Goal: Task Accomplishment & Management: Manage account settings

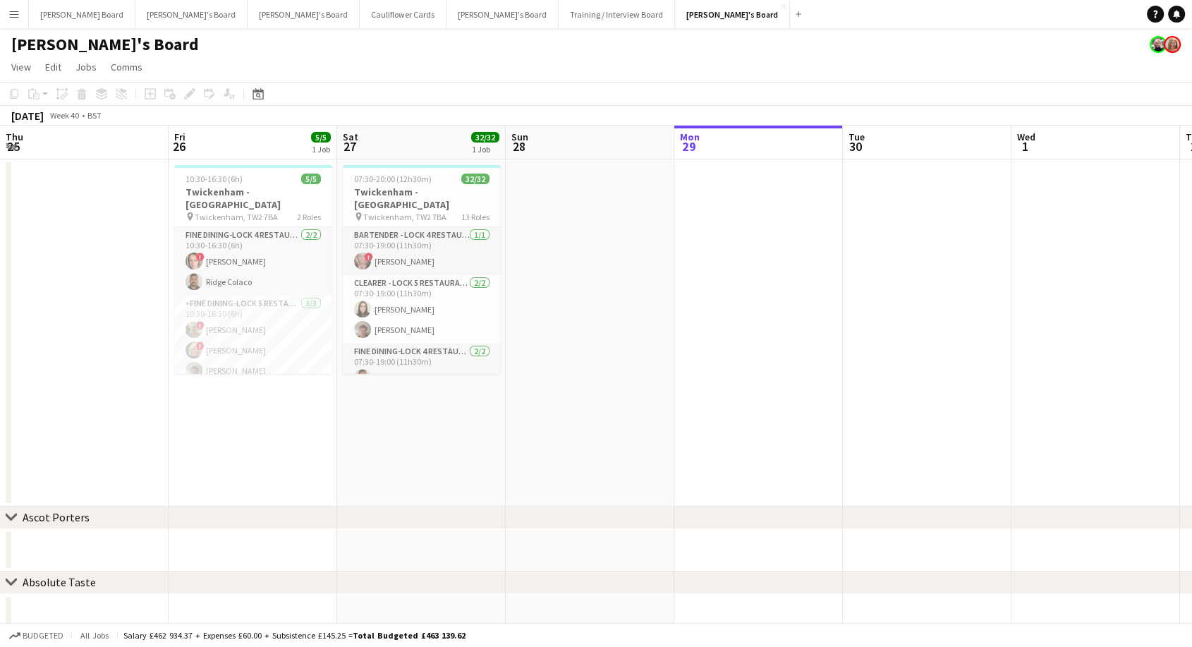
scroll to position [0, 708]
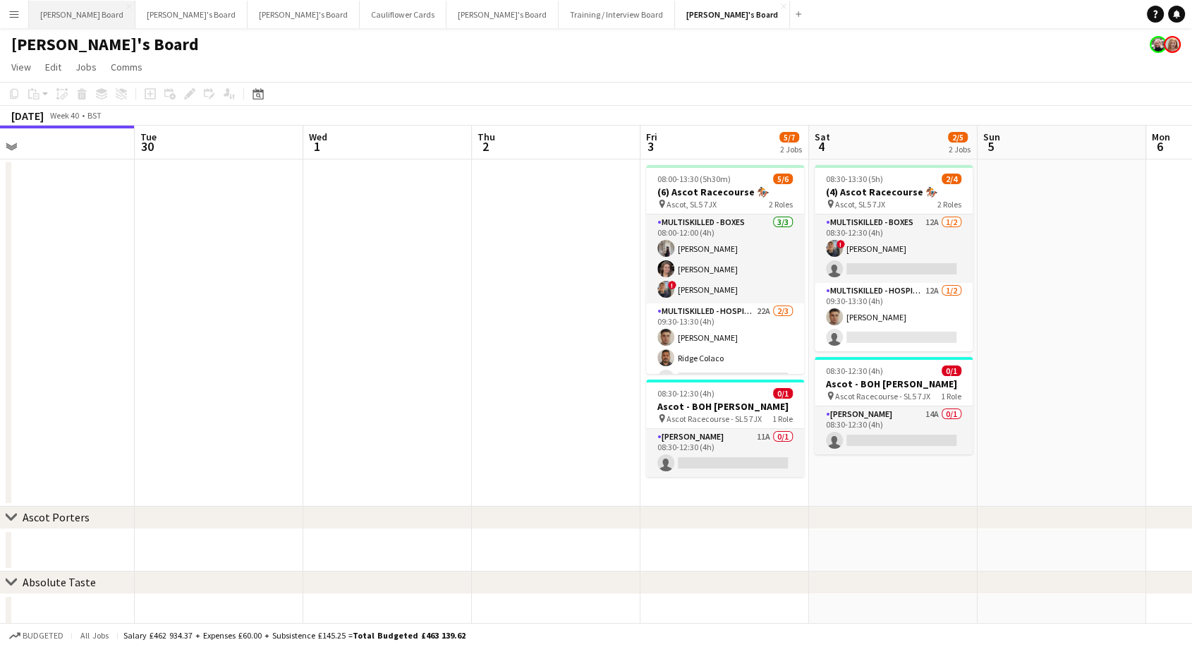
click at [68, 16] on button "[PERSON_NAME] Board Close" at bounding box center [82, 14] width 106 height 27
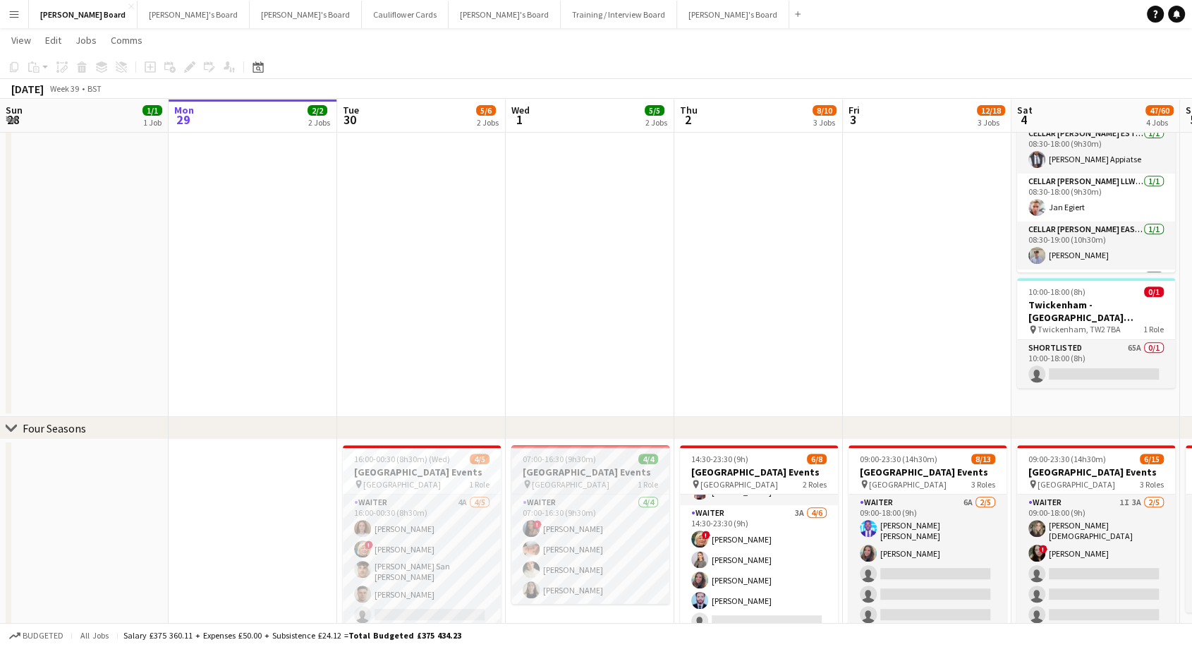
scroll to position [0, 336]
drag, startPoint x: 685, startPoint y: 314, endPoint x: 587, endPoint y: 482, distance: 194.3
click at [587, 482] on span "Four Seasons Hotel" at bounding box center [571, 484] width 78 height 11
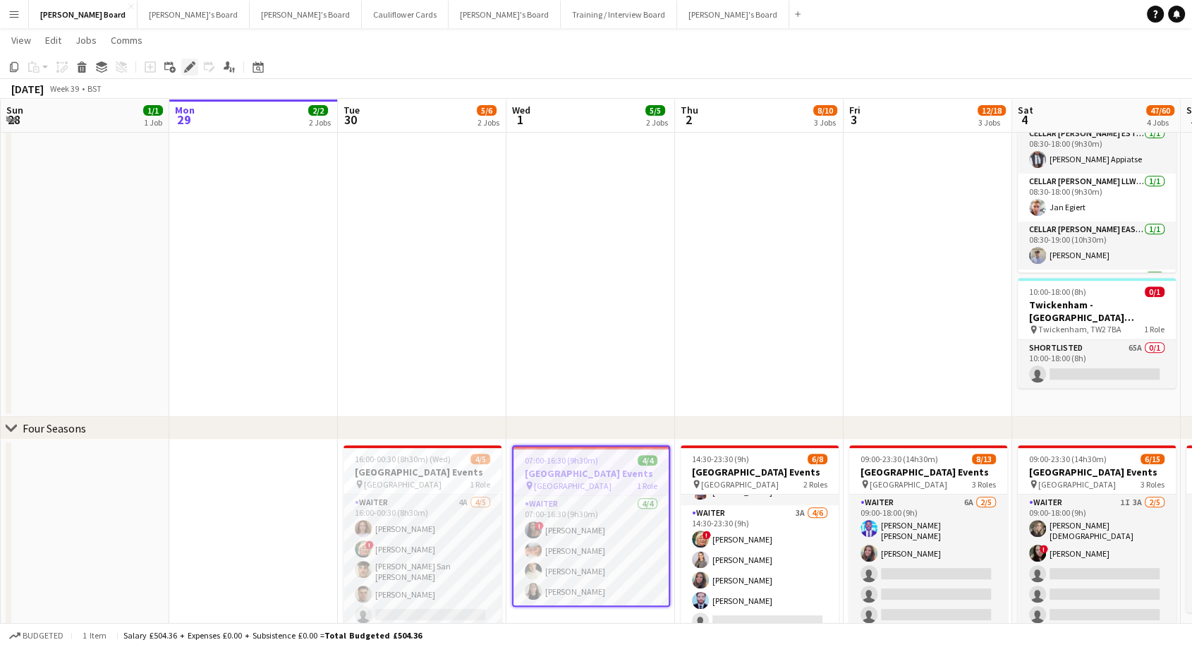
click at [190, 71] on icon "Edit" at bounding box center [189, 66] width 11 height 11
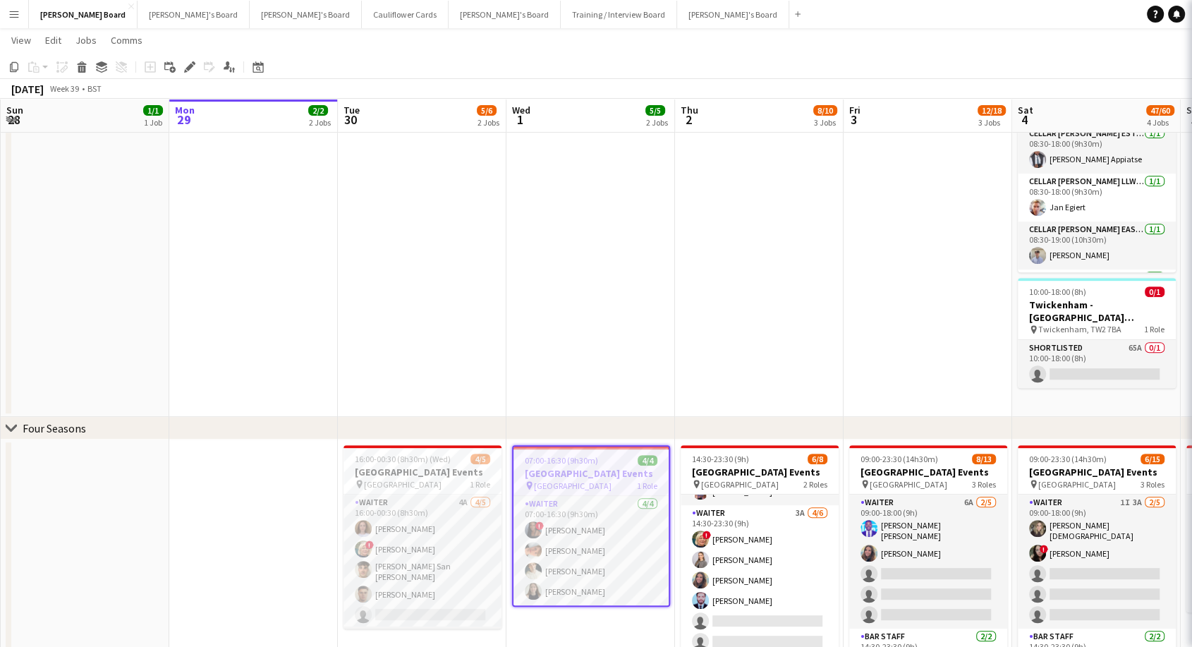
type input "**********"
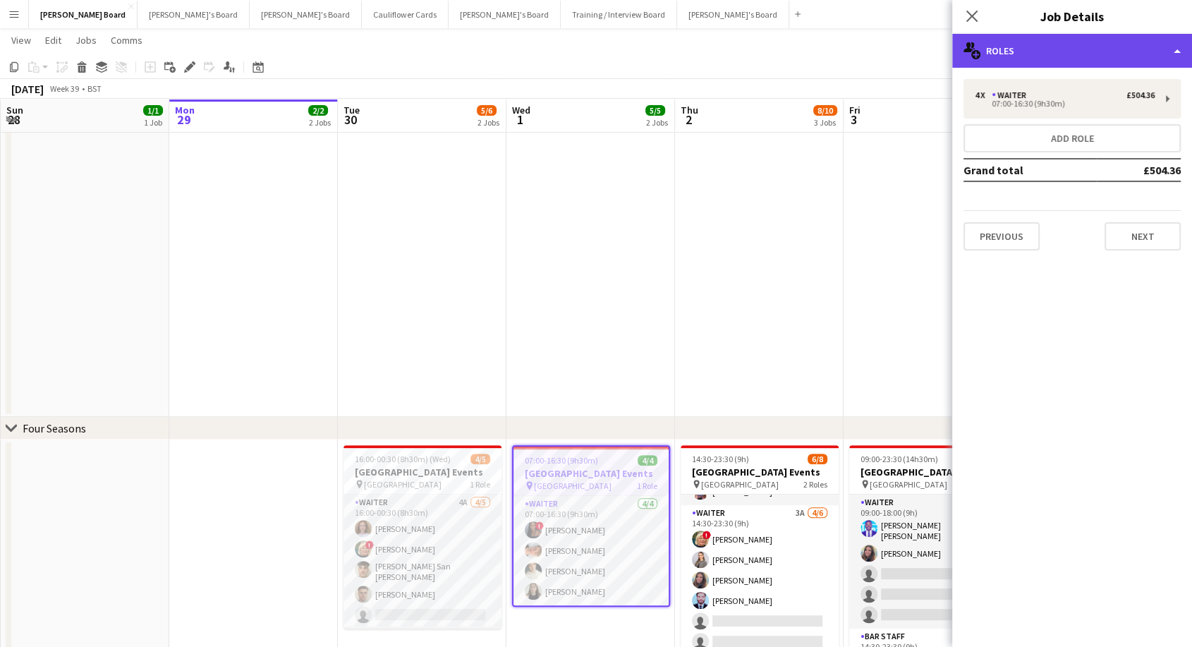
click at [1049, 57] on div "multiple-users-add Roles" at bounding box center [1072, 51] width 240 height 34
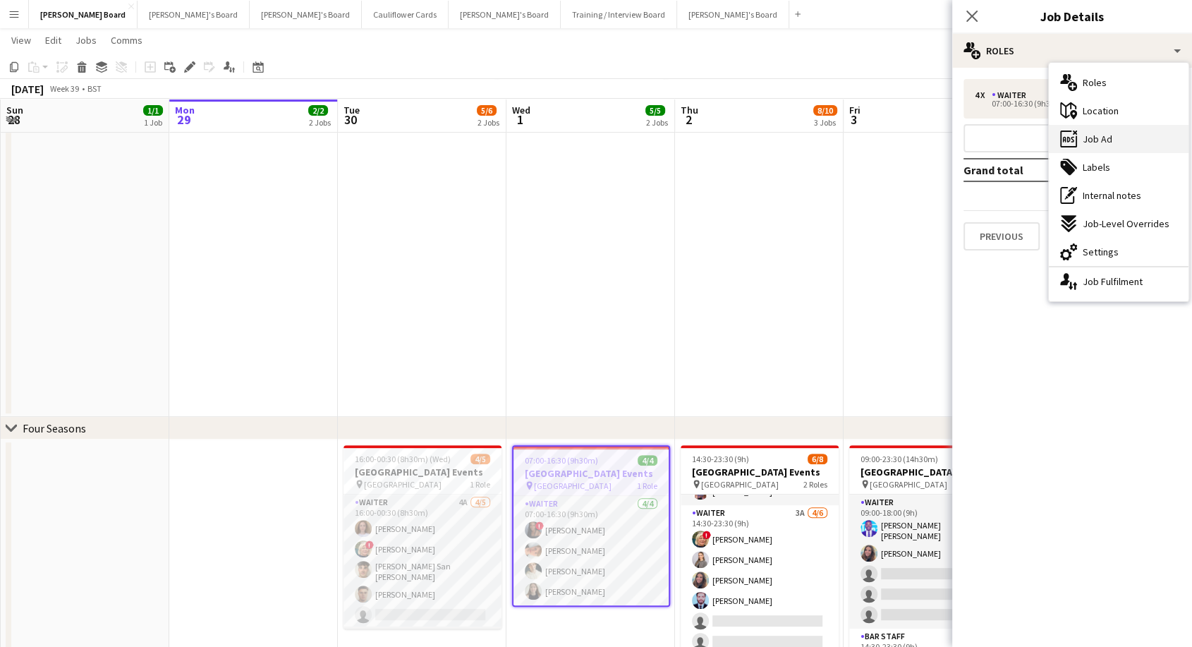
click at [1100, 141] on span "Job Ad" at bounding box center [1097, 139] width 30 height 13
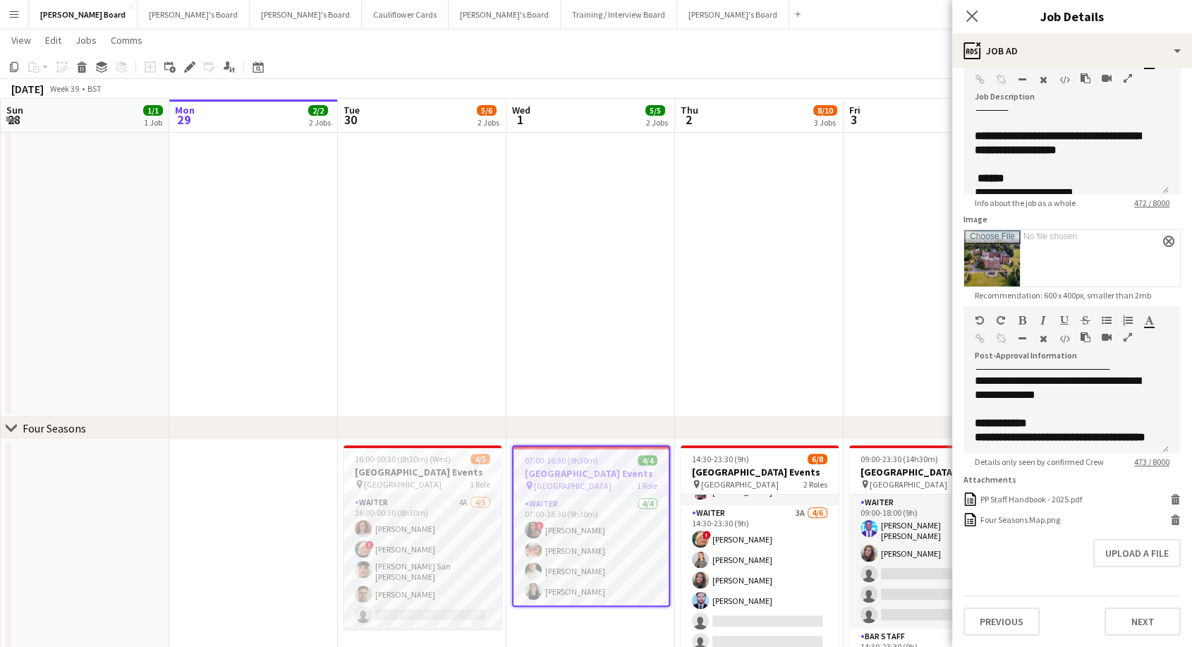
scroll to position [109, 0]
click at [1034, 514] on div "Four Seasons Map.png" at bounding box center [1020, 519] width 80 height 11
click at [1047, 514] on div "Four Seasons Map.png" at bounding box center [1020, 519] width 80 height 11
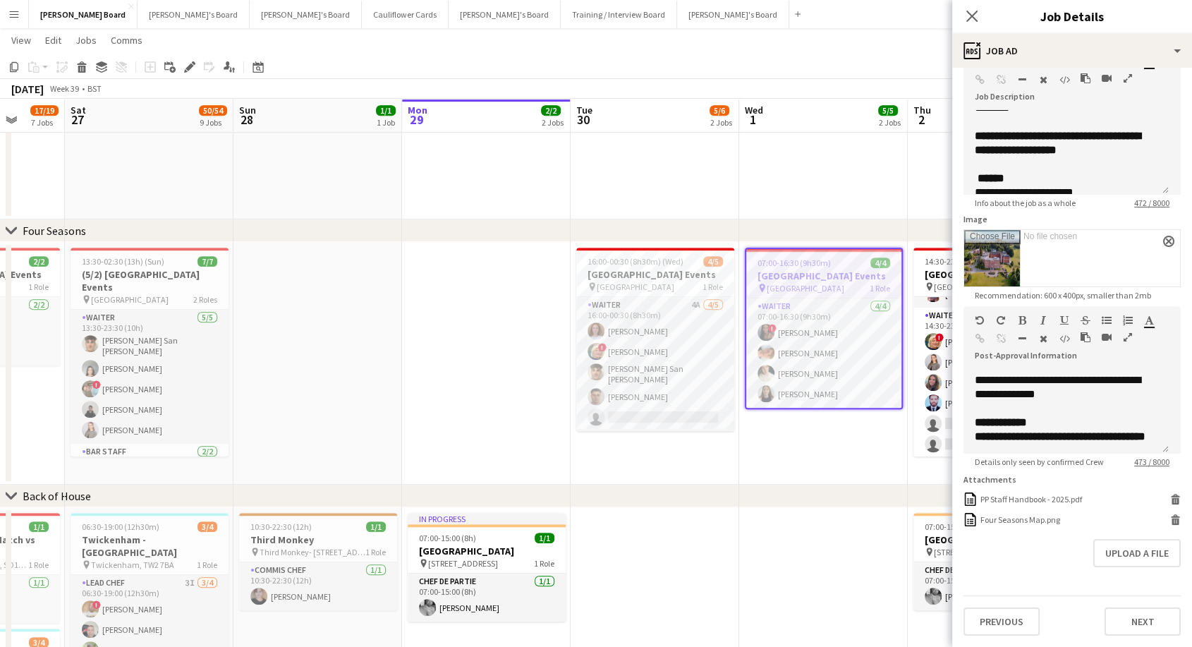
scroll to position [237, 0]
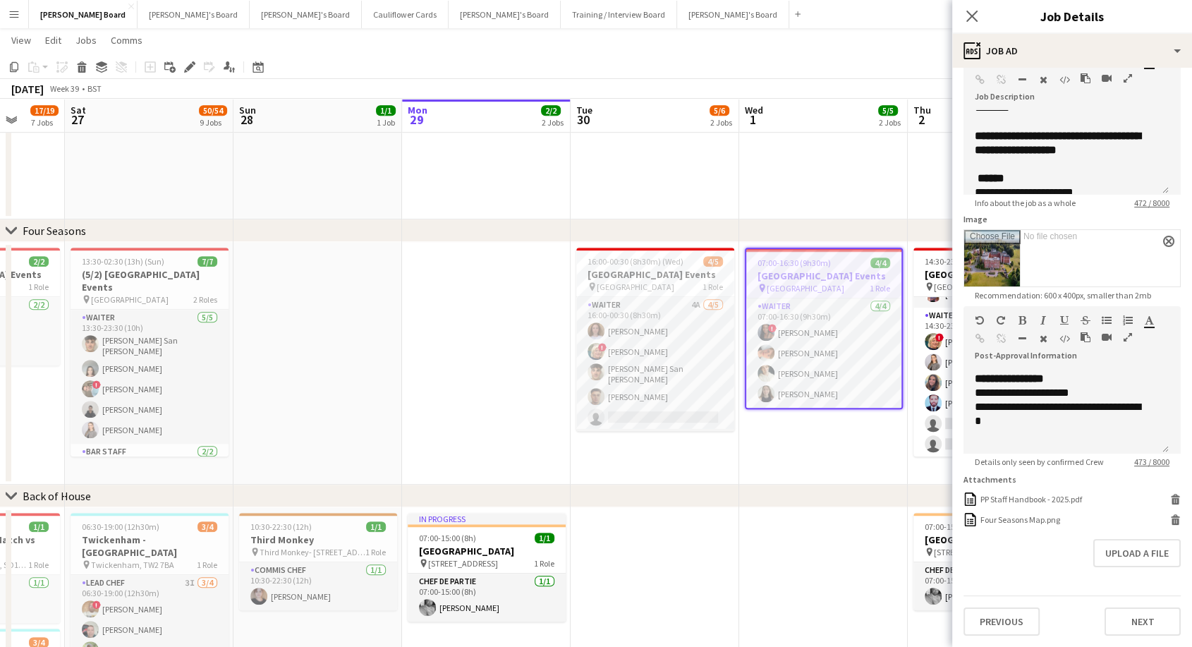
click at [771, 446] on app-date-cell "07:00-16:30 (9h30m) 4/4 Four Seasons Hotel Events pin Four Seasons Hotel 1 Role…" at bounding box center [823, 363] width 169 height 243
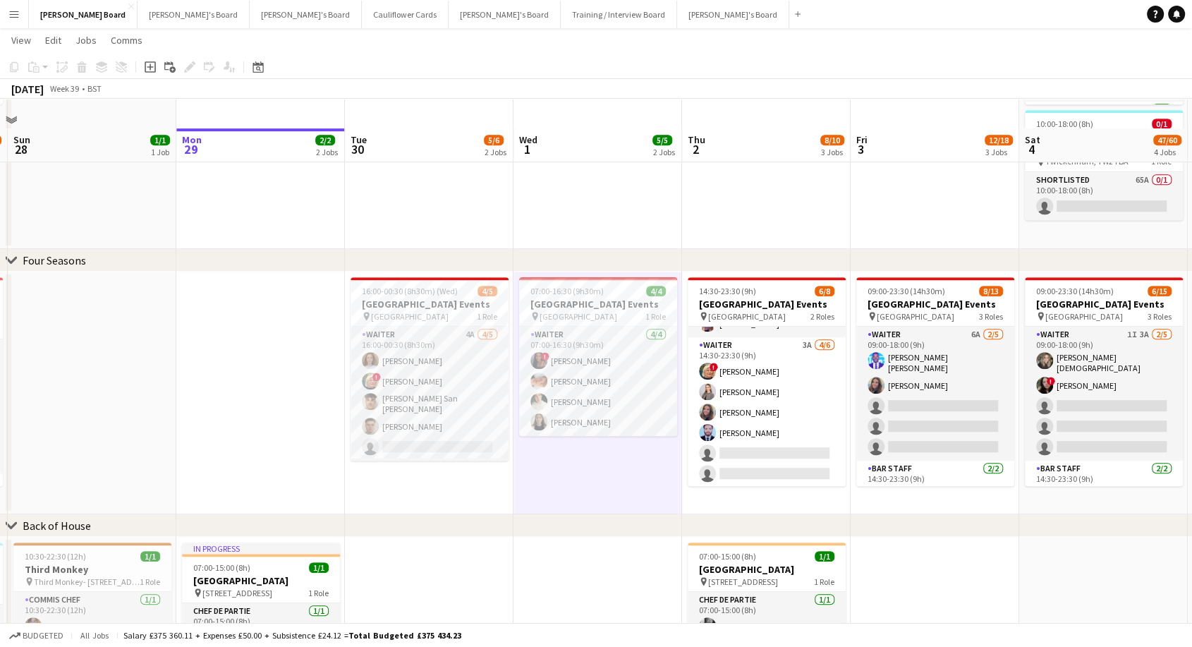
scroll to position [776, 0]
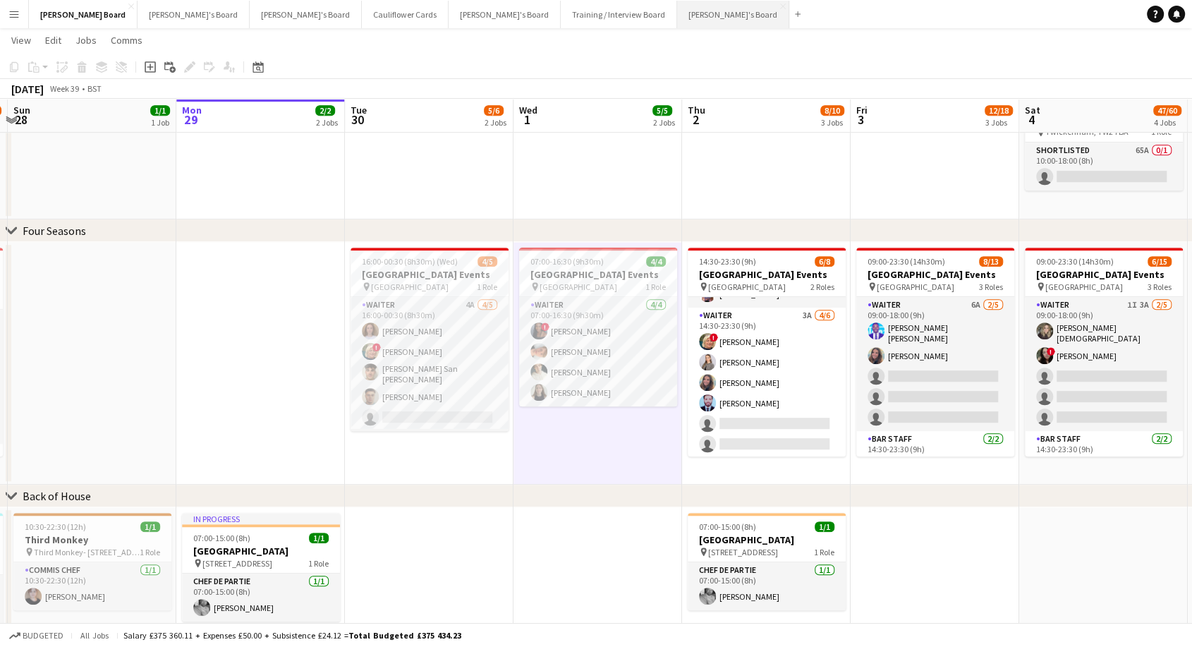
click at [677, 13] on button "[PERSON_NAME]'s Board Close" at bounding box center [733, 14] width 112 height 27
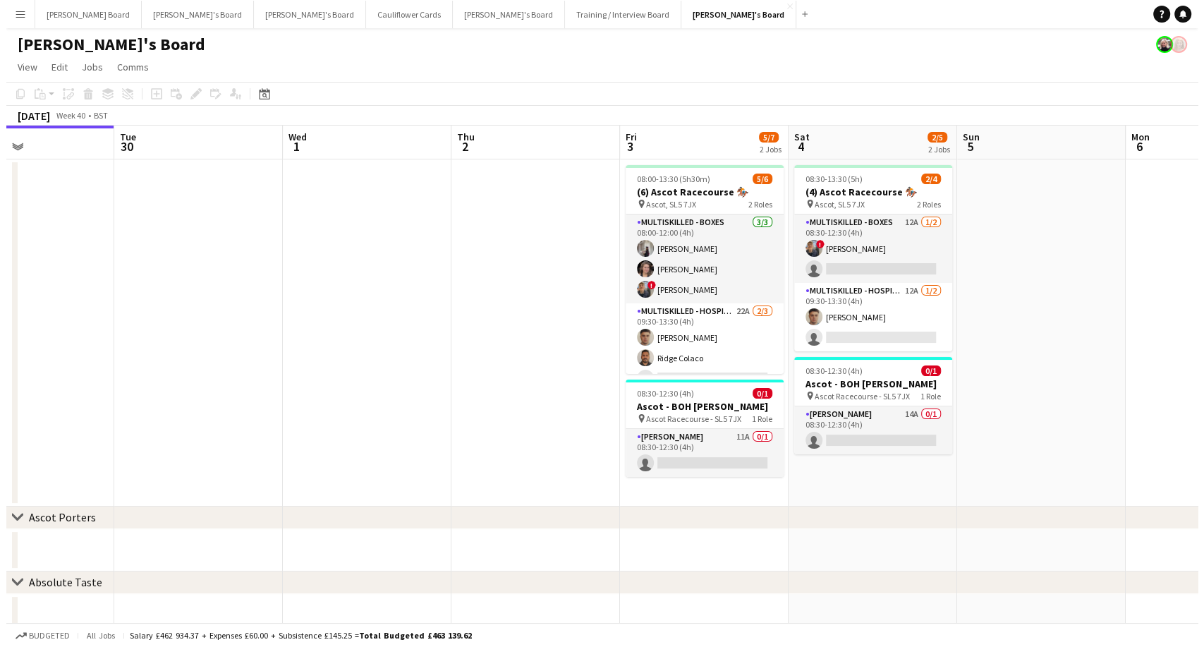
scroll to position [0, 398]
drag, startPoint x: 743, startPoint y: 298, endPoint x: 513, endPoint y: 213, distance: 244.9
click at [513, 213] on app-calendar-viewport "Sat 27 32/32 1 Job Sun 28 Mon 29 Tue 30 Wed 1 Thu 2 Fri 3 5/7 2 Jobs Sat 4 2/5 …" at bounding box center [596, 543] width 1192 height 835
click at [49, 7] on button "[PERSON_NAME] Board Close" at bounding box center [82, 14] width 106 height 27
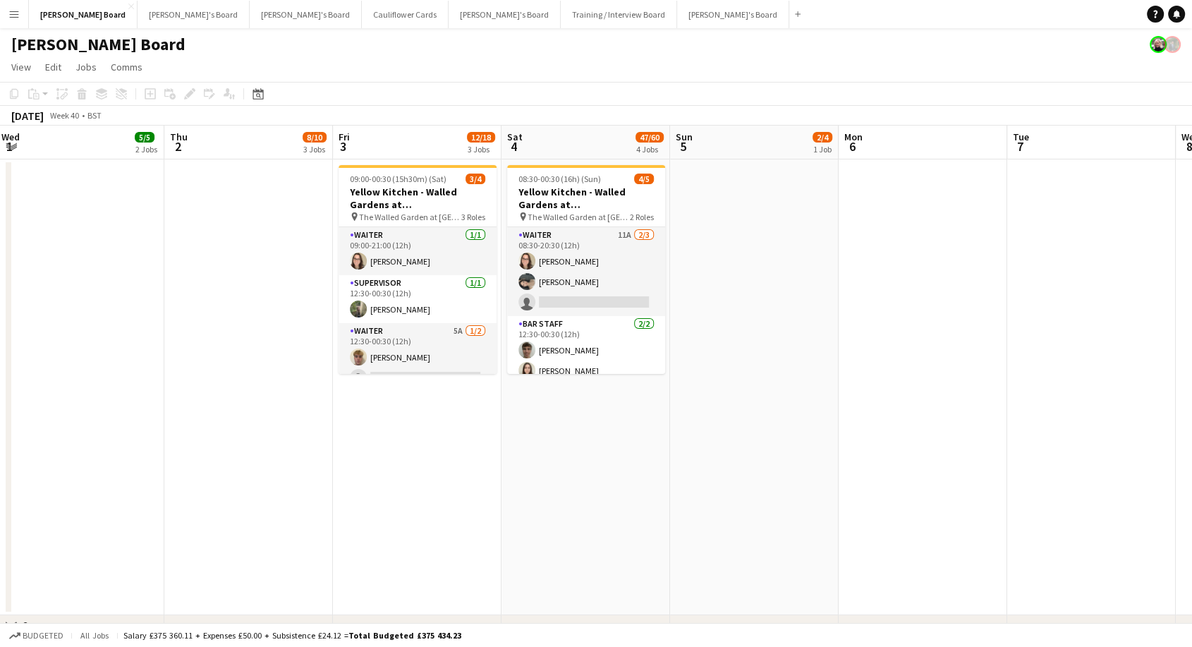
scroll to position [0, 508]
drag, startPoint x: 757, startPoint y: 381, endPoint x: 509, endPoint y: 398, distance: 248.8
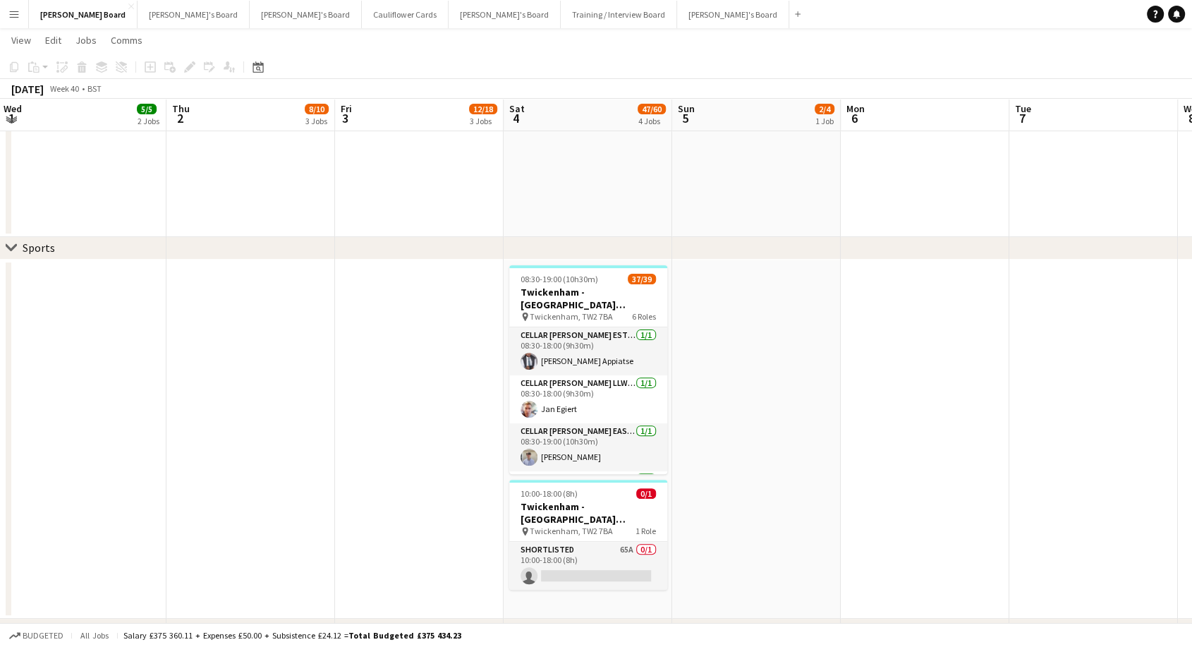
scroll to position [381, 0]
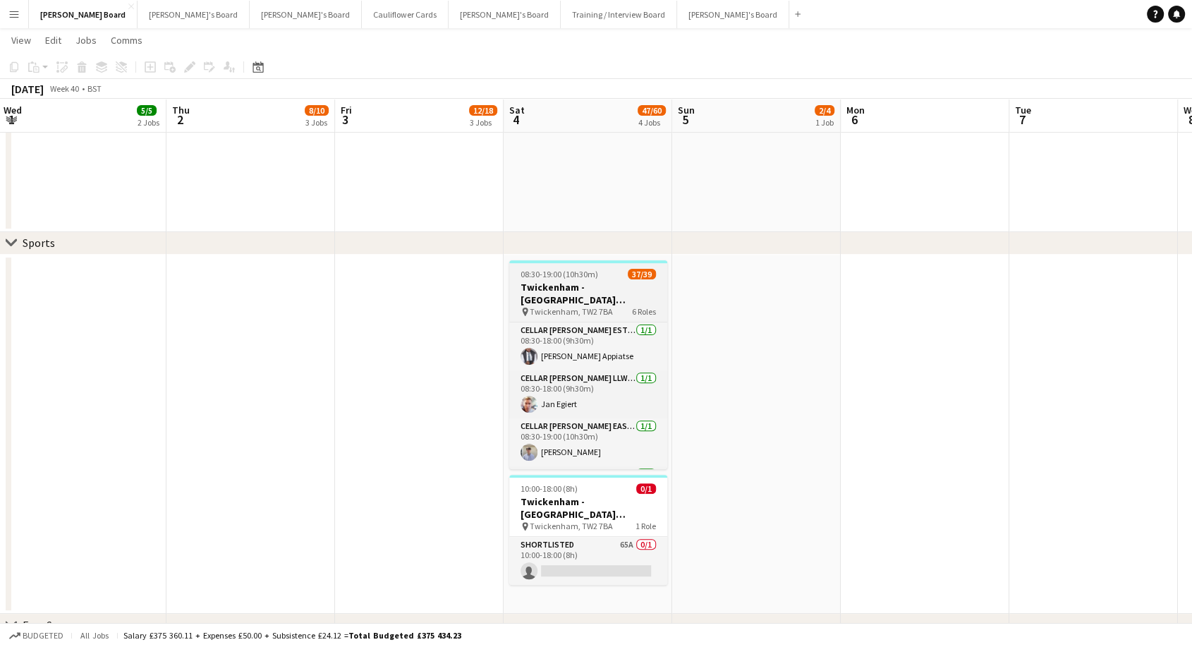
click at [546, 275] on span "08:30-19:00 (10h30m)" at bounding box center [559, 274] width 78 height 11
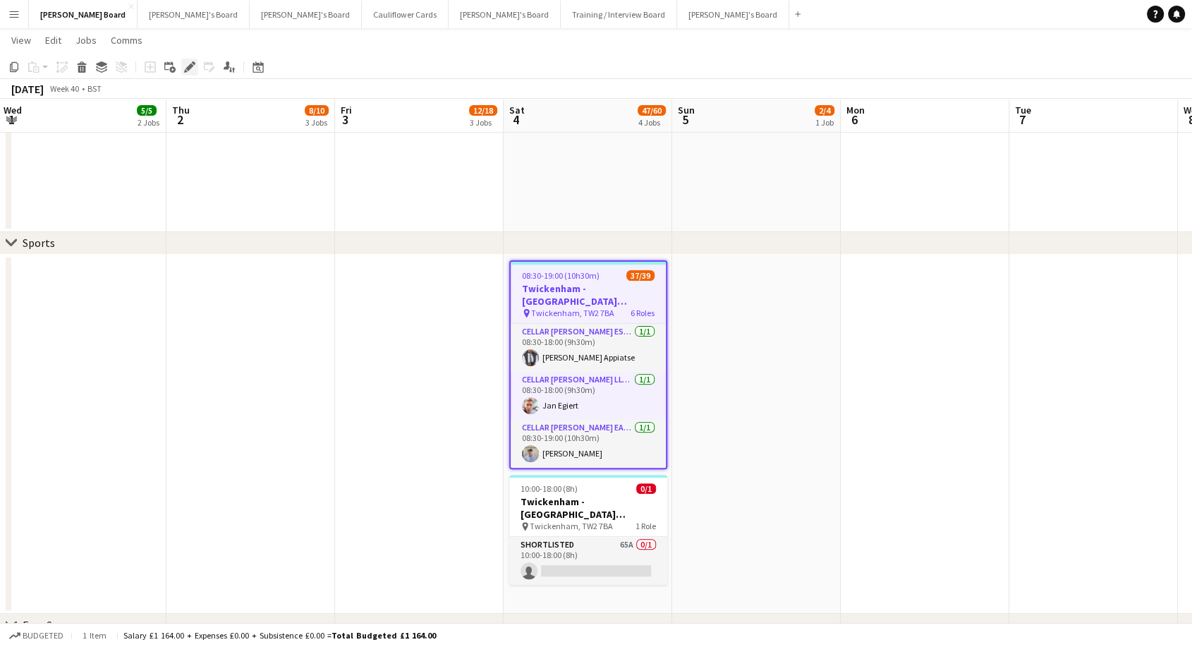
click at [192, 70] on icon "Edit" at bounding box center [189, 66] width 11 height 11
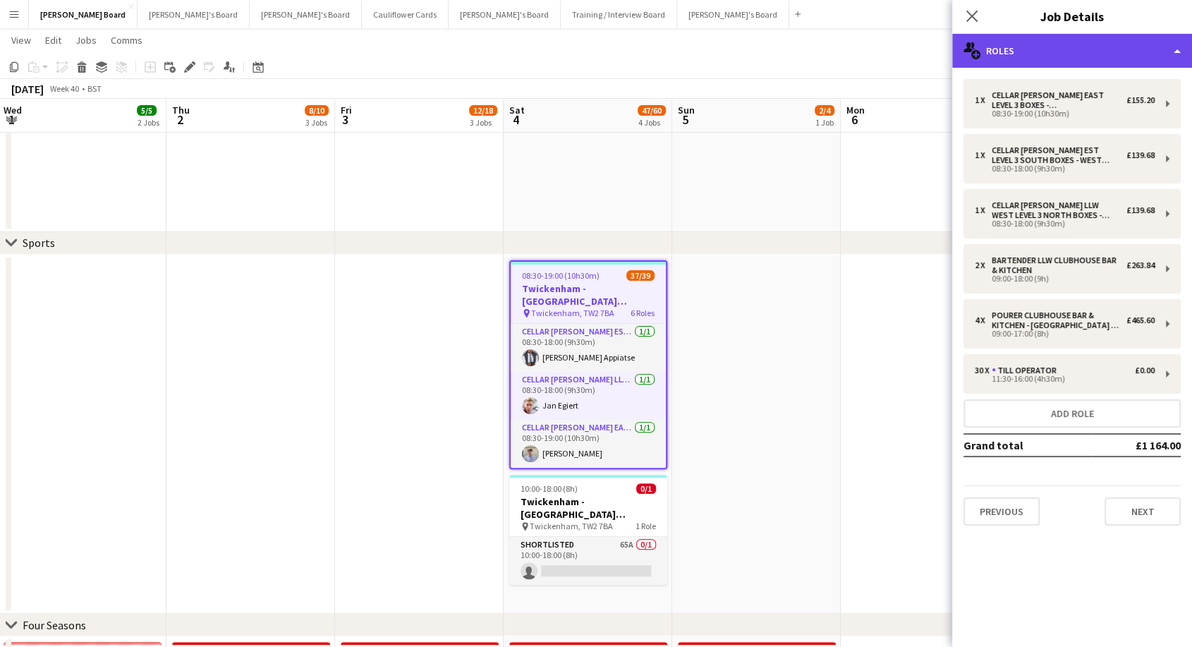
click at [1048, 37] on div "multiple-users-add Roles" at bounding box center [1072, 51] width 240 height 34
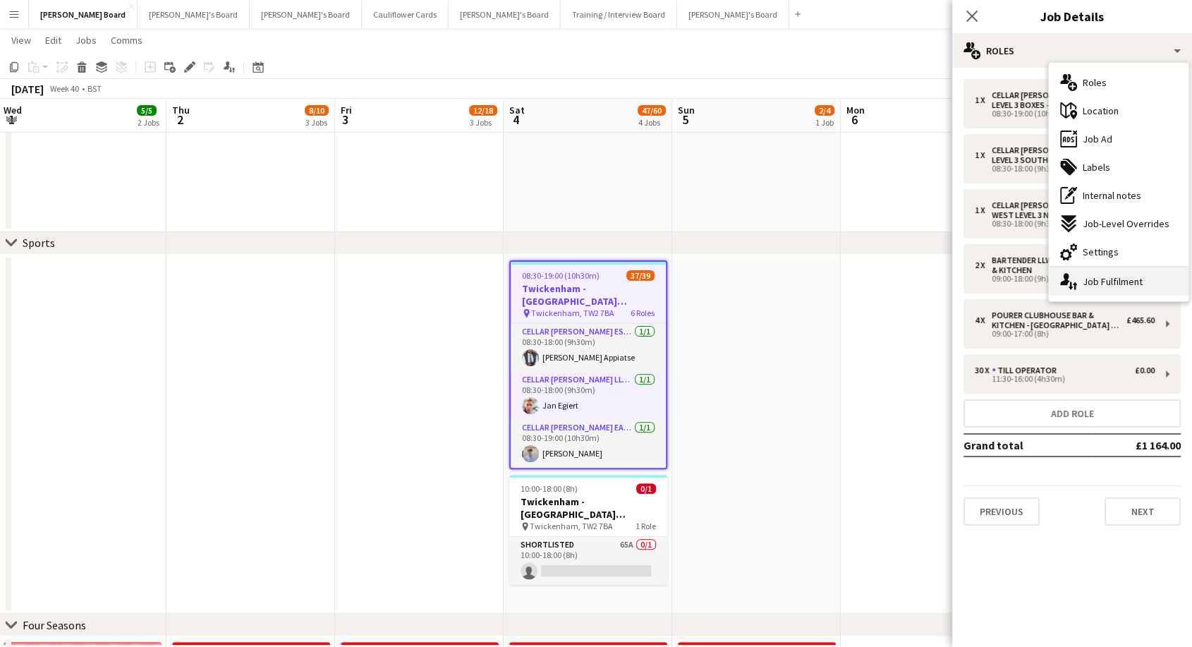
click at [1137, 289] on div "single-neutral-actions-up-down Job Fulfilment" at bounding box center [1118, 281] width 140 height 28
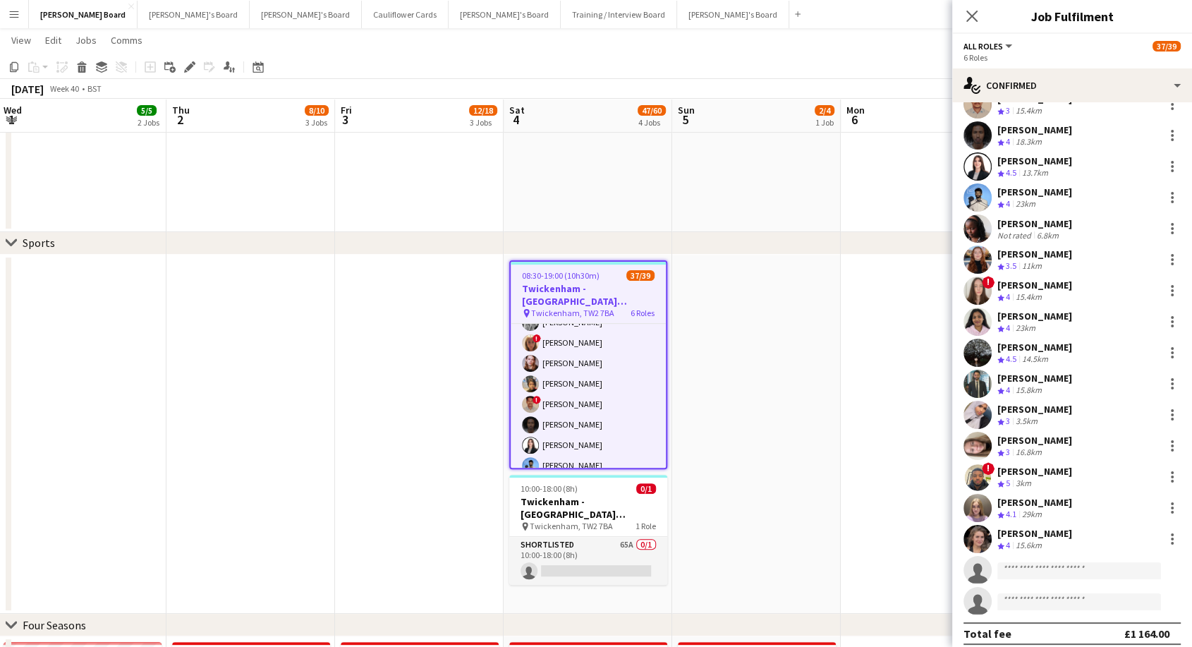
scroll to position [818, 0]
click at [969, 10] on icon "Close pop-in" at bounding box center [971, 15] width 13 height 13
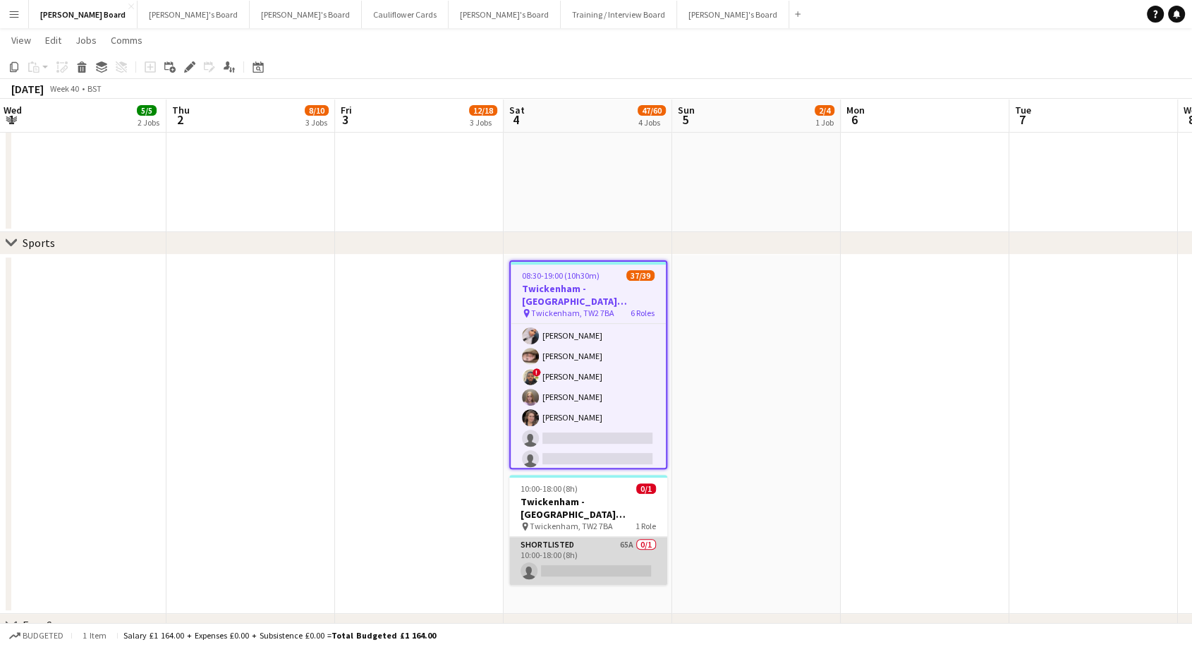
click at [557, 541] on app-card-role "Shortlisted 65A 0/1 10:00-18:00 (8h) single-neutral-actions" at bounding box center [588, 561] width 158 height 48
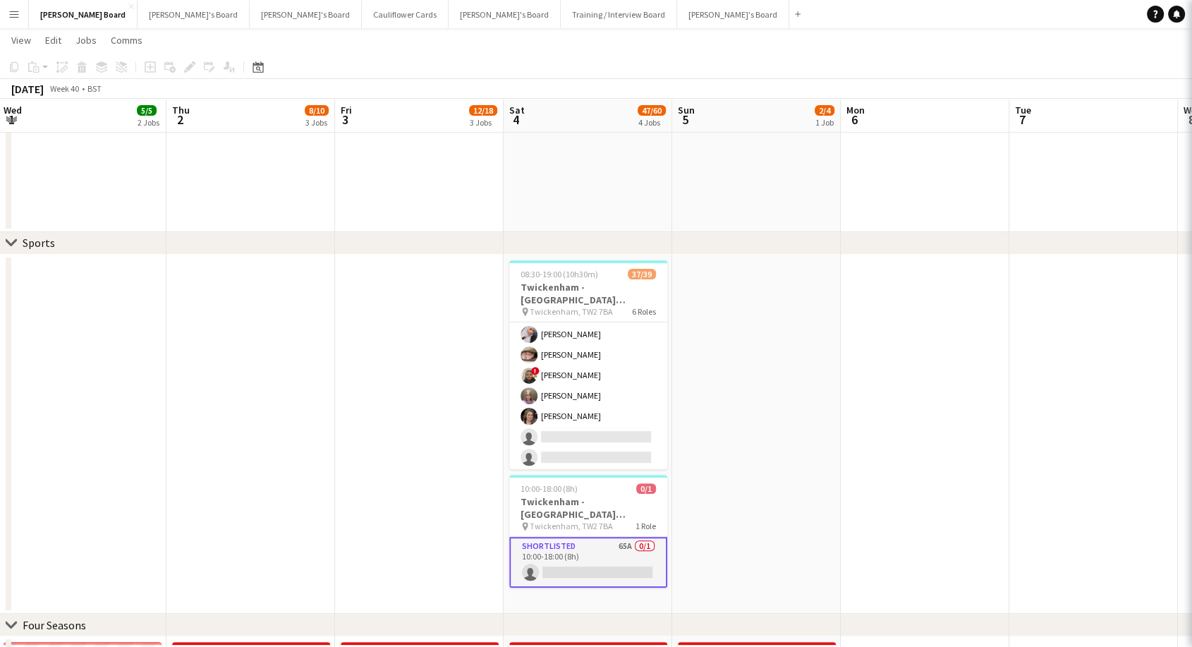
scroll to position [816, 0]
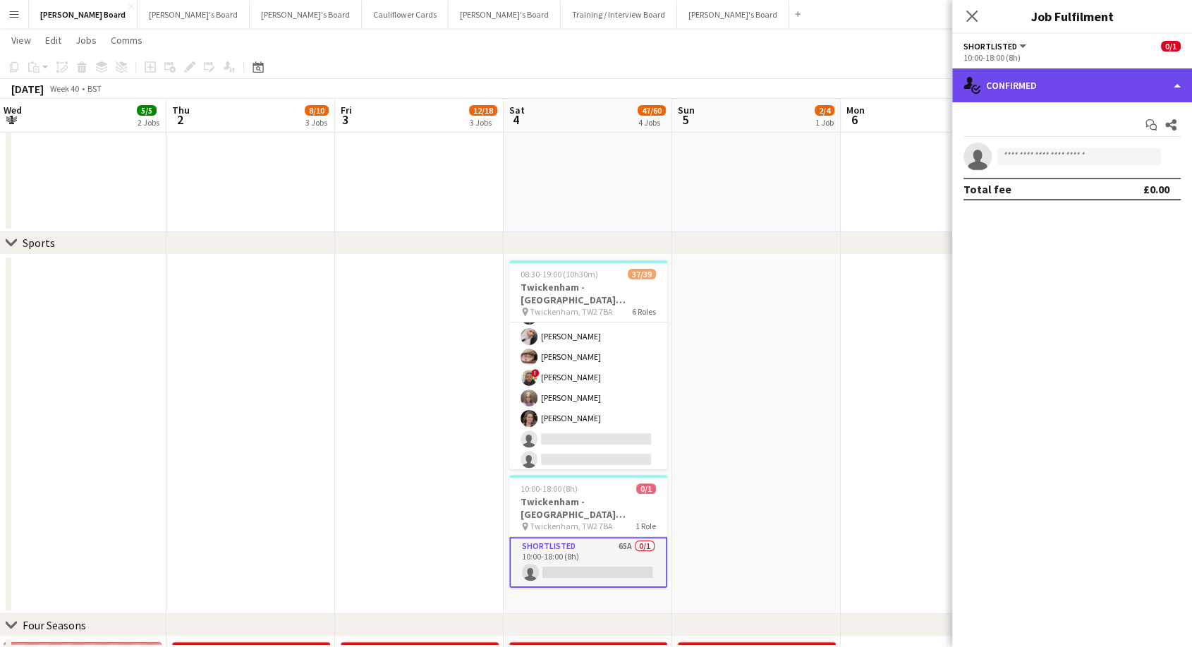
click at [1032, 85] on div "single-neutral-actions-check-2 Confirmed" at bounding box center [1072, 85] width 240 height 34
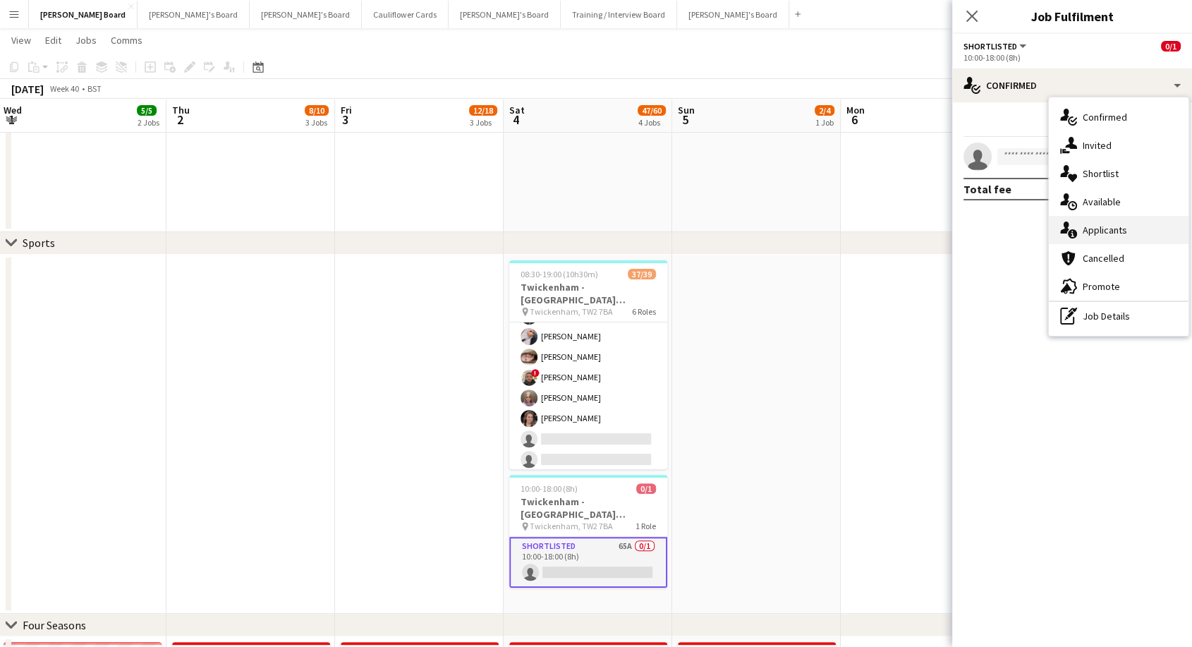
click at [1100, 231] on span "Applicants" at bounding box center [1104, 230] width 44 height 13
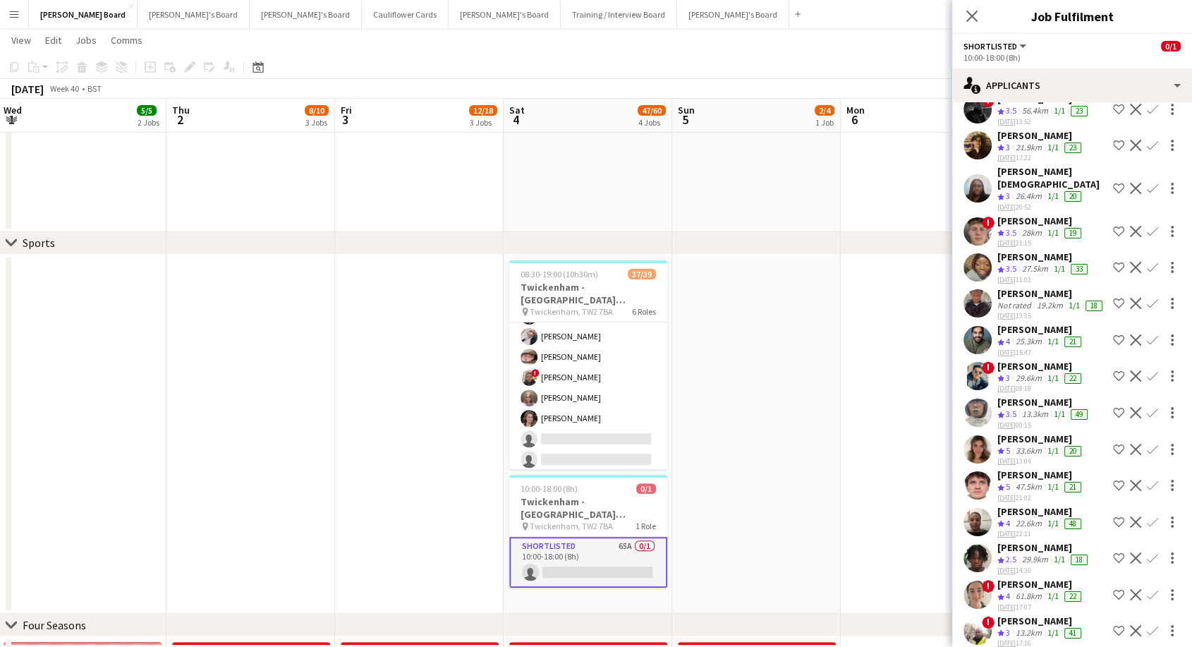
scroll to position [0, 0]
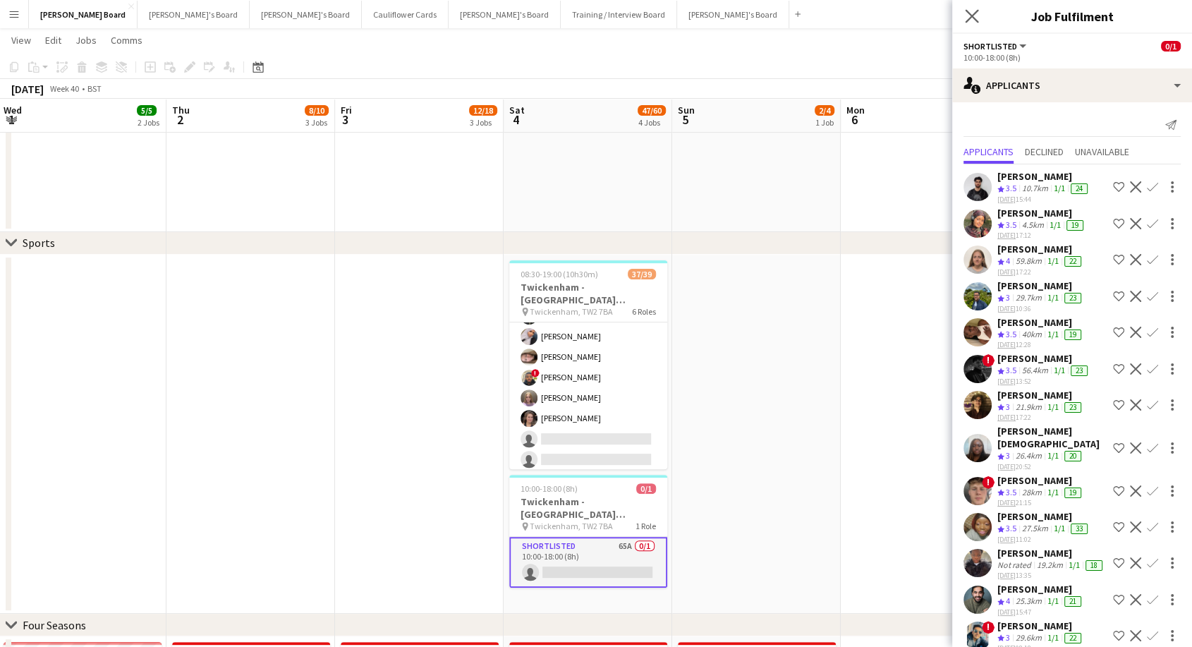
click at [972, 6] on app-icon "Close pop-in" at bounding box center [972, 16] width 20 height 20
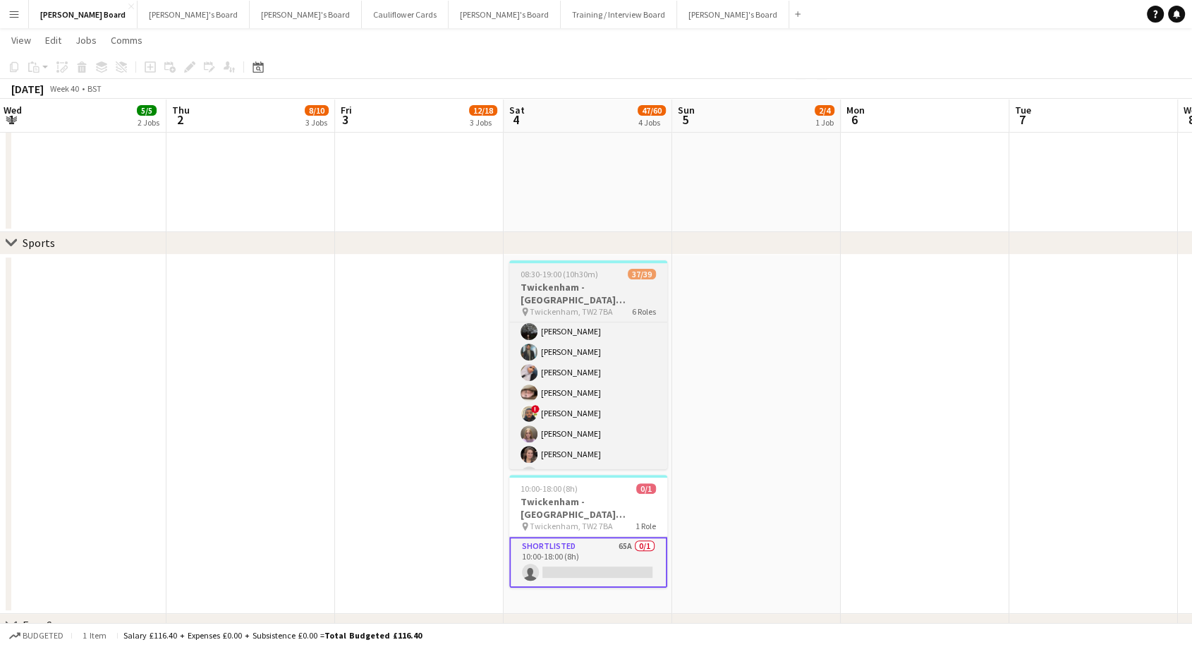
scroll to position [816, 0]
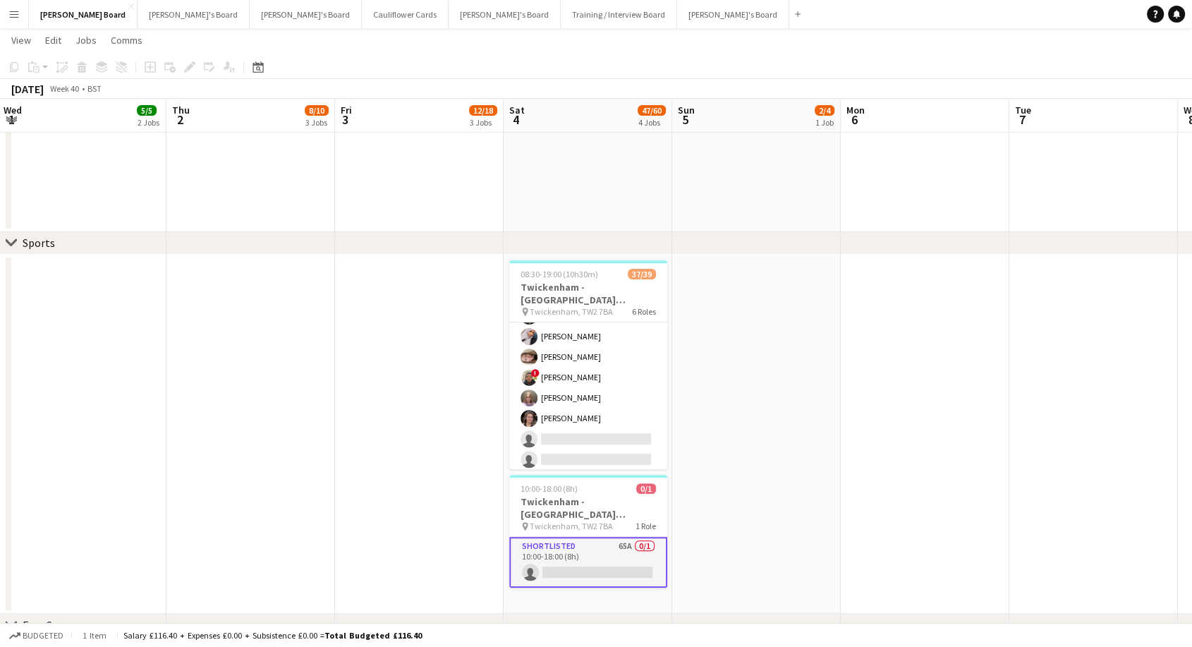
click at [568, 561] on app-card-role "Shortlisted 65A 0/1 10:00-18:00 (8h) single-neutral-actions" at bounding box center [588, 562] width 158 height 51
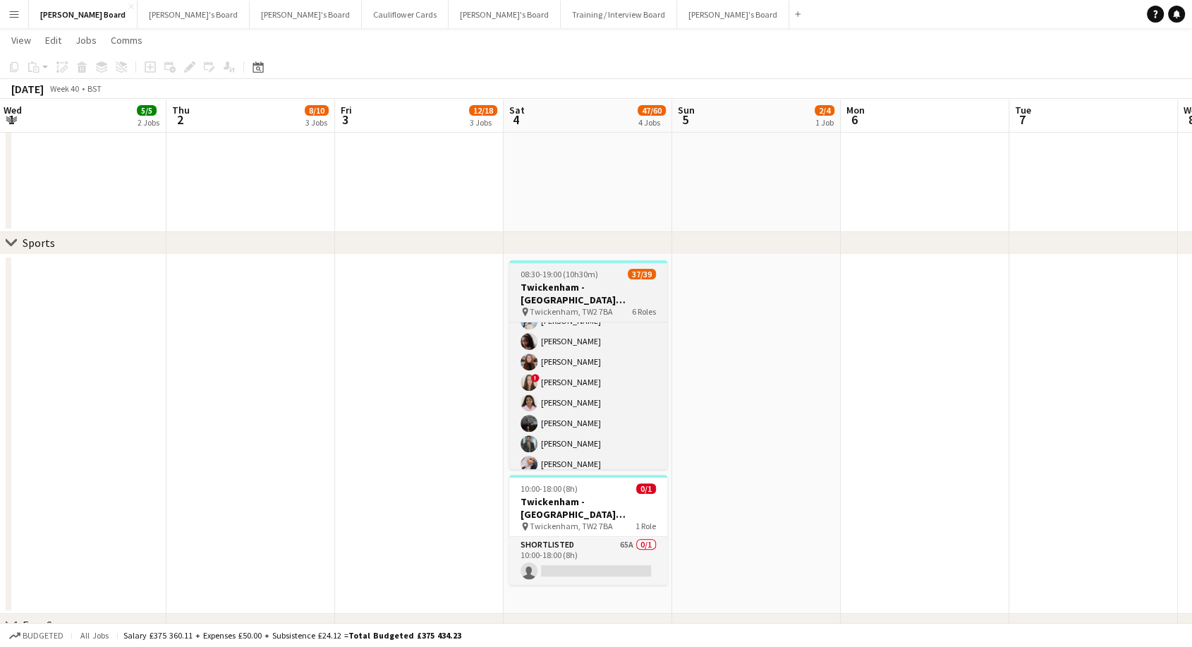
scroll to position [698, 0]
click at [635, 310] on span "6 Roles" at bounding box center [644, 311] width 24 height 11
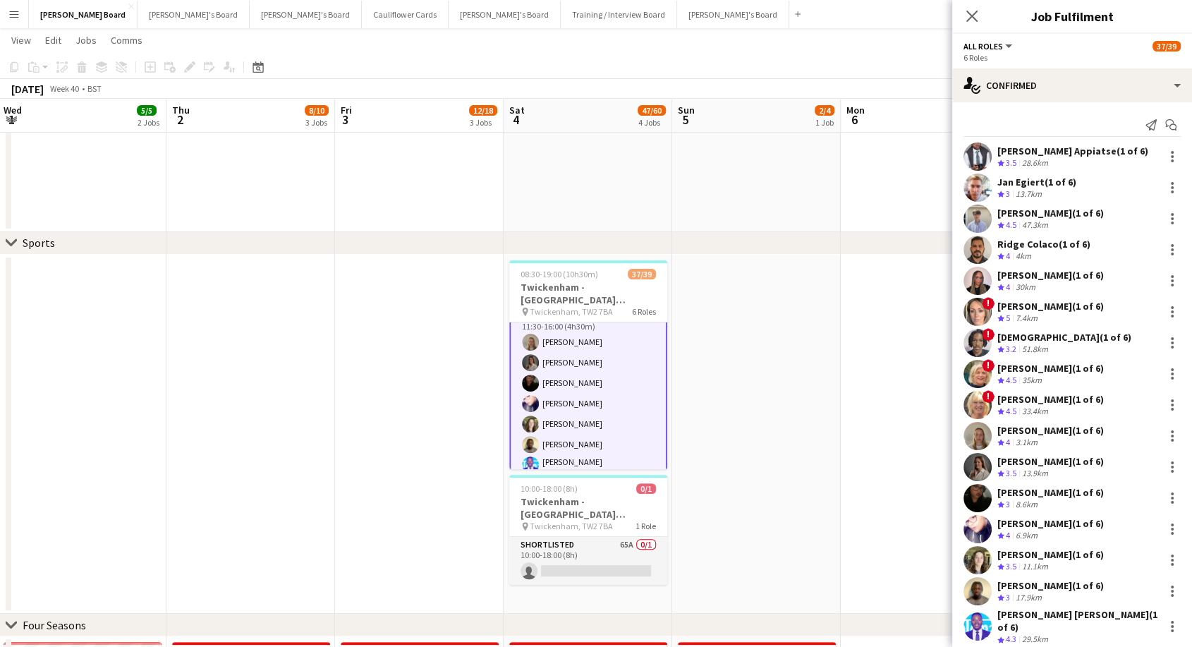
scroll to position [342, 0]
click at [969, 18] on icon at bounding box center [971, 15] width 13 height 13
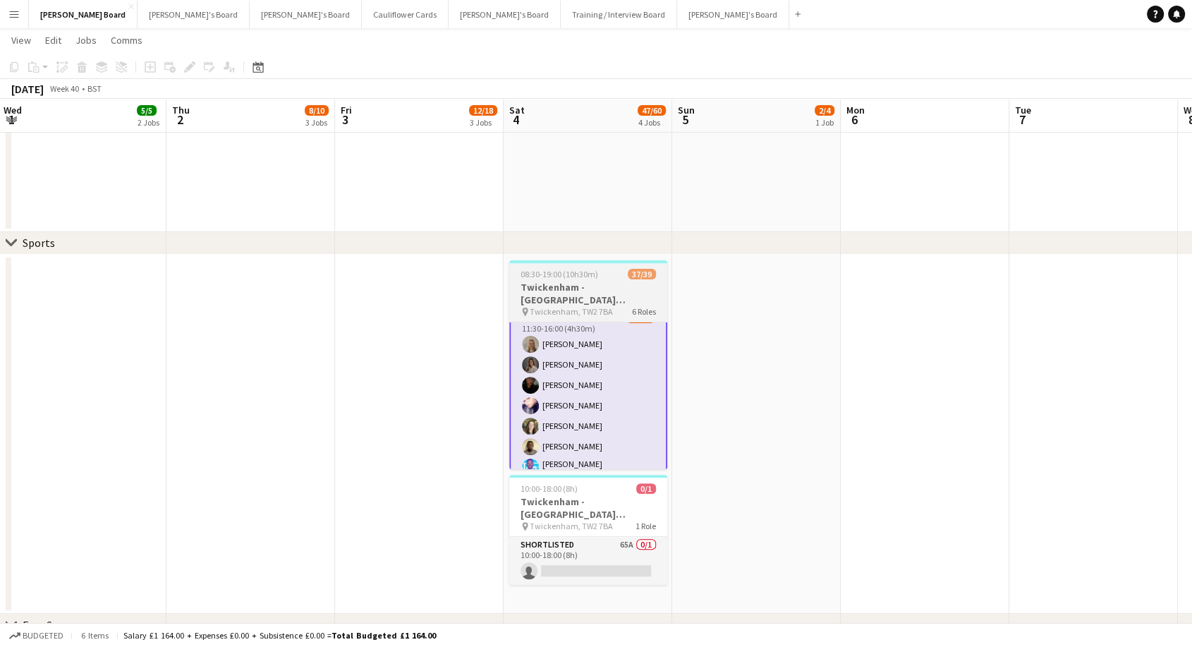
click at [590, 283] on h3 "Twickenham - [GEOGRAPHIC_DATA] [GEOGRAPHIC_DATA] vs [GEOGRAPHIC_DATA]" at bounding box center [588, 293] width 158 height 25
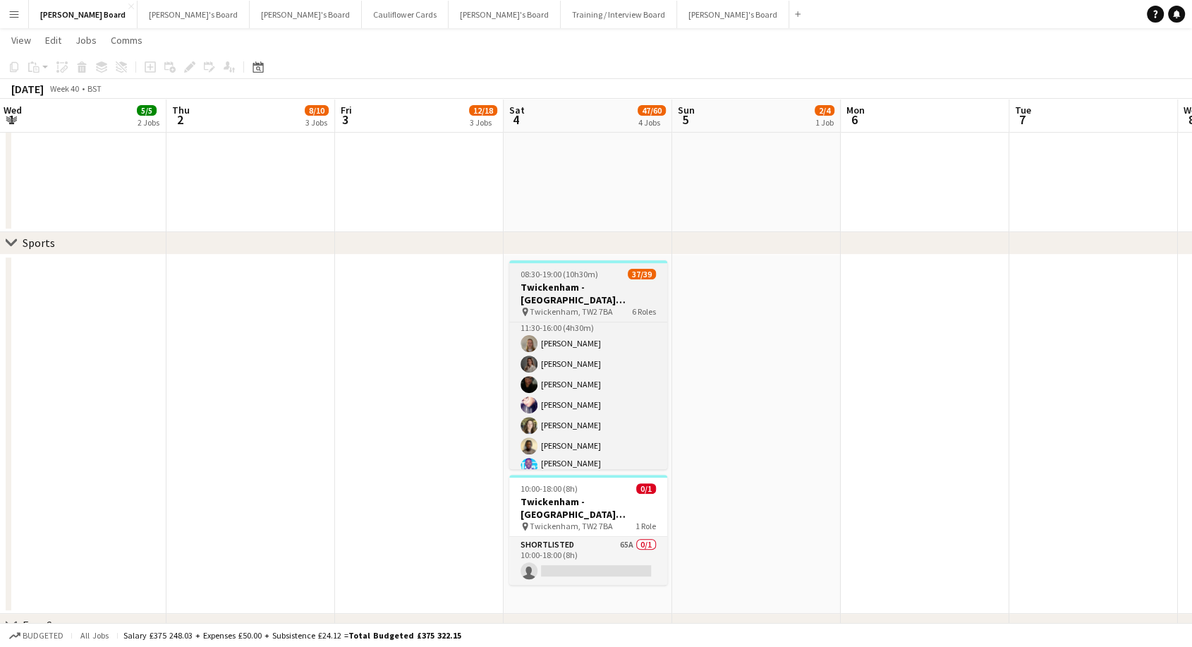
click at [590, 283] on h3 "Twickenham - [GEOGRAPHIC_DATA] [GEOGRAPHIC_DATA] vs [GEOGRAPHIC_DATA]" at bounding box center [588, 293] width 158 height 25
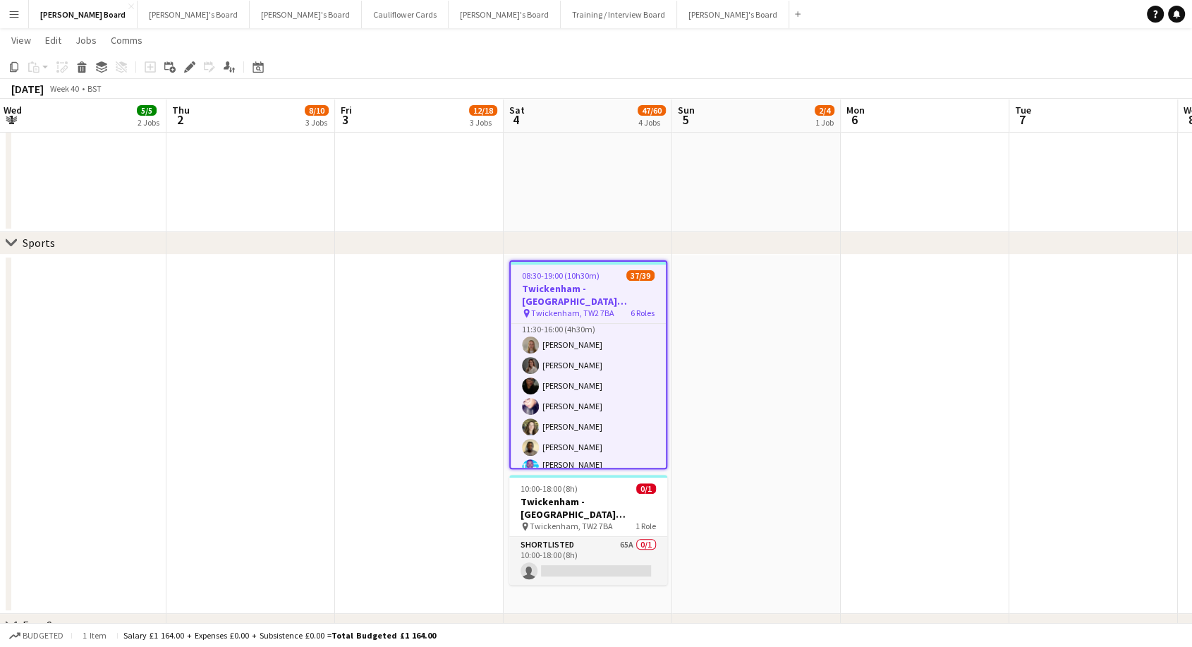
click at [590, 283] on h3 "Twickenham - [GEOGRAPHIC_DATA] [GEOGRAPHIC_DATA] vs [GEOGRAPHIC_DATA]" at bounding box center [587, 294] width 155 height 25
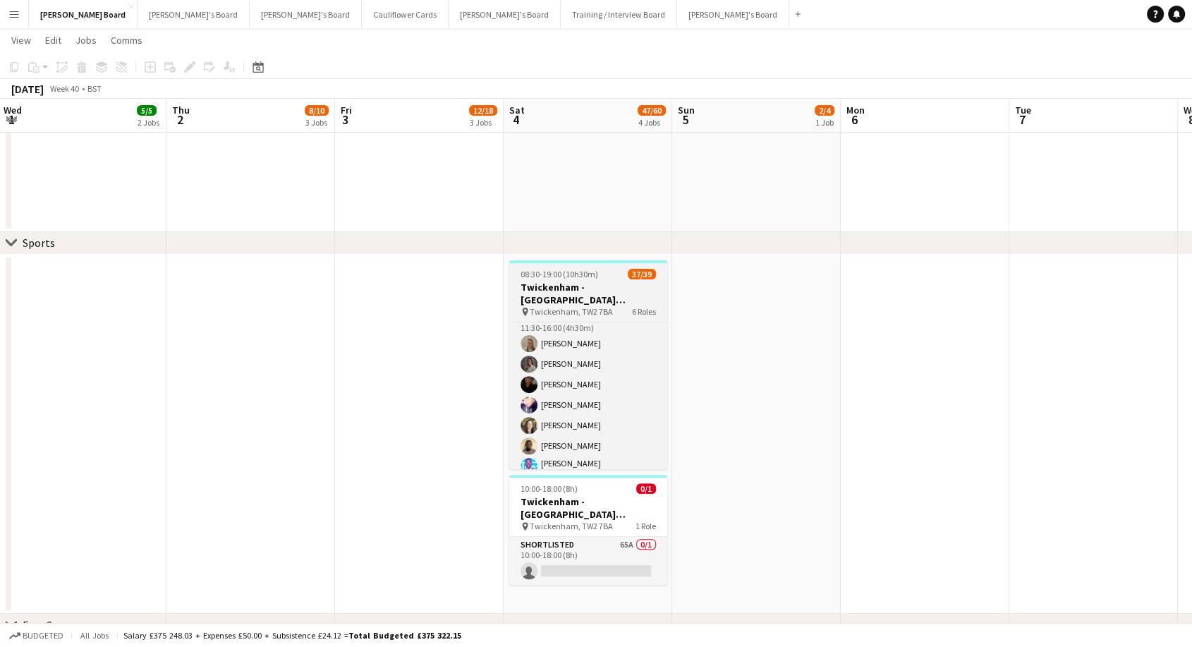
click at [590, 283] on h3 "Twickenham - [GEOGRAPHIC_DATA] [GEOGRAPHIC_DATA] vs [GEOGRAPHIC_DATA]" at bounding box center [588, 293] width 158 height 25
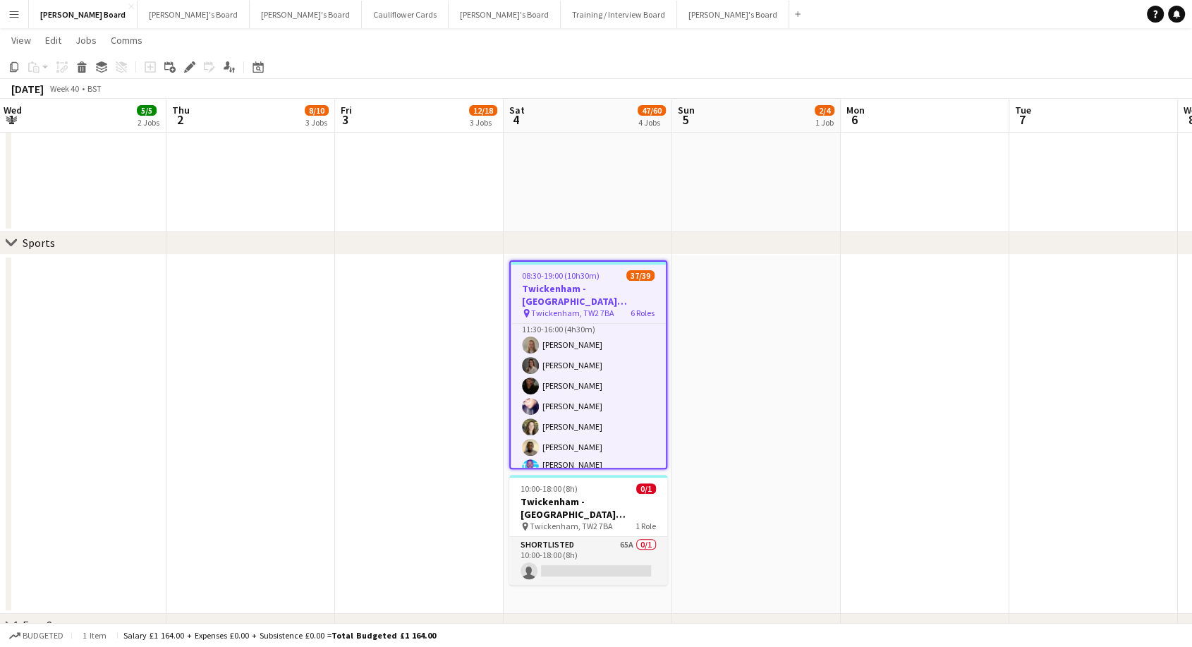
click at [590, 283] on h3 "Twickenham - [GEOGRAPHIC_DATA] [GEOGRAPHIC_DATA] vs [GEOGRAPHIC_DATA]" at bounding box center [587, 294] width 155 height 25
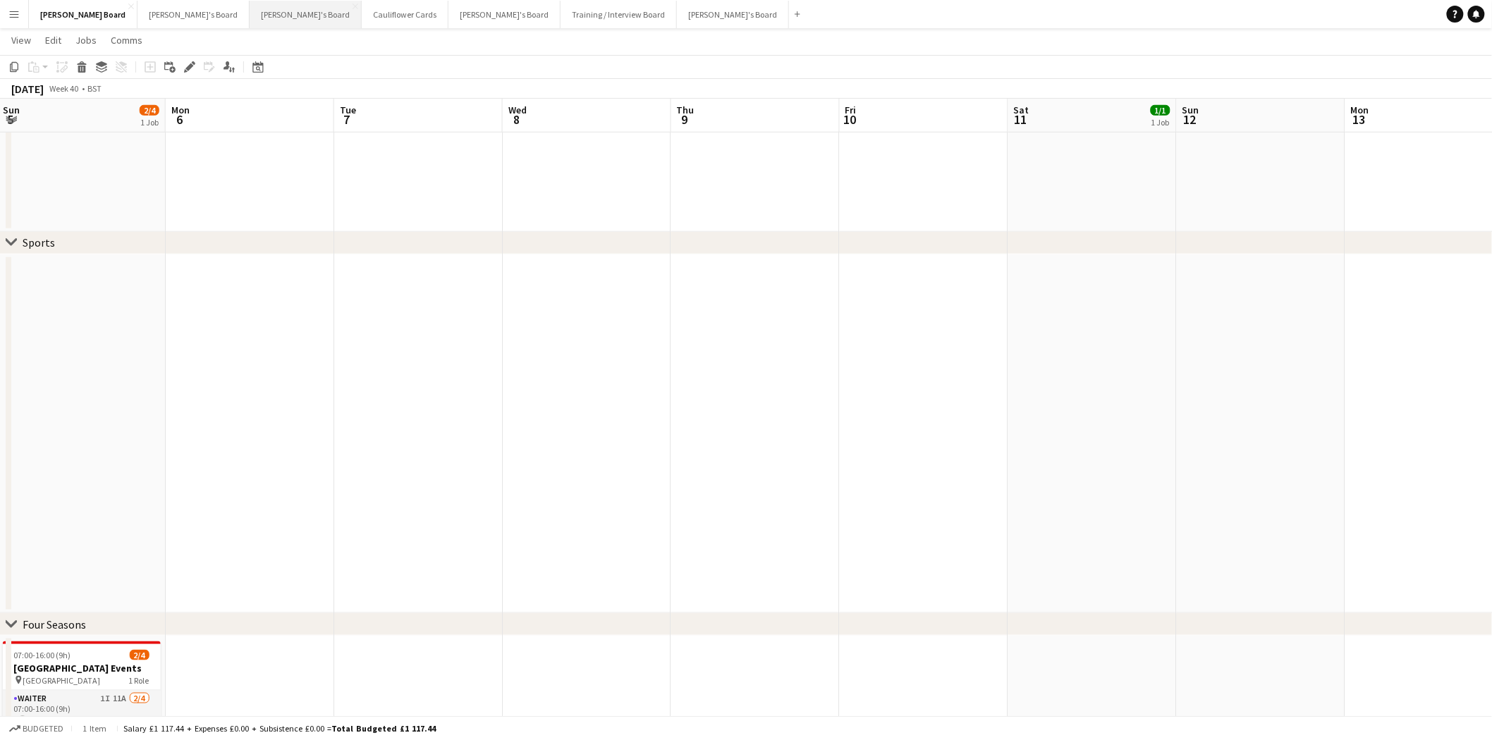
click at [250, 16] on button "Thomasina's Board Close" at bounding box center [306, 14] width 112 height 27
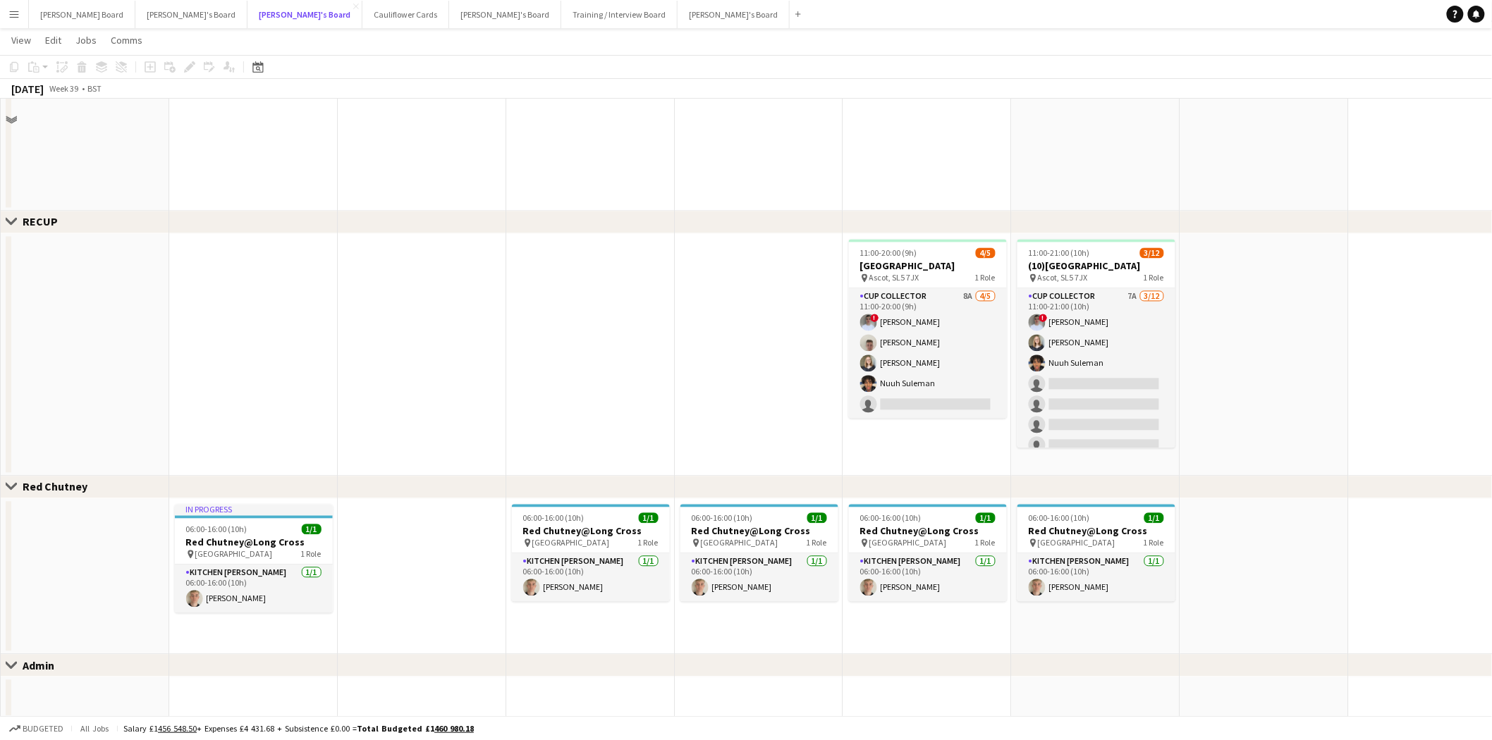
scroll to position [1115, 0]
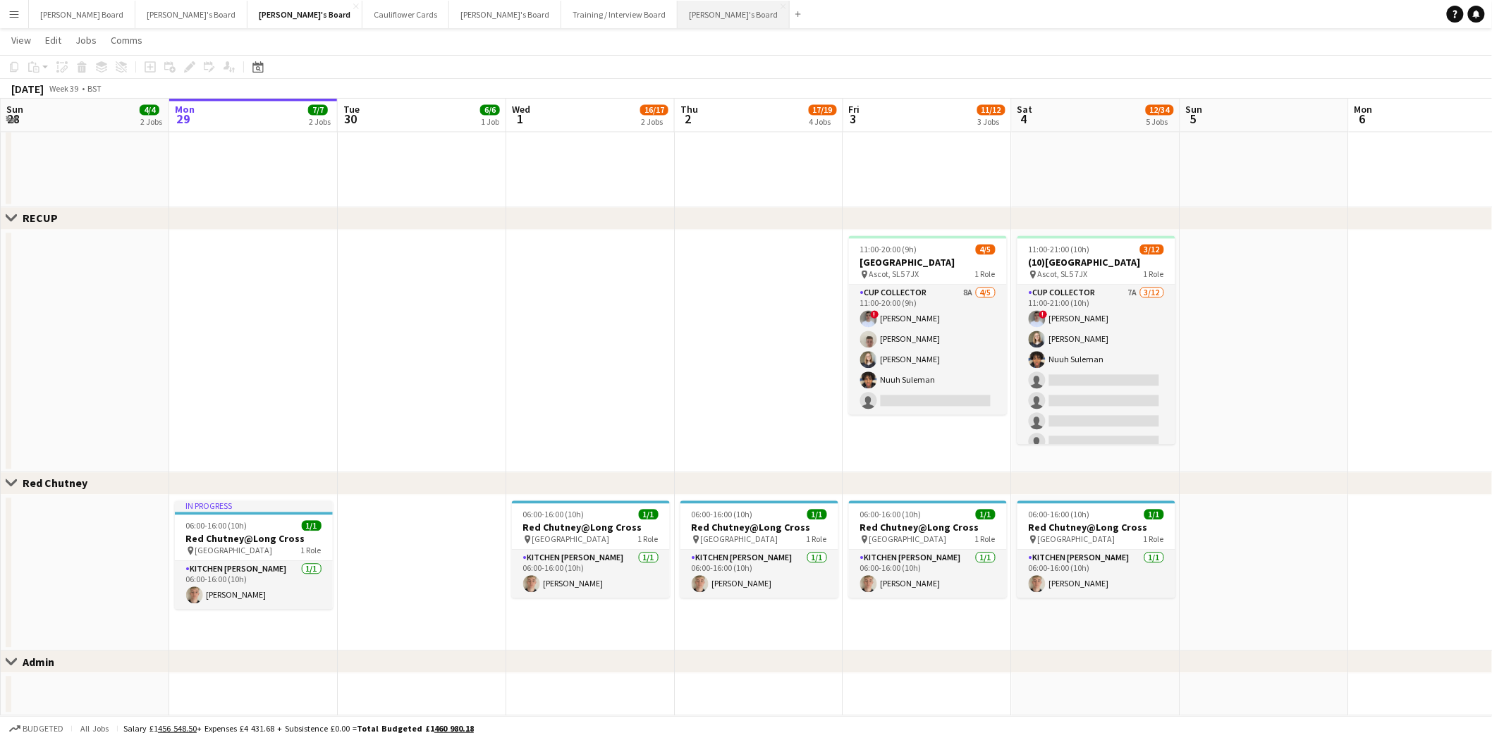
click at [678, 13] on button "Caitlin's Board Close" at bounding box center [734, 14] width 112 height 27
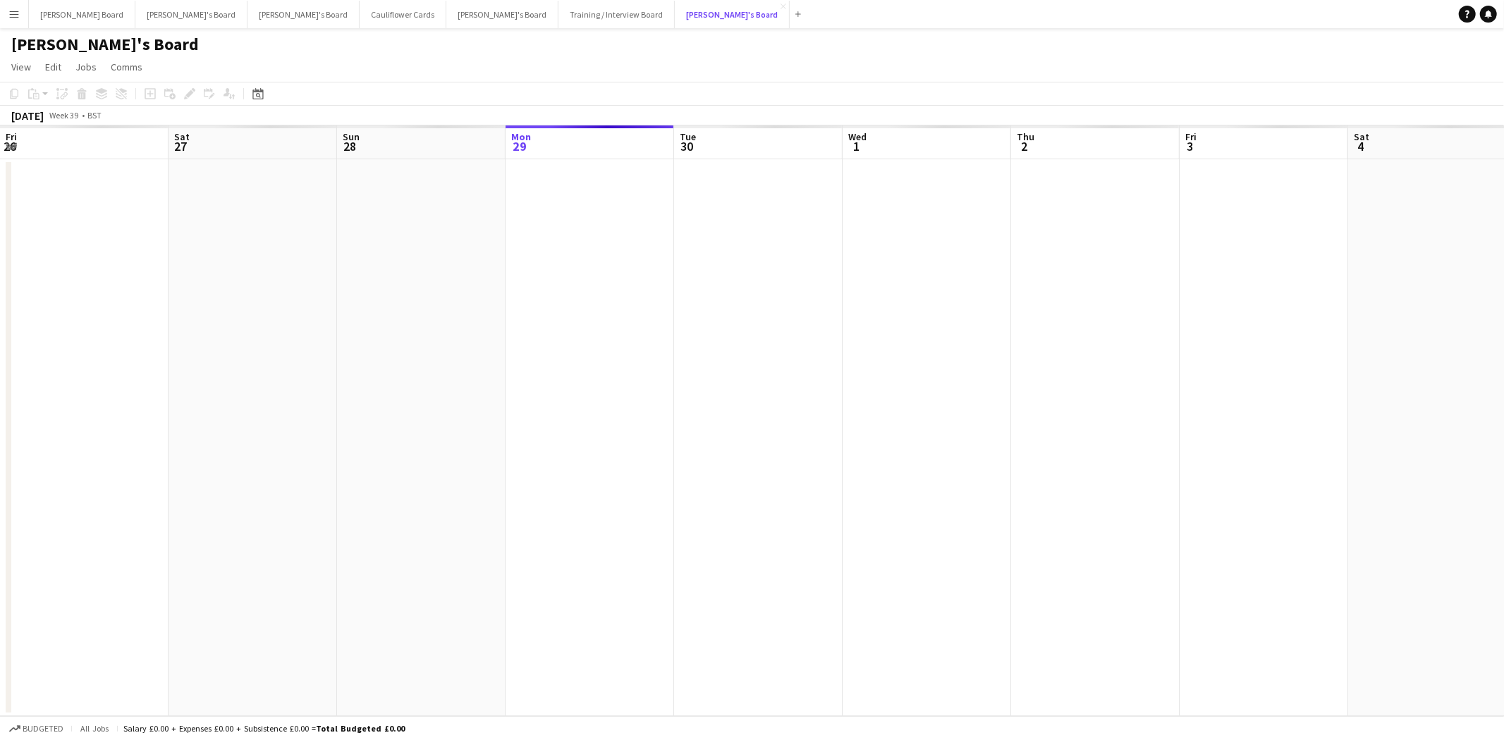
scroll to position [0, 336]
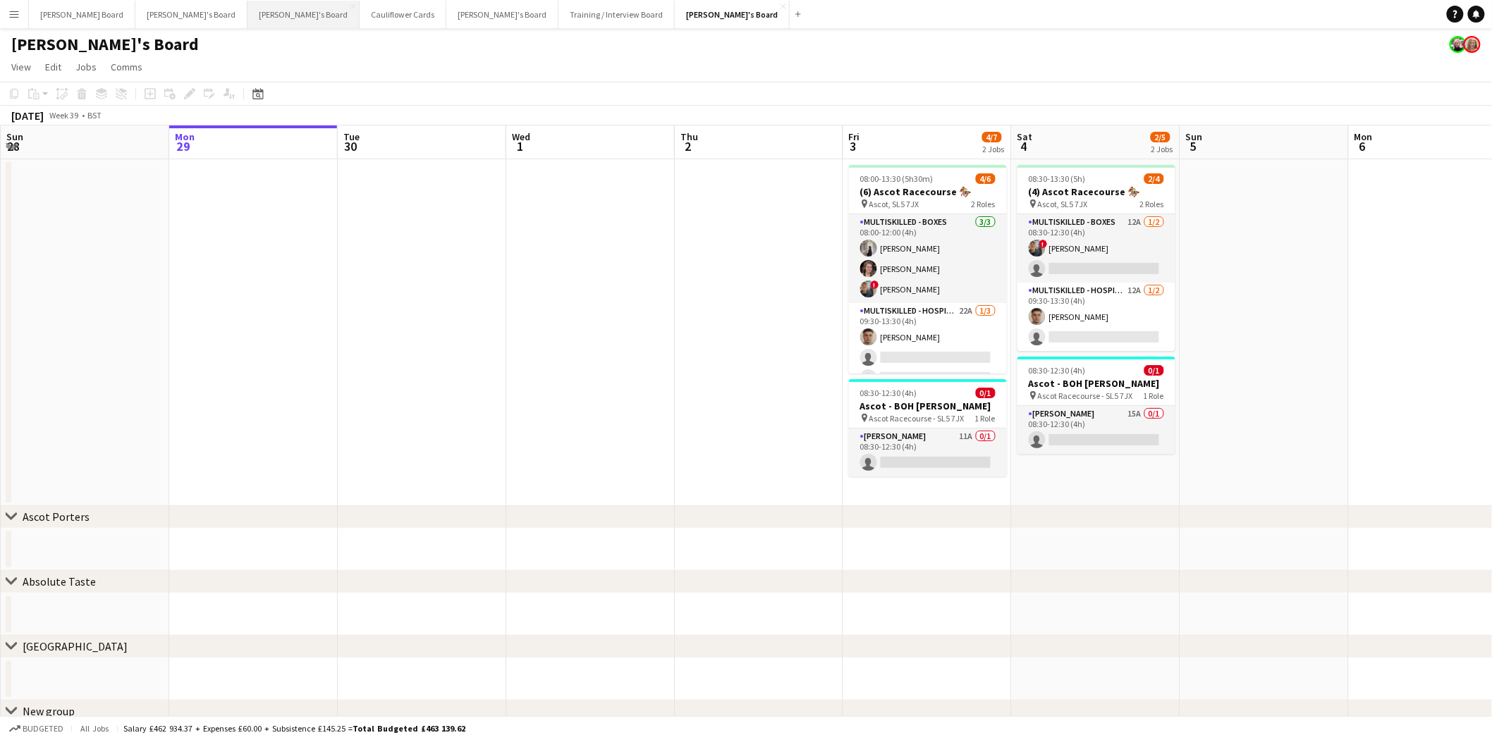
click at [247, 15] on button "Thomasina's Board Close" at bounding box center [303, 14] width 112 height 27
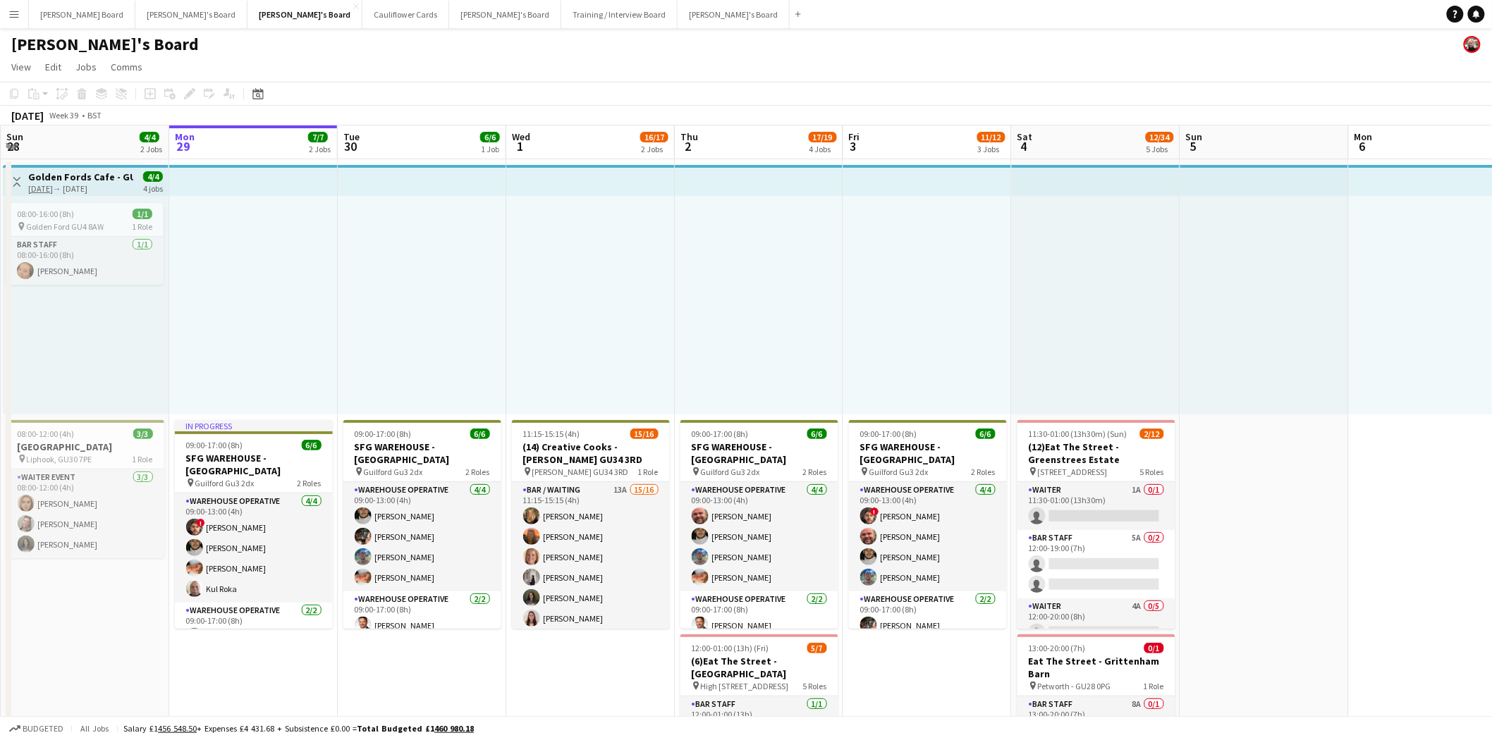
drag, startPoint x: 1280, startPoint y: 581, endPoint x: 1193, endPoint y: 506, distance: 115.5
click at [1191, 575] on app-date-cell at bounding box center [1264, 741] width 169 height 1165
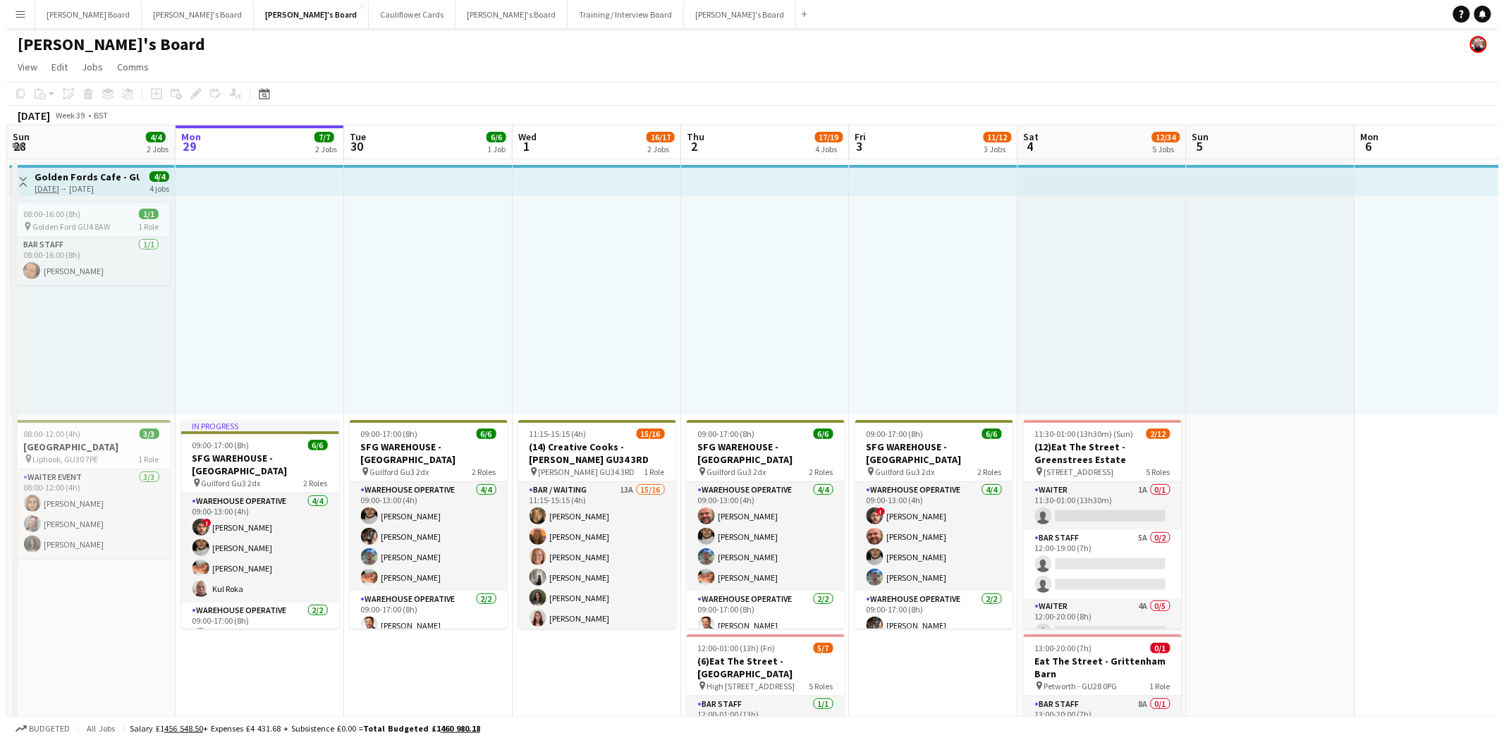
scroll to position [0, 336]
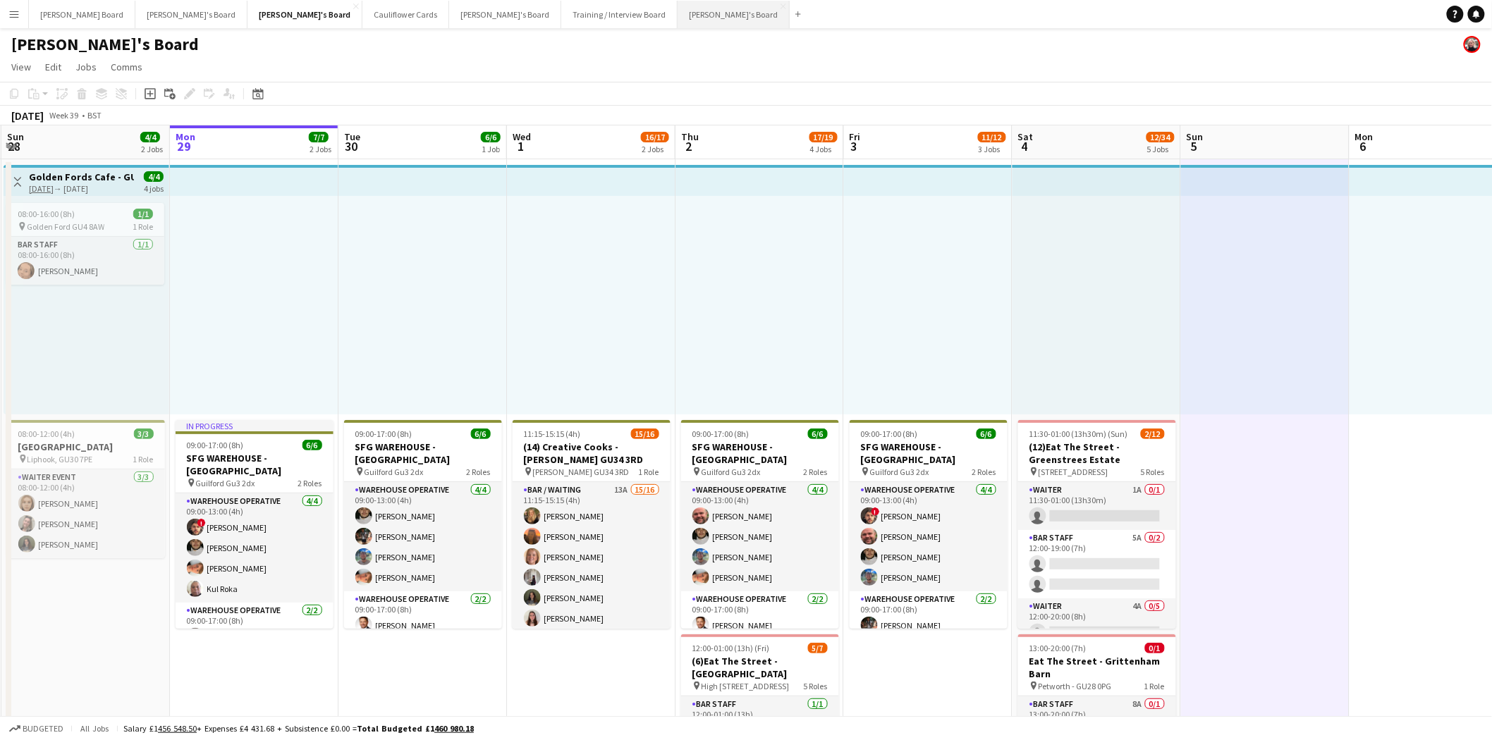
click at [678, 11] on button "Caitlin's Board Close" at bounding box center [734, 14] width 112 height 27
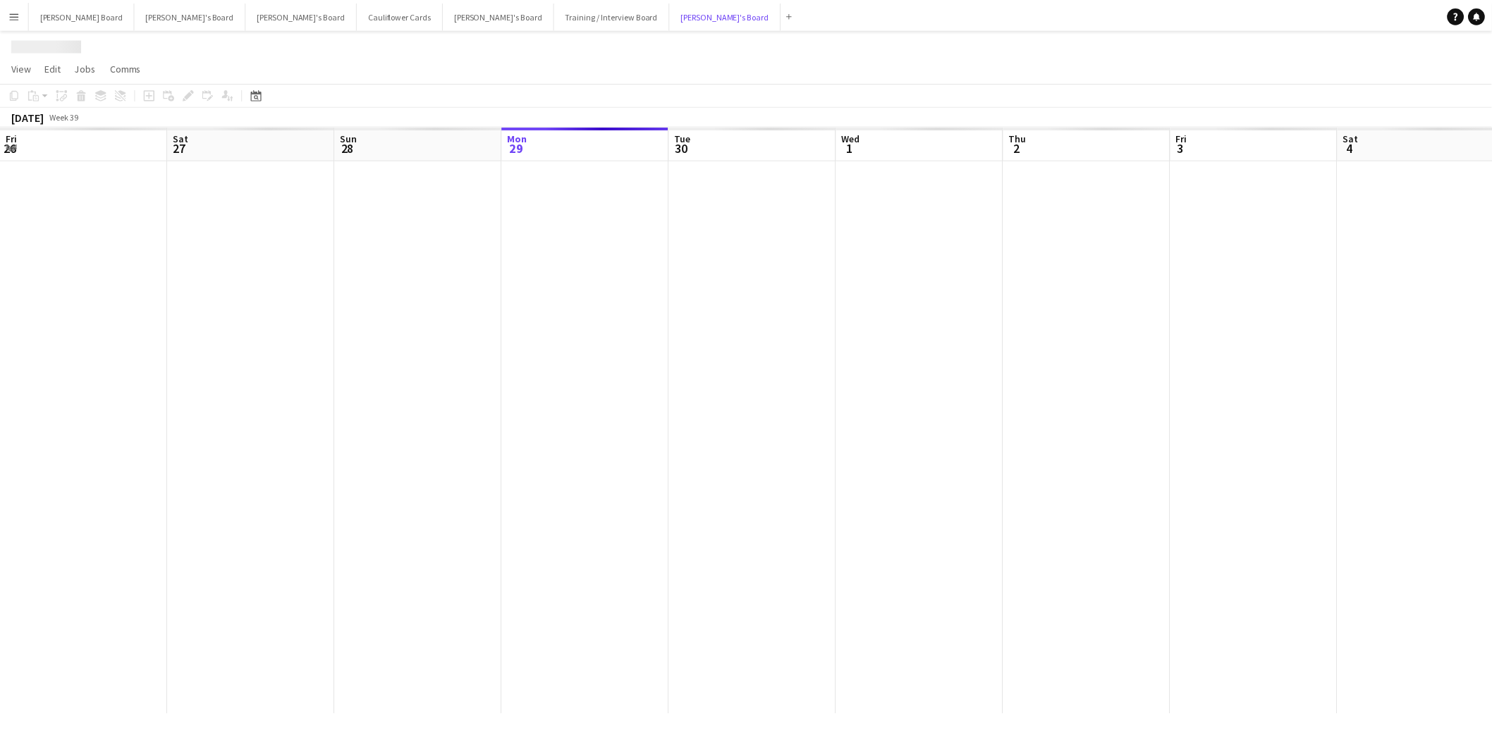
scroll to position [0, 336]
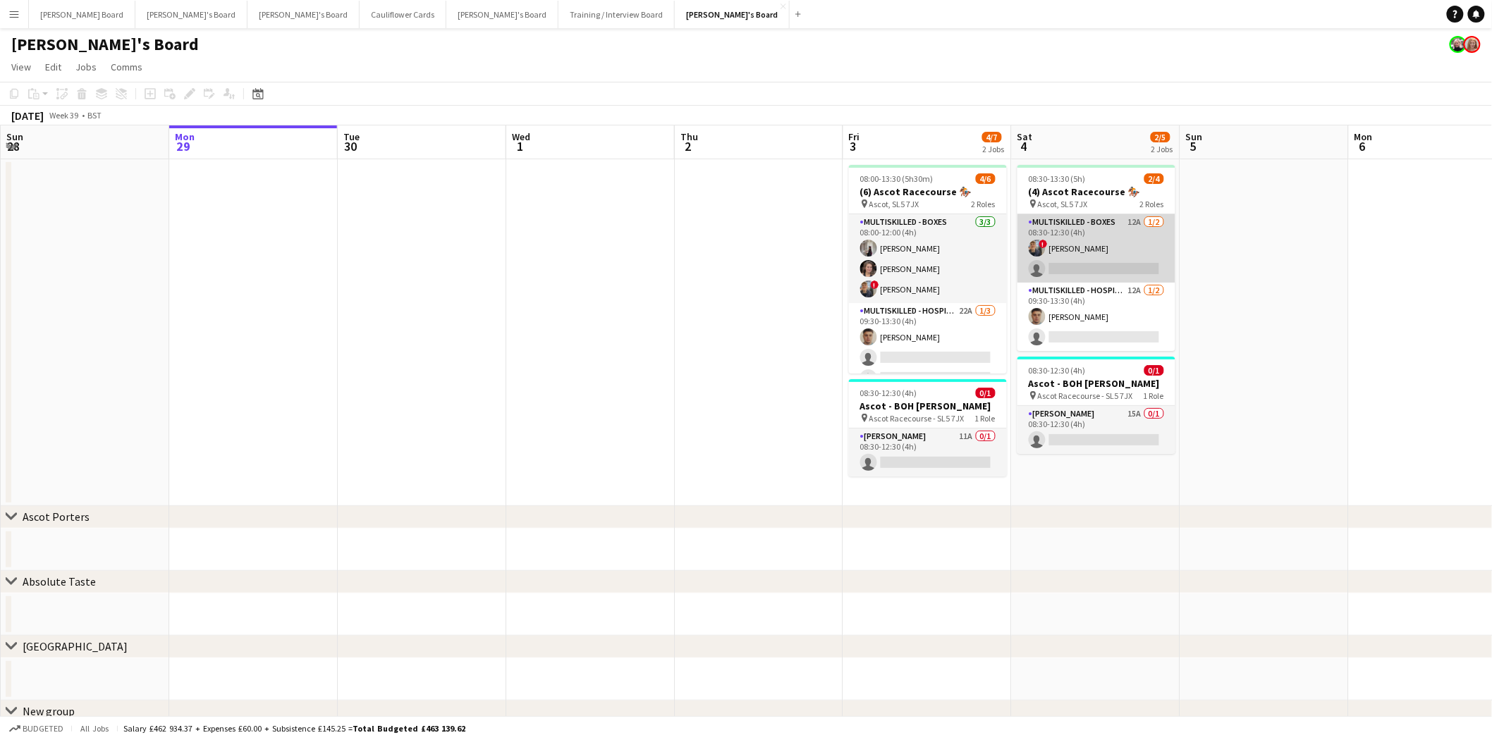
click at [1097, 261] on app-card-role "Multiskilled - Boxes 12A 1/2 08:30-12:30 (4h) ! Alex Buchholdt single-neutral-a…" at bounding box center [1096, 248] width 158 height 68
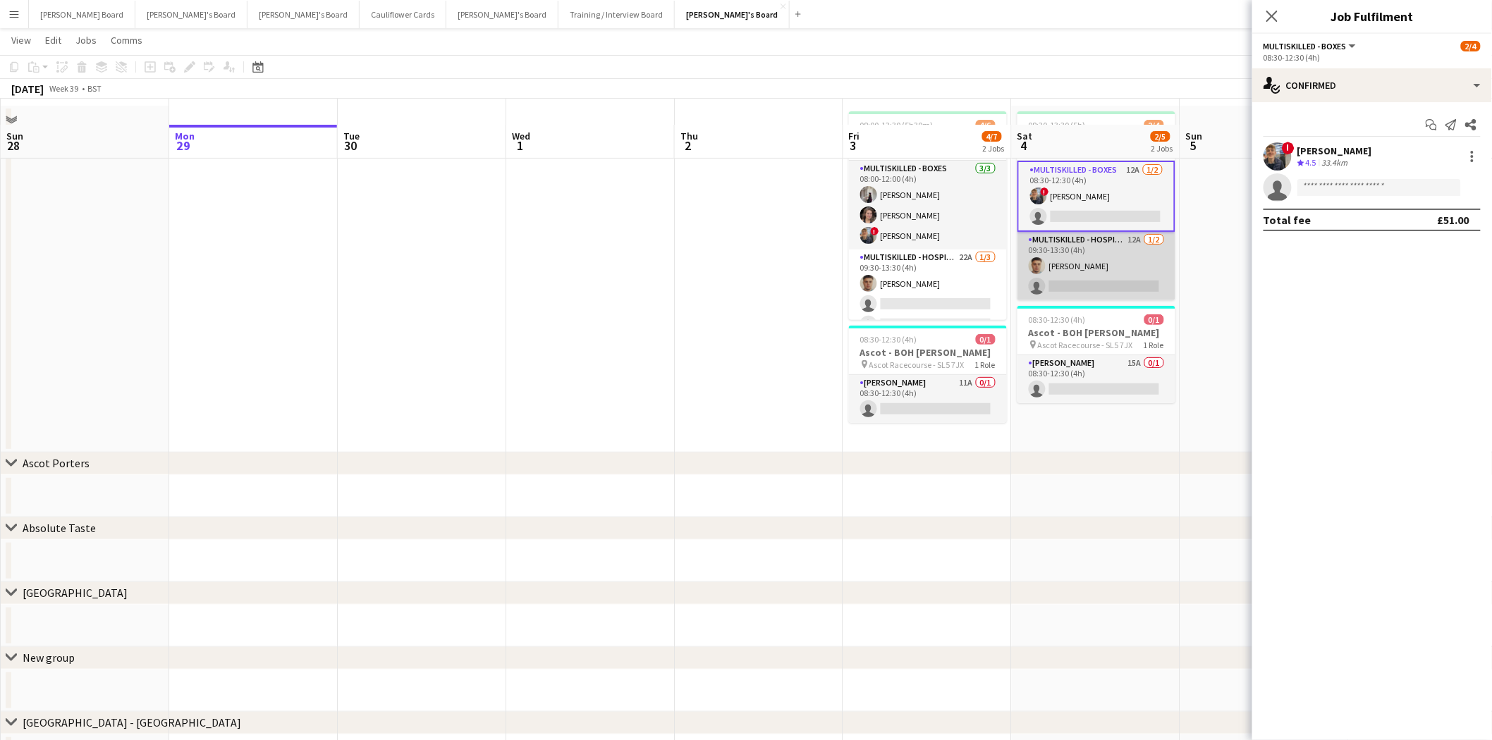
scroll to position [78, 0]
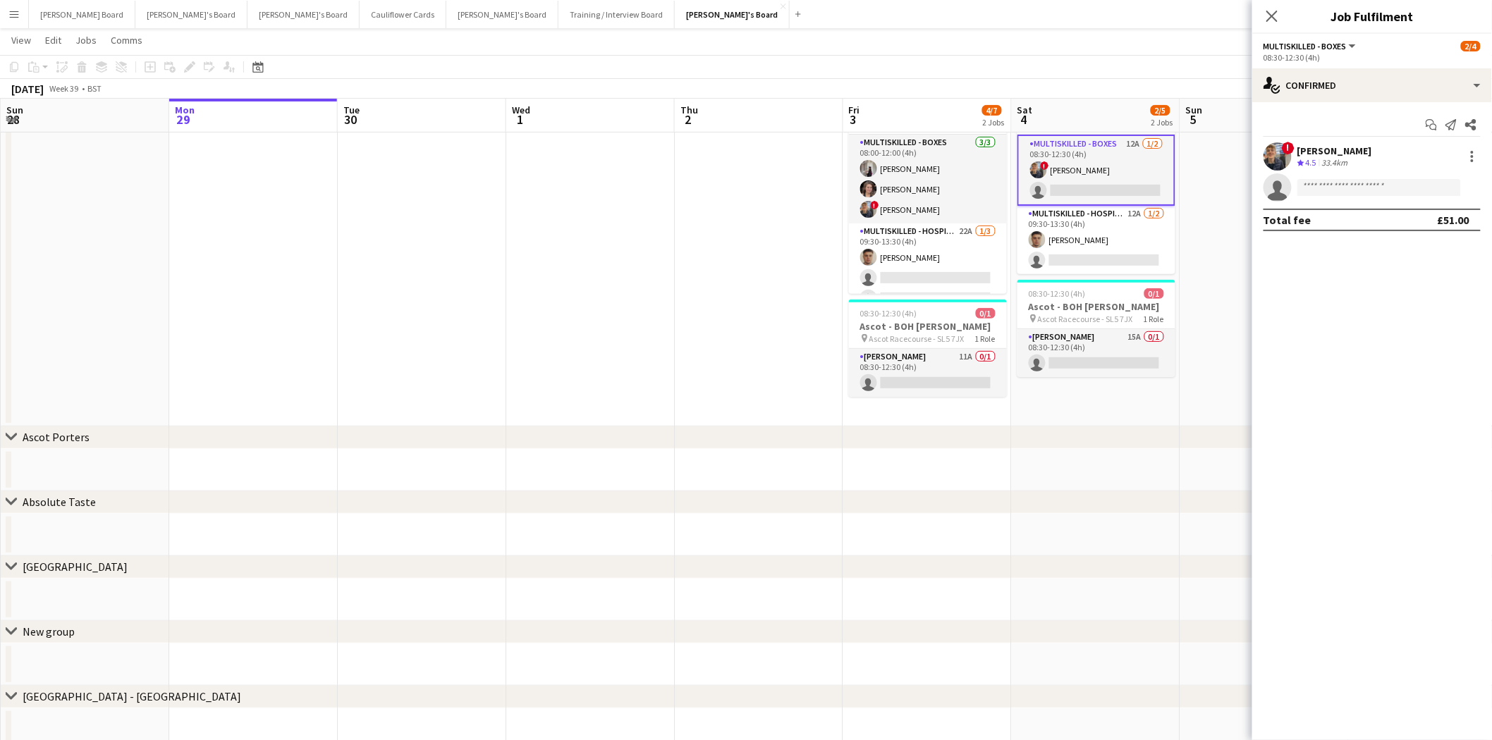
click at [1083, 175] on app-card-role "Multiskilled - Boxes 12A 1/2 08:30-12:30 (4h) ! Alex Buchholdt single-neutral-a…" at bounding box center [1096, 170] width 158 height 71
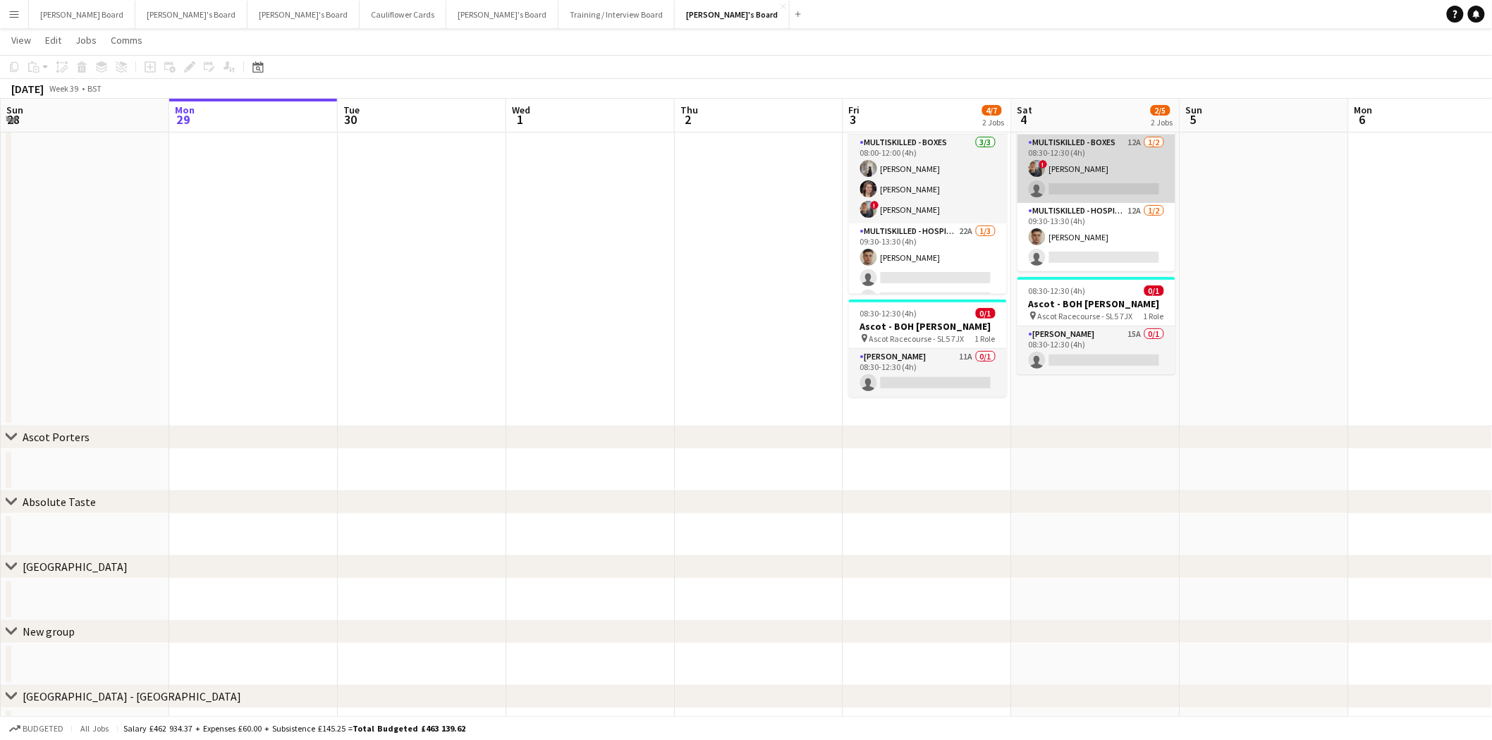
click at [1135, 152] on app-card-role "Multiskilled - Boxes 12A 1/2 08:30-12:30 (4h) ! Alex Buchholdt single-neutral-a…" at bounding box center [1096, 169] width 158 height 68
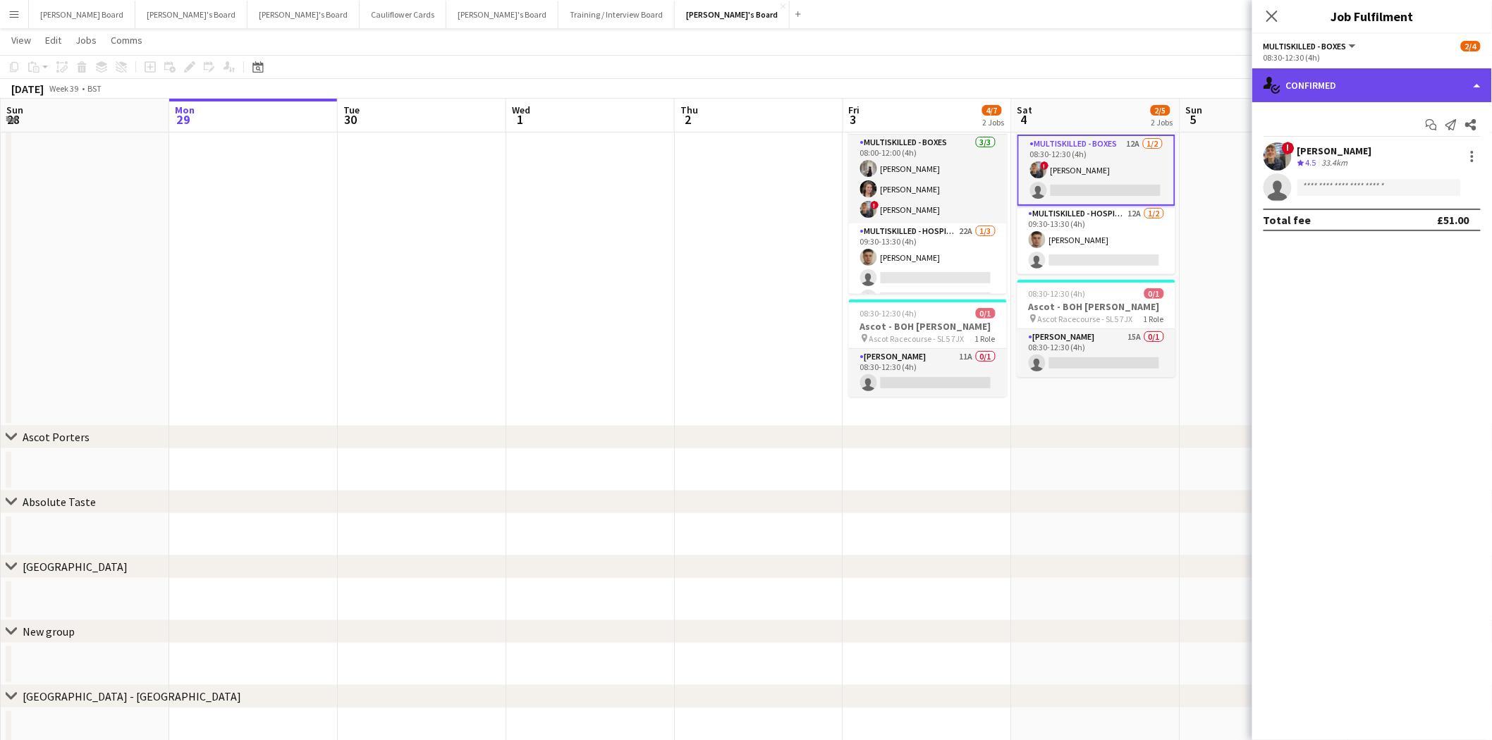
click at [1191, 82] on div "single-neutral-actions-check-2 Confirmed" at bounding box center [1372, 85] width 240 height 34
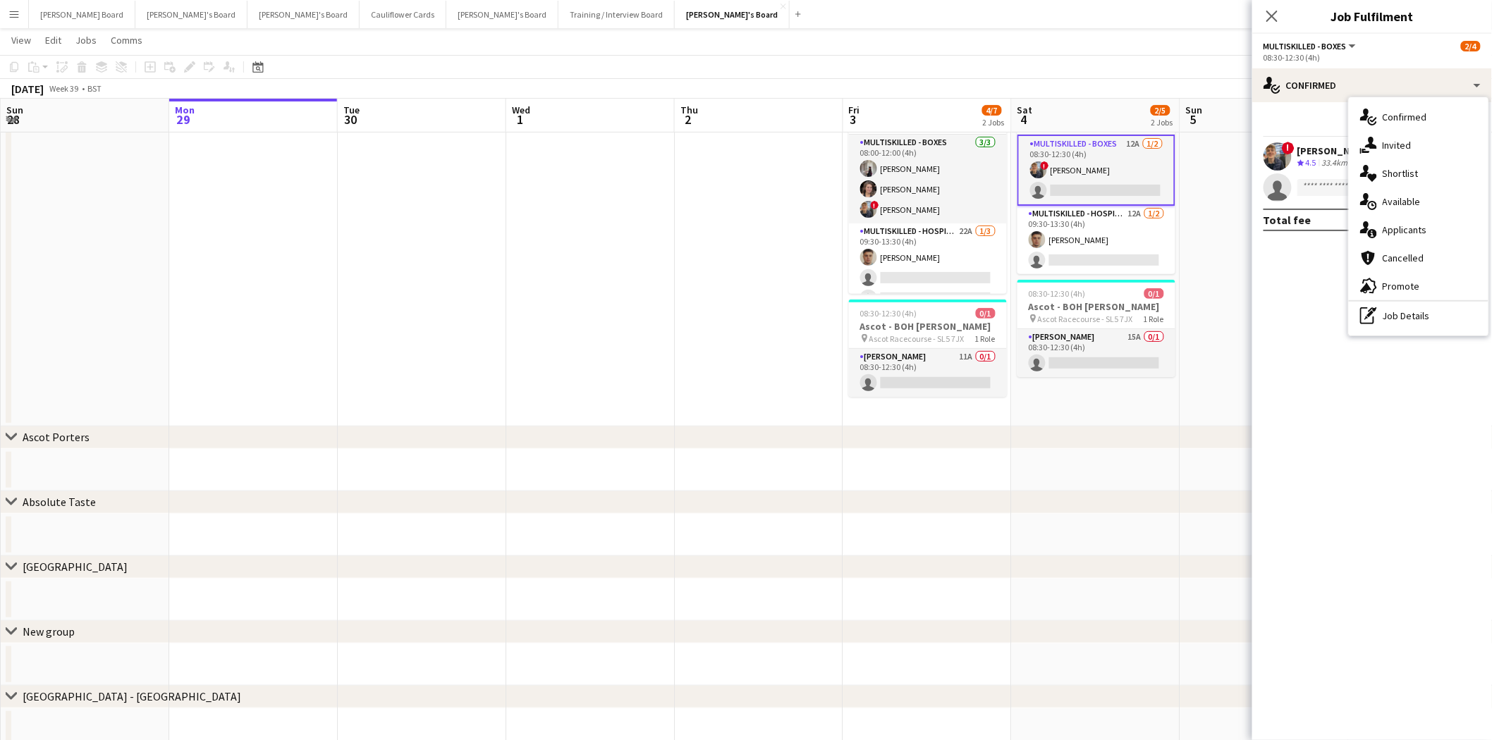
drag, startPoint x: 1419, startPoint y: 322, endPoint x: 1372, endPoint y: 201, distance: 129.5
click at [1191, 321] on div "pen-write Job Details" at bounding box center [1419, 316] width 140 height 28
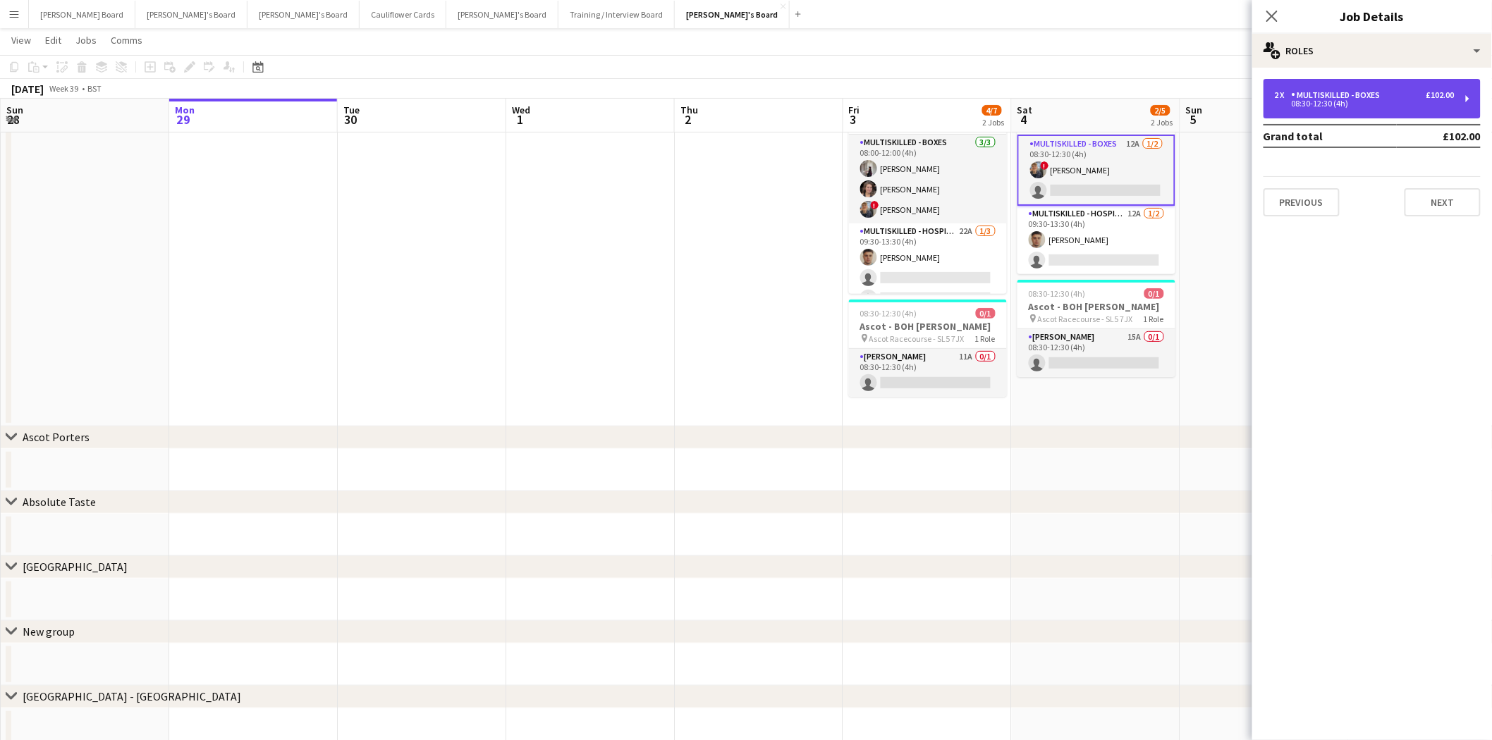
click at [1191, 107] on div "08:30-12:30 (4h)" at bounding box center [1365, 103] width 180 height 7
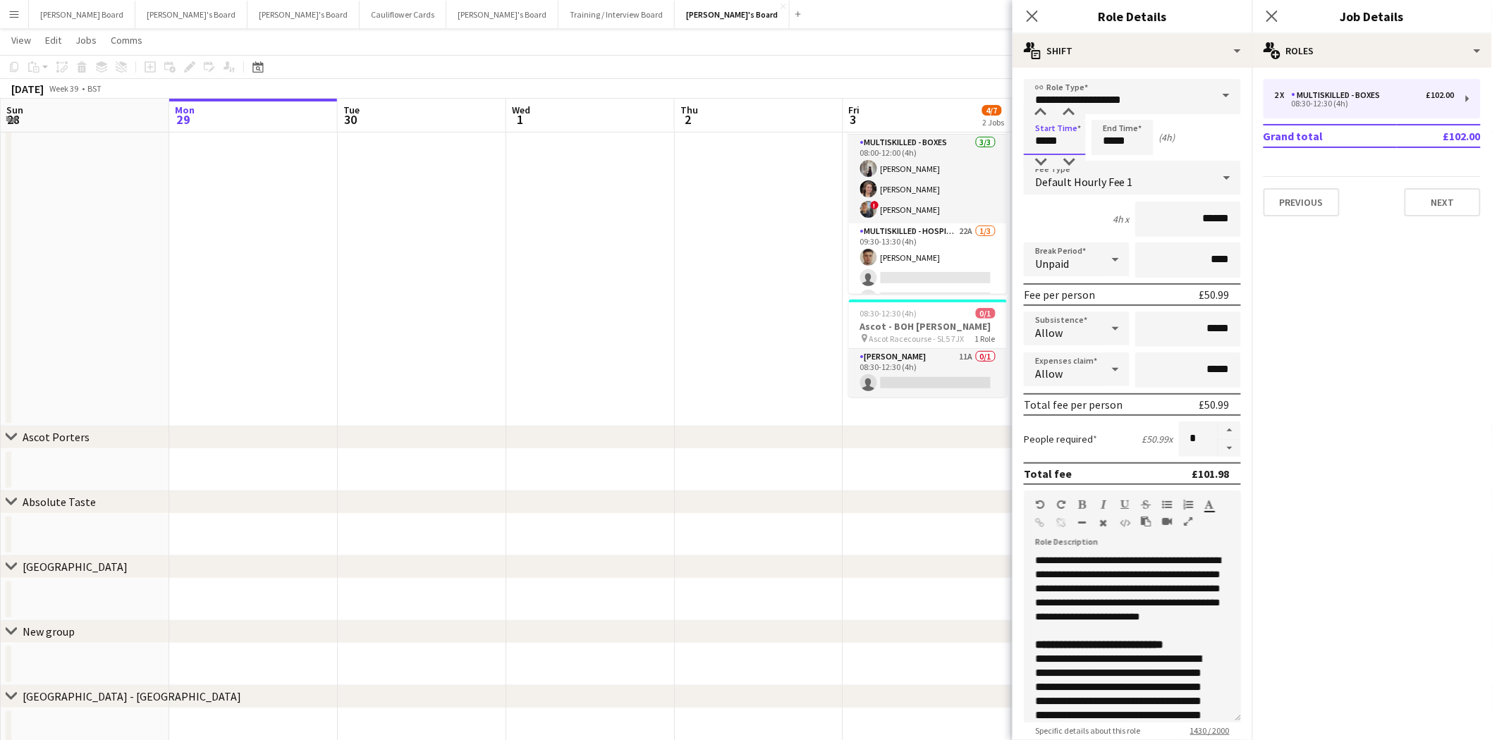
drag, startPoint x: 1053, startPoint y: 135, endPoint x: 1073, endPoint y: 138, distance: 20.7
click at [1074, 139] on input "*****" at bounding box center [1055, 137] width 62 height 35
type input "*****"
click at [781, 277] on app-date-cell at bounding box center [759, 253] width 169 height 347
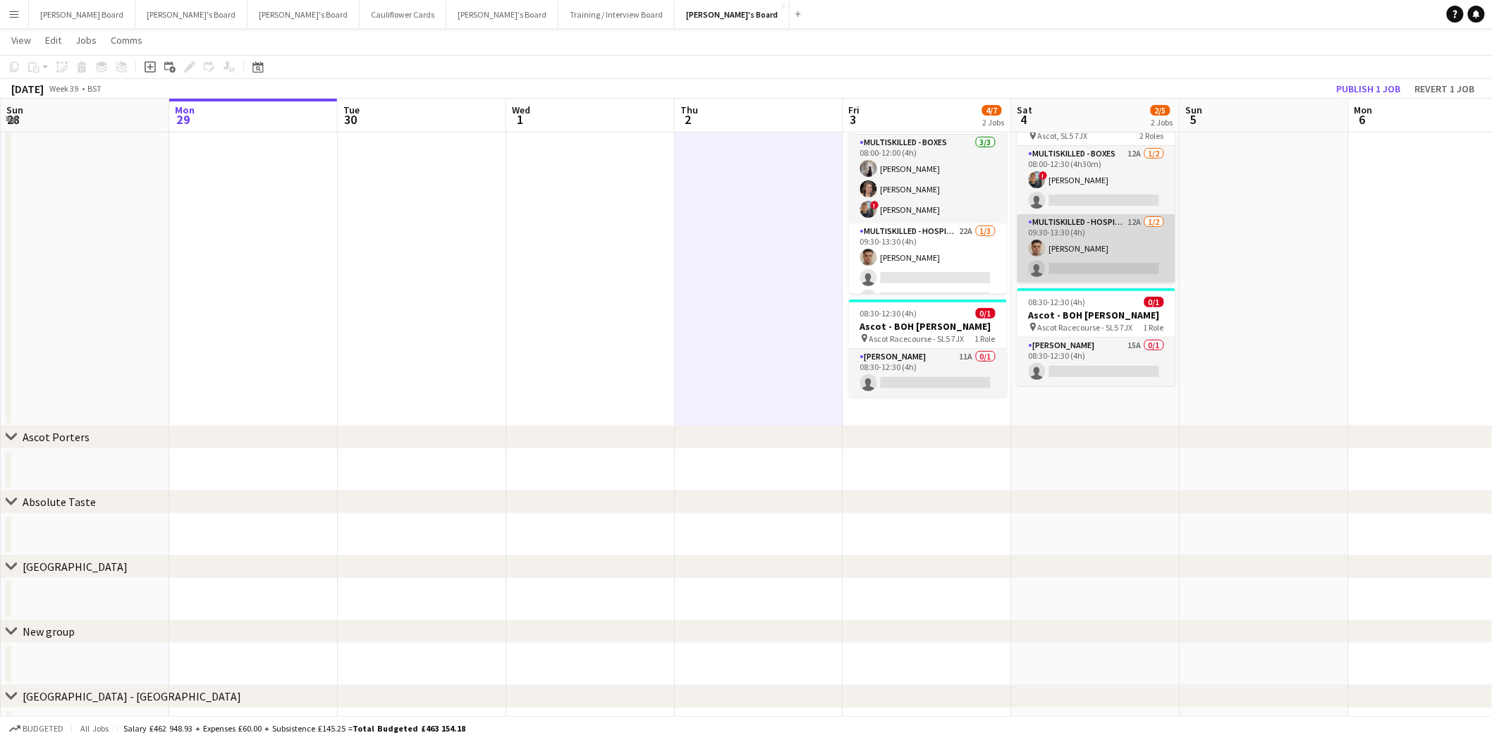
click at [1109, 238] on app-card-role "Multiskilled - Hospitality 12A 1/2 09:30-13:30 (4h) Thomas Morris single-neutra…" at bounding box center [1096, 248] width 158 height 68
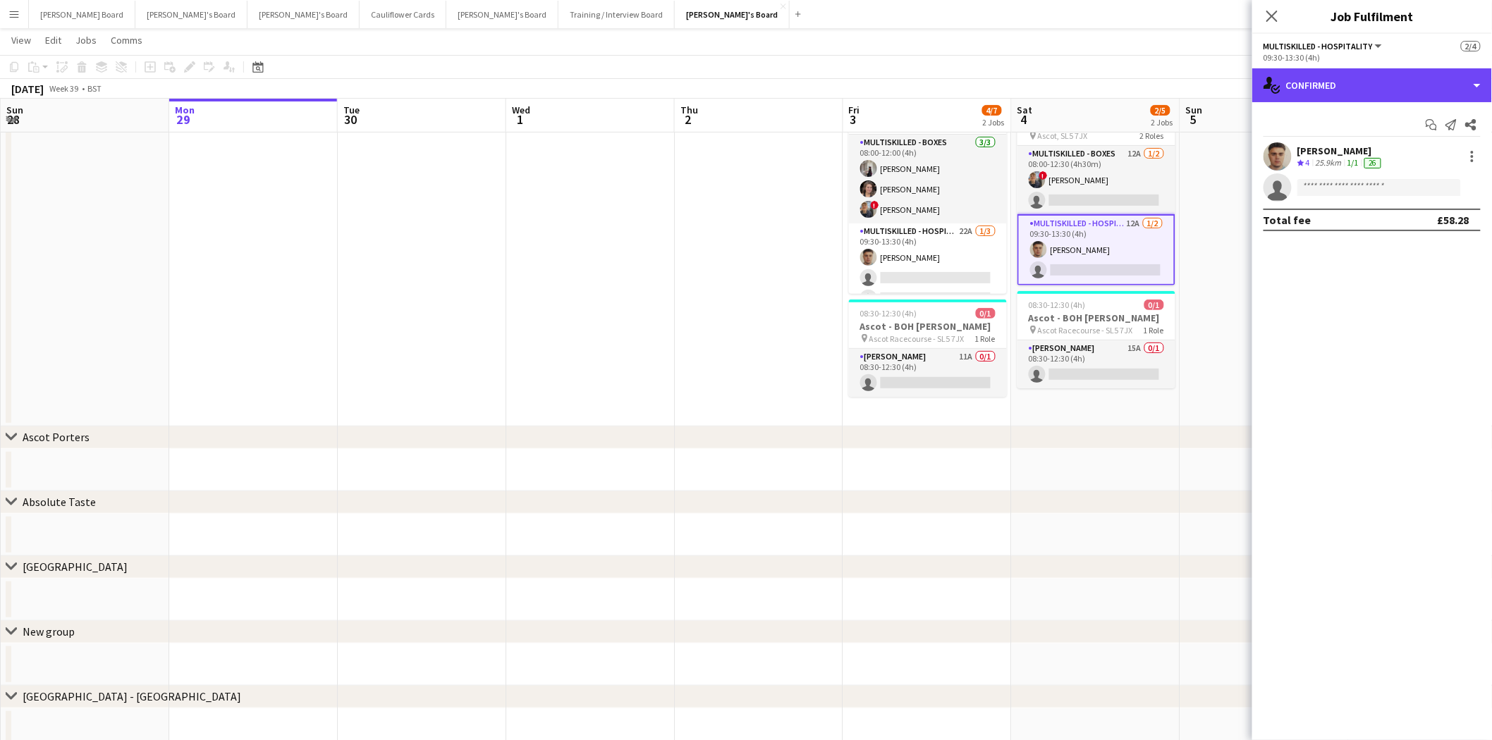
drag, startPoint x: 1375, startPoint y: 79, endPoint x: 1426, endPoint y: 193, distance: 125.0
click at [1191, 82] on div "single-neutral-actions-check-2 Confirmed" at bounding box center [1372, 85] width 240 height 34
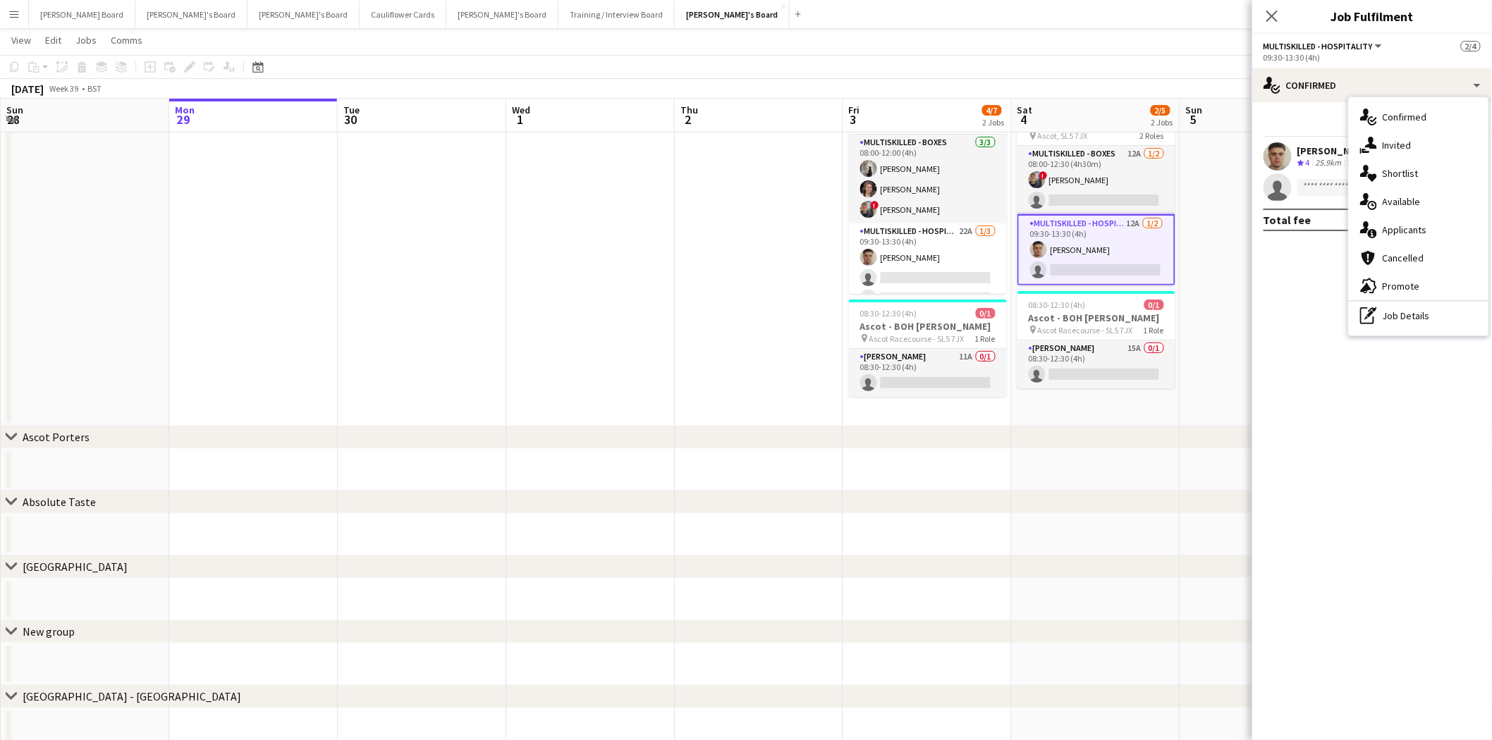
drag, startPoint x: 1435, startPoint y: 312, endPoint x: 1385, endPoint y: 238, distance: 89.4
click at [1191, 311] on div "pen-write Job Details" at bounding box center [1419, 316] width 140 height 28
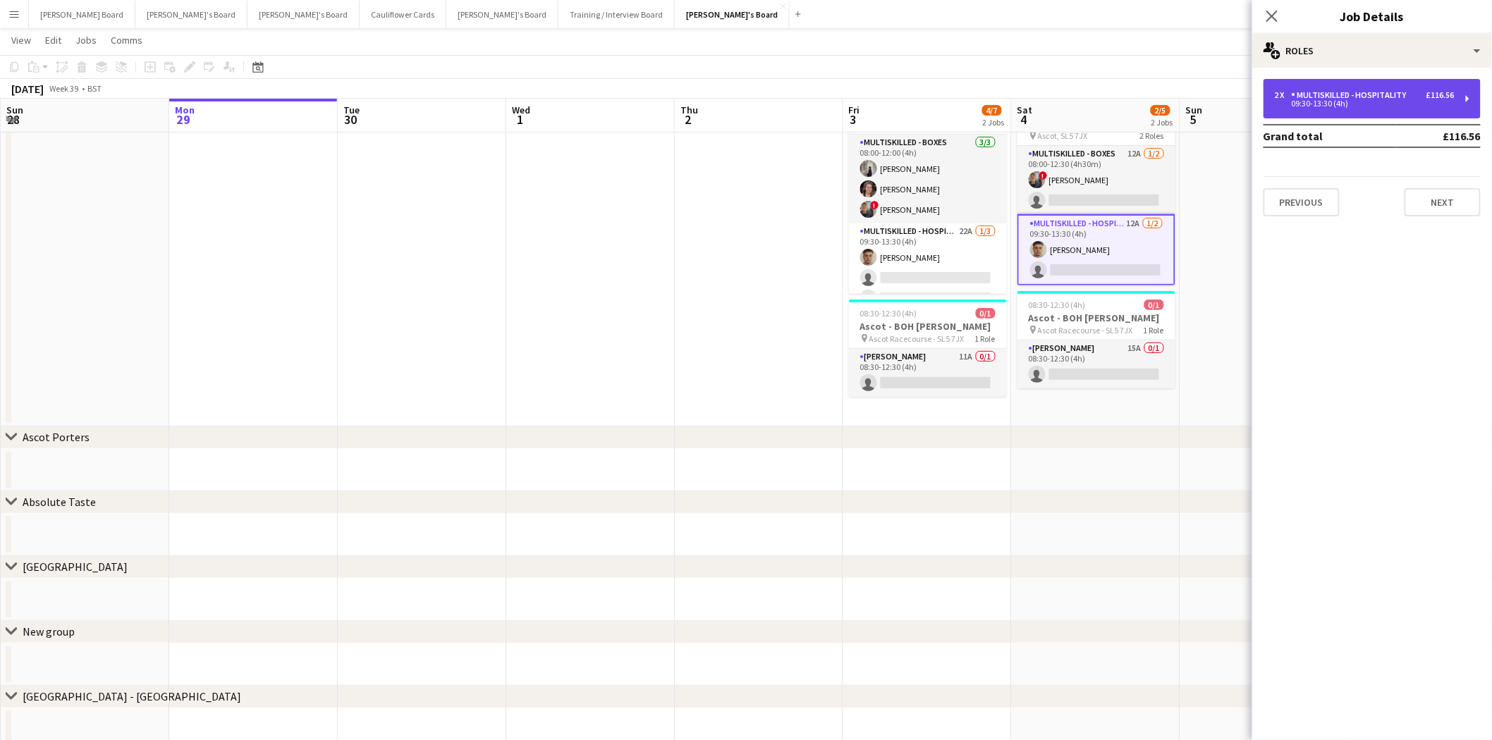
click at [1191, 106] on div "09:30-13:30 (4h)" at bounding box center [1365, 103] width 180 height 7
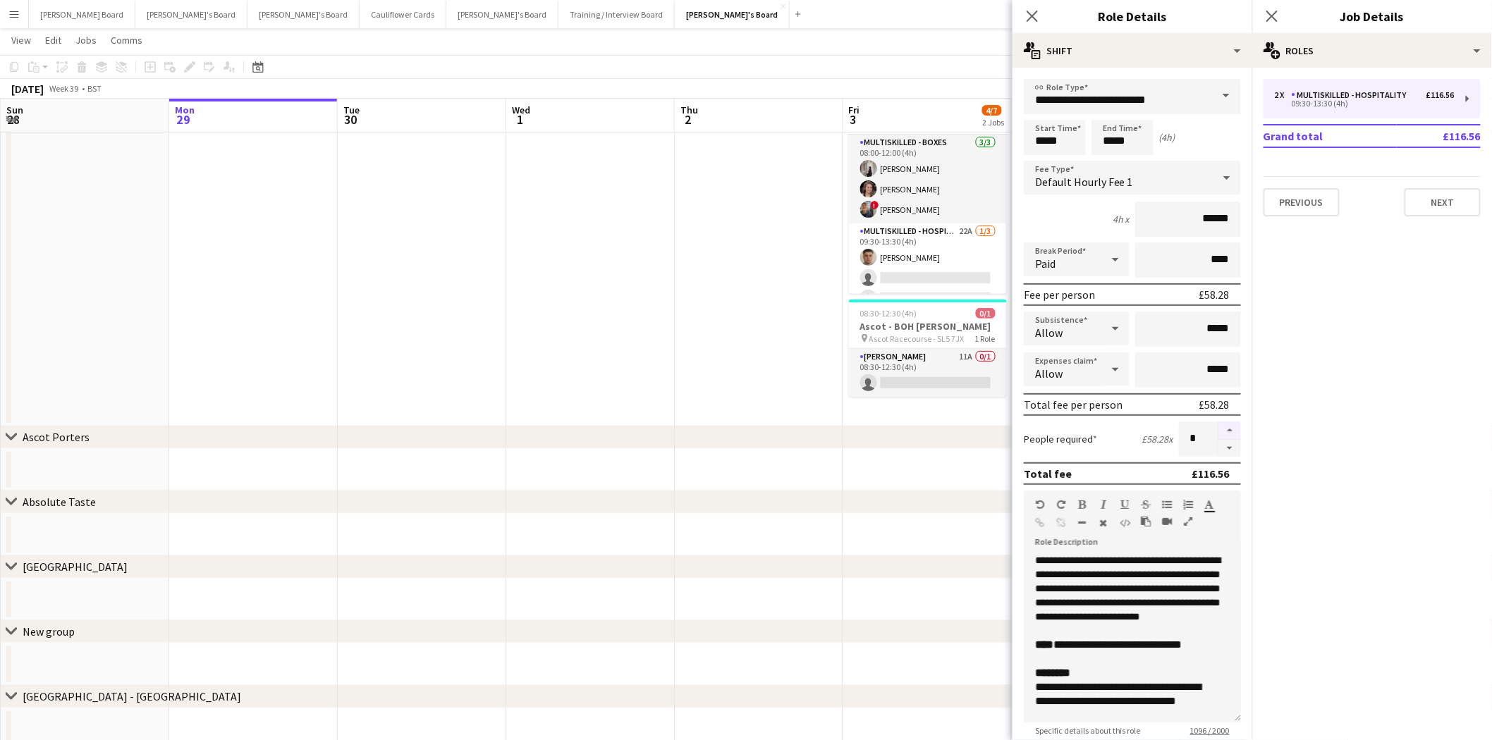
click at [1191, 427] on button "button" at bounding box center [1229, 431] width 23 height 18
type input "*"
click at [744, 371] on app-date-cell at bounding box center [759, 253] width 169 height 347
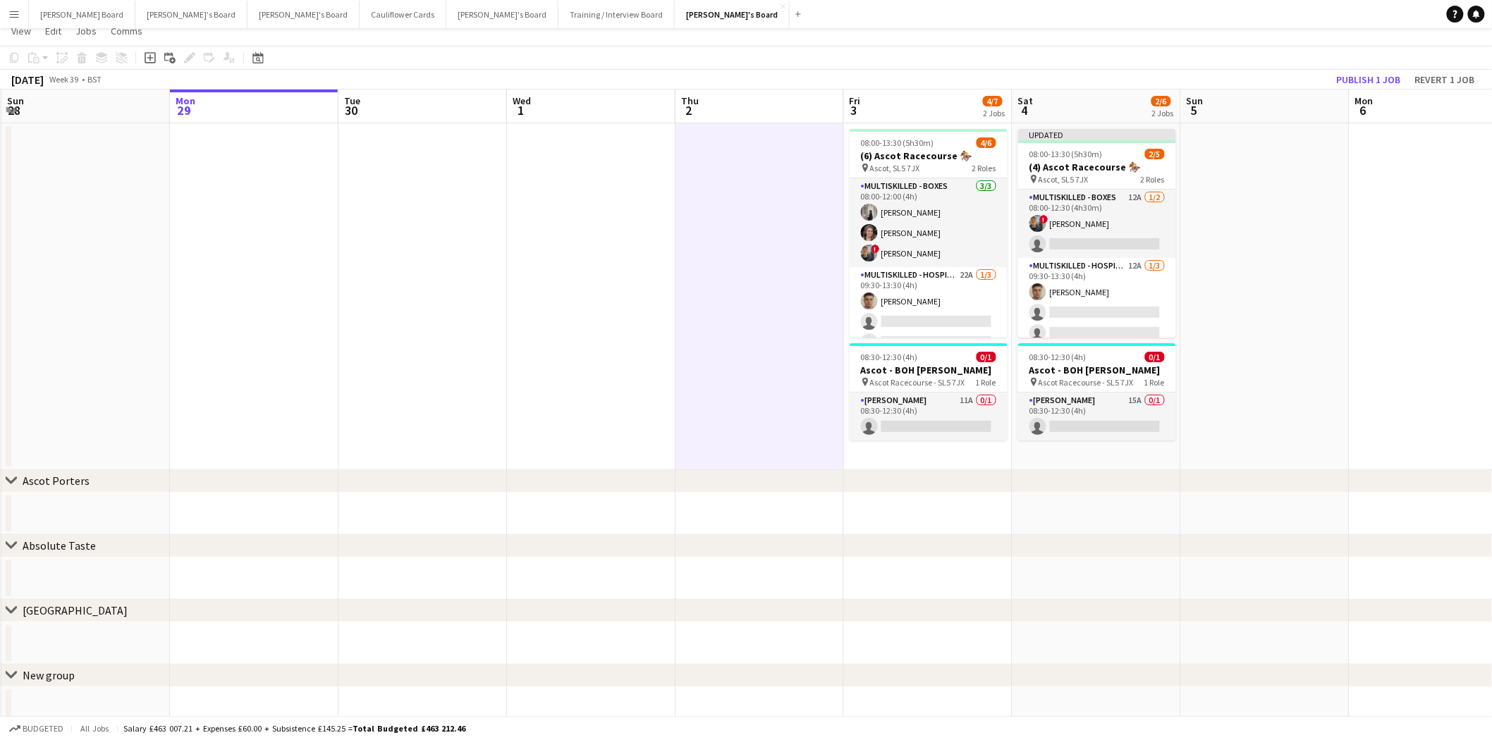
scroll to position [0, 0]
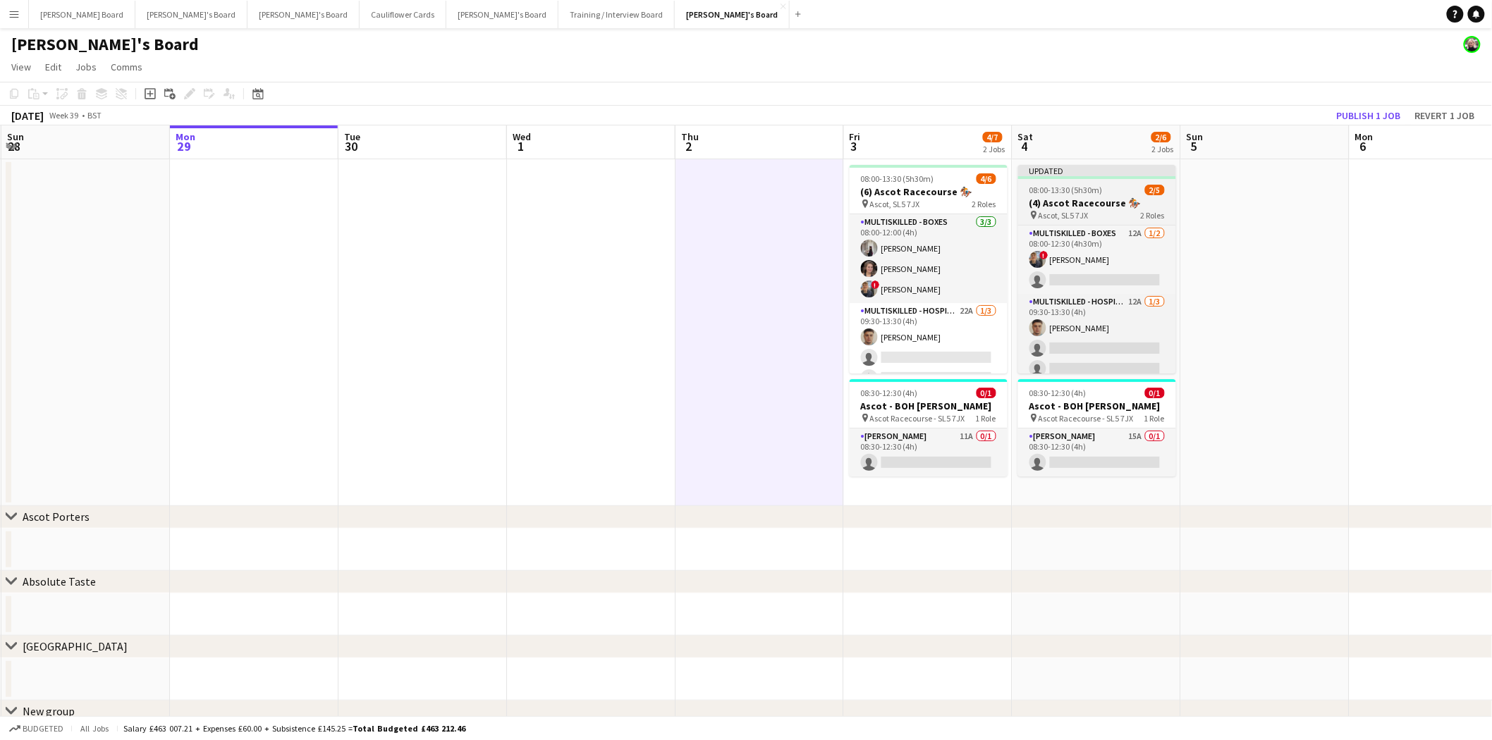
click at [1111, 208] on h3 "(4) Ascot Racecourse 🏇🏼" at bounding box center [1097, 203] width 158 height 13
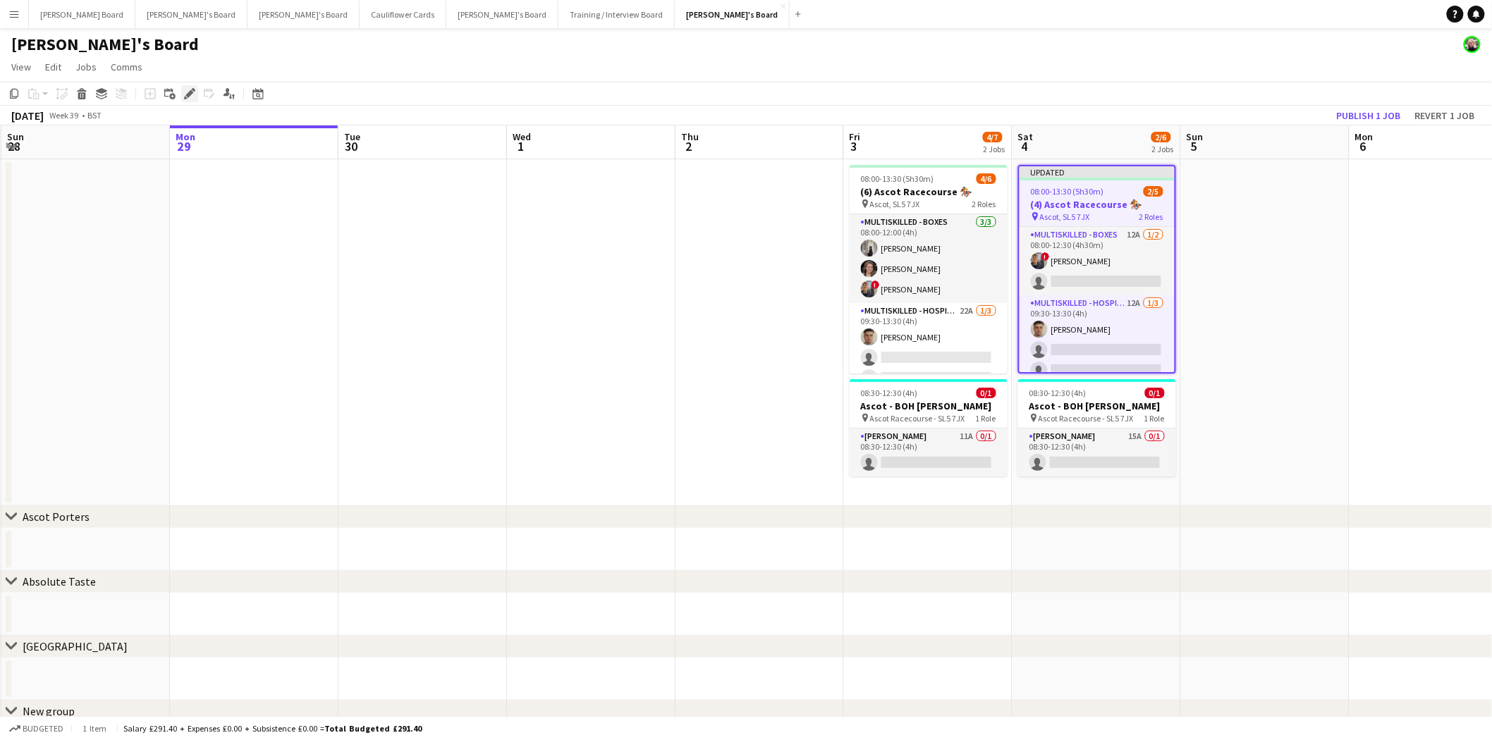
click at [189, 92] on icon at bounding box center [189, 94] width 8 height 8
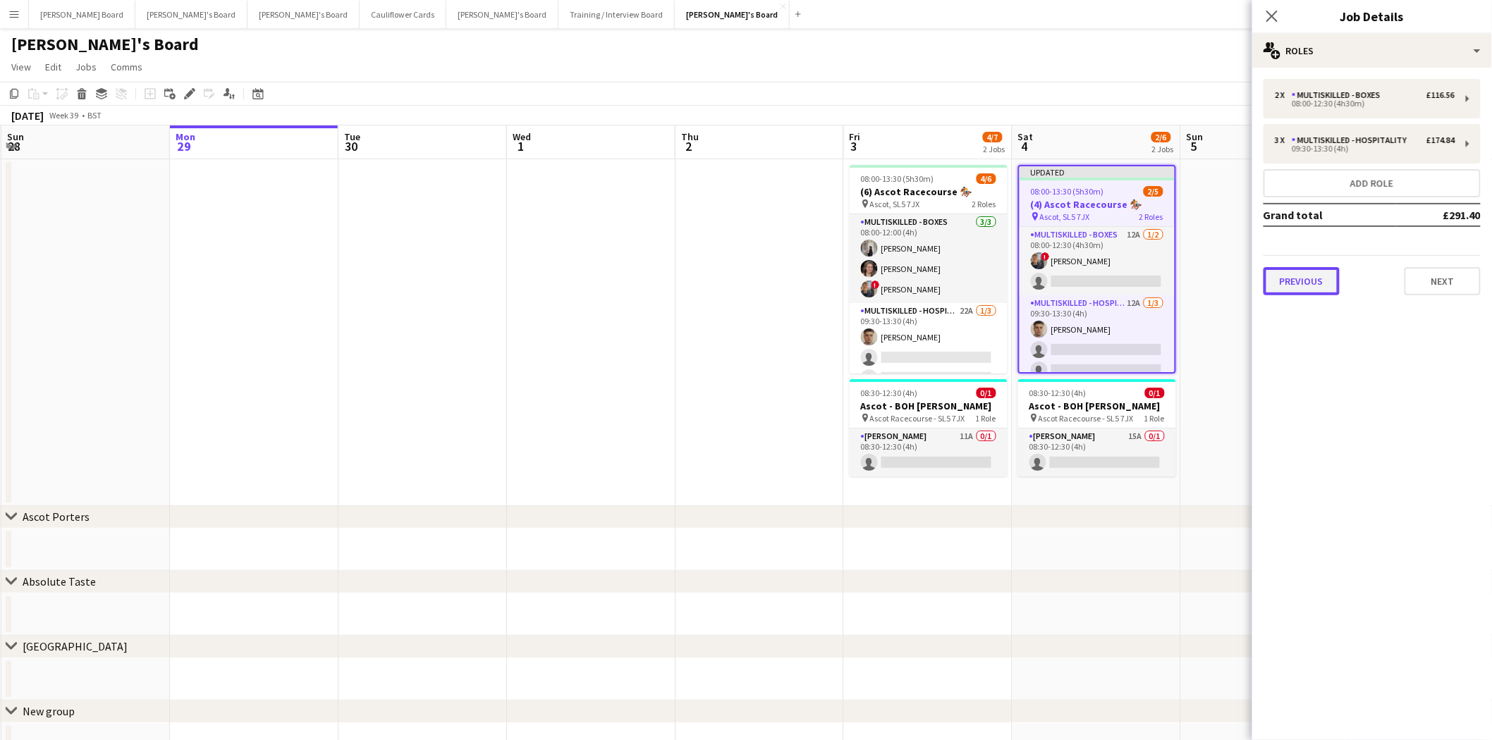
click at [1191, 277] on button "Previous" at bounding box center [1301, 281] width 76 height 28
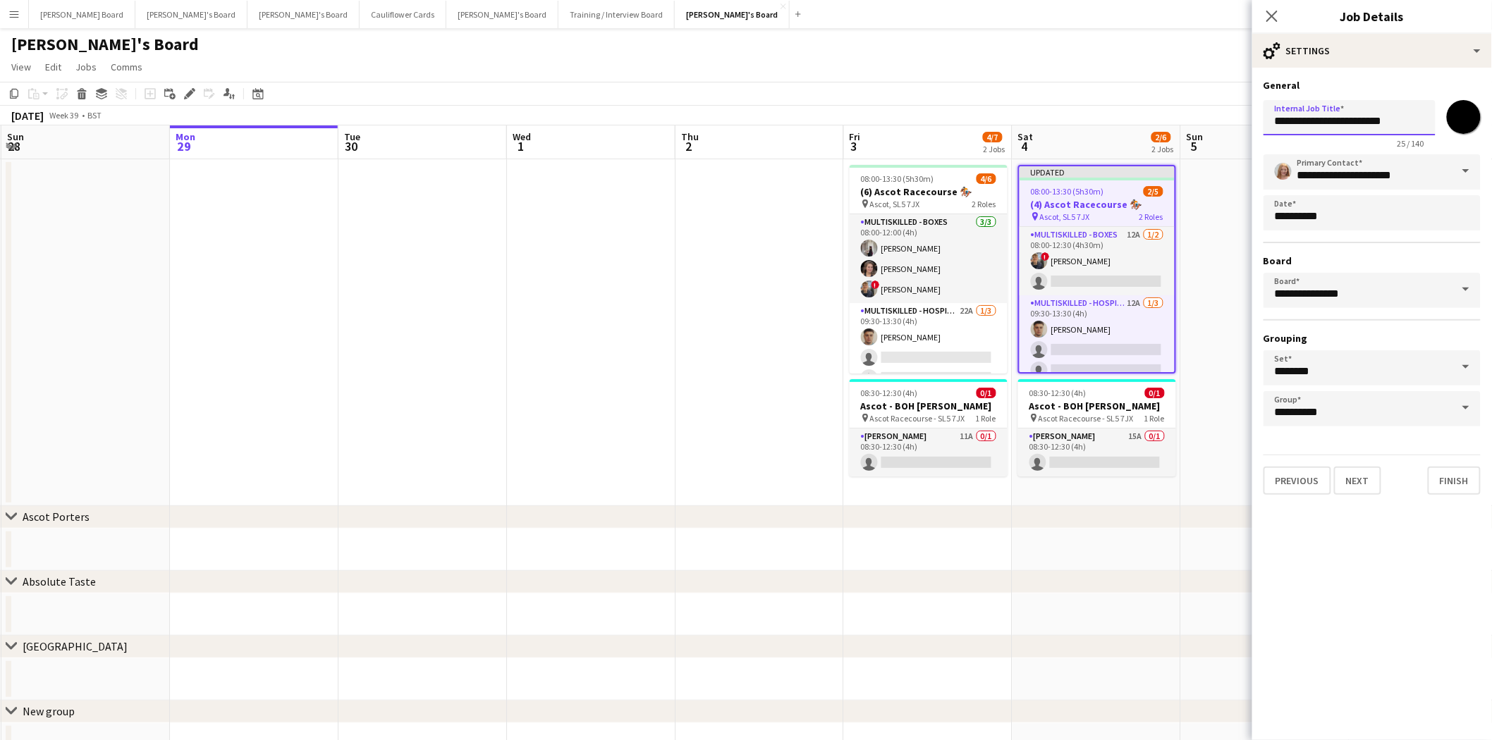
click at [1191, 123] on input "**********" at bounding box center [1349, 117] width 172 height 35
type input "**********"
click at [1111, 557] on app-date-cell at bounding box center [1096, 550] width 169 height 42
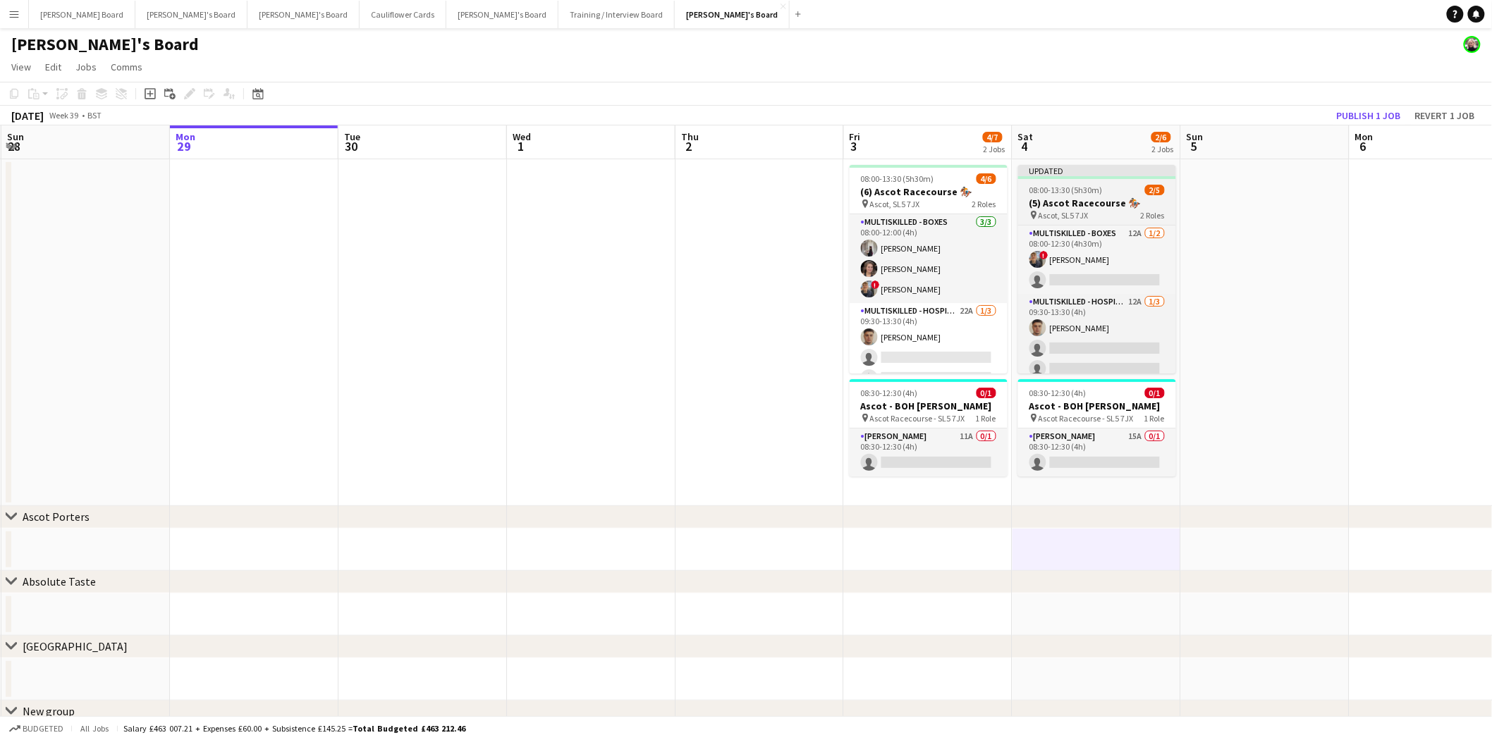
click at [1089, 181] on app-job-card "Updated 08:00-13:30 (5h30m) 2/5 (5) Ascot Racecourse 🏇🏼 pin Ascot, SL5 7JX 2 Ro…" at bounding box center [1097, 269] width 158 height 209
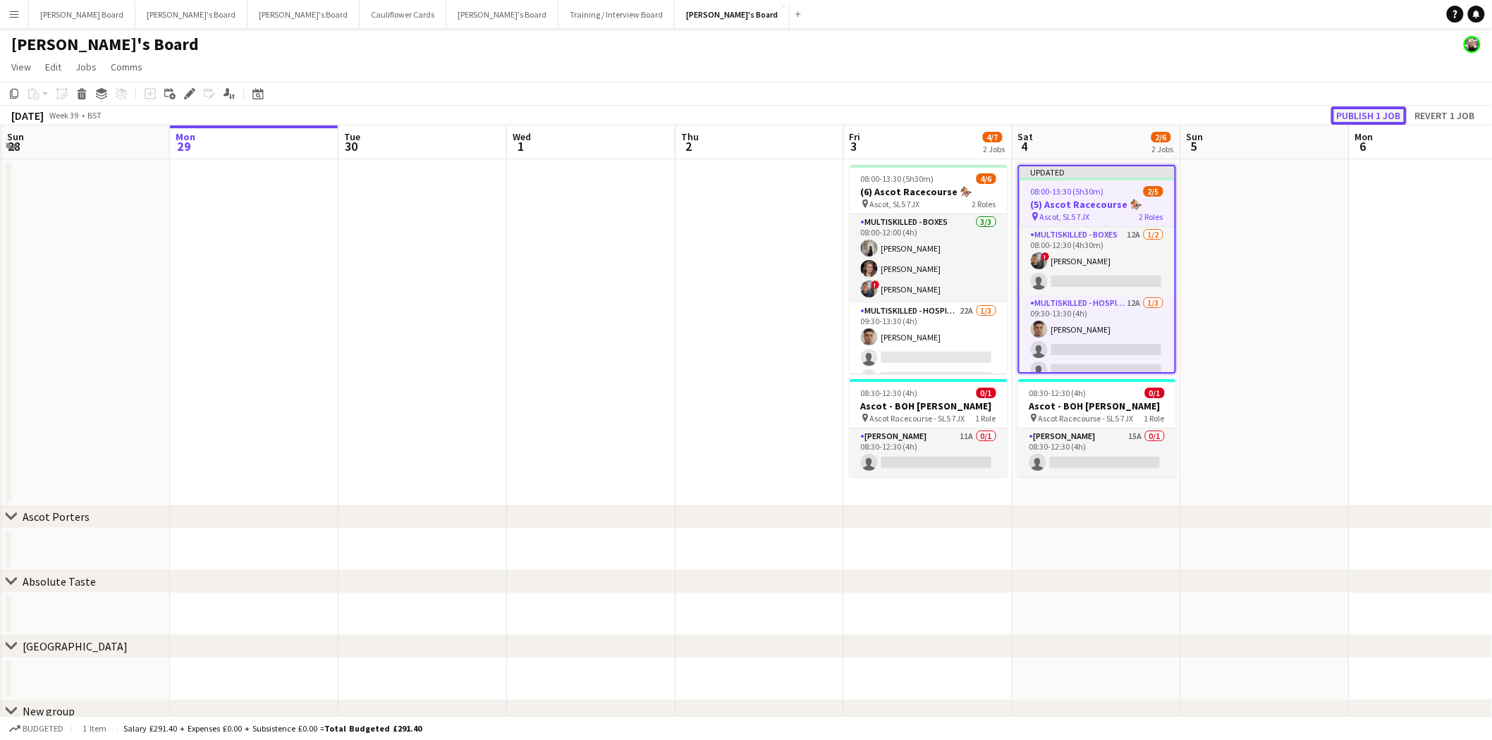
click at [1191, 109] on button "Publish 1 job" at bounding box center [1368, 115] width 75 height 18
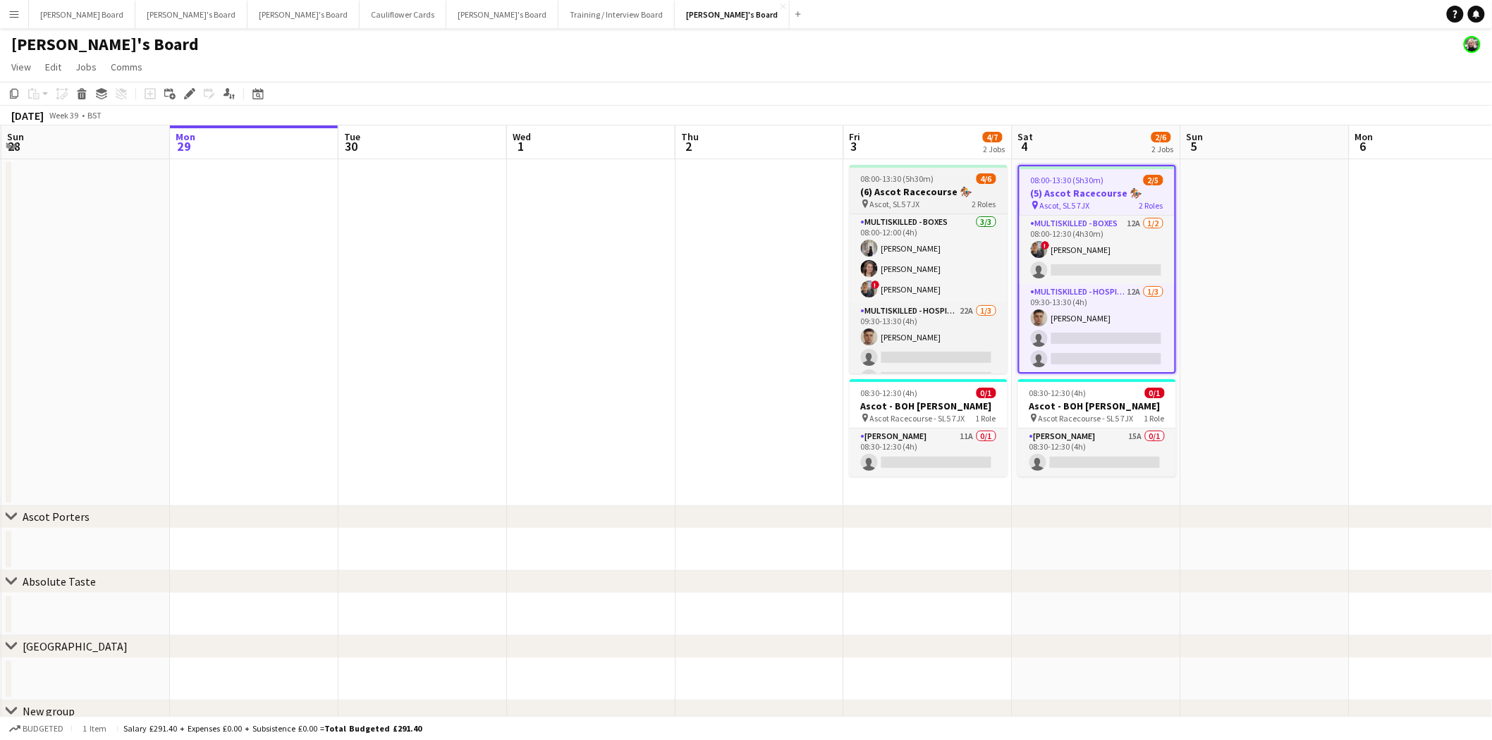
click at [933, 190] on h3 "(6) Ascot Racecourse 🏇🏼" at bounding box center [929, 191] width 158 height 13
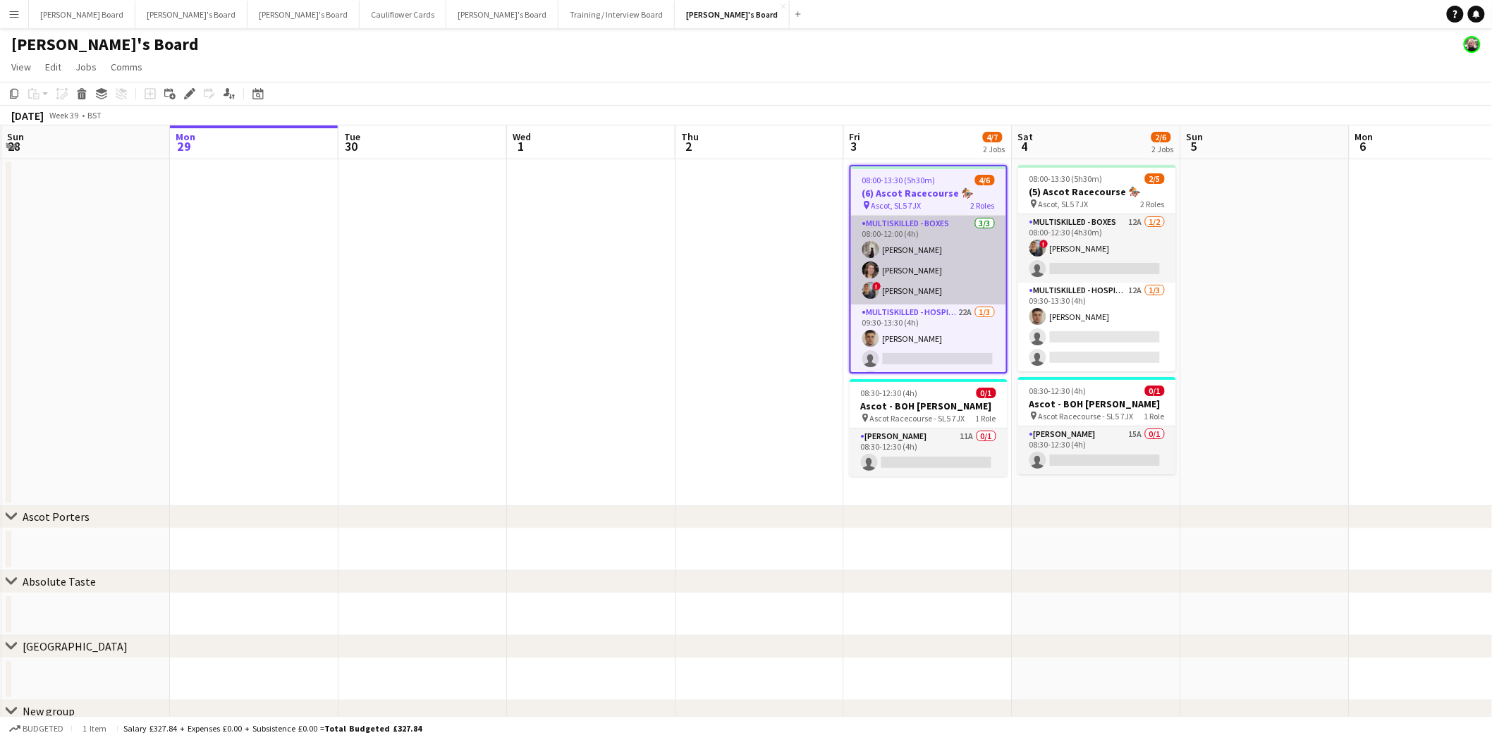
click at [950, 221] on app-card-role "Multiskilled - Boxes 3/3 08:00-12:00 (4h) Sabrina Farruggio Estella Catley Smit…" at bounding box center [928, 260] width 155 height 89
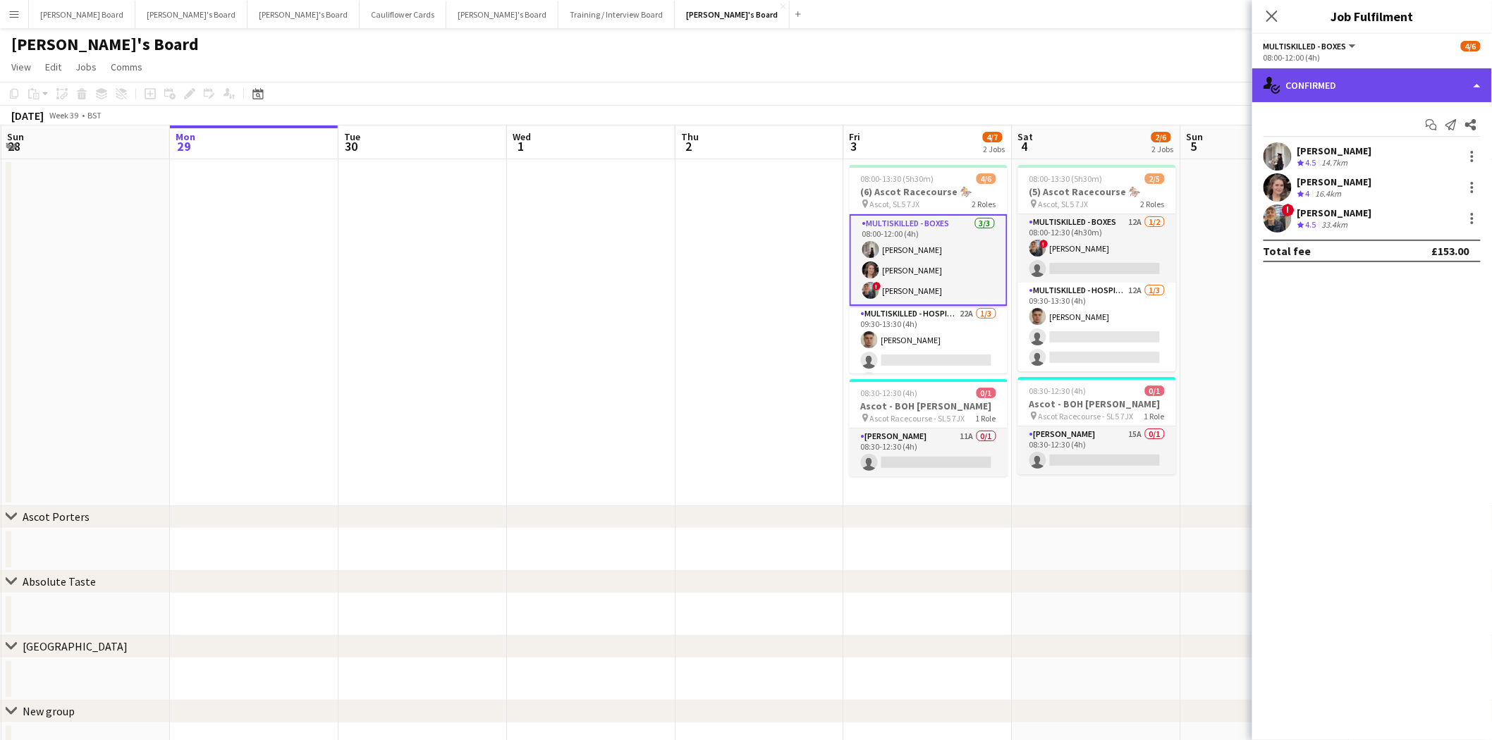
drag, startPoint x: 1347, startPoint y: 74, endPoint x: 1348, endPoint y: 85, distance: 11.4
click at [1191, 75] on div "single-neutral-actions-check-2 Confirmed" at bounding box center [1372, 85] width 240 height 34
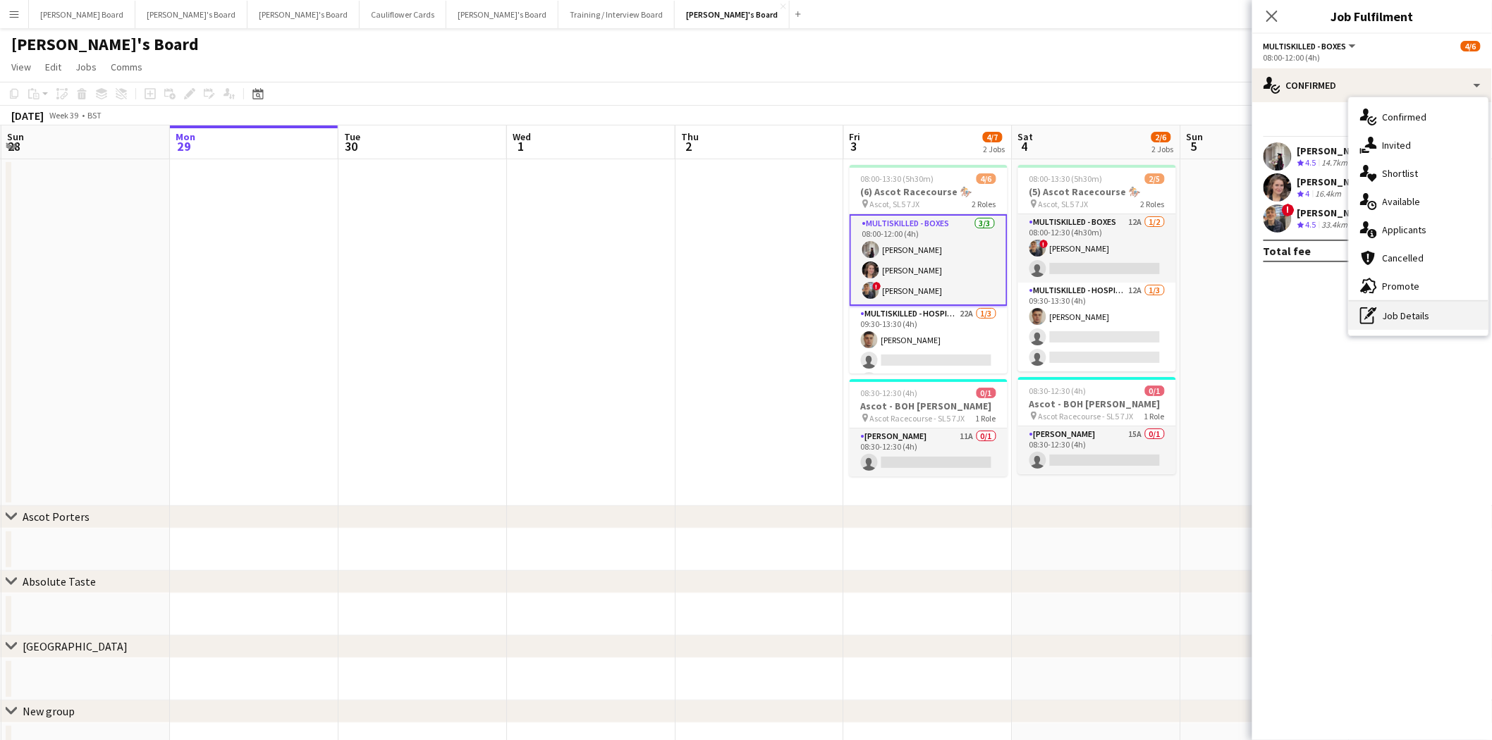
click at [1191, 306] on div "pen-write Job Details" at bounding box center [1419, 316] width 140 height 28
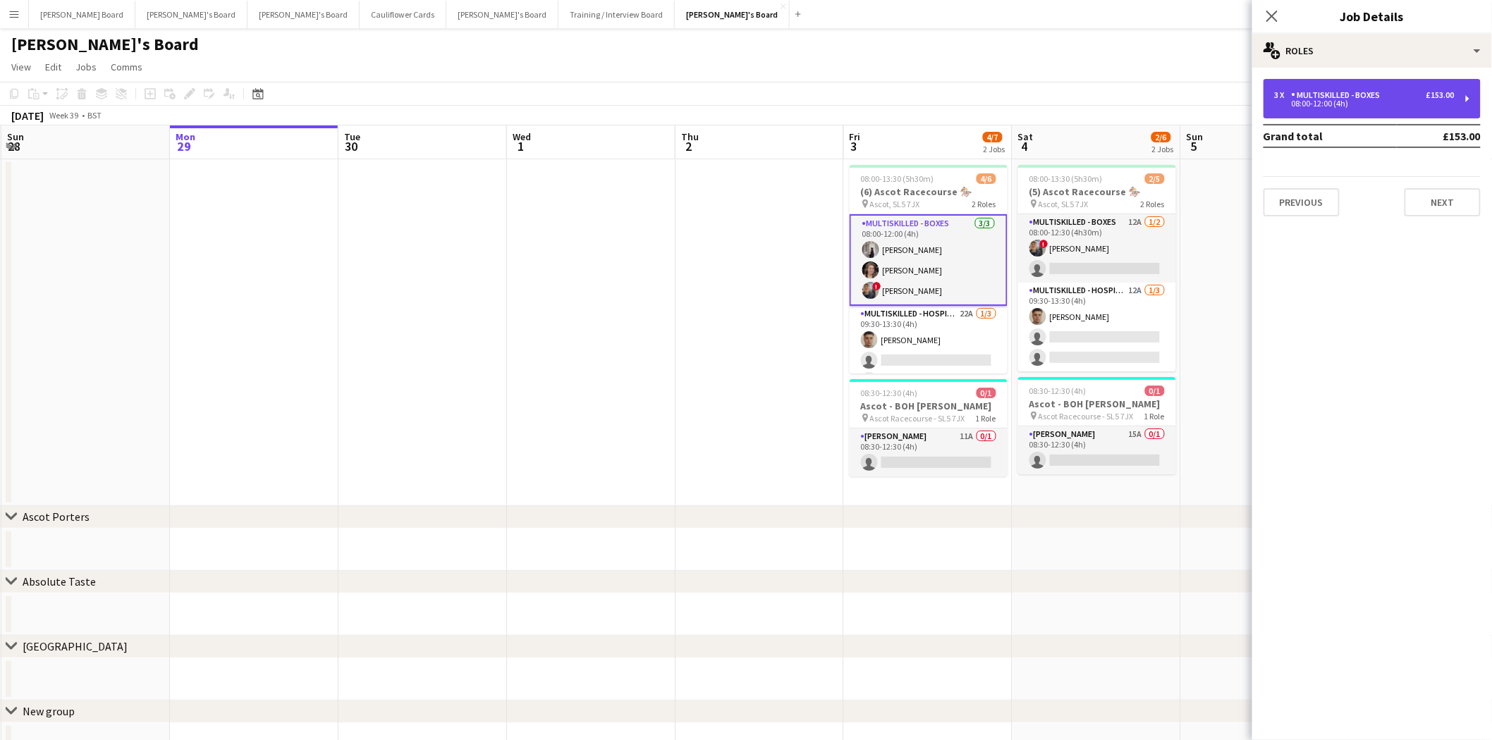
click at [1191, 99] on div "Multiskilled - Boxes" at bounding box center [1339, 95] width 94 height 10
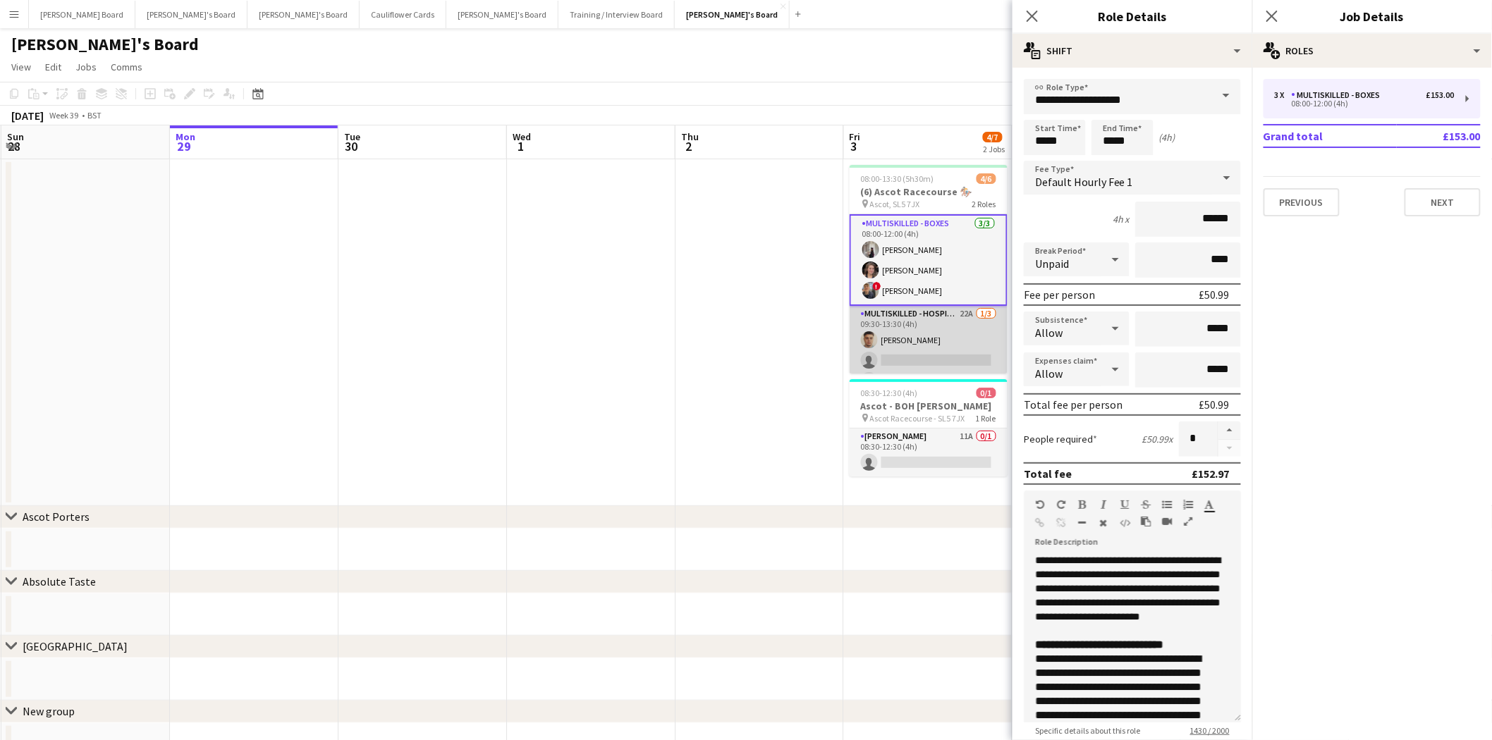
click at [924, 333] on app-card-role "Multiskilled - Hospitality 22A 1/3 09:30-13:30 (4h) Thomas Morris single-neutra…" at bounding box center [929, 350] width 158 height 89
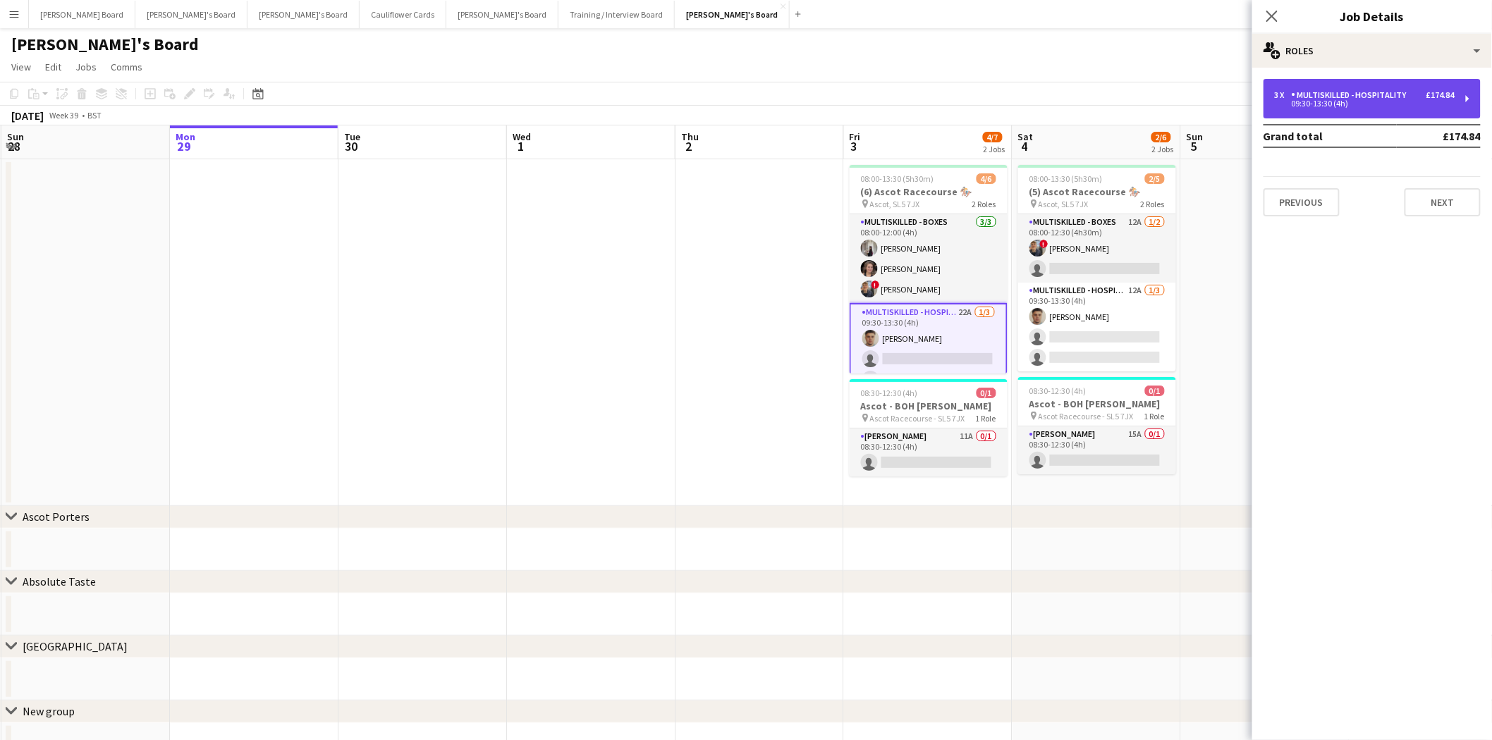
click at [1191, 104] on div "09:30-13:30 (4h)" at bounding box center [1365, 103] width 180 height 7
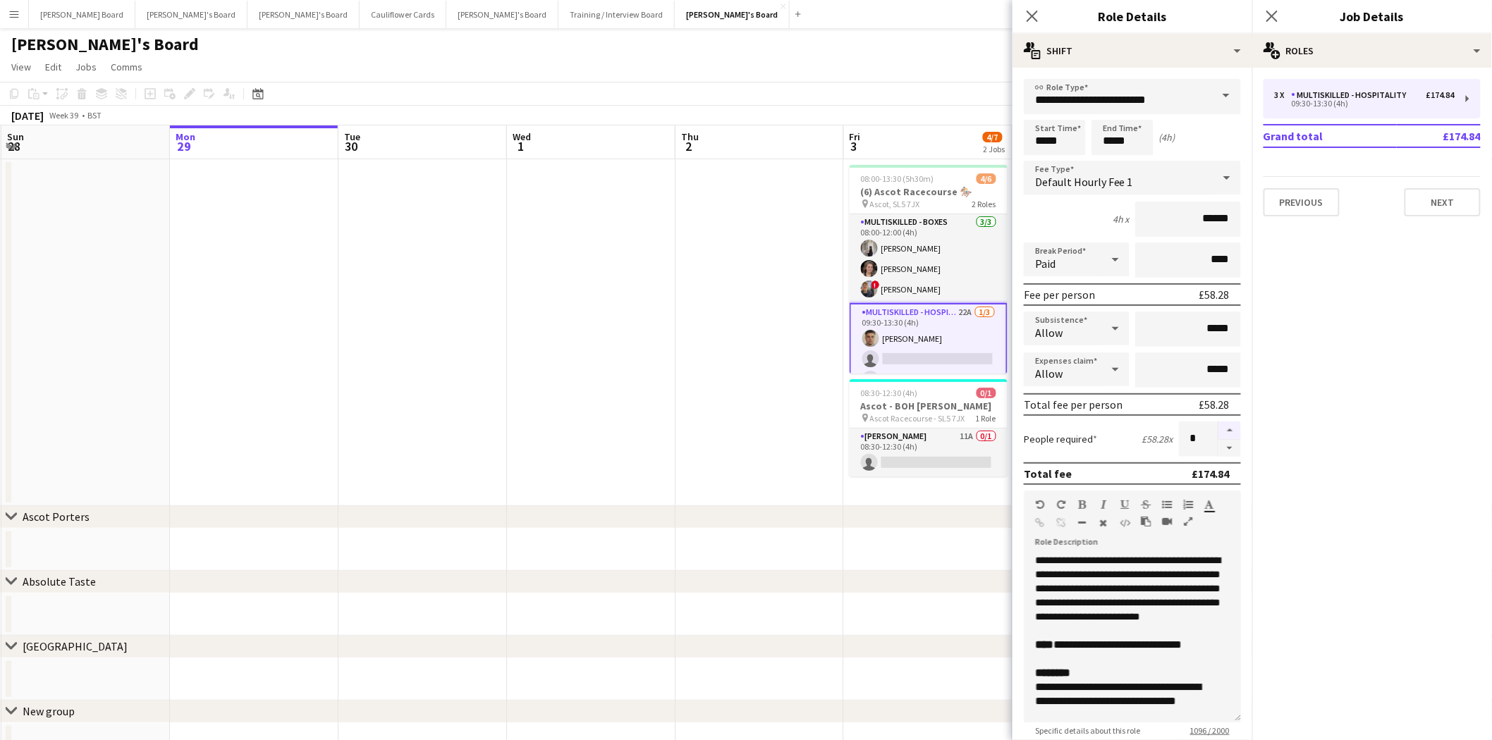
click at [1191, 422] on button "button" at bounding box center [1229, 431] width 23 height 18
type input "*"
click at [730, 402] on app-date-cell at bounding box center [759, 332] width 169 height 347
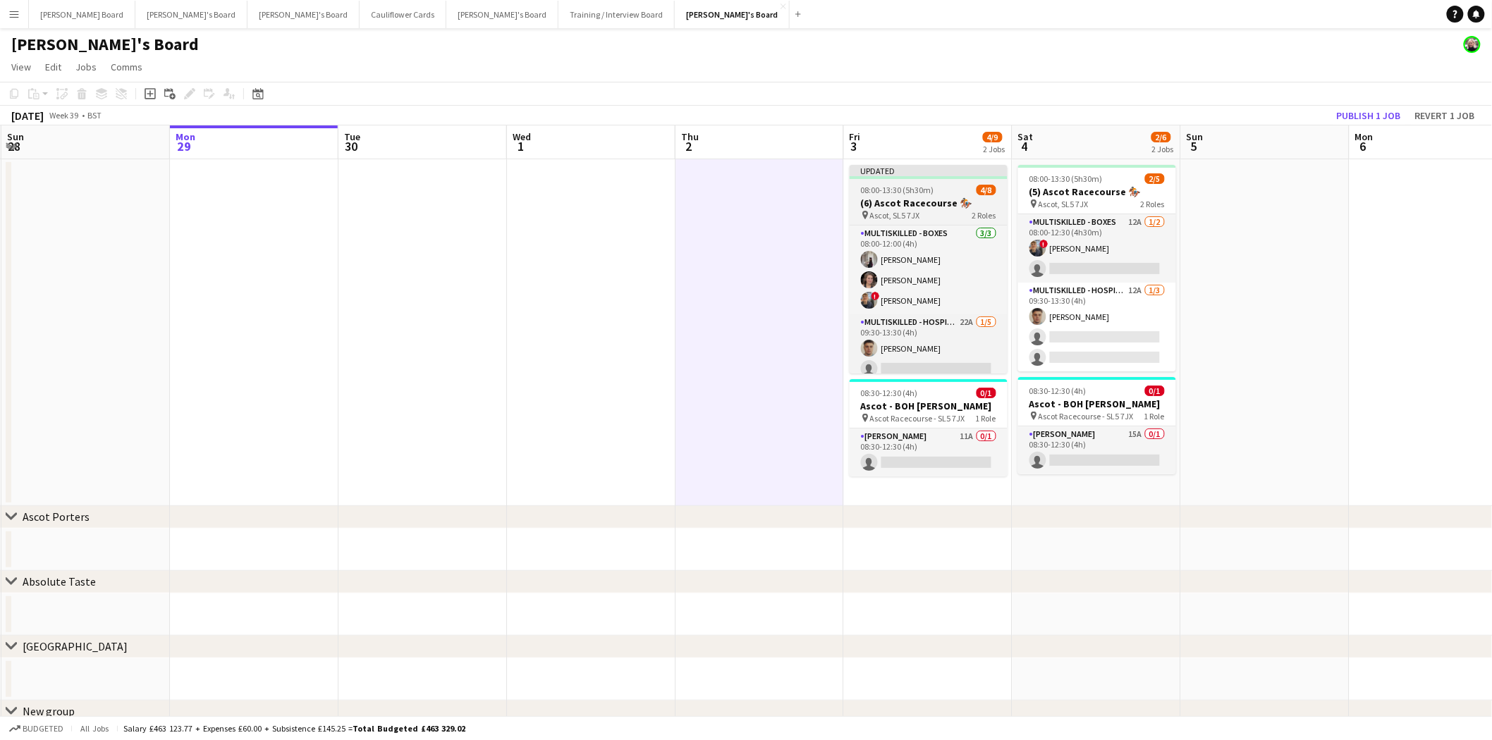
click at [949, 176] on div at bounding box center [929, 177] width 158 height 3
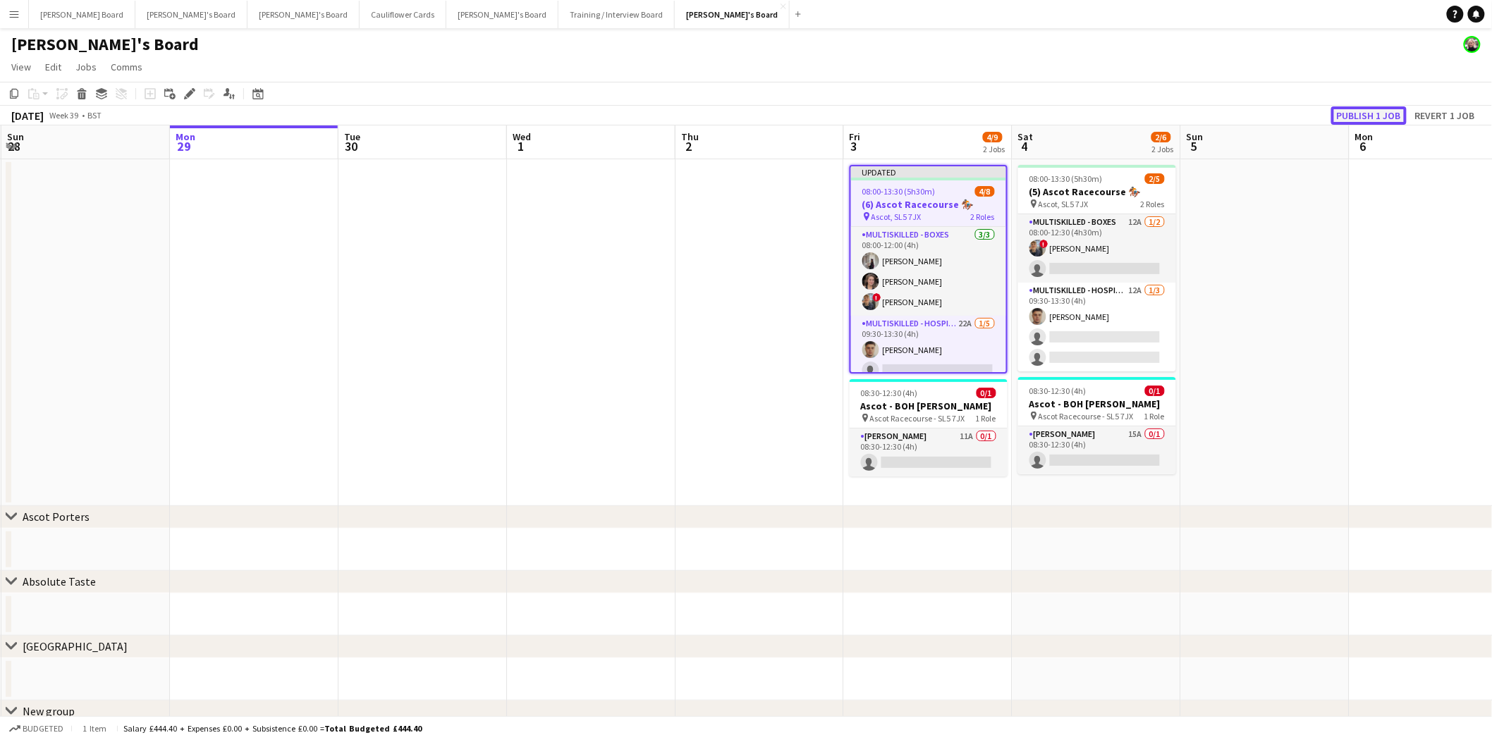
click at [1191, 114] on button "Publish 1 job" at bounding box center [1368, 115] width 75 height 18
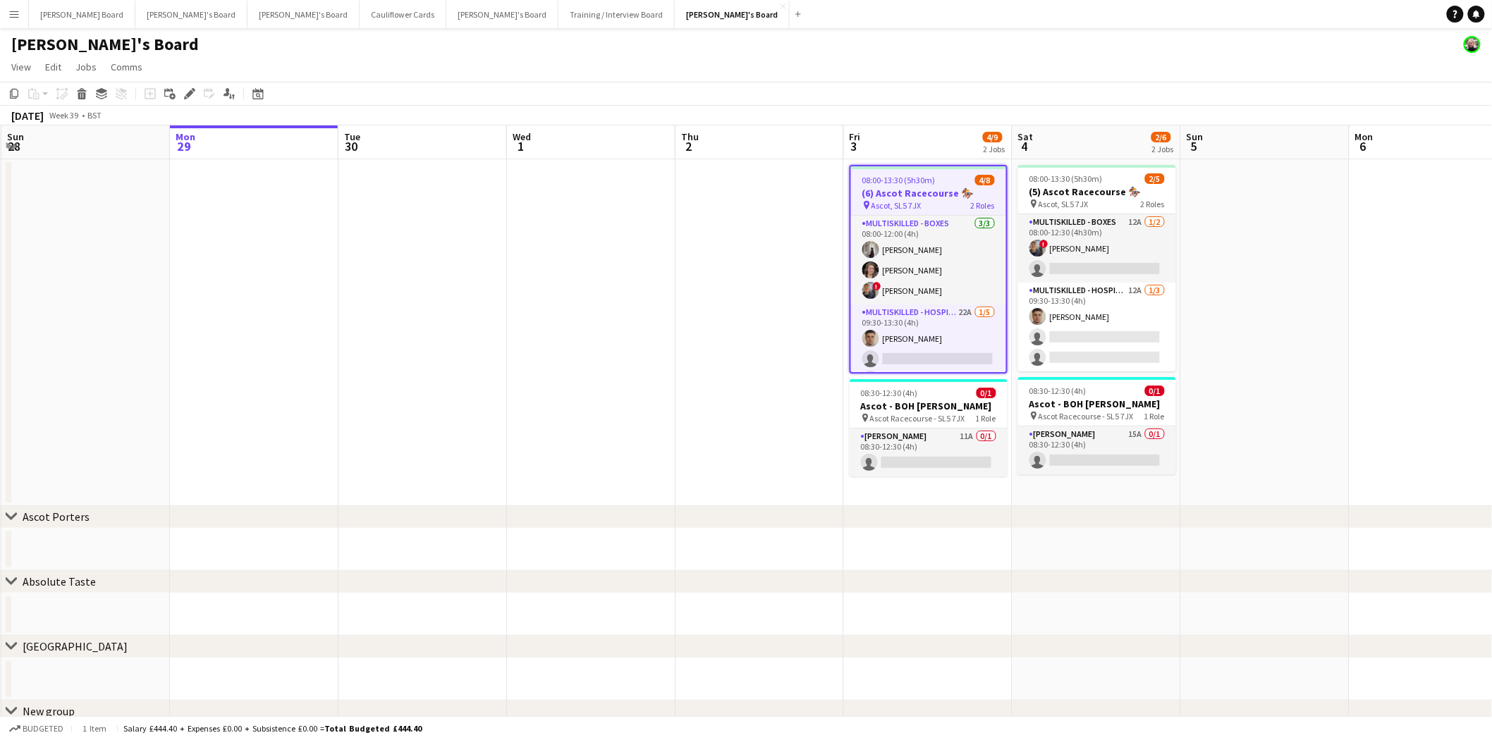
click at [889, 179] on span "08:00-13:30 (5h30m)" at bounding box center [898, 180] width 73 height 11
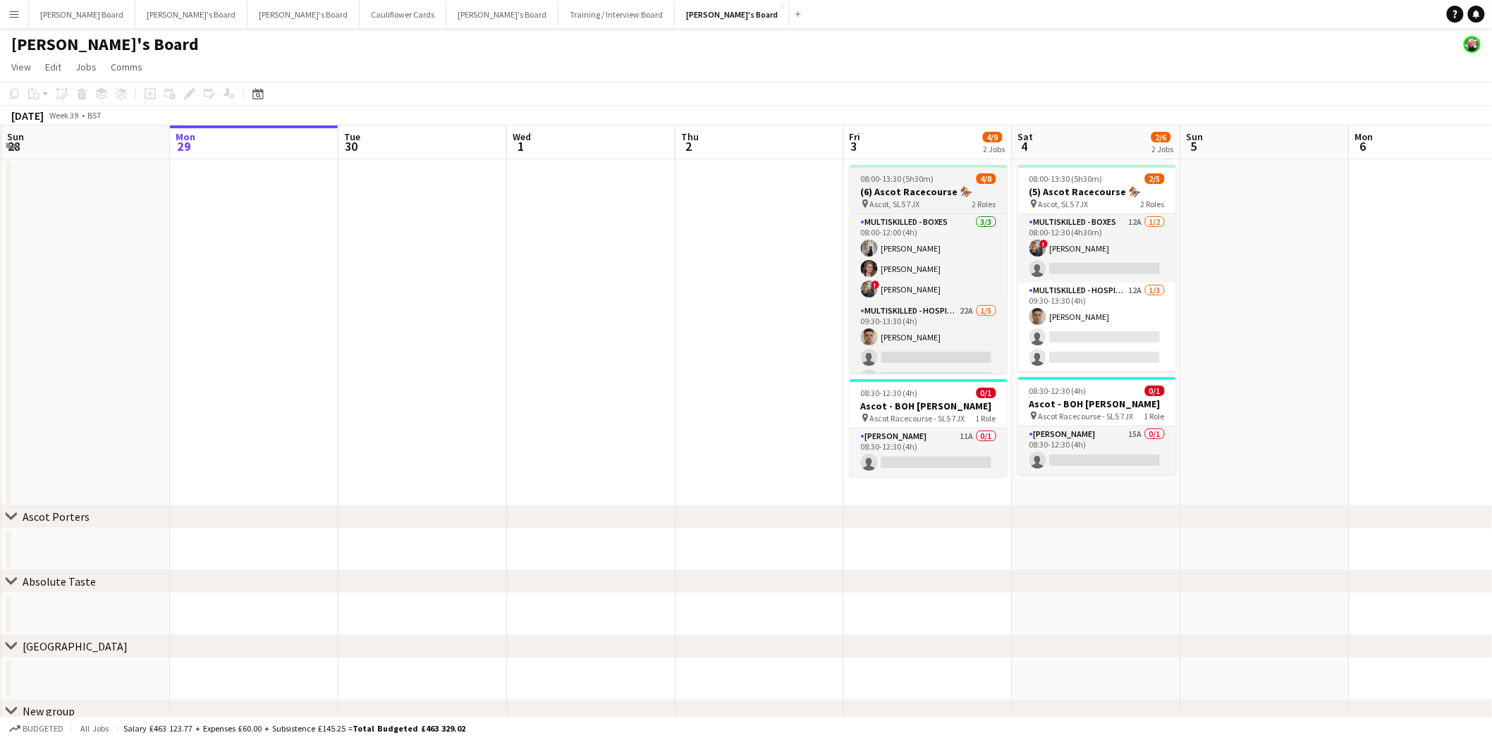
click at [902, 181] on span "08:00-13:30 (5h30m)" at bounding box center [897, 178] width 73 height 11
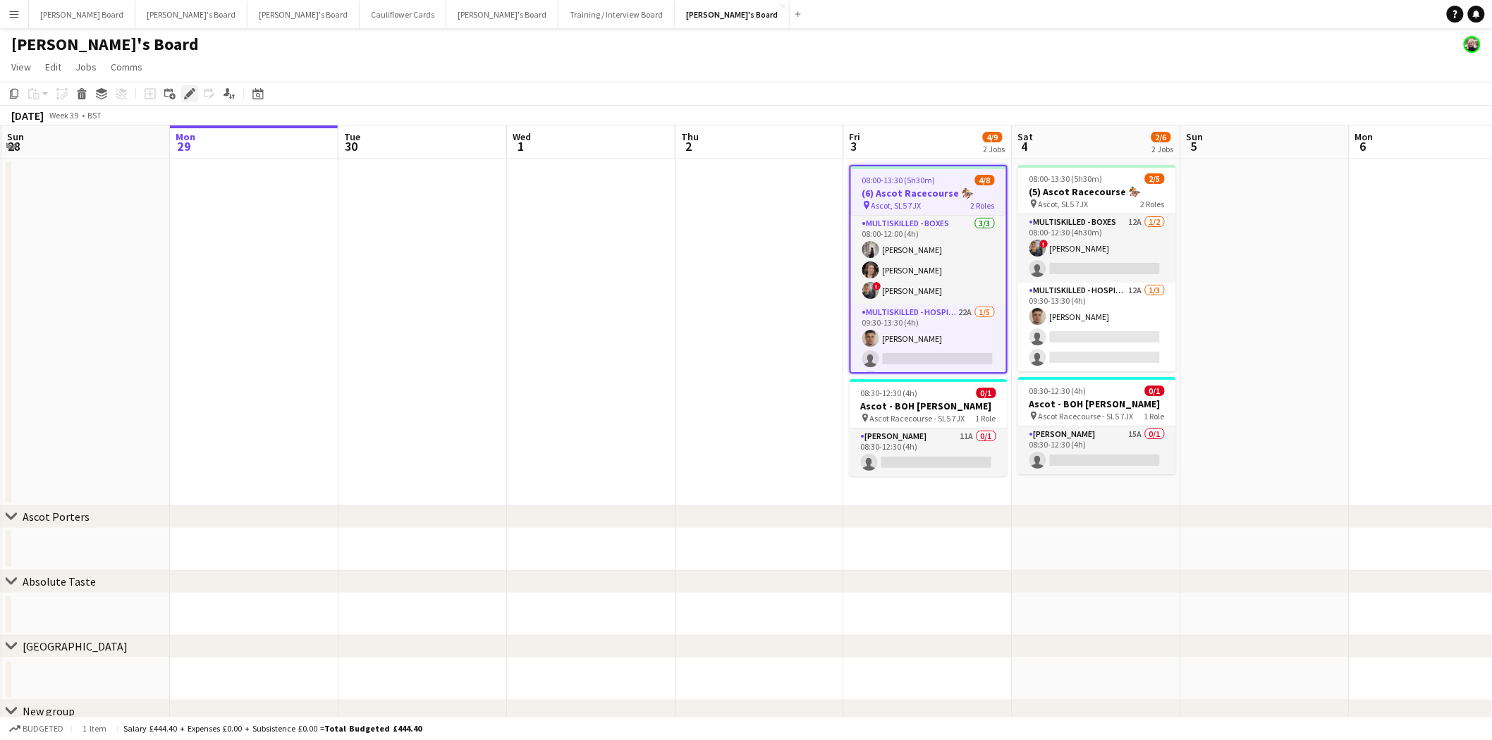
click at [188, 90] on icon "Edit" at bounding box center [189, 93] width 11 height 11
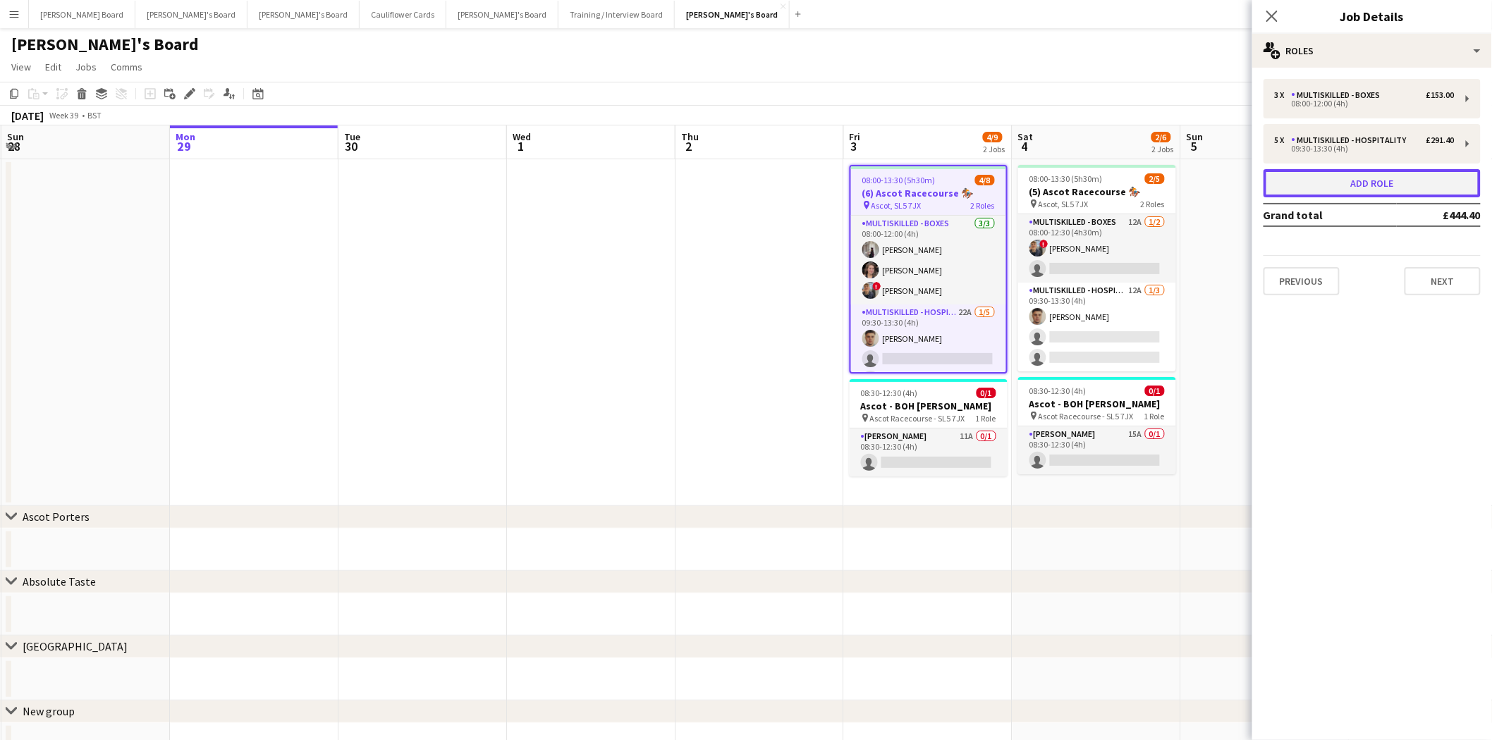
click at [1191, 183] on button "Add role" at bounding box center [1371, 183] width 217 height 28
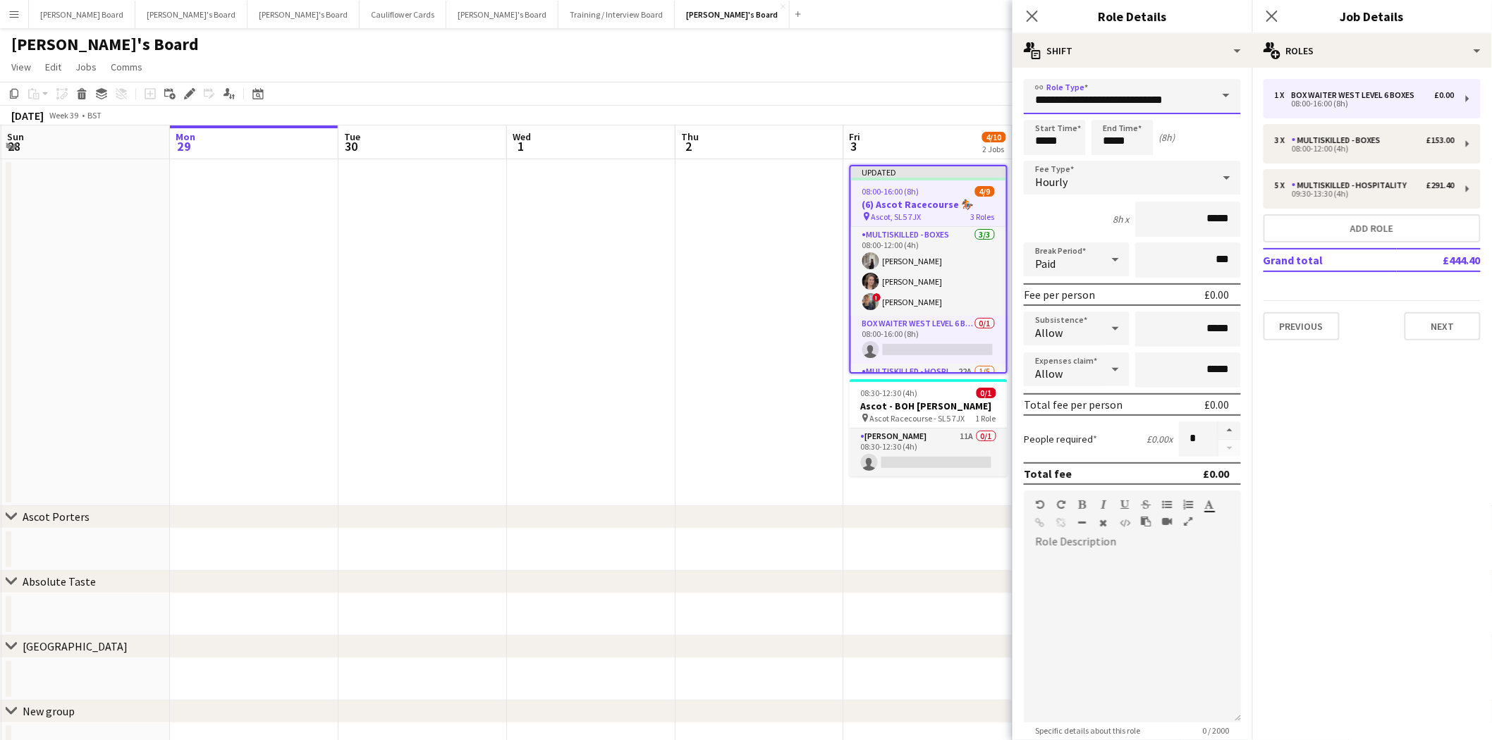
drag, startPoint x: 1193, startPoint y: 99, endPoint x: 940, endPoint y: 107, distance: 253.3
click at [943, 107] on body "Menu Boards Boards Boards All jobs Status Workforce Workforce My Workforce Recr…" at bounding box center [746, 492] width 1492 height 984
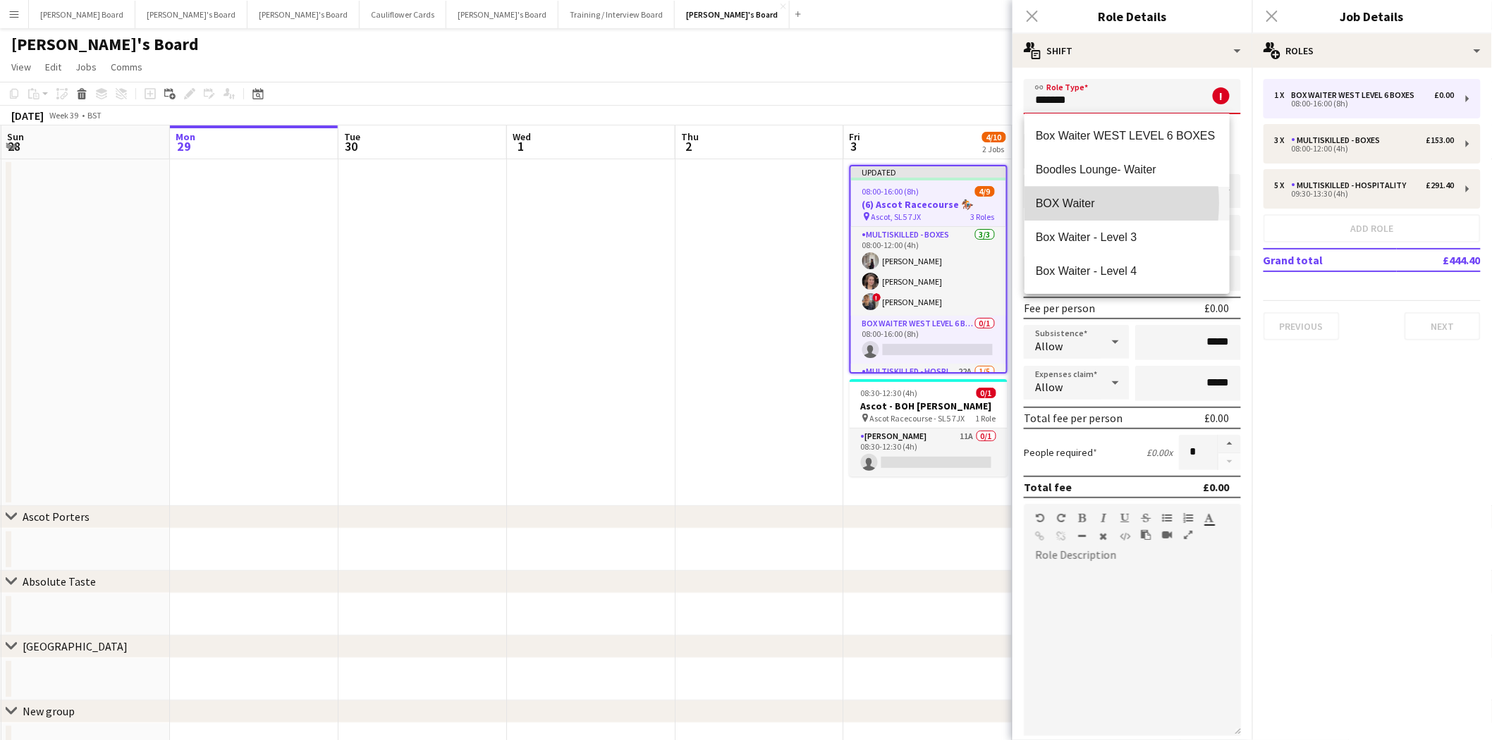
click at [1060, 203] on span "BOX Waiter" at bounding box center [1127, 203] width 183 height 13
type input "**********"
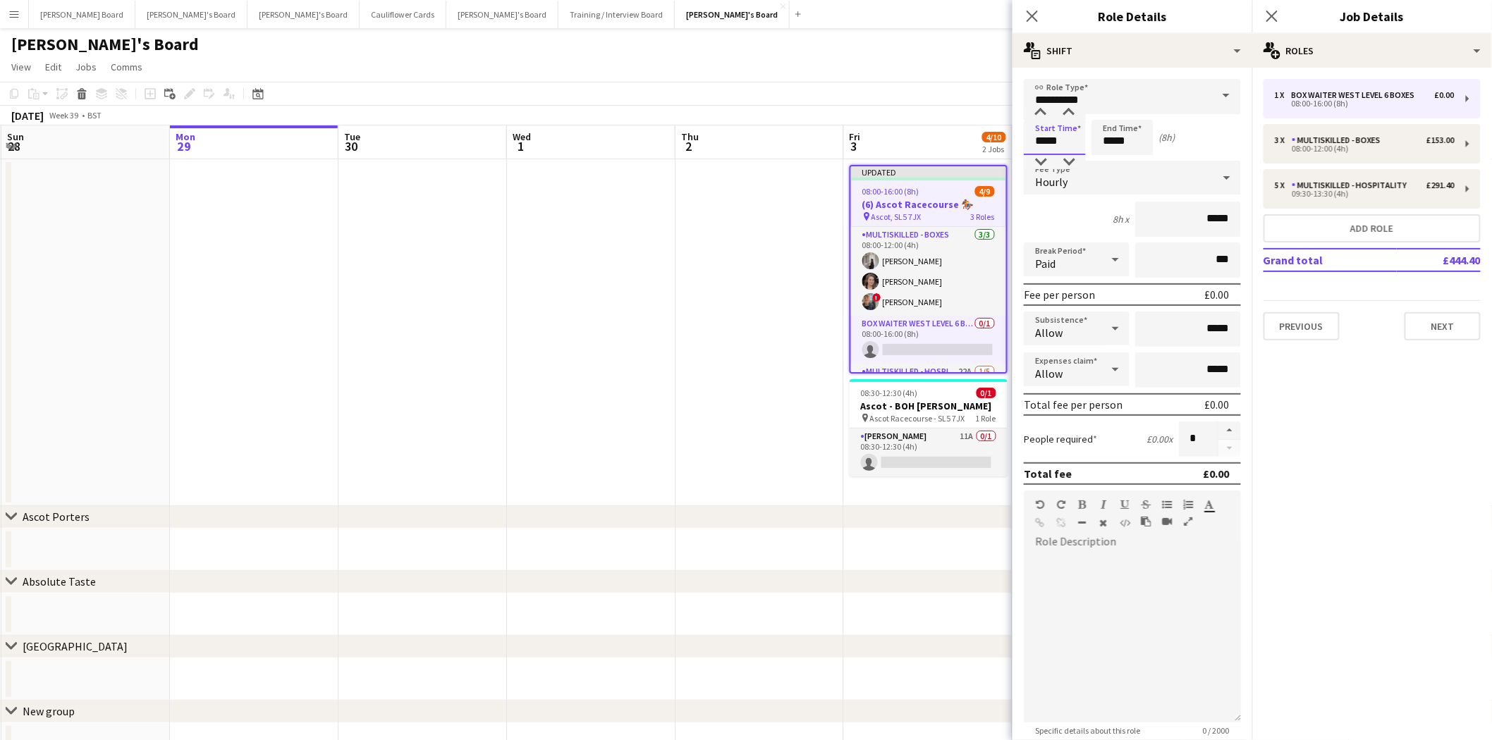
drag, startPoint x: 1072, startPoint y: 142, endPoint x: 1027, endPoint y: 143, distance: 45.9
click at [1027, 143] on input "*****" at bounding box center [1055, 137] width 62 height 35
type input "*****"
drag, startPoint x: 1145, startPoint y: 135, endPoint x: 1090, endPoint y: 147, distance: 56.3
click at [1090, 147] on div "Start Time ***** End Time ***** (7h)" at bounding box center [1132, 137] width 217 height 35
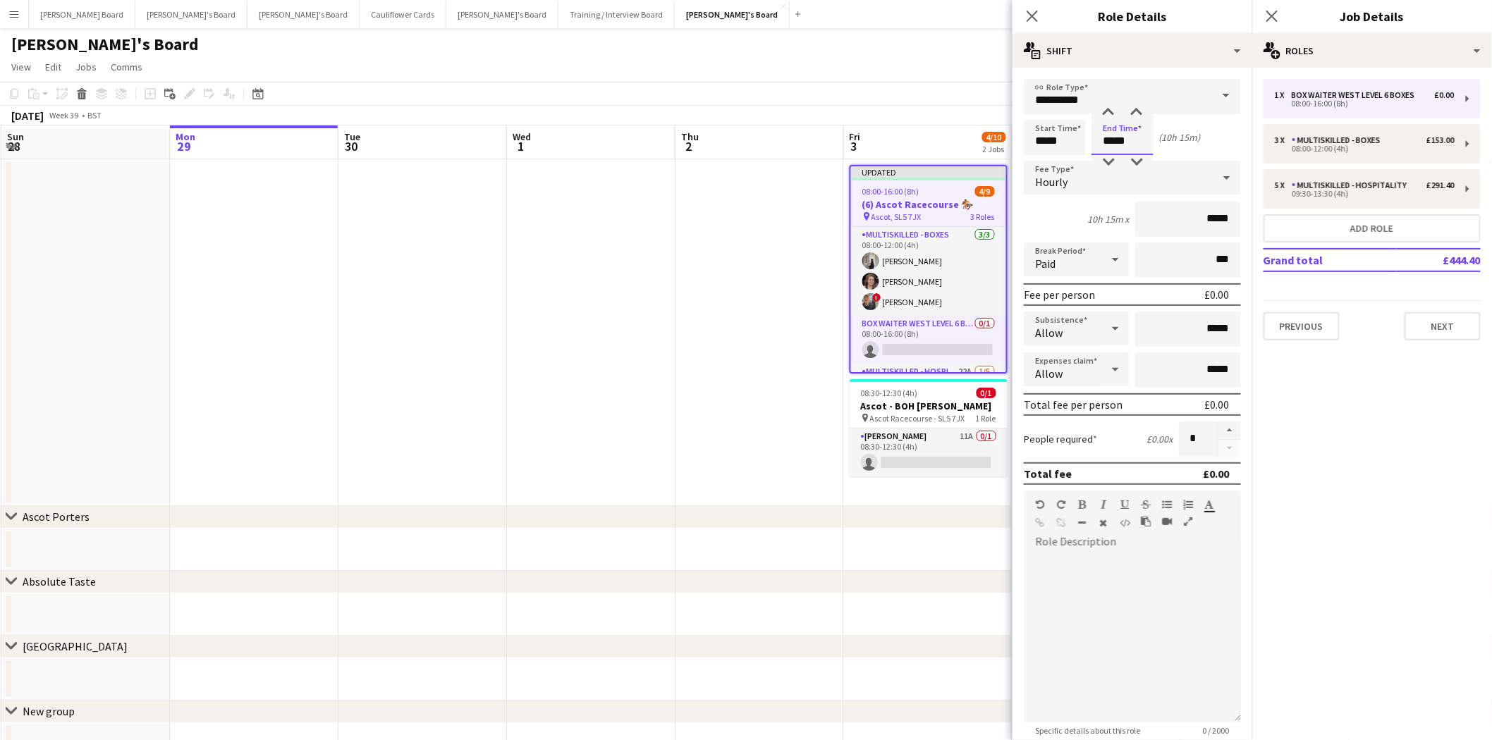
type input "*****"
click at [1089, 618] on div at bounding box center [1132, 637] width 217 height 169
click at [886, 189] on span "08:00-16:00 (8h)" at bounding box center [890, 191] width 57 height 11
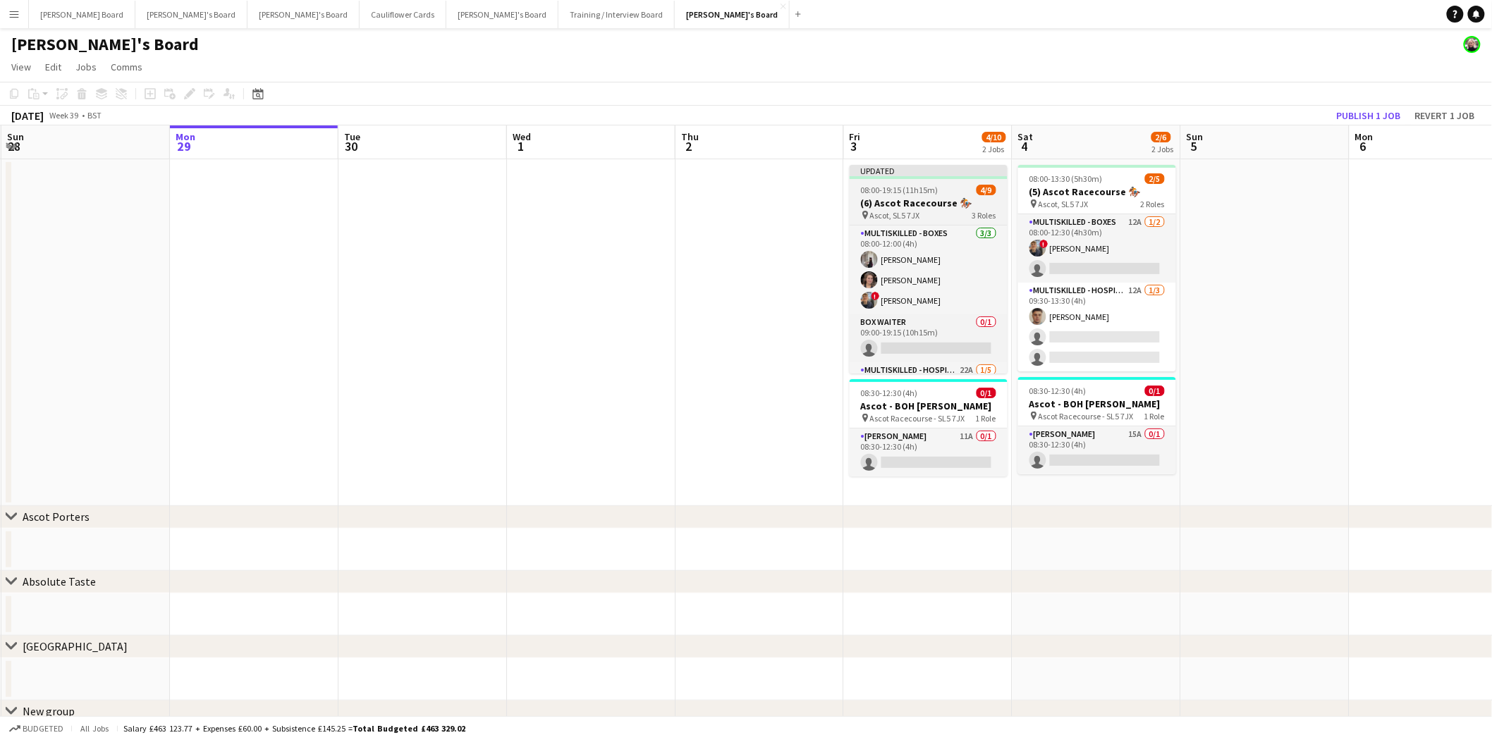
click at [935, 166] on div "Updated" at bounding box center [929, 170] width 158 height 11
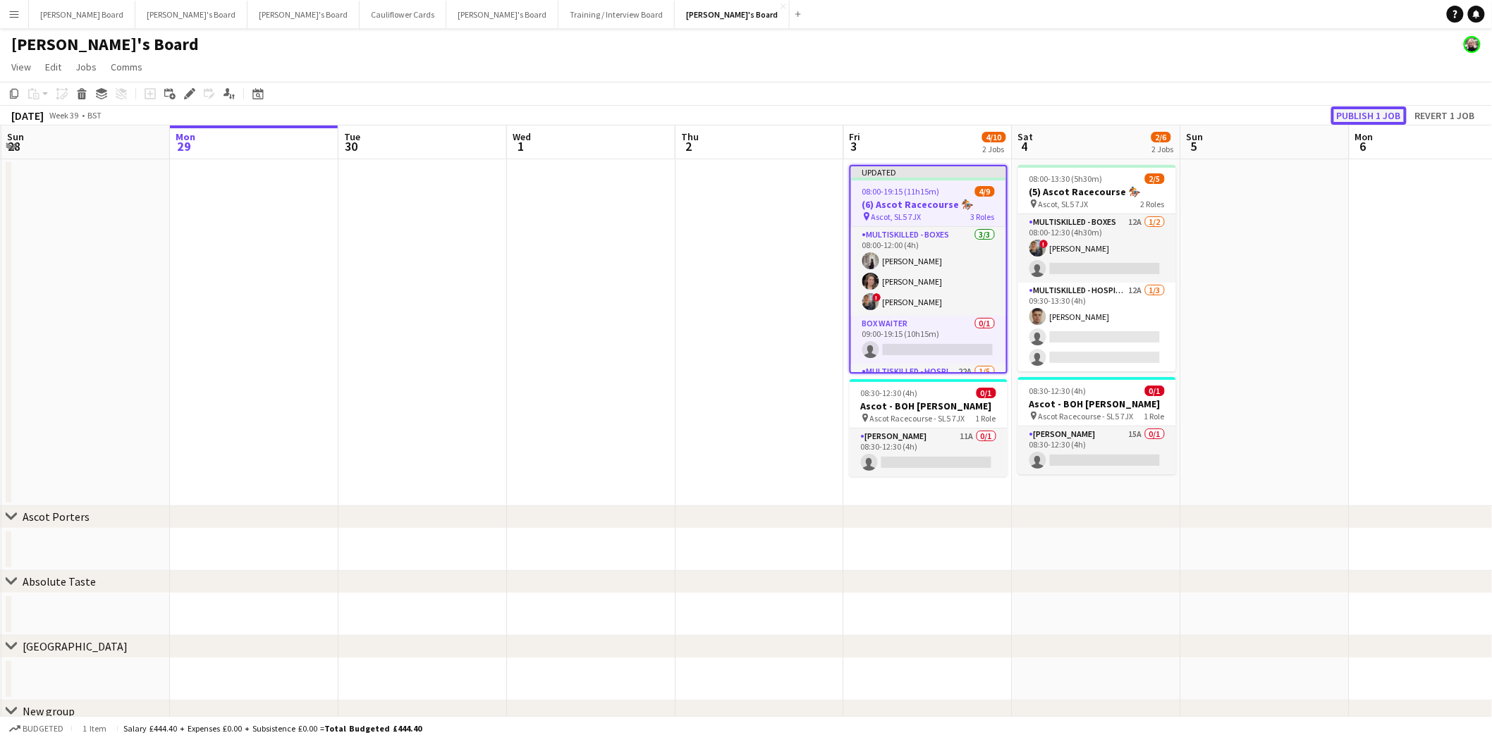
click at [1191, 117] on button "Publish 1 job" at bounding box center [1368, 115] width 75 height 18
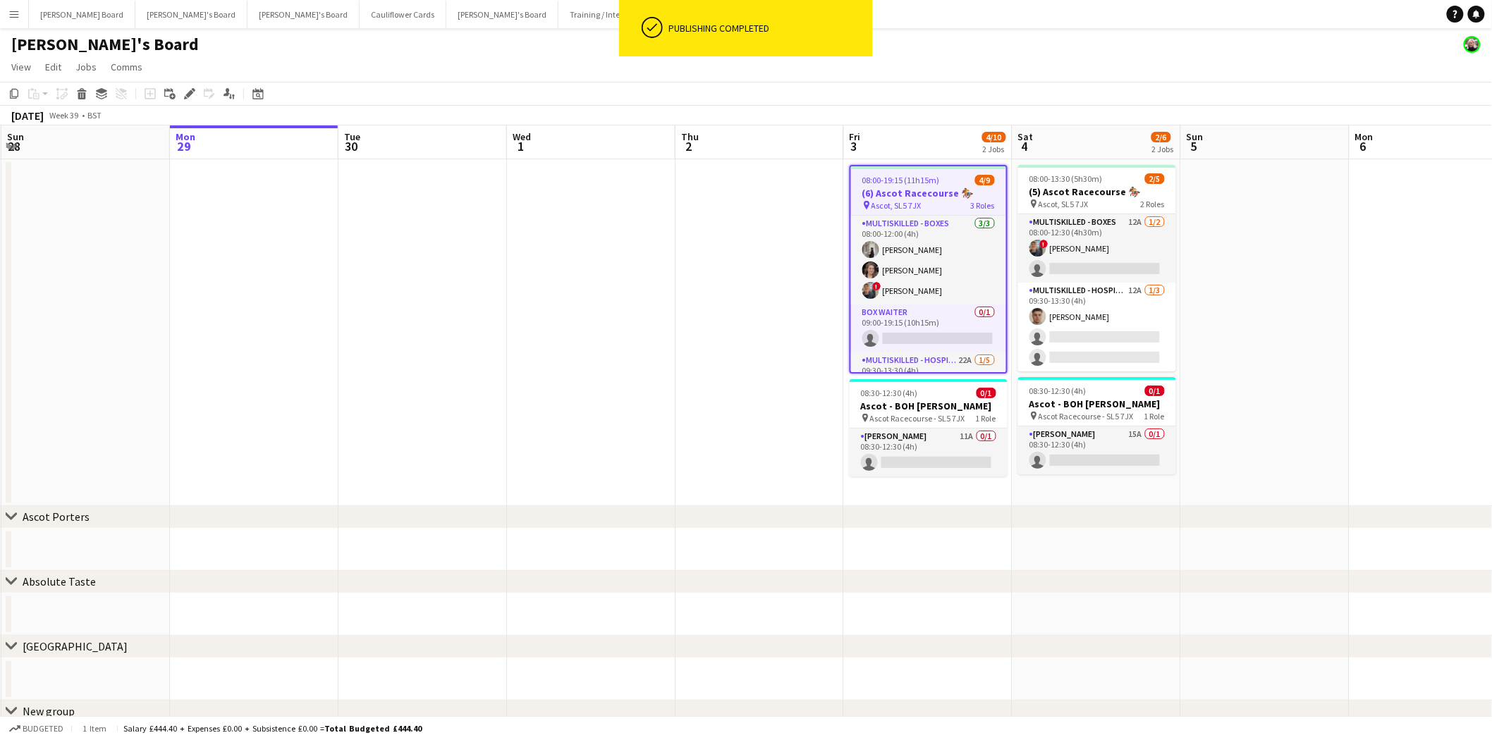
click at [957, 178] on div "08:00-19:15 (11h15m) 4/9" at bounding box center [928, 180] width 155 height 11
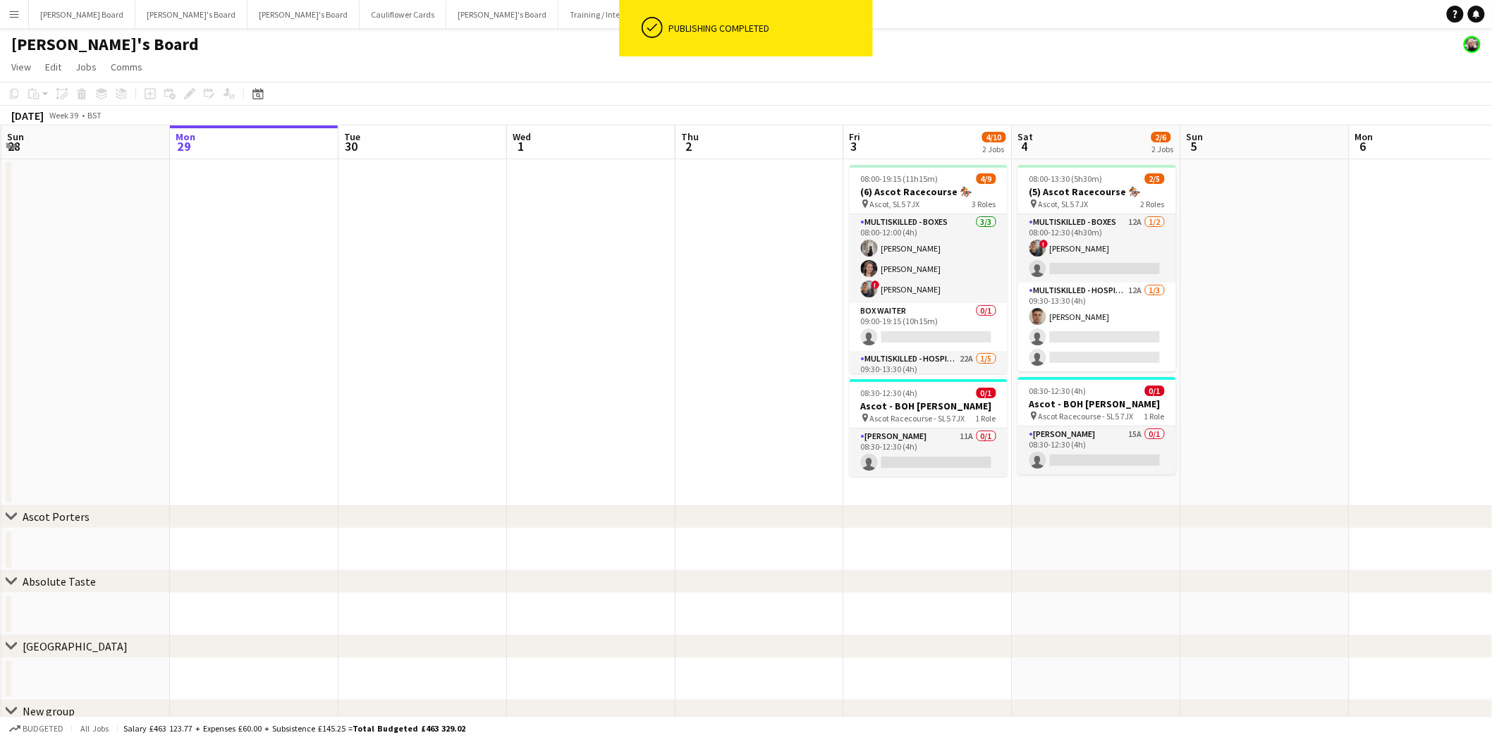
click at [893, 163] on app-date-cell "08:00-19:15 (11h15m) 4/9 (6) Ascot Racecourse 🏇🏼 pin Ascot, SL5 7JX 3 Roles Mul…" at bounding box center [928, 332] width 169 height 347
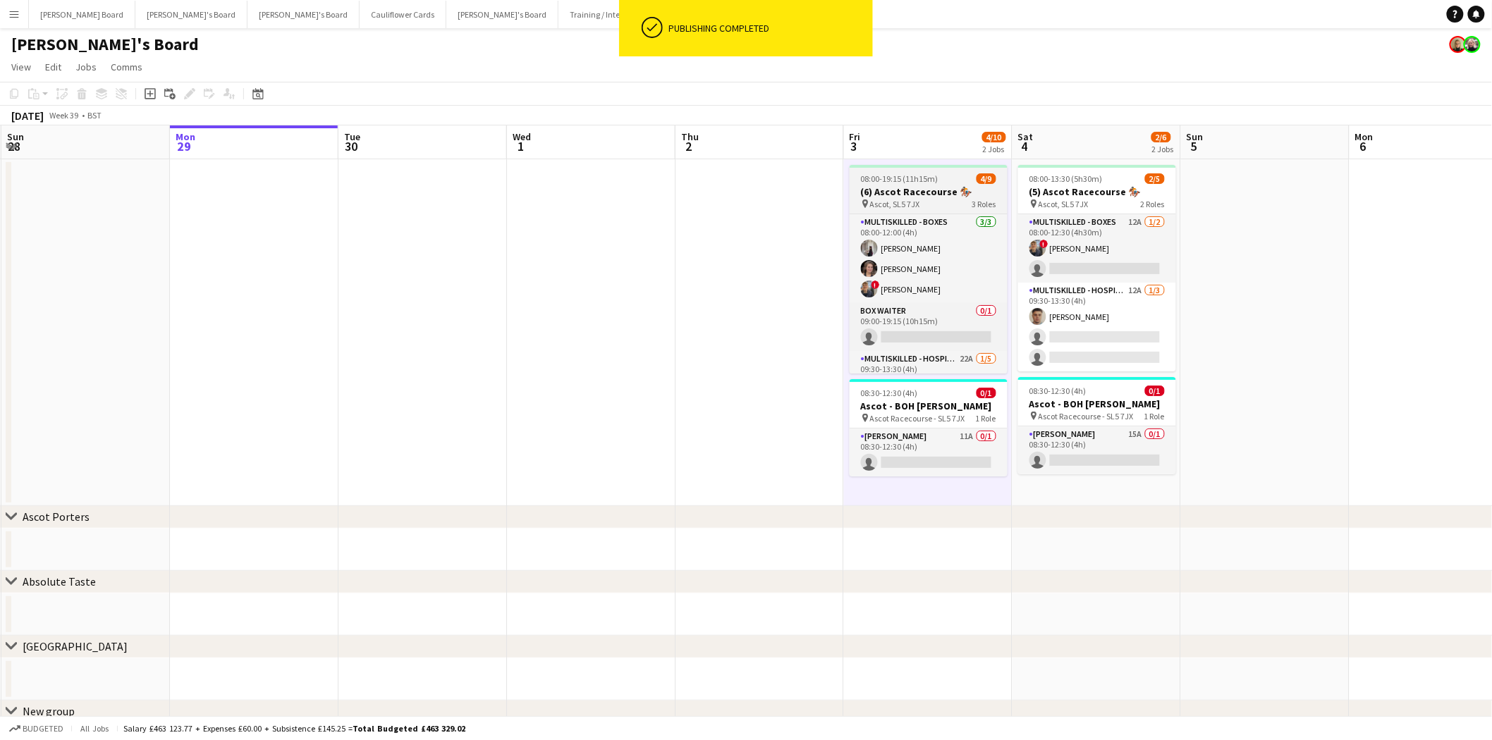
click at [912, 178] on span "08:00-19:15 (11h15m)" at bounding box center [900, 178] width 78 height 11
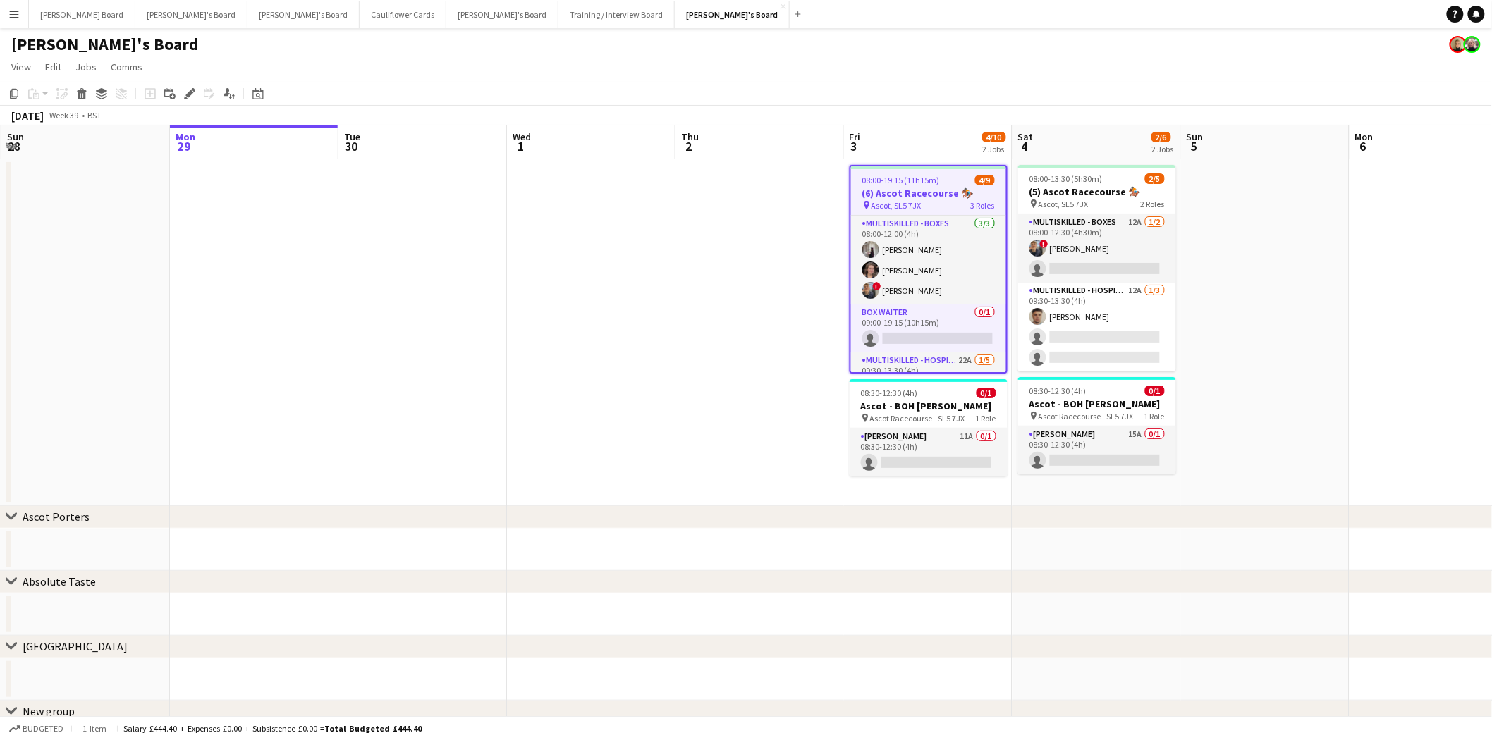
drag, startPoint x: 187, startPoint y: 93, endPoint x: 251, endPoint y: 107, distance: 65.7
click at [187, 94] on icon at bounding box center [189, 94] width 8 height 8
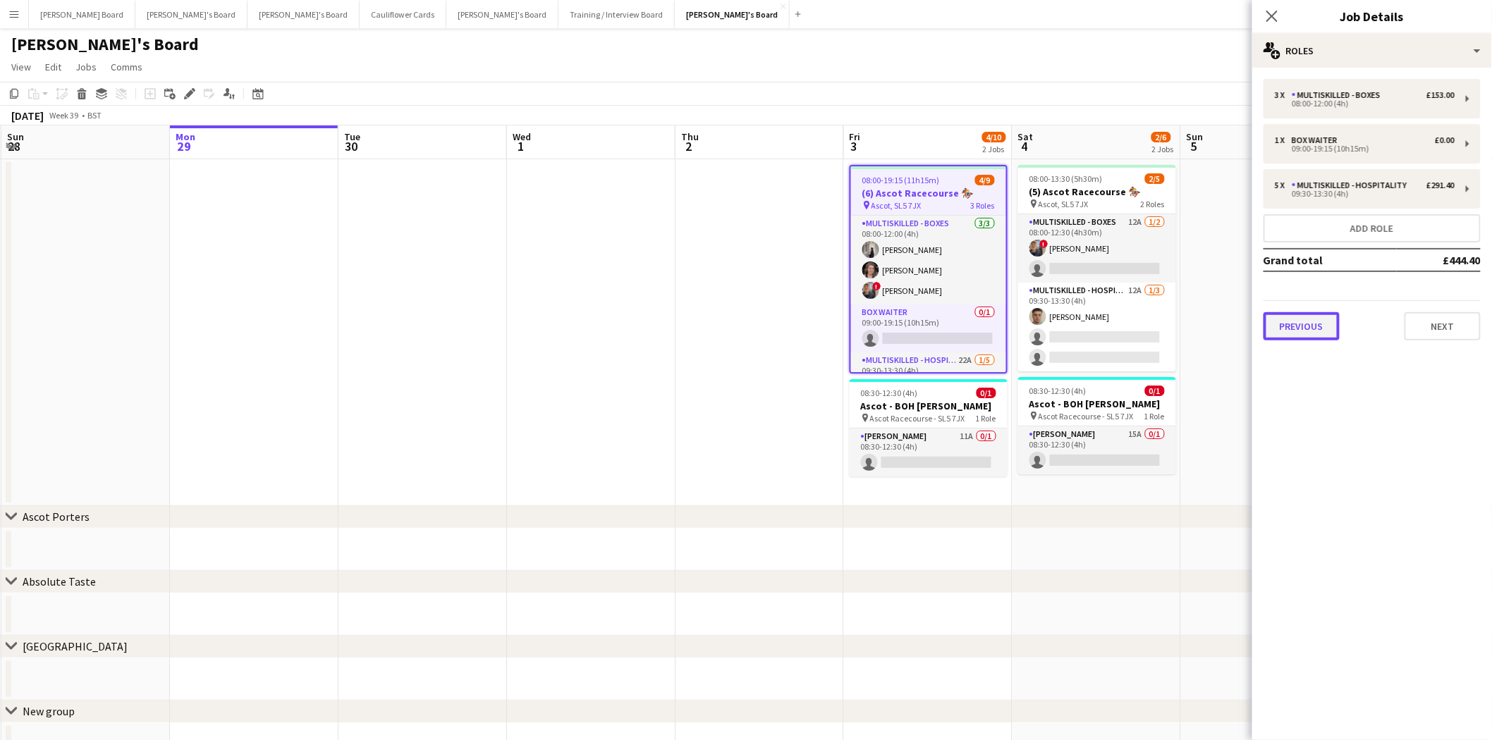
click at [1191, 321] on button "Previous" at bounding box center [1301, 326] width 76 height 28
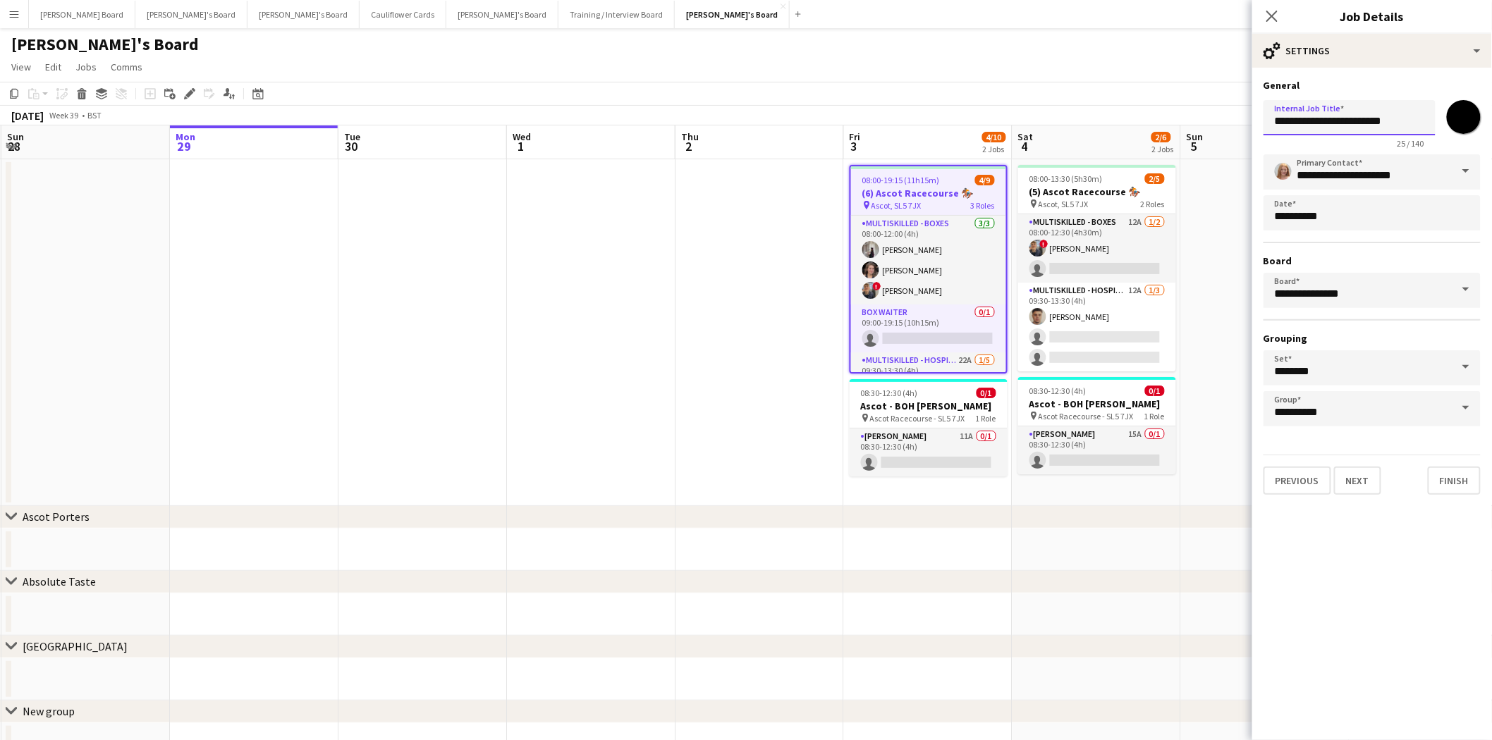
click at [1191, 121] on input "**********" at bounding box center [1349, 117] width 172 height 35
type input "**********"
click at [935, 456] on app-card-role "Porter - BOH 11A 0/1 08:30-12:30 (4h) single-neutral-actions" at bounding box center [929, 453] width 158 height 48
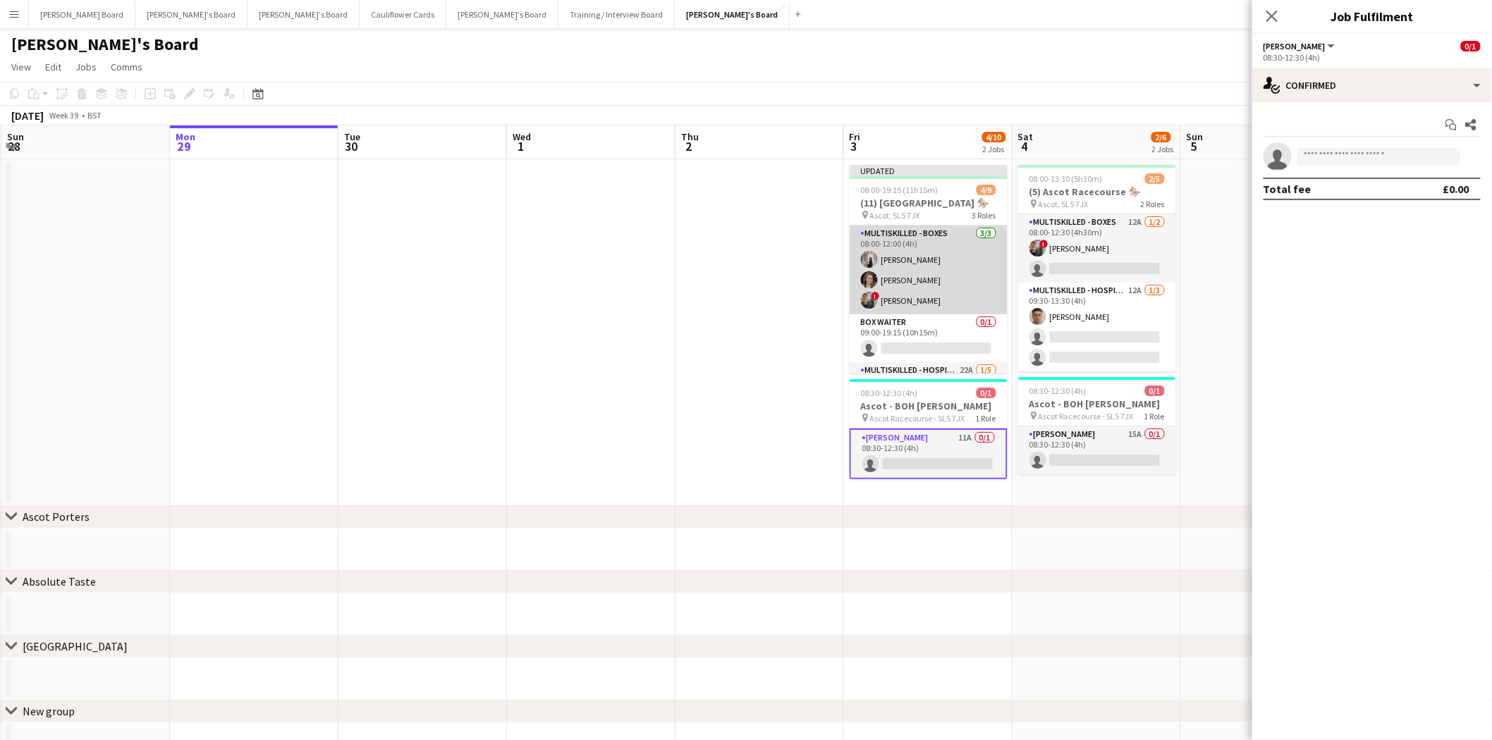
click at [907, 229] on app-card-role "Multiskilled - Boxes 3/3 08:00-12:00 (4h) Sabrina Farruggio Estella Catley Smit…" at bounding box center [929, 270] width 158 height 89
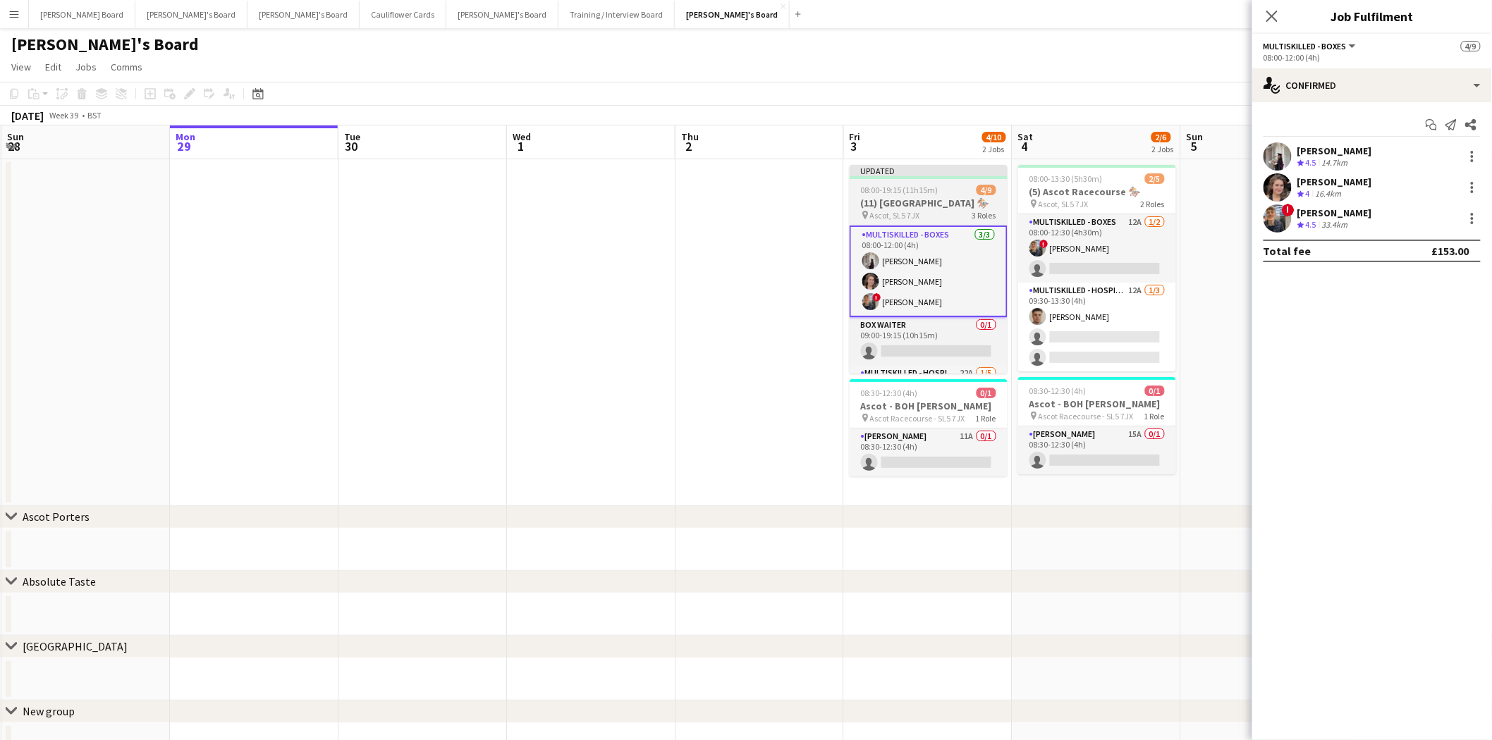
click at [910, 186] on span "08:00-19:15 (11h15m)" at bounding box center [900, 190] width 78 height 11
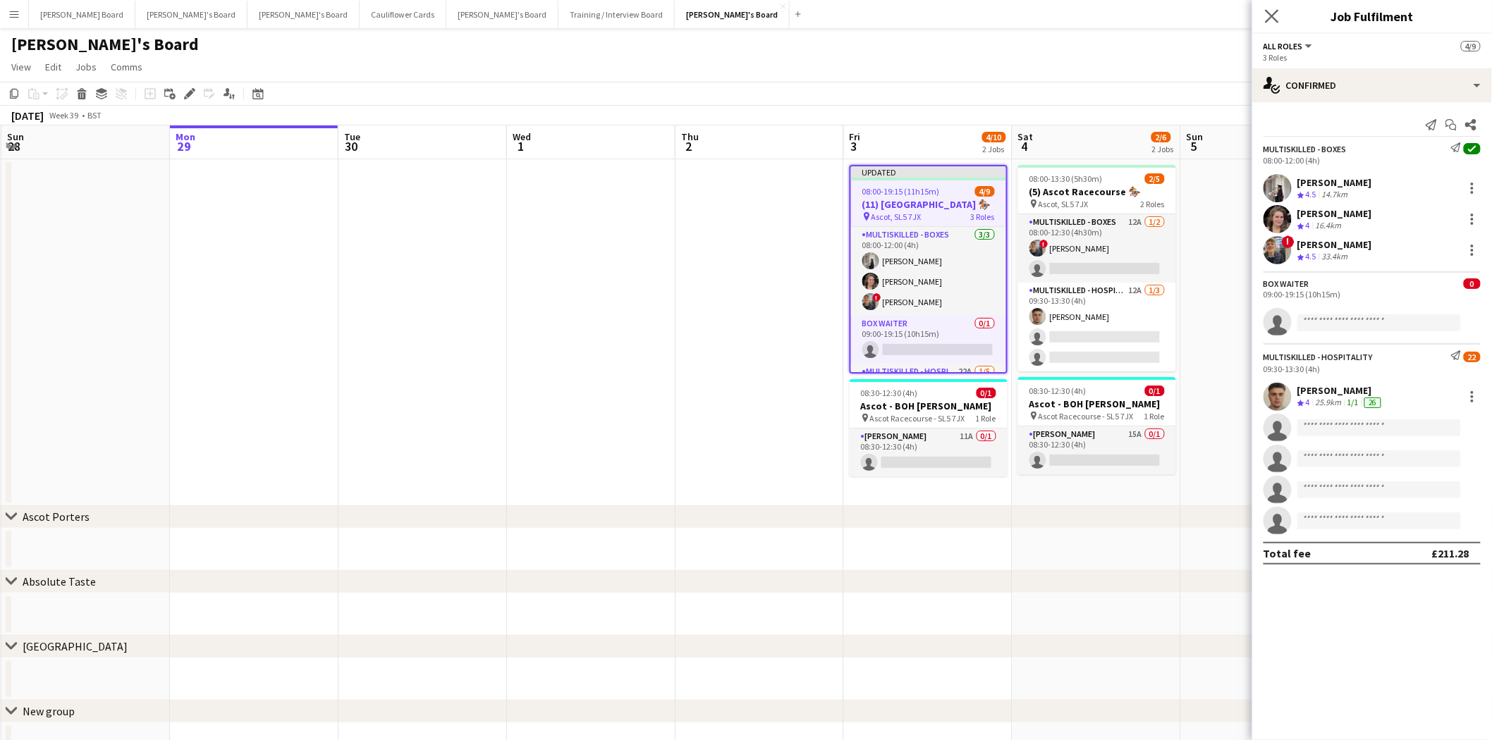
click at [1191, 16] on app-icon "Close pop-in" at bounding box center [1272, 16] width 20 height 20
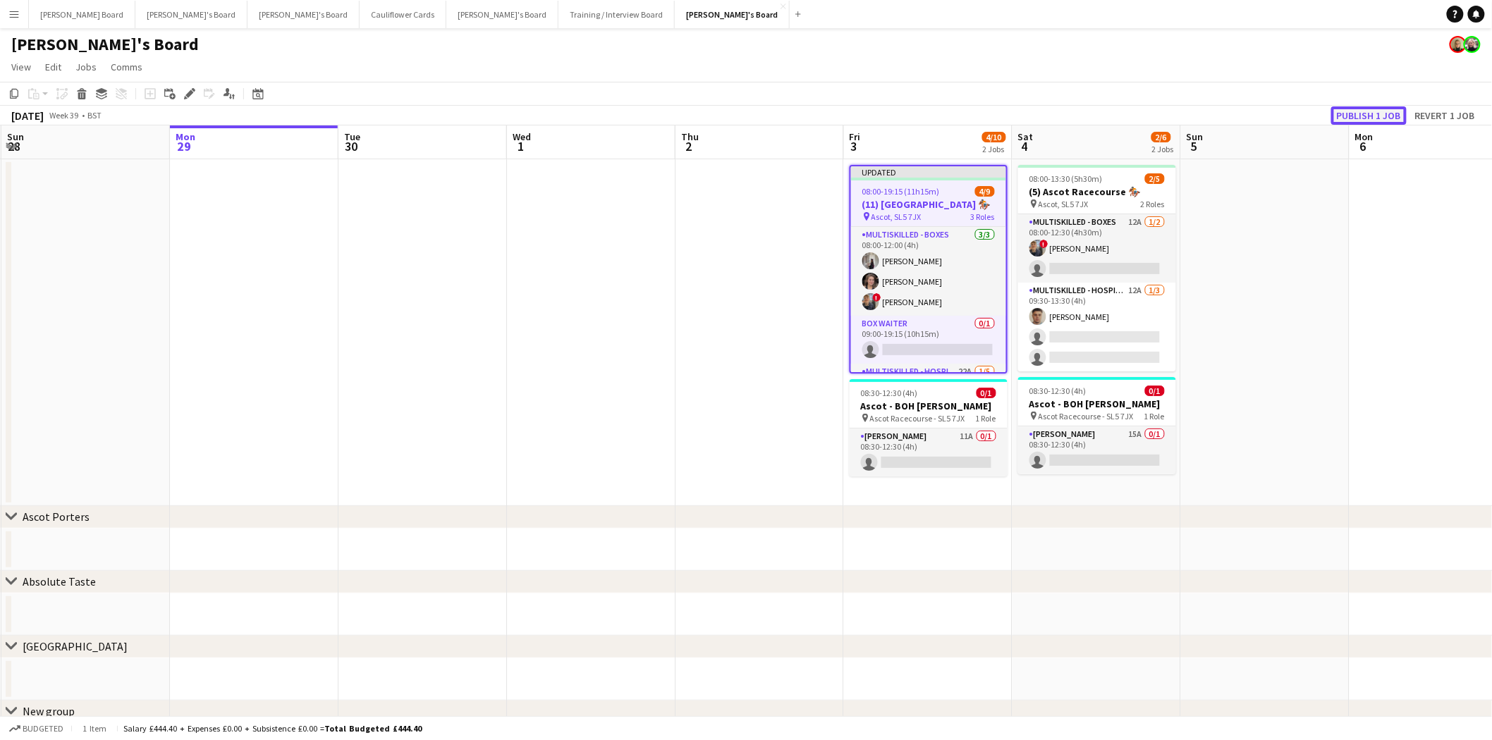
click at [1191, 114] on button "Publish 1 job" at bounding box center [1368, 115] width 75 height 18
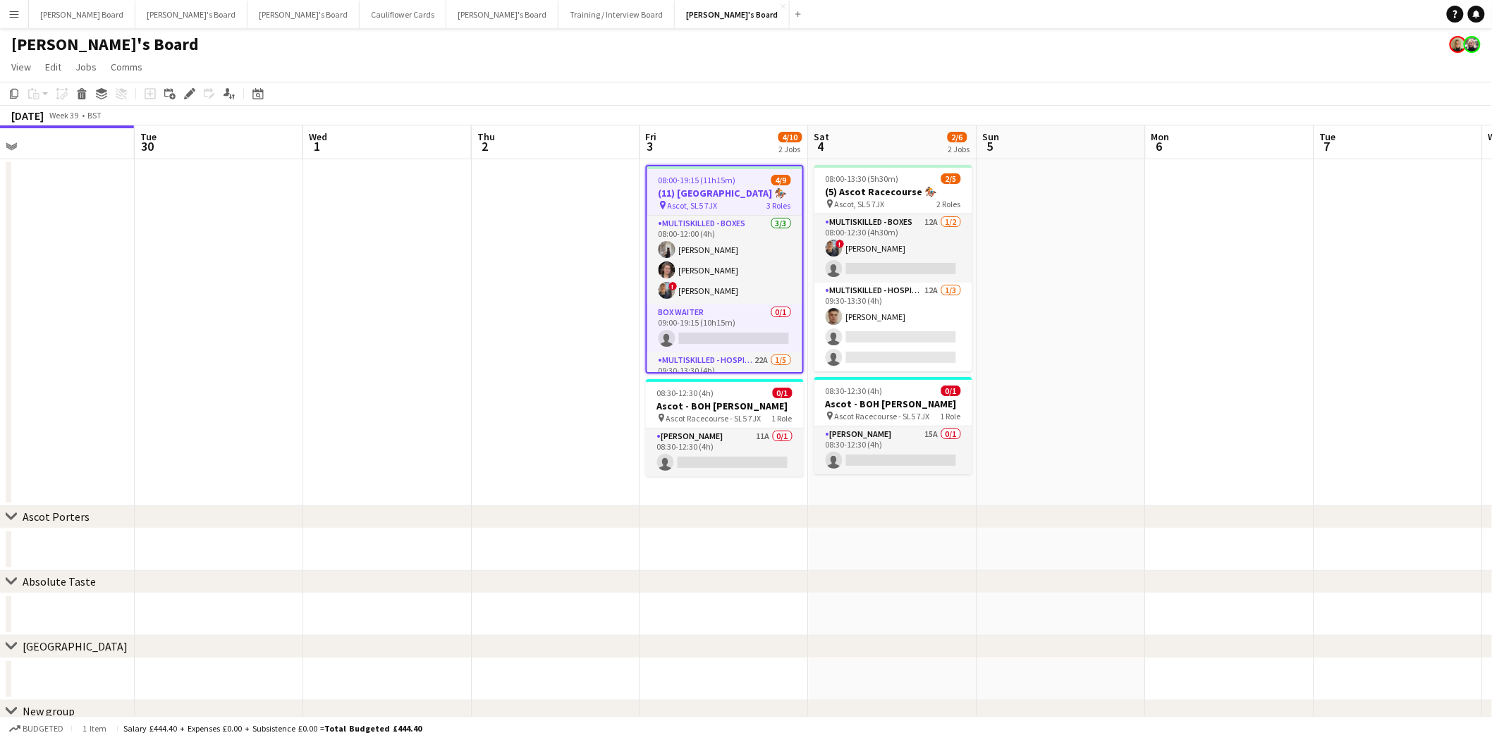
scroll to position [0, 475]
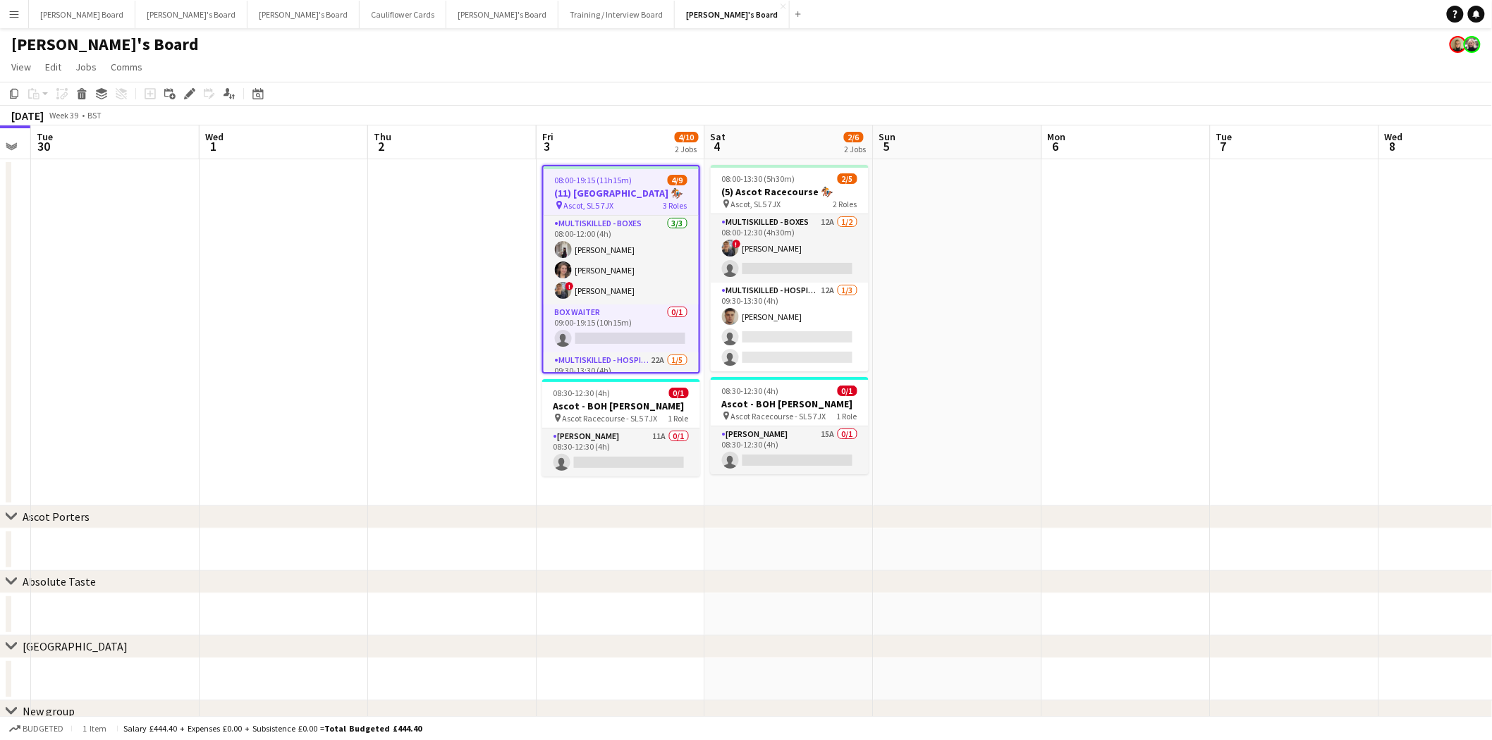
drag, startPoint x: 743, startPoint y: 261, endPoint x: 436, endPoint y: 264, distance: 307.4
click at [436, 264] on app-calendar-viewport "Sat 27 32/32 1 Job Sun 28 Mon 29 Tue 30 Wed 1 Thu 2 Fri 3 4/10 2 Jobs Sat 4 2/6…" at bounding box center [746, 543] width 1492 height 835
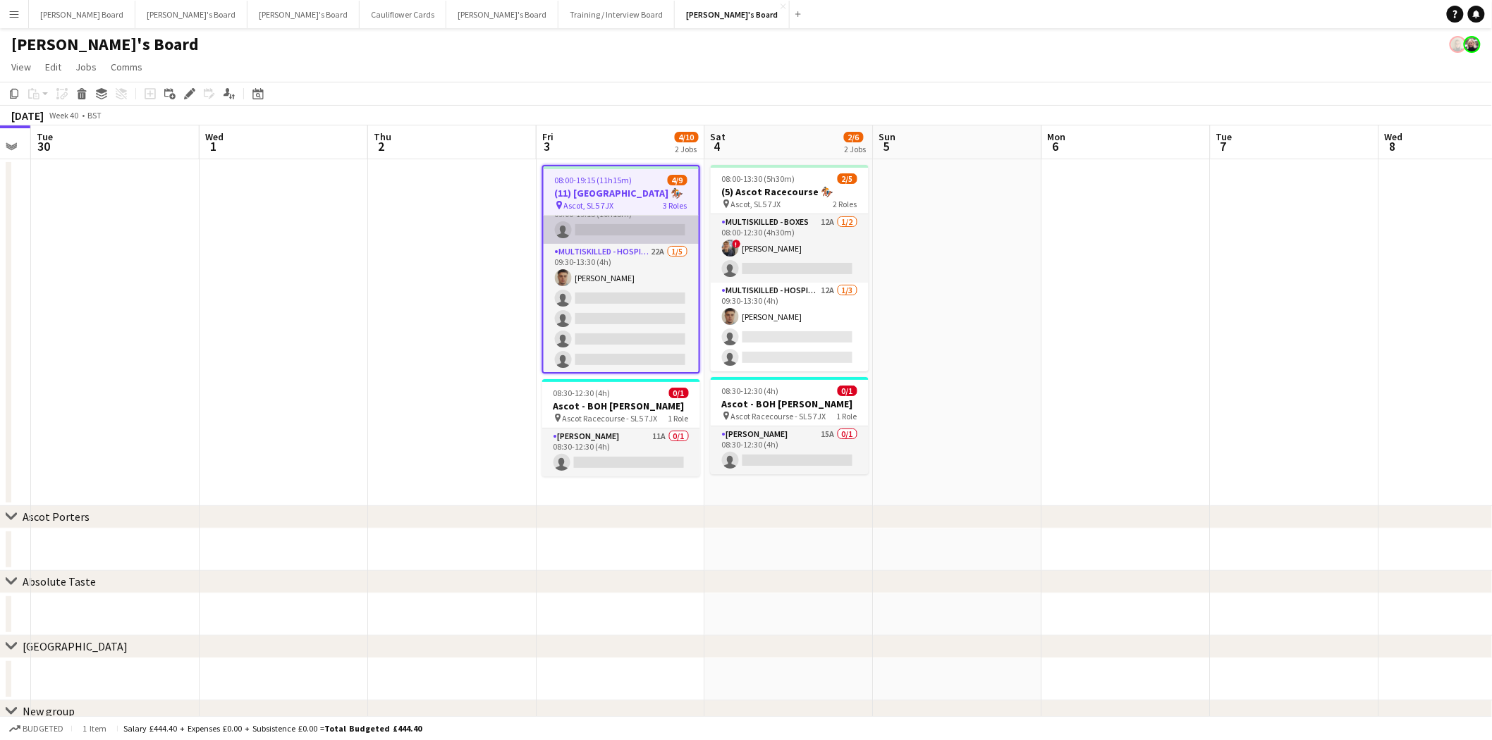
scroll to position [0, 0]
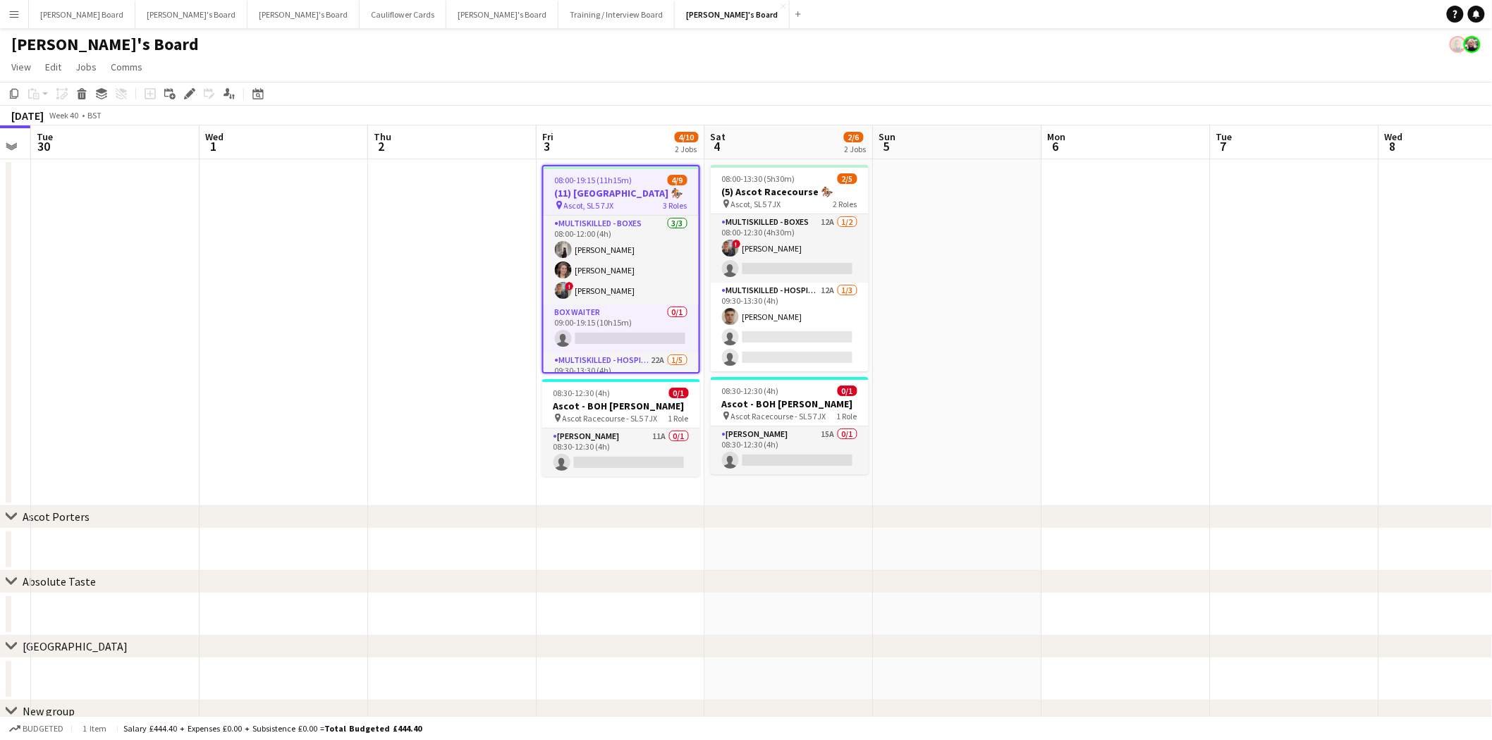
drag, startPoint x: 619, startPoint y: 322, endPoint x: 448, endPoint y: 320, distance: 171.3
click at [619, 322] on app-card-role "BOX Waiter 0/1 09:00-19:15 (10h15m) single-neutral-actions" at bounding box center [621, 329] width 155 height 48
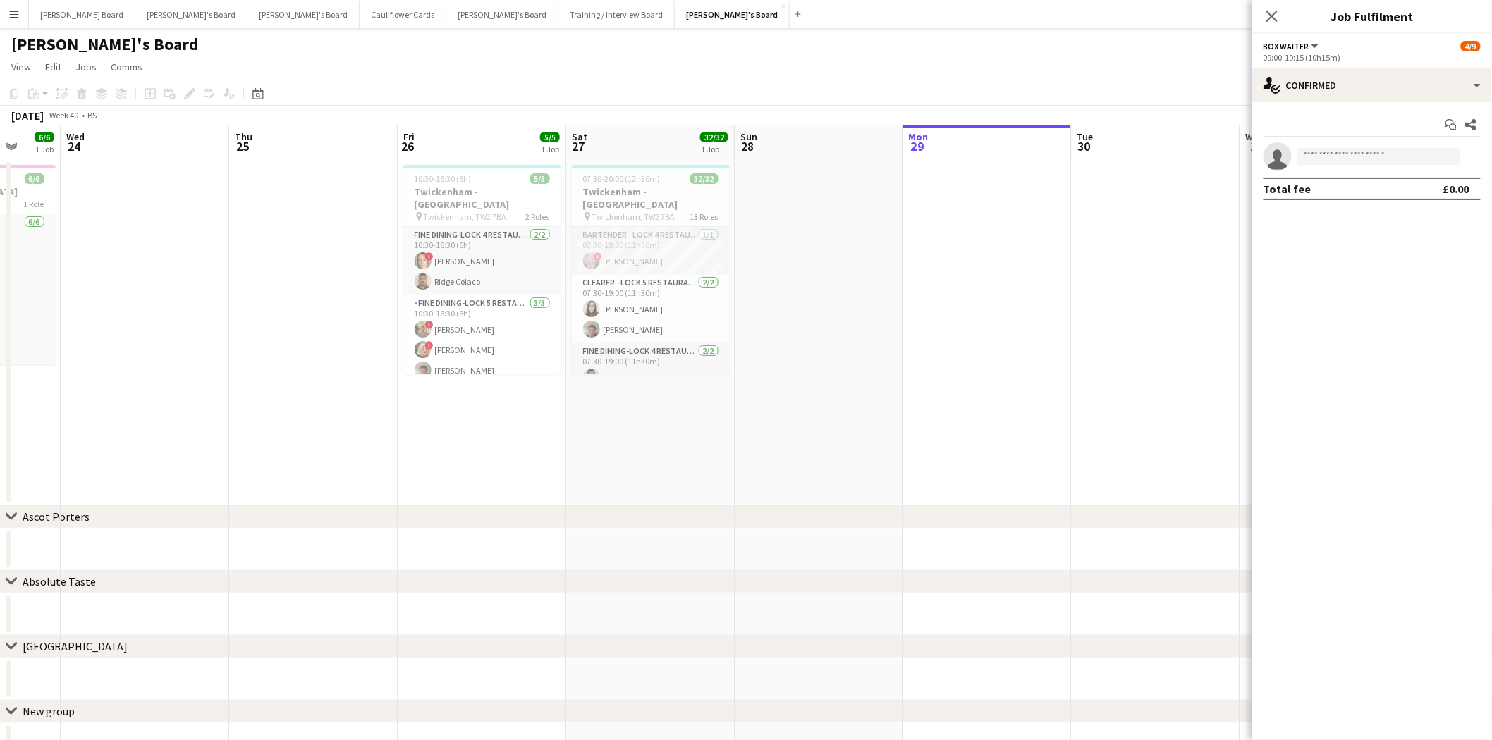
scroll to position [0, 445]
drag, startPoint x: 147, startPoint y: 277, endPoint x: 1187, endPoint y: 294, distance: 1040.8
click at [1187, 294] on app-calendar-viewport "Sun 21 Mon 22 Tue 23 6/6 1 Job Wed 24 Thu 25 Fri 26 5/5 1 Job Sat 27 32/32 1 Jo…" at bounding box center [746, 543] width 1492 height 835
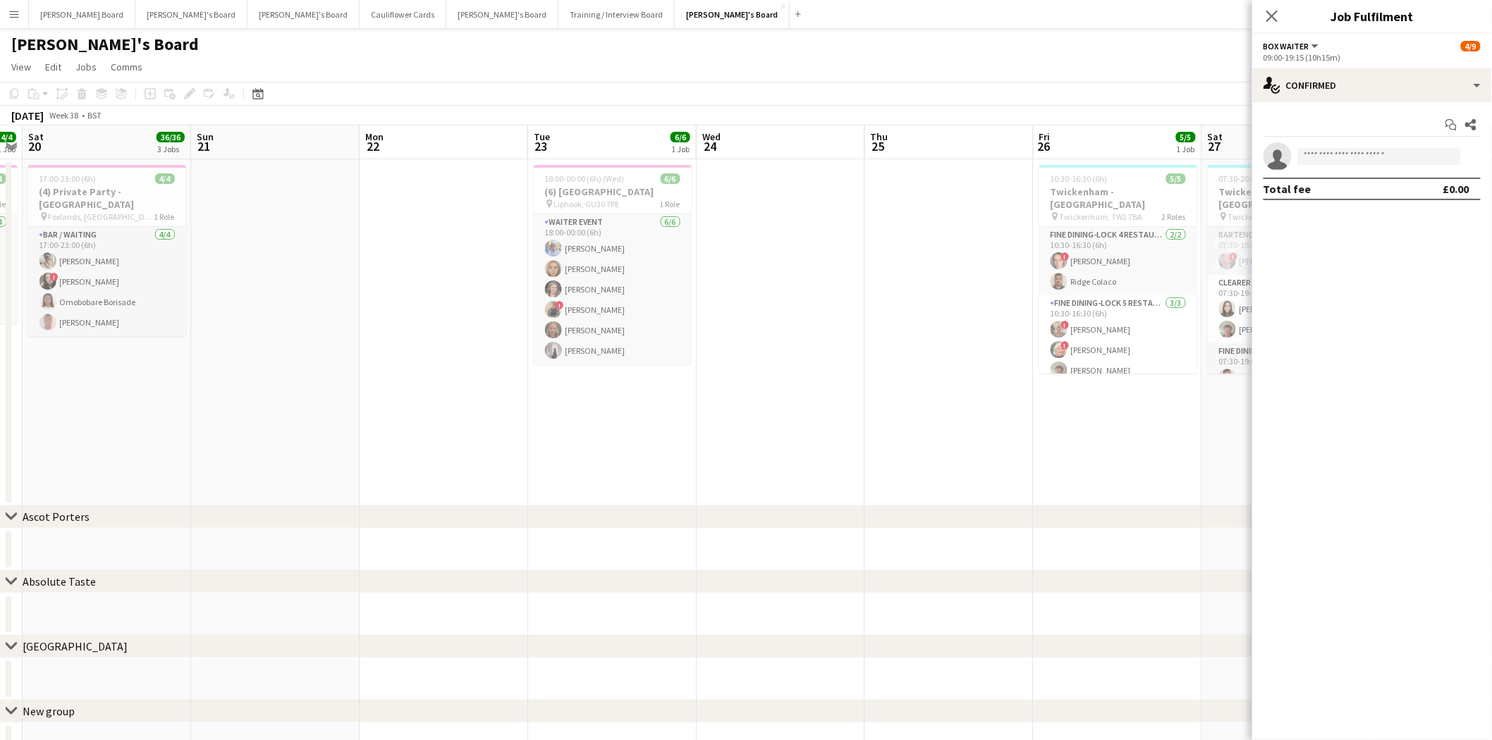
drag, startPoint x: 205, startPoint y: 286, endPoint x: 841, endPoint y: 326, distance: 637.2
click at [841, 326] on app-calendar-viewport "Thu 18 Fri 19 4/4 1 Job Sat 20 36/36 3 Jobs Sun 21 Mon 22 Tue 23 6/6 1 Job Wed …" at bounding box center [746, 750] width 1492 height 1249
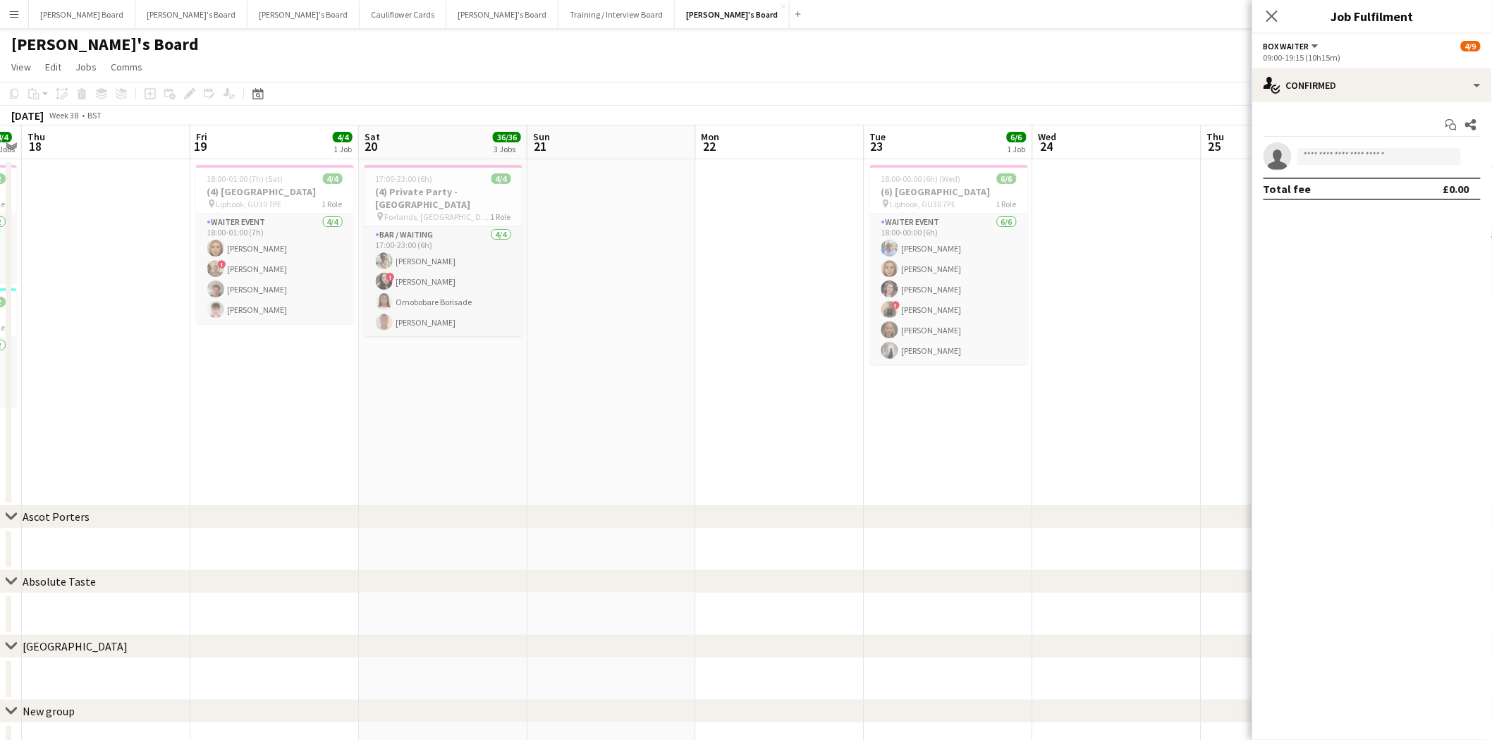
scroll to position [0, 465]
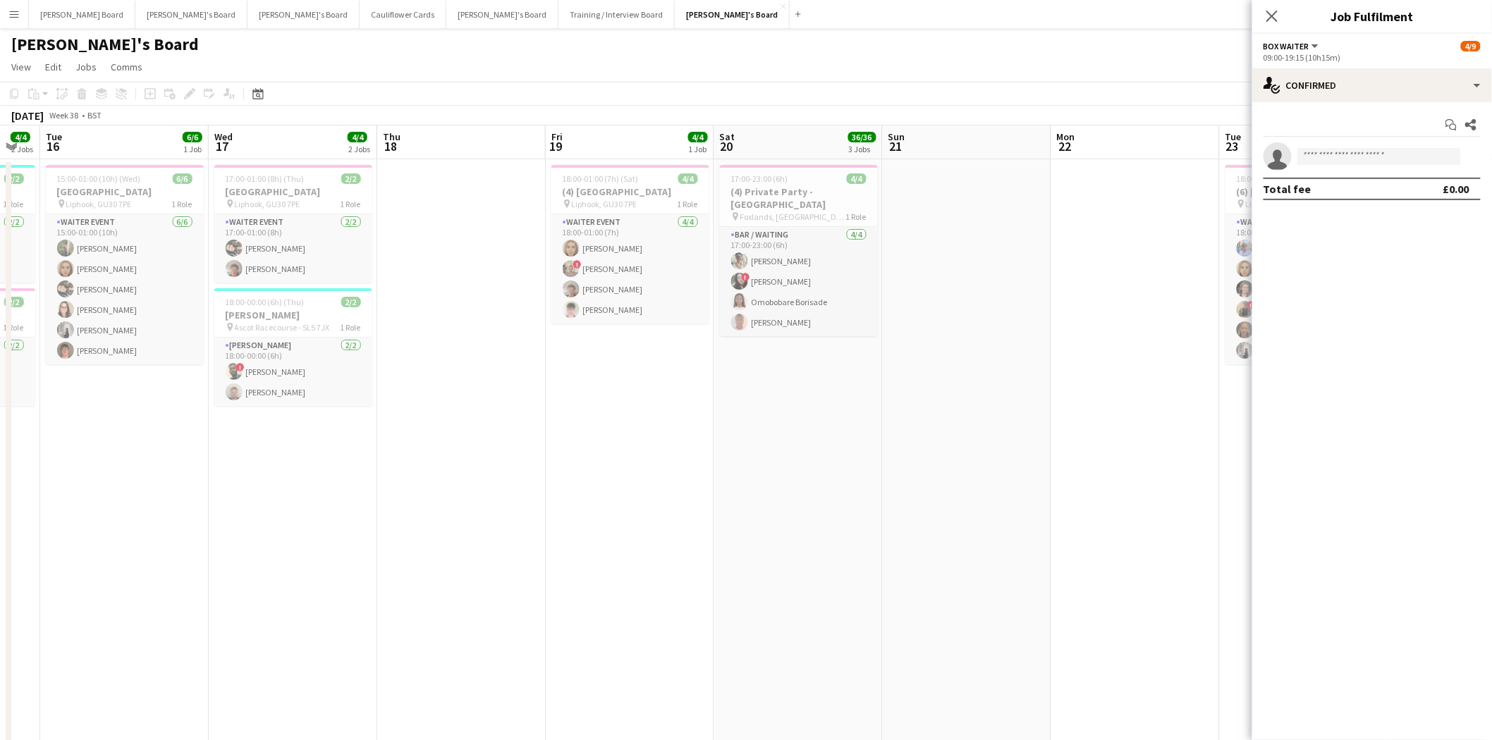
drag, startPoint x: 216, startPoint y: 313, endPoint x: 908, endPoint y: 357, distance: 693.8
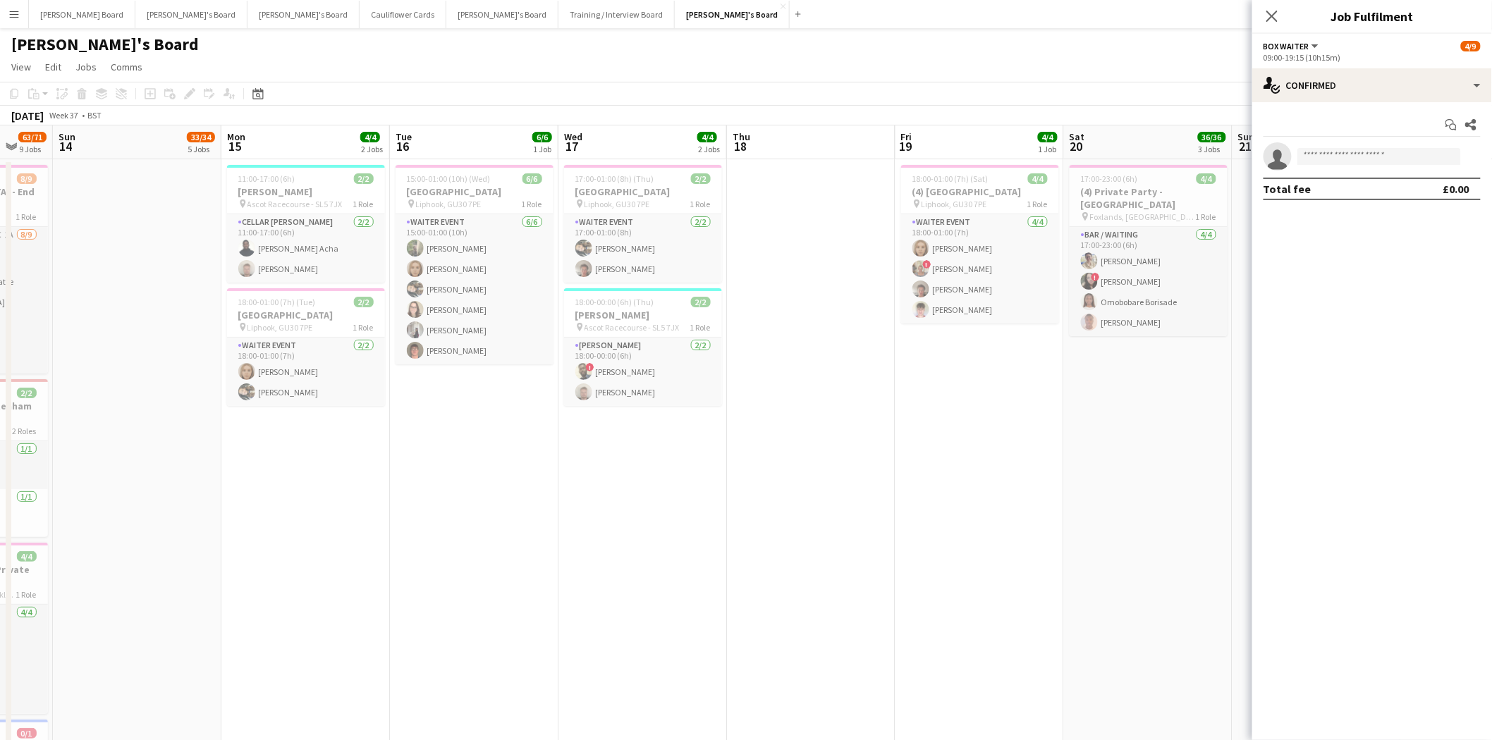
drag, startPoint x: 83, startPoint y: 390, endPoint x: 433, endPoint y: 398, distance: 349.8
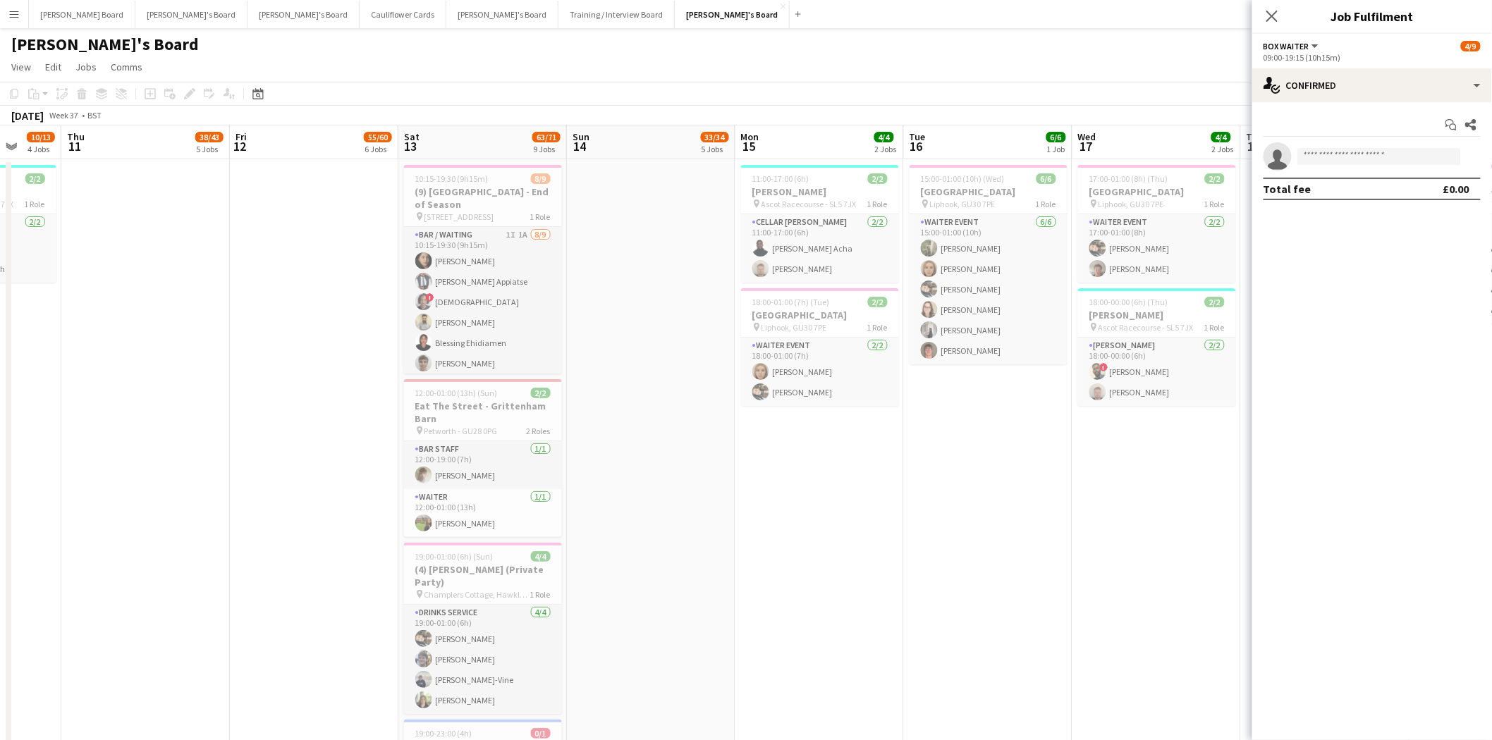
scroll to position [0, 476]
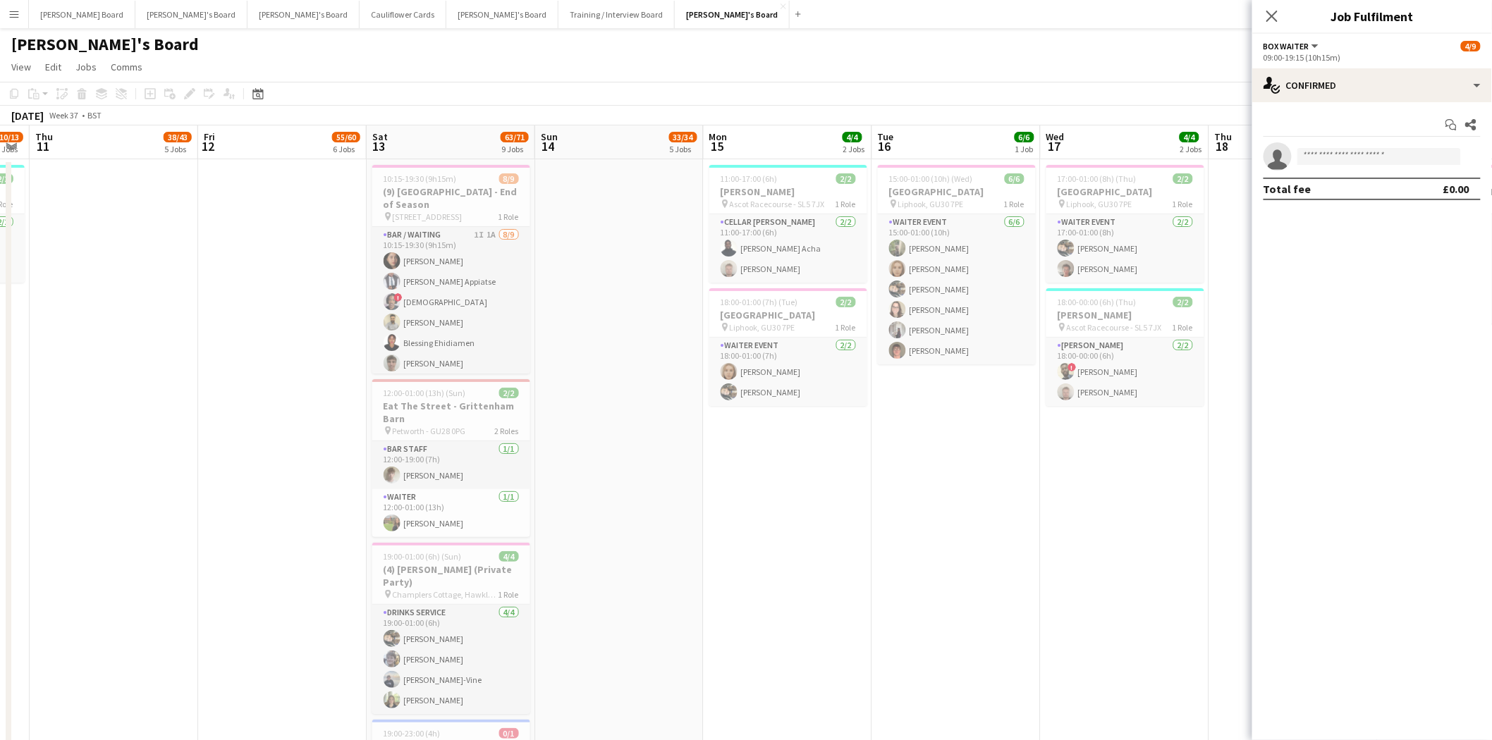
drag, startPoint x: 270, startPoint y: 343, endPoint x: 632, endPoint y: 360, distance: 362.8
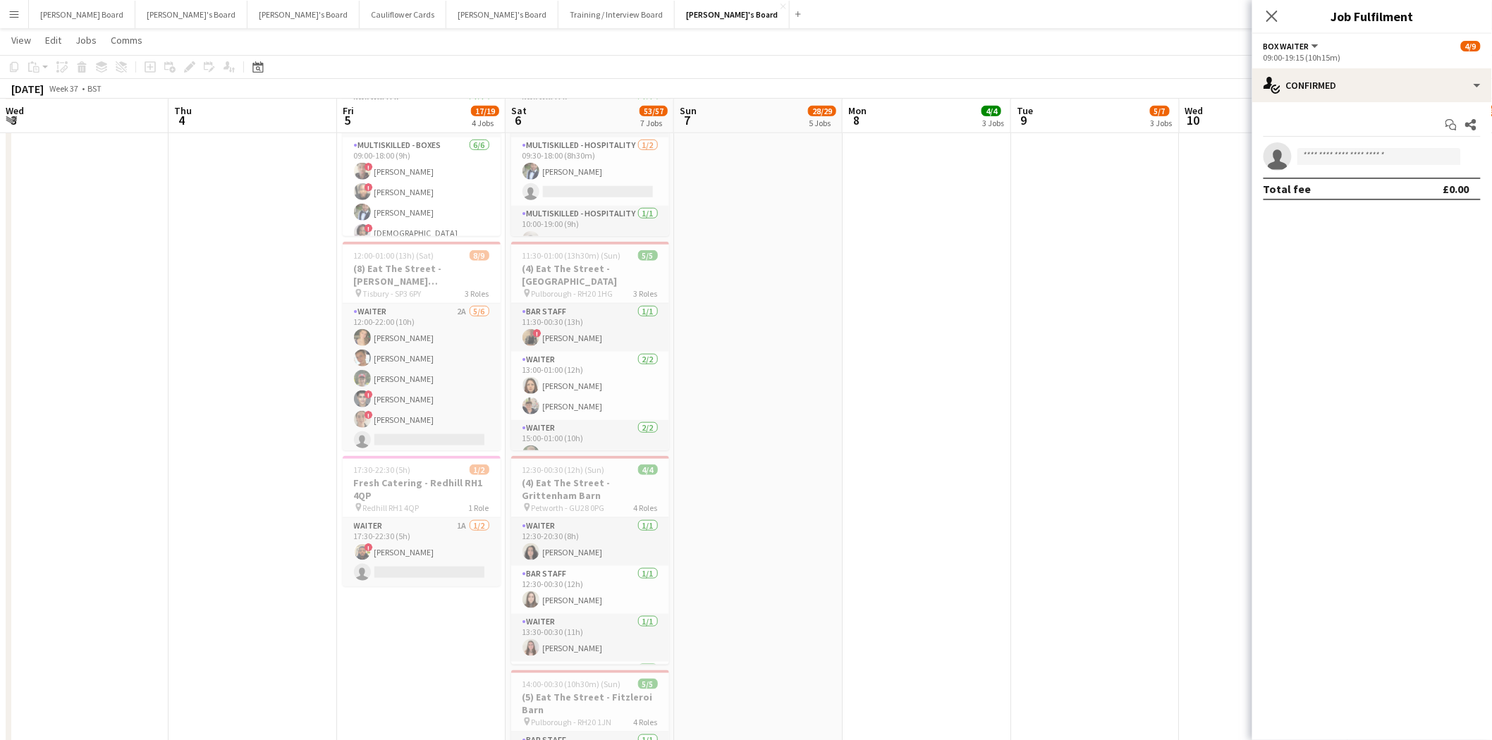
scroll to position [0, 446]
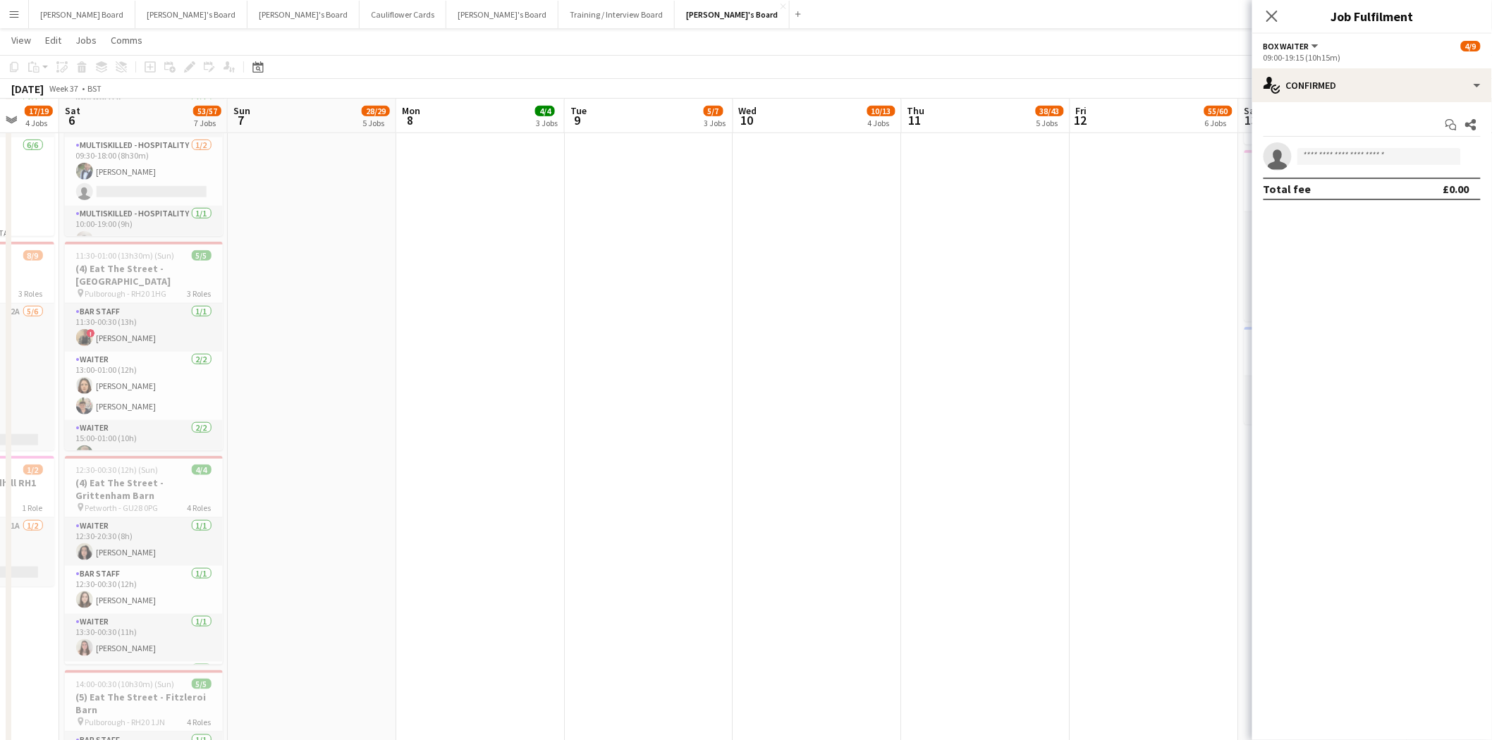
drag, startPoint x: 182, startPoint y: 237, endPoint x: 1054, endPoint y: 350, distance: 879.4
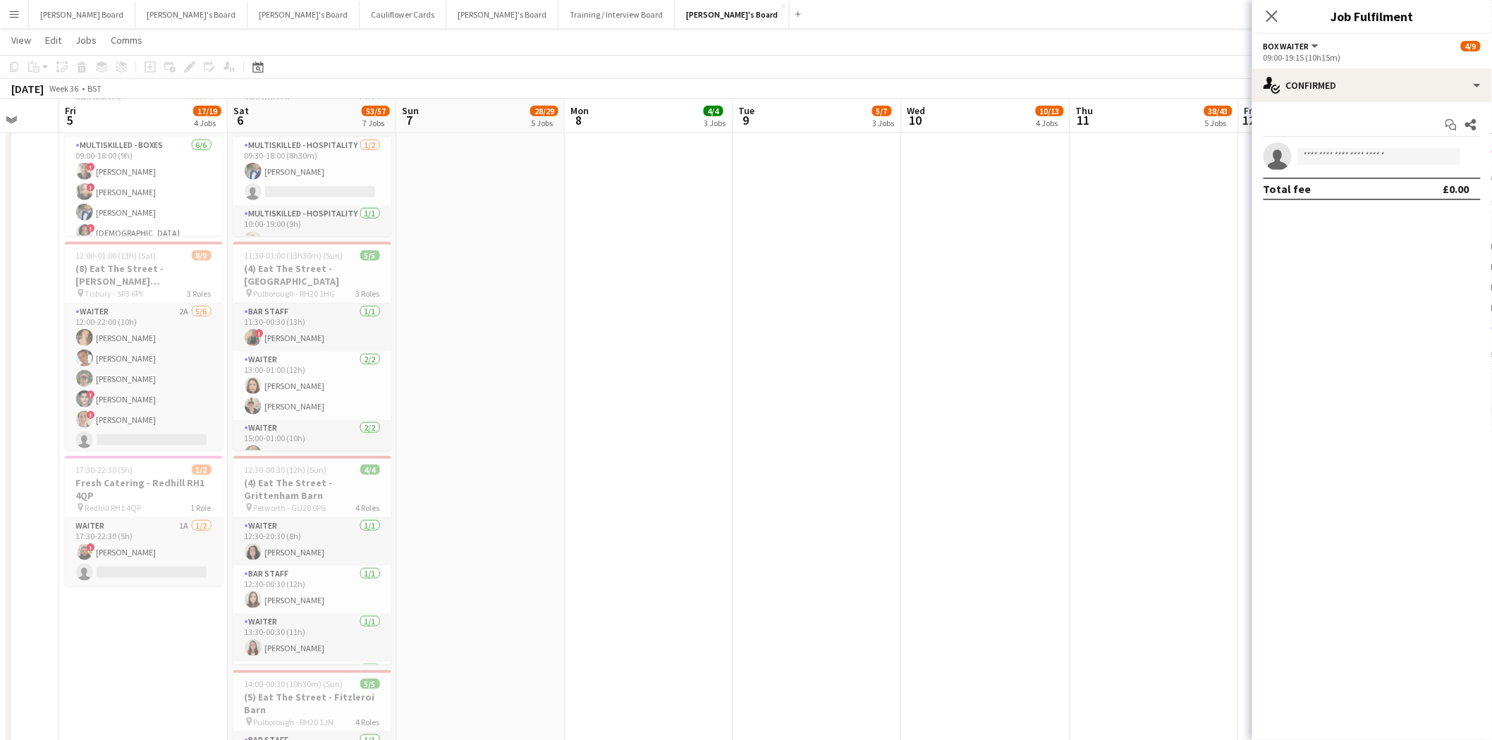
scroll to position [0, 379]
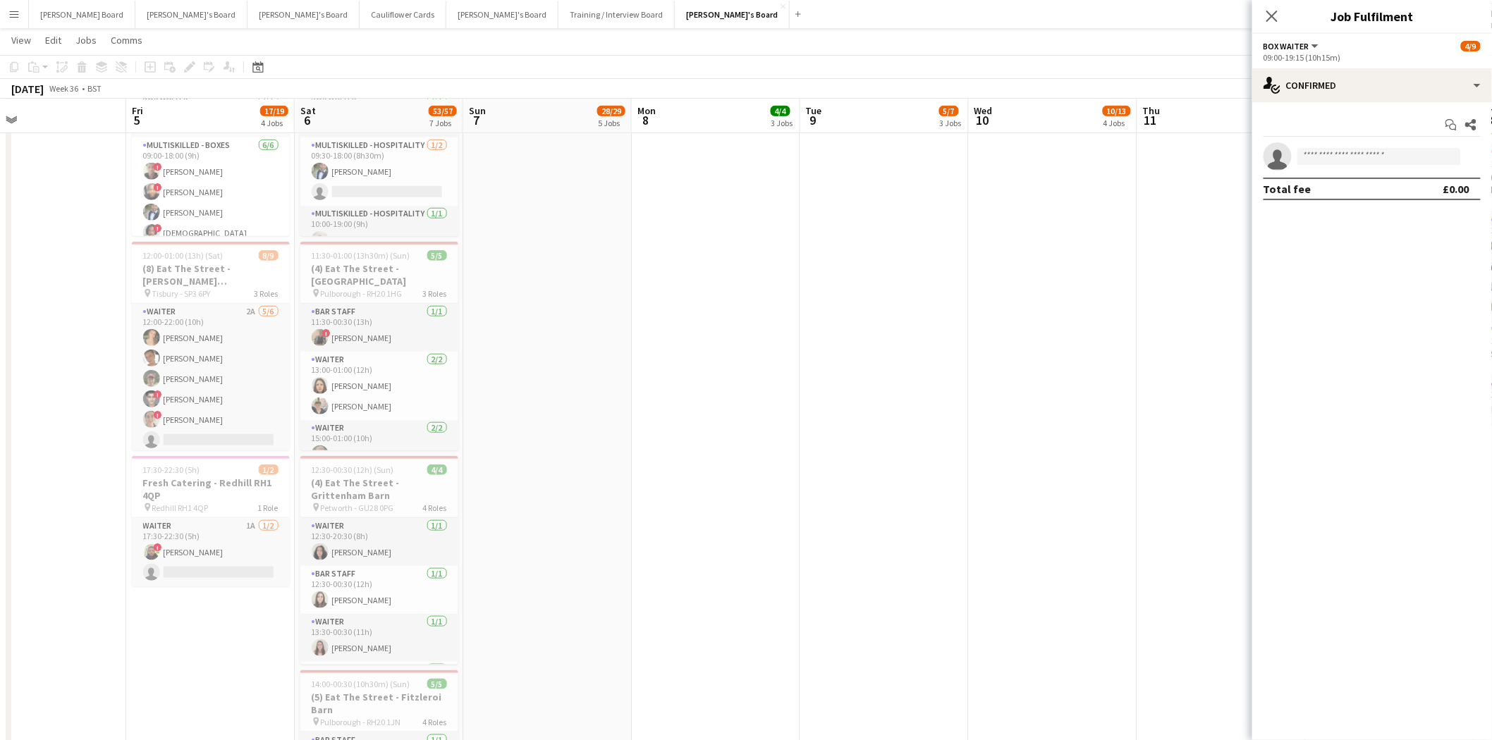
drag, startPoint x: 413, startPoint y: 300, endPoint x: 649, endPoint y: 330, distance: 237.3
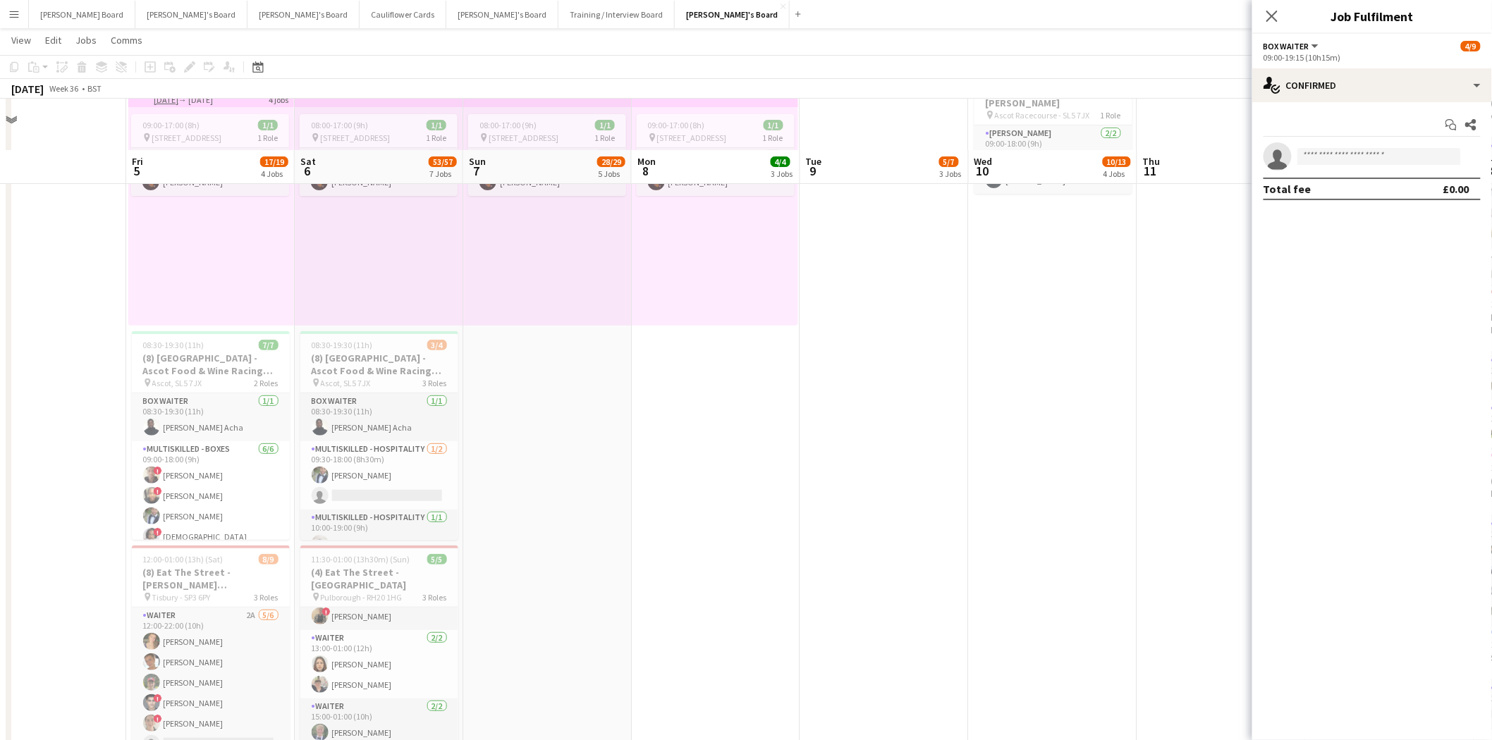
scroll to position [78, 0]
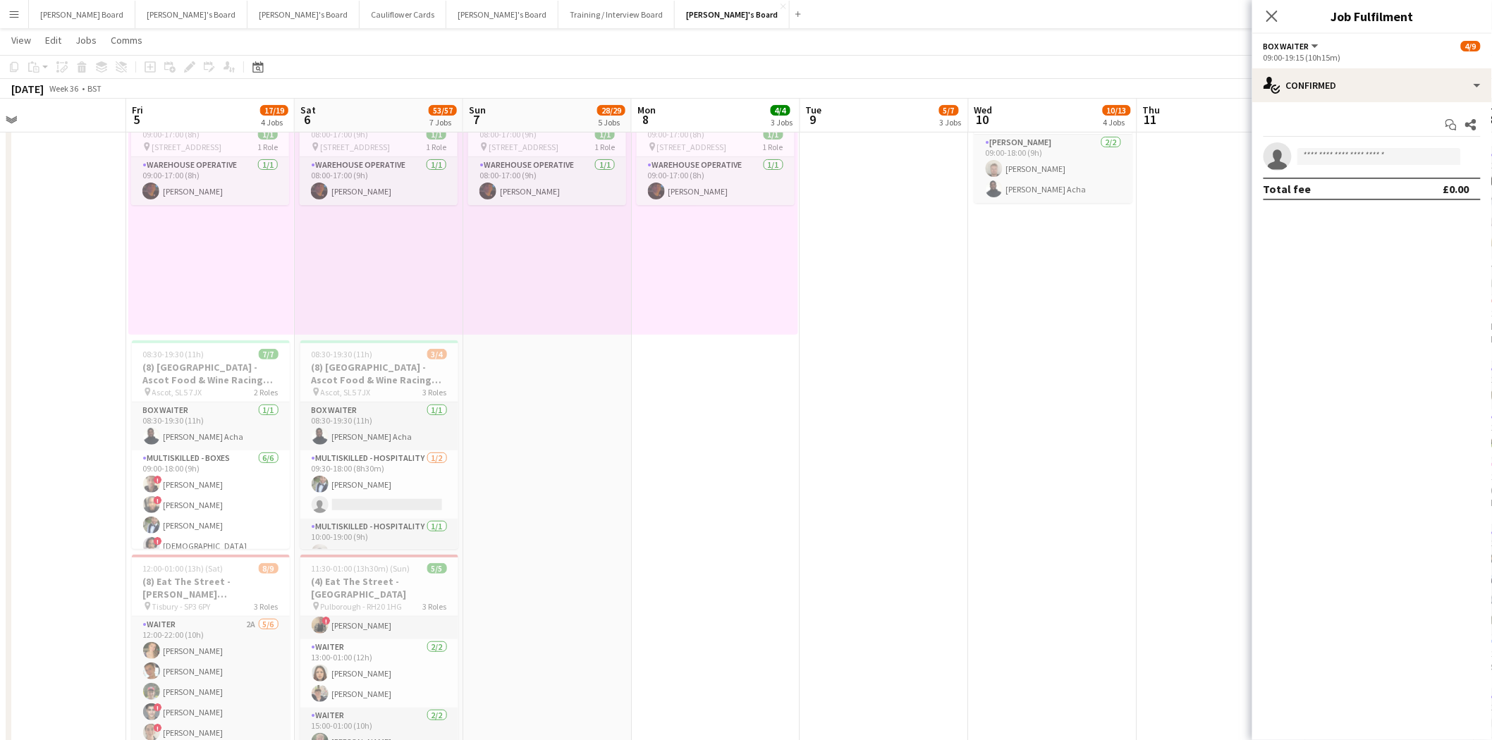
drag, startPoint x: 191, startPoint y: 424, endPoint x: 279, endPoint y: 418, distance: 88.4
click at [192, 424] on app-card-role "BOX Waiter 1/1 08:30-19:30 (11h) Kelly Serika Acha" at bounding box center [211, 427] width 158 height 48
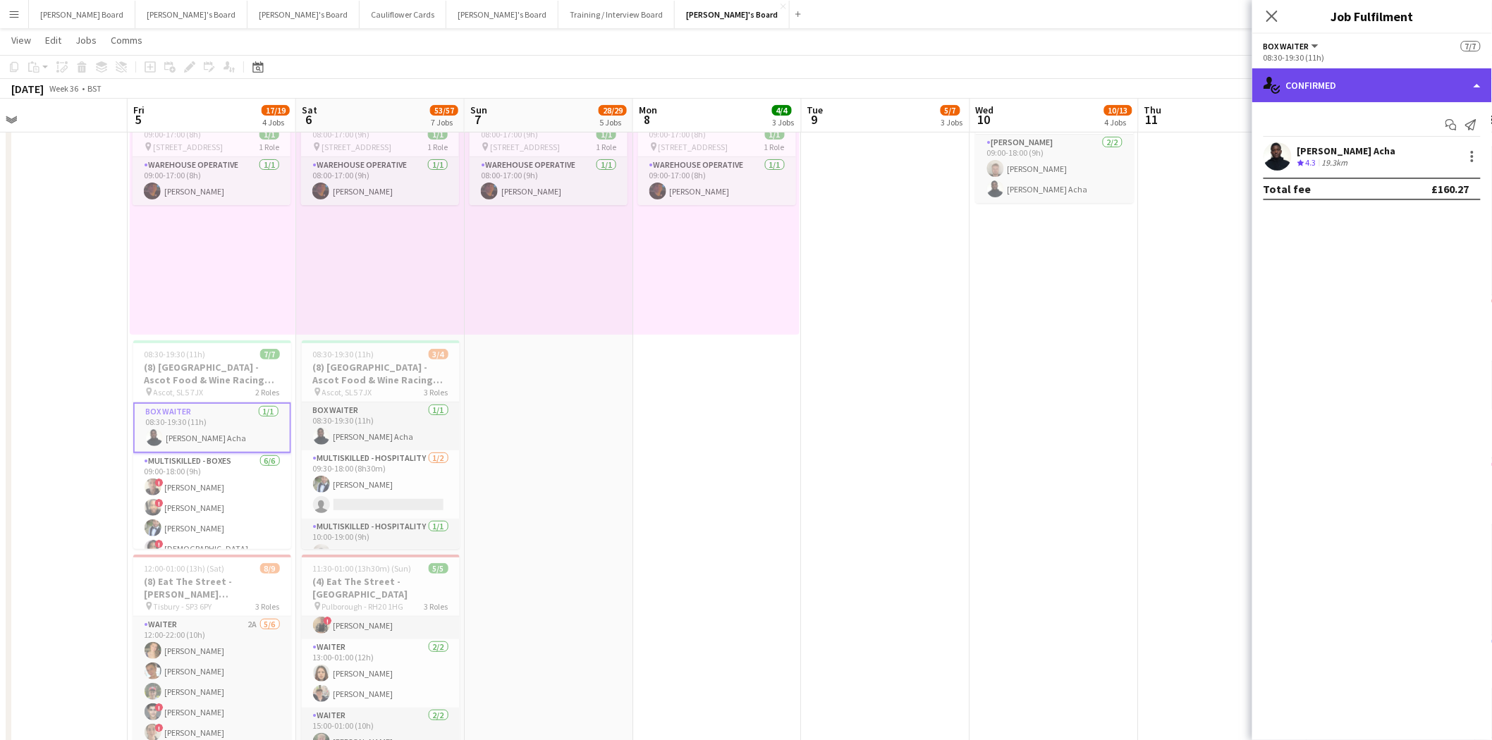
click at [1191, 73] on div "single-neutral-actions-check-2 Confirmed" at bounding box center [1372, 85] width 240 height 34
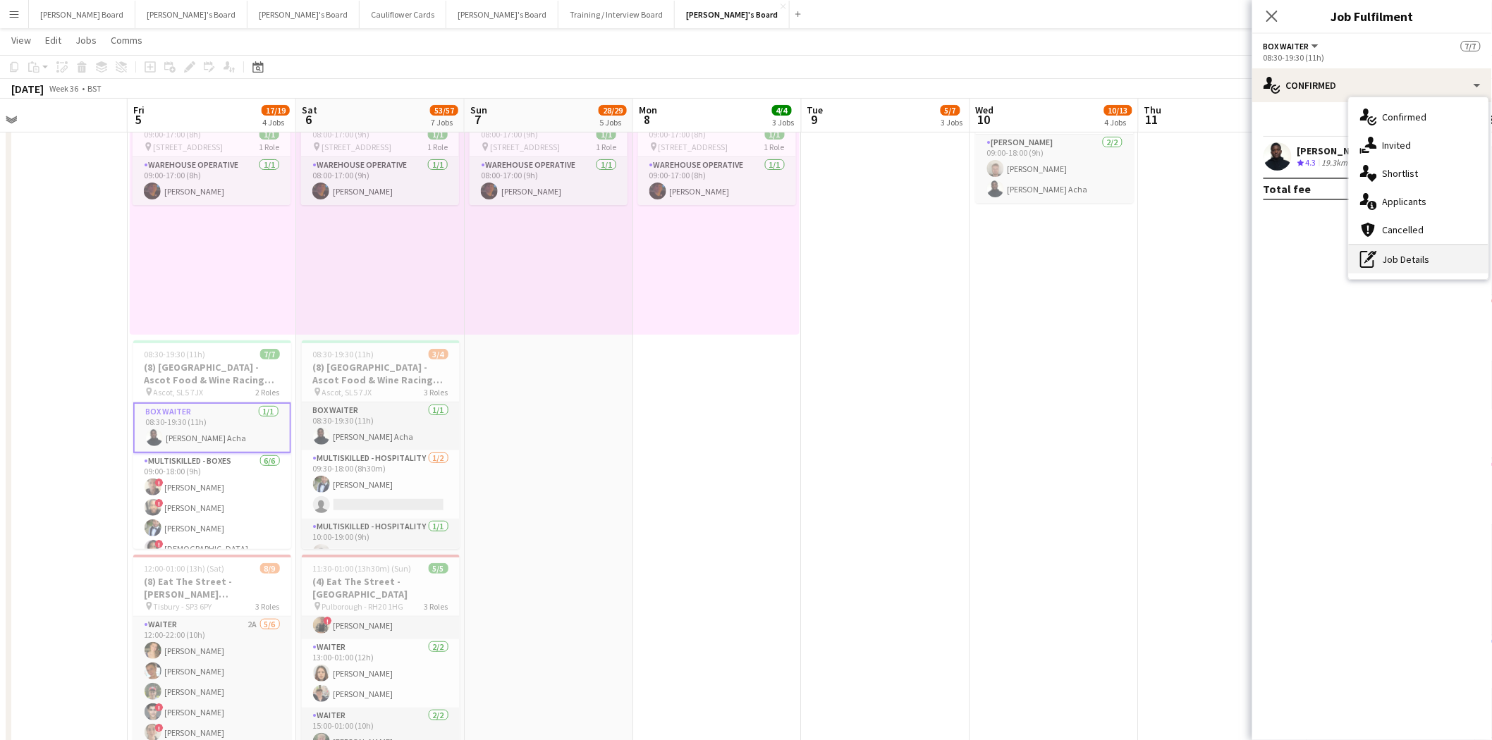
click at [1191, 248] on div "pen-write Job Details" at bounding box center [1419, 259] width 140 height 28
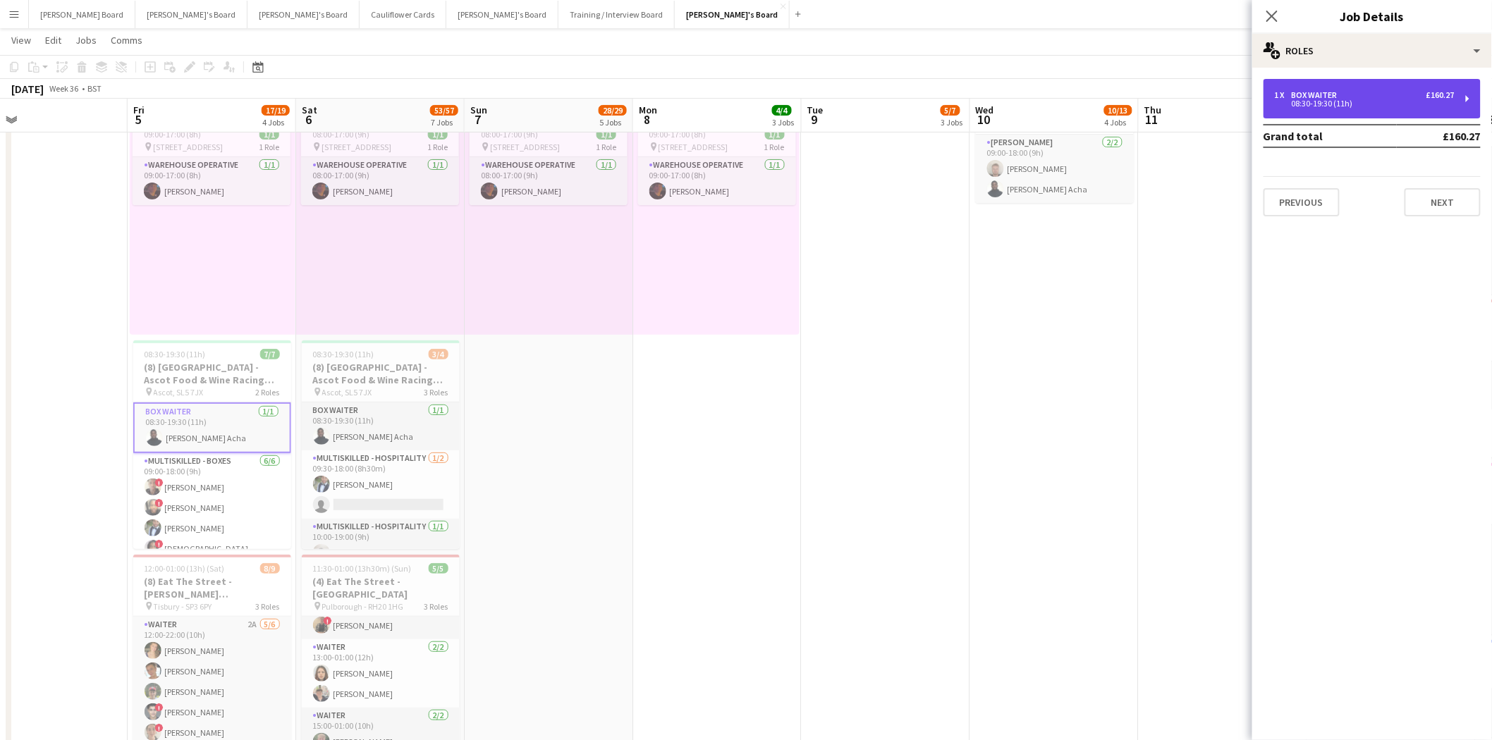
drag, startPoint x: 1338, startPoint y: 107, endPoint x: 1317, endPoint y: 115, distance: 22.5
click at [1191, 104] on div "08:30-19:30 (11h)" at bounding box center [1365, 103] width 180 height 7
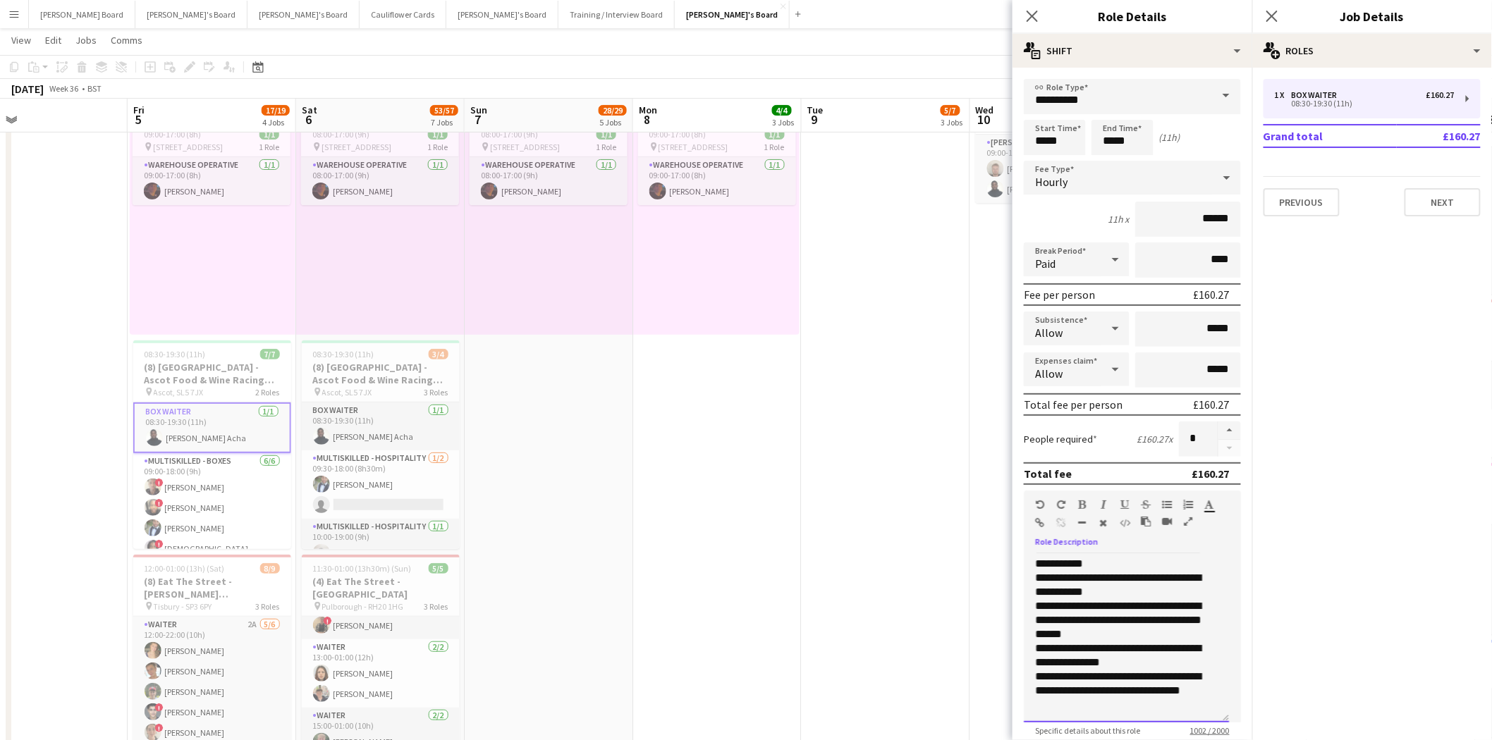
scroll to position [136, 0]
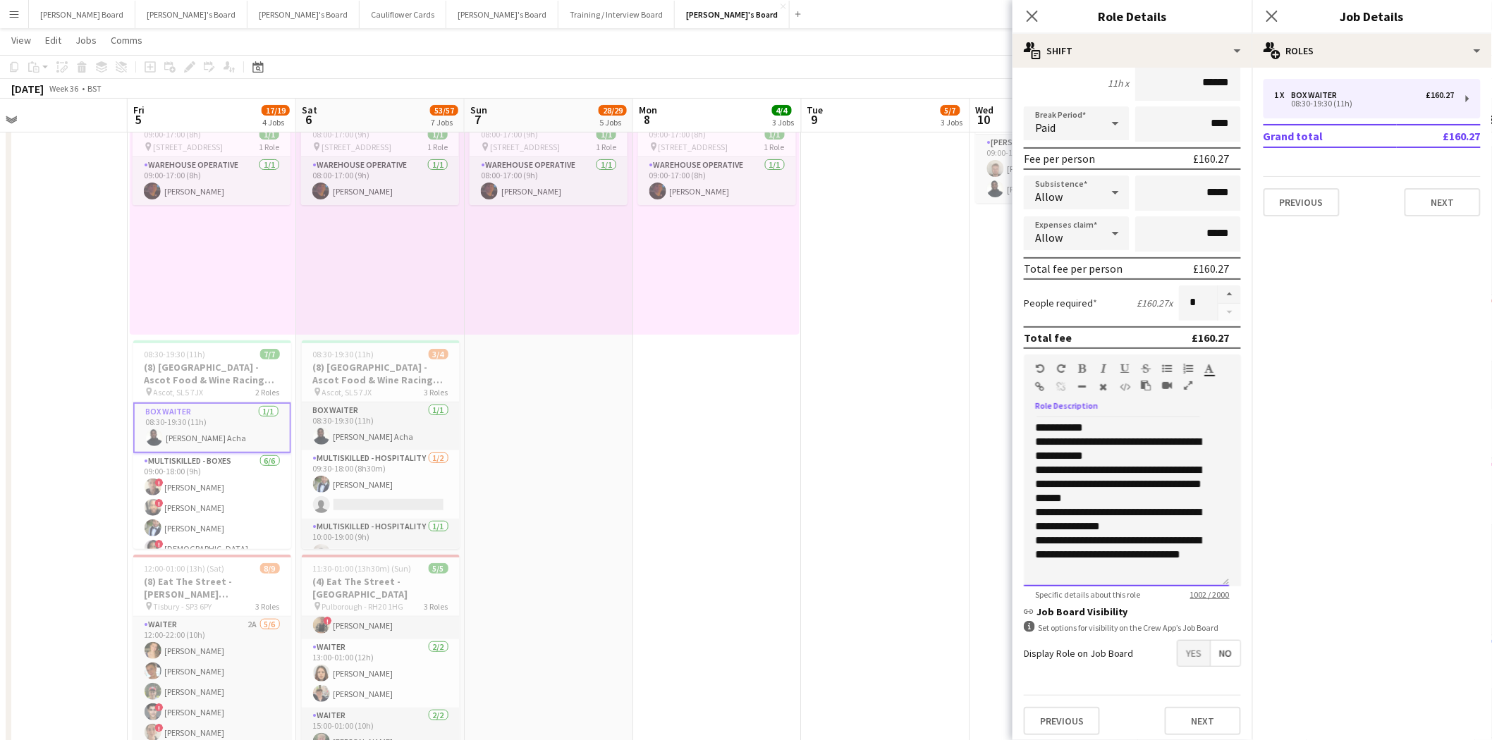
drag, startPoint x: 1034, startPoint y: 551, endPoint x: 1202, endPoint y: 673, distance: 207.9
click at [1191, 646] on form "**********" at bounding box center [1132, 345] width 240 height 804
copy div "**********"
click at [259, 68] on icon "Date picker" at bounding box center [257, 66] width 11 height 11
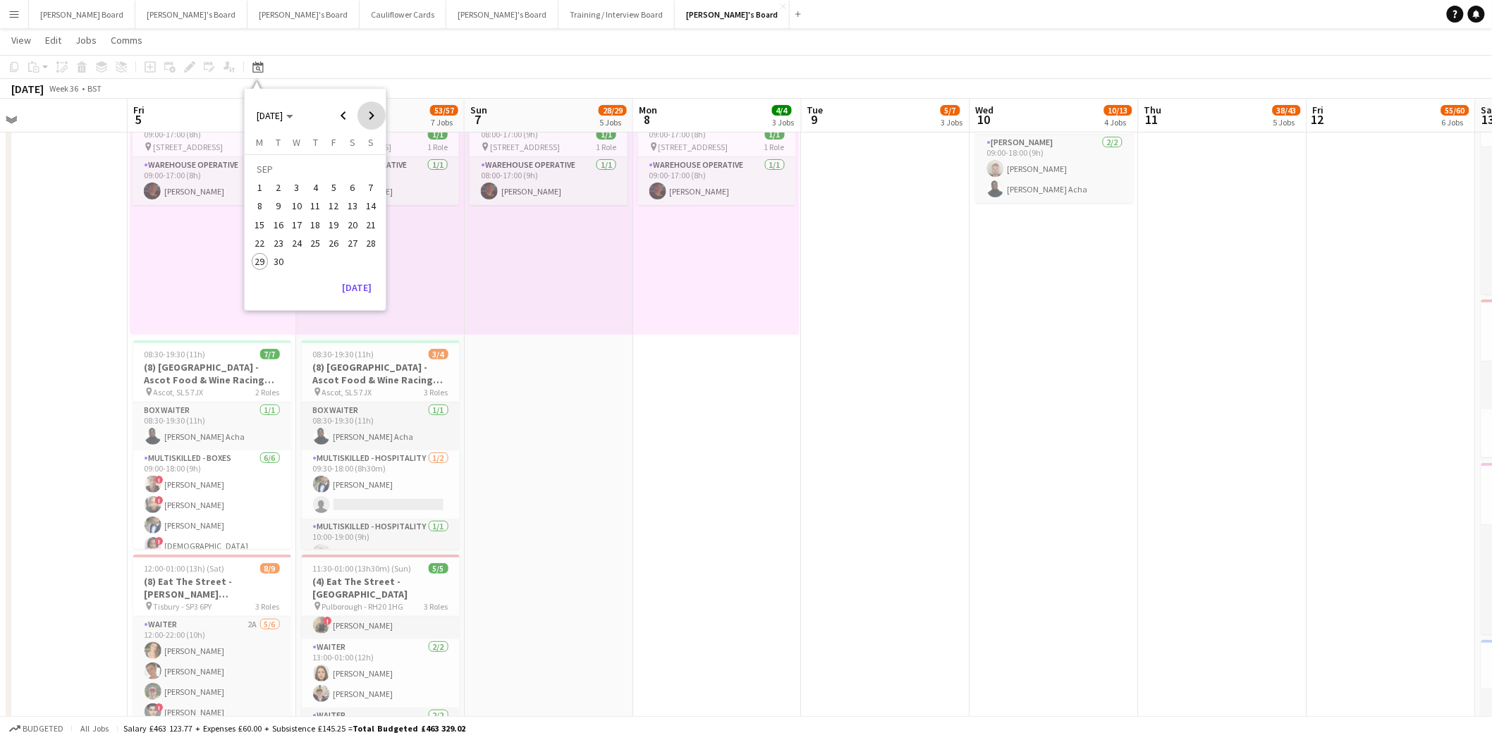
click at [374, 114] on span "Next month" at bounding box center [371, 116] width 28 height 28
click at [351, 181] on span "4" at bounding box center [352, 187] width 17 height 17
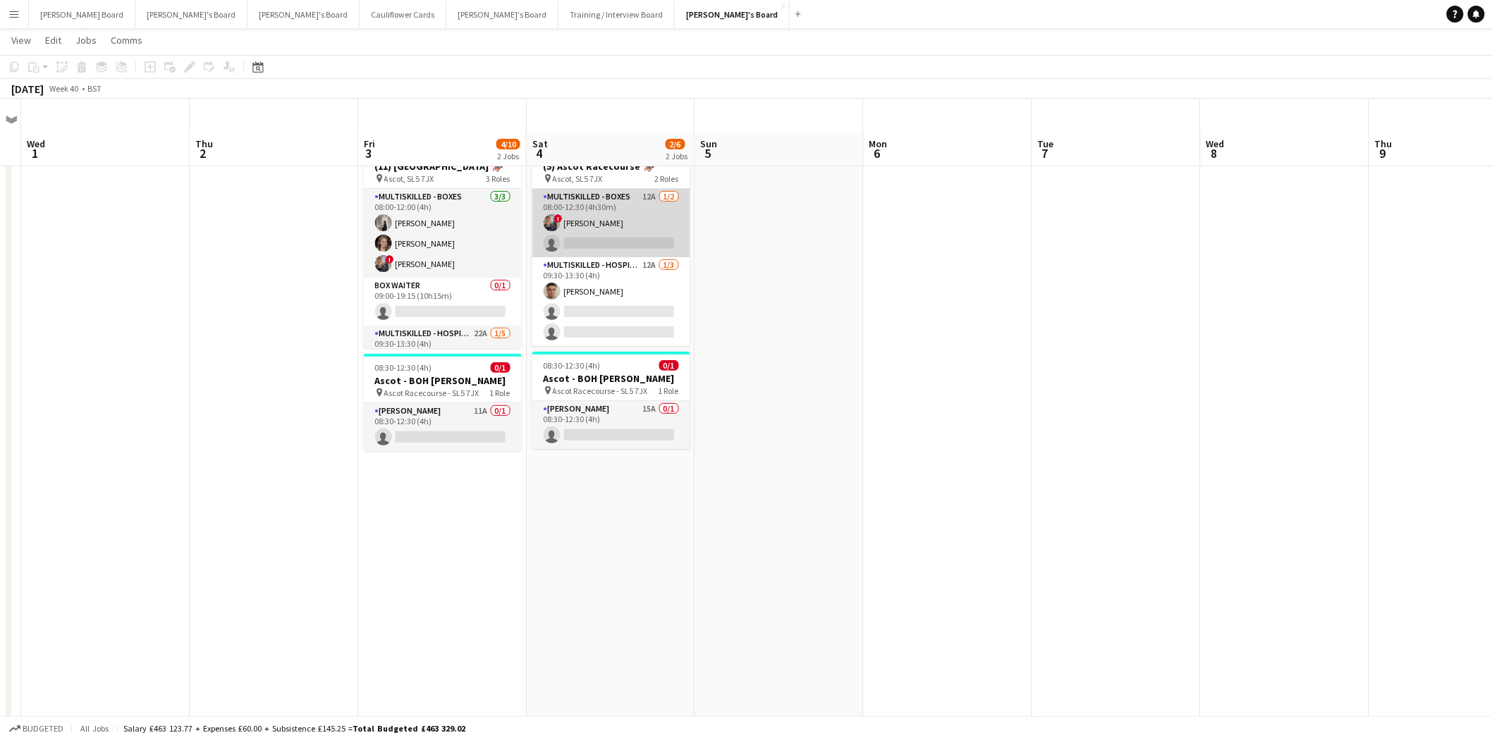
scroll to position [0, 0]
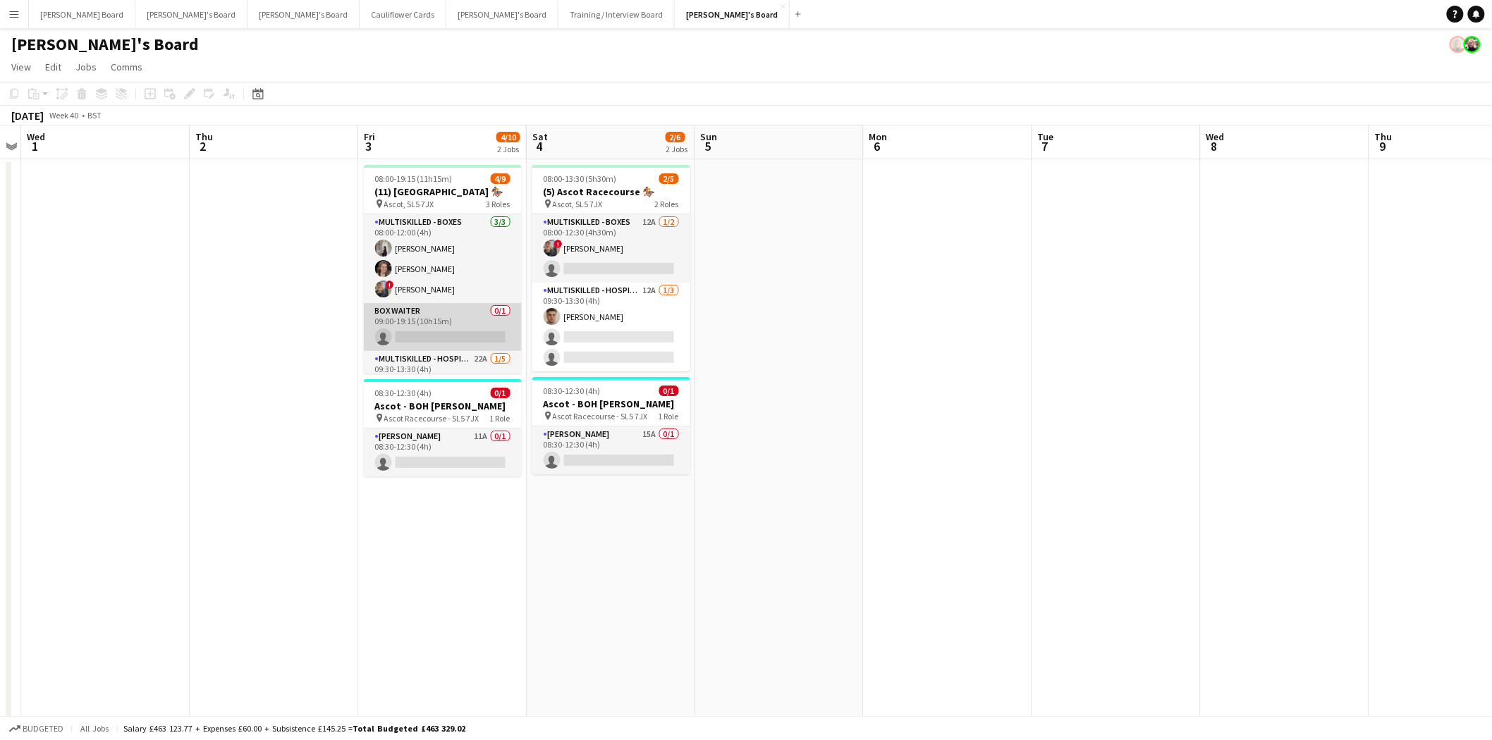
click at [449, 319] on app-card-role "BOX Waiter 0/1 09:00-19:15 (10h15m) single-neutral-actions" at bounding box center [443, 327] width 158 height 48
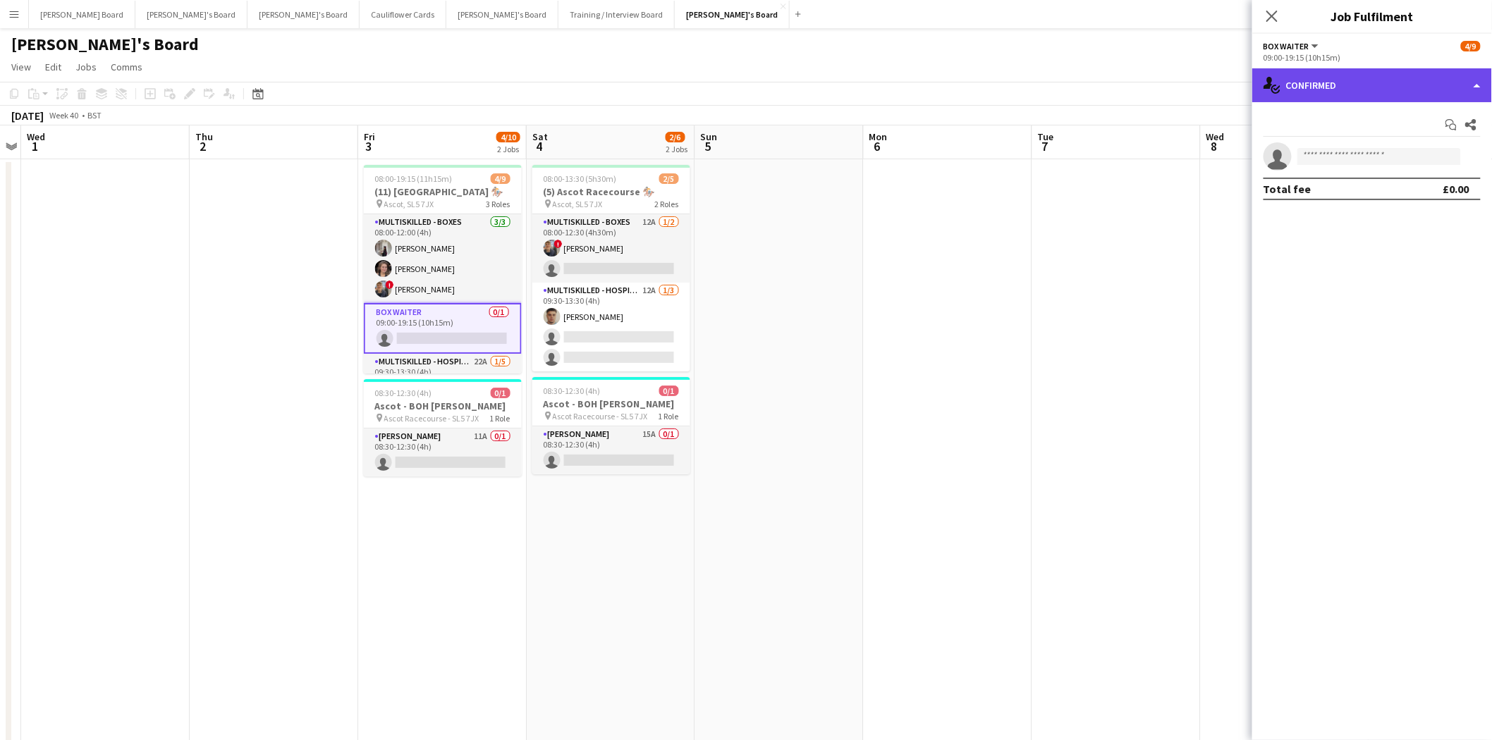
click at [1191, 83] on div "single-neutral-actions-check-2 Confirmed" at bounding box center [1372, 85] width 240 height 34
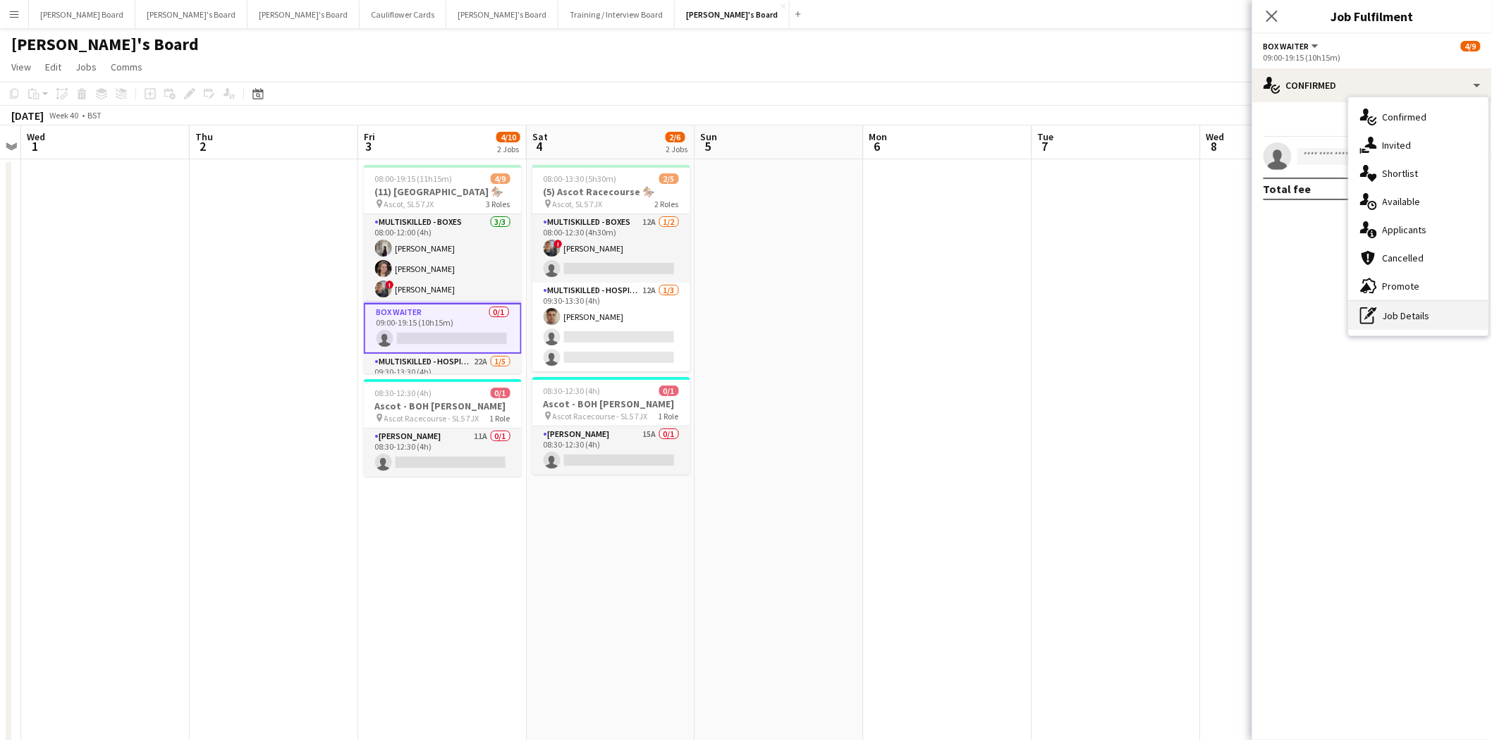
click at [1191, 322] on div "pen-write Job Details" at bounding box center [1419, 316] width 140 height 28
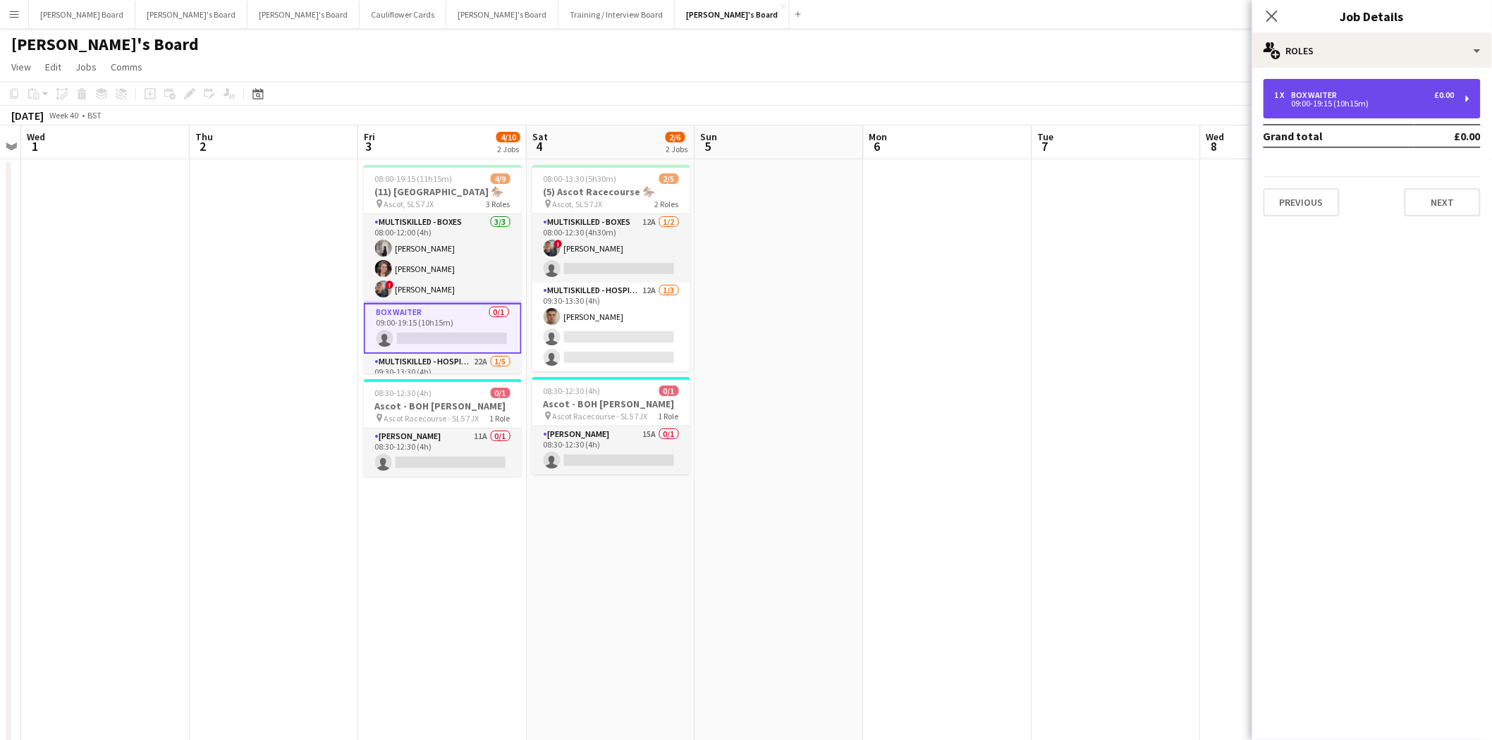
click at [1191, 90] on div "1 x BOX Waiter £0.00" at bounding box center [1365, 95] width 180 height 10
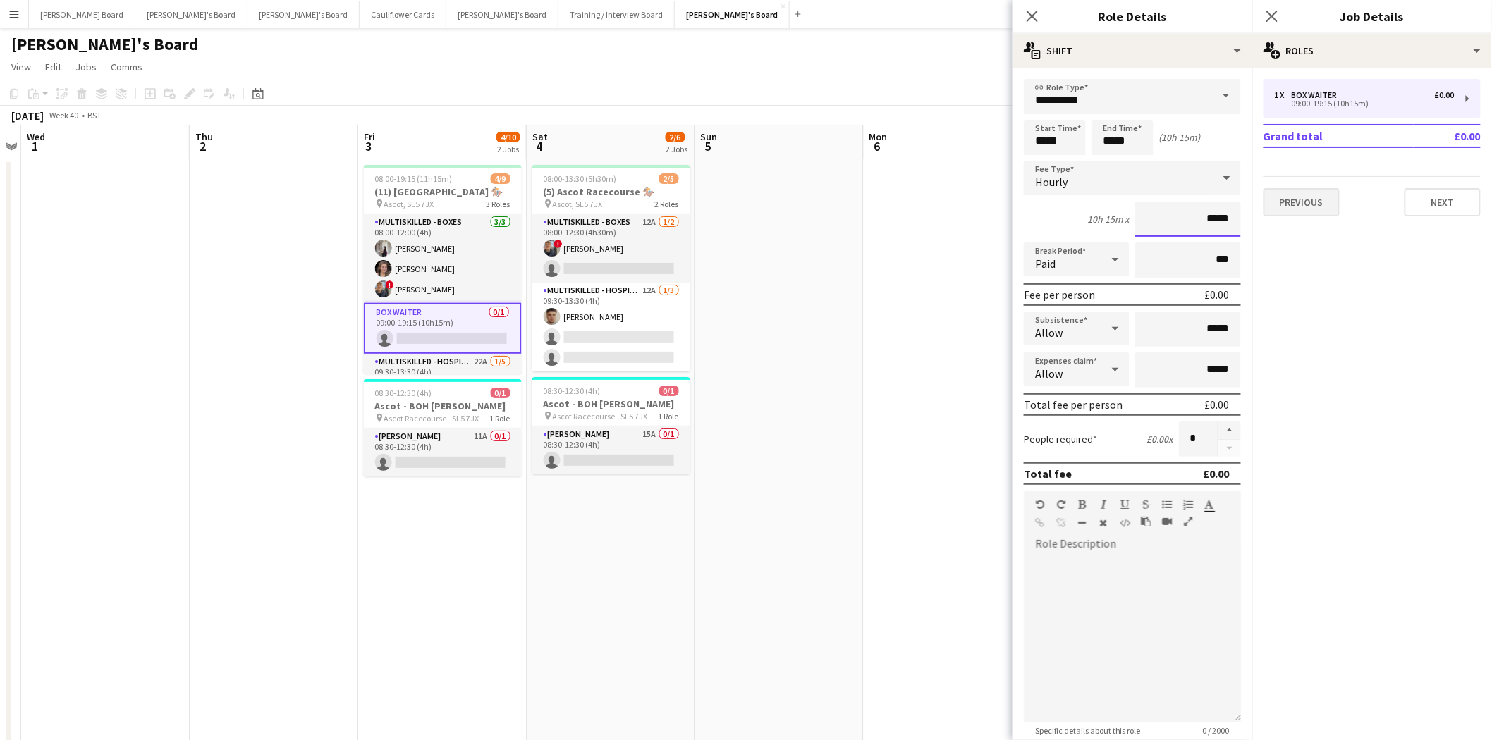
drag, startPoint x: 1199, startPoint y: 212, endPoint x: 1267, endPoint y: 209, distance: 68.5
type input "******"
click at [1062, 575] on div at bounding box center [1132, 637] width 217 height 169
paste div
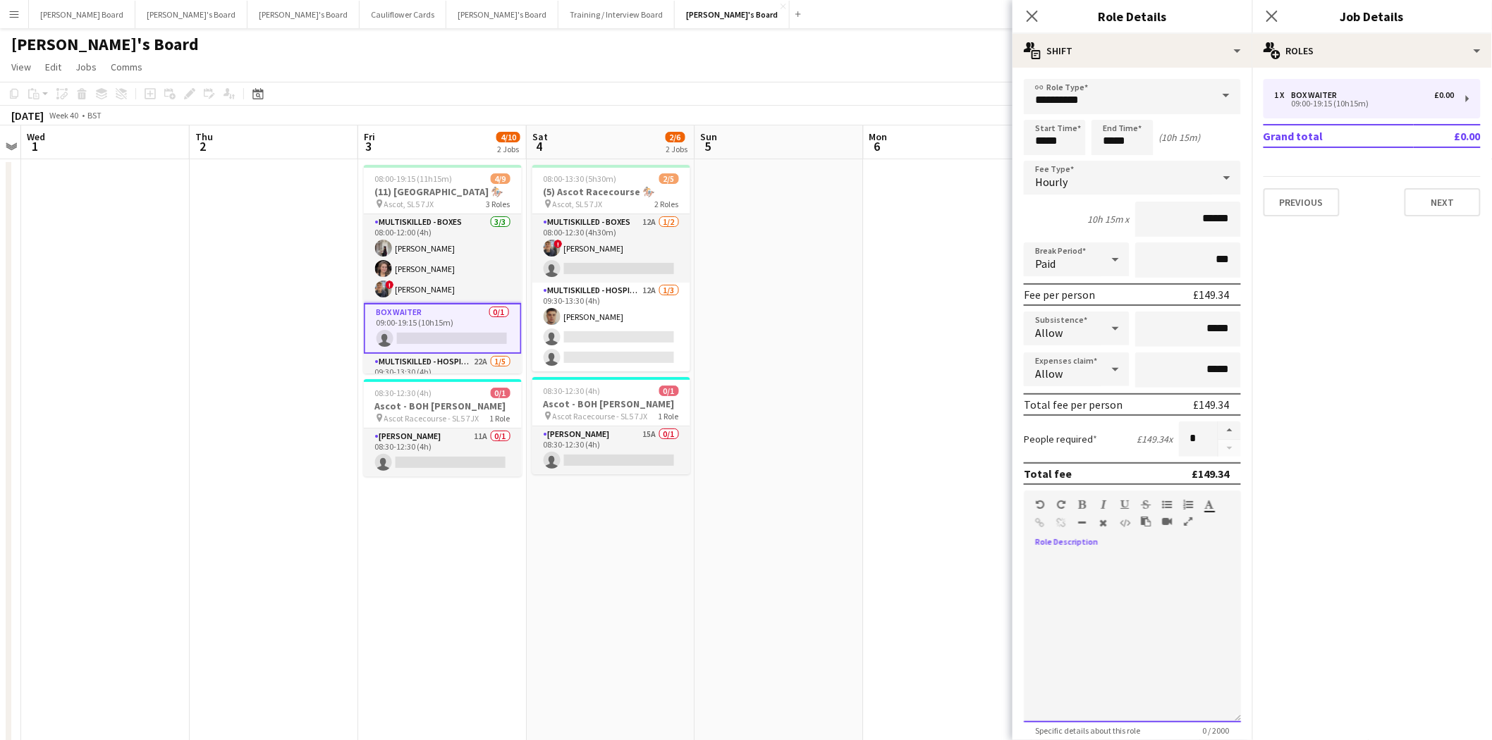
scroll to position [368, 0]
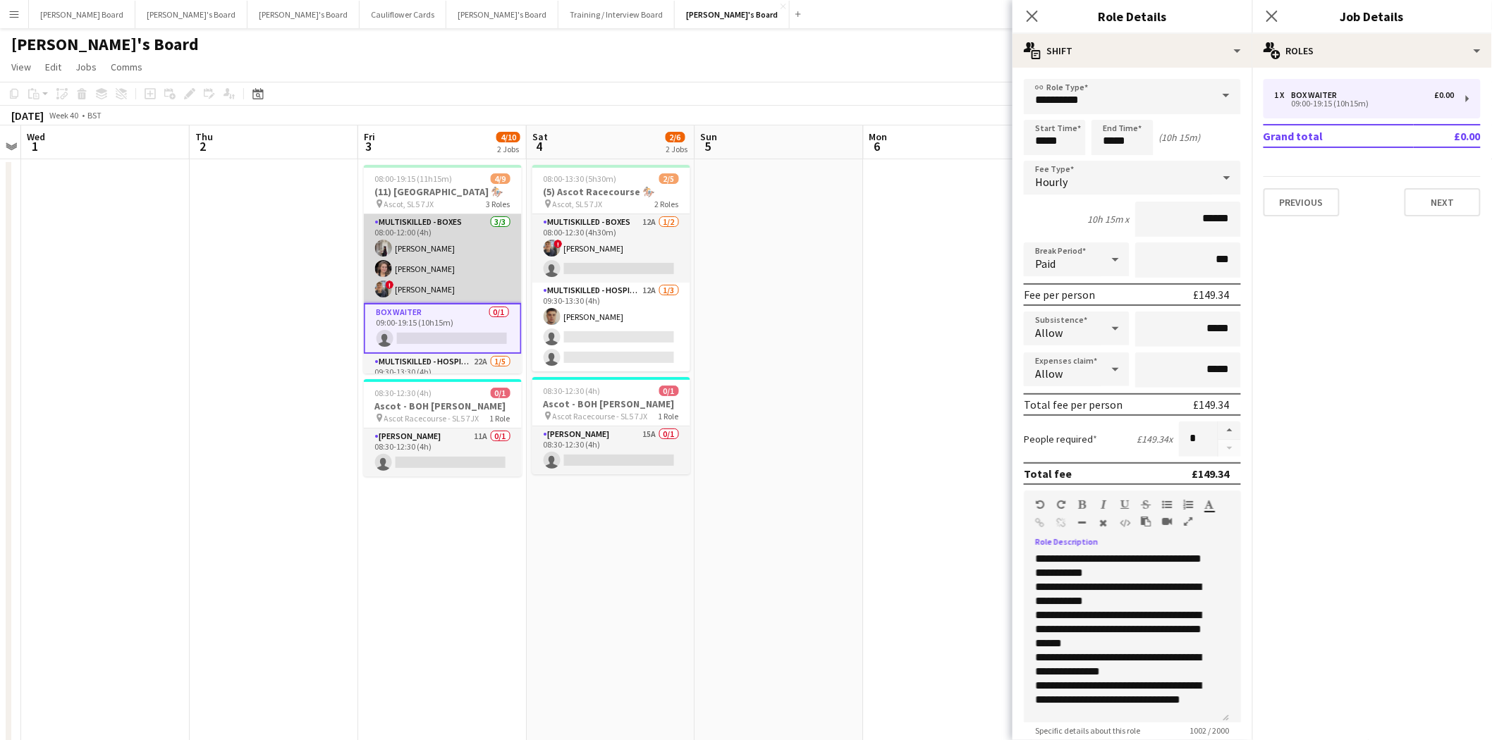
click at [412, 263] on app-card-role "Multiskilled - Boxes 3/3 08:00-12:00 (4h) Sabrina Farruggio Estella Catley Smit…" at bounding box center [443, 258] width 158 height 89
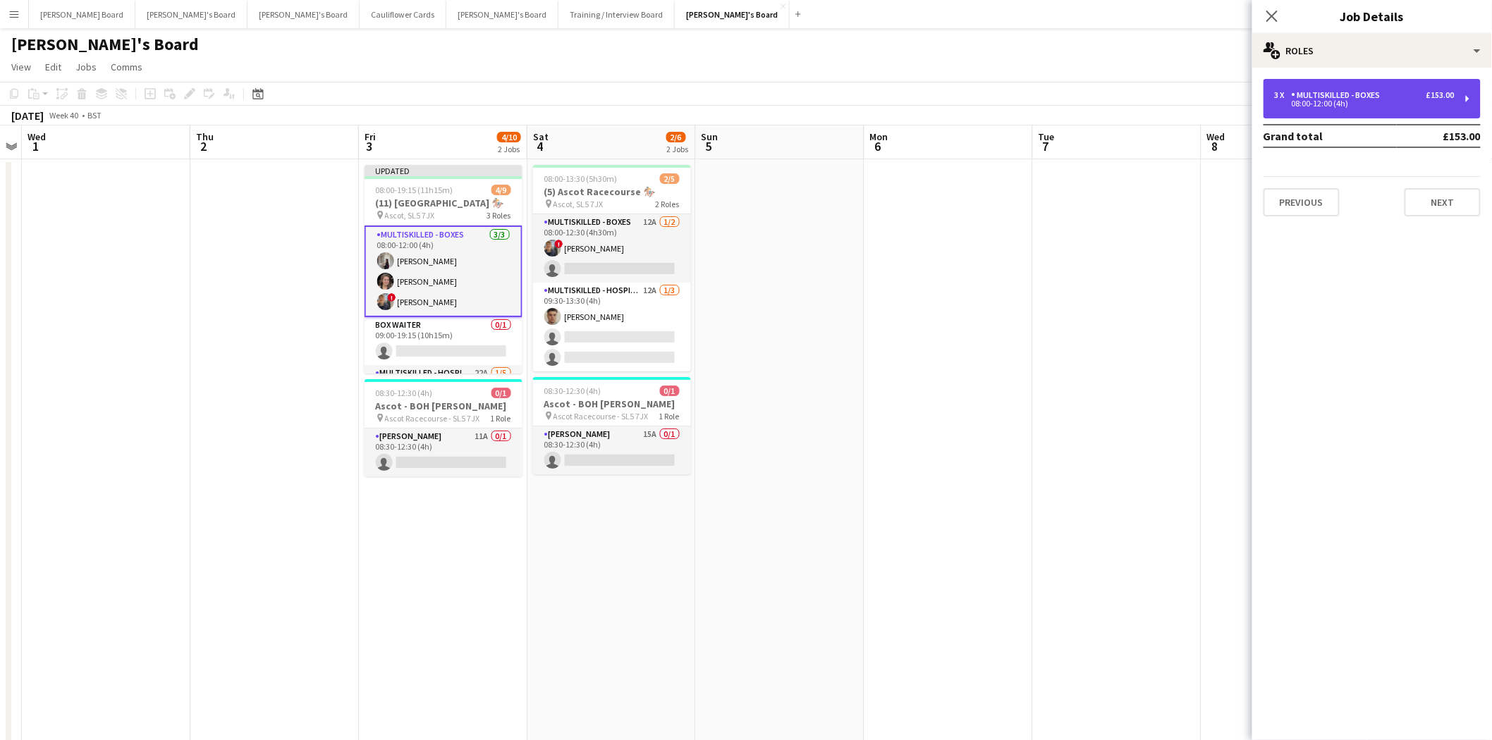
click at [1191, 106] on div "08:00-12:00 (4h)" at bounding box center [1365, 103] width 180 height 7
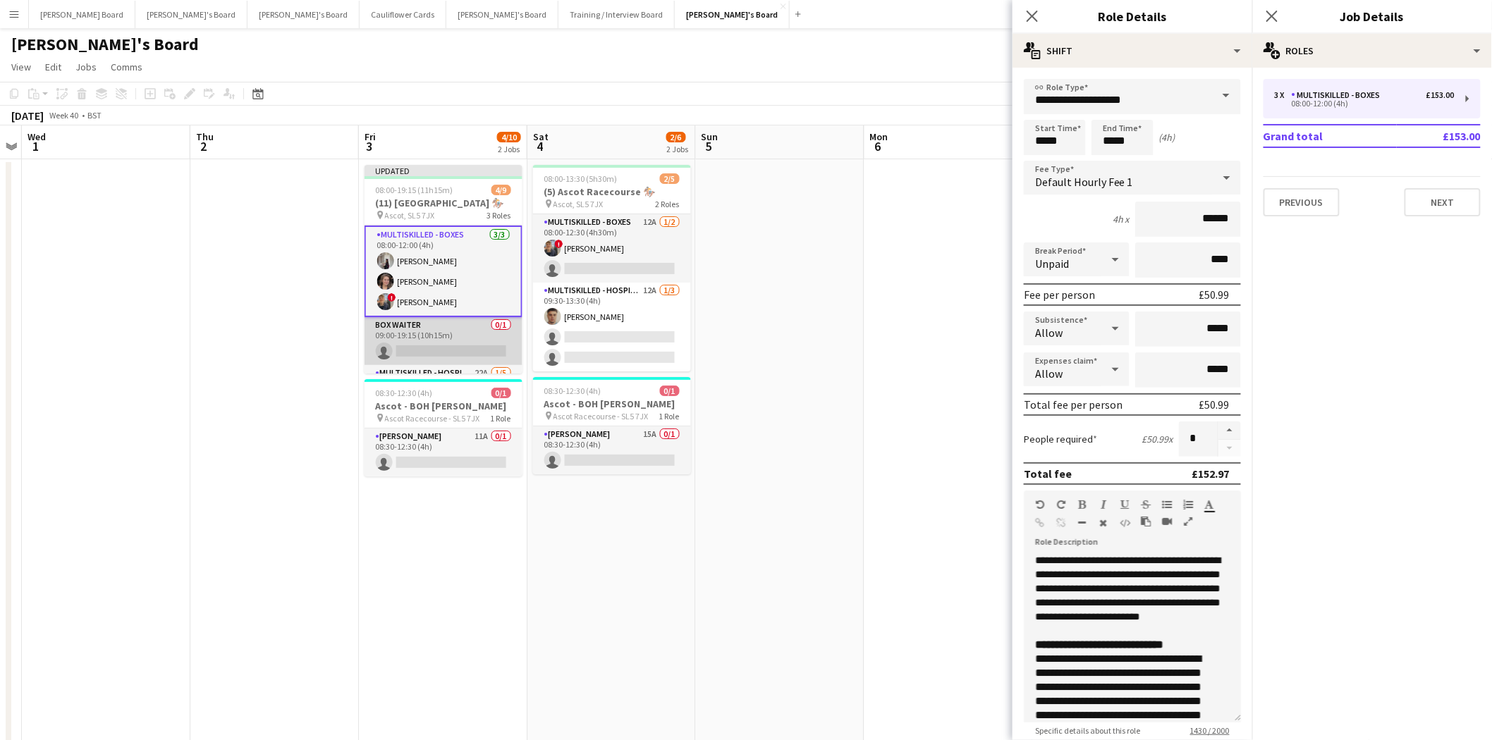
click at [417, 353] on app-card-role "BOX Waiter 0/1 09:00-19:15 (10h15m) single-neutral-actions" at bounding box center [444, 341] width 158 height 48
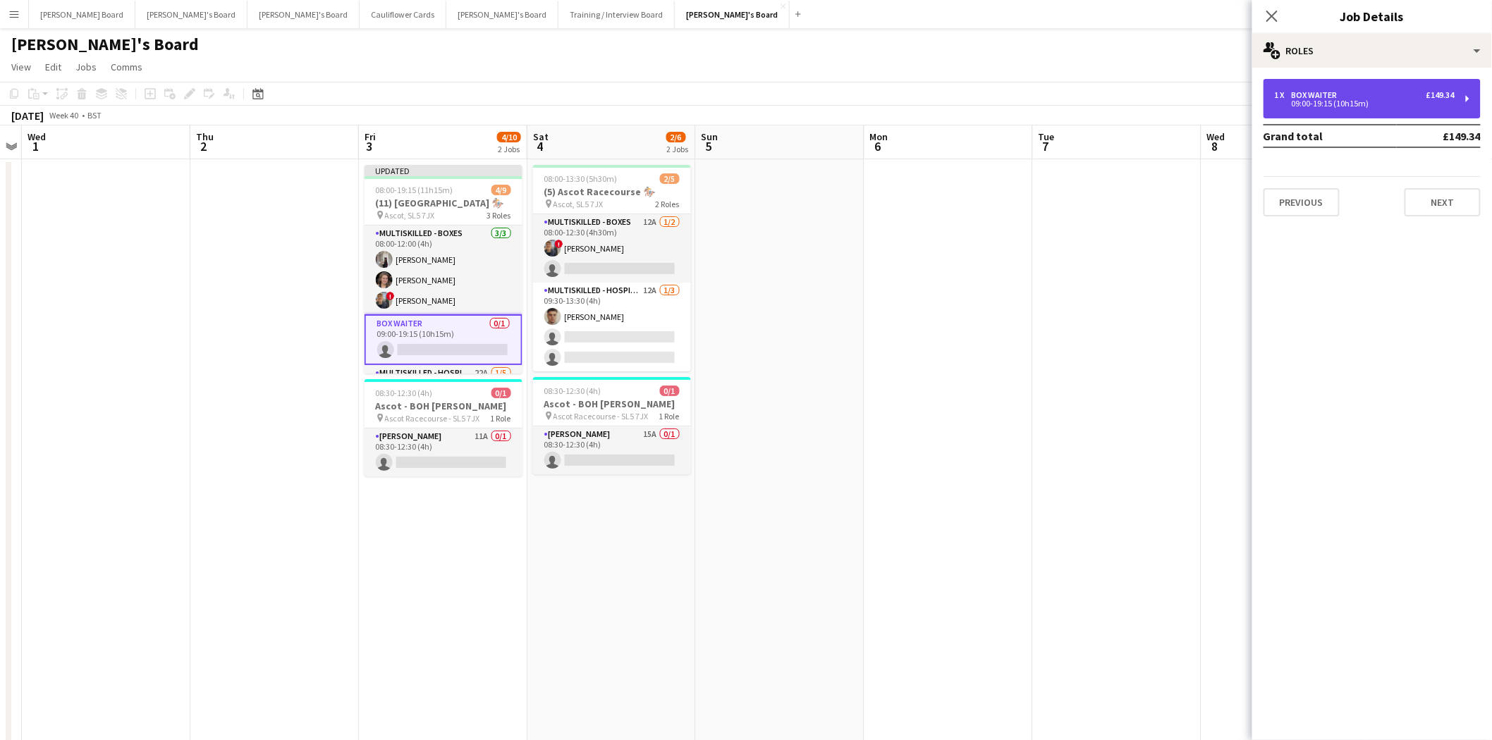
drag, startPoint x: 1340, startPoint y: 99, endPoint x: 1238, endPoint y: 149, distance: 113.5
click at [1191, 100] on div "09:00-19:15 (10h15m)" at bounding box center [1365, 103] width 180 height 7
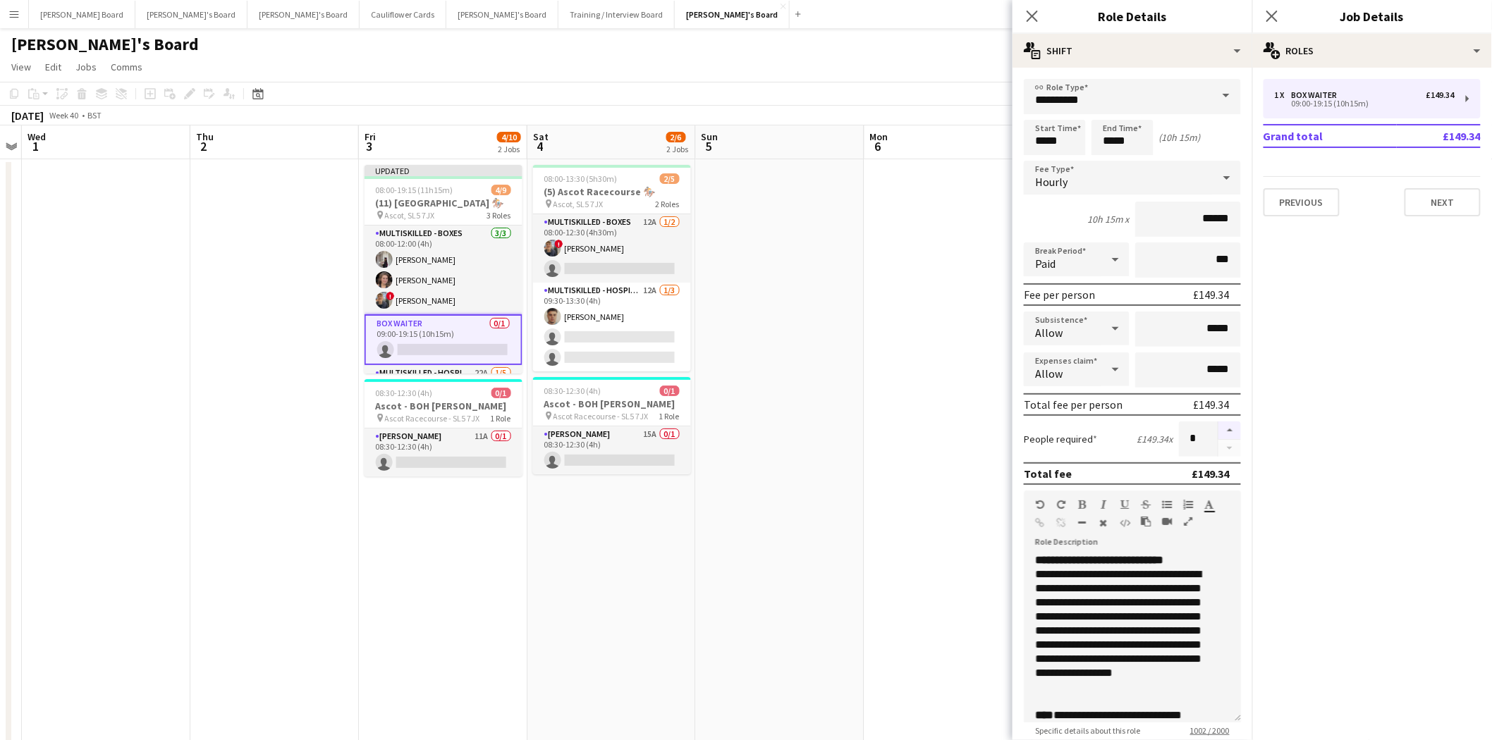
click at [1191, 423] on button "button" at bounding box center [1229, 431] width 23 height 18
type input "*"
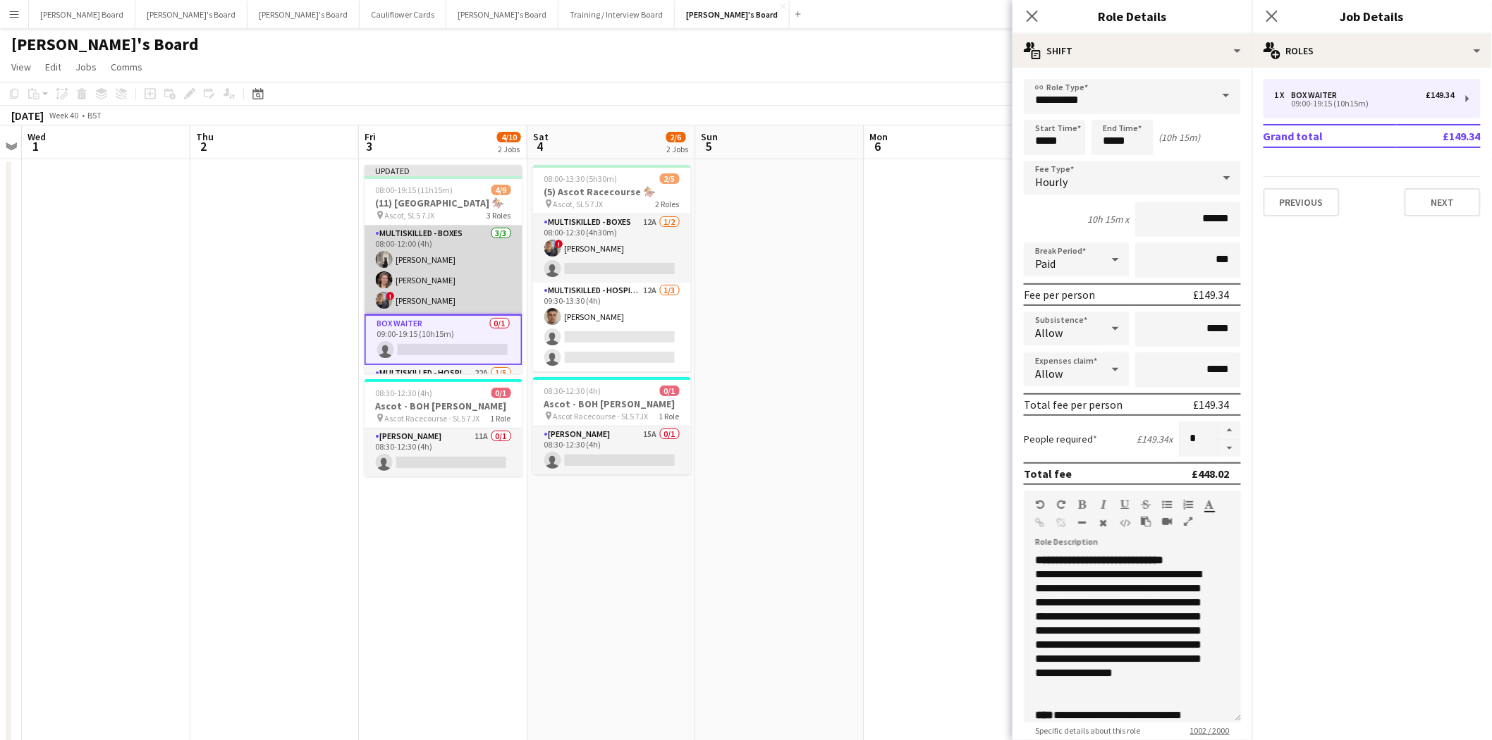
click at [439, 264] on app-card-role "Multiskilled - Boxes 3/3 08:00-12:00 (4h) Sabrina Farruggio Estella Catley Smit…" at bounding box center [444, 270] width 158 height 89
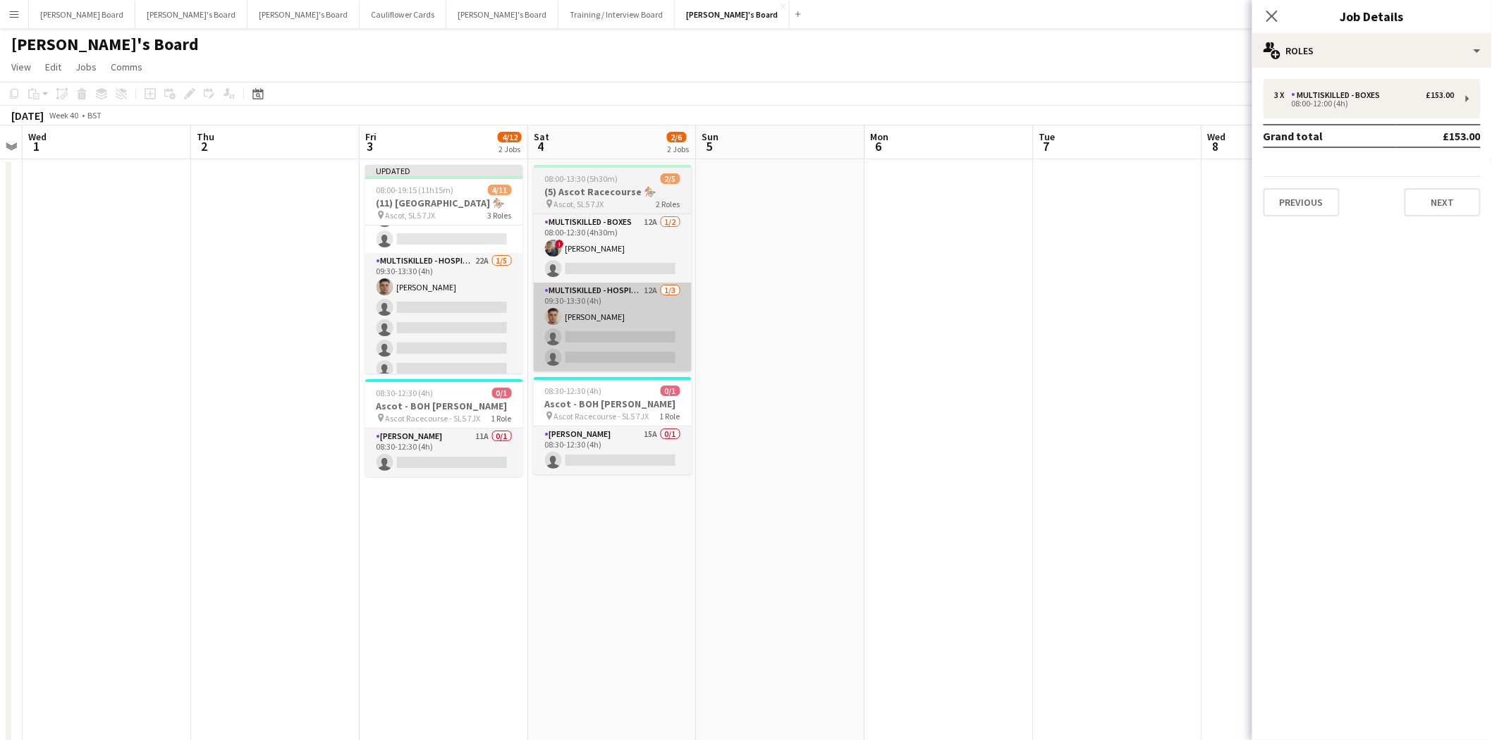
scroll to position [157, 0]
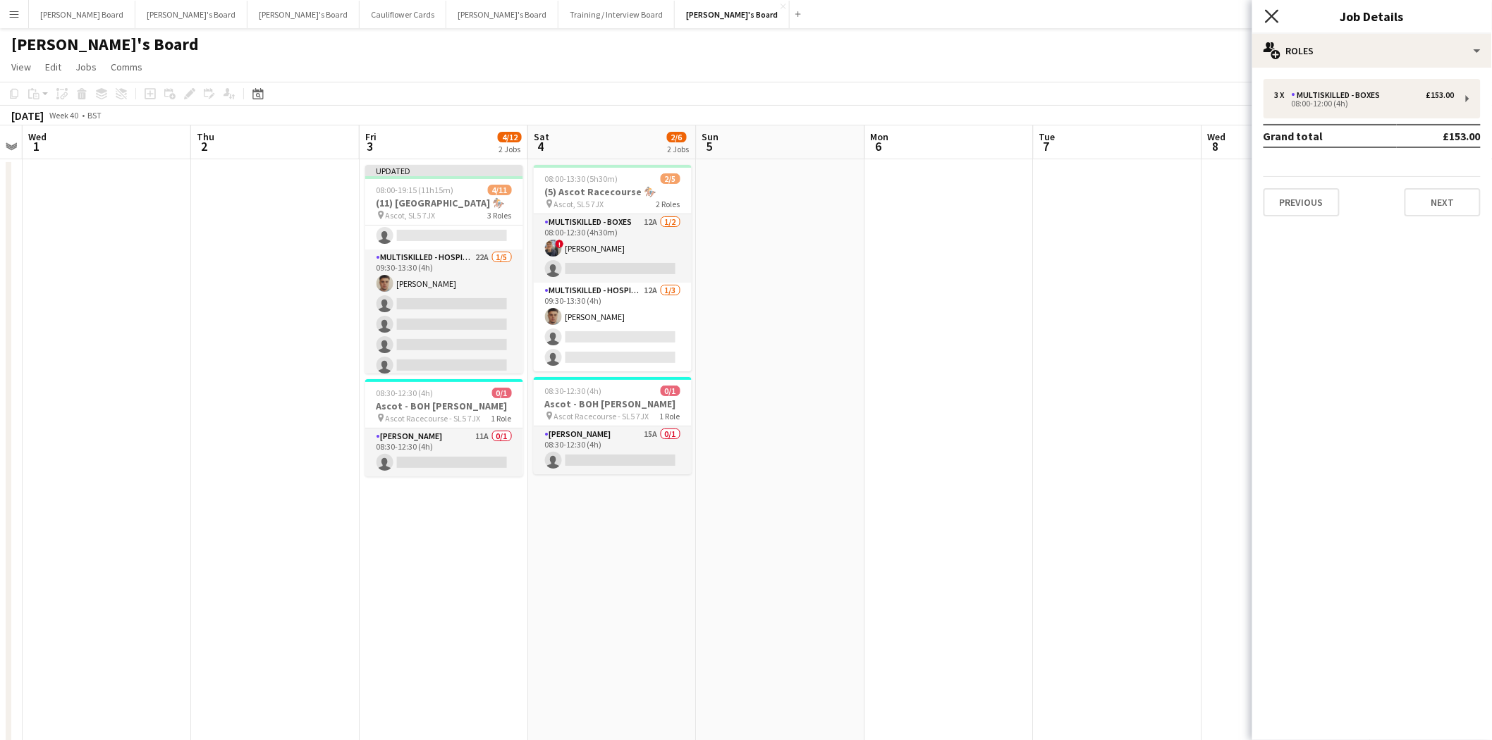
click at [1191, 12] on icon at bounding box center [1271, 15] width 13 height 13
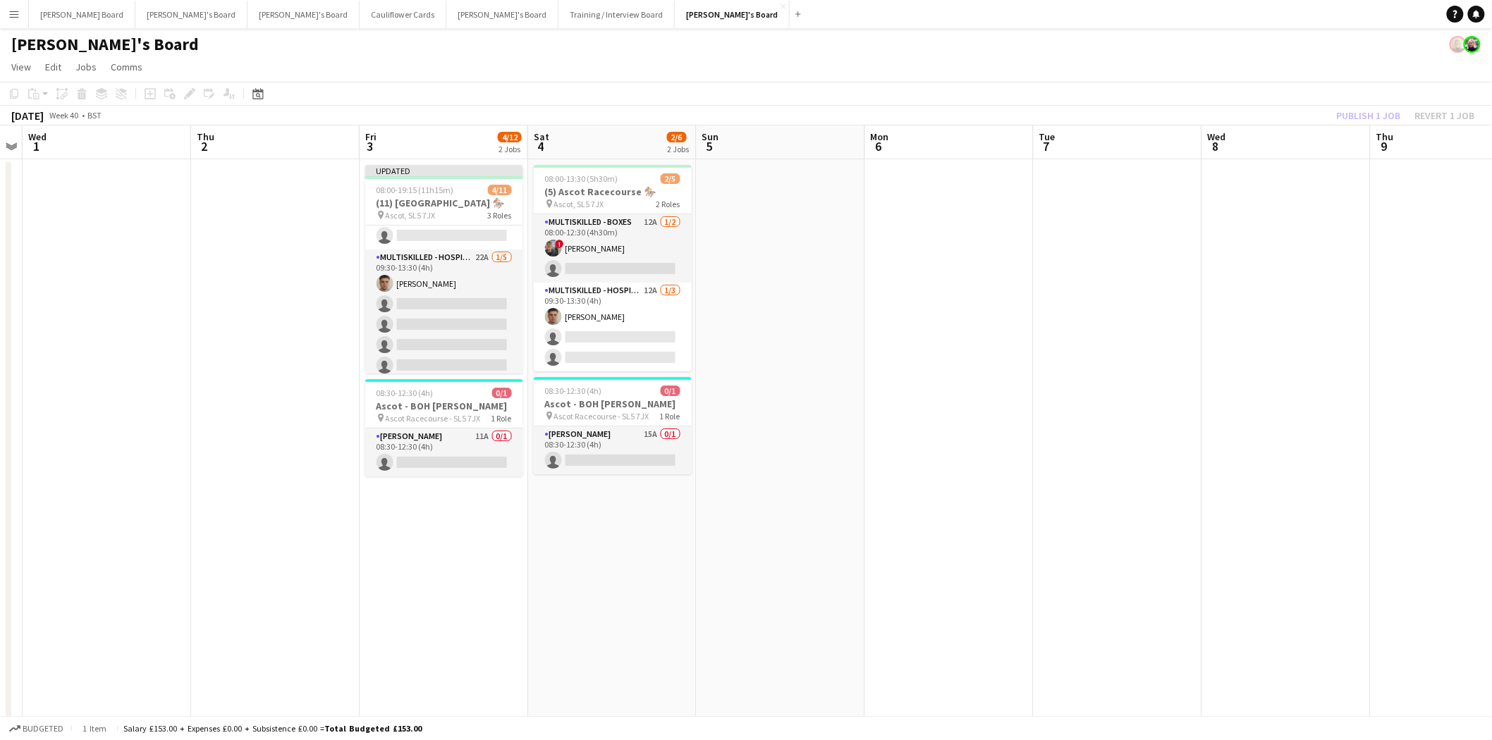
click at [1191, 116] on div "Publish 1 job Revert 1 job" at bounding box center [1406, 115] width 172 height 18
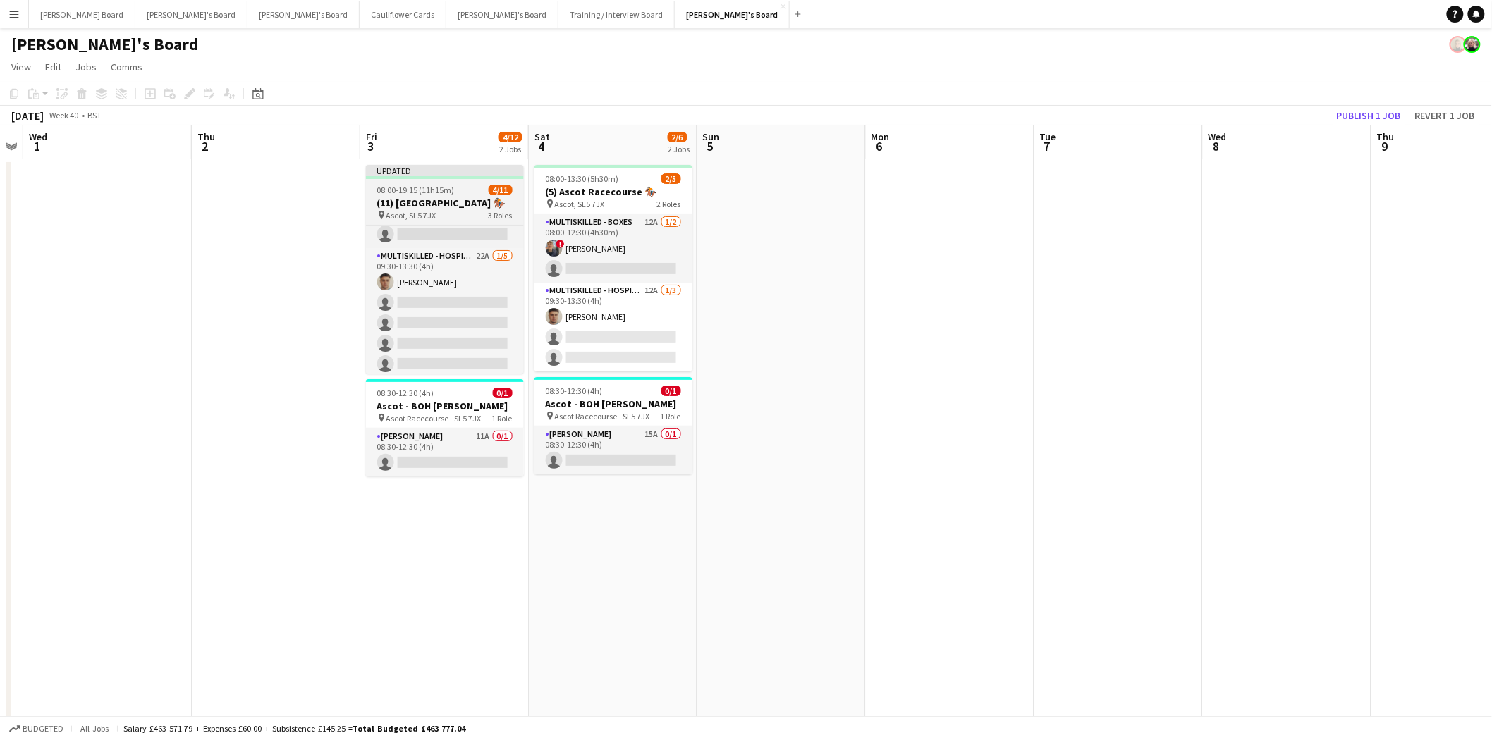
click at [437, 173] on div "Updated" at bounding box center [445, 170] width 158 height 11
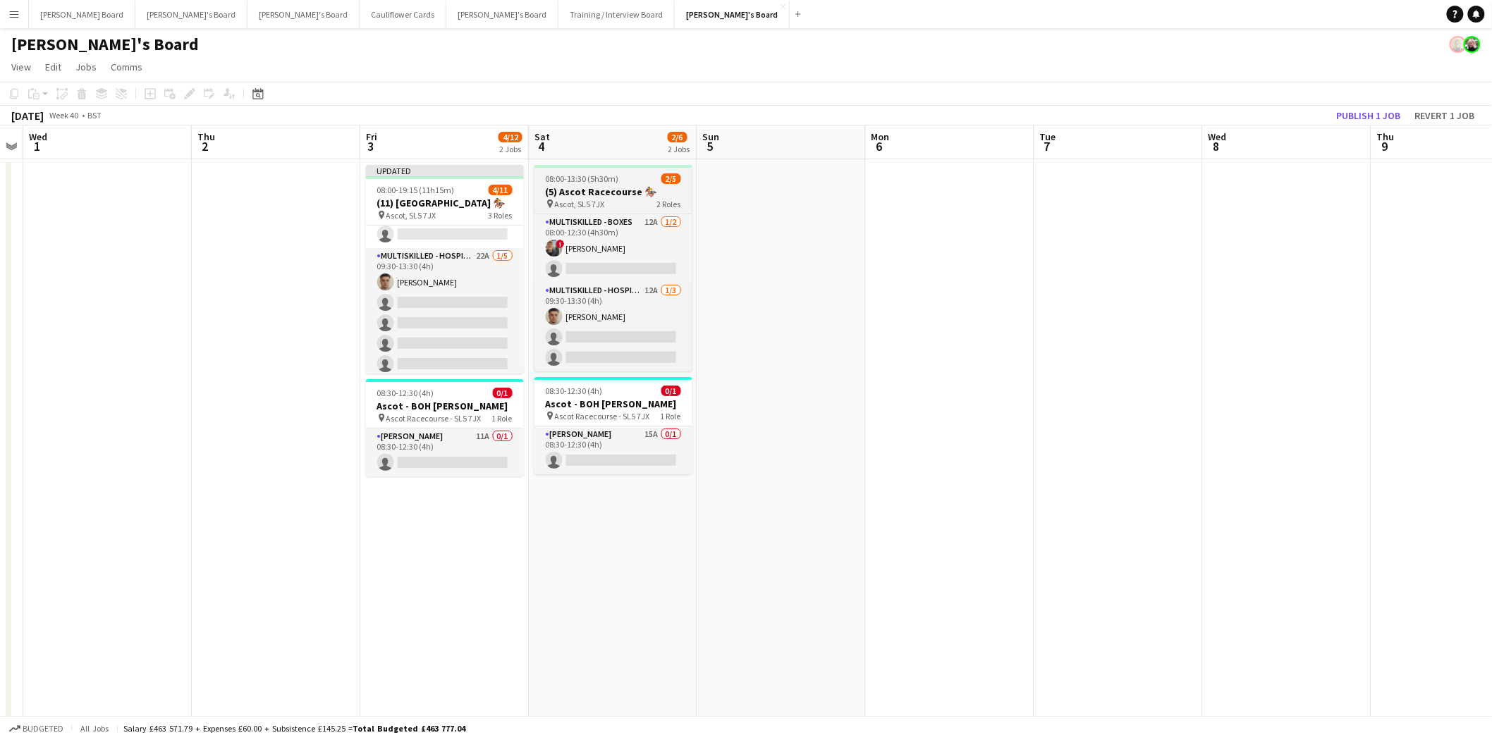
scroll to position [0, 481]
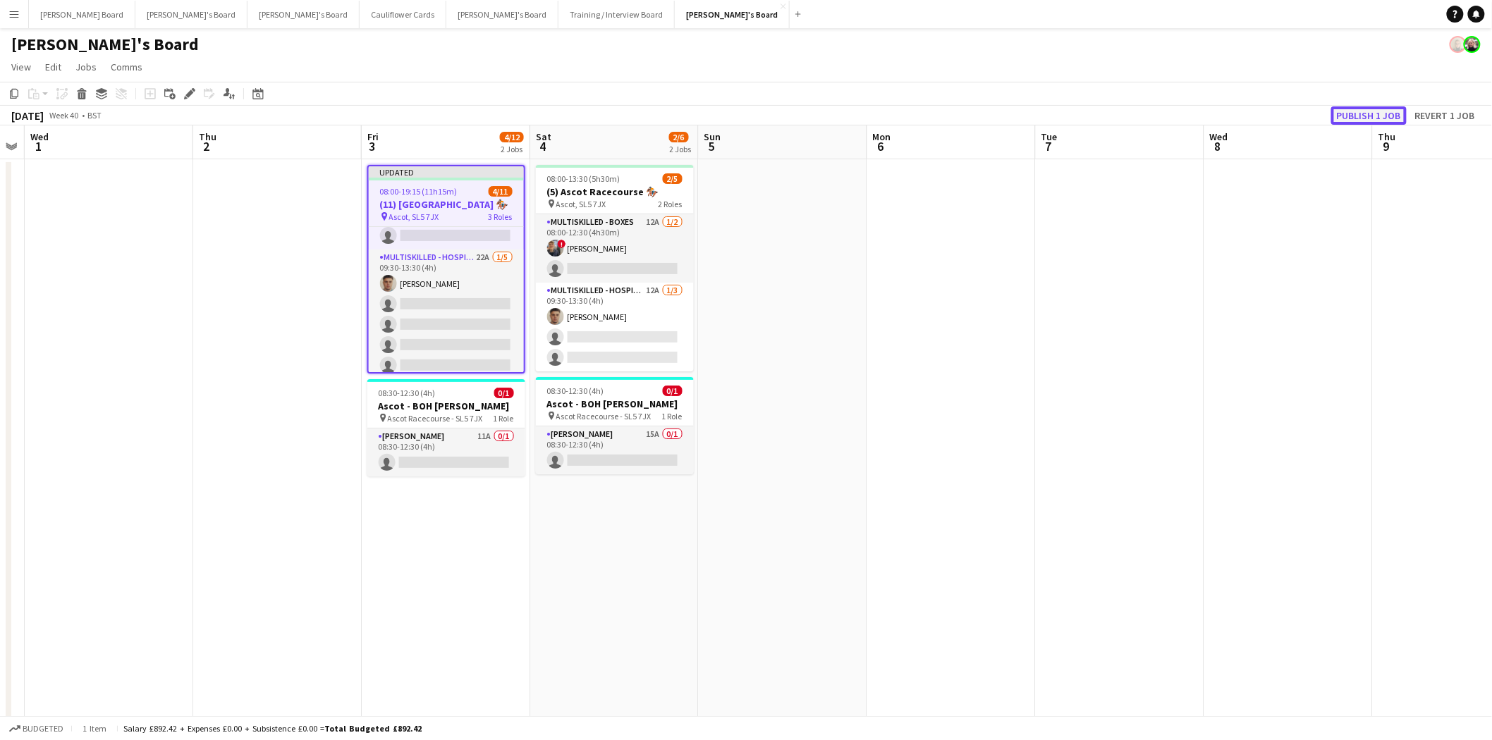
click at [1191, 114] on button "Publish 1 job" at bounding box center [1368, 115] width 75 height 18
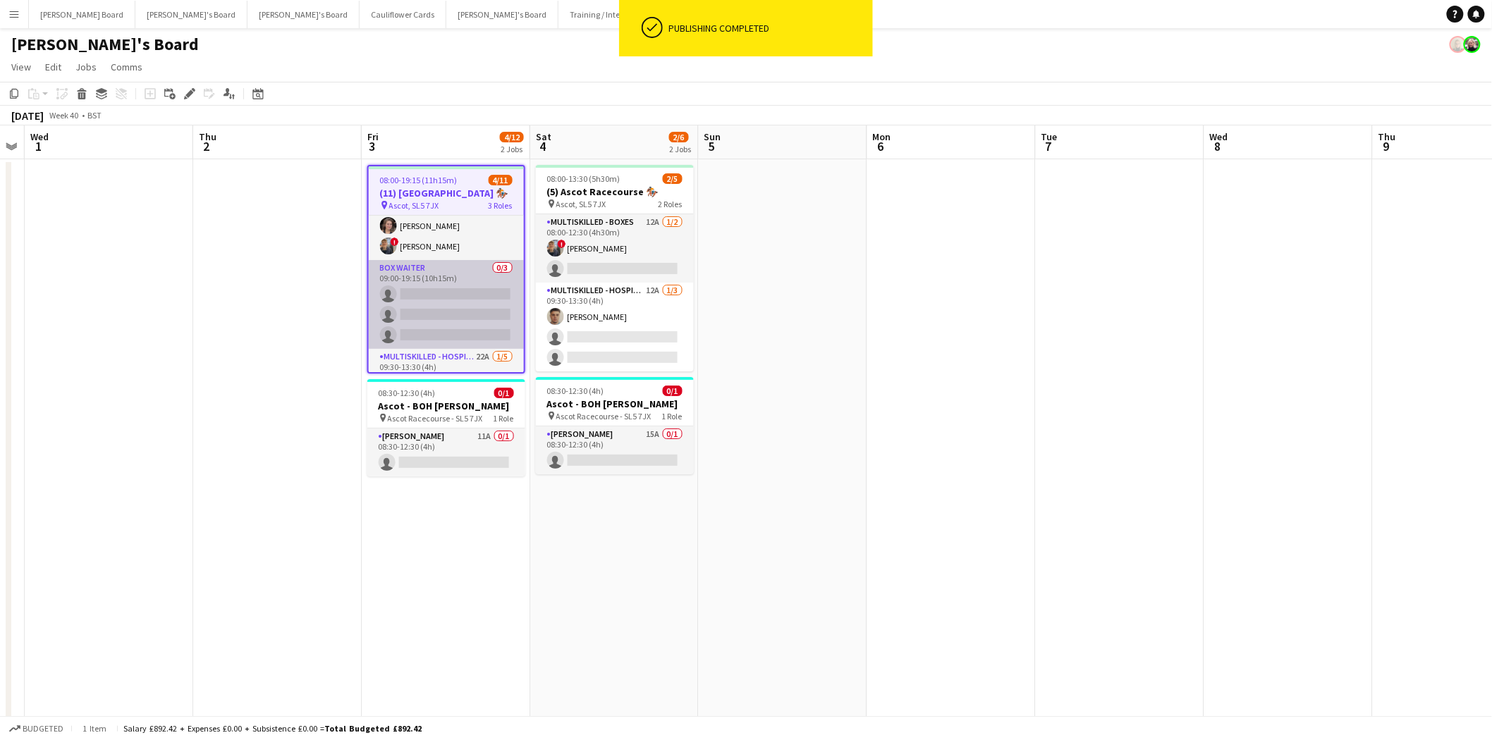
scroll to position [0, 0]
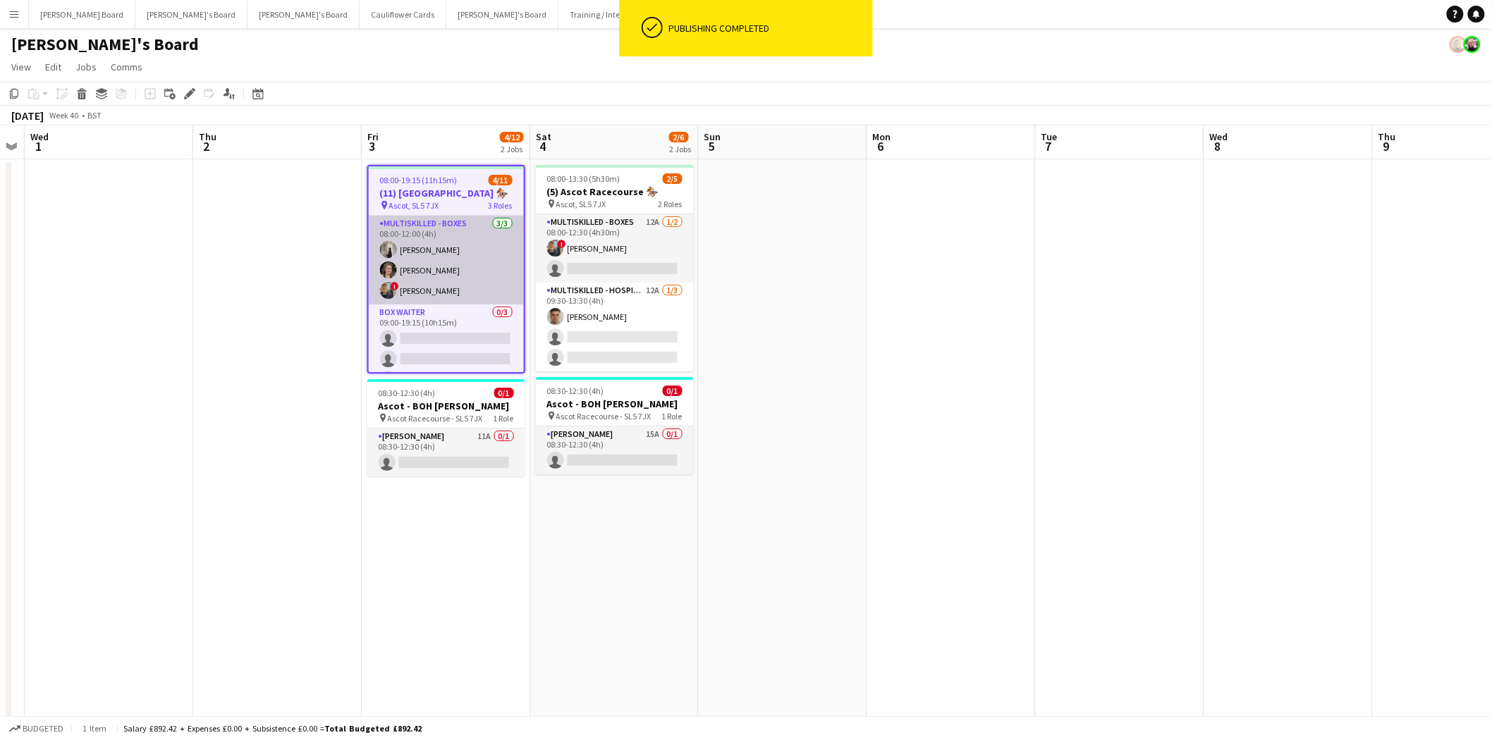
click at [465, 269] on app-card-role "Multiskilled - Boxes 3/3 08:00-12:00 (4h) Sabrina Farruggio Estella Catley Smit…" at bounding box center [446, 260] width 155 height 89
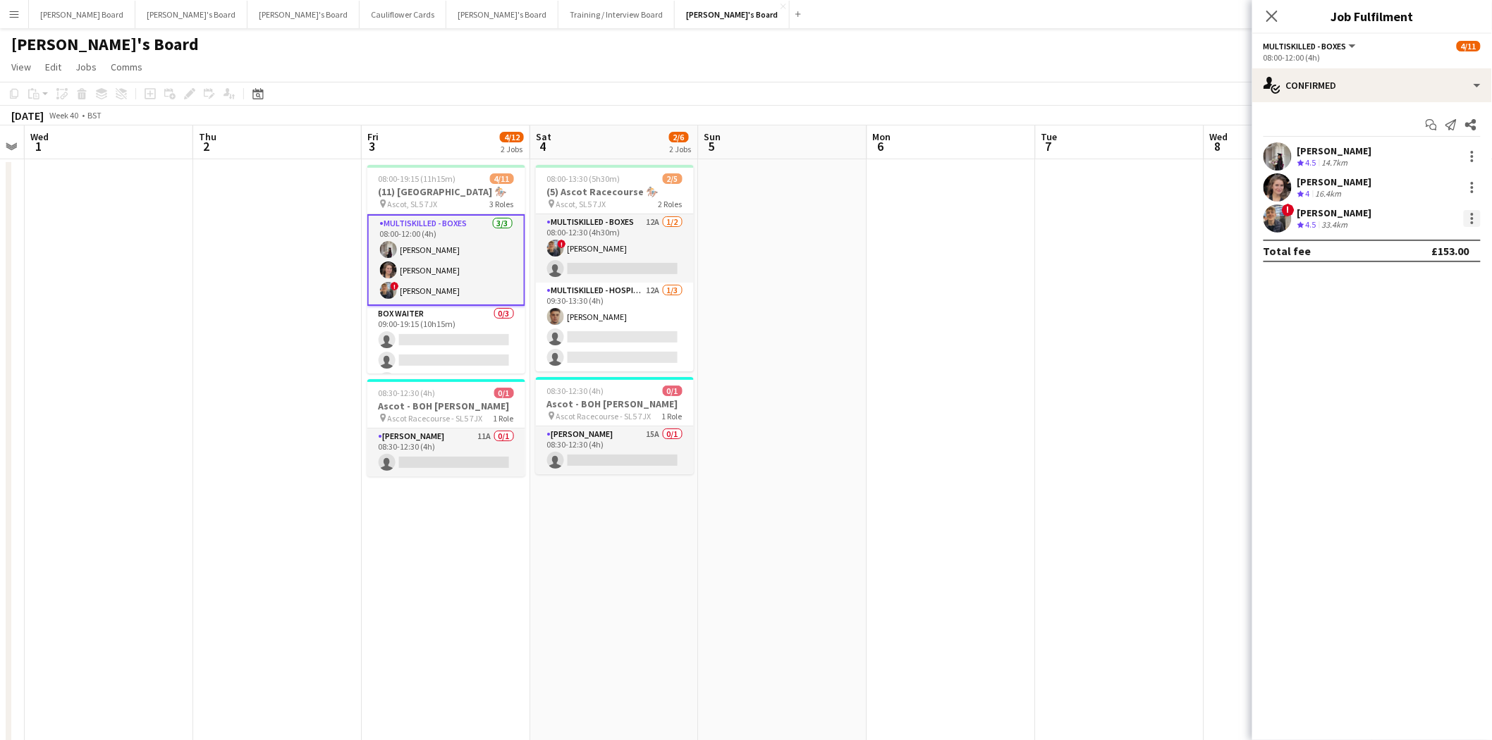
click at [1191, 221] on div at bounding box center [1472, 222] width 3 height 3
drag, startPoint x: 1425, startPoint y: 282, endPoint x: 1056, endPoint y: 343, distance: 373.7
click at [1191, 282] on span "Switch crew" at bounding box center [1413, 278] width 60 height 12
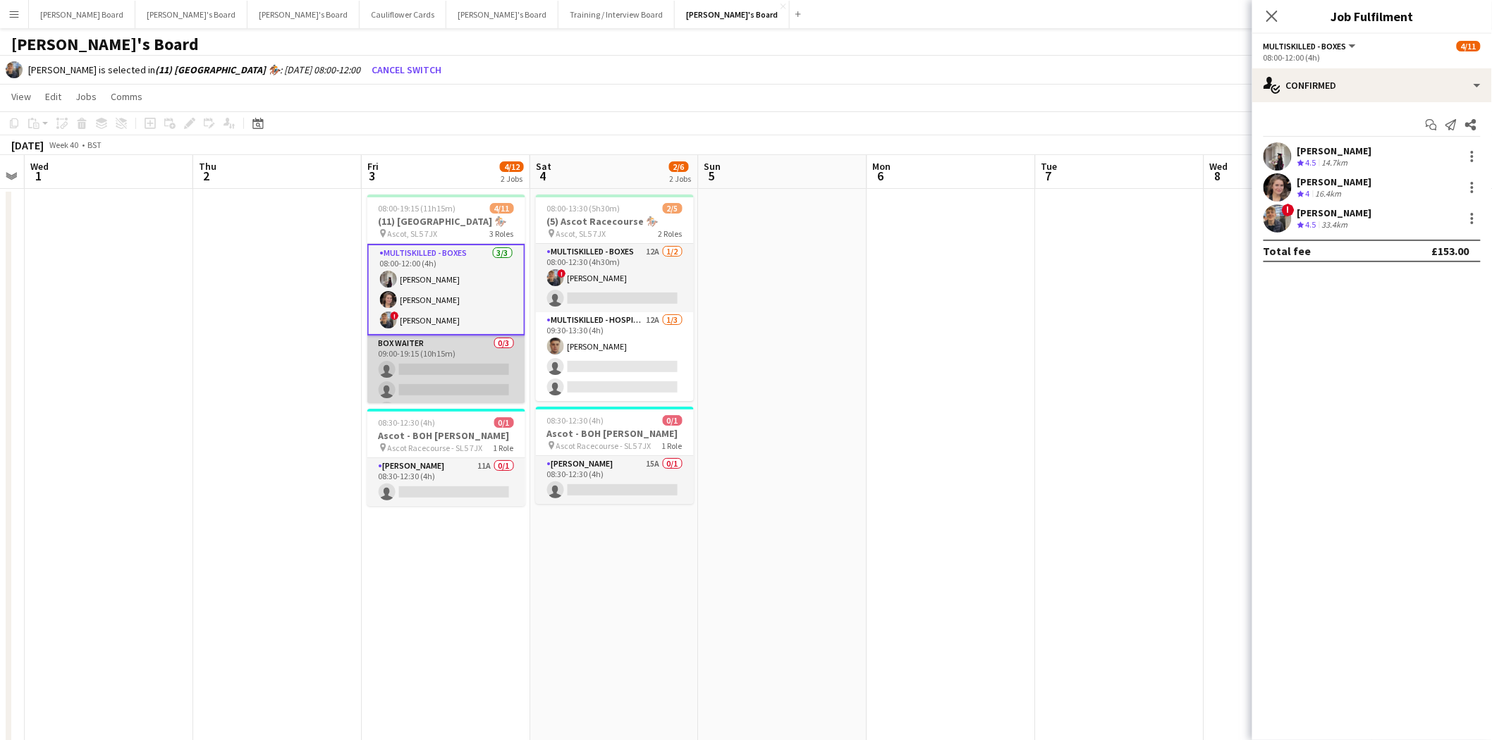
click at [431, 370] on app-card-role "BOX Waiter 0/3 09:00-19:15 (10h15m) single-neutral-actions single-neutral-actio…" at bounding box center [446, 380] width 158 height 89
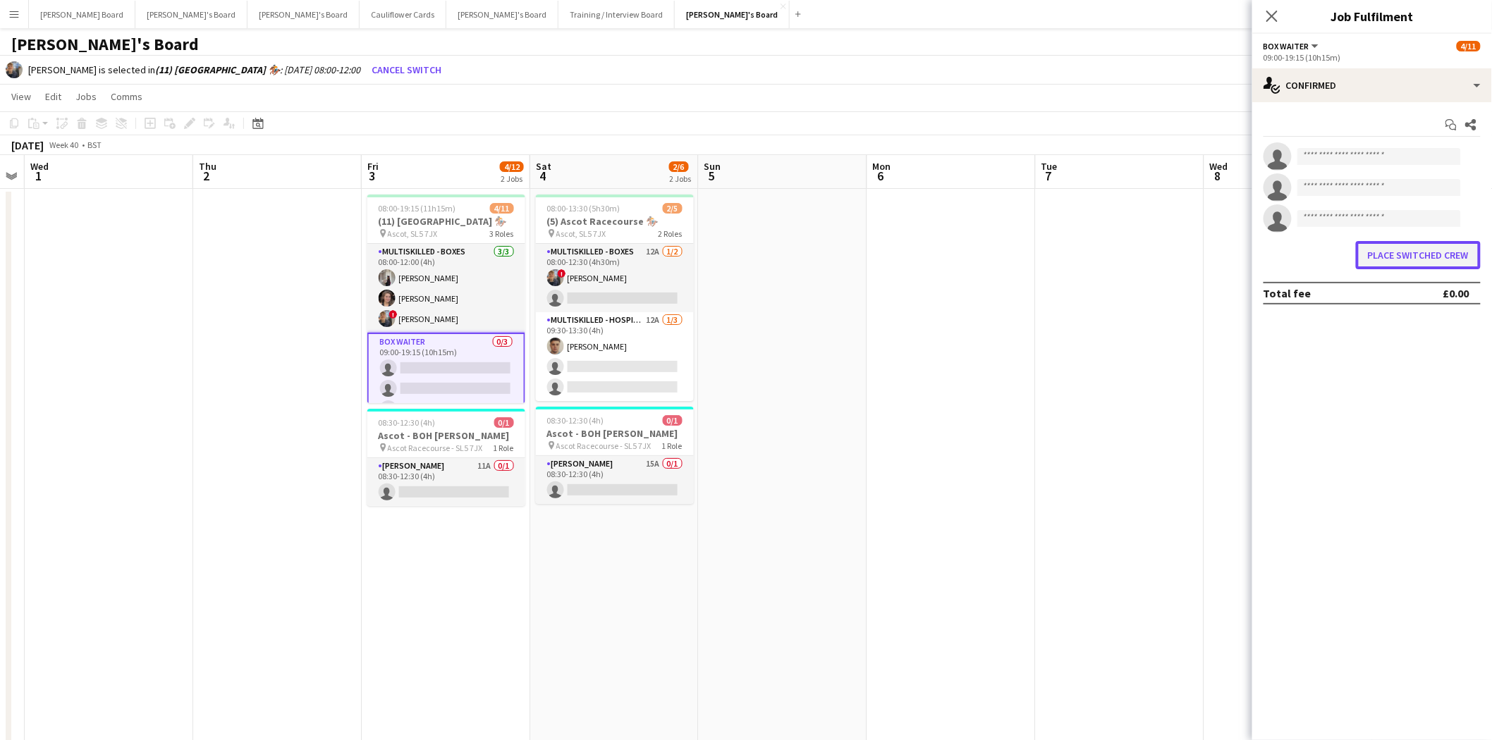
click at [1191, 256] on button "Place switched crew" at bounding box center [1418, 255] width 125 height 28
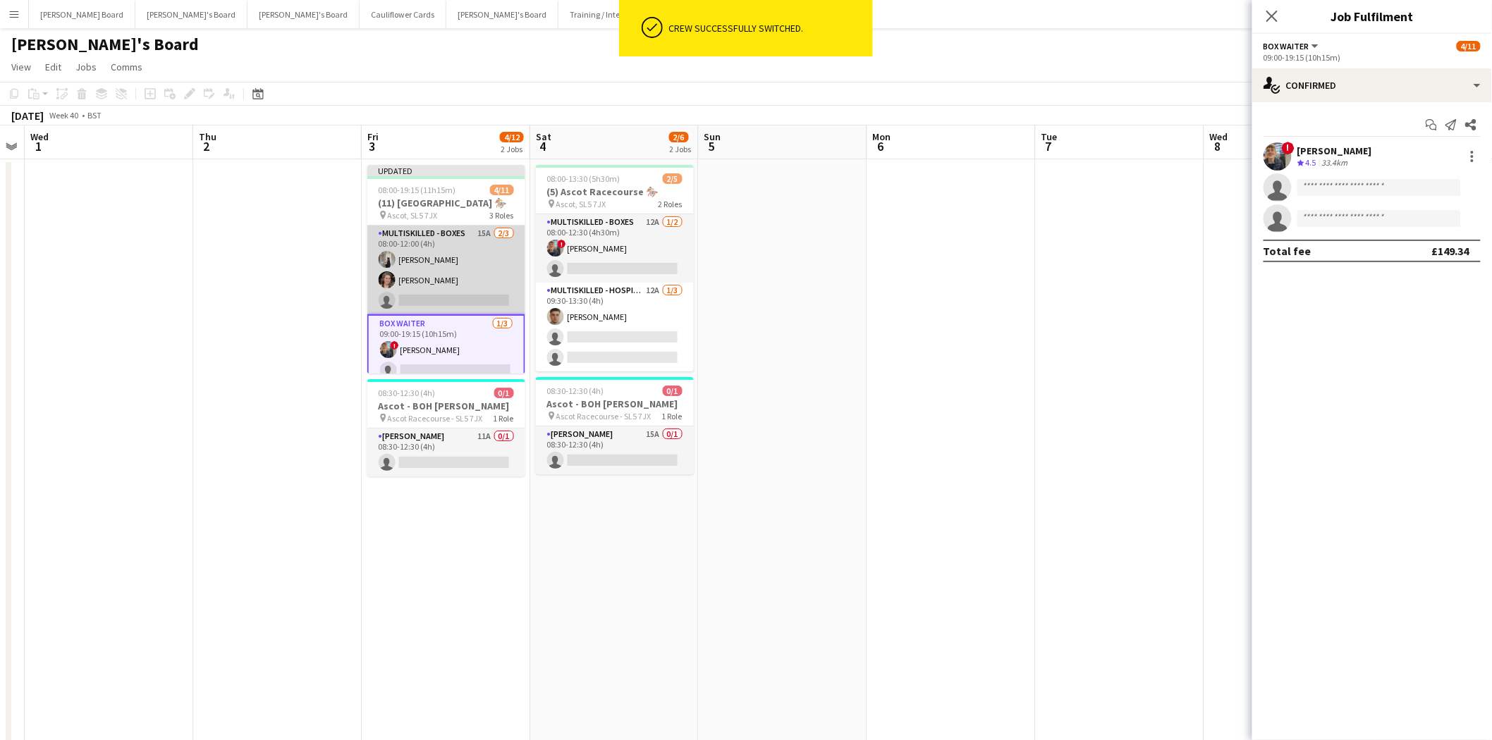
click at [430, 271] on app-card-role "Multiskilled - Boxes 15A 2/3 08:00-12:00 (4h) Sabrina Farruggio Estella Catley …" at bounding box center [446, 270] width 158 height 89
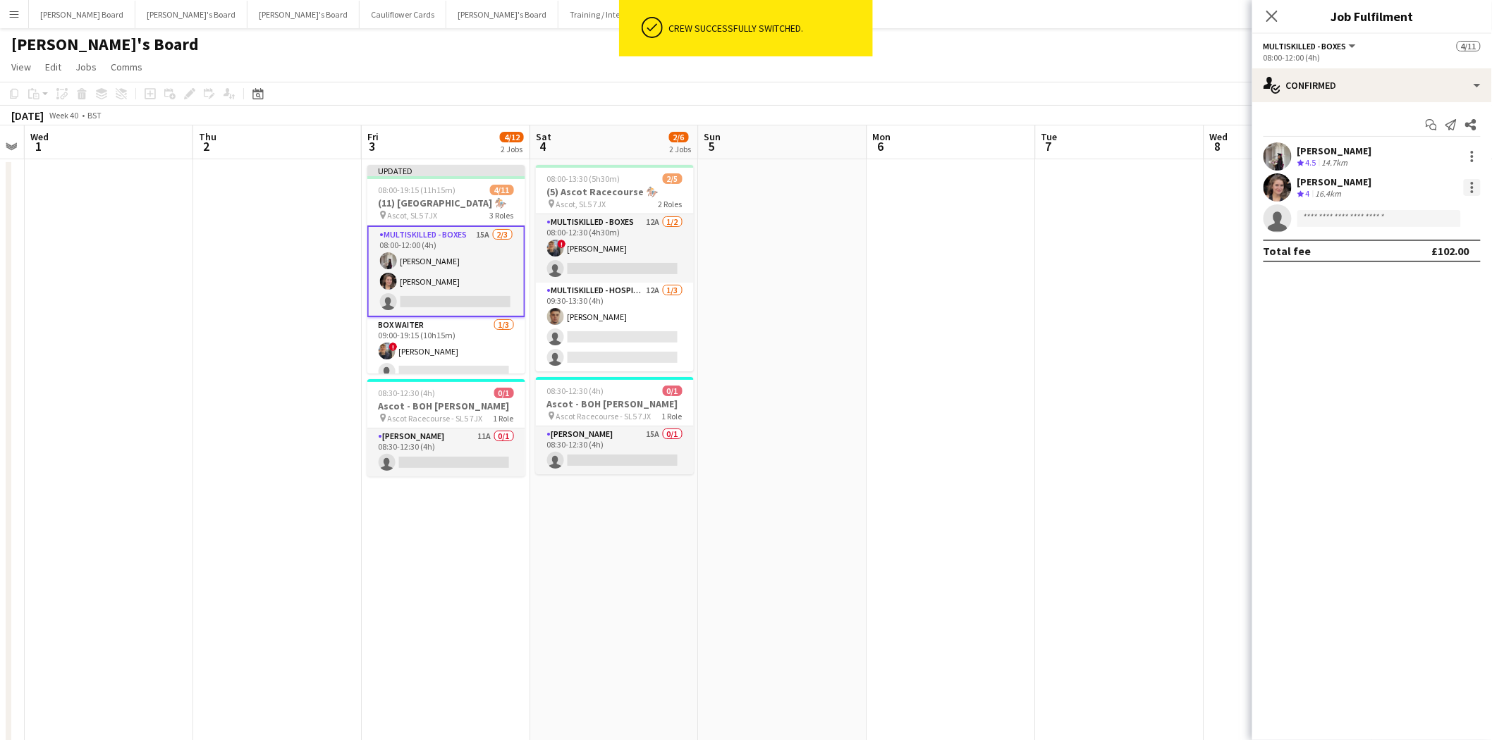
click at [1191, 186] on div at bounding box center [1472, 187] width 17 height 17
click at [1191, 243] on span "Switch crew" at bounding box center [1413, 247] width 60 height 12
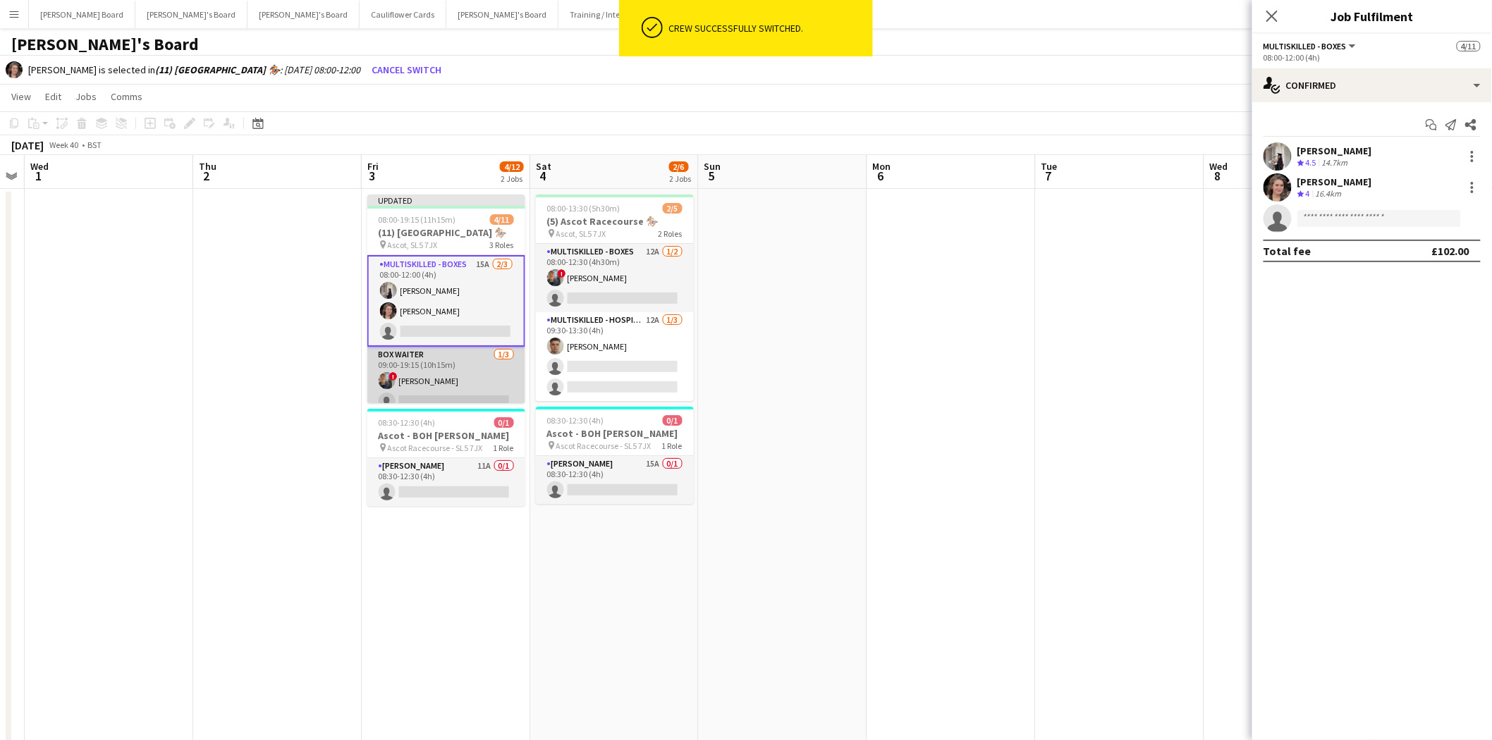
click at [464, 393] on app-card-role "BOX Waiter 1/3 09:00-19:15 (10h15m) ! Alex Buchholdt single-neutral-actions sin…" at bounding box center [446, 391] width 158 height 89
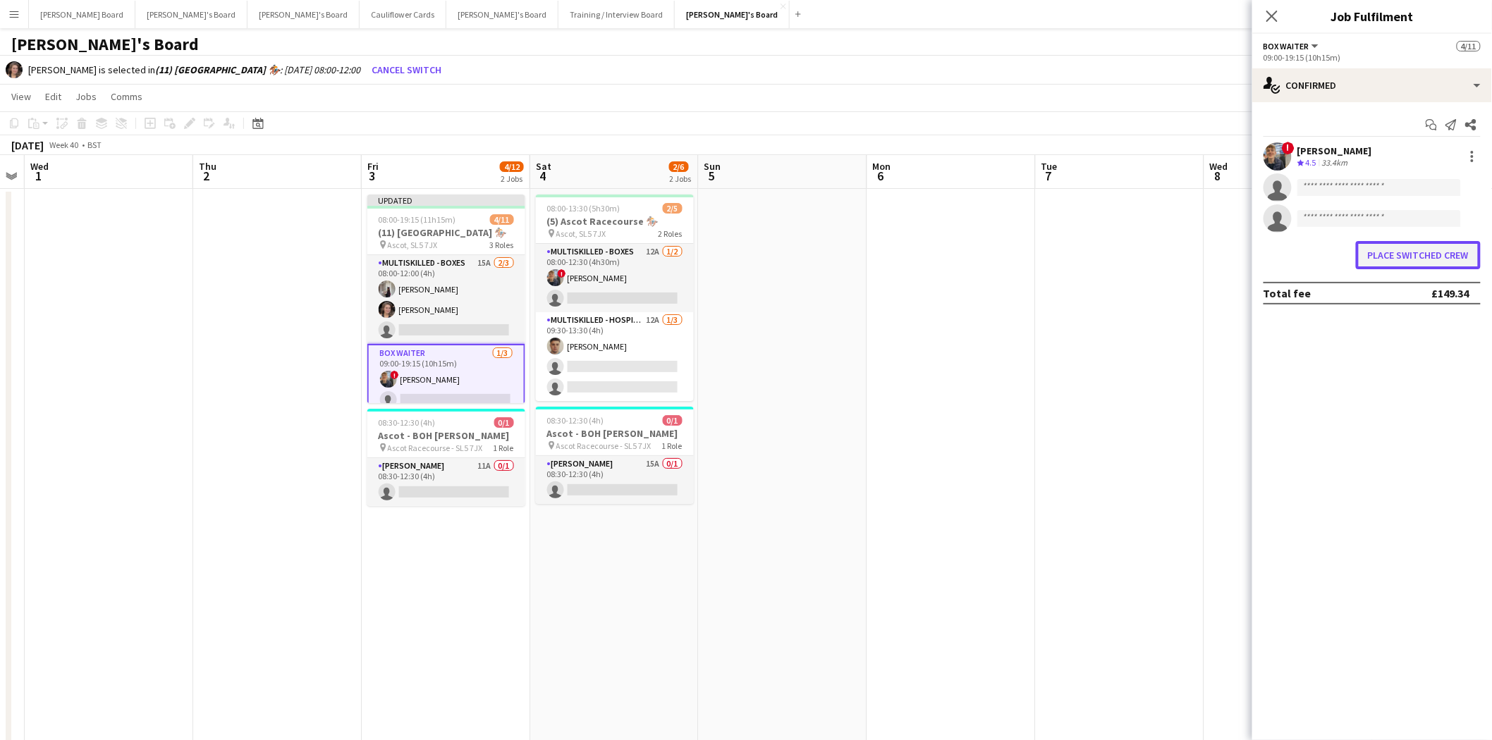
click at [1191, 257] on button "Place switched crew" at bounding box center [1418, 255] width 125 height 28
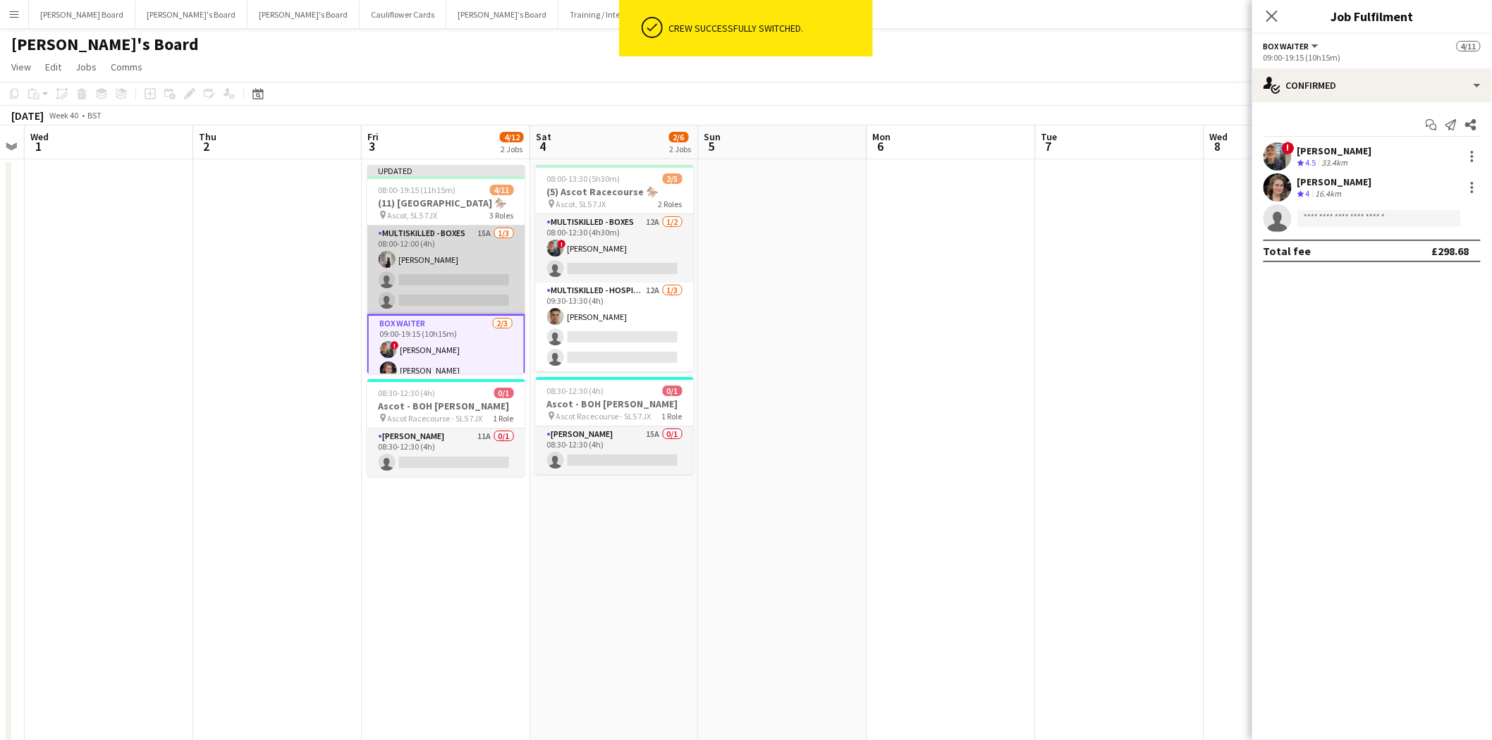
click at [453, 271] on app-card-role "Multiskilled - Boxes 15A 1/3 08:00-12:00 (4h) Sabrina Farruggio single-neutral-…" at bounding box center [446, 270] width 158 height 89
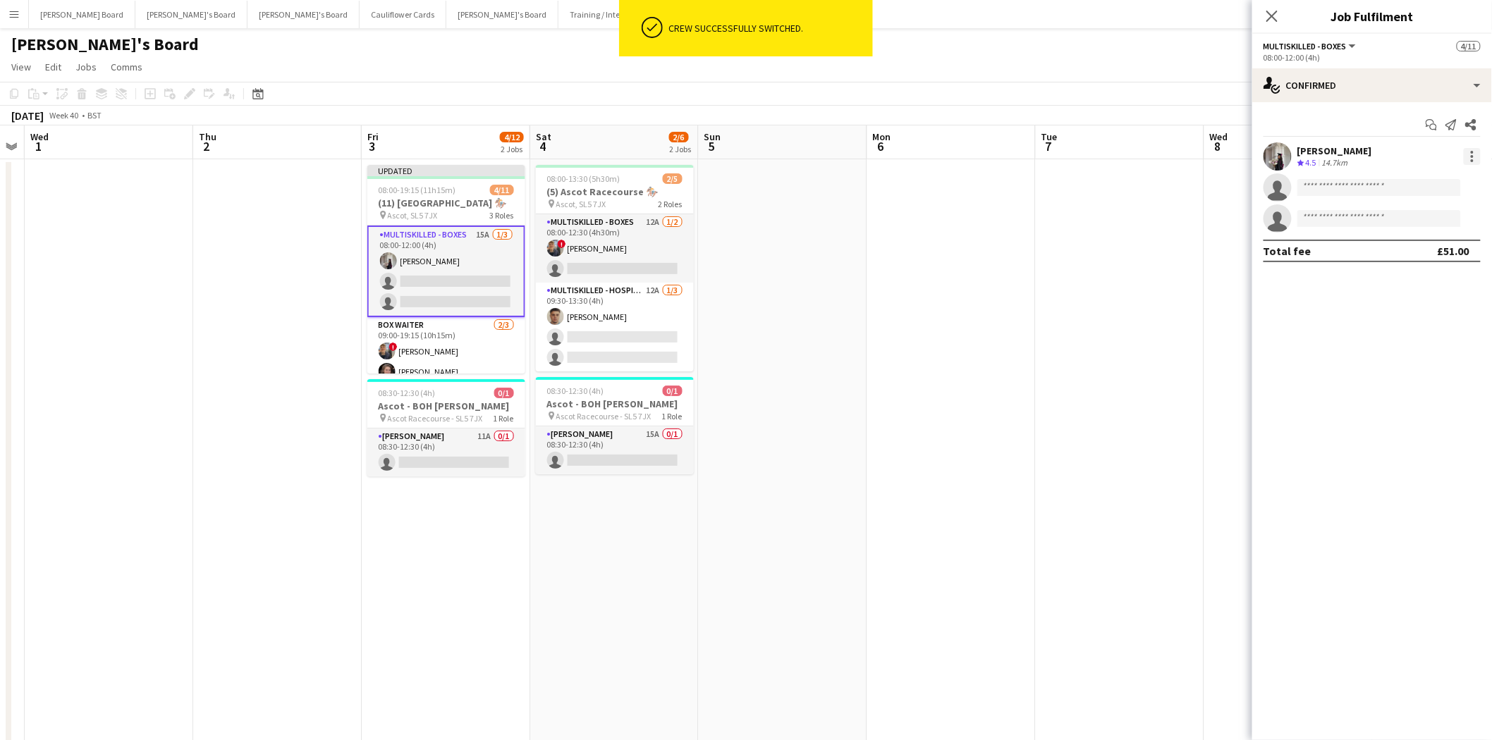
click at [1191, 153] on div at bounding box center [1472, 152] width 3 height 3
click at [1191, 219] on span "Switch crew" at bounding box center [1413, 216] width 60 height 12
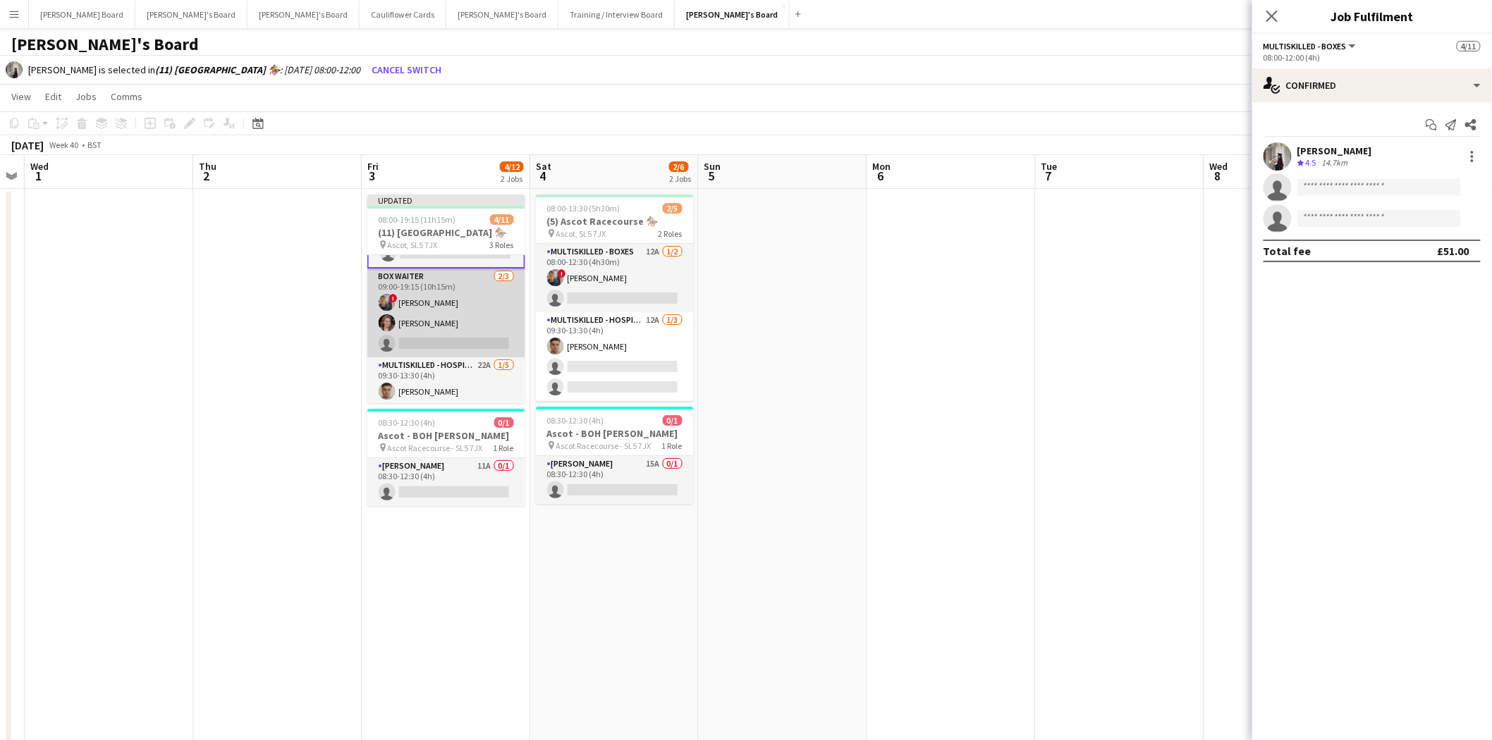
click at [446, 333] on app-card-role "BOX Waiter 2/3 09:00-19:15 (10h15m) ! Alex Buchholdt Estella Catley Smith singl…" at bounding box center [446, 313] width 158 height 89
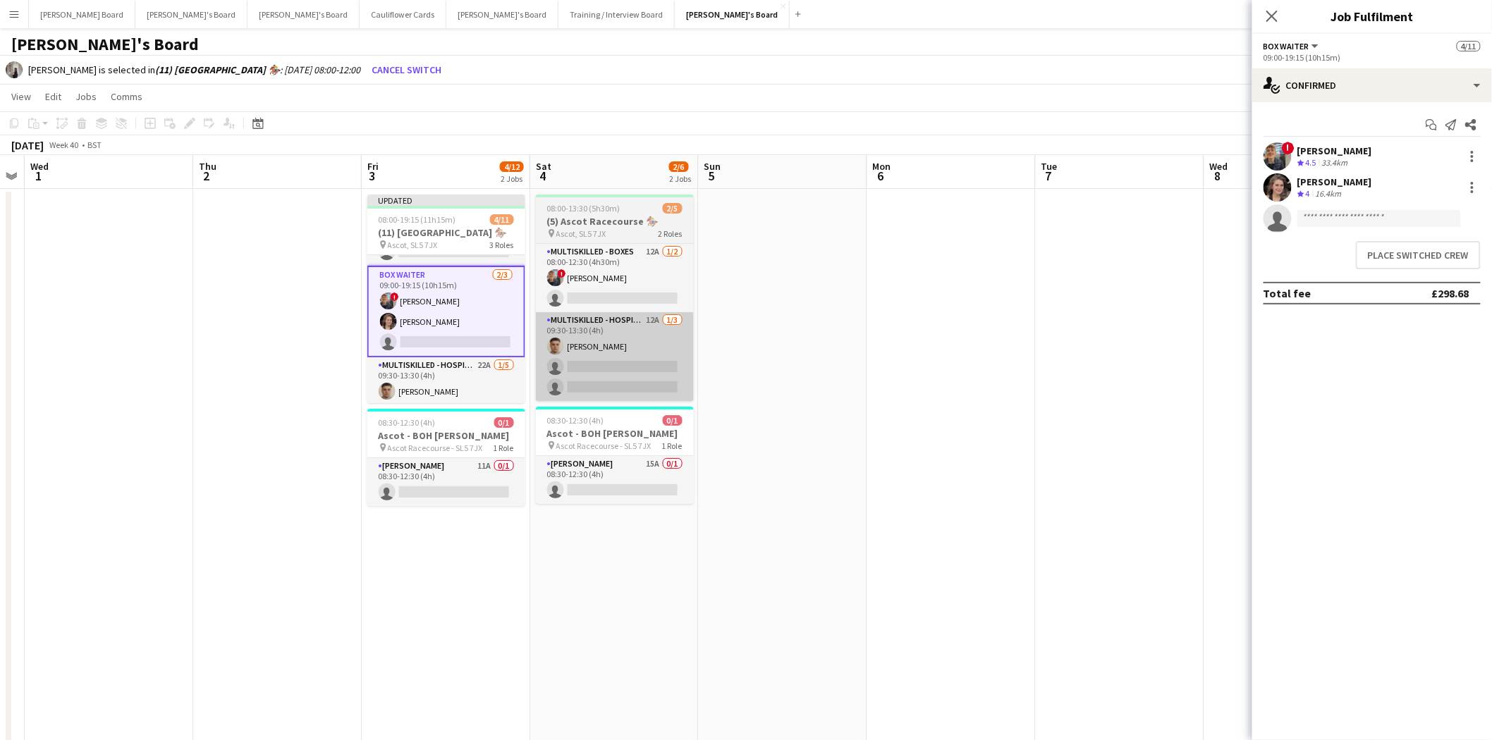
scroll to position [78, 0]
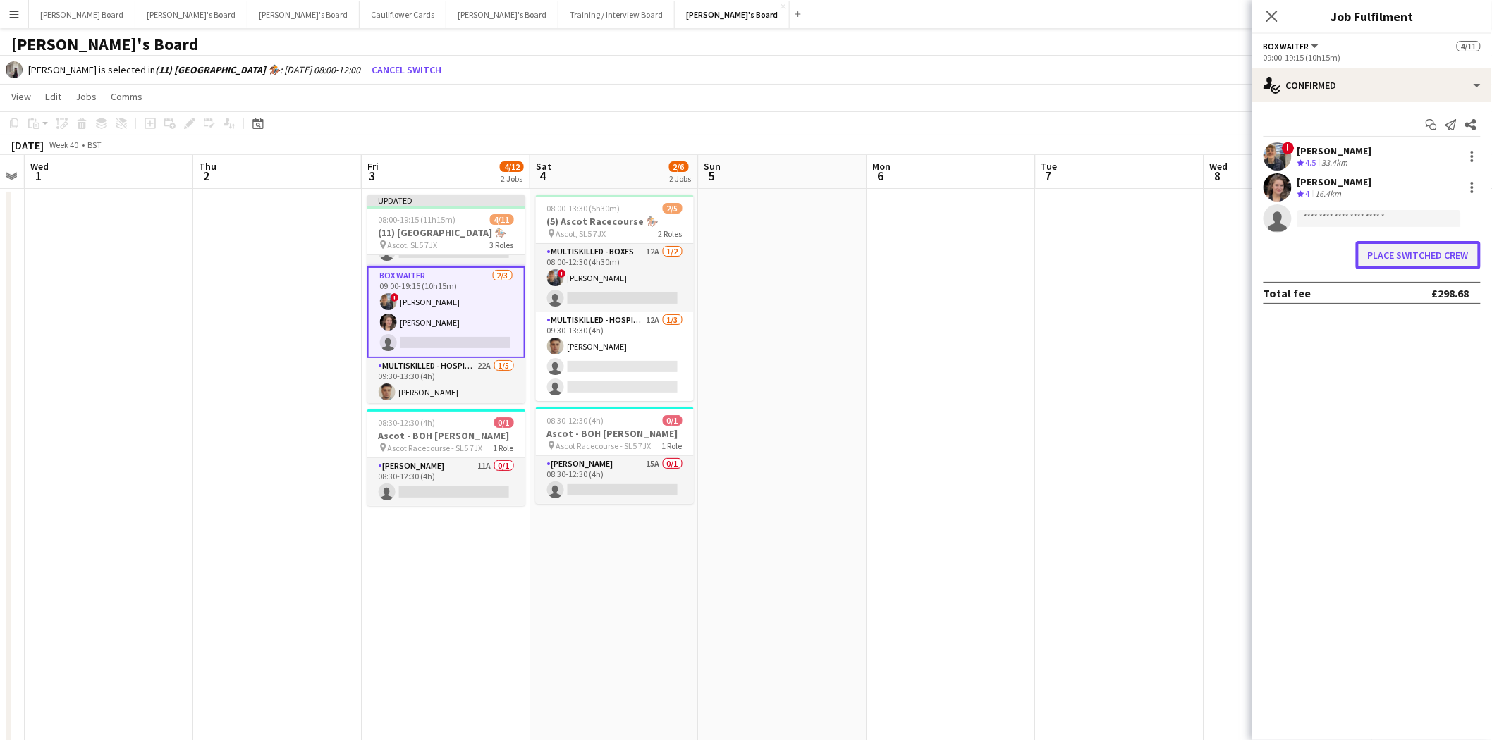
click at [1191, 248] on button "Place switched crew" at bounding box center [1418, 255] width 125 height 28
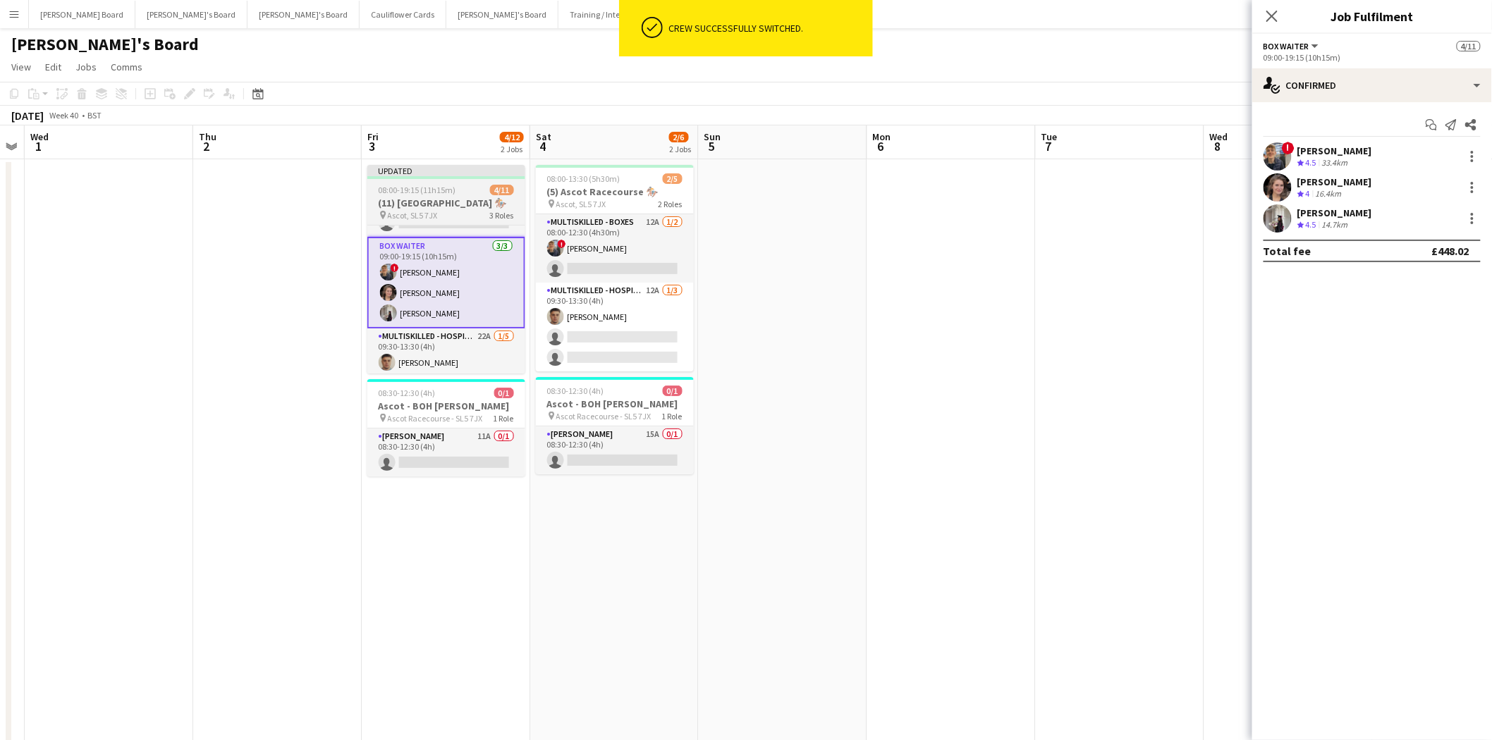
click at [457, 175] on div "Updated" at bounding box center [446, 170] width 158 height 11
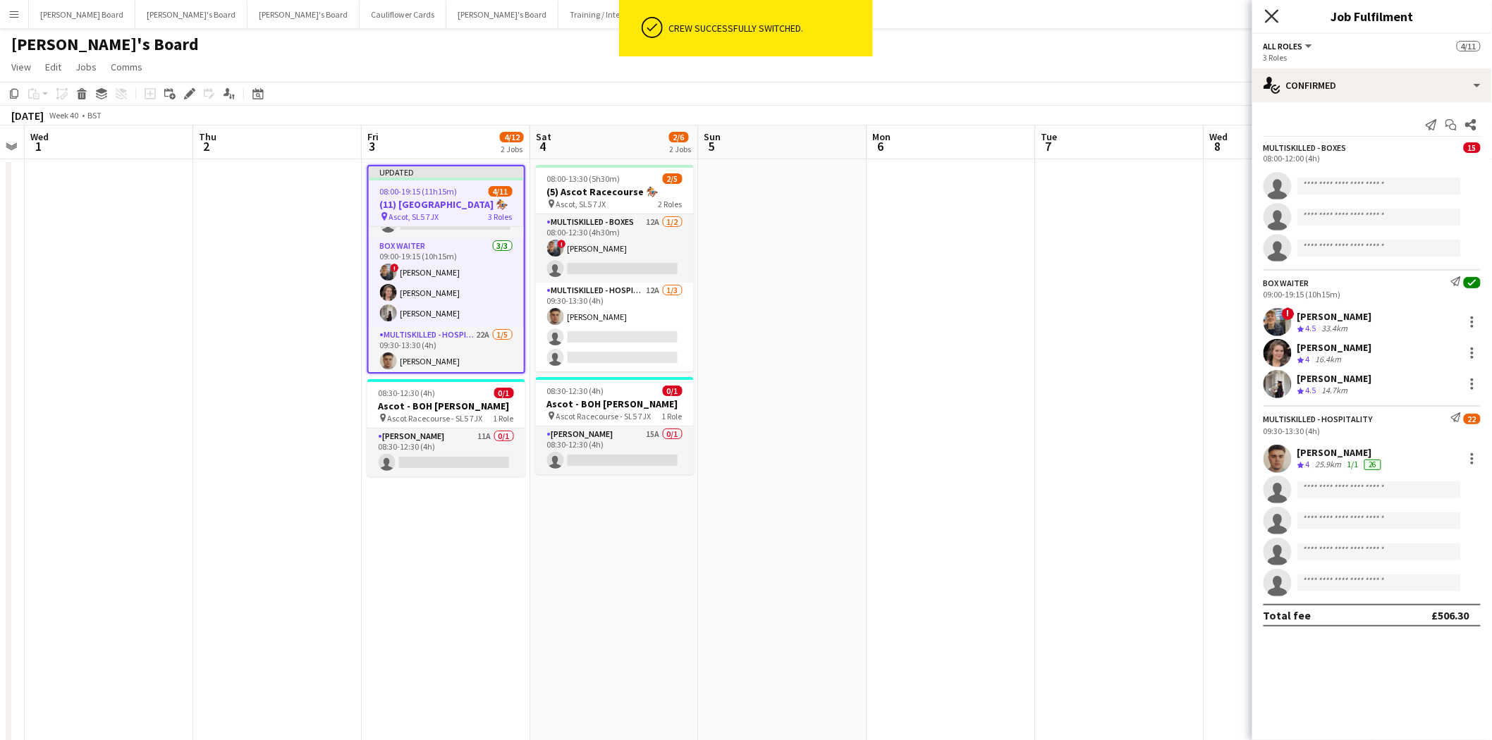
click at [1191, 16] on icon at bounding box center [1271, 15] width 13 height 13
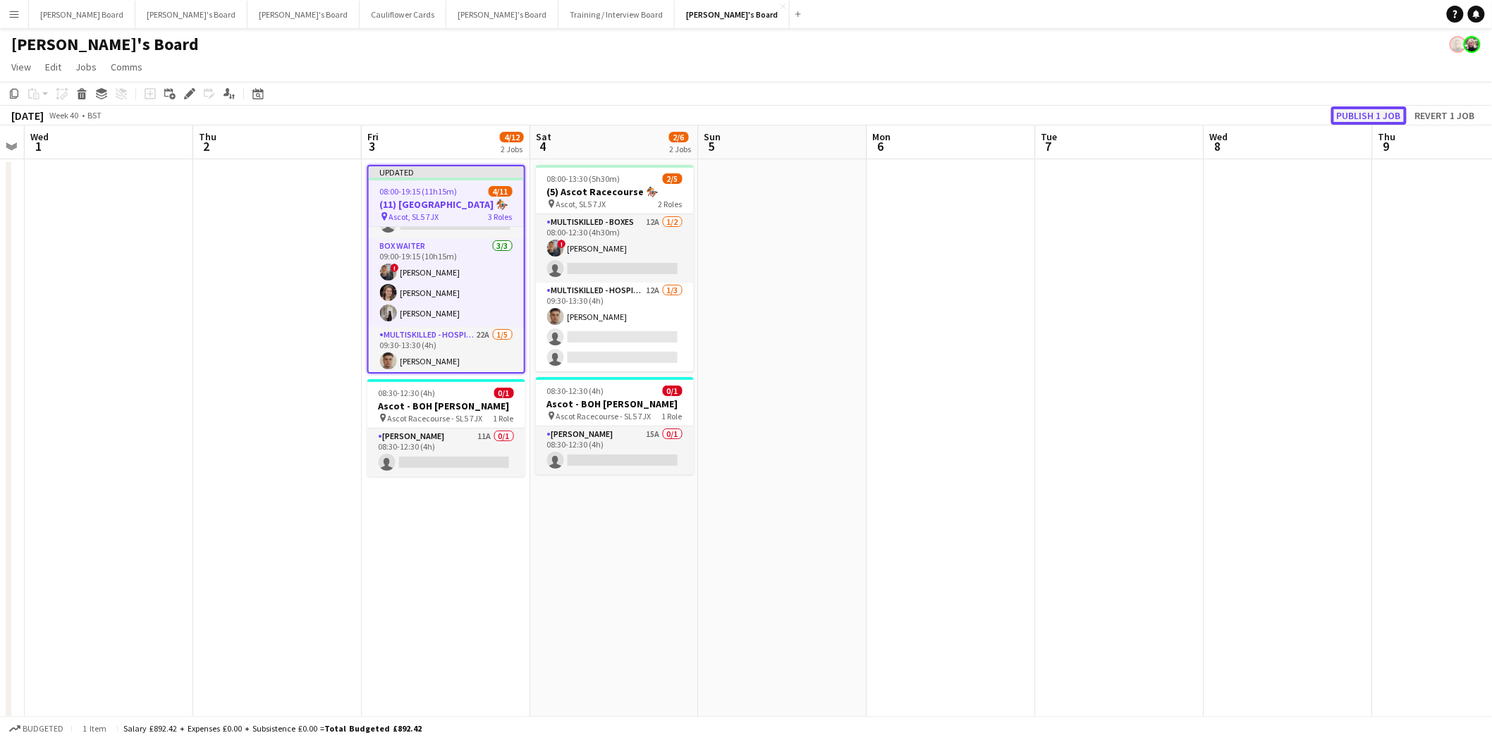
click at [1191, 113] on button "Publish 1 job" at bounding box center [1368, 115] width 75 height 18
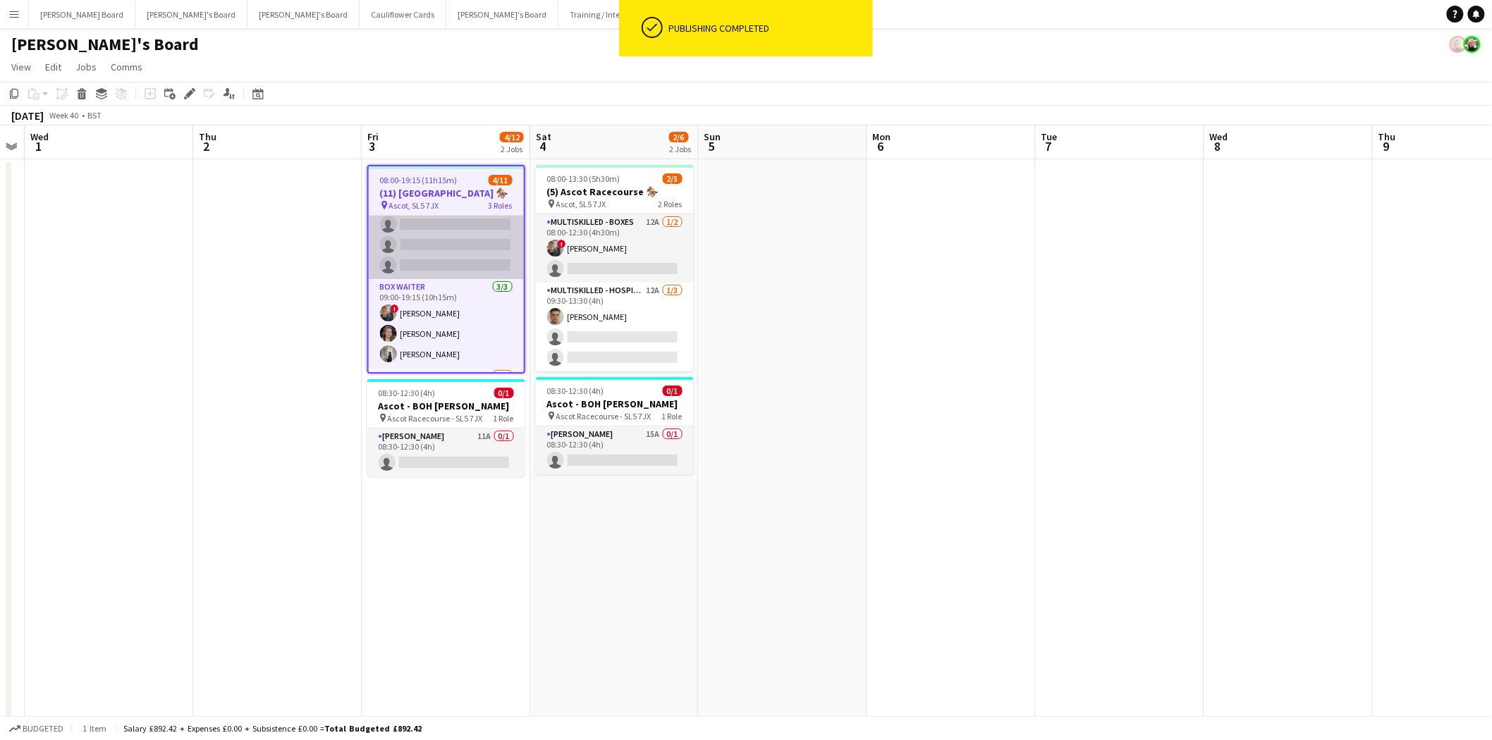
scroll to position [0, 0]
click at [464, 256] on app-card-role "Multiskilled - Boxes 15A 0/3 08:00-12:00 (4h) single-neutral-actions single-neu…" at bounding box center [446, 260] width 155 height 89
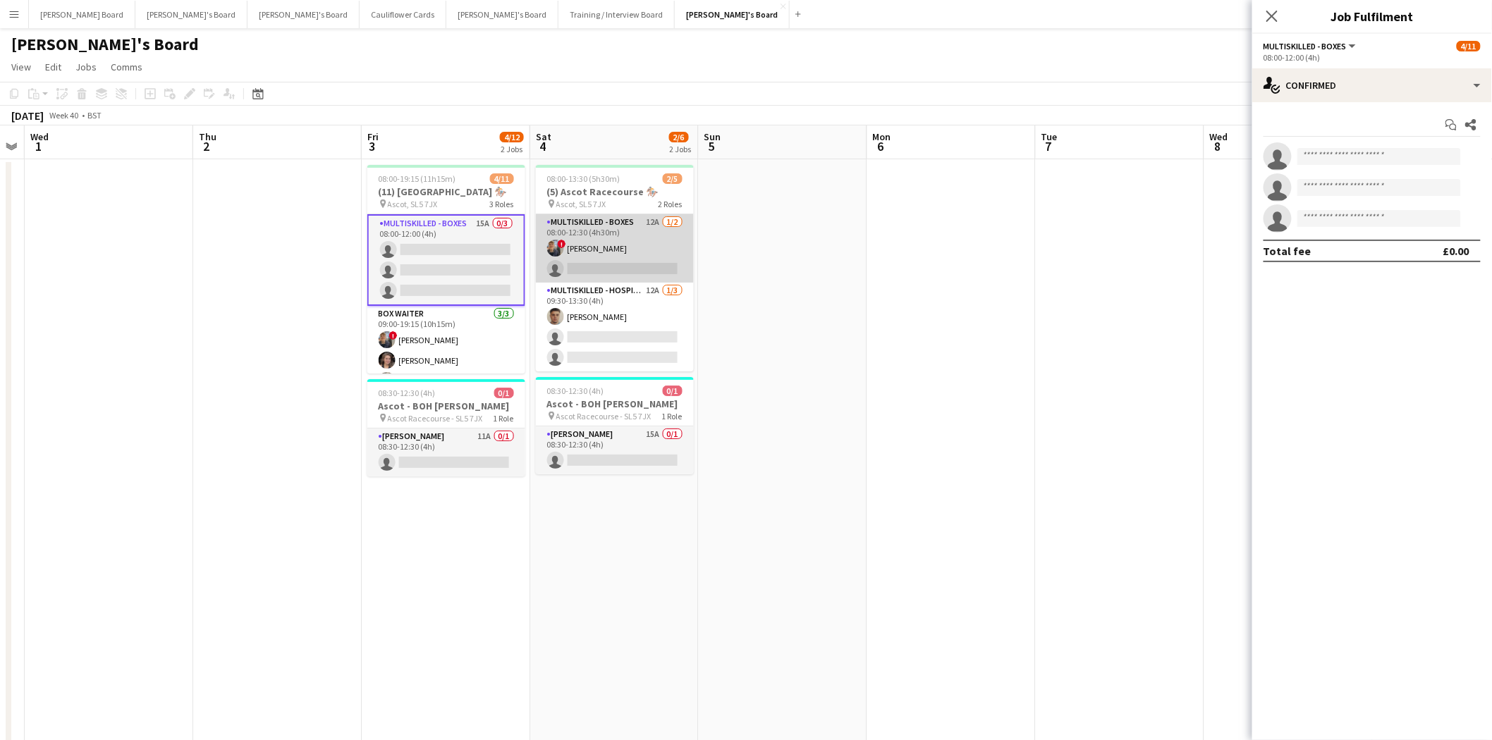
click at [615, 245] on app-card-role "Multiskilled - Boxes 12A 1/2 08:00-12:30 (4h30m) ! Alex Buchholdt single-neutra…" at bounding box center [615, 248] width 158 height 68
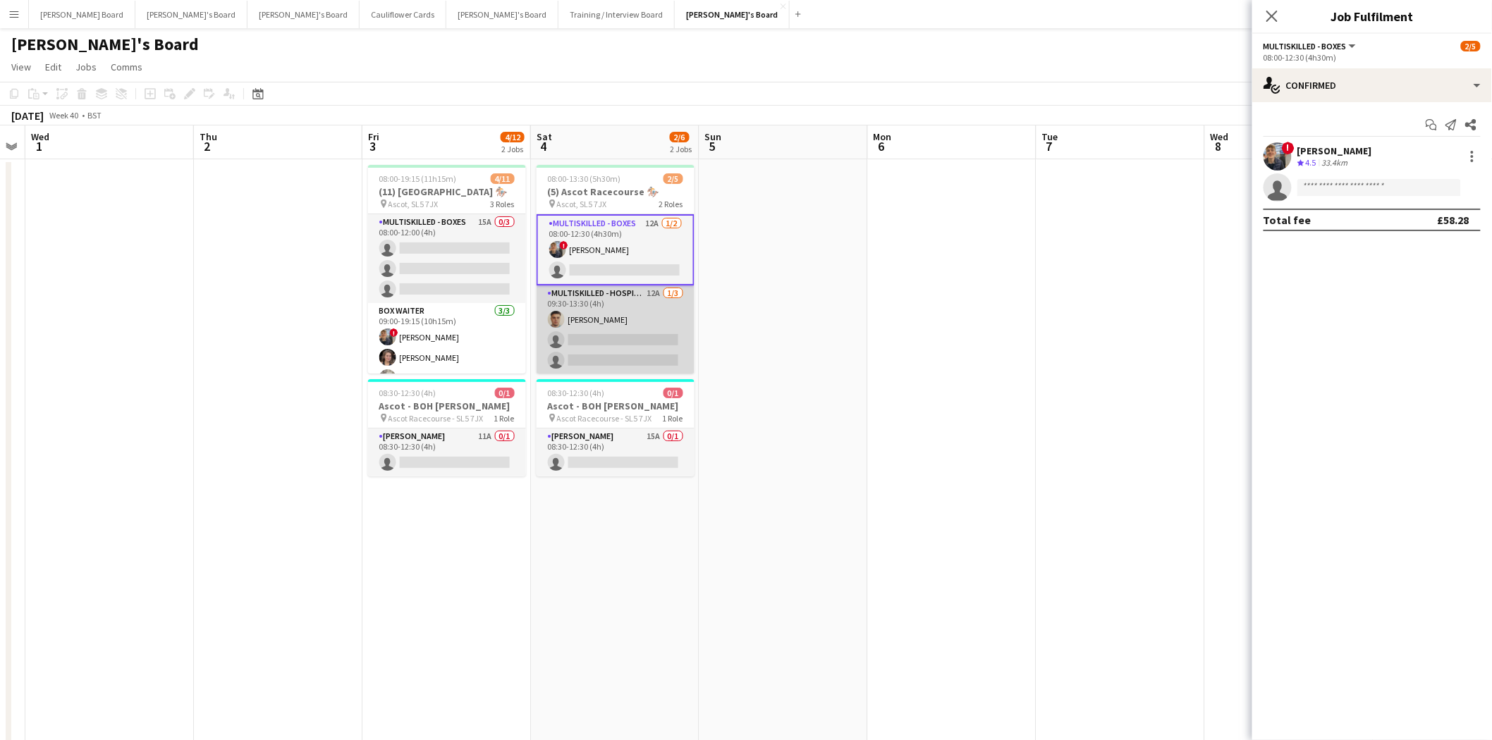
click at [583, 322] on app-card-role "Multiskilled - Hospitality 12A 1/3 09:30-13:30 (4h) Thomas Morris single-neutra…" at bounding box center [616, 330] width 158 height 89
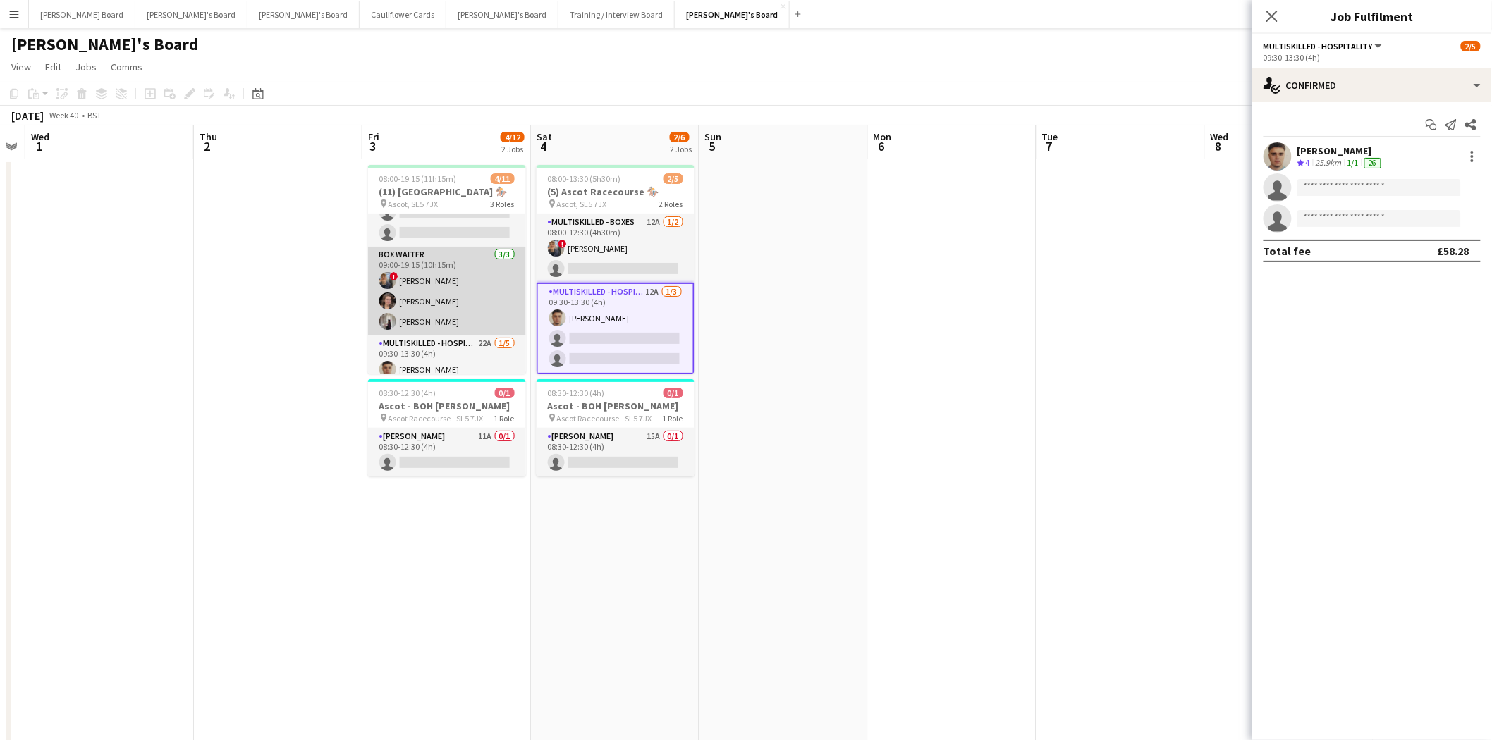
scroll to position [78, 0]
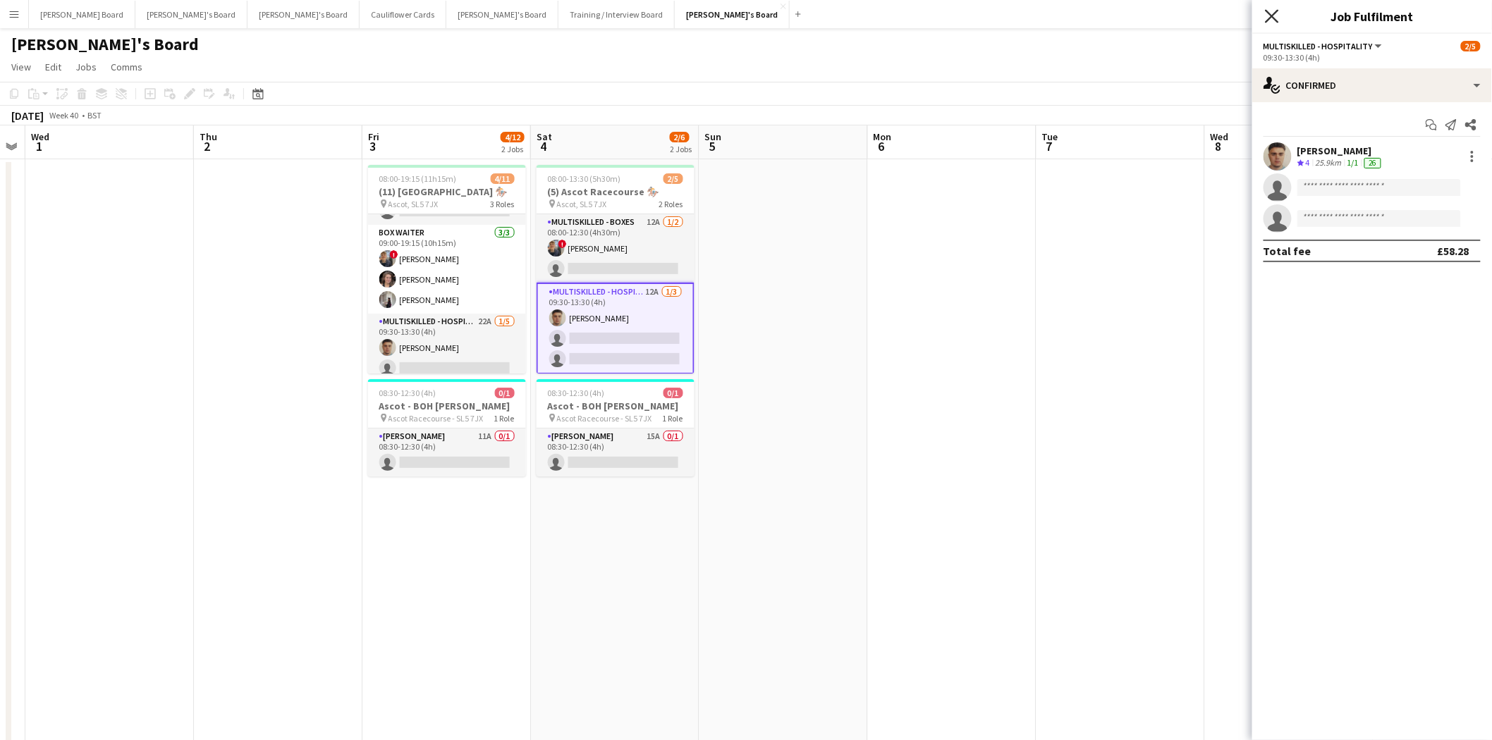
click at [1191, 17] on icon at bounding box center [1271, 15] width 13 height 13
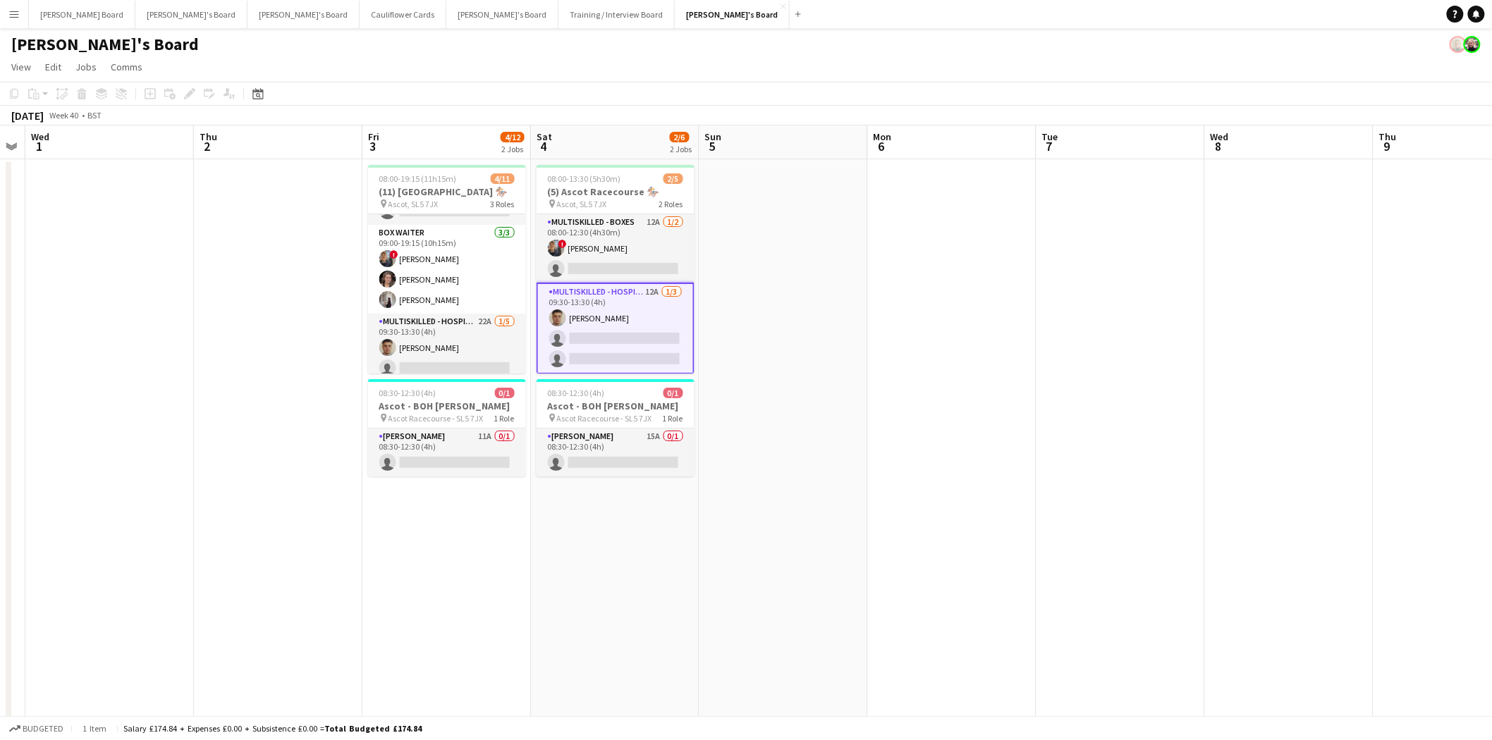
drag, startPoint x: 415, startPoint y: 455, endPoint x: 857, endPoint y: 412, distance: 444.8
click at [415, 454] on app-card-role "Porter - BOH 11A 0/1 08:30-12:30 (4h) single-neutral-actions" at bounding box center [447, 453] width 158 height 48
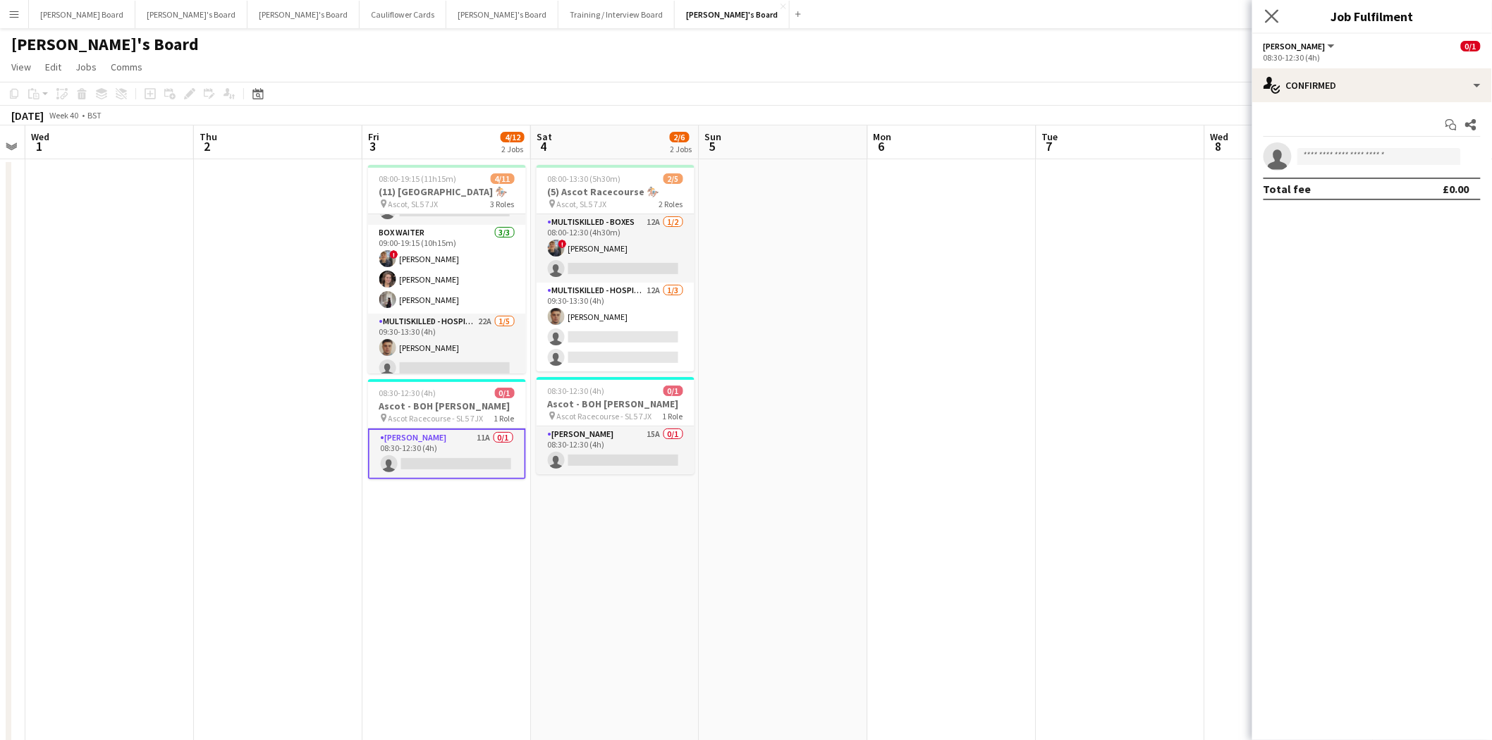
click at [1191, 17] on app-icon "Close pop-in" at bounding box center [1272, 16] width 20 height 20
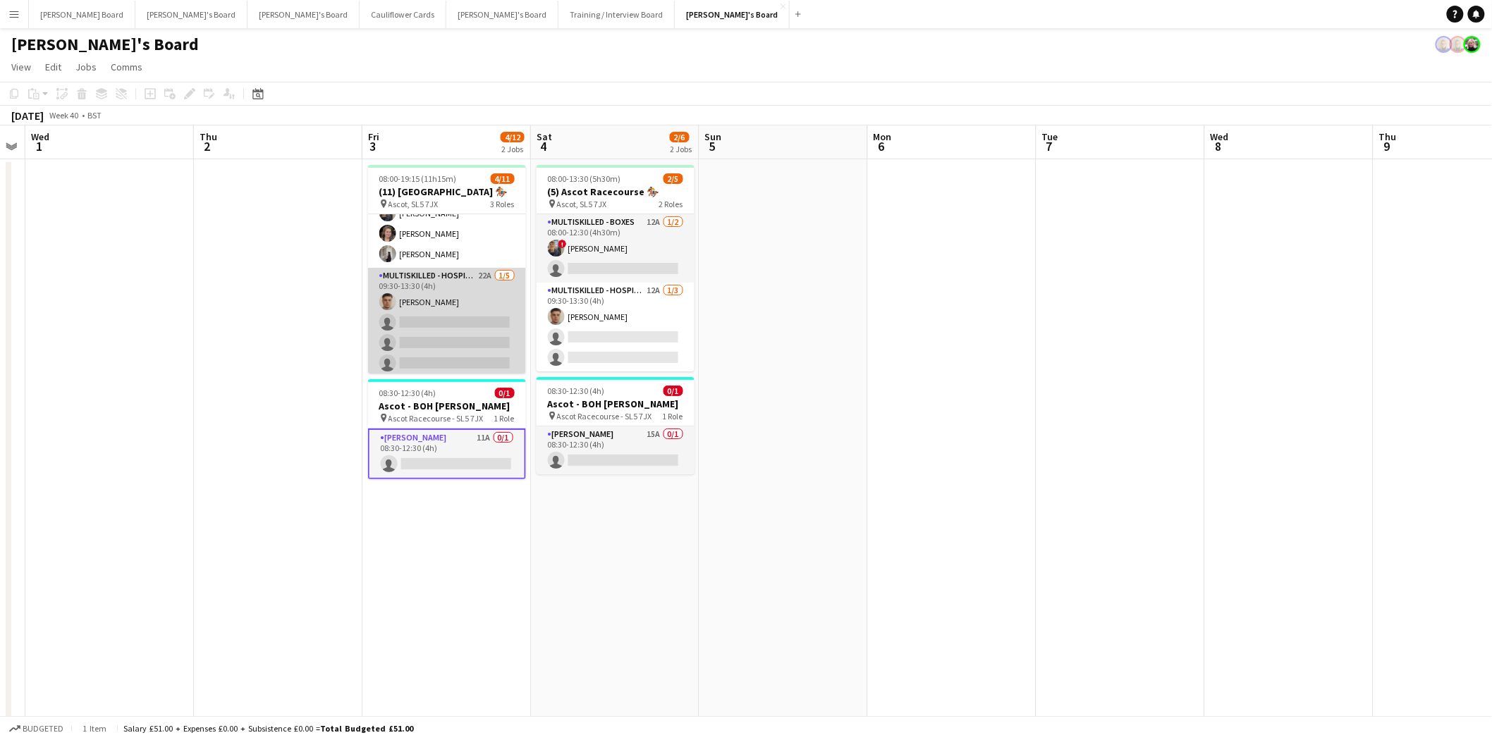
scroll to position [148, 0]
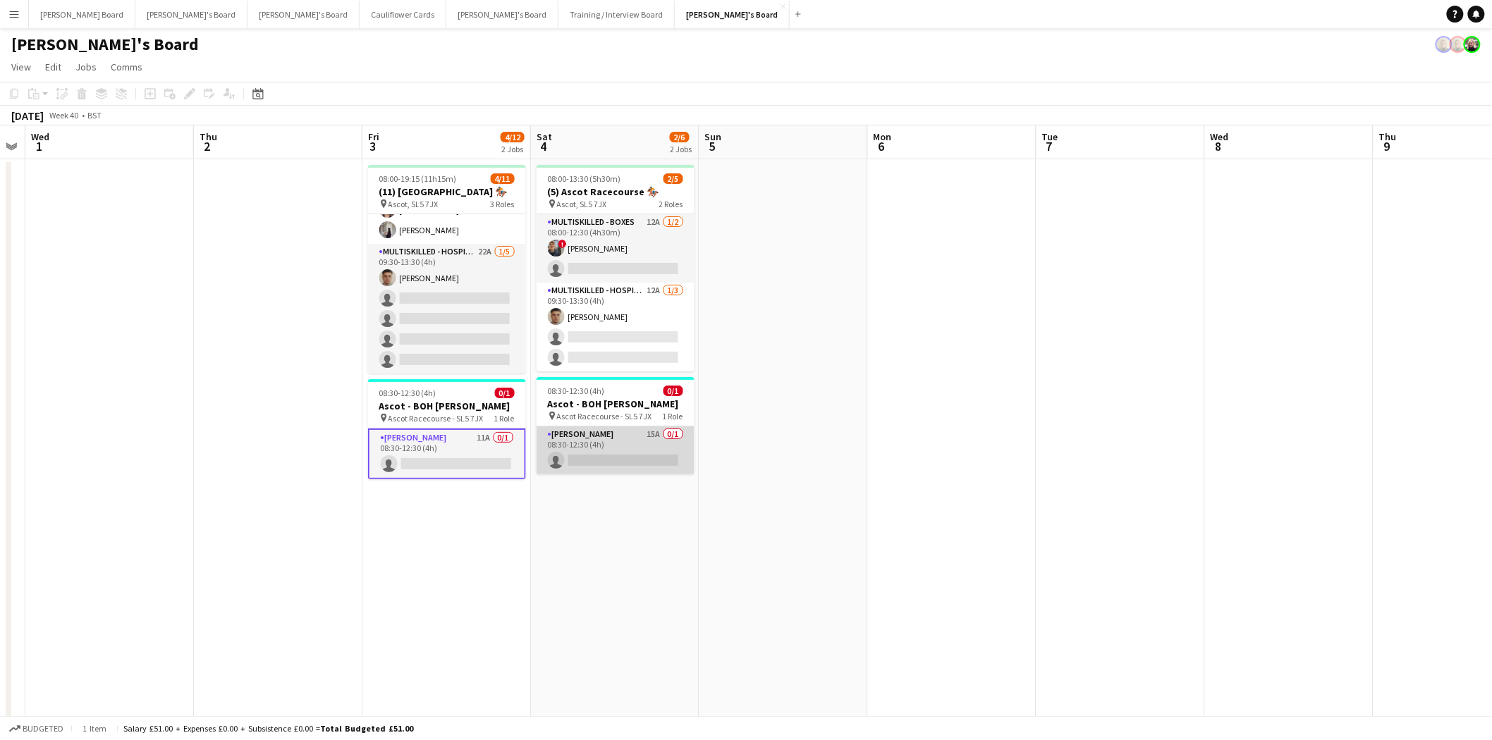
drag, startPoint x: 635, startPoint y: 449, endPoint x: 614, endPoint y: 441, distance: 22.5
click at [633, 446] on app-card-role "Porter - BOH 15A 0/1 08:30-12:30 (4h) single-neutral-actions" at bounding box center [616, 451] width 158 height 48
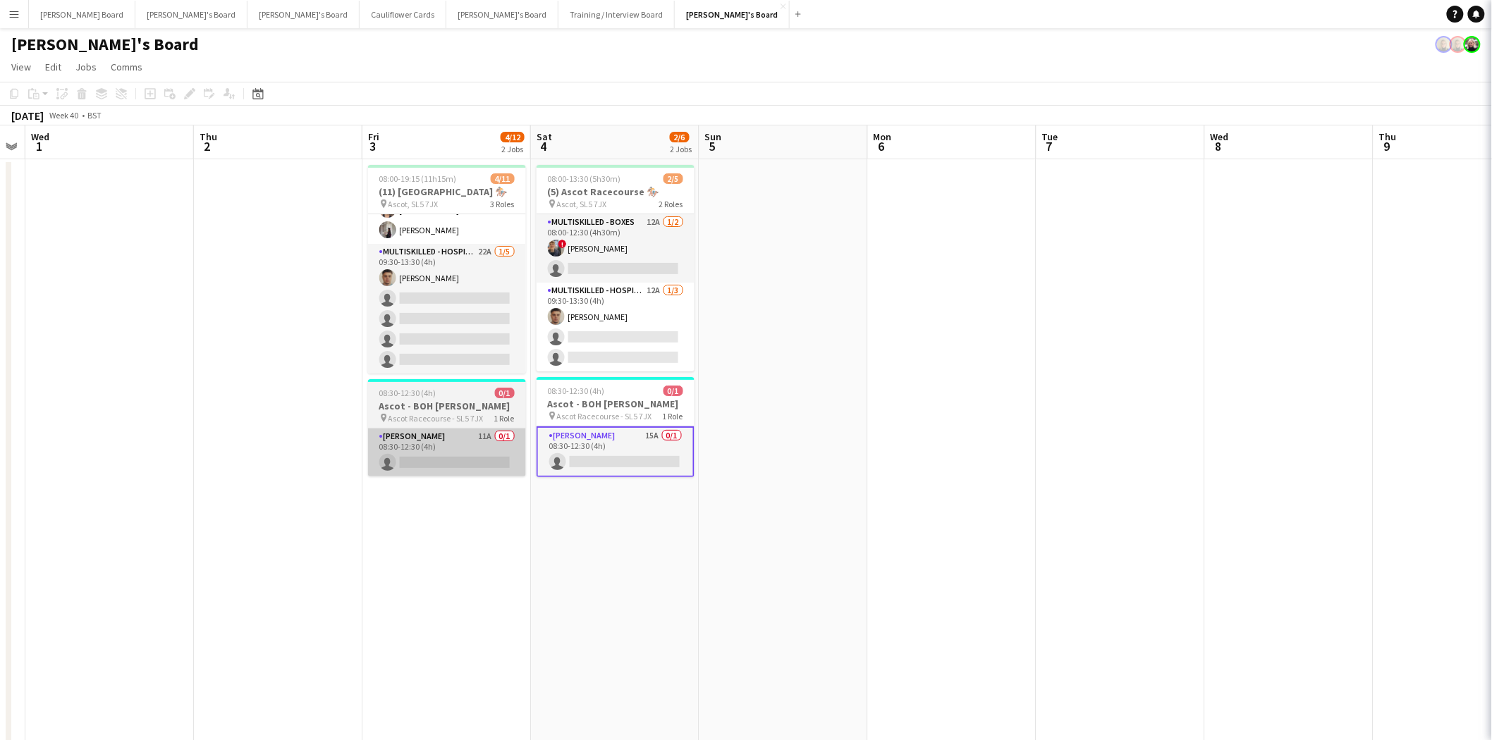
scroll to position [0, 482]
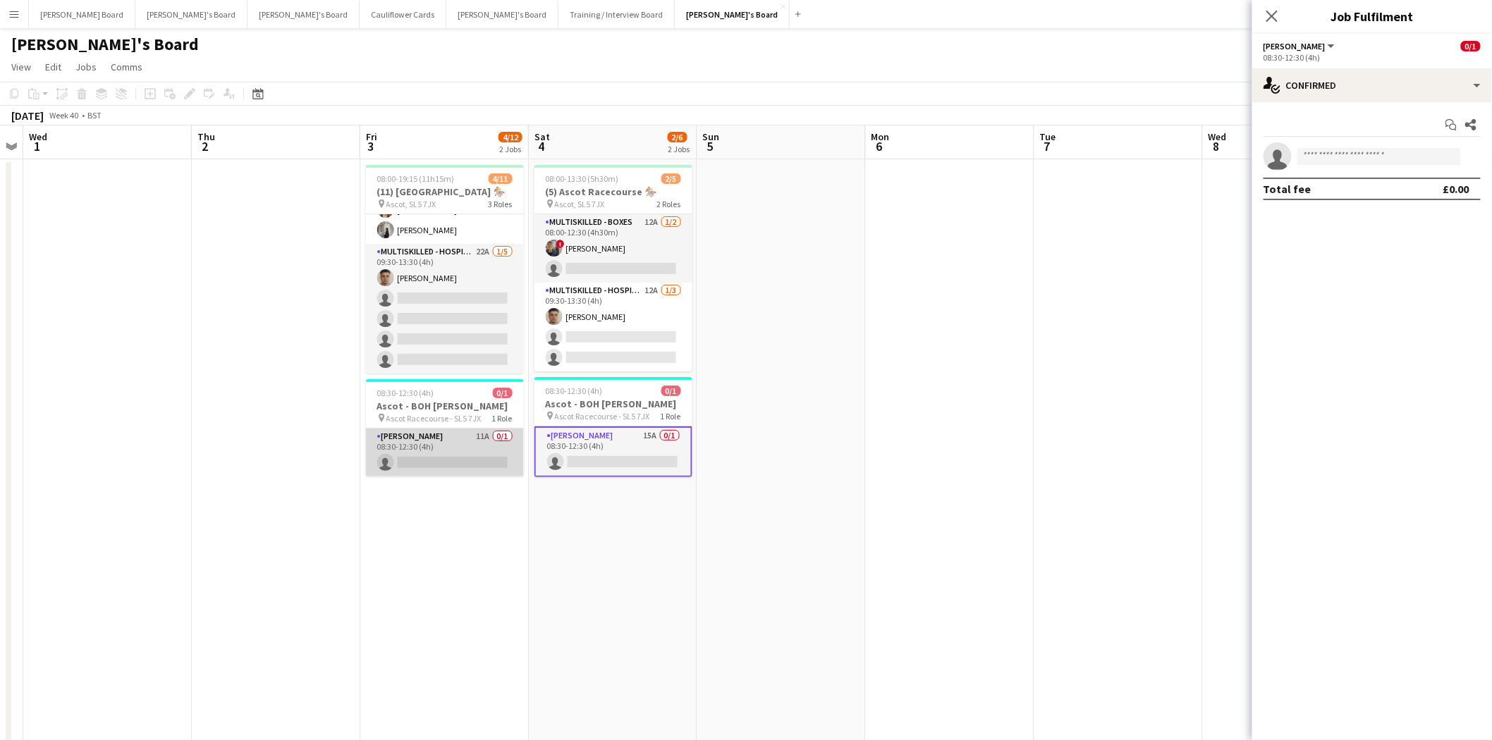
click at [455, 446] on app-card-role "Porter - BOH 11A 0/1 08:30-12:30 (4h) single-neutral-actions" at bounding box center [445, 453] width 158 height 48
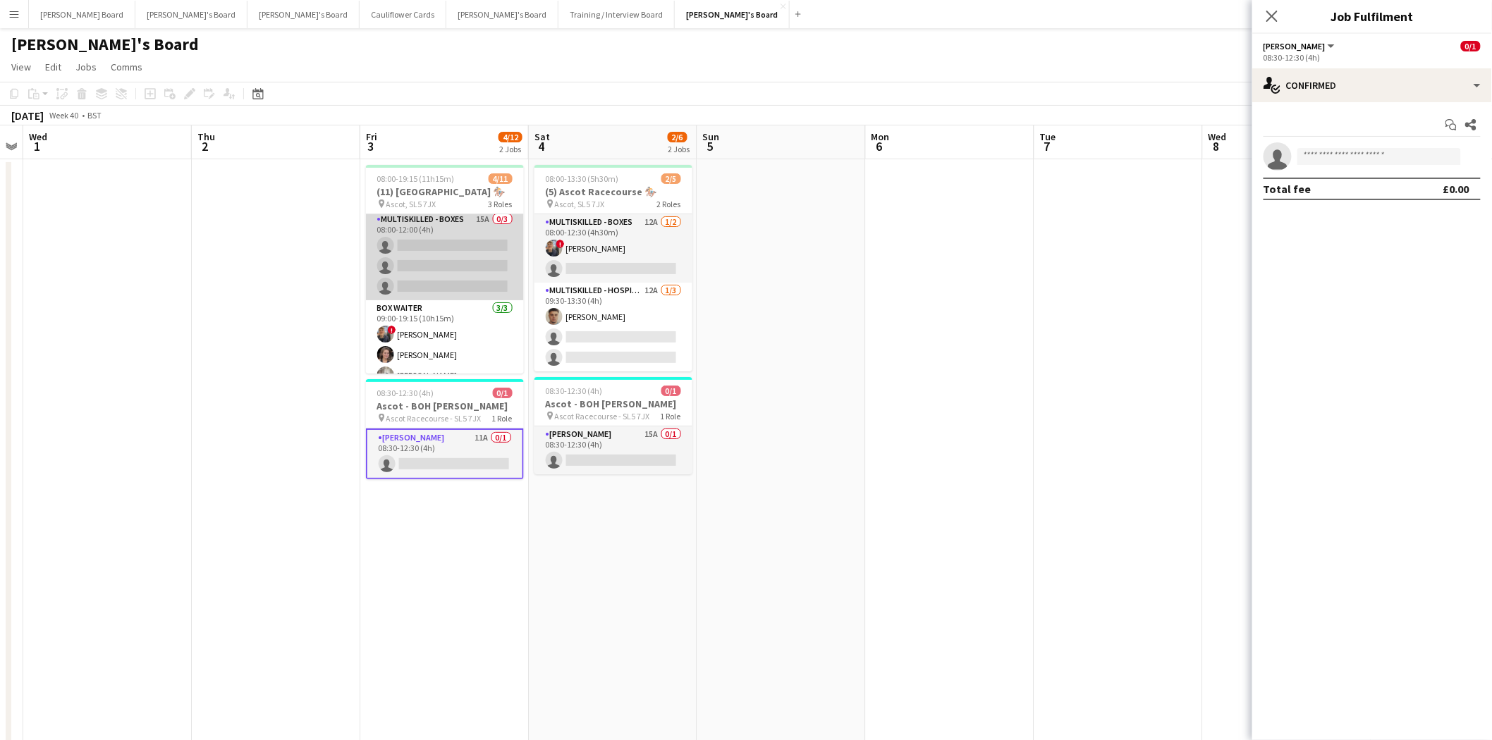
scroll to position [0, 0]
click at [427, 263] on app-card-role "Multiskilled - Boxes 15A 0/3 08:00-12:00 (4h) single-neutral-actions single-neu…" at bounding box center [445, 258] width 158 height 89
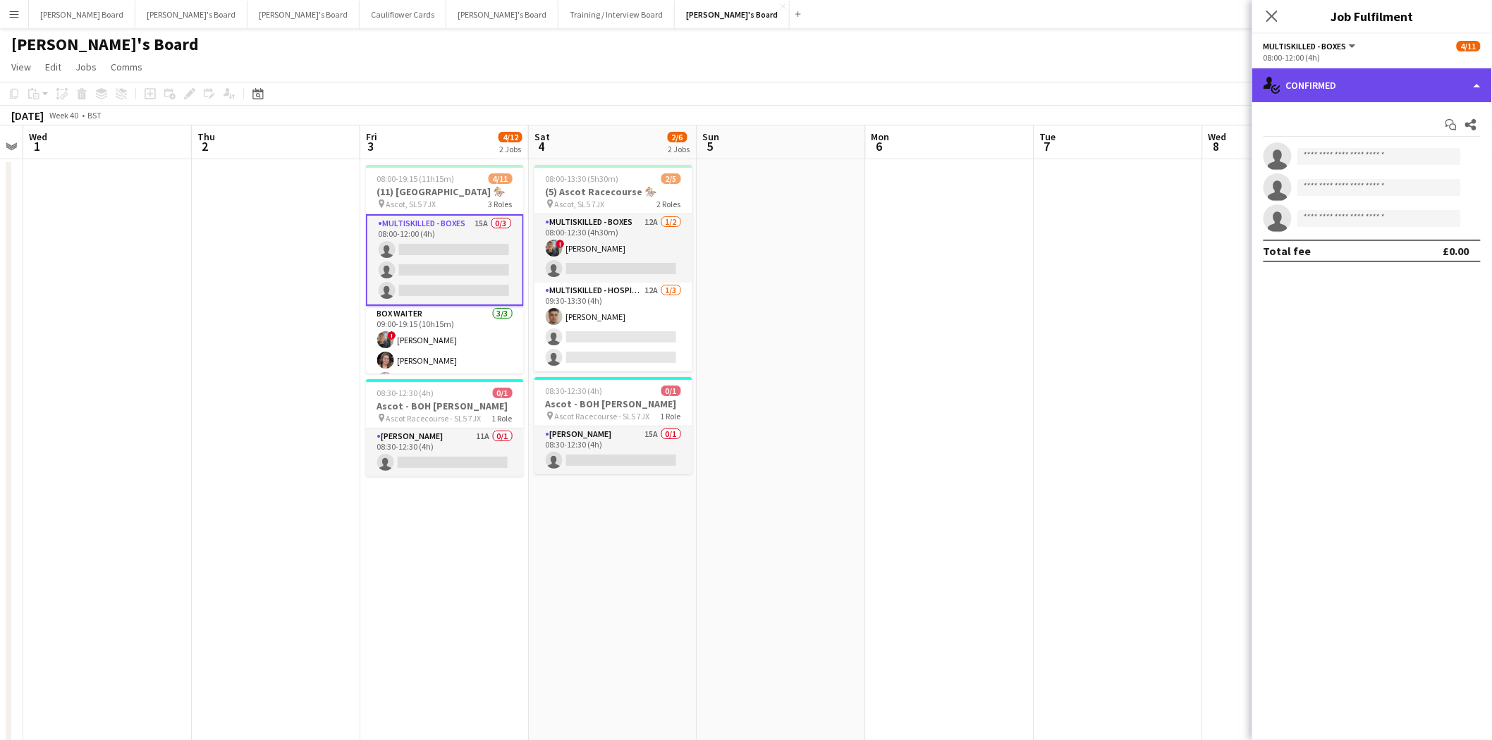
click at [1191, 87] on div "single-neutral-actions-check-2 Confirmed" at bounding box center [1372, 85] width 240 height 34
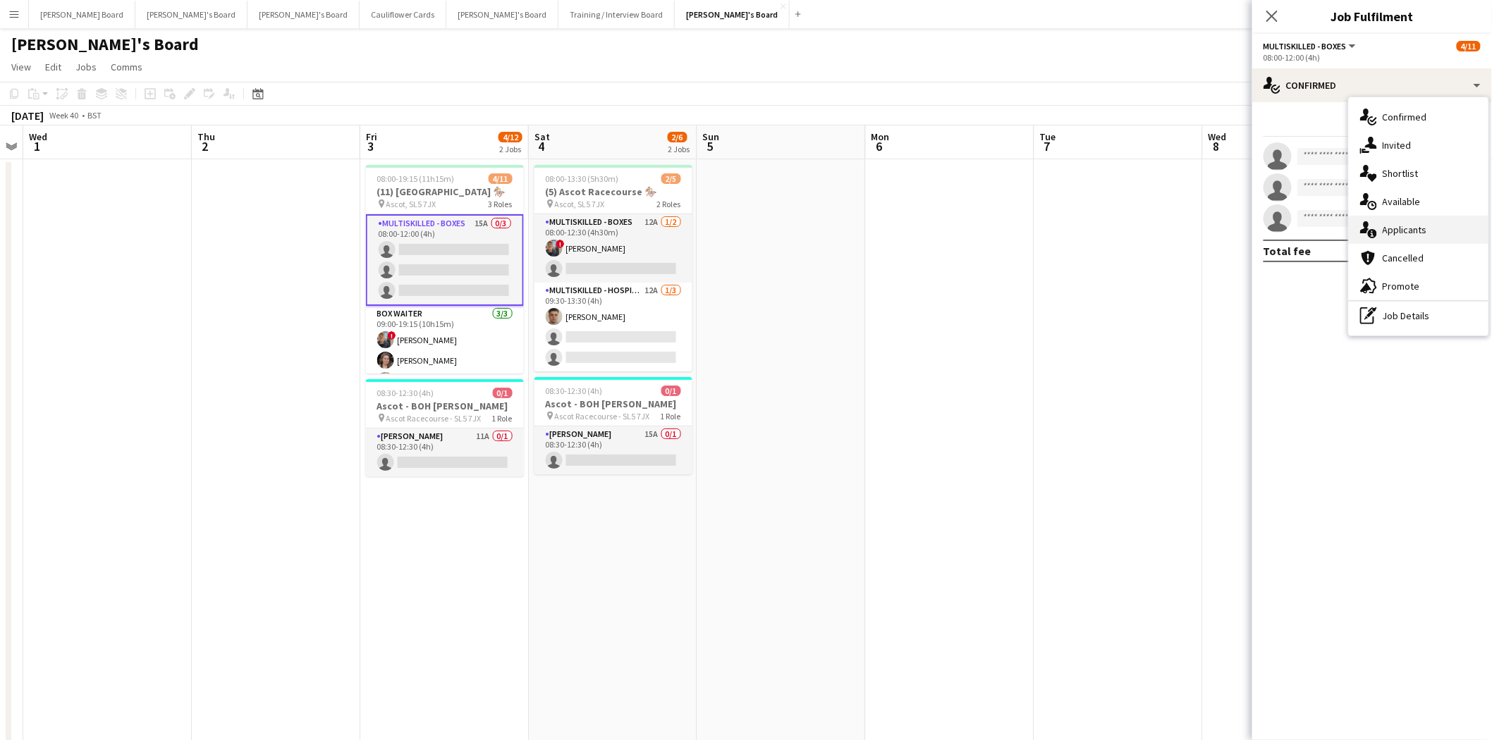
click at [1191, 234] on span "Applicants" at bounding box center [1405, 230] width 44 height 13
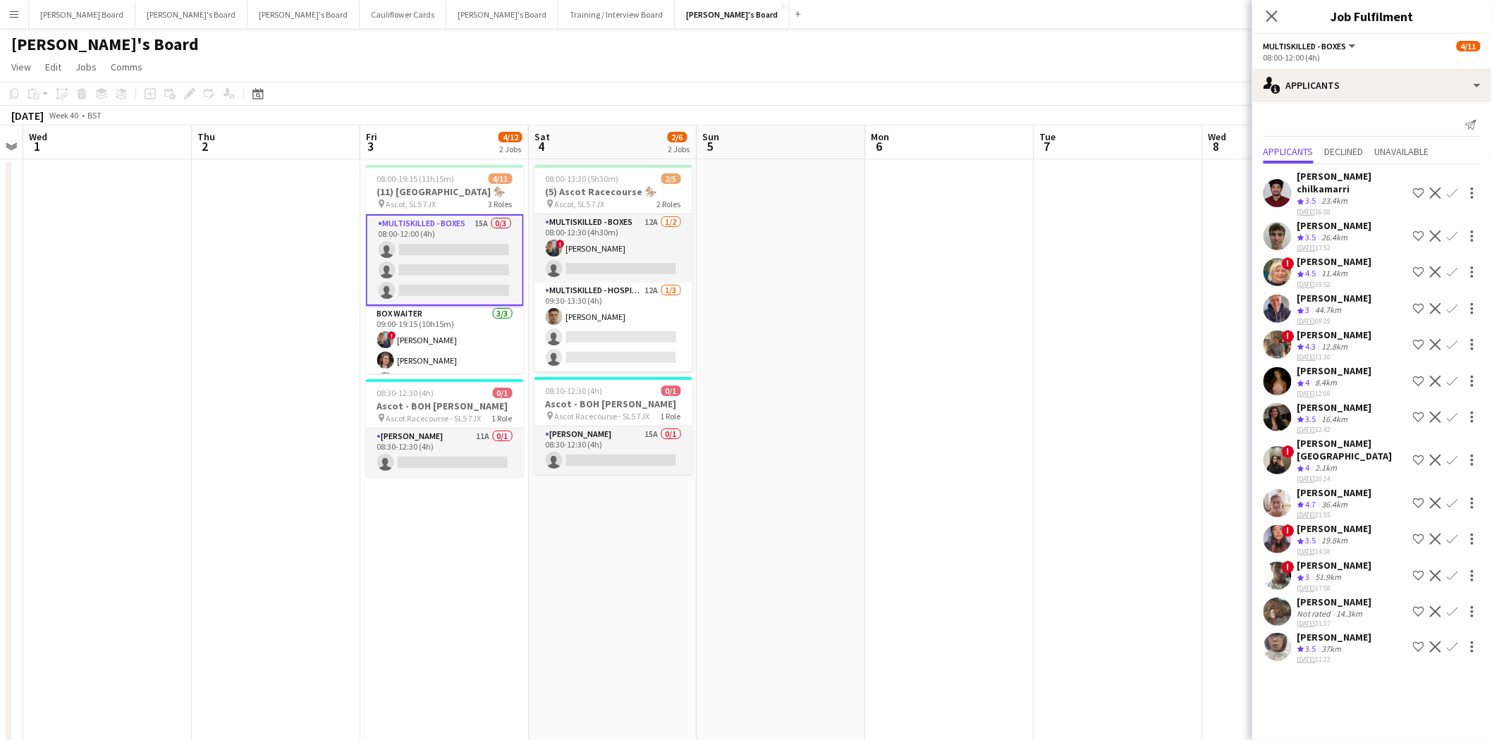
click at [1191, 365] on div "[PERSON_NAME]" at bounding box center [1334, 371] width 75 height 13
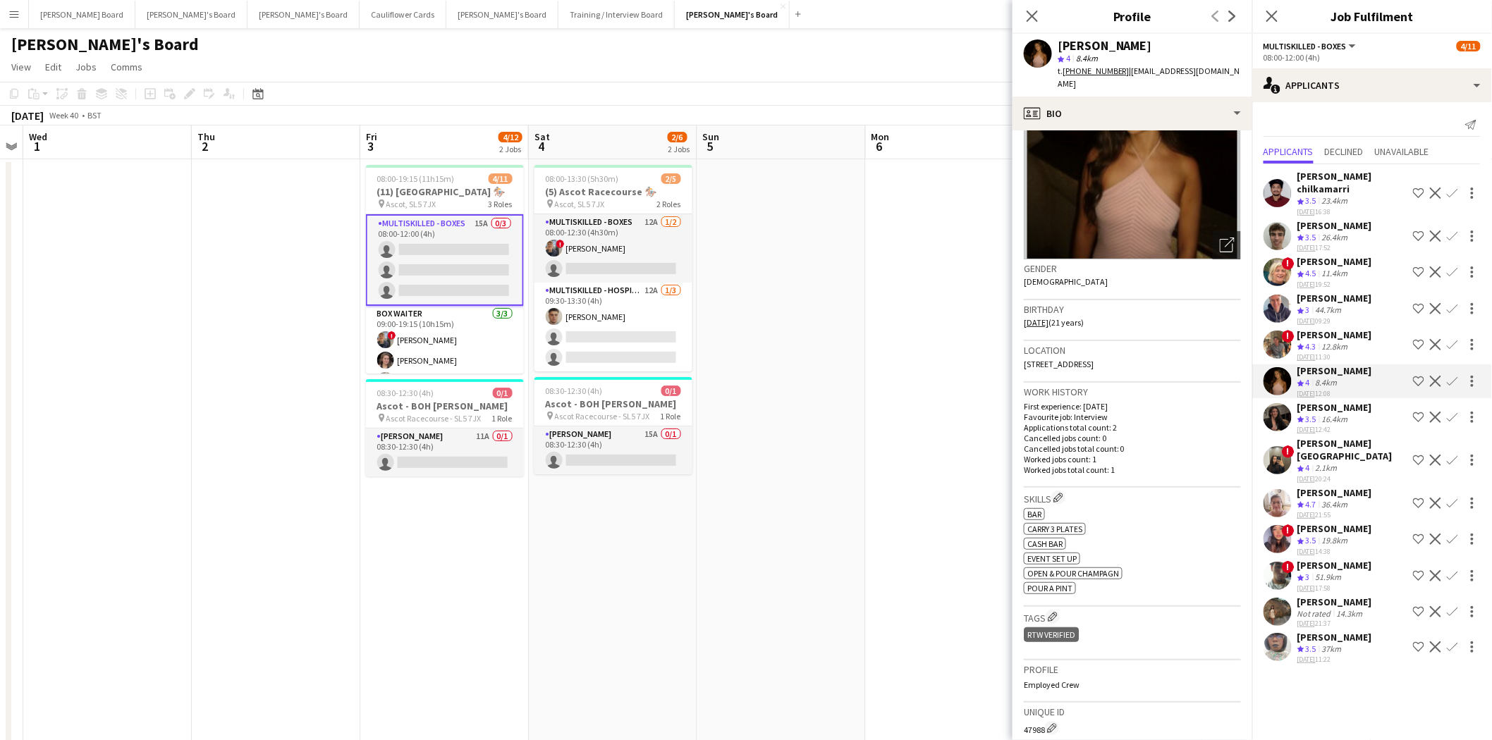
scroll to position [235, 0]
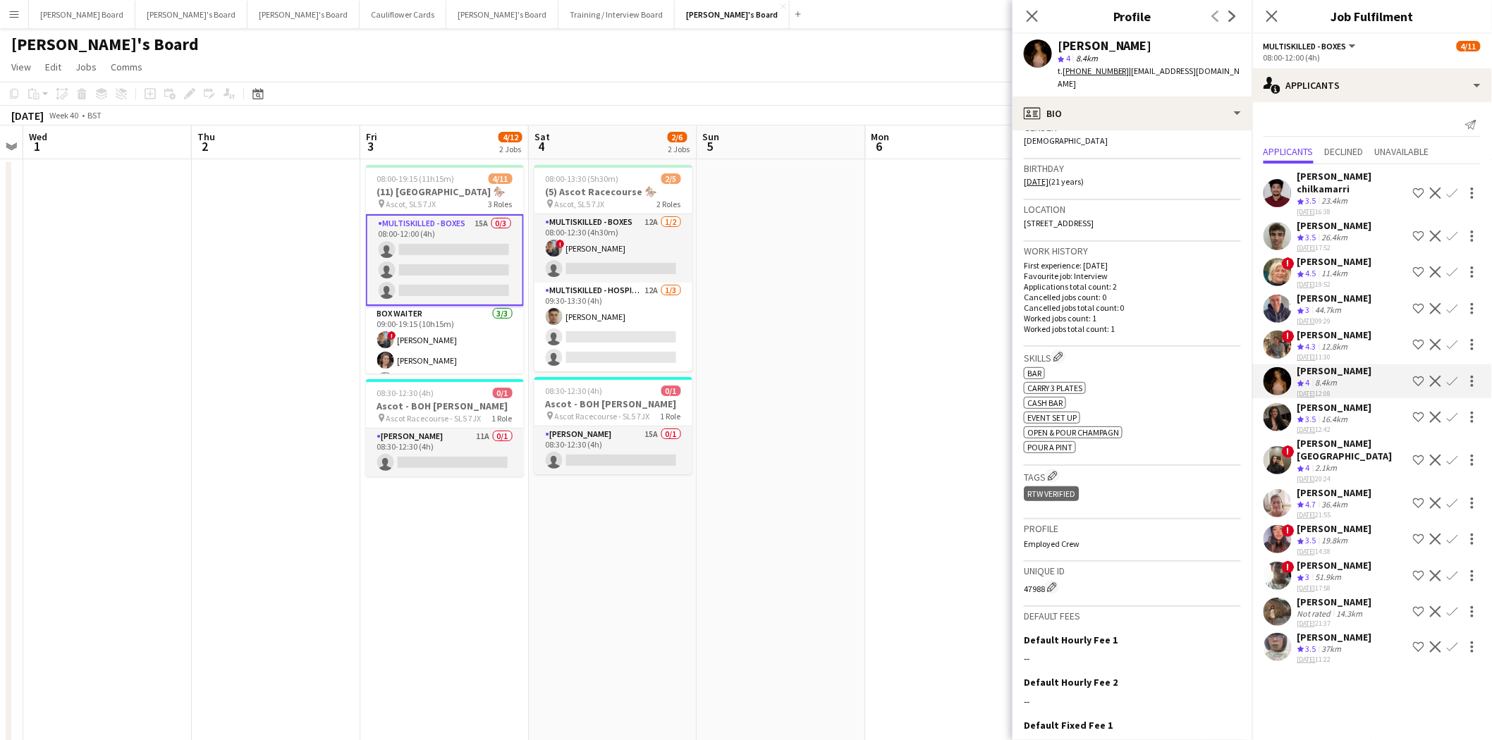
click at [1191, 255] on div "[PERSON_NAME]" at bounding box center [1334, 261] width 75 height 13
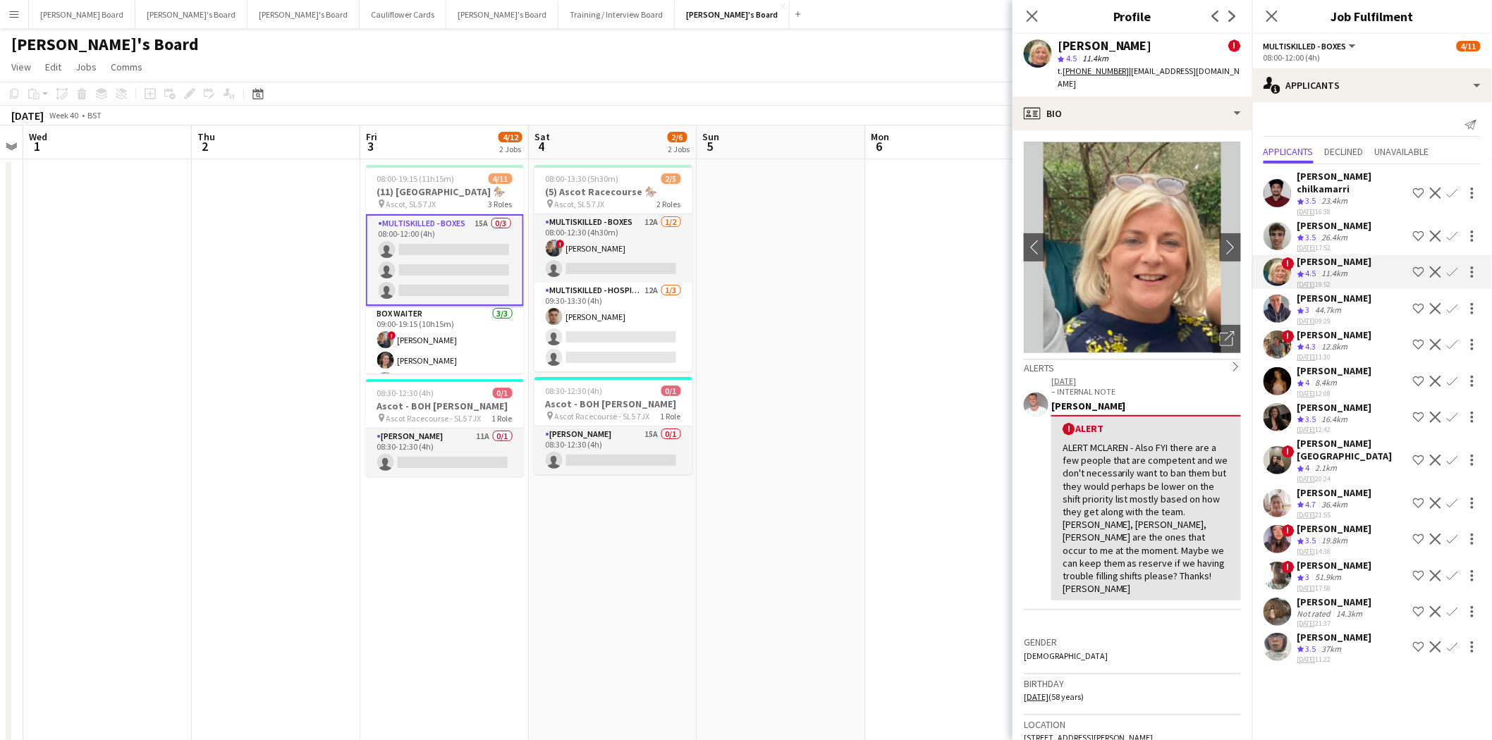
click at [1191, 267] on app-icon "Confirm" at bounding box center [1452, 272] width 11 height 11
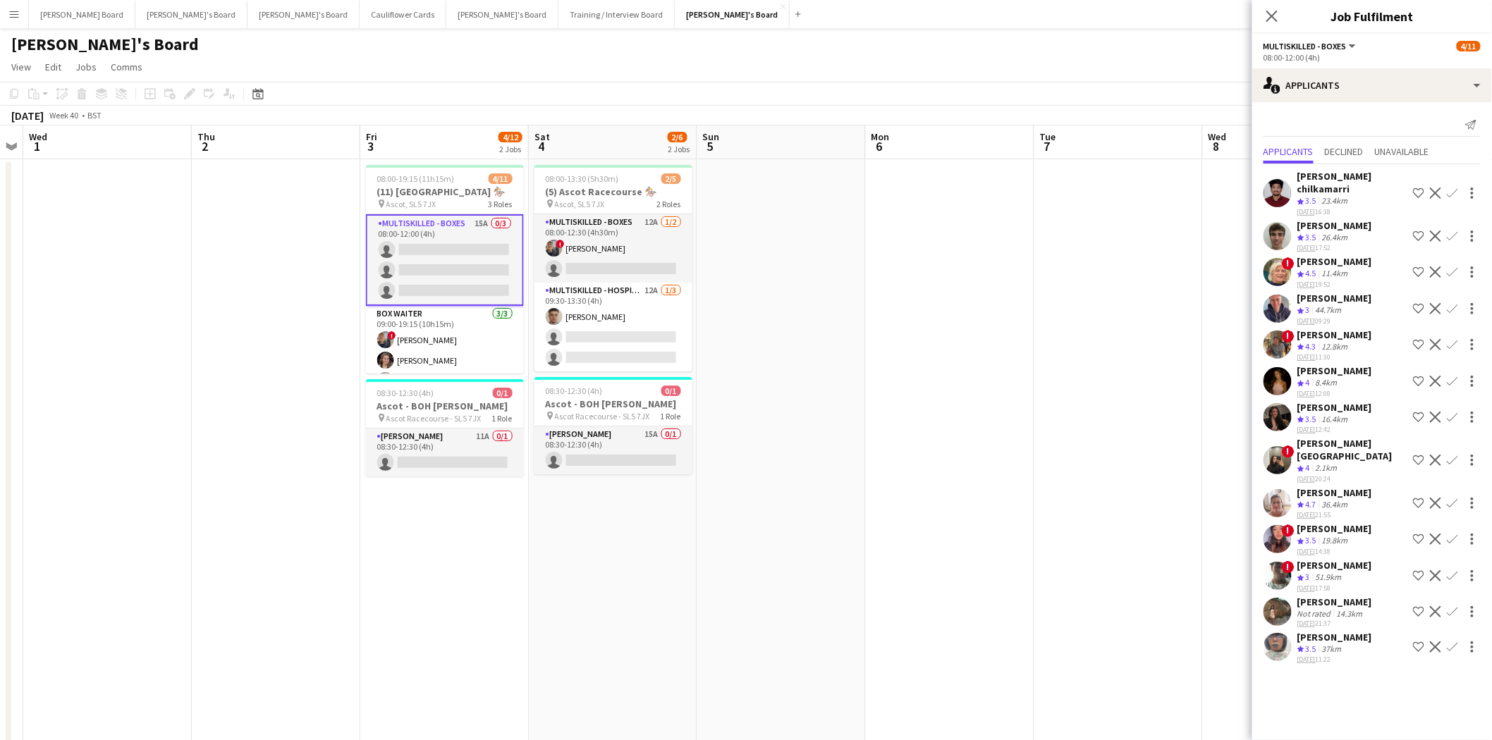
click at [1191, 267] on app-icon "Confirm" at bounding box center [1452, 272] width 11 height 11
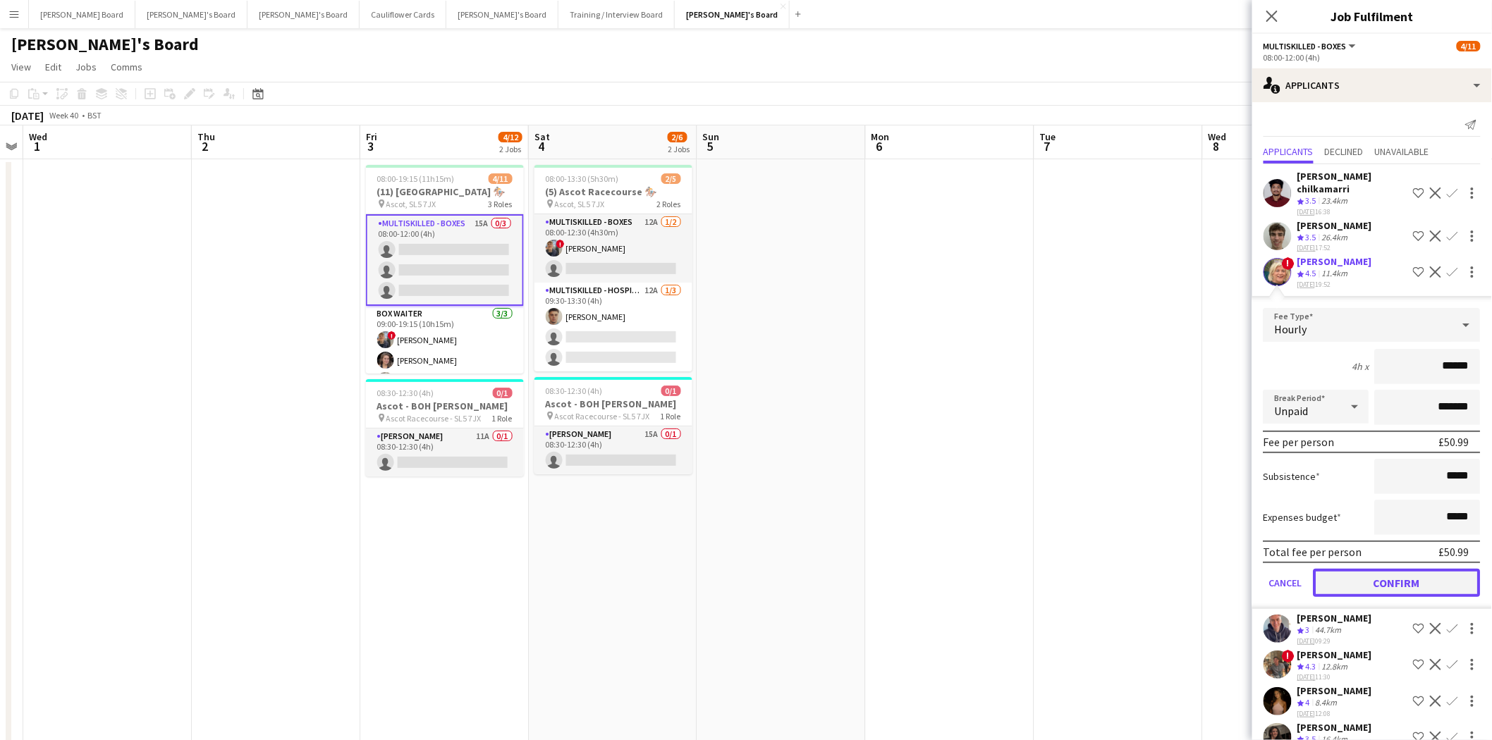
click at [1191, 569] on button "Confirm" at bounding box center [1397, 583] width 167 height 28
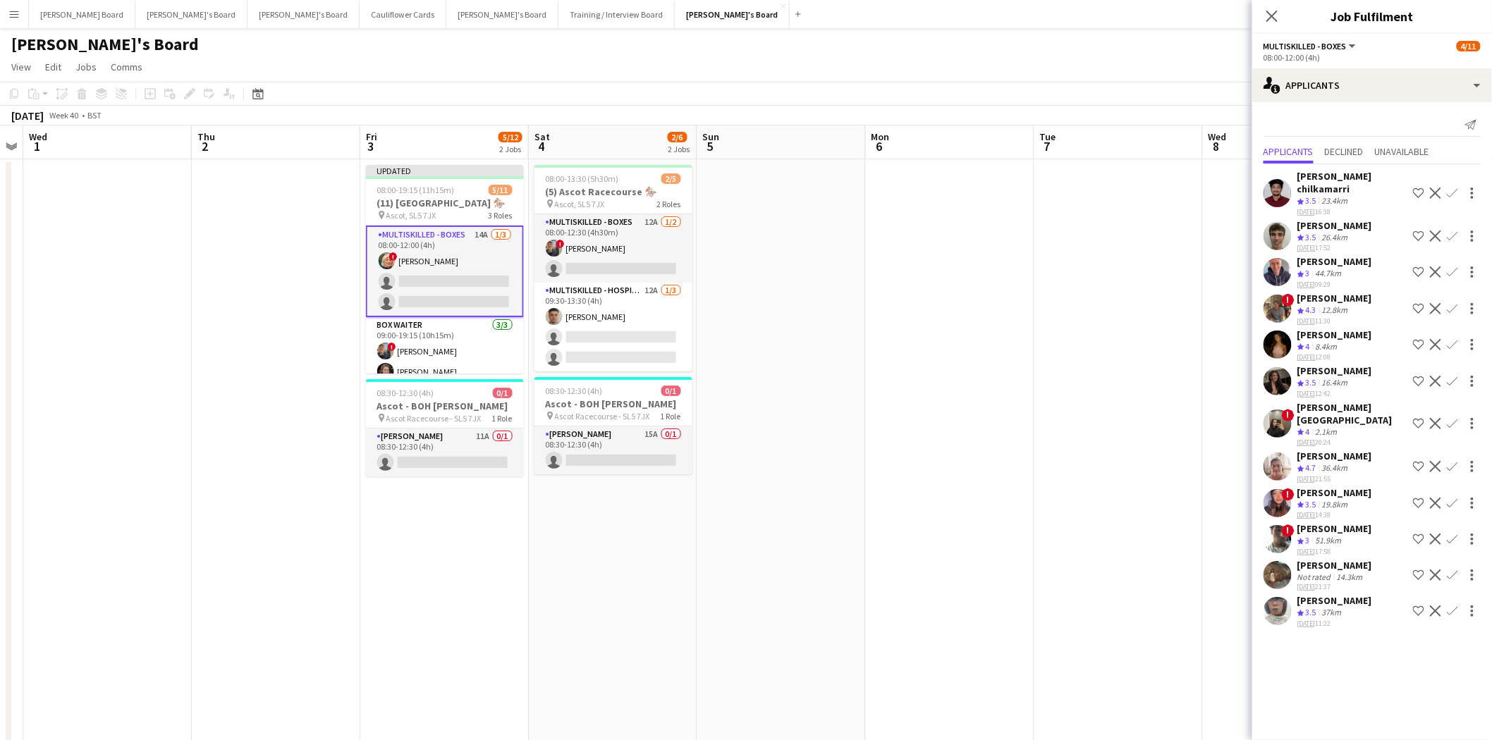
click at [1191, 329] on div "[PERSON_NAME]" at bounding box center [1334, 335] width 75 height 13
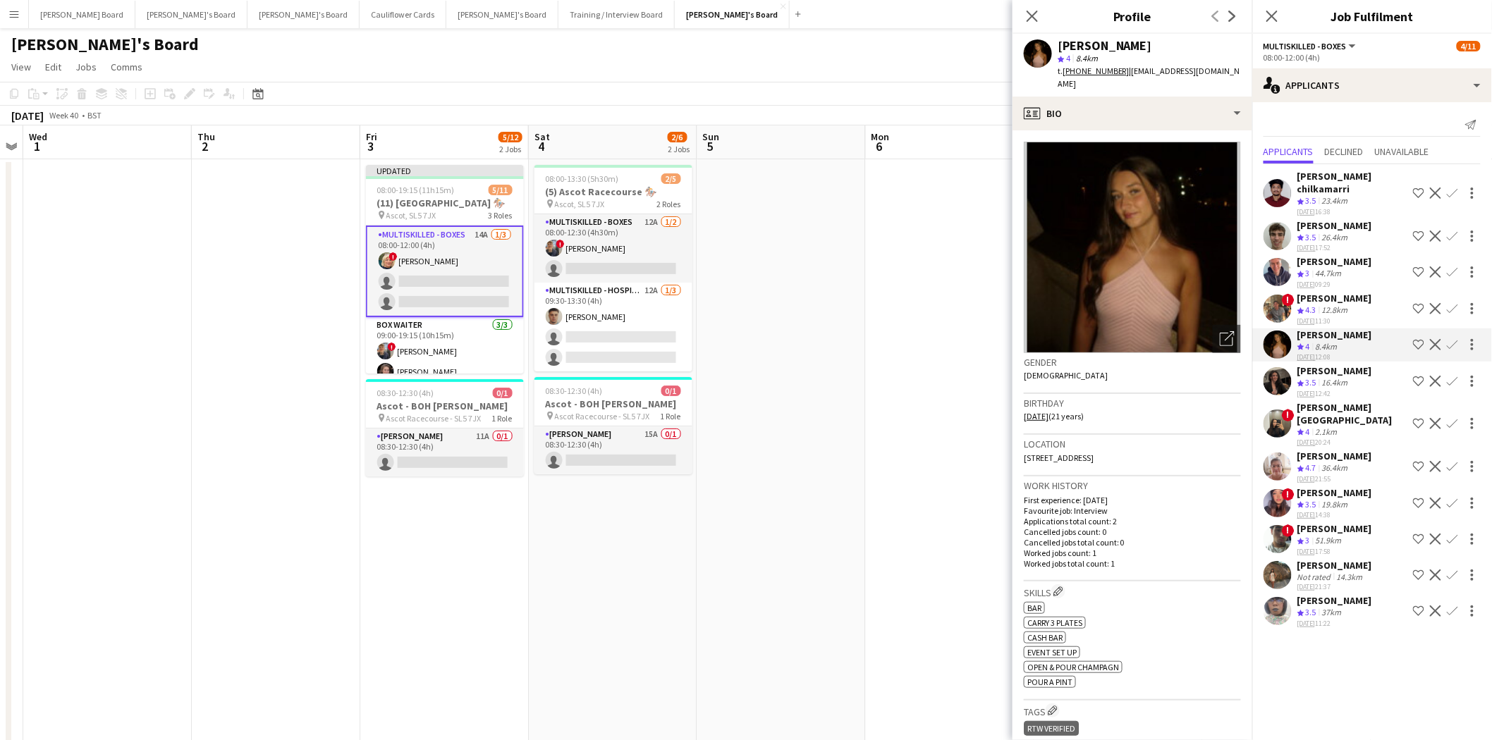
click at [1191, 219] on div "[PERSON_NAME]" at bounding box center [1334, 225] width 75 height 13
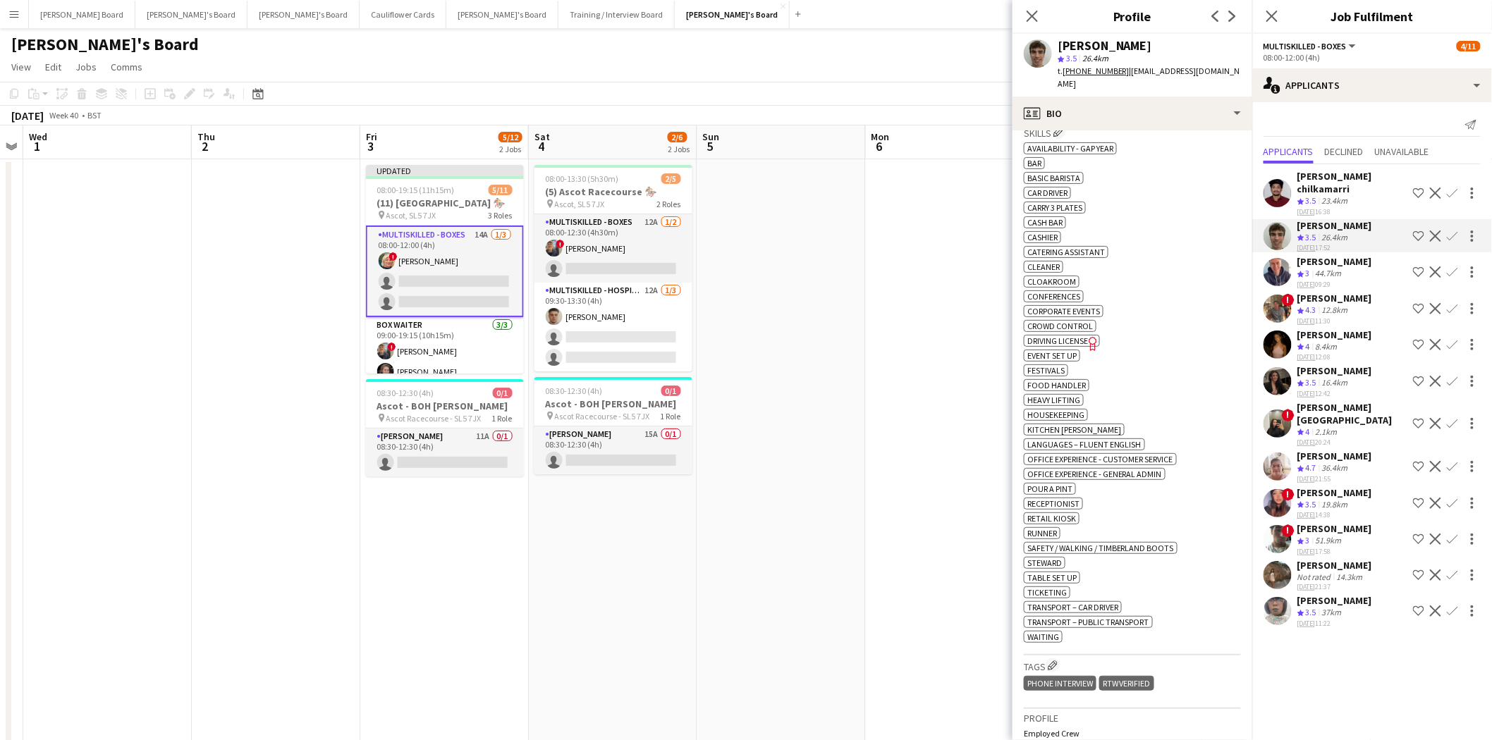
scroll to position [470, 0]
click at [1191, 173] on div "[PERSON_NAME] chilkamarri" at bounding box center [1352, 182] width 110 height 25
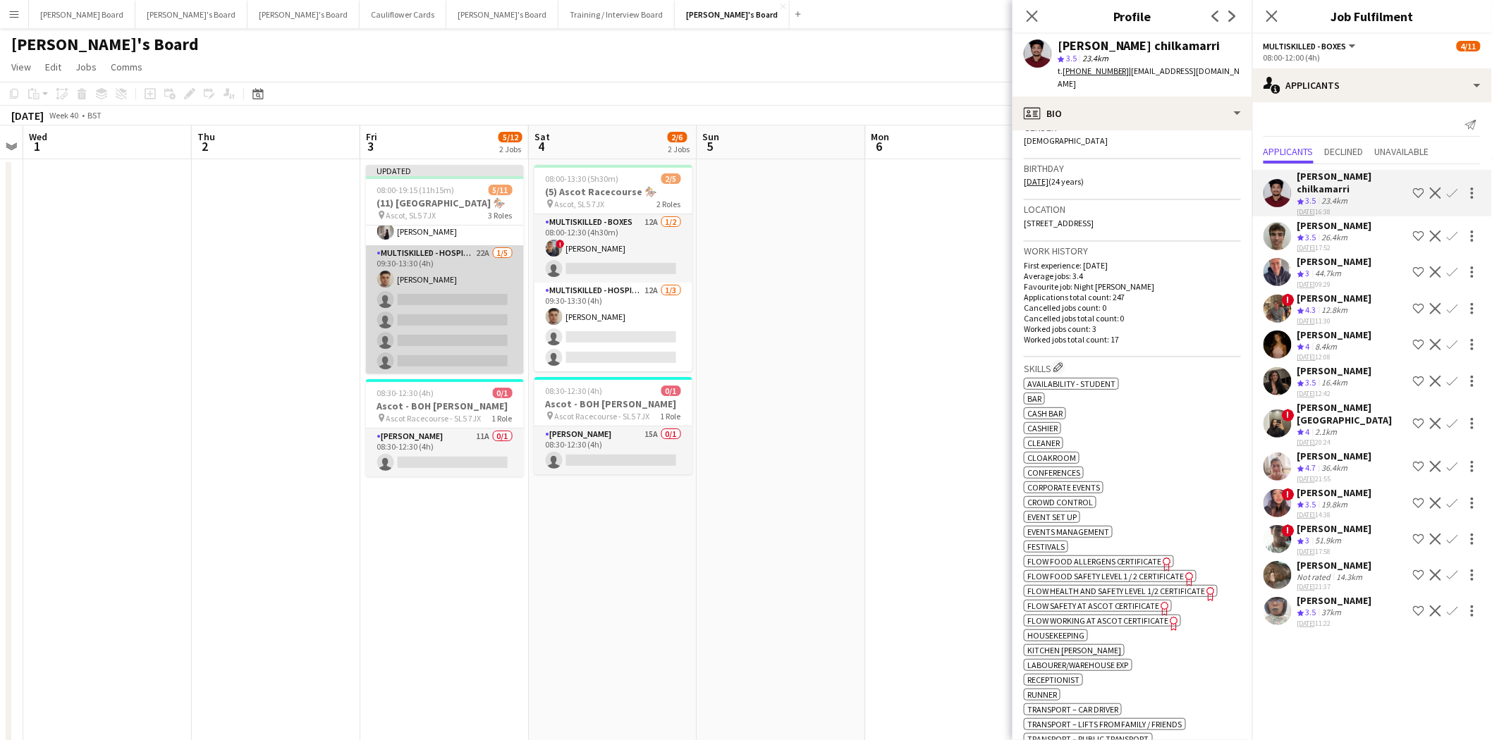
scroll to position [0, 482]
click at [414, 309] on app-card-role "Multiskilled - Hospitality 22A 1/5 09:30-13:30 (4h) Thomas Morris single-neutra…" at bounding box center [446, 310] width 158 height 130
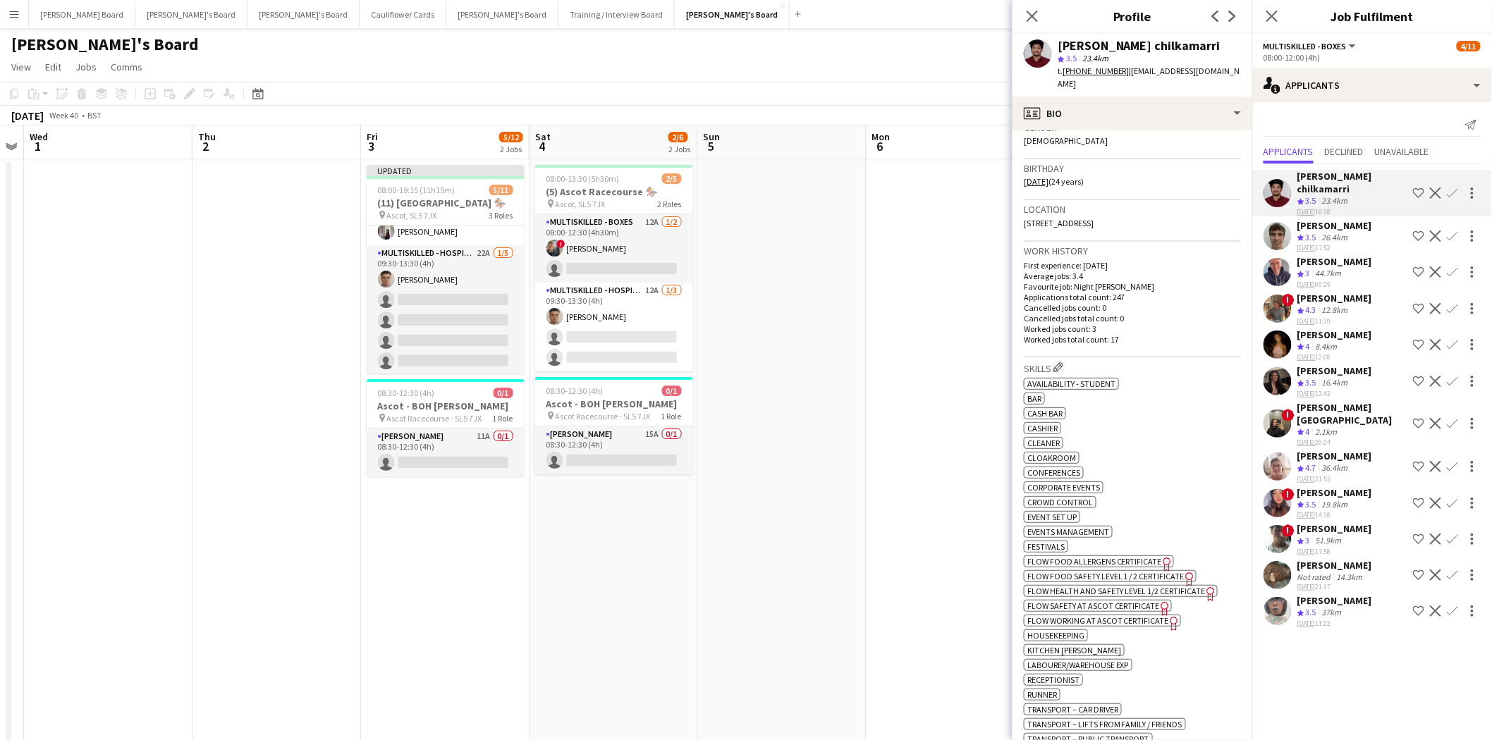
scroll to position [159, 0]
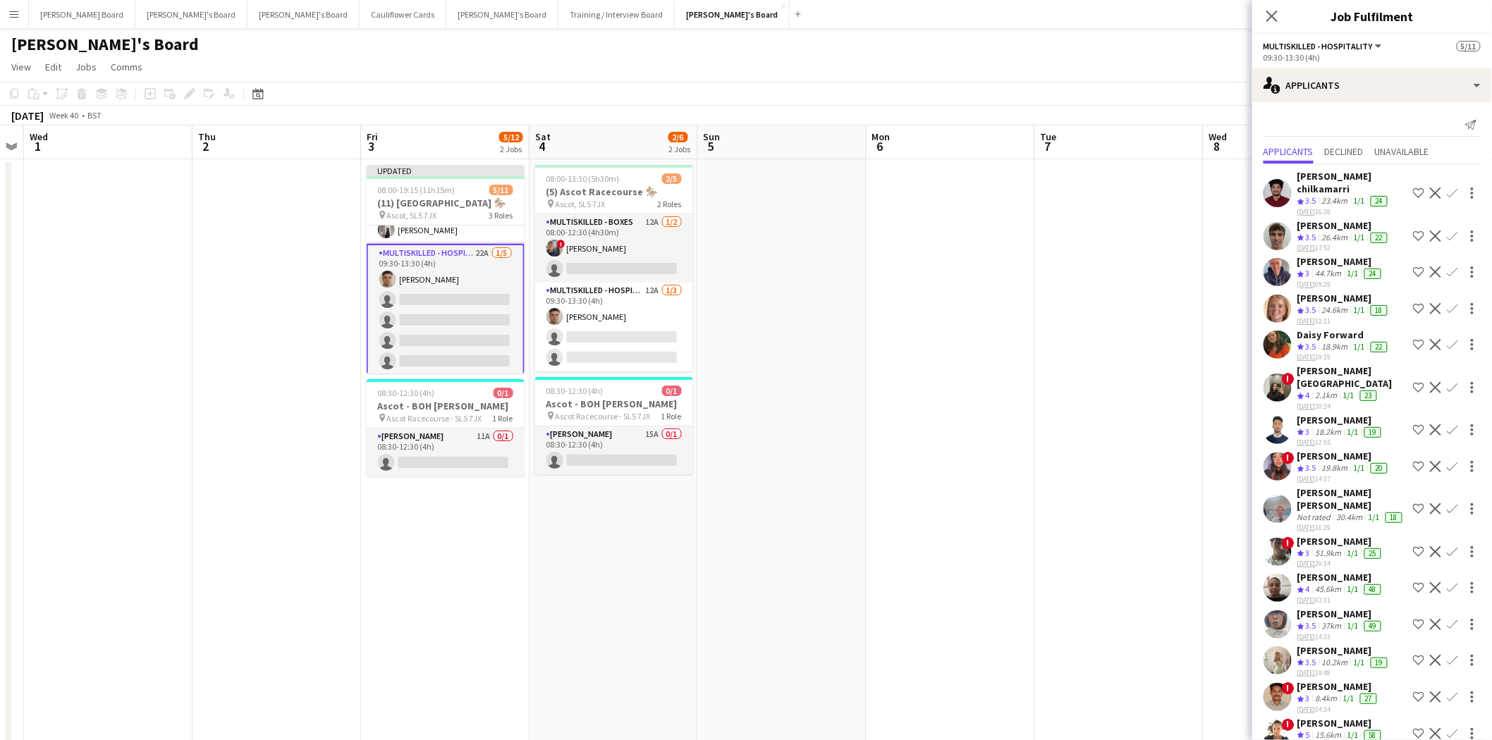
click at [1191, 173] on div "[PERSON_NAME] chilkamarri" at bounding box center [1352, 182] width 110 height 25
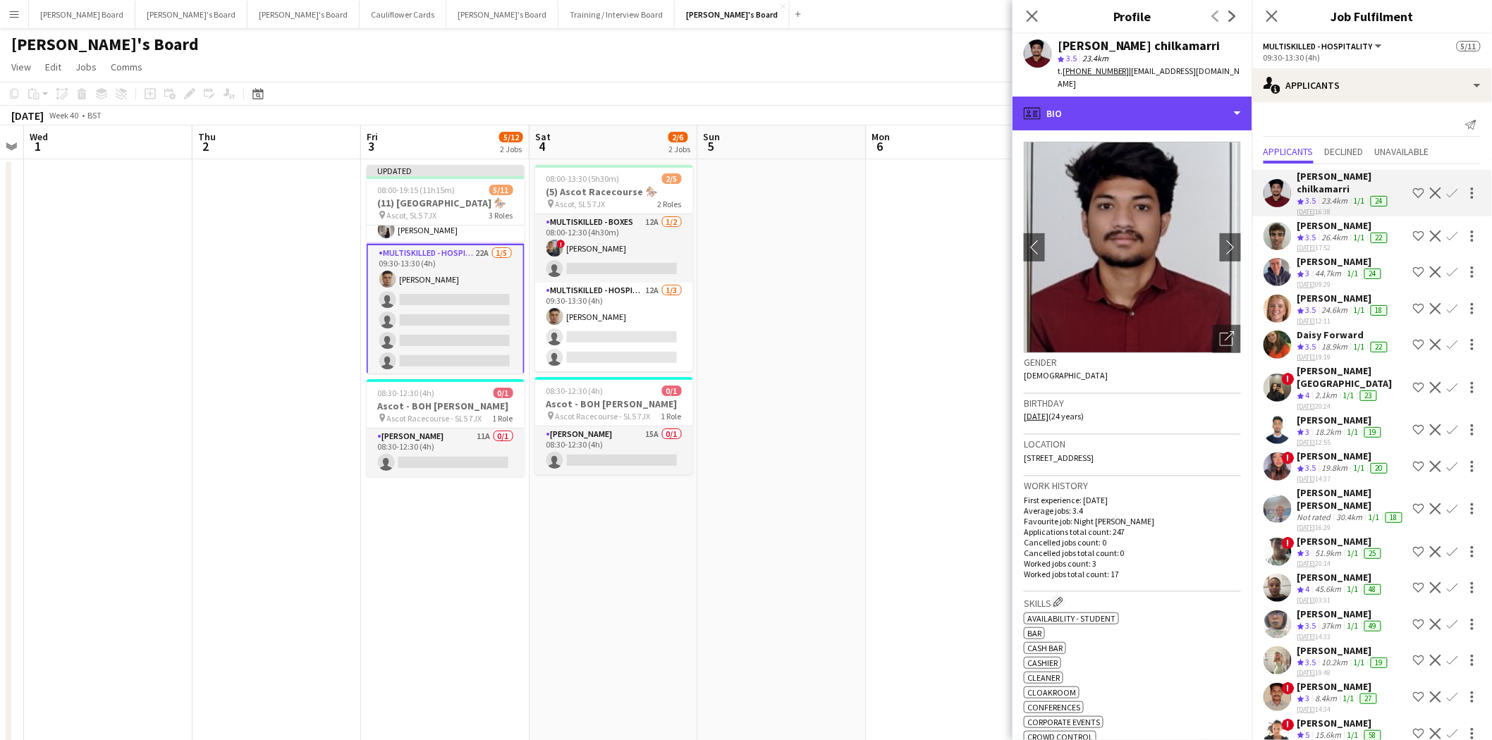
drag, startPoint x: 1132, startPoint y: 92, endPoint x: 1149, endPoint y: 154, distance: 63.6
click at [1132, 97] on div "profile Bio" at bounding box center [1132, 114] width 240 height 34
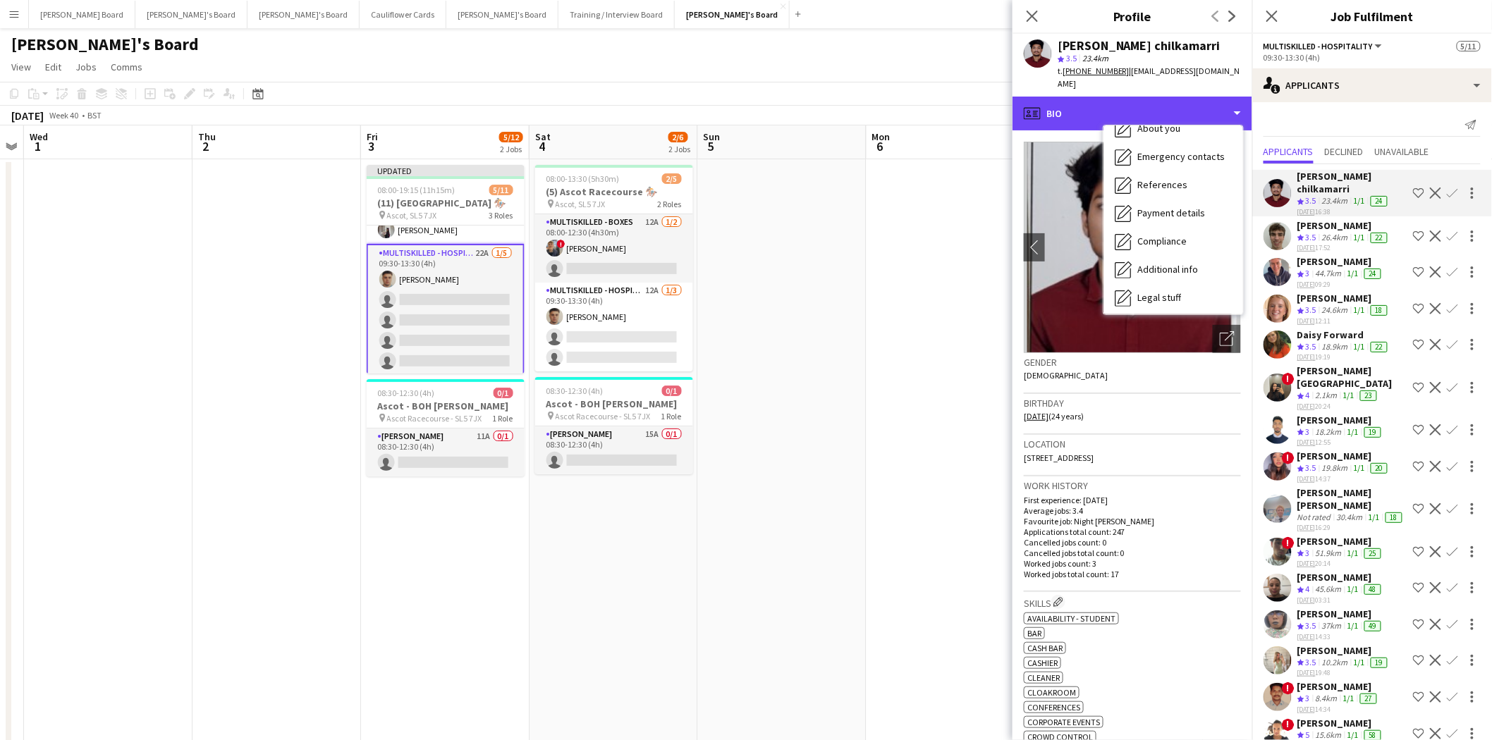
scroll to position [216, 0]
click at [1160, 289] on span "Calendar" at bounding box center [1155, 295] width 37 height 13
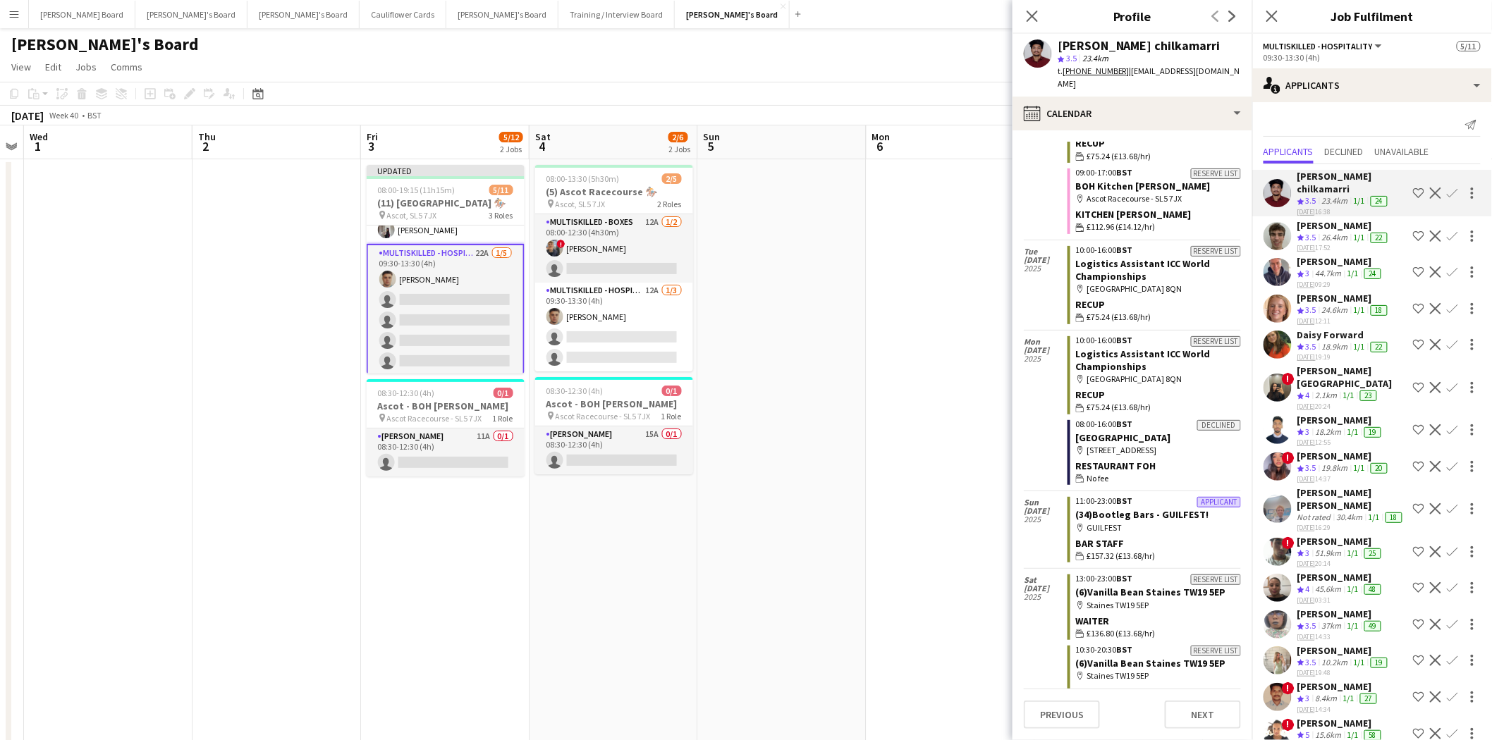
scroll to position [9401, 0]
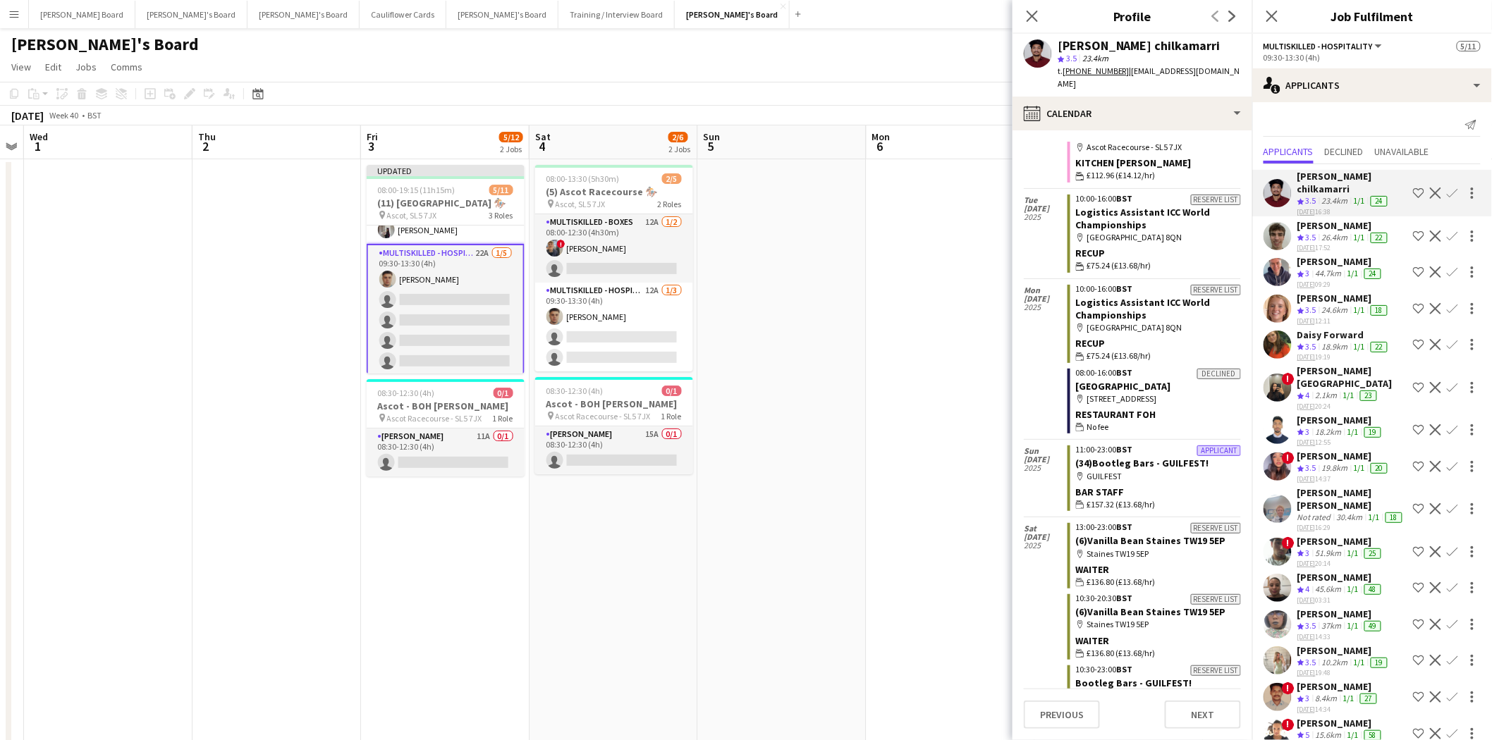
click at [1191, 255] on div "[PERSON_NAME]" at bounding box center [1340, 261] width 87 height 13
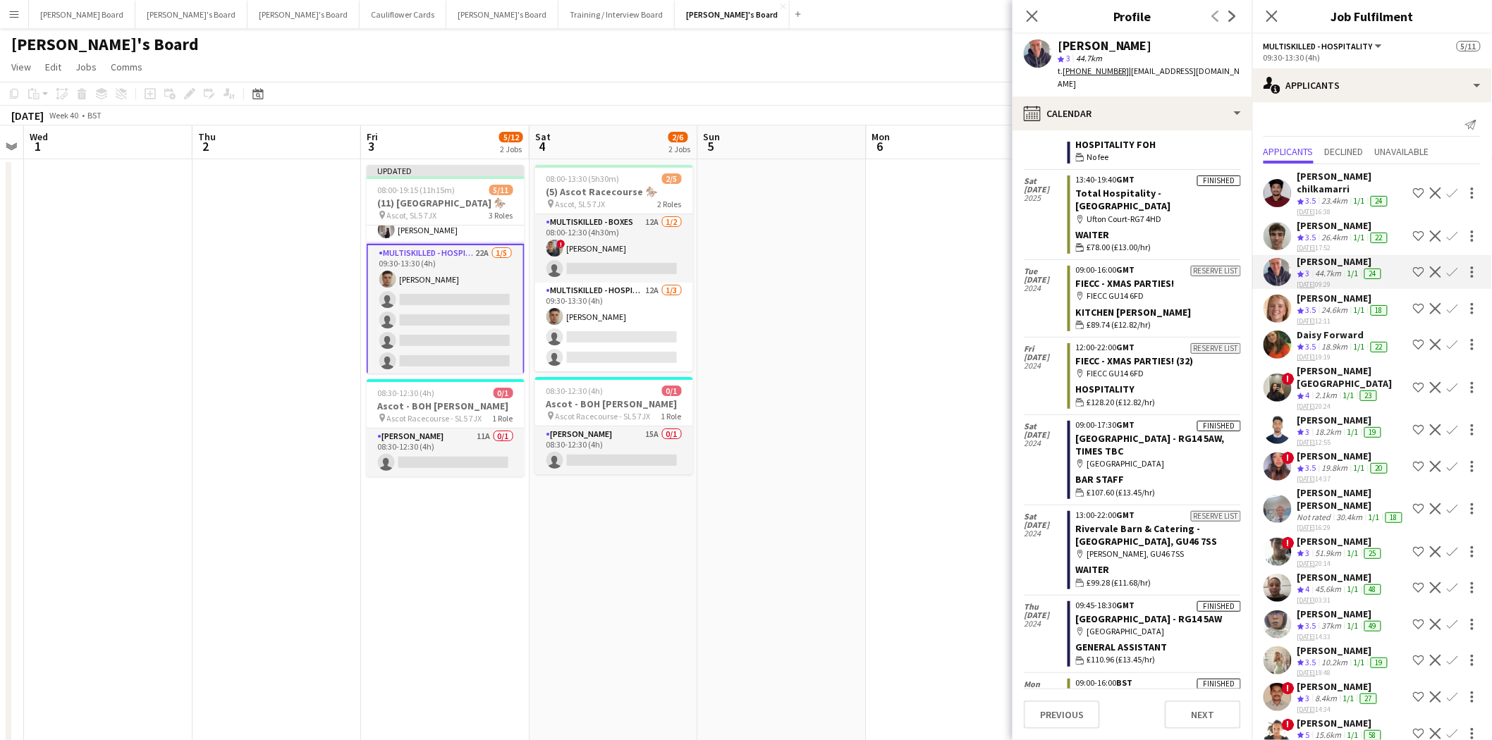
scroll to position [2196, 0]
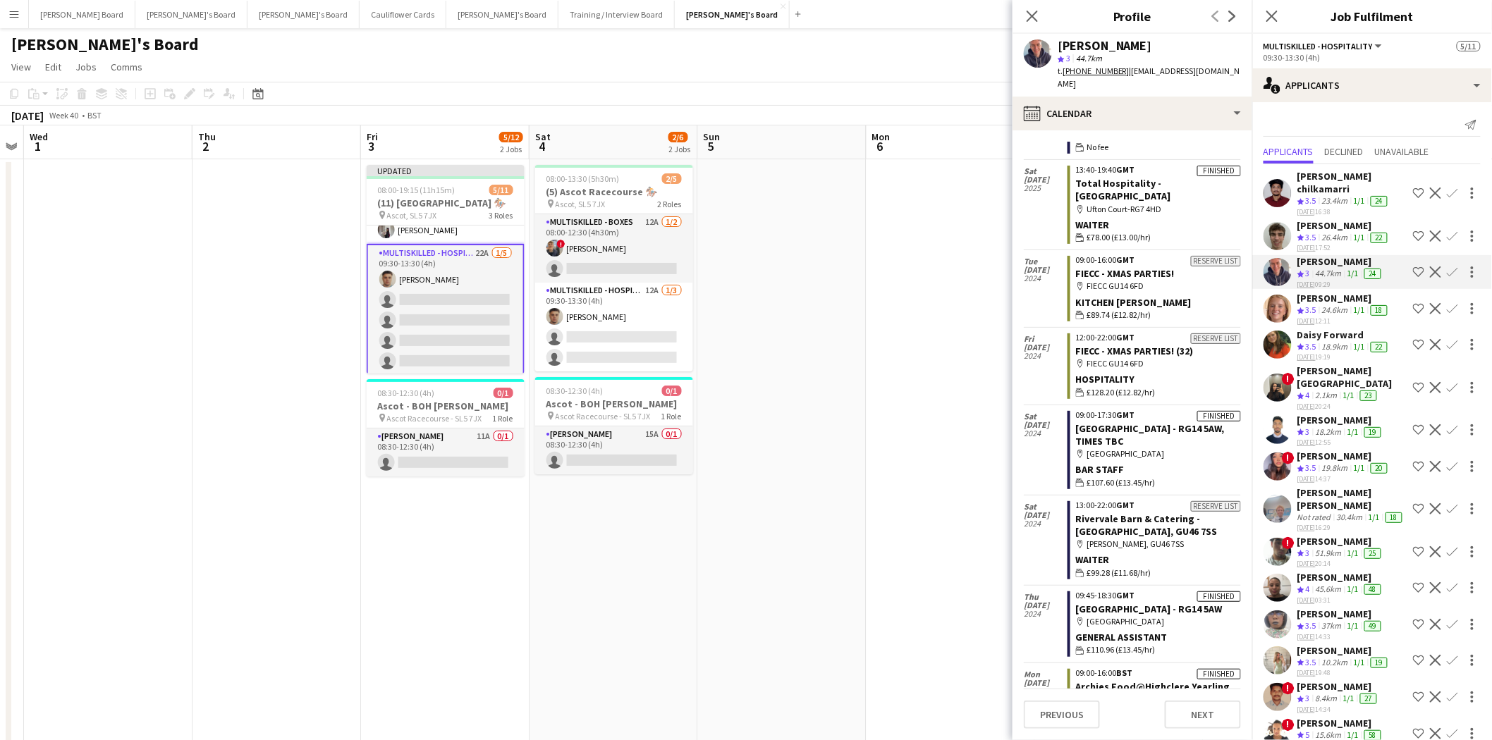
click at [1191, 255] on div "[PERSON_NAME]" at bounding box center [1340, 261] width 87 height 13
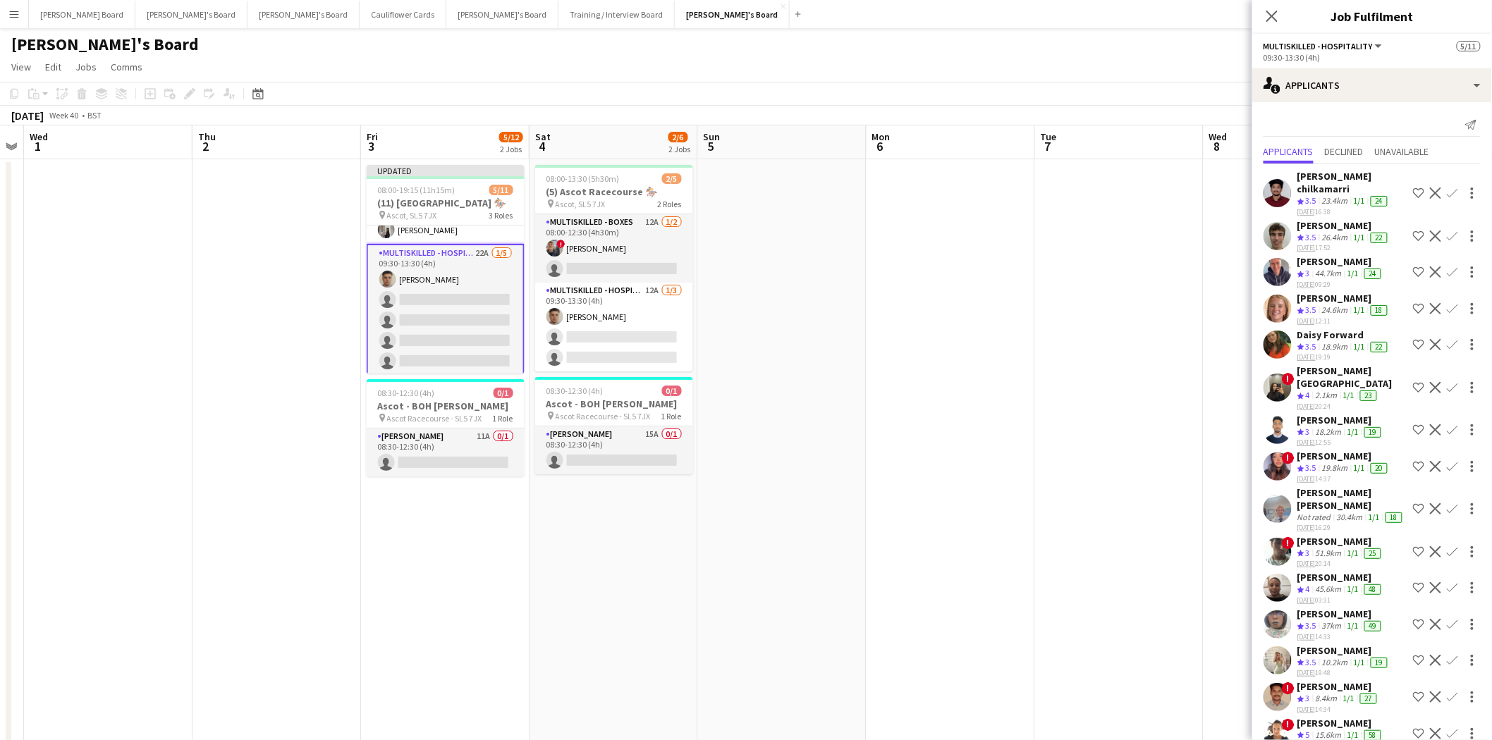
click at [1191, 255] on div "[PERSON_NAME]" at bounding box center [1340, 261] width 87 height 13
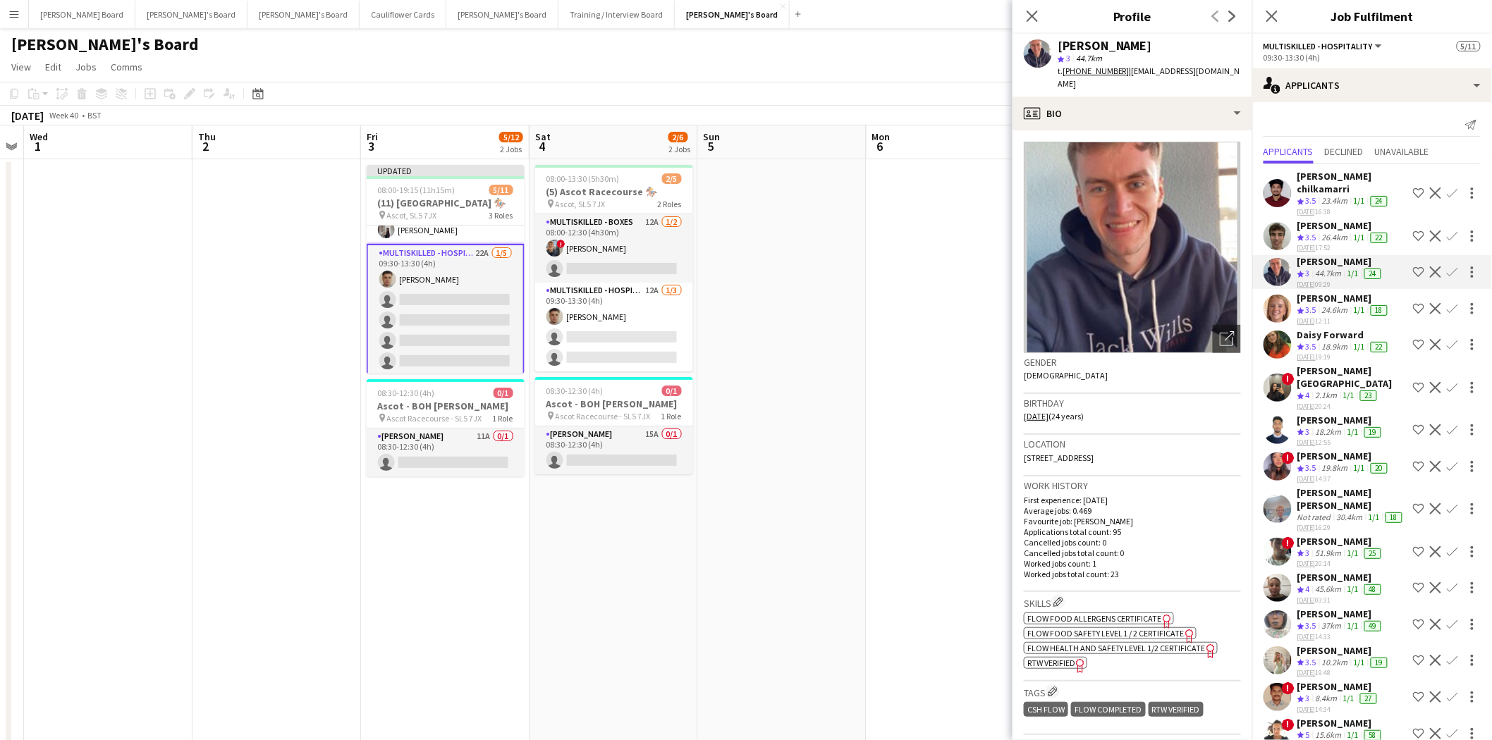
click at [1191, 292] on div "[PERSON_NAME]" at bounding box center [1343, 298] width 93 height 13
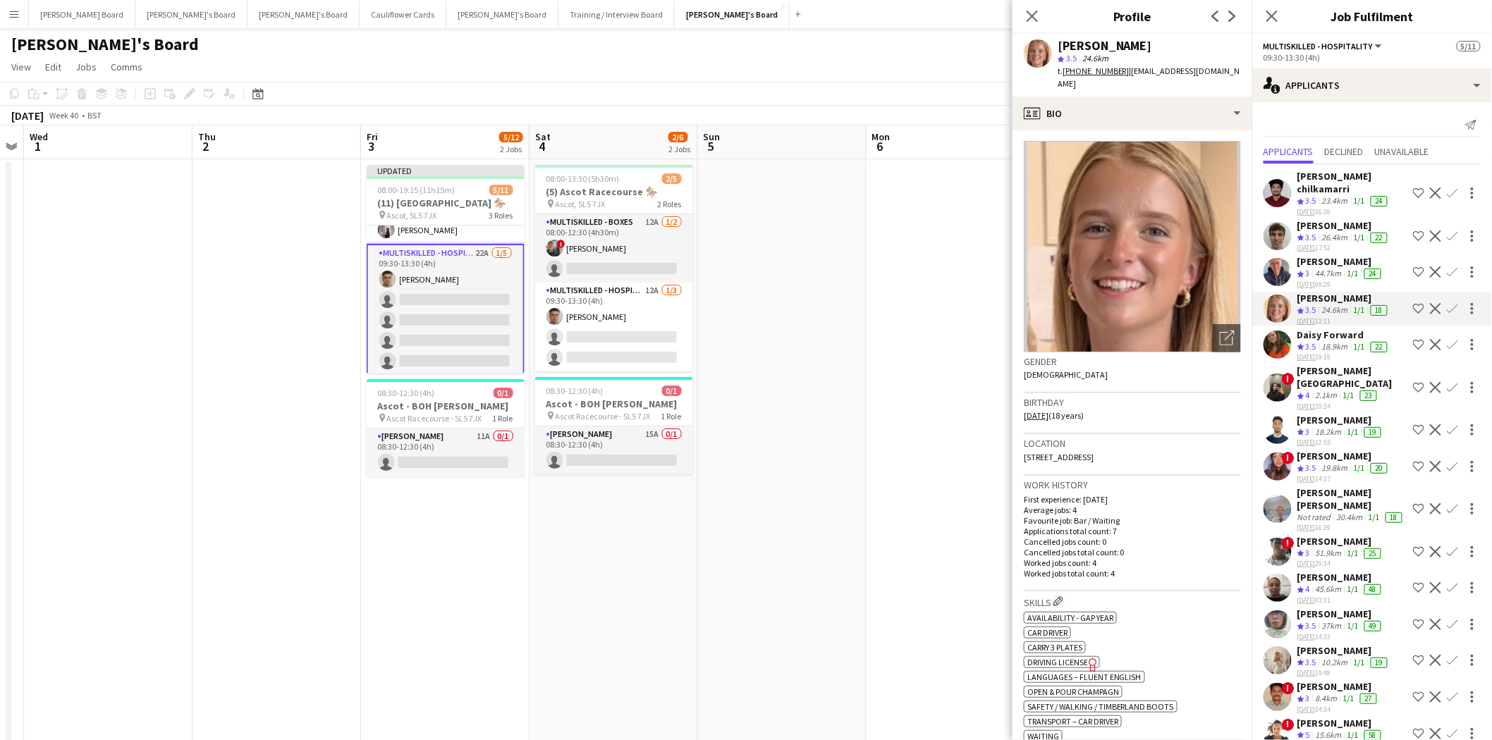
scroll to position [0, 0]
click at [1191, 317] on div "24-09-2025 12:11" at bounding box center [1343, 321] width 93 height 9
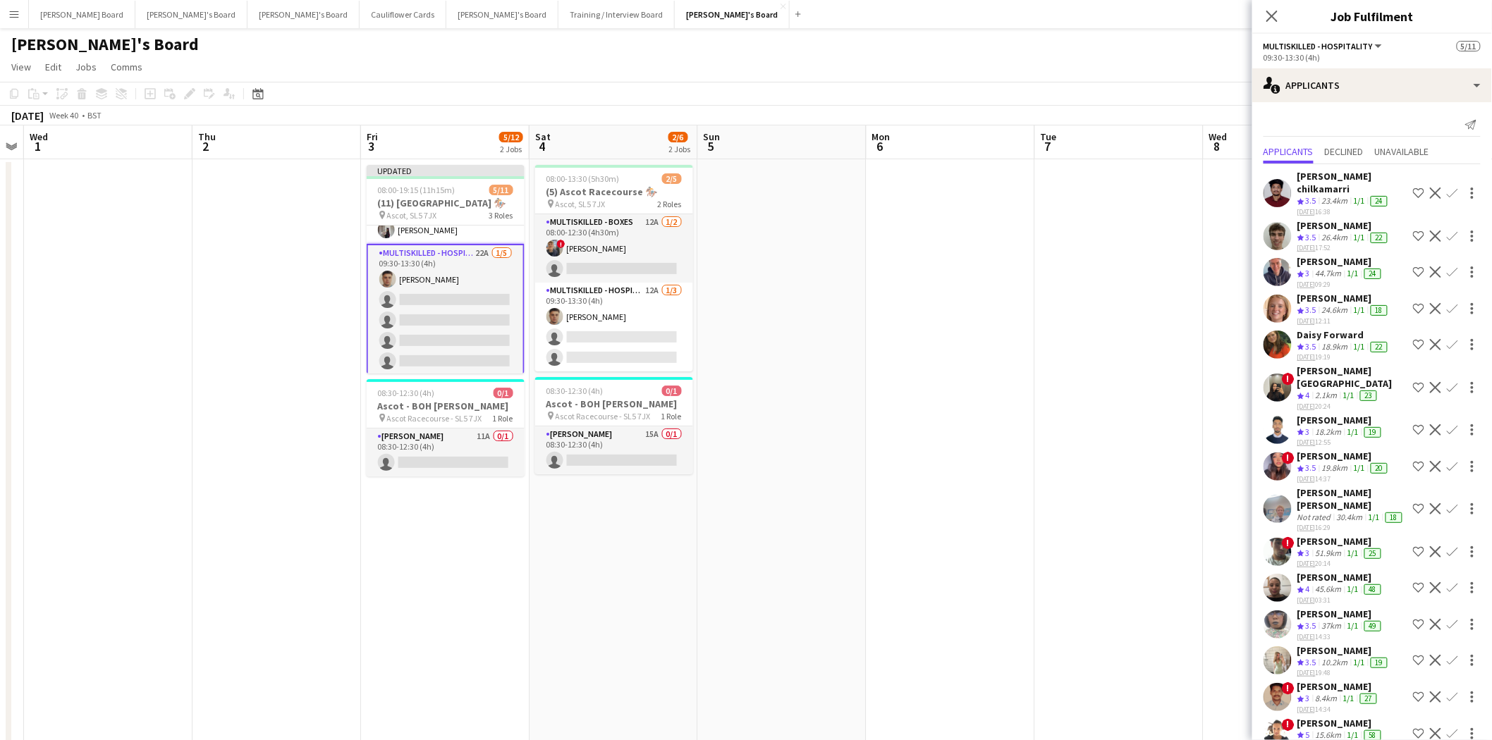
click at [1191, 329] on div "Daisy Forward" at bounding box center [1343, 335] width 93 height 13
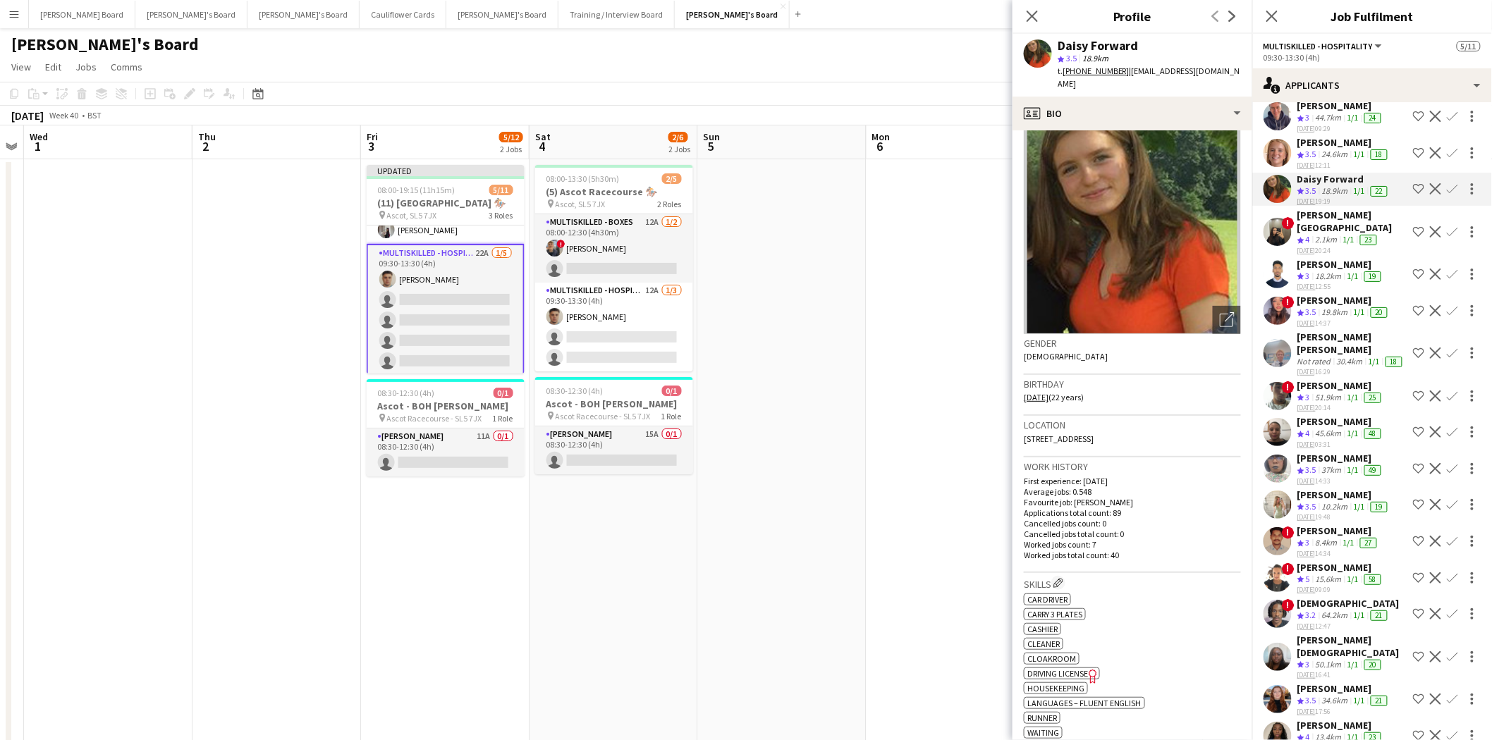
scroll to position [157, 0]
click at [1191, 330] on div "[PERSON_NAME] [PERSON_NAME]" at bounding box center [1352, 342] width 110 height 25
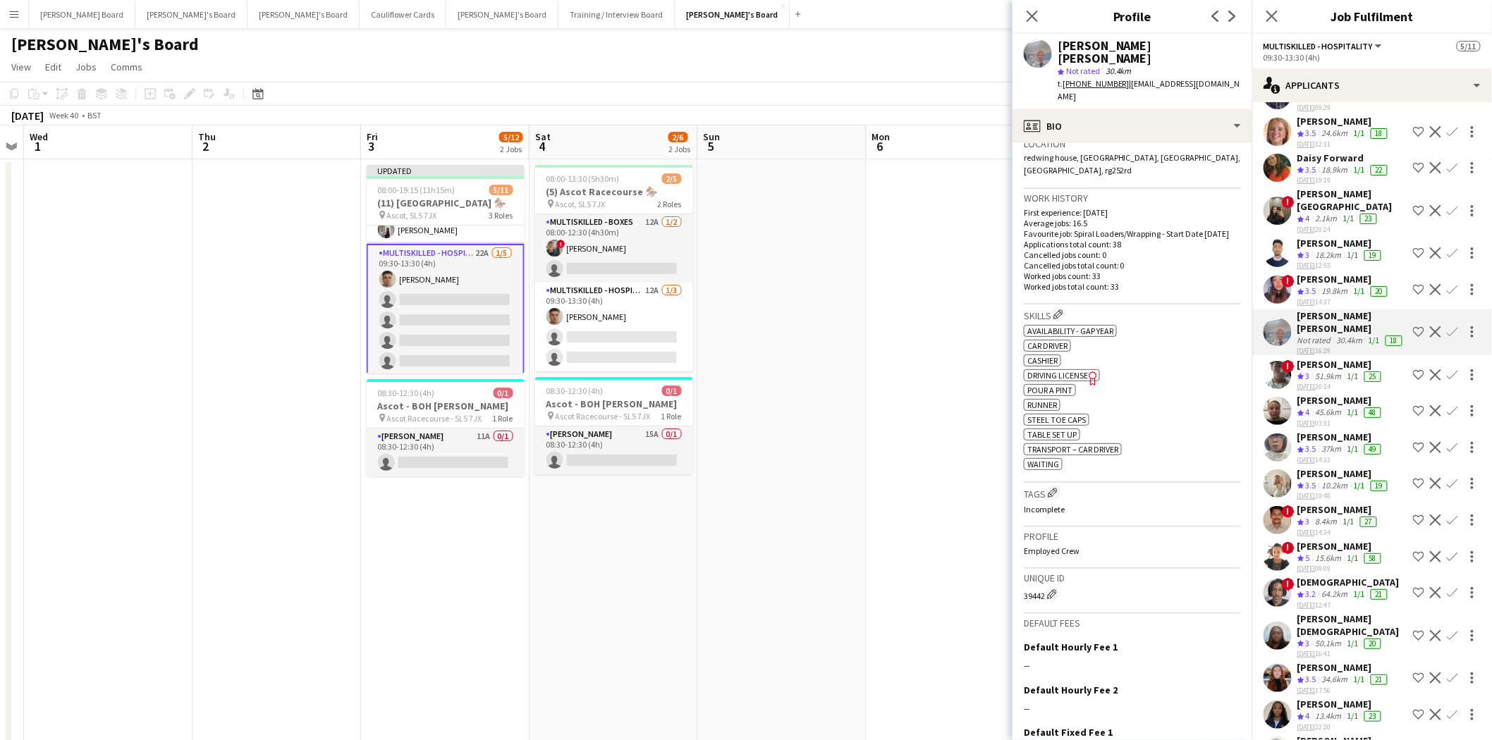
scroll to position [191, 0]
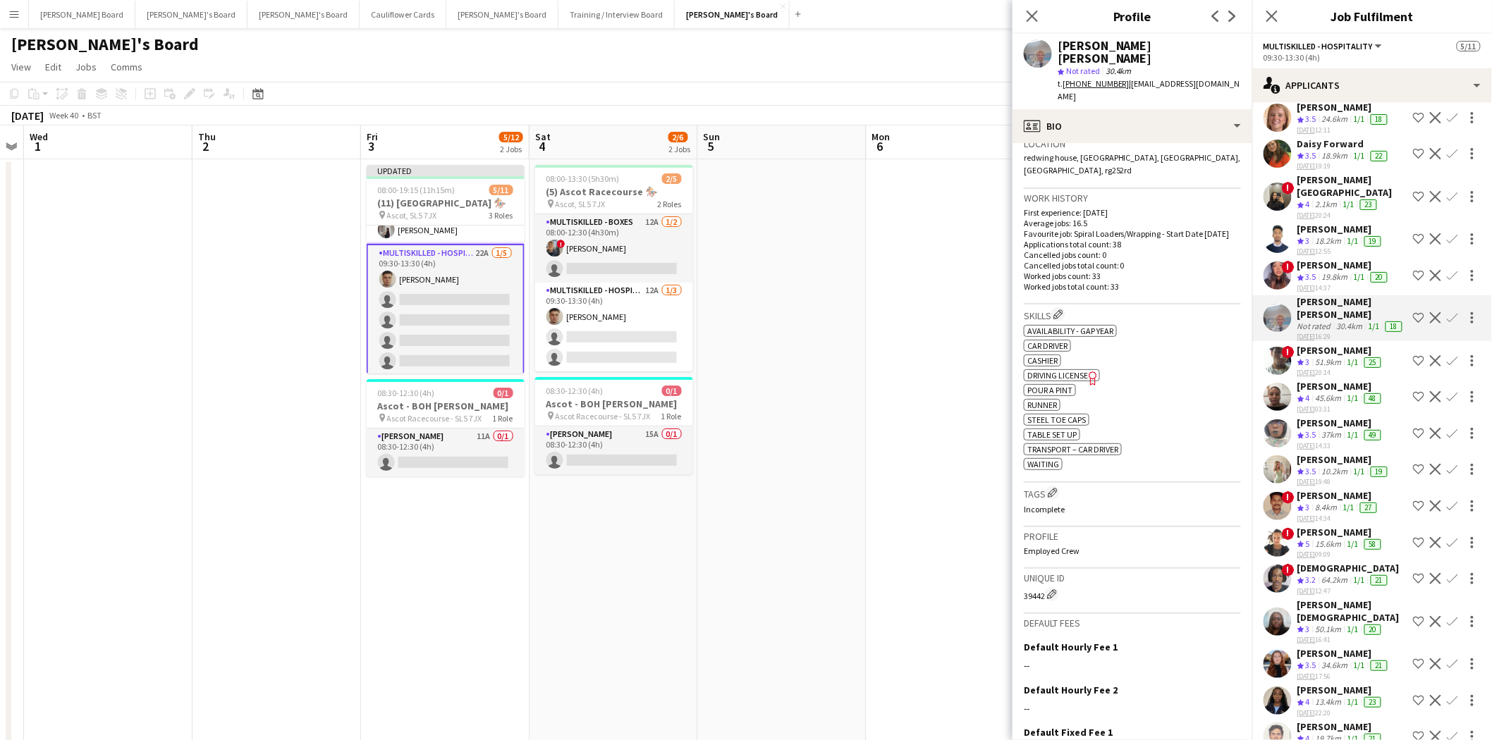
click at [1191, 380] on div "[PERSON_NAME]" at bounding box center [1340, 386] width 87 height 13
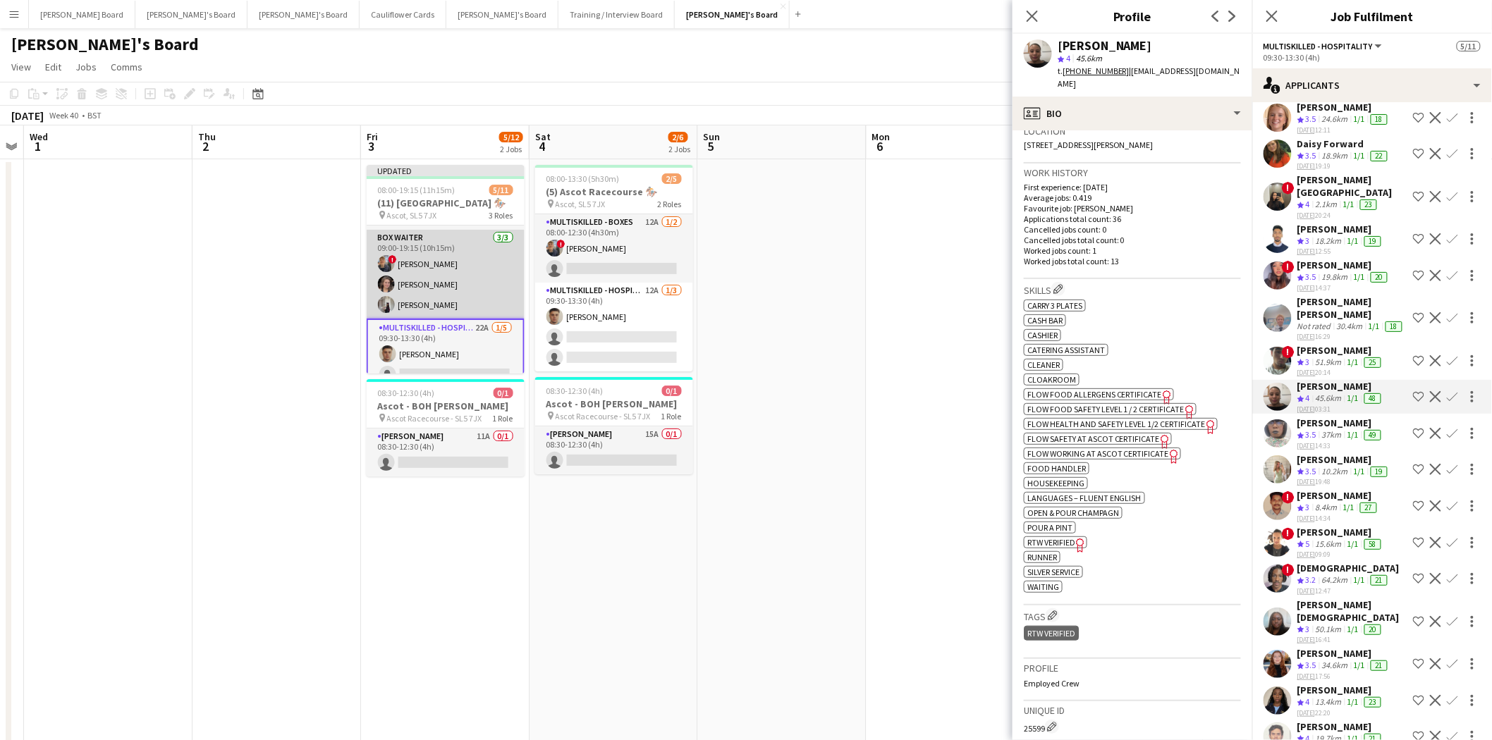
scroll to position [0, 0]
click at [441, 255] on app-card-role "Multiskilled - Boxes 14A 1/3 08:00-12:00 (4h) ! Mairead Sullivan single-neutral…" at bounding box center [446, 270] width 158 height 89
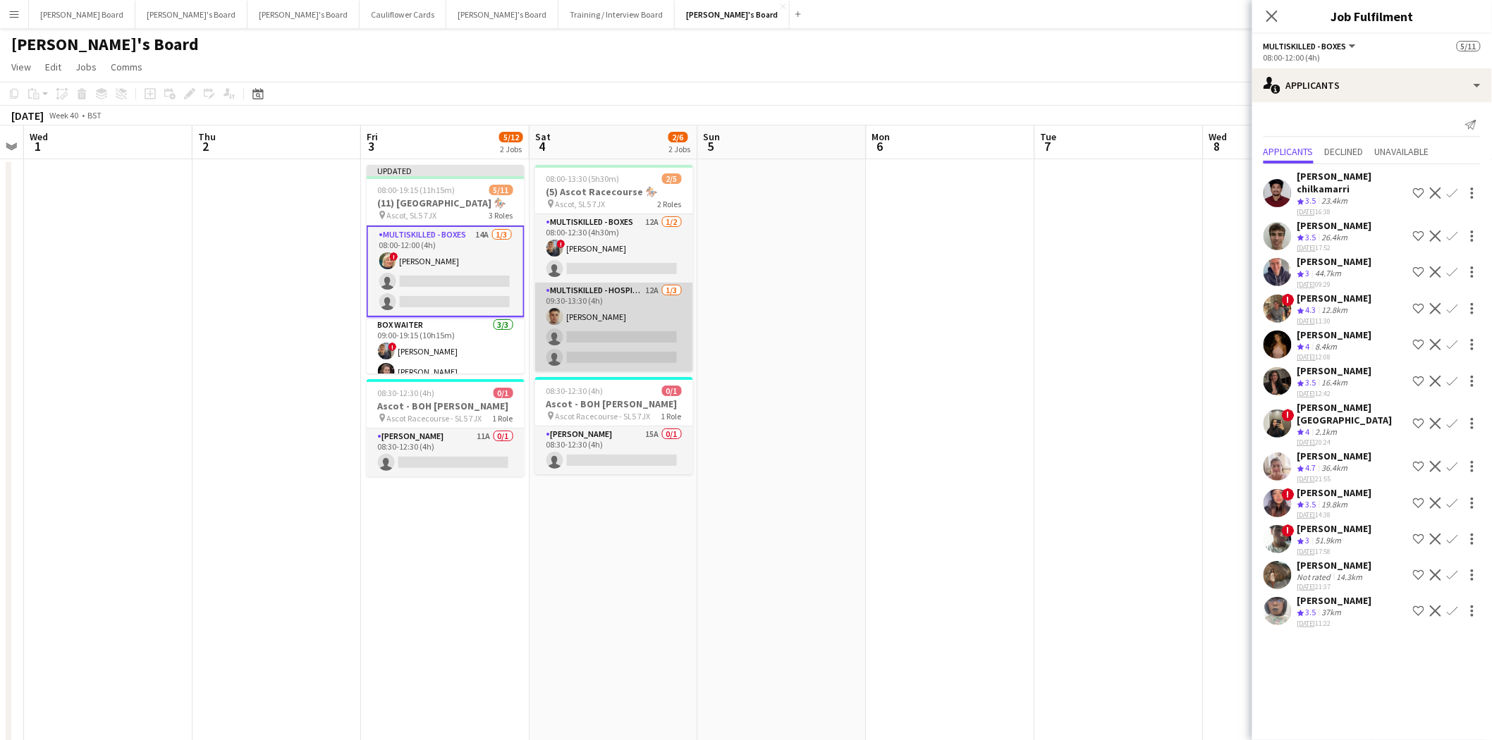
click at [596, 321] on app-card-role "Multiskilled - Hospitality 12A 1/3 09:30-13:30 (4h) Thomas Morris single-neutra…" at bounding box center [614, 327] width 158 height 89
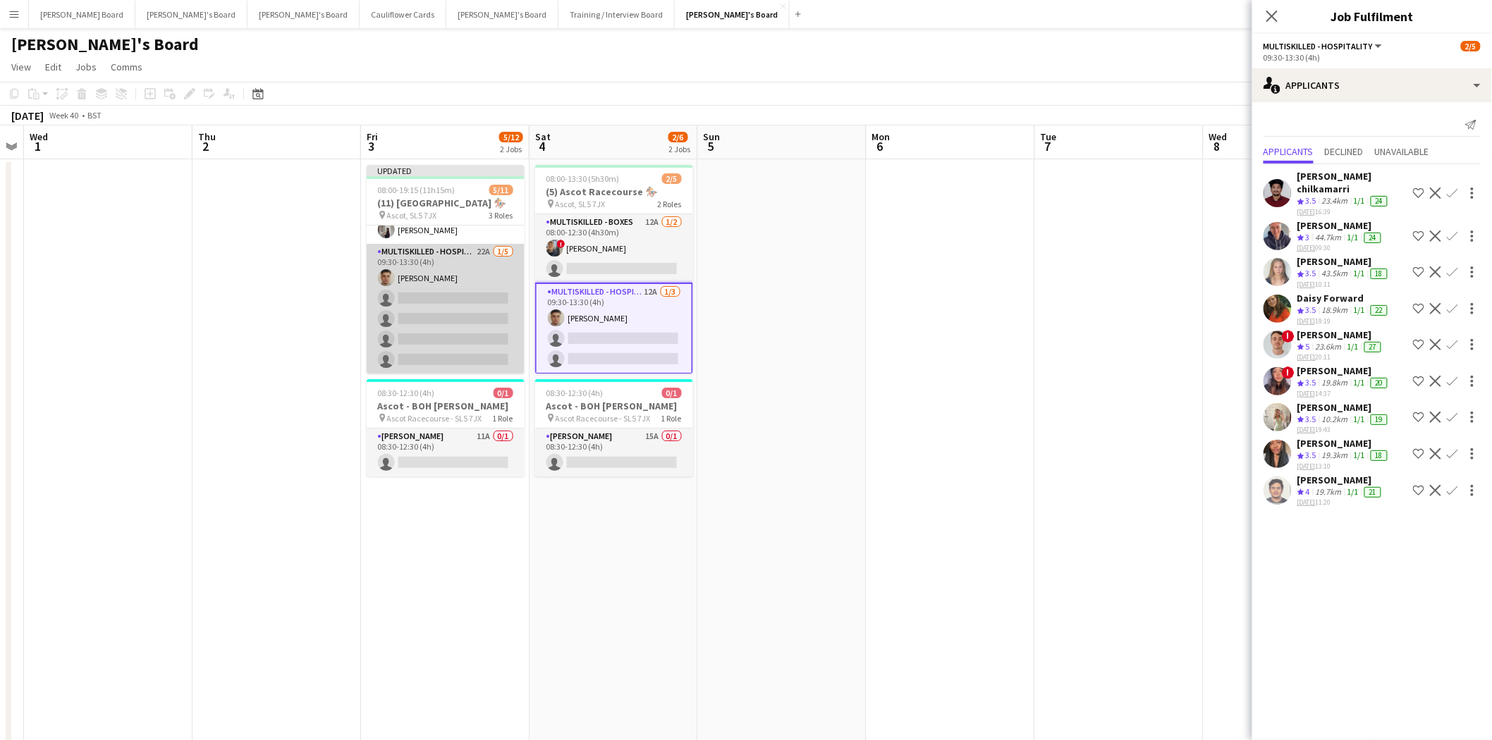
scroll to position [0, 481]
click at [412, 338] on app-card-role "Multiskilled - Hospitality 22A 1/5 09:30-13:30 (4h) Thomas Morris single-neutra…" at bounding box center [446, 309] width 158 height 130
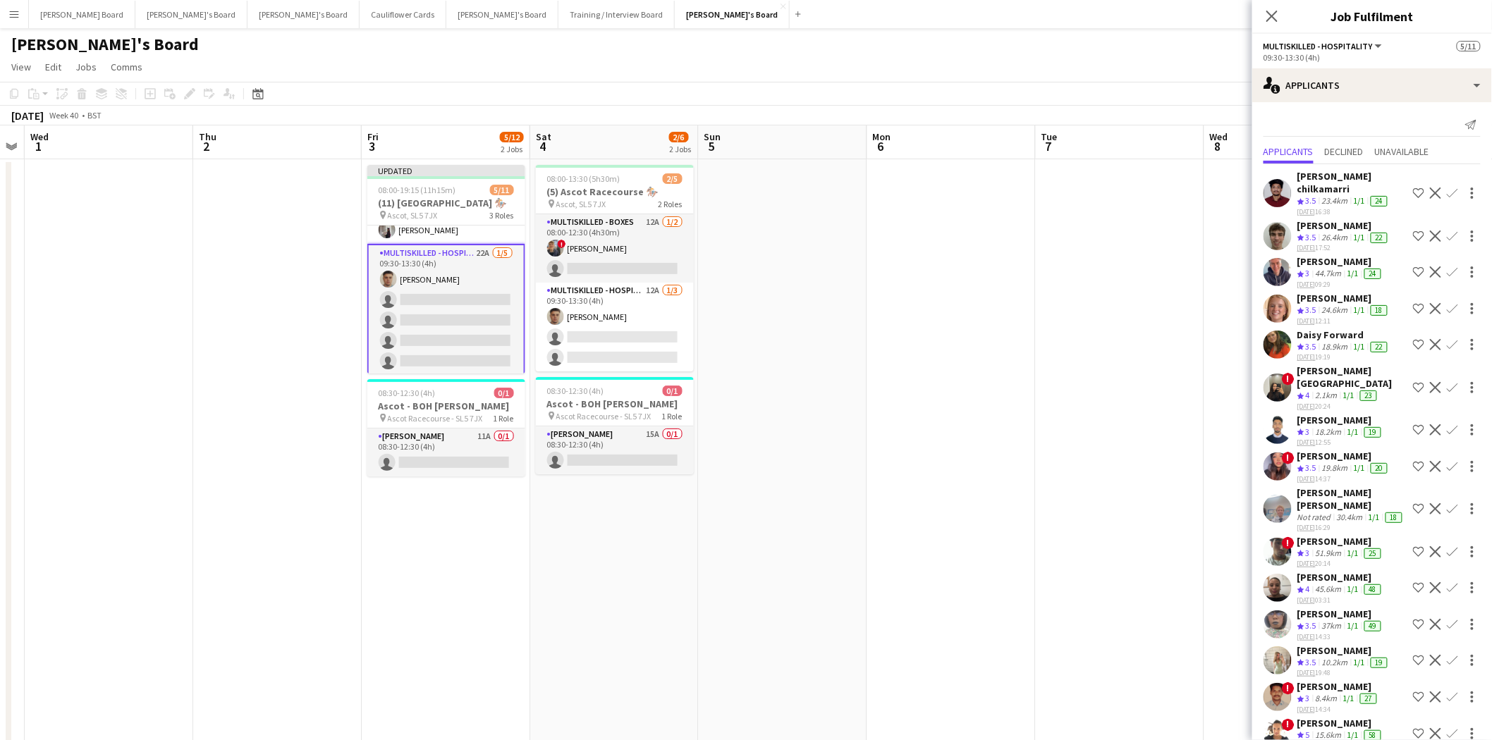
click at [1191, 450] on div "[PERSON_NAME]" at bounding box center [1343, 456] width 93 height 13
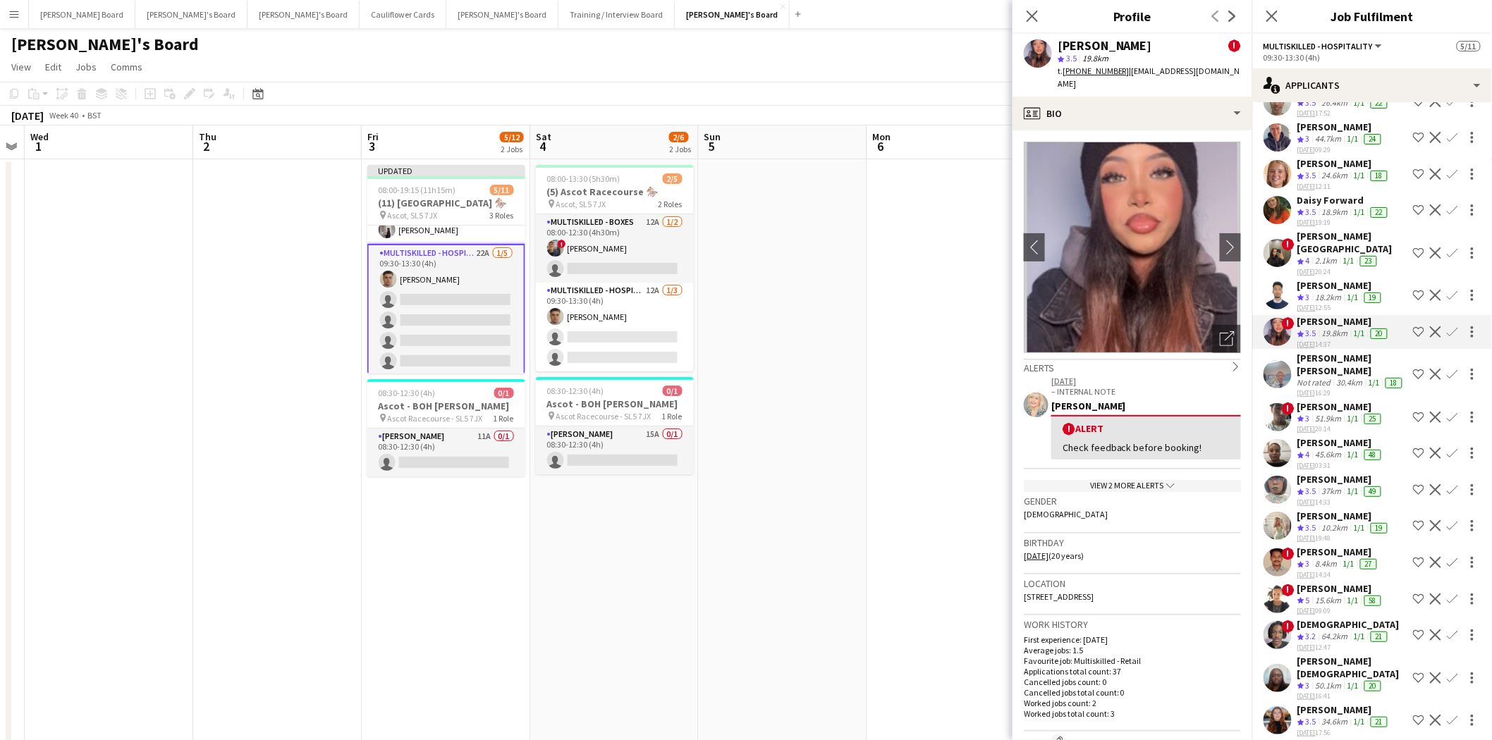
scroll to position [157, 0]
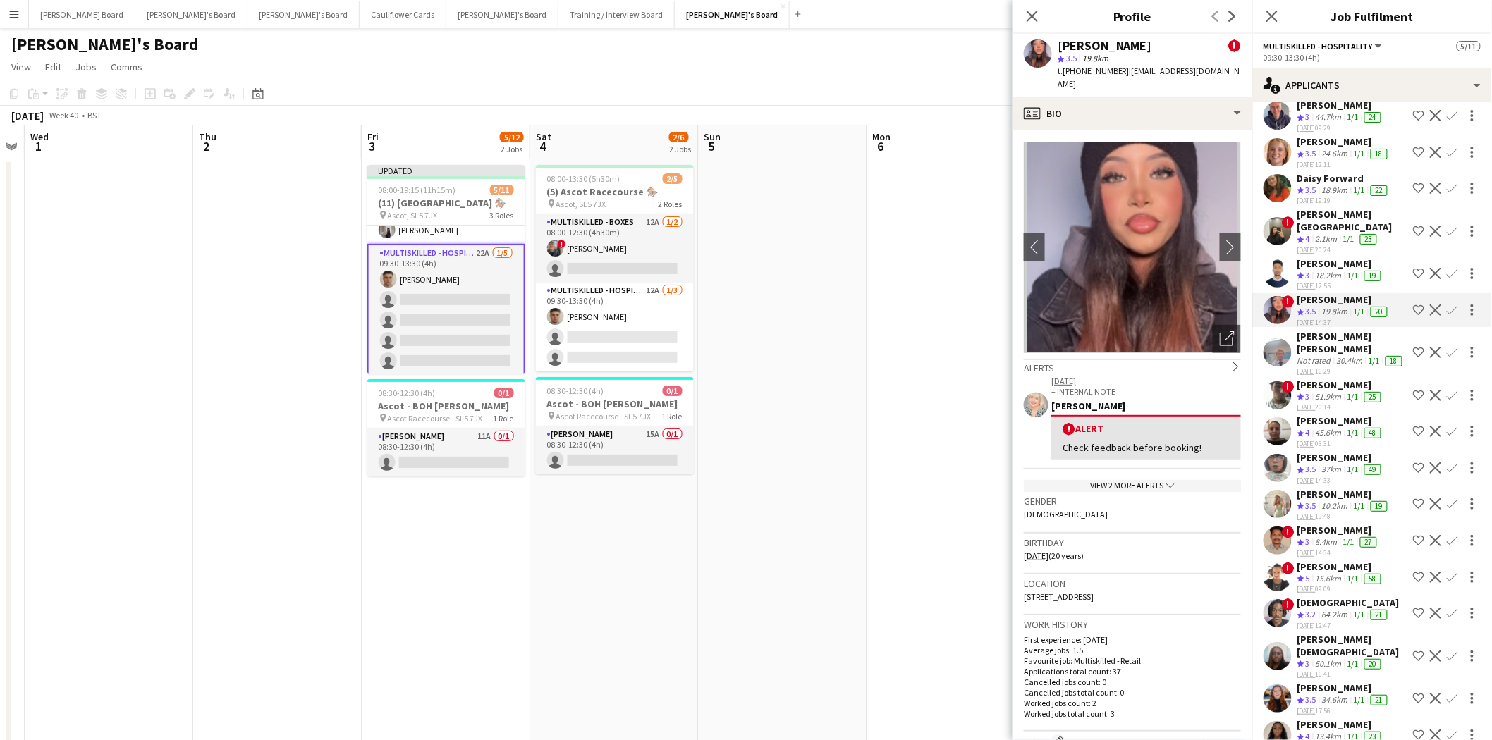
click at [1191, 415] on div "[PERSON_NAME]" at bounding box center [1340, 421] width 87 height 13
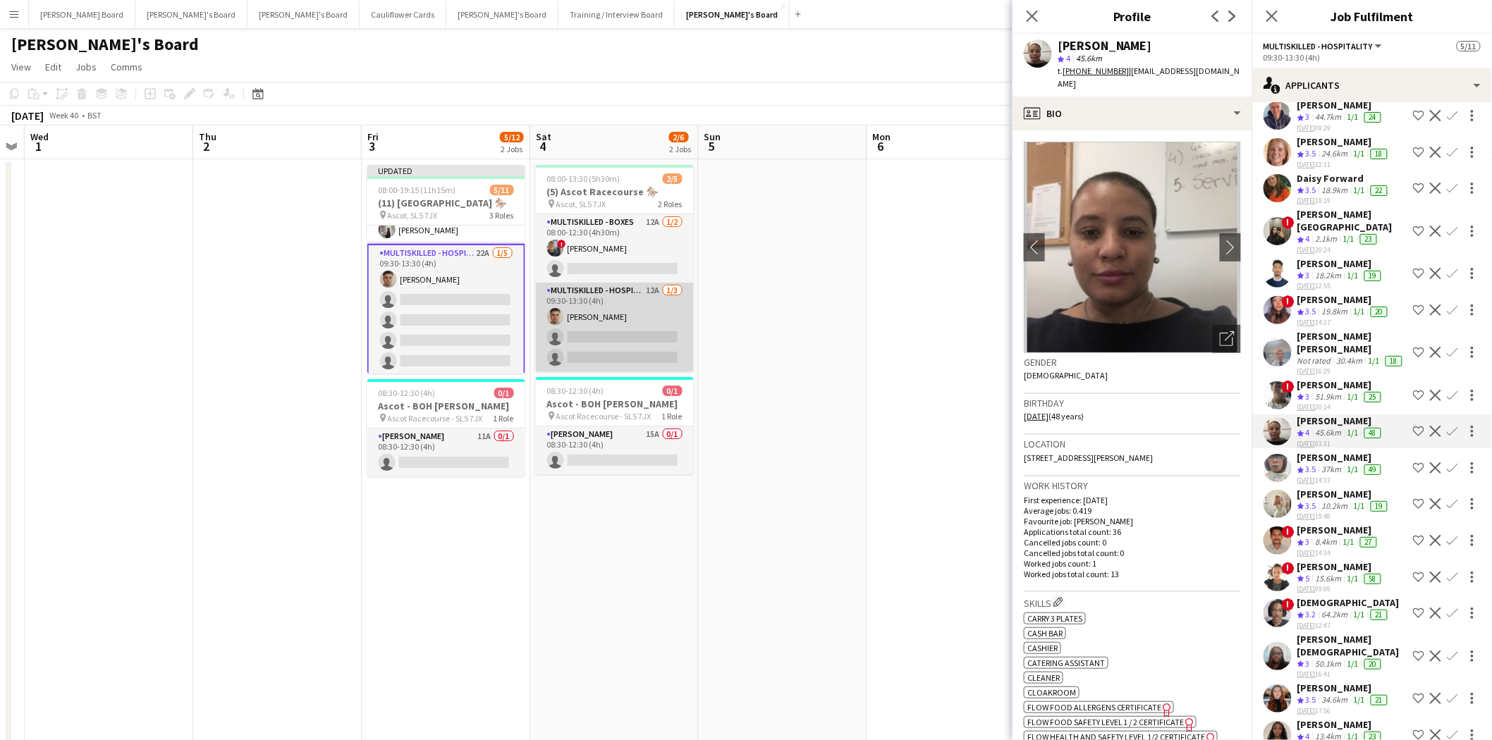
click at [583, 326] on app-card-role "Multiskilled - Hospitality 12A 1/3 09:30-13:30 (4h) Thomas Morris single-neutra…" at bounding box center [615, 327] width 158 height 89
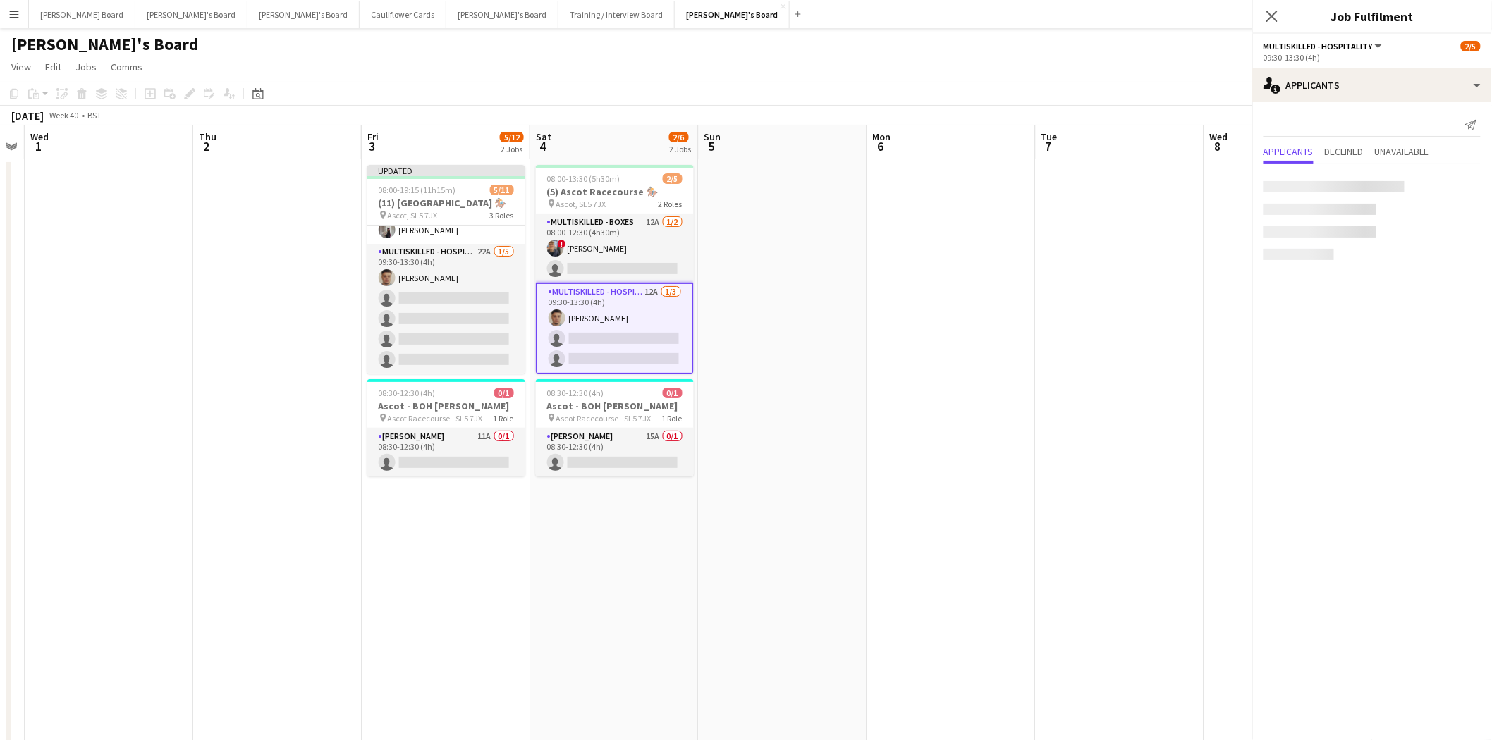
scroll to position [0, 0]
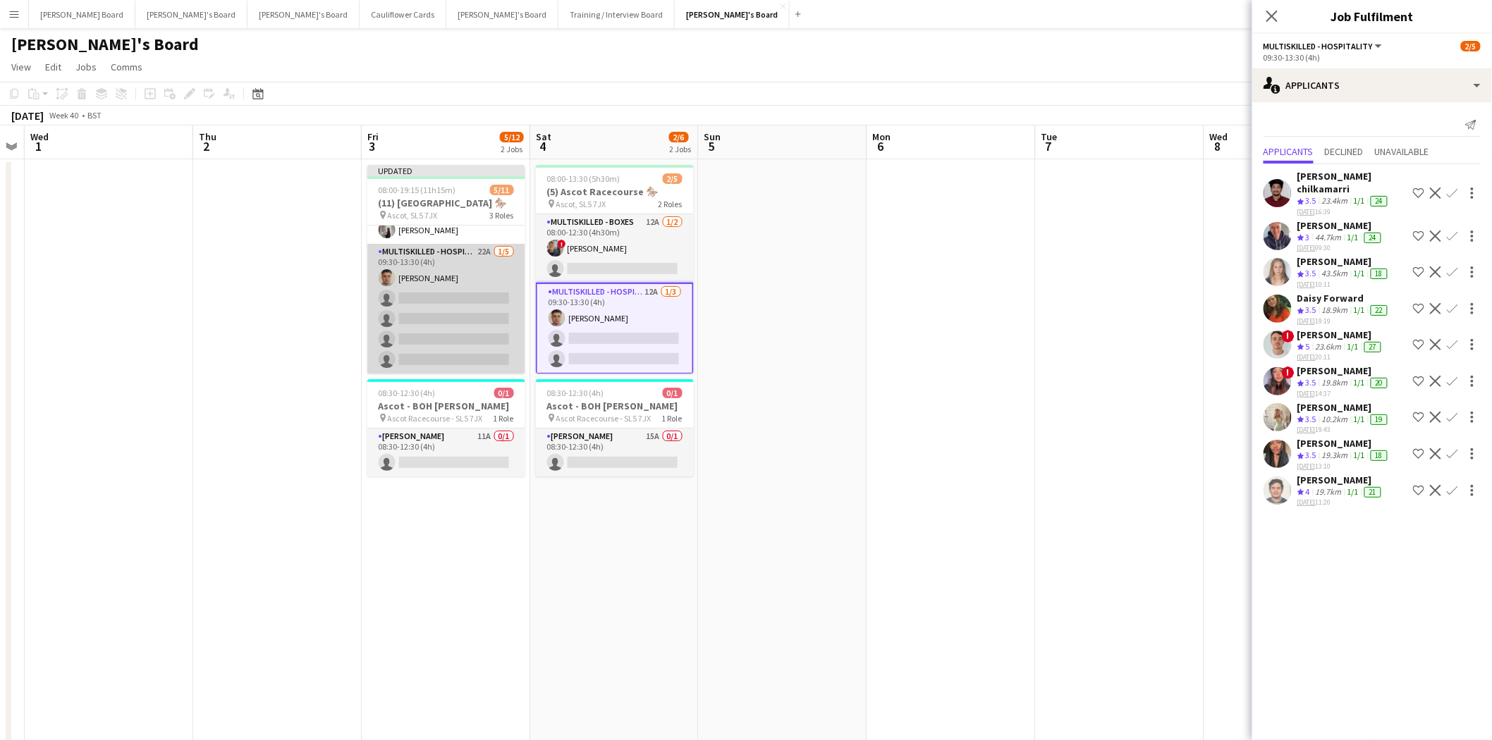
click at [438, 299] on app-card-role "Multiskilled - Hospitality 22A 1/5 09:30-13:30 (4h) Thomas Morris single-neutra…" at bounding box center [446, 309] width 158 height 130
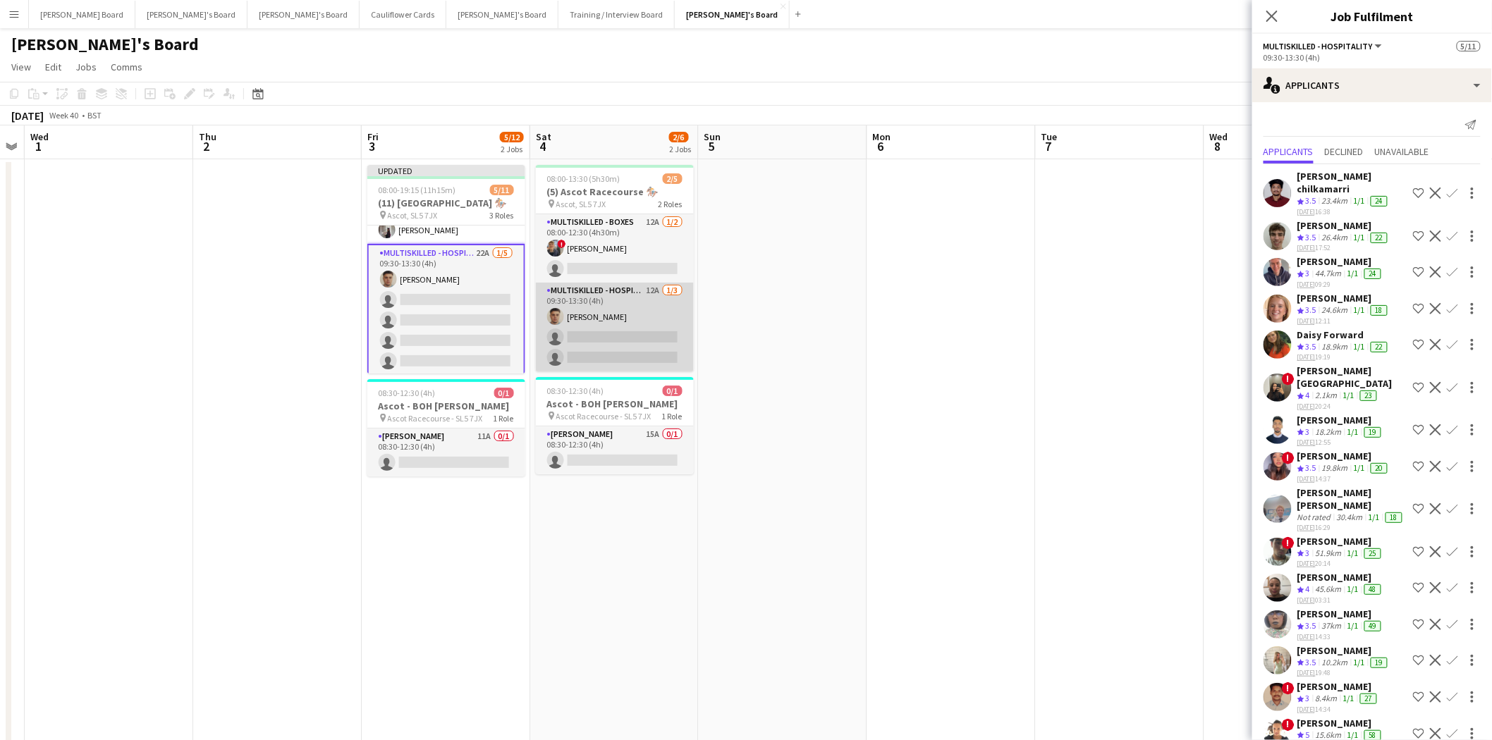
click at [601, 331] on app-card-role "Multiskilled - Hospitality 12A 1/3 09:30-13:30 (4h) Thomas Morris single-neutra…" at bounding box center [615, 327] width 158 height 89
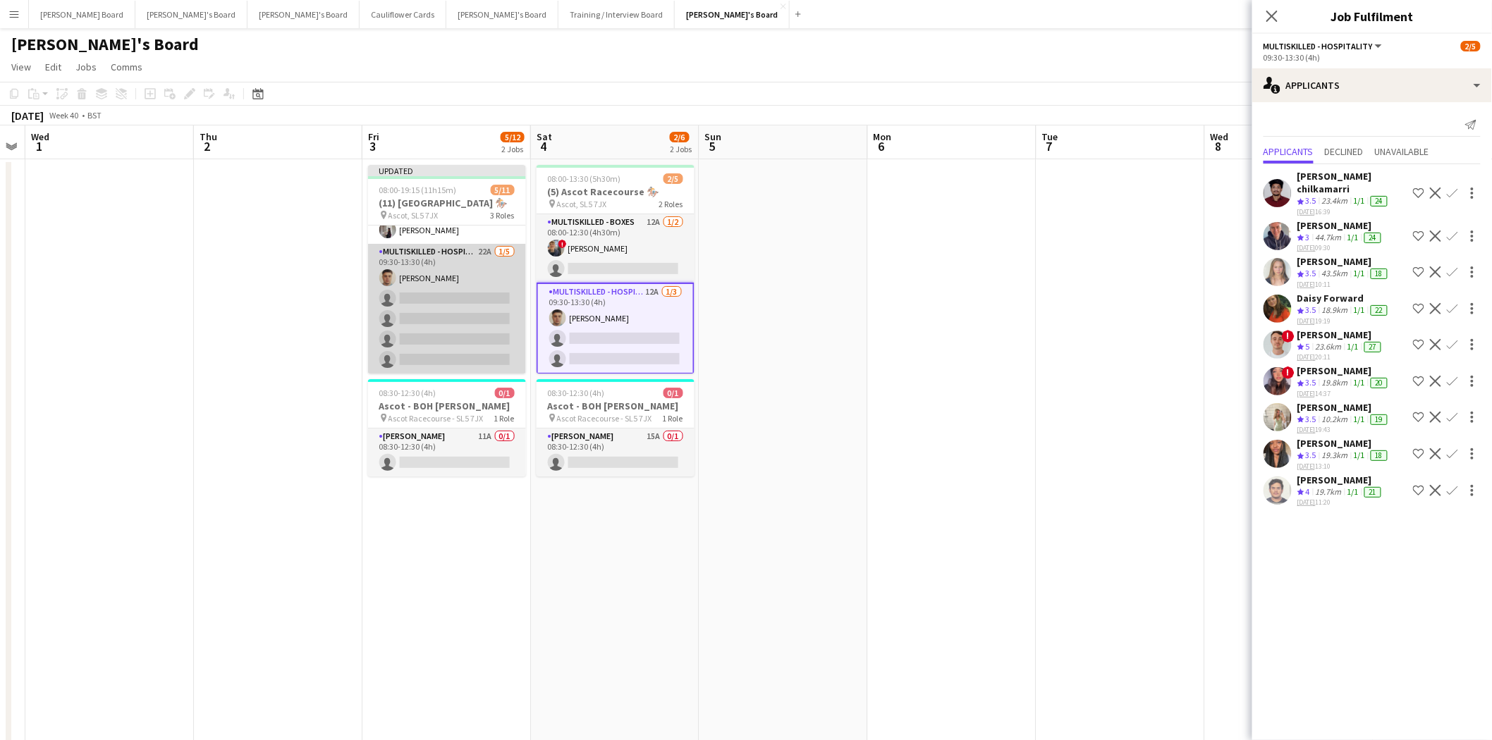
drag, startPoint x: 431, startPoint y: 290, endPoint x: 437, endPoint y: 307, distance: 17.2
click at [433, 290] on app-card-role "Multiskilled - Hospitality 22A 1/5 09:30-13:30 (4h) Thomas Morris single-neutra…" at bounding box center [447, 309] width 158 height 130
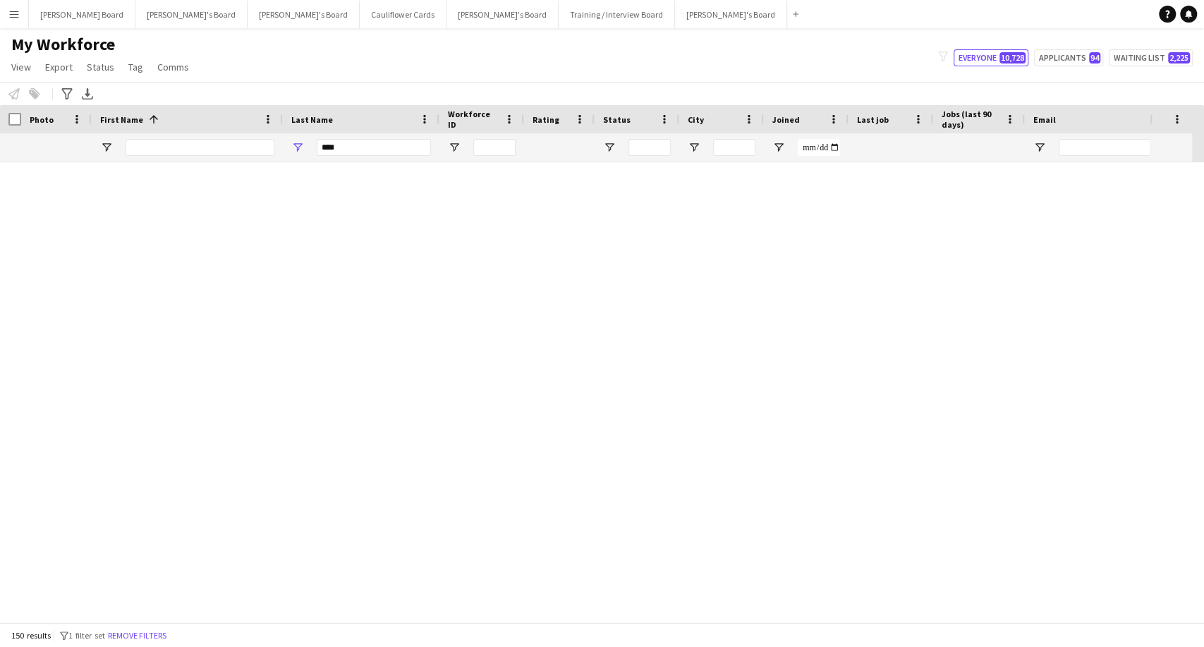
scroll to position [3760, 0]
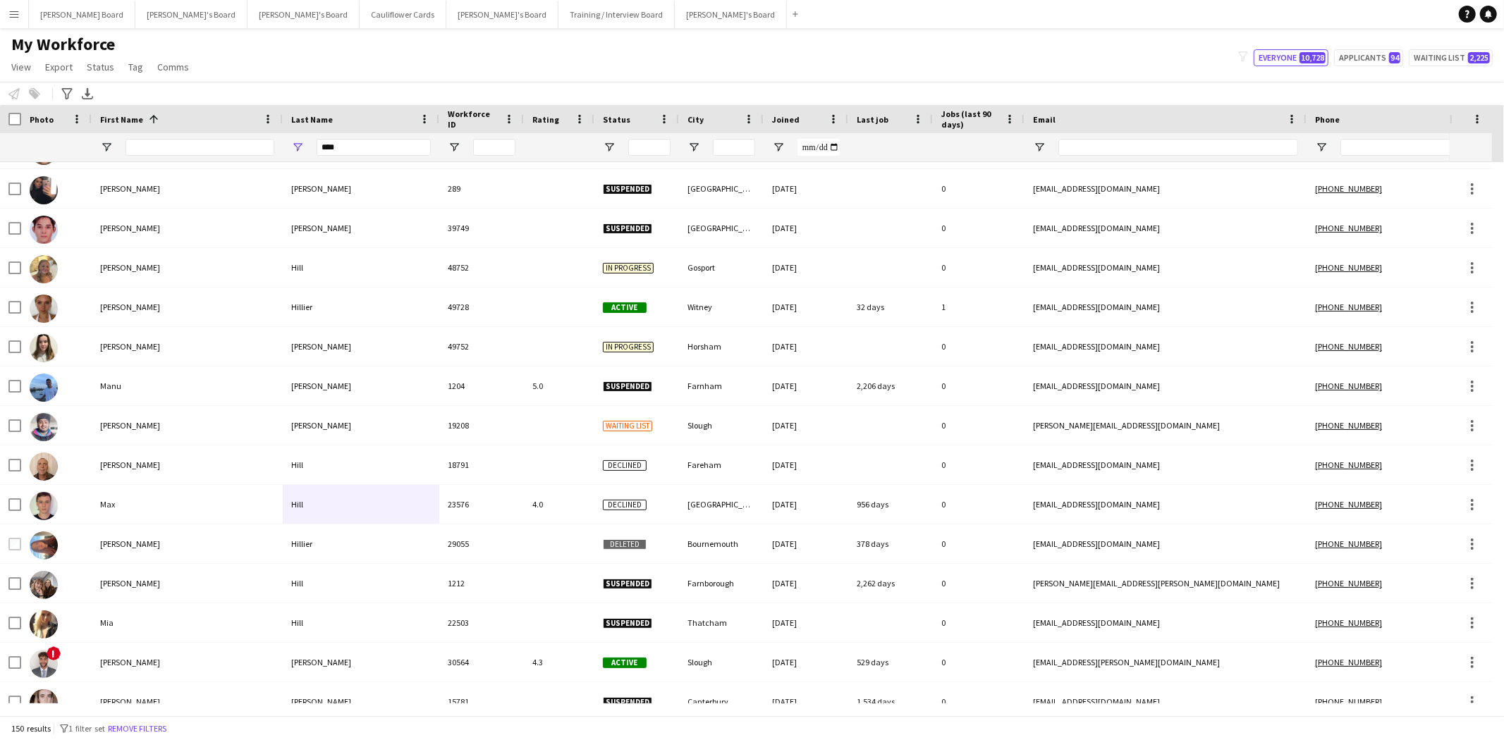
scroll to position [3368, 0]
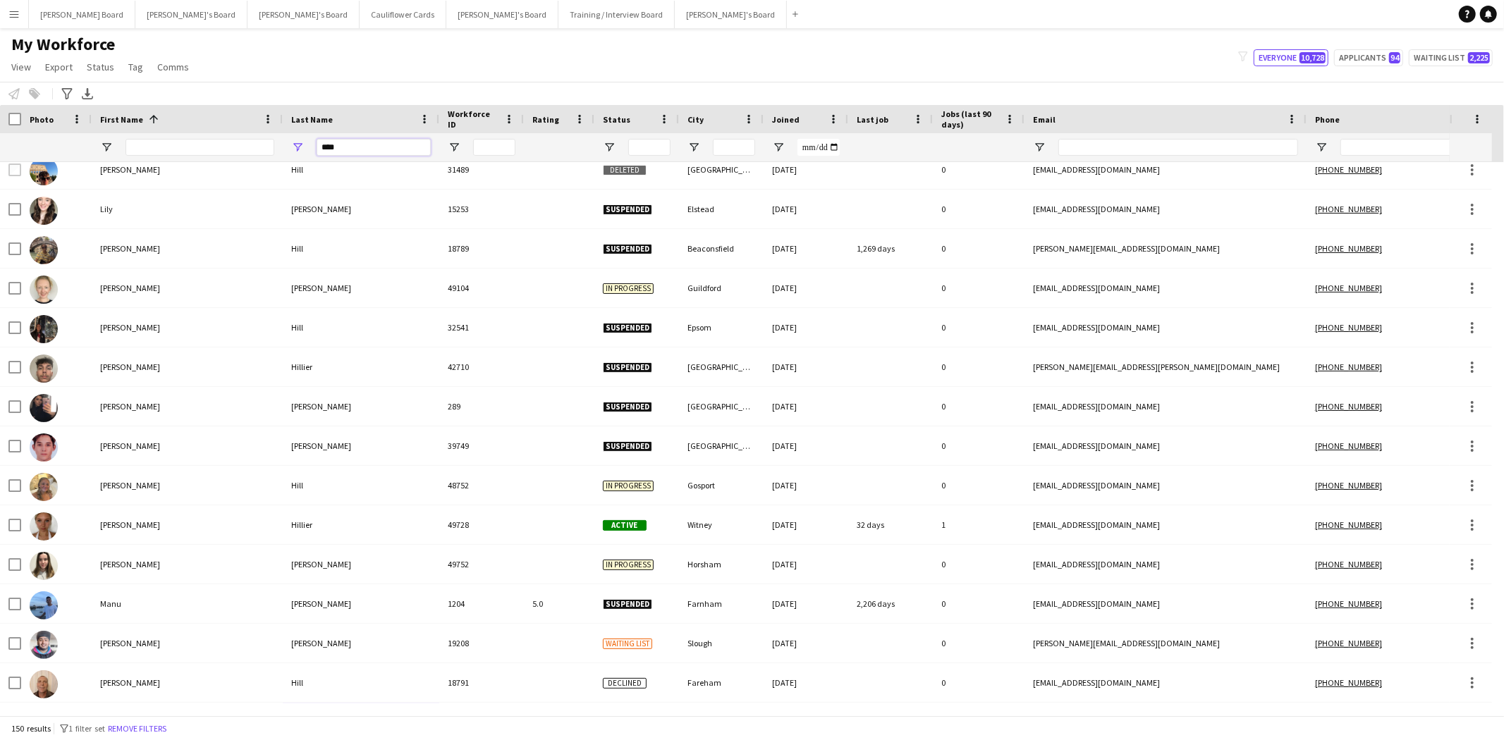
drag, startPoint x: 343, startPoint y: 144, endPoint x: 279, endPoint y: 143, distance: 64.2
click at [279, 143] on div "****" at bounding box center [860, 147] width 1721 height 28
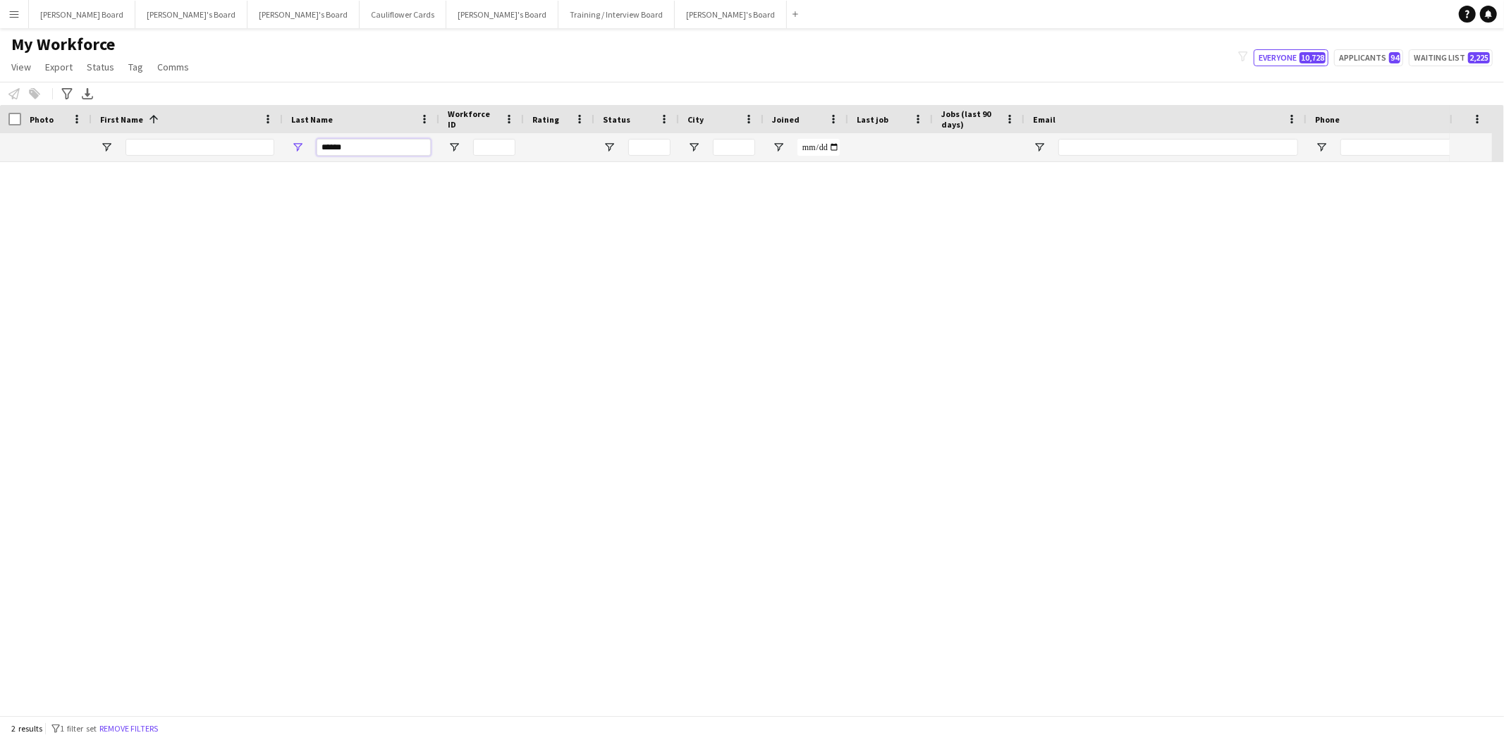
scroll to position [0, 0]
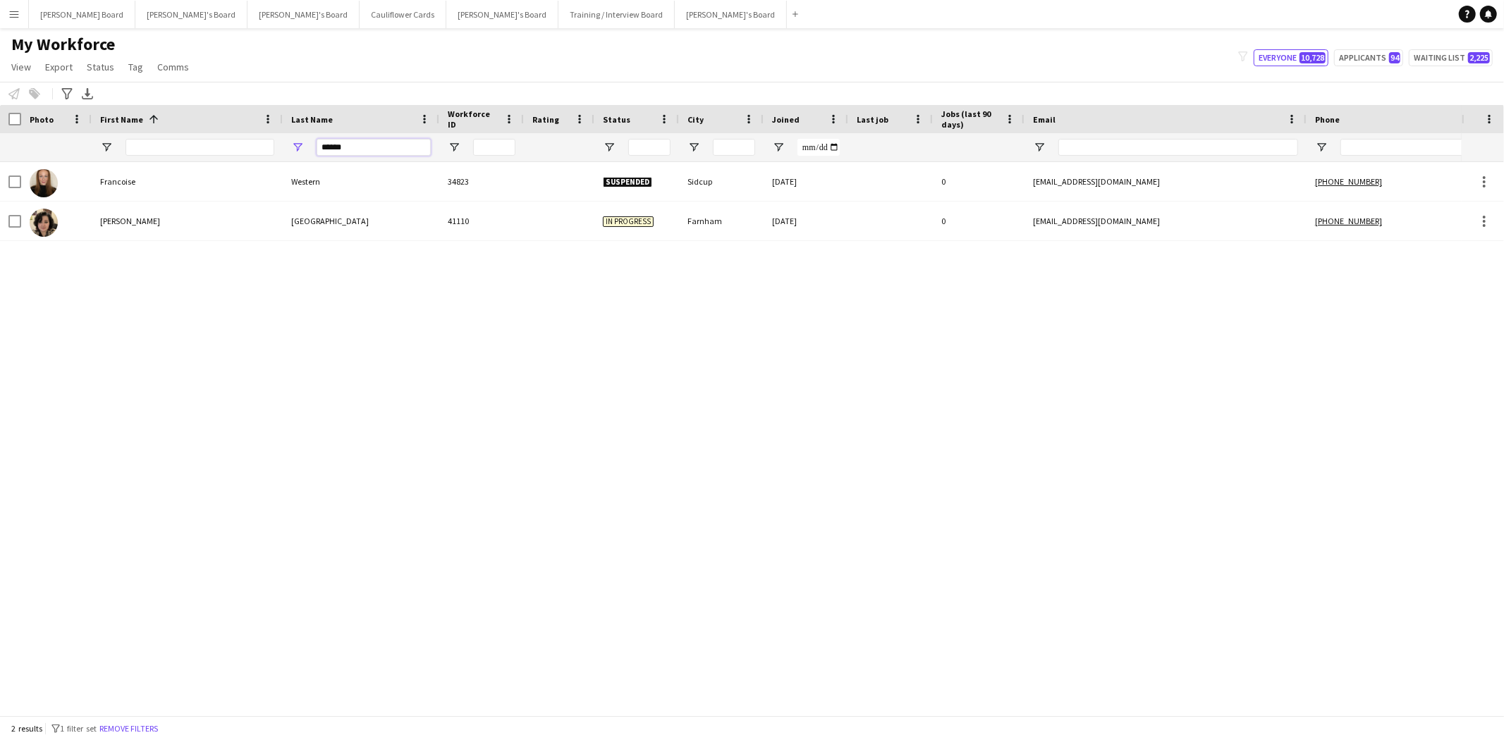
click at [332, 143] on input "******" at bounding box center [374, 147] width 114 height 17
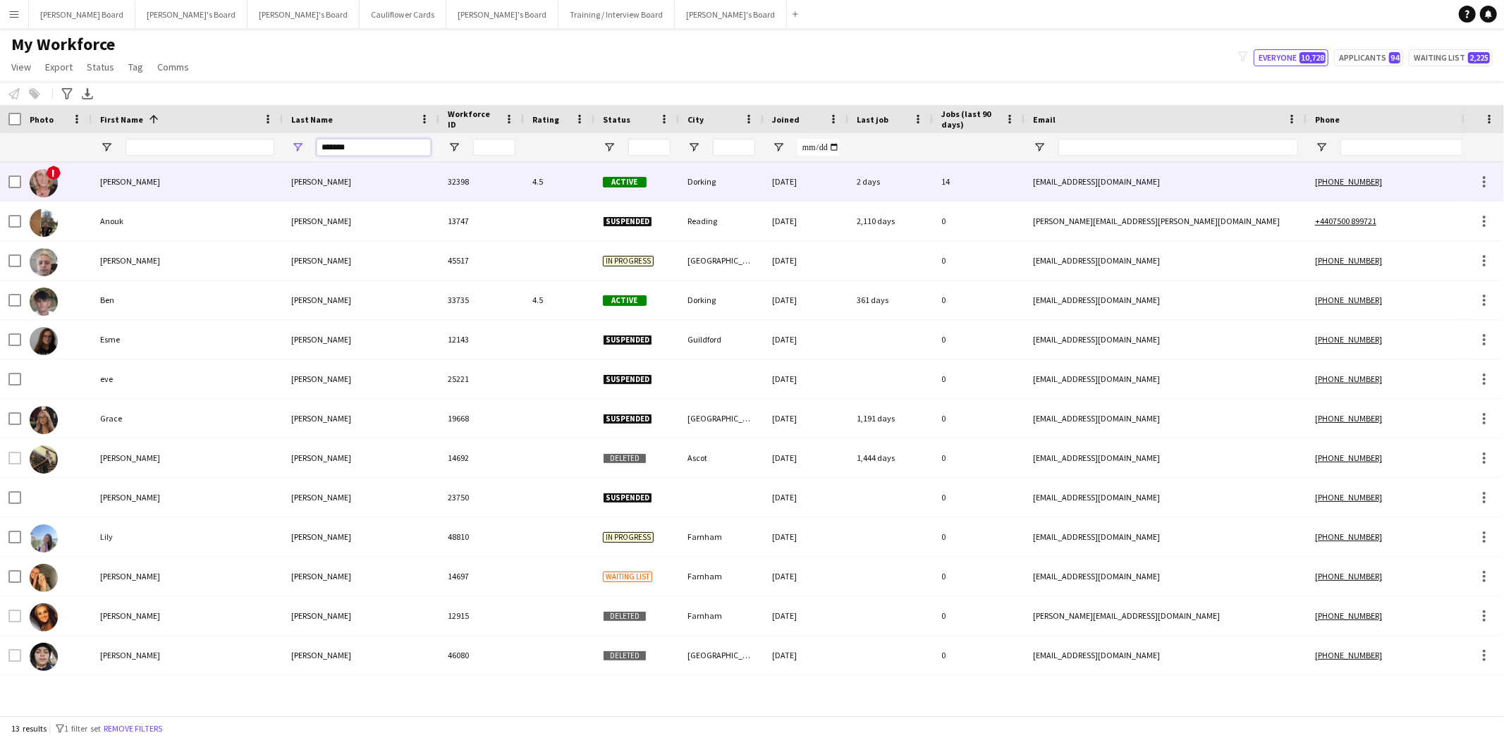
type input "*******"
click at [300, 180] on div "Webster" at bounding box center [361, 181] width 157 height 39
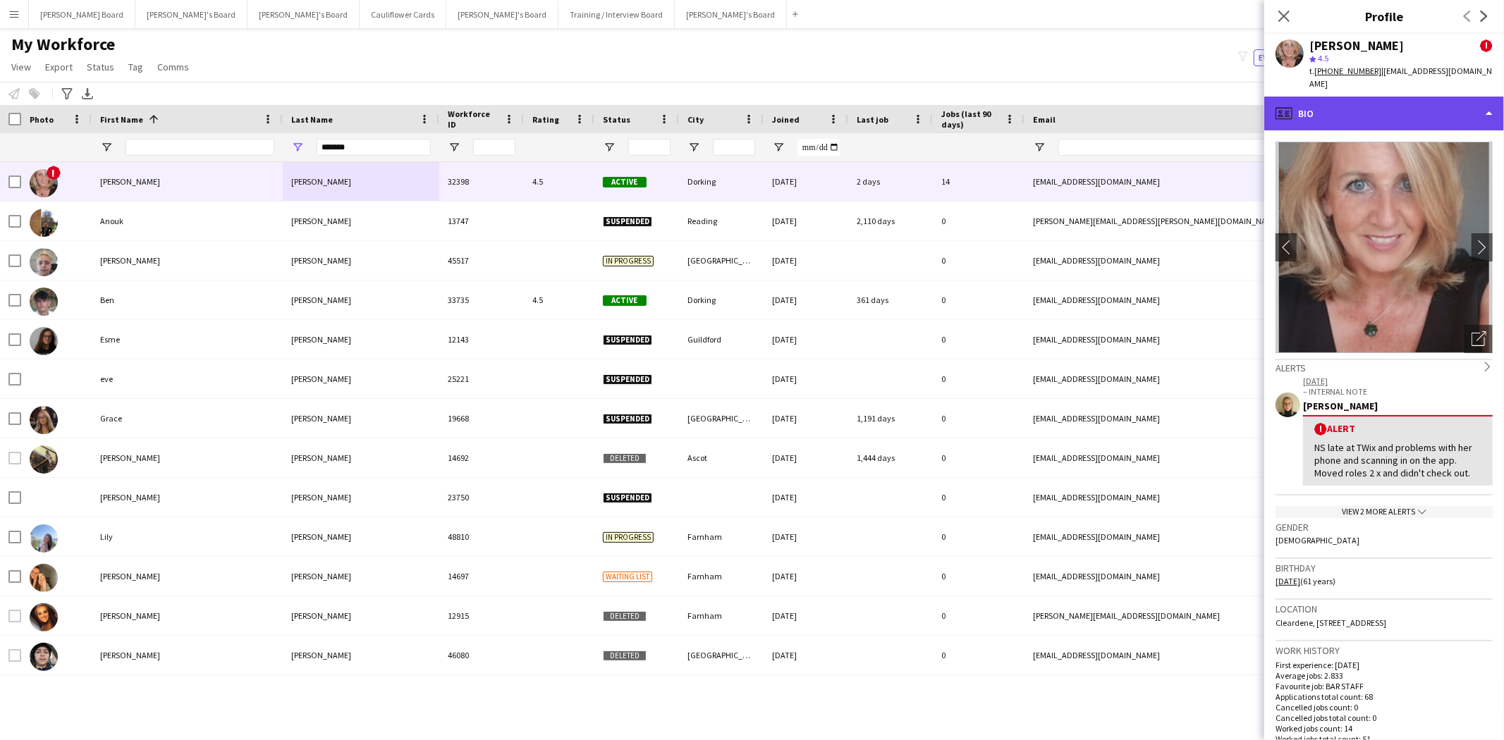
click at [1202, 102] on div "profile Bio" at bounding box center [1384, 114] width 240 height 34
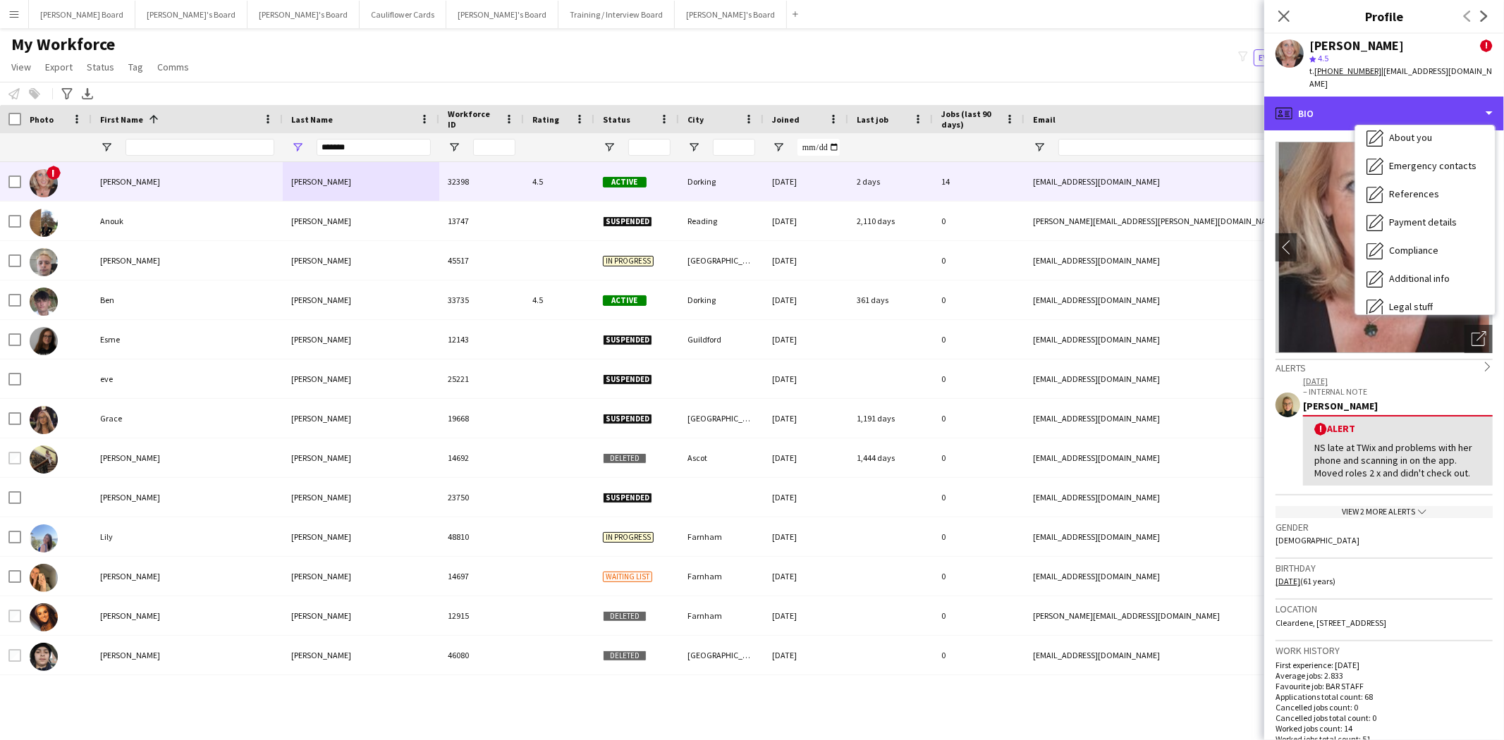
scroll to position [188, 0]
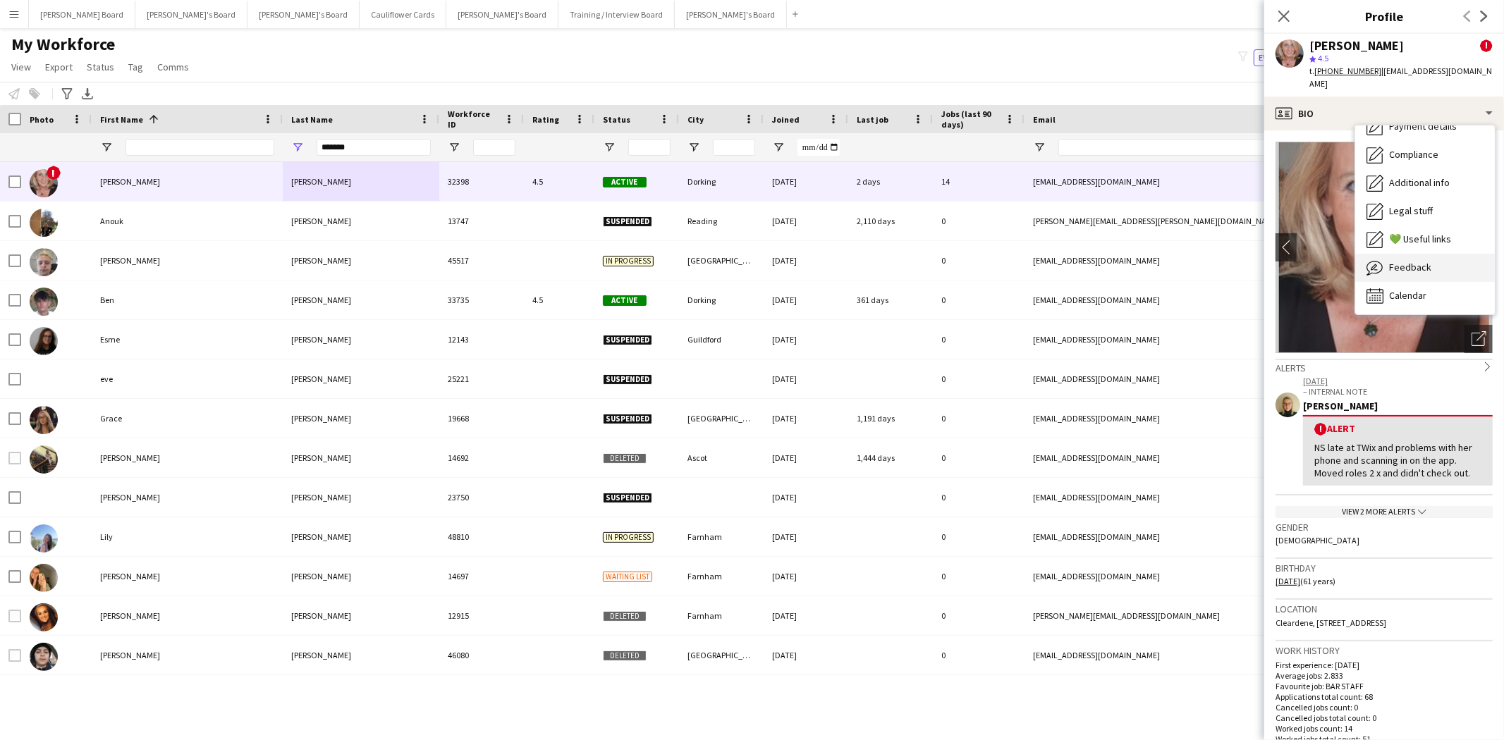
click at [1202, 261] on span "Feedback" at bounding box center [1410, 267] width 42 height 13
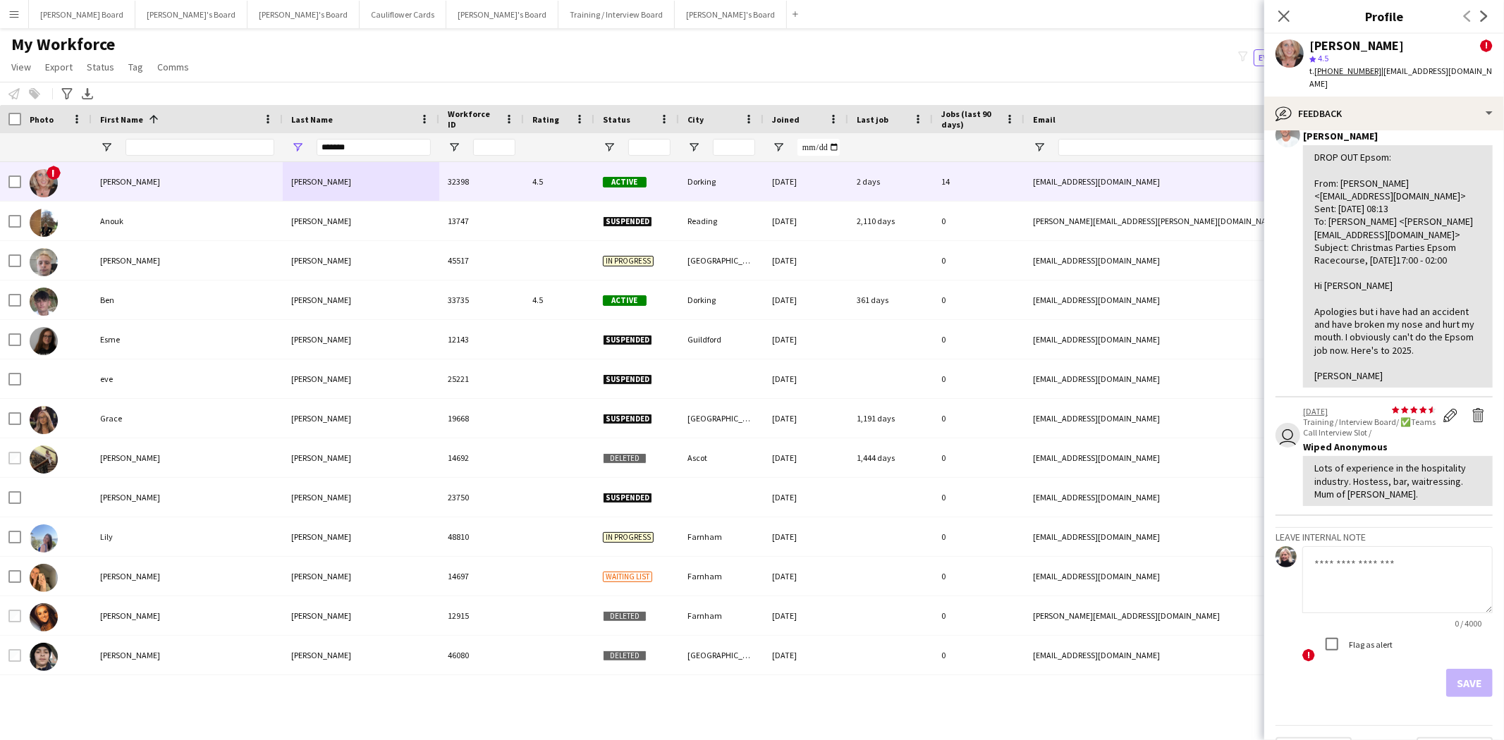
scroll to position [574, 0]
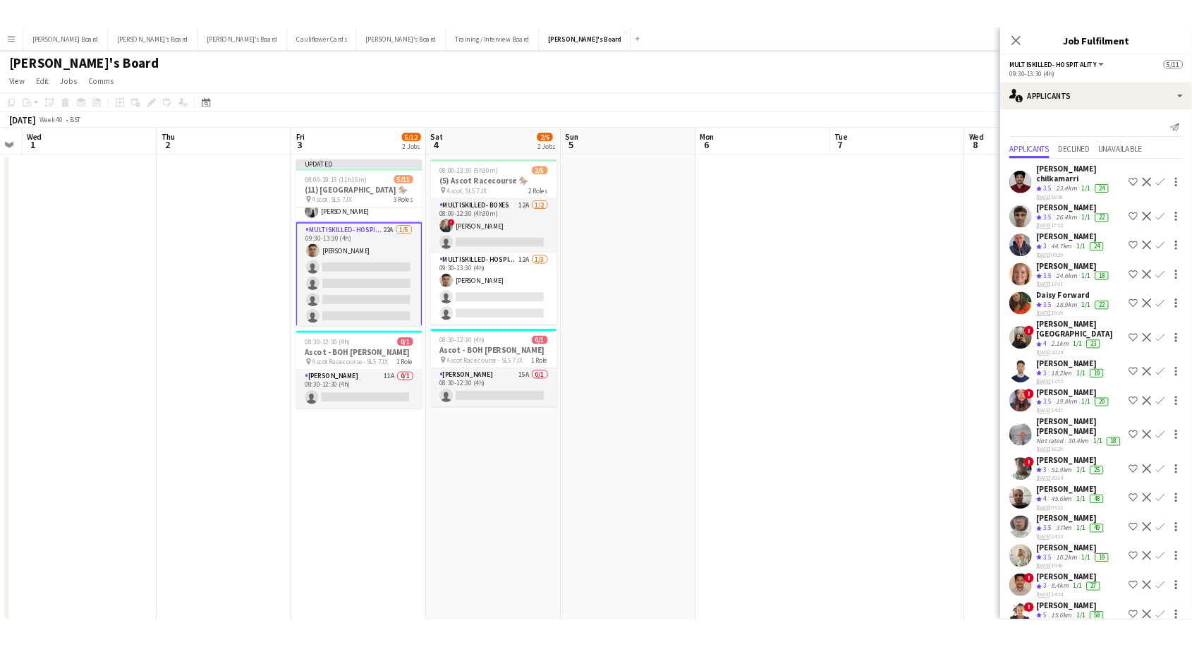
scroll to position [159, 0]
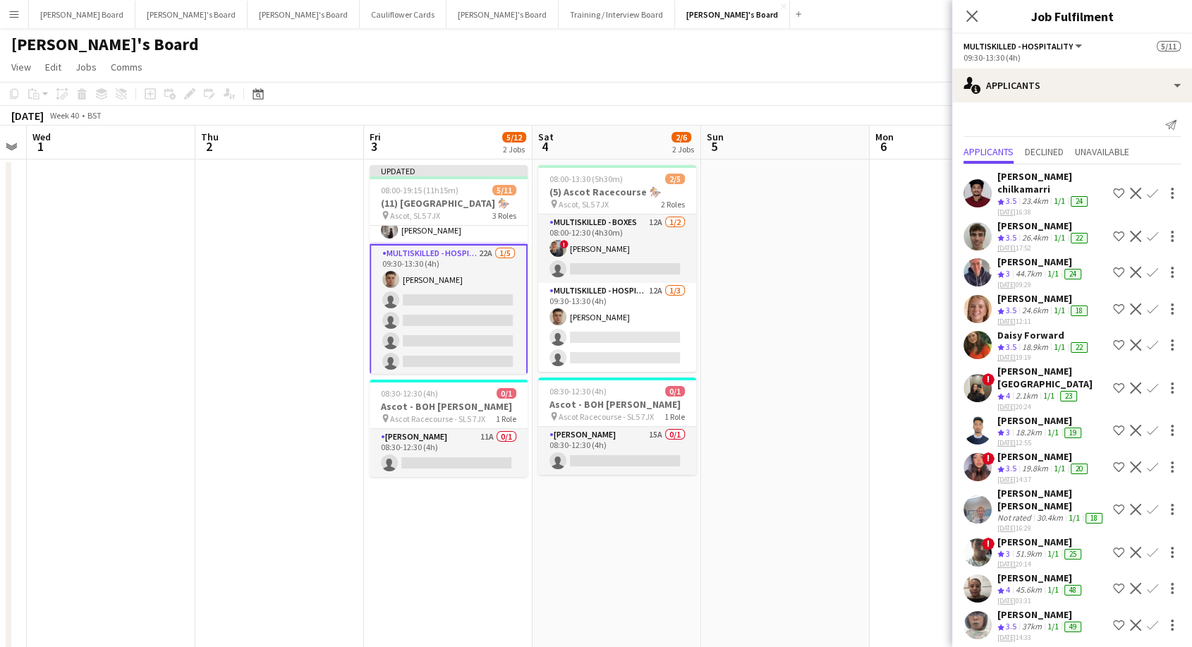
click at [472, 300] on app-card-role "Multiskilled - Hospitality 22A 1/5 09:30-13:30 (4h) Thomas Morris single-neutra…" at bounding box center [448, 310] width 158 height 133
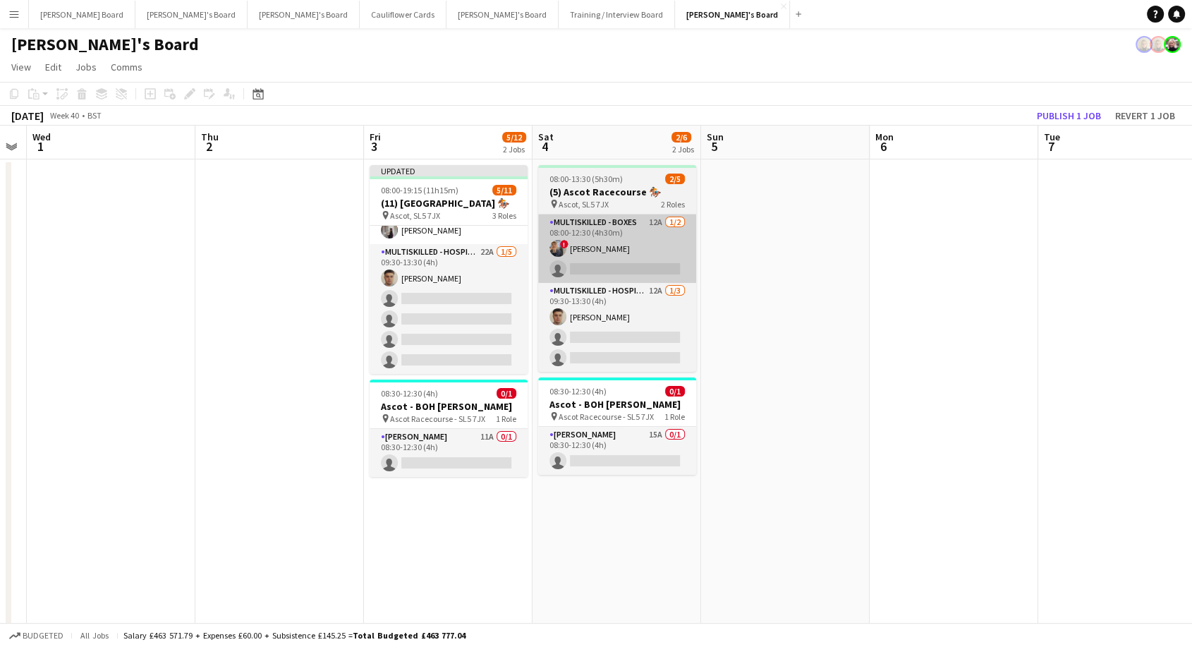
drag, startPoint x: 451, startPoint y: 322, endPoint x: 581, endPoint y: 267, distance: 141.8
click at [452, 322] on app-card-role "Multiskilled - Hospitality 22A 1/5 09:30-13:30 (4h) Thomas Morris single-neutra…" at bounding box center [448, 309] width 158 height 130
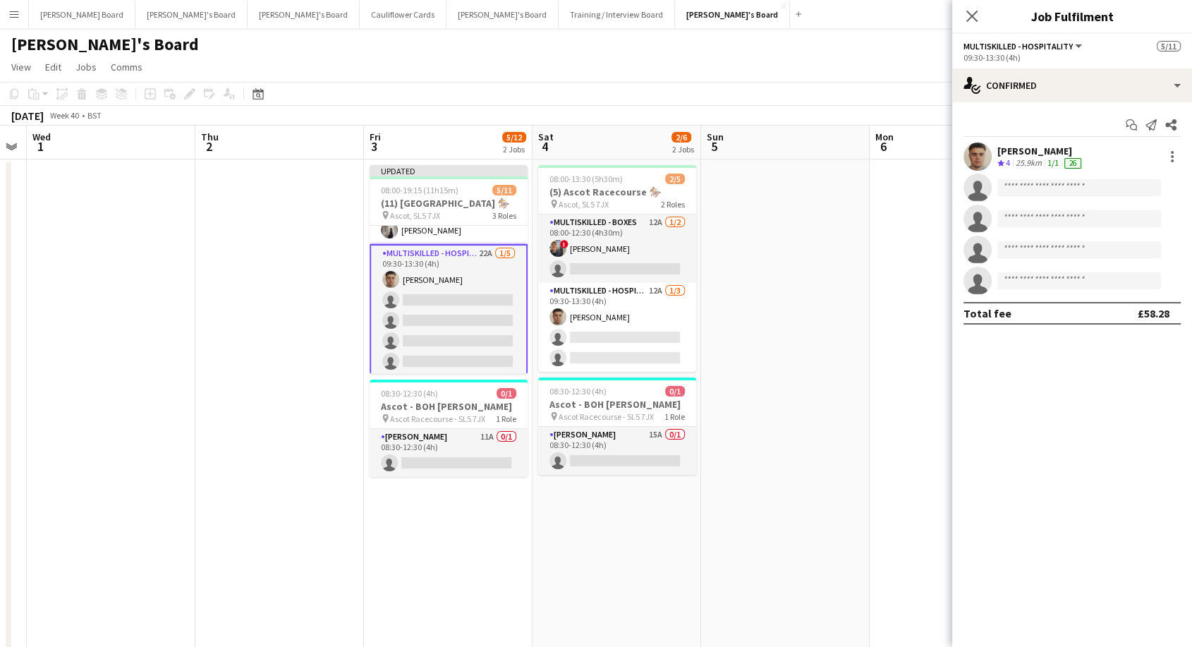
scroll to position [0, 477]
click at [1036, 189] on input at bounding box center [1079, 187] width 164 height 17
type input "*"
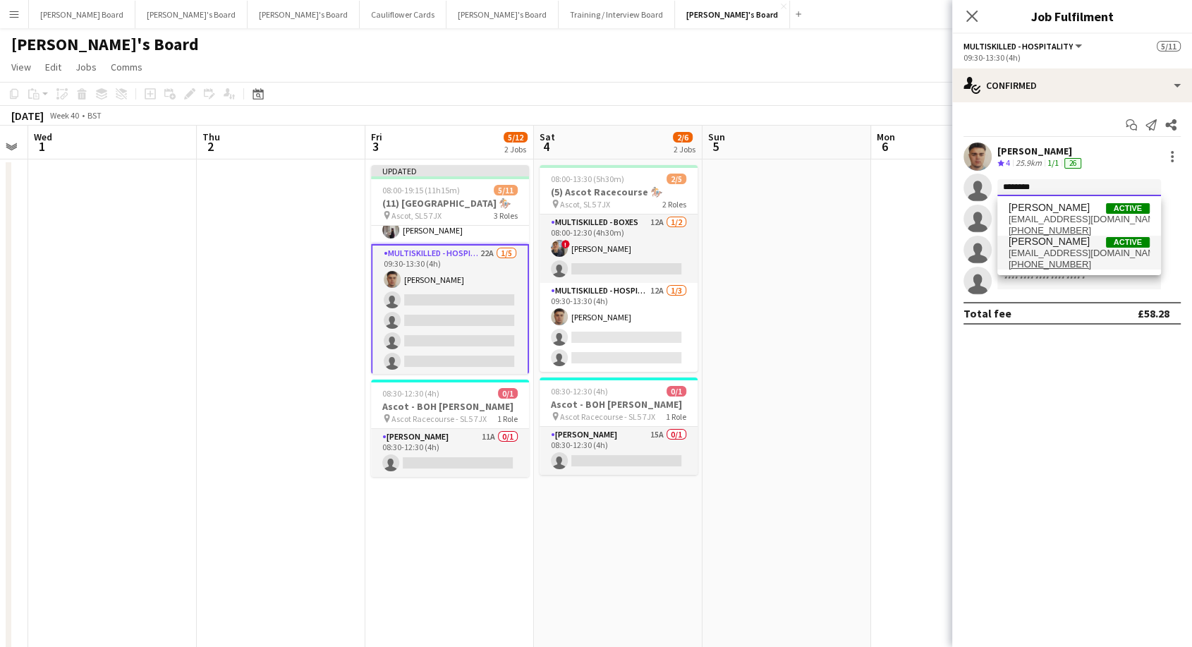
type input "********"
click at [1051, 241] on span "[PERSON_NAME]" at bounding box center [1048, 241] width 81 height 12
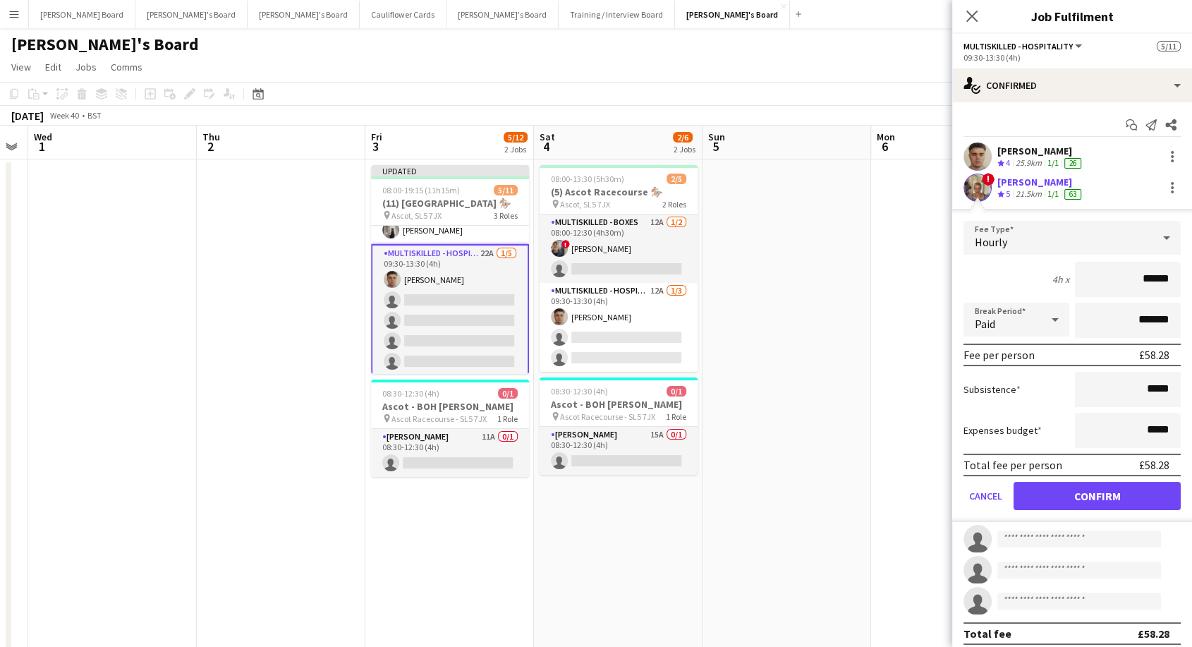
click at [972, 15] on icon at bounding box center [971, 16] width 11 height 11
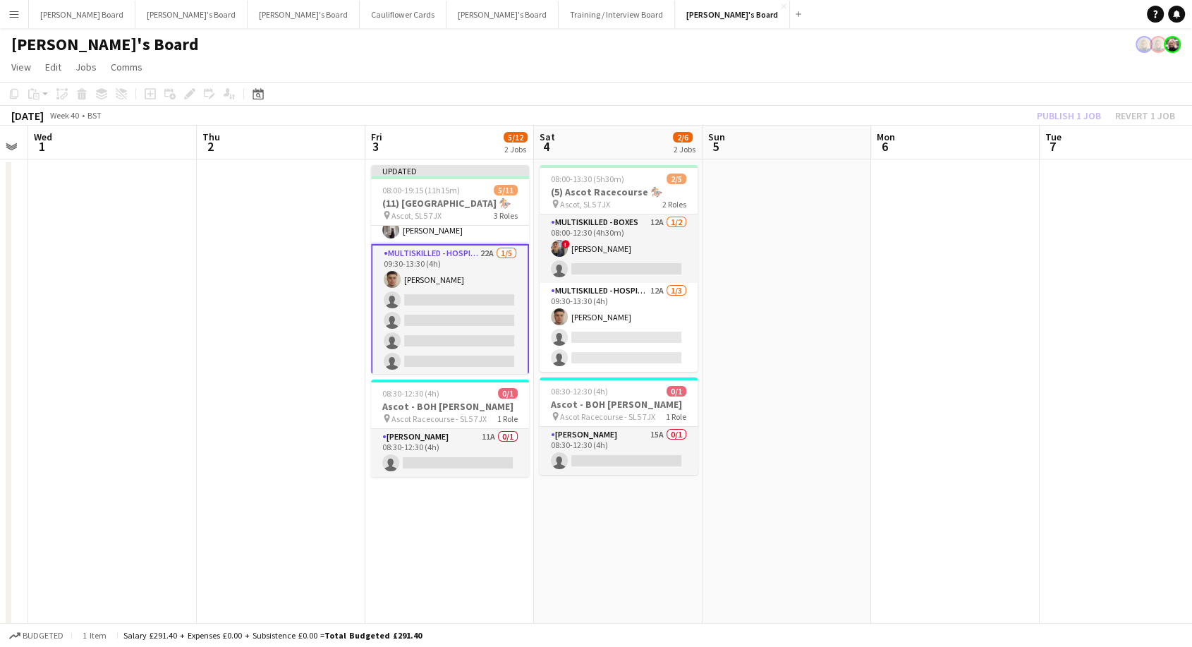
click at [1142, 115] on div "Publish 1 job Revert 1 job" at bounding box center [1106, 115] width 172 height 18
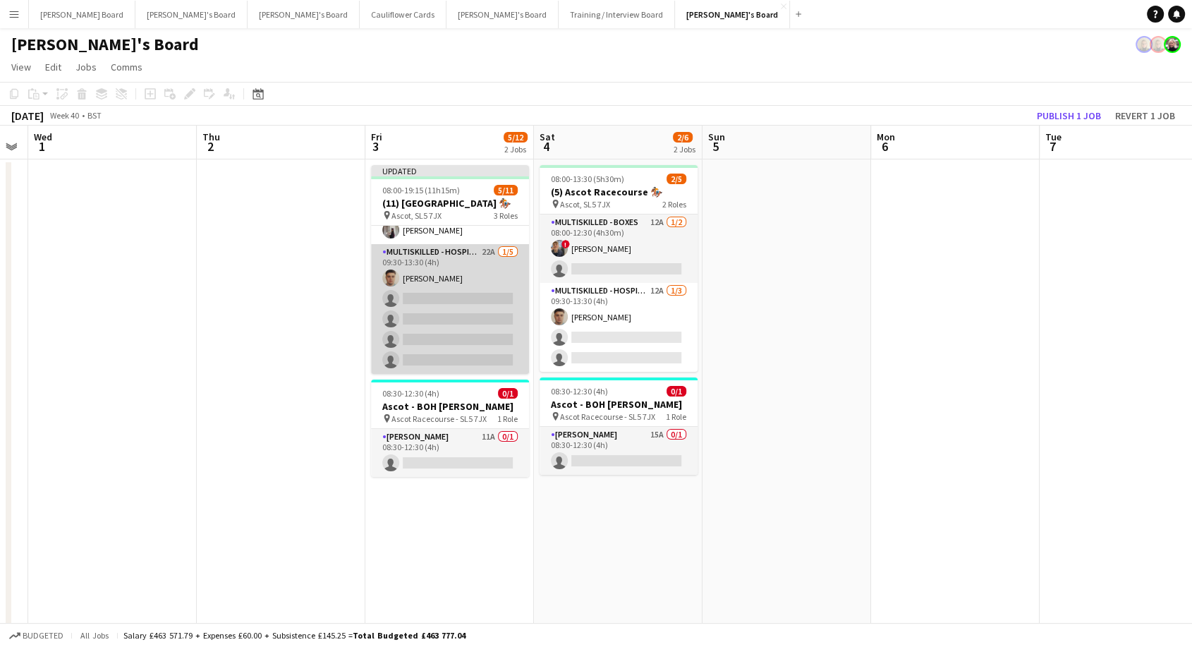
click at [463, 269] on app-card-role "Multiskilled - Hospitality 22A 1/5 09:30-13:30 (4h) Thomas Morris single-neutra…" at bounding box center [450, 309] width 158 height 130
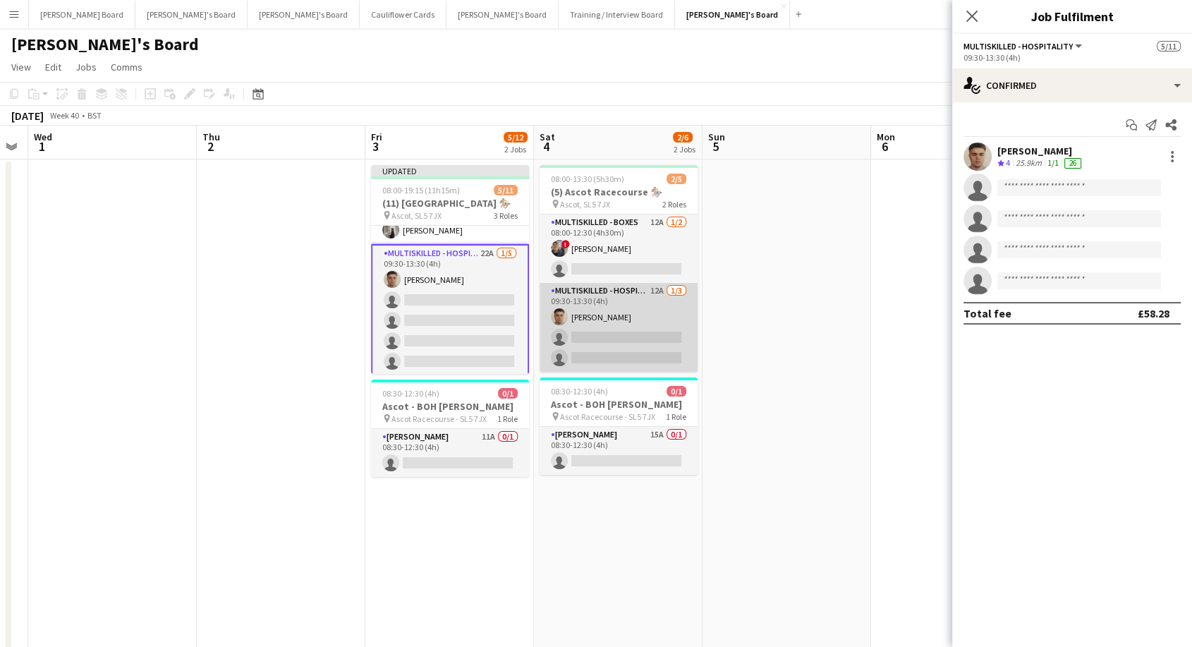
click at [660, 309] on app-card-role "Multiskilled - Hospitality 12A 1/3 09:30-13:30 (4h) Thomas Morris single-neutra…" at bounding box center [618, 327] width 158 height 89
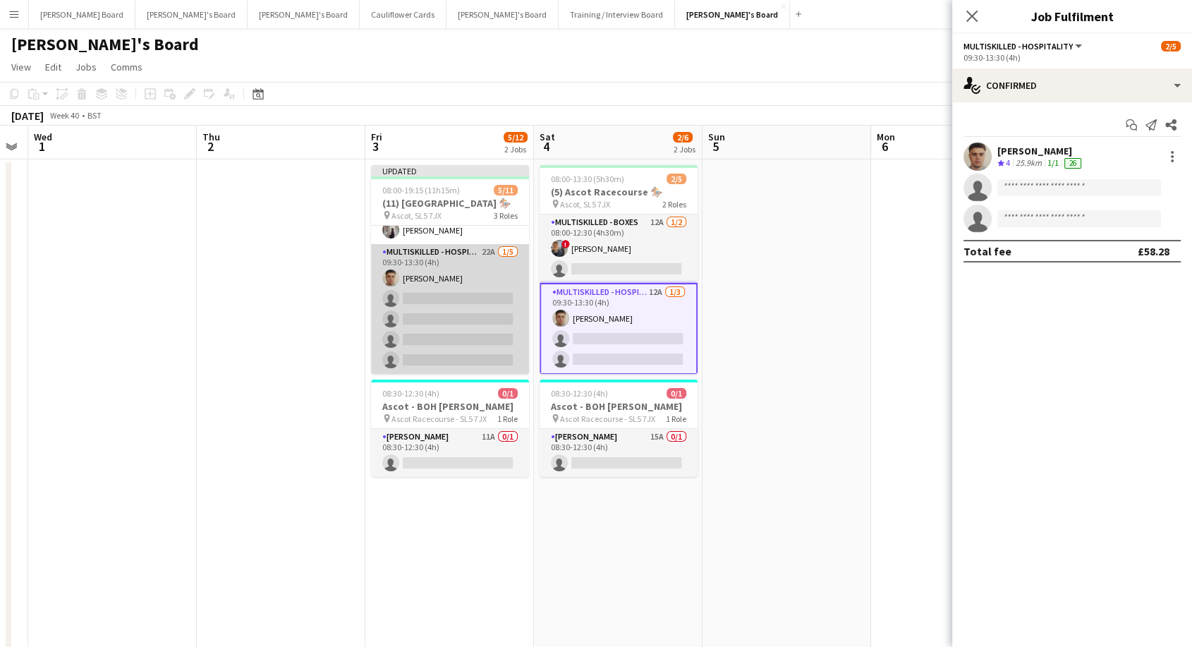
drag, startPoint x: 467, startPoint y: 293, endPoint x: 510, endPoint y: 259, distance: 55.7
click at [467, 290] on app-card-role "Multiskilled - Hospitality 22A 1/5 09:30-13:30 (4h) Thomas Morris single-neutra…" at bounding box center [450, 309] width 158 height 130
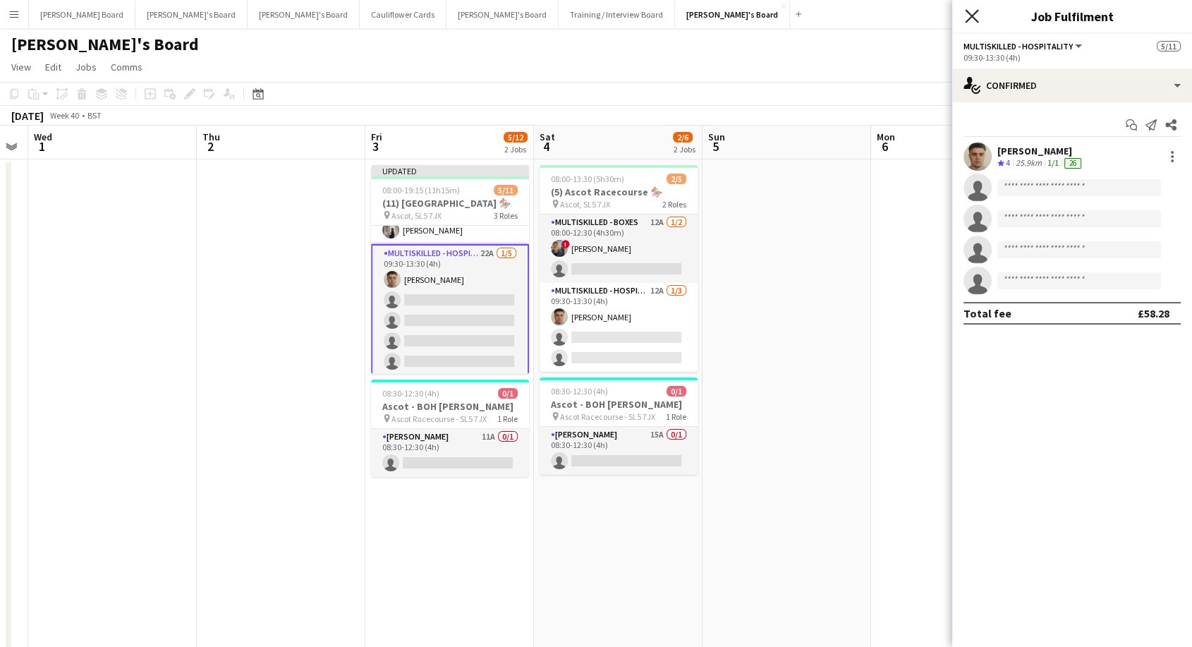
click at [974, 13] on icon at bounding box center [971, 15] width 13 height 13
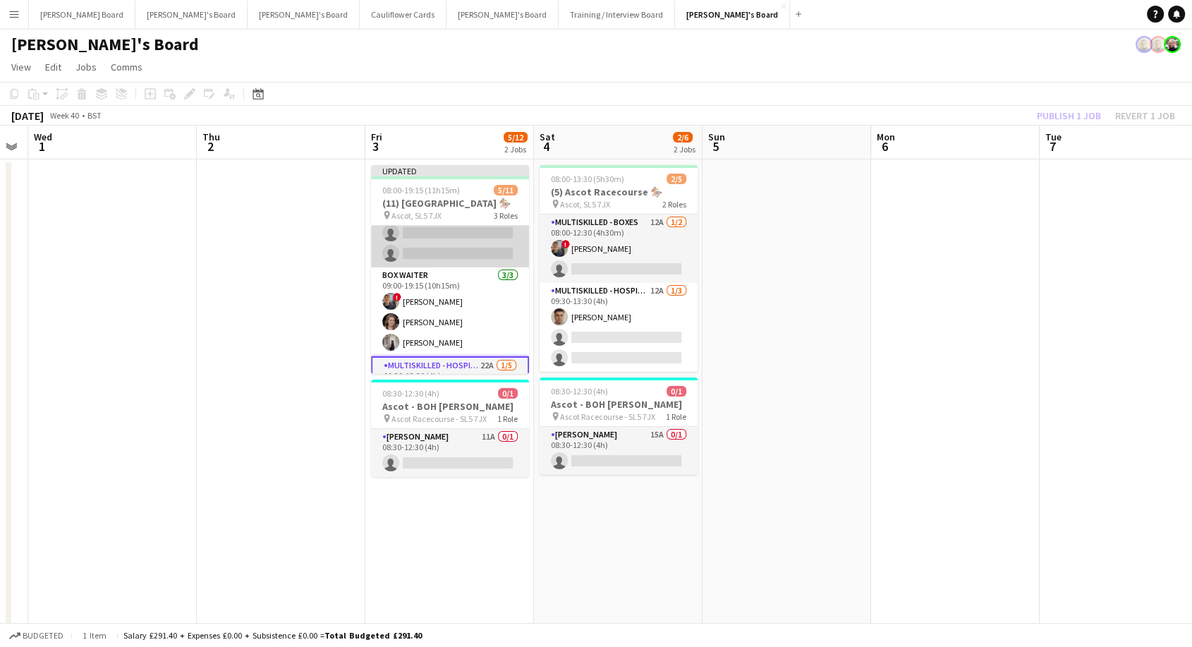
scroll to position [0, 0]
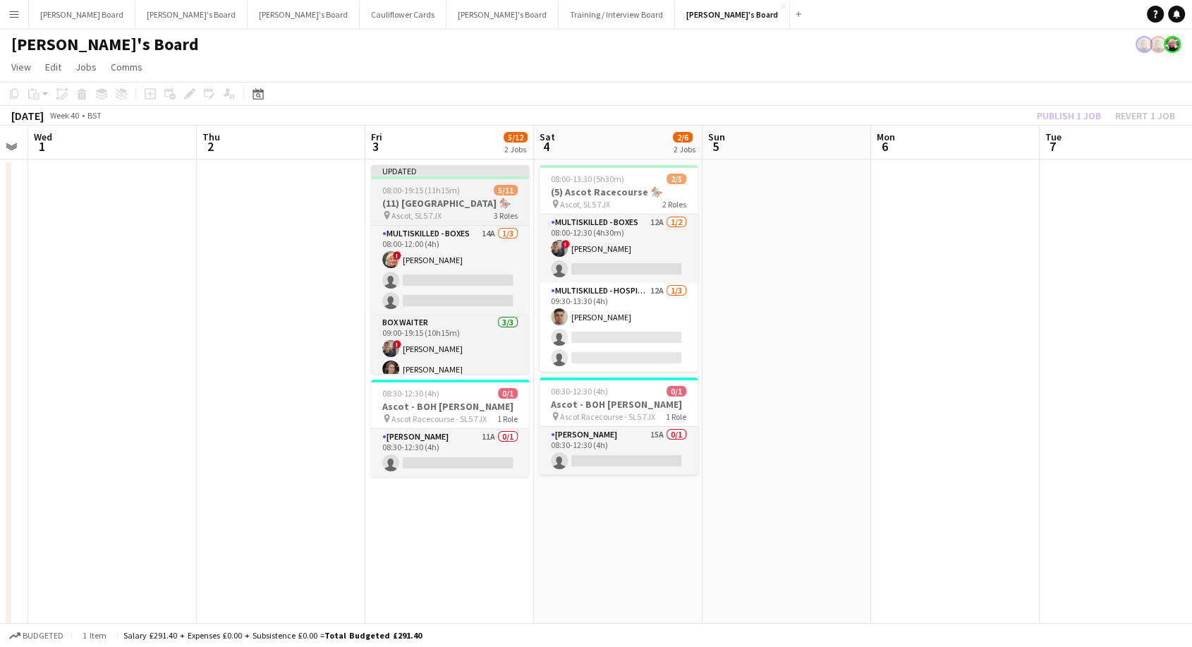
click at [462, 182] on app-job-card "Updated 08:00-19:15 (11h15m) 5/11 (11) Ascot Racecourse 🏇🏼 pin Ascot, SL5 7JX 3…" at bounding box center [450, 269] width 158 height 209
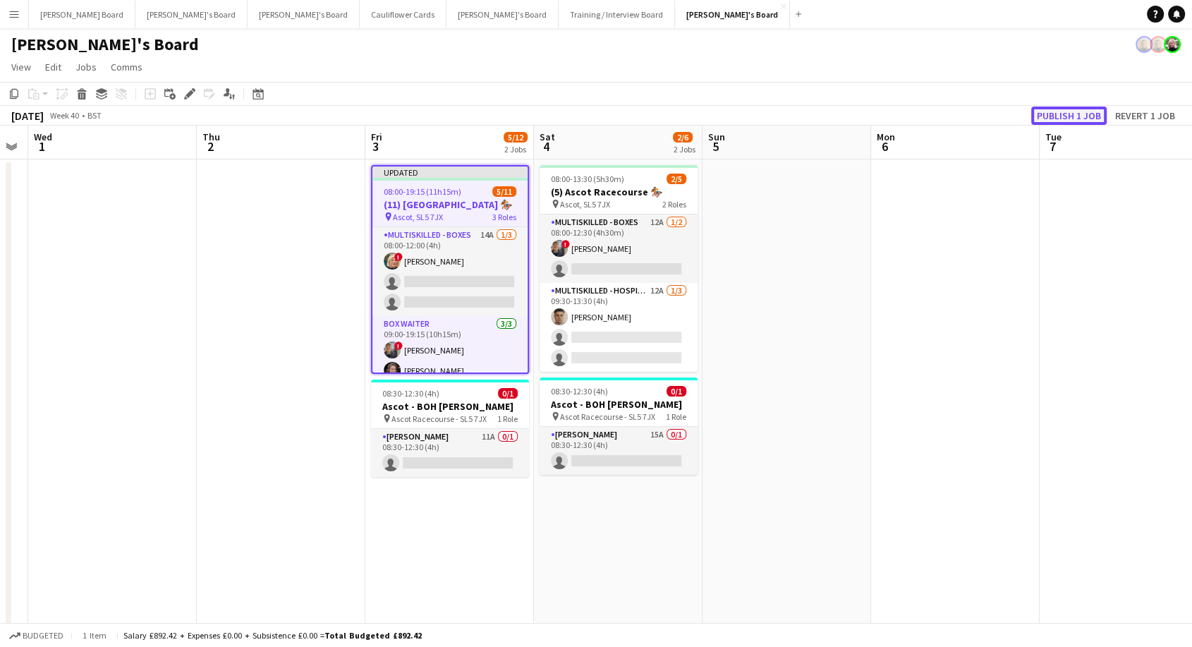
drag, startPoint x: 1055, startPoint y: 113, endPoint x: 770, endPoint y: 202, distance: 298.6
click at [1054, 113] on button "Publish 1 job" at bounding box center [1068, 115] width 75 height 18
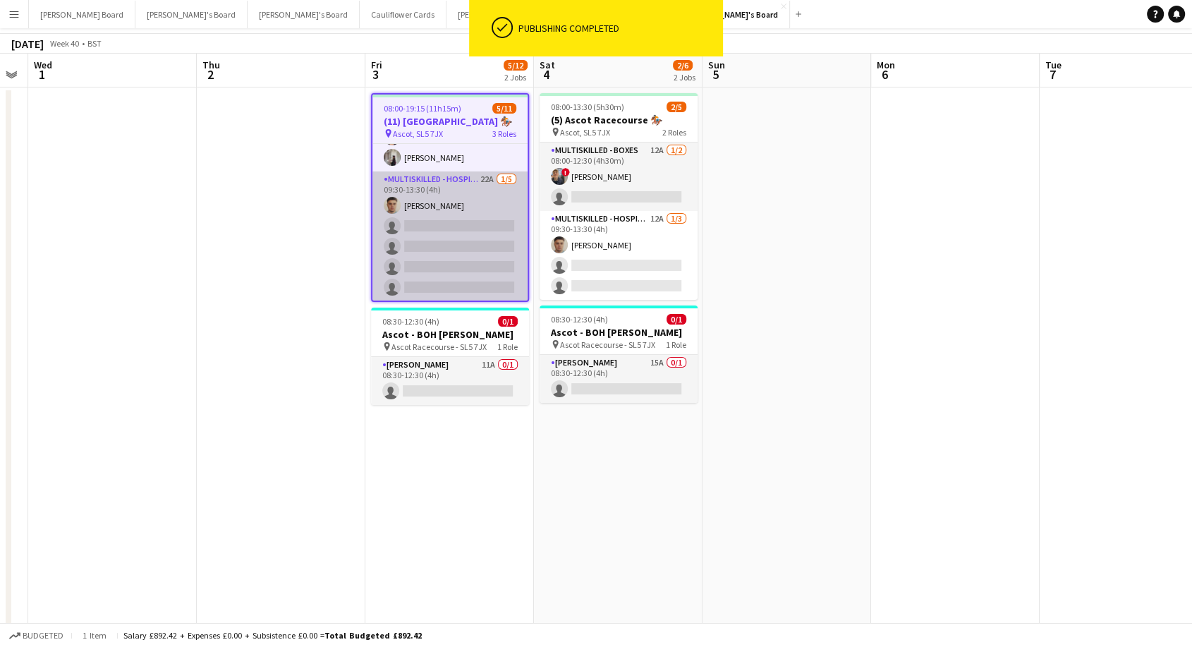
scroll to position [157, 0]
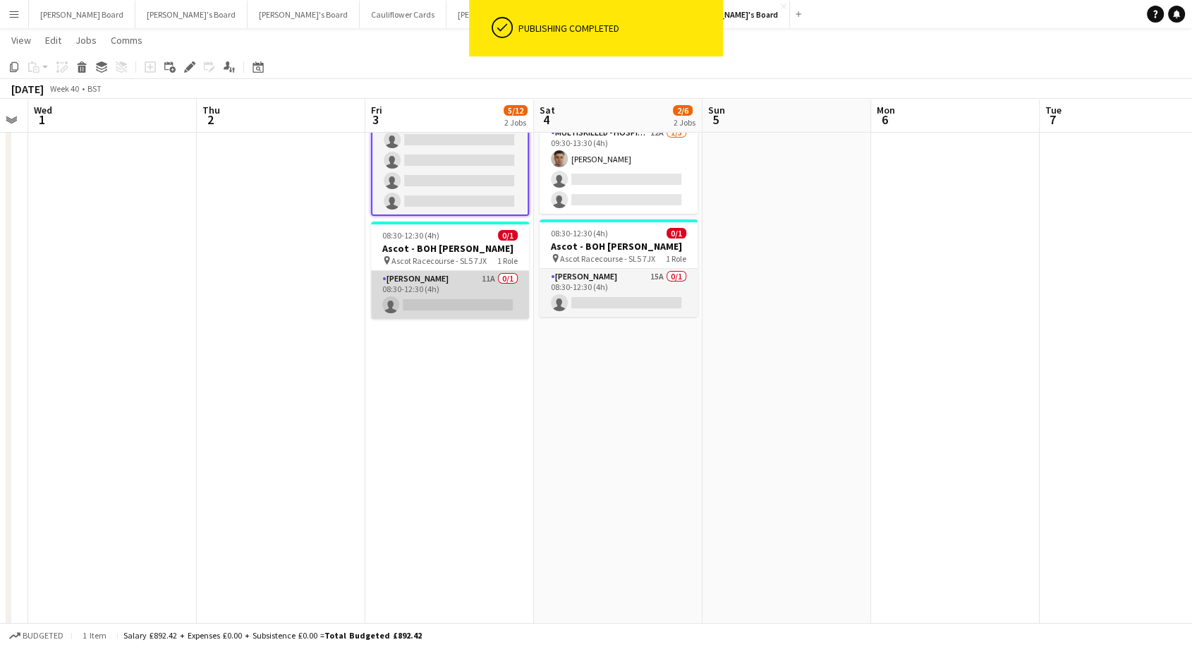
click at [441, 286] on app-card-role "Porter - BOH 11A 0/1 08:30-12:30 (4h) single-neutral-actions" at bounding box center [450, 295] width 158 height 48
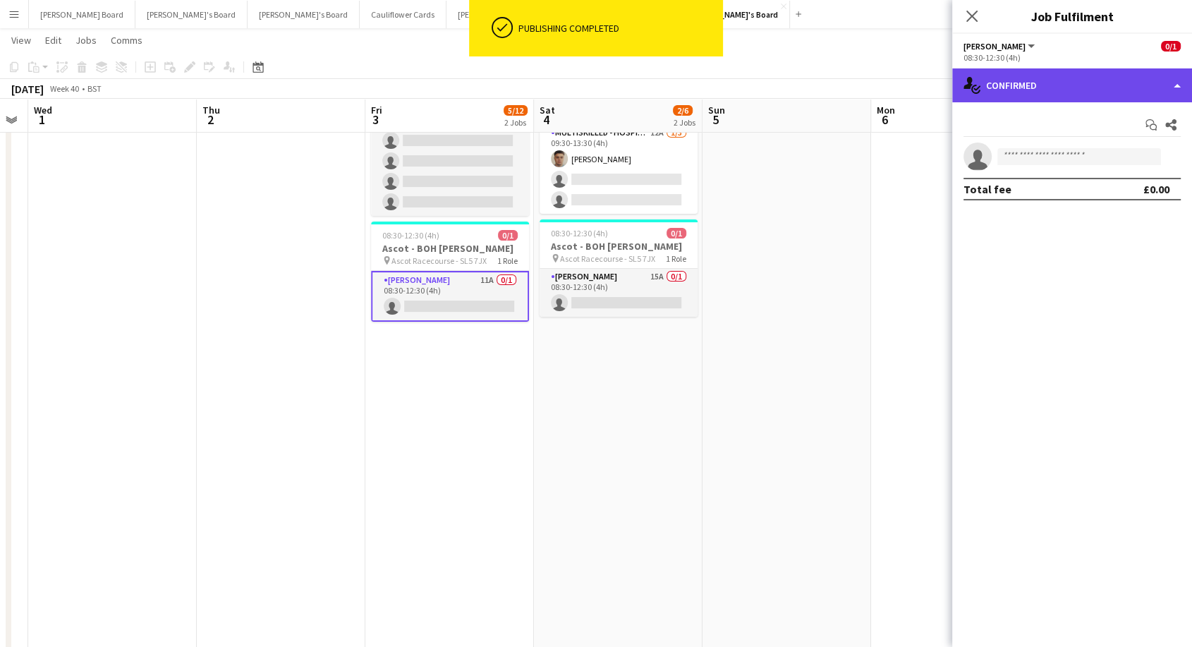
drag, startPoint x: 1069, startPoint y: 78, endPoint x: 1072, endPoint y: 92, distance: 14.4
click at [1070, 80] on div "single-neutral-actions-check-2 Confirmed" at bounding box center [1072, 85] width 240 height 34
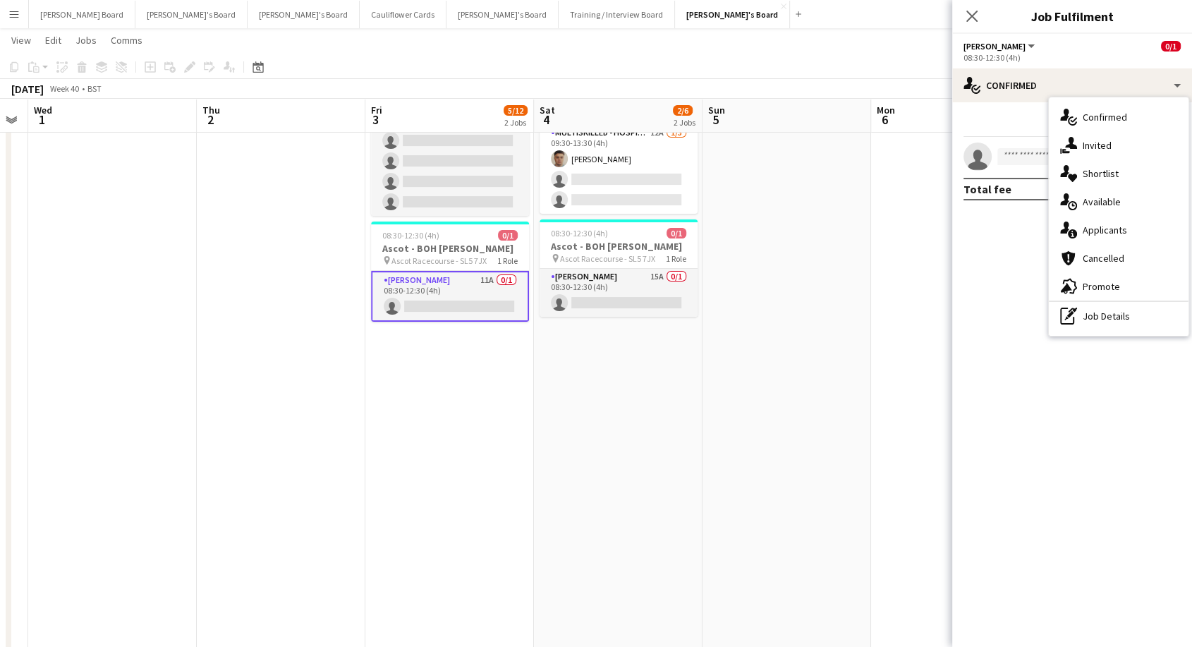
drag, startPoint x: 1115, startPoint y: 230, endPoint x: 1089, endPoint y: 230, distance: 26.8
click at [1115, 230] on span "Applicants" at bounding box center [1104, 230] width 44 height 13
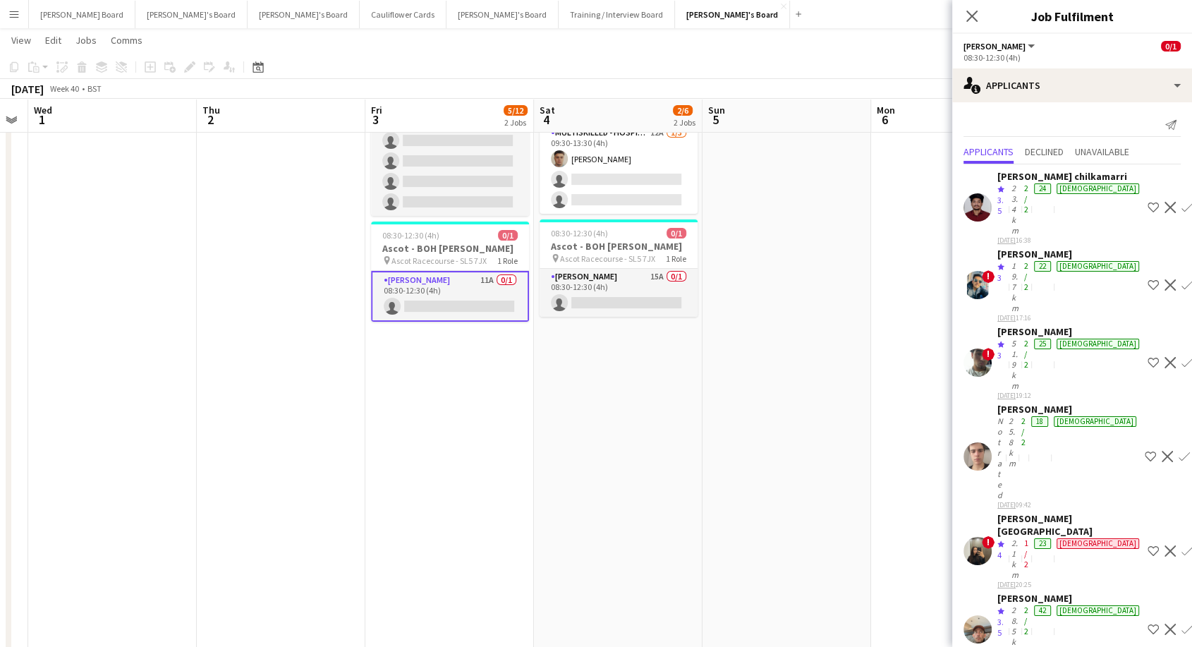
scroll to position [235, 0]
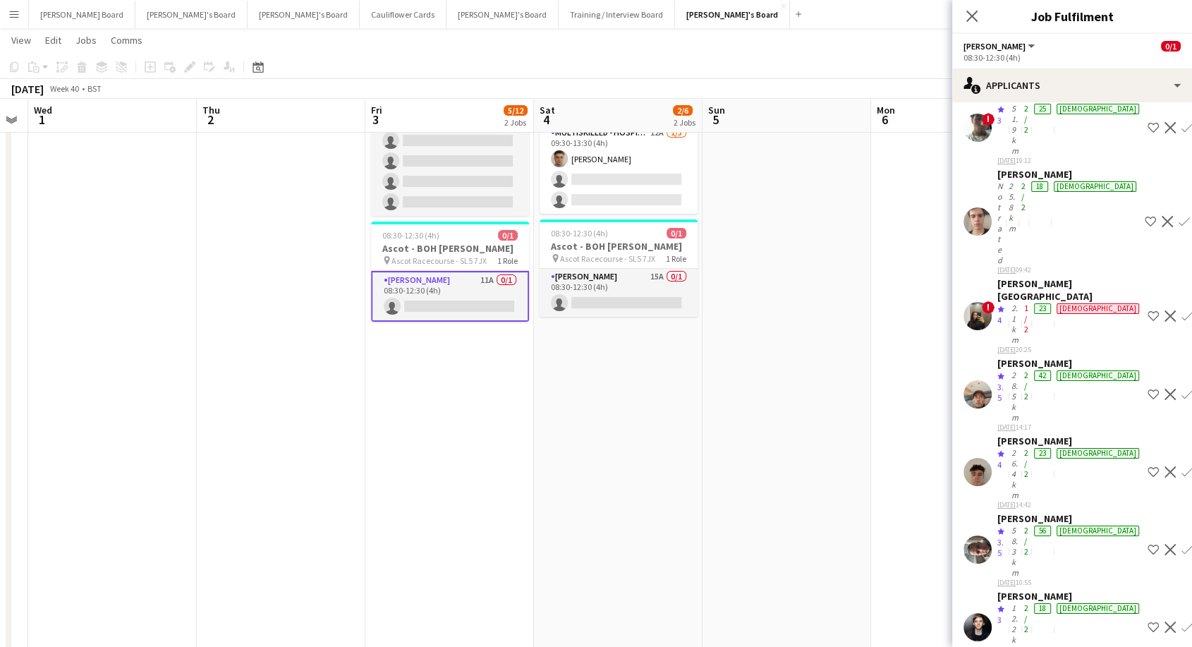
click at [1030, 434] on div "[PERSON_NAME]" at bounding box center [1069, 440] width 145 height 13
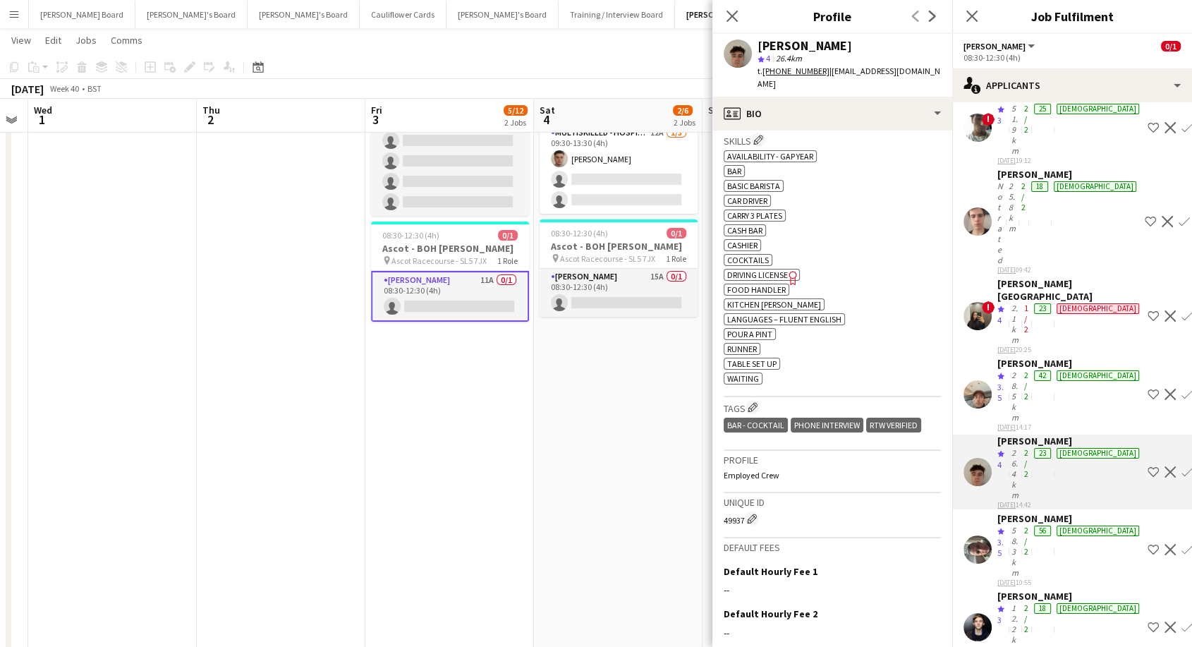
scroll to position [470, 0]
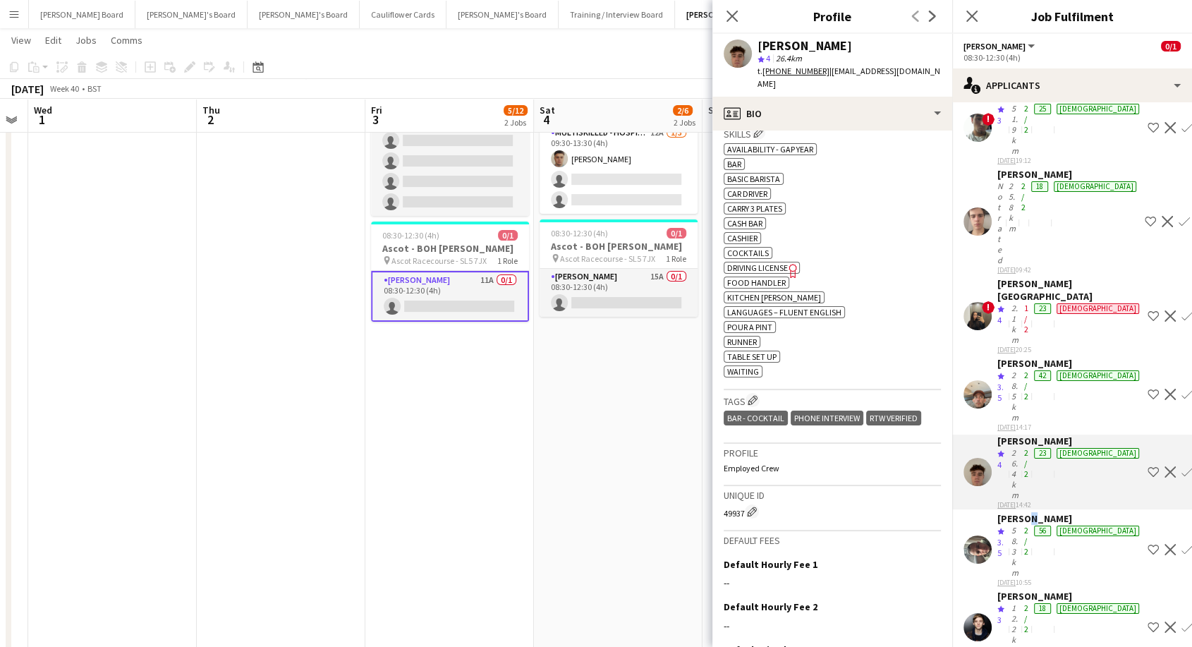
click at [1022, 512] on div "Naz Alsalhi" at bounding box center [1069, 518] width 145 height 13
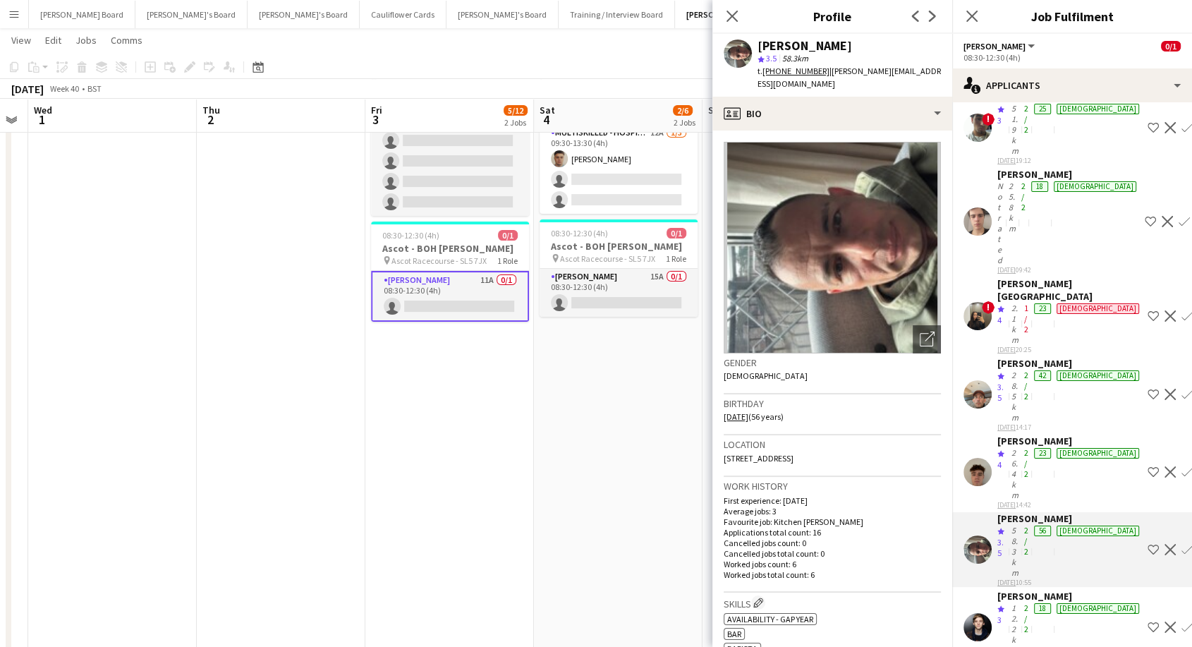
click at [1036, 589] on div "Peter Heeney" at bounding box center [1069, 595] width 145 height 13
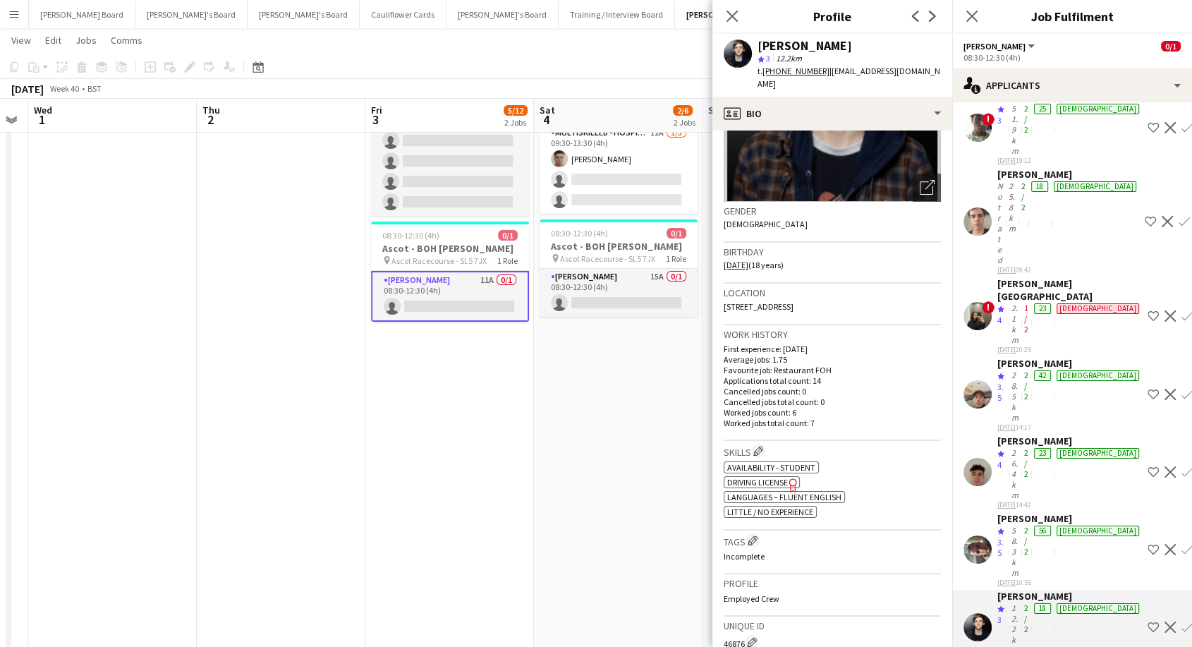
scroll to position [235, 0]
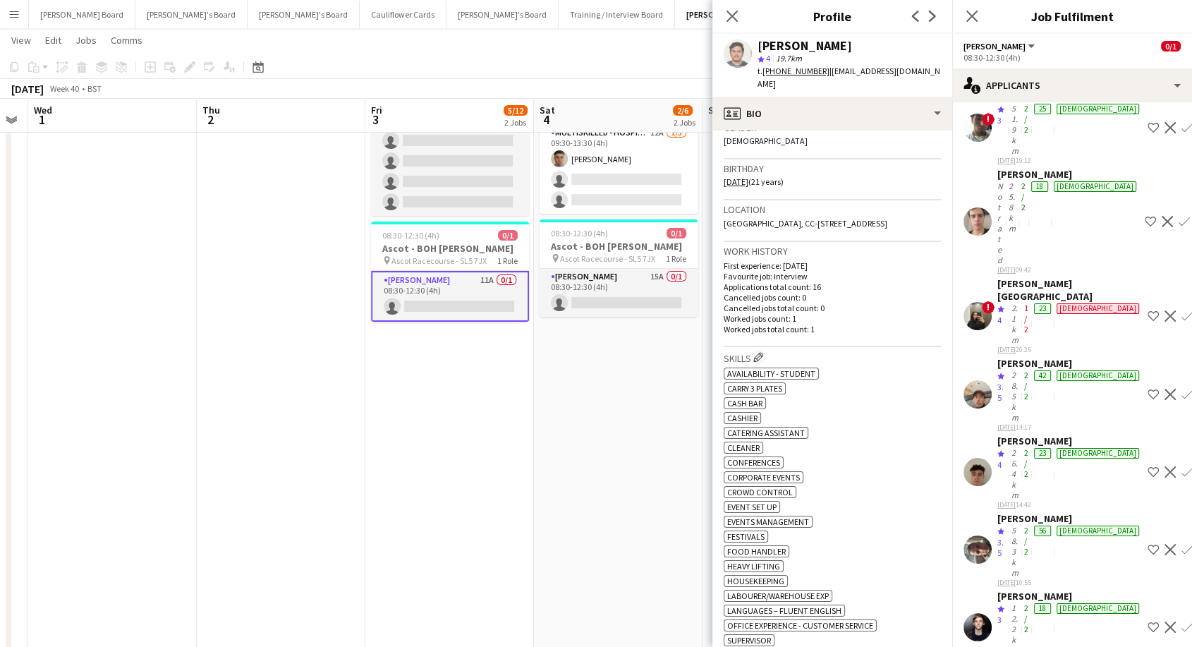
drag, startPoint x: 722, startPoint y: 13, endPoint x: 803, endPoint y: 4, distance: 81.6
click at [723, 13] on div "Close pop-in" at bounding box center [731, 16] width 39 height 32
click at [730, 13] on icon "Close pop-in" at bounding box center [731, 15] width 13 height 13
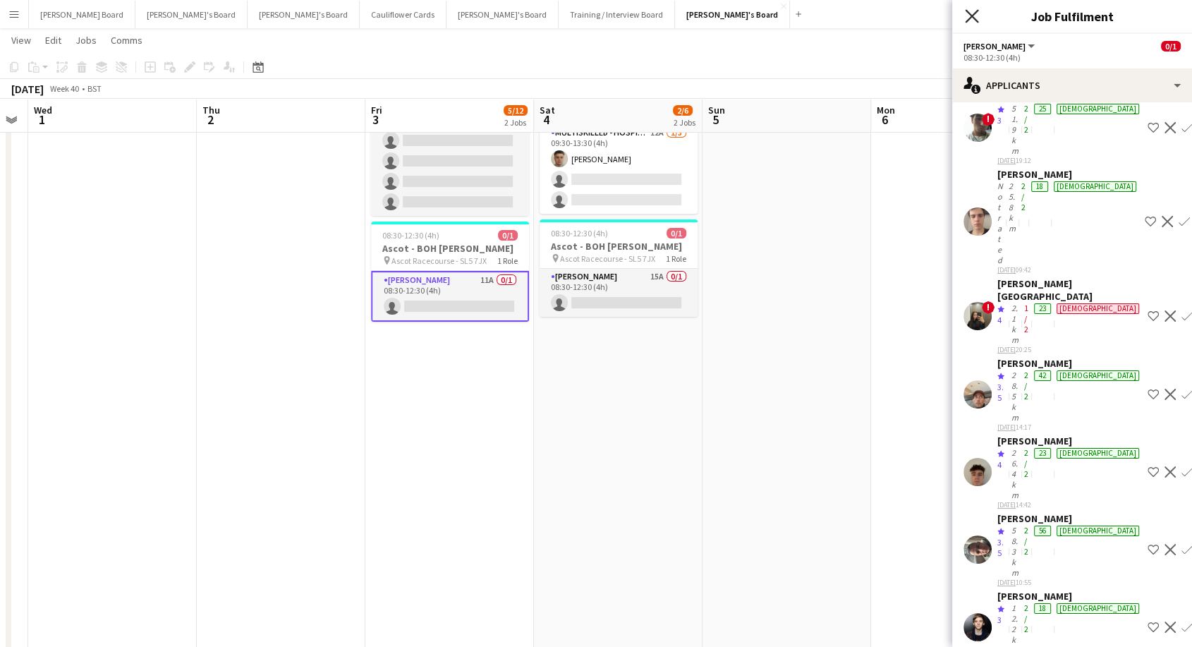
click at [972, 16] on icon at bounding box center [971, 15] width 13 height 13
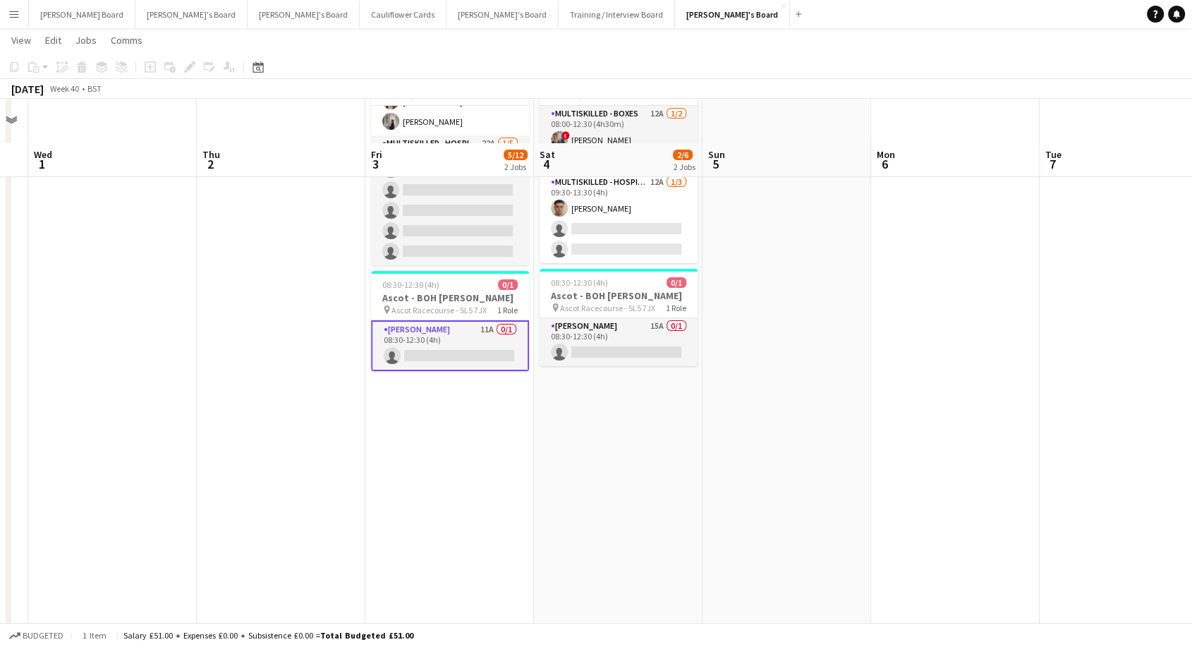
scroll to position [0, 0]
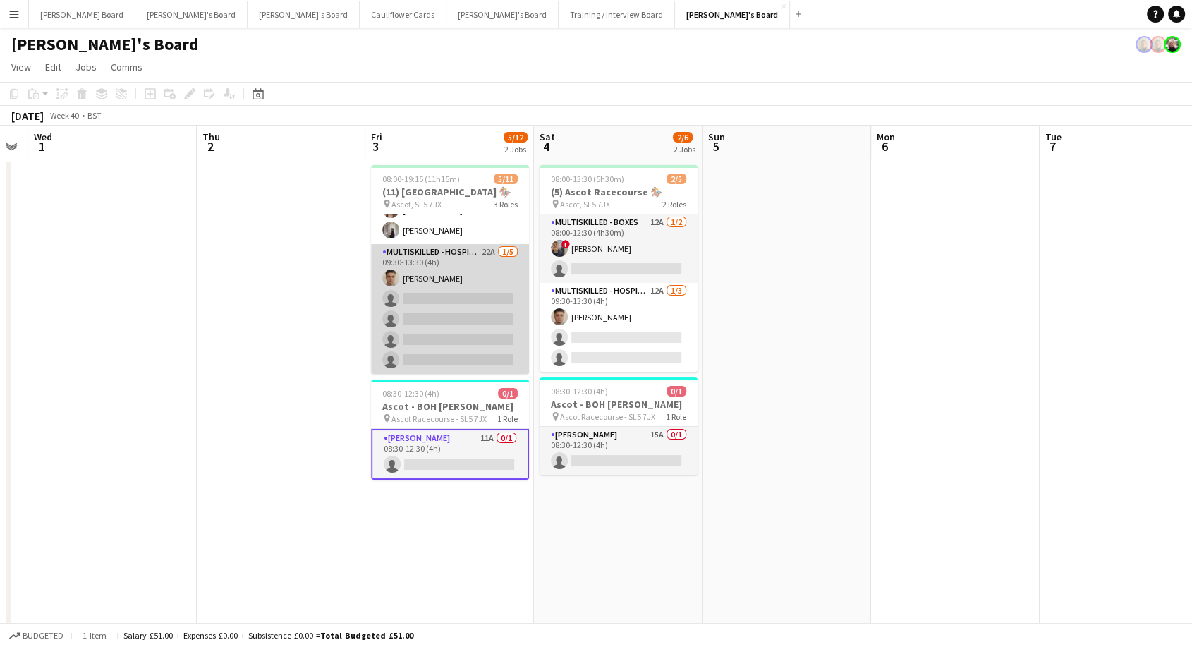
click at [472, 295] on app-card-role "Multiskilled - Hospitality 22A 1/5 09:30-13:30 (4h) Thomas Morris single-neutra…" at bounding box center [450, 309] width 158 height 130
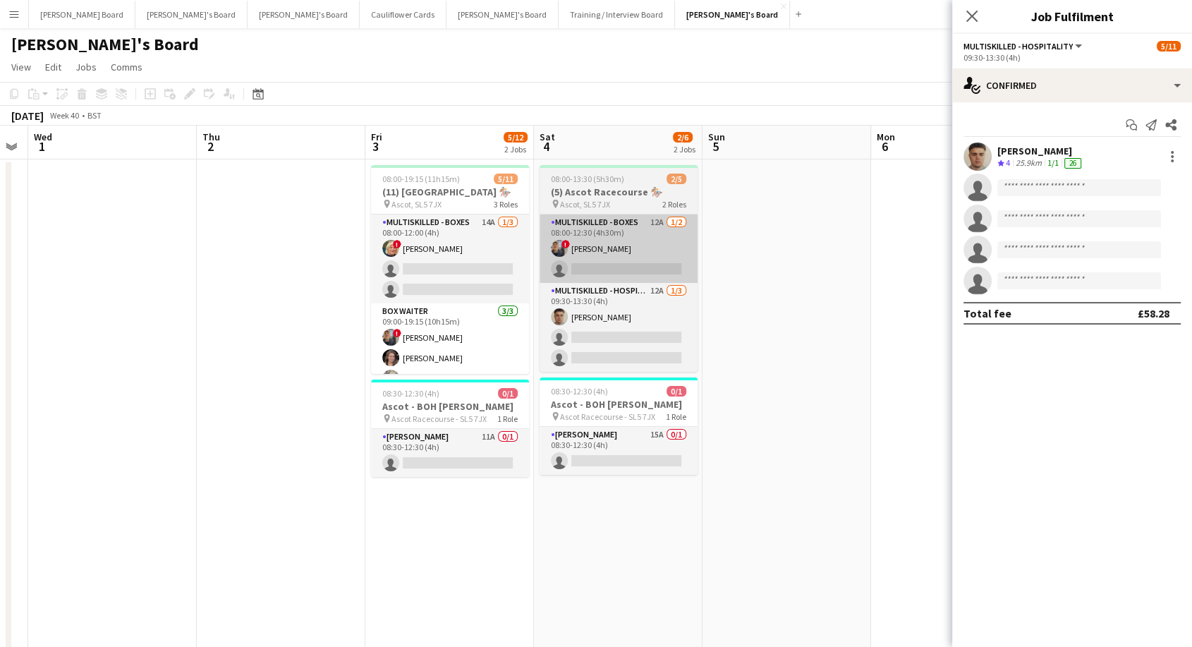
drag, startPoint x: 455, startPoint y: 255, endPoint x: 624, endPoint y: 225, distance: 171.9
click at [456, 255] on app-card-role "Multiskilled - Boxes 14A 1/3 08:00-12:00 (4h) ! Mairead Sullivan single-neutral…" at bounding box center [450, 258] width 158 height 89
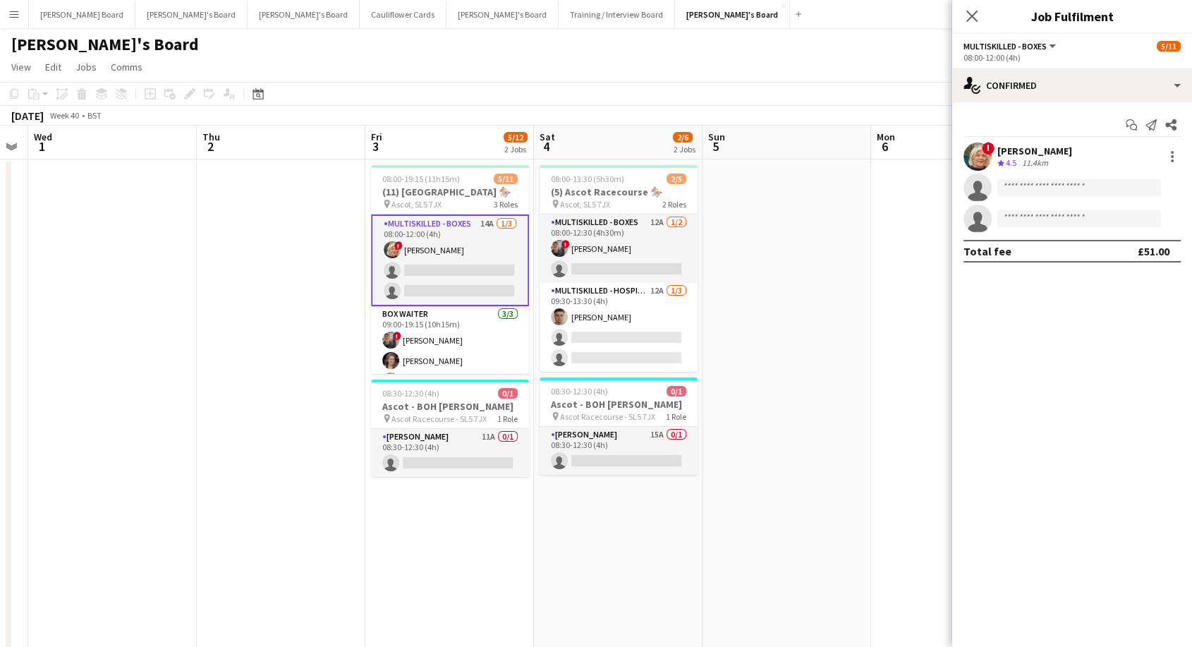
scroll to position [0, 476]
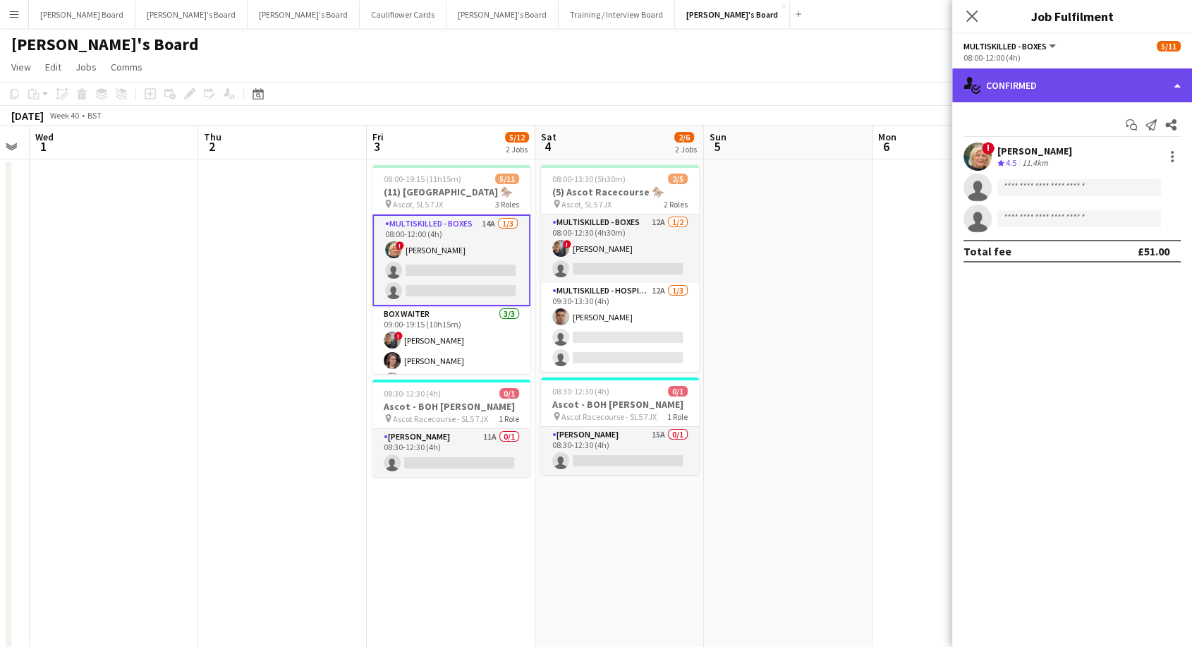
click at [1039, 83] on div "single-neutral-actions-check-2 Confirmed" at bounding box center [1072, 85] width 240 height 34
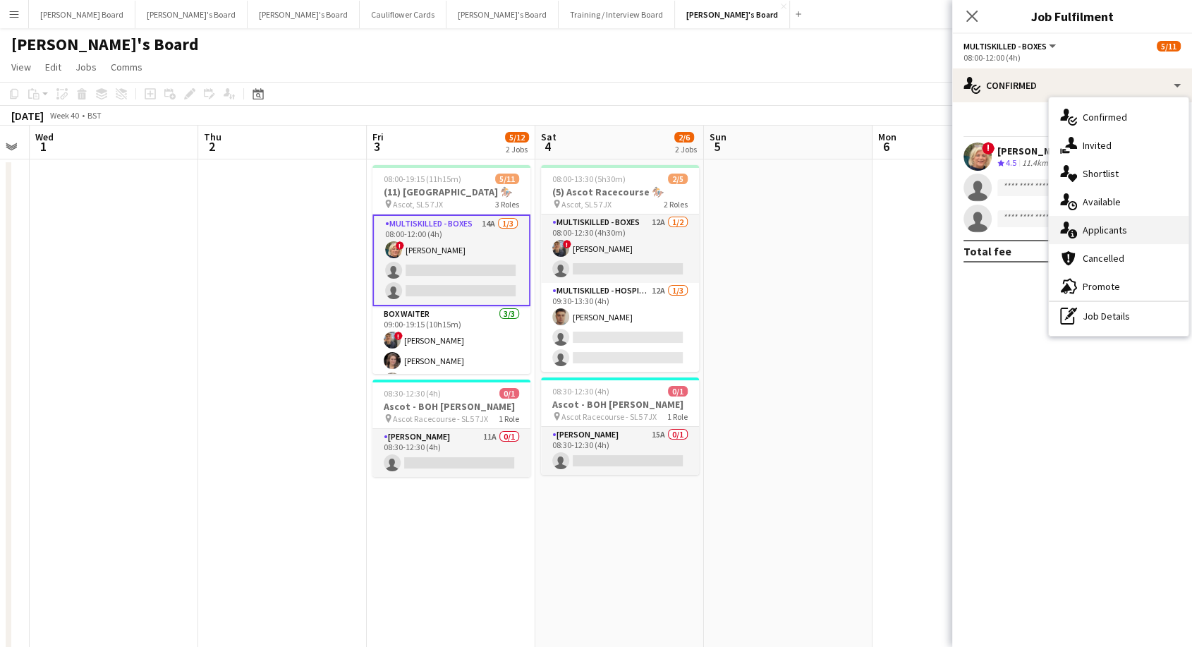
click at [1108, 231] on span "Applicants" at bounding box center [1104, 230] width 44 height 13
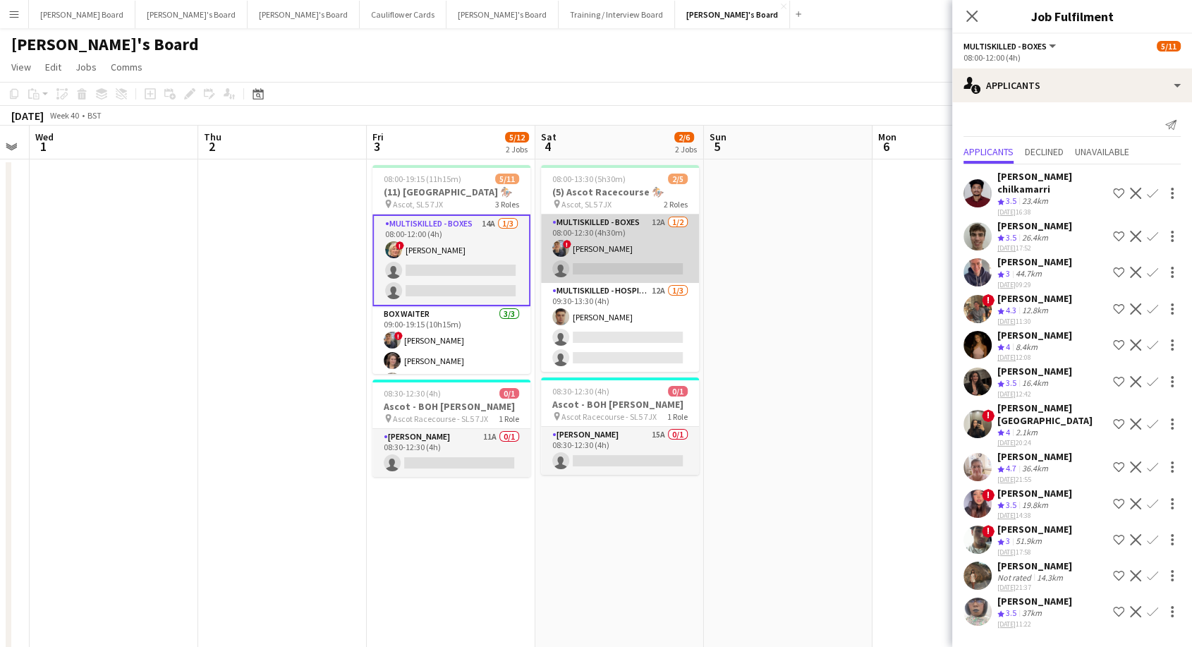
click at [615, 255] on app-card-role "Multiskilled - Boxes 12A 1/2 08:00-12:30 (4h30m) ! Alex Buchholdt single-neutra…" at bounding box center [620, 248] width 158 height 68
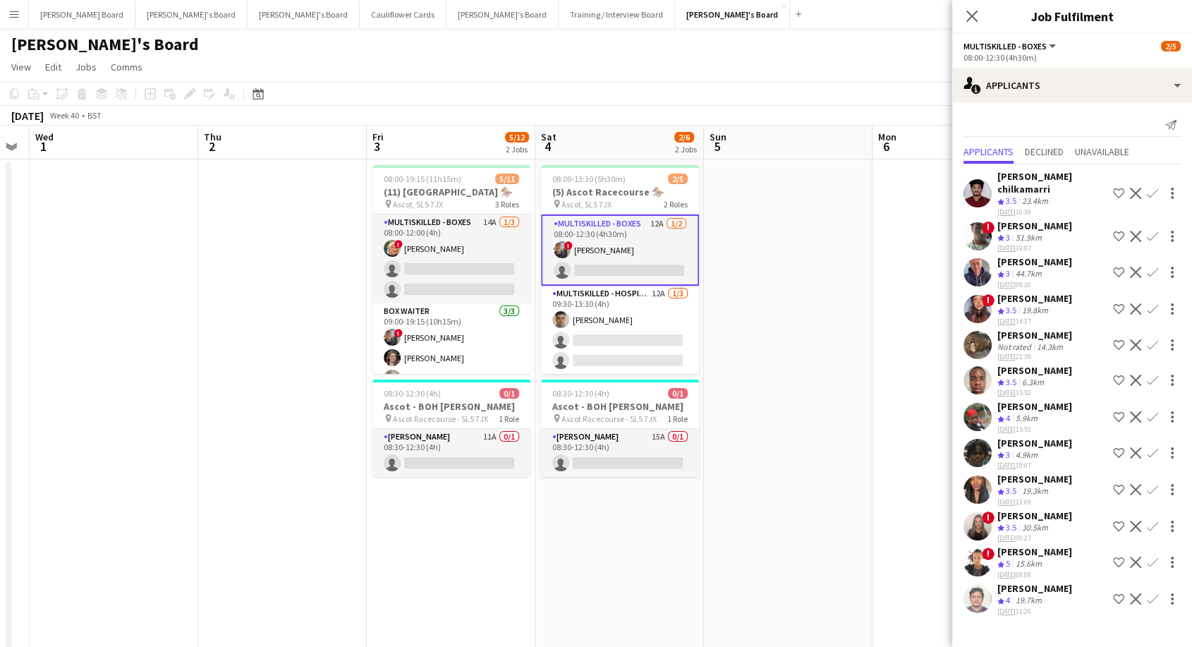
click at [1043, 545] on div "[PERSON_NAME]" at bounding box center [1034, 551] width 75 height 13
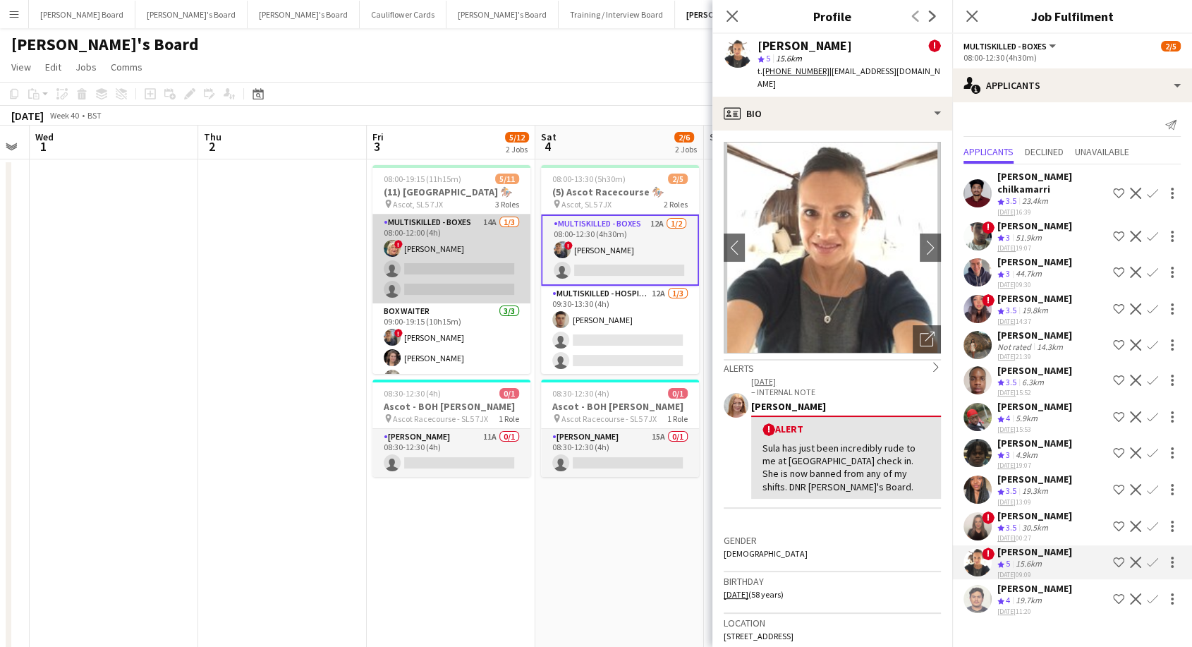
click at [476, 269] on app-card-role "Multiskilled - Boxes 14A 1/3 08:00-12:00 (4h) ! Mairead Sullivan single-neutral…" at bounding box center [451, 258] width 158 height 89
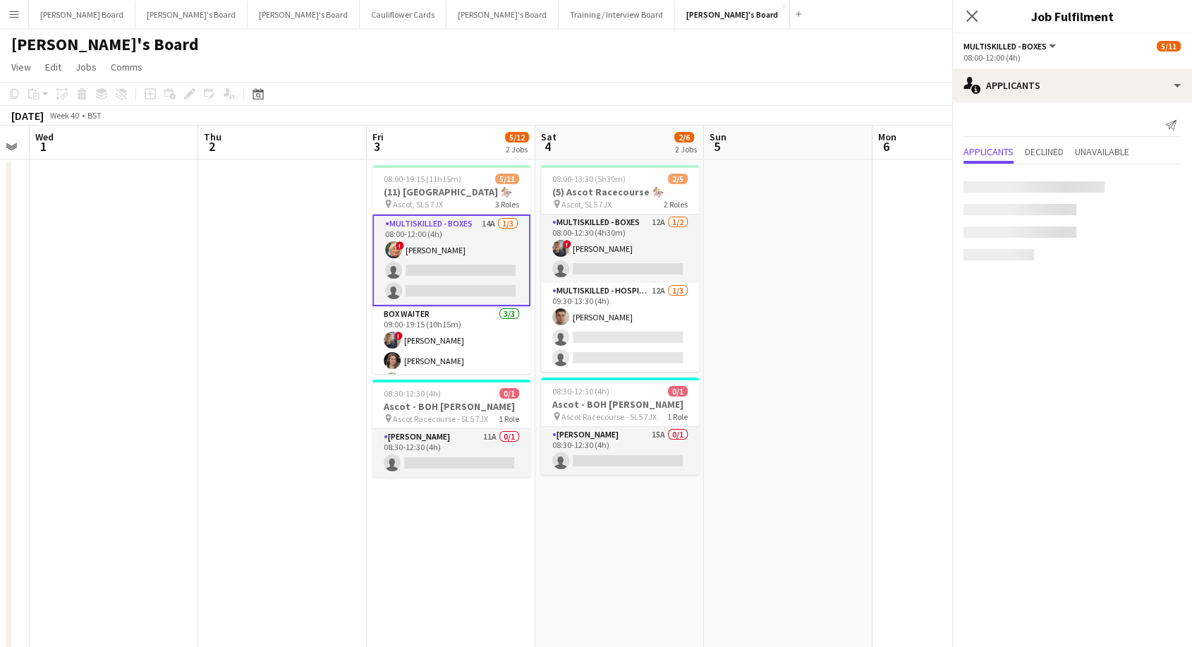
scroll to position [0, 475]
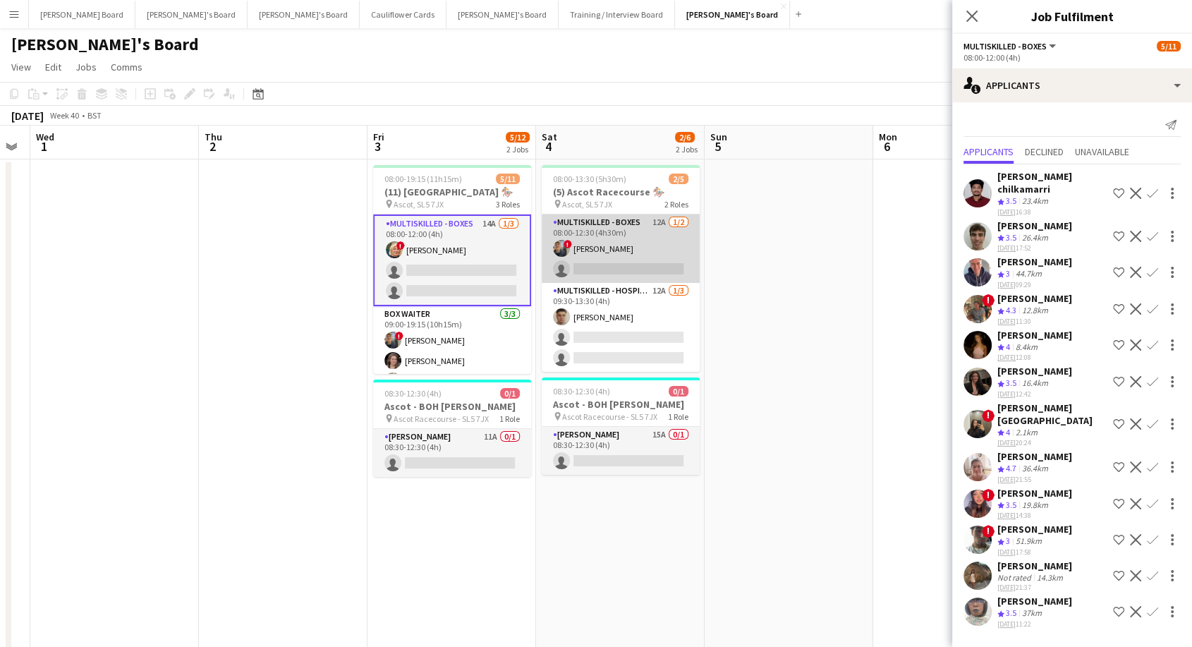
click at [649, 264] on app-card-role "Multiskilled - Boxes 12A 1/2 08:00-12:30 (4h30m) ! Alex Buchholdt single-neutra…" at bounding box center [620, 248] width 158 height 68
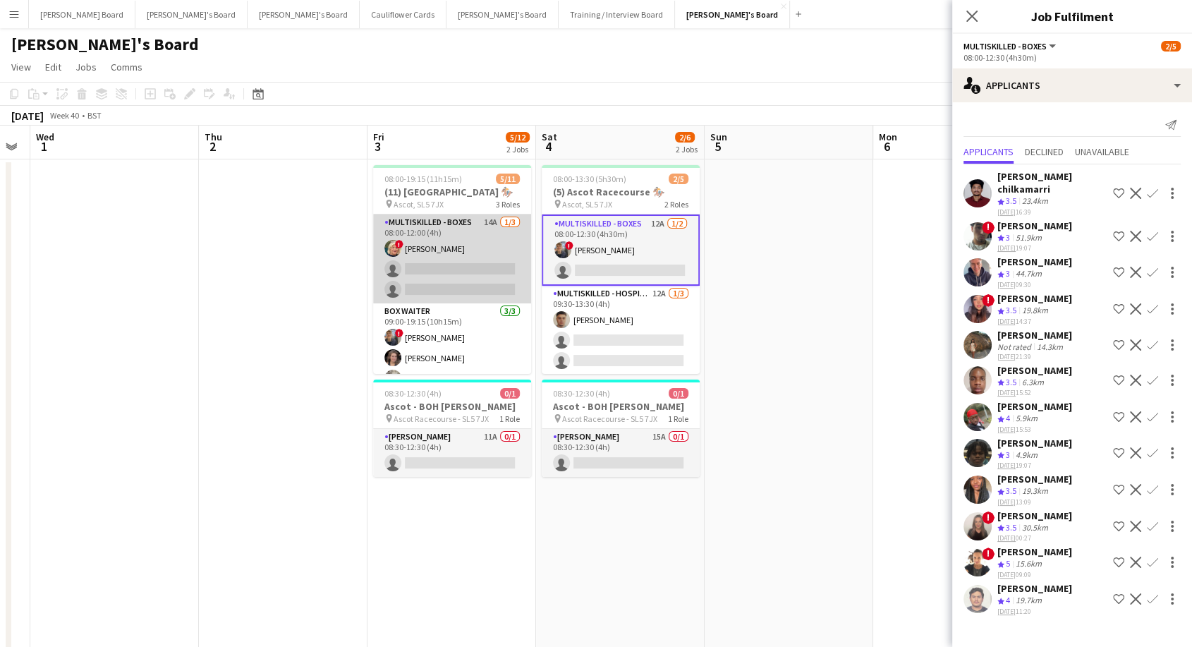
click at [498, 267] on app-card-role "Multiskilled - Boxes 14A 1/3 08:00-12:00 (4h) ! Mairead Sullivan single-neutral…" at bounding box center [452, 258] width 158 height 89
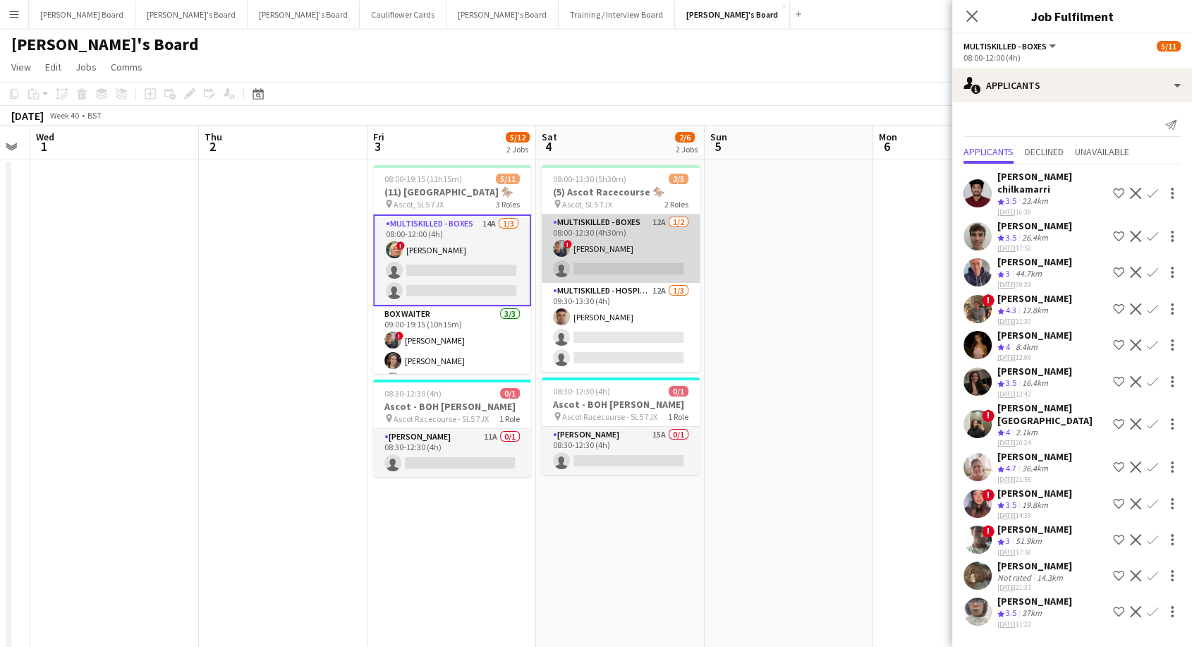
click at [594, 255] on app-card-role "Multiskilled - Boxes 12A 1/2 08:00-12:30 (4h30m) ! Alex Buchholdt single-neutra…" at bounding box center [620, 248] width 158 height 68
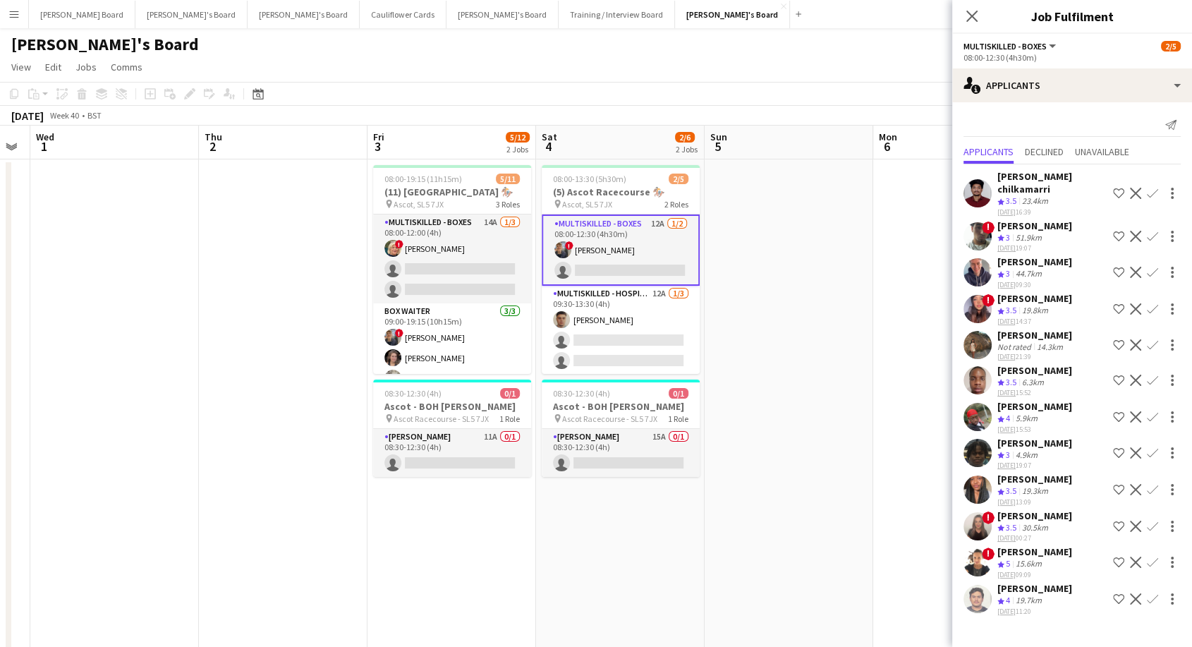
click at [1022, 509] on div "[PERSON_NAME]" at bounding box center [1034, 515] width 75 height 13
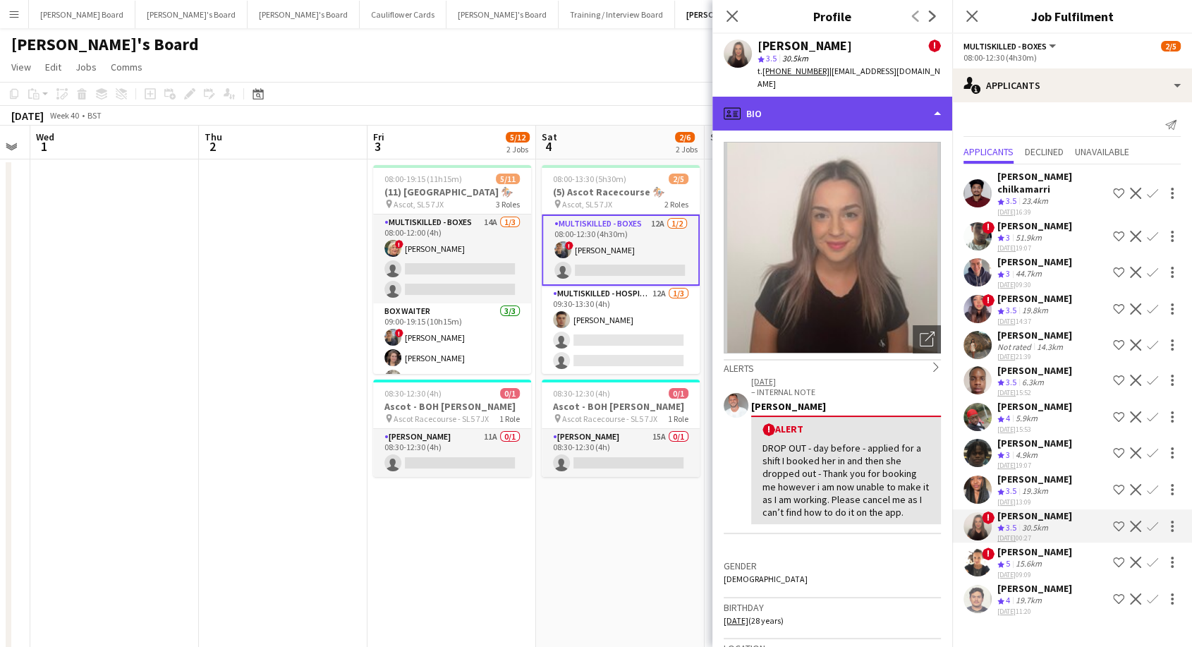
click at [809, 101] on div "profile Bio" at bounding box center [832, 114] width 240 height 34
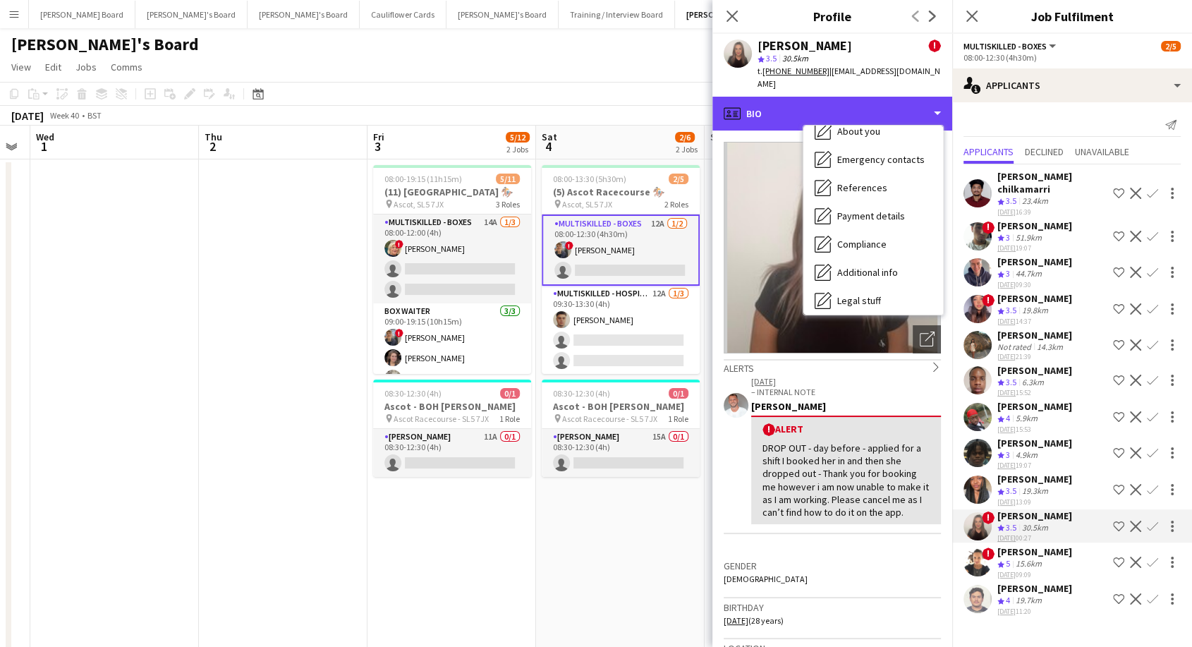
scroll to position [216, 0]
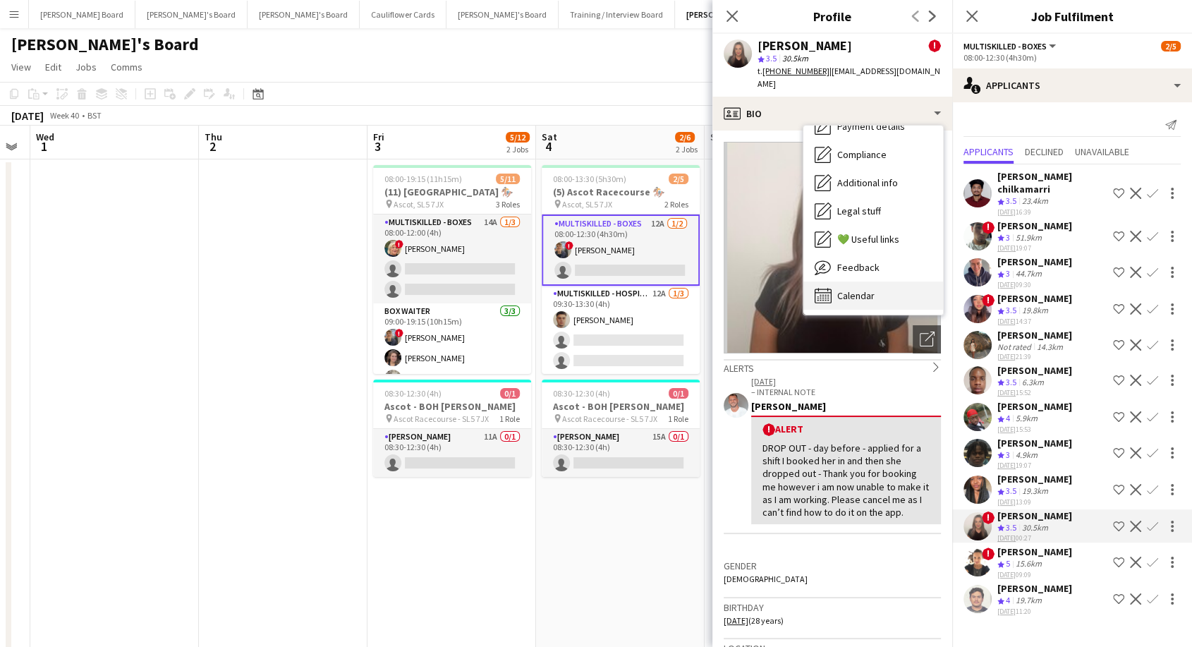
click at [883, 281] on div "Calendar Calendar" at bounding box center [873, 295] width 140 height 28
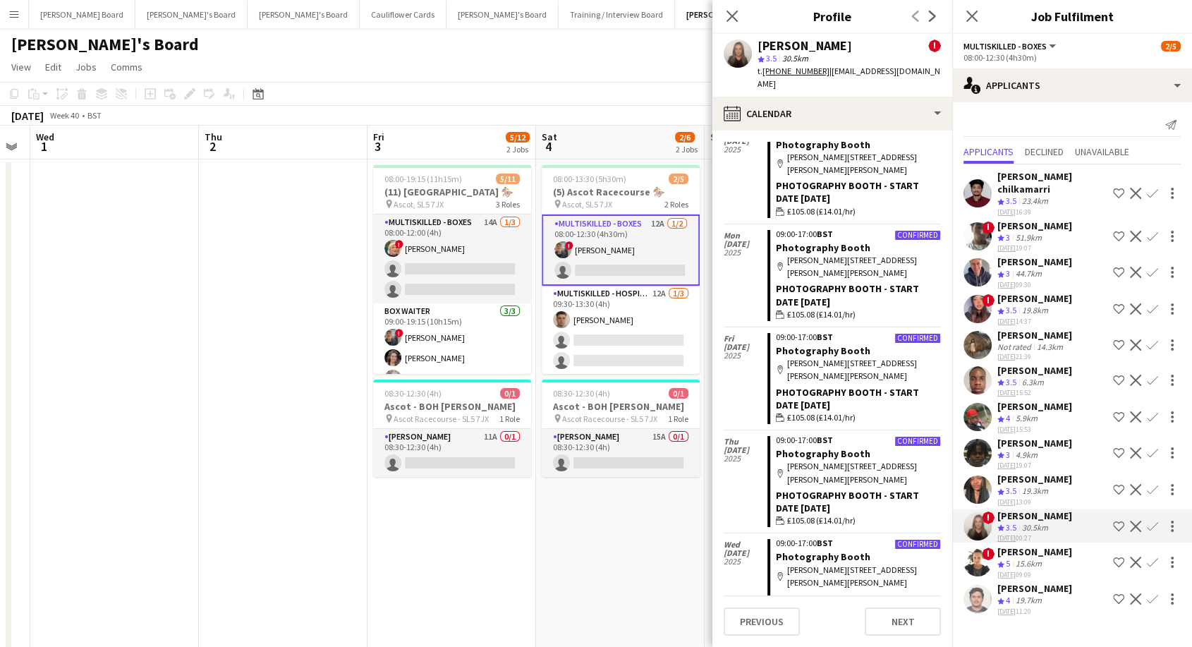
scroll to position [2839, 0]
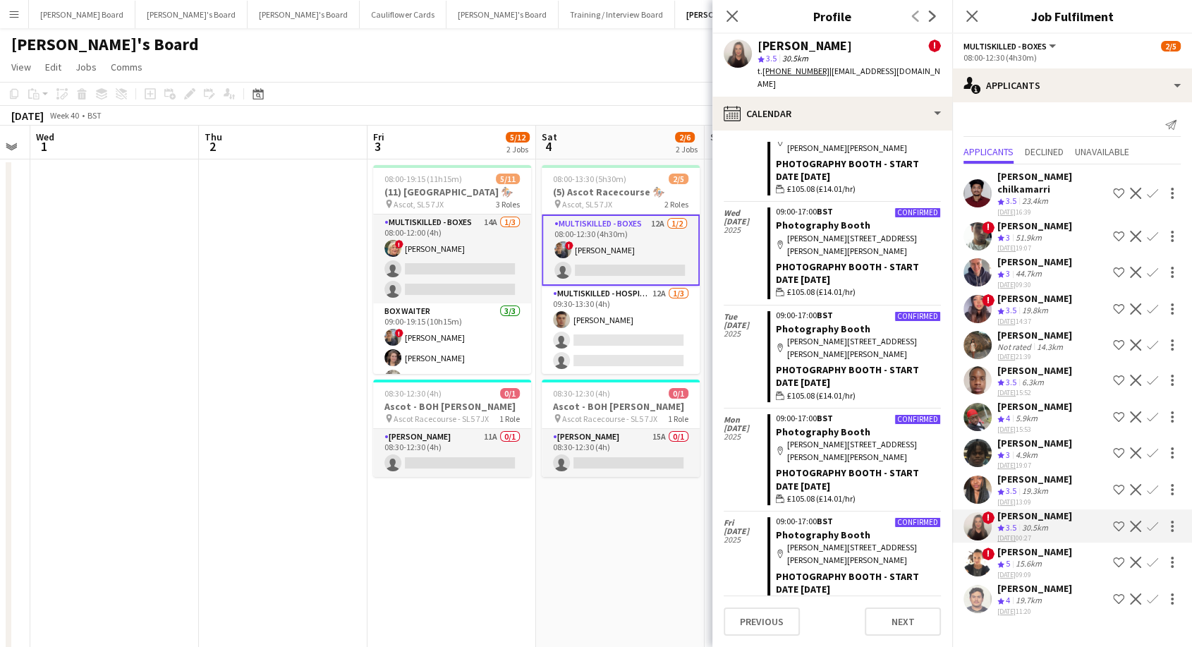
click at [1044, 582] on div "[PERSON_NAME]" at bounding box center [1034, 588] width 75 height 13
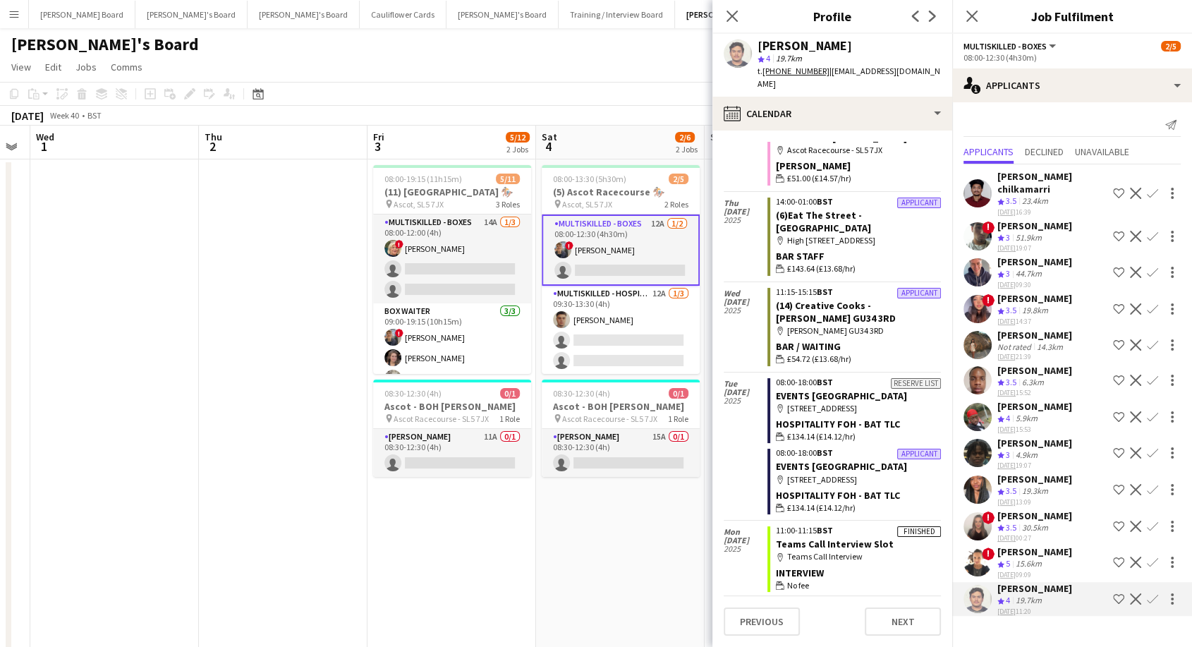
scroll to position [254, 0]
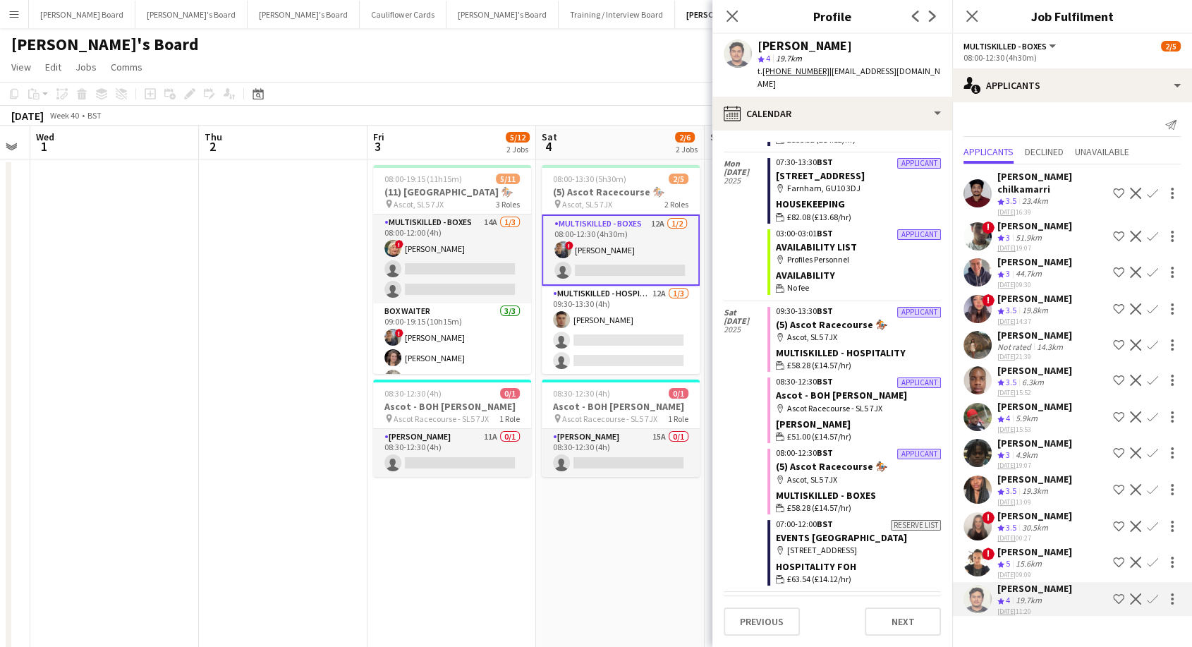
drag, startPoint x: 733, startPoint y: 17, endPoint x: 761, endPoint y: 1, distance: 32.5
click at [737, 13] on icon "Close pop-in" at bounding box center [731, 16] width 11 height 11
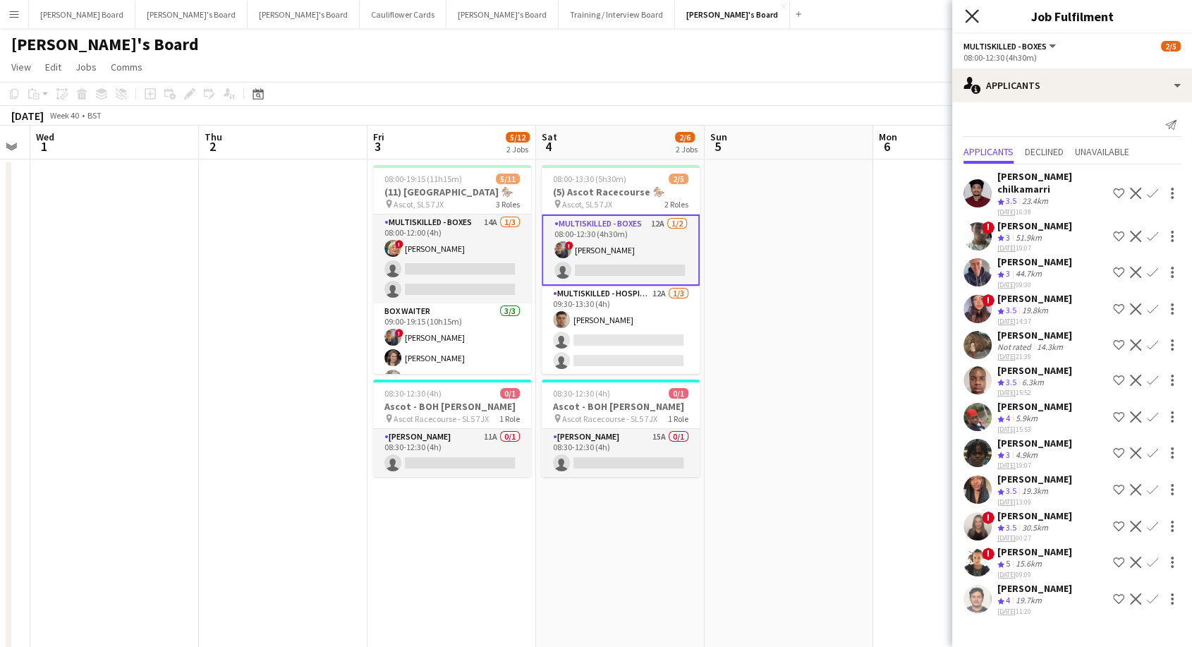
click at [970, 13] on icon at bounding box center [971, 15] width 13 height 13
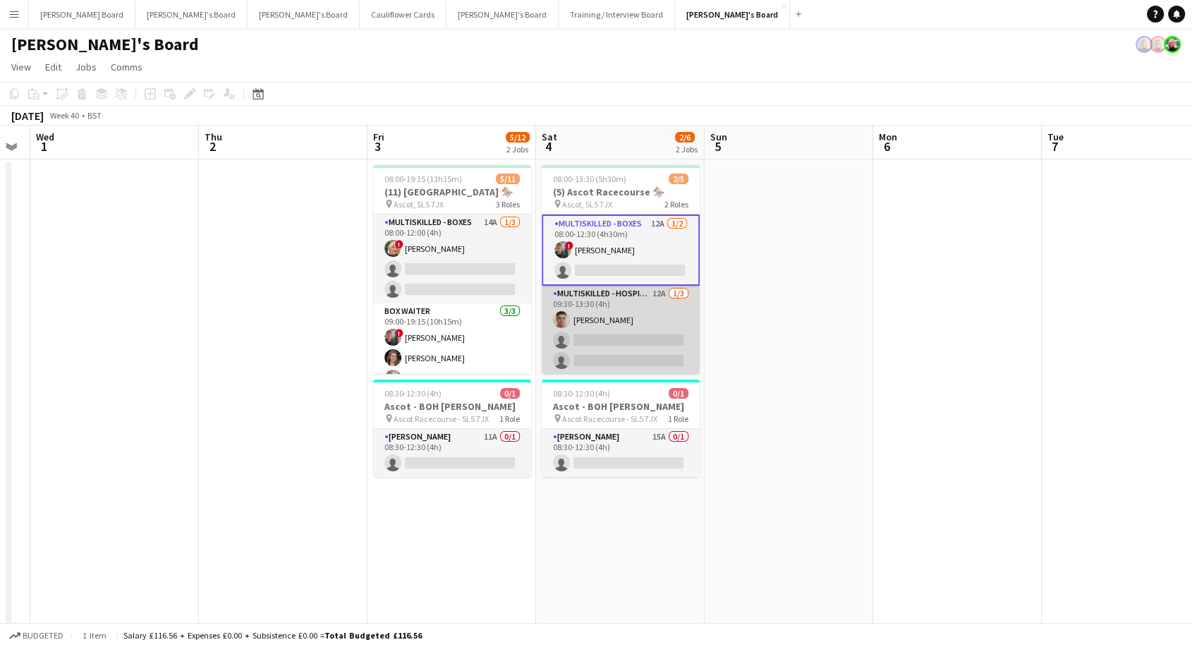
click at [656, 331] on app-card-role "Multiskilled - Hospitality 12A 1/3 09:30-13:30 (4h) Thomas Morris single-neutra…" at bounding box center [620, 330] width 158 height 89
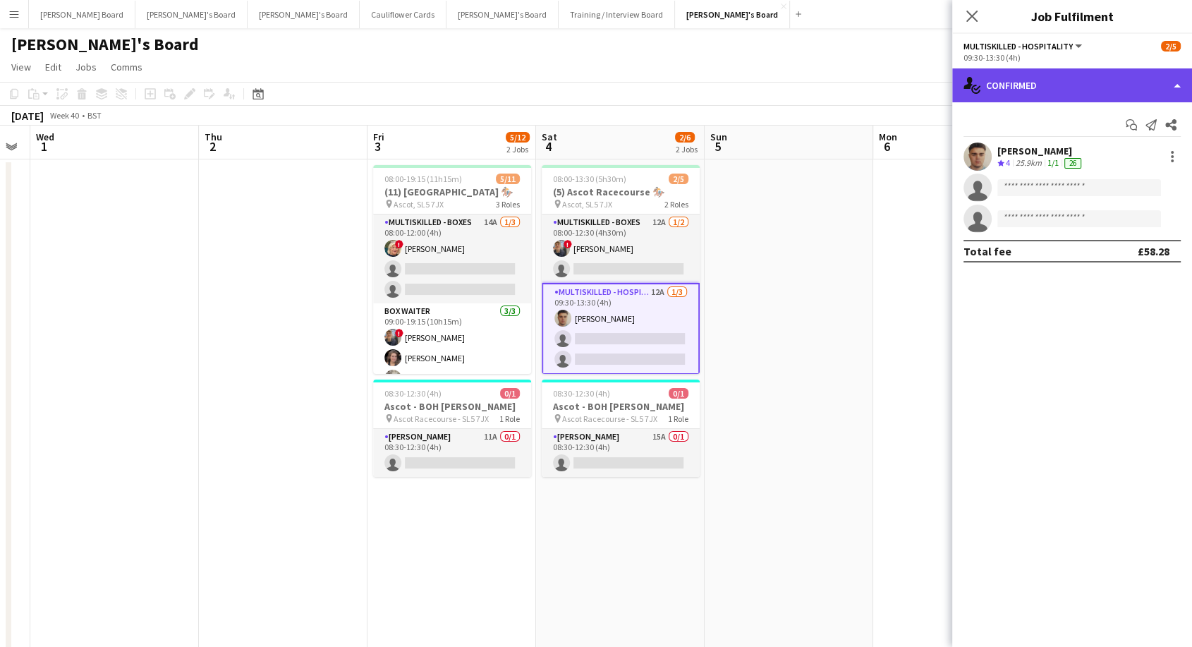
click at [1038, 86] on div "single-neutral-actions-check-2 Confirmed" at bounding box center [1072, 85] width 240 height 34
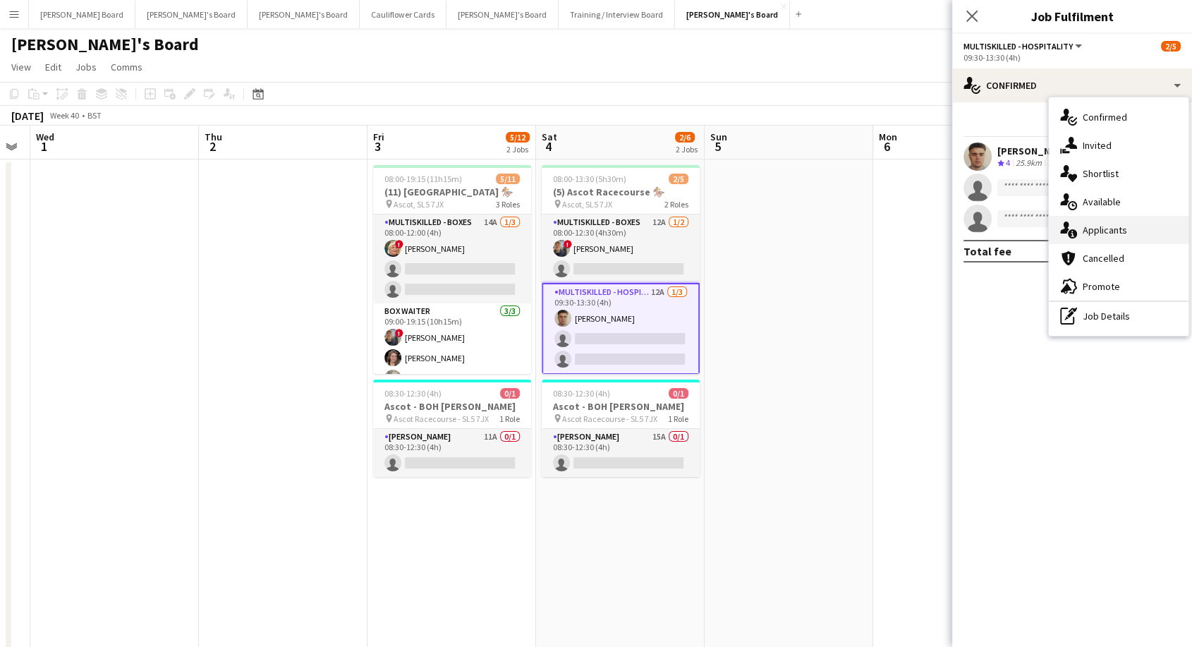
click at [1090, 238] on div "single-neutral-actions-information Applicants" at bounding box center [1118, 230] width 140 height 28
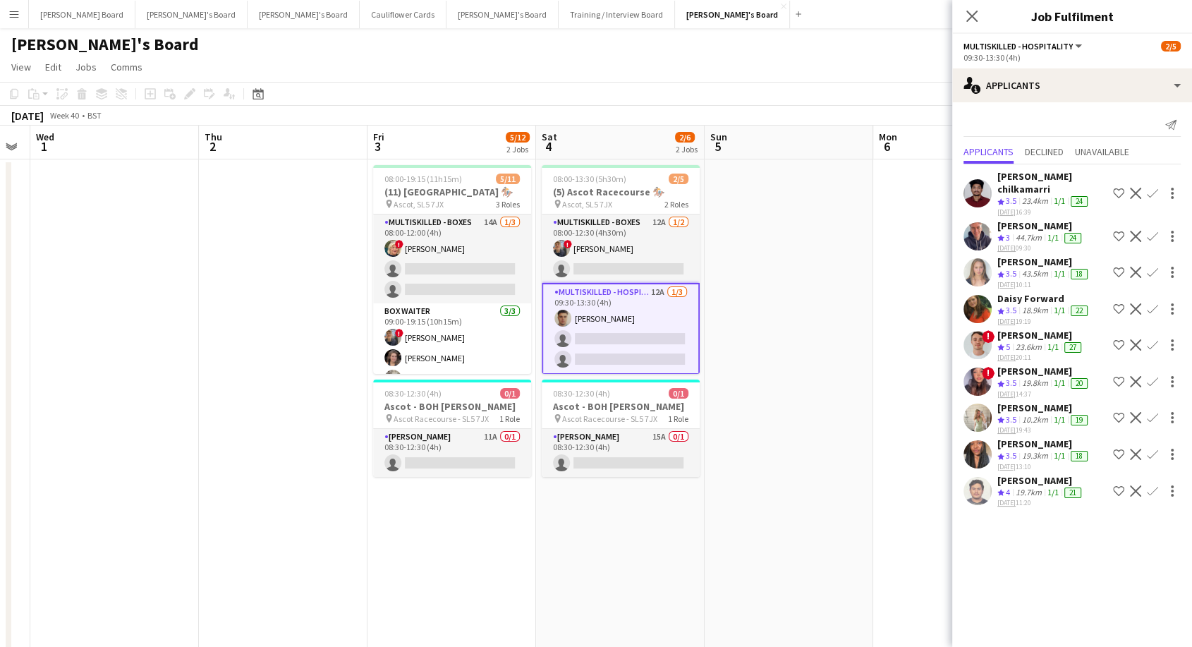
click at [1029, 329] on div "[PERSON_NAME]" at bounding box center [1040, 335] width 87 height 13
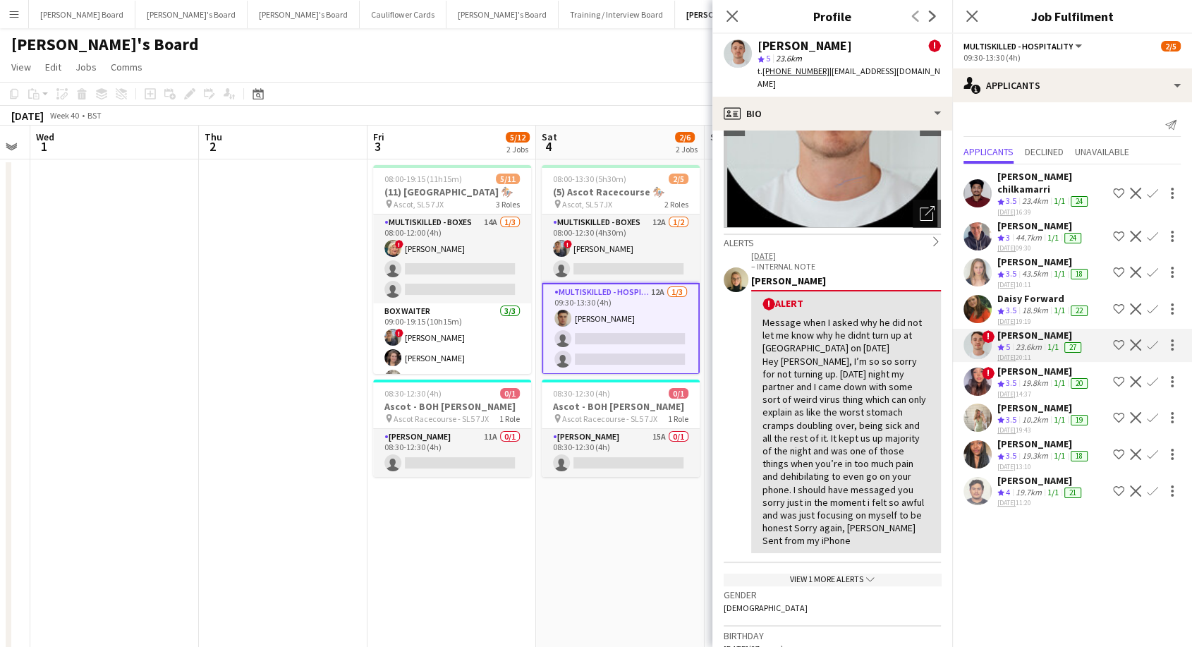
scroll to position [157, 0]
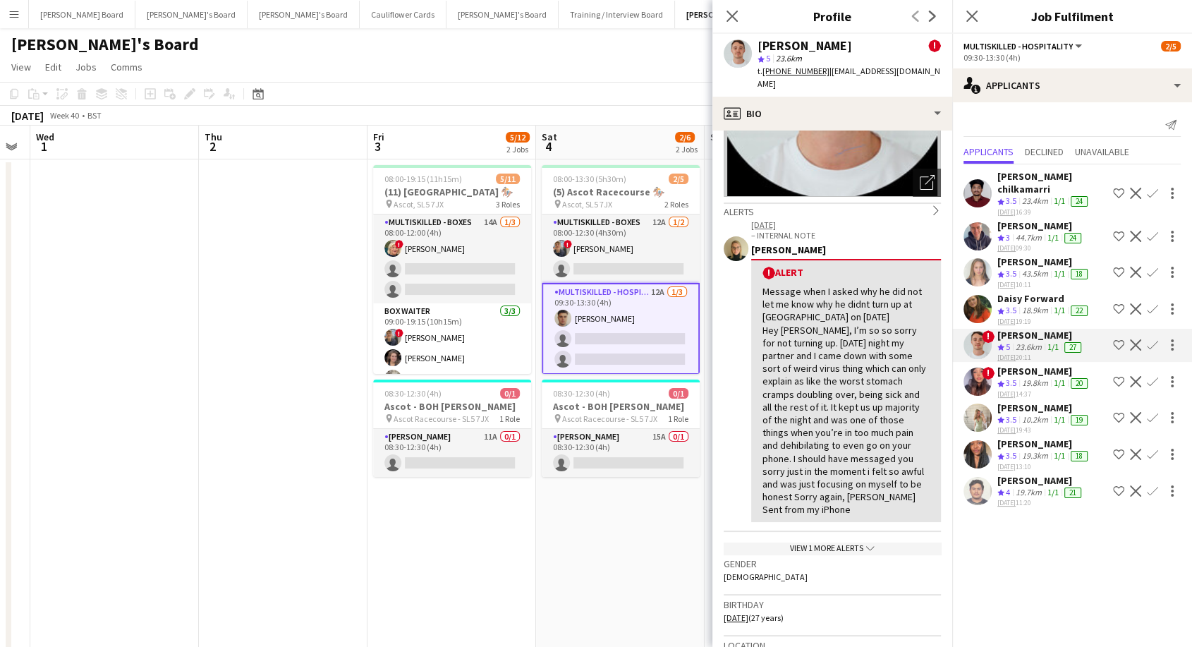
click at [1021, 255] on div "[PERSON_NAME]" at bounding box center [1043, 261] width 93 height 13
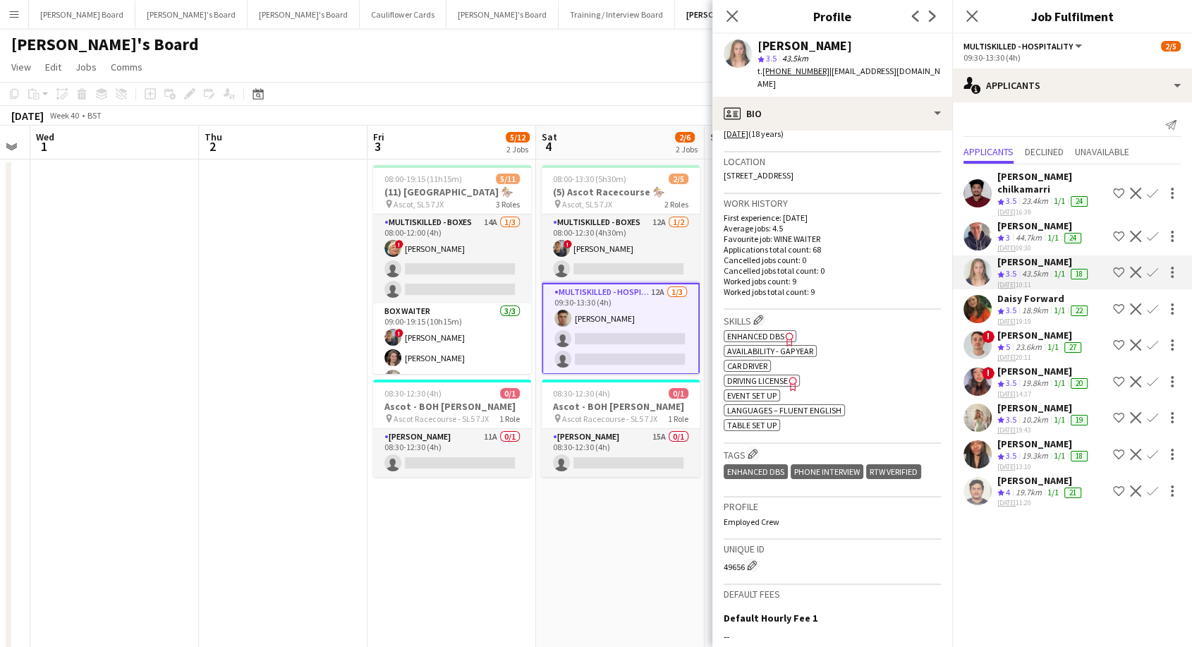
scroll to position [313, 0]
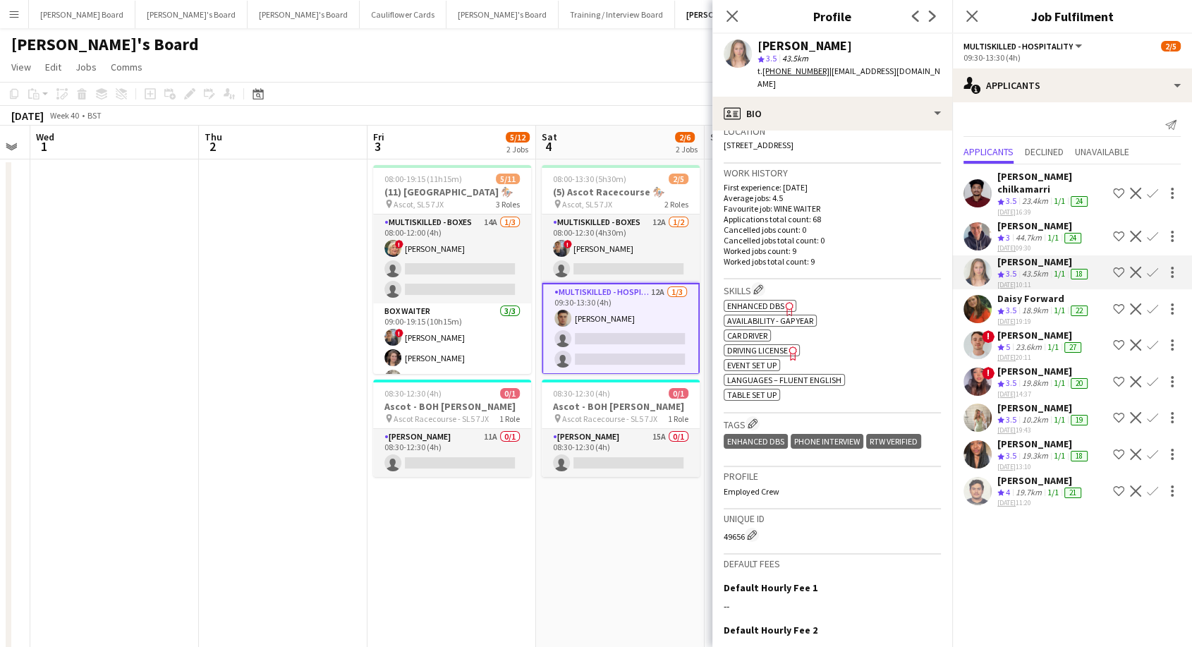
click at [1036, 329] on div "[PERSON_NAME]" at bounding box center [1040, 335] width 87 height 13
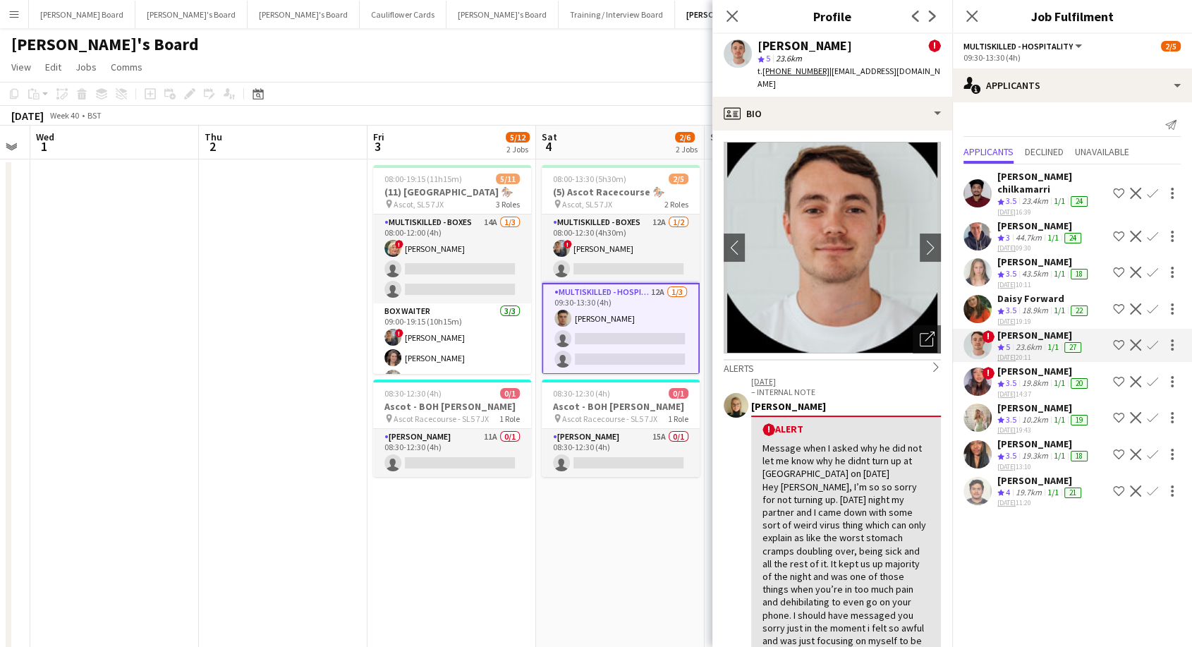
scroll to position [391, 0]
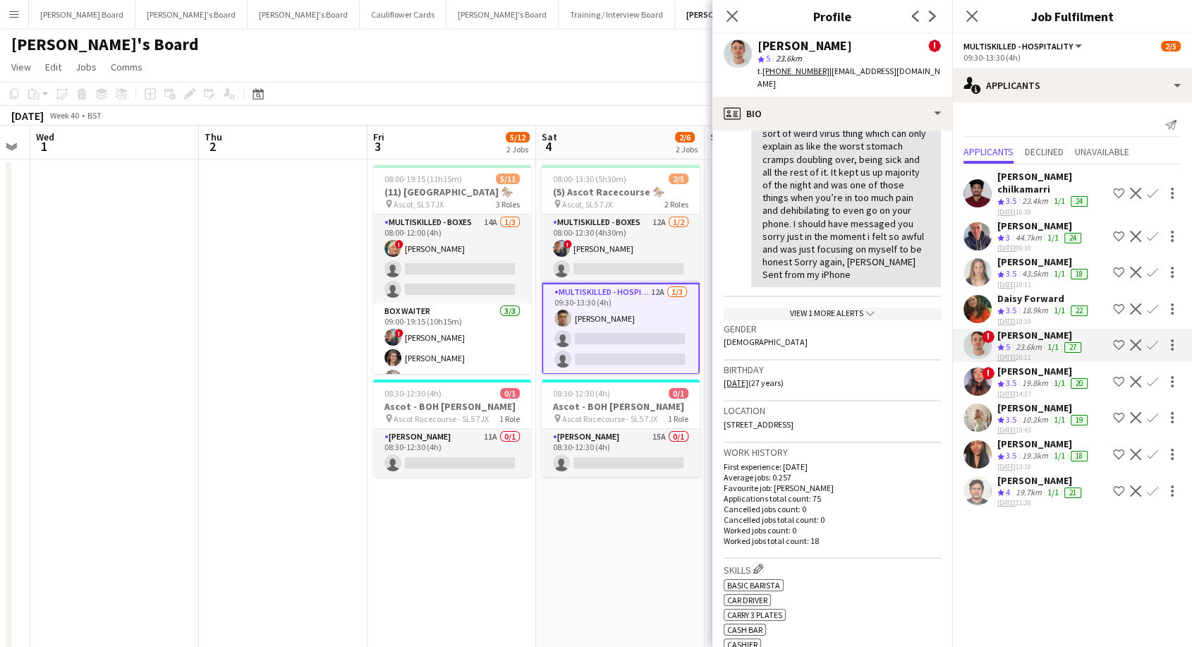
click at [1027, 219] on div "[PERSON_NAME]" at bounding box center [1040, 225] width 87 height 13
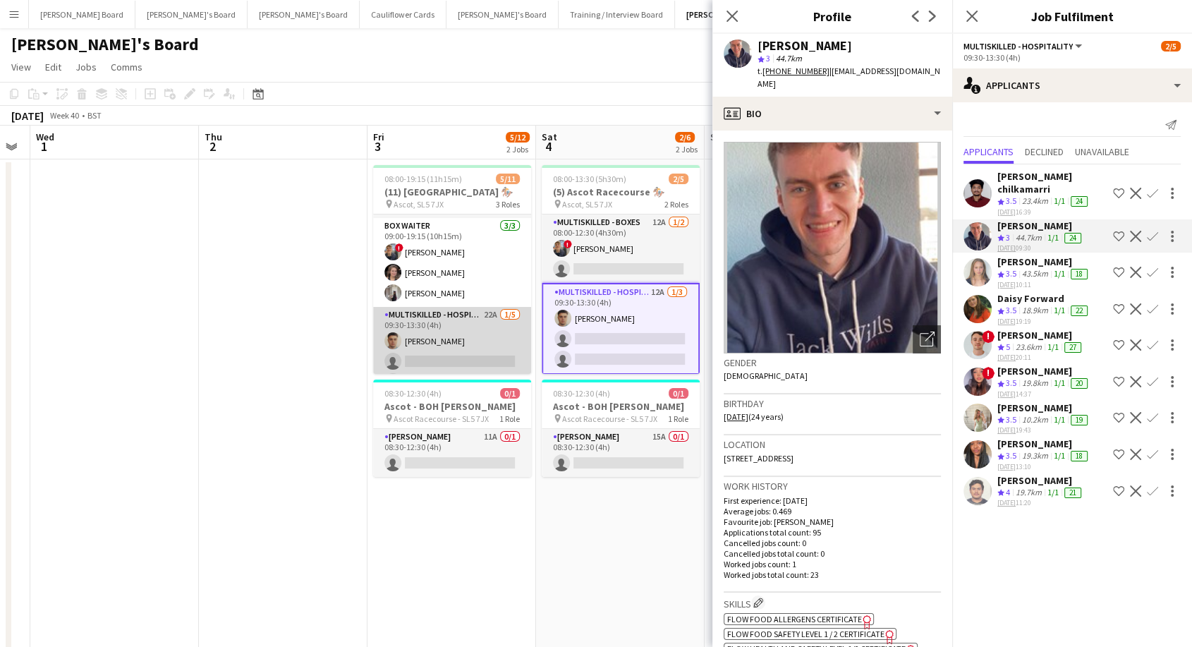
scroll to position [147, 0]
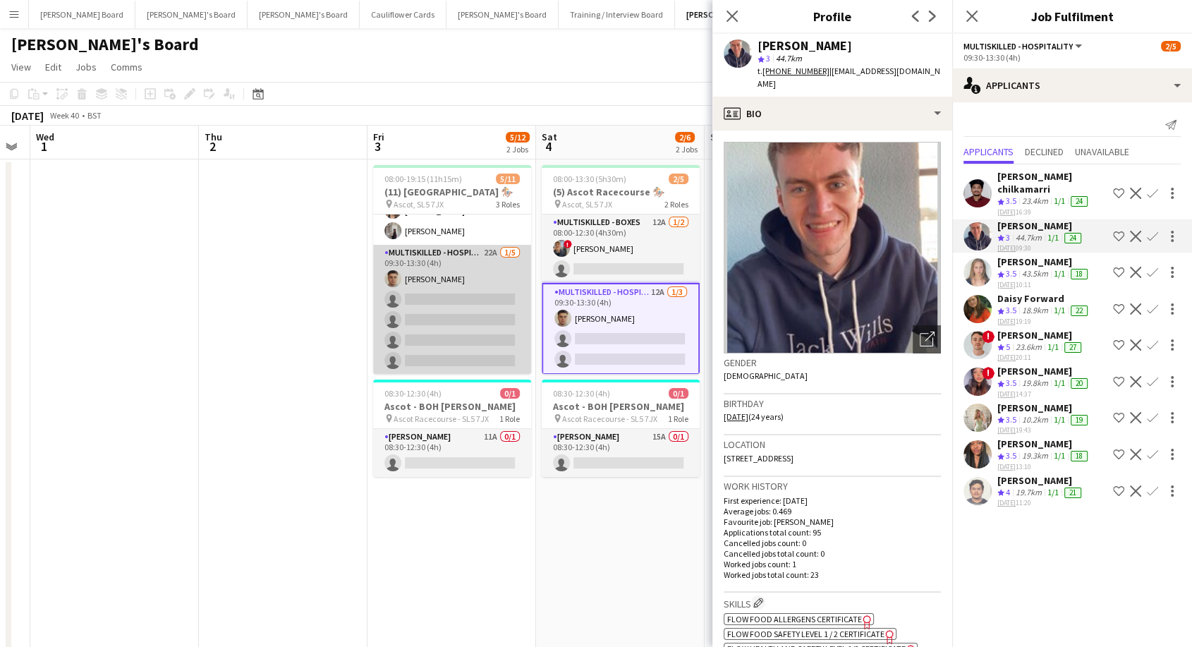
click at [440, 290] on app-card-role "Multiskilled - Hospitality 22A 1/5 09:30-13:30 (4h) Thomas Morris single-neutra…" at bounding box center [452, 310] width 158 height 130
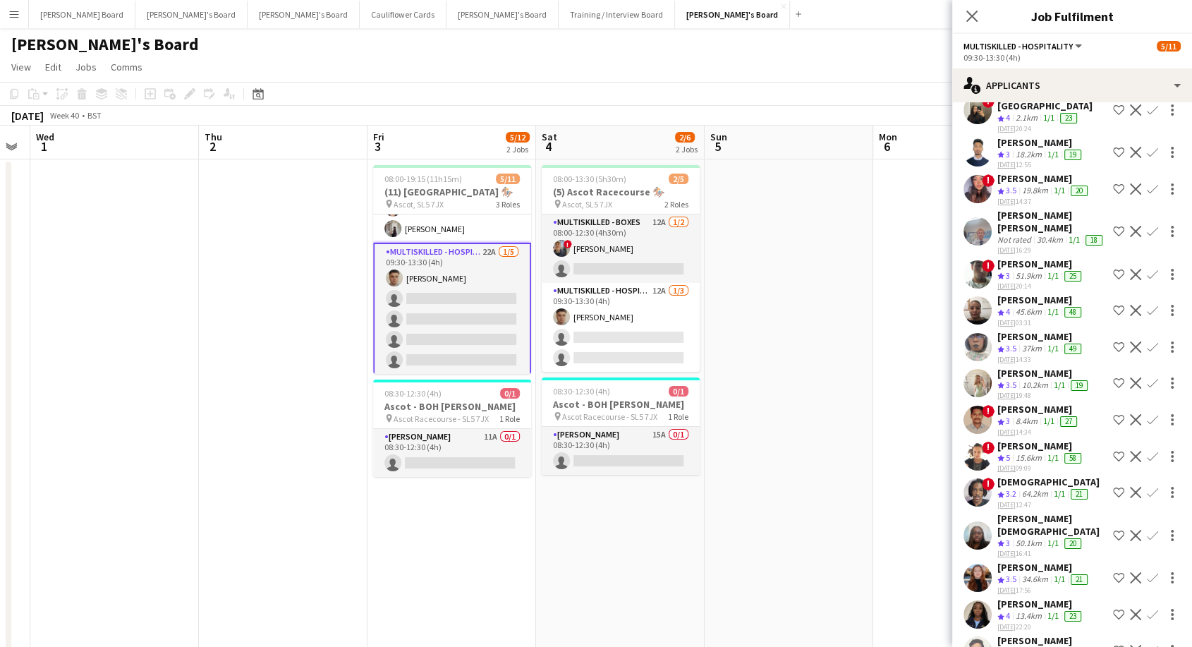
scroll to position [150, 0]
click at [1146, 414] on app-icon "Confirm" at bounding box center [1151, 419] width 11 height 11
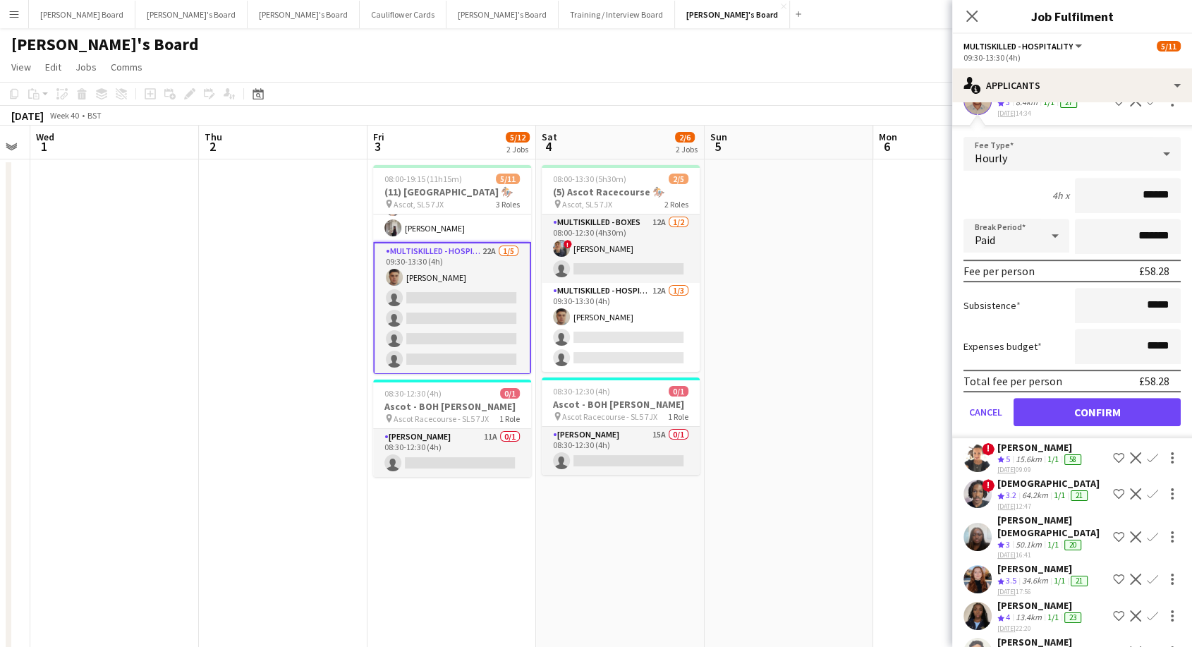
scroll to position [597, 0]
click at [1081, 399] on button "Confirm" at bounding box center [1096, 411] width 167 height 28
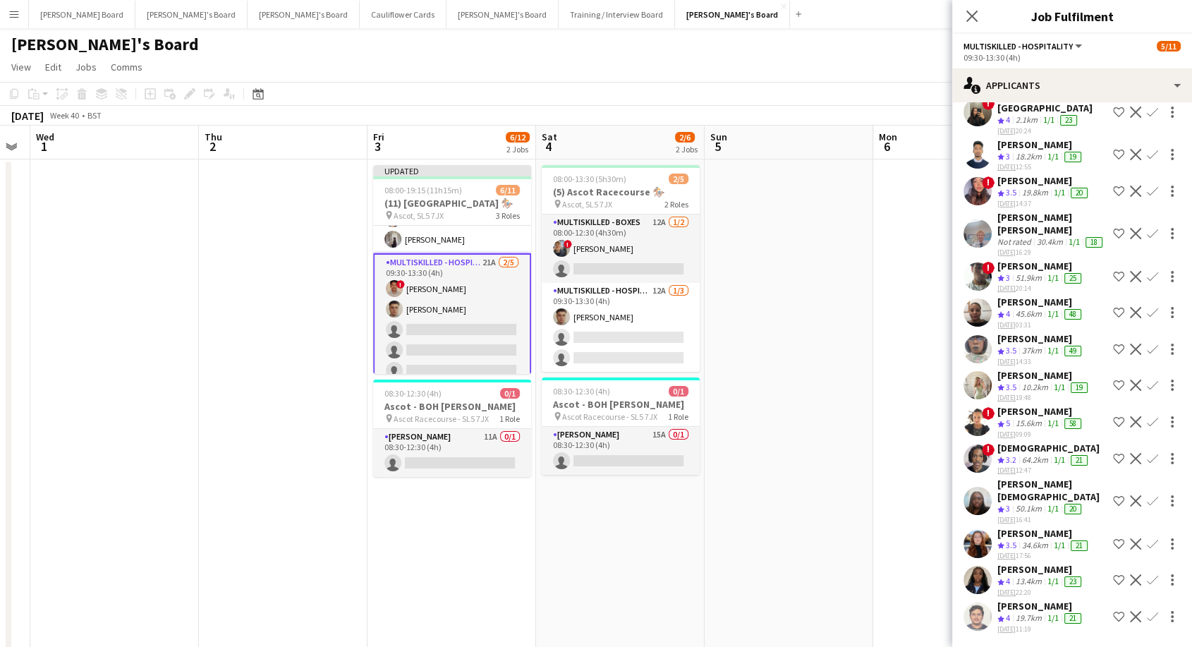
scroll to position [243, 0]
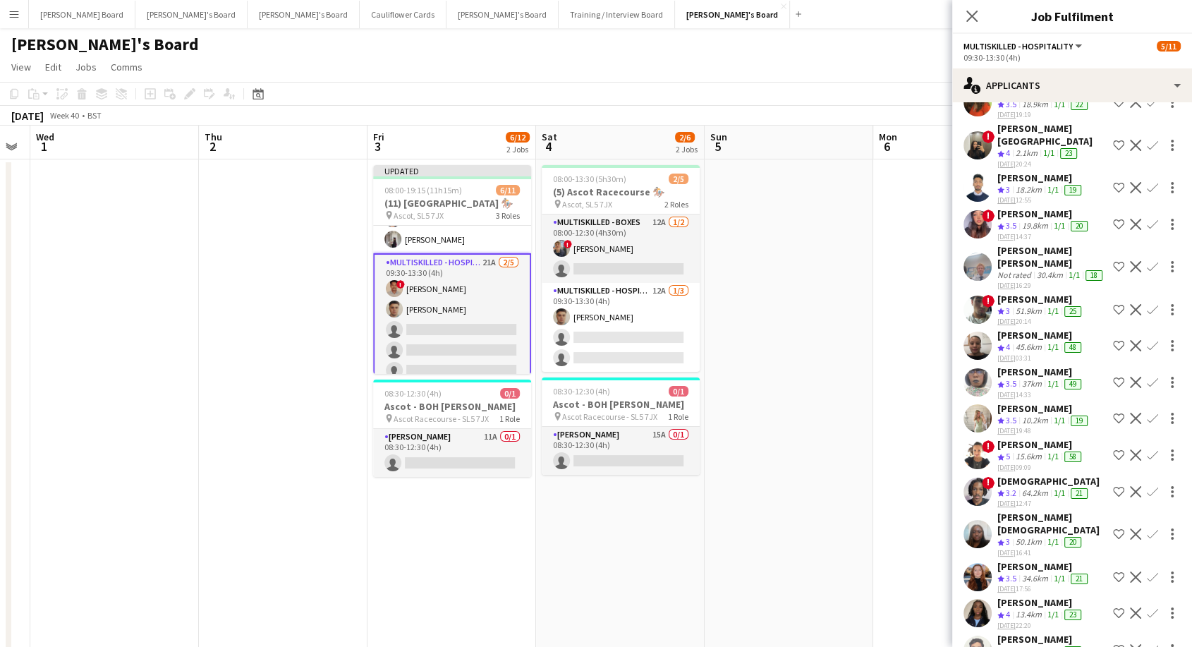
click at [1146, 486] on app-icon "Confirm" at bounding box center [1151, 491] width 11 height 11
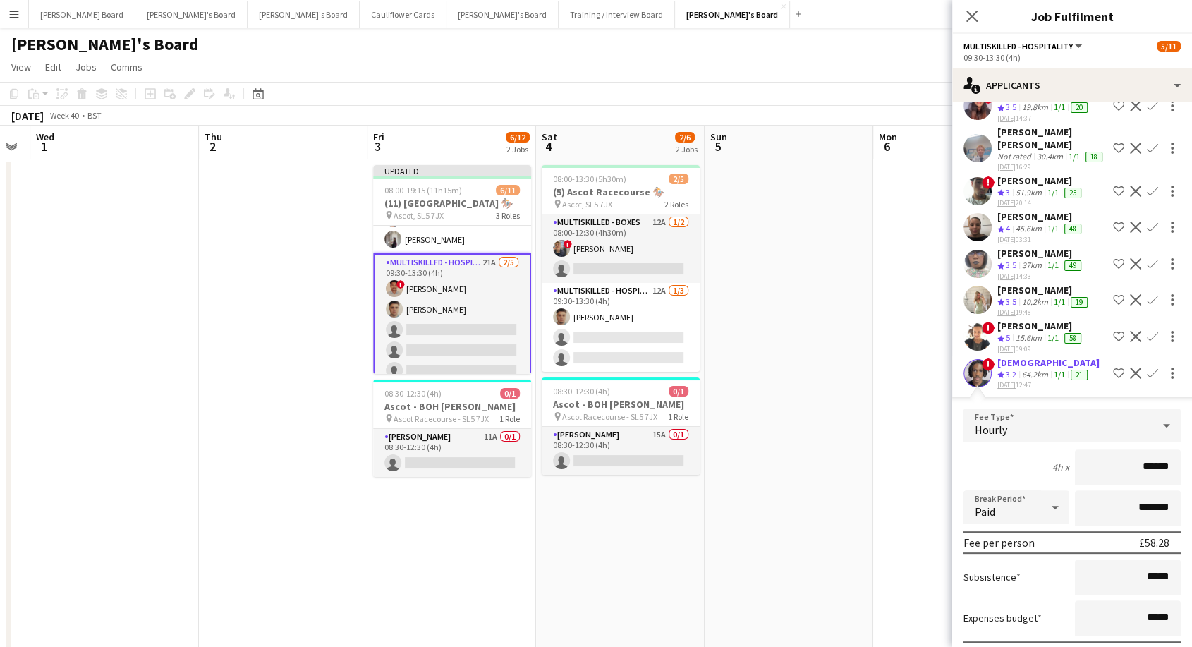
scroll to position [556, 0]
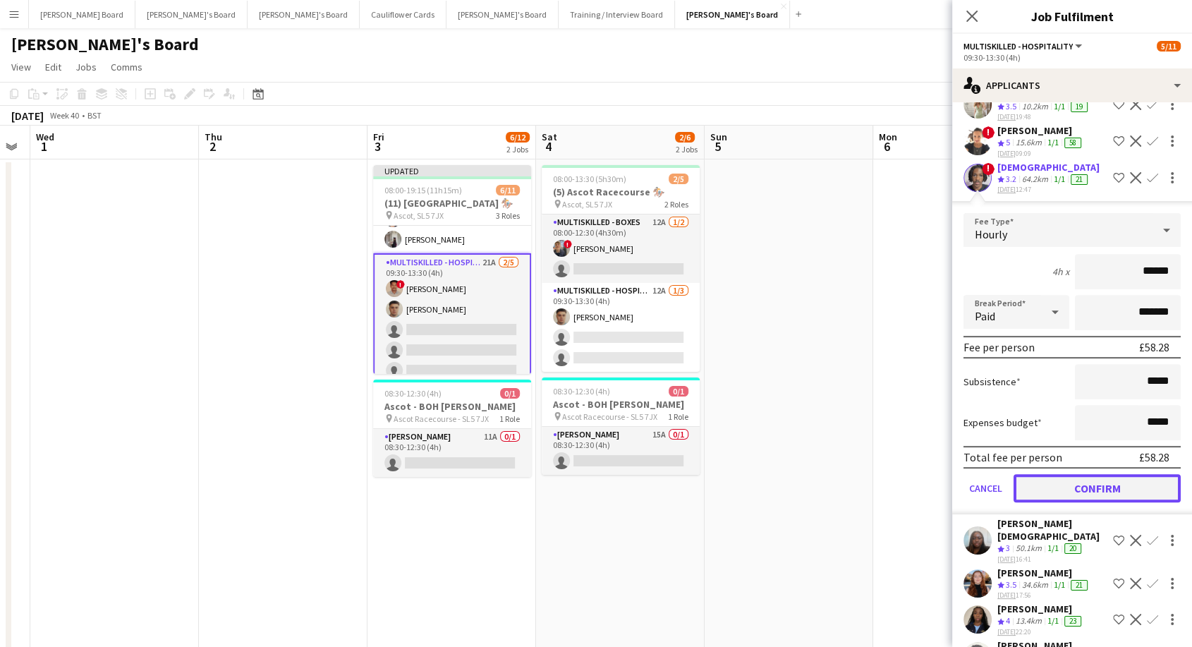
click at [1091, 474] on button "Confirm" at bounding box center [1096, 488] width 167 height 28
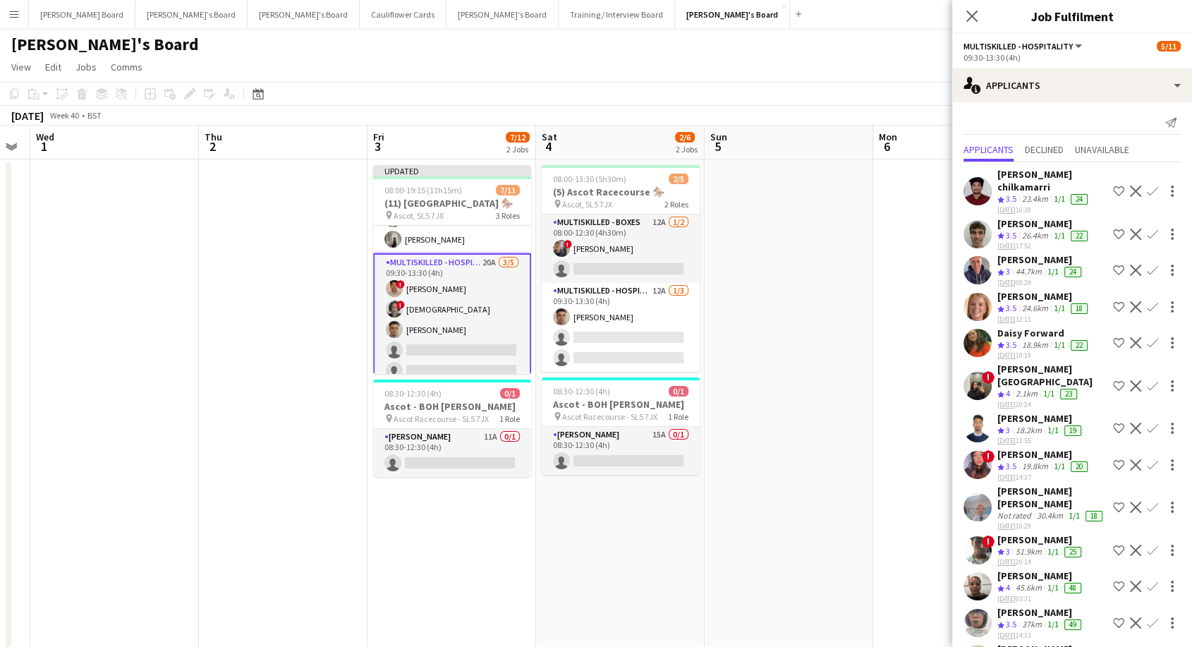
scroll to position [0, 0]
click at [1027, 292] on div "[PERSON_NAME]" at bounding box center [1043, 298] width 93 height 13
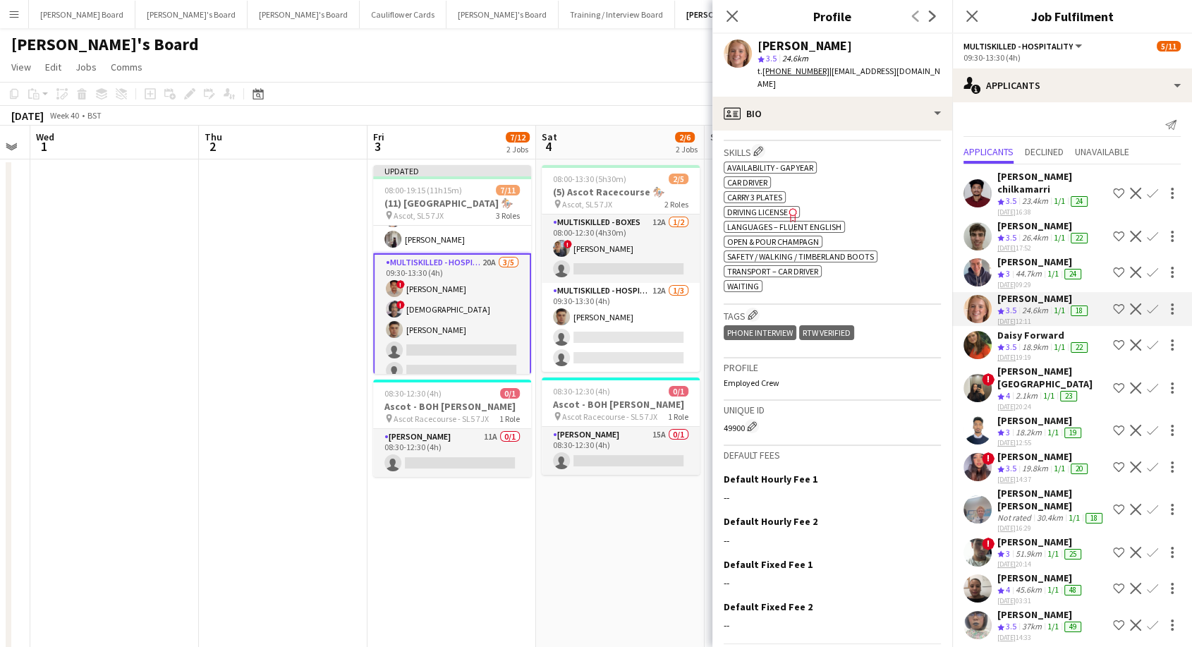
scroll to position [490, 0]
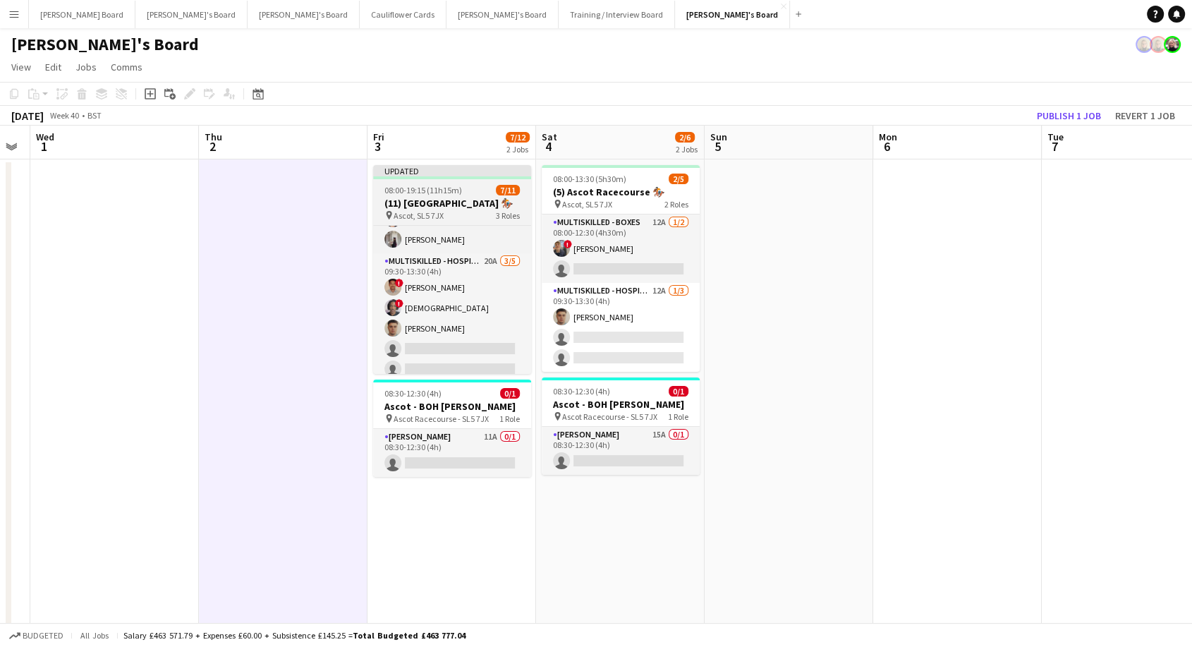
click at [474, 188] on div "08:00-19:15 (11h15m) 7/11" at bounding box center [452, 190] width 158 height 11
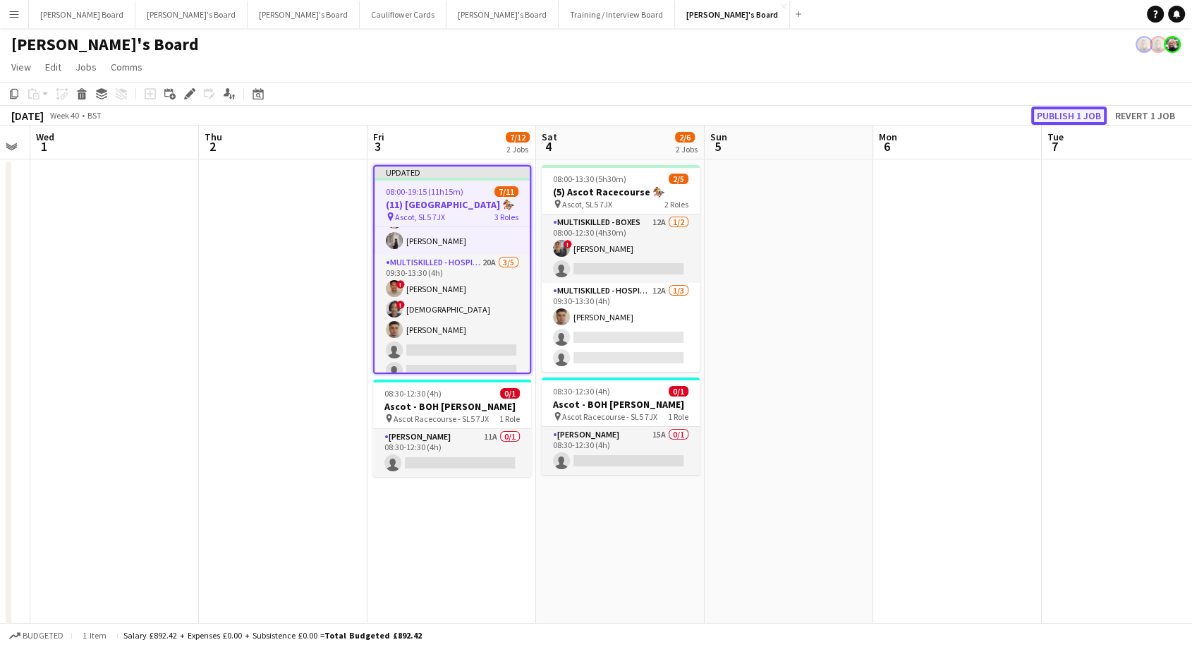
click at [1079, 117] on button "Publish 1 job" at bounding box center [1068, 115] width 75 height 18
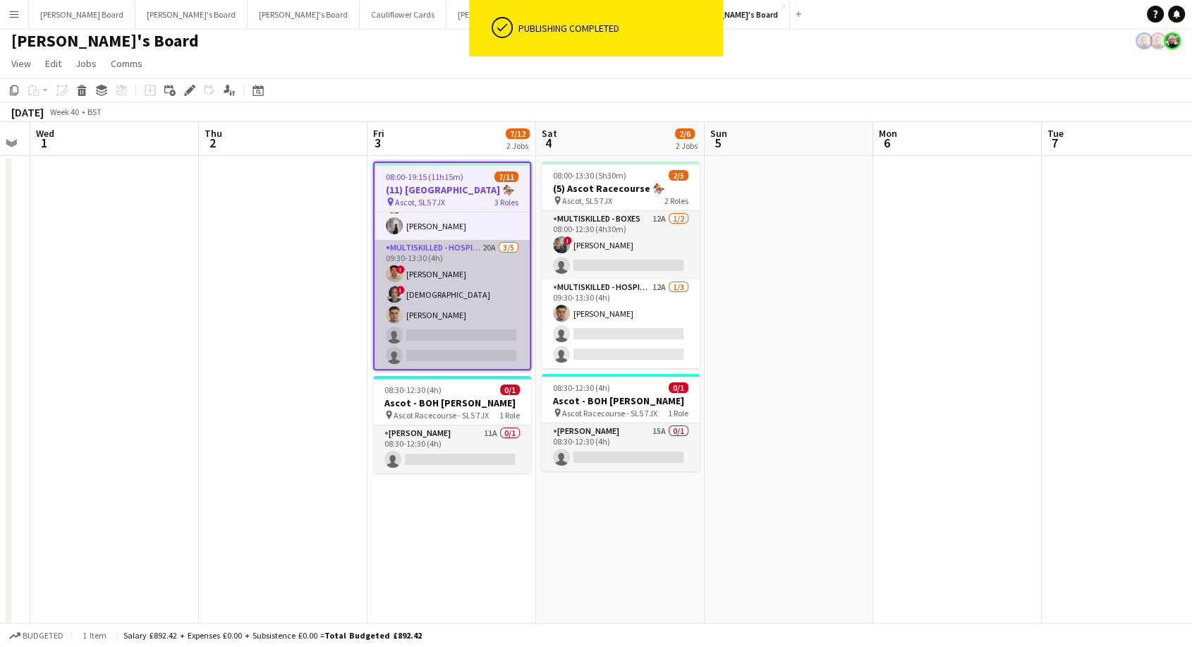
scroll to position [0, 0]
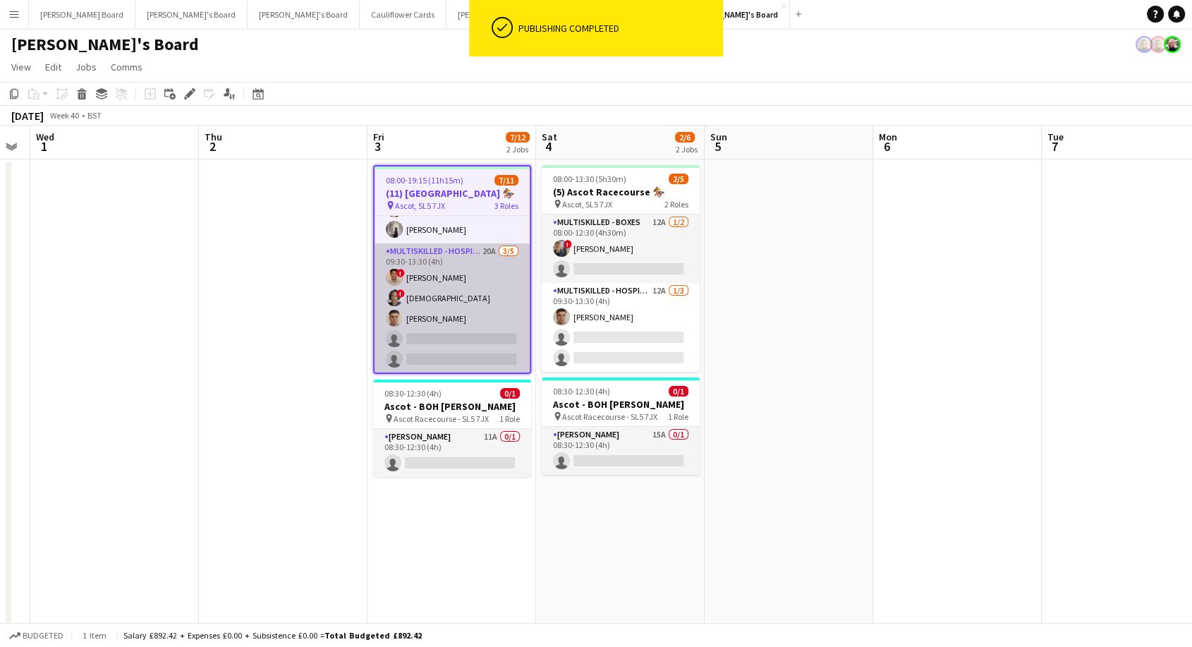
click at [460, 271] on app-card-role "Multiskilled - Hospitality 20A 3/5 09:30-13:30 (4h) ! Jonathan Gunde ! Mofe Soy…" at bounding box center [451, 308] width 155 height 130
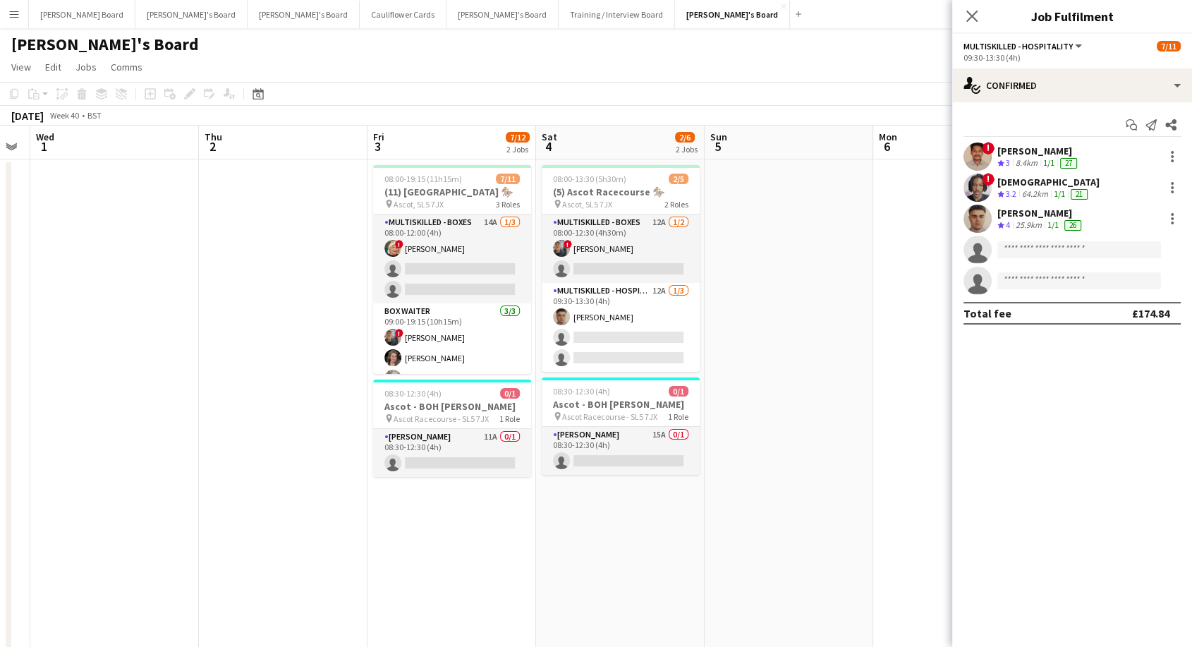
click at [468, 264] on app-card-role "Multiskilled - Boxes 14A 1/3 08:00-12:00 (4h) ! Mairead Sullivan single-neutral…" at bounding box center [452, 258] width 158 height 89
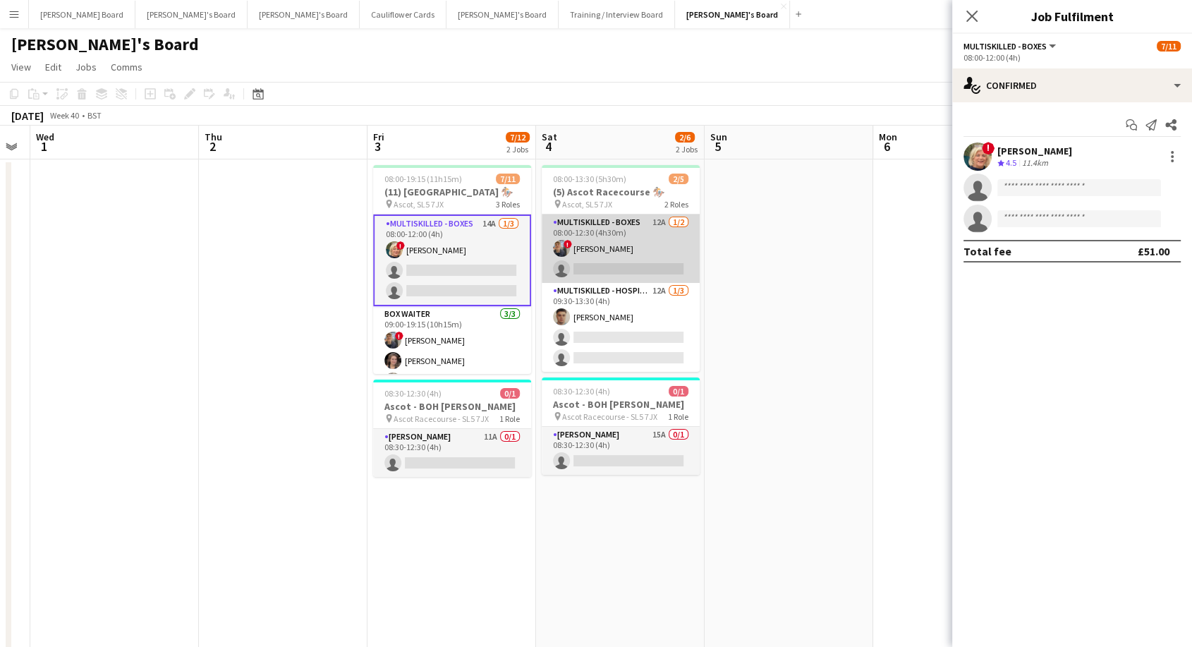
click at [644, 239] on app-card-role "Multiskilled - Boxes 12A 1/2 08:00-12:30 (4h30m) ! Alex Buchholdt single-neutra…" at bounding box center [620, 248] width 158 height 68
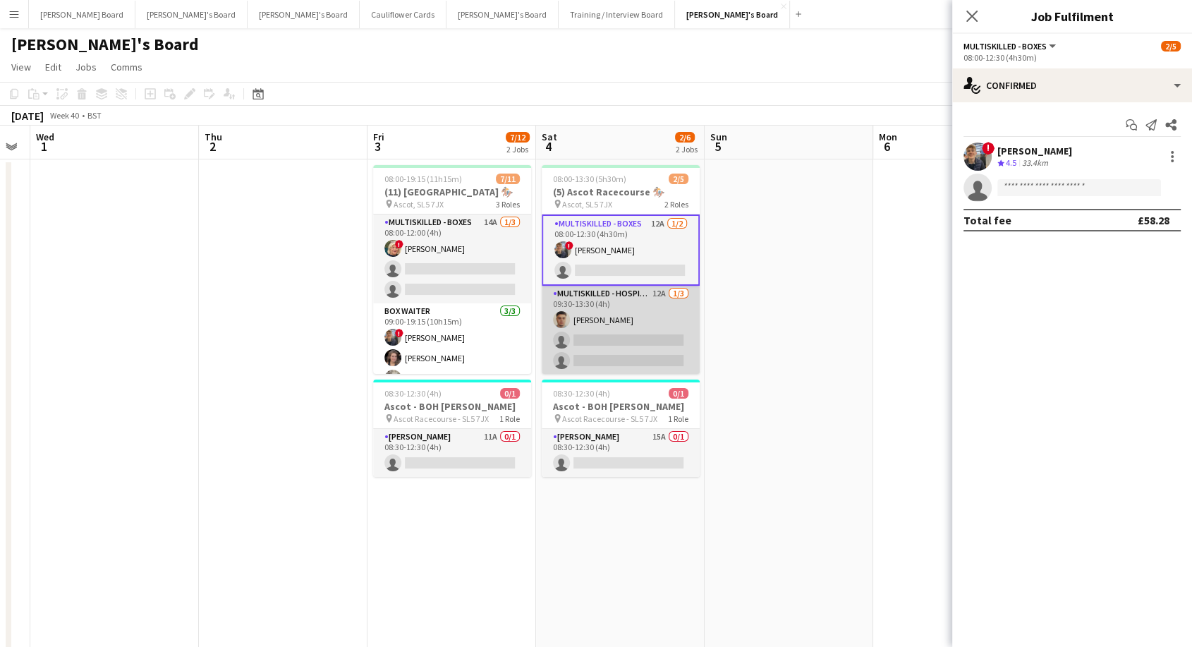
click at [621, 314] on app-card-role "Multiskilled - Hospitality 12A 1/3 09:30-13:30 (4h) Thomas Morris single-neutra…" at bounding box center [620, 330] width 158 height 89
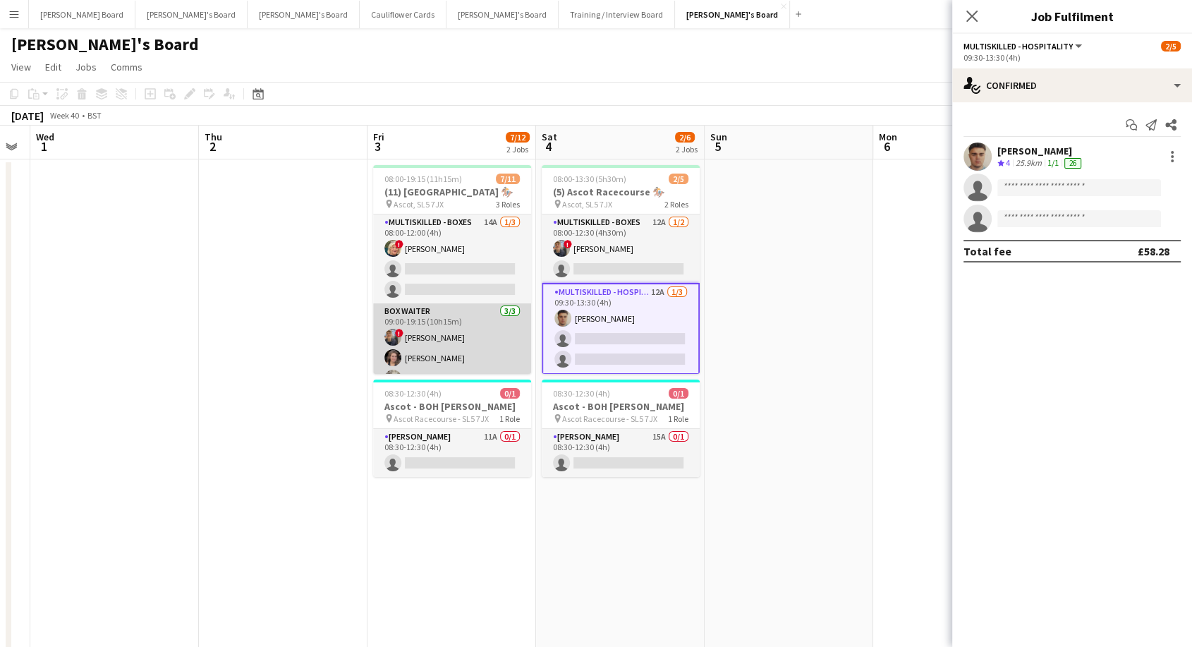
scroll to position [147, 0]
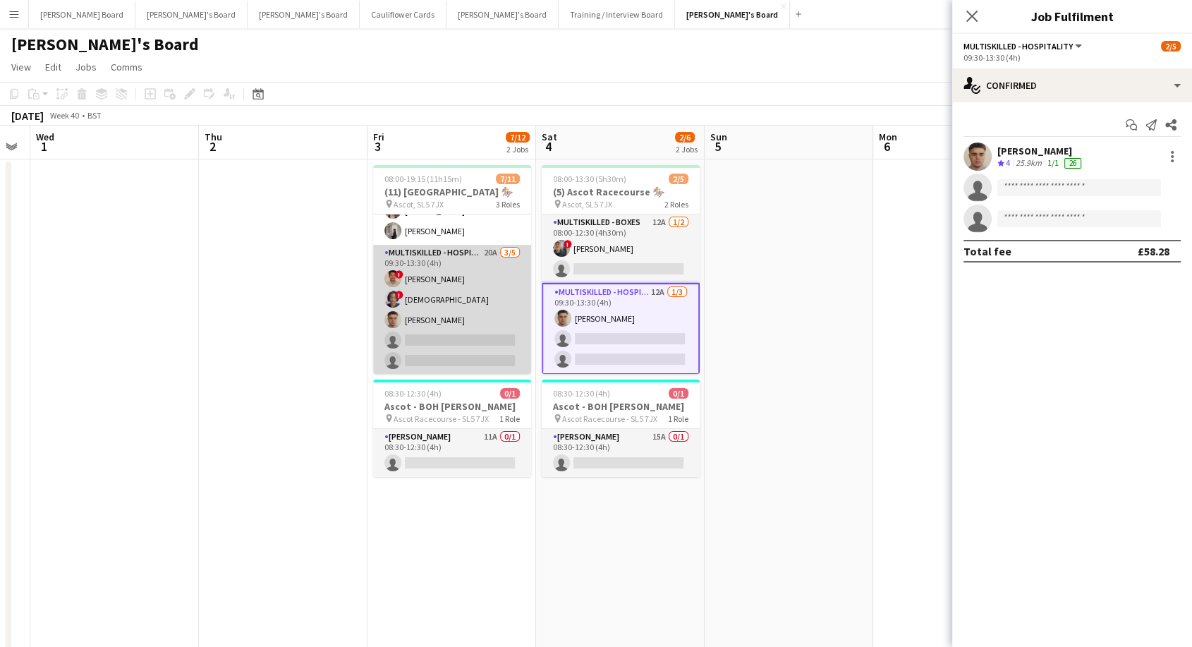
click at [443, 315] on app-card-role "Multiskilled - Hospitality 20A 3/5 09:30-13:30 (4h) ! Jonathan Gunde ! Mofe Soy…" at bounding box center [452, 310] width 158 height 130
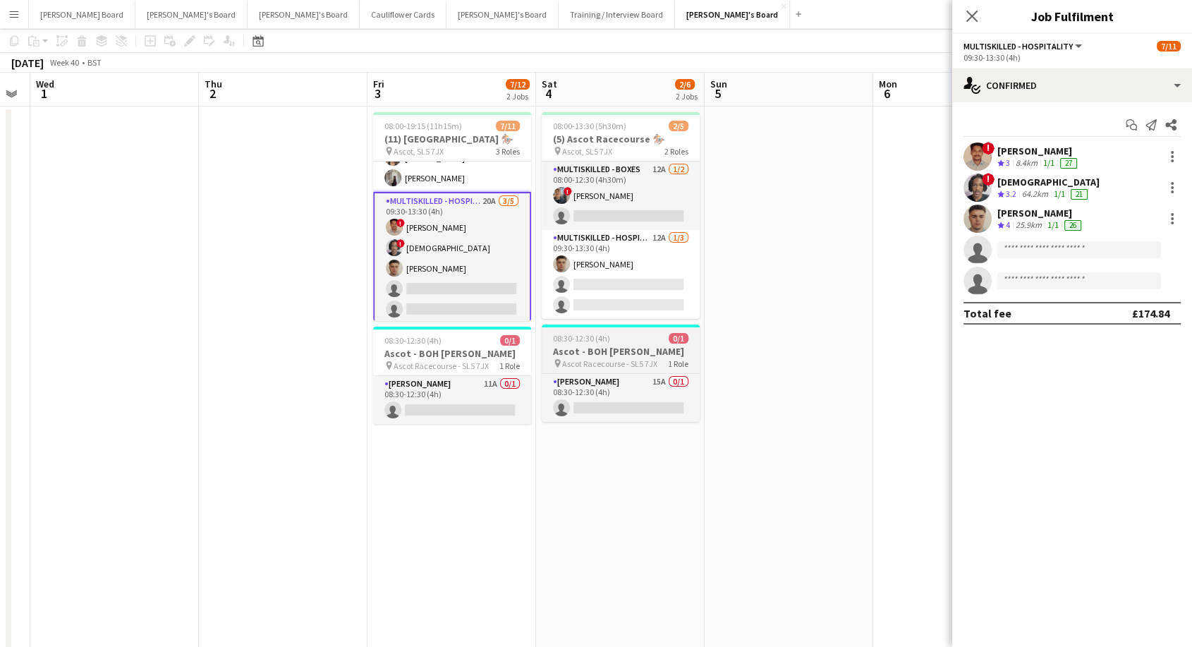
scroll to position [78, 0]
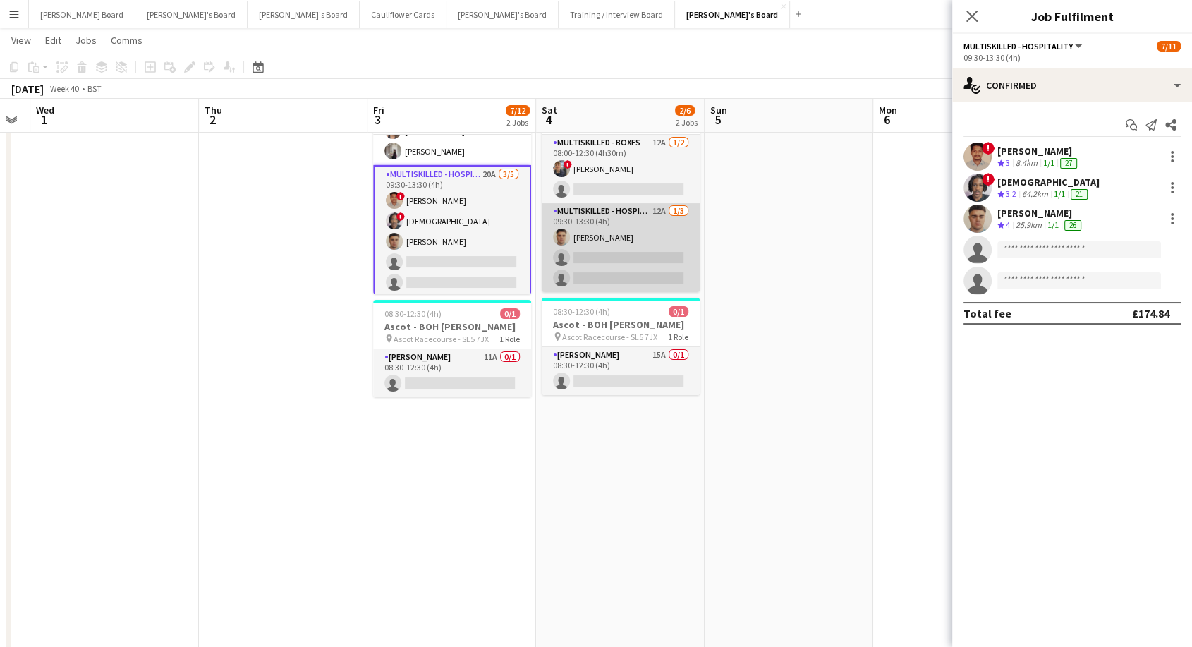
click at [645, 240] on app-card-role "Multiskilled - Hospitality 12A 1/3 09:30-13:30 (4h) Thomas Morris single-neutra…" at bounding box center [620, 247] width 158 height 89
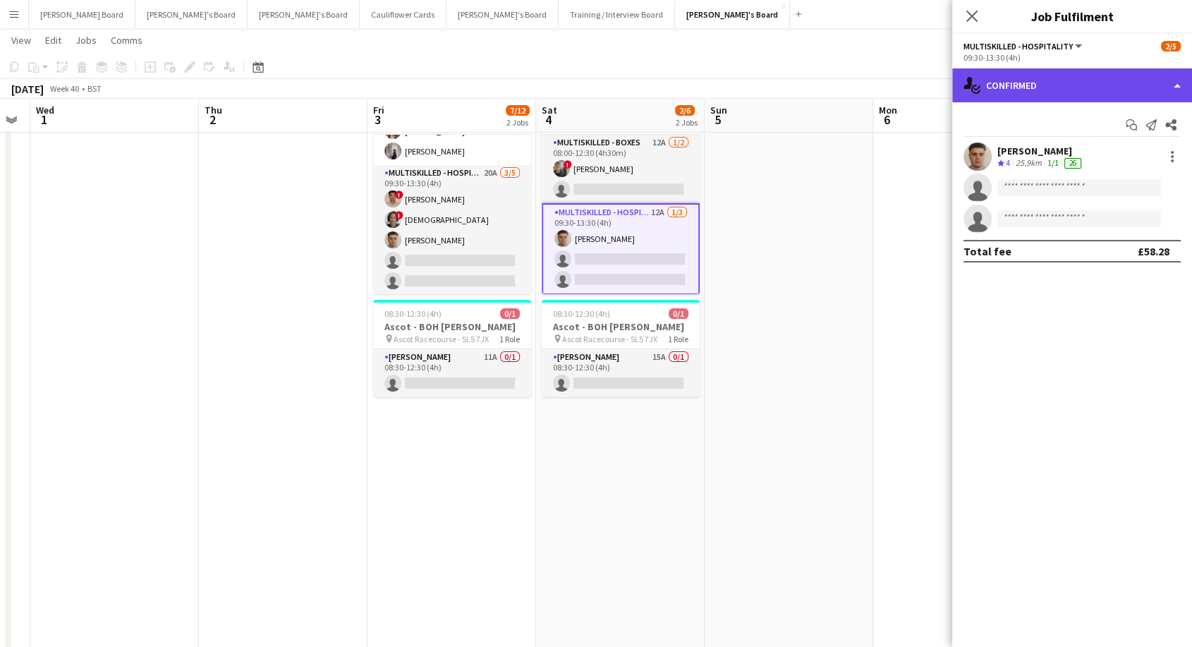
click at [1092, 75] on div "single-neutral-actions-check-2 Confirmed" at bounding box center [1072, 85] width 240 height 34
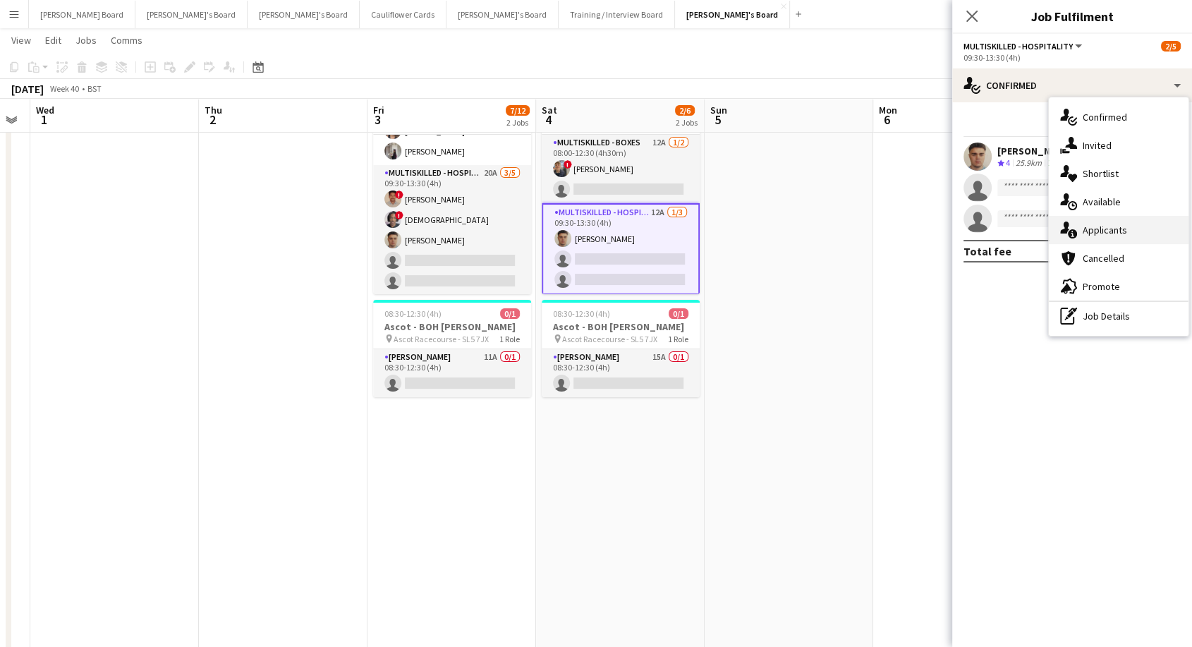
click at [1115, 228] on span "Applicants" at bounding box center [1104, 230] width 44 height 13
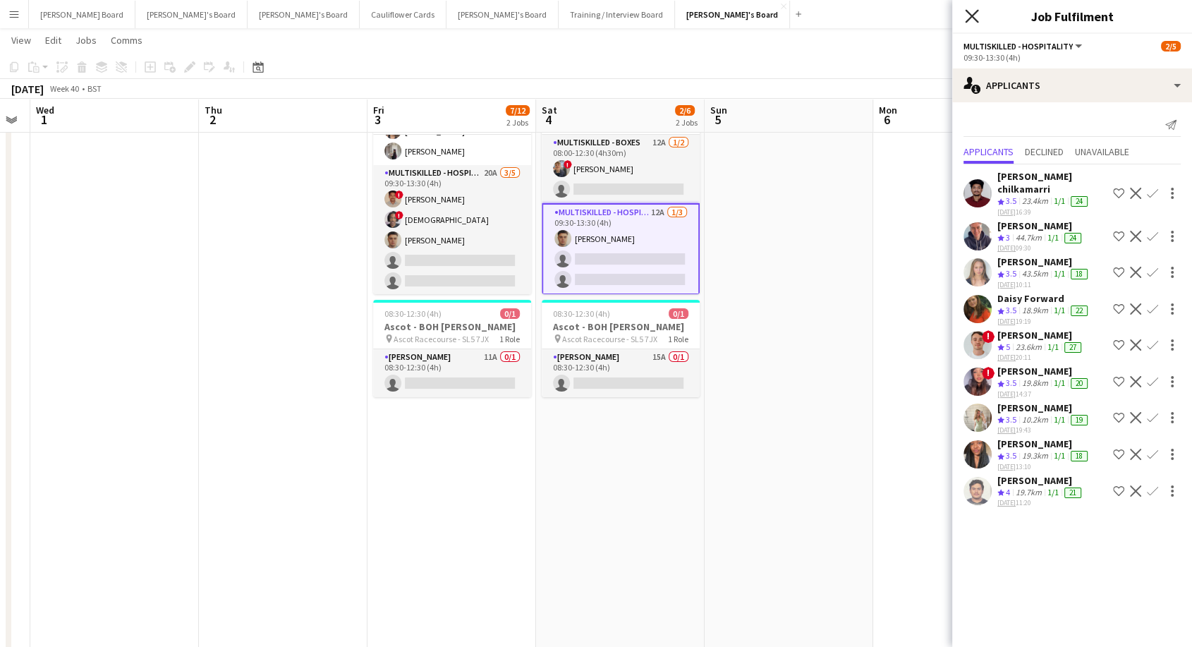
drag, startPoint x: 973, startPoint y: 20, endPoint x: 960, endPoint y: 19, distance: 13.5
click at [972, 20] on icon "Close pop-in" at bounding box center [971, 16] width 11 height 11
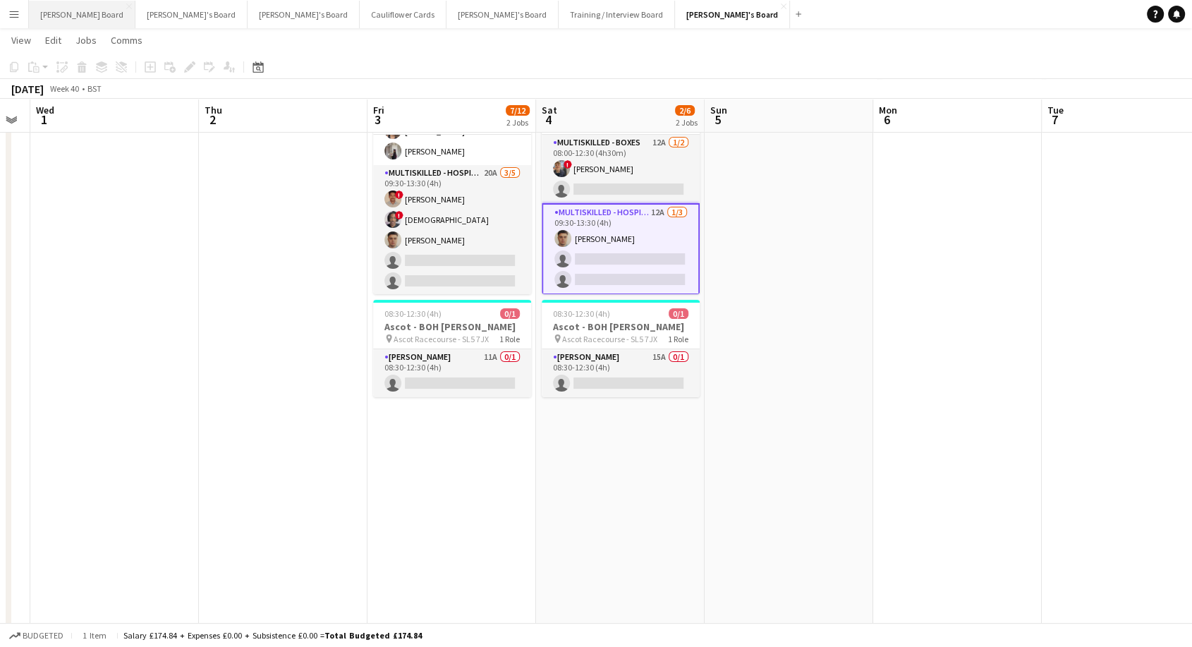
click at [75, 17] on button "Dean's Board Close" at bounding box center [82, 14] width 106 height 27
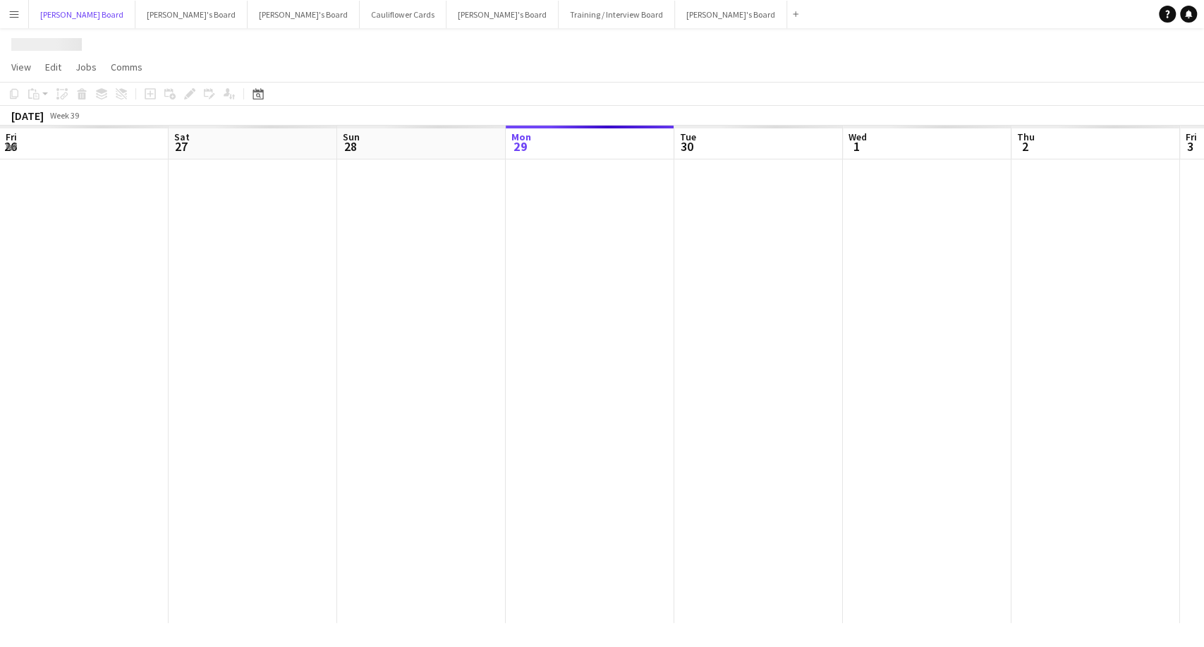
scroll to position [0, 337]
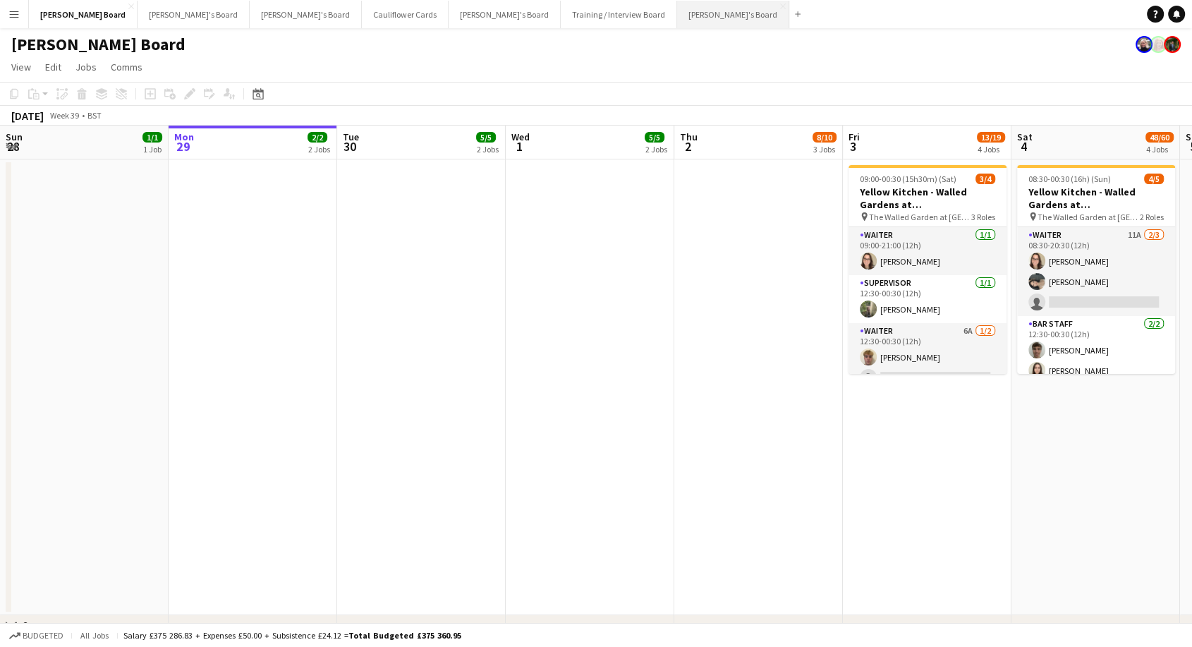
click at [677, 9] on button "Caitlin's Board Close" at bounding box center [733, 14] width 112 height 27
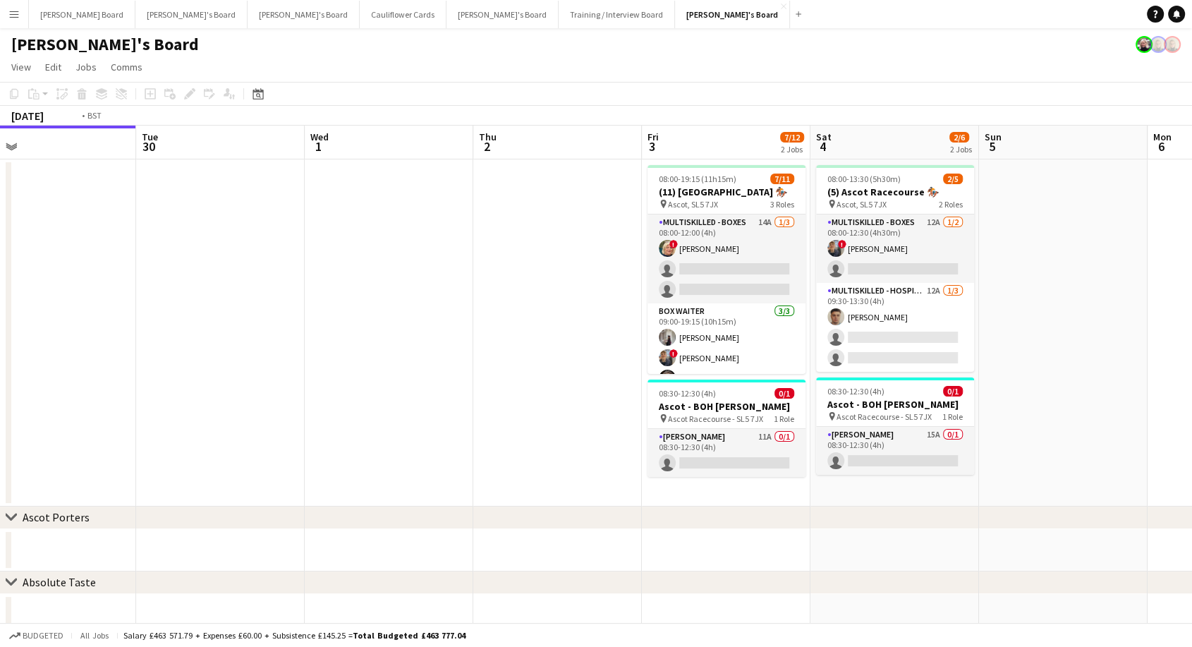
scroll to position [0, 617]
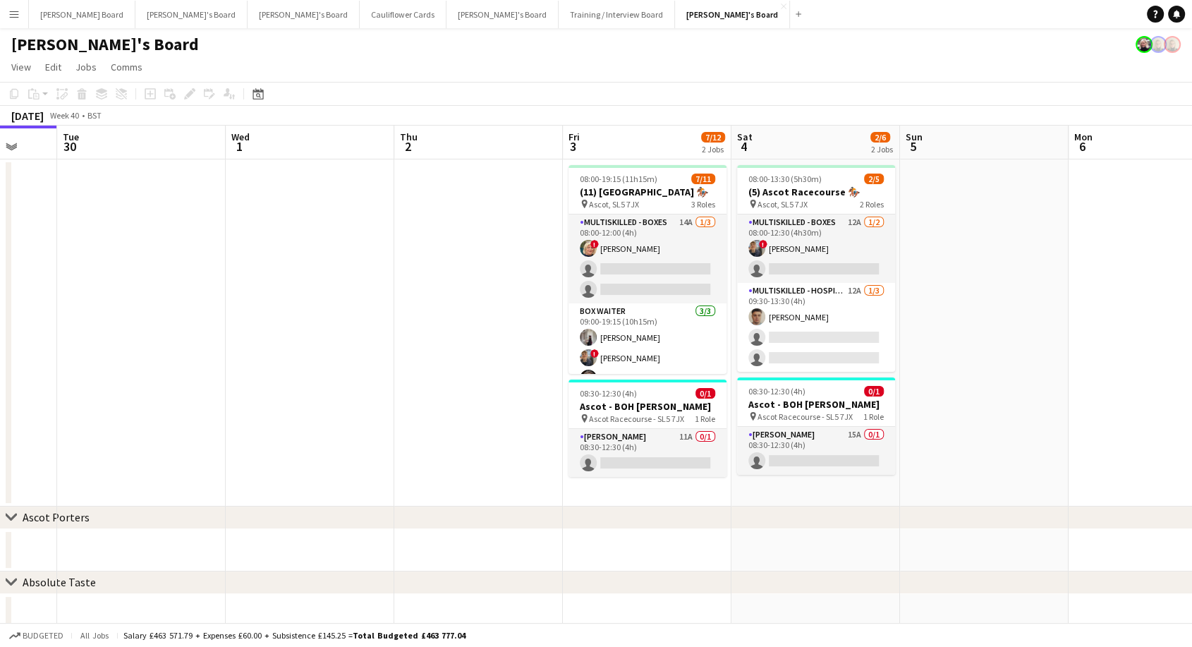
drag, startPoint x: 801, startPoint y: 357, endPoint x: 524, endPoint y: 381, distance: 278.1
click at [524, 381] on app-calendar-viewport "Fri 26 5/5 1 Job Sat 27 32/32 1 Job Sun 28 Mon 29 Tue 30 Wed 1 Thu 2 Fri 3 7/12…" at bounding box center [596, 543] width 1192 height 835
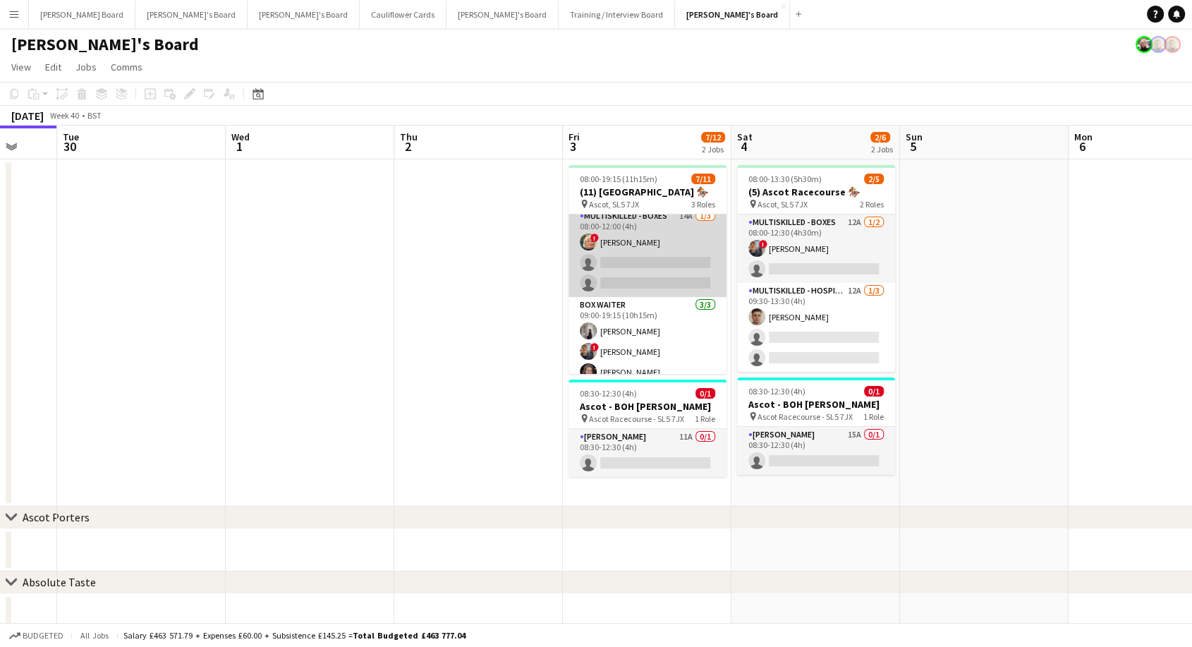
scroll to position [0, 0]
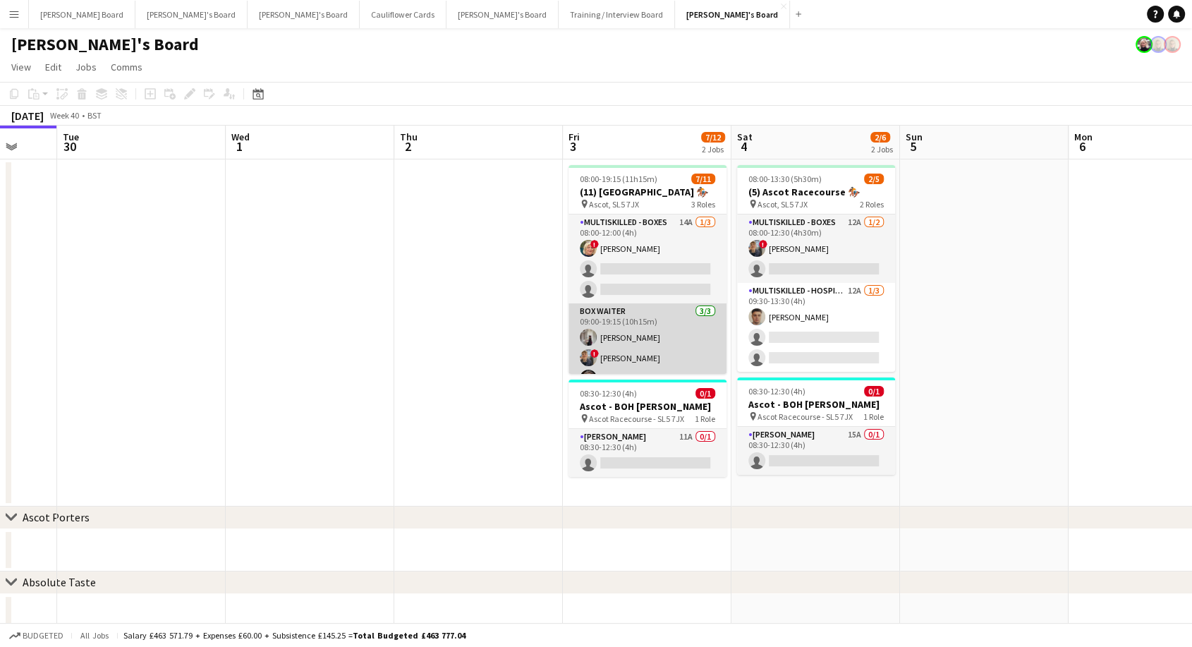
click at [635, 347] on app-card-role "BOX Waiter 3/3 09:00-19:15 (10h15m) Sabrina Farruggio ! Alex Buchholdt Estella …" at bounding box center [647, 347] width 158 height 89
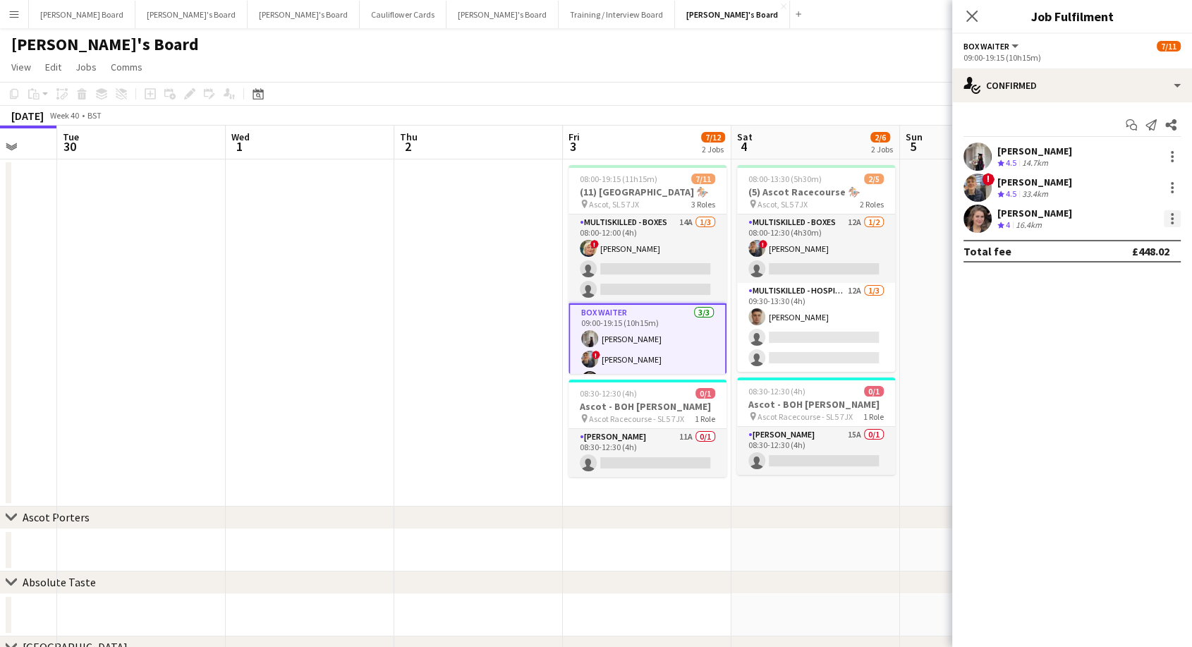
drag, startPoint x: 1174, startPoint y: 214, endPoint x: 1169, endPoint y: 223, distance: 10.4
click at [1173, 216] on div at bounding box center [1171, 218] width 17 height 17
click at [1115, 384] on span "Remove" at bounding box center [1103, 380] width 42 height 12
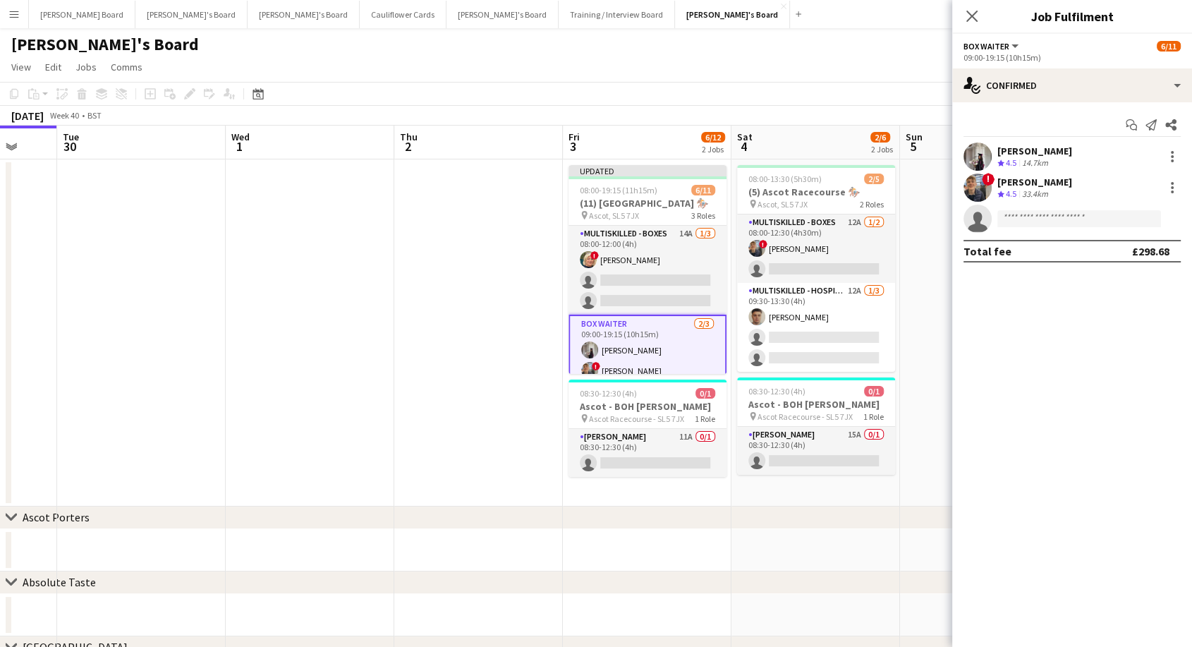
drag, startPoint x: 972, startPoint y: 13, endPoint x: 863, endPoint y: 124, distance: 155.1
click at [972, 14] on icon "Close pop-in" at bounding box center [971, 16] width 11 height 11
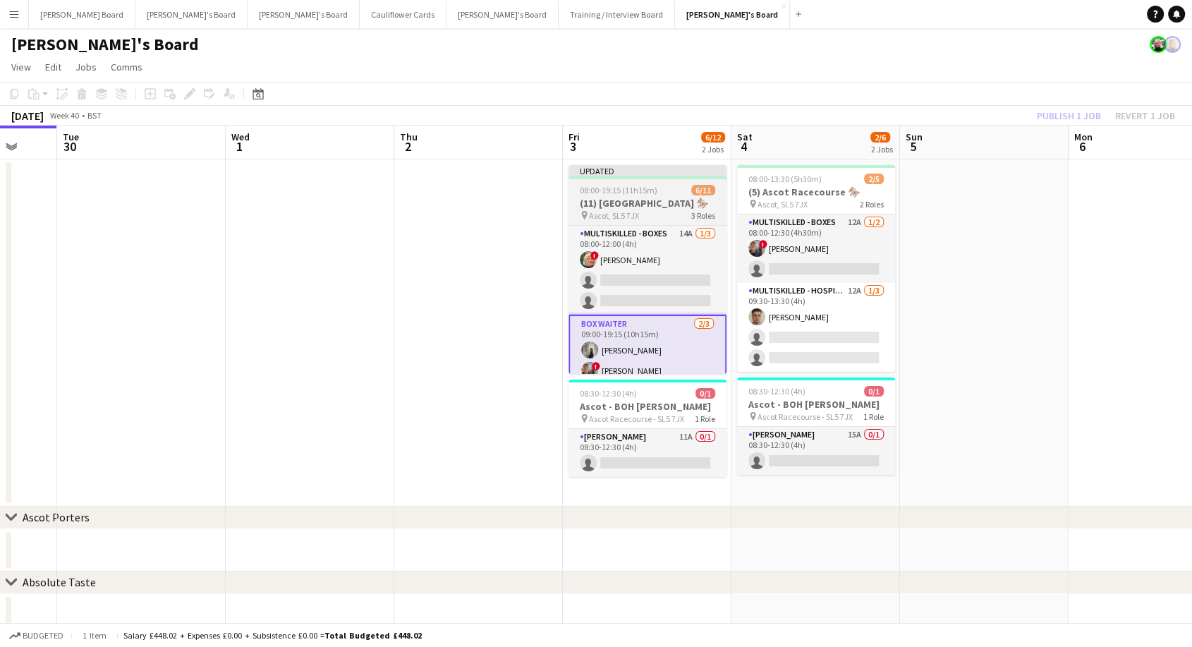
click at [650, 176] on div at bounding box center [647, 177] width 158 height 3
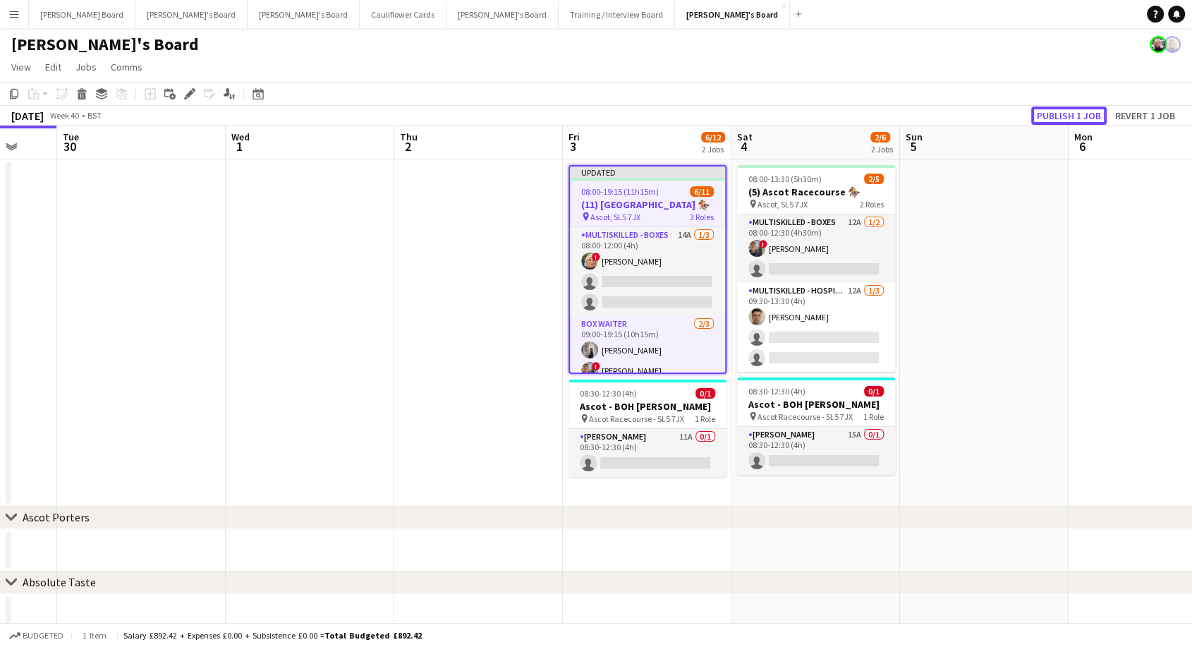
click at [1075, 111] on button "Publish 1 job" at bounding box center [1068, 115] width 75 height 18
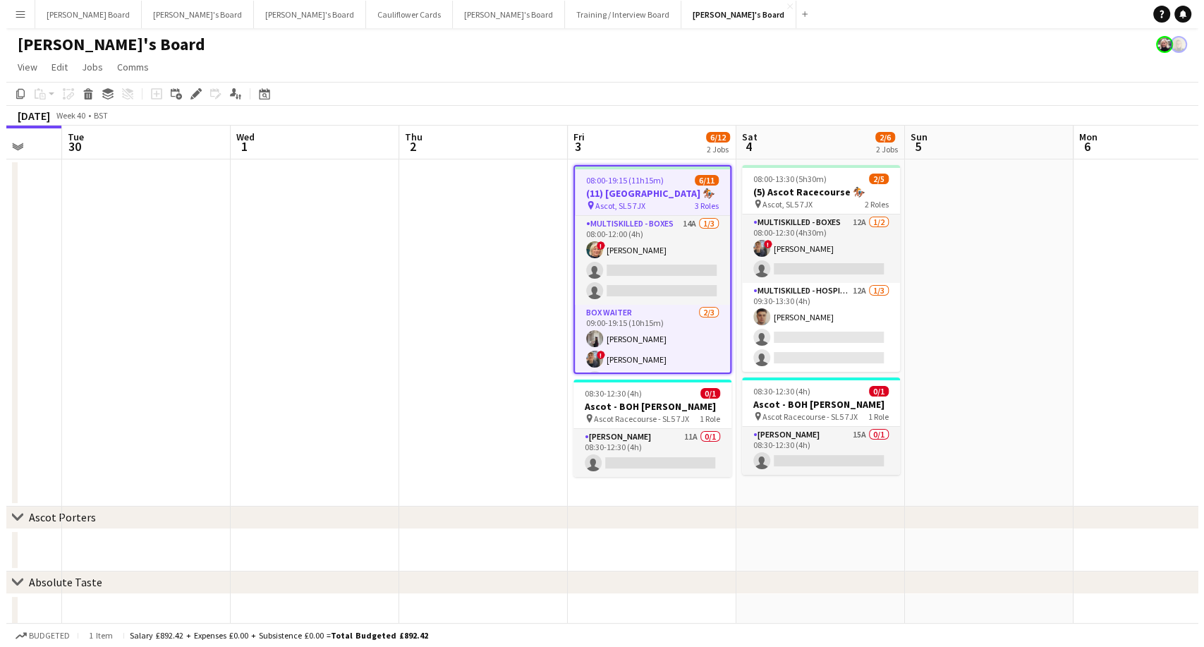
scroll to position [0, 620]
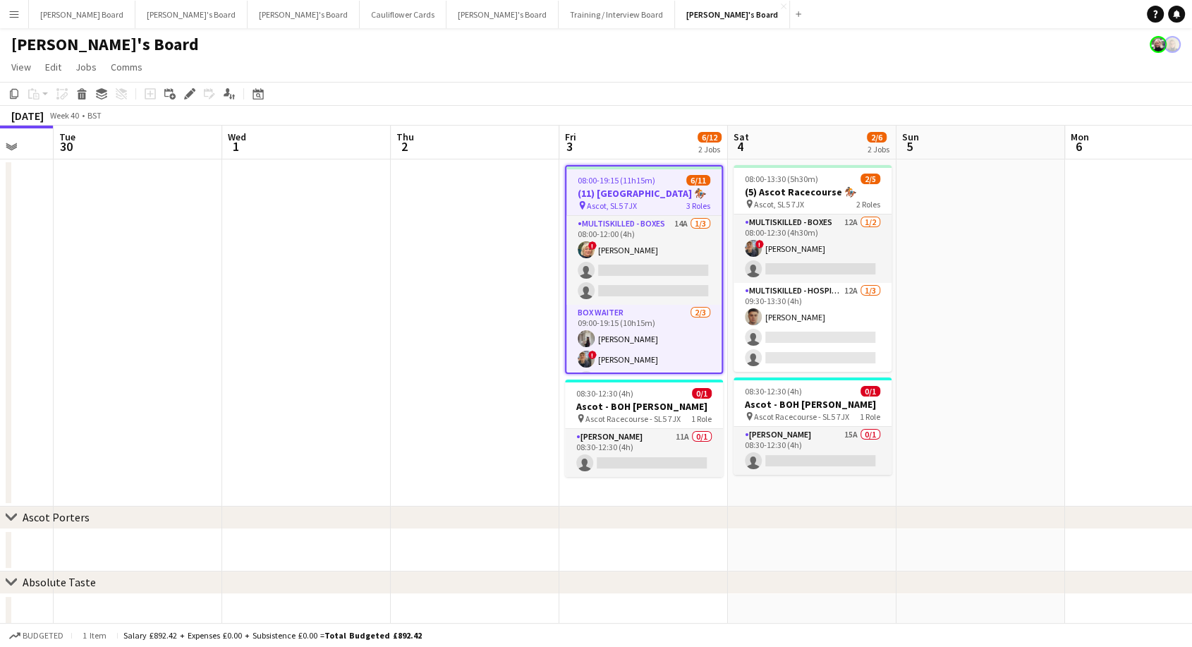
drag, startPoint x: 310, startPoint y: 336, endPoint x: 307, endPoint y: 322, distance: 13.7
click at [307, 322] on app-date-cell at bounding box center [306, 332] width 169 height 347
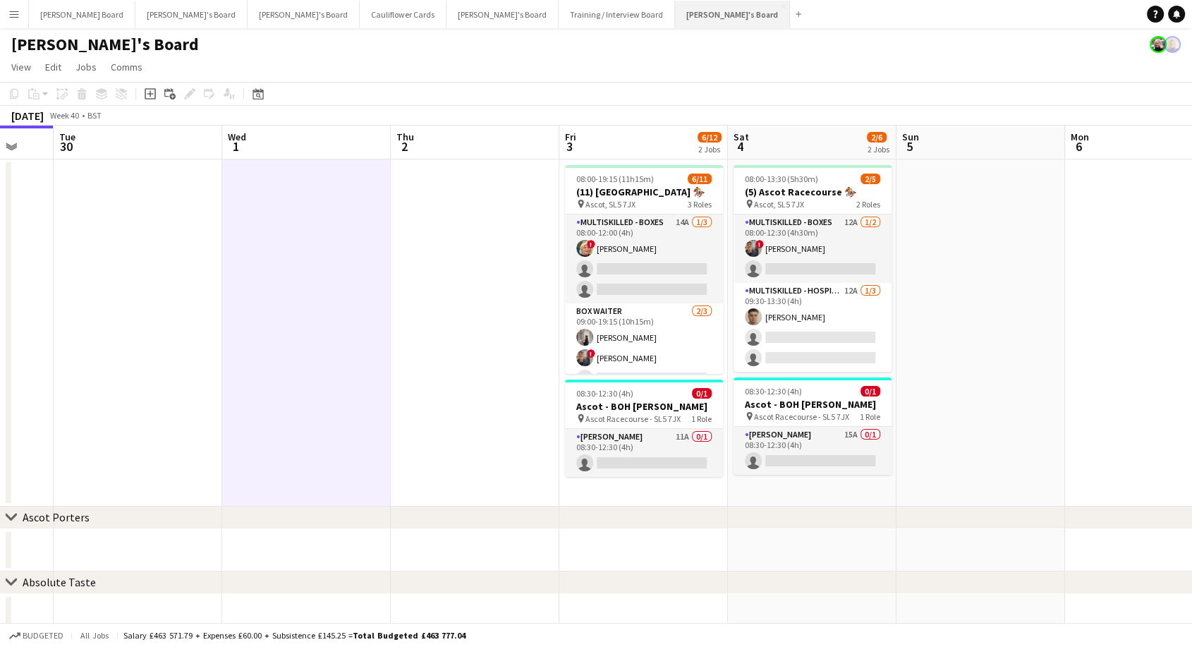
click at [675, 16] on button "Caitlin's Board Close" at bounding box center [732, 14] width 115 height 27
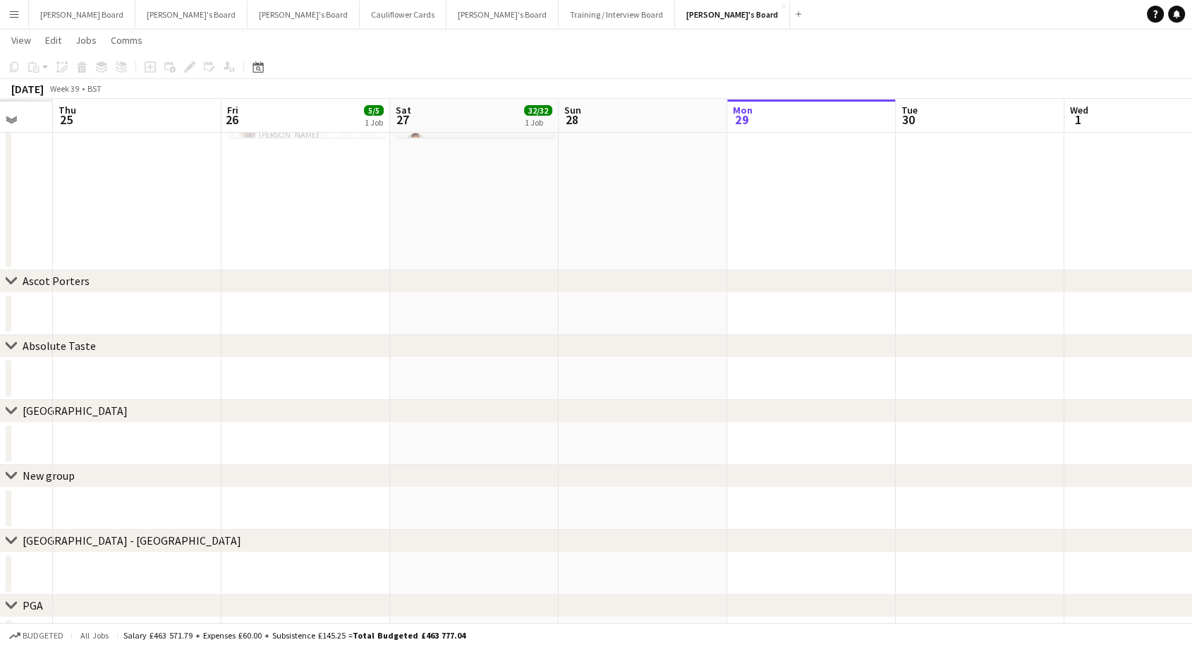
scroll to position [0, 412]
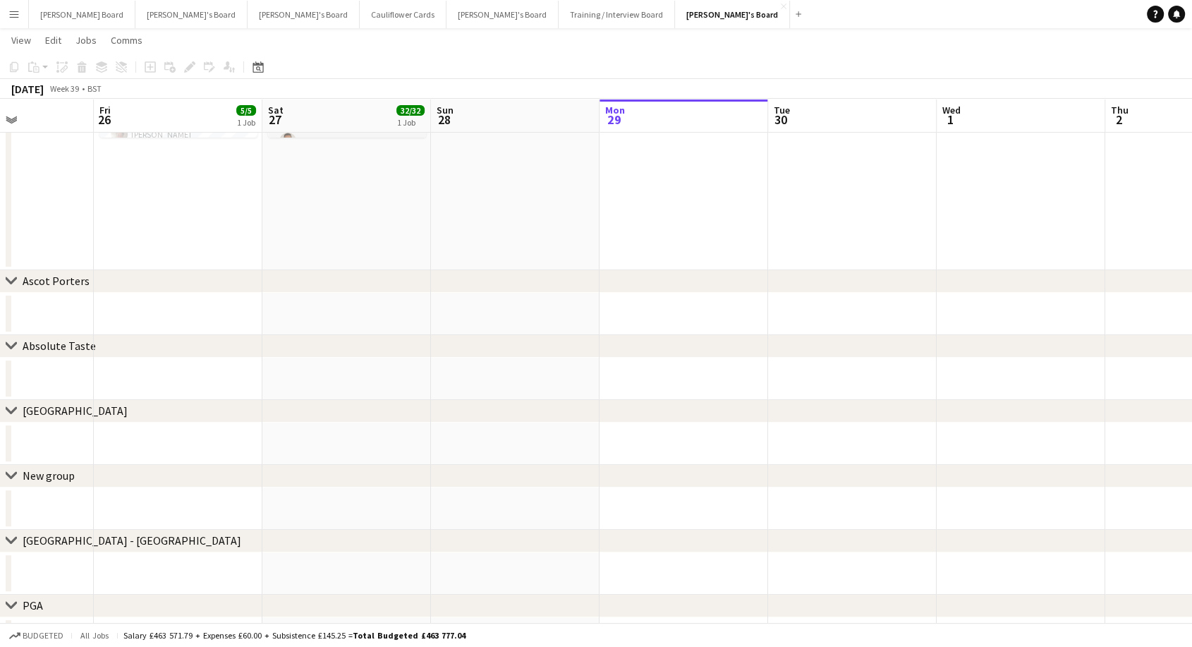
drag, startPoint x: 85, startPoint y: 224, endPoint x: 683, endPoint y: 324, distance: 607.0
click at [683, 324] on app-calendar-viewport "Tue 23 Wed 24 Thu 25 Fri 26 5/5 1 Job Sat 27 32/32 1 Job Sun 28 Mon 29 Tue 30 W…" at bounding box center [596, 272] width 1192 height 904
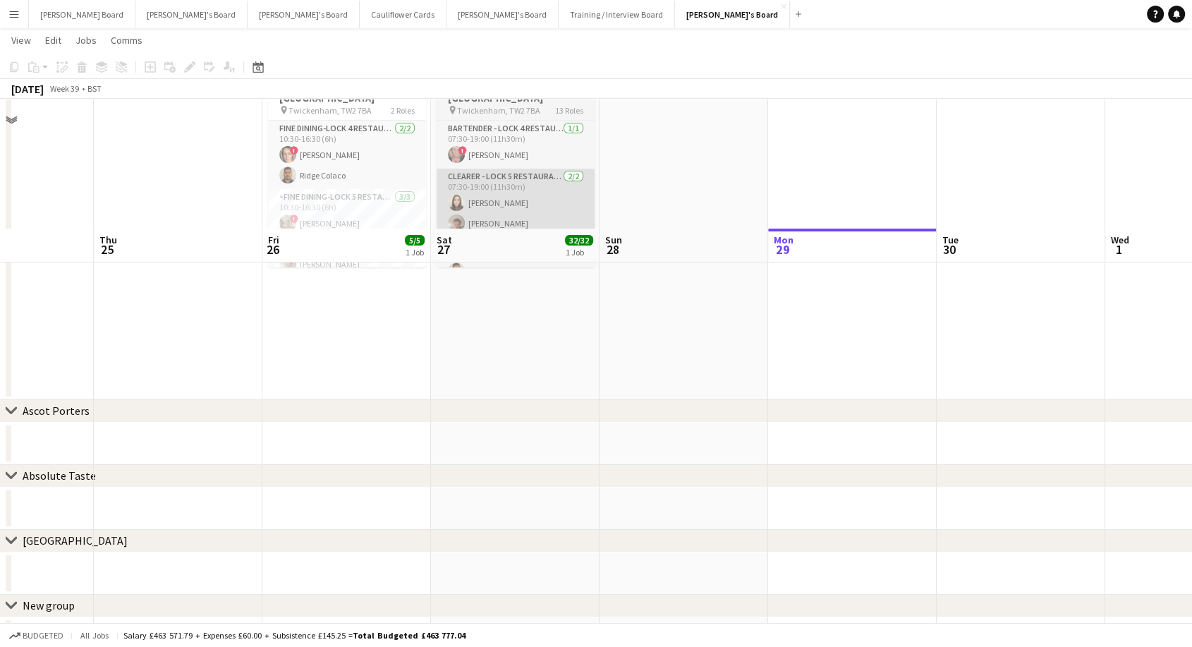
scroll to position [0, 0]
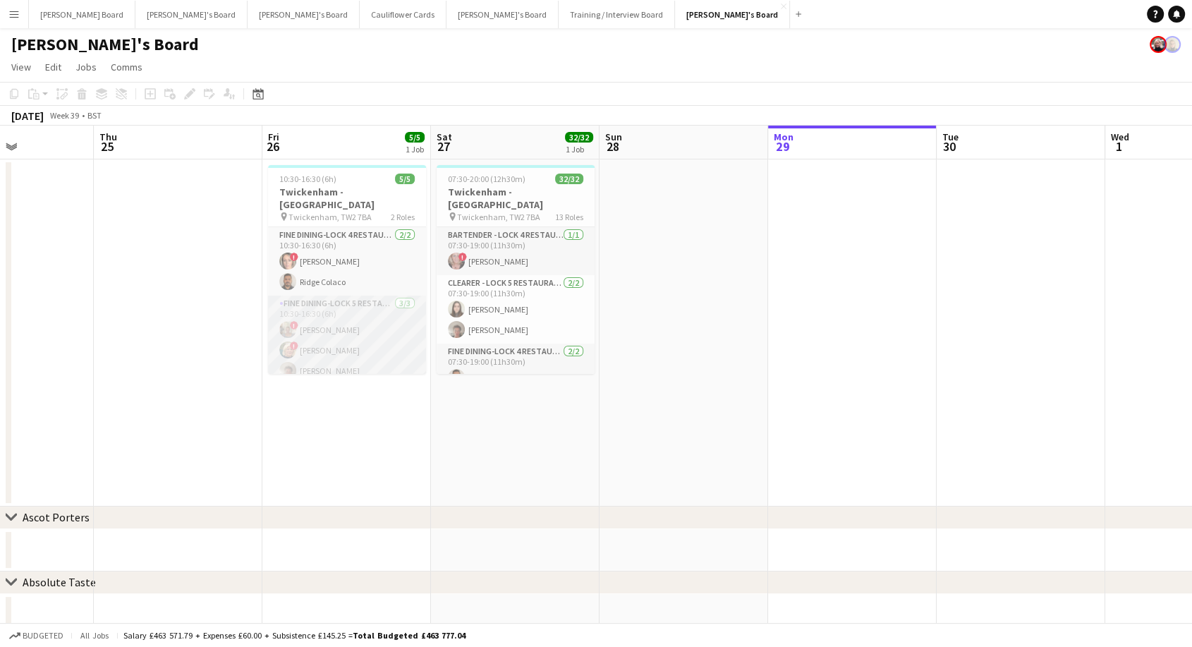
click at [345, 325] on app-card-role "Fine Dining-LOCK 5 RESTAURANT - EAST STAND - LEVEL 3 3/3 10:30-16:30 (6h) ! Jac…" at bounding box center [347, 339] width 158 height 89
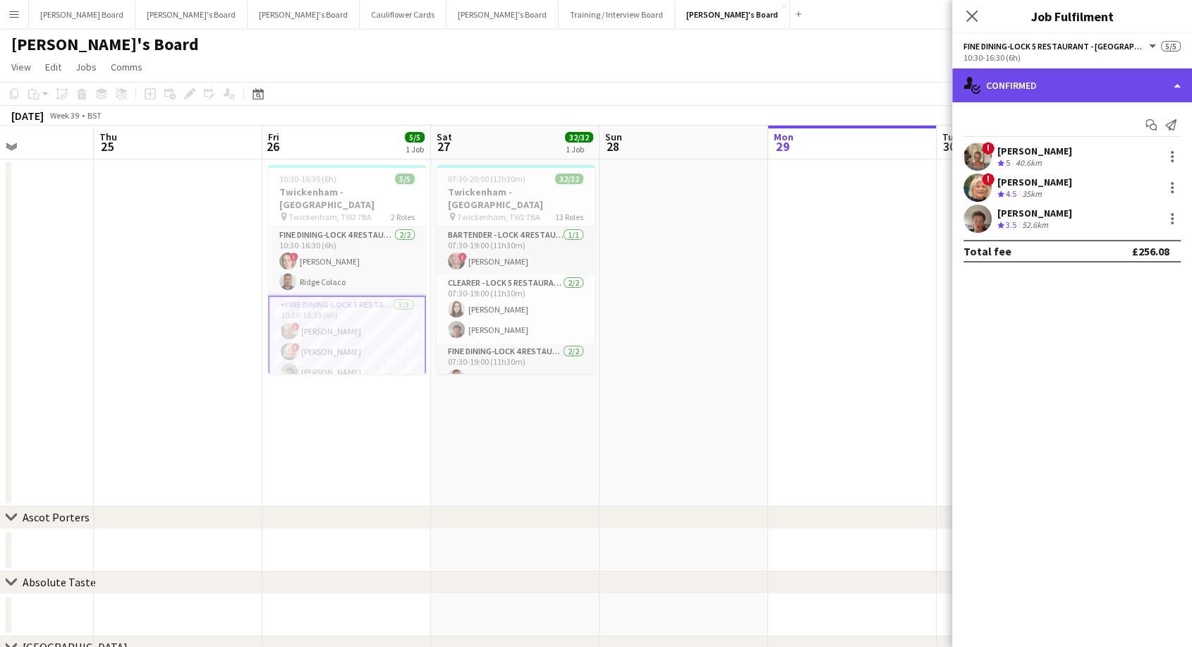
click at [1010, 71] on div "single-neutral-actions-check-2 Confirmed" at bounding box center [1072, 85] width 240 height 34
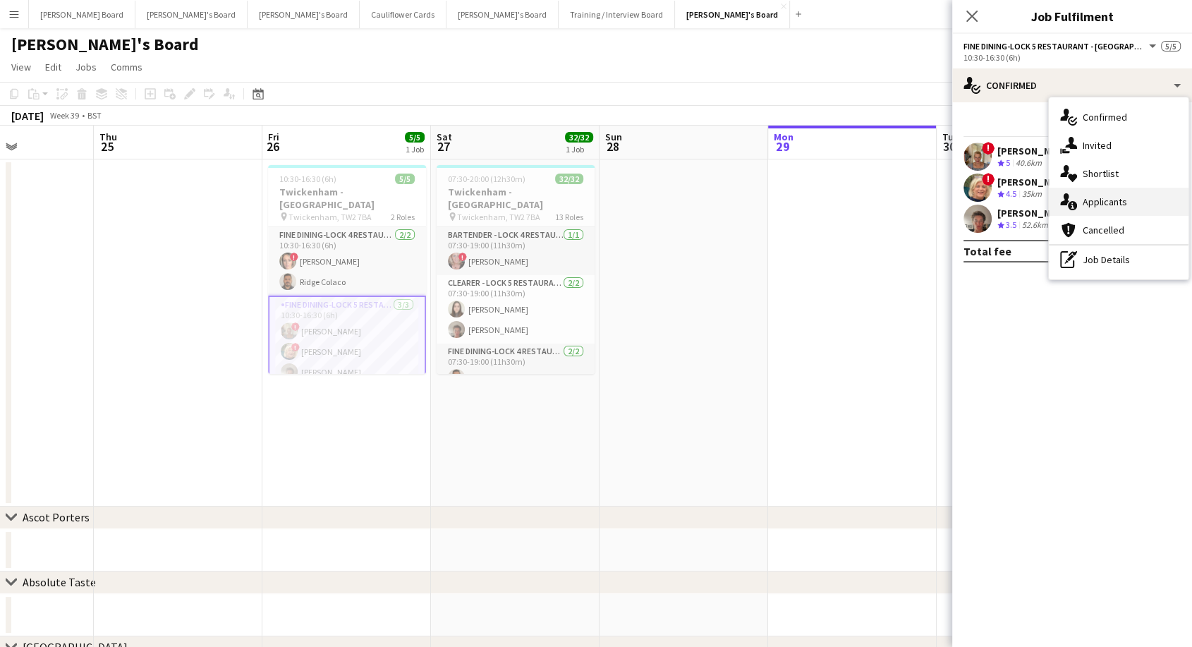
click at [1096, 202] on span "Applicants" at bounding box center [1104, 201] width 44 height 13
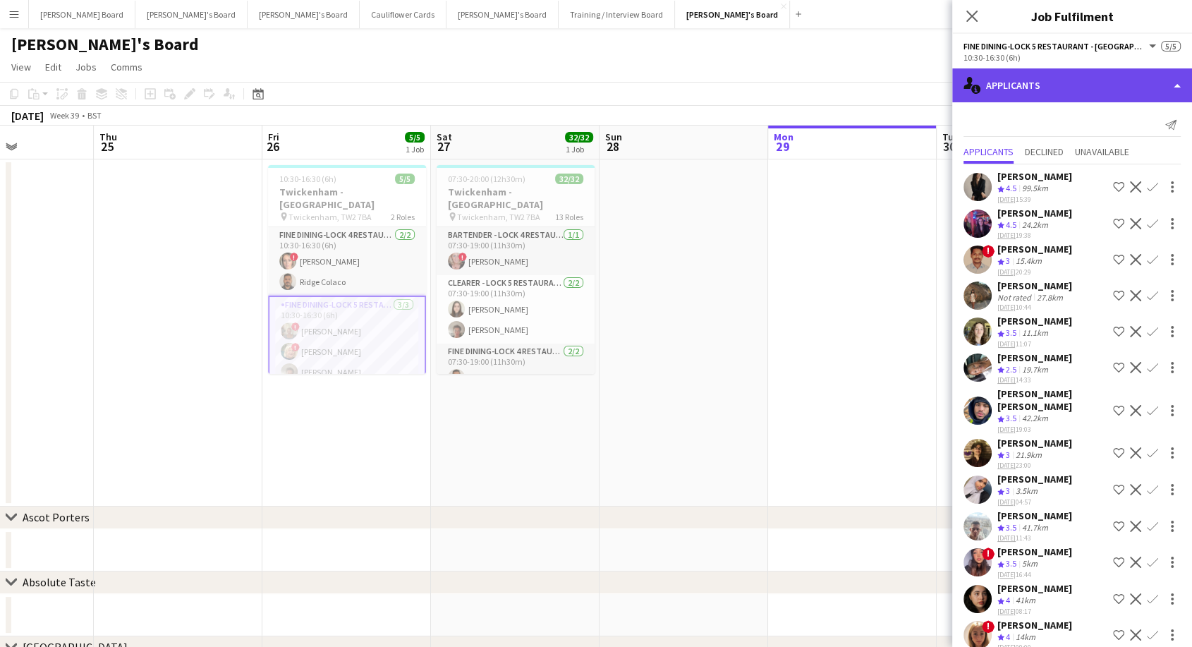
click at [1049, 80] on div "single-neutral-actions-information Applicants" at bounding box center [1072, 85] width 240 height 34
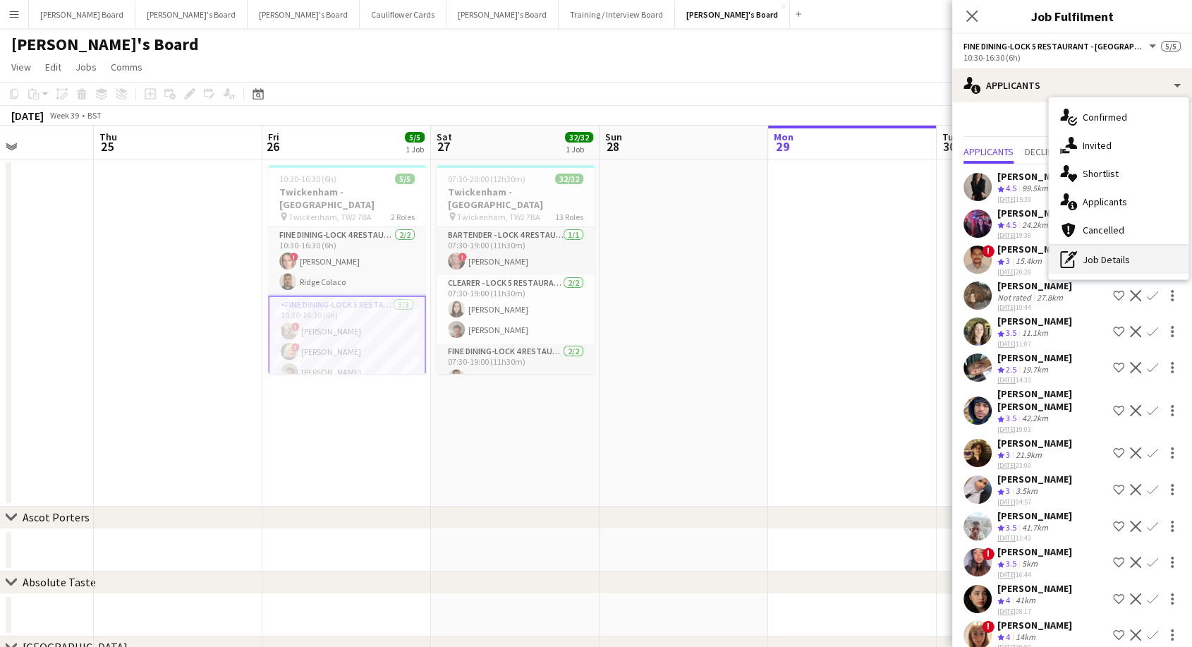
click at [1113, 262] on div "pen-write Job Details" at bounding box center [1118, 259] width 140 height 28
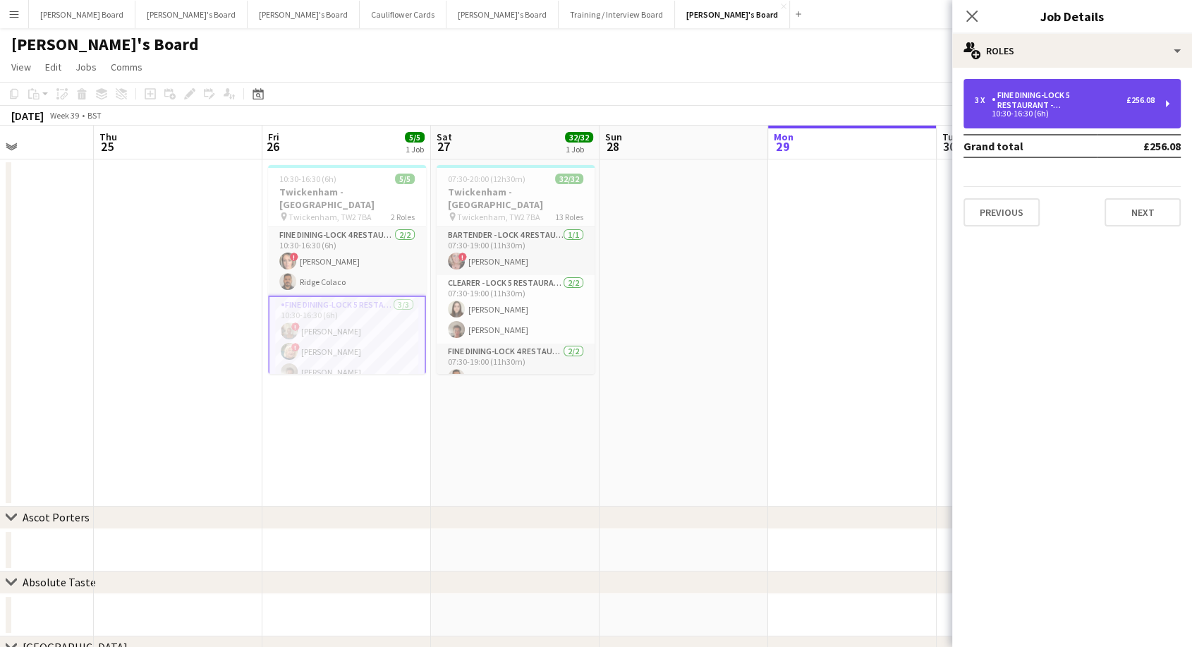
click at [1032, 109] on div "Fine Dining-LOCK 5 RESTAURANT - [GEOGRAPHIC_DATA] - LEVEL 3" at bounding box center [1058, 100] width 135 height 20
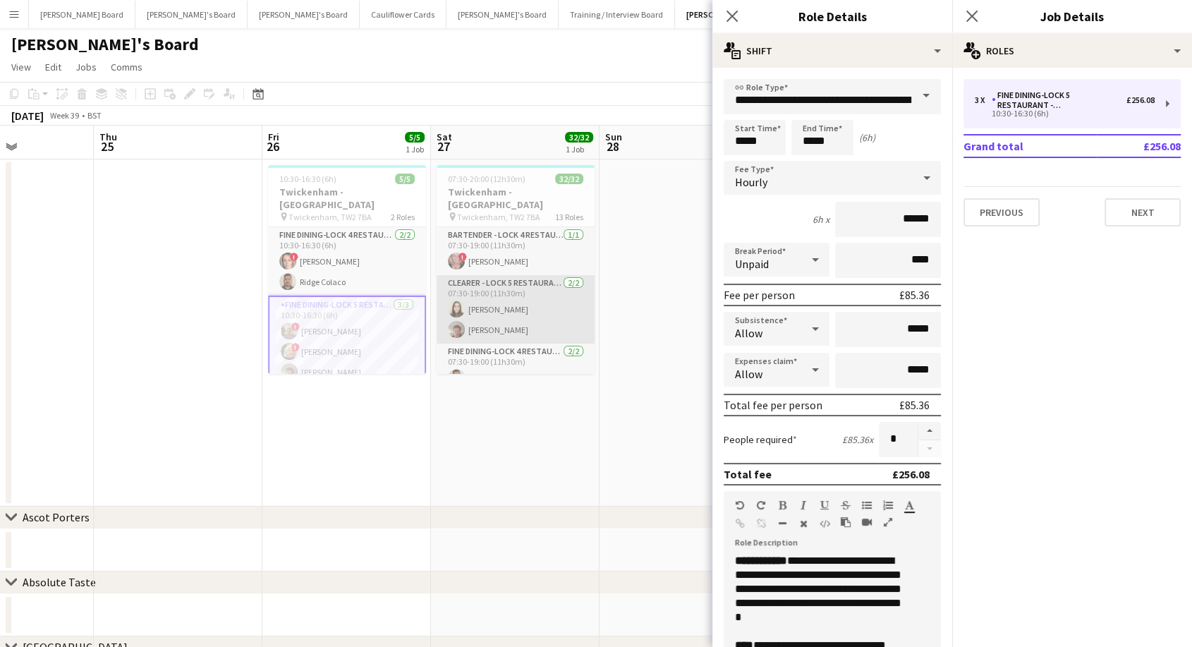
click at [527, 299] on app-card-role "Clearer - LOCK 5 RESTAURANT - EAST STAND - LEVEL 3 2/2 07:30-19:00 (11h30m) Han…" at bounding box center [515, 309] width 158 height 68
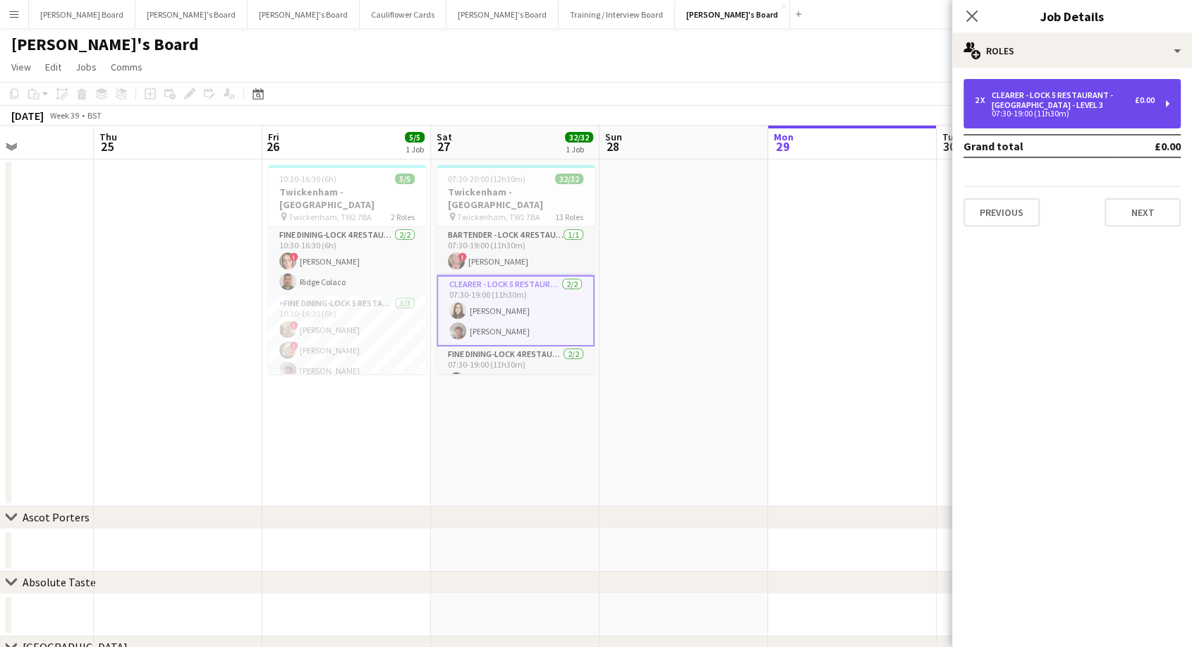
drag, startPoint x: 1074, startPoint y: 97, endPoint x: 1063, endPoint y: 108, distance: 15.0
click at [1072, 98] on div "Clearer - LOCK 5 RESTAURANT - [GEOGRAPHIC_DATA] - LEVEL 3" at bounding box center [1062, 100] width 143 height 20
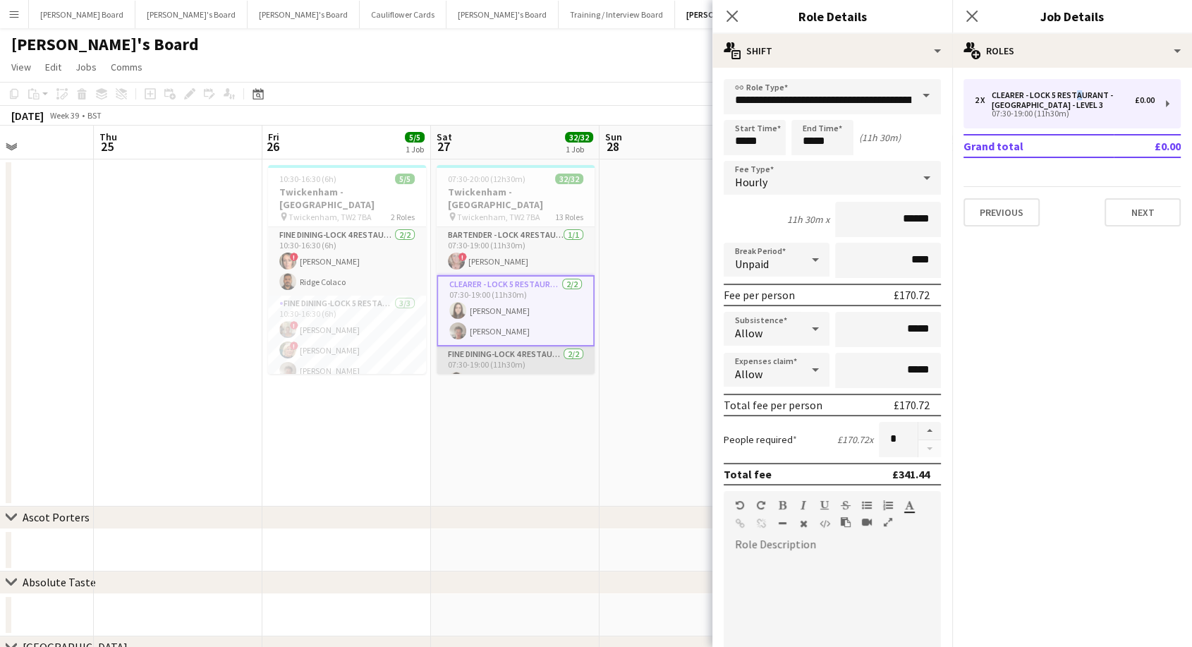
scroll to position [0, 410]
click at [493, 350] on app-card-role "Fine Dining-LOCK 4 RESTAURANT - EAST STAND - LEVEL 3 2/2 07:30-19:00 (11h30m) R…" at bounding box center [517, 380] width 158 height 68
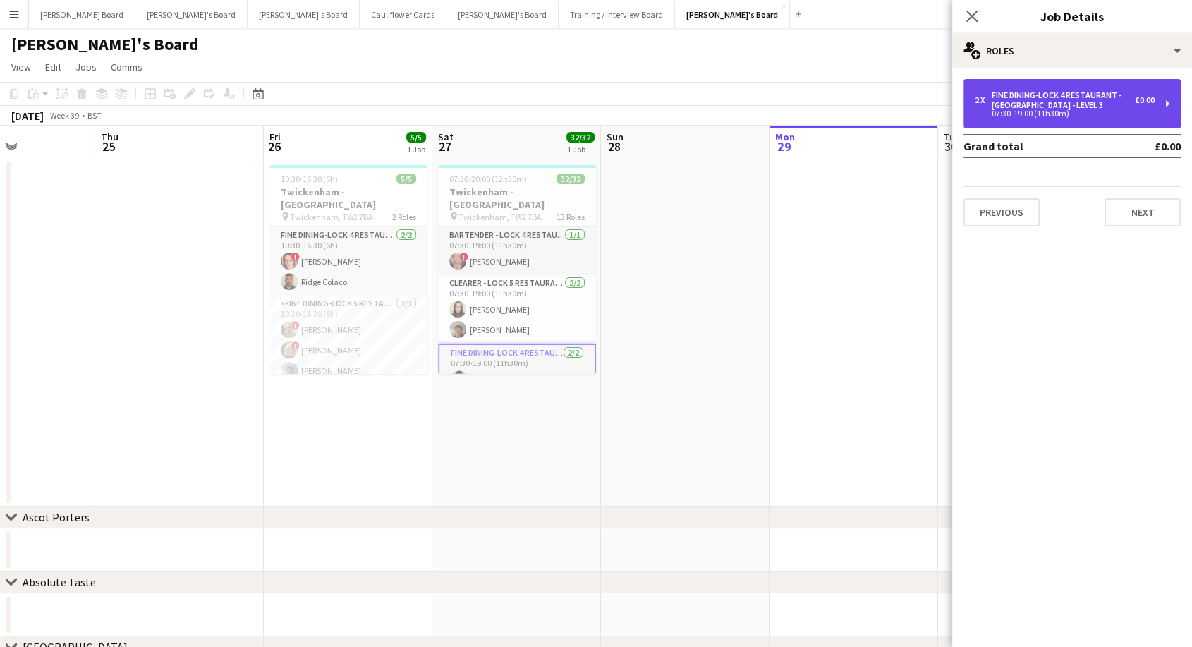
click at [1043, 110] on div "07:30-19:00 (11h30m)" at bounding box center [1064, 113] width 180 height 7
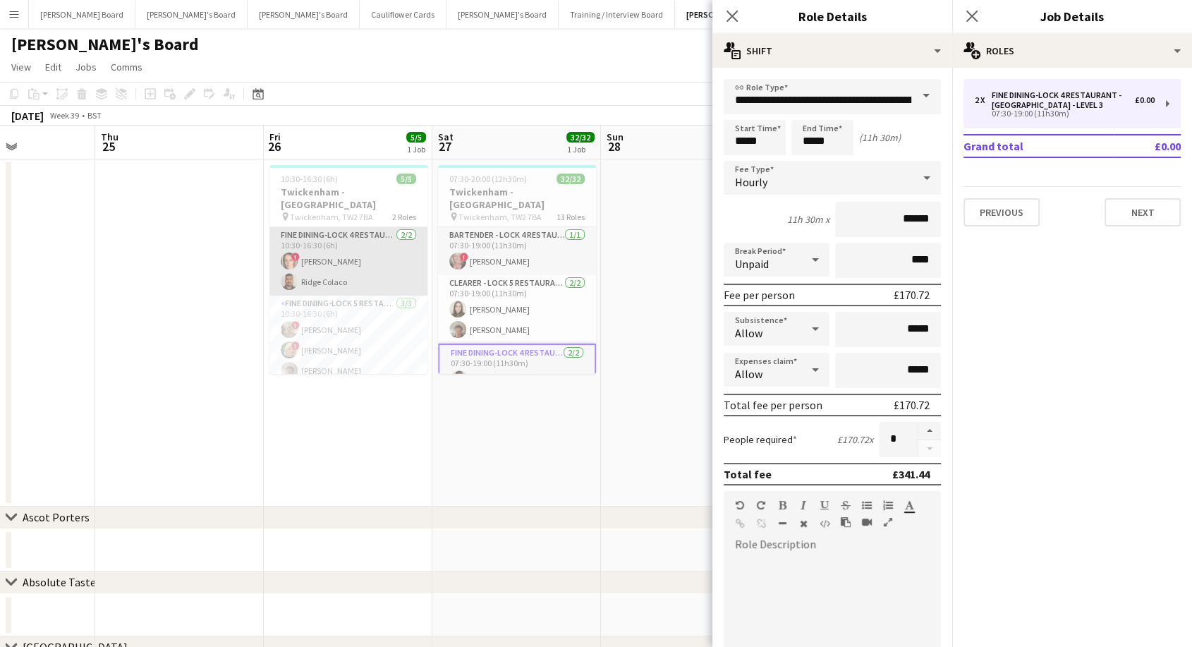
click at [360, 238] on app-card-role "Fine Dining-LOCK 4 RESTAURANT - EAST STAND - LEVEL 3 2/2 10:30-16:30 (6h) ! Rik…" at bounding box center [348, 261] width 158 height 68
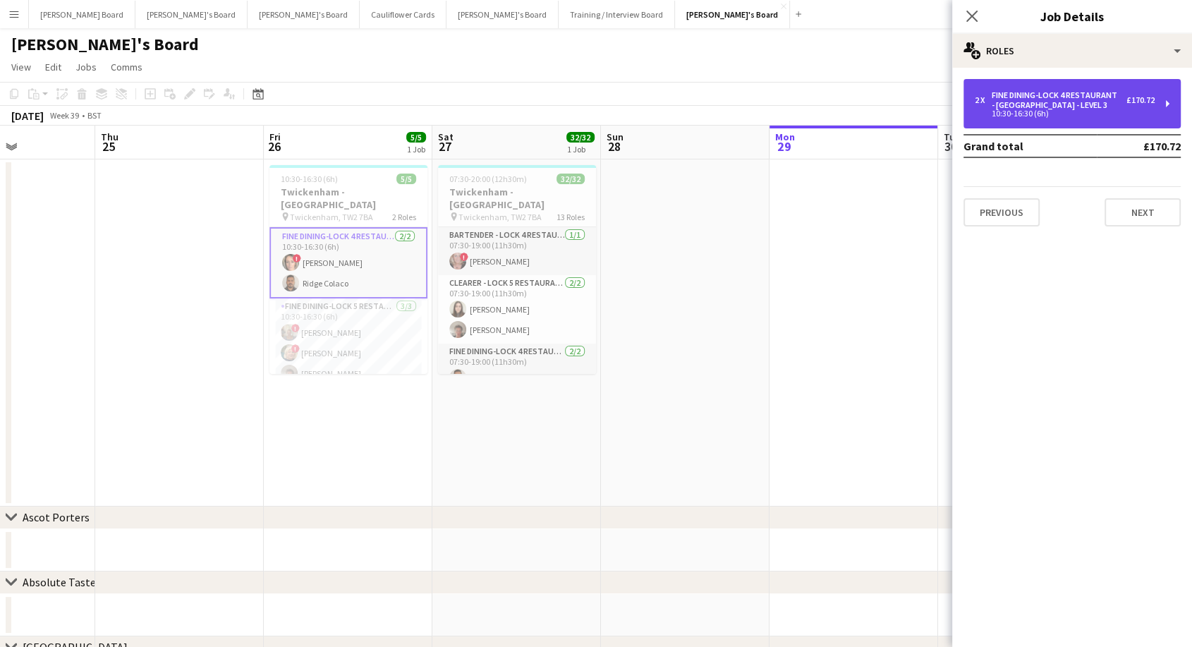
drag, startPoint x: 1125, startPoint y: 102, endPoint x: 1089, endPoint y: 104, distance: 36.8
click at [1126, 102] on div "£170.72" at bounding box center [1140, 100] width 28 height 10
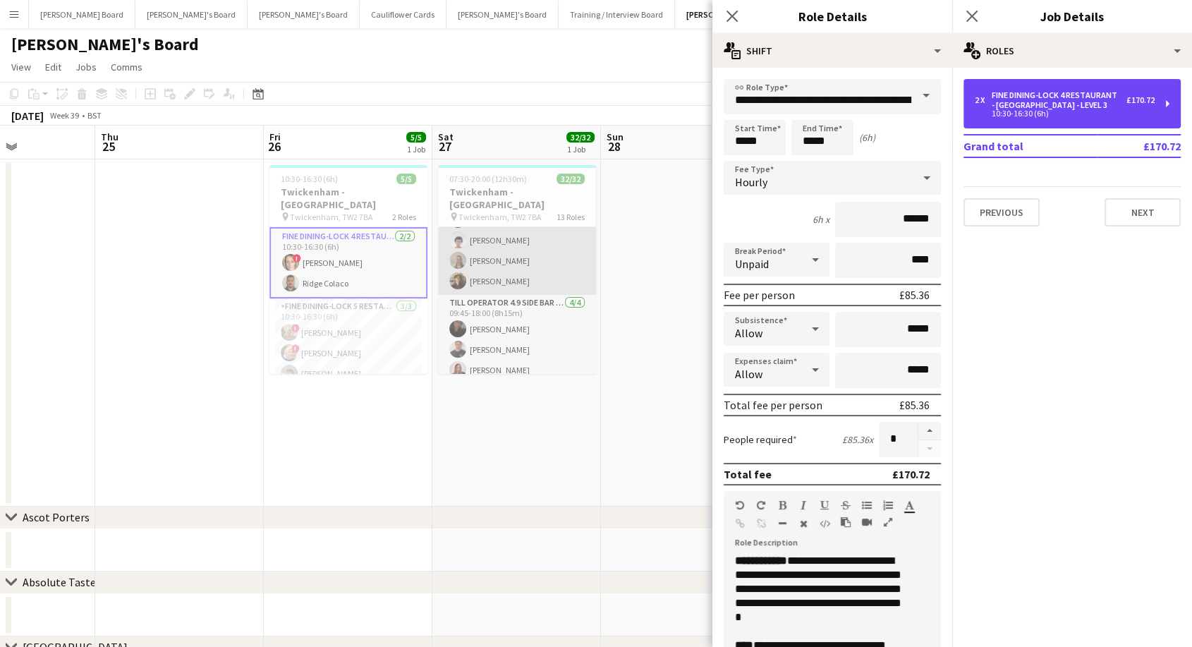
scroll to position [852, 0]
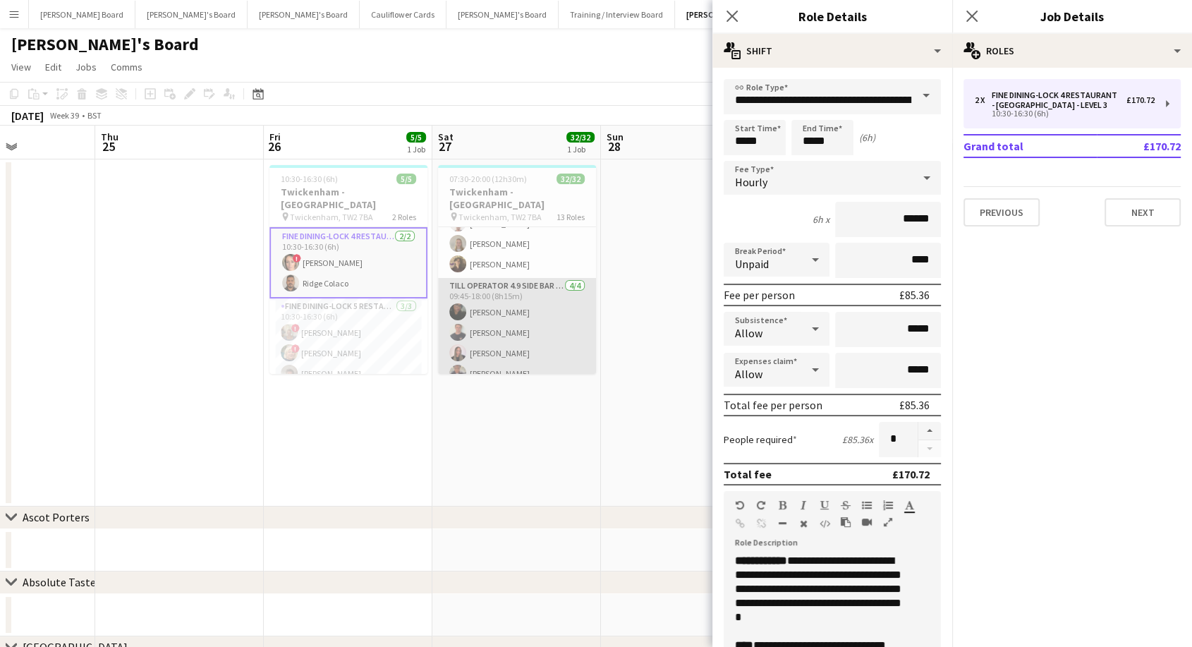
click at [519, 313] on app-card-role "Till Operator 4.9 SIDE BAR - SOUTH EAST CORNER - LEVEL 4 4/4 09:45-18:00 (8h15m…" at bounding box center [517, 332] width 158 height 109
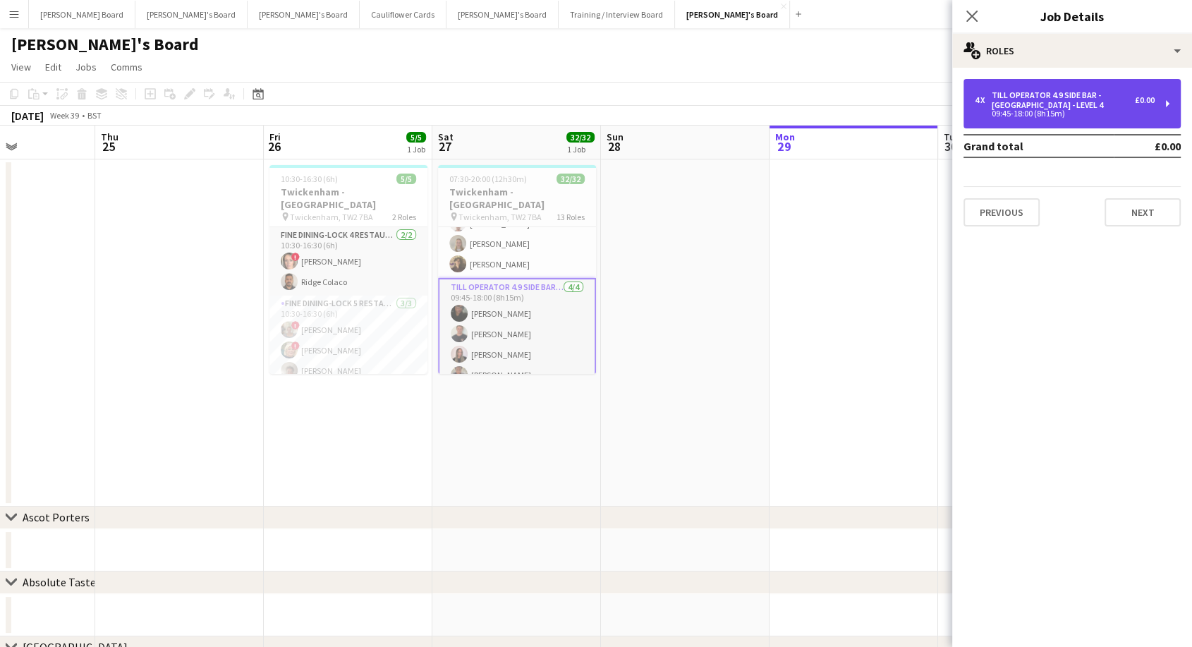
click at [1028, 114] on div "09:45-18:00 (8h15m)" at bounding box center [1064, 113] width 180 height 7
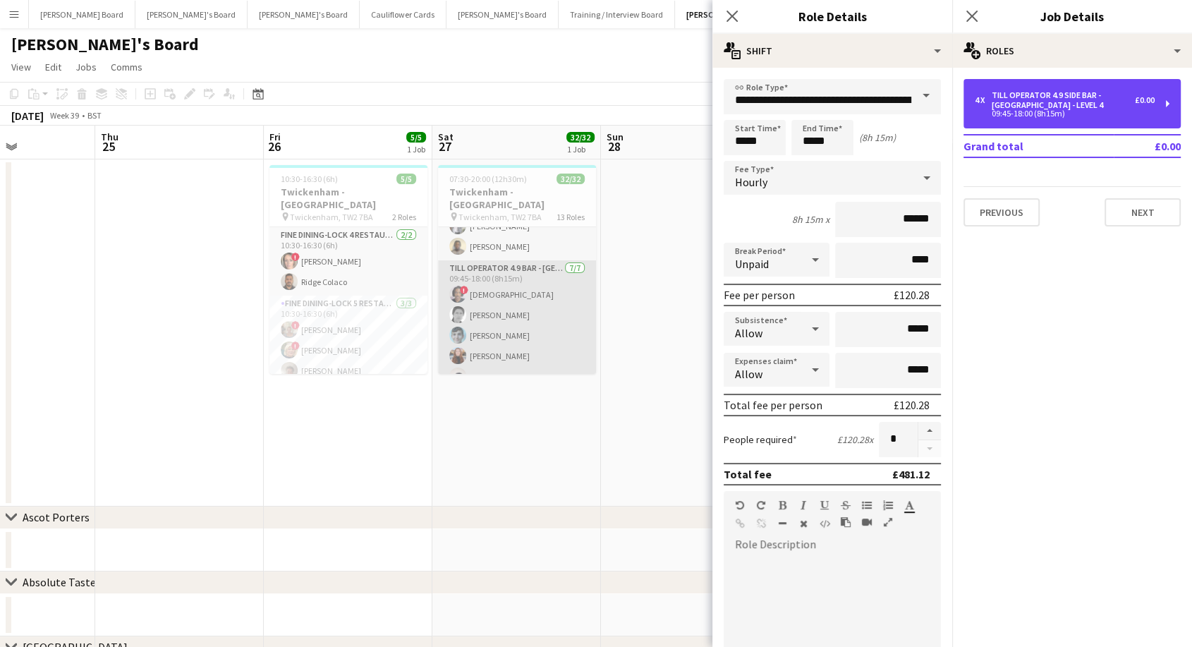
scroll to position [695, 0]
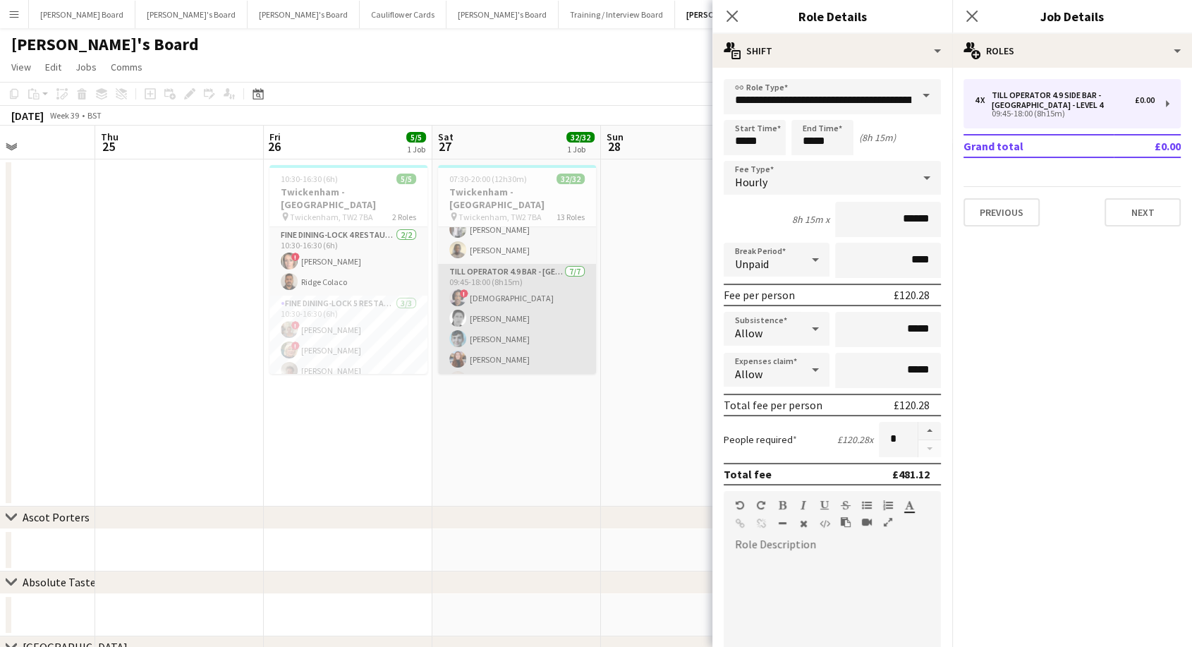
click at [510, 296] on app-card-role "Till Operator 4.9 BAR - SOUTH EAST CORNER 7/7 09:45-18:00 (8h15m) ! Mofe Soyibo…" at bounding box center [517, 349] width 158 height 171
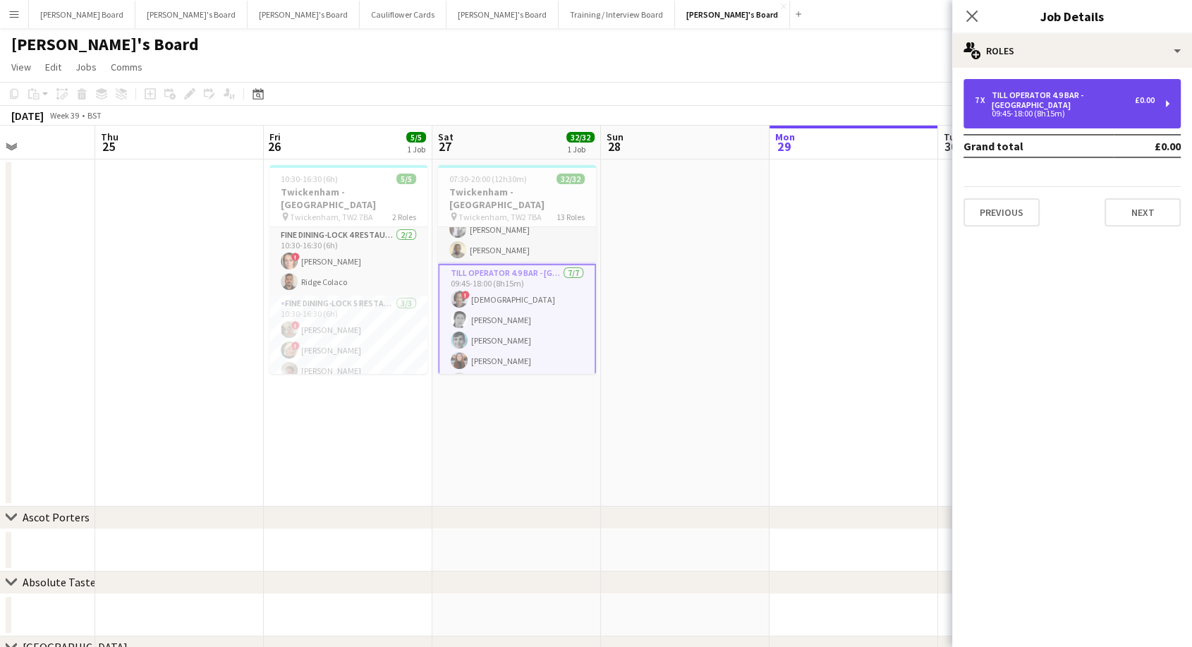
click at [1063, 99] on div "Till Operator 4.9 BAR - [GEOGRAPHIC_DATA]" at bounding box center [1062, 100] width 143 height 20
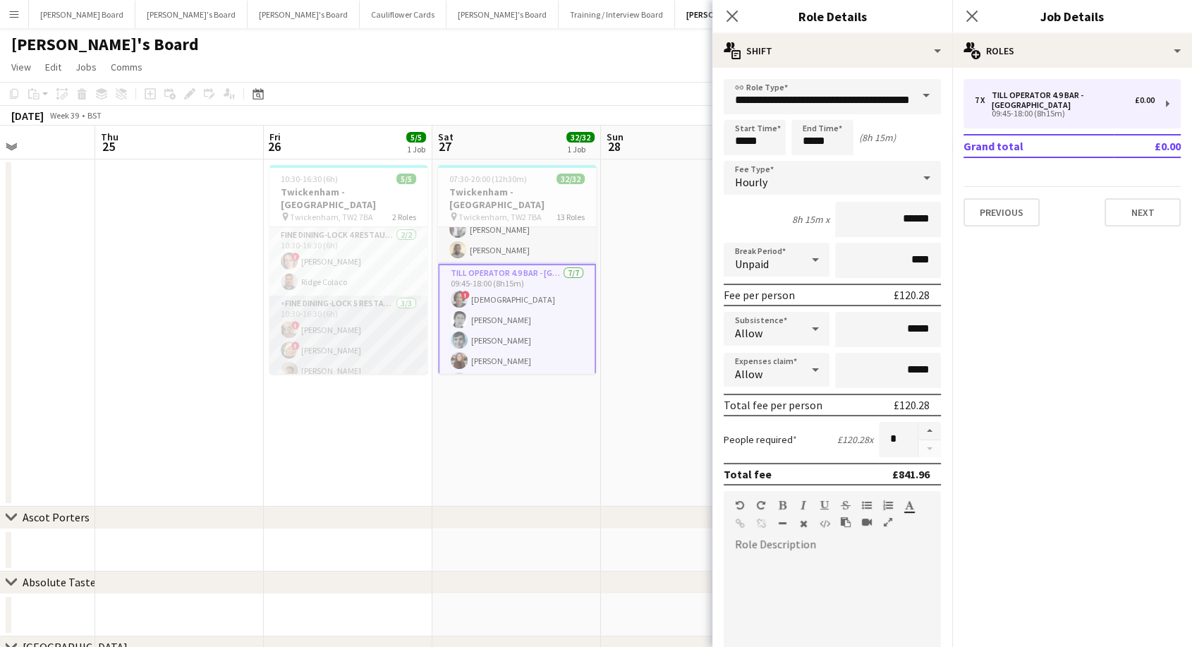
click at [338, 336] on app-card-role "Fine Dining-LOCK 5 RESTAURANT - EAST STAND - LEVEL 3 3/3 10:30-16:30 (6h) ! Jac…" at bounding box center [348, 339] width 158 height 89
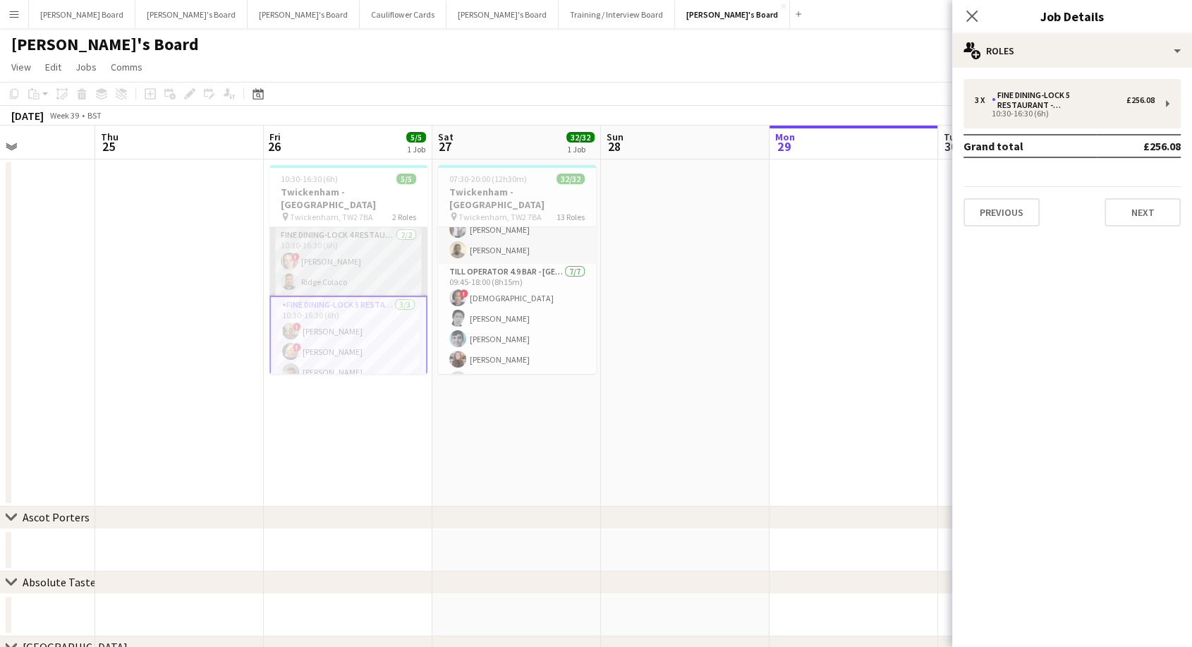
click at [334, 246] on app-card-role "Fine Dining-LOCK 4 RESTAURANT - EAST STAND - LEVEL 3 2/2 10:30-16:30 (6h) ! Rik…" at bounding box center [348, 261] width 158 height 68
click at [343, 333] on app-card-role "Fine Dining-LOCK 5 RESTAURANT - EAST STAND - LEVEL 3 3/3 10:30-16:30 (6h) ! Jac…" at bounding box center [348, 342] width 158 height 89
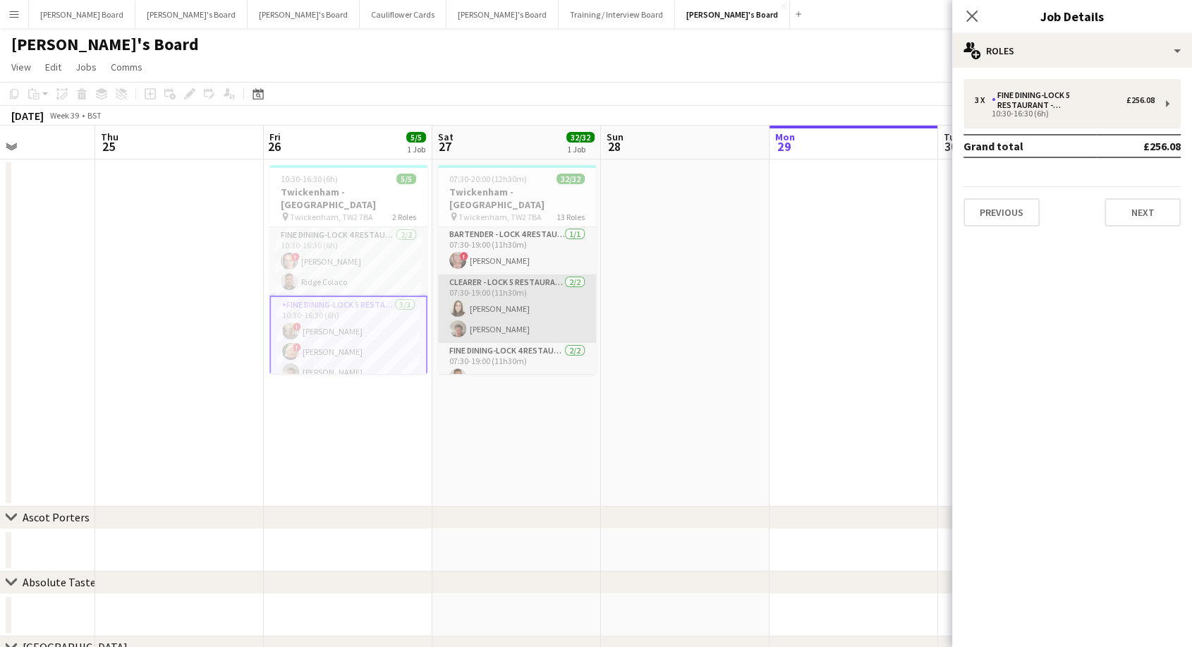
scroll to position [0, 0]
click at [518, 300] on app-card-role "Clearer - LOCK 5 RESTAURANT - EAST STAND - LEVEL 3 2/2 07:30-19:00 (11h30m) Han…" at bounding box center [517, 309] width 158 height 68
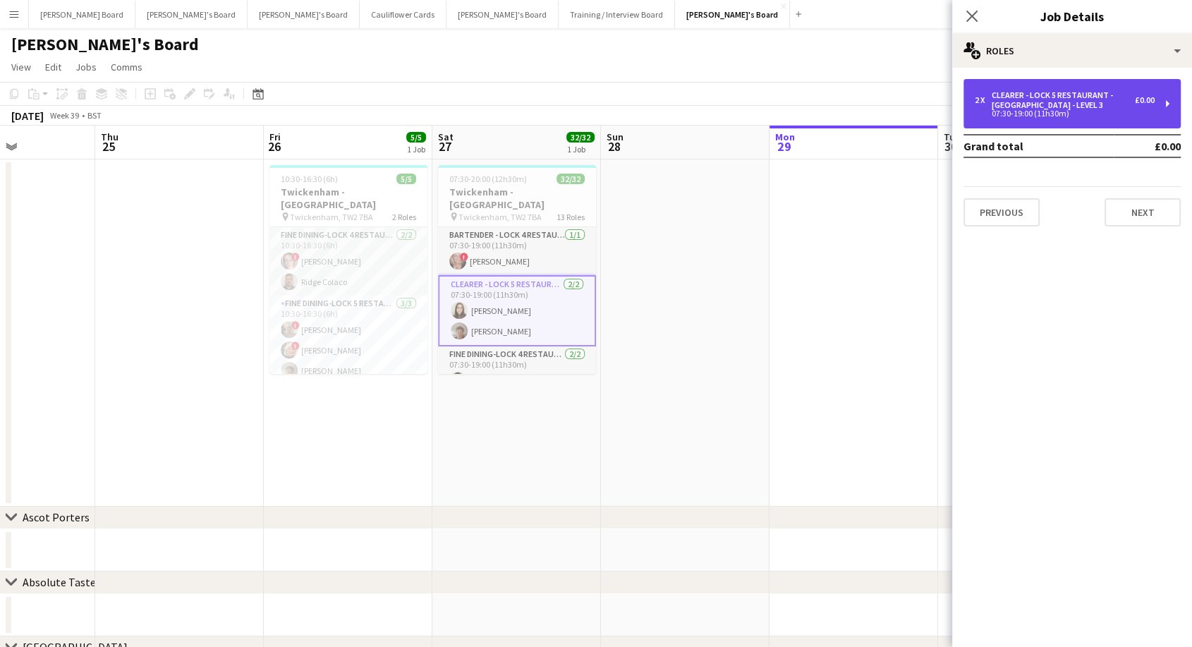
click at [1028, 114] on div "07:30-19:00 (11h30m)" at bounding box center [1064, 113] width 180 height 7
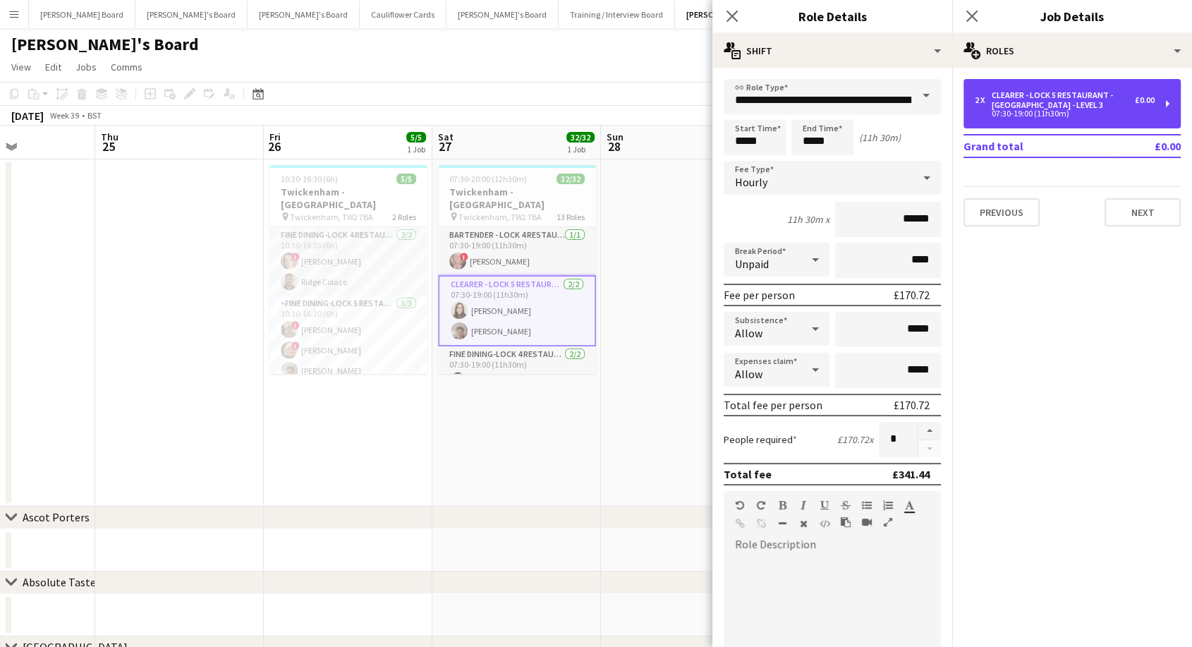
scroll to position [235, 0]
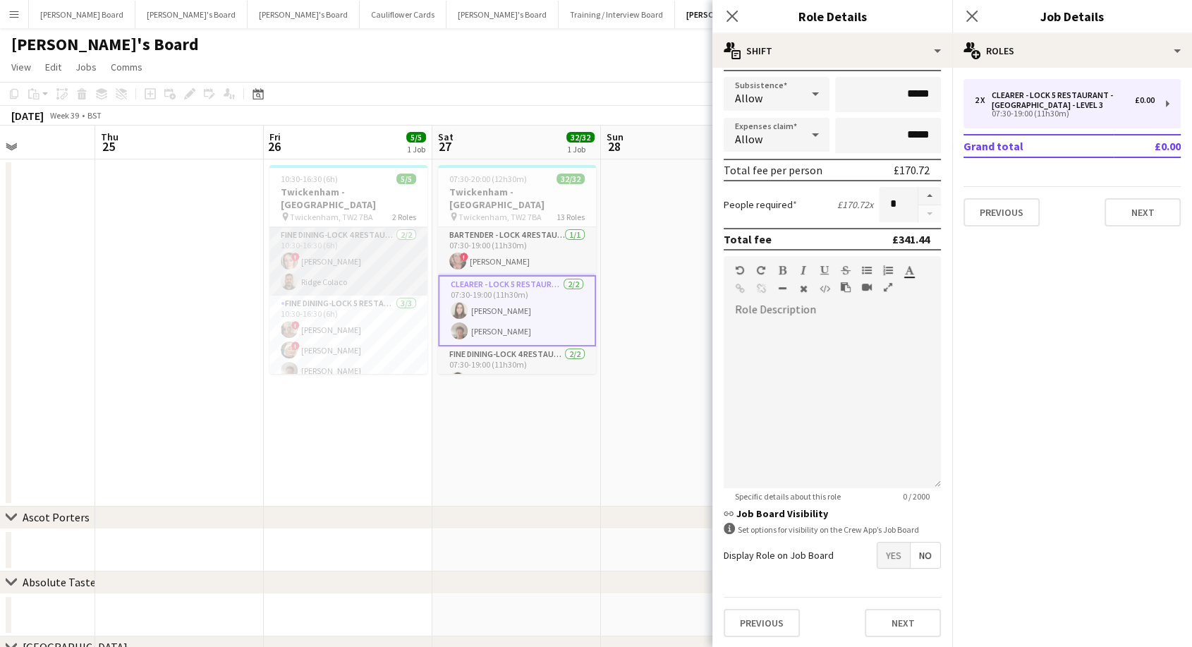
click at [335, 238] on app-card-role "Fine Dining-LOCK 4 RESTAURANT - EAST STAND - LEVEL 3 2/2 10:30-16:30 (6h) ! Rik…" at bounding box center [348, 261] width 158 height 68
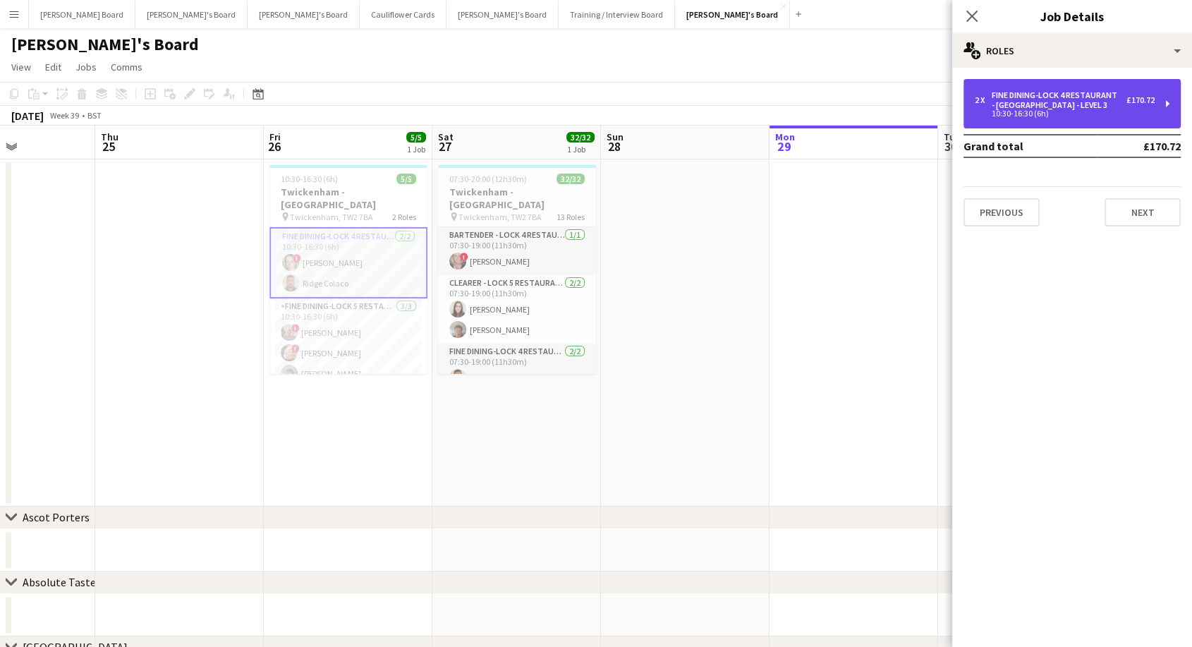
click at [1062, 104] on div "Fine Dining-LOCK 4 RESTAURANT - [GEOGRAPHIC_DATA] - LEVEL 3" at bounding box center [1058, 100] width 135 height 20
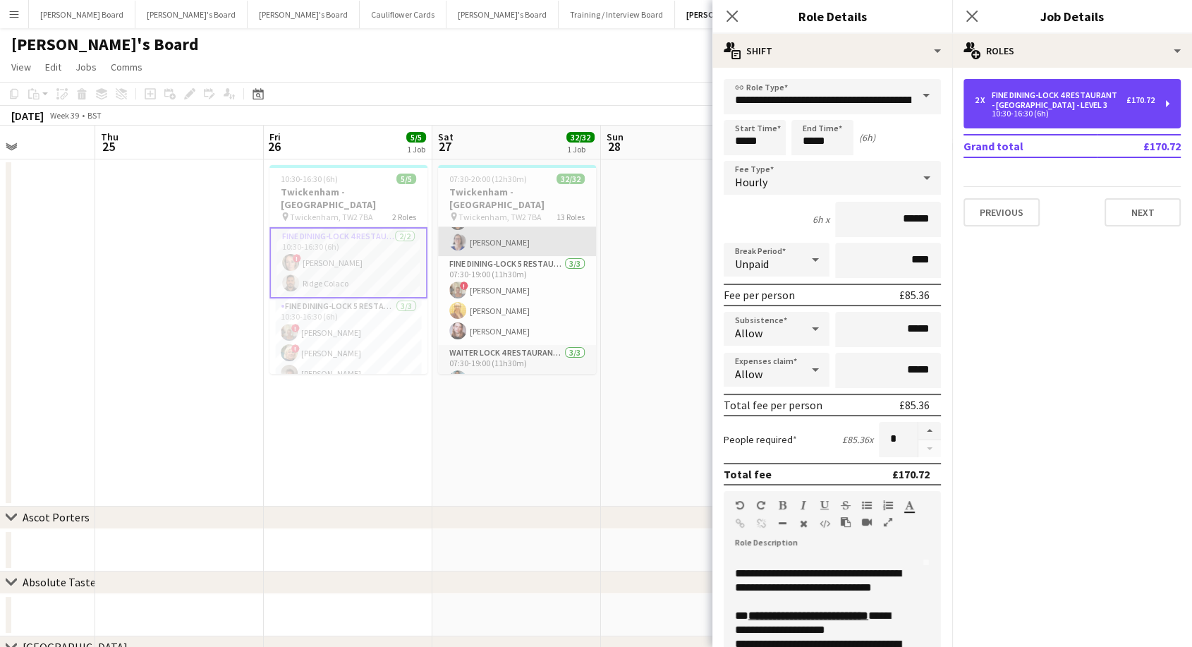
scroll to position [157, 0]
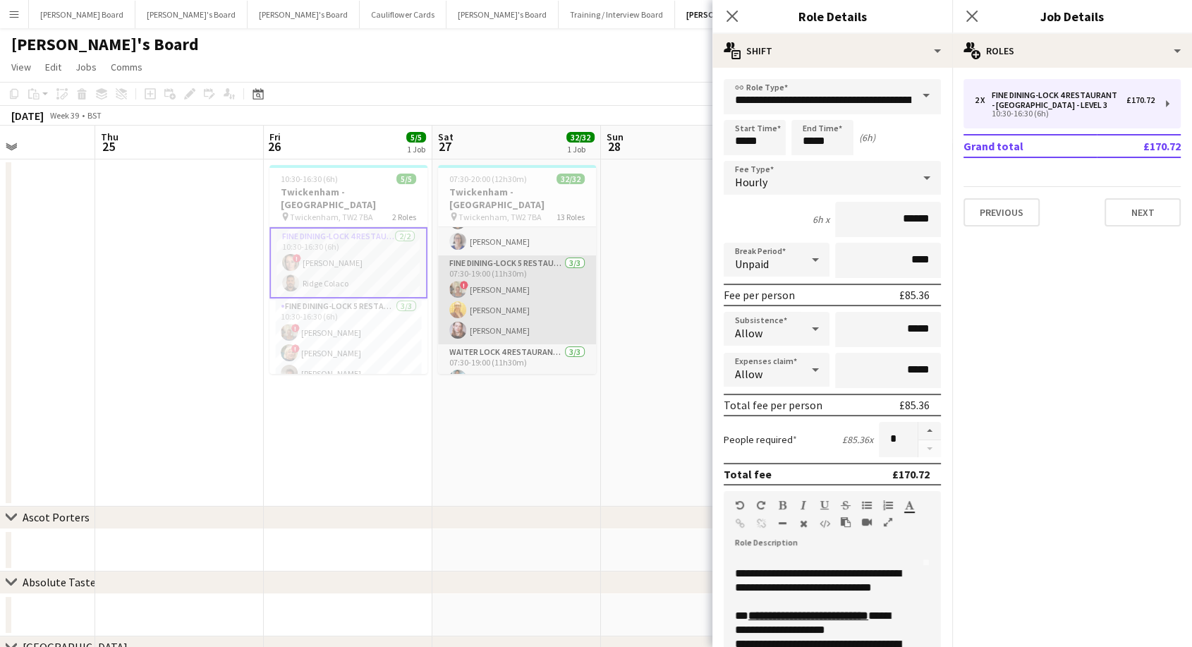
drag, startPoint x: 493, startPoint y: 276, endPoint x: 731, endPoint y: 276, distance: 238.3
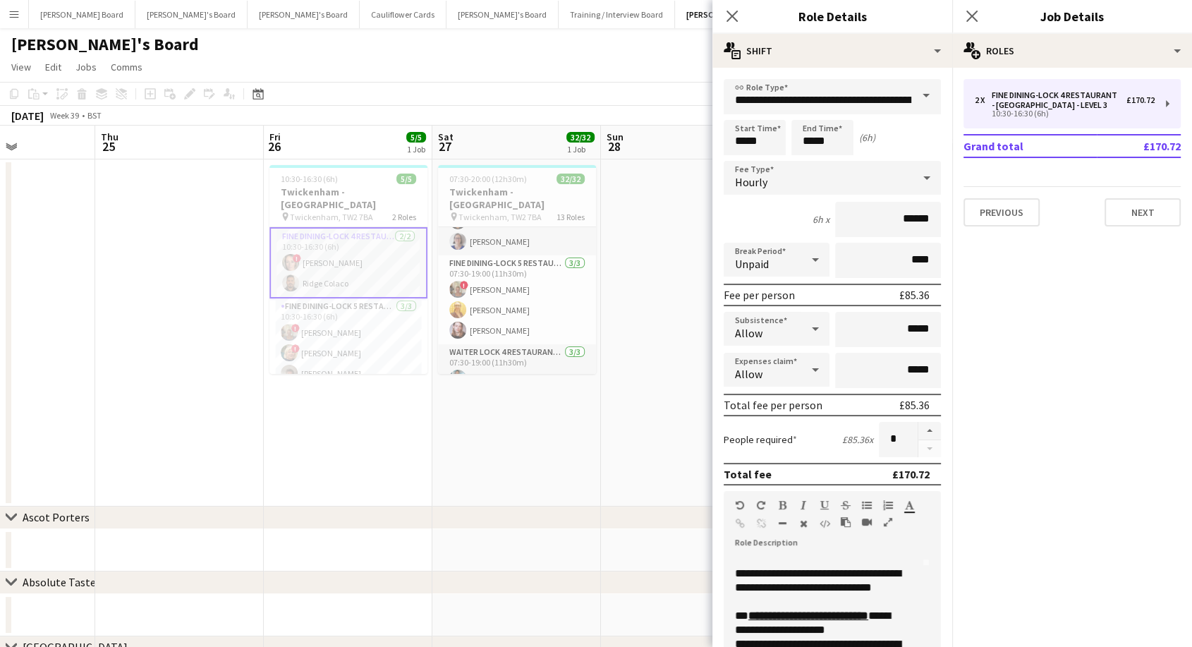
click at [494, 276] on app-card-role "Fine Dining-LOCK 5 RESTAURANT - EAST STAND - LEVEL 3 3/3 07:30-19:00 (11h30m) !…" at bounding box center [517, 299] width 158 height 89
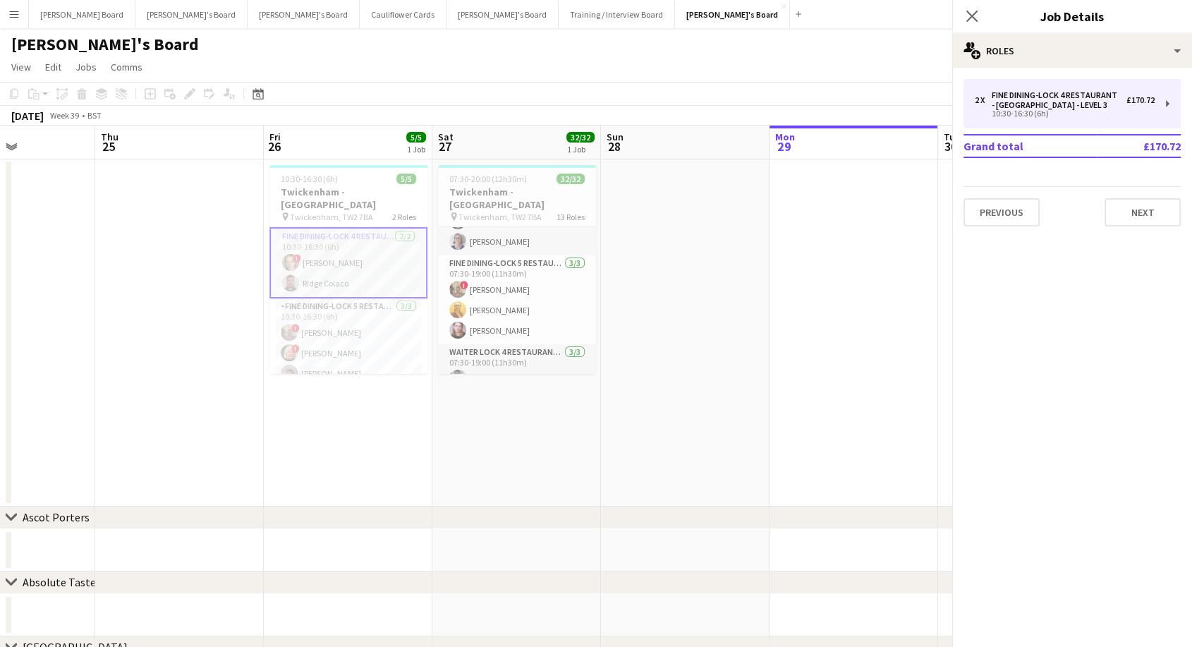
scroll to position [0, 410]
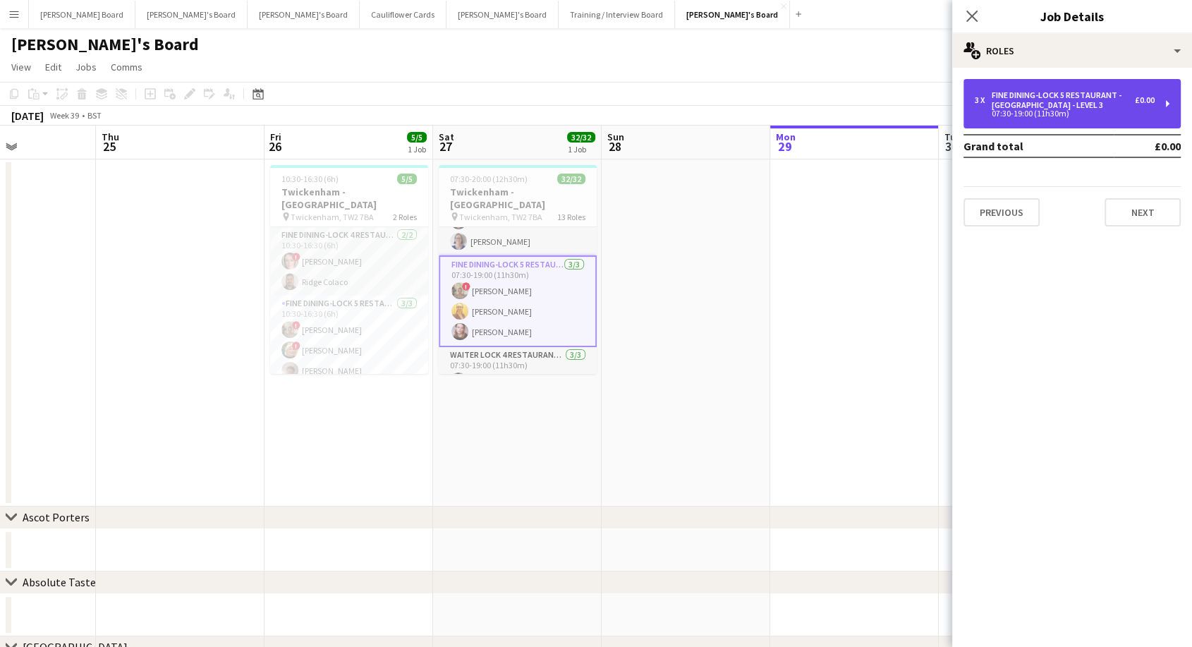
click at [1110, 101] on div "Fine Dining-LOCK 5 RESTAURANT - [GEOGRAPHIC_DATA] - LEVEL 3" at bounding box center [1062, 100] width 143 height 20
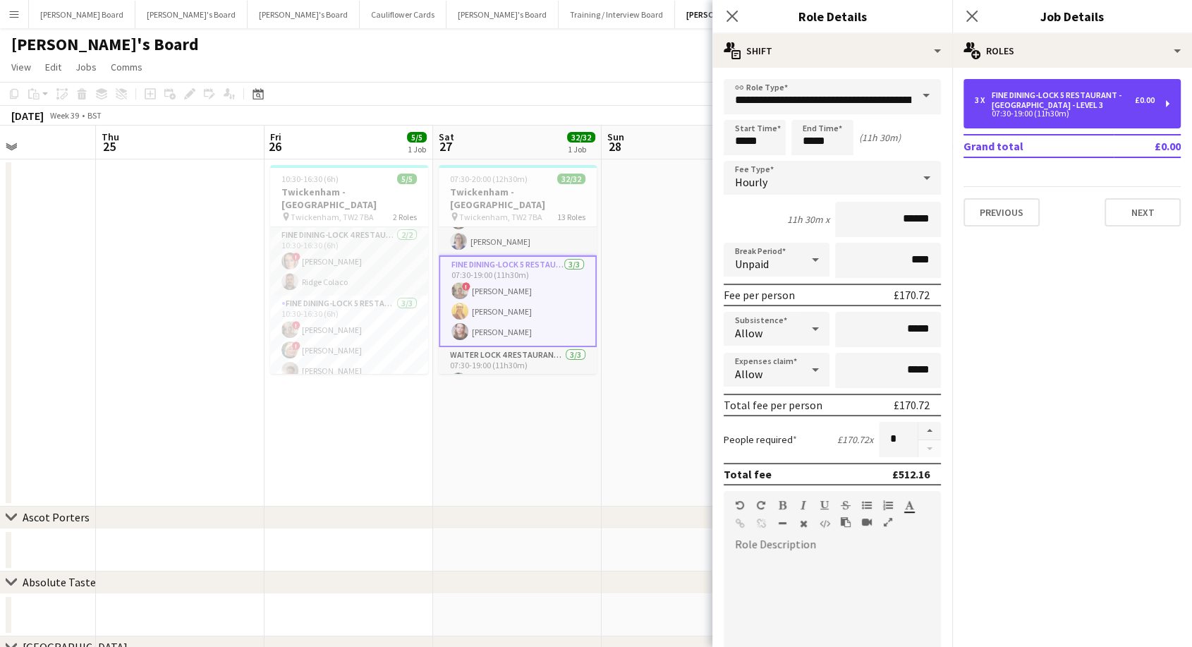
scroll to position [235, 0]
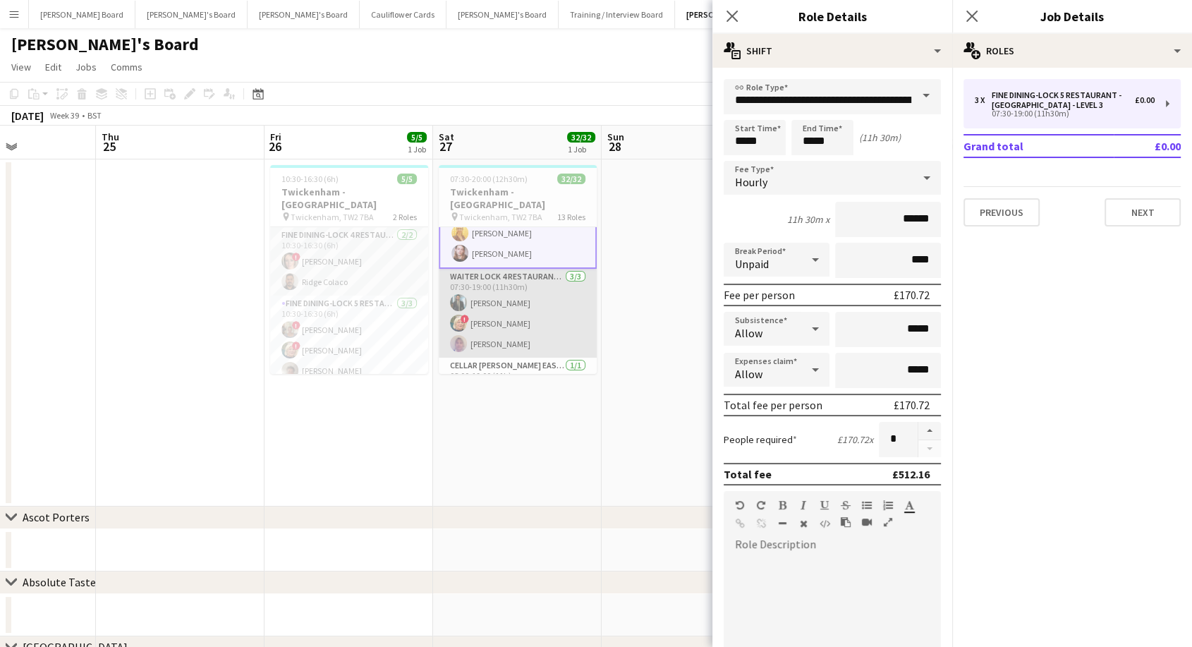
click at [506, 302] on app-card-role "Waiter LOCK 4 RESTAURANT - EAST STAND - LEVEL 3 3/3 07:30-19:00 (11h30m) Muhamm…" at bounding box center [518, 313] width 158 height 89
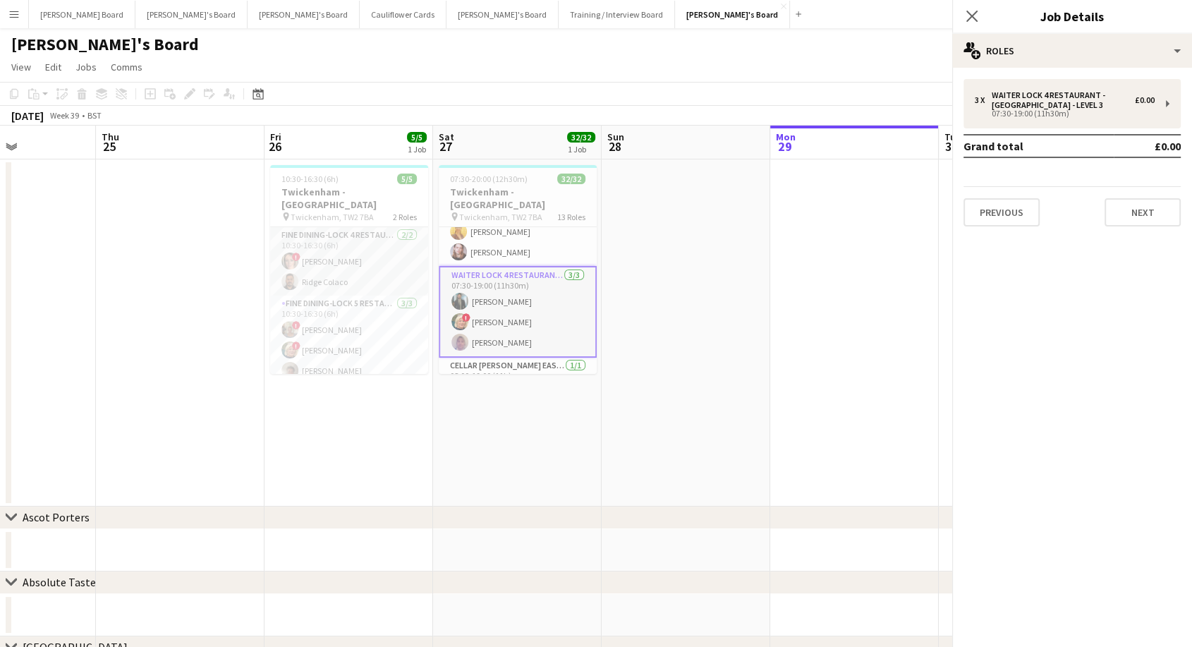
scroll to position [233, 0]
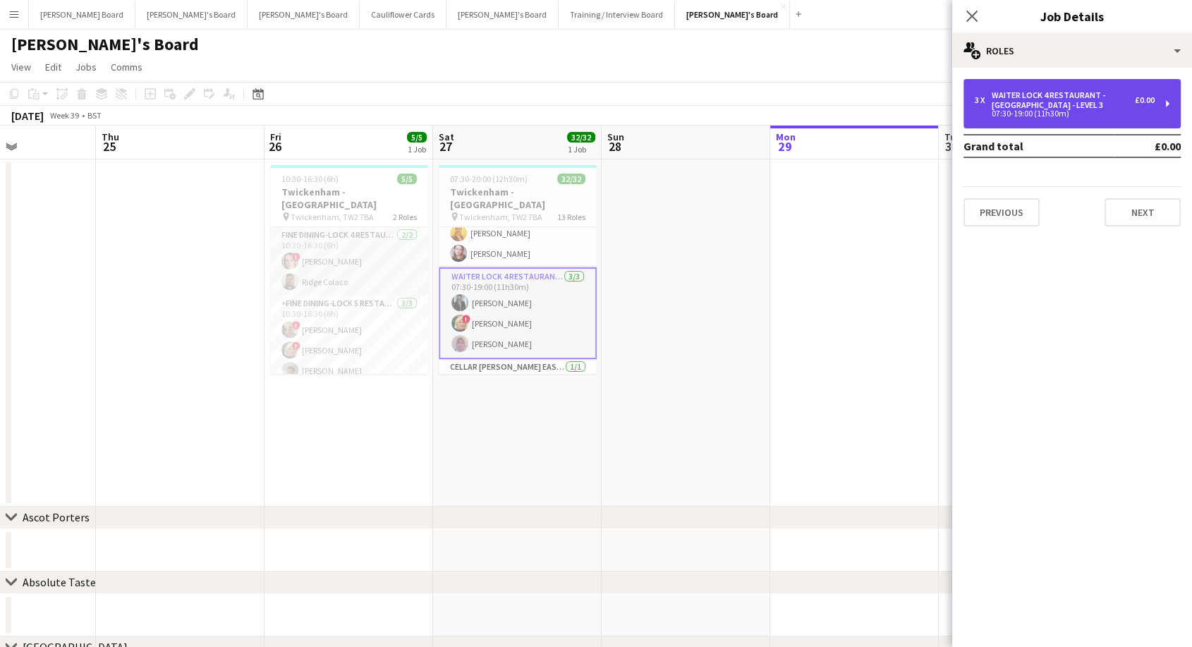
click at [1049, 111] on div "07:30-19:00 (11h30m)" at bounding box center [1064, 113] width 180 height 7
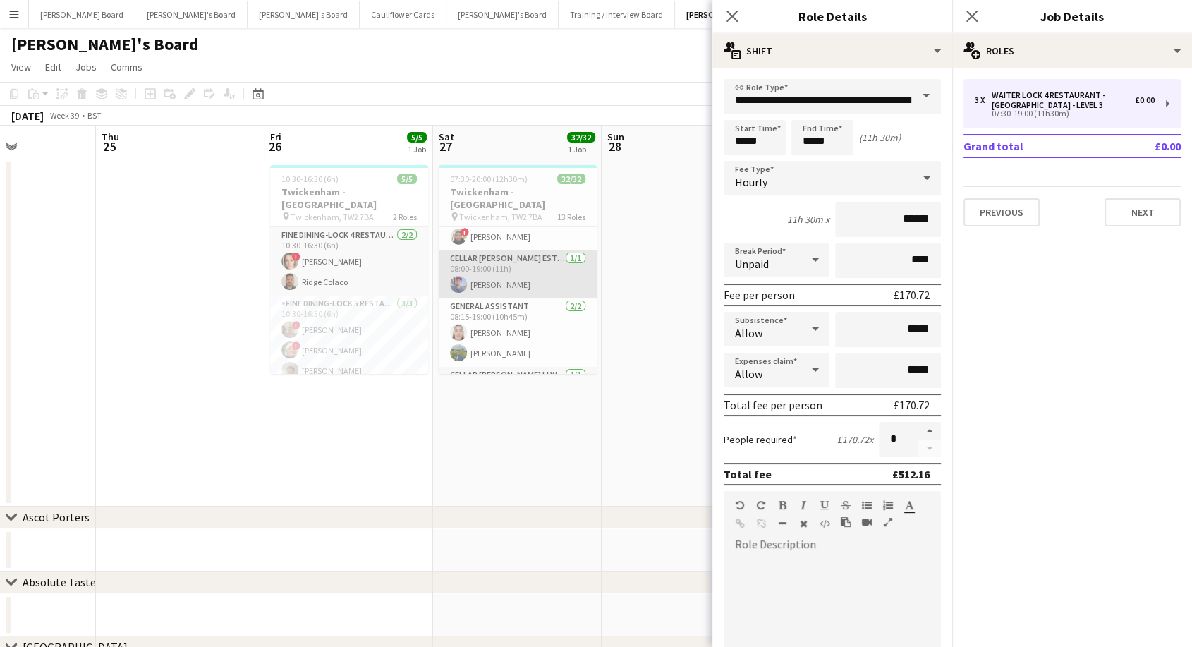
click at [510, 257] on app-card-role "Cellar Porter EST LEVEL 3 SOUTH BOXES - WEST STAND - LEVEL 3 1/1 08:00-19:00 (1…" at bounding box center [518, 274] width 158 height 48
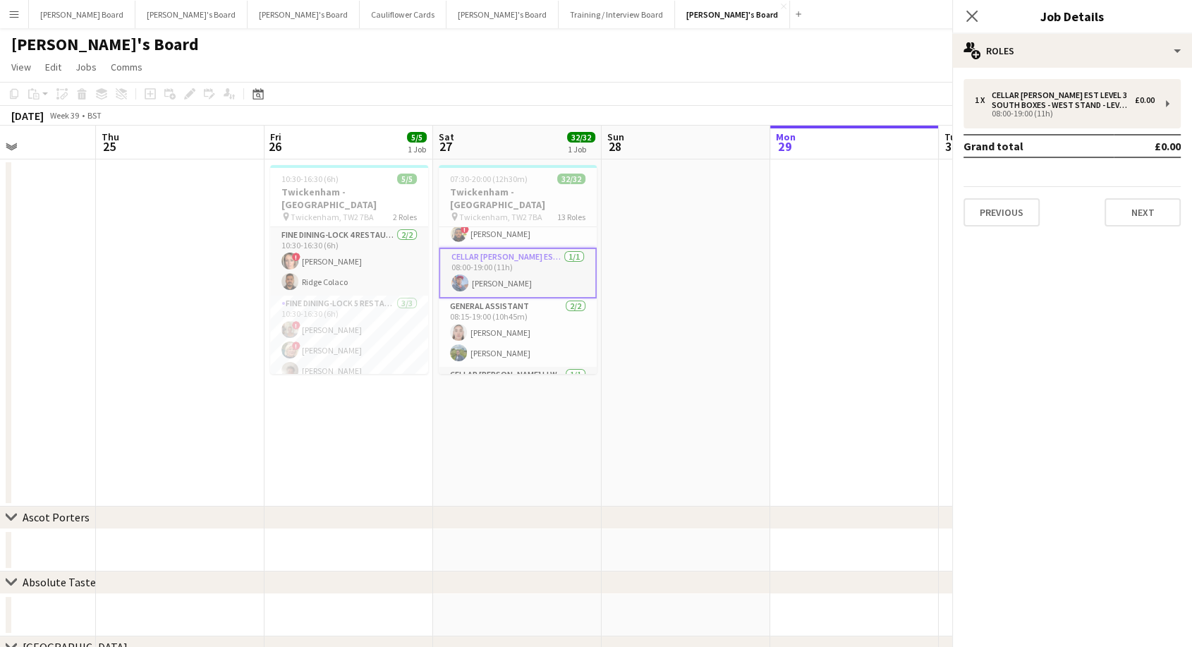
scroll to position [388, 0]
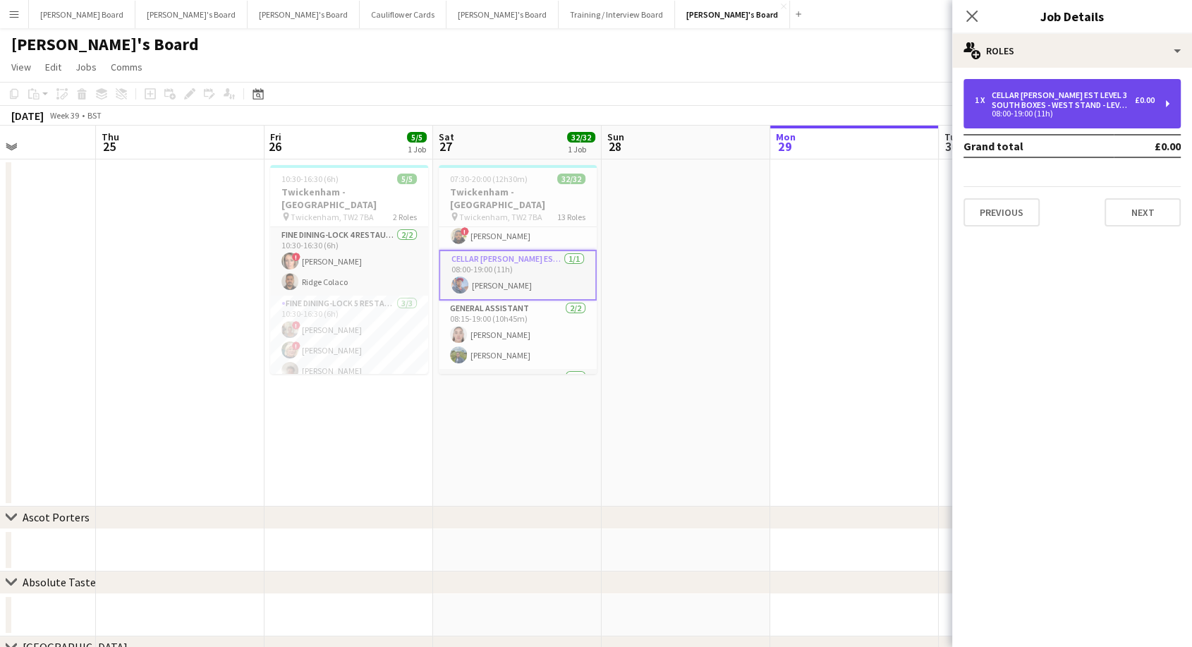
click at [1075, 108] on div "Cellar [PERSON_NAME] EST LEVEL 3 SOUTH BOXES - WEST STAND - LEVEL 3" at bounding box center [1062, 100] width 143 height 20
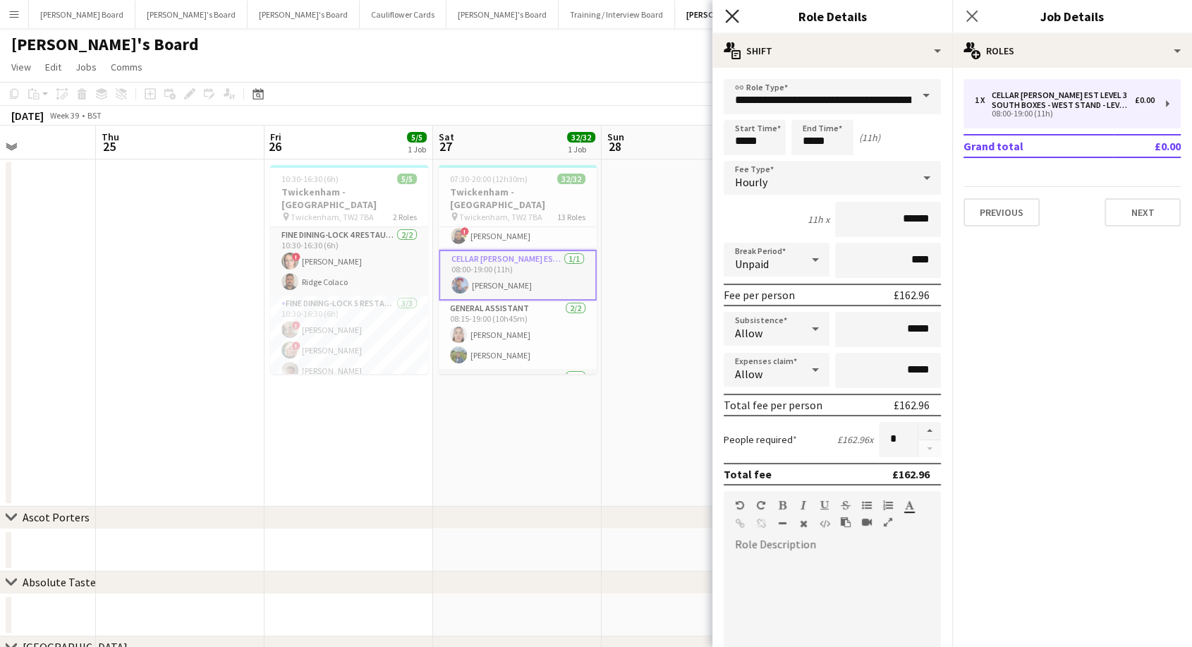
click at [729, 16] on icon "Close pop-in" at bounding box center [731, 15] width 13 height 13
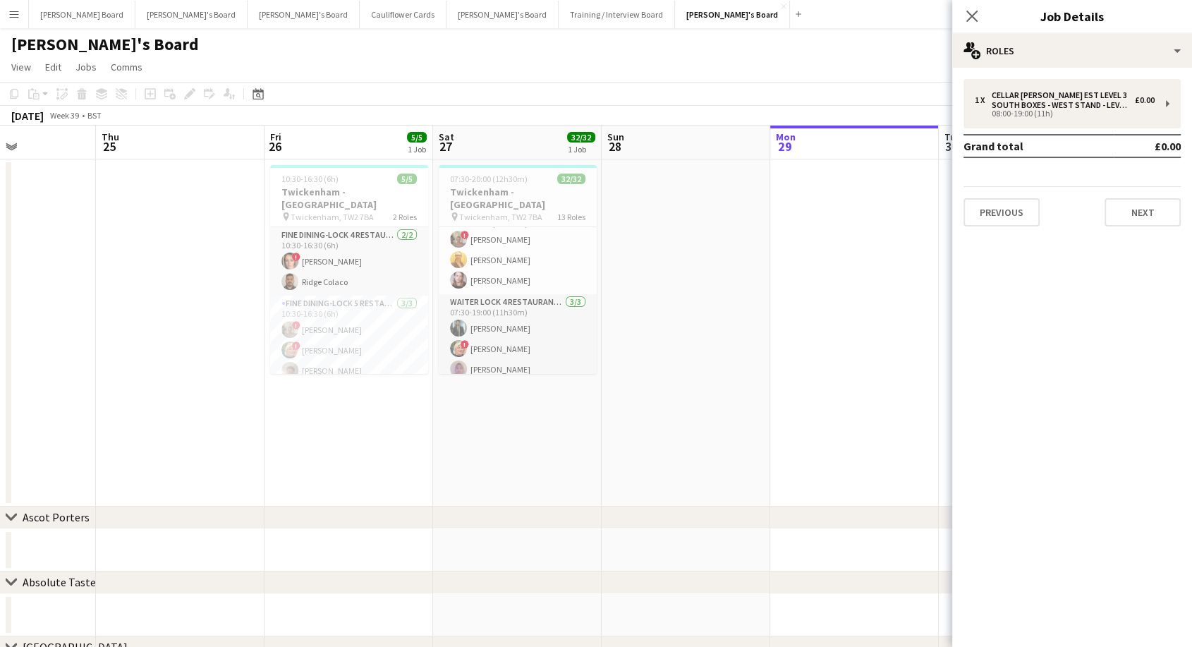
scroll to position [0, 0]
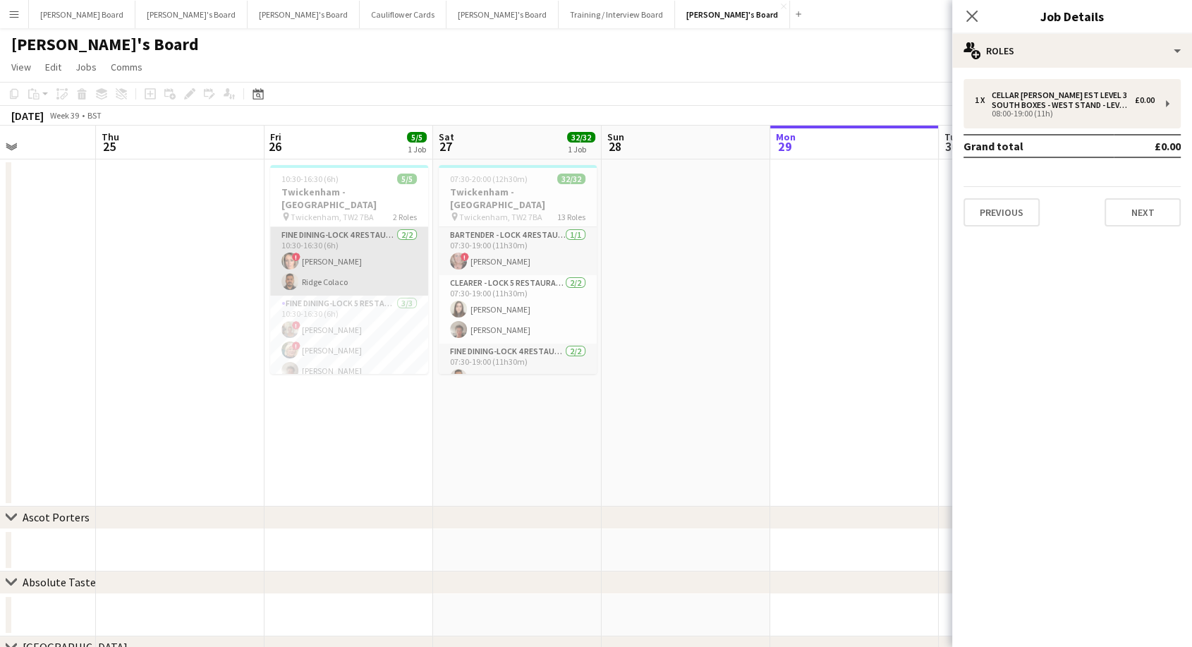
click at [352, 231] on app-card-role "Fine Dining-LOCK 4 RESTAURANT - EAST STAND - LEVEL 3 2/2 10:30-16:30 (6h) ! Rik…" at bounding box center [349, 261] width 158 height 68
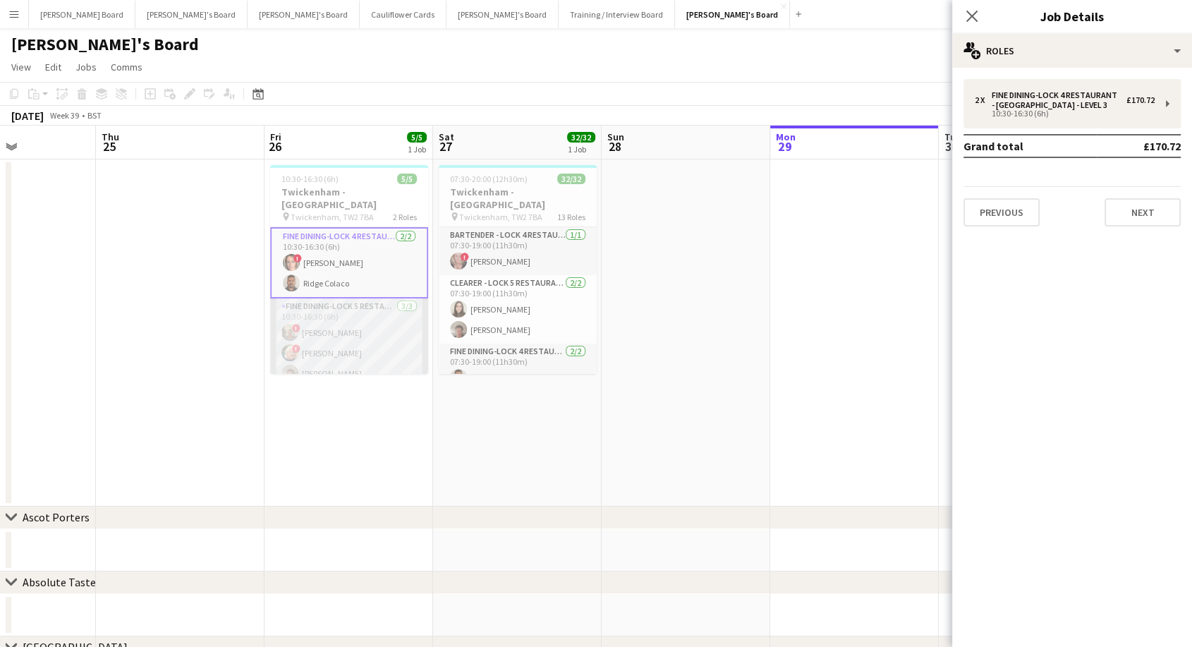
click at [346, 317] on app-card-role "Fine Dining-LOCK 5 RESTAURANT - EAST STAND - LEVEL 3 3/3 10:30-16:30 (6h) ! Jac…" at bounding box center [349, 342] width 158 height 89
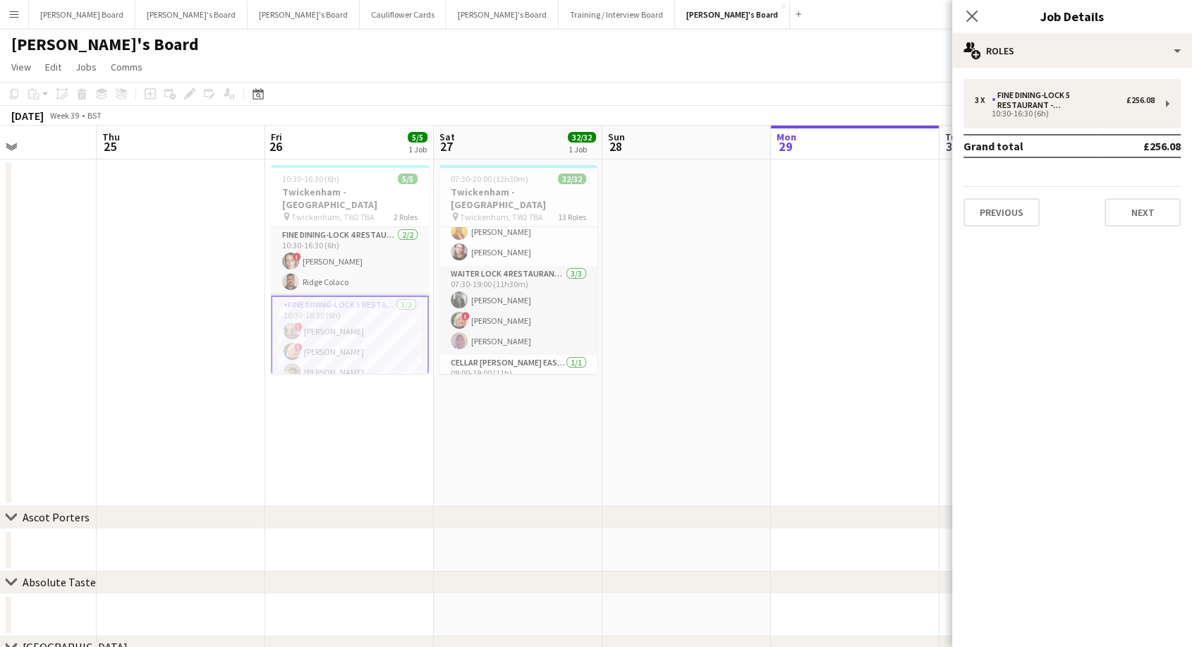
scroll to position [78, 0]
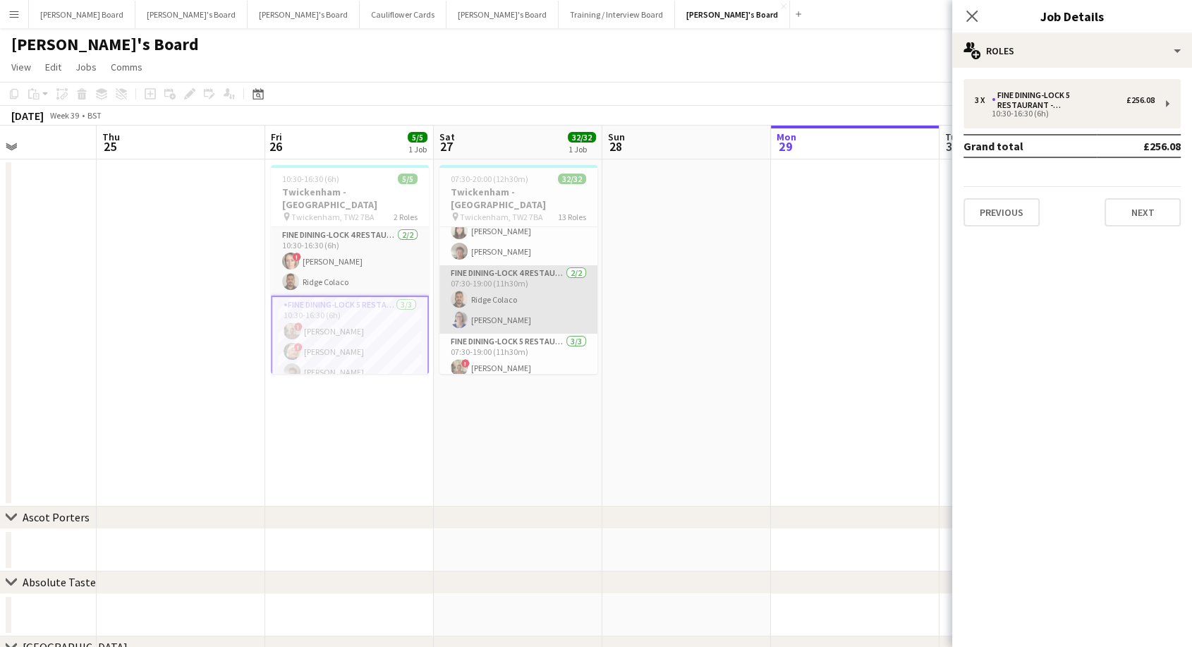
click at [510, 291] on app-card-role "Fine Dining-LOCK 4 RESTAURANT - EAST STAND - LEVEL 3 2/2 07:30-19:00 (11h30m) R…" at bounding box center [518, 299] width 158 height 68
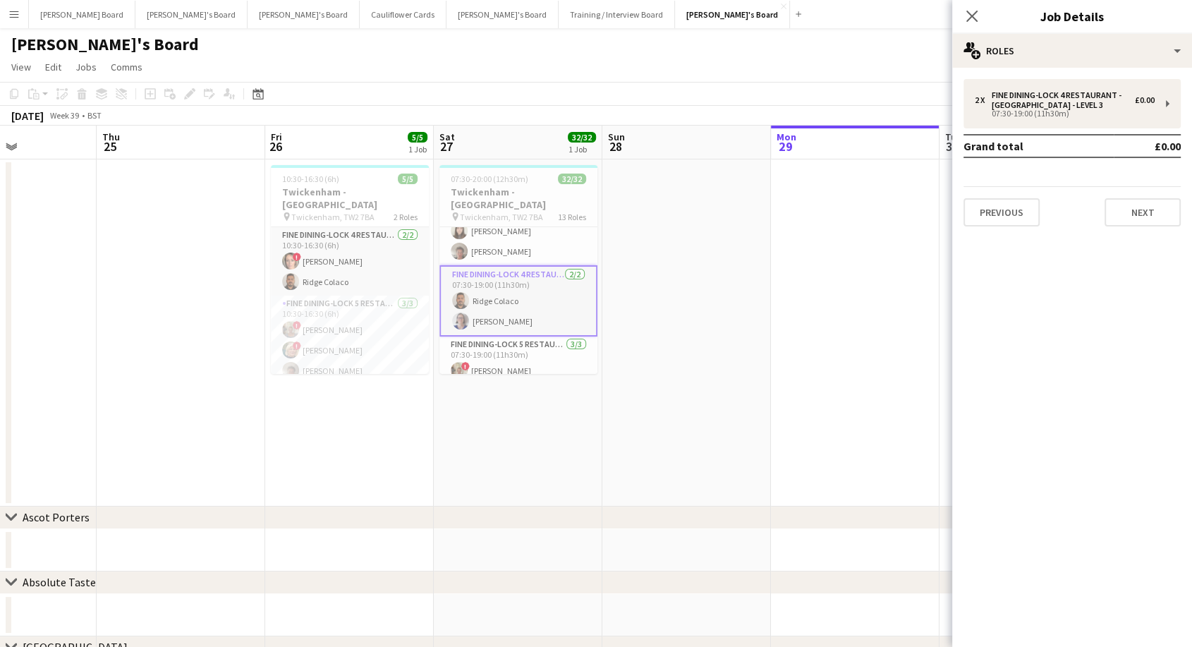
scroll to position [157, 0]
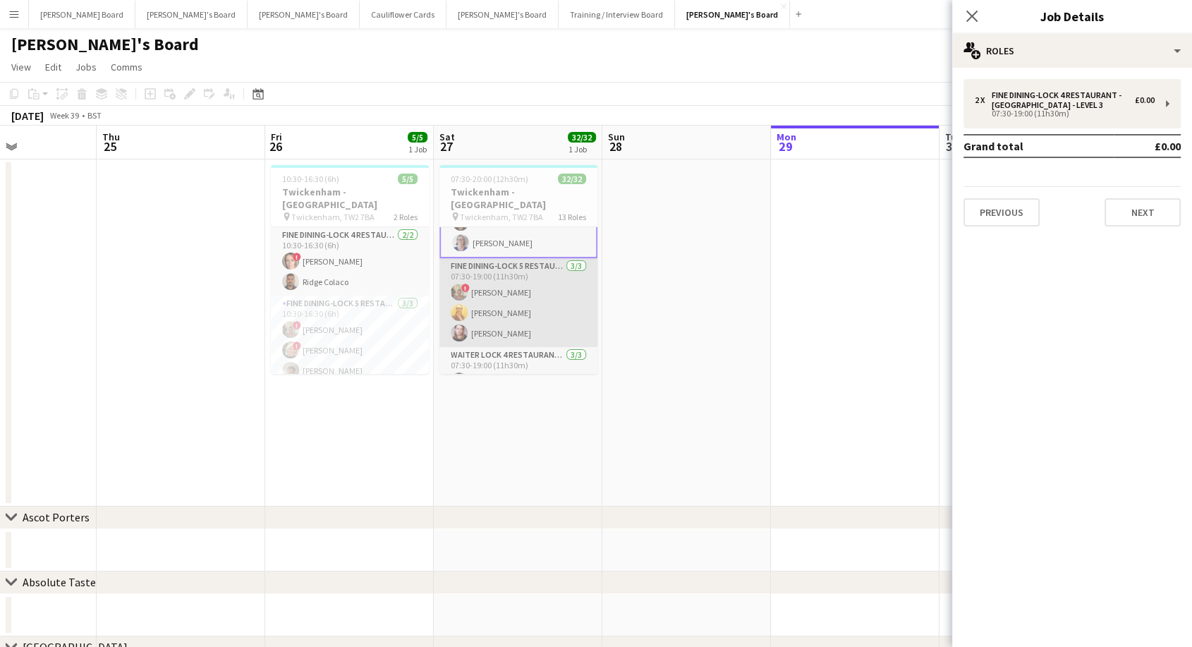
click at [514, 279] on app-card-role "Fine Dining-LOCK 5 RESTAURANT - EAST STAND - LEVEL 3 3/3 07:30-19:00 (11h30m) !…" at bounding box center [518, 302] width 158 height 89
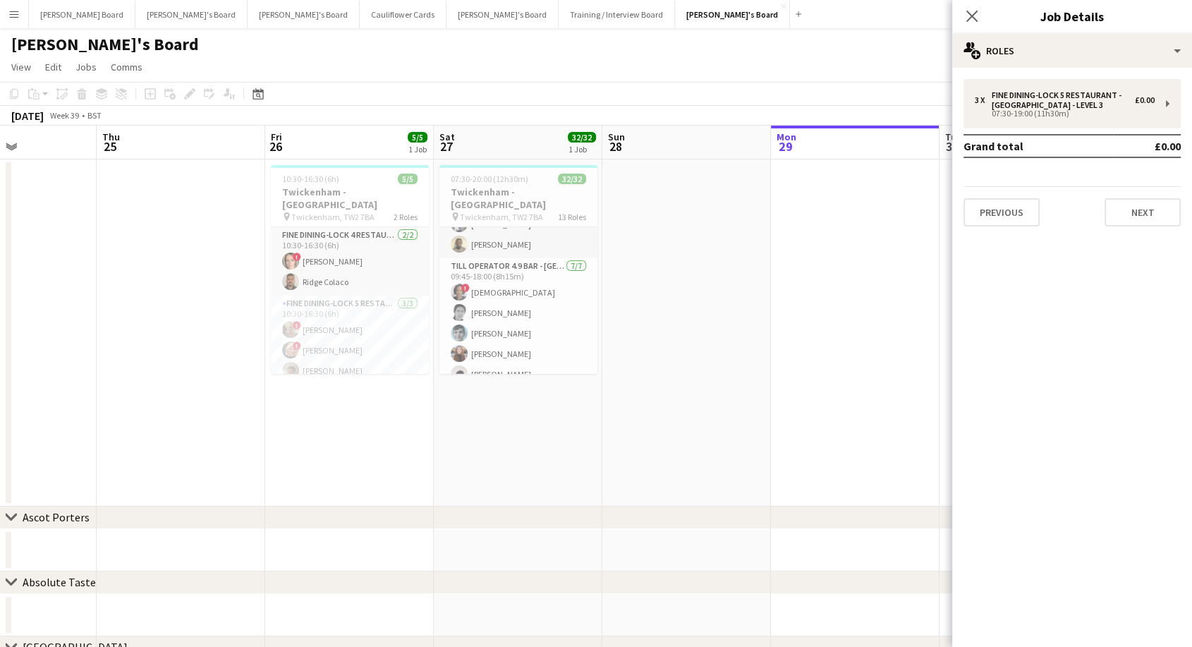
scroll to position [855, 0]
click at [353, 336] on app-card-role "Fine Dining-LOCK 5 RESTAURANT - EAST STAND - LEVEL 3 3/3 10:30-16:30 (6h) ! Jac…" at bounding box center [350, 339] width 158 height 89
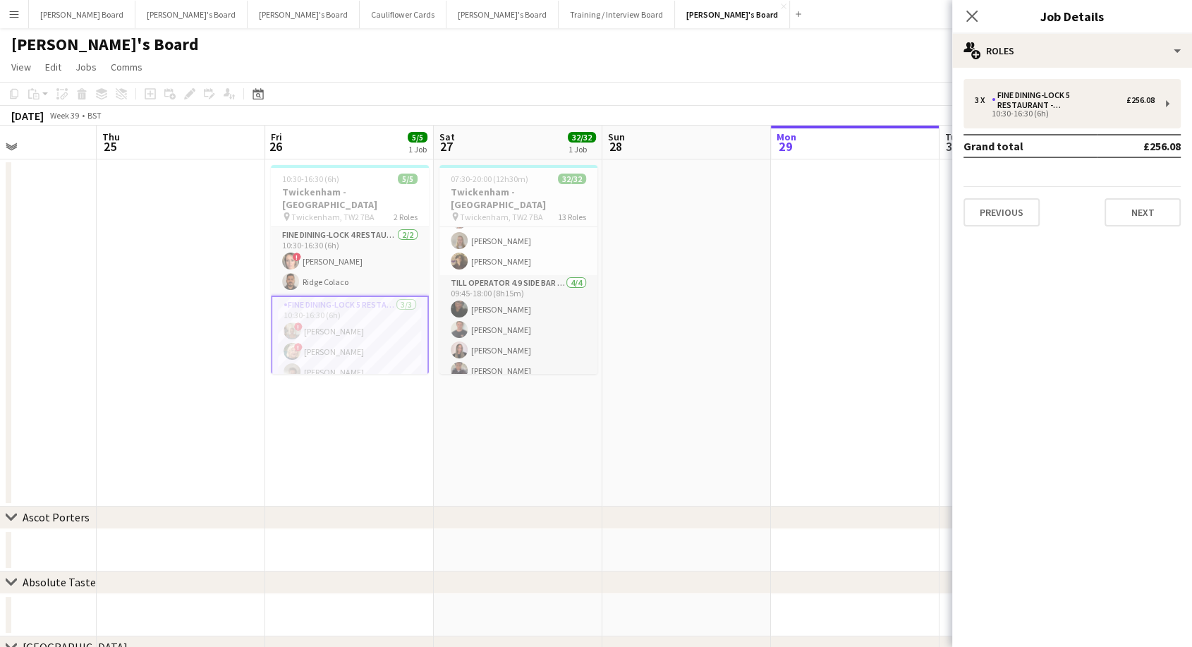
scroll to position [852, 0]
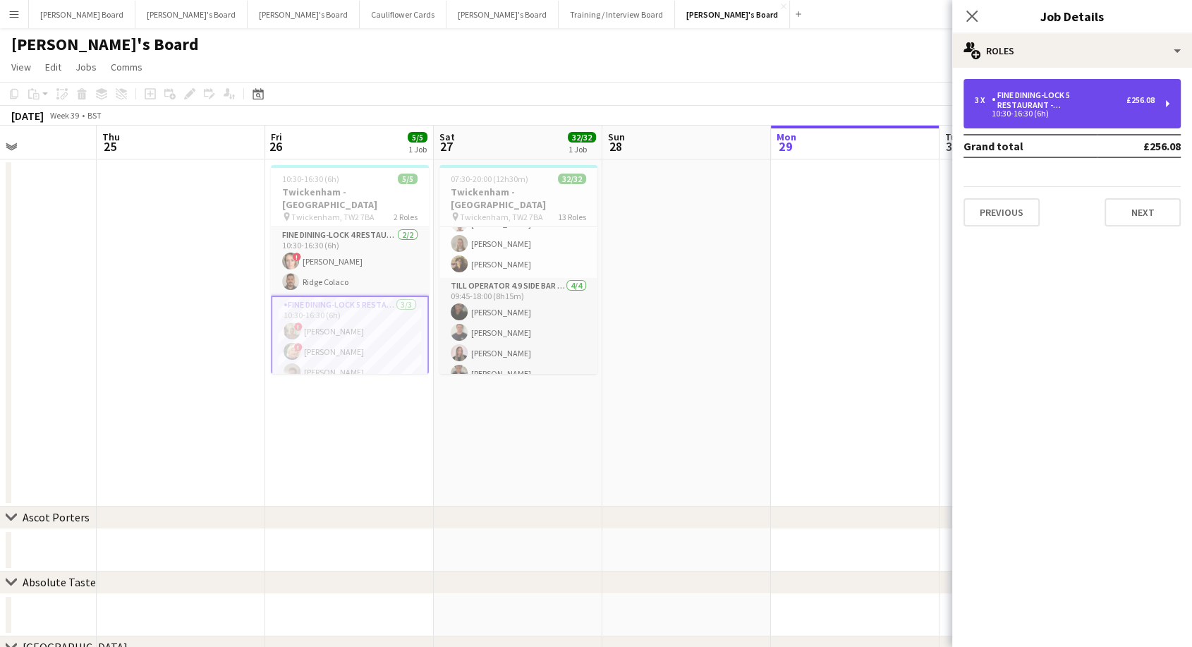
click at [1040, 105] on div "Fine Dining-LOCK 5 RESTAURANT - [GEOGRAPHIC_DATA] - LEVEL 3" at bounding box center [1058, 100] width 135 height 20
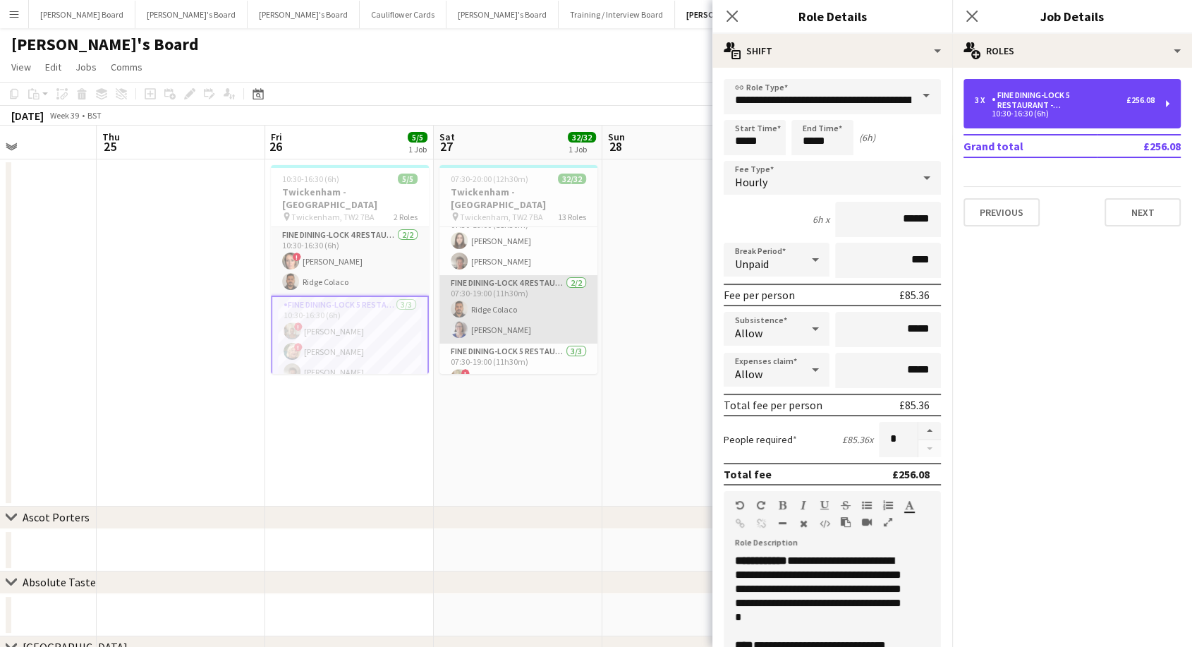
scroll to position [0, 0]
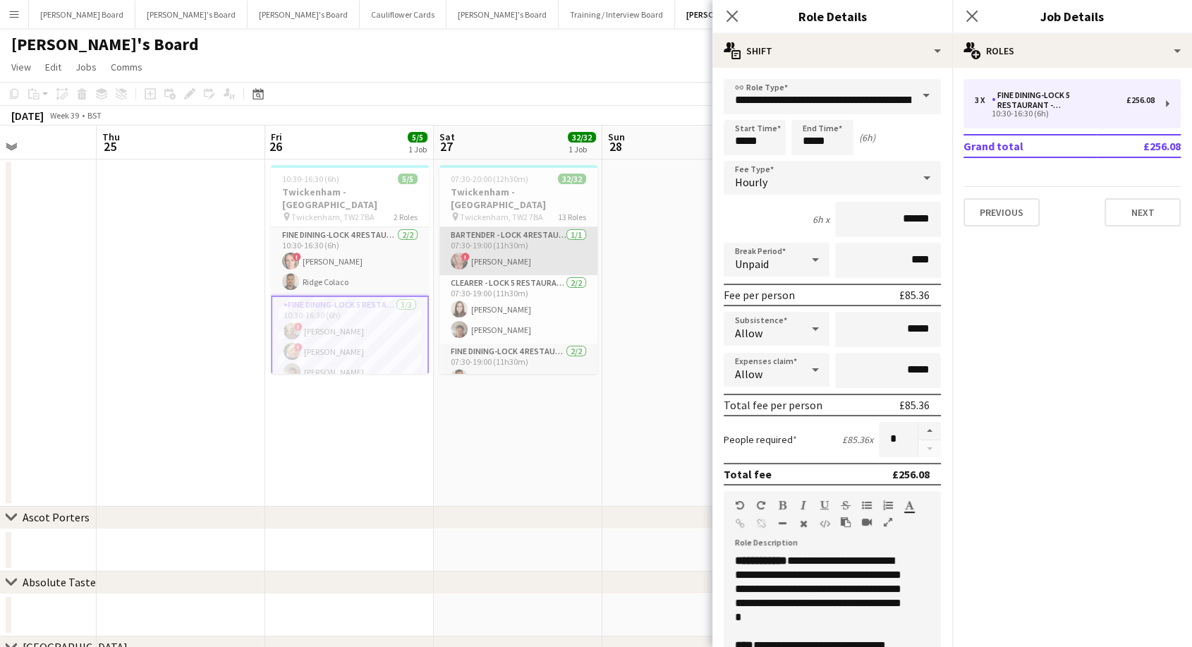
click at [527, 249] on app-card-role "Bartender - LOCK 4 RESTAURANT - EAST STAND - LEVEL 3 1/1 07:30-19:00 (11h30m) !…" at bounding box center [518, 251] width 158 height 48
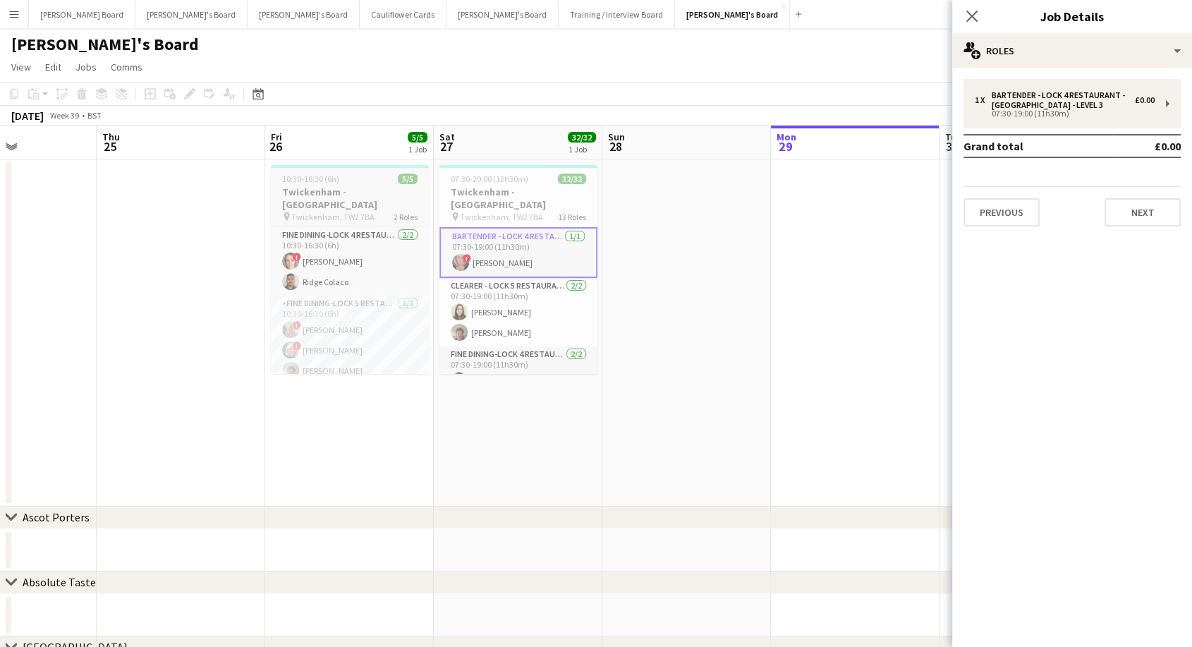
click at [334, 212] on span "Twickenham, TW2 7BA" at bounding box center [332, 217] width 83 height 11
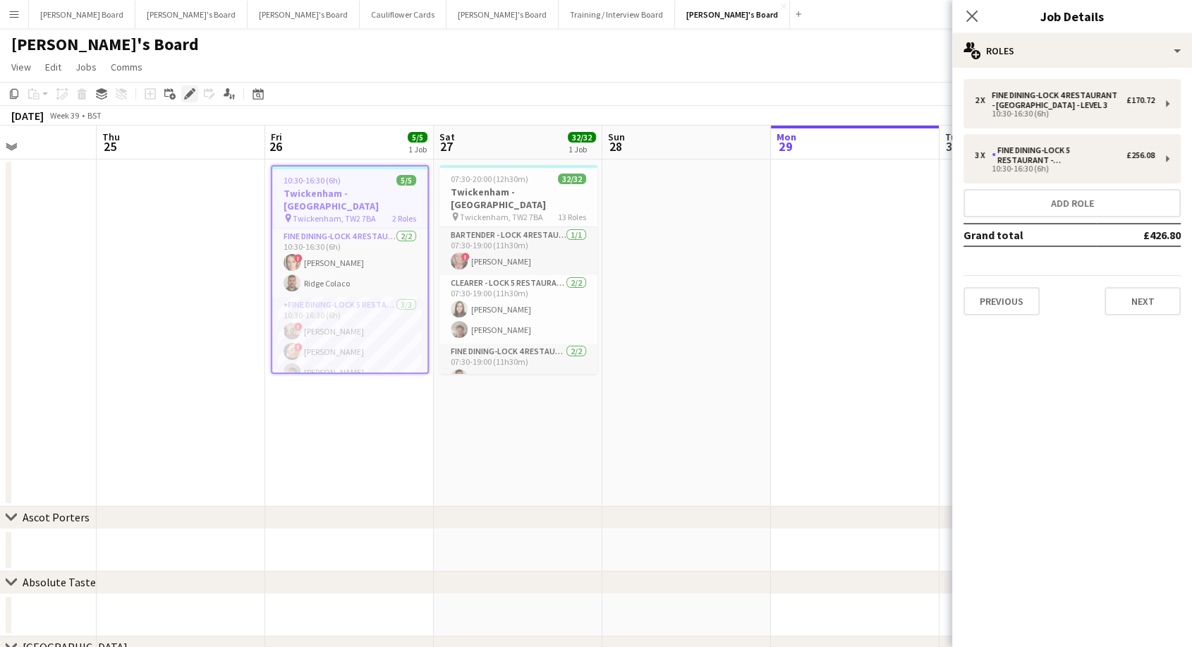
click at [195, 94] on div "Edit" at bounding box center [189, 93] width 17 height 17
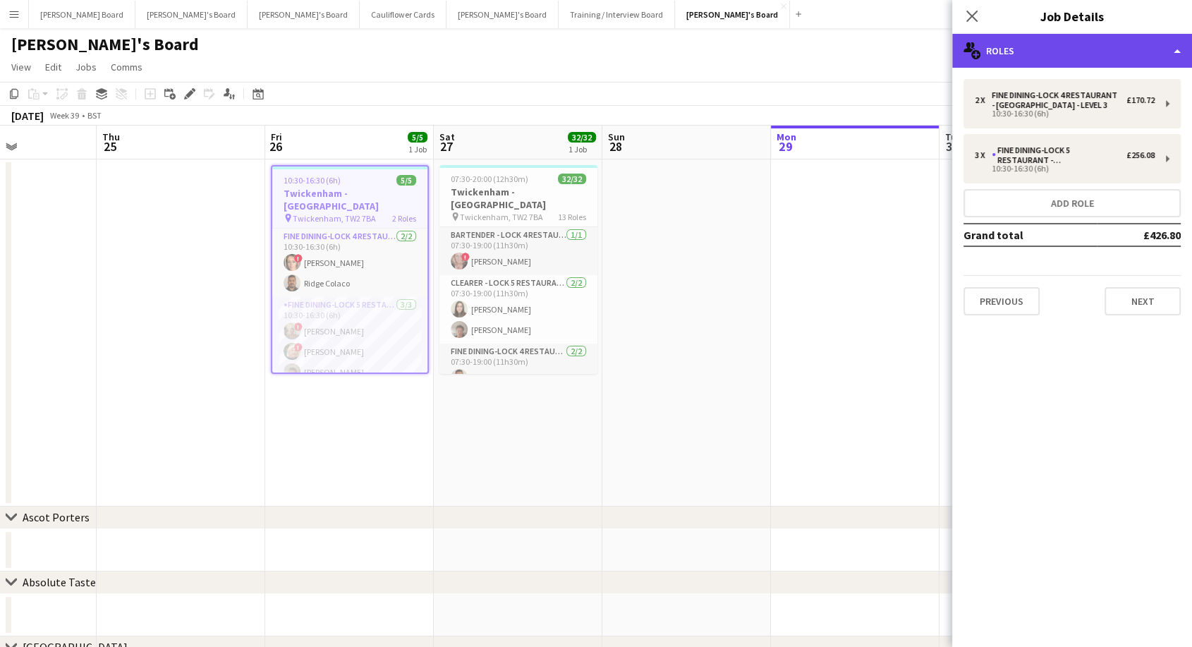
click at [1039, 51] on div "multiple-users-add Roles" at bounding box center [1072, 51] width 240 height 34
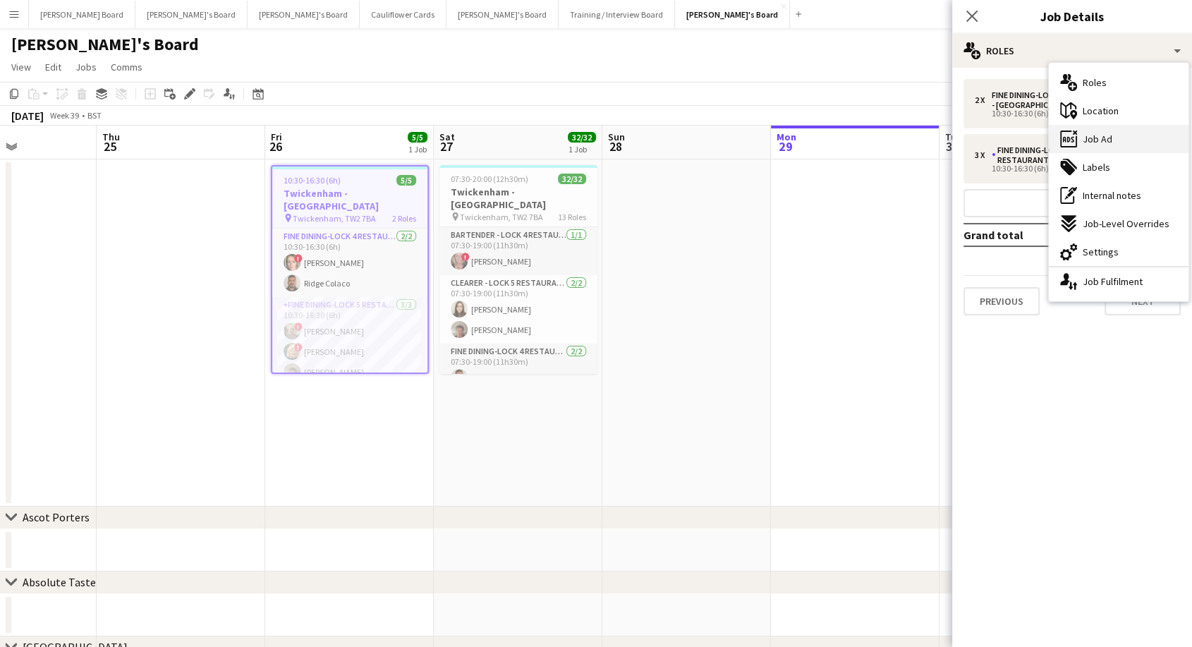
click at [1101, 139] on span "Job Ad" at bounding box center [1097, 139] width 30 height 13
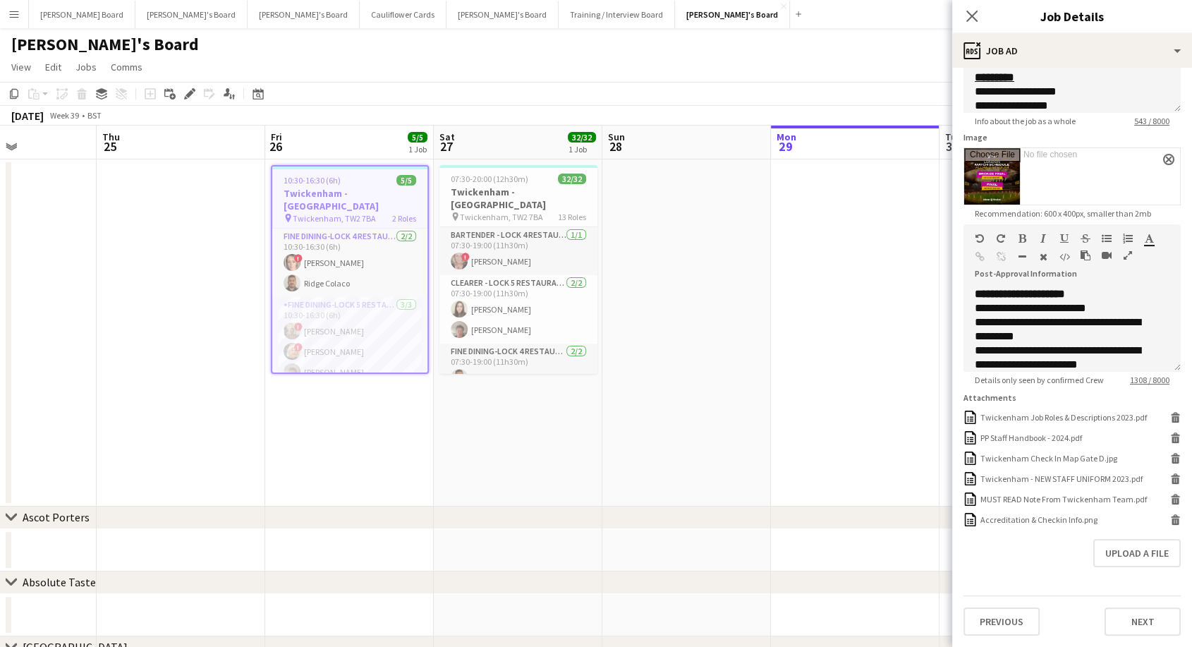
scroll to position [230, 0]
click at [503, 183] on span "07:30-20:00 (12h30m)" at bounding box center [490, 178] width 78 height 11
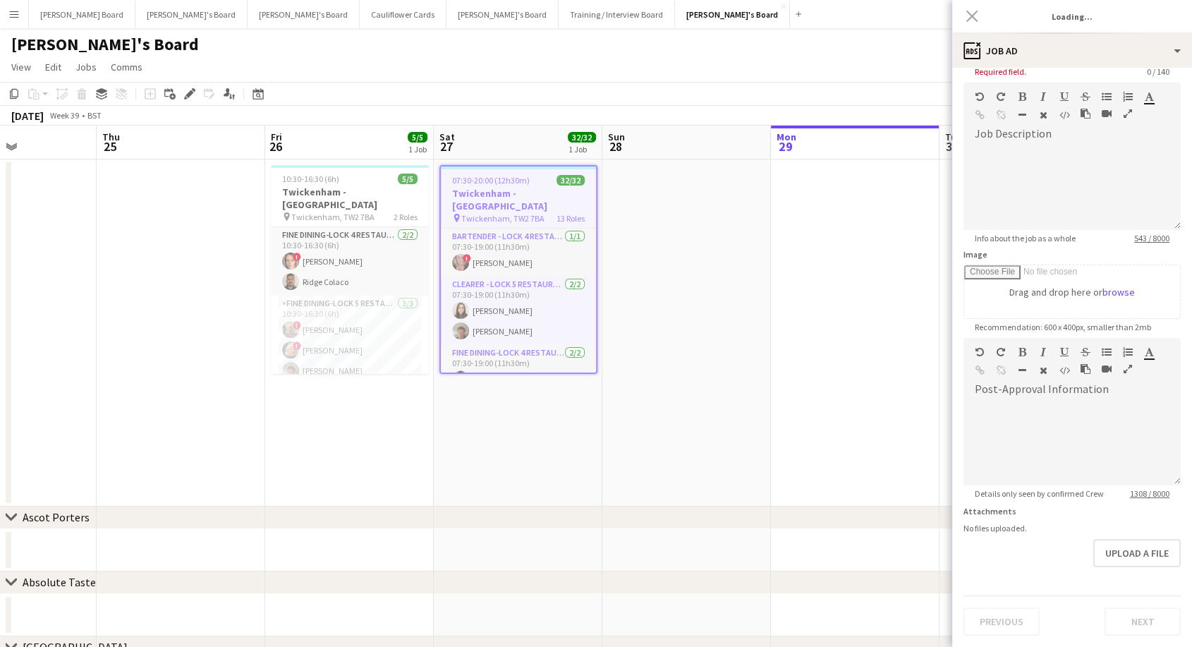
type input "**********"
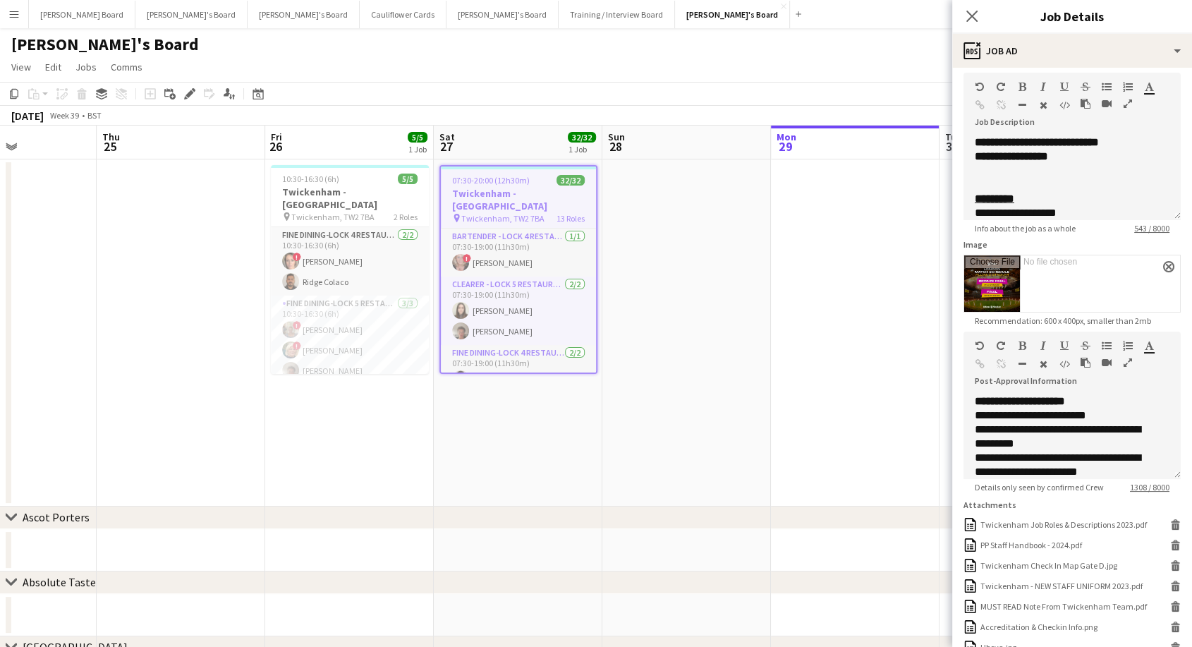
scroll to position [197, 0]
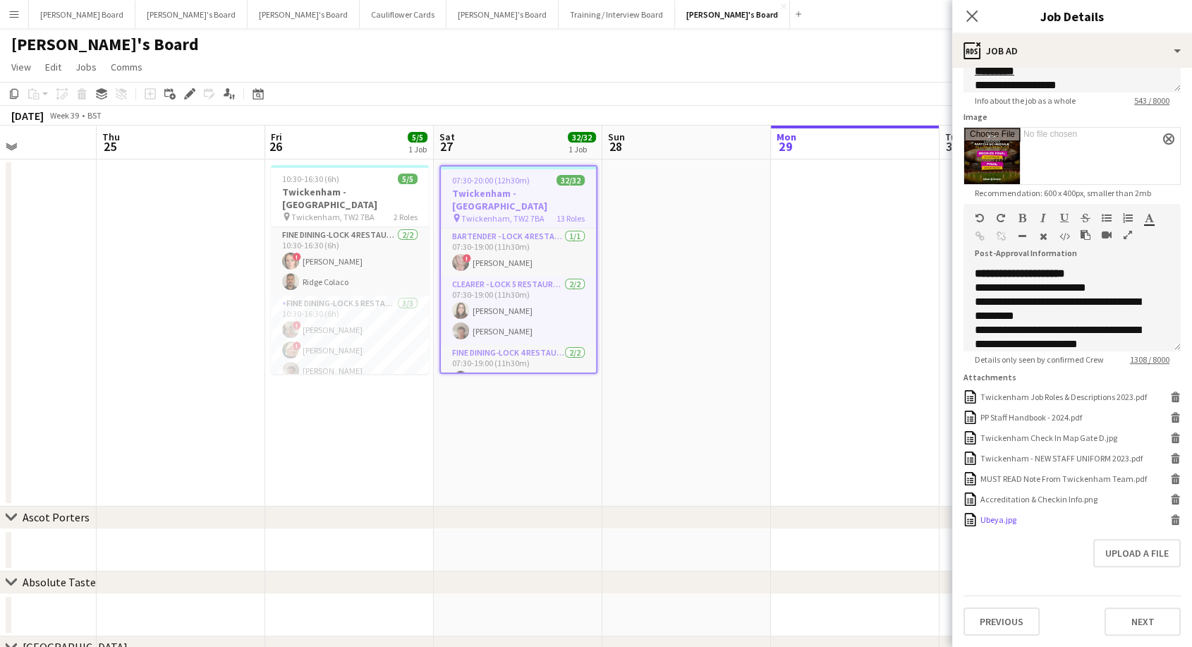
click at [1001, 521] on div "Ubeya.jpg" at bounding box center [998, 519] width 36 height 11
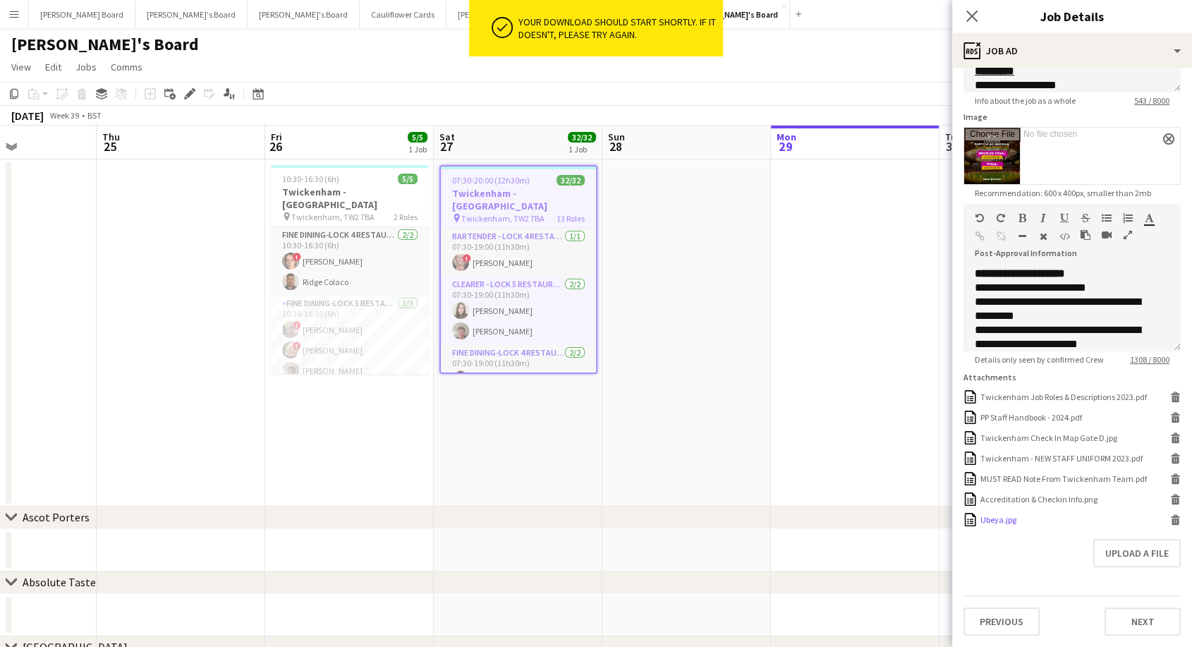
click at [1001, 521] on div "Ubeya.jpg" at bounding box center [998, 519] width 36 height 11
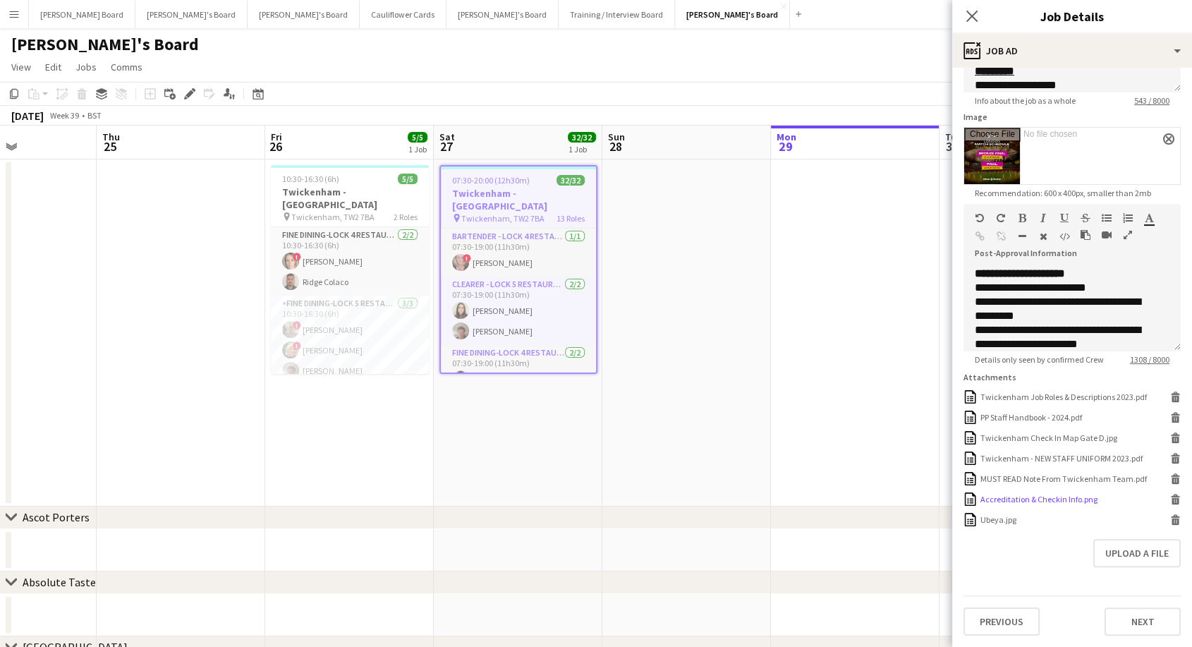
click at [1026, 503] on div "Accreditation & Checkin Info.png" at bounding box center [1038, 499] width 117 height 11
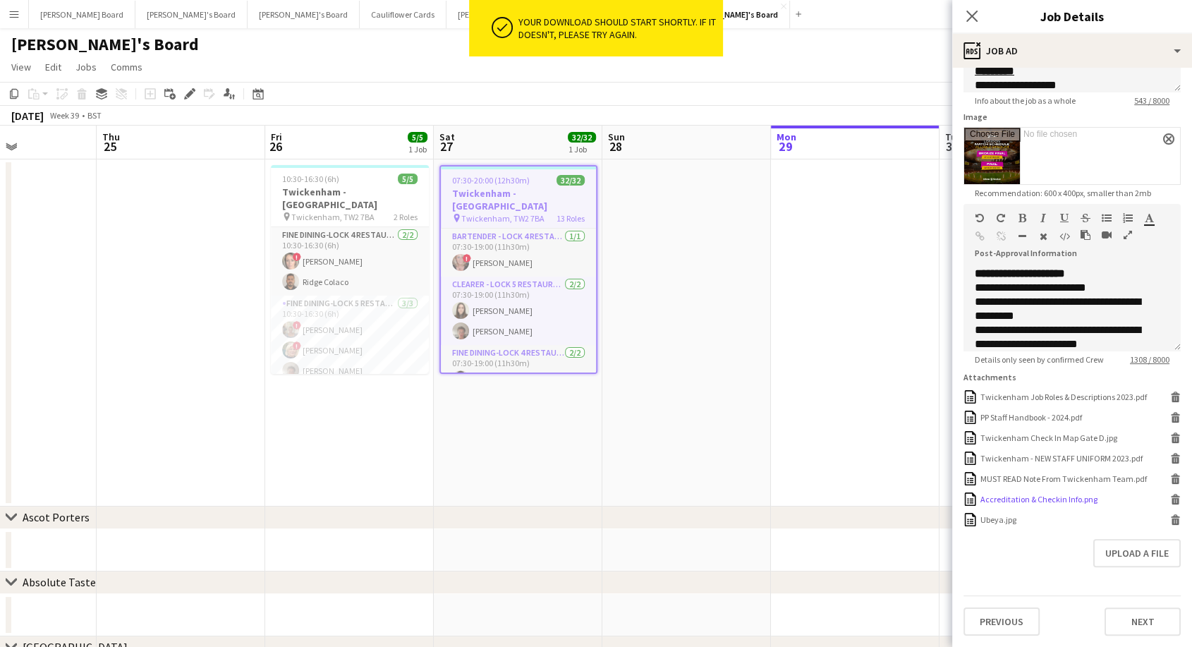
click at [1026, 503] on div "Accreditation & Checkin Info.png" at bounding box center [1038, 499] width 117 height 11
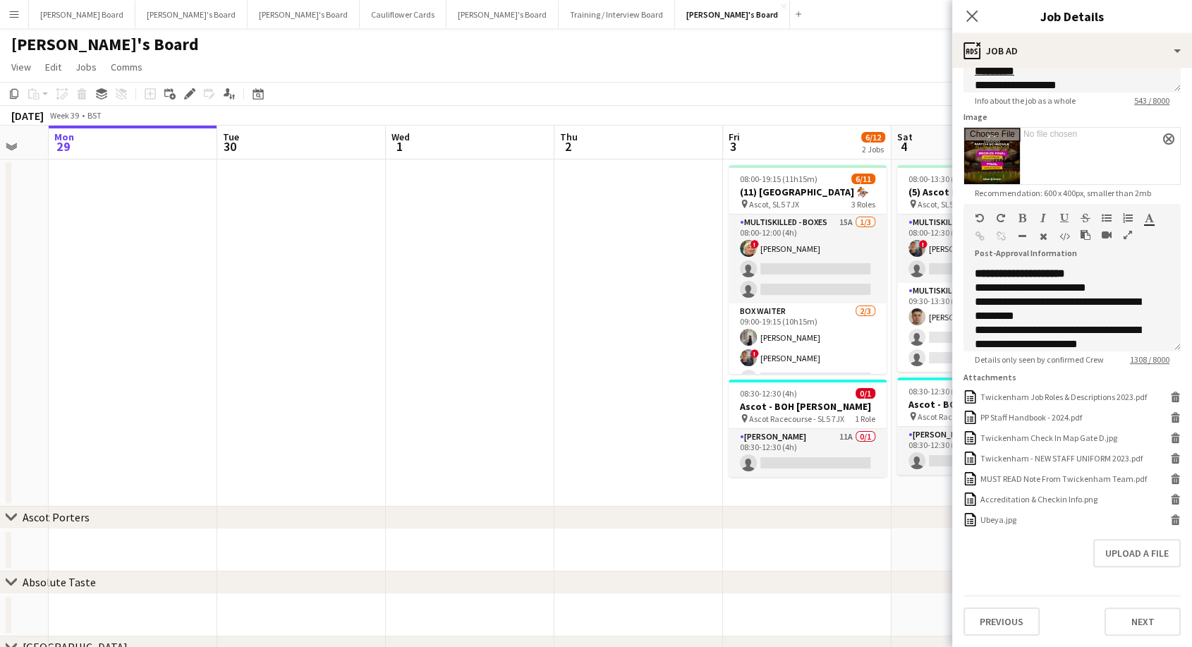
scroll to position [0, 477]
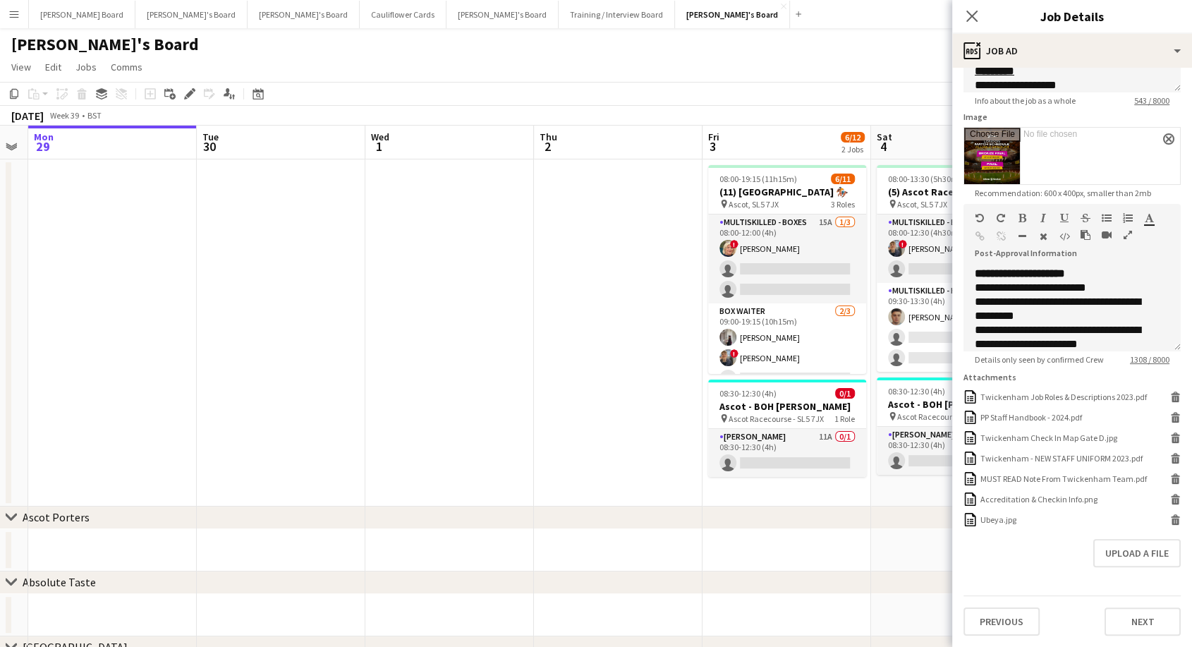
drag, startPoint x: 775, startPoint y: 369, endPoint x: 32, endPoint y: 324, distance: 743.8
click at [32, 324] on app-calendar-viewport "Fri 26 5/5 1 Job Sat 27 32/32 1 Job Sun 28 Mon 29 Tue 30 Wed 1 Thu 2 Fri 3 6/12…" at bounding box center [596, 543] width 1192 height 835
click at [969, 14] on icon at bounding box center [971, 15] width 13 height 13
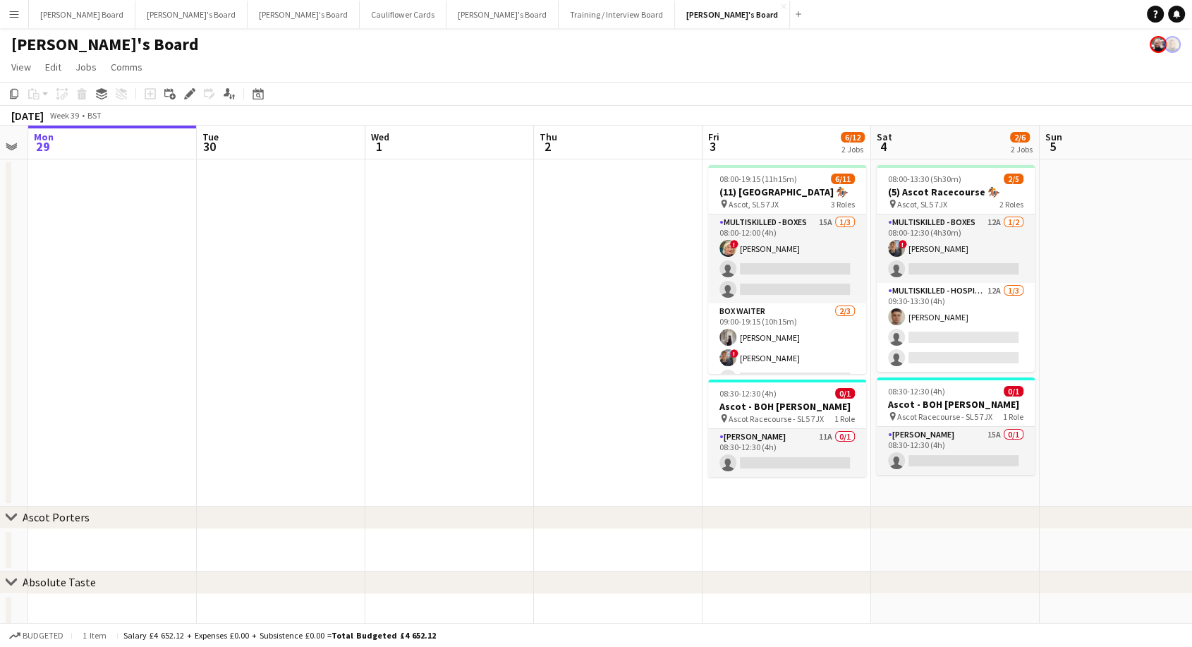
scroll to position [0, 0]
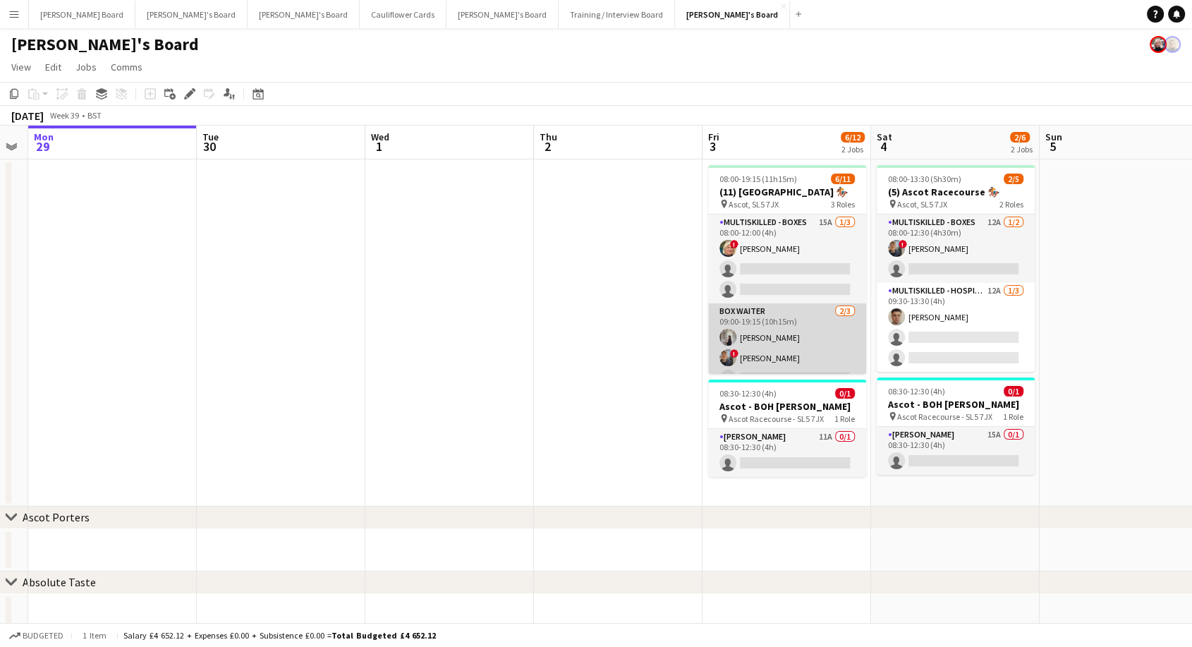
click at [829, 331] on app-card-role "BOX Waiter 2/3 09:00-19:15 (10h15m) Sabrina Farruggio ! Alex Buchholdt single-n…" at bounding box center [787, 347] width 158 height 89
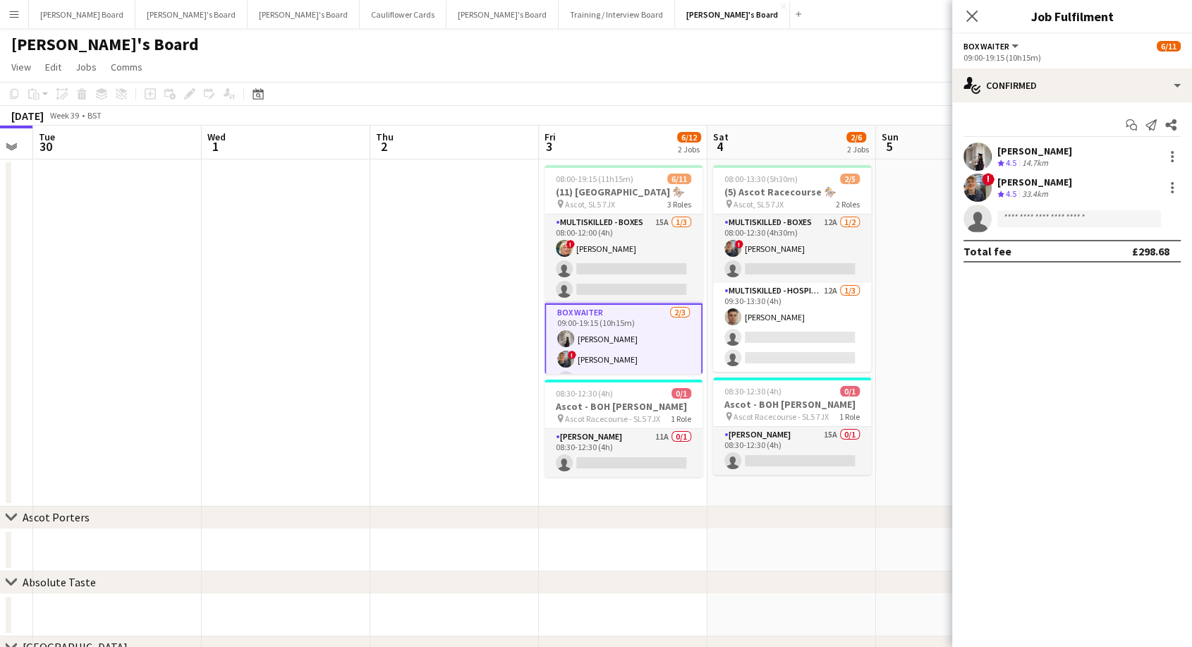
scroll to position [0, 398]
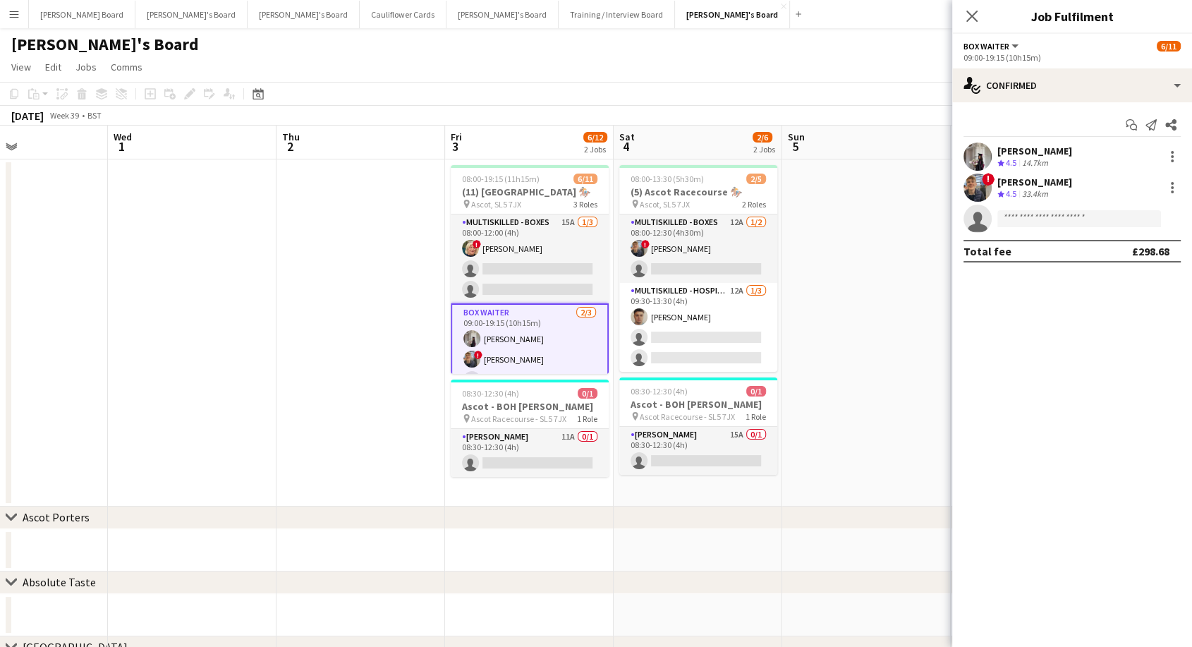
drag, startPoint x: 570, startPoint y: 362, endPoint x: 312, endPoint y: 343, distance: 258.0
click at [312, 343] on app-calendar-viewport "Sun 28 Mon 29 Tue 30 Wed 1 Thu 2 Fri 3 6/12 2 Jobs Sat 4 2/6 2 Jobs Sun 5 Mon 6…" at bounding box center [596, 543] width 1192 height 835
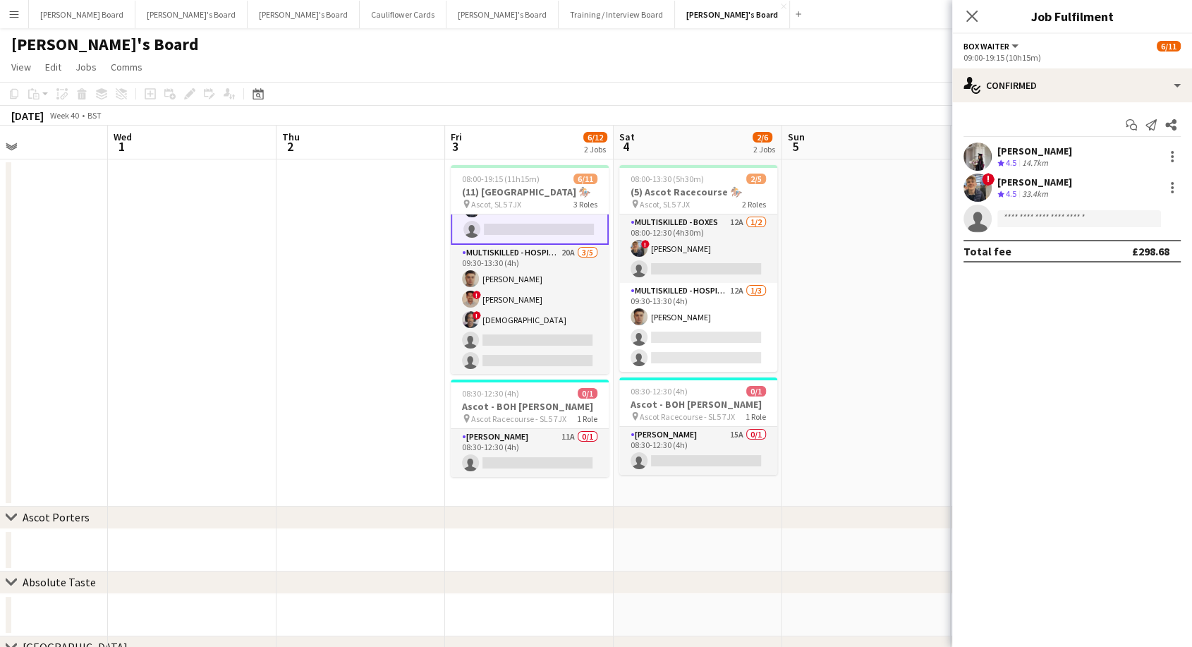
scroll to position [72, 0]
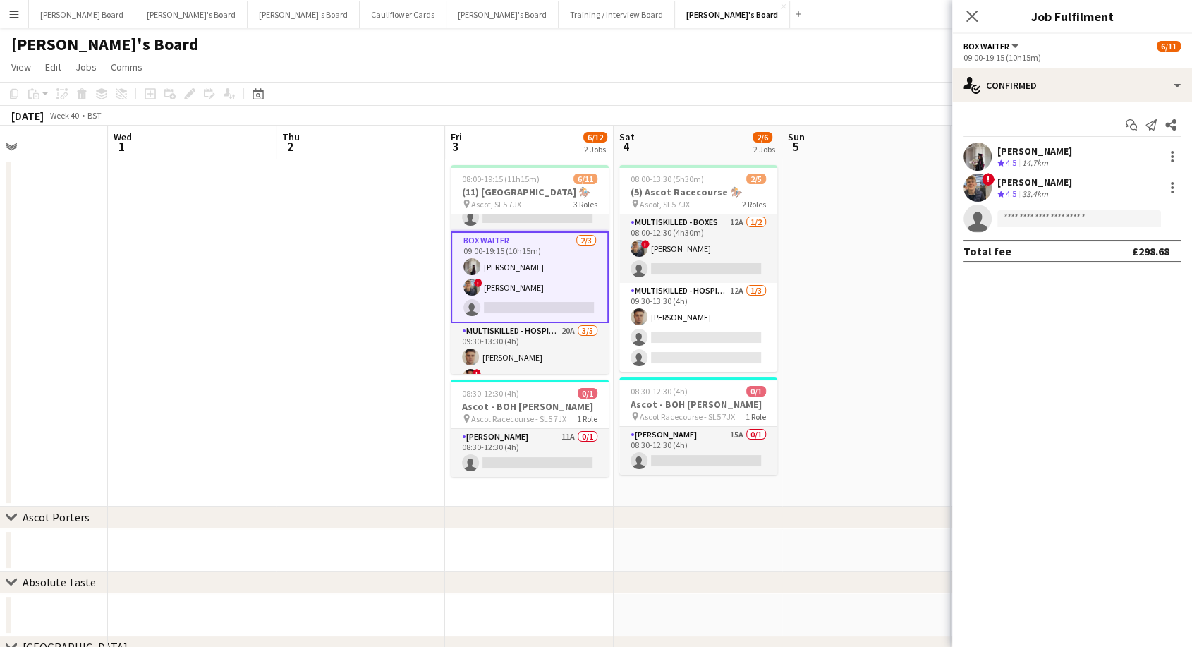
drag, startPoint x: 1036, startPoint y: 146, endPoint x: 1082, endPoint y: 150, distance: 46.0
click at [1082, 150] on div "Sabrina Farruggio Crew rating 4.5 14.7km" at bounding box center [1072, 156] width 240 height 28
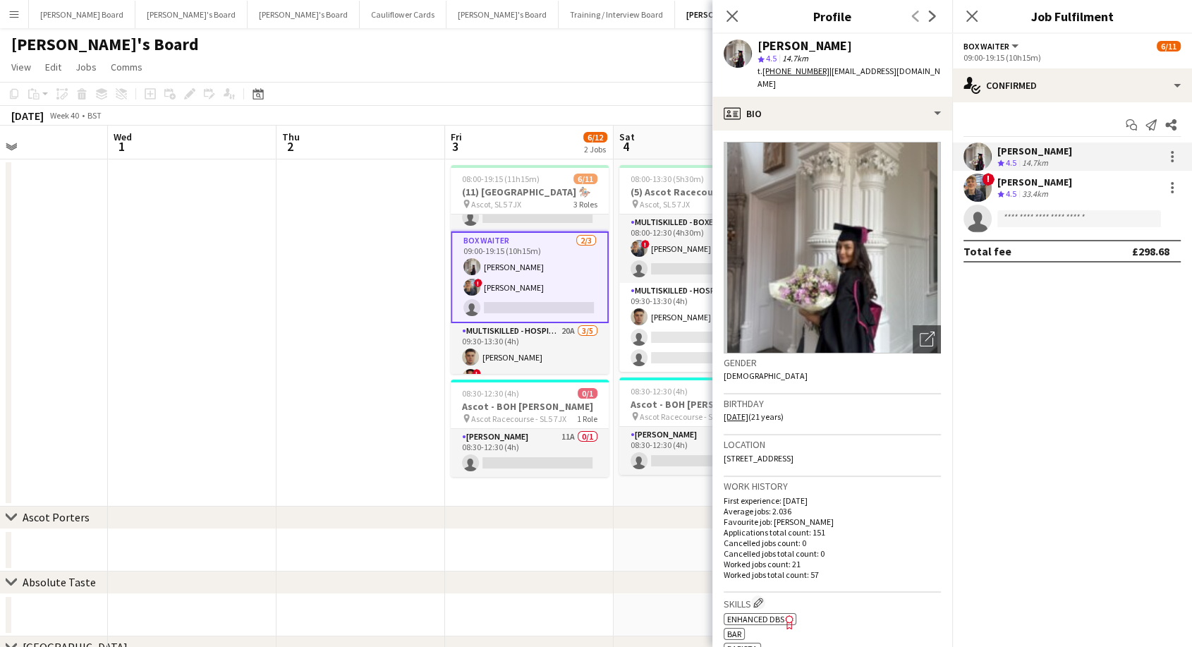
drag, startPoint x: 824, startPoint y: 70, endPoint x: 937, endPoint y: 73, distance: 113.5
click at [937, 73] on span "| sabrinafarruggio15@icloud.com" at bounding box center [848, 77] width 183 height 23
copy span "sabrinafarruggio15@icloud.com"
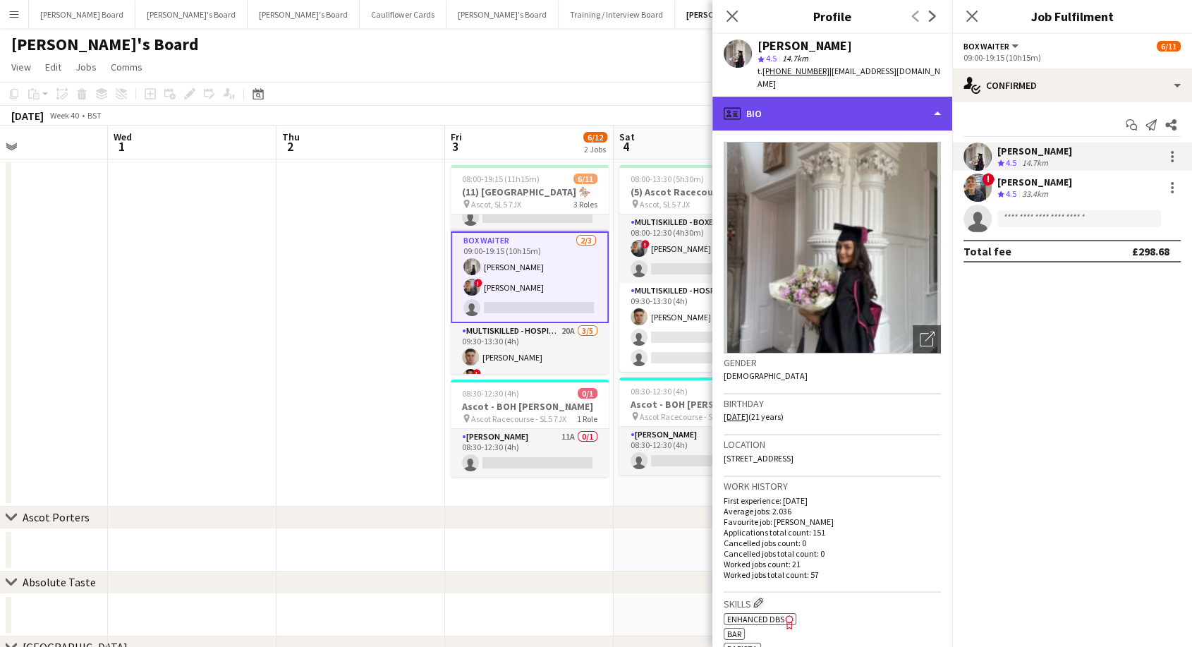
click at [811, 101] on div "profile Bio" at bounding box center [832, 114] width 240 height 34
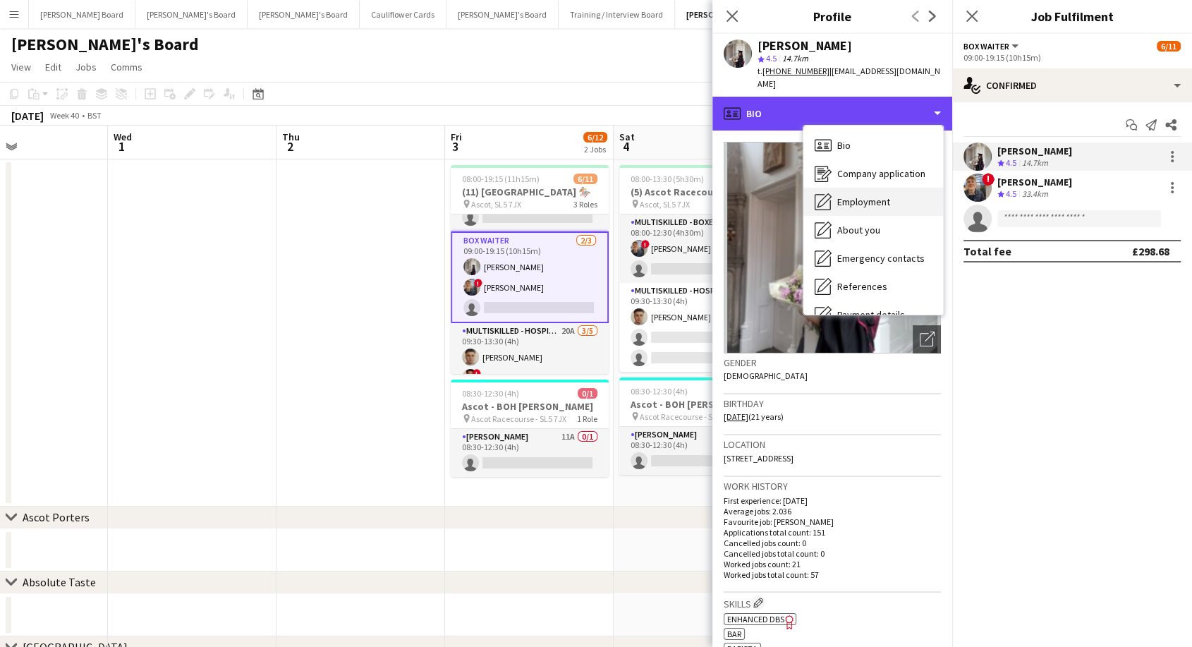
scroll to position [188, 0]
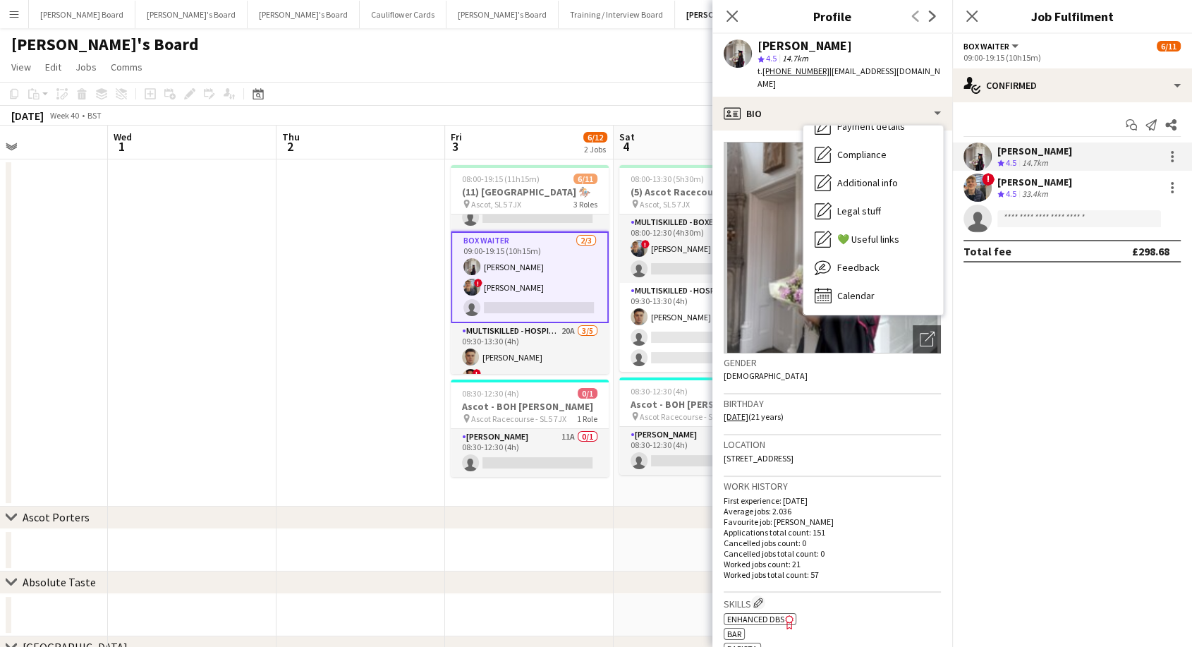
click at [886, 298] on div "Bio Bio Company application Company application Employment Employment About you…" at bounding box center [873, 220] width 140 height 189
click at [883, 289] on div "Calendar Calendar" at bounding box center [873, 295] width 140 height 28
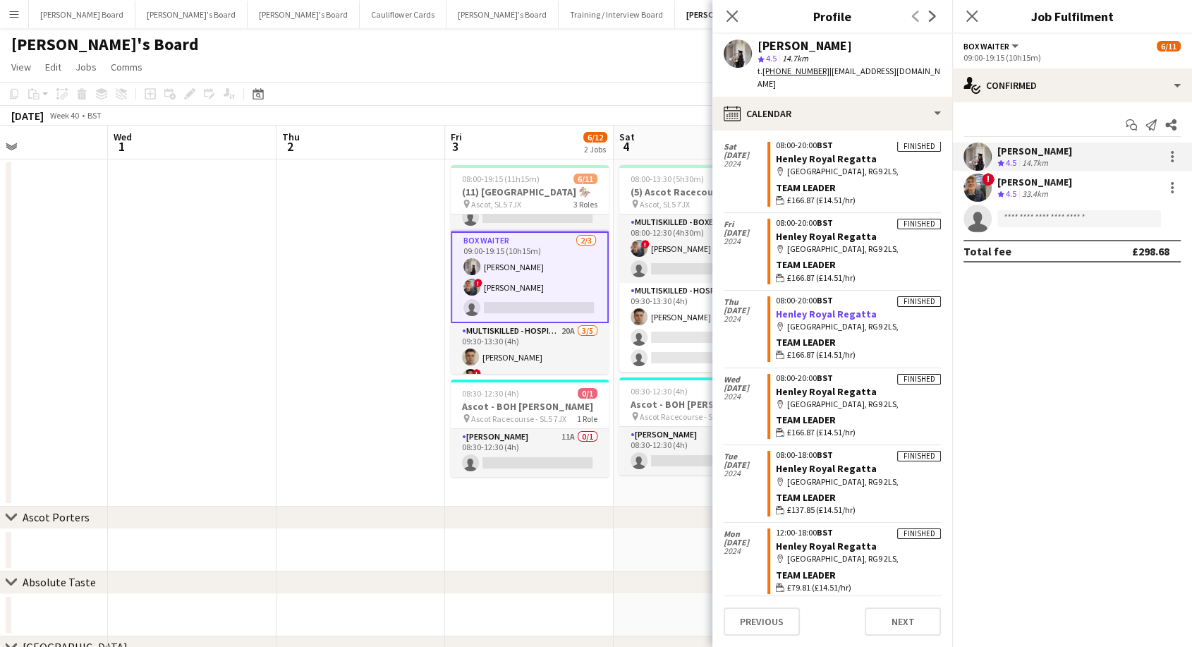
scroll to position [5420, 0]
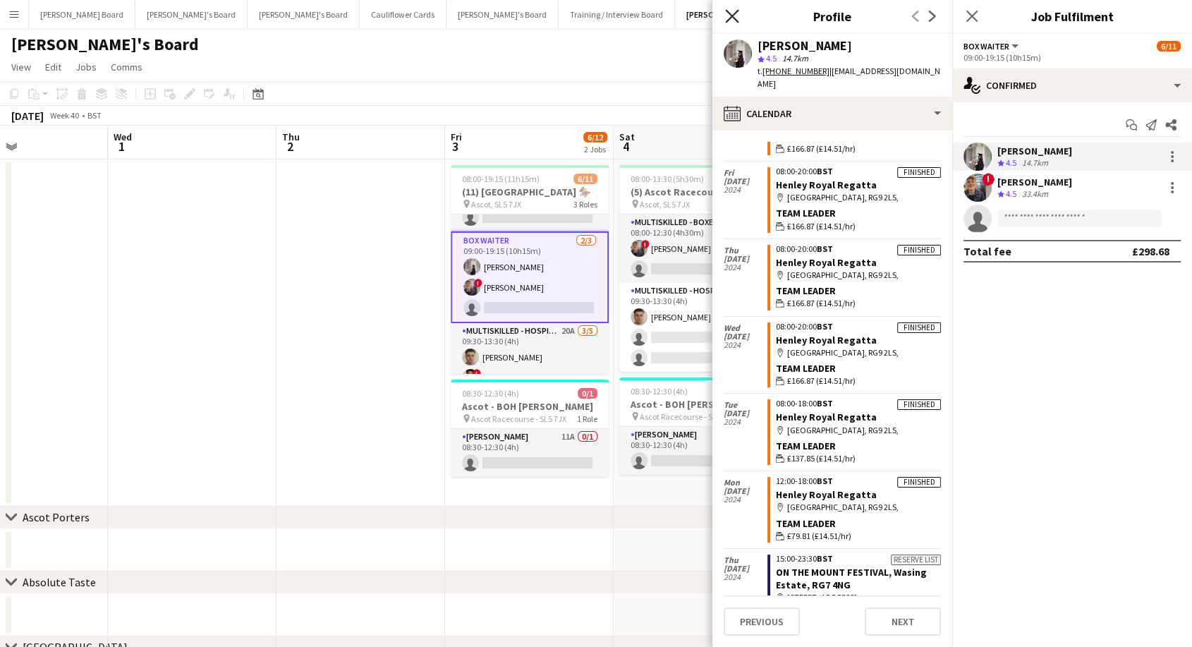
click at [729, 13] on icon "Close pop-in" at bounding box center [731, 15] width 13 height 13
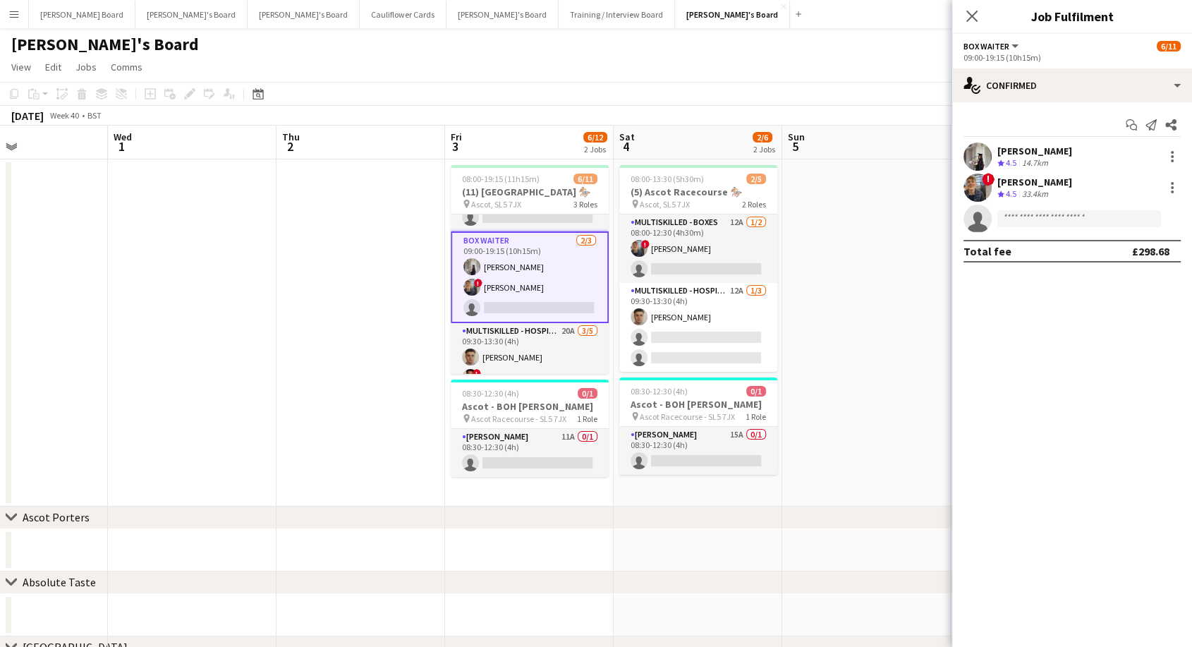
click at [541, 268] on app-card-role "BOX Waiter 2/3 09:00-19:15 (10h15m) Sabrina Farruggio ! Alex Buchholdt single-n…" at bounding box center [530, 277] width 158 height 92
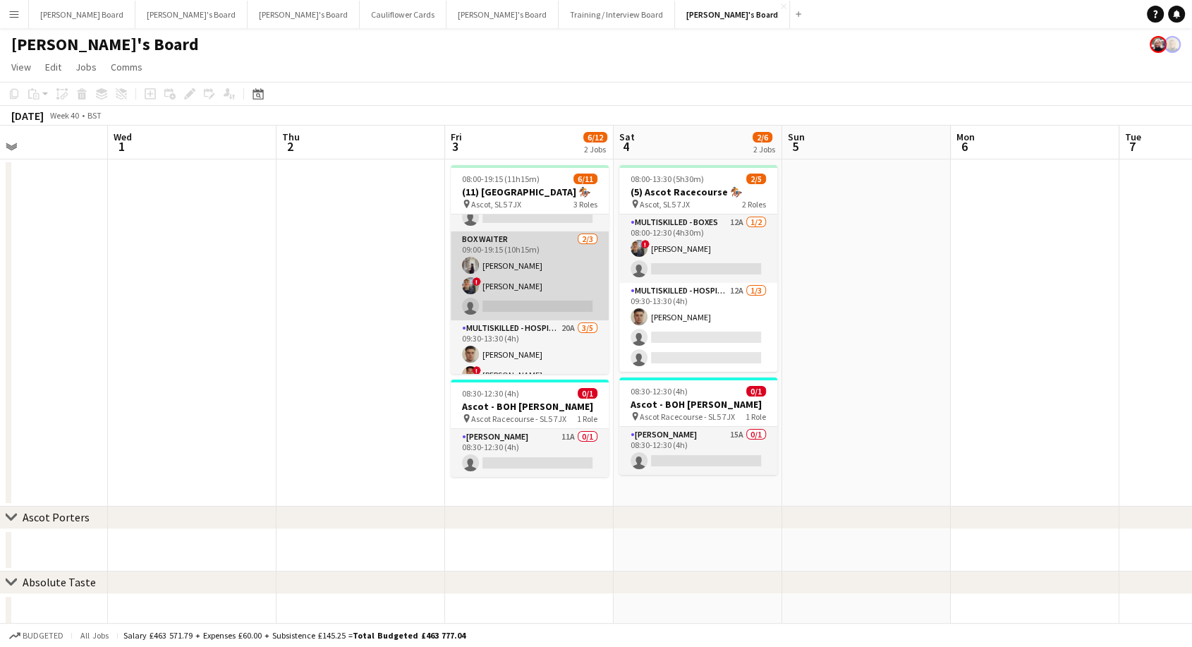
click at [522, 255] on app-card-role "BOX Waiter 2/3 09:00-19:15 (10h15m) Sabrina Farruggio ! Alex Buchholdt single-n…" at bounding box center [530, 275] width 158 height 89
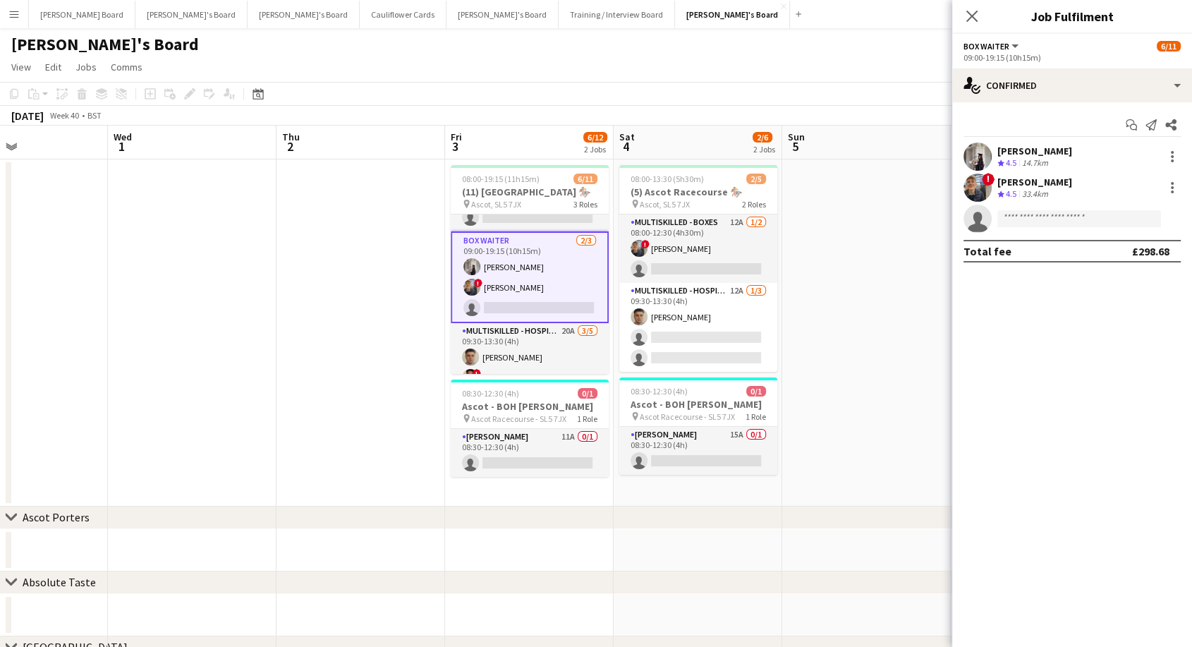
click at [1041, 149] on div "[PERSON_NAME]" at bounding box center [1034, 151] width 75 height 13
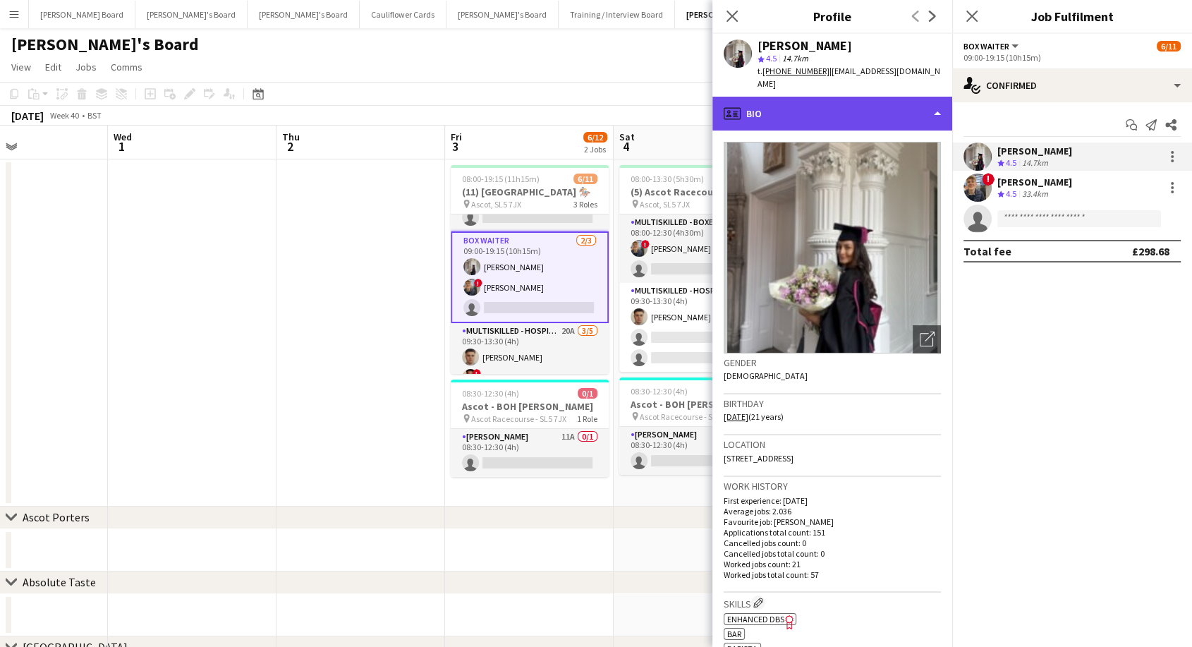
click at [810, 105] on div "profile Bio" at bounding box center [832, 114] width 240 height 34
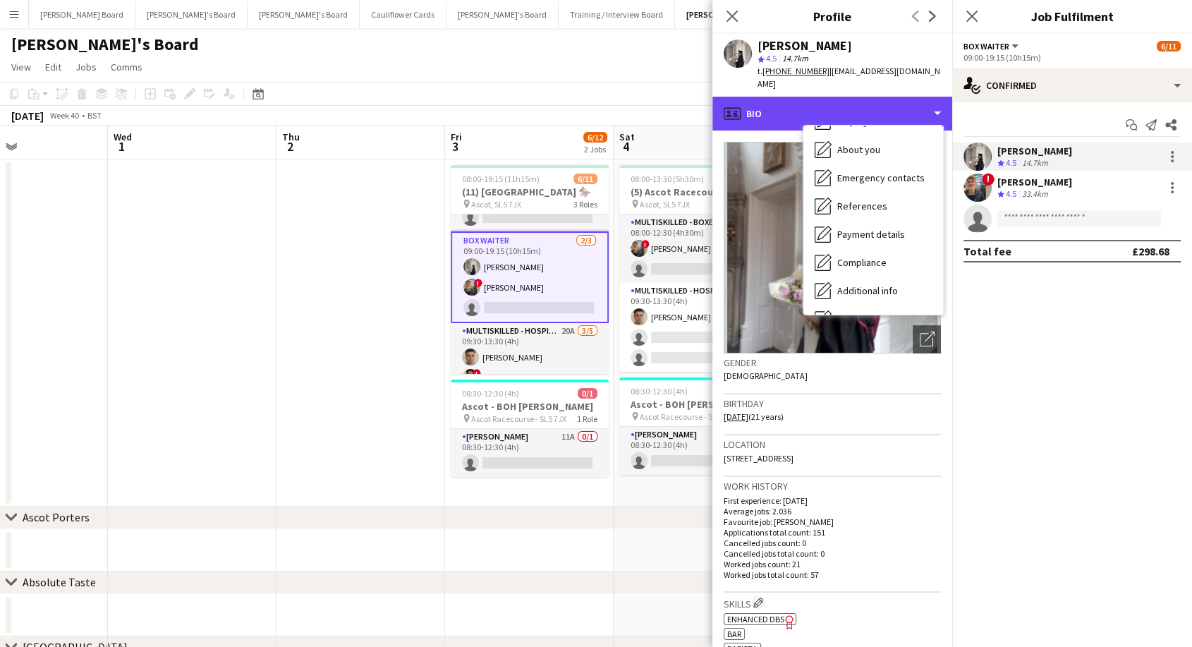
scroll to position [188, 0]
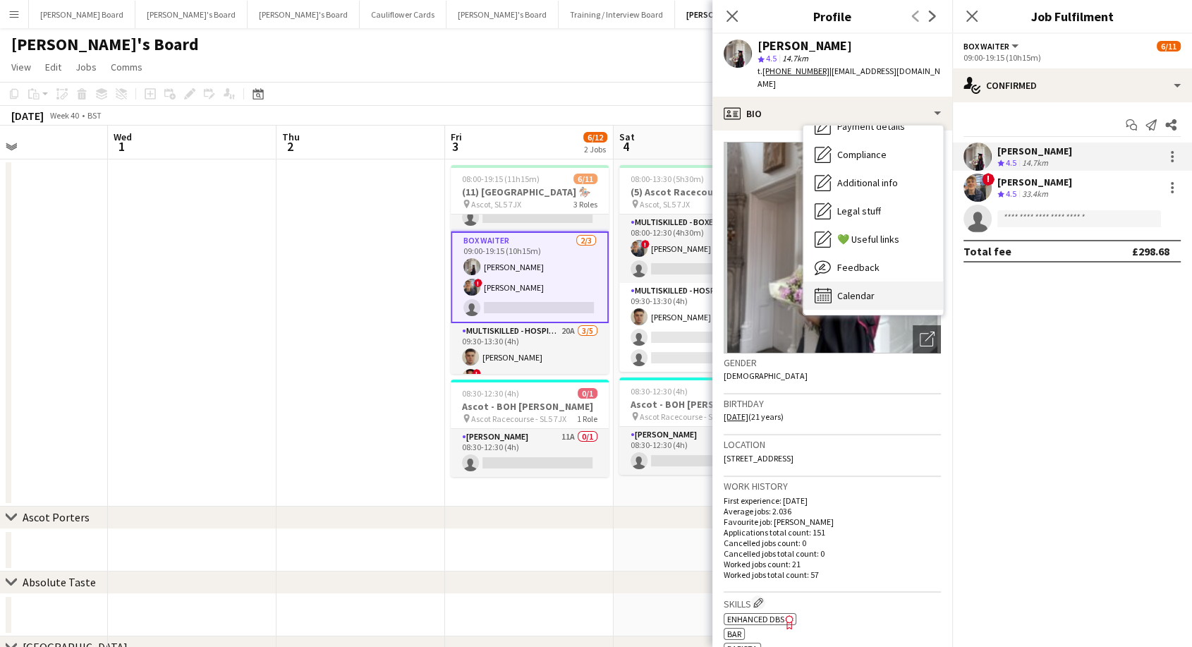
click at [881, 282] on div "Calendar Calendar" at bounding box center [873, 295] width 140 height 28
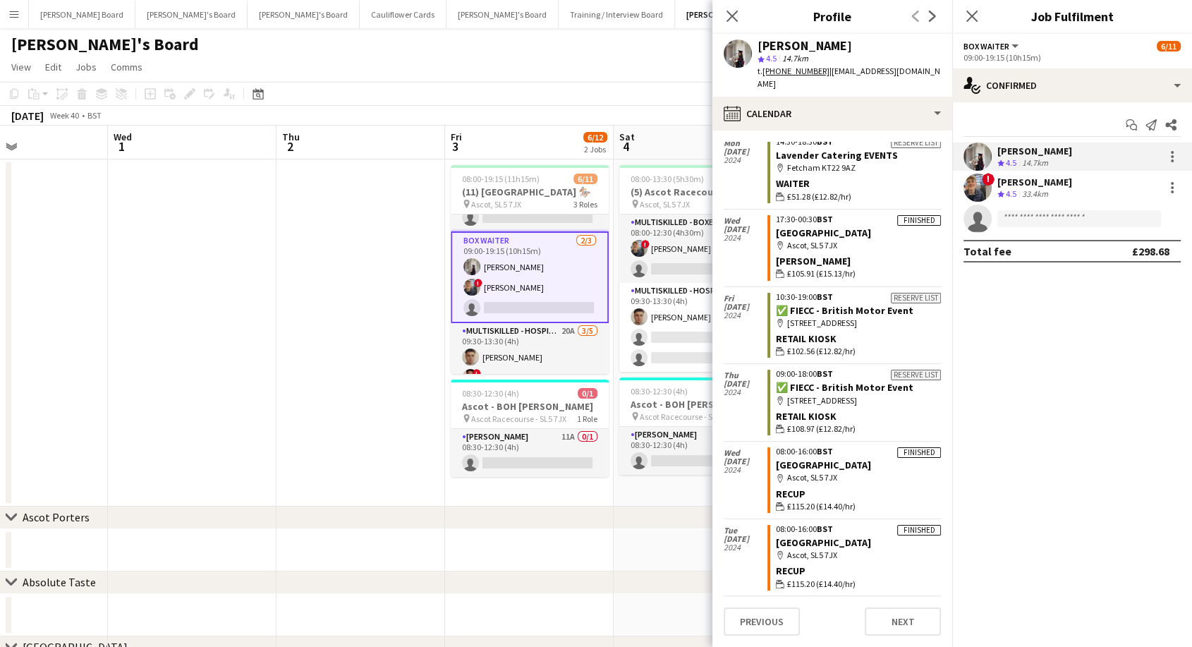
scroll to position [4604, 0]
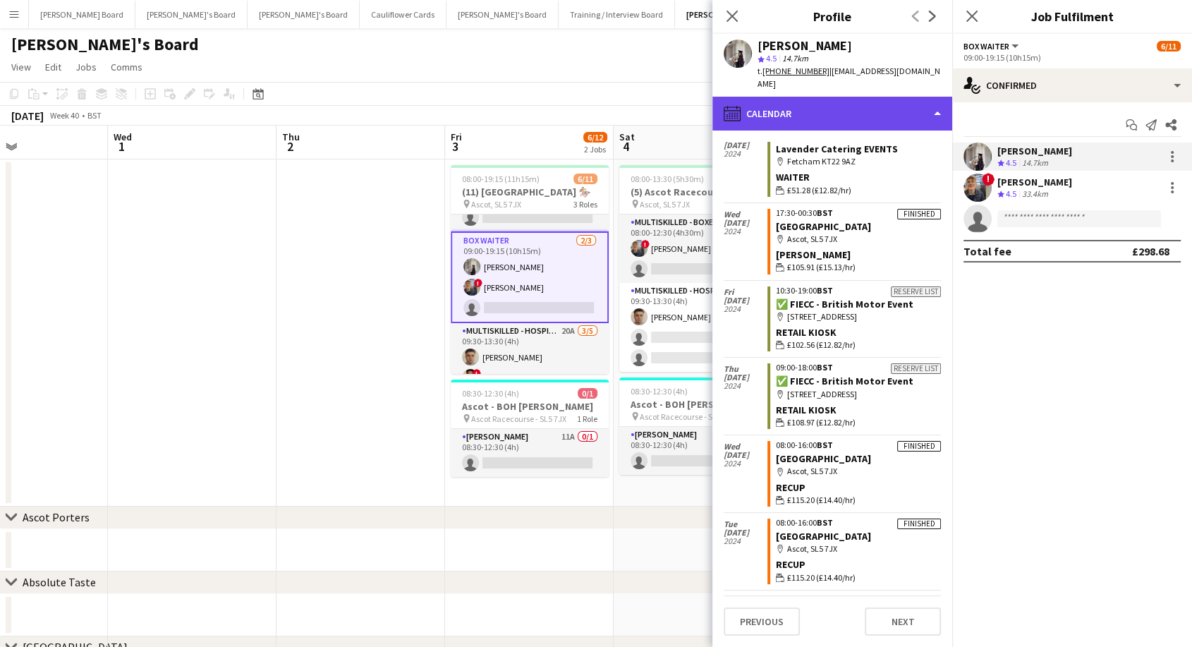
drag, startPoint x: 814, startPoint y: 95, endPoint x: 819, endPoint y: 108, distance: 13.6
click at [814, 97] on div "calendar-full Calendar" at bounding box center [832, 114] width 240 height 34
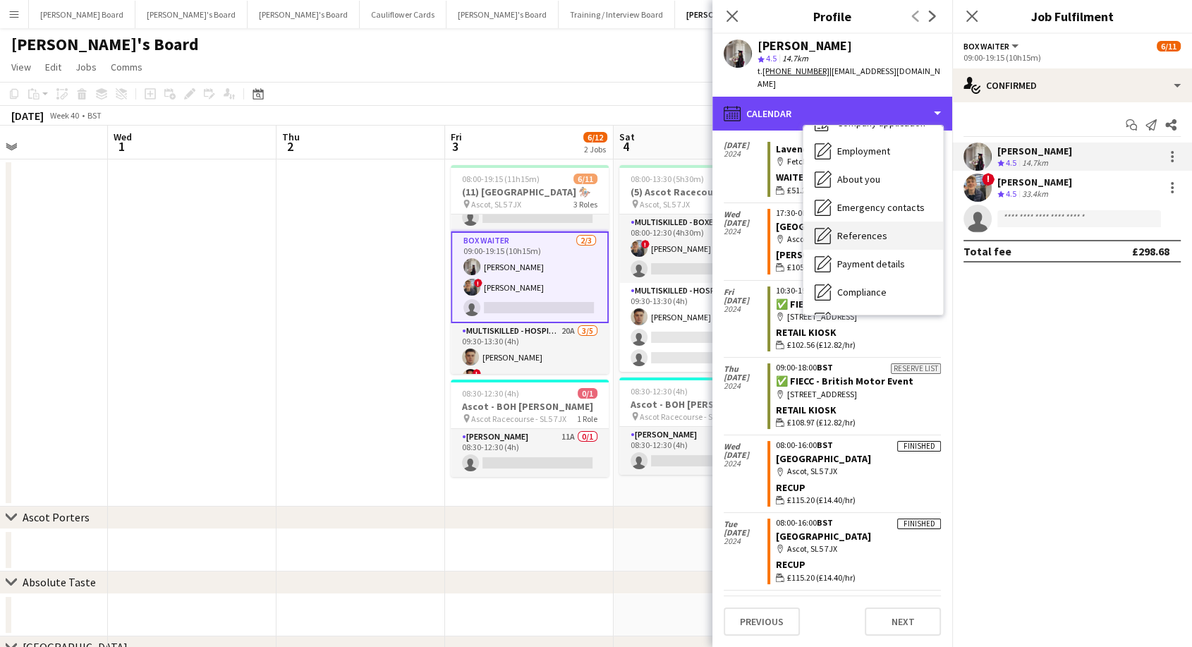
scroll to position [0, 0]
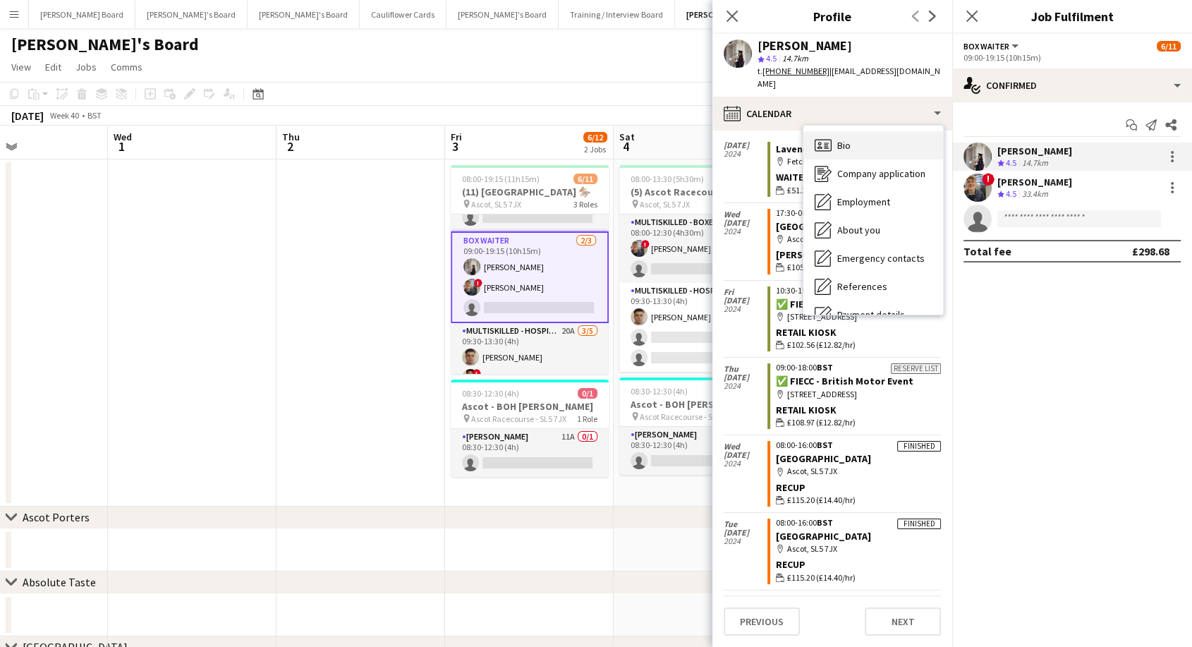
click at [888, 134] on div "Bio Bio" at bounding box center [873, 145] width 140 height 28
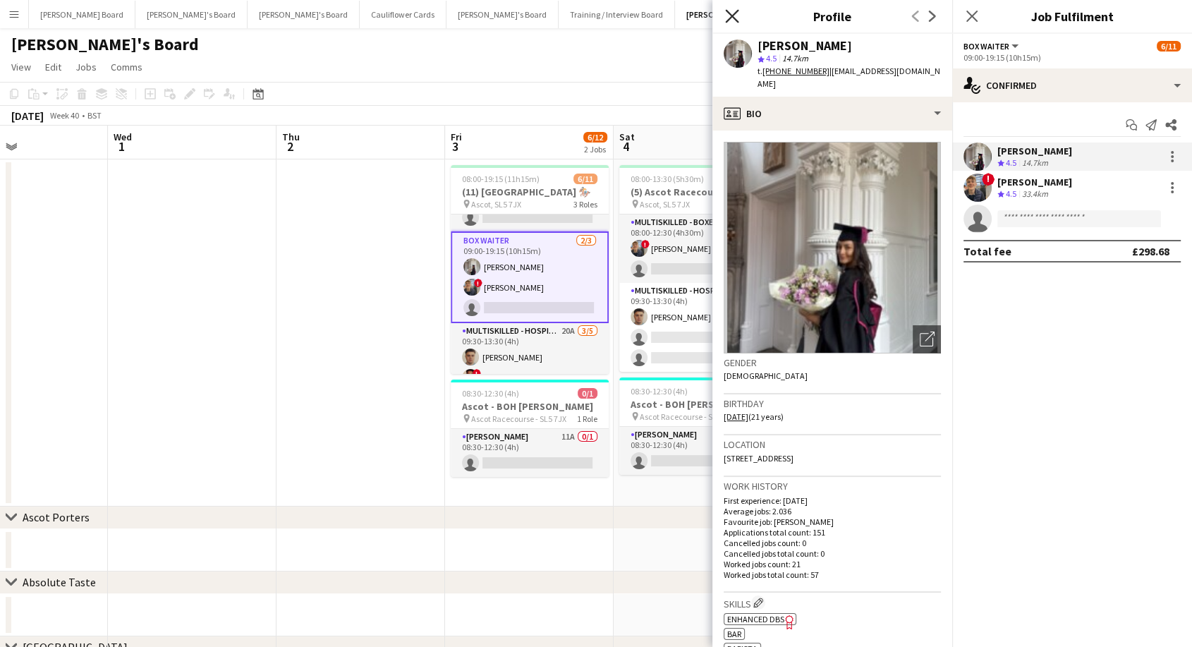
click at [728, 11] on icon "Close pop-in" at bounding box center [731, 15] width 13 height 13
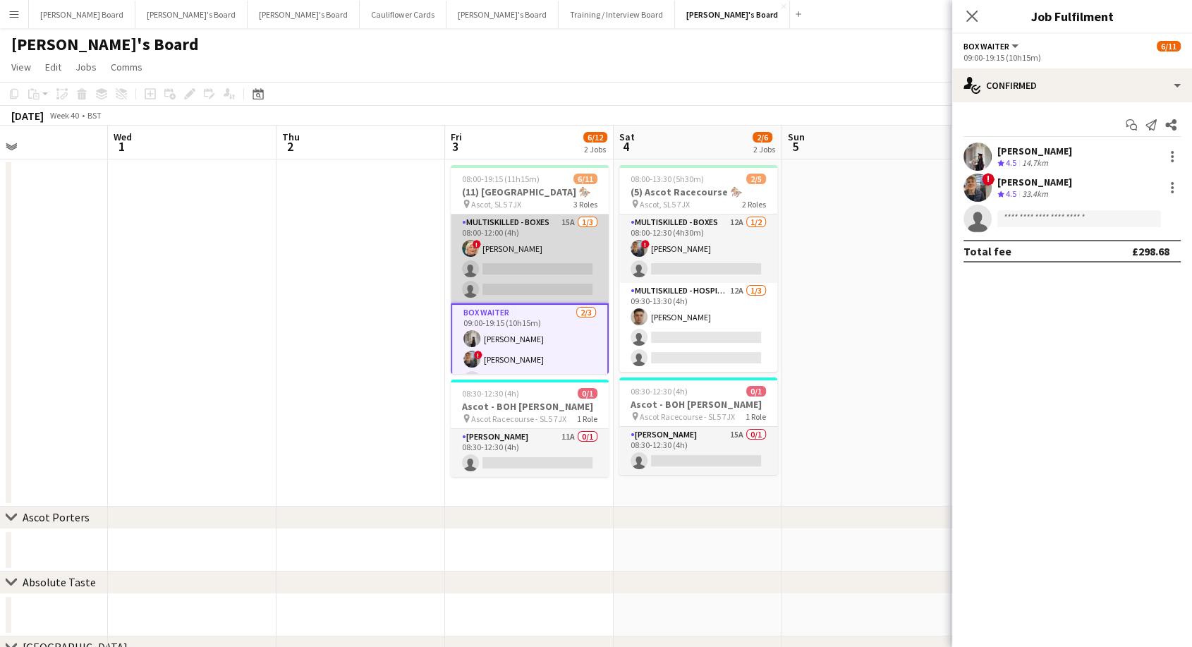
click at [546, 245] on app-card-role "Multiskilled - Boxes 15A 1/3 08:00-12:00 (4h) ! Mairead Sullivan single-neutral…" at bounding box center [530, 258] width 158 height 89
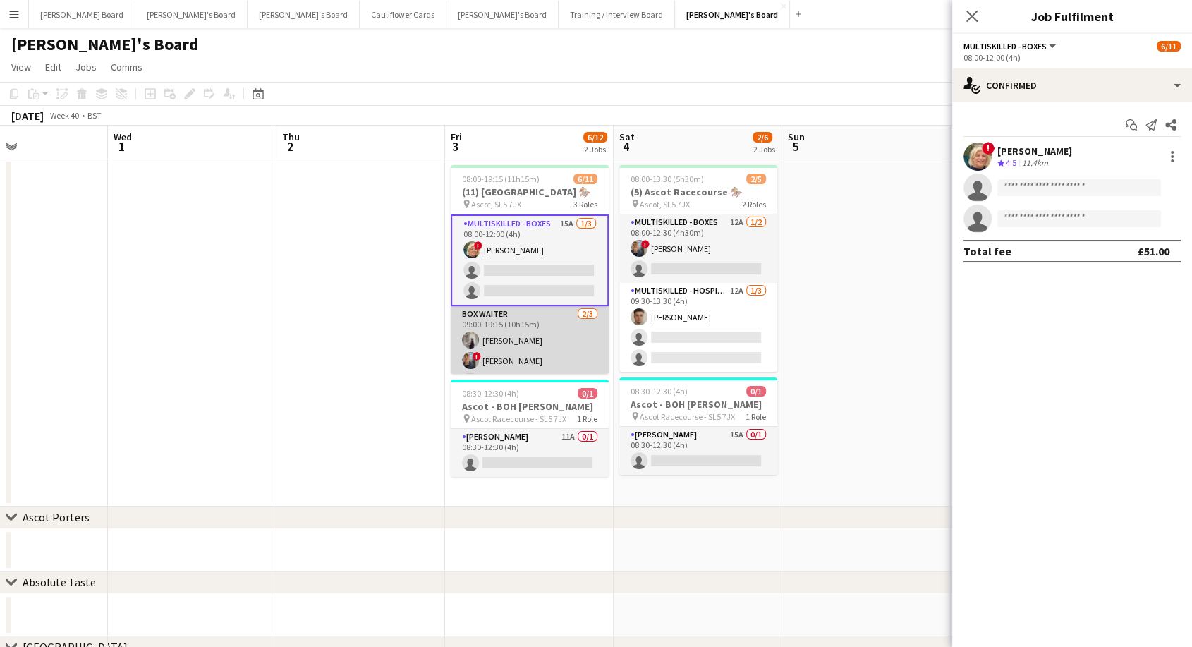
click at [532, 343] on app-card-role "BOX Waiter 2/3 09:00-19:15 (10h15m) Sabrina Farruggio ! Alex Buchholdt single-n…" at bounding box center [530, 350] width 158 height 89
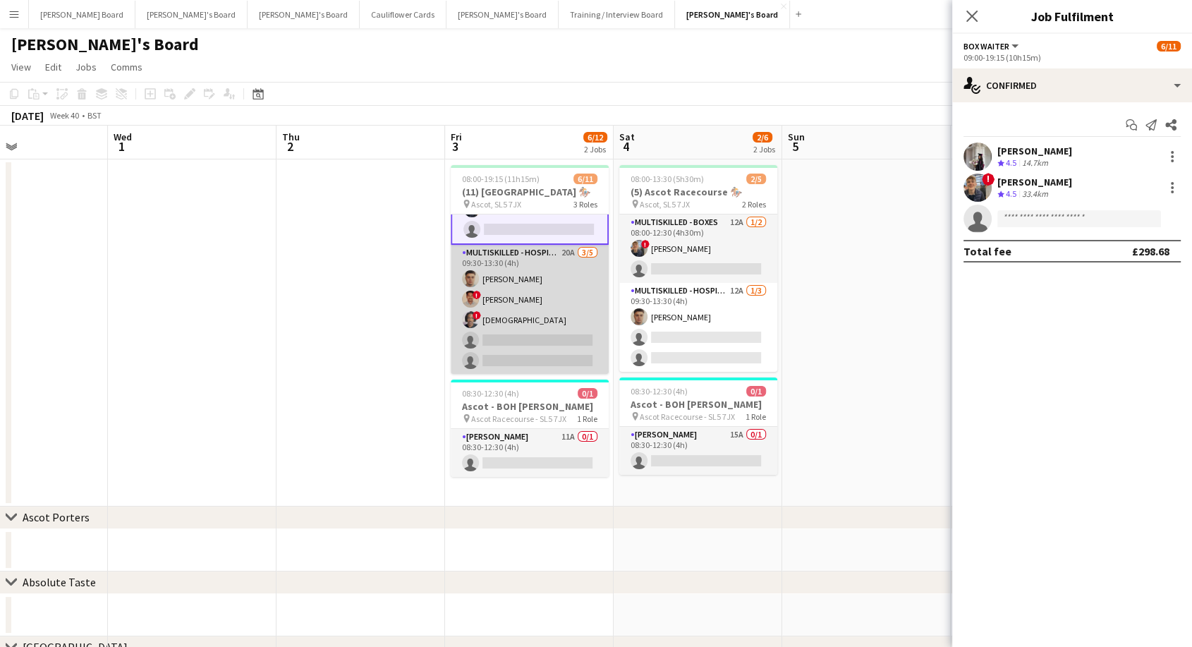
click at [523, 289] on app-card-role "Multiskilled - Hospitality 20A 3/5 09:30-13:30 (4h) Thomas Morris ! Jonathan Gu…" at bounding box center [530, 310] width 158 height 130
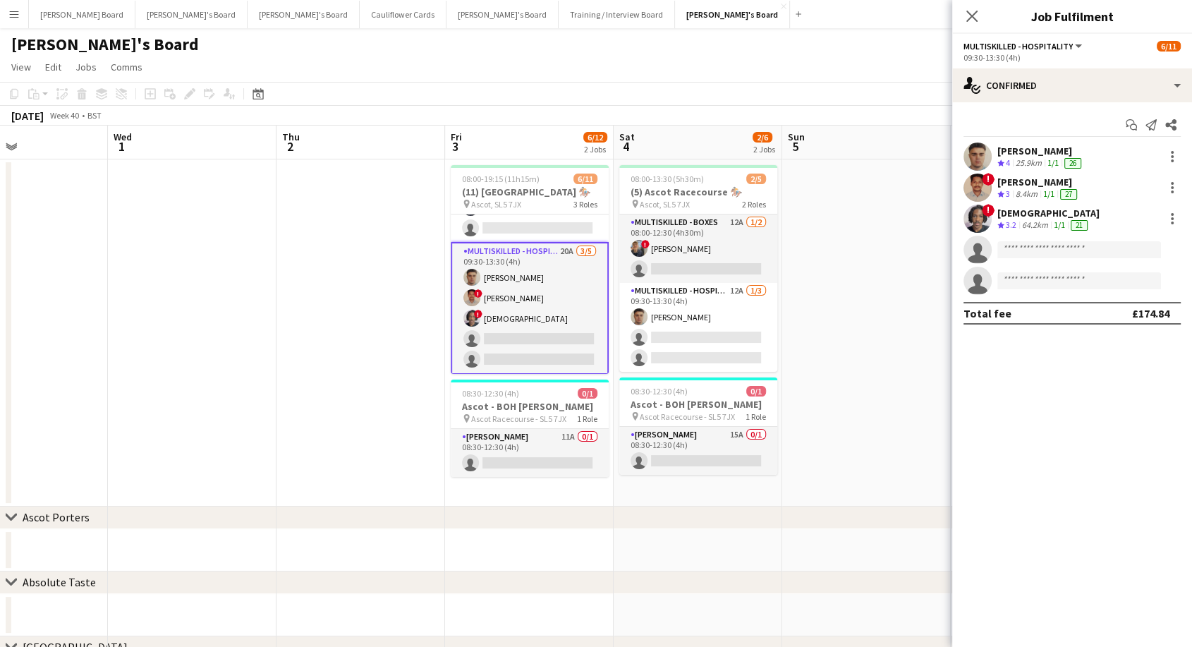
scroll to position [149, 0]
click at [1022, 148] on div "[PERSON_NAME]" at bounding box center [1040, 151] width 87 height 13
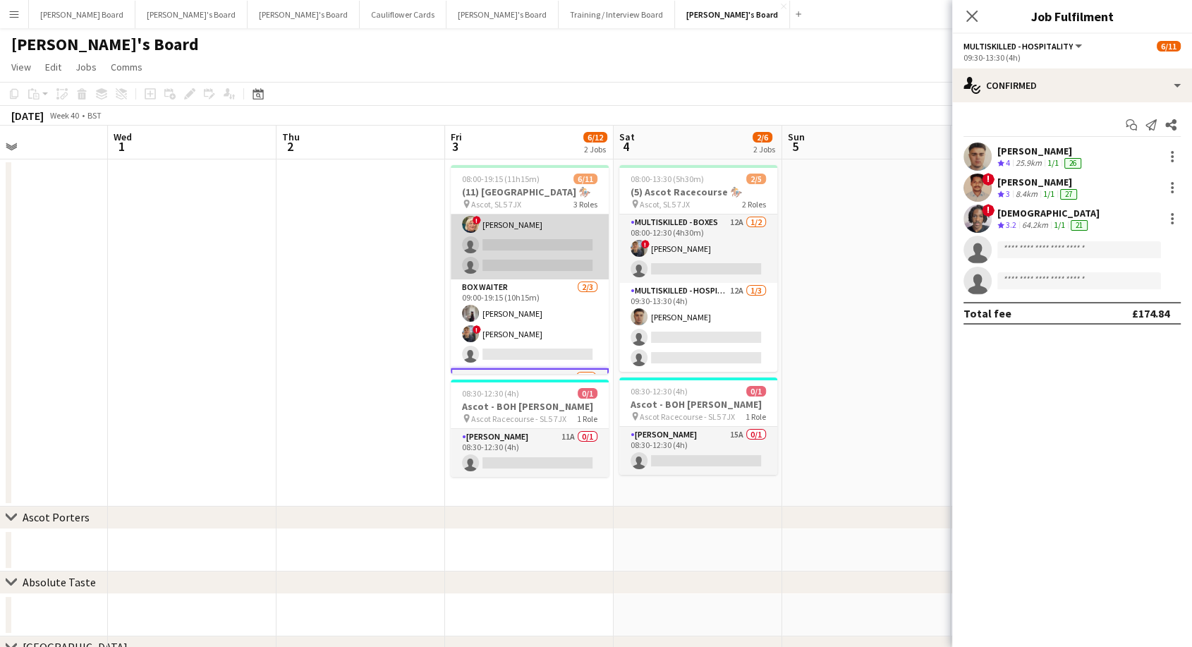
scroll to position [0, 0]
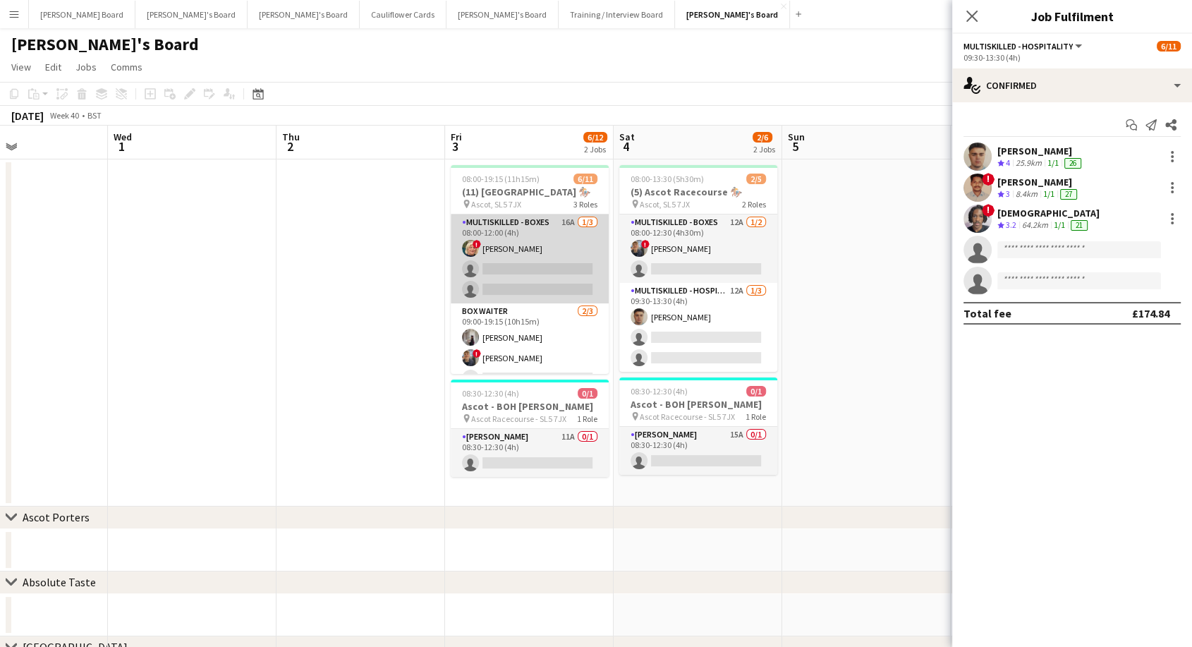
drag, startPoint x: 537, startPoint y: 266, endPoint x: 550, endPoint y: 250, distance: 21.0
click at [537, 265] on app-card-role "Multiskilled - Boxes 16A 1/3 08:00-12:00 (4h) ! Mairead Sullivan single-neutral…" at bounding box center [530, 258] width 158 height 89
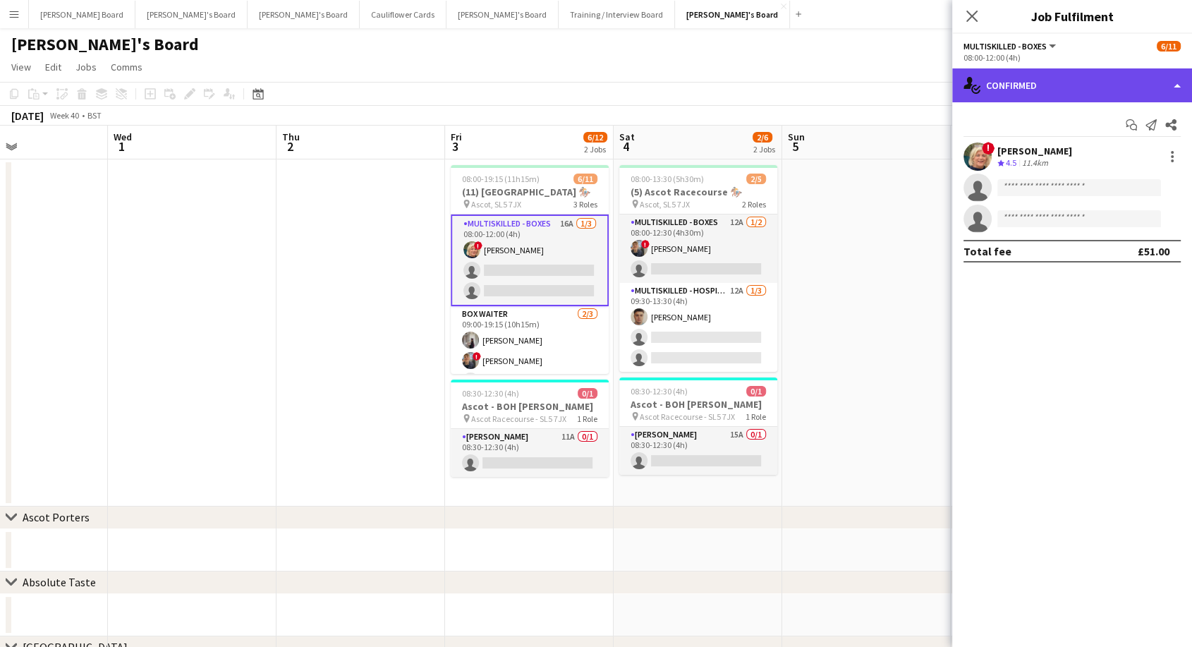
click at [1081, 75] on div "single-neutral-actions-check-2 Confirmed" at bounding box center [1072, 85] width 240 height 34
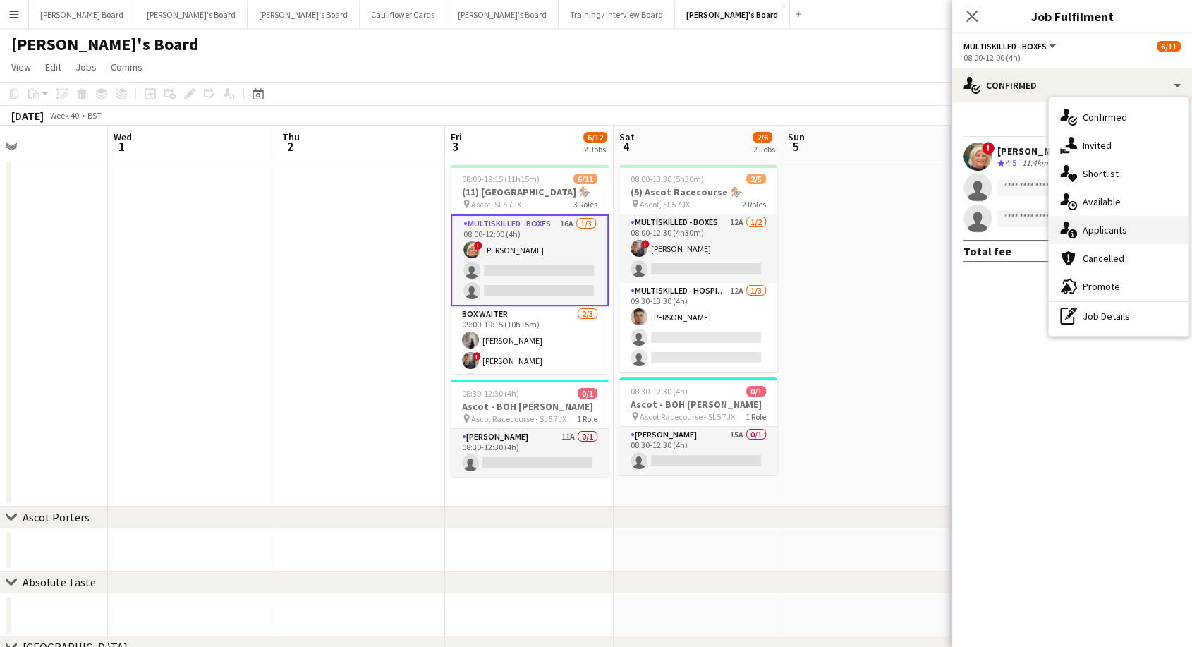
click at [1106, 225] on span "Applicants" at bounding box center [1104, 230] width 44 height 13
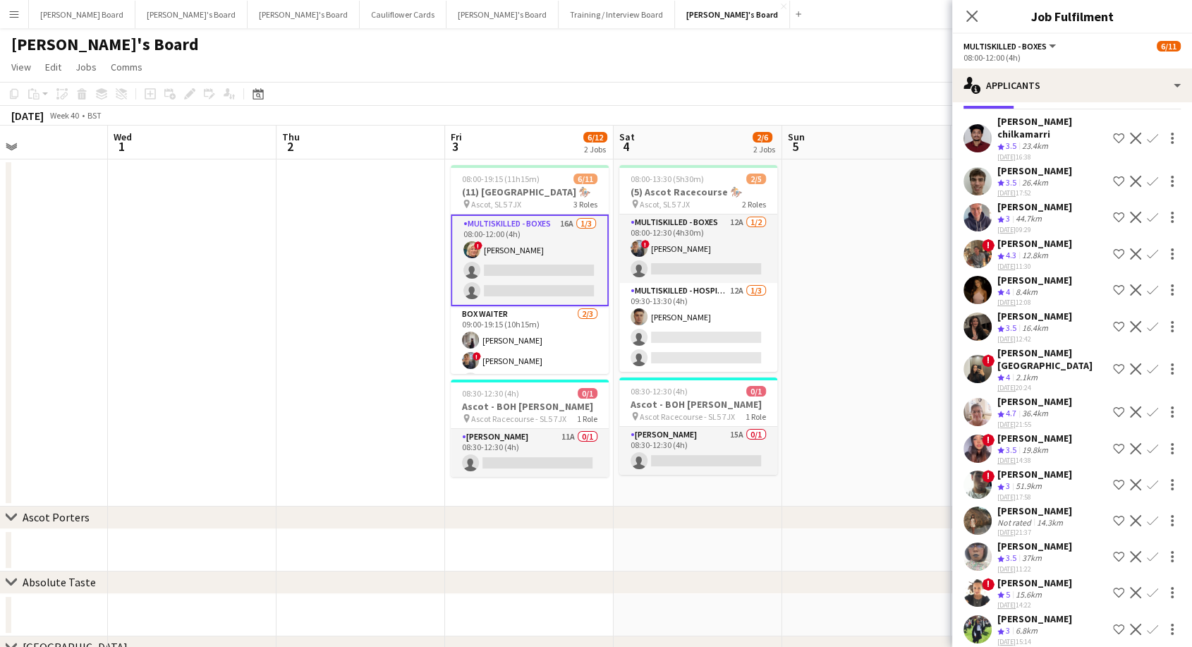
click at [1146, 406] on app-icon "Confirm" at bounding box center [1151, 411] width 11 height 11
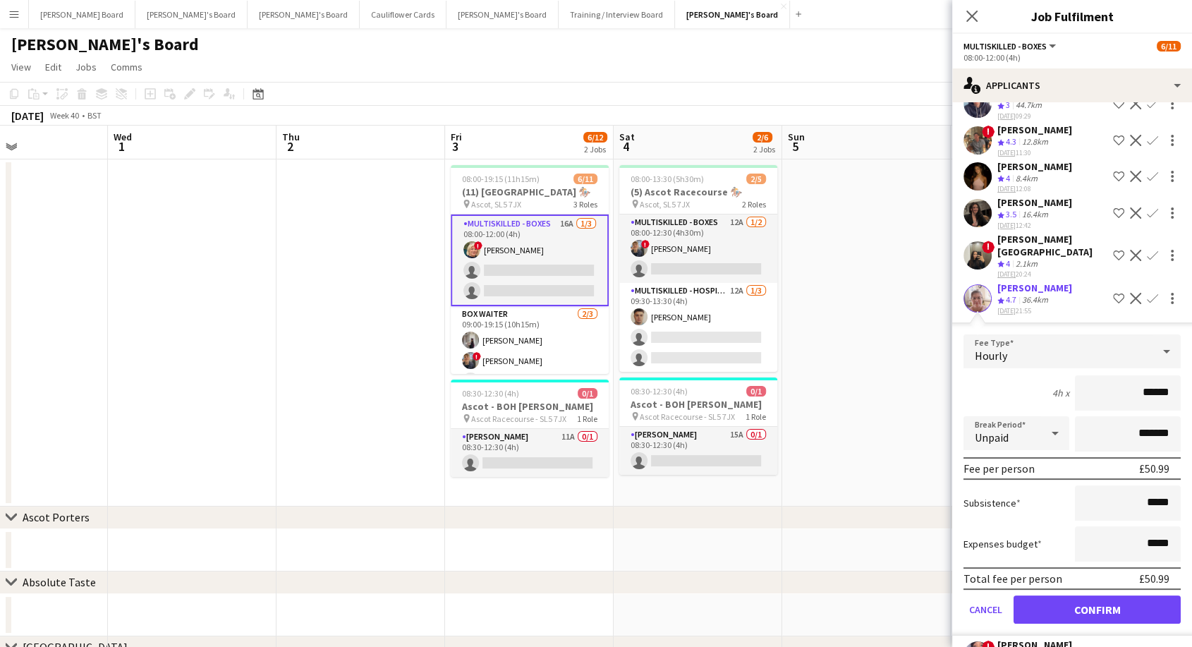
scroll to position [290, 0]
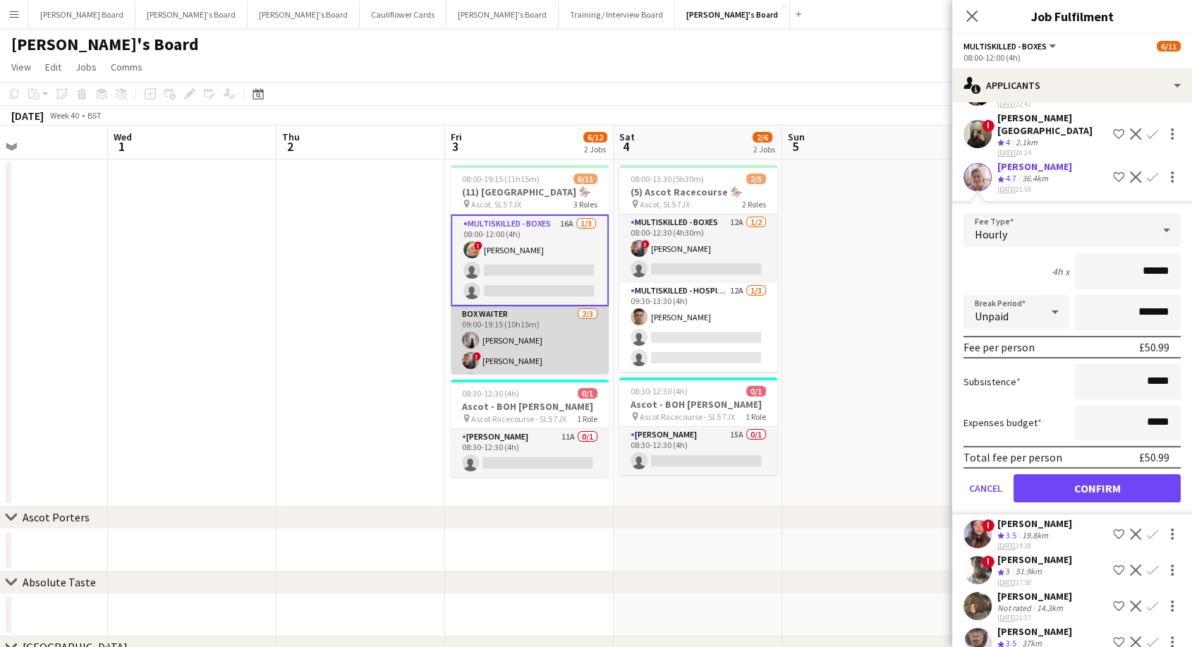
click at [520, 332] on app-card-role "BOX Waiter 2/3 09:00-19:15 (10h15m) Sabrina Farruggio ! Alex Buchholdt single-n…" at bounding box center [530, 350] width 158 height 89
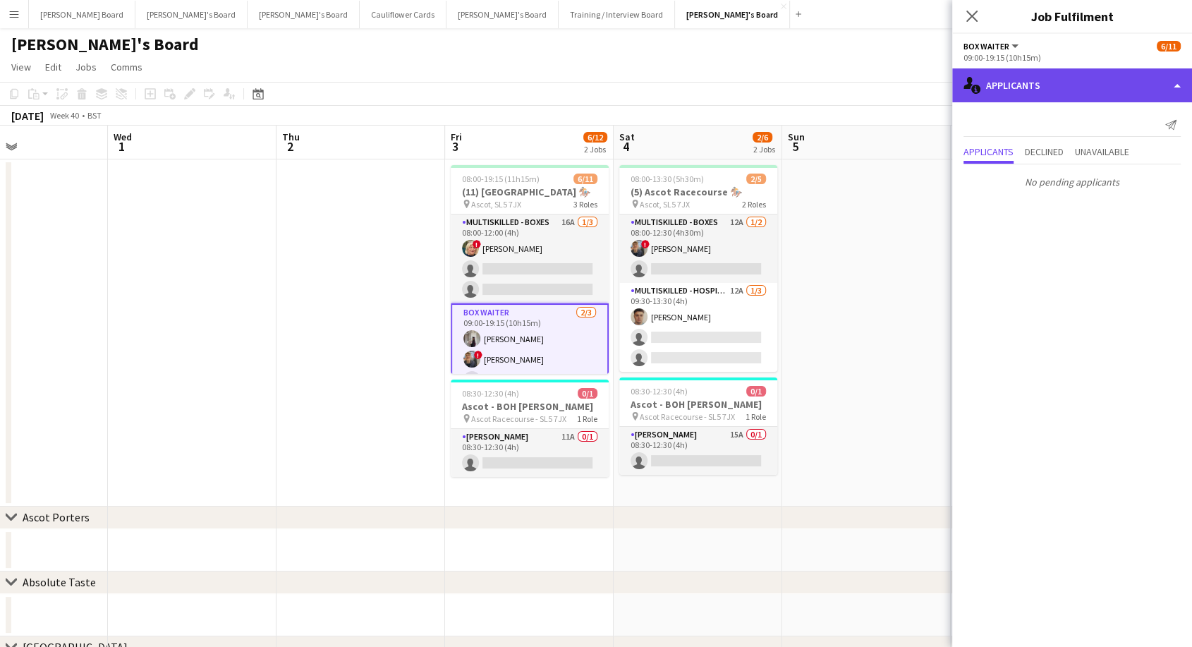
click at [1047, 82] on div "single-neutral-actions-information Applicants" at bounding box center [1072, 85] width 240 height 34
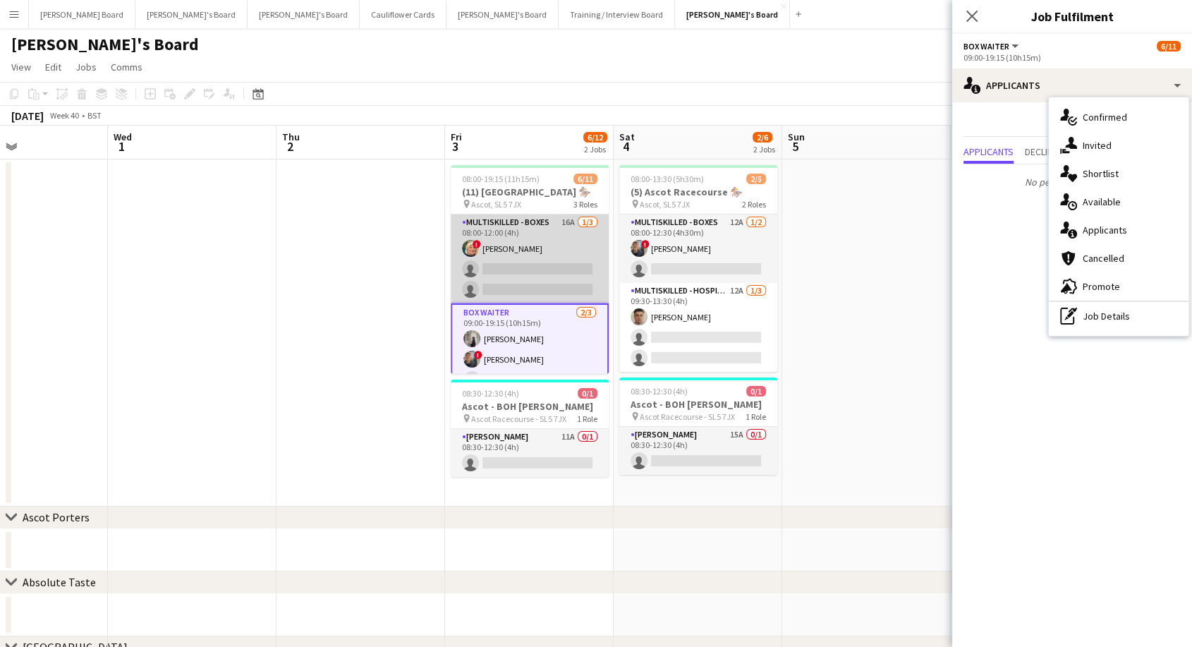
click at [496, 276] on app-card-role "Multiskilled - Boxes 16A 1/3 08:00-12:00 (4h) ! Mairead Sullivan single-neutral…" at bounding box center [530, 258] width 158 height 89
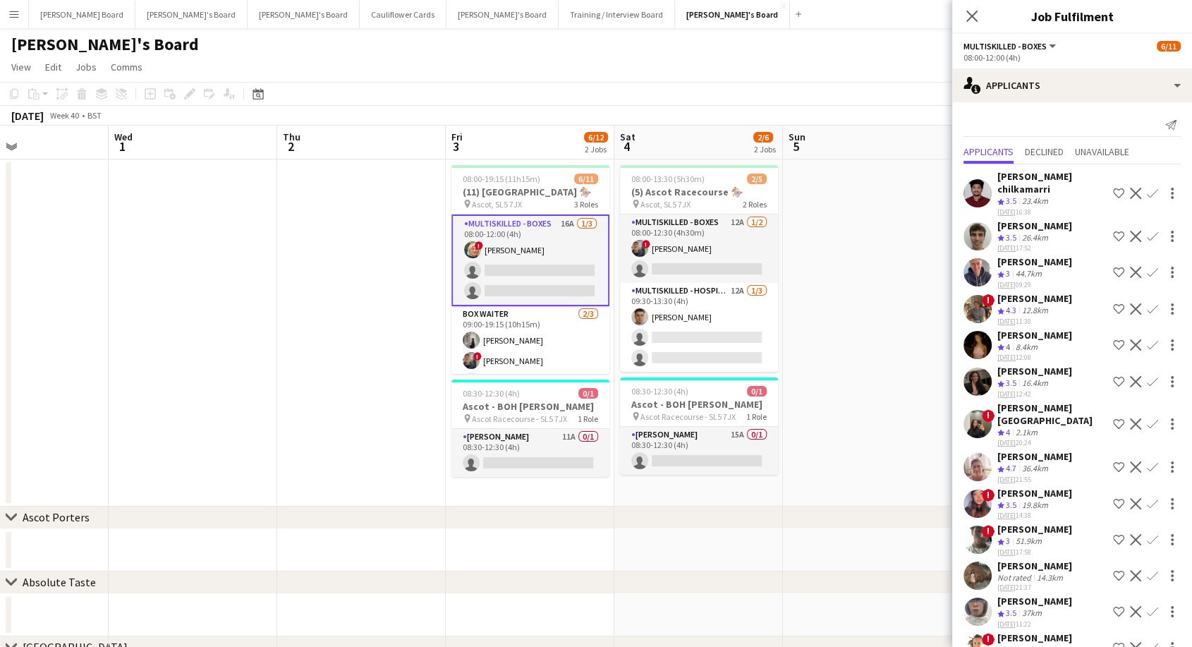
click at [1146, 461] on app-icon "Confirm" at bounding box center [1151, 466] width 11 height 11
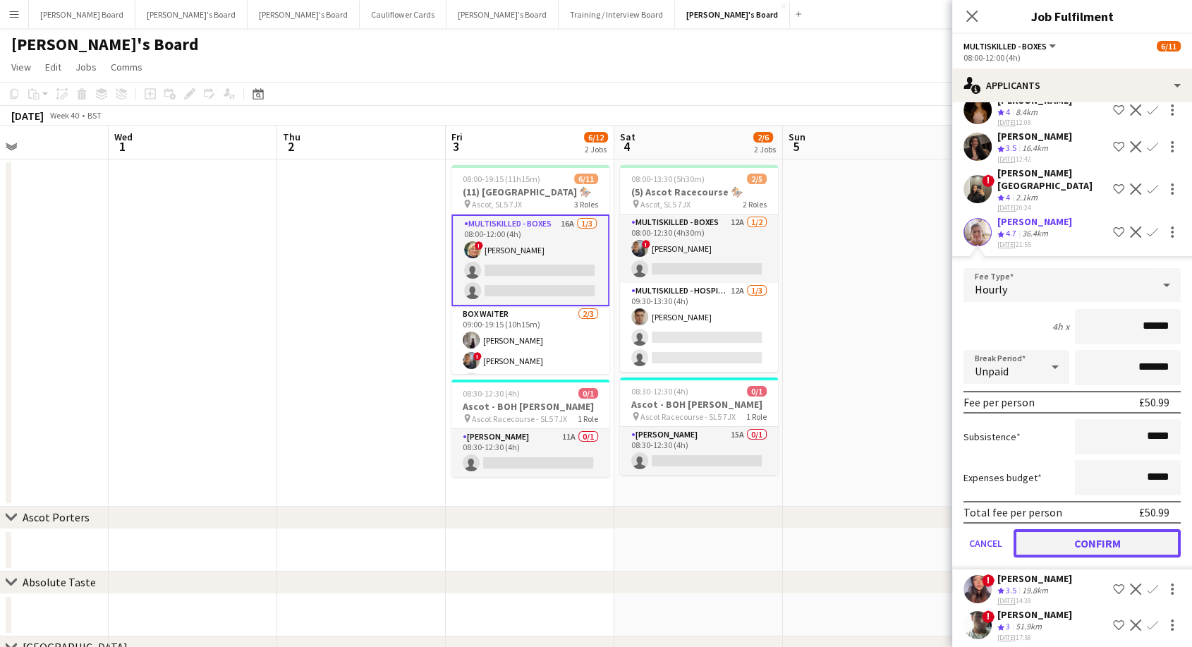
click at [1106, 529] on button "Confirm" at bounding box center [1096, 543] width 167 height 28
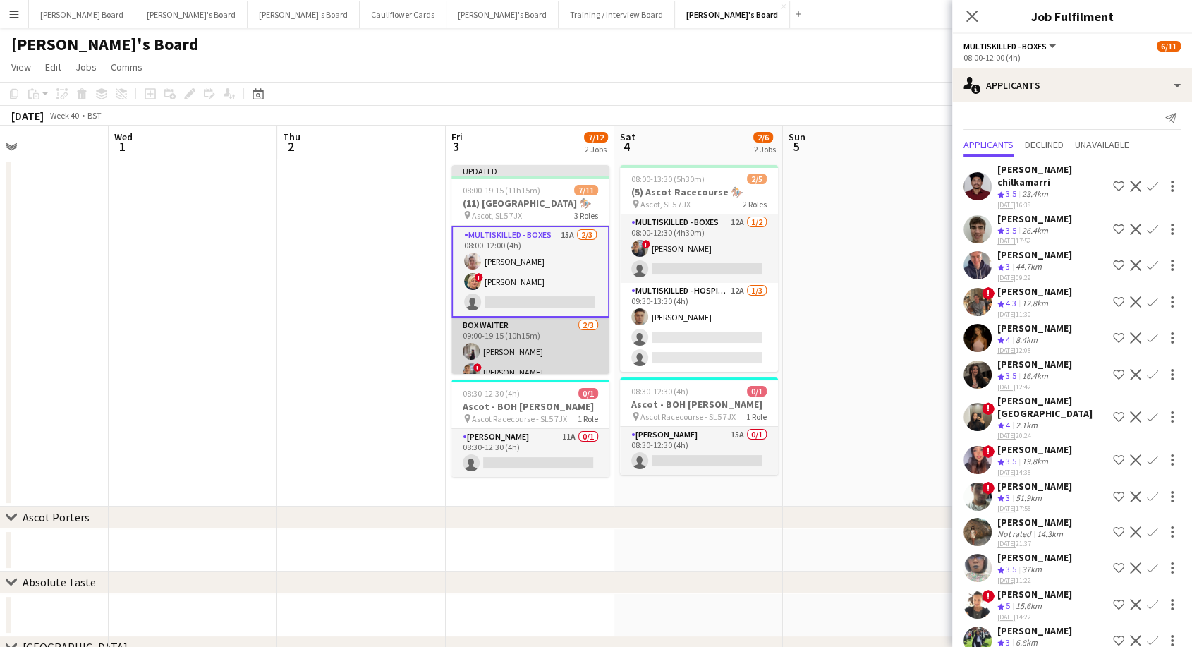
scroll to position [157, 0]
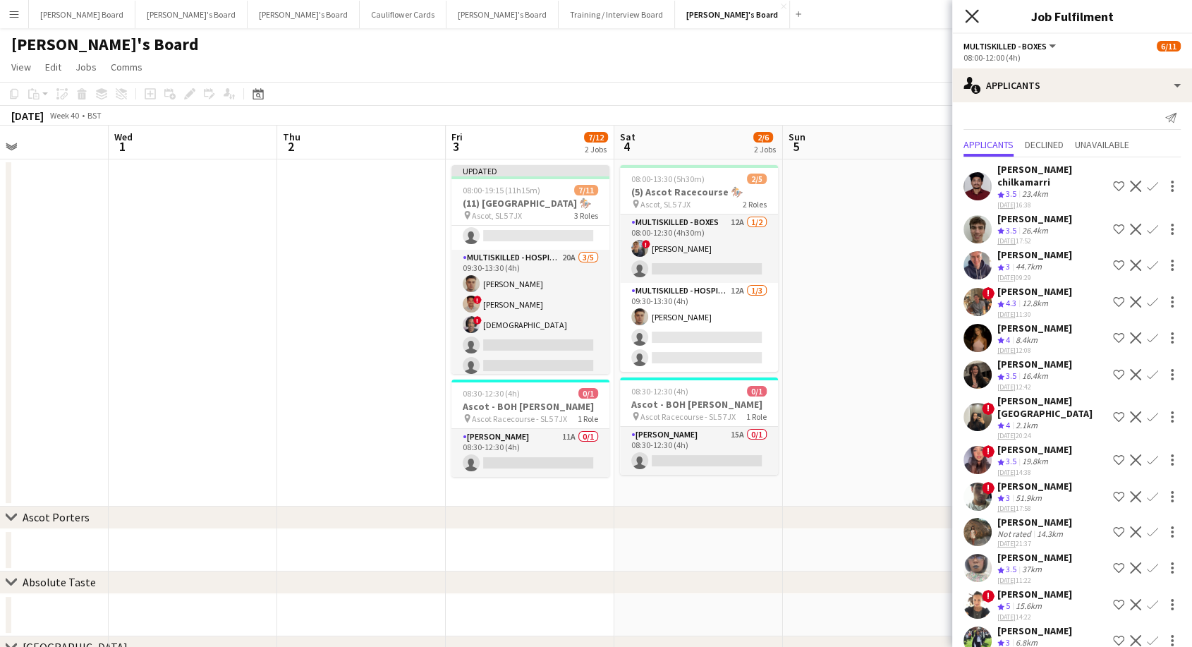
drag, startPoint x: 970, startPoint y: 11, endPoint x: 943, endPoint y: 34, distance: 35.0
click at [971, 12] on icon "Close pop-in" at bounding box center [971, 16] width 11 height 11
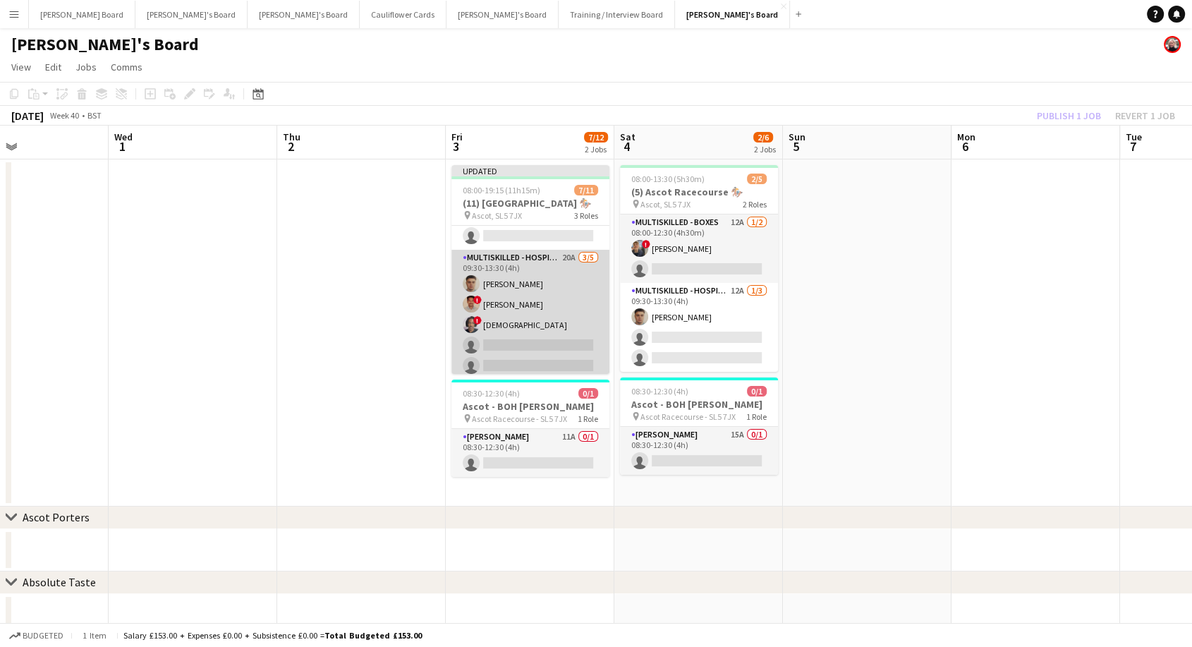
scroll to position [0, 0]
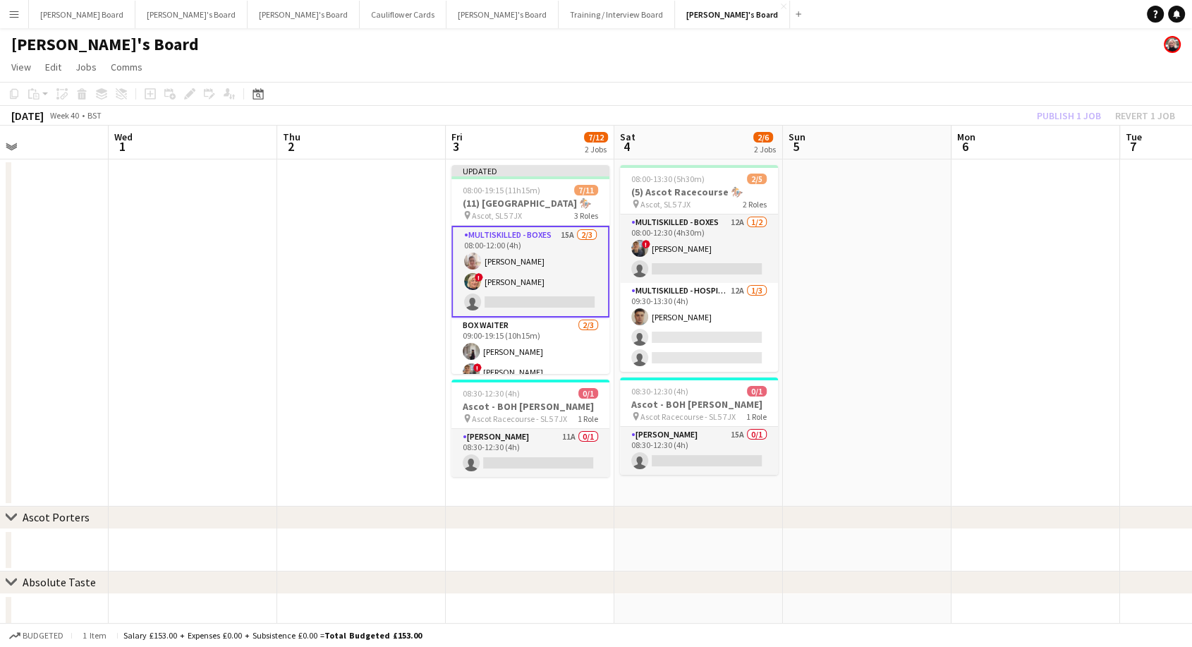
click at [533, 280] on app-card-role "Multiskilled - Boxes 15A 2/3 08:00-12:00 (4h) Jan Sage ! Mairead Sullivan singl…" at bounding box center [530, 272] width 158 height 92
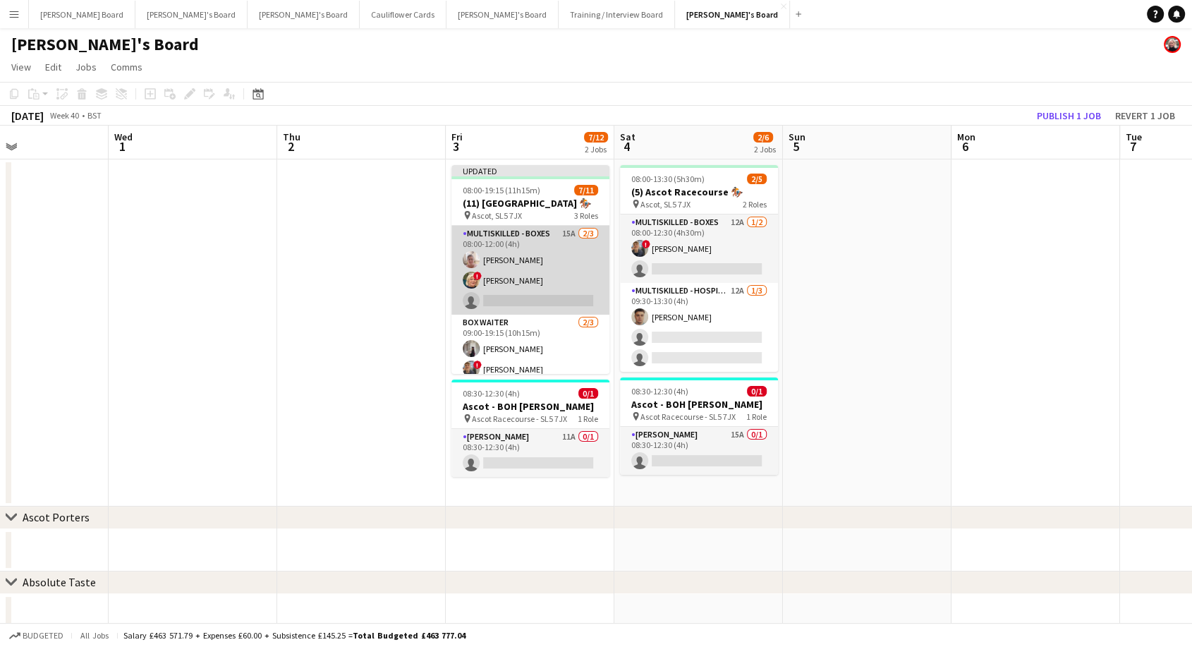
click at [523, 272] on app-card-role "Multiskilled - Boxes 15A 2/3 08:00-12:00 (4h) Jan Sage ! Mairead Sullivan singl…" at bounding box center [530, 270] width 158 height 89
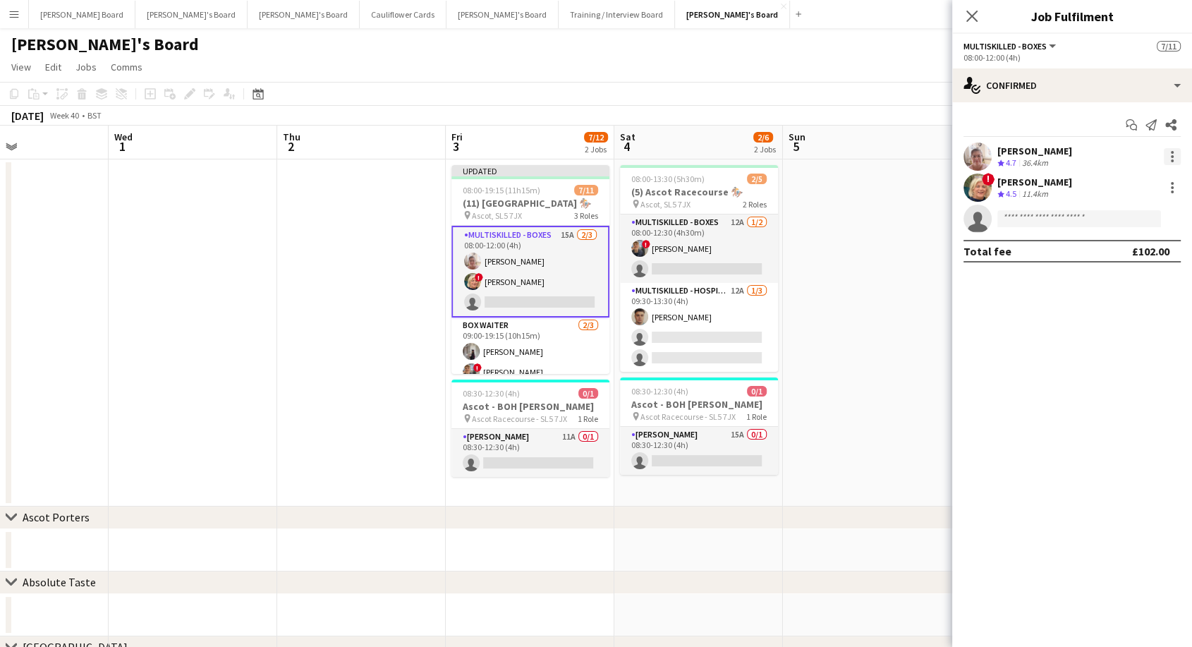
click at [1170, 159] on div at bounding box center [1171, 156] width 17 height 17
click at [1099, 216] on span "Switch crew" at bounding box center [1112, 216] width 60 height 12
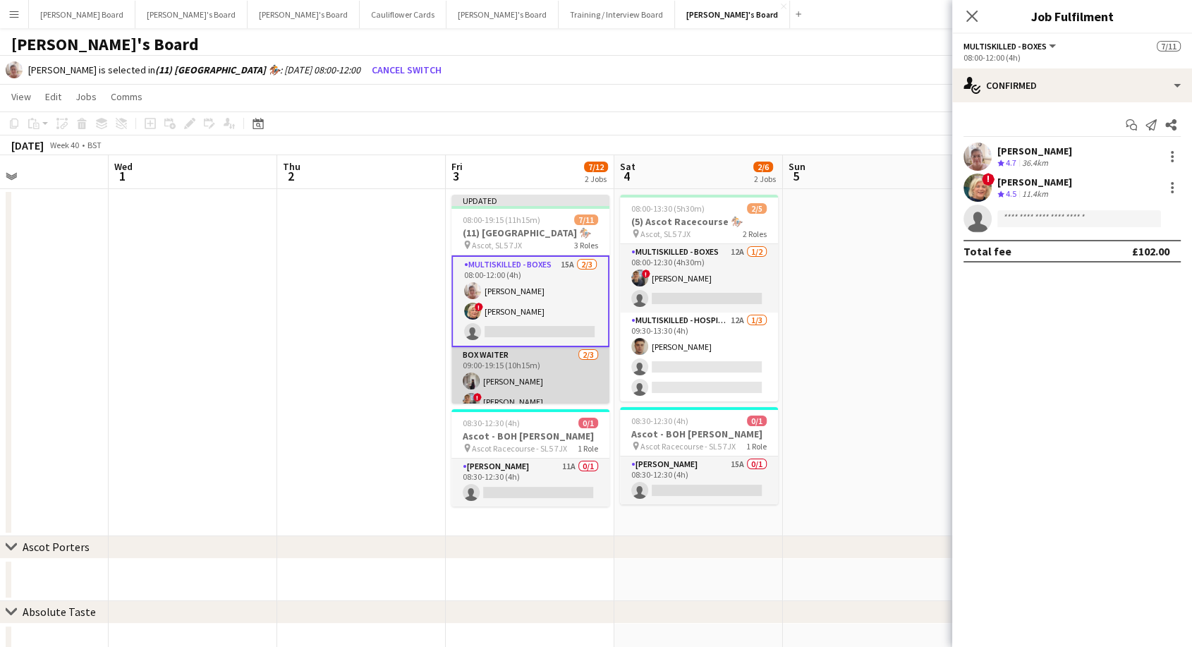
click at [569, 385] on app-card-role "BOX Waiter 2/3 09:00-19:15 (10h15m) Sabrina Farruggio ! Alex Buchholdt single-n…" at bounding box center [530, 391] width 158 height 89
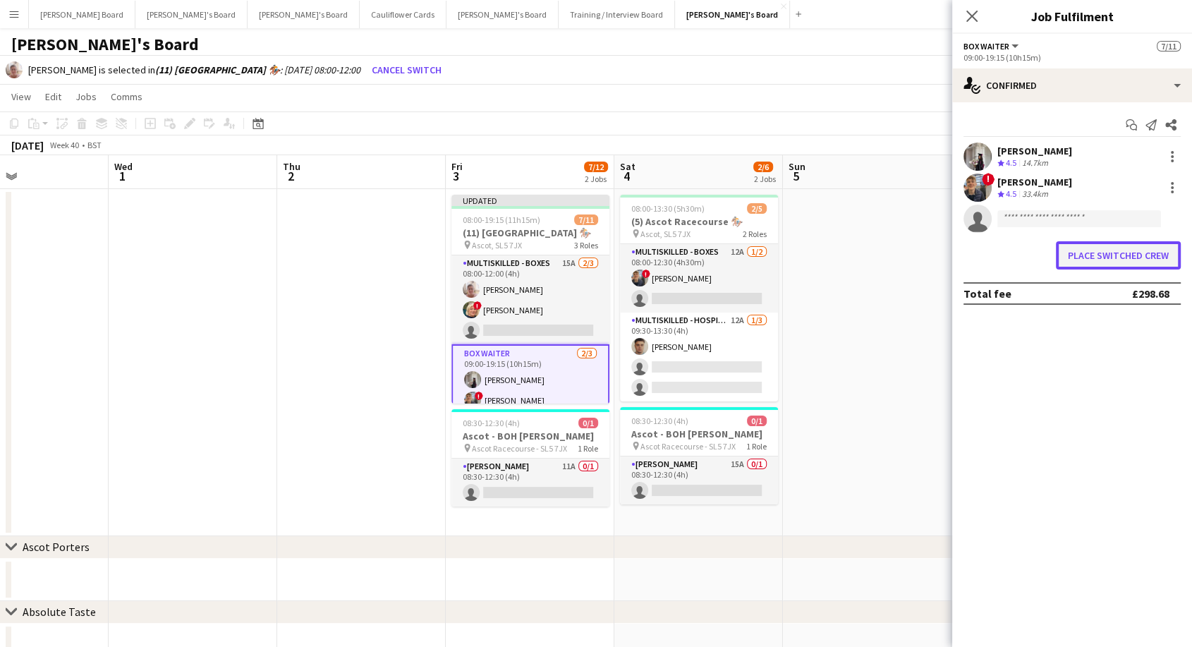
click at [1118, 255] on button "Place switched crew" at bounding box center [1117, 255] width 125 height 28
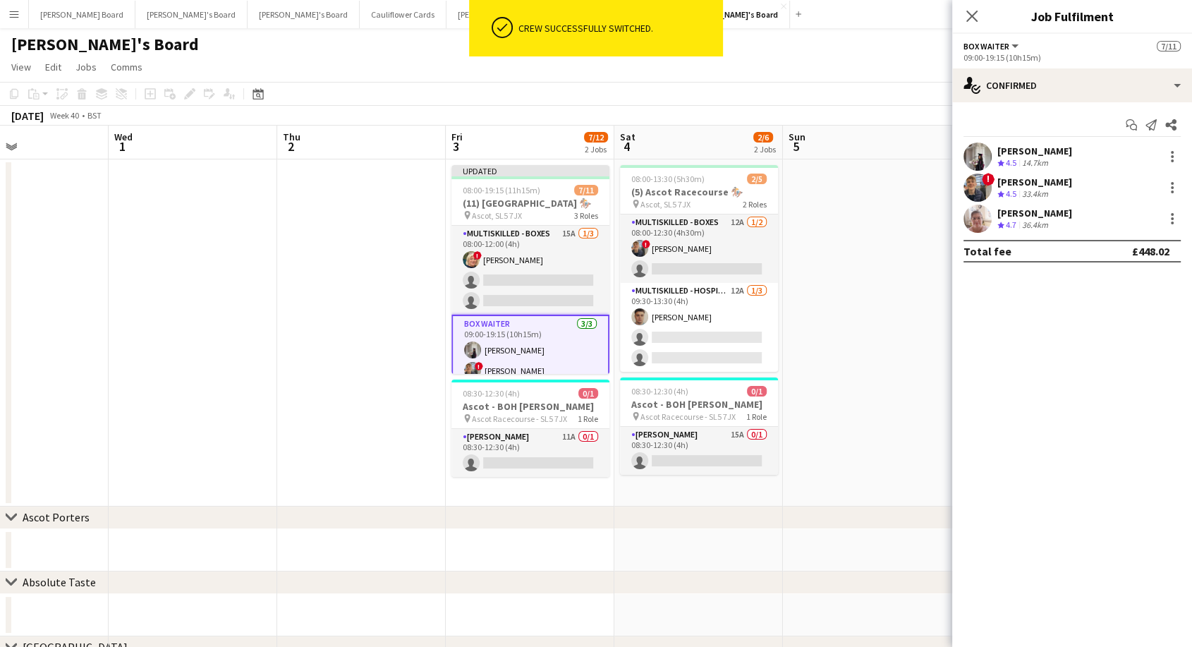
drag, startPoint x: 965, startPoint y: 16, endPoint x: 955, endPoint y: 28, distance: 15.7
click at [966, 16] on icon "Close pop-in" at bounding box center [971, 16] width 11 height 11
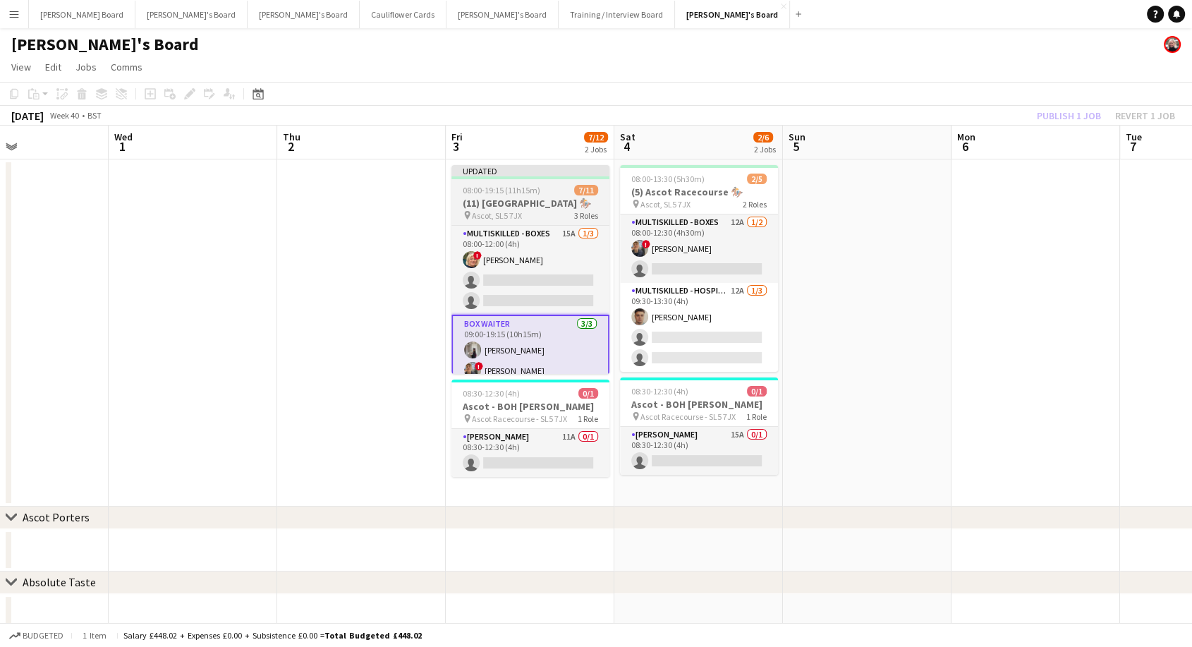
click at [556, 178] on div at bounding box center [530, 177] width 158 height 3
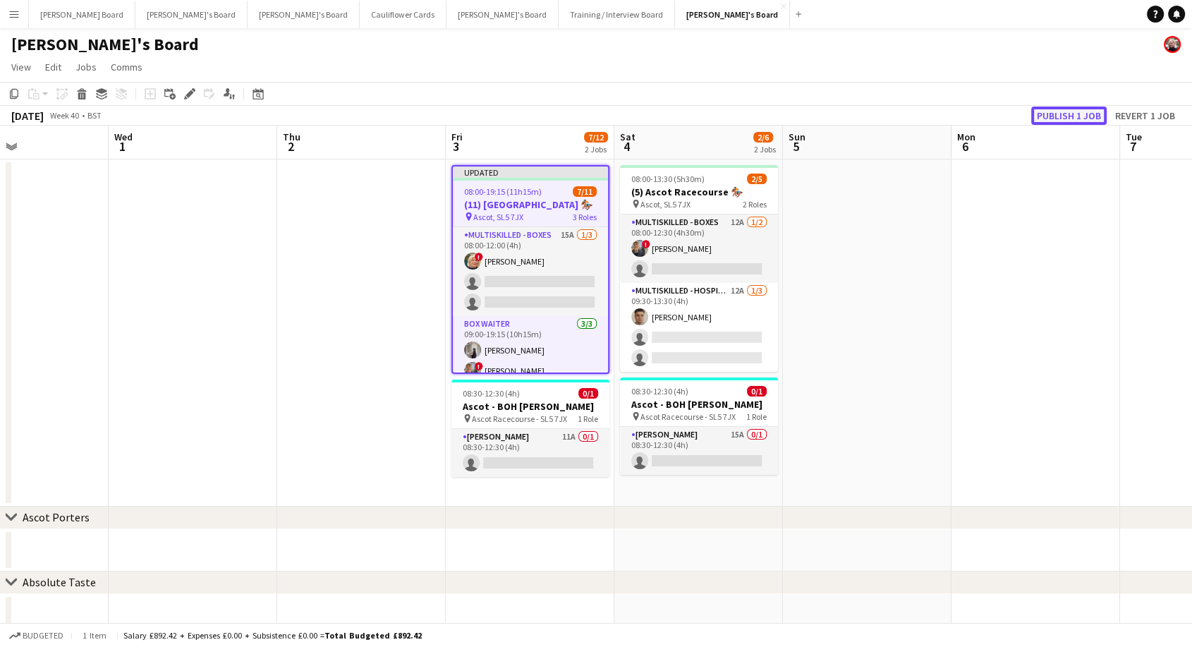
click at [1051, 116] on button "Publish 1 job" at bounding box center [1068, 115] width 75 height 18
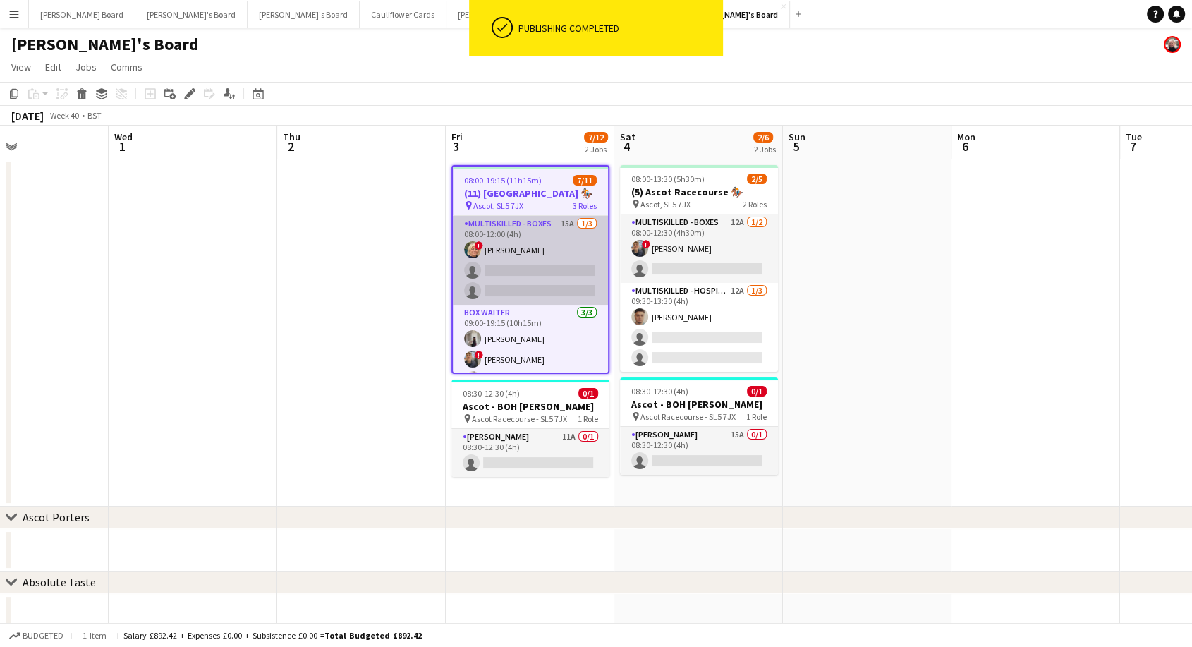
click at [556, 268] on app-card-role "Multiskilled - Boxes 15A 1/3 08:00-12:00 (4h) ! Mairead Sullivan single-neutral…" at bounding box center [530, 260] width 155 height 89
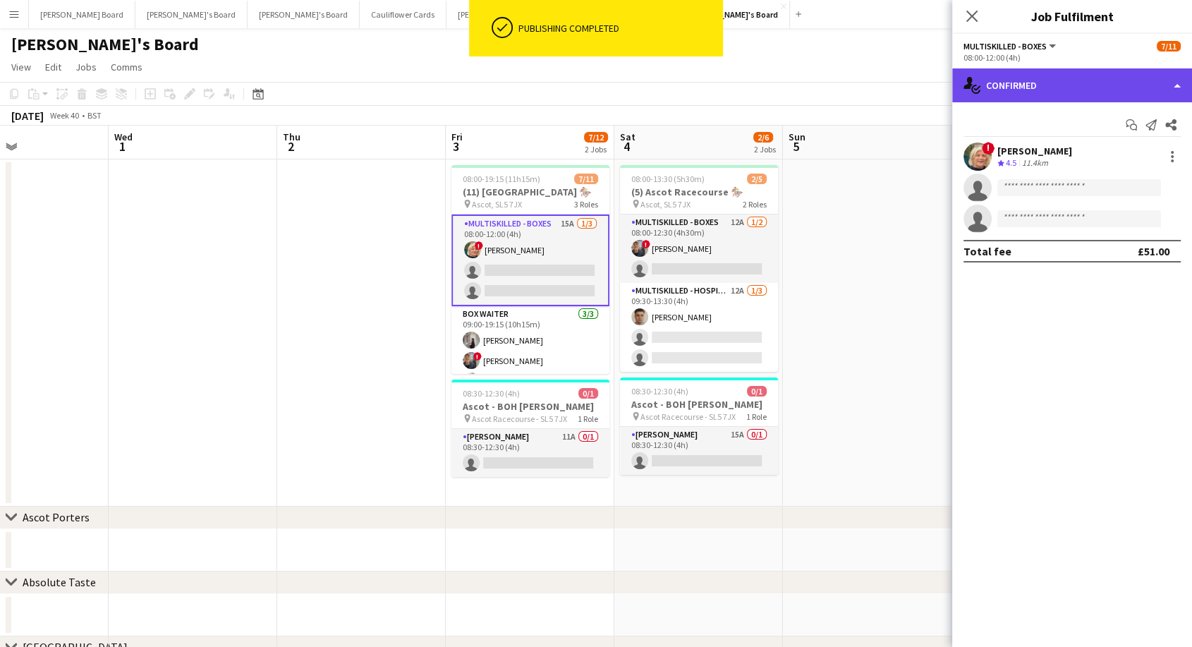
click at [1102, 83] on div "single-neutral-actions-check-2 Confirmed" at bounding box center [1072, 85] width 240 height 34
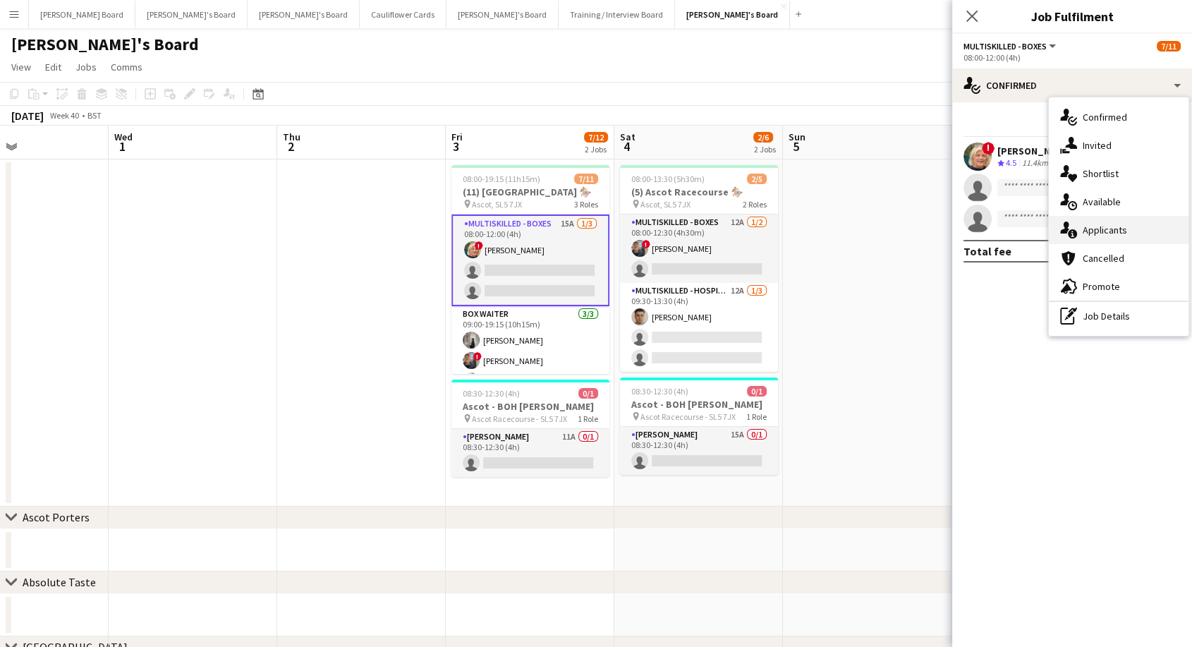
click at [1121, 238] on div "single-neutral-actions-information Applicants" at bounding box center [1118, 230] width 140 height 28
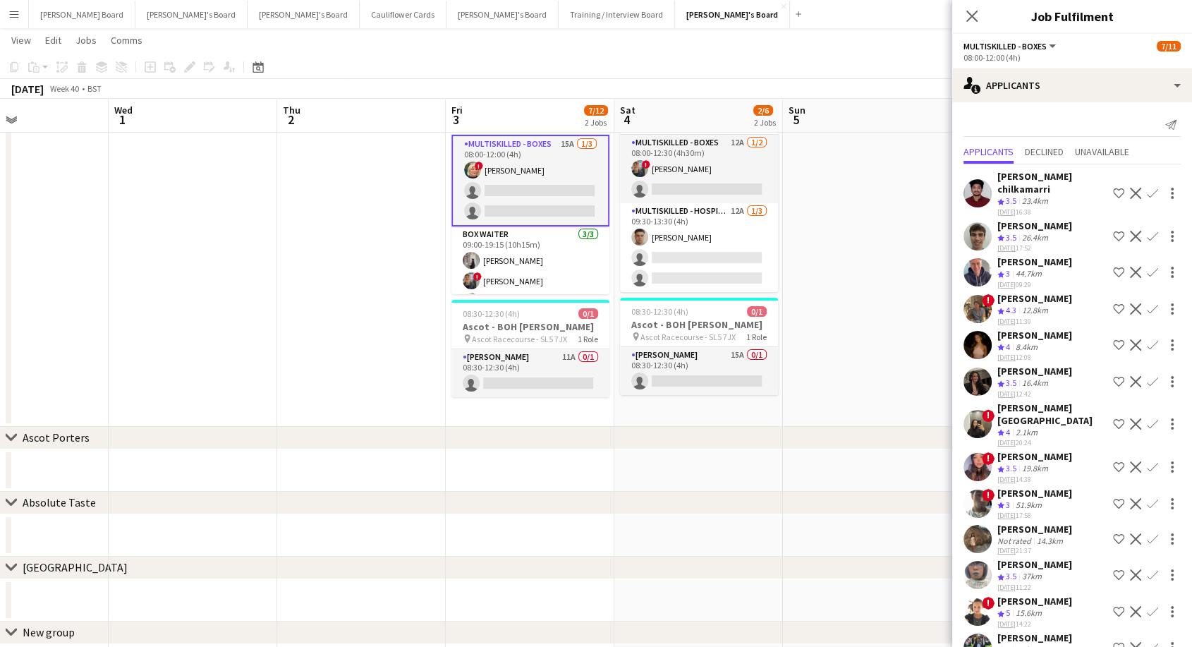
click at [1146, 606] on app-icon "Confirm" at bounding box center [1151, 611] width 11 height 11
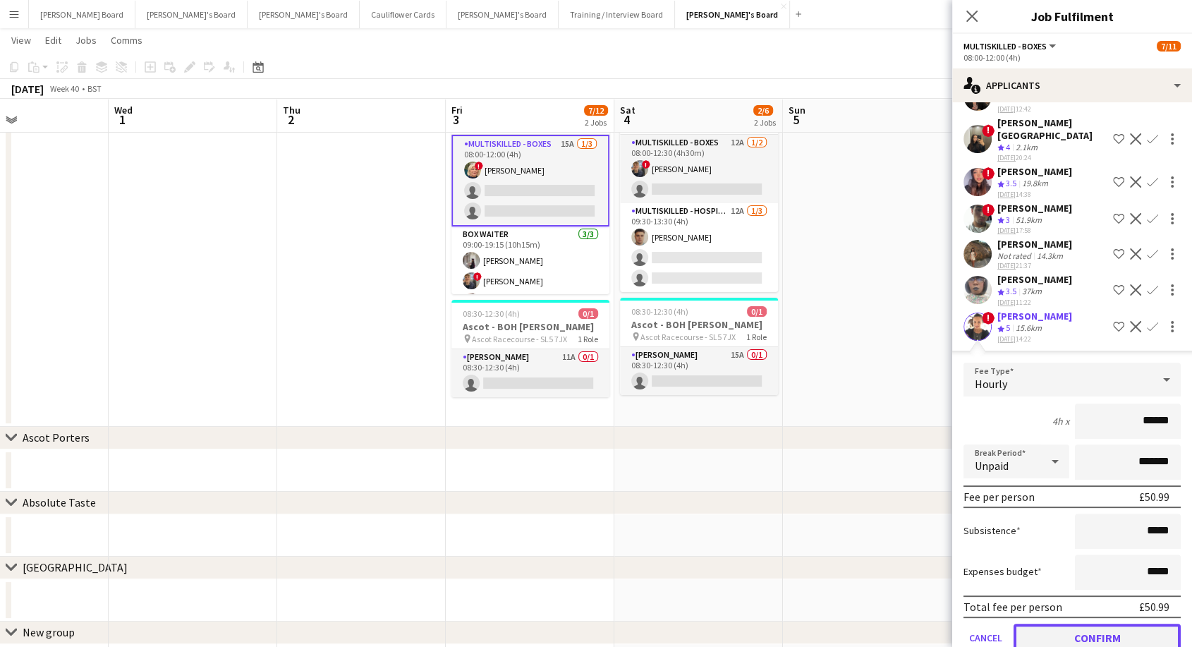
click at [1113, 623] on button "Confirm" at bounding box center [1096, 637] width 167 height 28
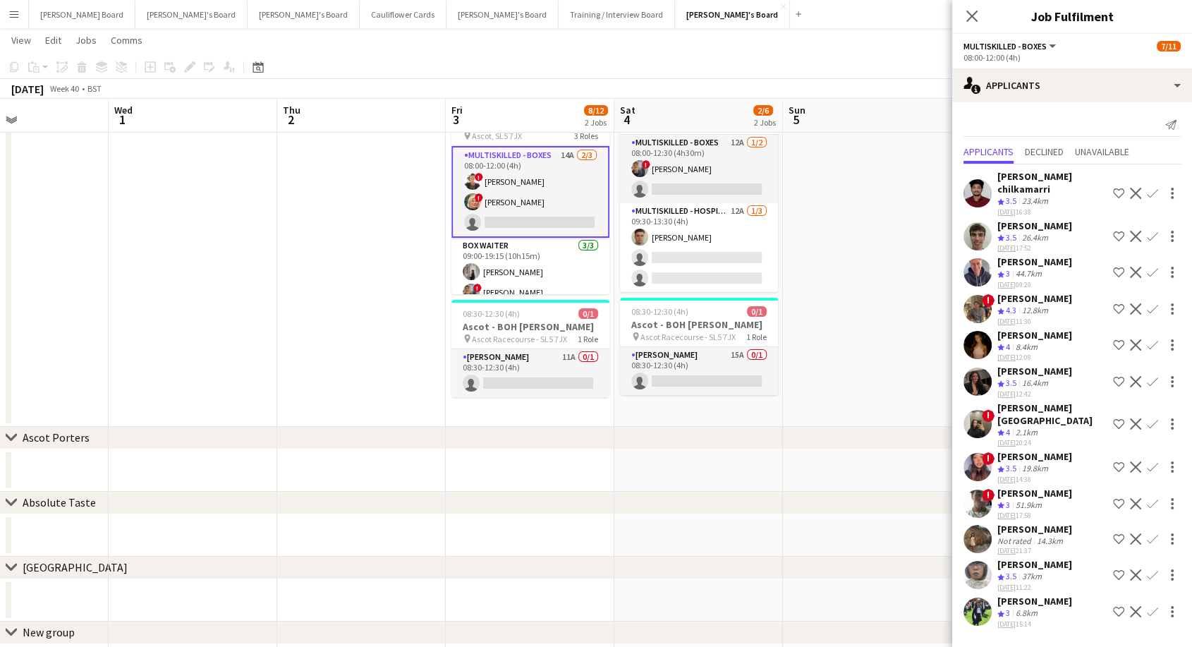
scroll to position [0, 396]
click at [568, 216] on app-card-role "Multiskilled - Boxes 14A 2/3 08:00-12:00 (4h) ! Sula Bransden ! Mairead Sulliva…" at bounding box center [531, 192] width 158 height 92
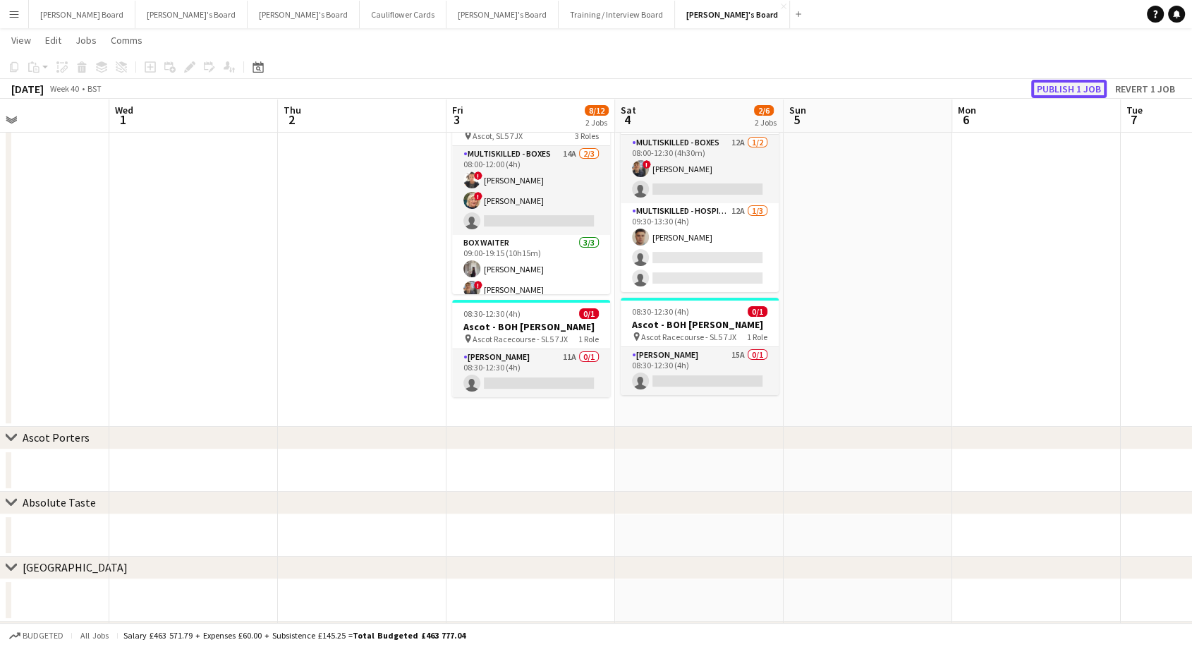
click at [1072, 86] on button "Publish 1 job" at bounding box center [1068, 89] width 75 height 18
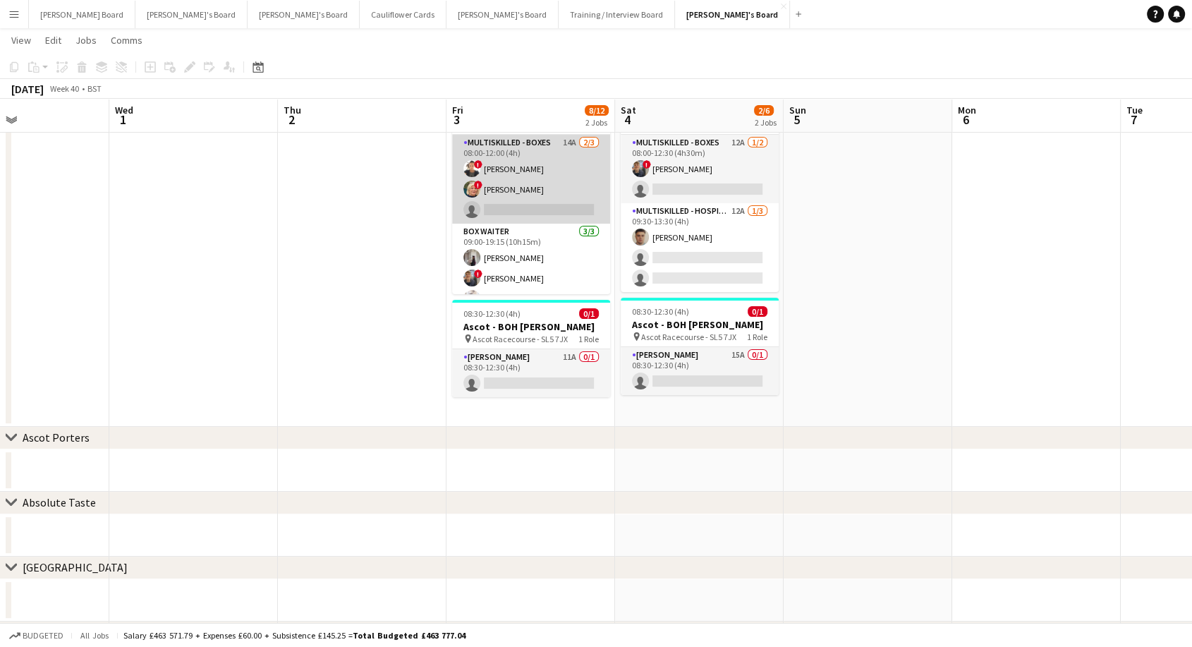
click at [513, 171] on app-card-role "Multiskilled - Boxes 14A 2/3 08:00-12:00 (4h) ! Sula Bransden ! Mairead Sulliva…" at bounding box center [531, 179] width 158 height 89
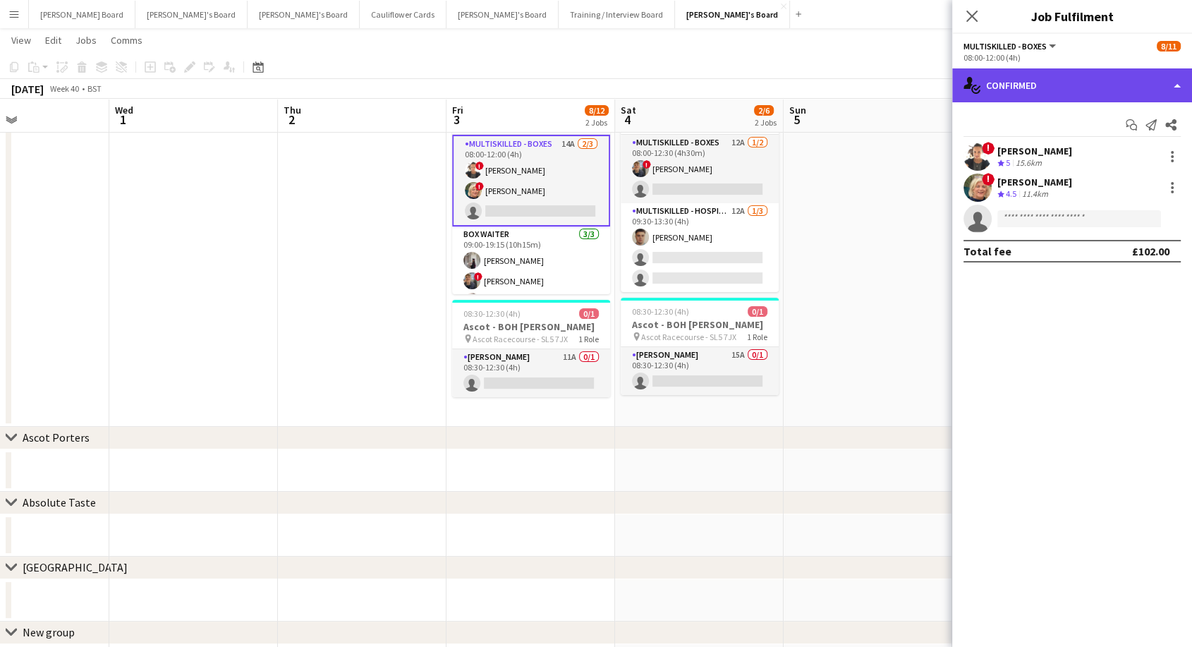
click at [1071, 86] on div "single-neutral-actions-check-2 Confirmed" at bounding box center [1072, 85] width 240 height 34
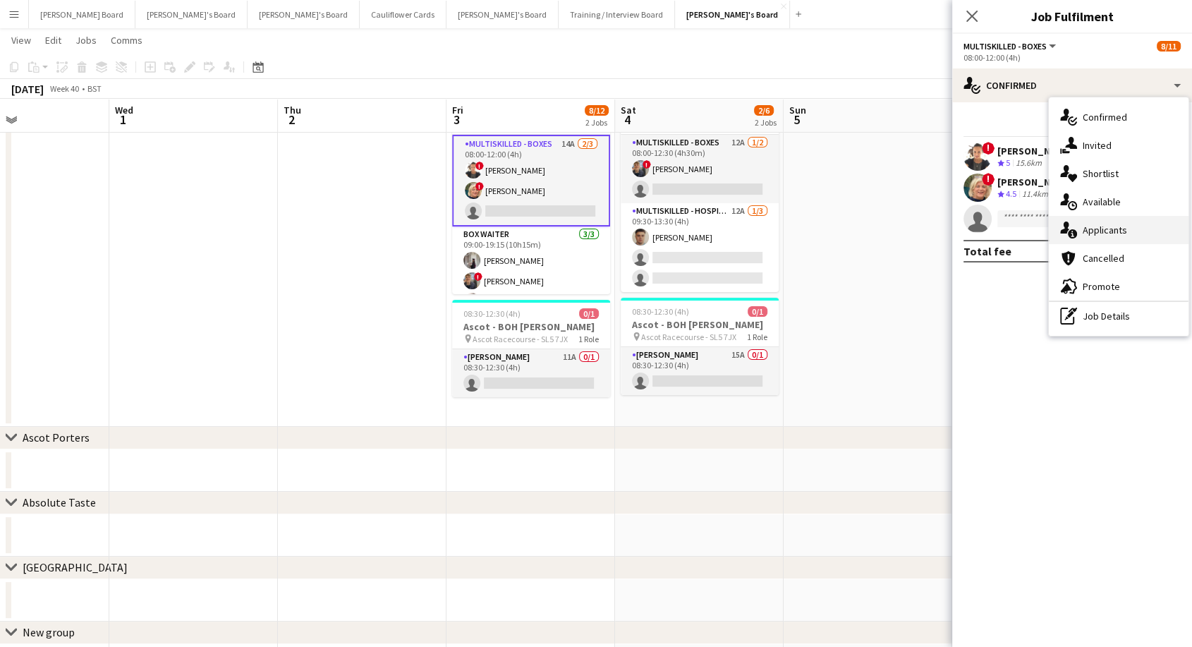
click at [1118, 238] on div "single-neutral-actions-information Applicants" at bounding box center [1118, 230] width 140 height 28
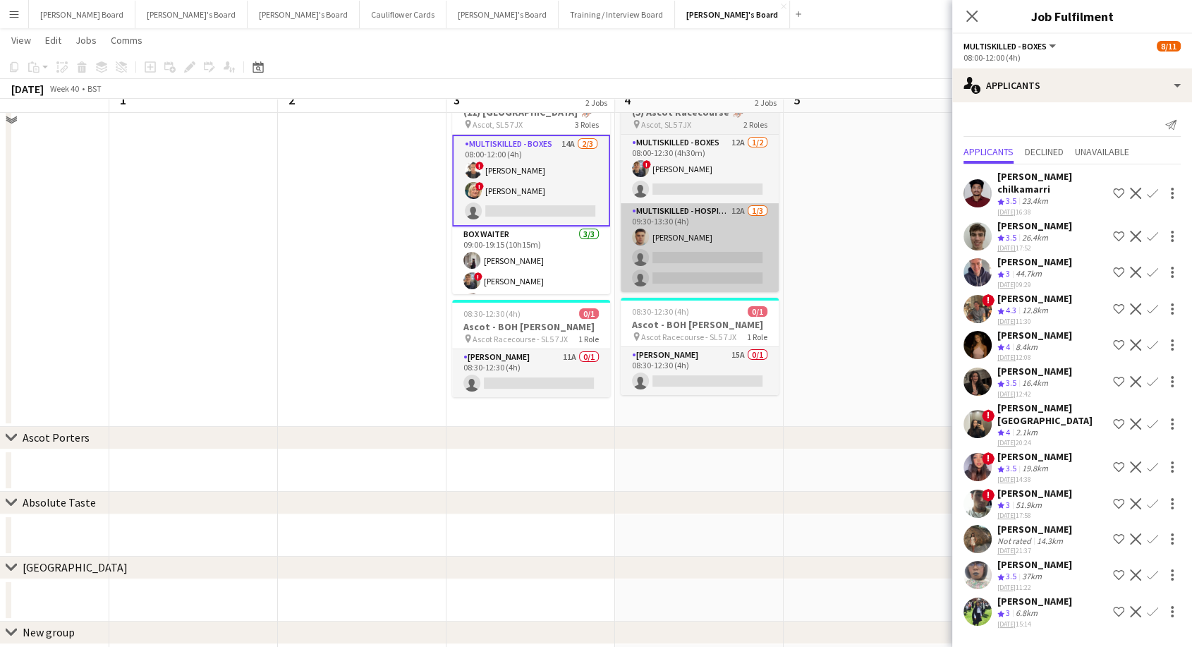
scroll to position [0, 0]
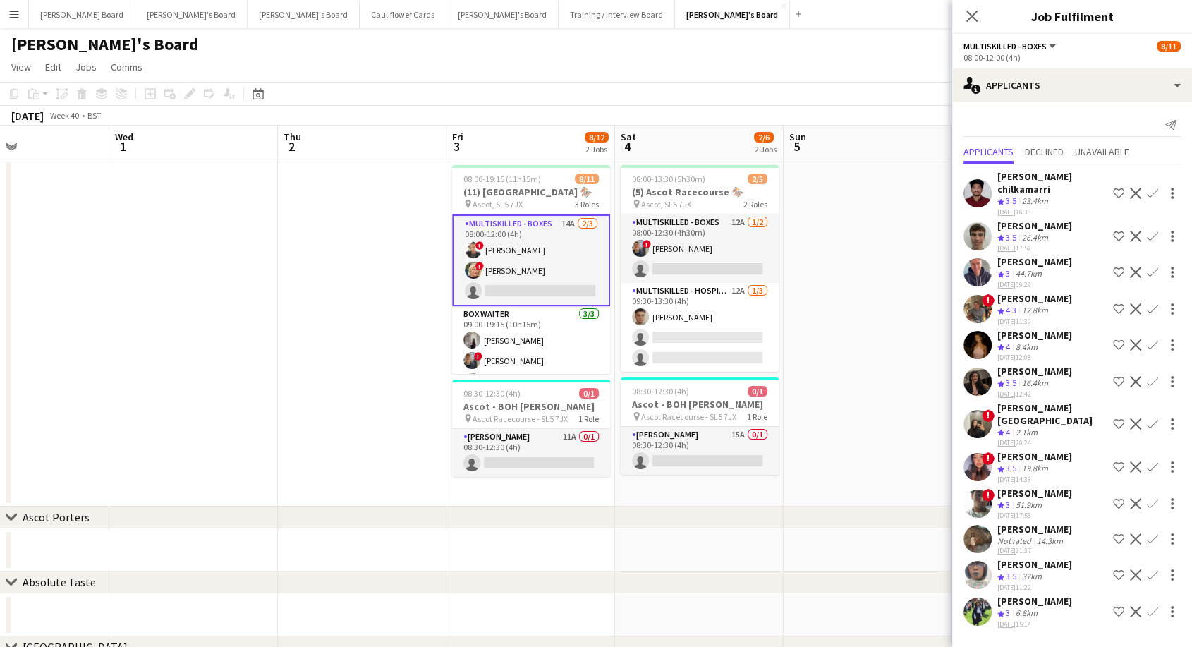
click at [1035, 329] on div "[PERSON_NAME]" at bounding box center [1034, 335] width 75 height 13
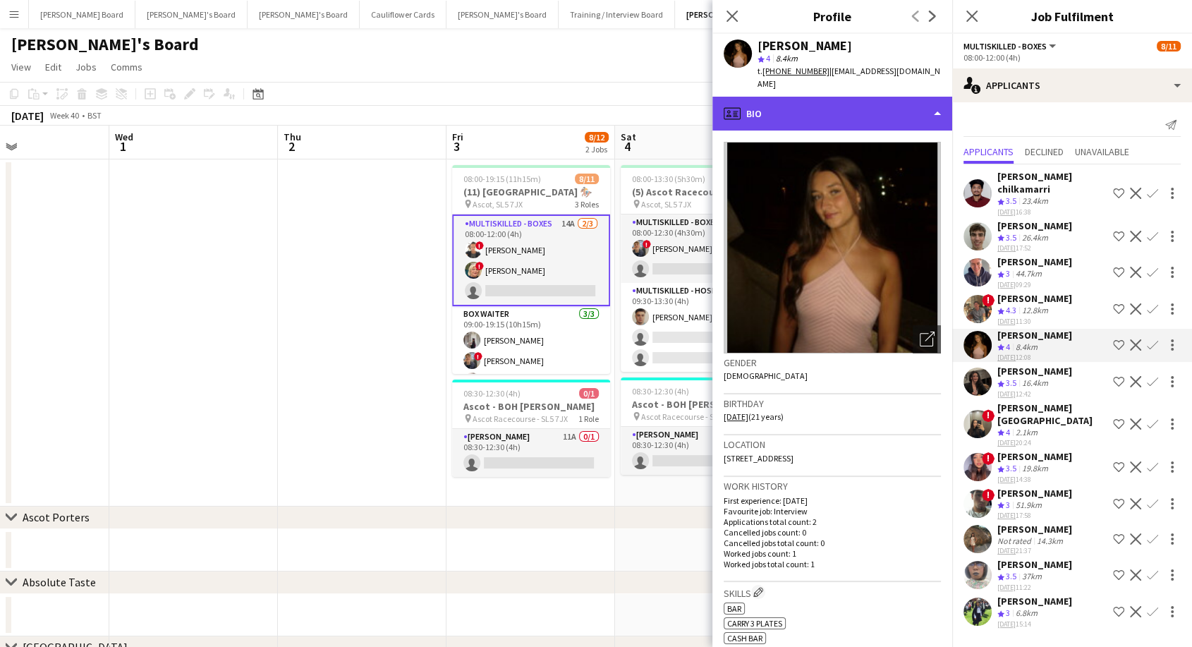
click at [838, 97] on div "profile Bio" at bounding box center [832, 114] width 240 height 34
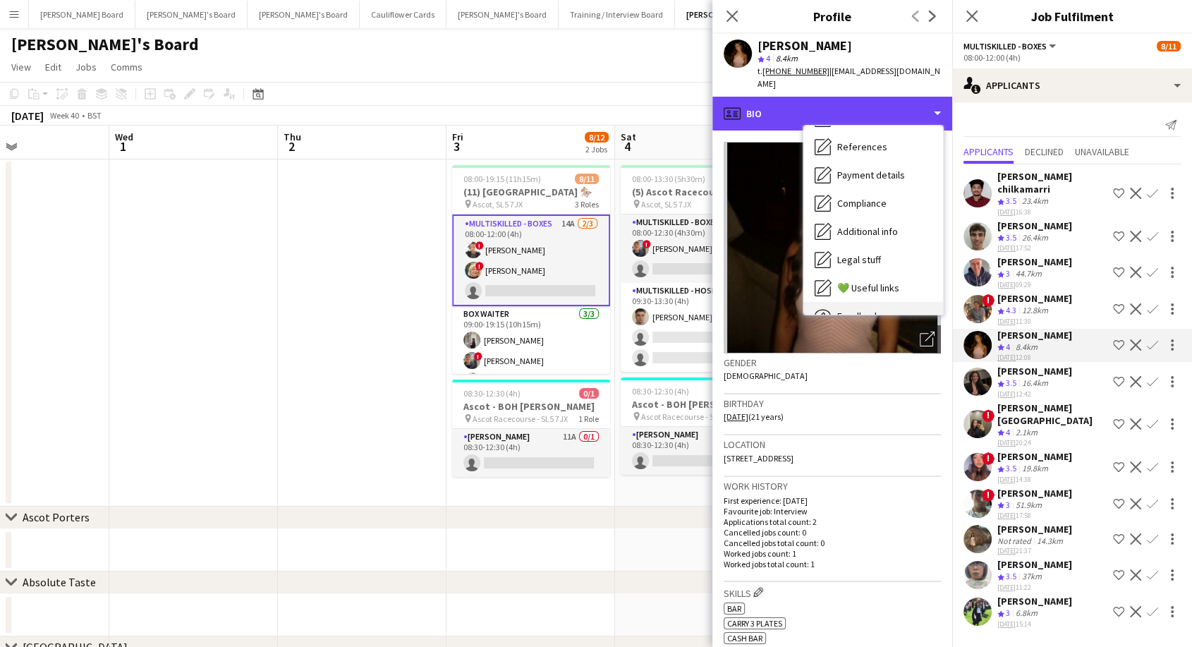
scroll to position [216, 0]
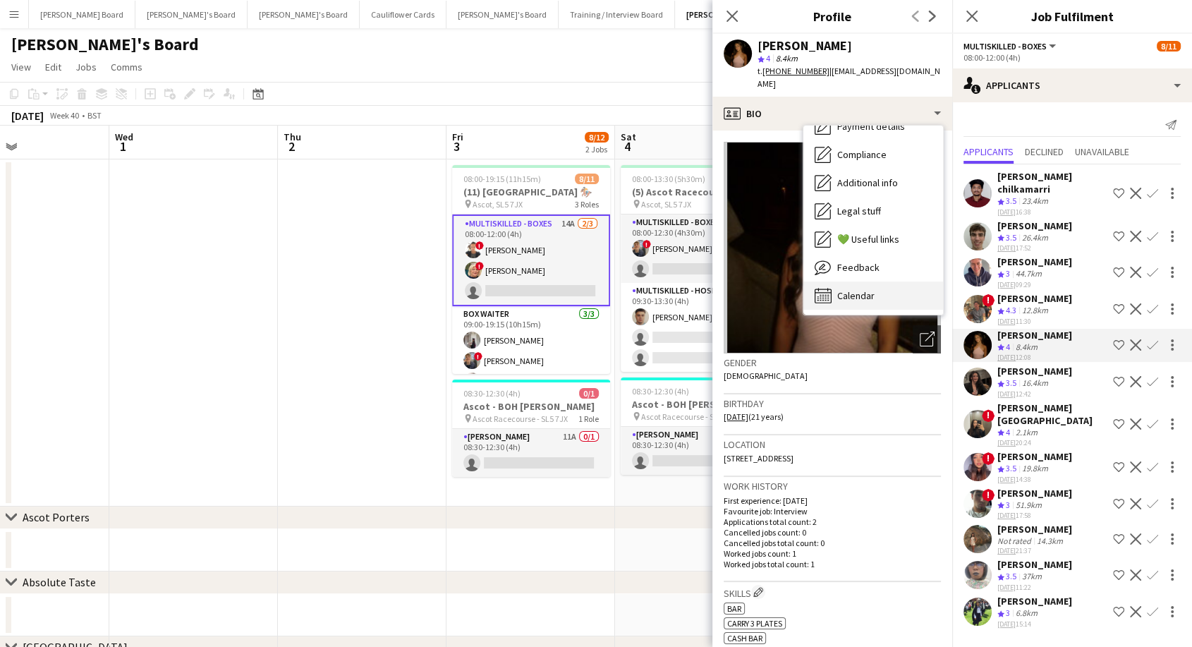
click at [867, 289] on span "Calendar" at bounding box center [855, 295] width 37 height 13
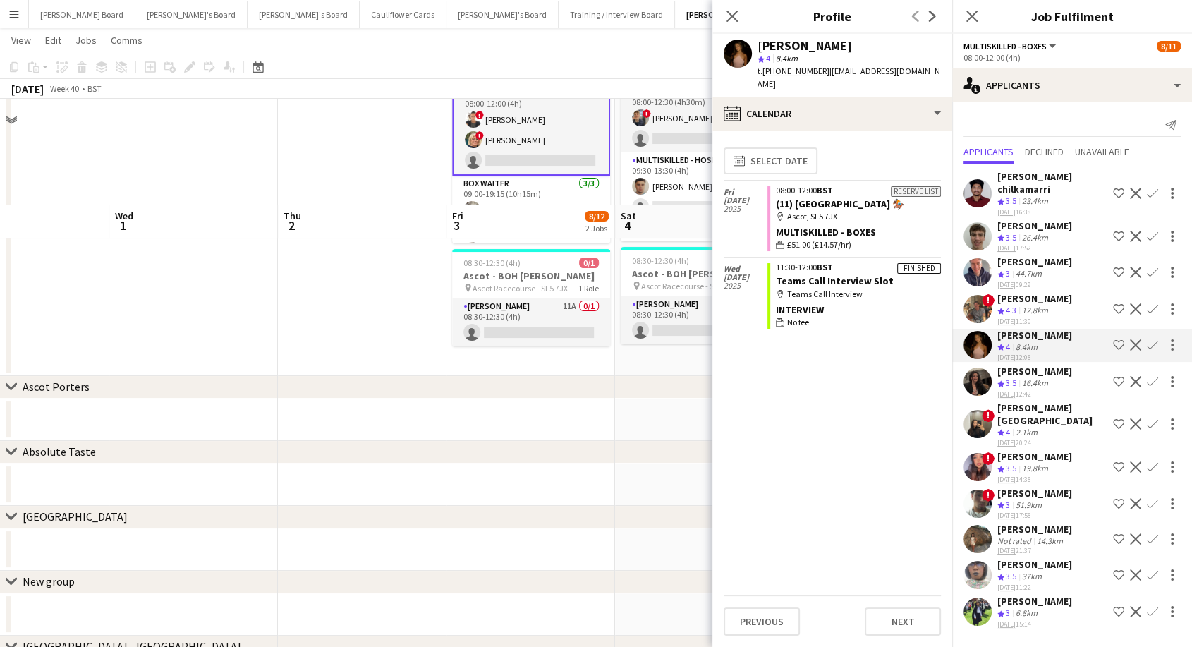
scroll to position [0, 0]
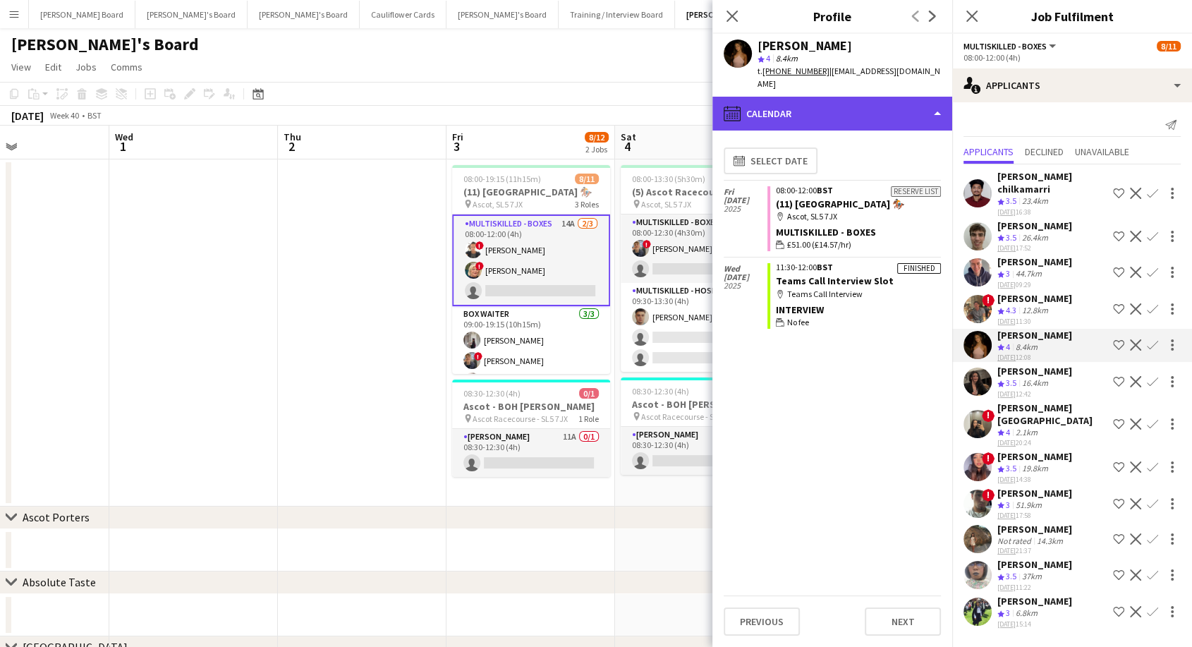
click at [807, 100] on div "calendar-full Calendar" at bounding box center [832, 114] width 240 height 34
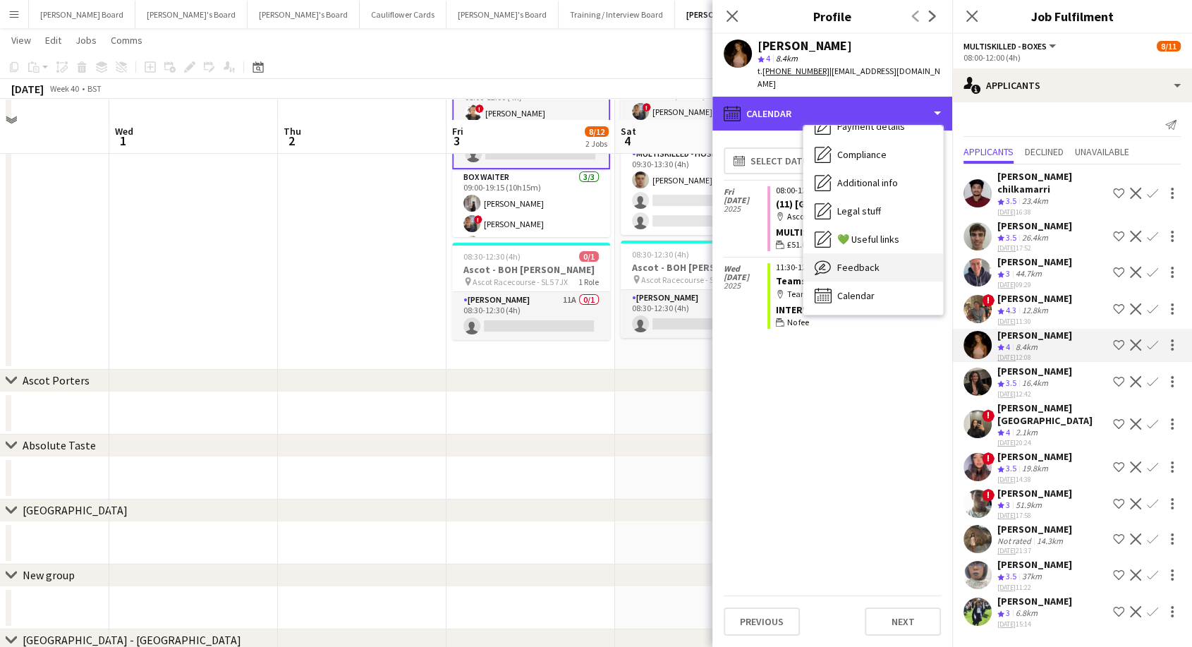
scroll to position [157, 0]
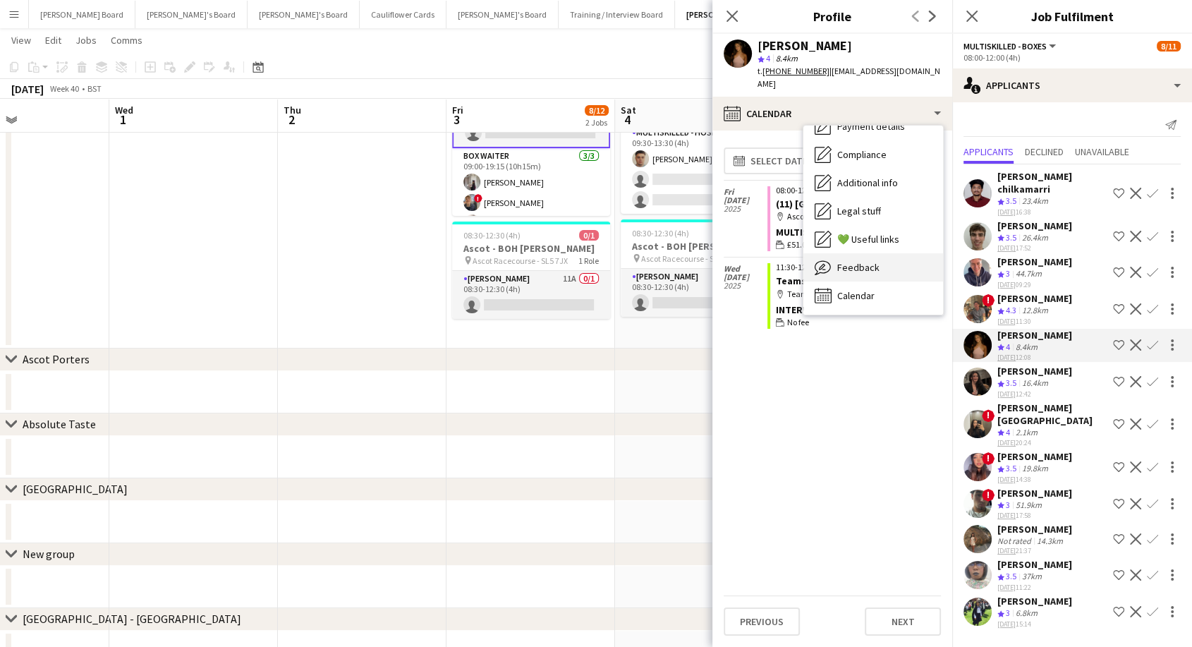
click at [877, 253] on div "Feedback Feedback" at bounding box center [873, 267] width 140 height 28
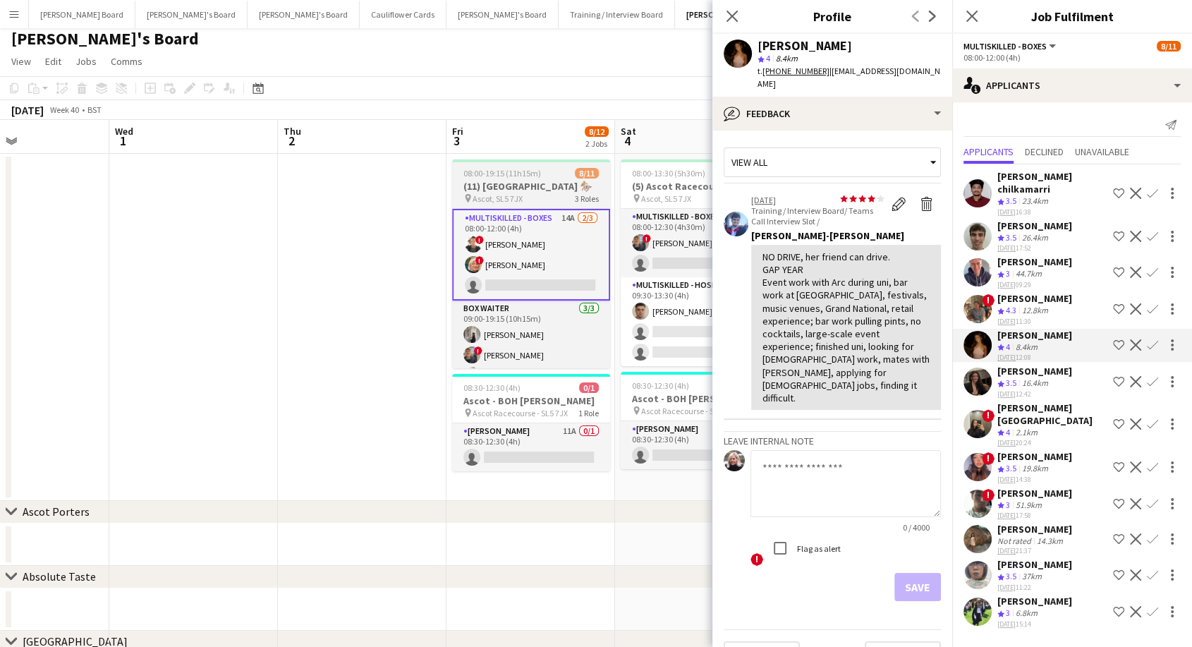
scroll to position [0, 0]
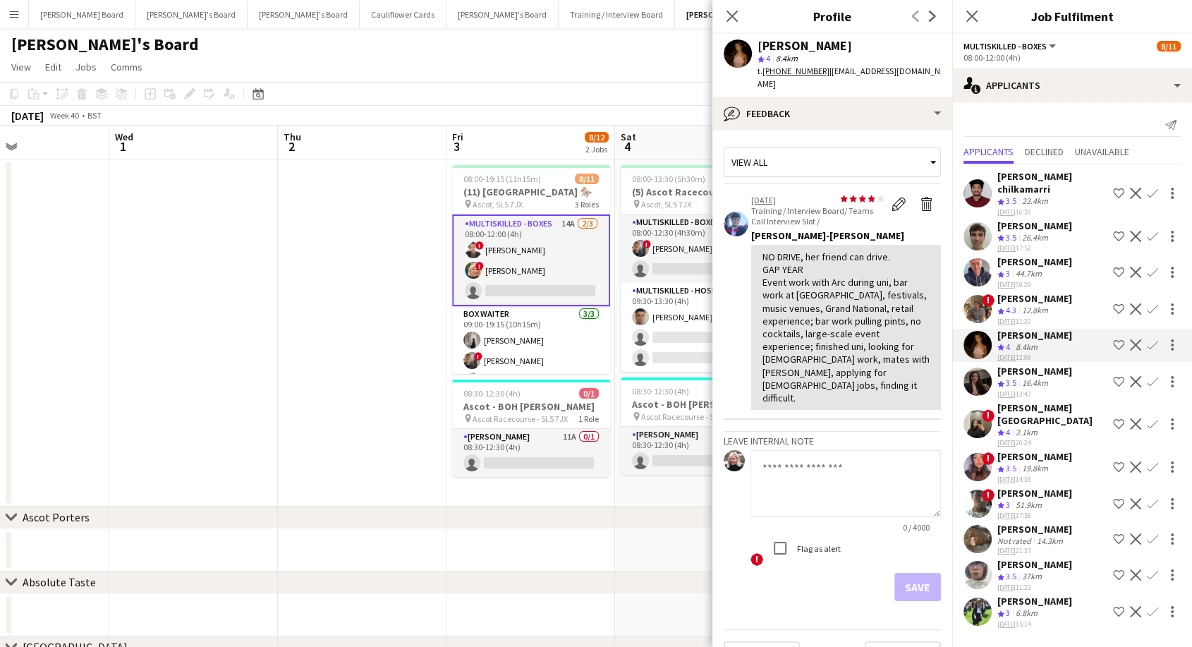
click at [552, 250] on app-card-role "Multiskilled - Boxes 14A 2/3 08:00-12:00 (4h) ! Sula Bransden ! Mairead Sulliva…" at bounding box center [531, 260] width 158 height 92
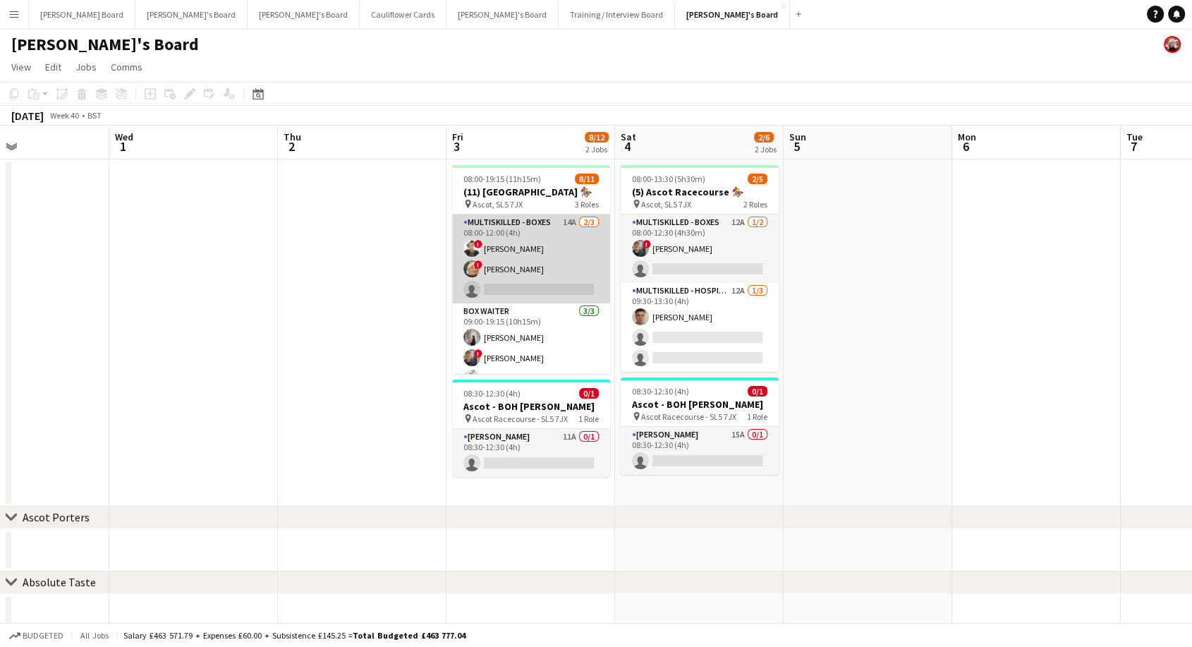
click at [552, 250] on app-card-role "Multiskilled - Boxes 14A 2/3 08:00-12:00 (4h) ! Sula Bransden ! Mairead Sulliva…" at bounding box center [531, 258] width 158 height 89
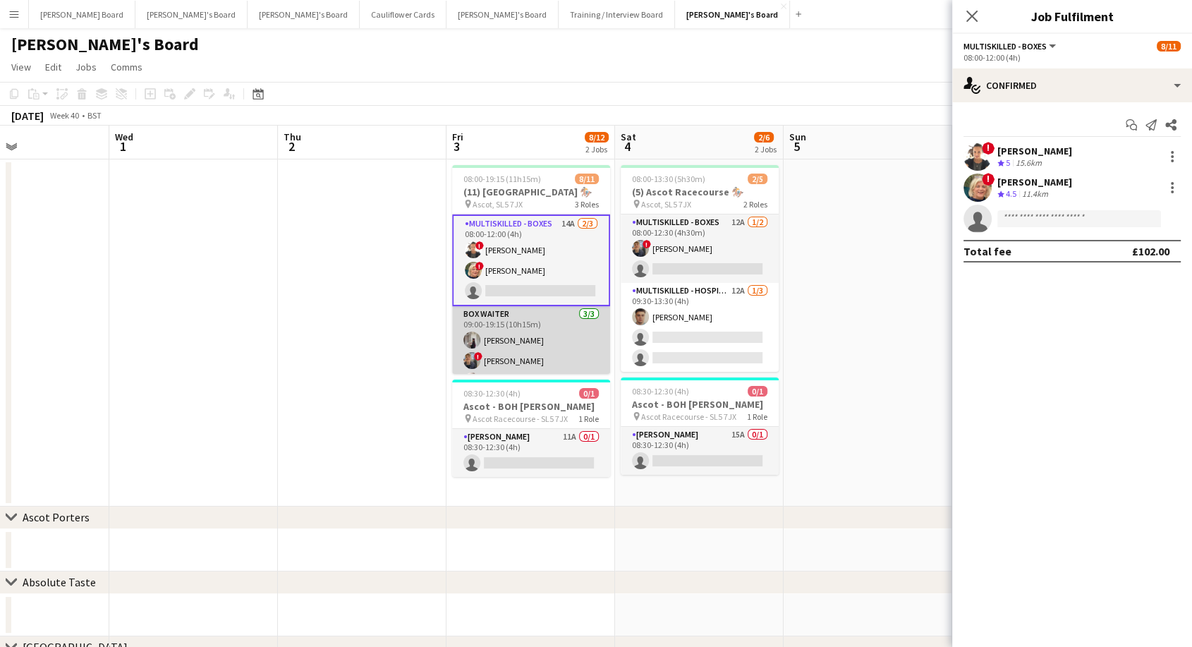
scroll to position [78, 0]
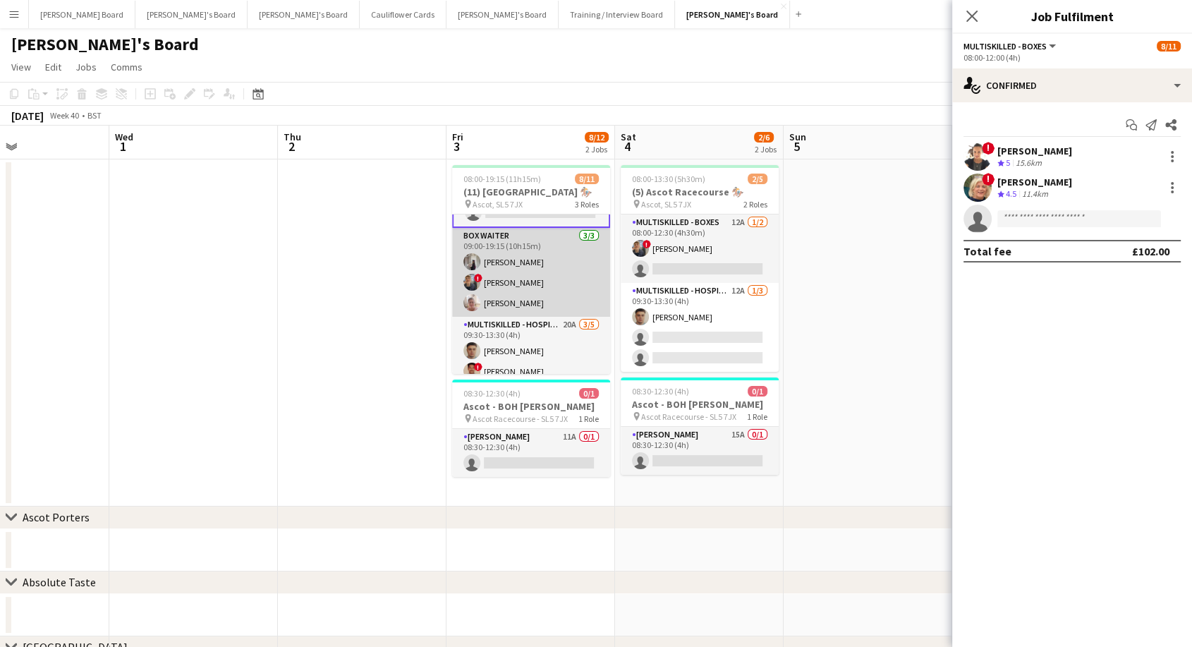
click at [511, 299] on app-card-role "BOX Waiter 3/3 09:00-19:15 (10h15m) Sabrina Farruggio ! Alex Buchholdt Jan Sage" at bounding box center [531, 272] width 158 height 89
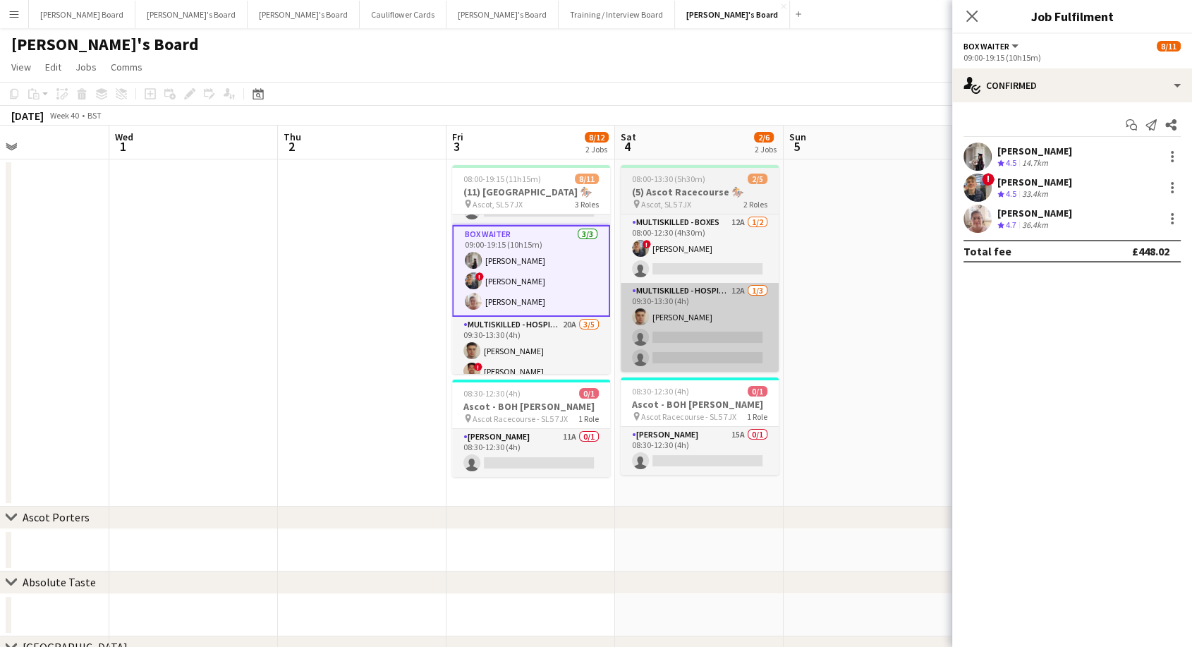
scroll to position [77, 0]
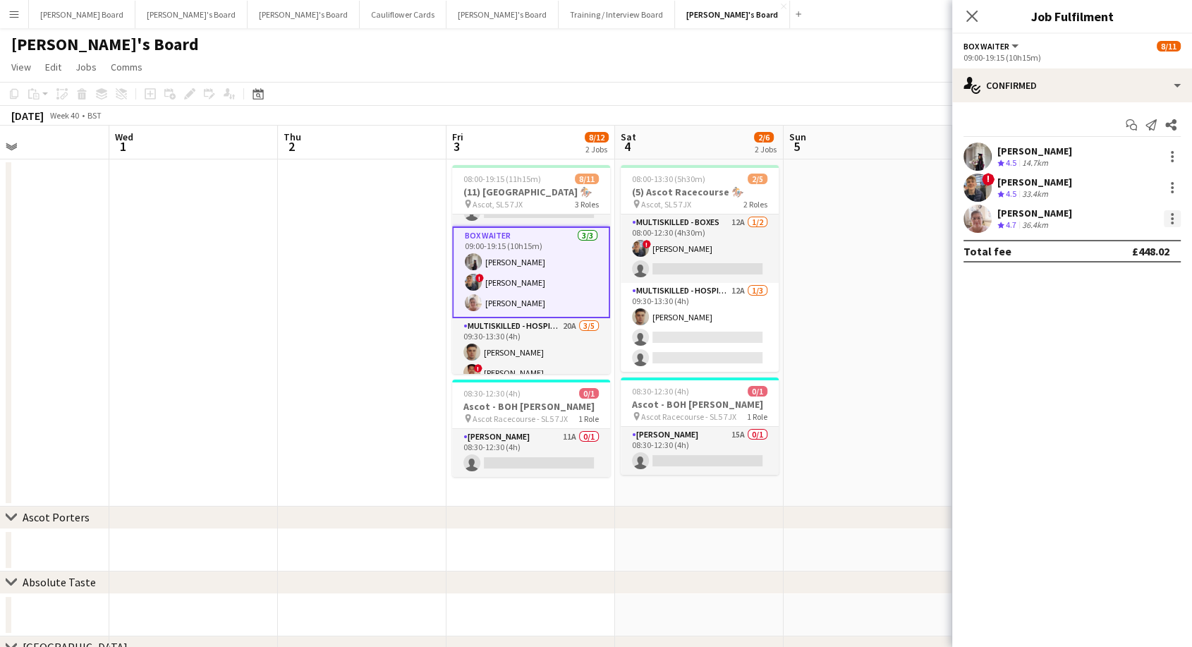
click at [1175, 217] on div at bounding box center [1171, 218] width 17 height 17
click at [1113, 283] on span "Switch crew" at bounding box center [1112, 278] width 60 height 12
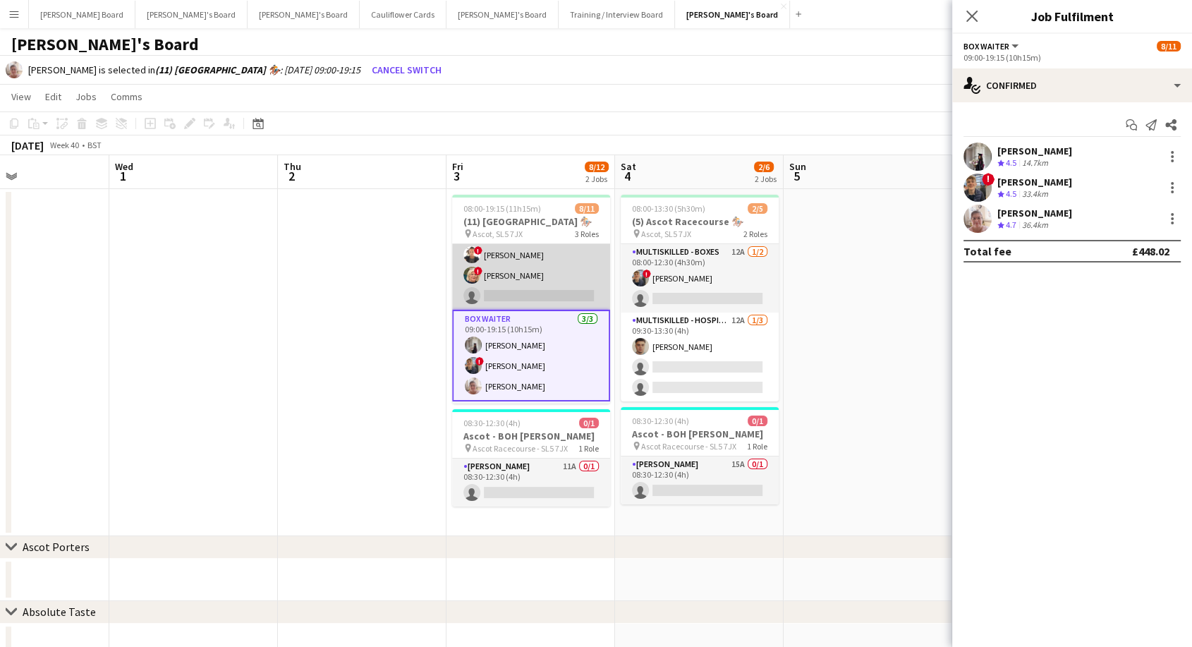
scroll to position [0, 0]
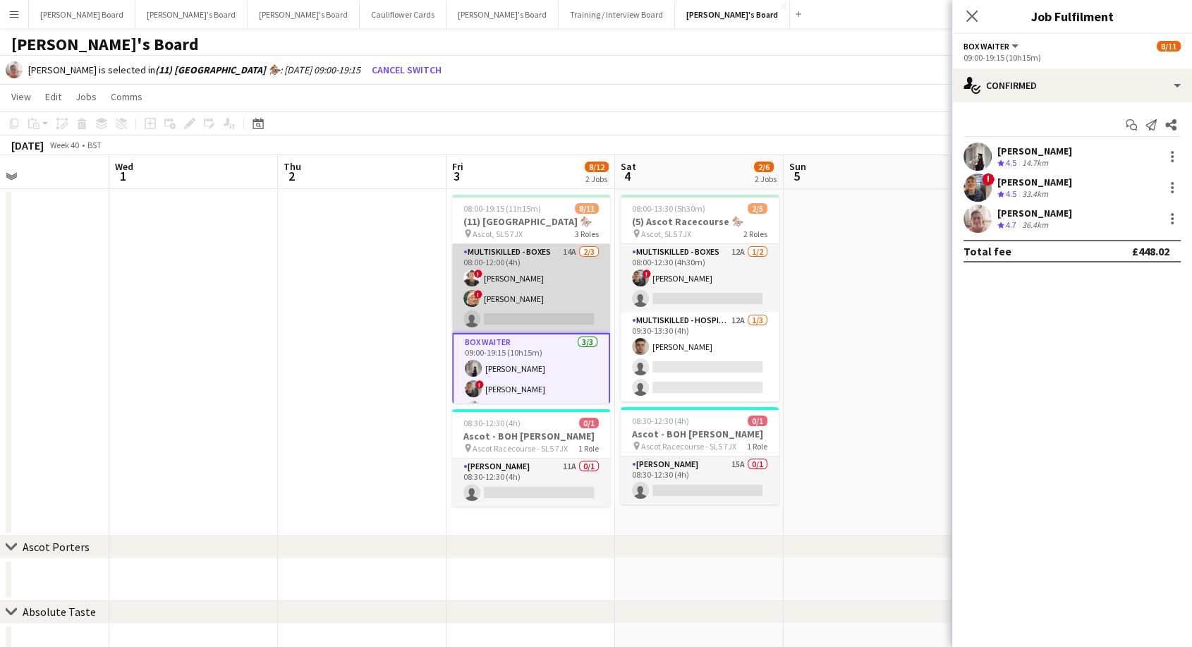
click at [533, 283] on app-card-role "Multiskilled - Boxes 14A 2/3 08:00-12:00 (4h) ! Sula Bransden ! Mairead Sulliva…" at bounding box center [531, 288] width 158 height 89
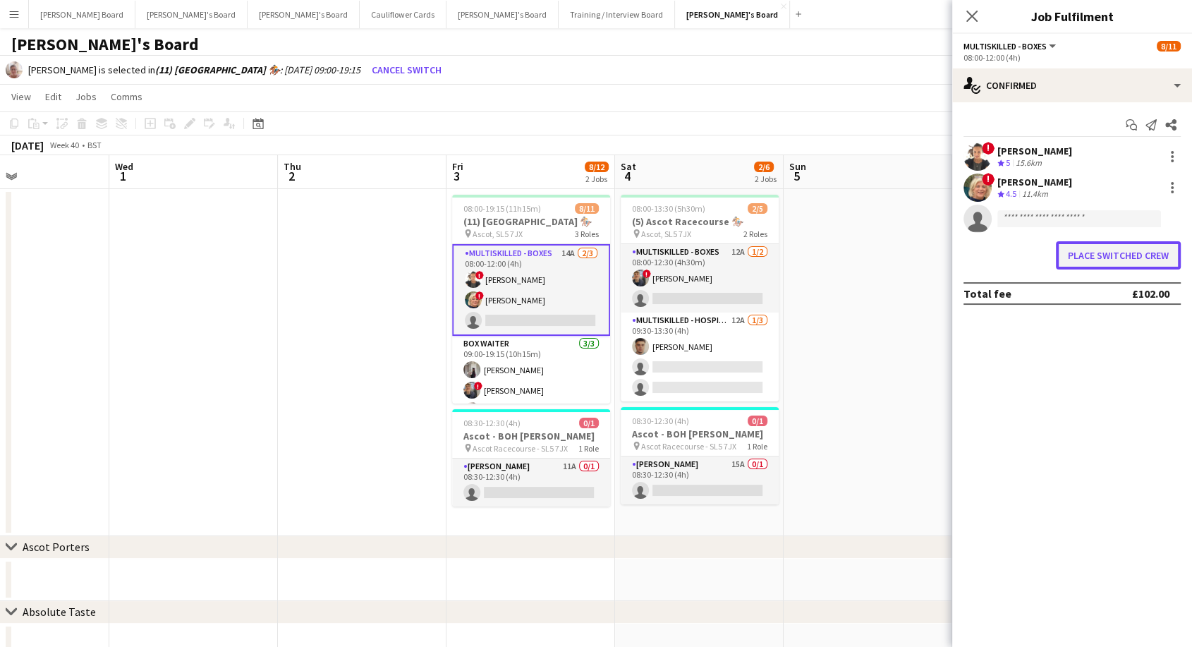
click at [1070, 254] on button "Place switched crew" at bounding box center [1117, 255] width 125 height 28
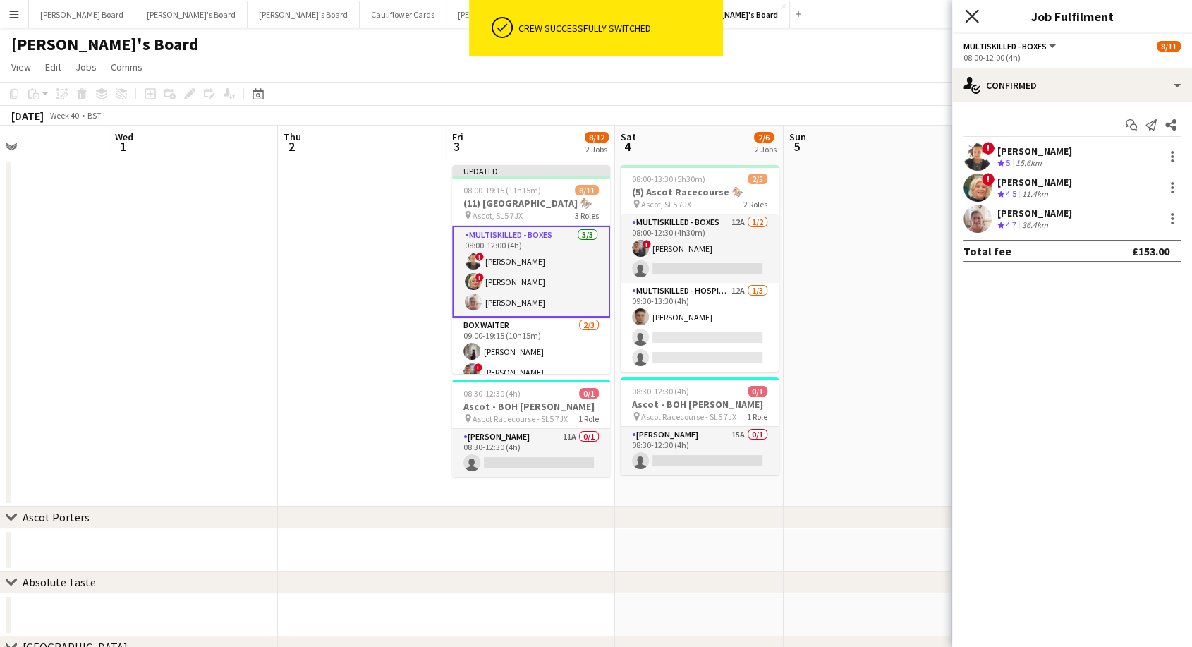
drag, startPoint x: 977, startPoint y: 17, endPoint x: 868, endPoint y: 33, distance: 110.5
click at [977, 16] on icon "Close pop-in" at bounding box center [971, 16] width 11 height 11
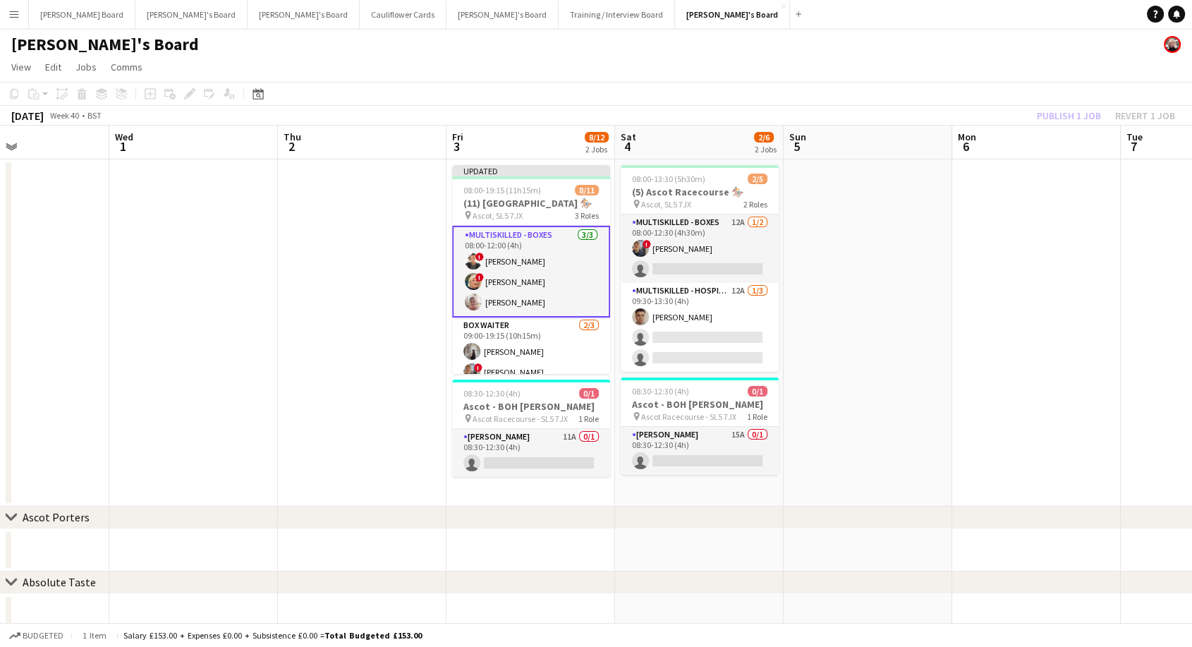
click at [508, 161] on app-date-cell "Updated 08:00-19:15 (11h15m) 8/11 (11) Ascot Racecourse 🏇🏼 pin Ascot, SL5 7JX 3…" at bounding box center [530, 332] width 169 height 347
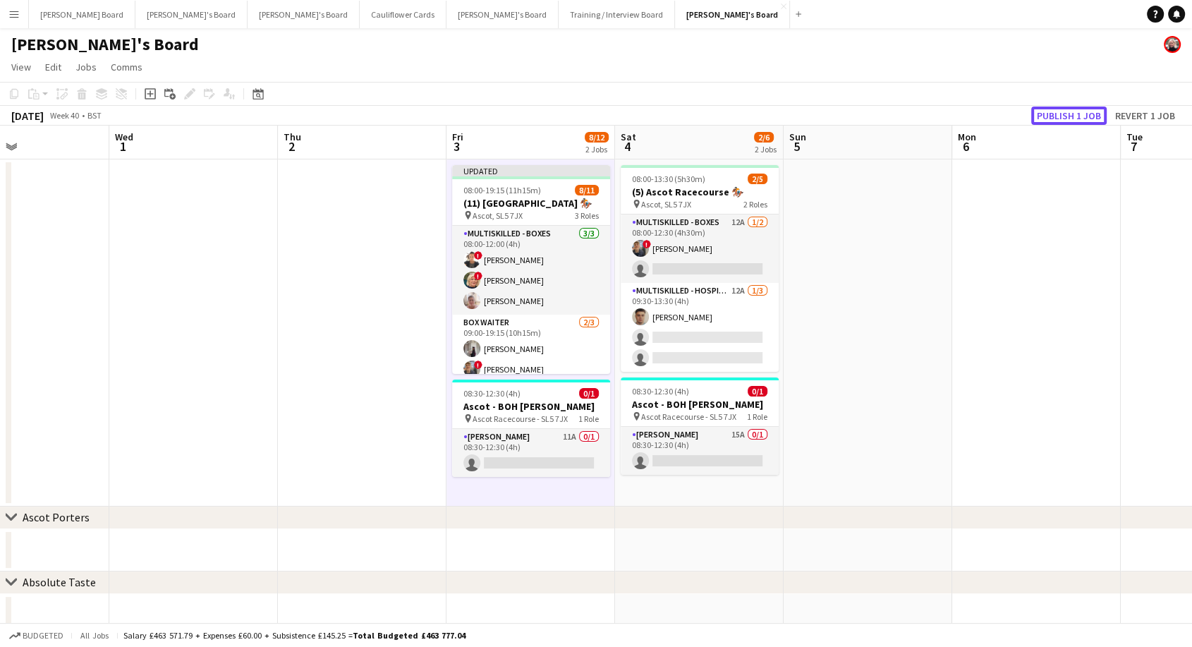
drag, startPoint x: 1063, startPoint y: 121, endPoint x: 881, endPoint y: 137, distance: 183.3
click at [1060, 121] on button "Publish 1 job" at bounding box center [1068, 115] width 75 height 18
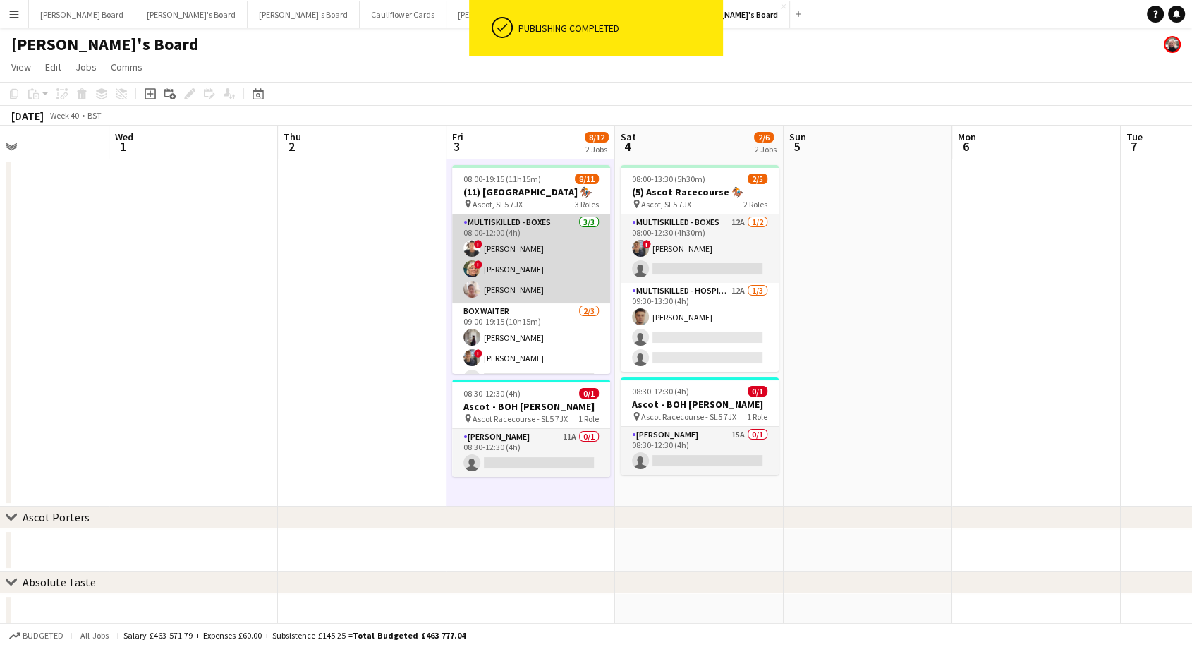
click at [525, 261] on app-card-role "Multiskilled - Boxes 3/3 08:00-12:00 (4h) ! Sula Bransden ! Mairead Sullivan Ja…" at bounding box center [531, 258] width 158 height 89
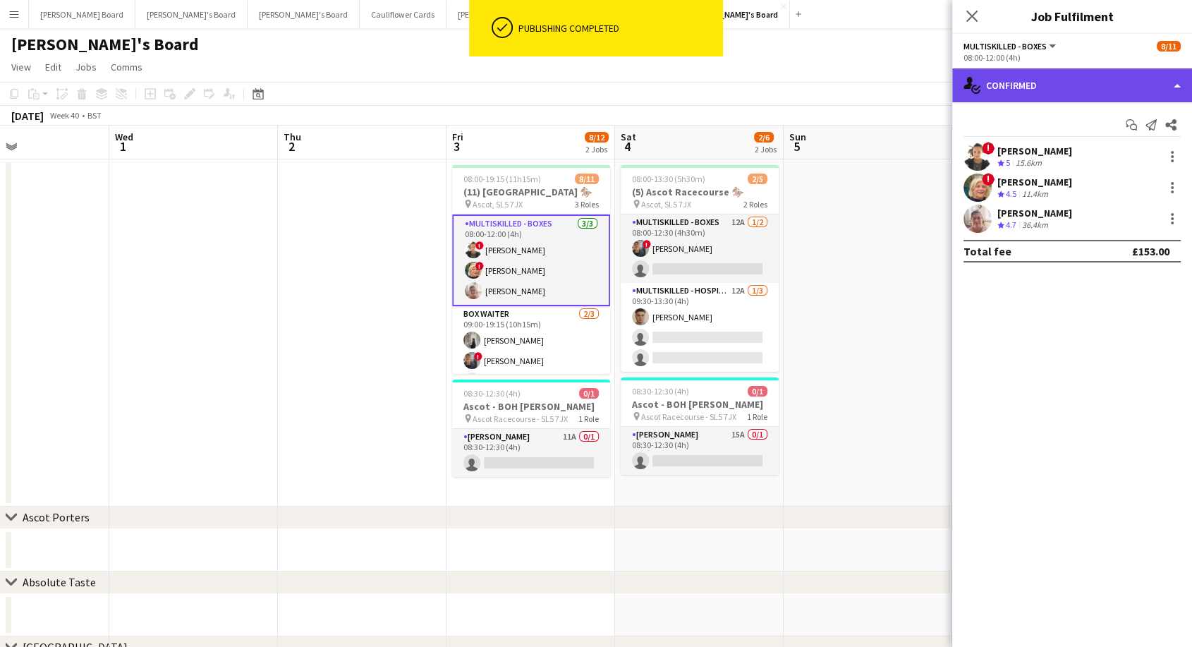
click at [1060, 91] on div "single-neutral-actions-check-2 Confirmed" at bounding box center [1072, 85] width 240 height 34
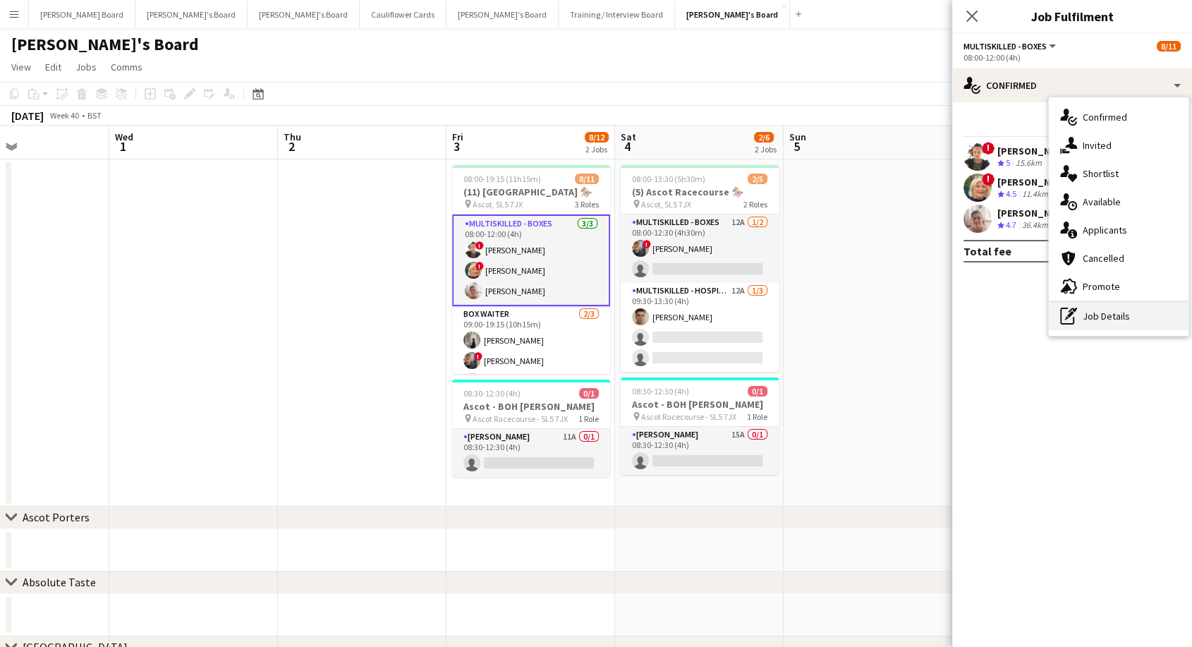
click at [1078, 309] on div "pen-write Job Details" at bounding box center [1118, 316] width 140 height 28
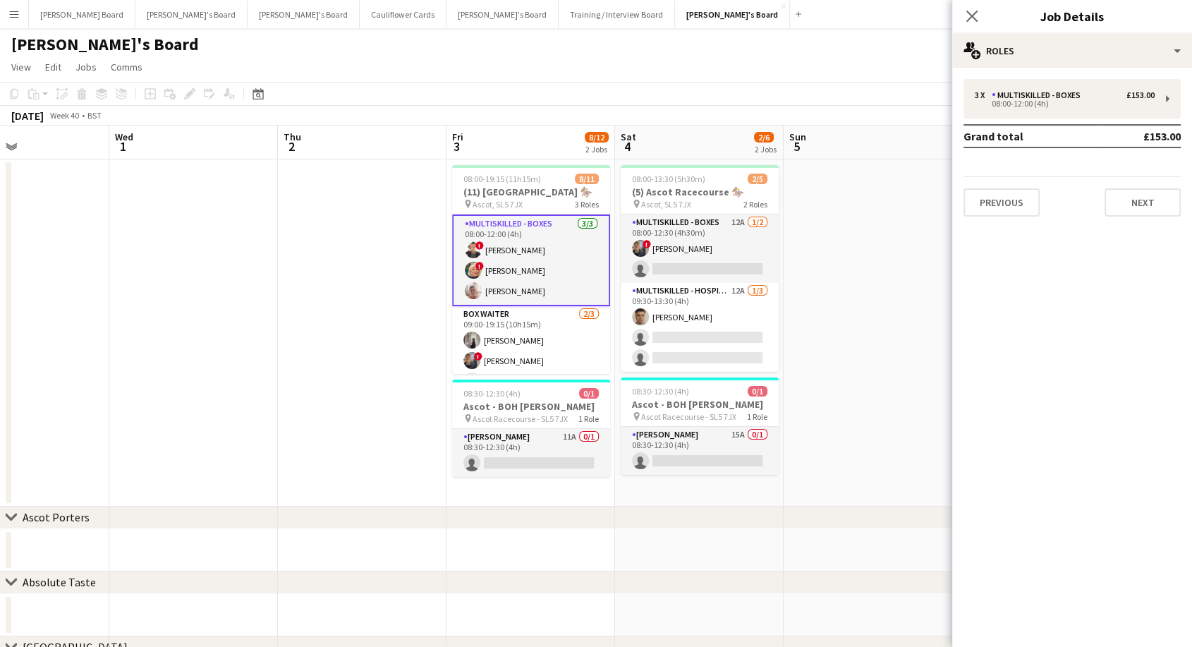
click at [539, 243] on app-card-role "Multiskilled - Boxes 3/3 08:00-12:00 (4h) ! Sula Bransden ! Mairead Sullivan Ja…" at bounding box center [531, 260] width 158 height 92
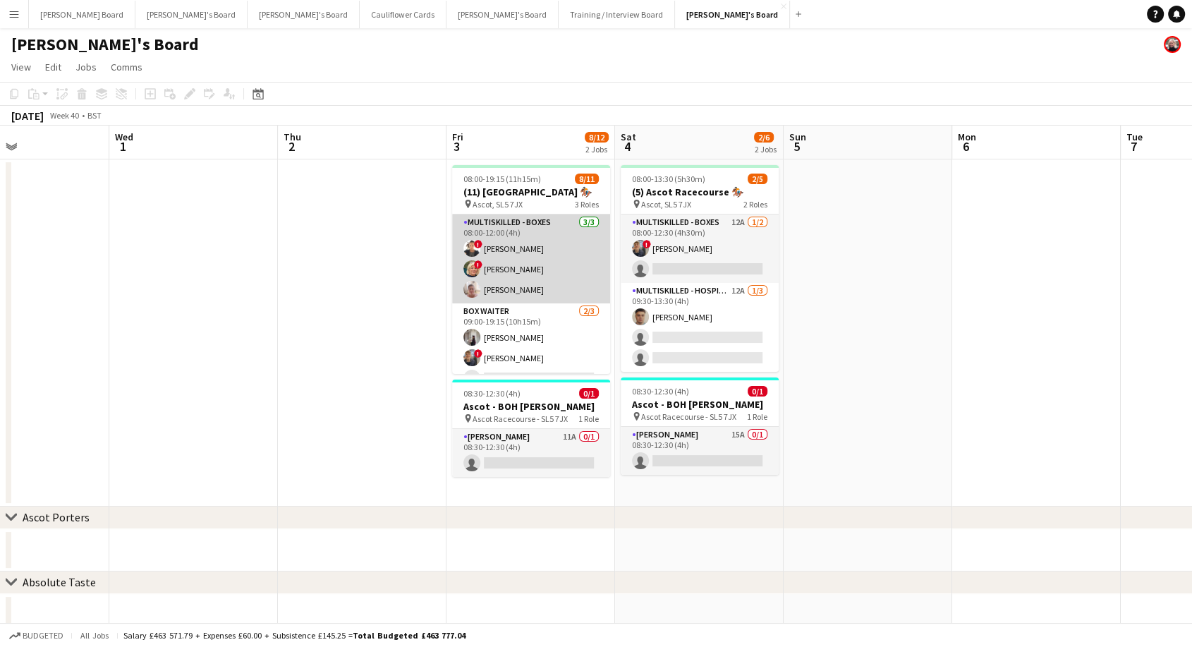
click at [484, 272] on app-card-role "Multiskilled - Boxes 3/3 08:00-12:00 (4h) ! Sula Bransden ! Mairead Sullivan Ja…" at bounding box center [531, 258] width 158 height 89
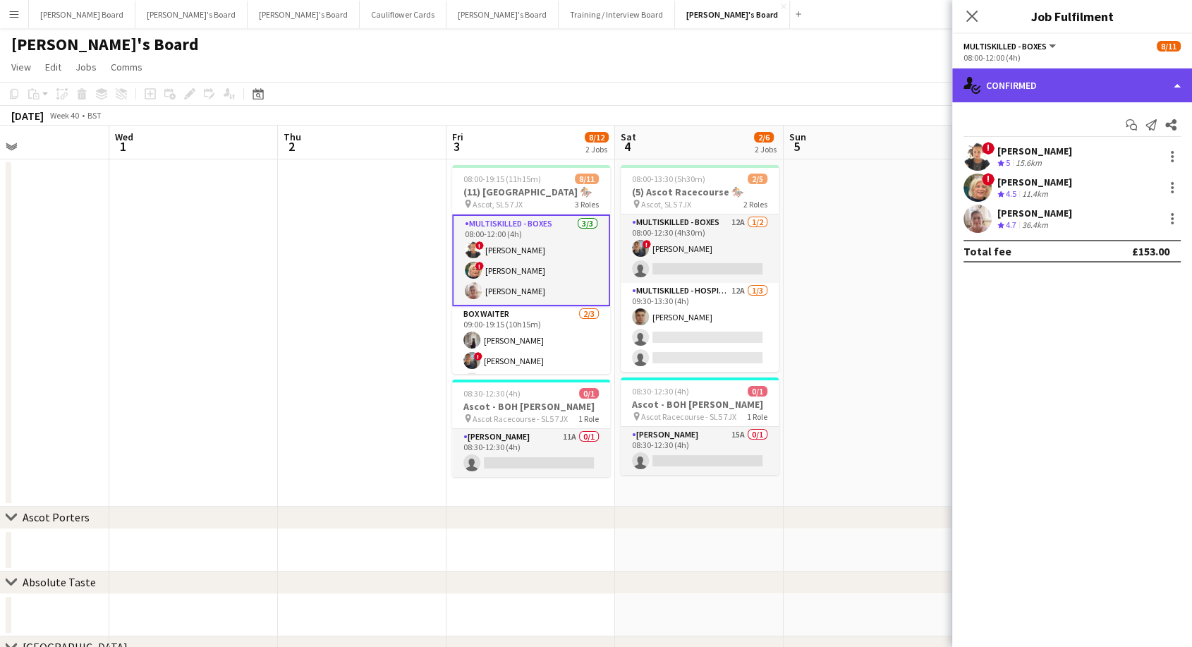
click at [1044, 82] on div "single-neutral-actions-check-2 Confirmed" at bounding box center [1072, 85] width 240 height 34
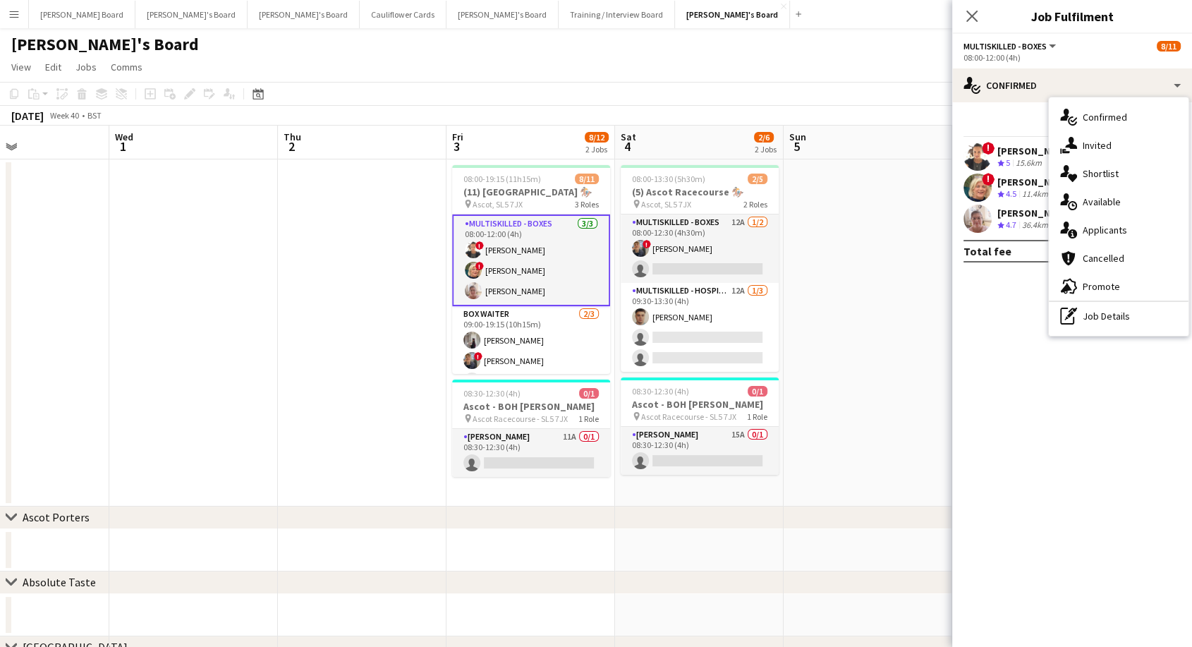
drag, startPoint x: 1098, startPoint y: 233, endPoint x: 1094, endPoint y: 240, distance: 8.2
click at [1098, 233] on span "Applicants" at bounding box center [1104, 230] width 44 height 13
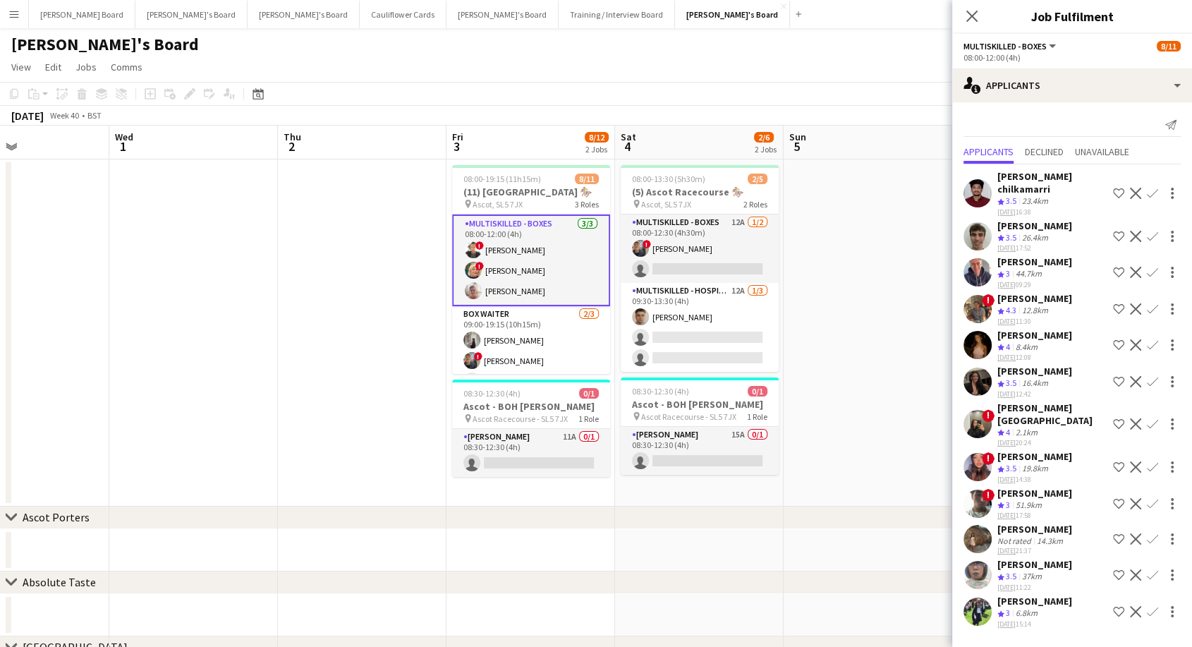
click at [1026, 329] on div "[PERSON_NAME]" at bounding box center [1034, 335] width 75 height 13
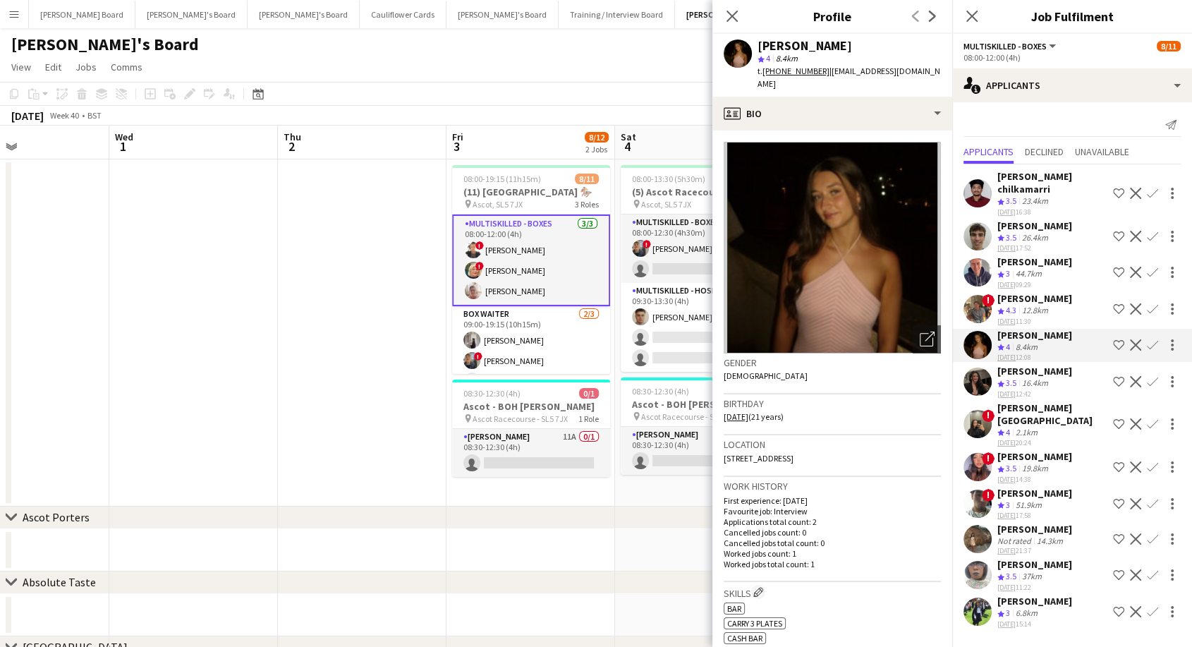
drag, startPoint x: 823, startPoint y: 42, endPoint x: 745, endPoint y: 43, distance: 78.3
click at [745, 43] on div "Abi O'Brien star 4 8.4km t. +447984769644 | abiob0412@gmail.com" at bounding box center [832, 65] width 240 height 63
copy div "[PERSON_NAME]"
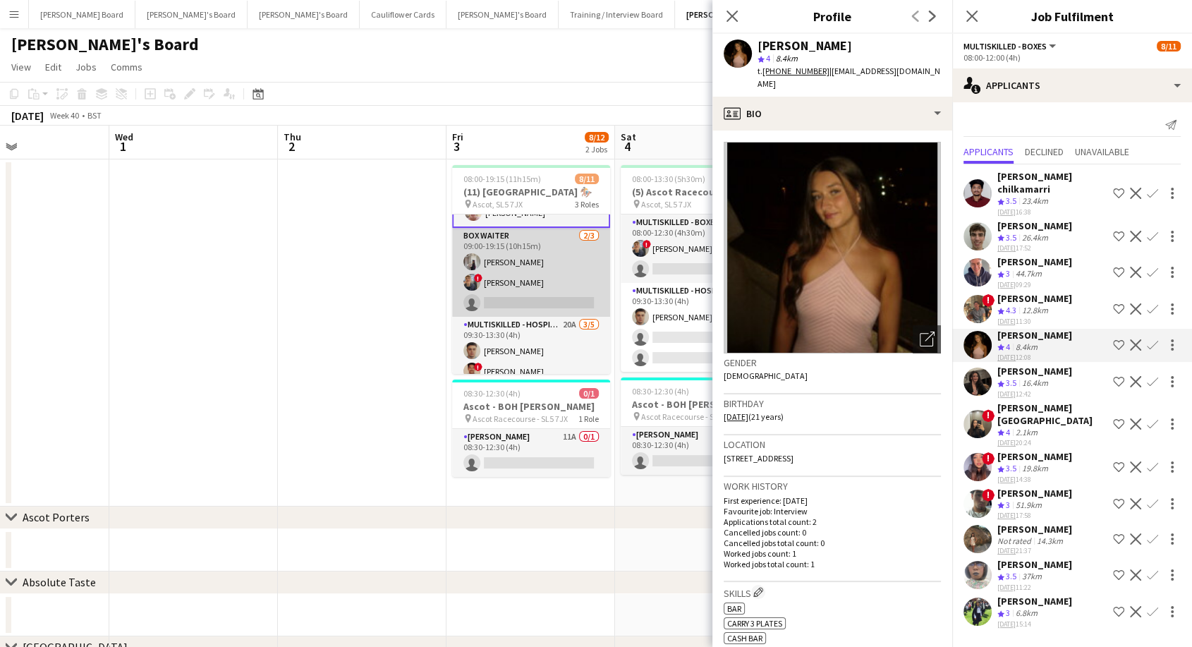
click at [530, 269] on app-card-role "BOX Waiter 2/3 09:00-19:15 (10h15m) Sabrina Farruggio ! Alex Buchholdt single-n…" at bounding box center [531, 272] width 158 height 89
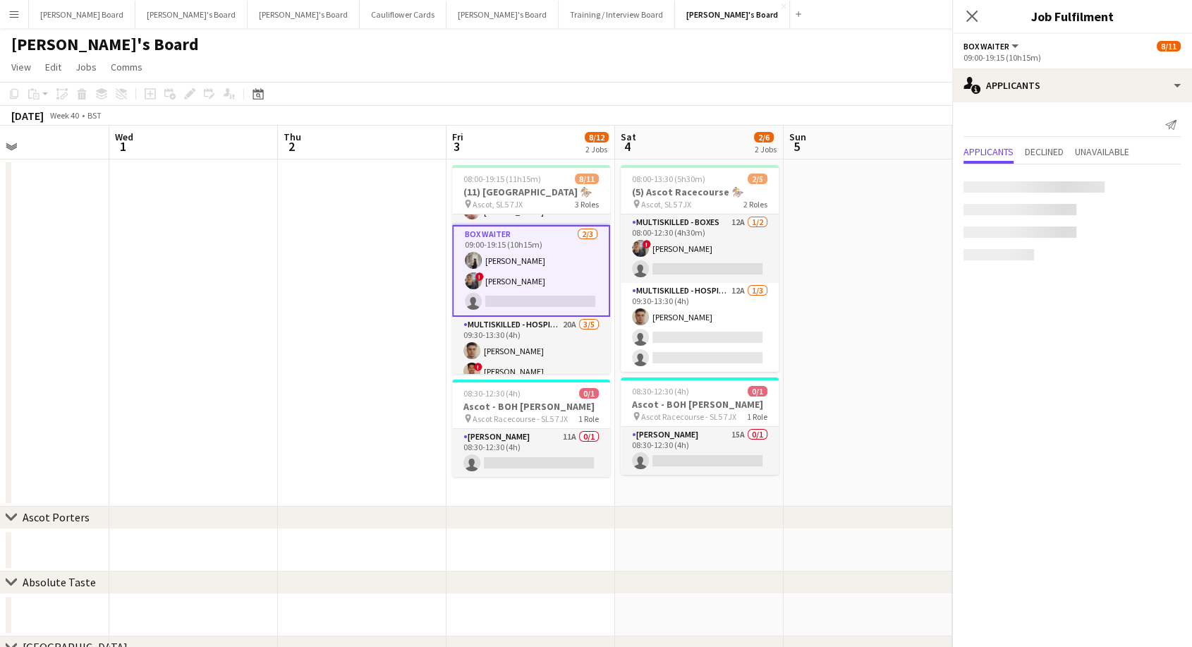
scroll to position [77, 0]
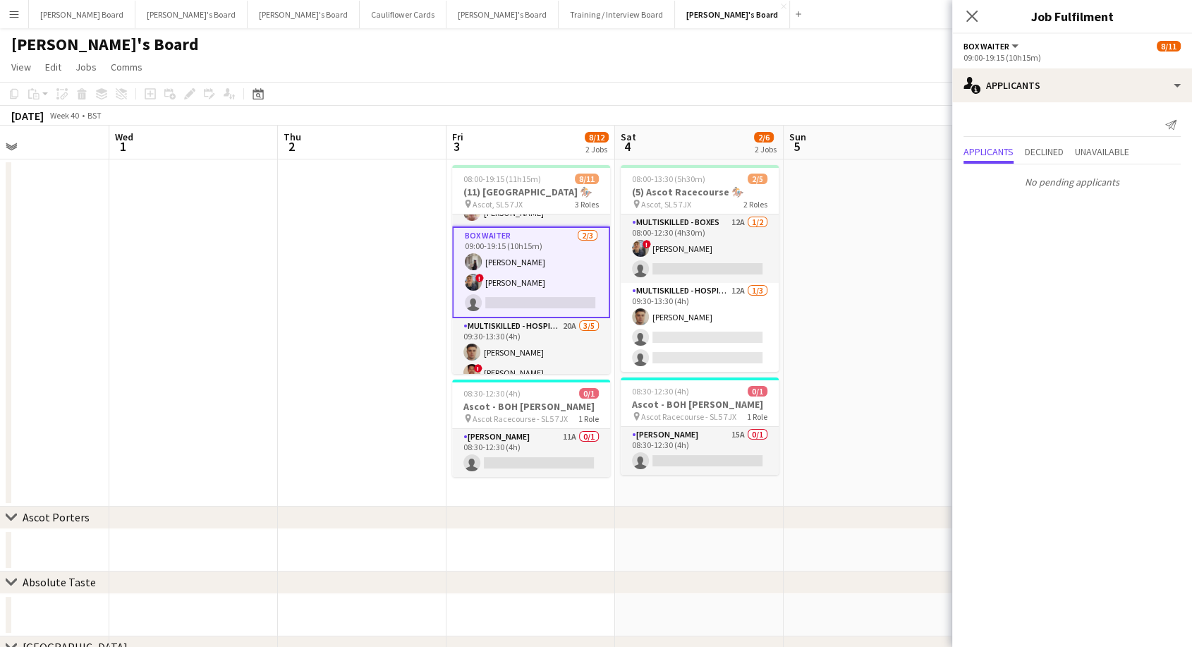
click at [523, 295] on app-card-role "BOX Waiter 2/3 09:00-19:15 (10h15m) Sabrina Farruggio ! Alex Buchholdt single-n…" at bounding box center [531, 272] width 158 height 92
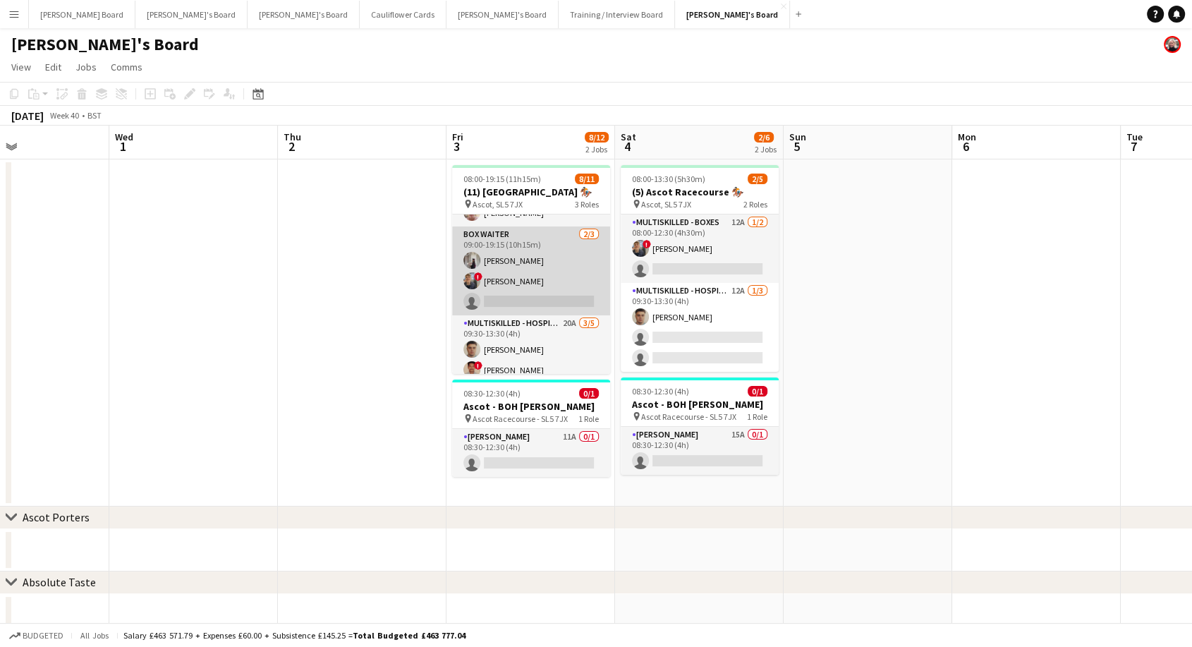
click at [530, 288] on app-card-role "BOX Waiter 2/3 09:00-19:15 (10h15m) Sabrina Farruggio ! Alex Buchholdt single-n…" at bounding box center [531, 270] width 158 height 89
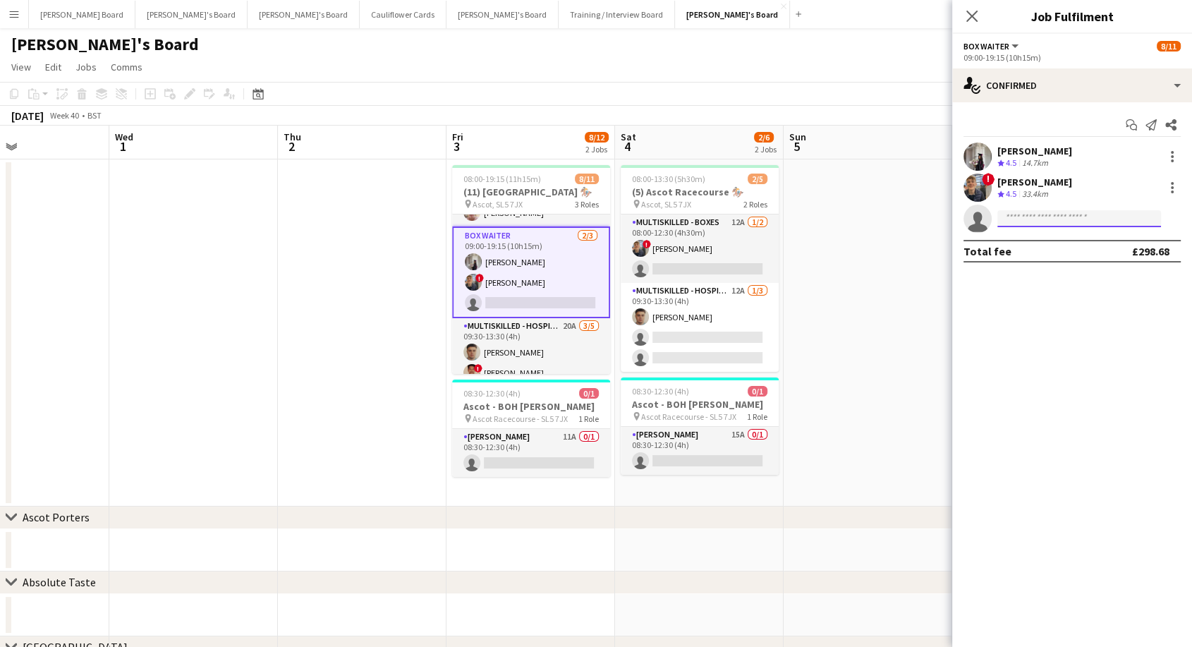
paste input "**********"
type input "**********"
click at [1064, 241] on span "Abi O'Brien Active" at bounding box center [1078, 239] width 141 height 12
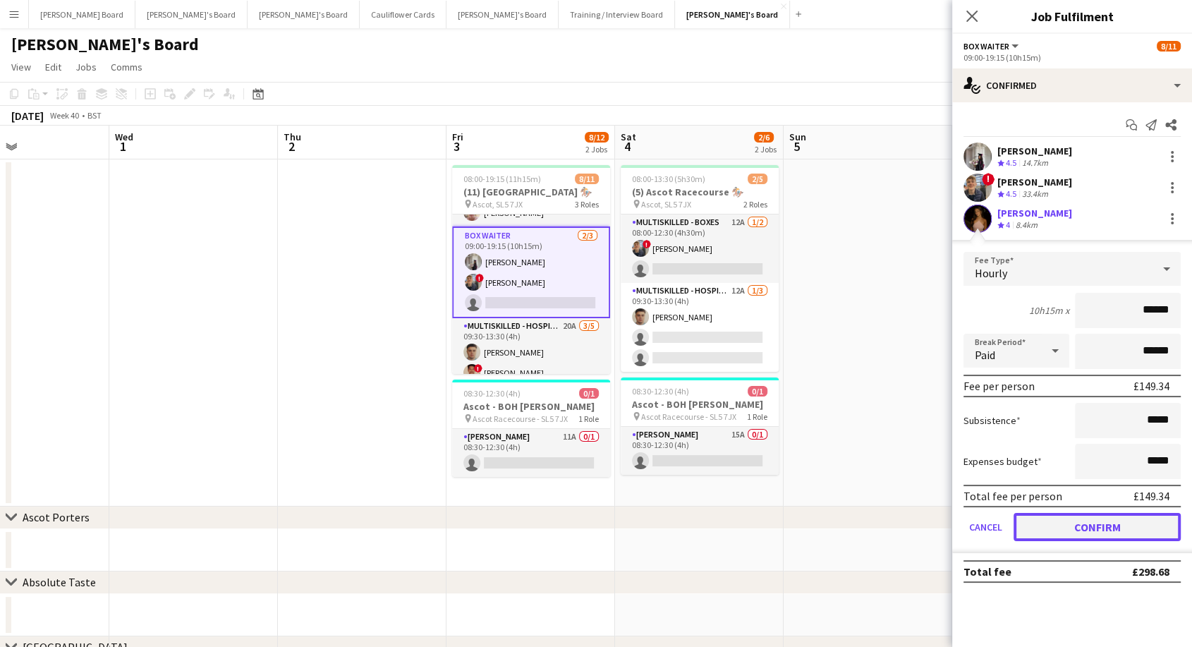
click at [1089, 524] on button "Confirm" at bounding box center [1096, 527] width 167 height 28
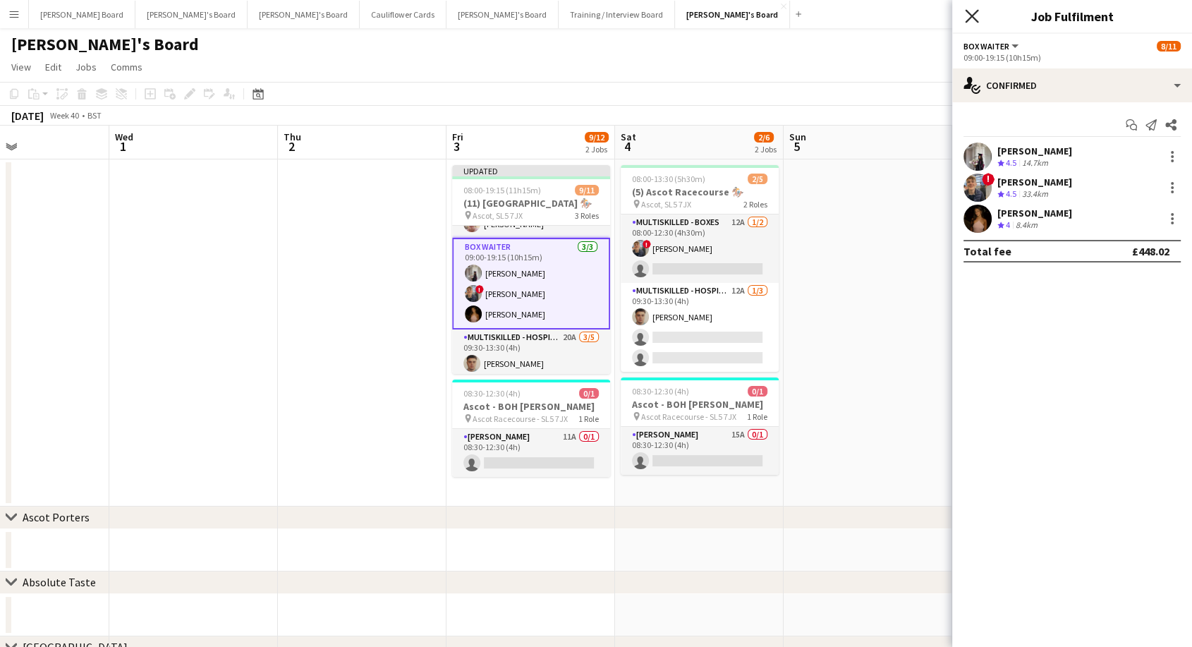
click at [967, 15] on icon "Close pop-in" at bounding box center [971, 15] width 13 height 13
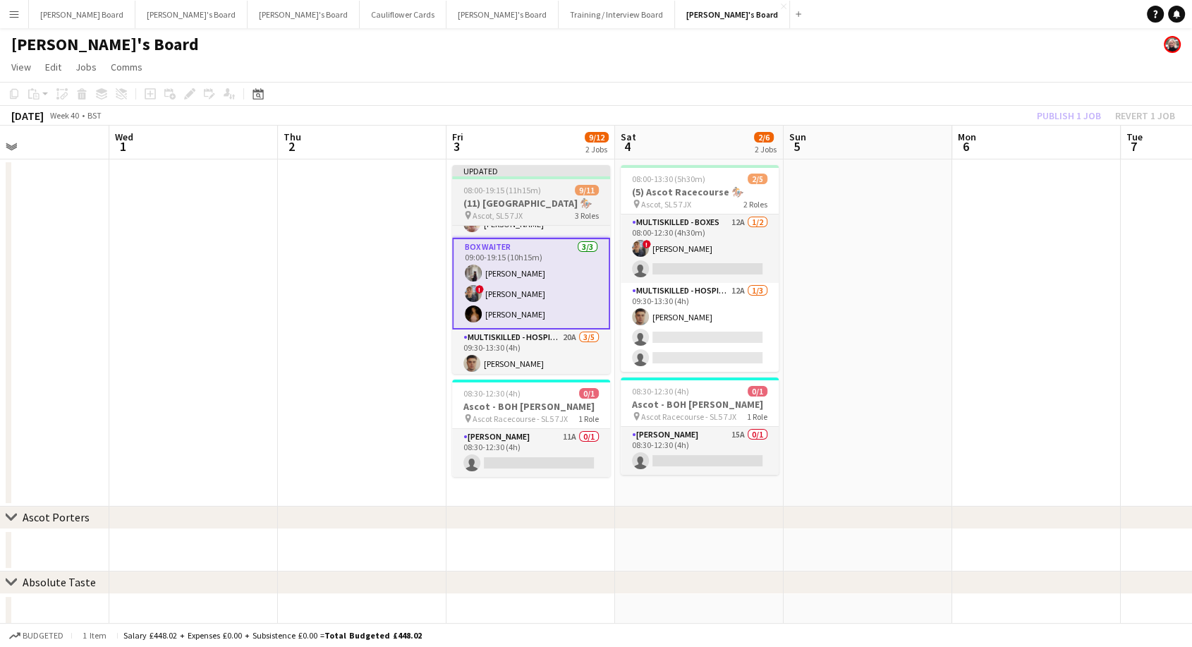
click at [541, 182] on app-job-card "Updated 08:00-19:15 (11h15m) 9/11 (11) Ascot Racecourse 🏇🏼 pin Ascot, SL5 7JX 3…" at bounding box center [531, 269] width 158 height 209
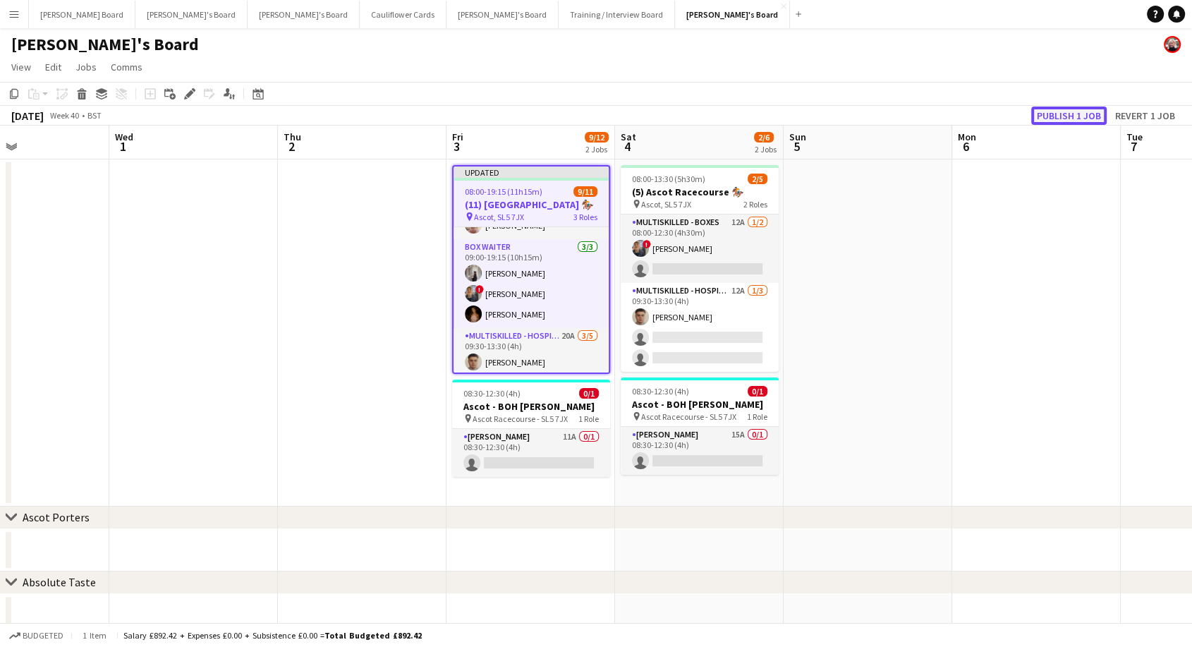
click at [1055, 111] on button "Publish 1 job" at bounding box center [1068, 115] width 75 height 18
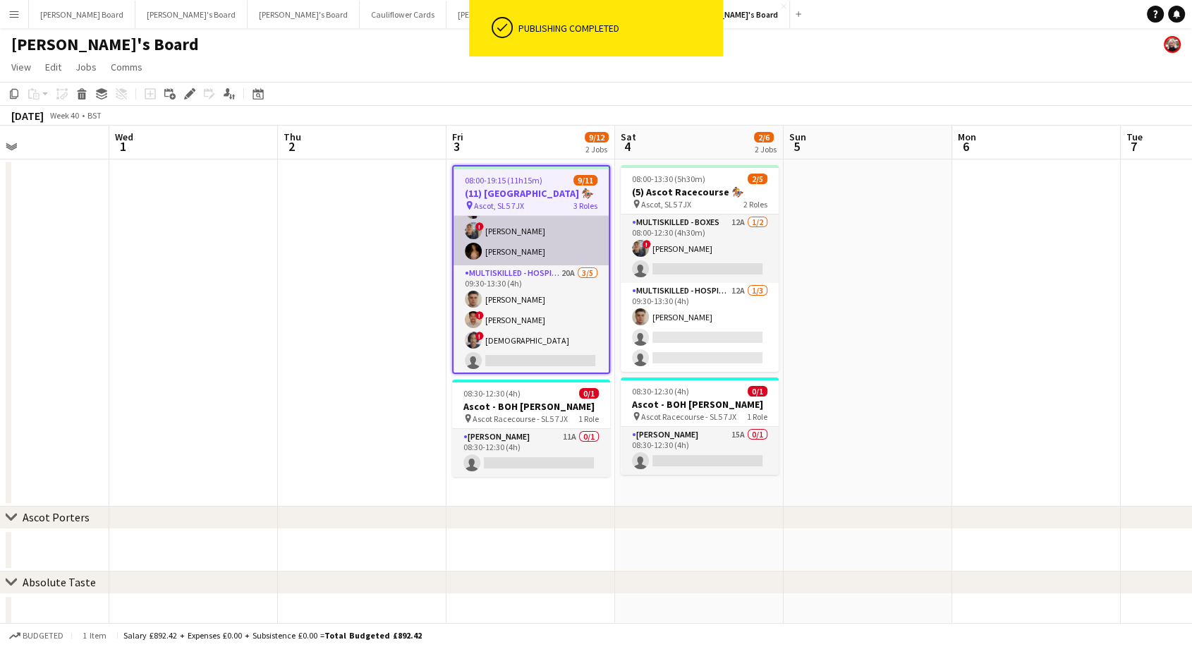
scroll to position [150, 0]
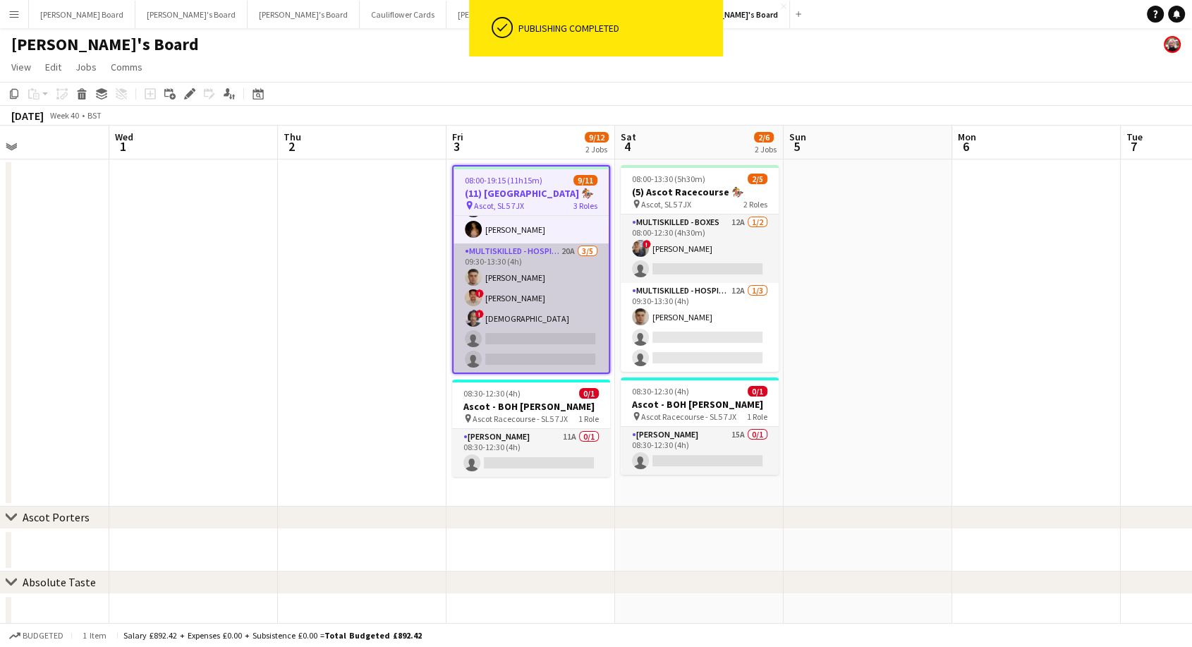
click at [530, 315] on app-card-role "Multiskilled - Hospitality 20A 3/5 09:30-13:30 (4h) Thomas Morris ! Jonathan Gu…" at bounding box center [530, 308] width 155 height 130
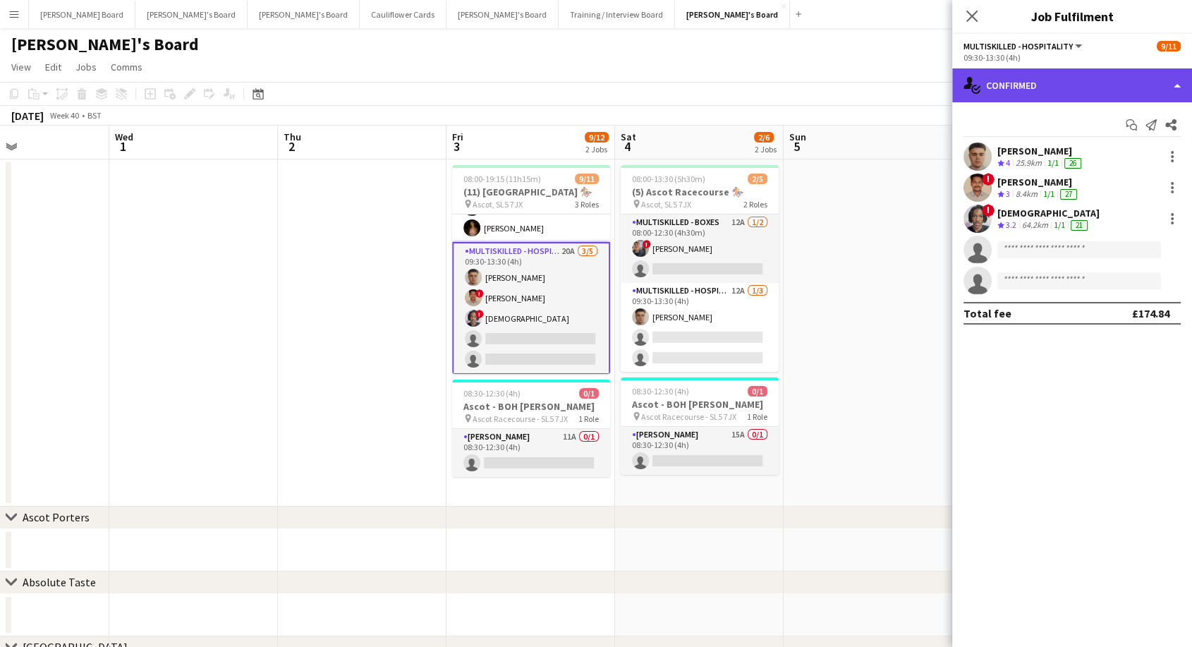
click at [1106, 92] on div "single-neutral-actions-check-2 Confirmed" at bounding box center [1072, 85] width 240 height 34
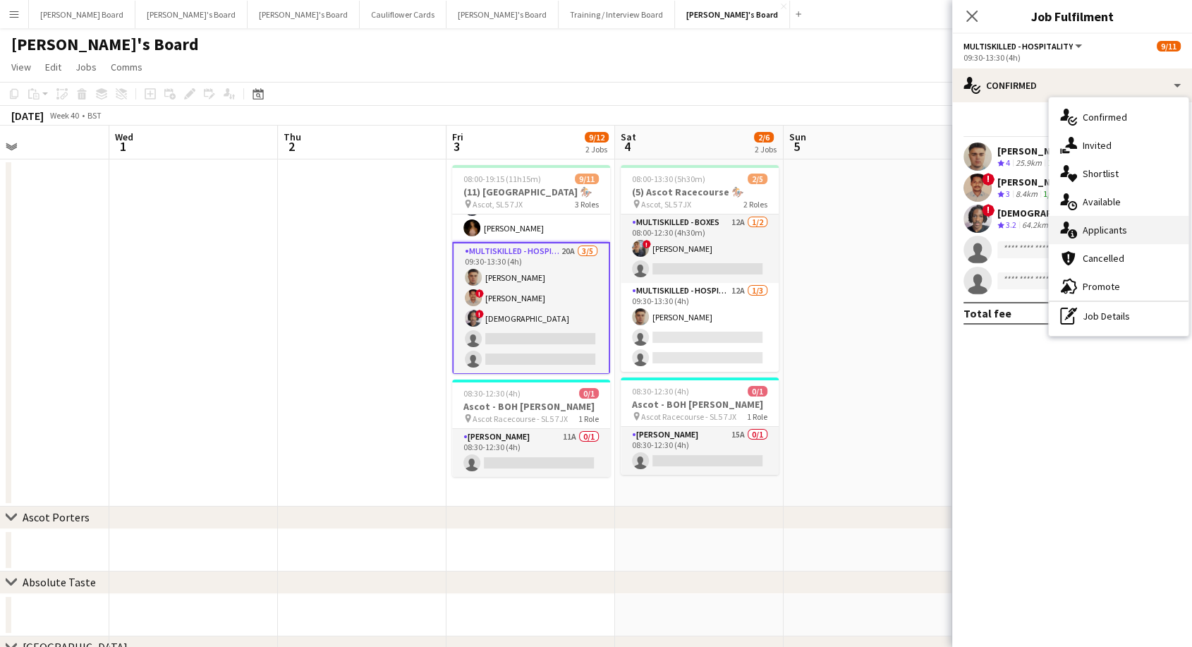
click at [1118, 234] on span "Applicants" at bounding box center [1104, 230] width 44 height 13
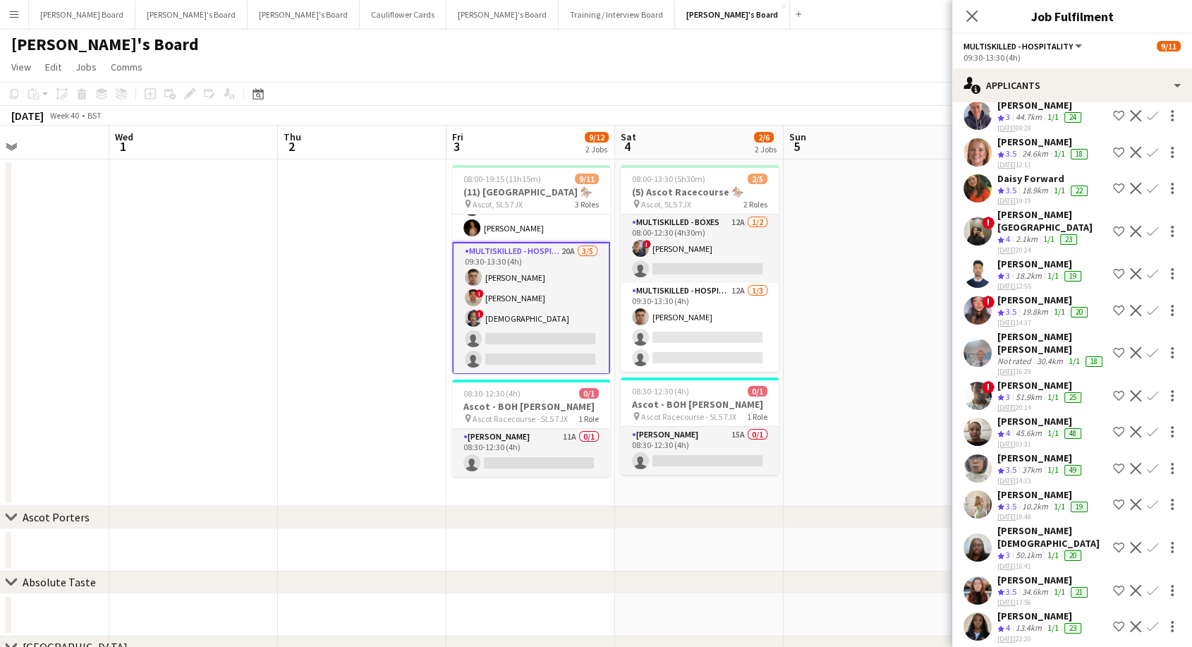
scroll to position [235, 0]
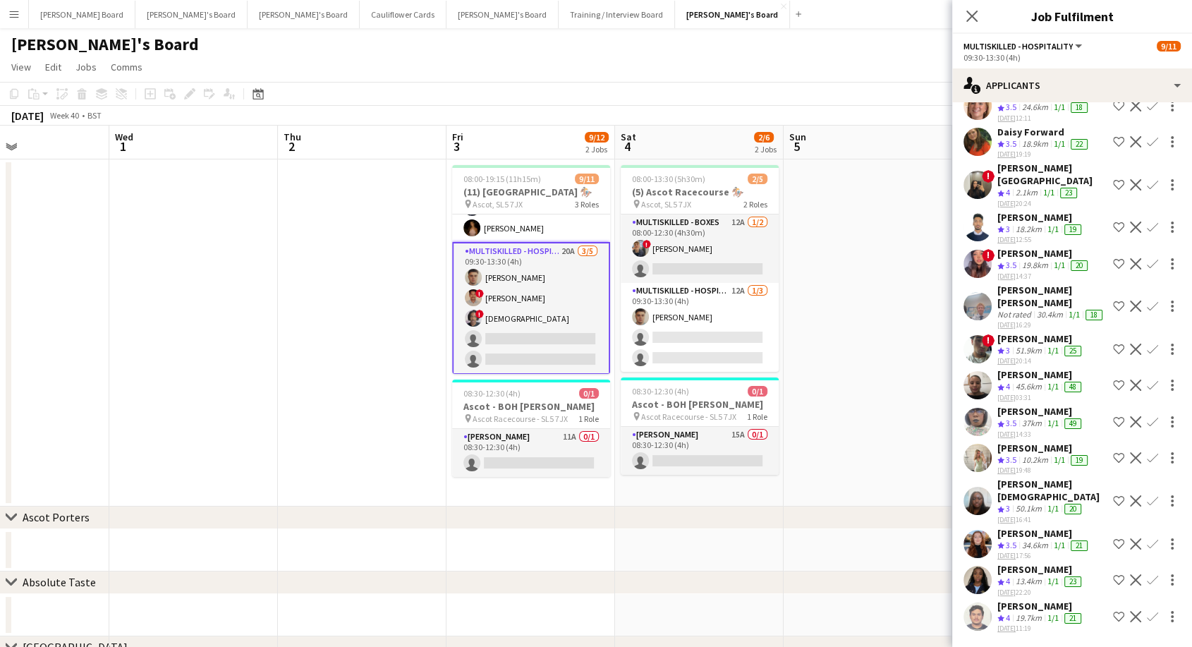
click at [1043, 527] on div "[PERSON_NAME]" at bounding box center [1043, 533] width 93 height 13
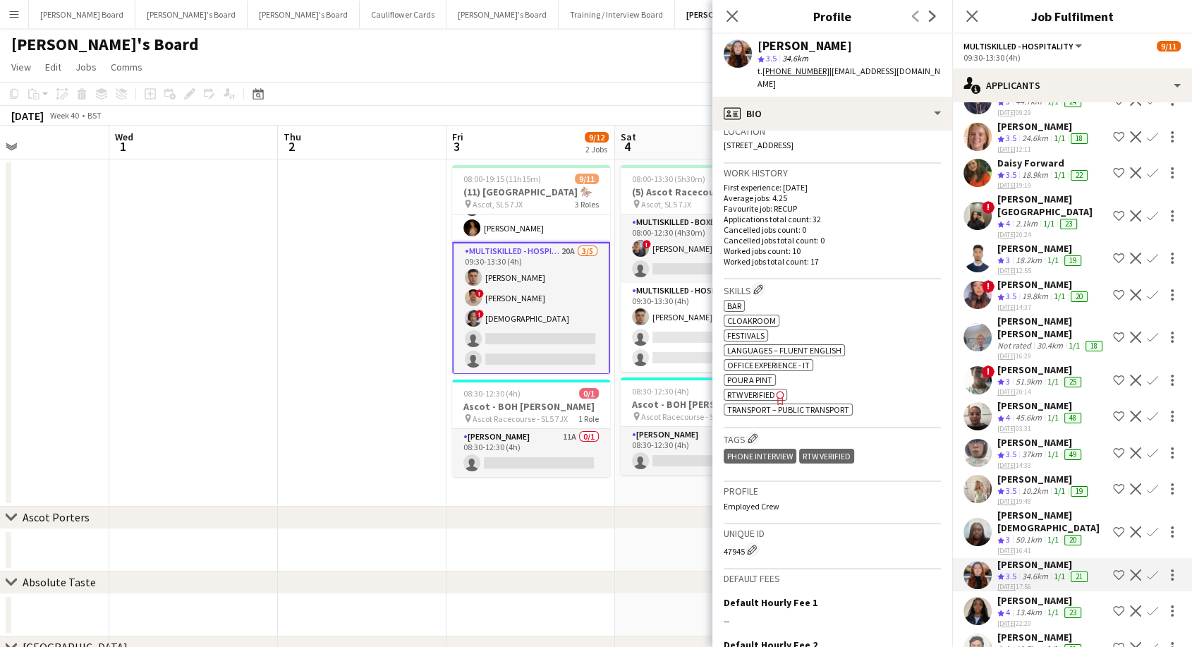
scroll to position [157, 0]
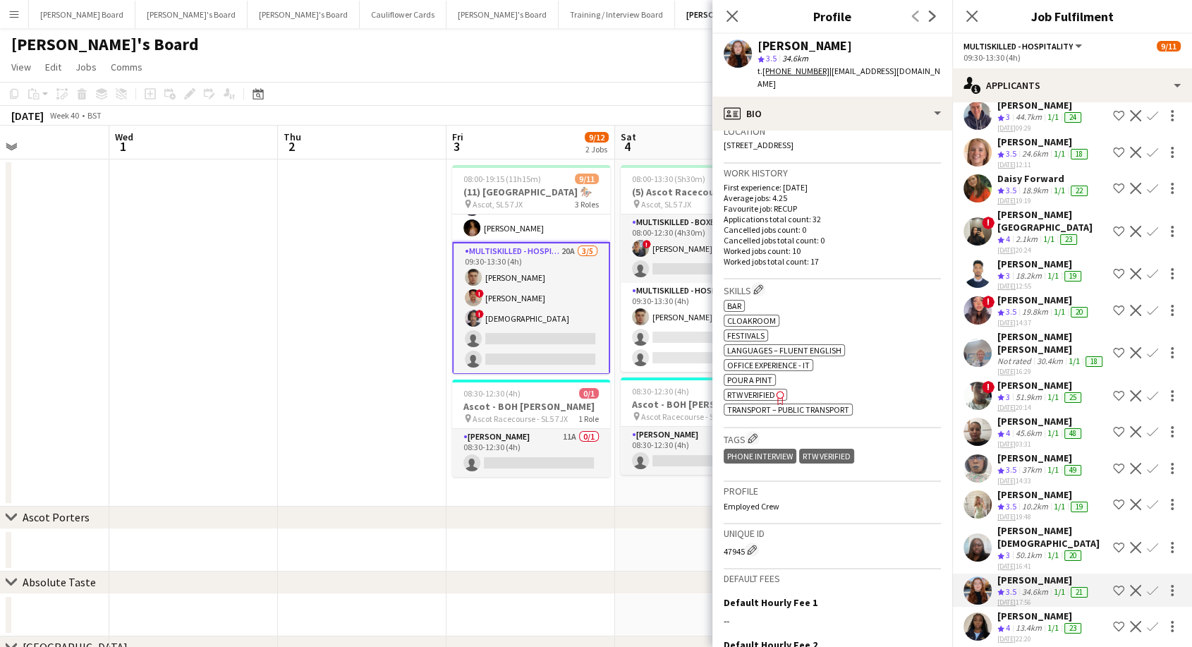
click at [1039, 330] on div "[PERSON_NAME] [PERSON_NAME]" at bounding box center [1052, 342] width 110 height 25
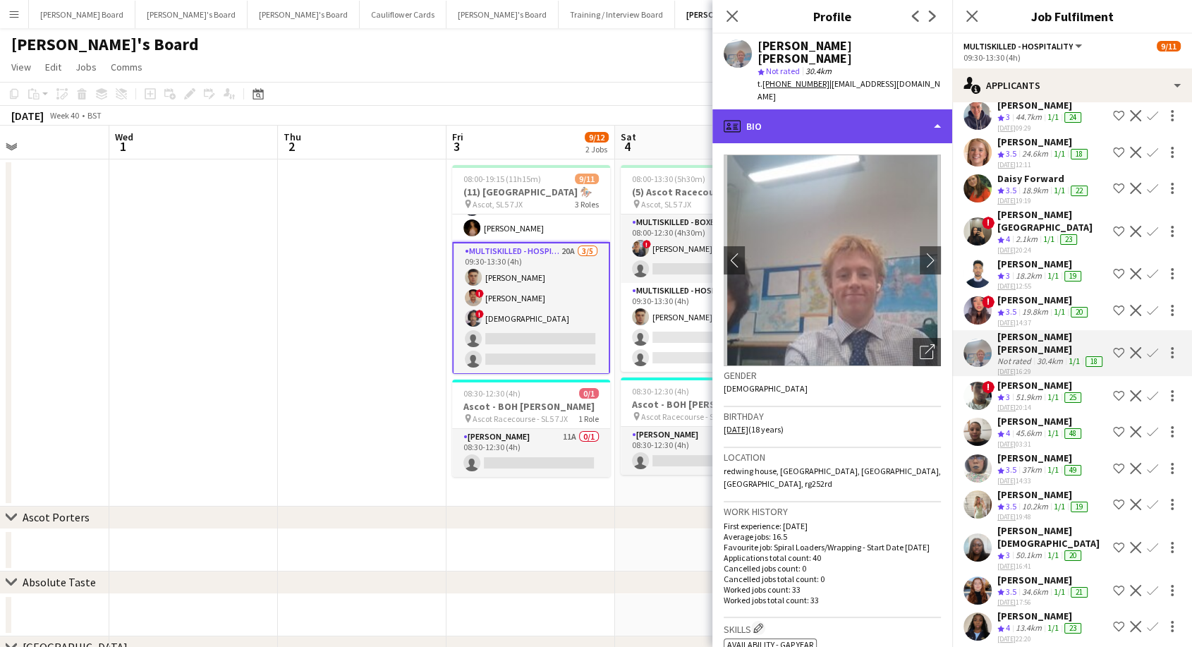
click at [812, 121] on div "profile Bio" at bounding box center [832, 126] width 240 height 34
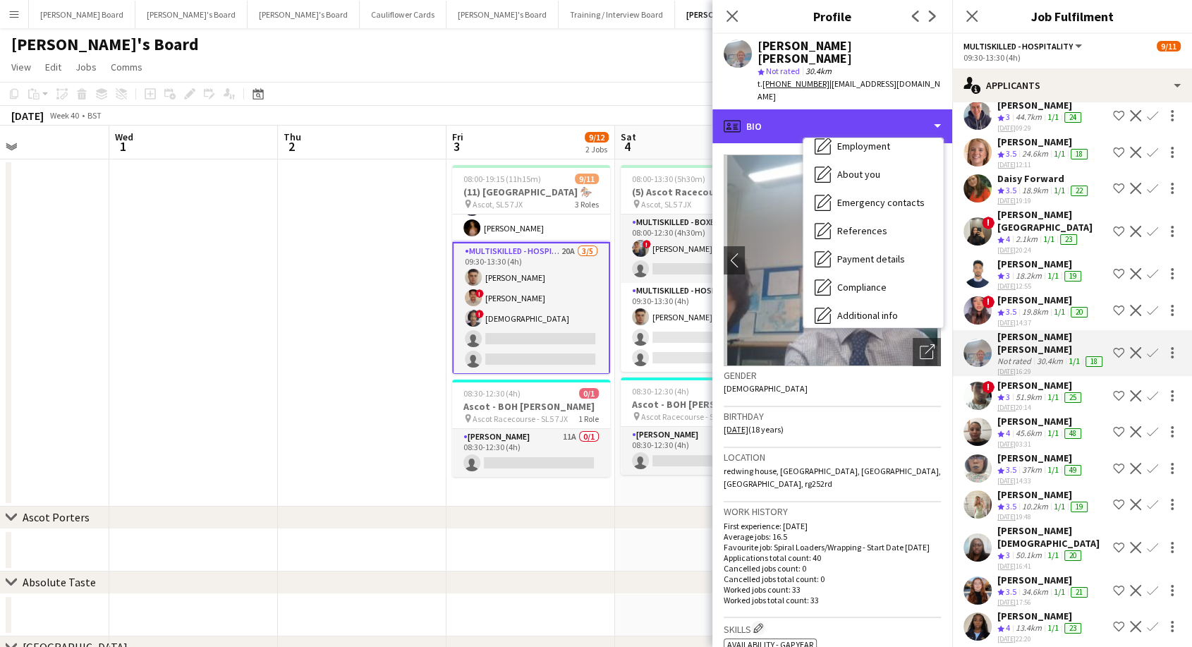
scroll to position [216, 0]
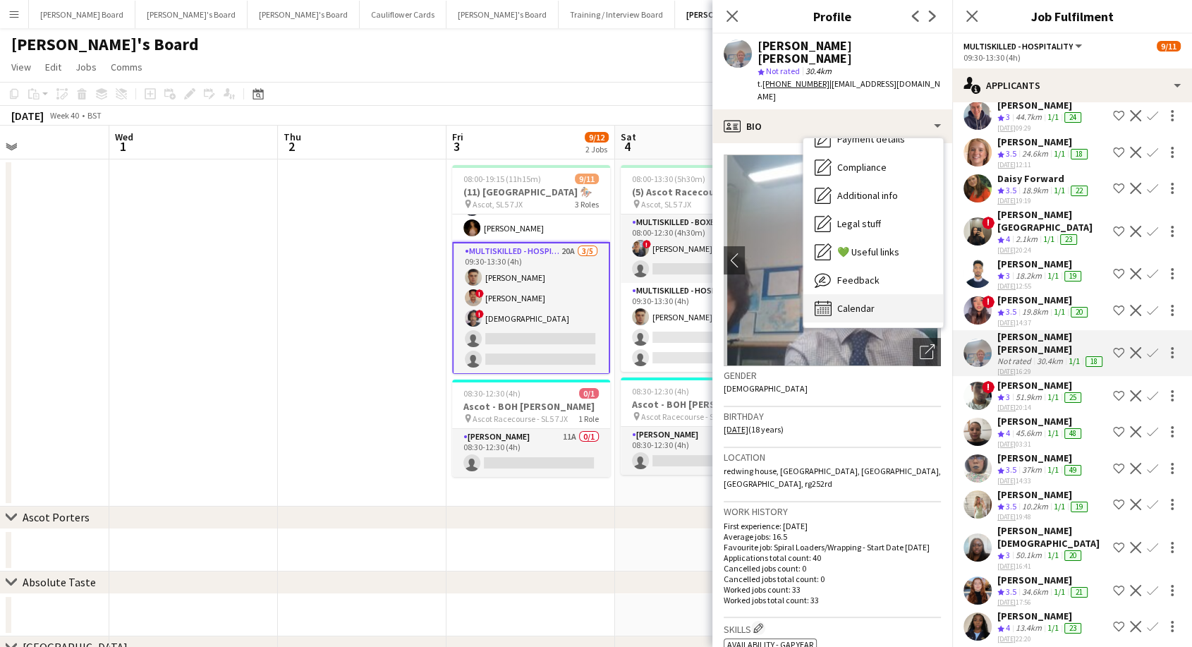
click at [880, 295] on div "Calendar Calendar" at bounding box center [873, 308] width 140 height 28
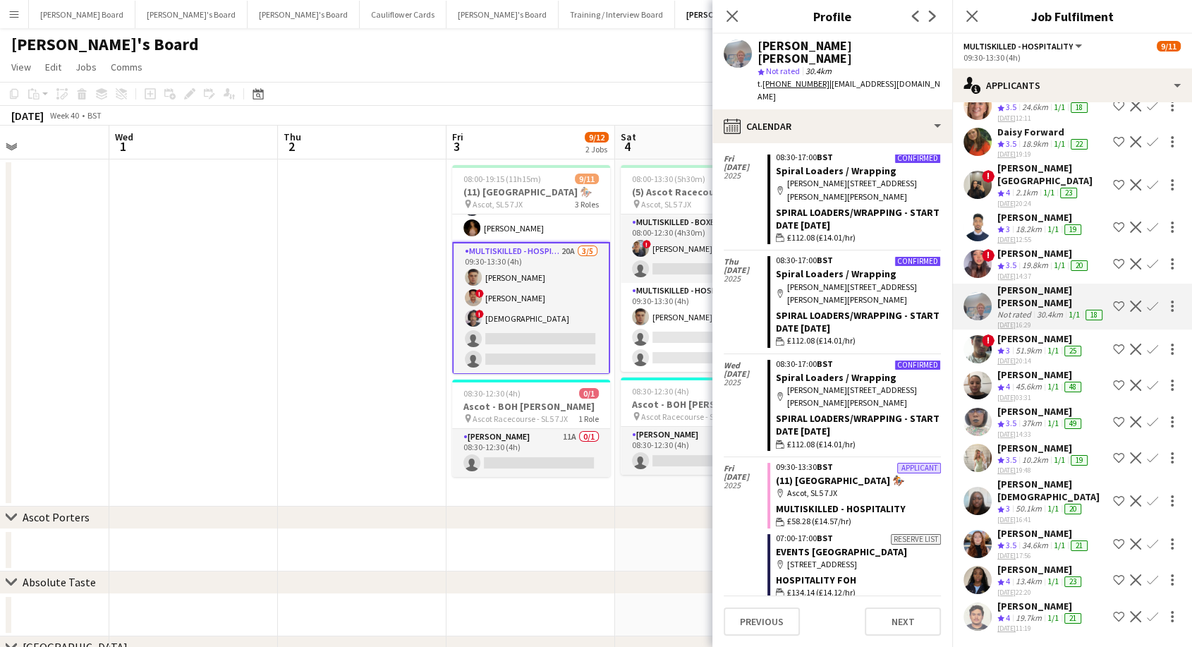
scroll to position [313, 0]
click at [1043, 563] on div "[PERSON_NAME]" at bounding box center [1040, 569] width 87 height 13
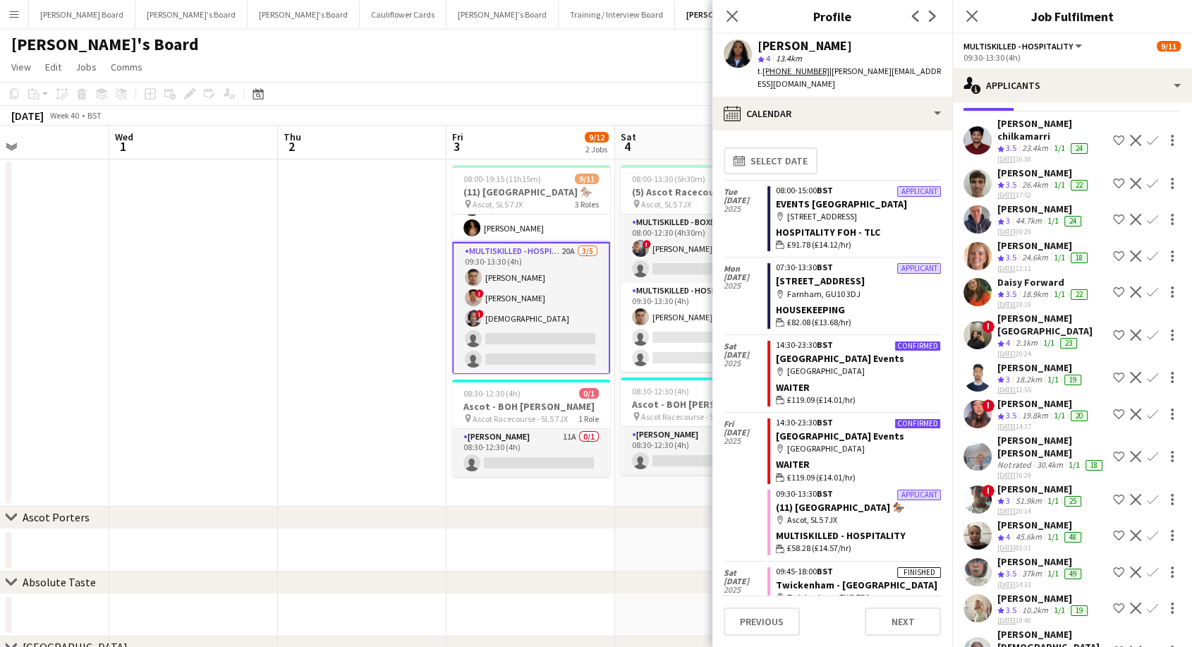
scroll to position [78, 0]
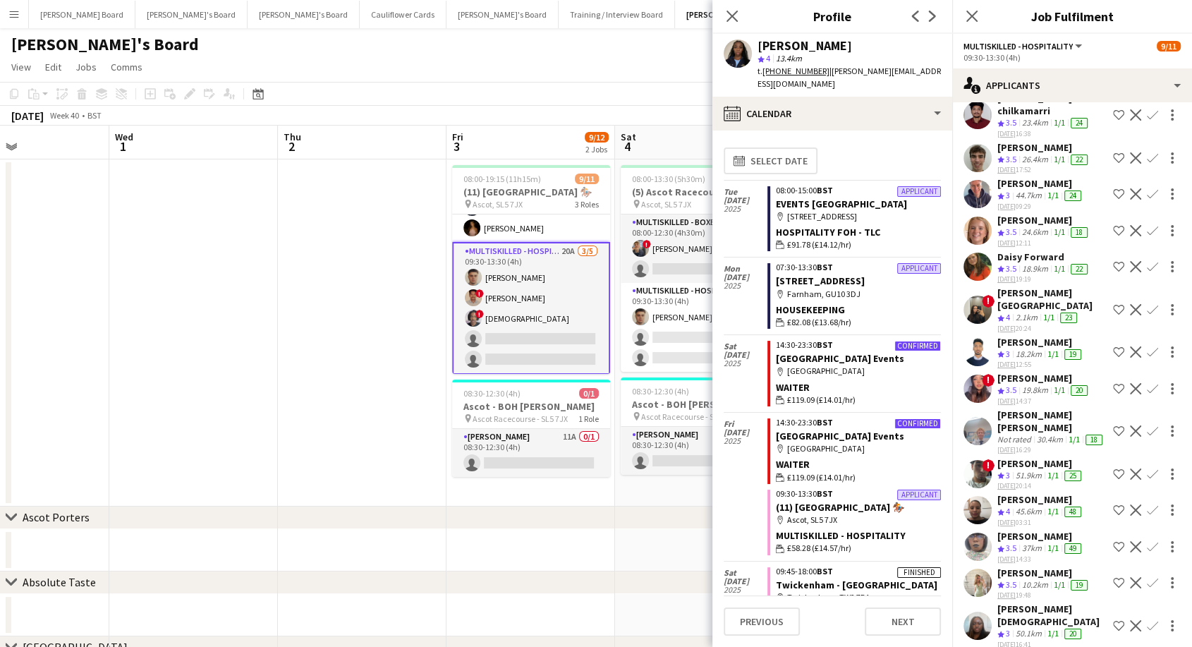
click at [1036, 250] on div "Daisy Forward" at bounding box center [1043, 256] width 93 height 13
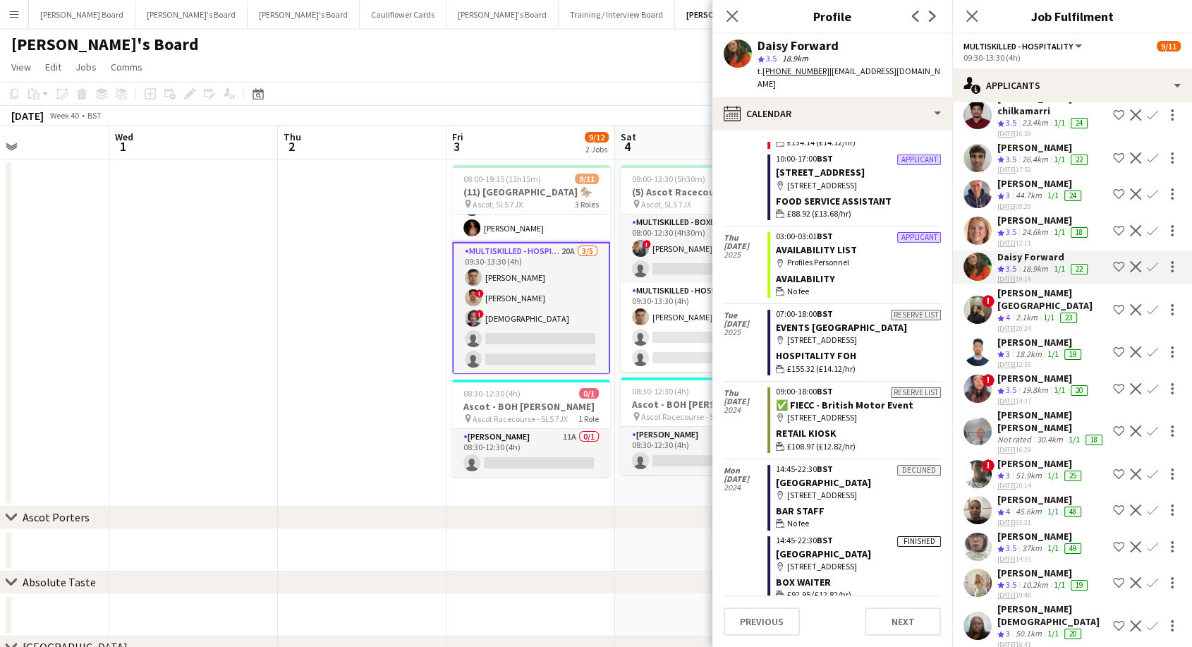
scroll to position [1488, 0]
click at [1146, 261] on app-icon "Confirm" at bounding box center [1151, 266] width 11 height 11
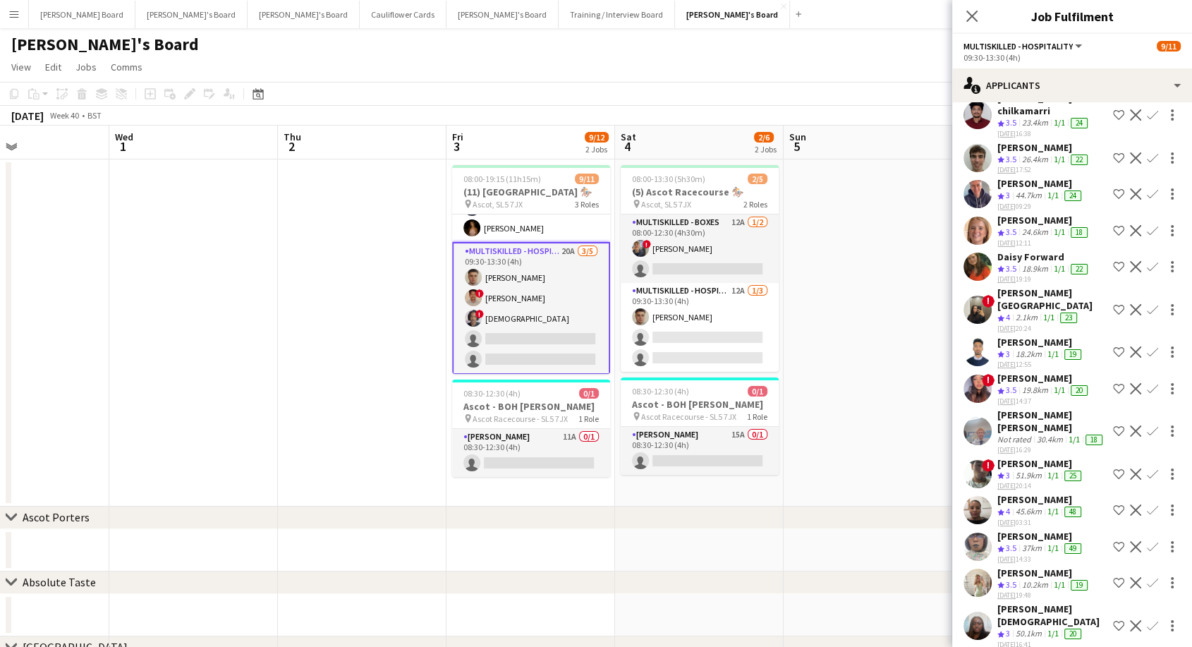
click at [1146, 261] on app-icon "Confirm" at bounding box center [1151, 266] width 11 height 11
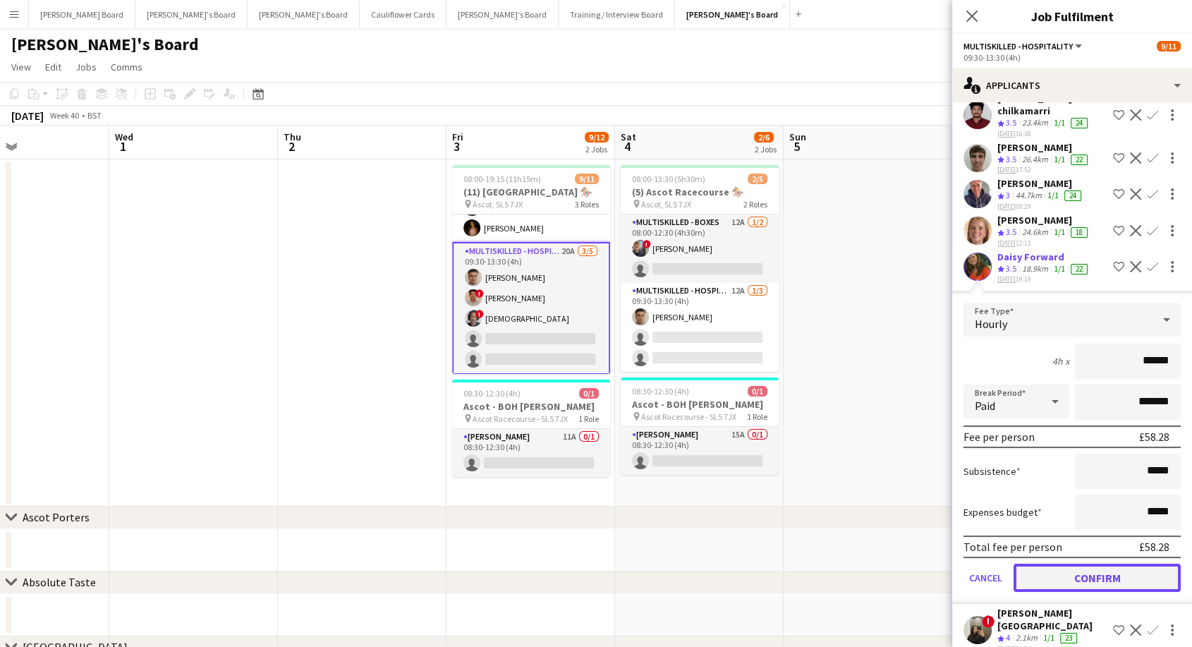
click at [1075, 563] on button "Confirm" at bounding box center [1096, 577] width 167 height 28
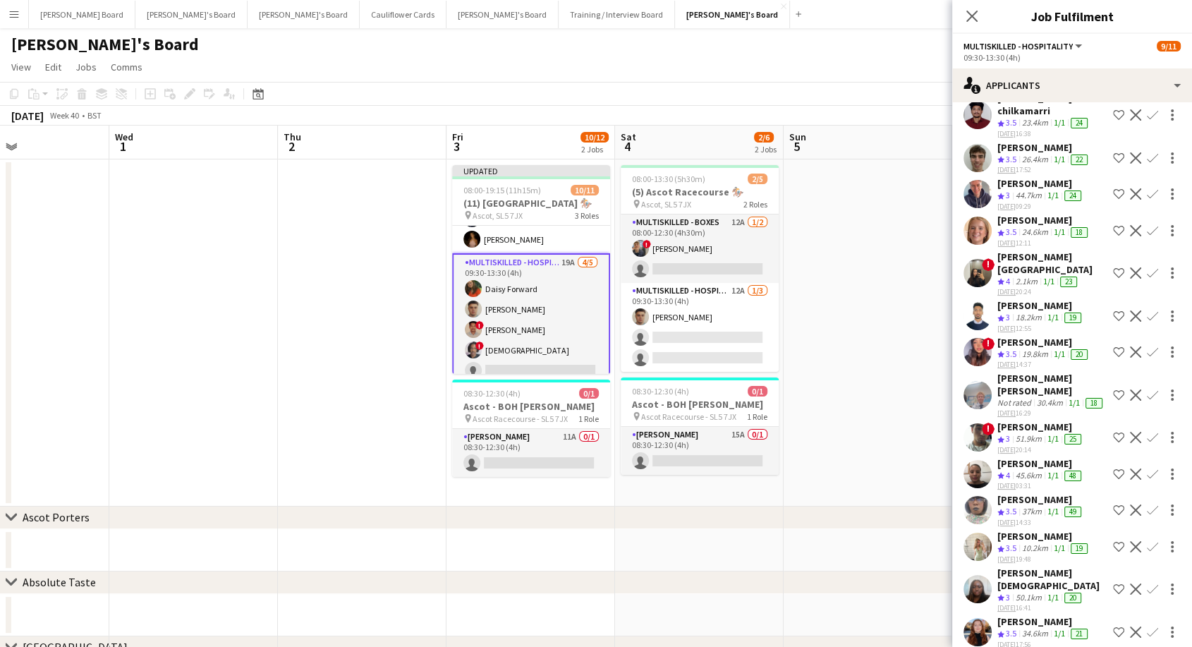
click at [541, 305] on app-card-role "Multiskilled - Hospitality 19A 4/5 09:30-13:30 (4h) Daisy Forward Thomas Morris…" at bounding box center [531, 319] width 158 height 133
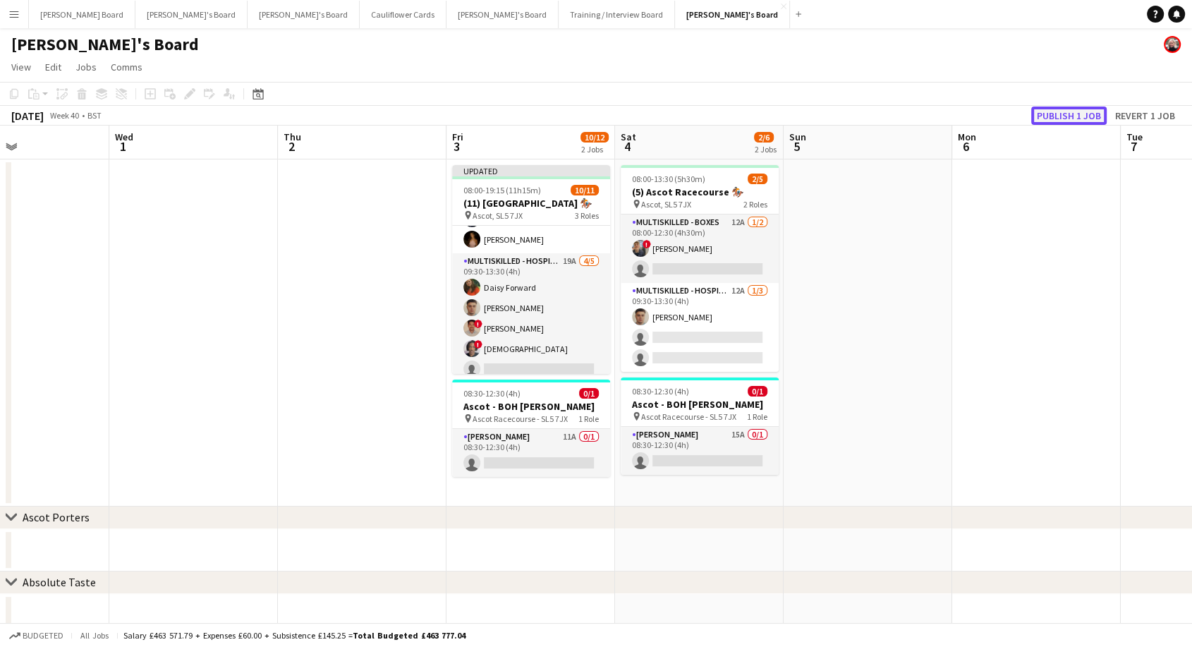
click at [1077, 114] on button "Publish 1 job" at bounding box center [1068, 115] width 75 height 18
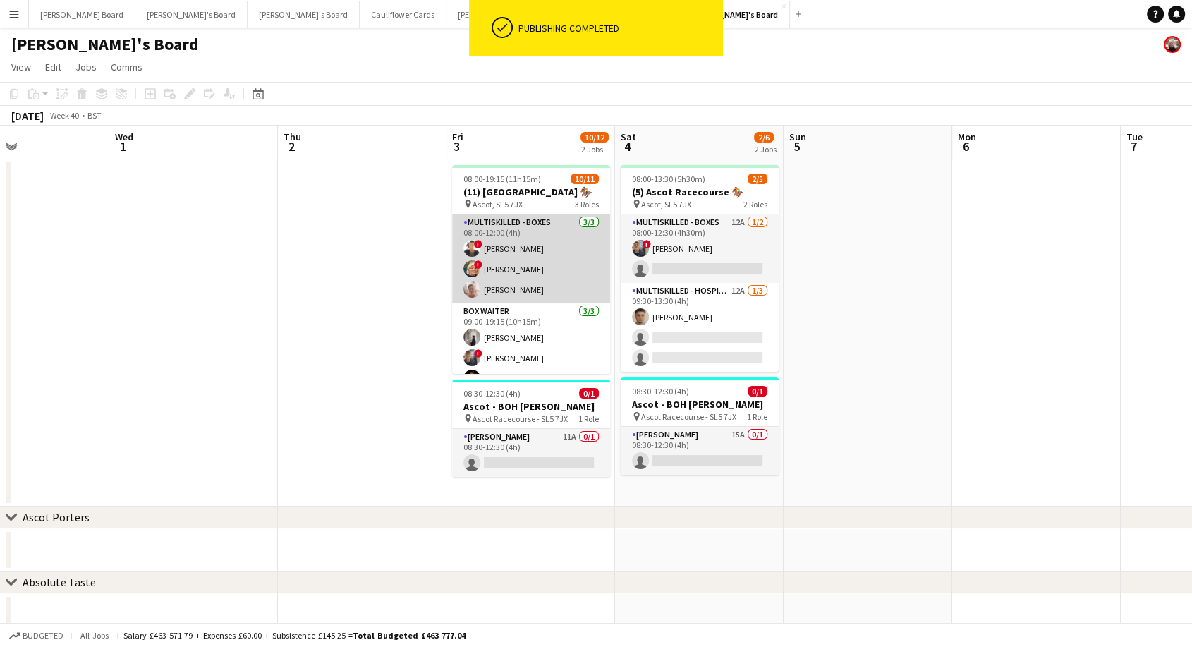
scroll to position [147, 0]
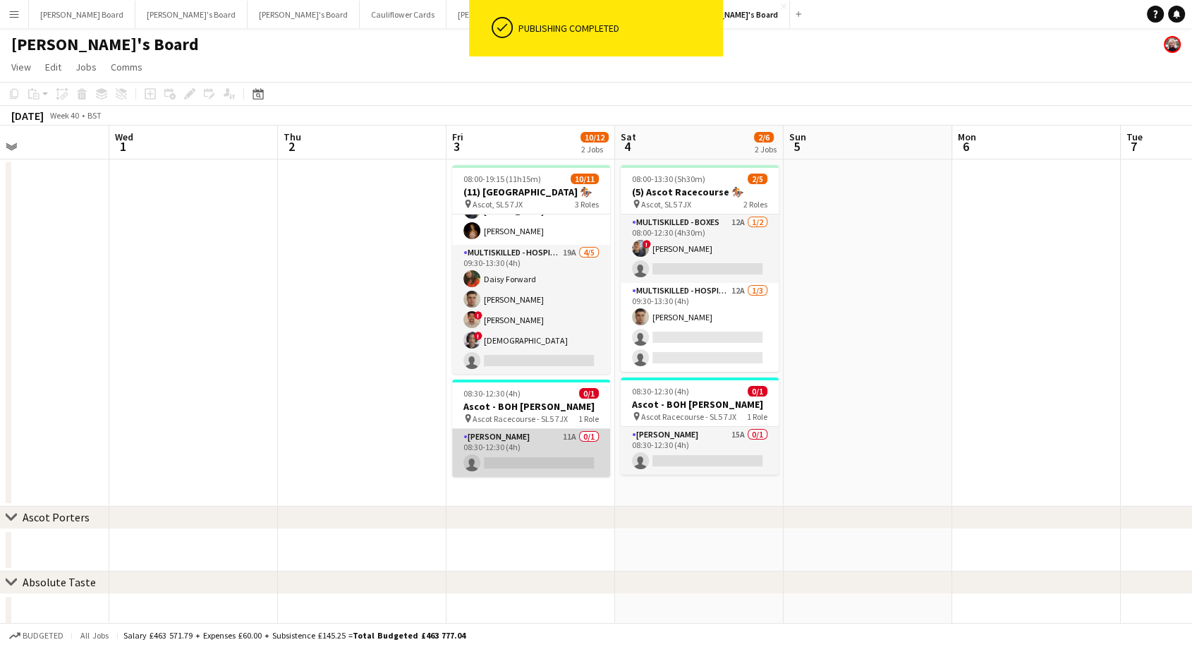
click at [539, 443] on app-card-role "Porter - BOH 11A 0/1 08:30-12:30 (4h) single-neutral-actions" at bounding box center [531, 453] width 158 height 48
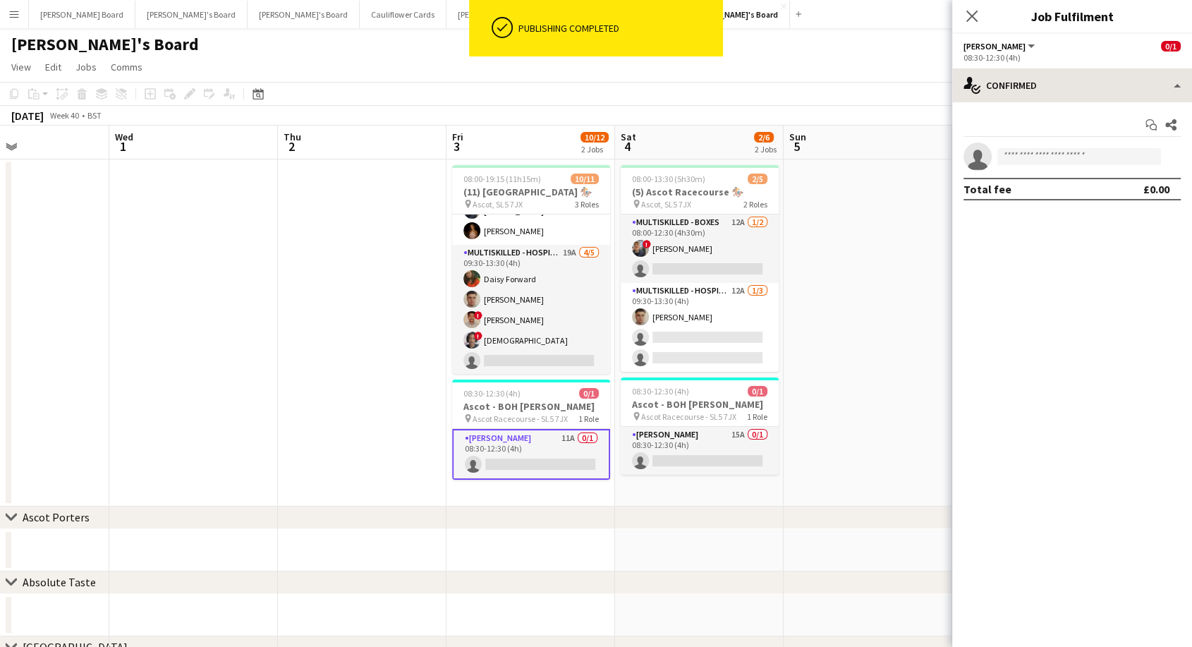
drag, startPoint x: 1103, startPoint y: 103, endPoint x: 1098, endPoint y: 82, distance: 21.0
click at [1100, 90] on div "single-neutral-actions-check-2 Confirmed single-neutral-actions-check-2 Confirm…" at bounding box center [1072, 357] width 240 height 578
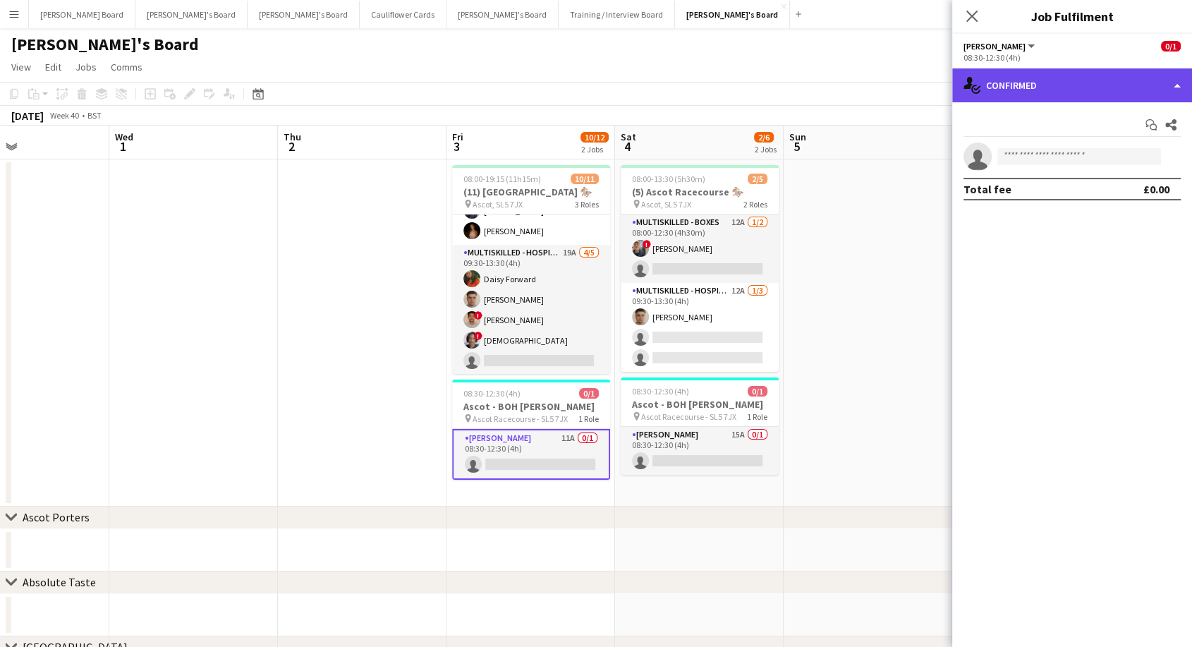
click at [1099, 89] on div "single-neutral-actions-check-2 Confirmed" at bounding box center [1072, 85] width 240 height 34
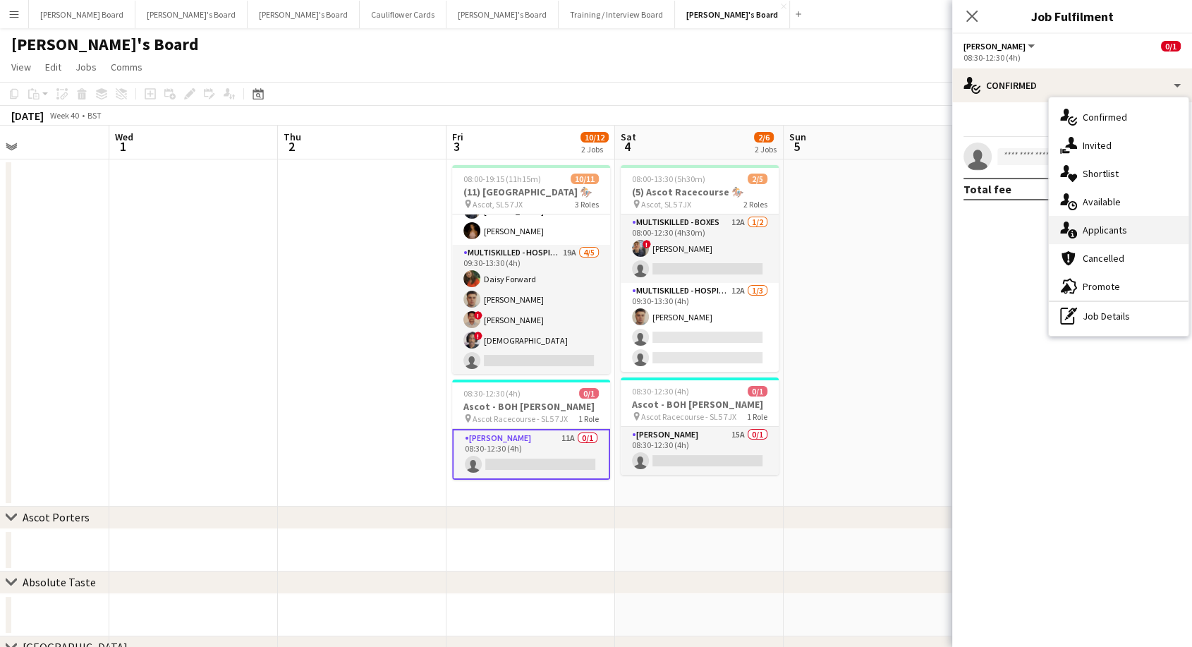
click at [1109, 233] on span "Applicants" at bounding box center [1104, 230] width 44 height 13
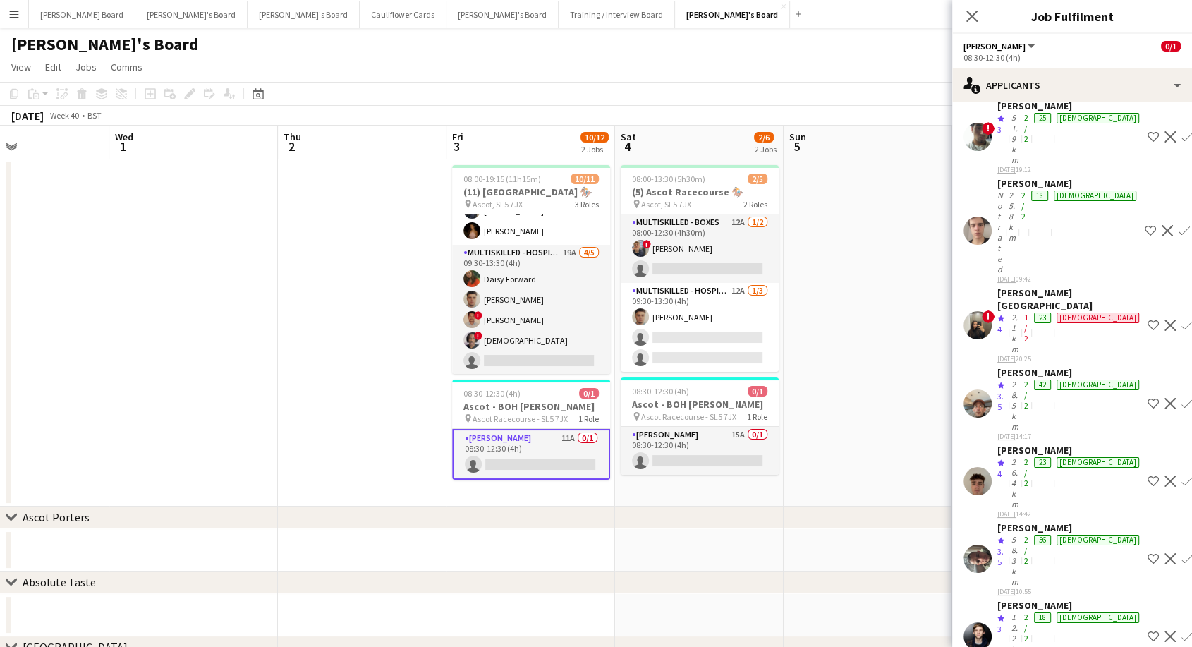
scroll to position [235, 0]
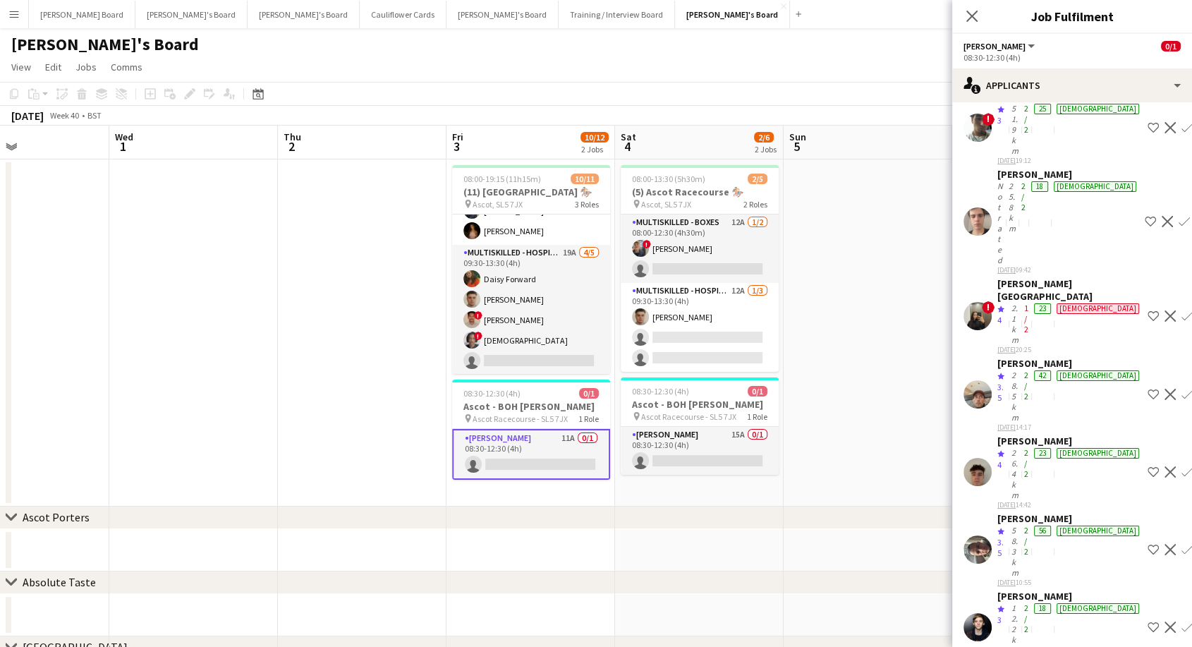
click at [1031, 589] on div "Peter Heeney" at bounding box center [1069, 595] width 145 height 13
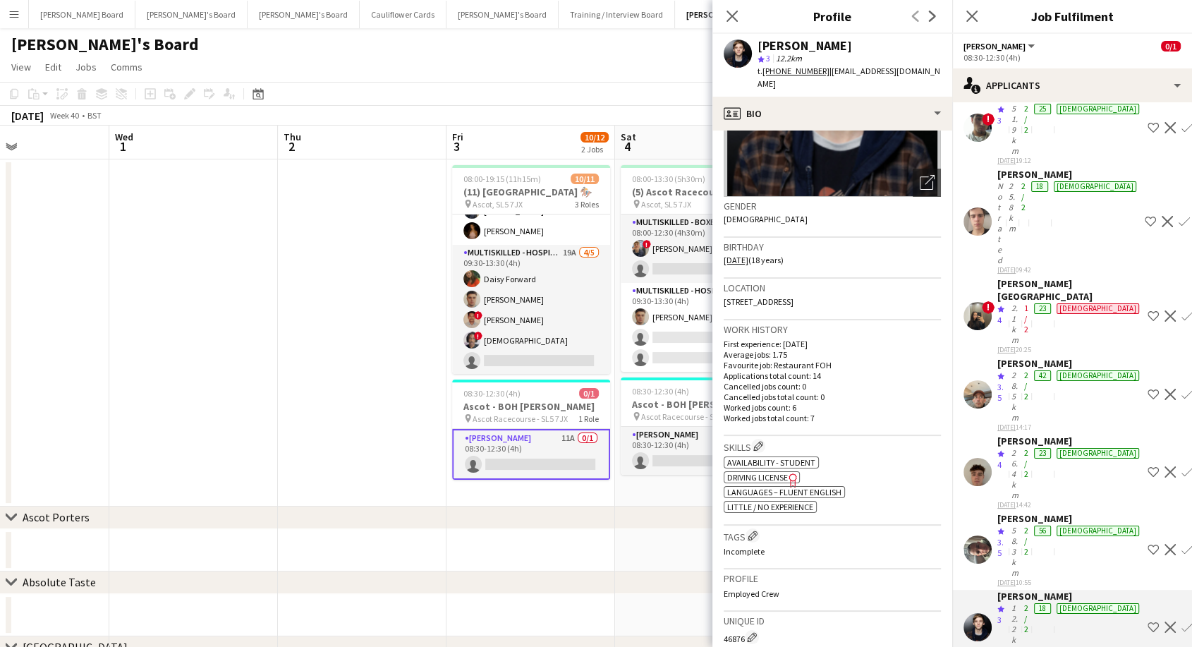
scroll to position [0, 0]
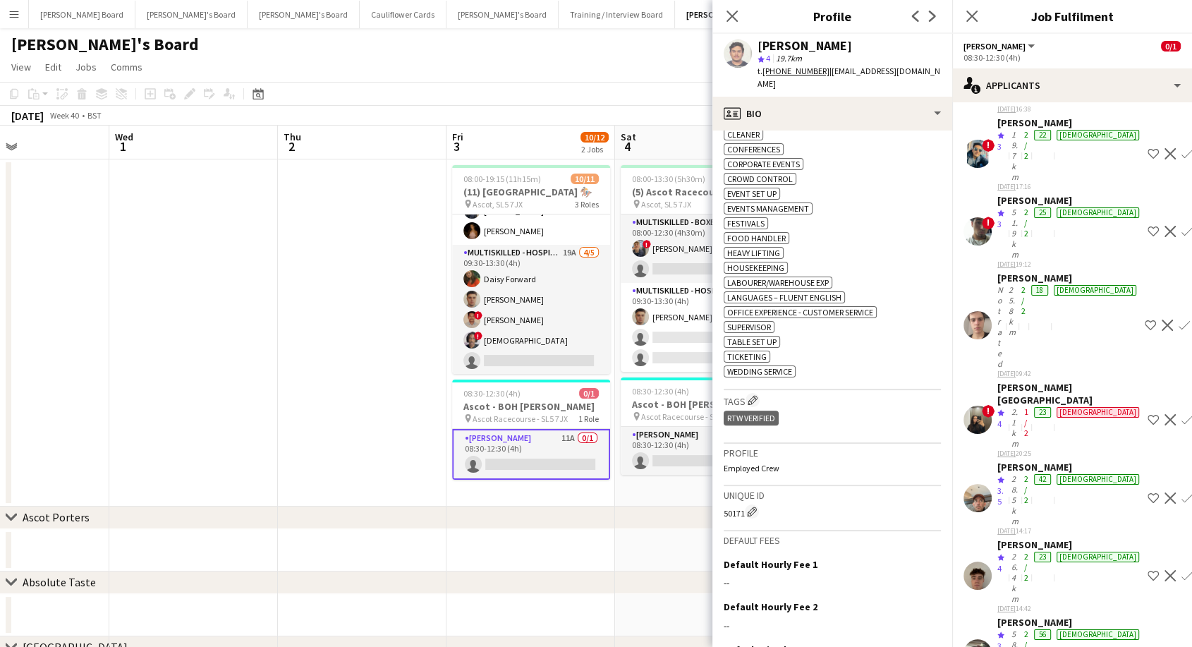
scroll to position [78, 0]
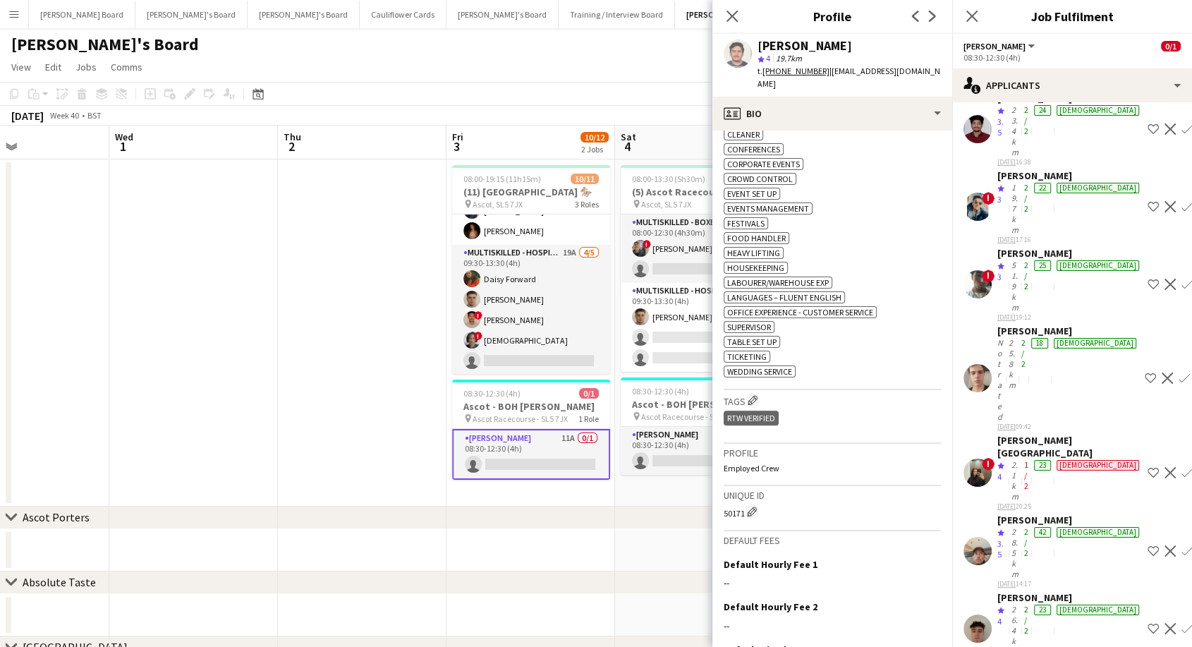
click at [1024, 363] on div "santhosh chilkamarri Crew rating 3.5 23.4km 2/2 24 male 23-09-2025 16:38 Shortl…" at bounding box center [1072, 493] width 240 height 815
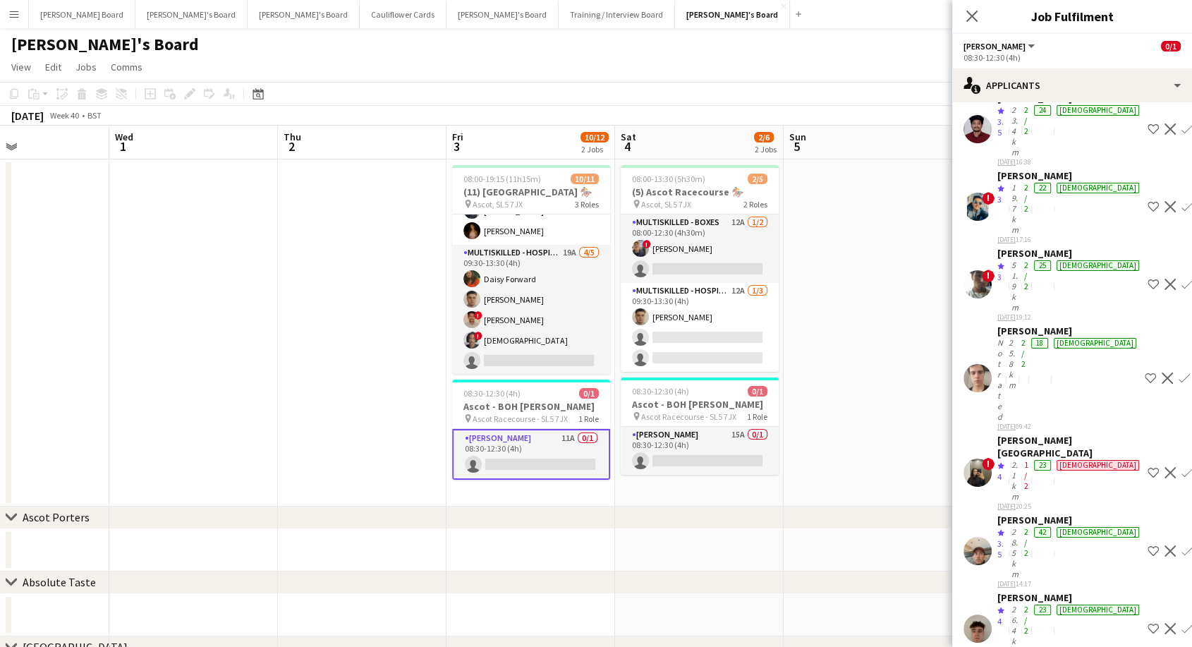
click at [1026, 513] on div "Craig Talbot" at bounding box center [1069, 519] width 145 height 13
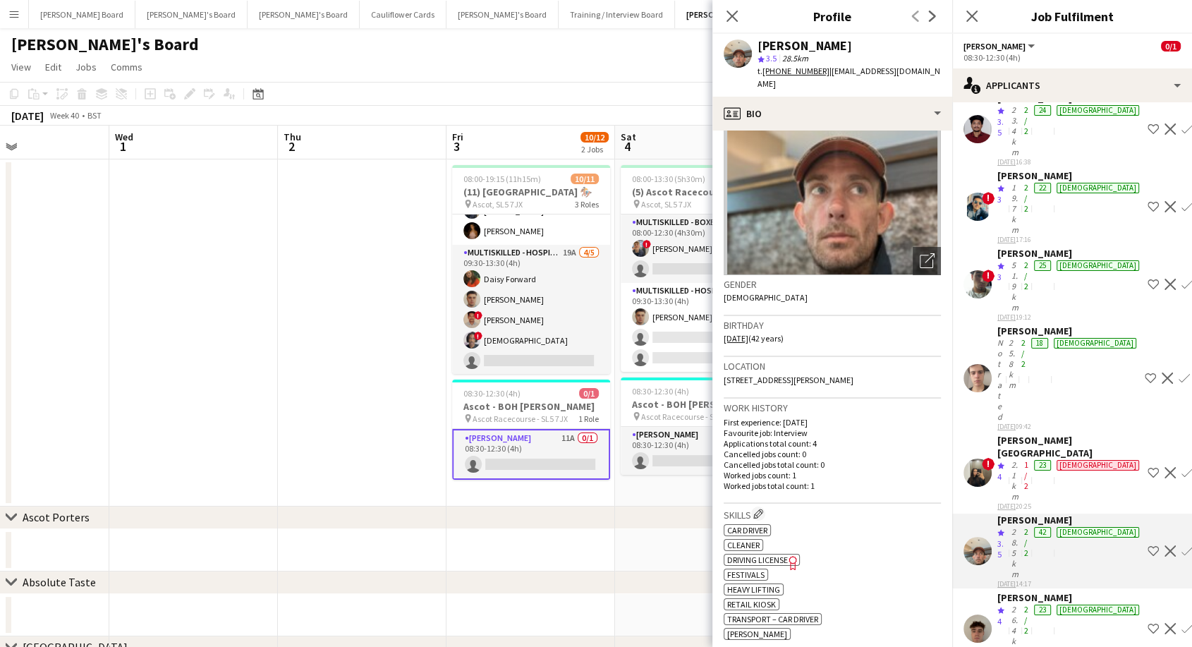
scroll to position [0, 0]
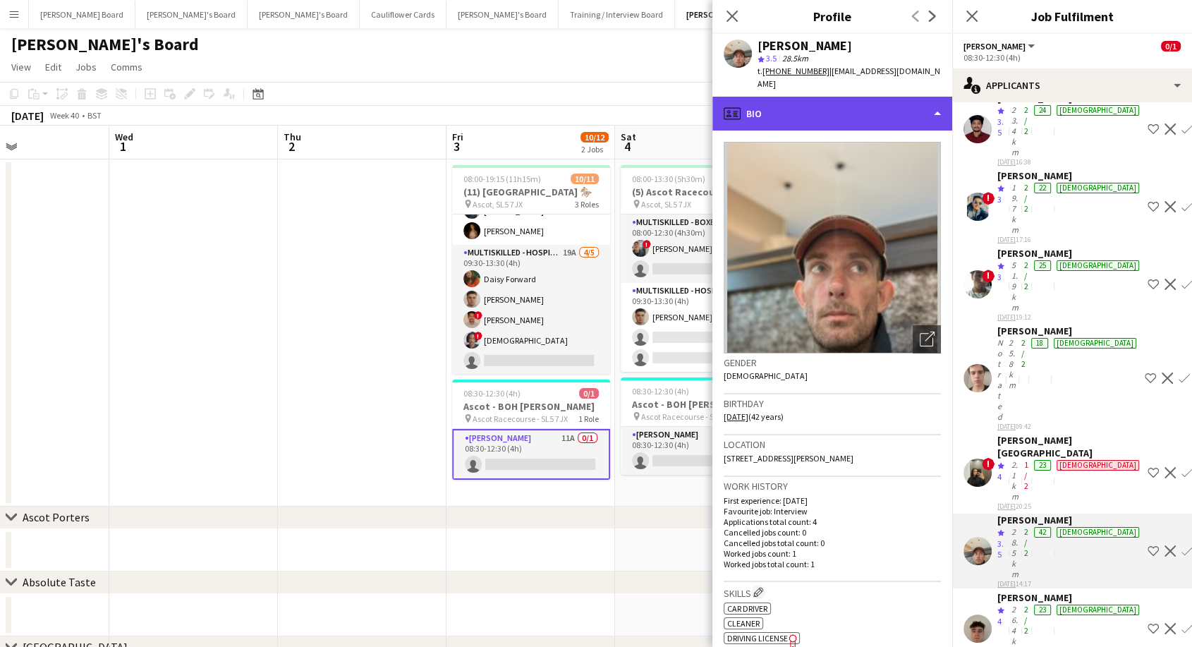
click at [767, 100] on div "profile Bio" at bounding box center [832, 114] width 240 height 34
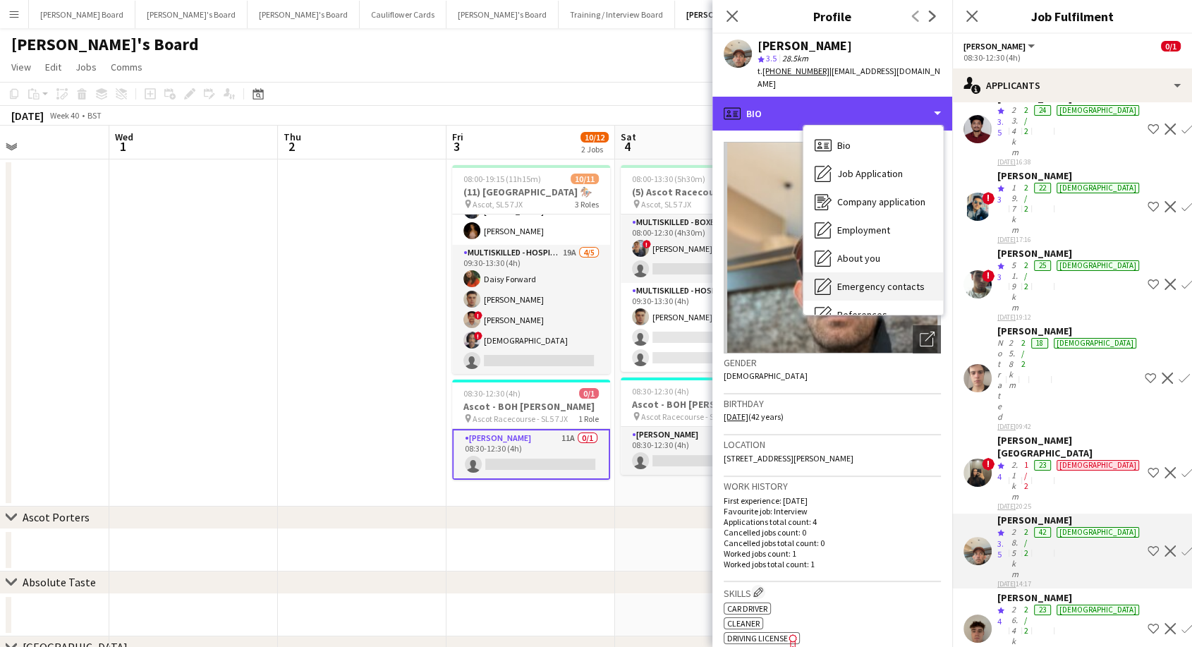
scroll to position [216, 0]
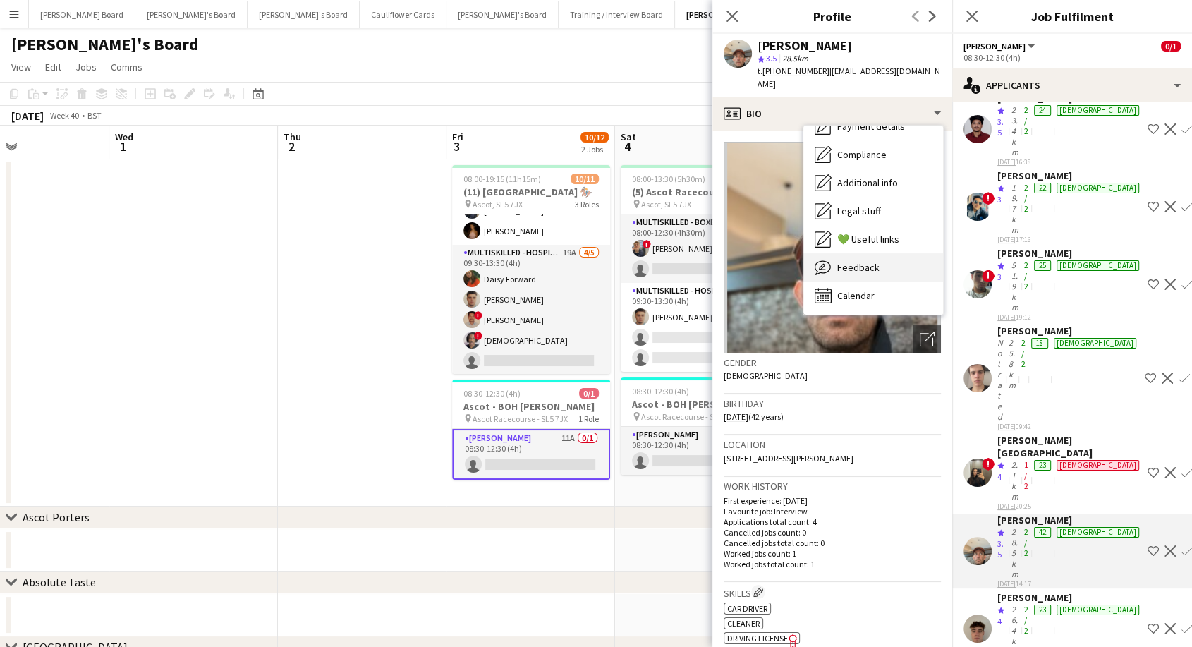
click at [851, 261] on span "Feedback" at bounding box center [858, 267] width 42 height 13
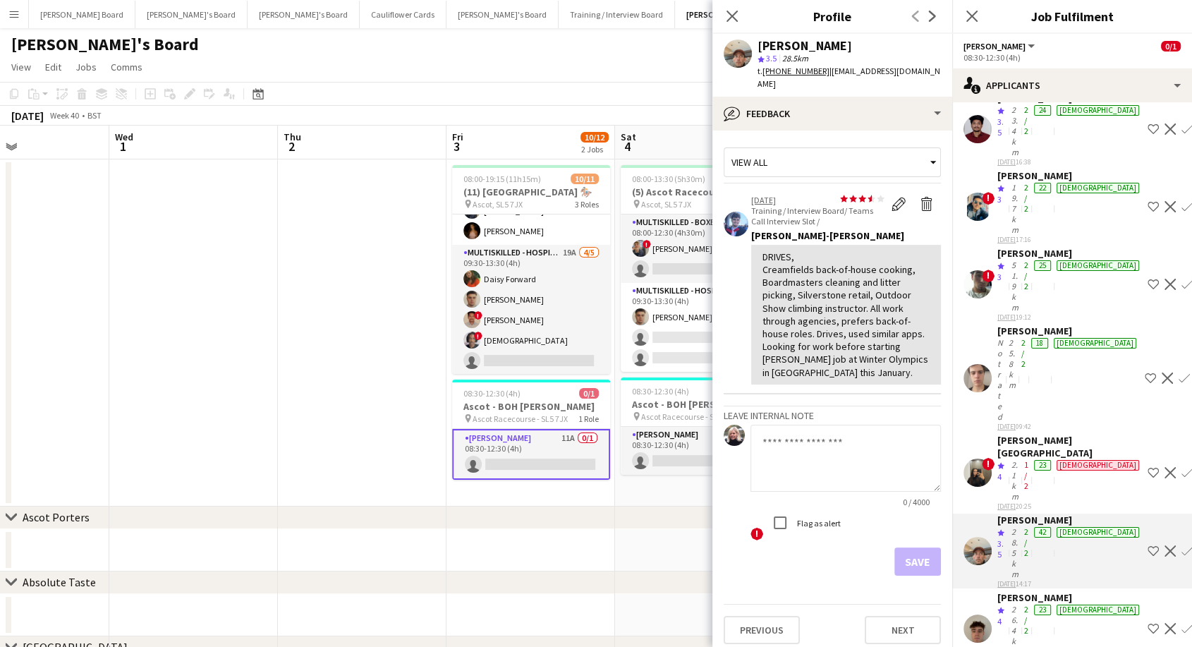
scroll to position [0, 0]
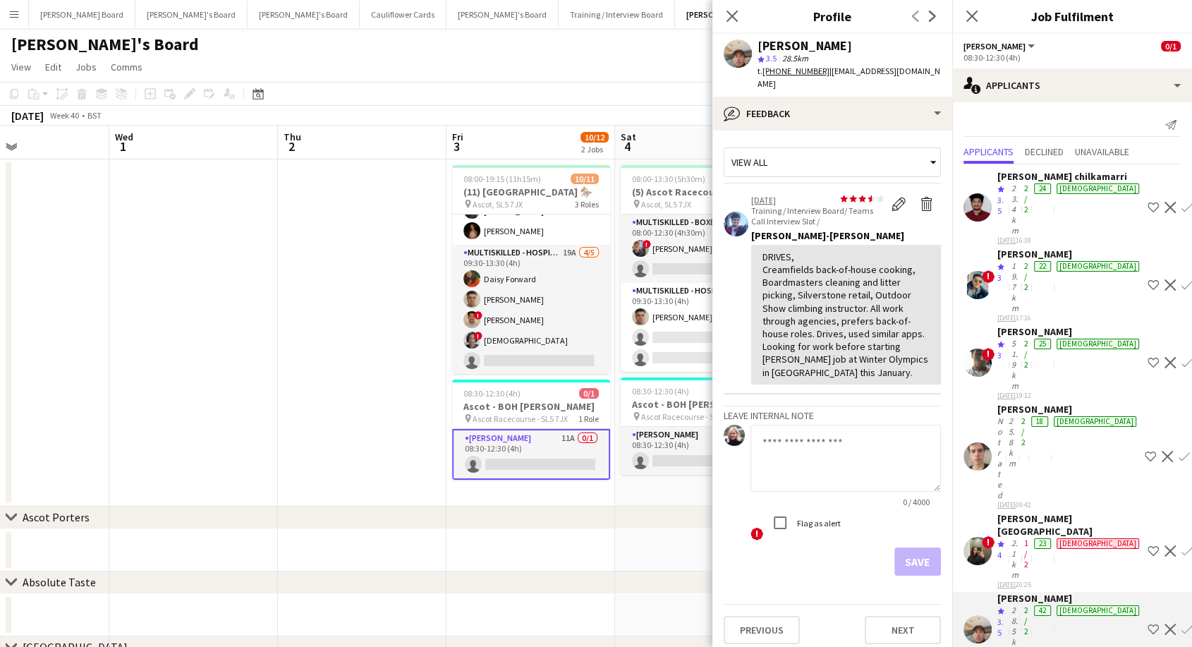
click at [1027, 403] on div "Tom Simpson" at bounding box center [1068, 409] width 142 height 13
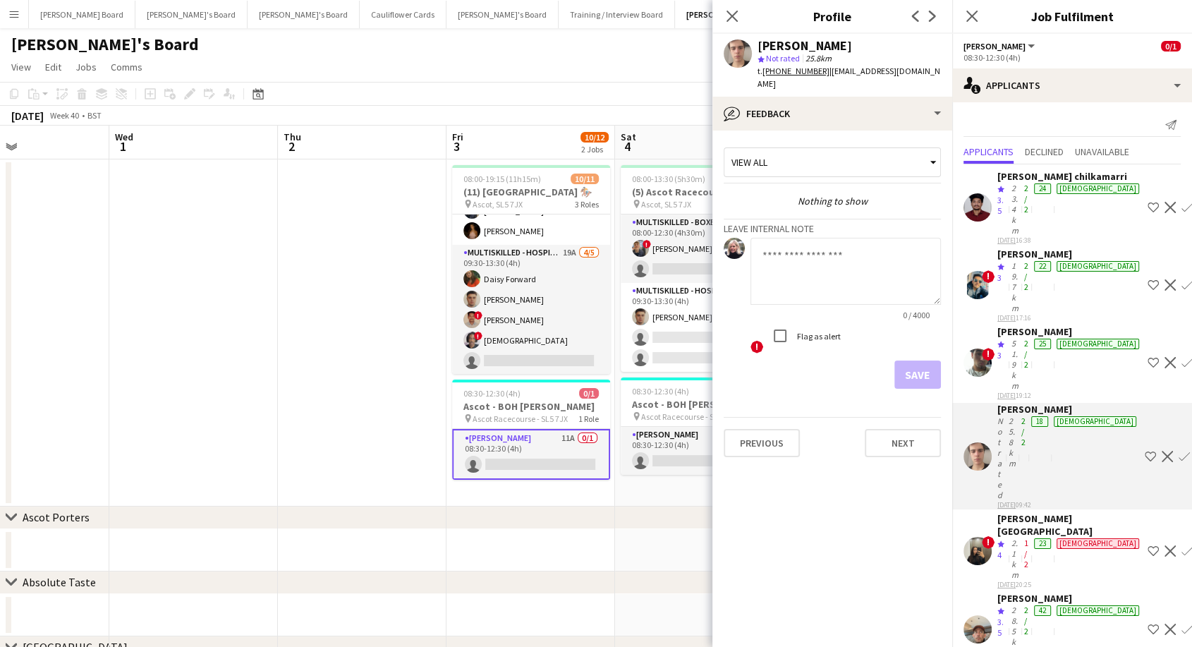
click at [1024, 403] on div "Tom Simpson" at bounding box center [1068, 409] width 142 height 13
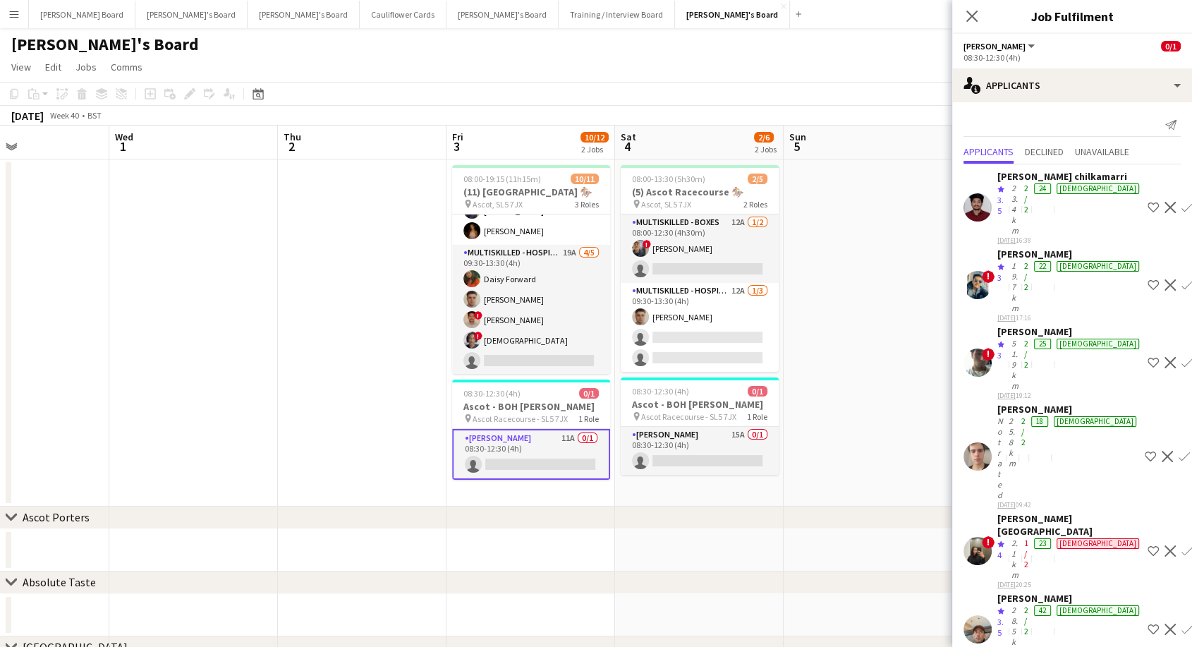
click at [1024, 403] on div "Tom Simpson" at bounding box center [1068, 409] width 142 height 13
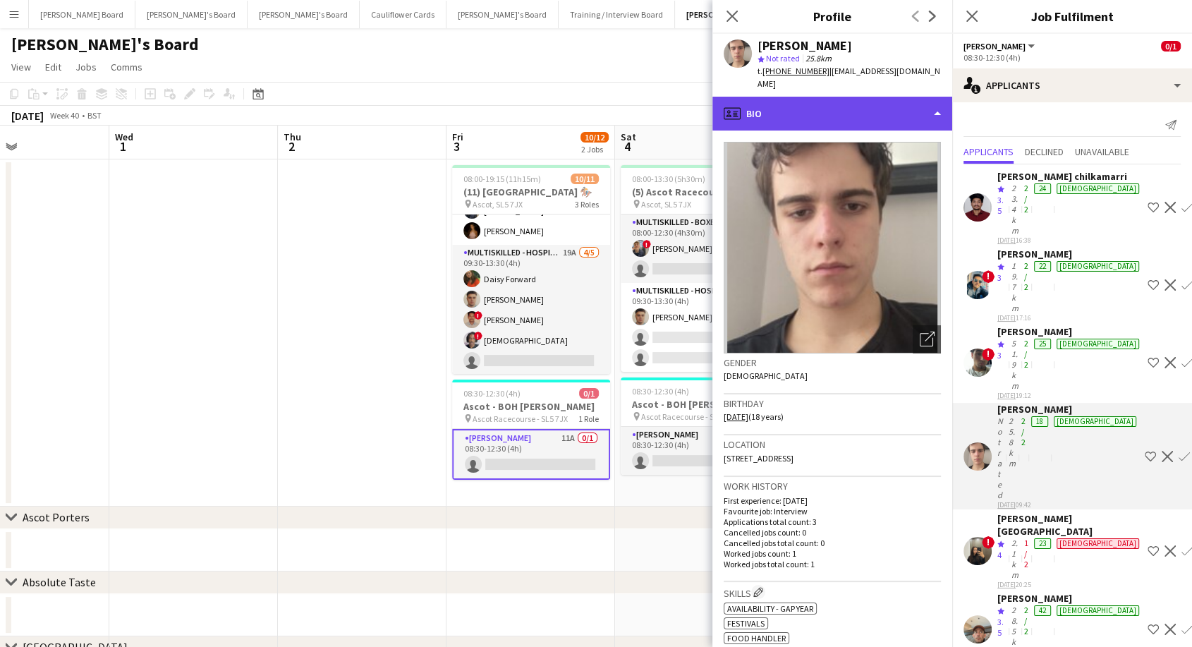
click at [813, 97] on div "profile Bio" at bounding box center [832, 114] width 240 height 34
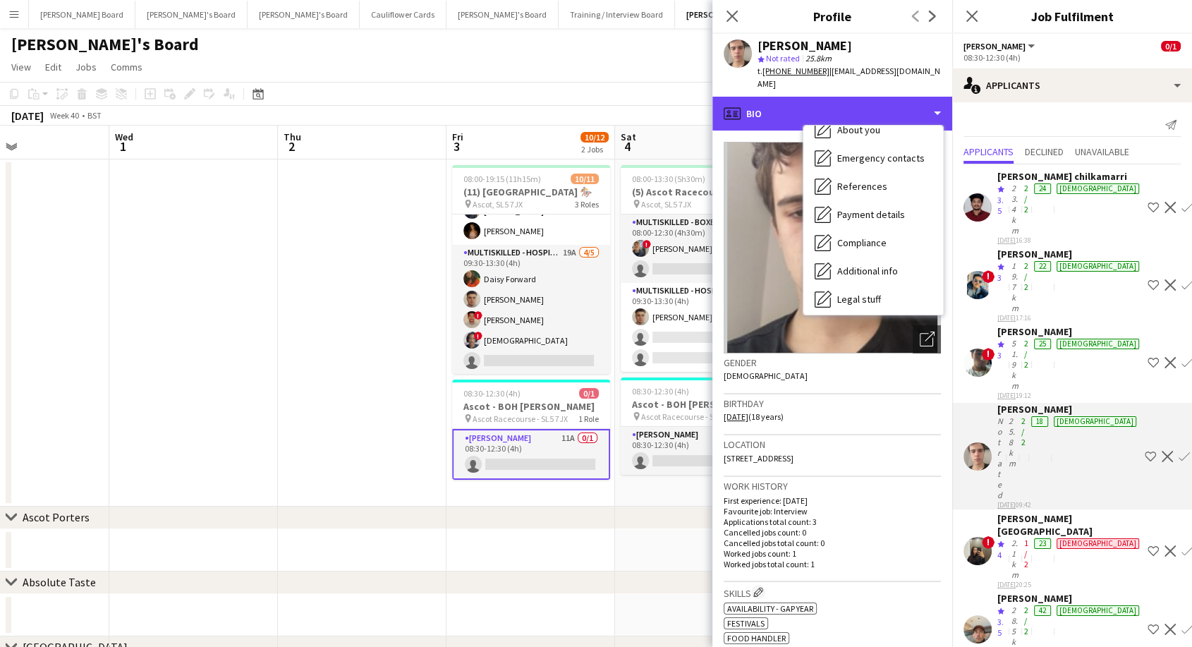
scroll to position [216, 0]
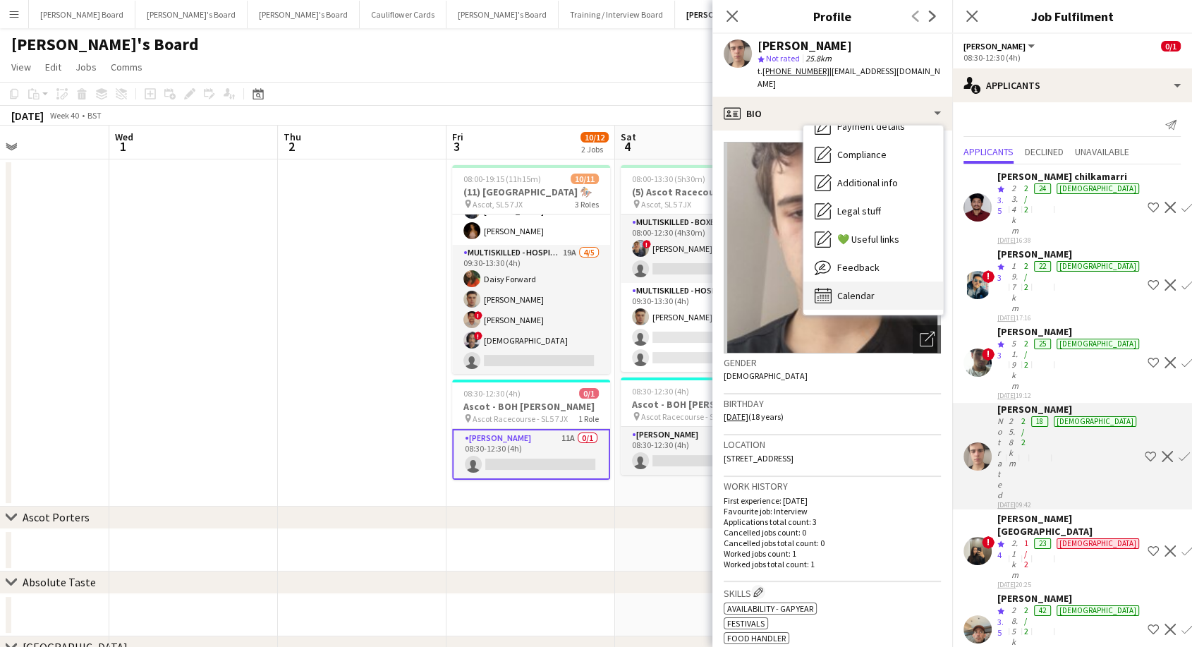
click at [855, 289] on span "Calendar" at bounding box center [855, 295] width 37 height 13
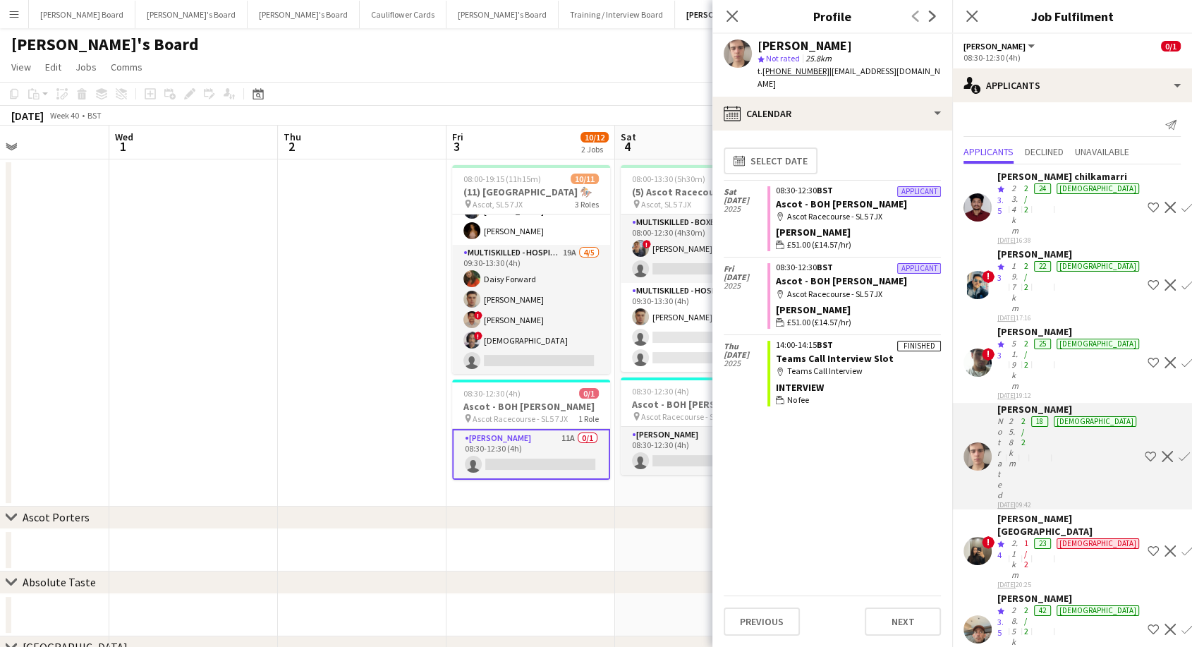
click at [1034, 247] on div "Samrat Kashyap" at bounding box center [1069, 253] width 145 height 13
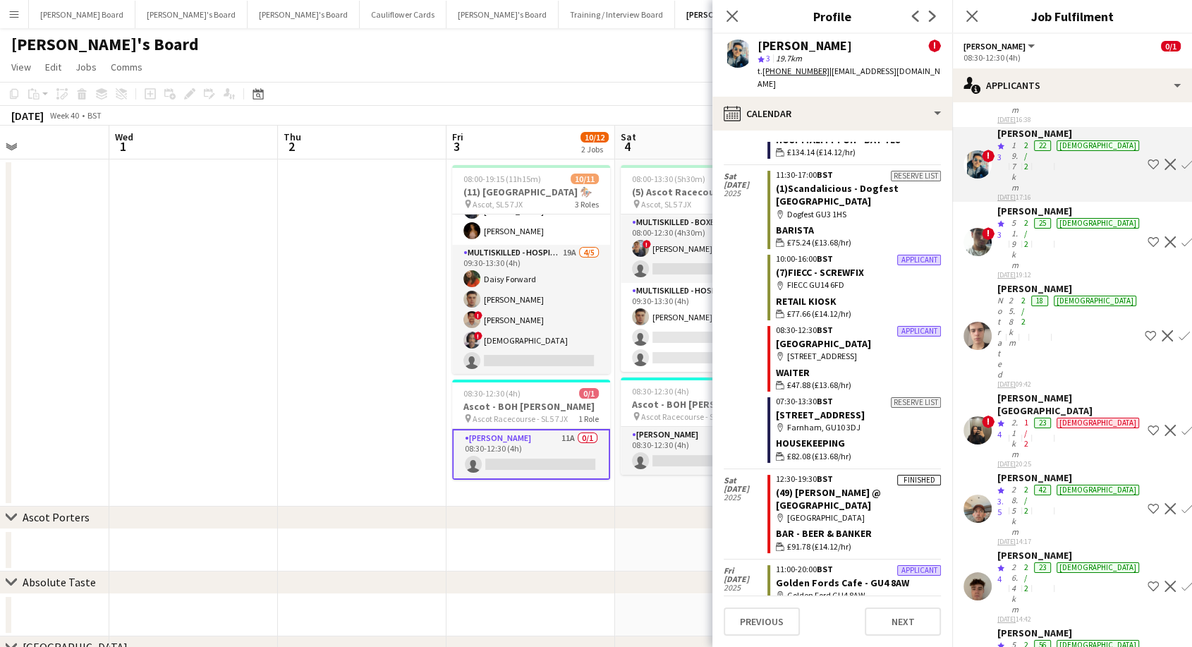
scroll to position [157, 0]
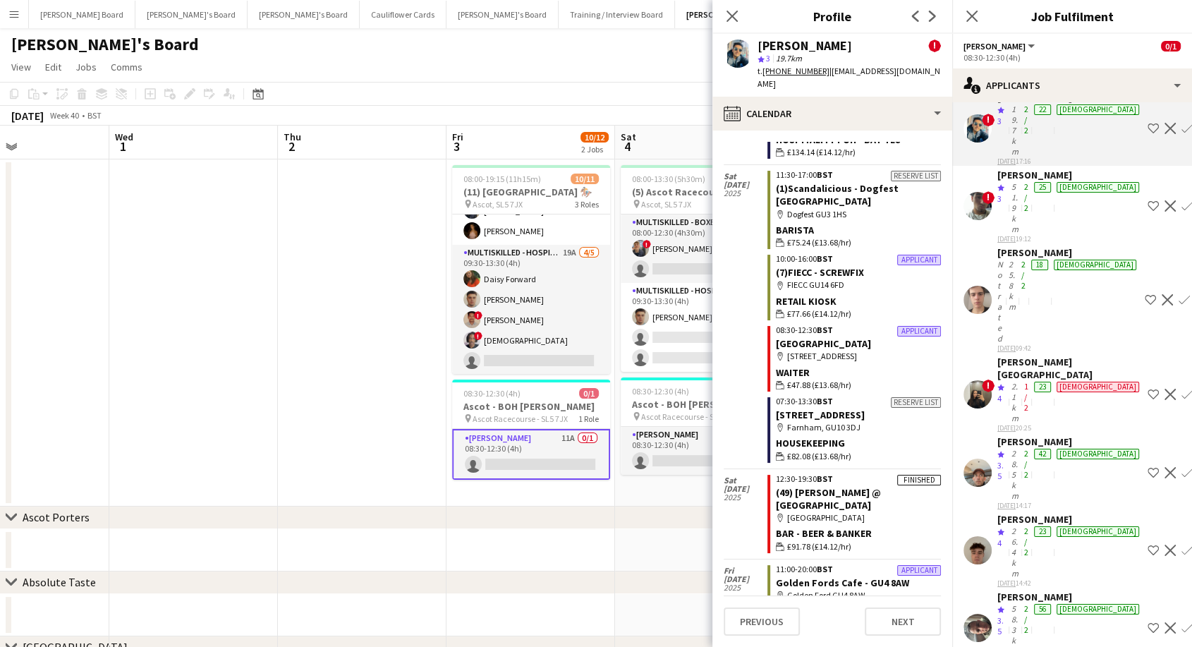
click at [1027, 435] on div "Craig Talbot" at bounding box center [1069, 441] width 145 height 13
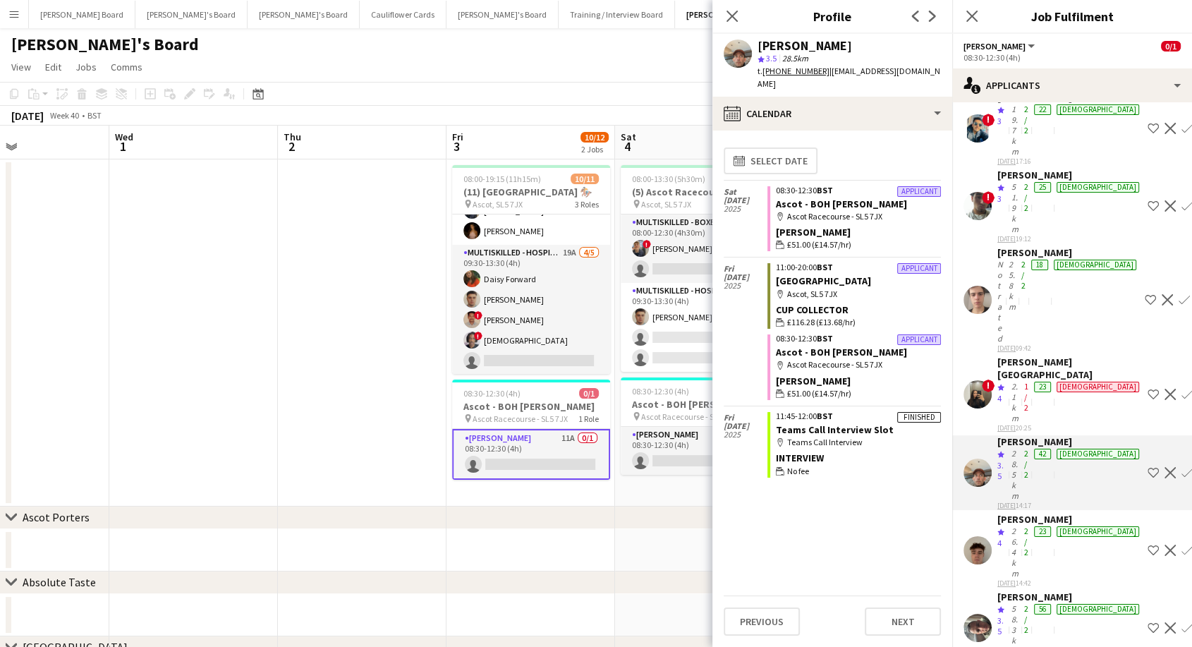
click at [1021, 525] on div "26.4km" at bounding box center [1014, 551] width 13 height 53
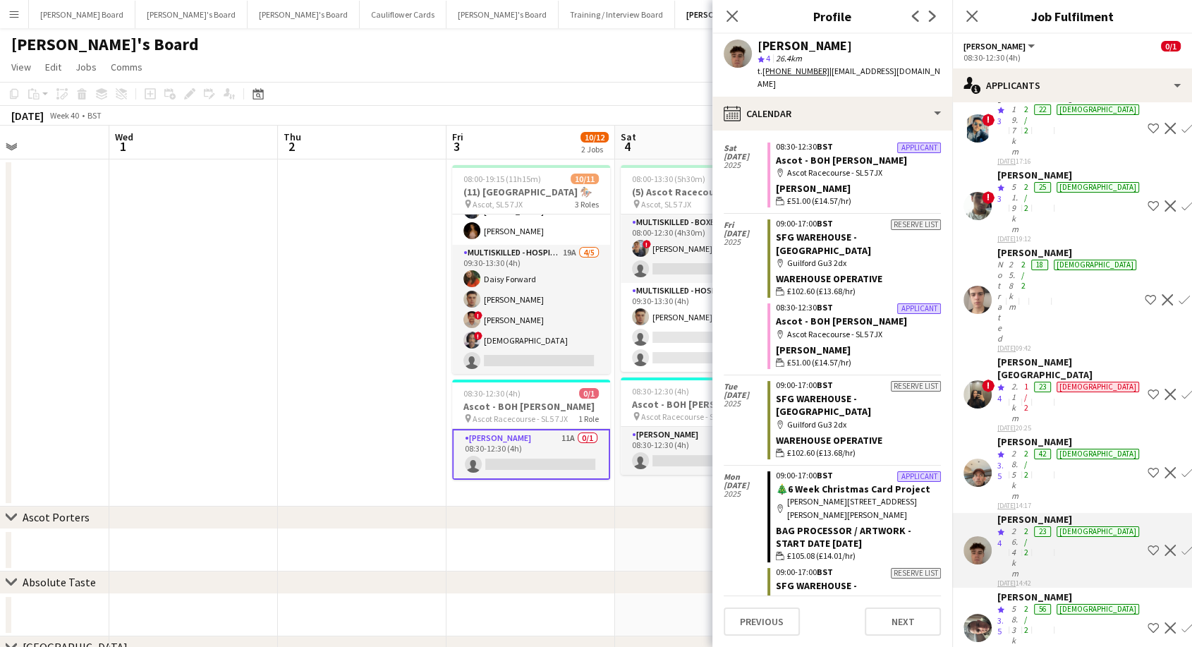
scroll to position [0, 0]
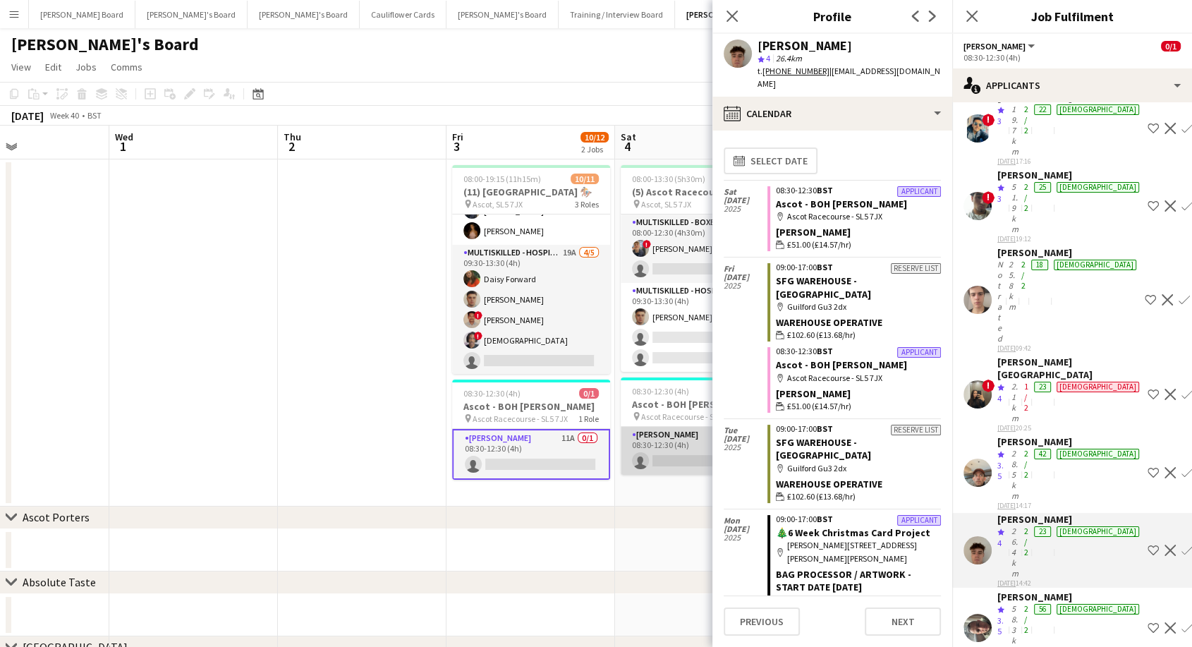
click at [672, 441] on app-card-role "Porter - BOH 15A 0/1 08:30-12:30 (4h) single-neutral-actions" at bounding box center [699, 451] width 158 height 48
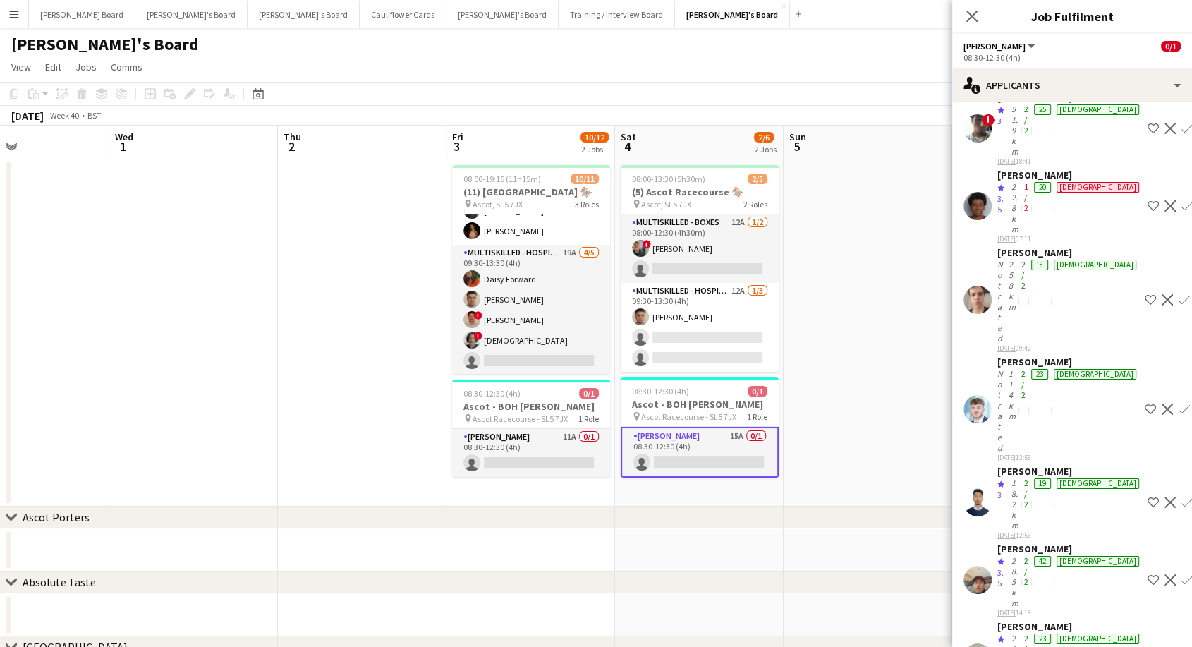
scroll to position [235, 0]
click at [1178, 648] on button "Confirm" at bounding box center [1186, 656] width 17 height 17
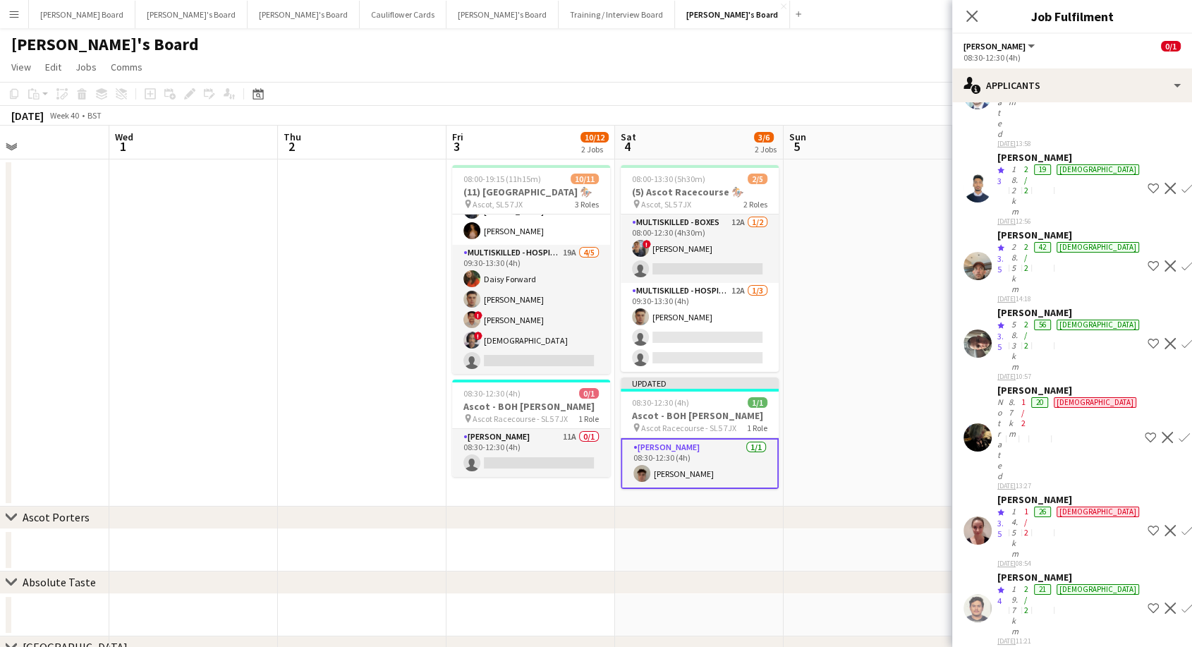
scroll to position [183, 0]
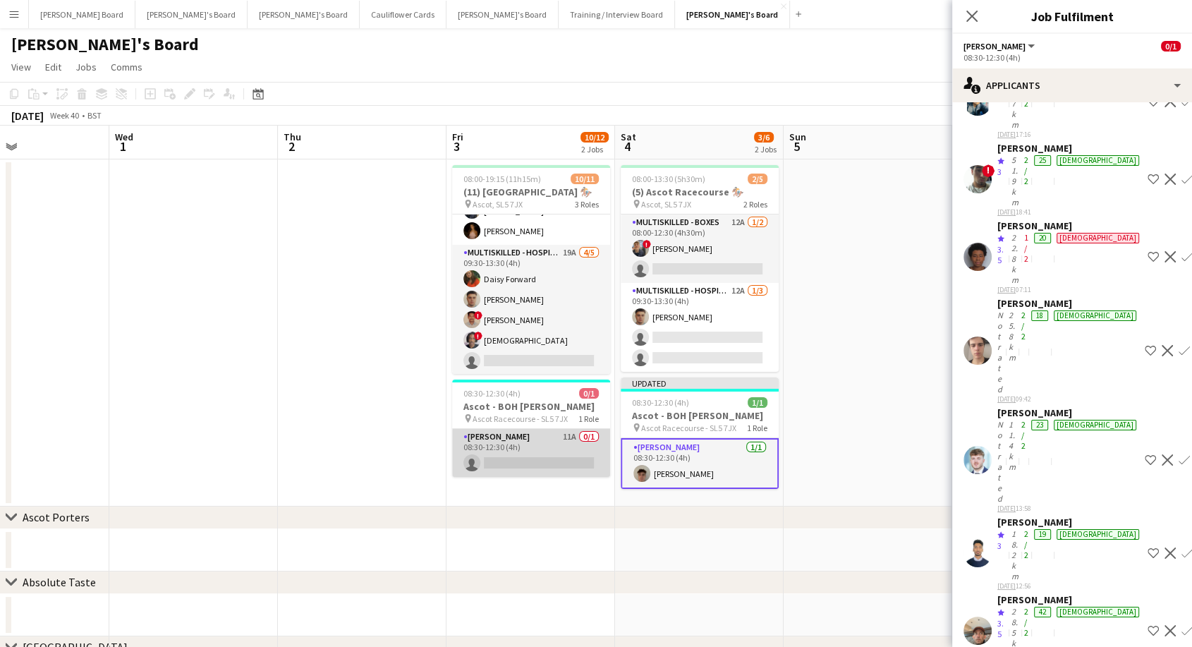
click at [522, 448] on app-card-role "Porter - BOH 11A 0/1 08:30-12:30 (4h) single-neutral-actions" at bounding box center [531, 453] width 158 height 48
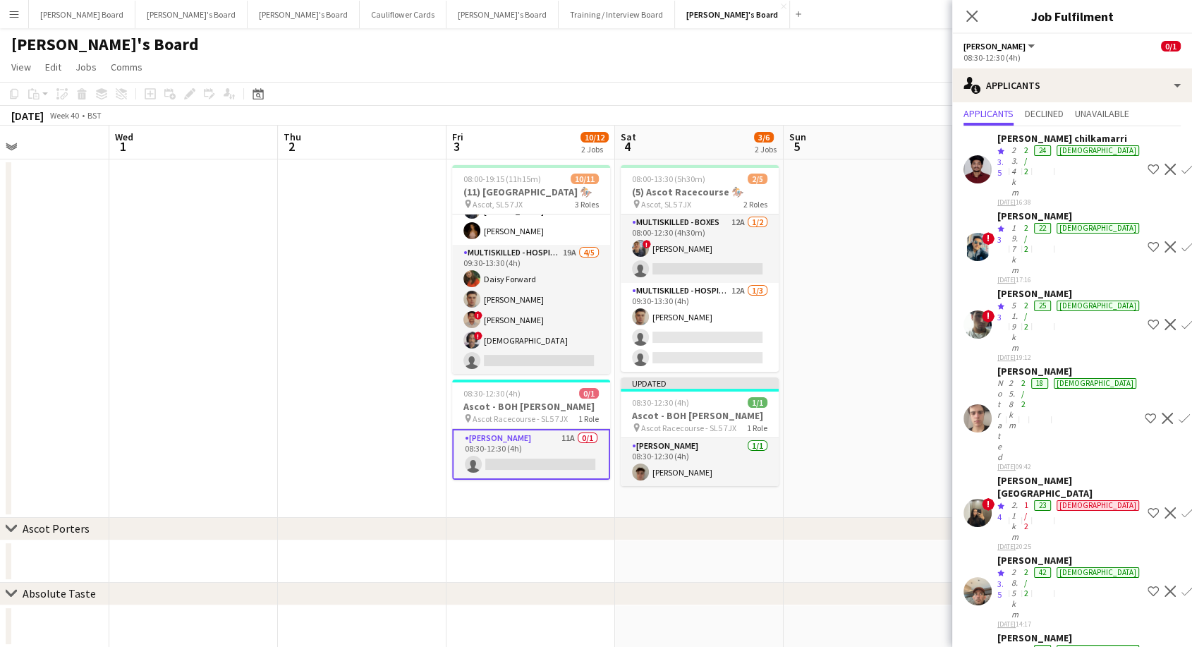
scroll to position [59, 0]
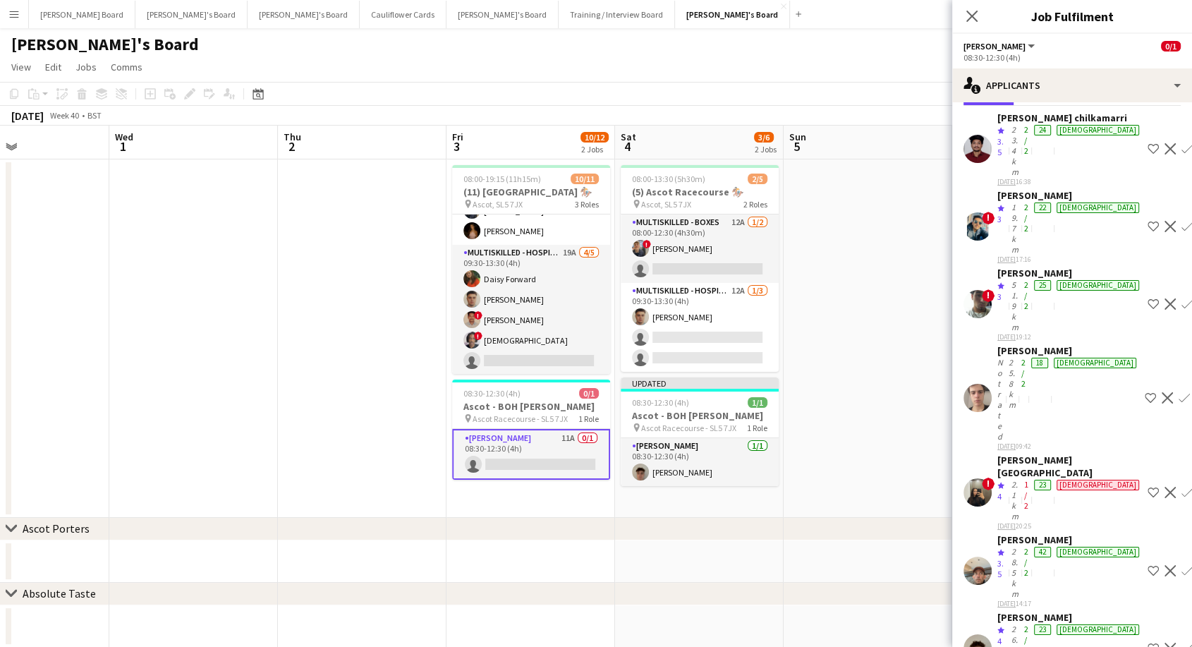
click at [1181, 642] on app-icon "Confirm" at bounding box center [1186, 647] width 11 height 11
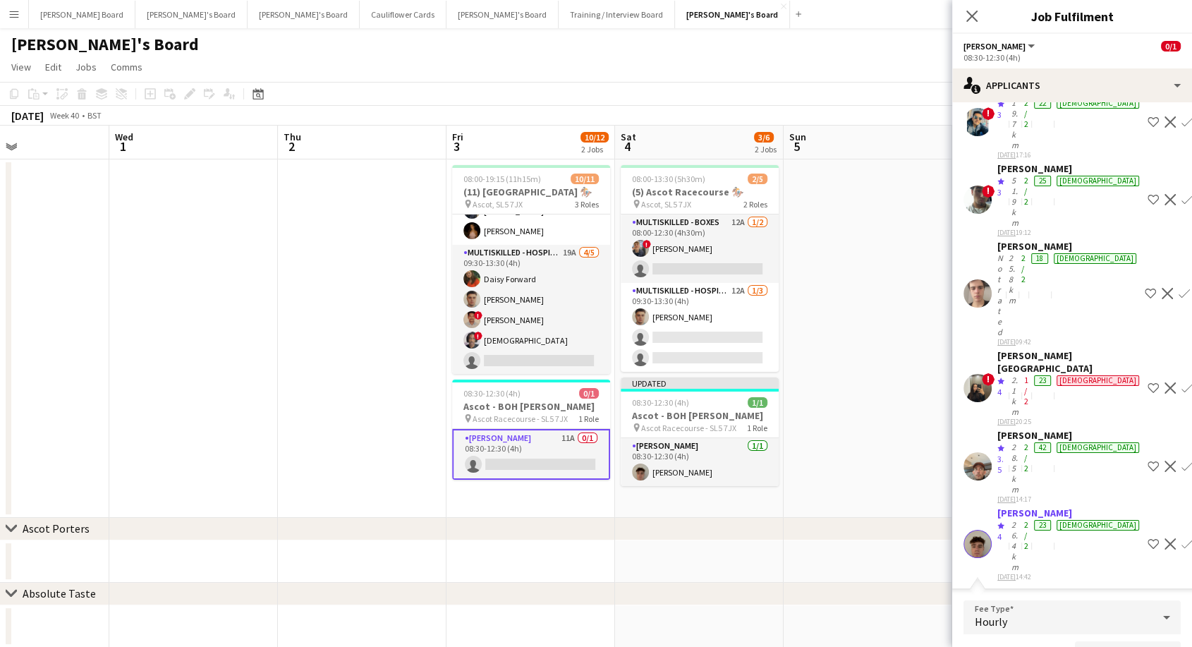
scroll to position [293, 0]
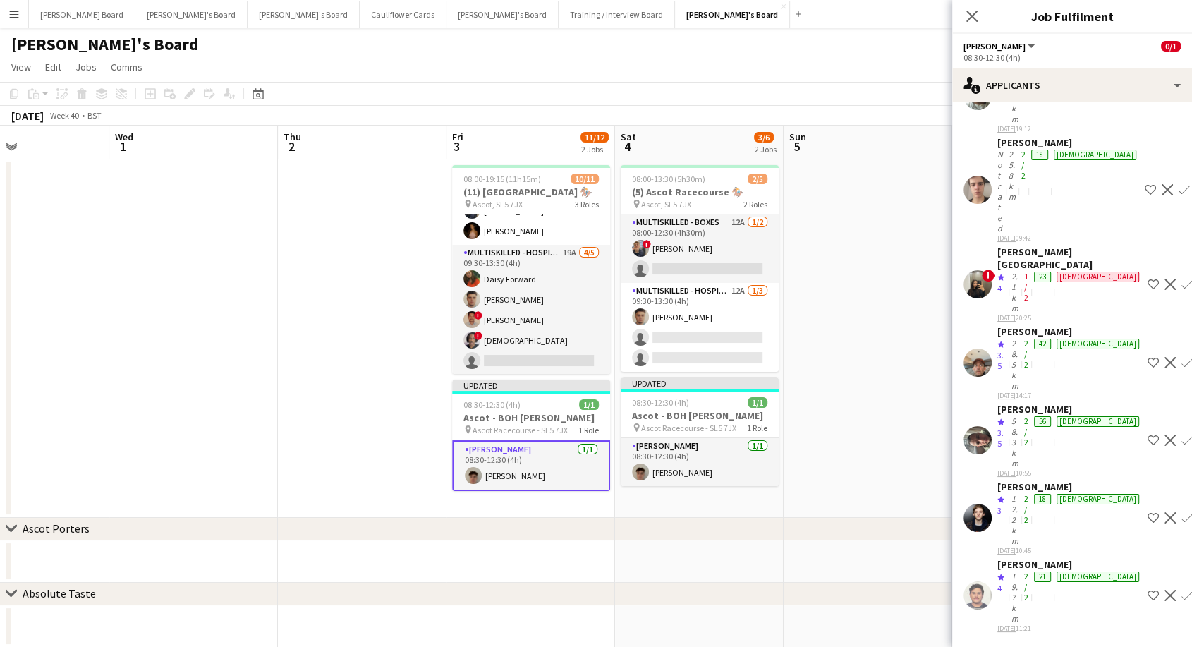
scroll to position [0, 0]
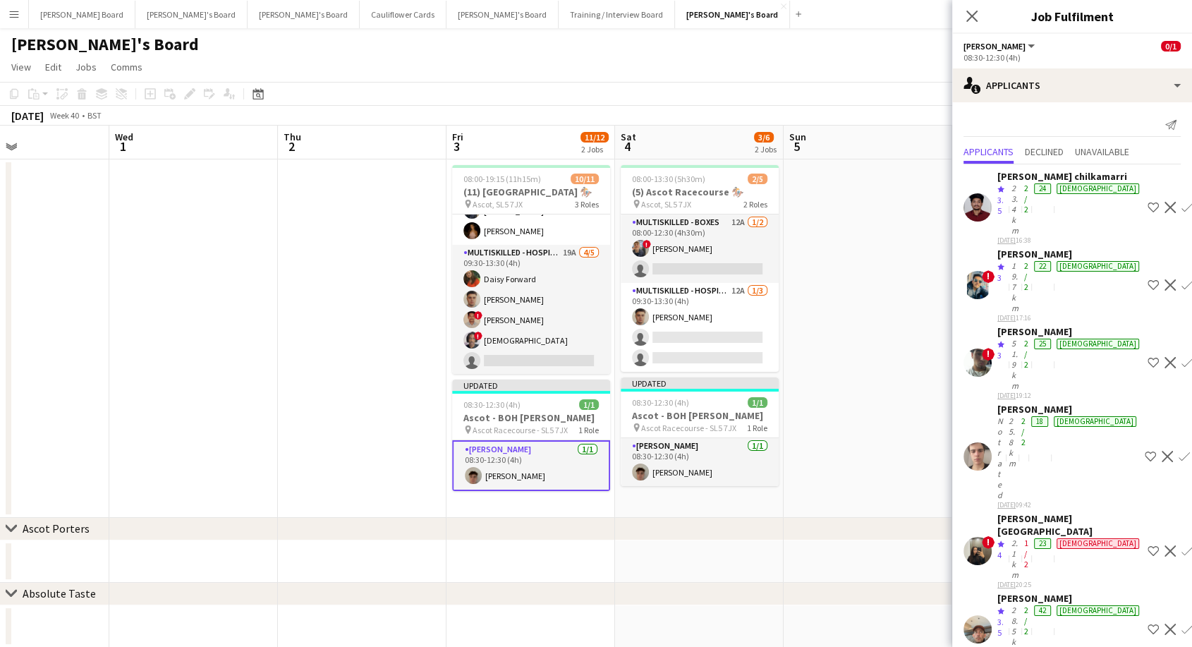
click at [837, 321] on app-date-cell at bounding box center [867, 338] width 169 height 358
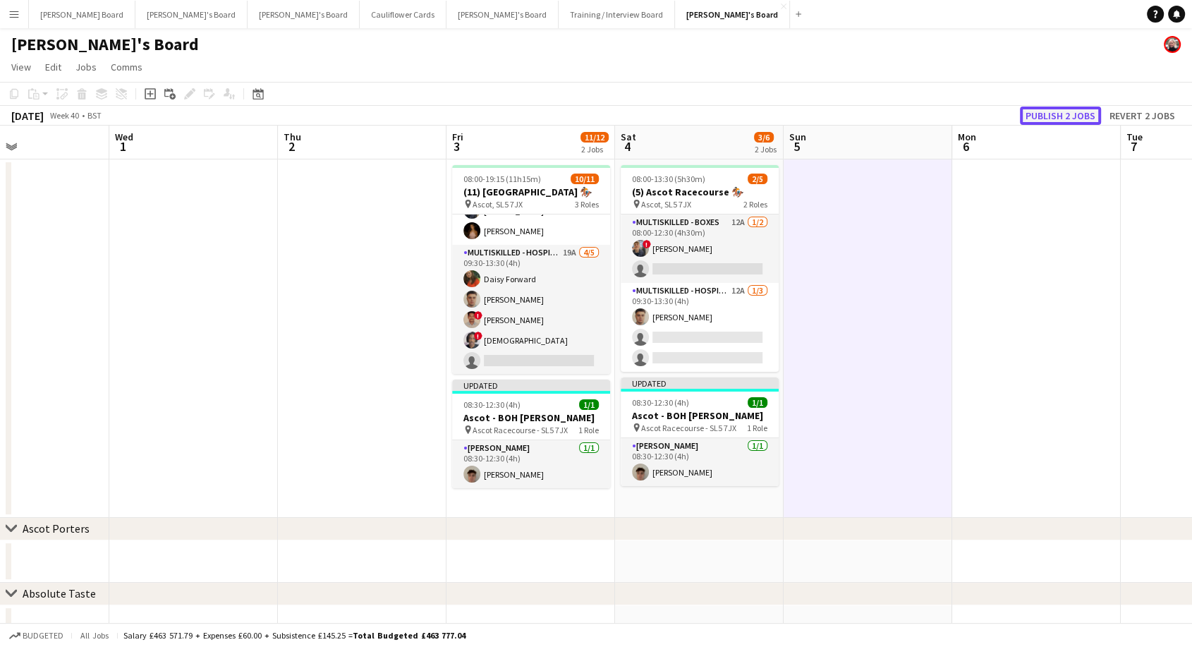
click at [1060, 106] on button "Publish 2 jobs" at bounding box center [1060, 115] width 81 height 18
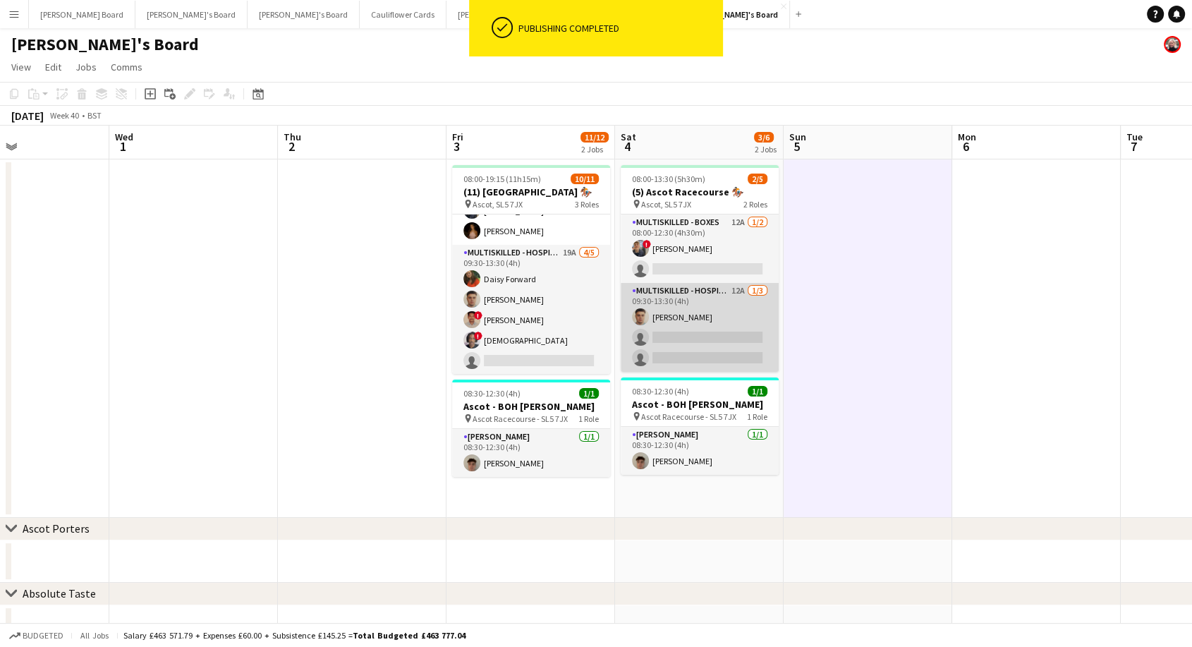
click at [699, 338] on app-card-role "Multiskilled - Hospitality 12A 1/3 09:30-13:30 (4h) Thomas Morris single-neutra…" at bounding box center [699, 327] width 158 height 89
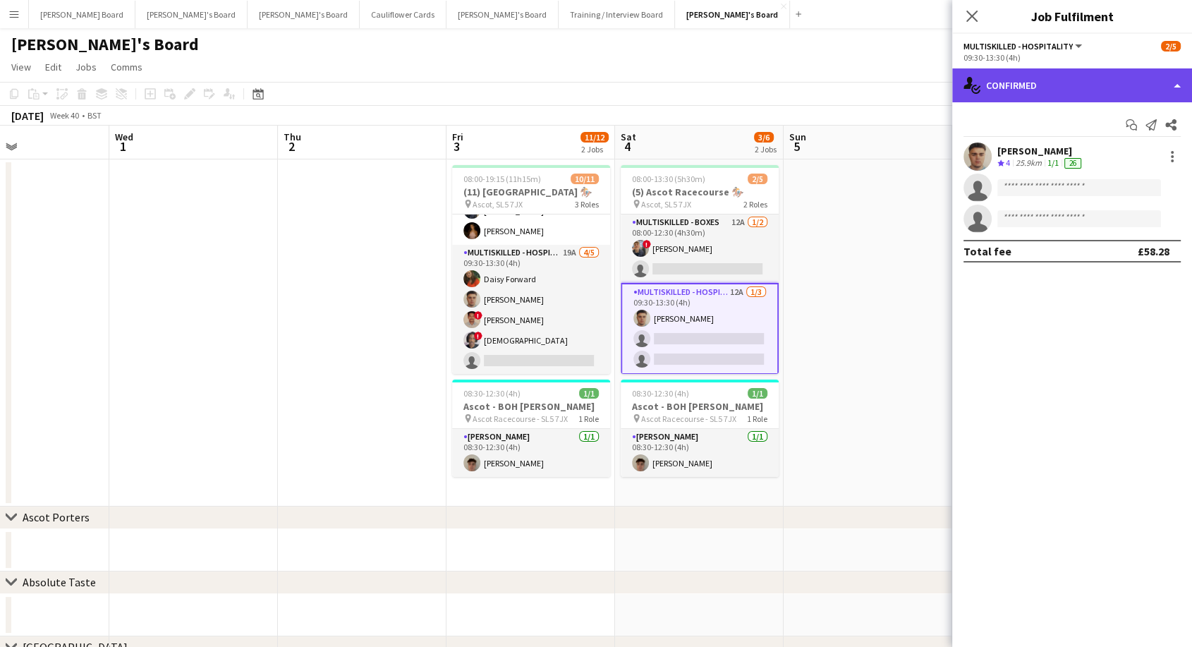
click at [1110, 78] on div "single-neutral-actions-check-2 Confirmed" at bounding box center [1072, 85] width 240 height 34
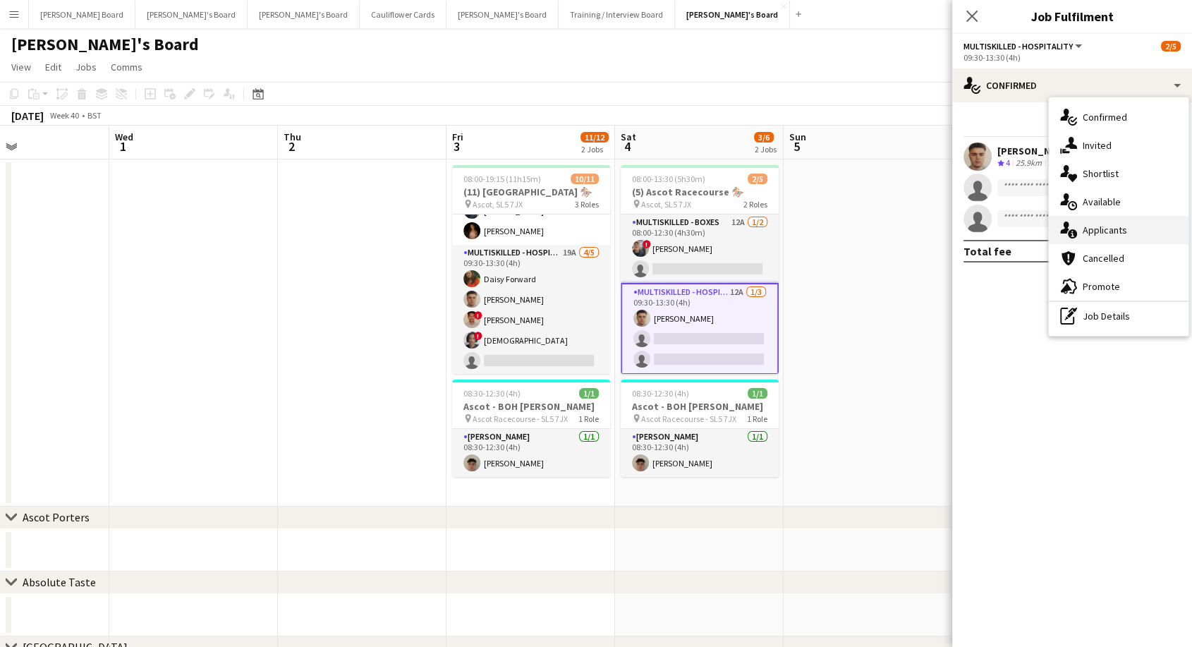
click at [1101, 235] on span "Applicants" at bounding box center [1104, 230] width 44 height 13
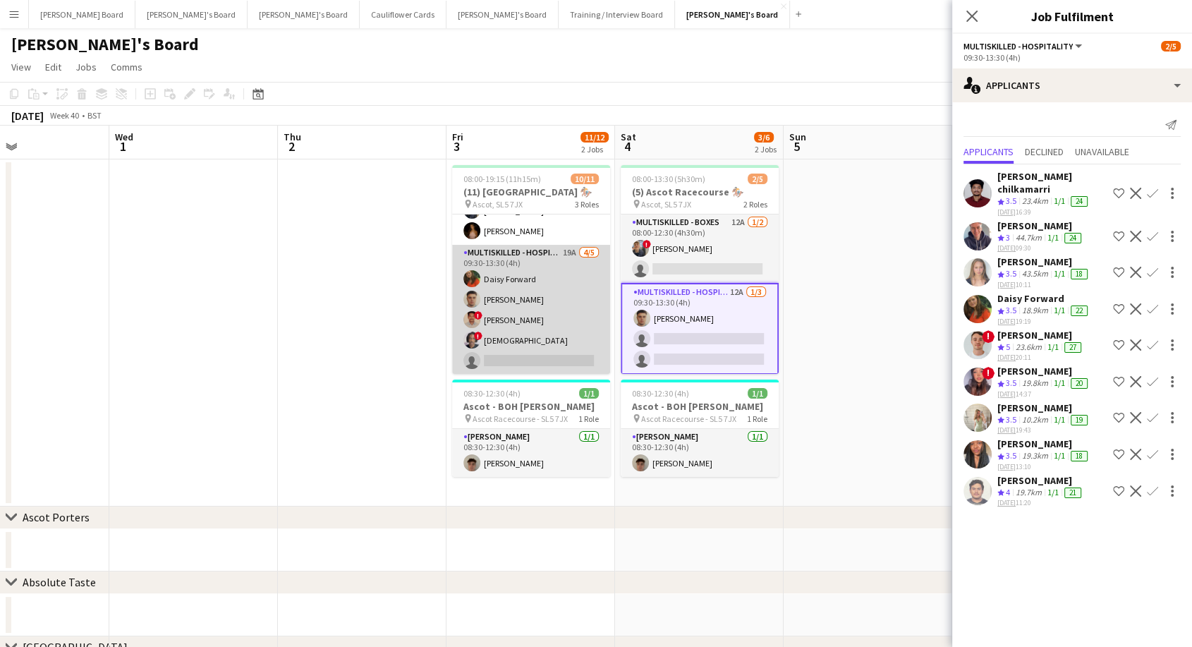
click at [553, 357] on app-card-role "Multiskilled - Hospitality 19A 4/5 09:30-13:30 (4h) Daisy Forward Thomas Morris…" at bounding box center [531, 310] width 158 height 130
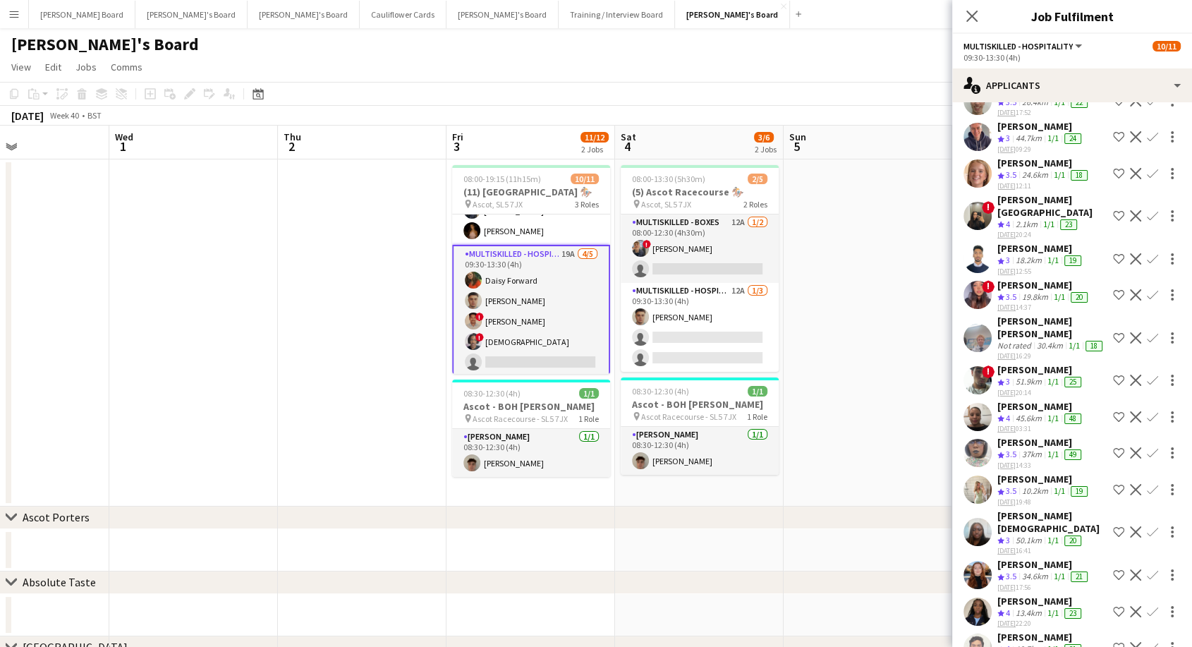
scroll to position [136, 0]
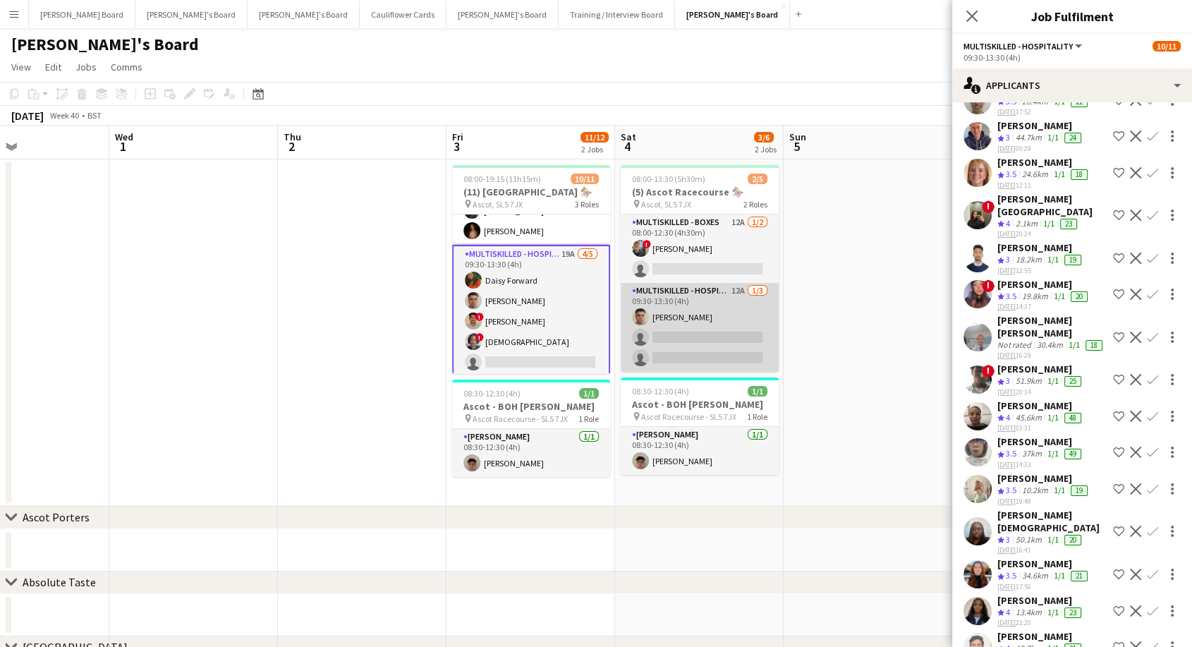
click at [690, 336] on app-card-role "Multiskilled - Hospitality 12A 1/3 09:30-13:30 (4h) Thomas Morris single-neutra…" at bounding box center [699, 327] width 158 height 89
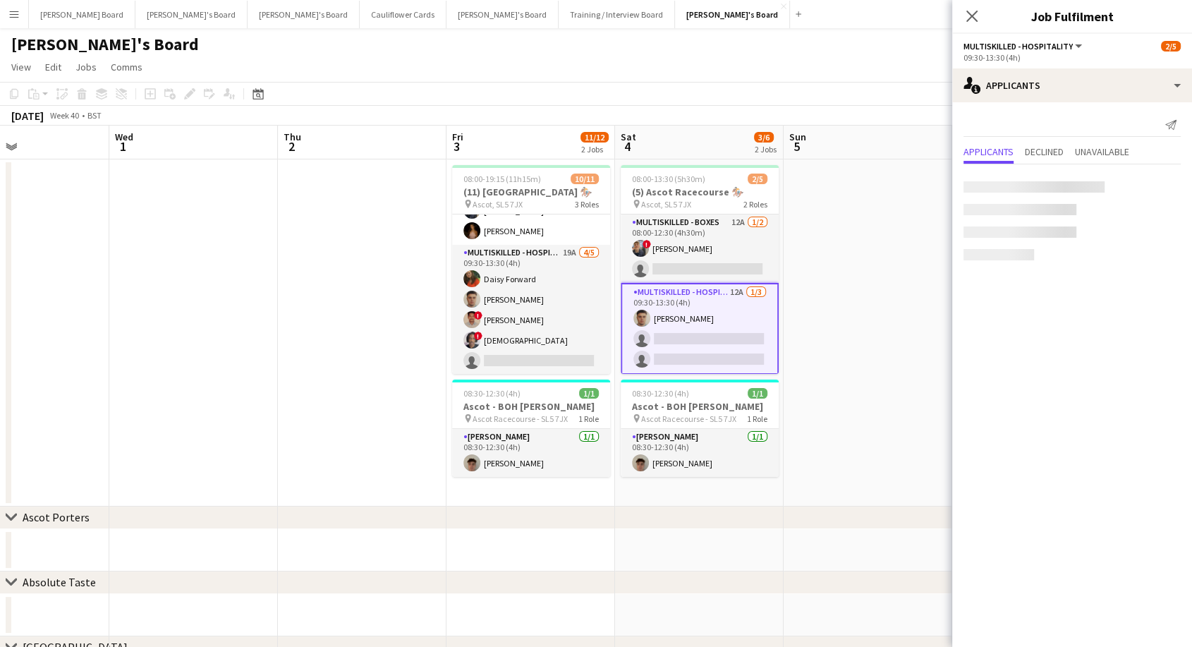
scroll to position [0, 0]
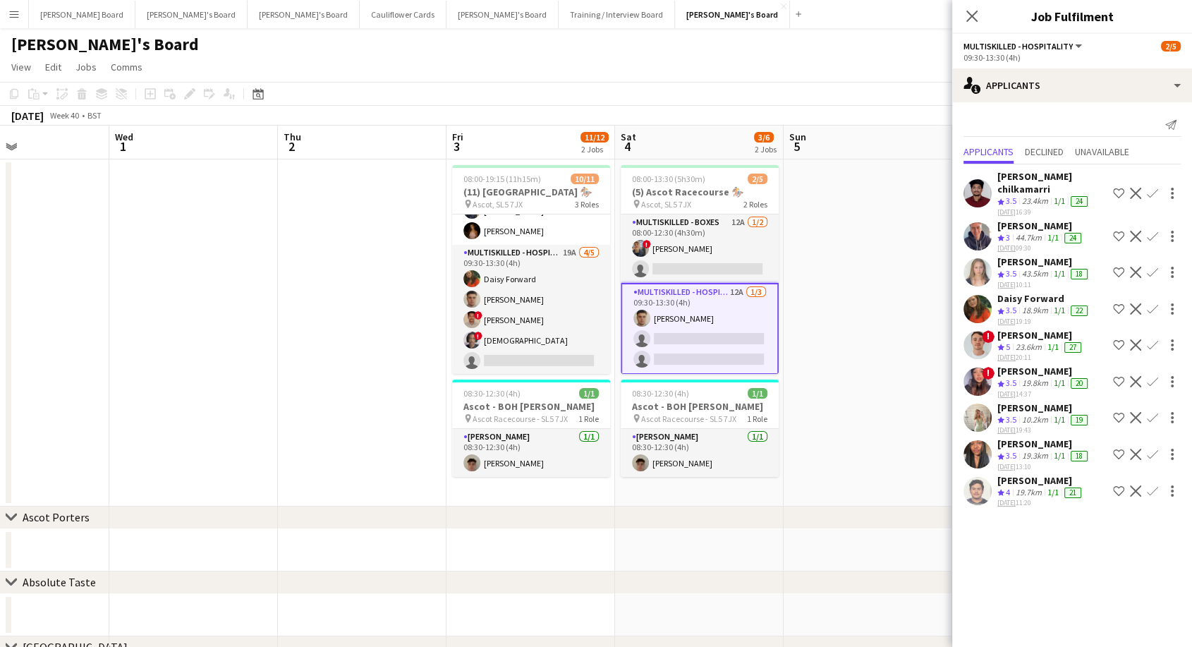
click at [1151, 303] on app-icon "Confirm" at bounding box center [1151, 308] width 11 height 11
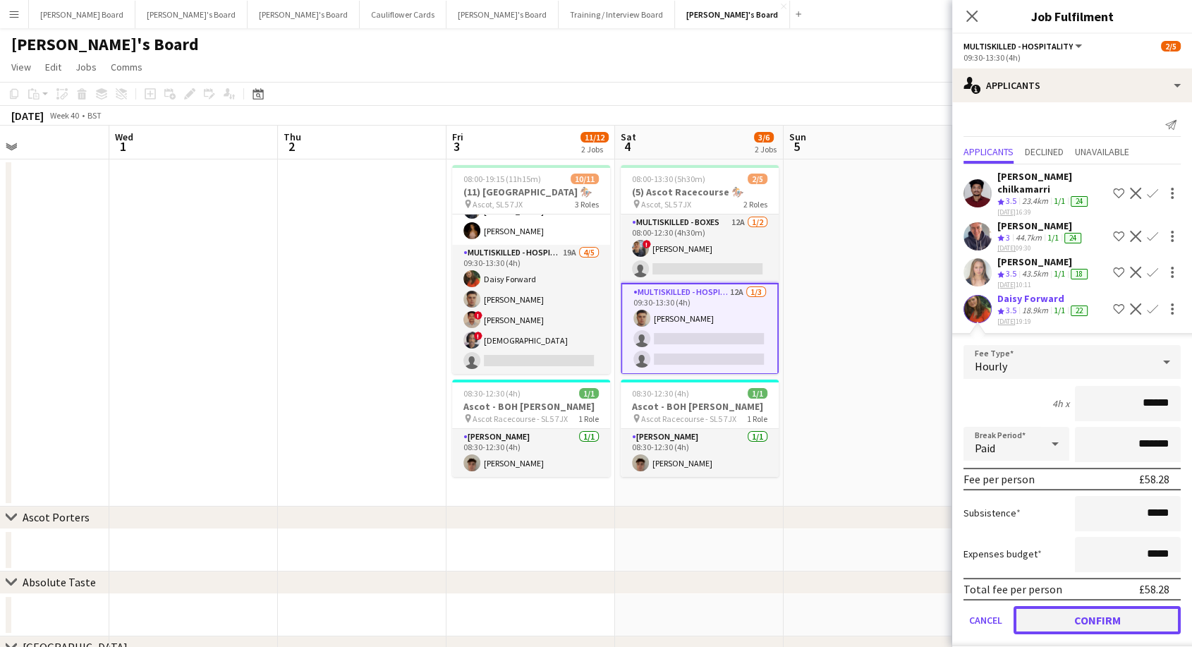
click at [1057, 606] on button "Confirm" at bounding box center [1096, 620] width 167 height 28
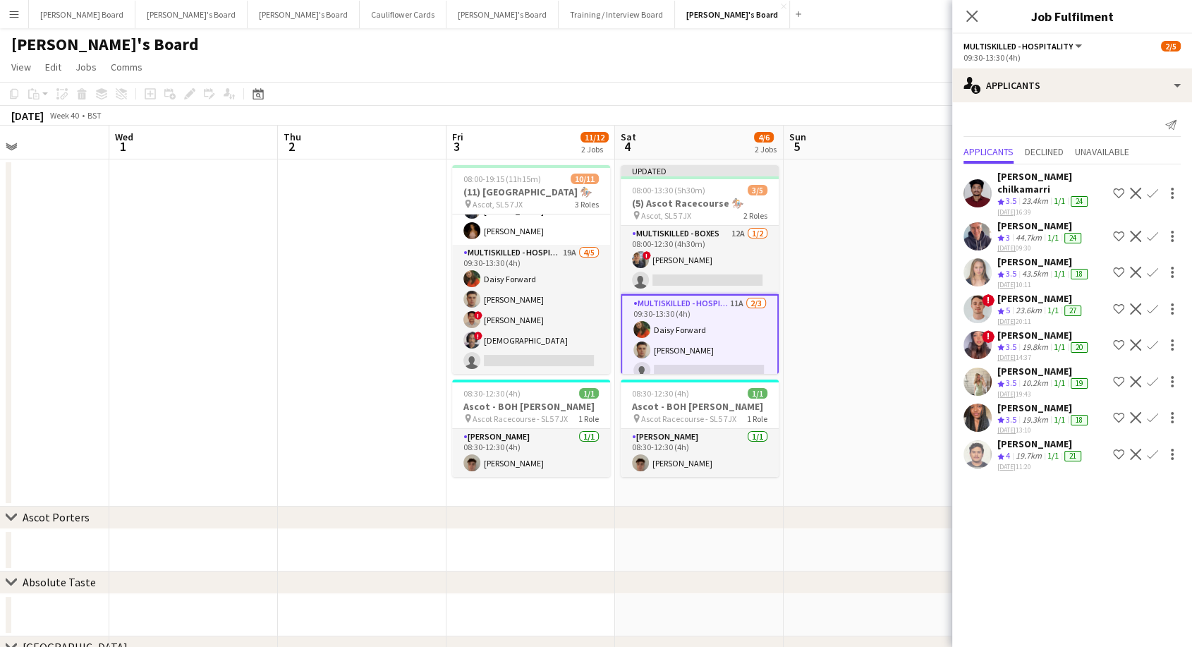
click at [824, 331] on app-date-cell at bounding box center [867, 332] width 169 height 347
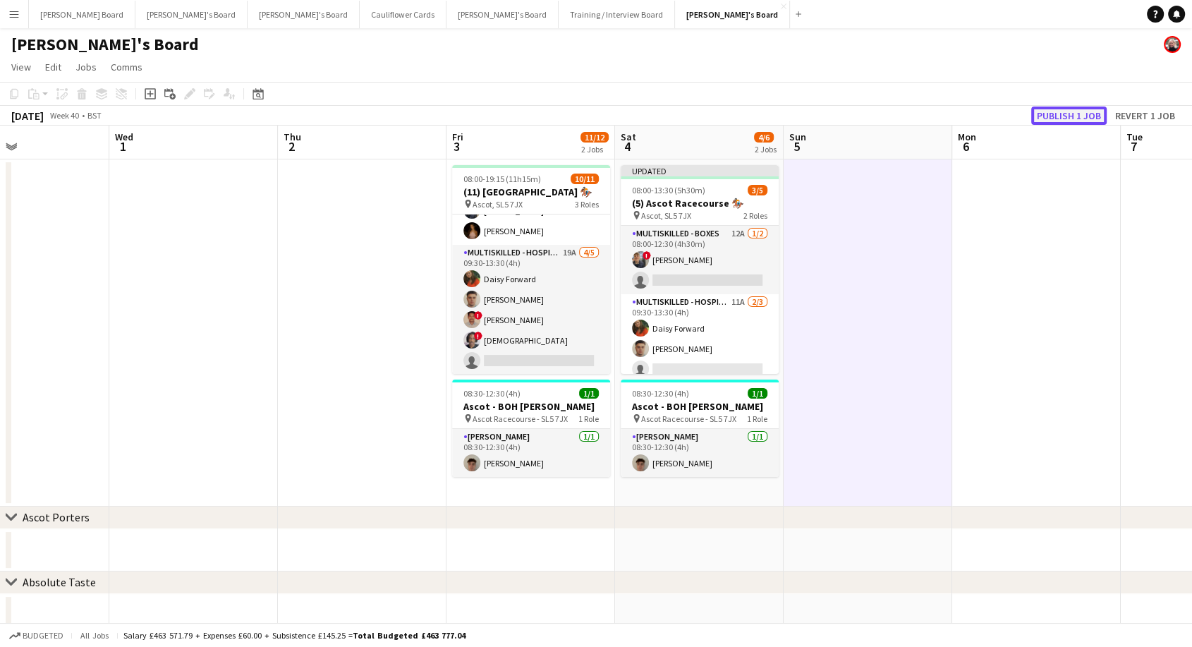
click at [1063, 108] on button "Publish 1 job" at bounding box center [1068, 115] width 75 height 18
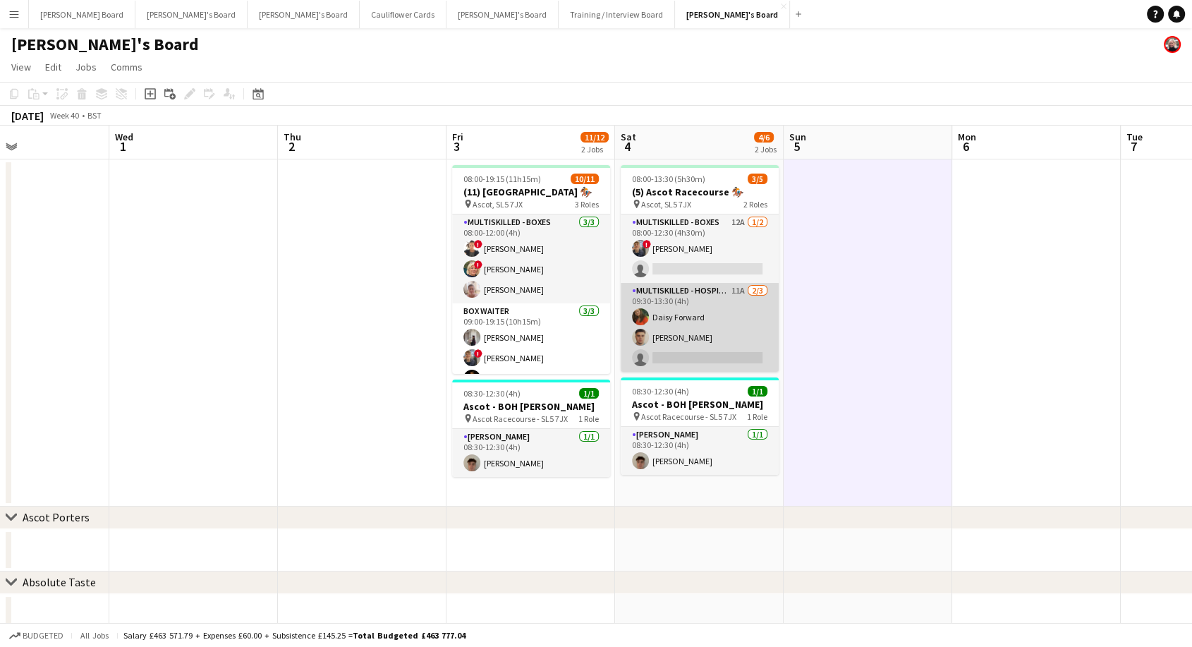
click at [694, 325] on app-card-role "Multiskilled - Hospitality 11A 2/3 09:30-13:30 (4h) Daisy Forward Thomas Morris…" at bounding box center [699, 327] width 158 height 89
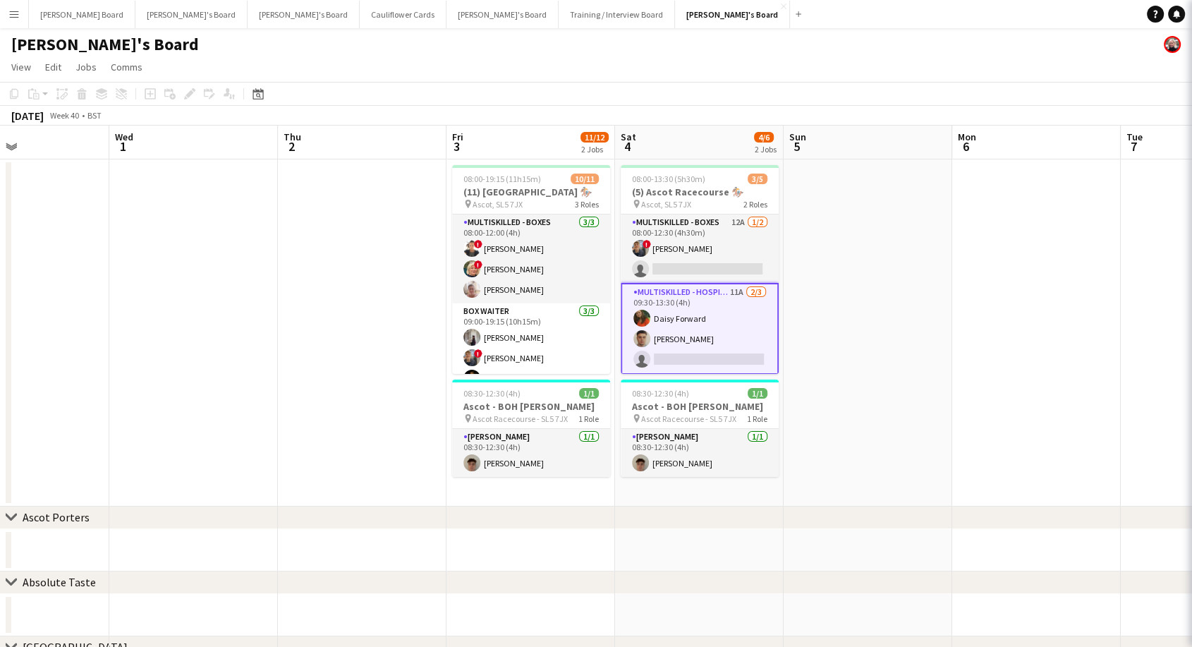
scroll to position [0, 397]
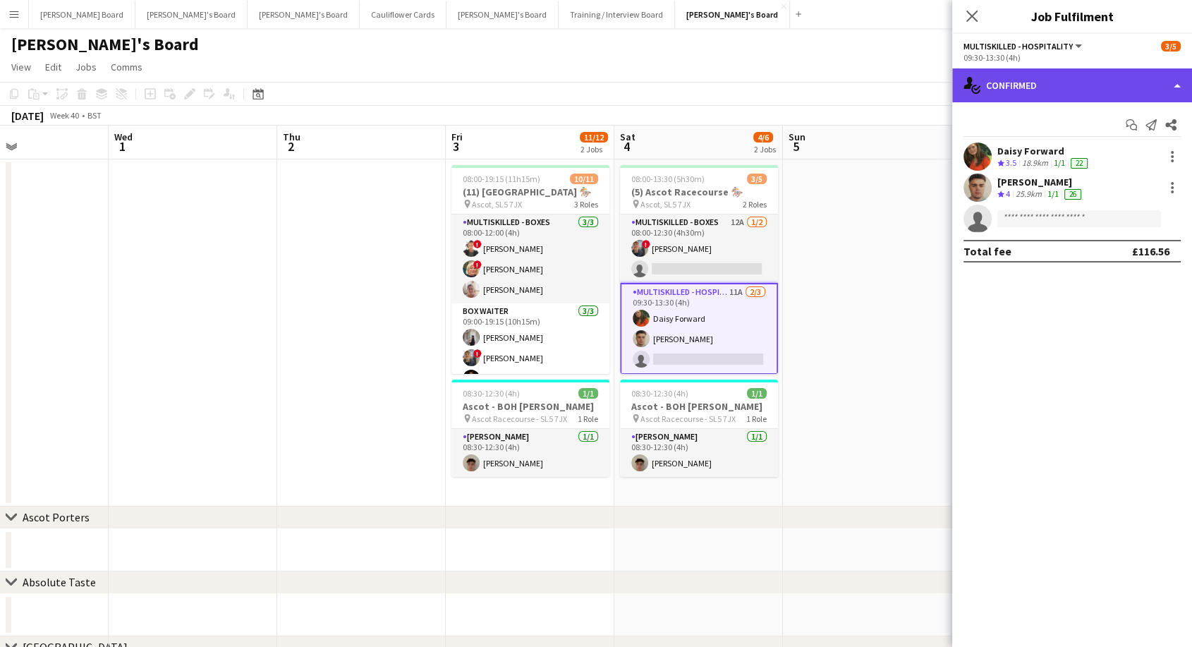
click at [1063, 84] on div "single-neutral-actions-check-2 Confirmed" at bounding box center [1072, 85] width 240 height 34
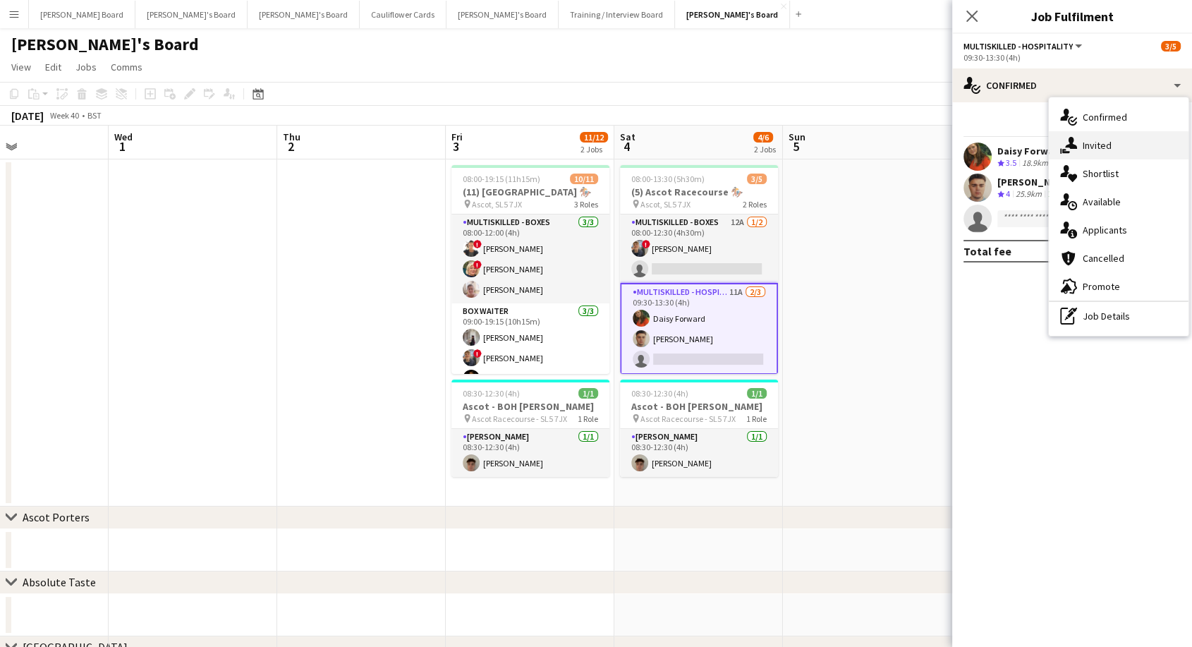
click at [1101, 149] on span "Invited" at bounding box center [1096, 145] width 29 height 13
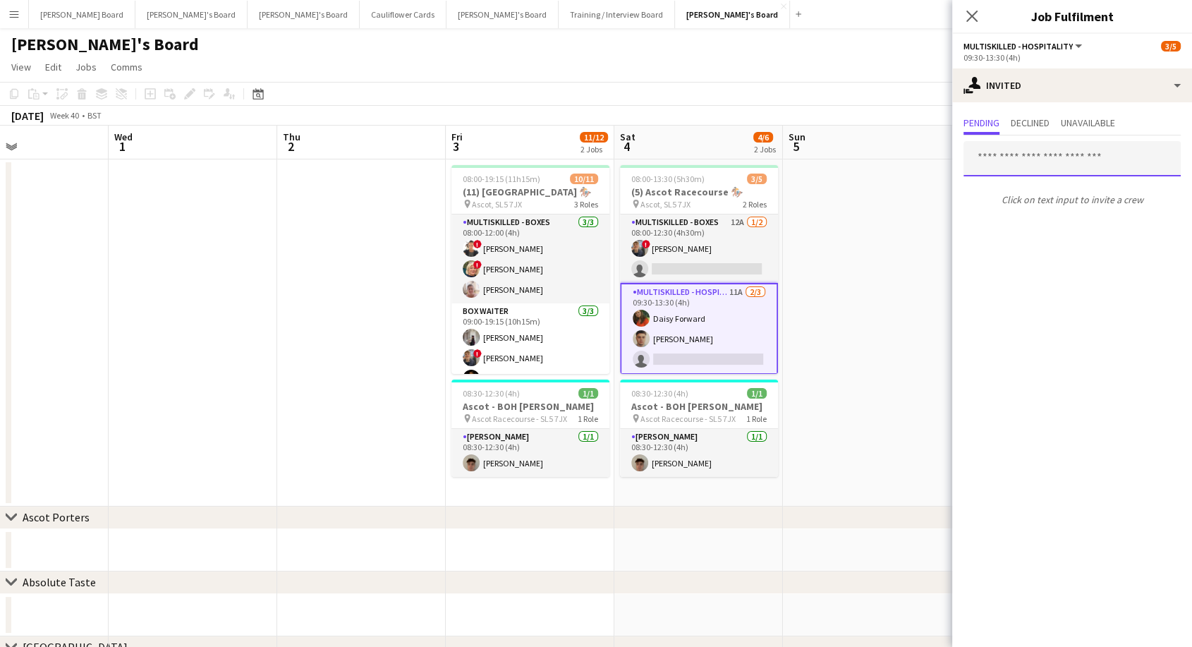
click at [1021, 159] on input "text" at bounding box center [1071, 158] width 217 height 35
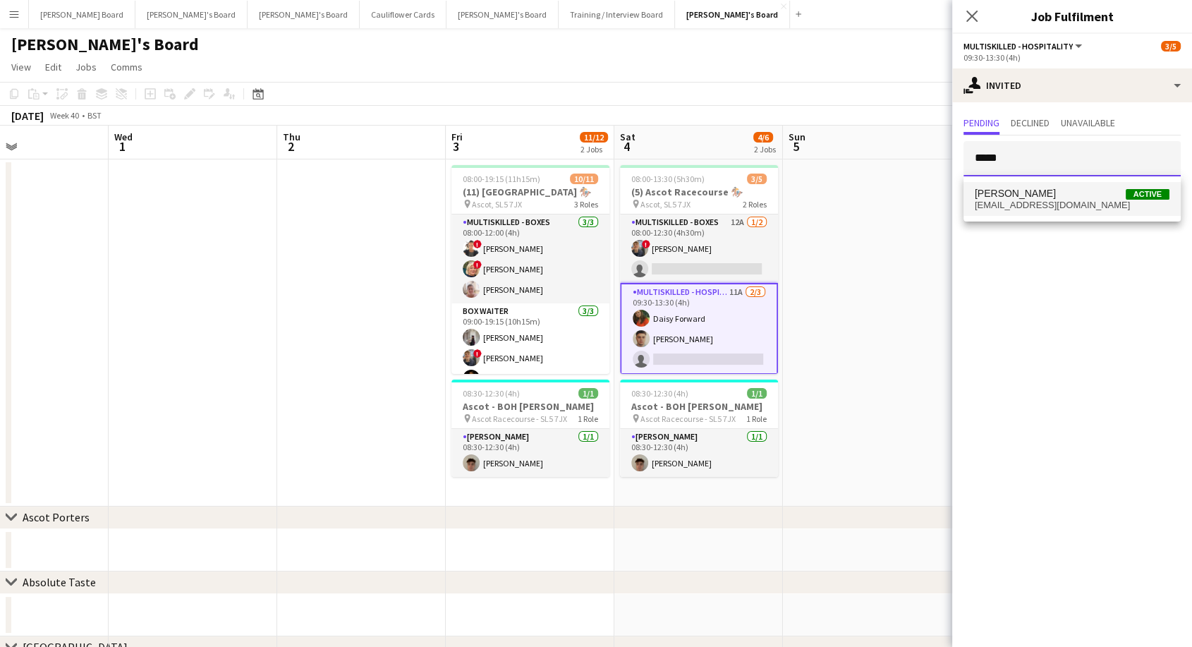
type input "*****"
click at [1015, 195] on span "[PERSON_NAME]" at bounding box center [1014, 194] width 81 height 12
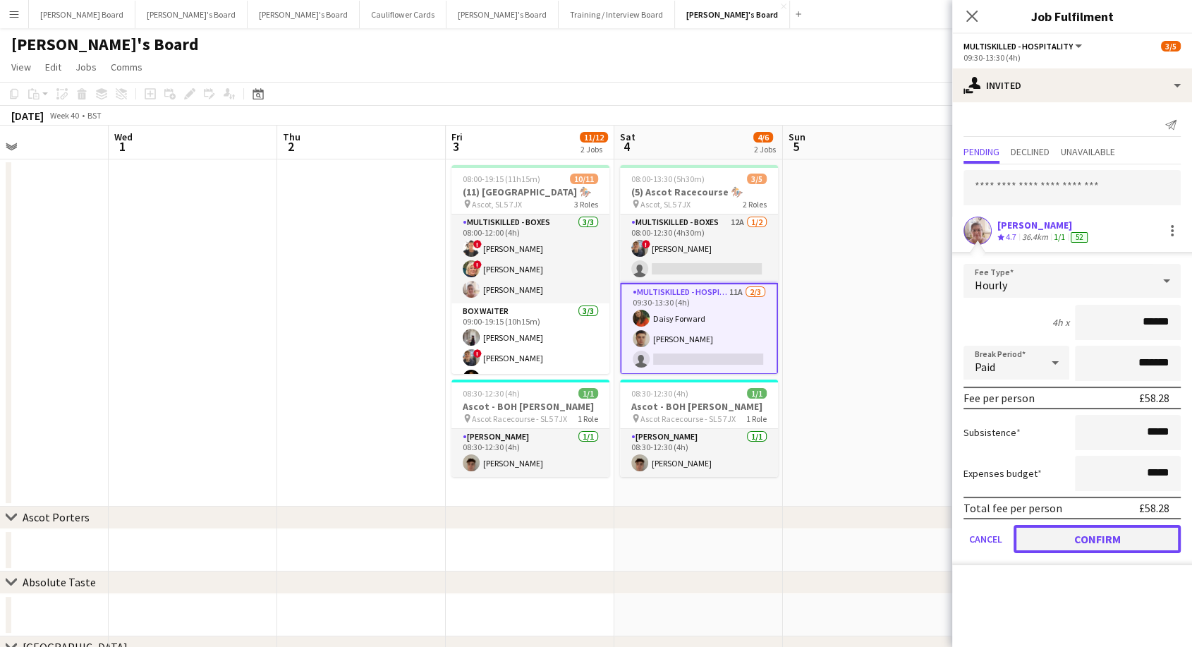
click at [1090, 533] on button "Confirm" at bounding box center [1096, 539] width 167 height 28
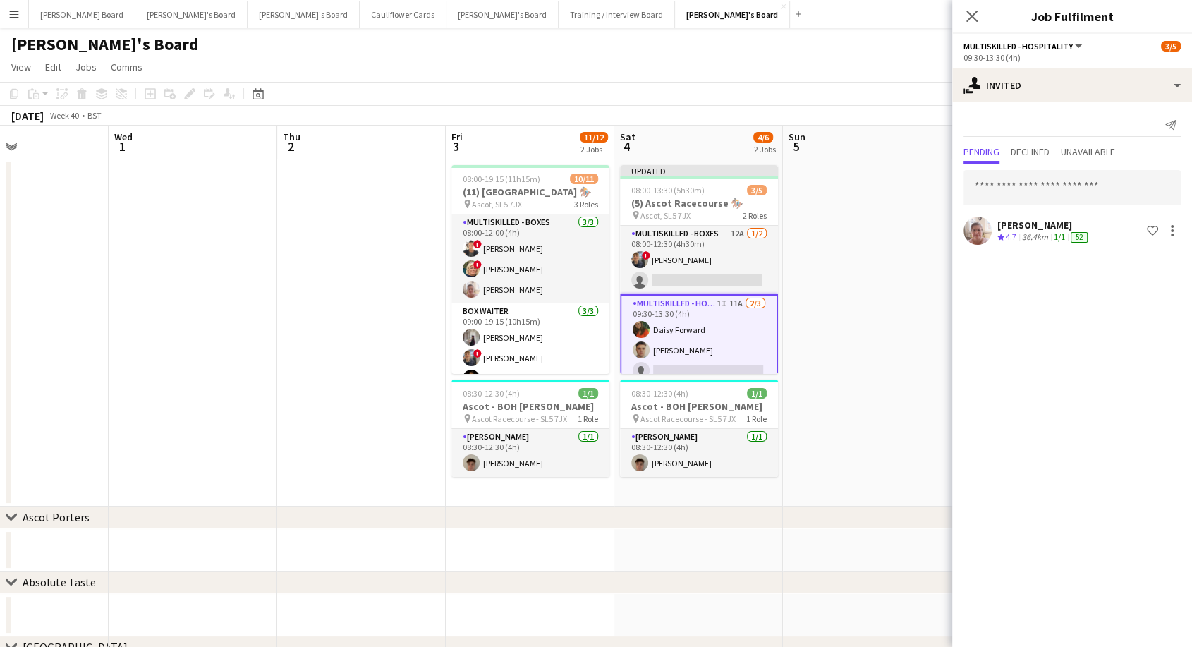
click at [895, 360] on app-date-cell at bounding box center [867, 332] width 169 height 347
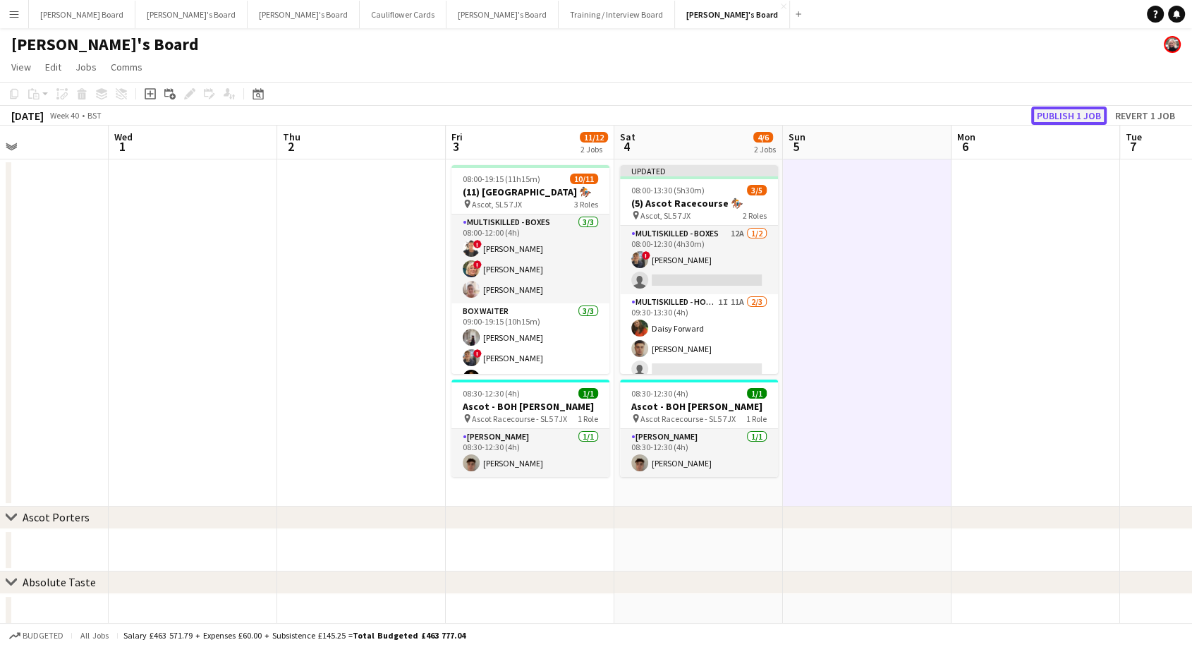
drag, startPoint x: 1075, startPoint y: 114, endPoint x: 1046, endPoint y: 121, distance: 28.9
click at [1073, 114] on button "Publish 1 job" at bounding box center [1068, 115] width 75 height 18
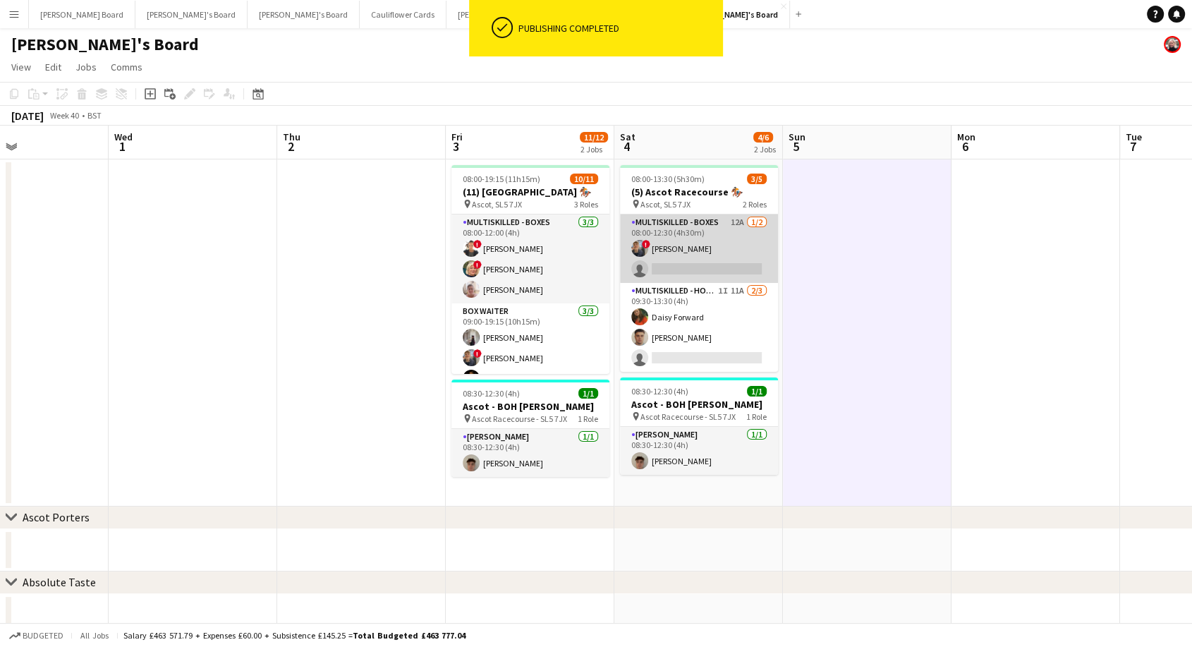
click at [720, 267] on app-card-role "Multiskilled - Boxes 12A 1/2 08:00-12:30 (4h30m) ! Alex Buchholdt single-neutra…" at bounding box center [699, 248] width 158 height 68
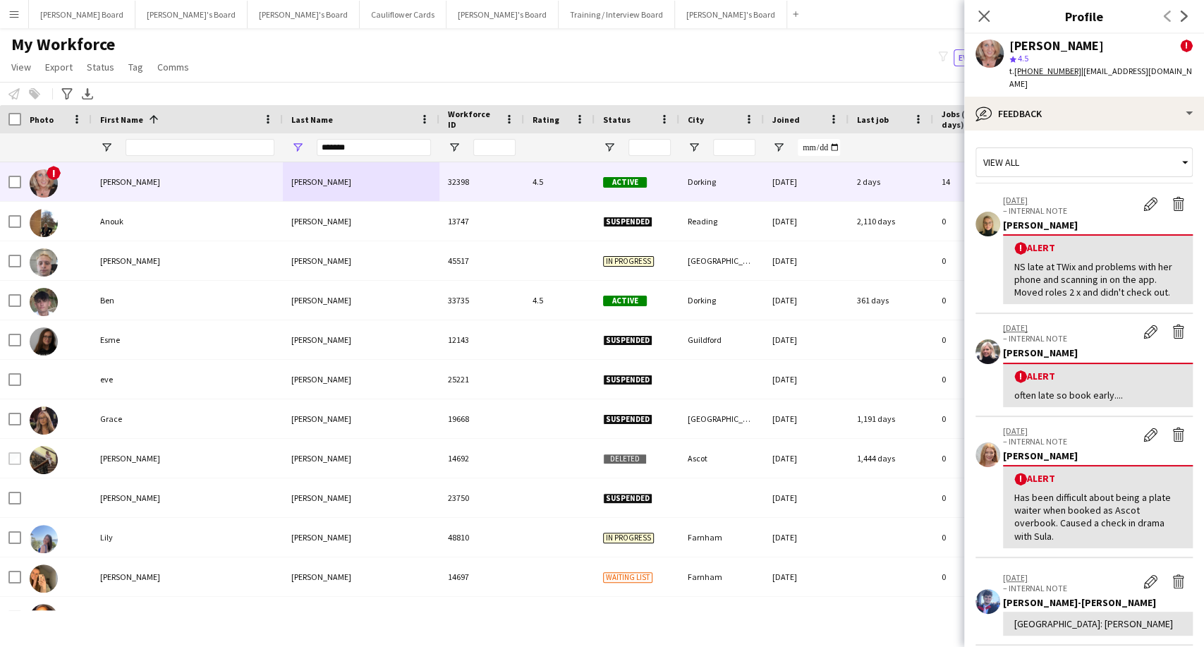
scroll to position [574, 0]
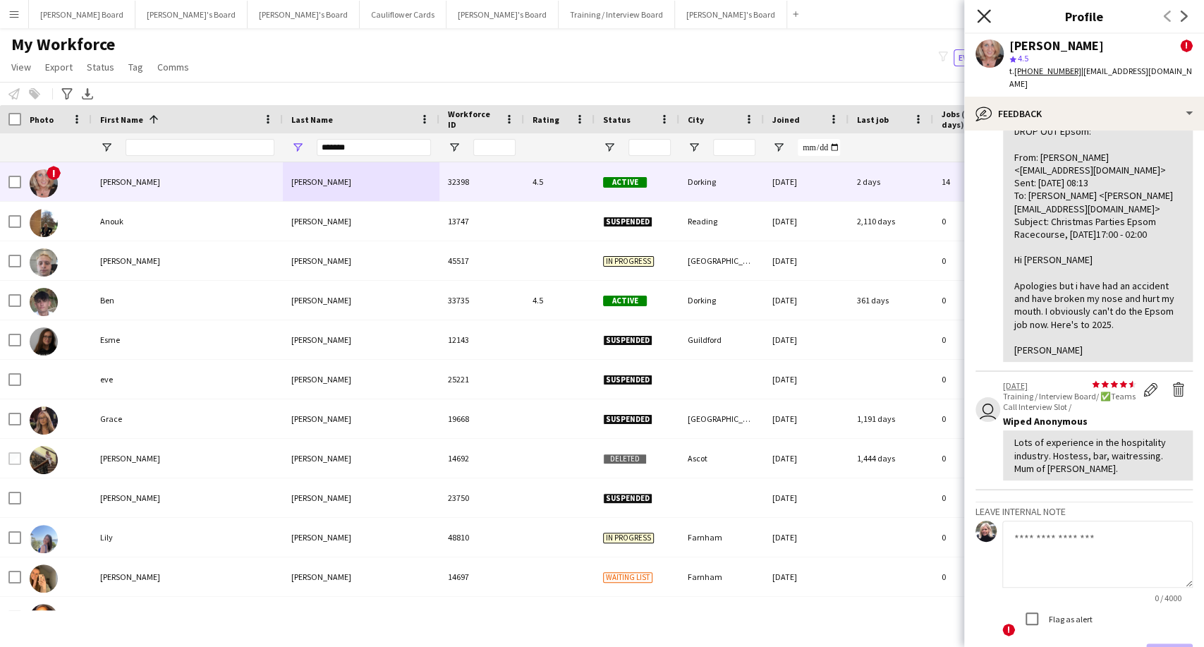
click at [983, 14] on icon "Close pop-in" at bounding box center [983, 15] width 13 height 13
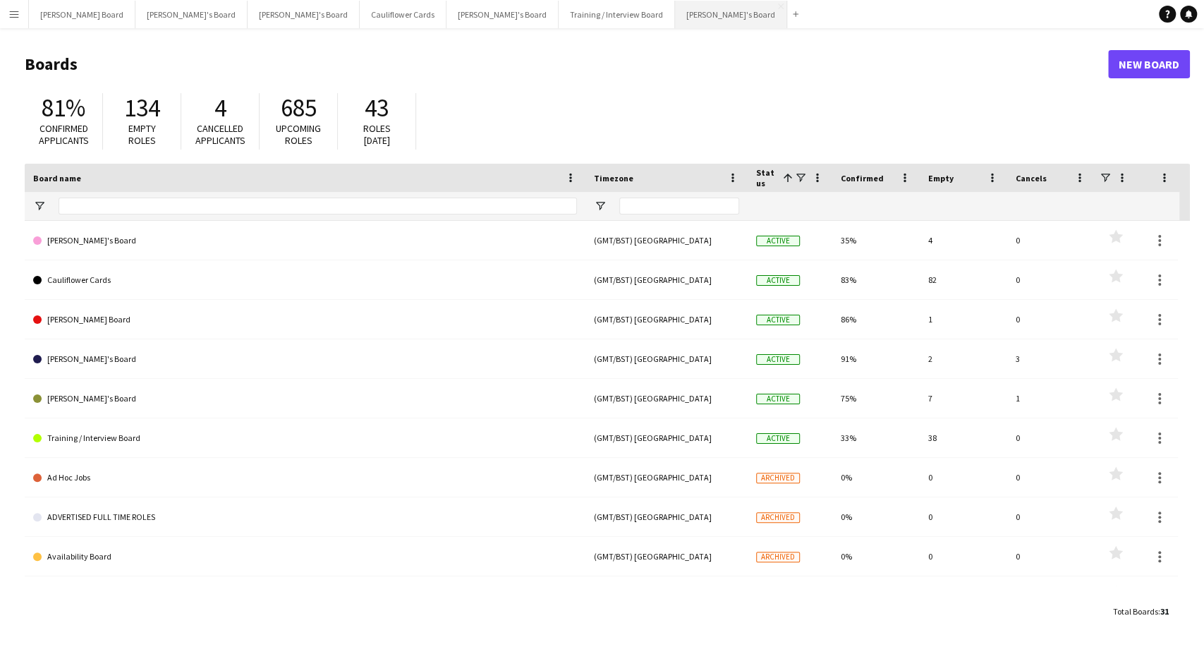
click at [675, 13] on button "[PERSON_NAME]'s Board Close" at bounding box center [731, 14] width 112 height 27
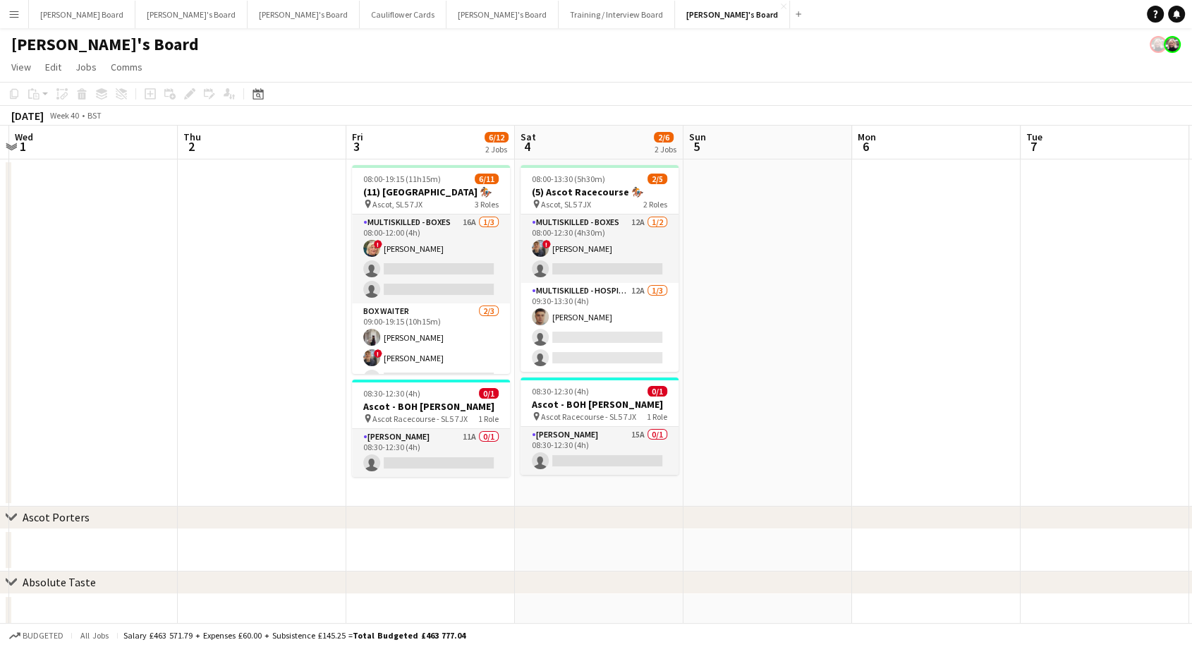
scroll to position [0, 496]
drag, startPoint x: 783, startPoint y: 264, endPoint x: 287, endPoint y: 239, distance: 496.3
click at [287, 239] on app-calendar-viewport "Sun 28 Mon 29 Tue 30 Wed 1 Thu 2 Fri 3 6/12 2 Jobs Sat 4 2/6 2 Jobs Sun 5 Mon 6…" at bounding box center [596, 543] width 1192 height 835
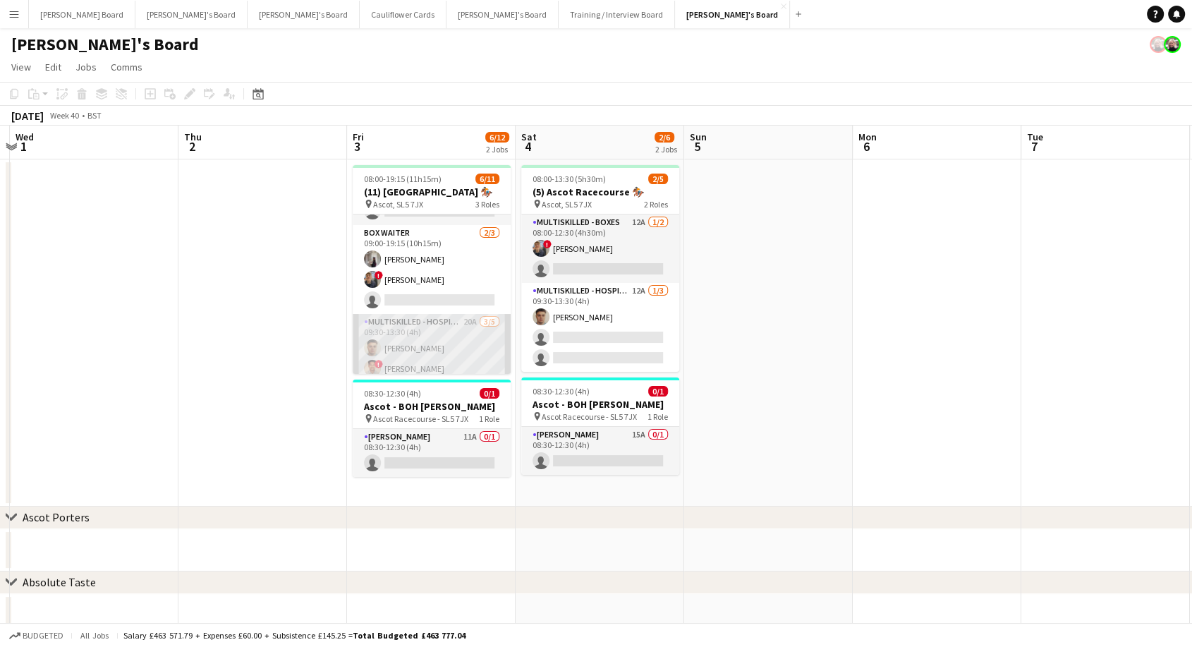
scroll to position [0, 0]
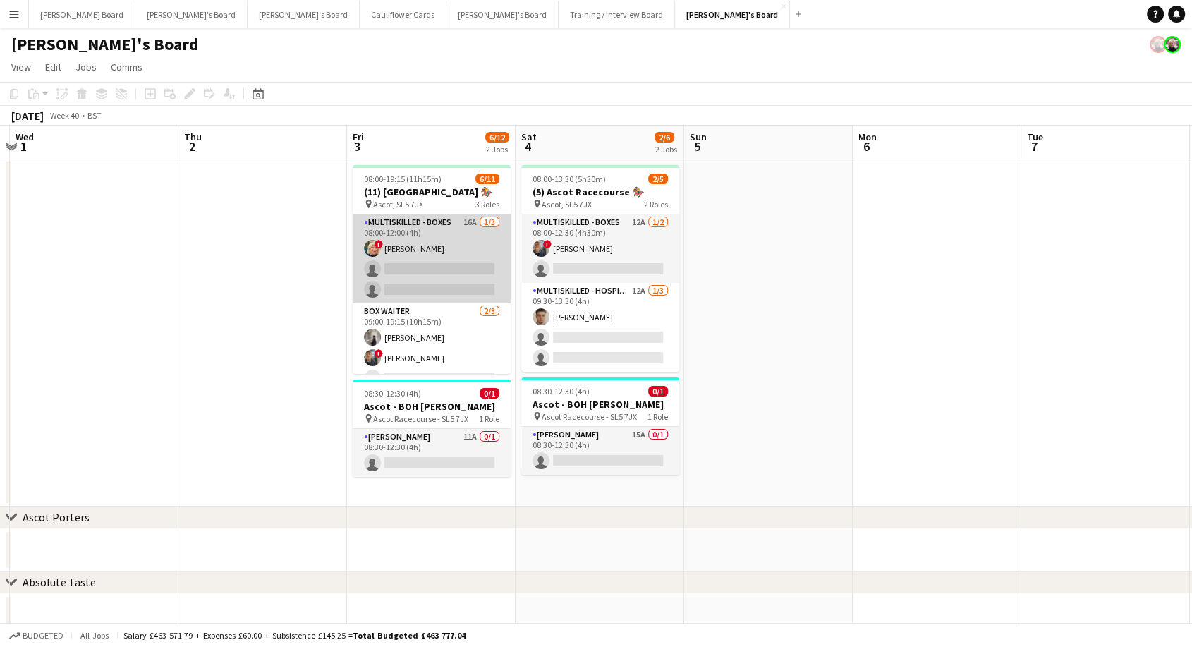
click at [446, 270] on app-card-role "Multiskilled - Boxes 16A [DATE] 08:00-12:00 (4h) ! [PERSON_NAME] single-neutral…" at bounding box center [432, 258] width 158 height 89
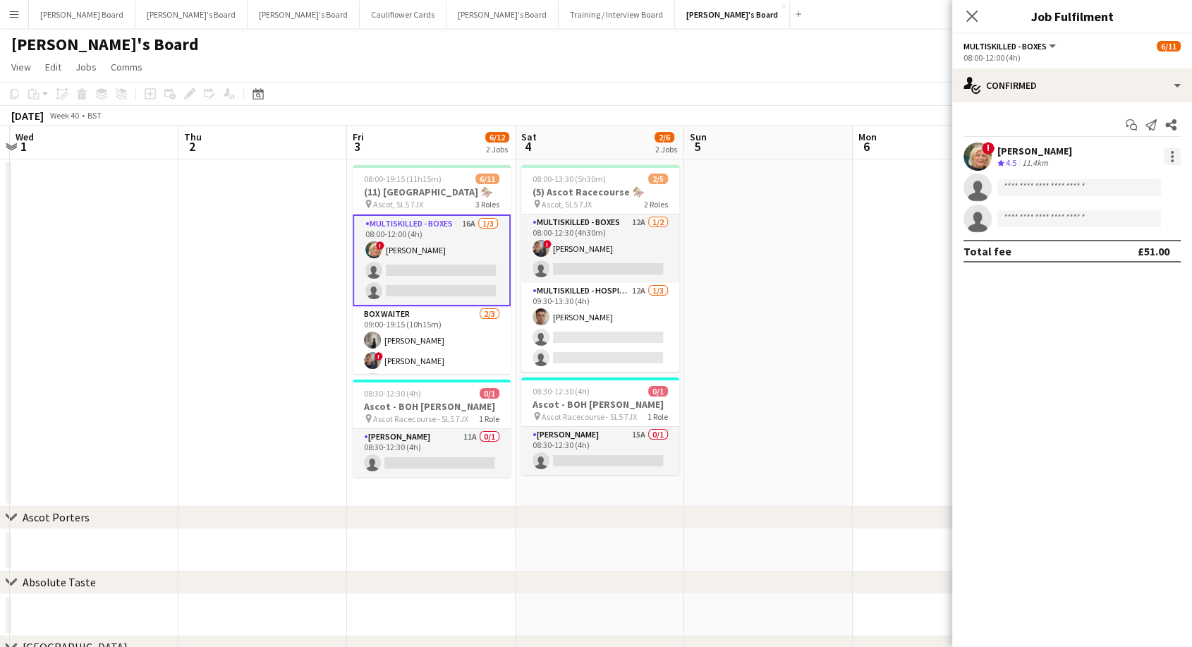
click at [1173, 158] on div at bounding box center [1171, 156] width 17 height 17
click at [1110, 218] on span "Switch crew" at bounding box center [1112, 216] width 60 height 12
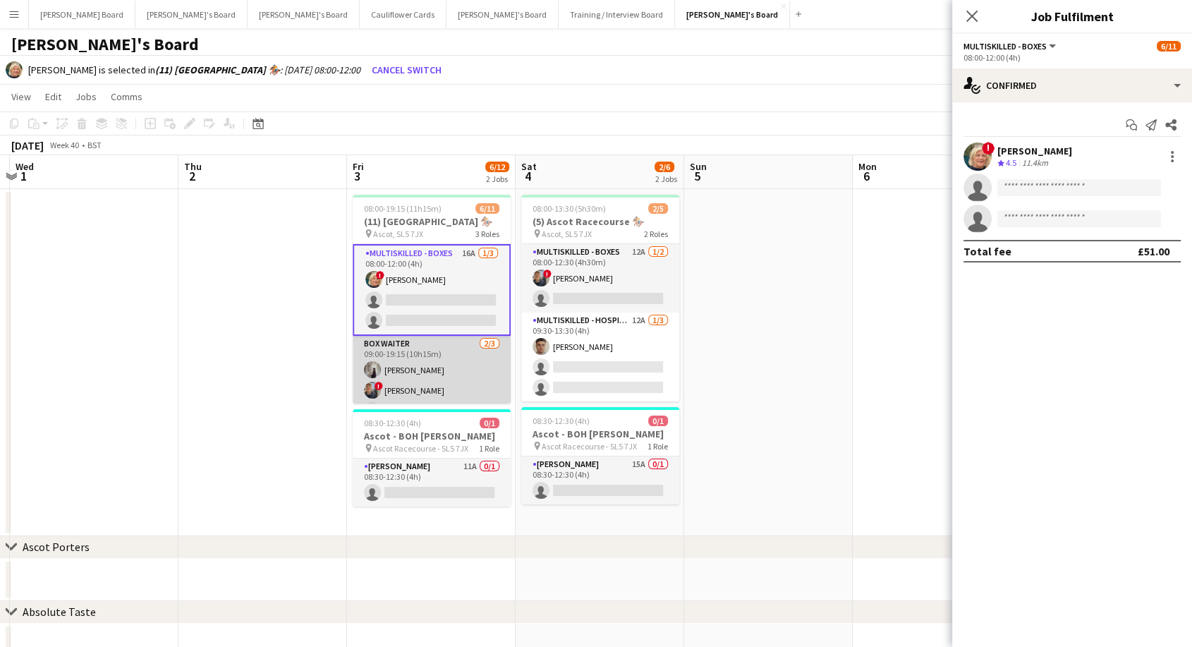
click at [455, 384] on app-card-role "BOX Waiter 2/3 09:00-19:15 (10h15m) Sabrina Farruggio ! Alex Buchholdt single-n…" at bounding box center [432, 380] width 158 height 89
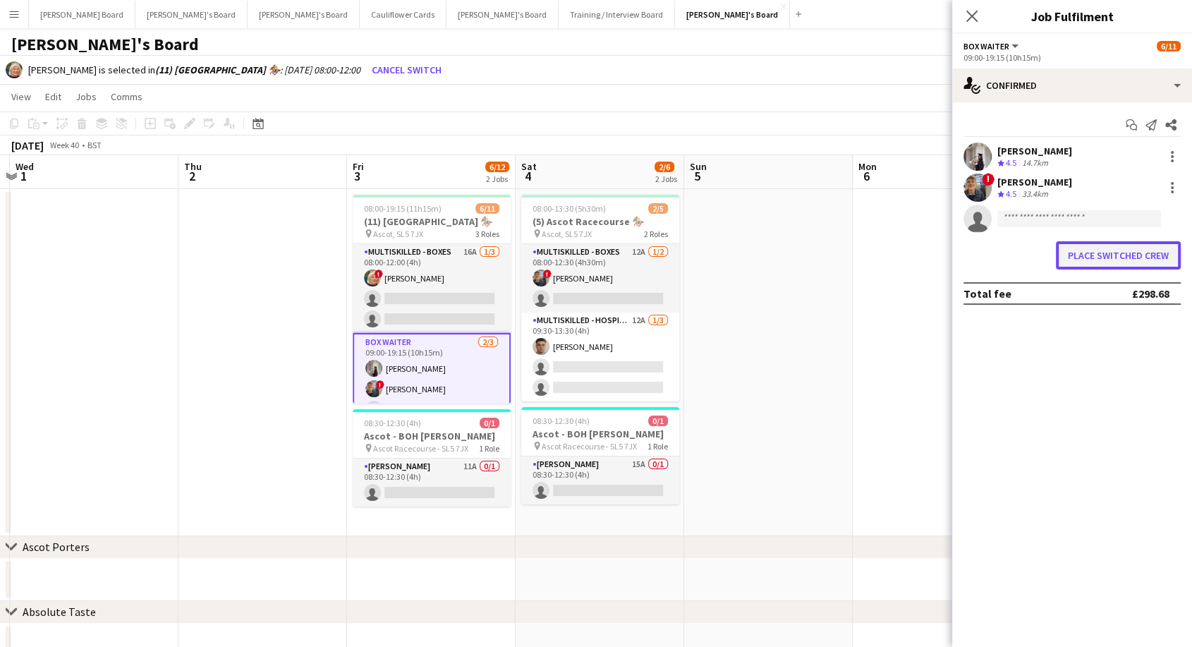
click at [1118, 249] on button "Place switched crew" at bounding box center [1117, 255] width 125 height 28
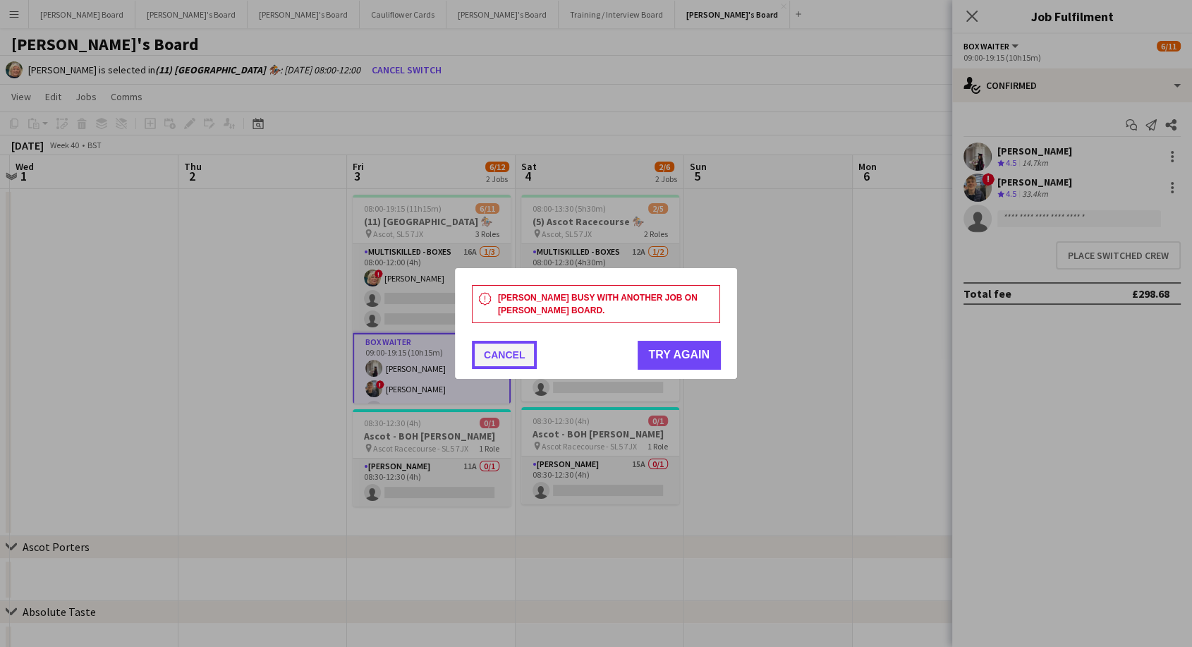
click at [506, 351] on button "Cancel" at bounding box center [504, 355] width 65 height 28
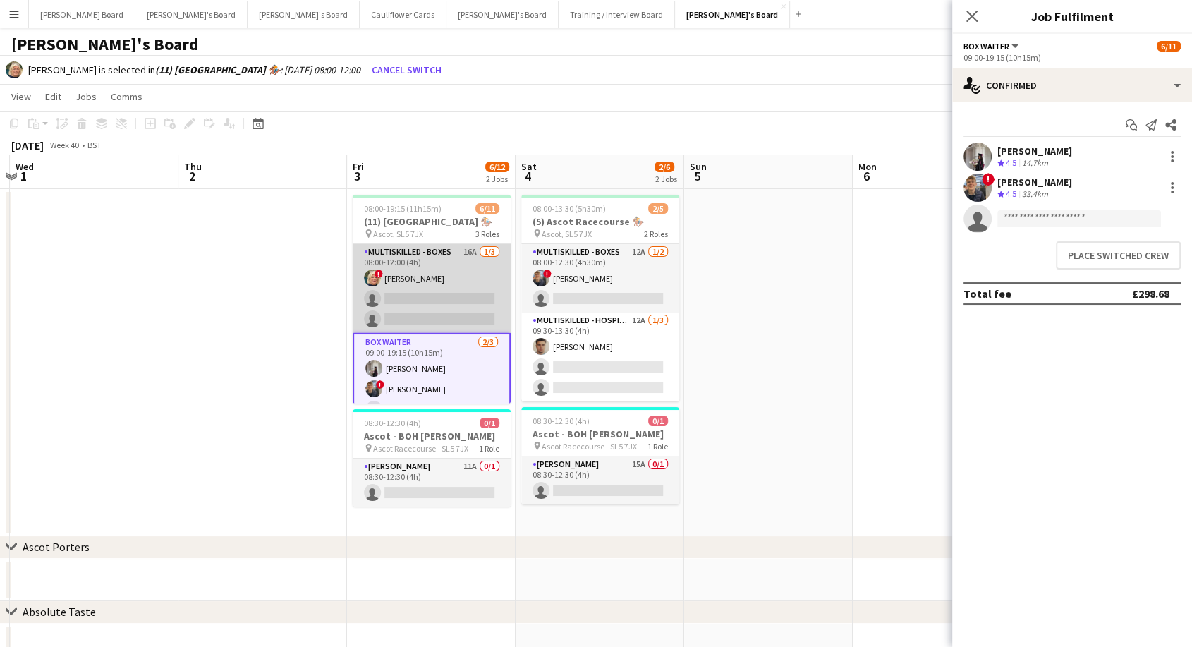
click at [416, 271] on app-card-role "Multiskilled - Boxes 16A 1/3 08:00-12:00 (4h) ! Mairead Sullivan single-neutral…" at bounding box center [432, 288] width 158 height 89
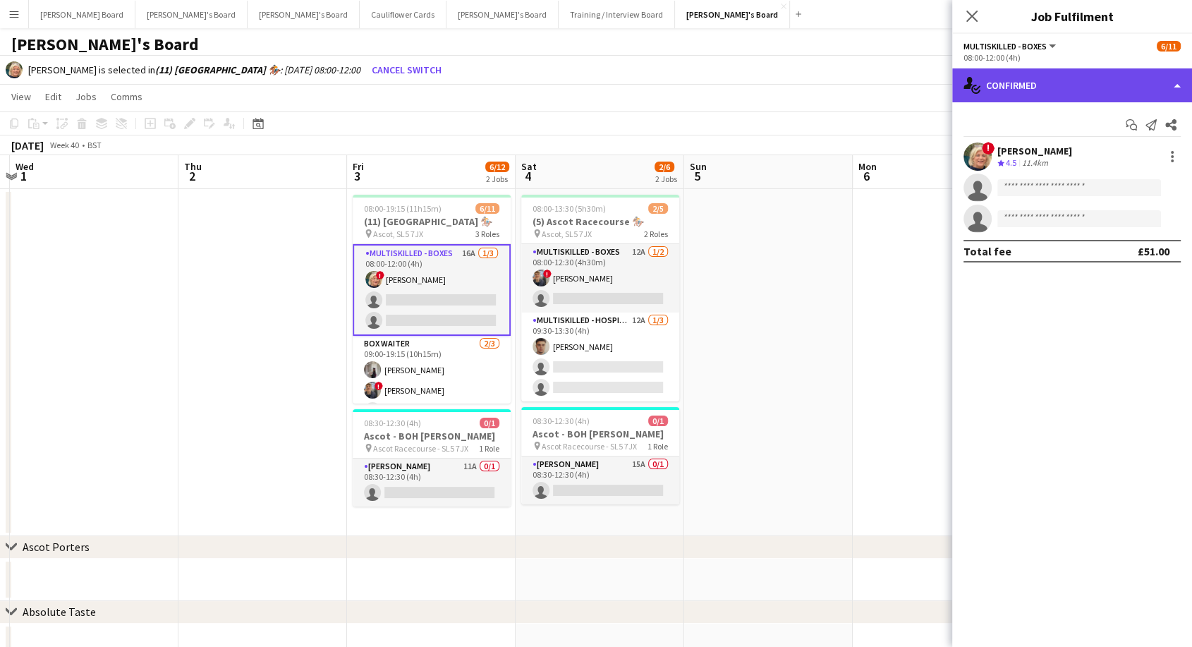
click at [1052, 82] on div "single-neutral-actions-check-2 Confirmed" at bounding box center [1072, 85] width 240 height 34
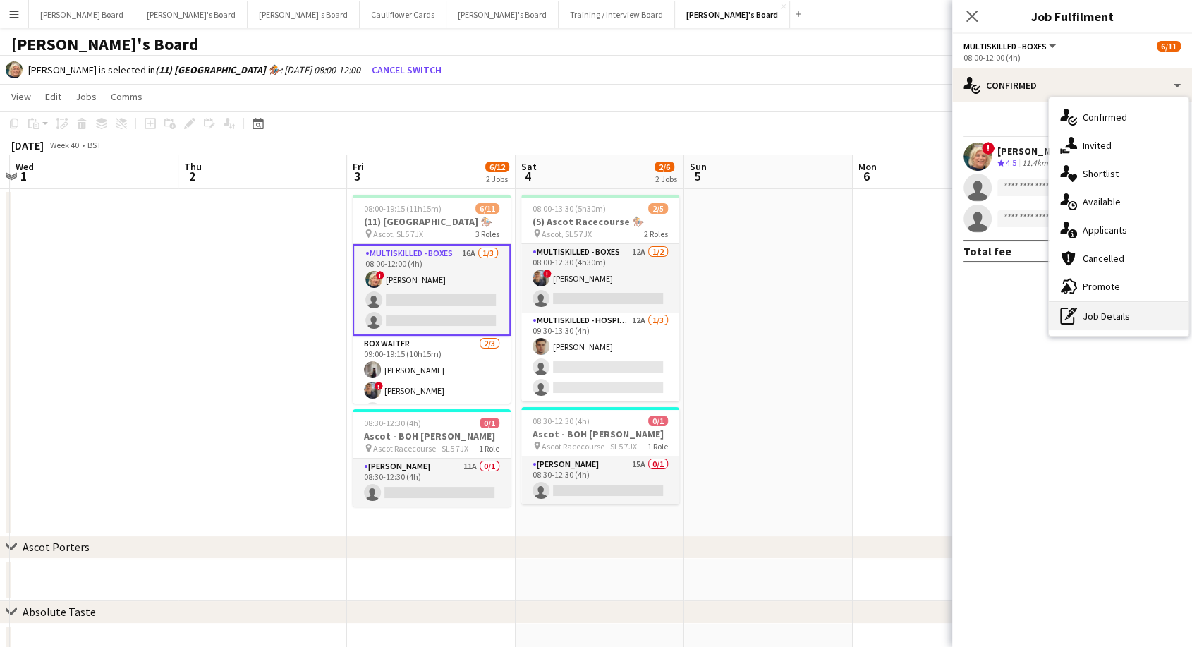
click at [1115, 310] on div "pen-write Job Details" at bounding box center [1118, 316] width 140 height 28
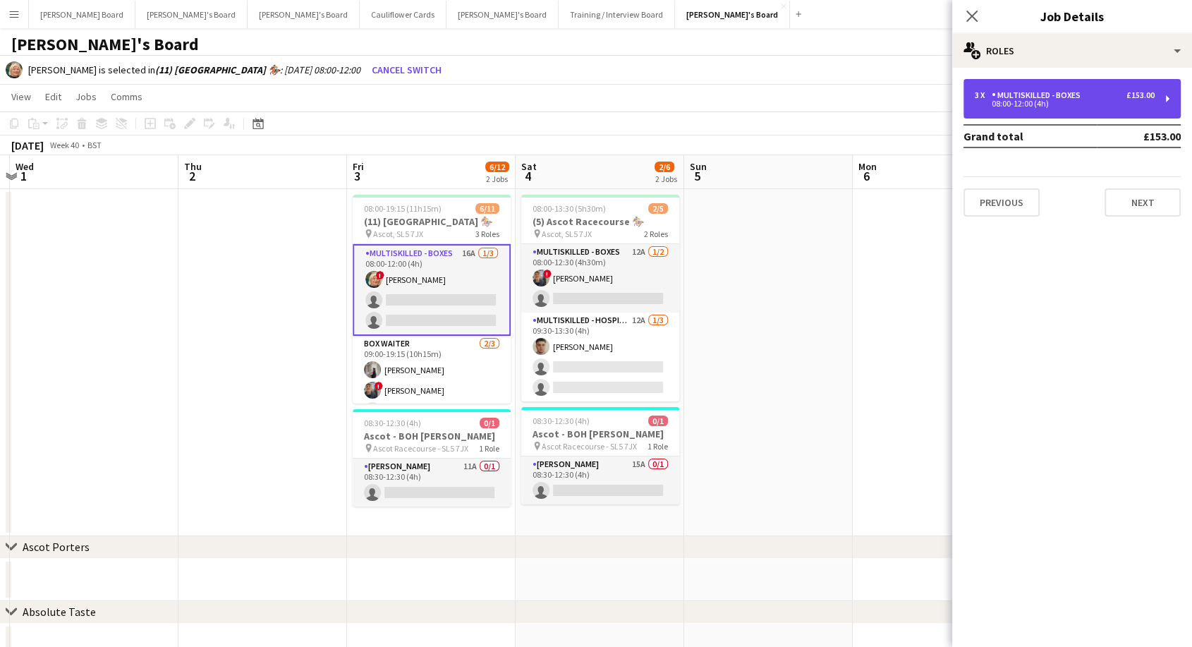
click at [1056, 109] on div "3 x Multiskilled - Boxes £153.00 08:00-12:00 (4h)" at bounding box center [1071, 98] width 217 height 39
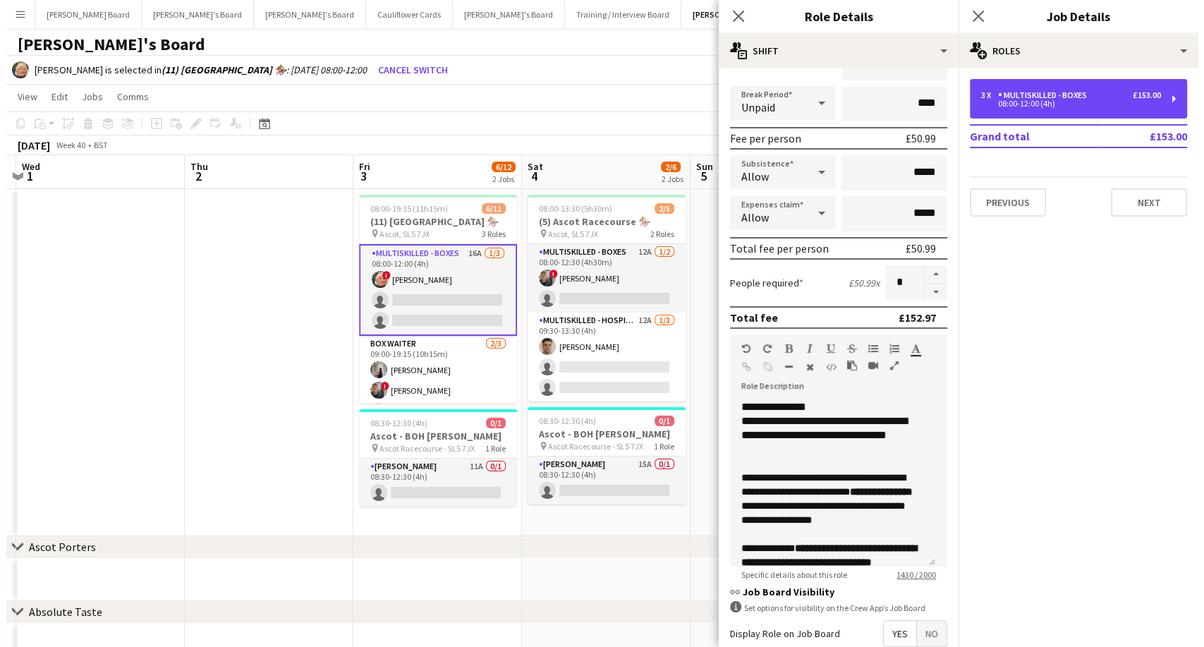
scroll to position [307, 0]
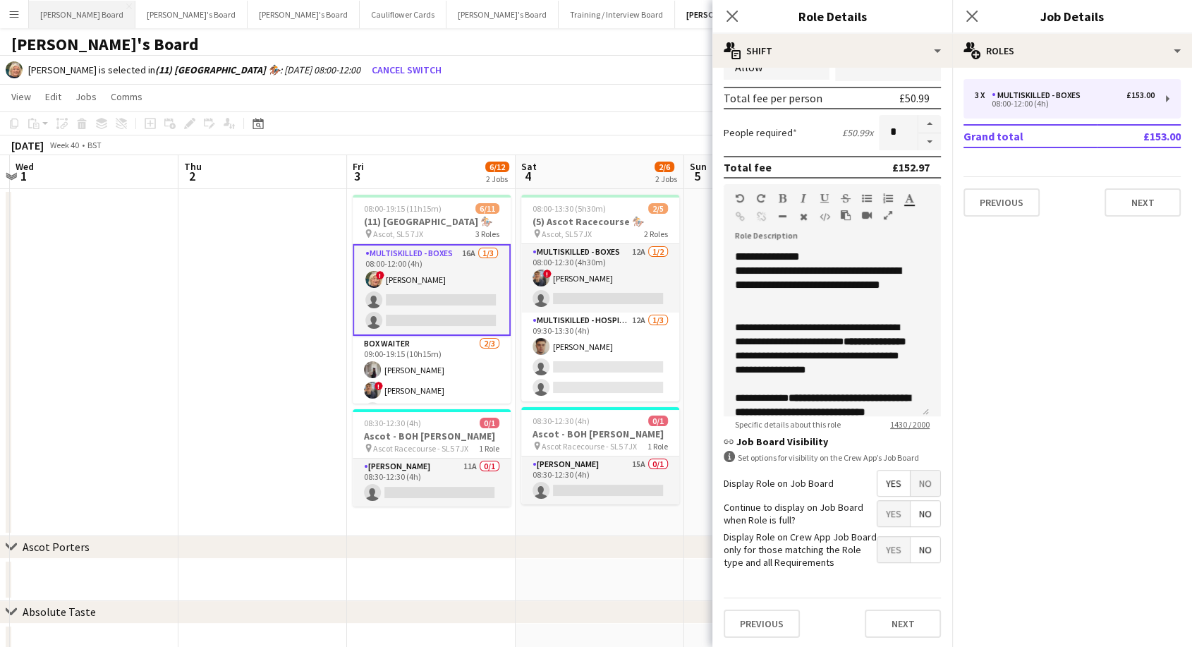
click at [76, 11] on button "[PERSON_NAME] Board Close" at bounding box center [82, 14] width 106 height 27
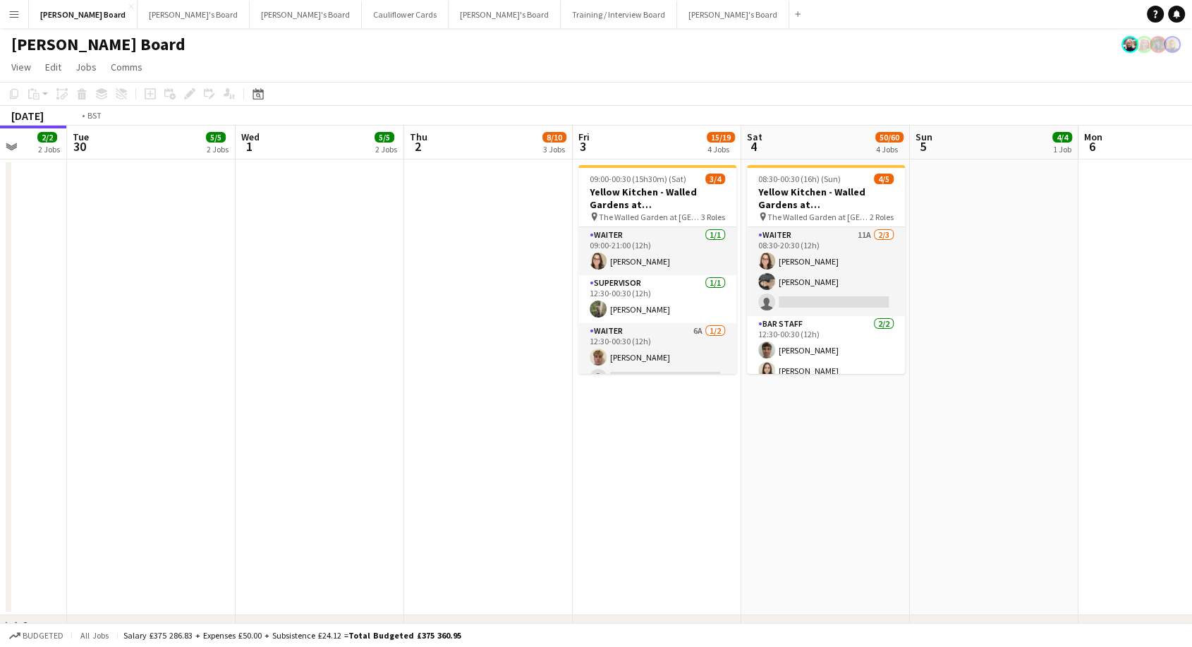
scroll to position [0, 702]
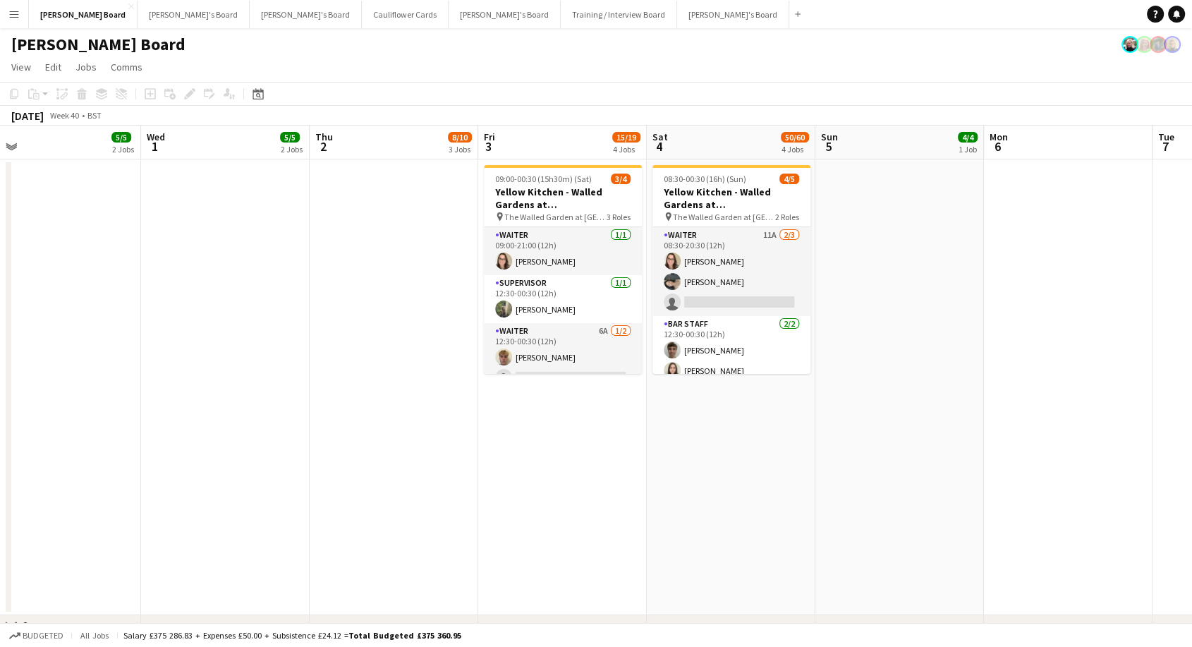
drag, startPoint x: 929, startPoint y: 422, endPoint x: 567, endPoint y: 413, distance: 362.5
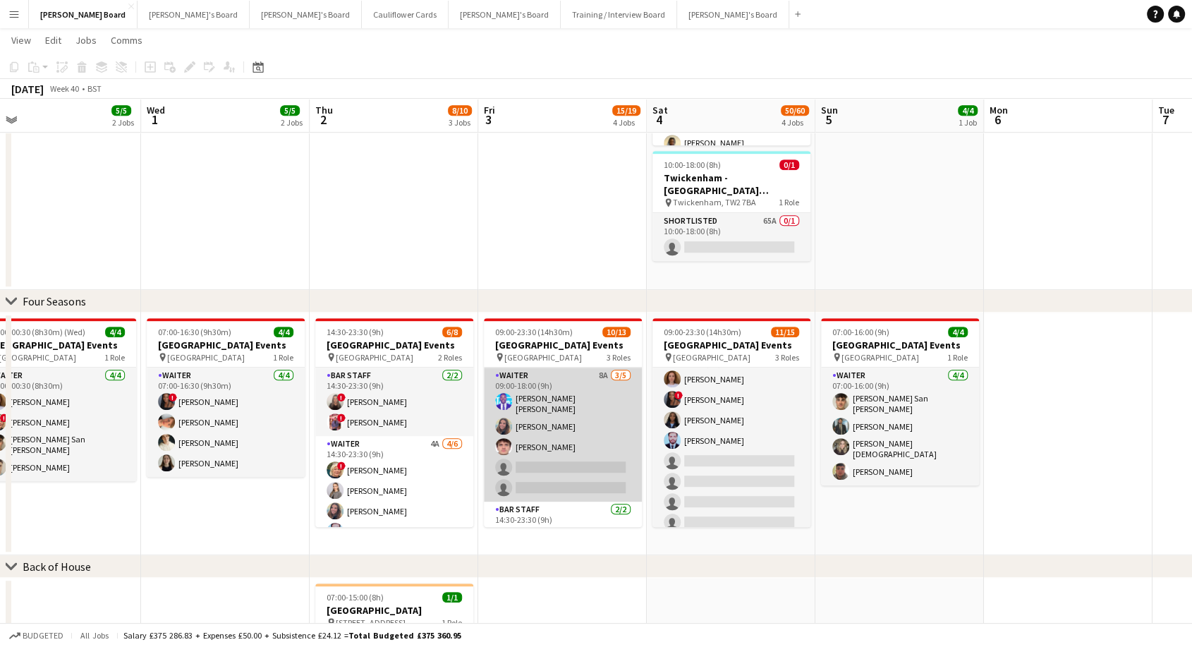
scroll to position [188, 0]
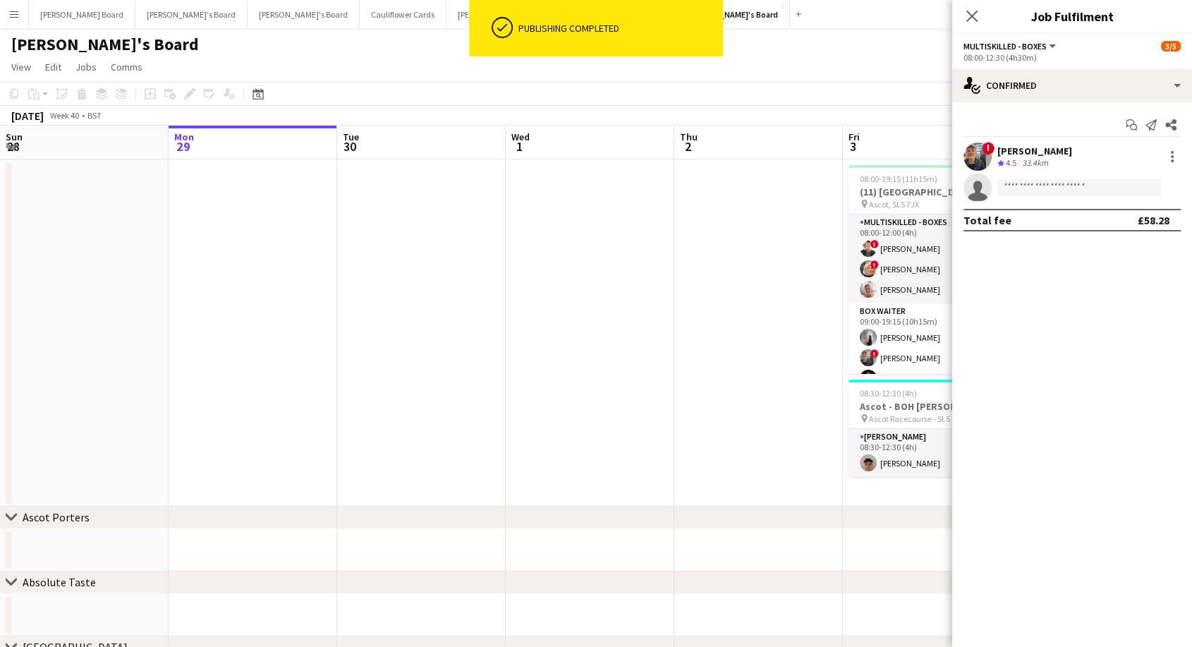
click at [1064, 85] on div "single-neutral-actions-check-2 Confirmed" at bounding box center [1072, 85] width 240 height 34
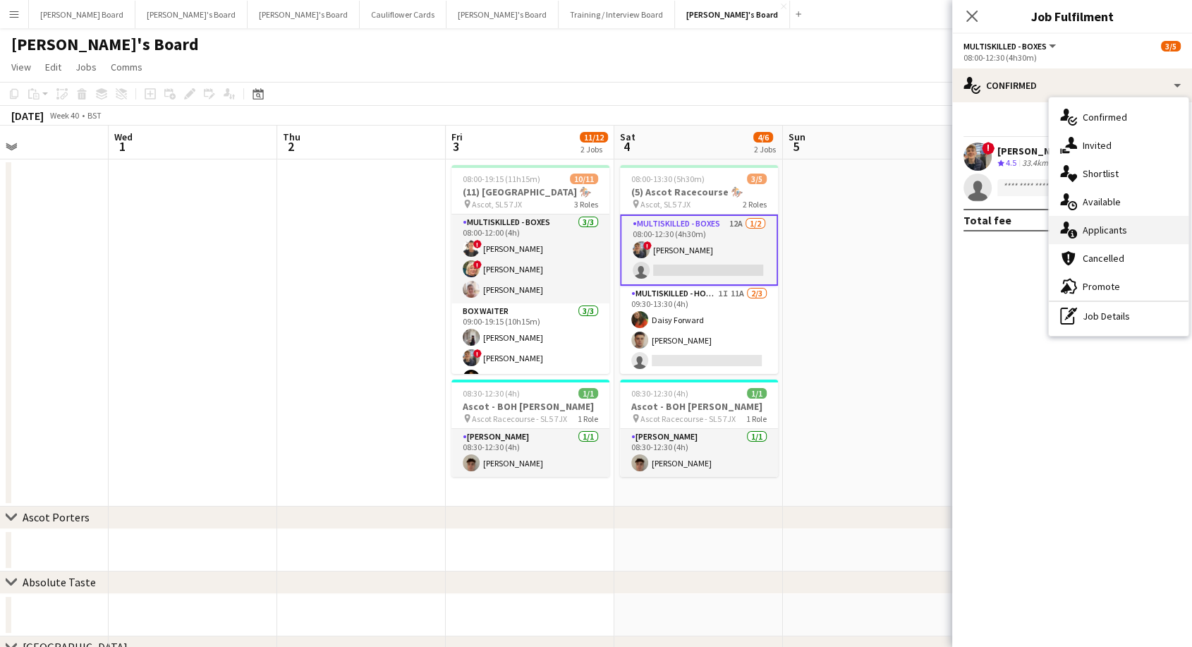
click at [1107, 226] on span "Applicants" at bounding box center [1104, 230] width 44 height 13
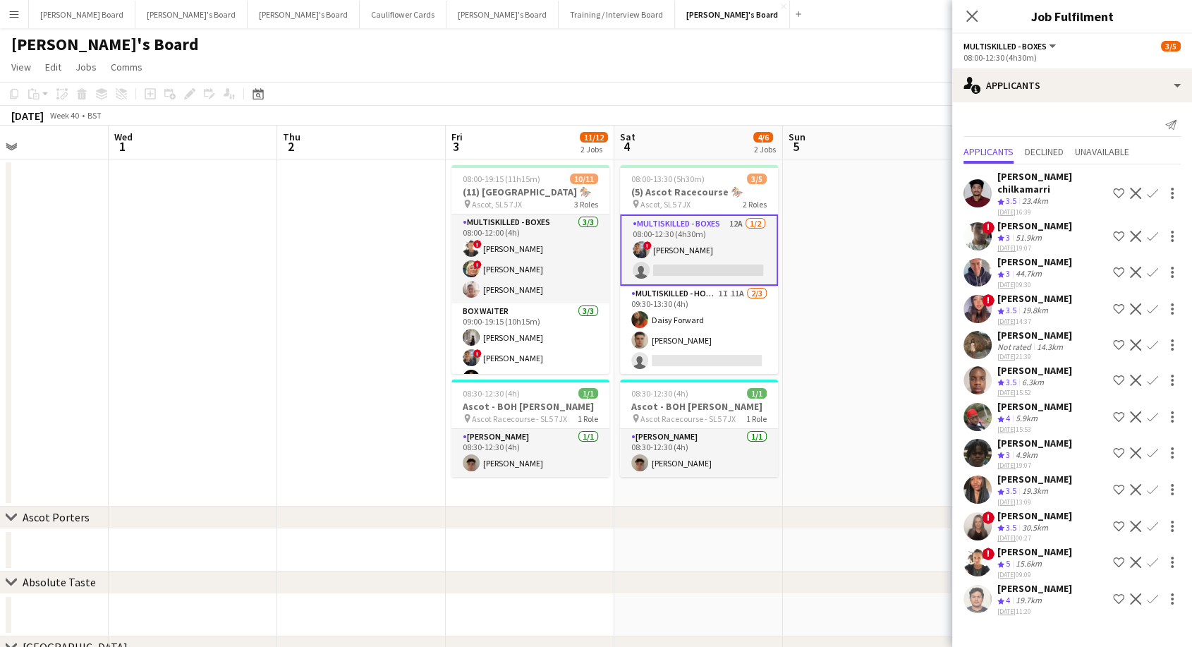
click at [1154, 556] on app-icon "Confirm" at bounding box center [1151, 561] width 11 height 11
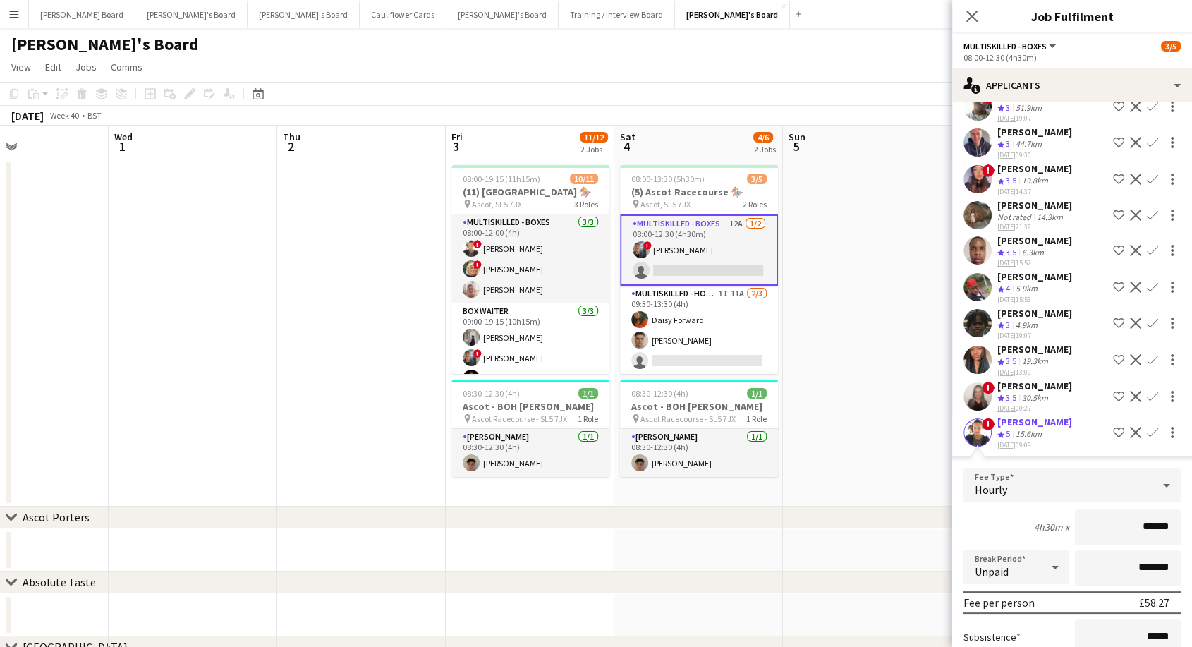
scroll to position [277, 0]
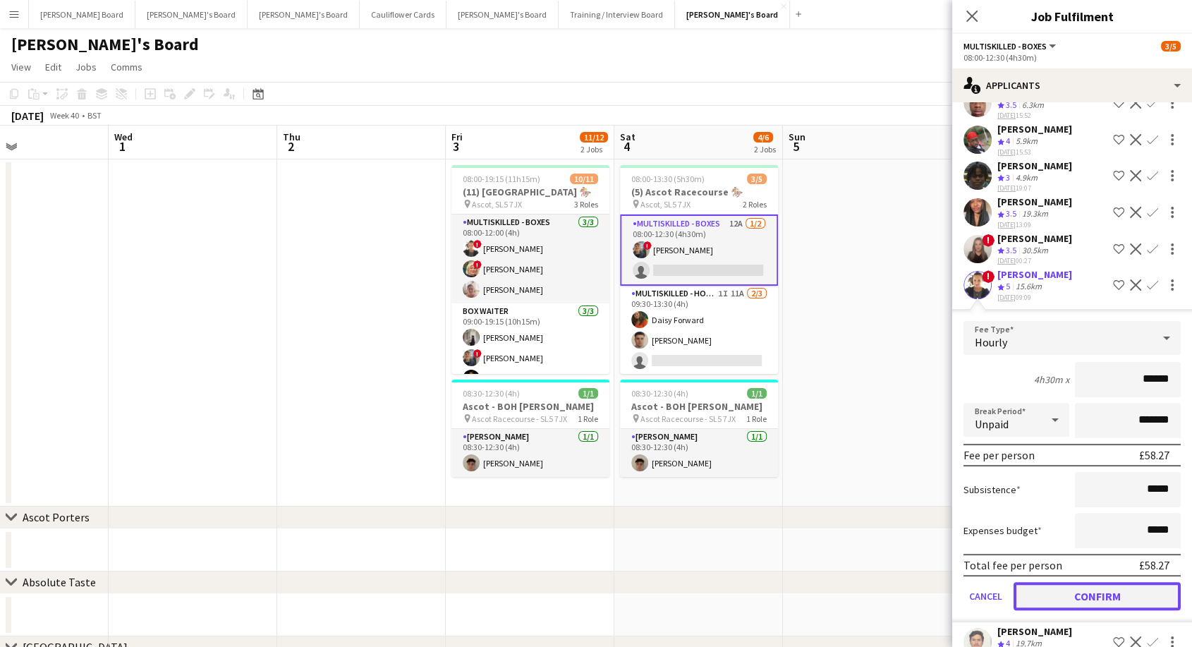
click at [1099, 582] on button "Confirm" at bounding box center [1096, 596] width 167 height 28
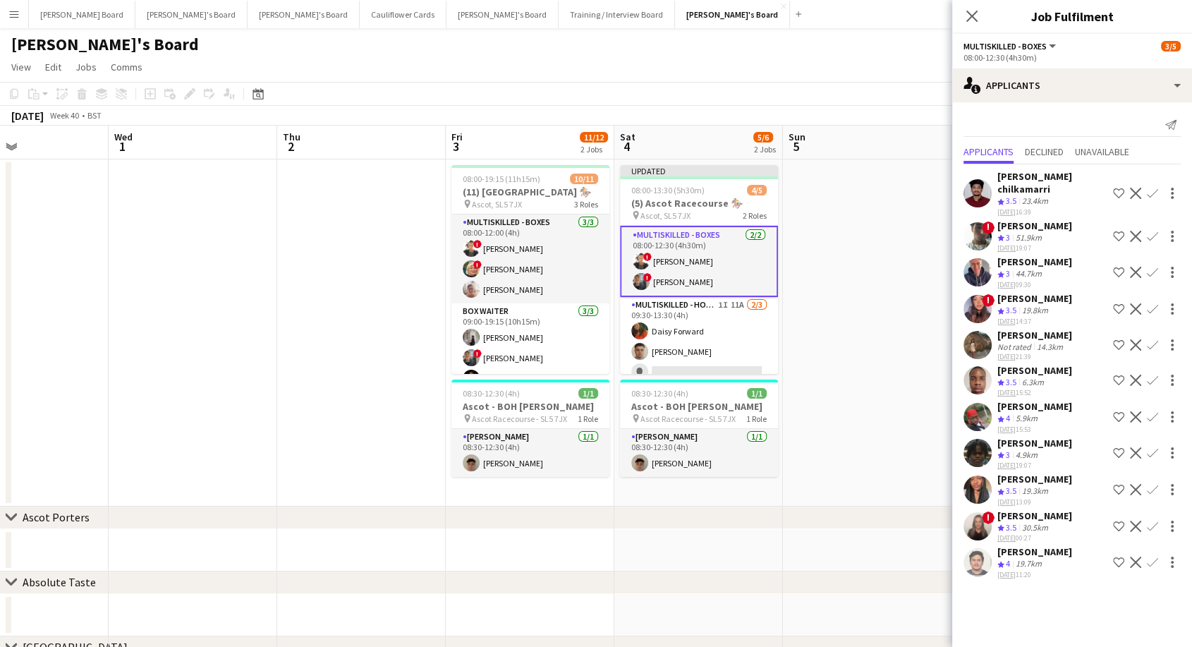
scroll to position [0, 0]
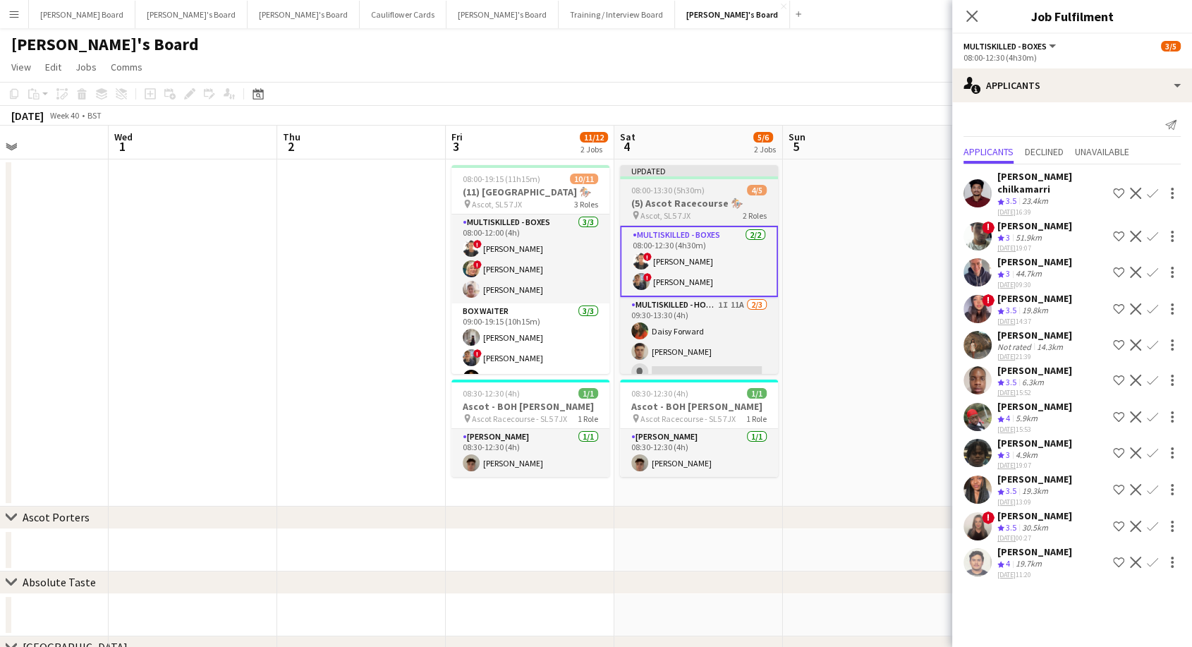
click at [719, 195] on app-job-card "Updated 08:00-13:30 (5h30m) 4/5 (5) [GEOGRAPHIC_DATA] 🏇🏼 pin Ascot, SL5 7JX 2 R…" at bounding box center [699, 269] width 158 height 209
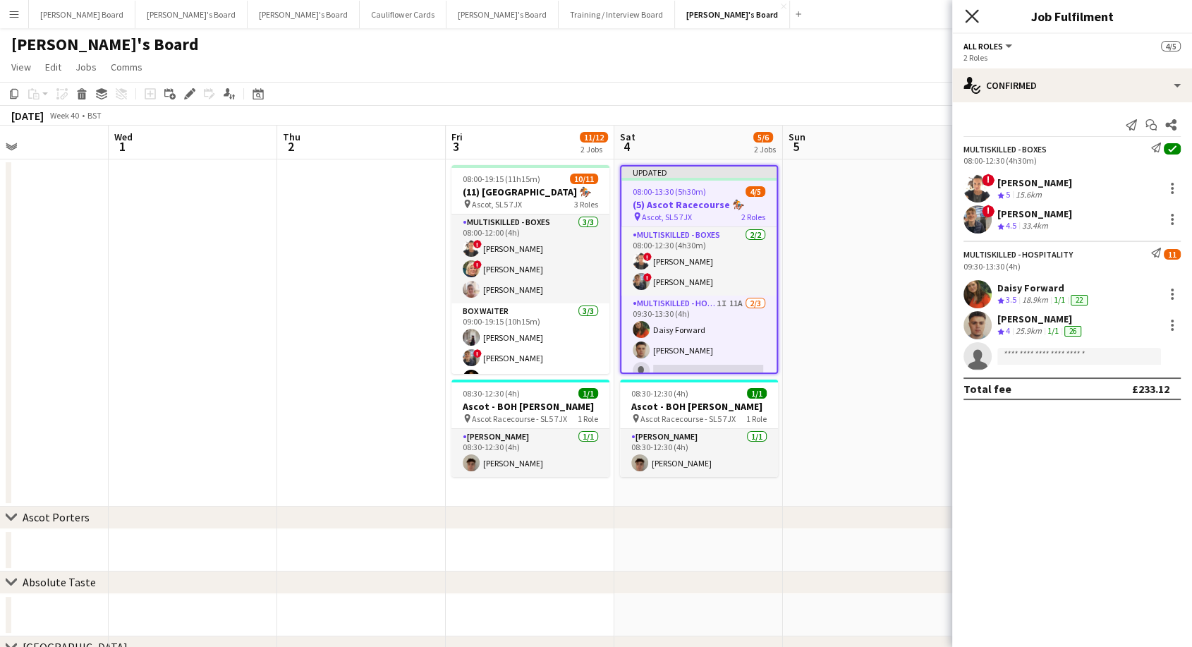
click at [972, 13] on icon "Close pop-in" at bounding box center [971, 15] width 13 height 13
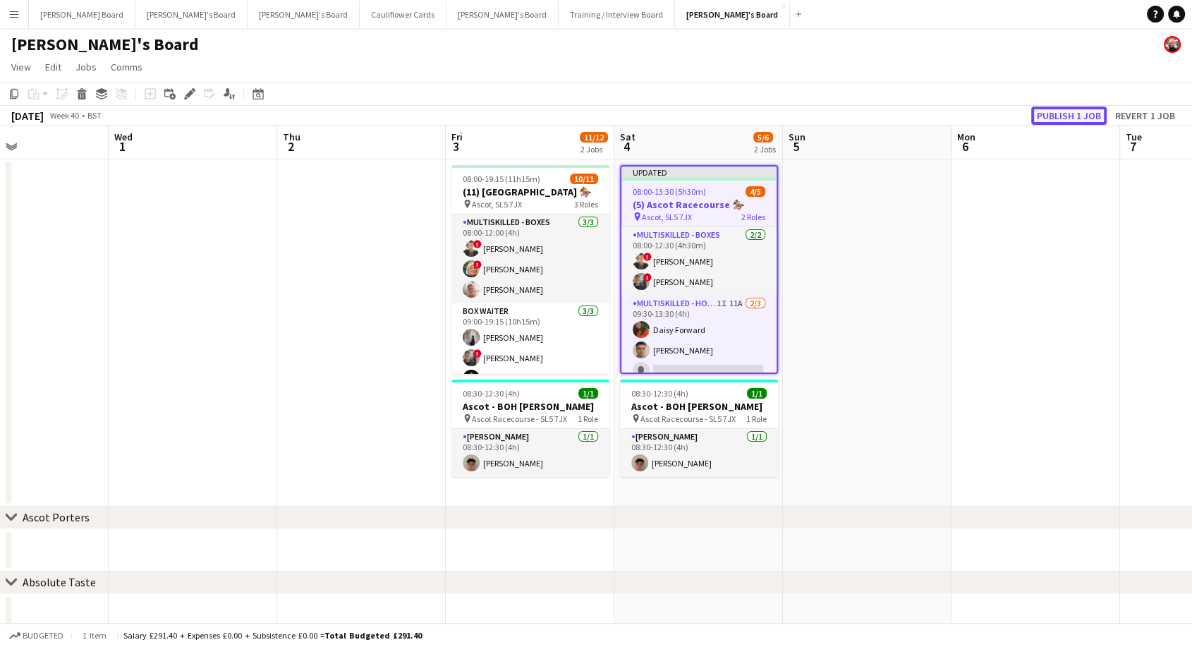
click at [1080, 117] on button "Publish 1 job" at bounding box center [1068, 115] width 75 height 18
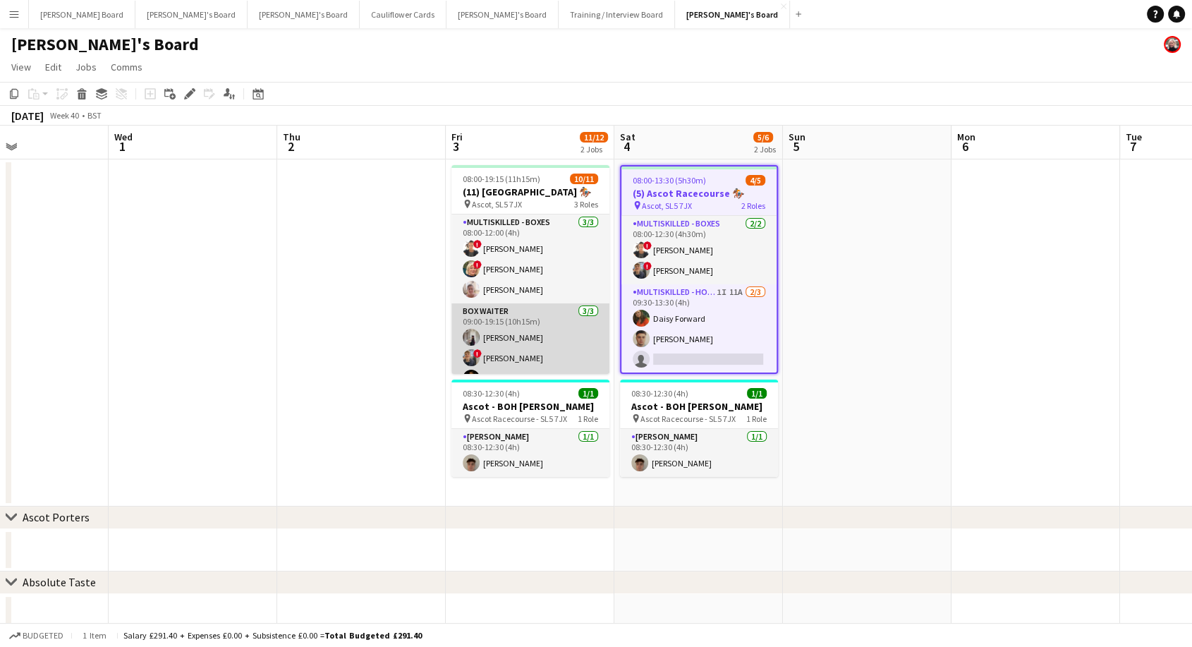
scroll to position [0, 396]
click at [527, 347] on app-card-role "BOX Waiter [DATE] 09:00-19:15 (10h15m) [PERSON_NAME] ! [PERSON_NAME] [PERSON_NA…" at bounding box center [531, 347] width 158 height 89
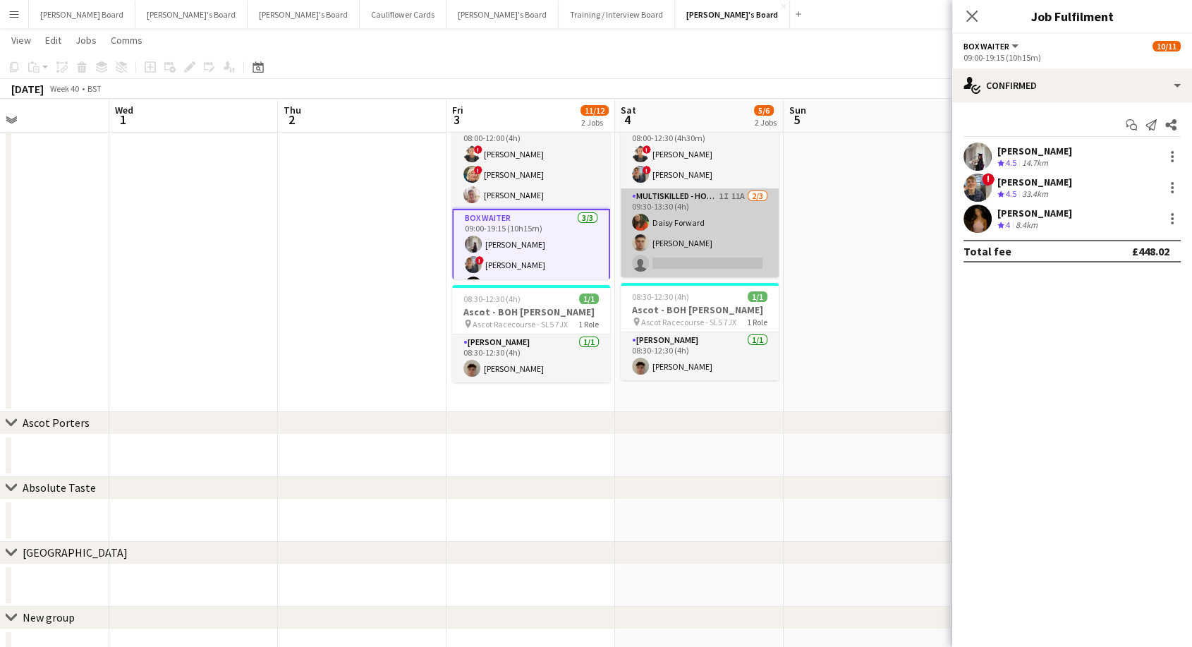
scroll to position [0, 0]
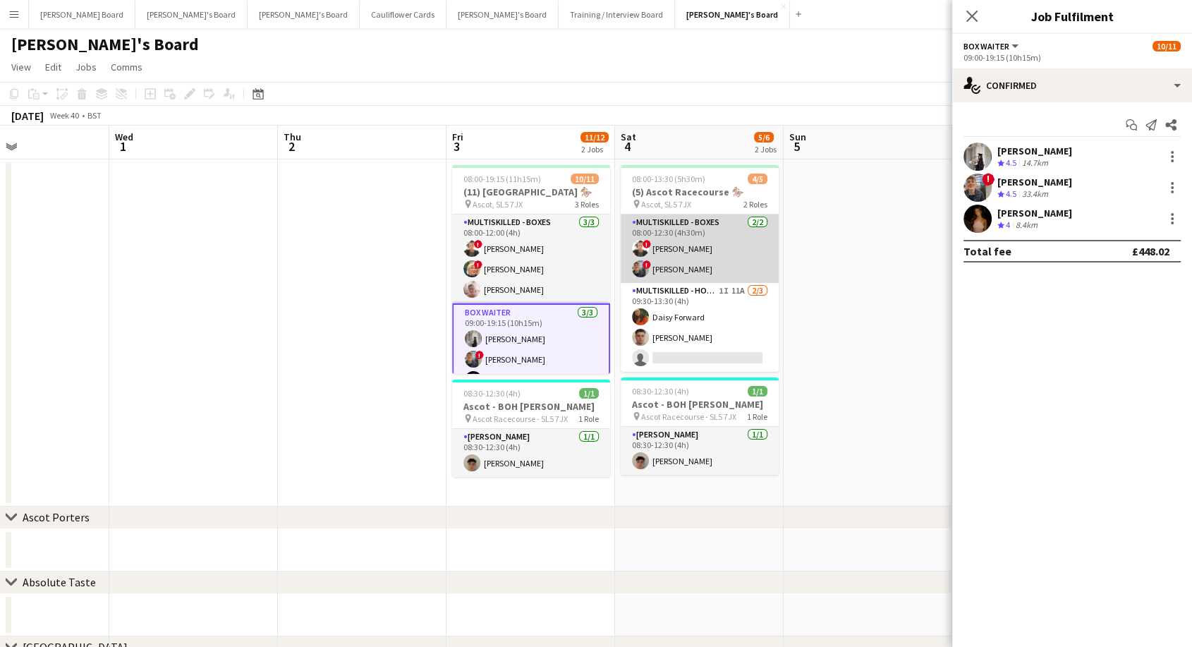
click at [673, 227] on app-card-role "Multiskilled - Boxes [DATE] 08:00-12:30 (4h30m) ! Sula Bransden ! [PERSON_NAME]" at bounding box center [699, 248] width 158 height 68
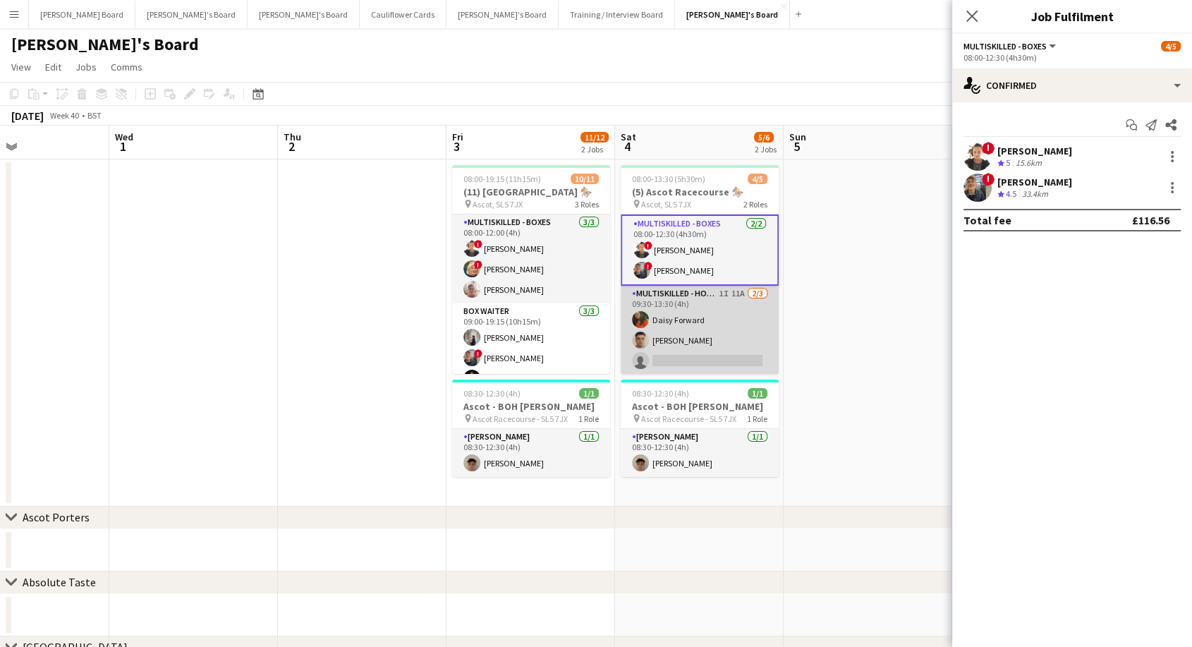
click at [699, 309] on app-card-role "Multiskilled - Hospitality 1I 11A [DATE] 09:30-13:30 (4h) [PERSON_NAME] Forward…" at bounding box center [699, 330] width 158 height 89
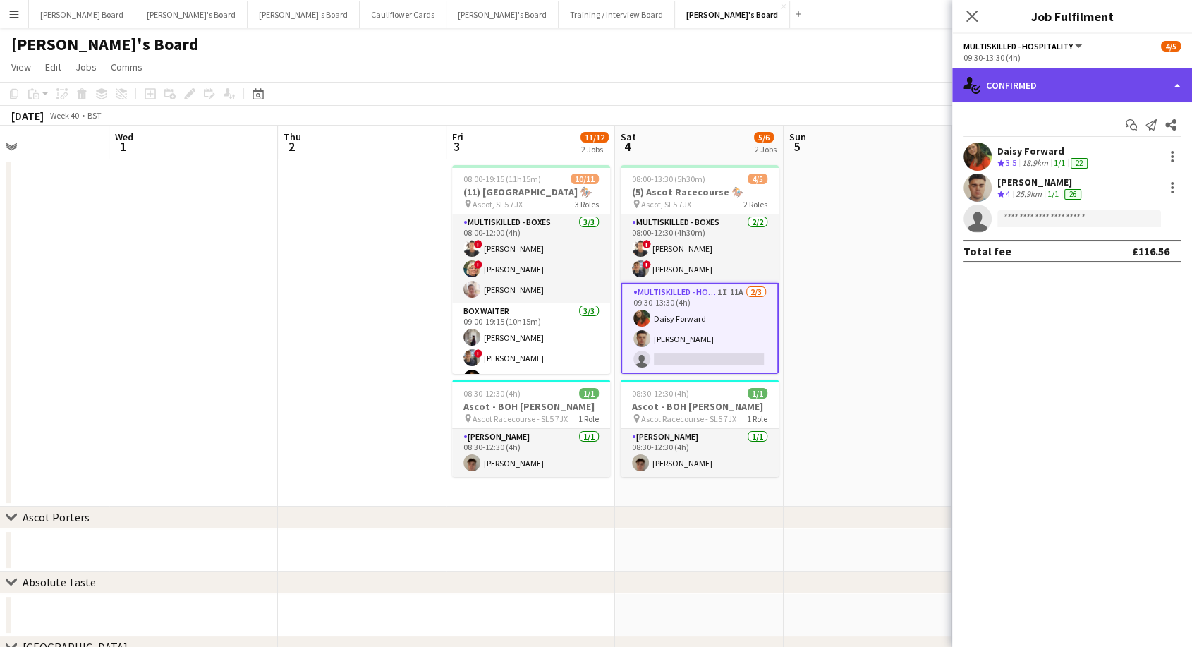
click at [1061, 80] on div "single-neutral-actions-check-2 Confirmed" at bounding box center [1072, 85] width 240 height 34
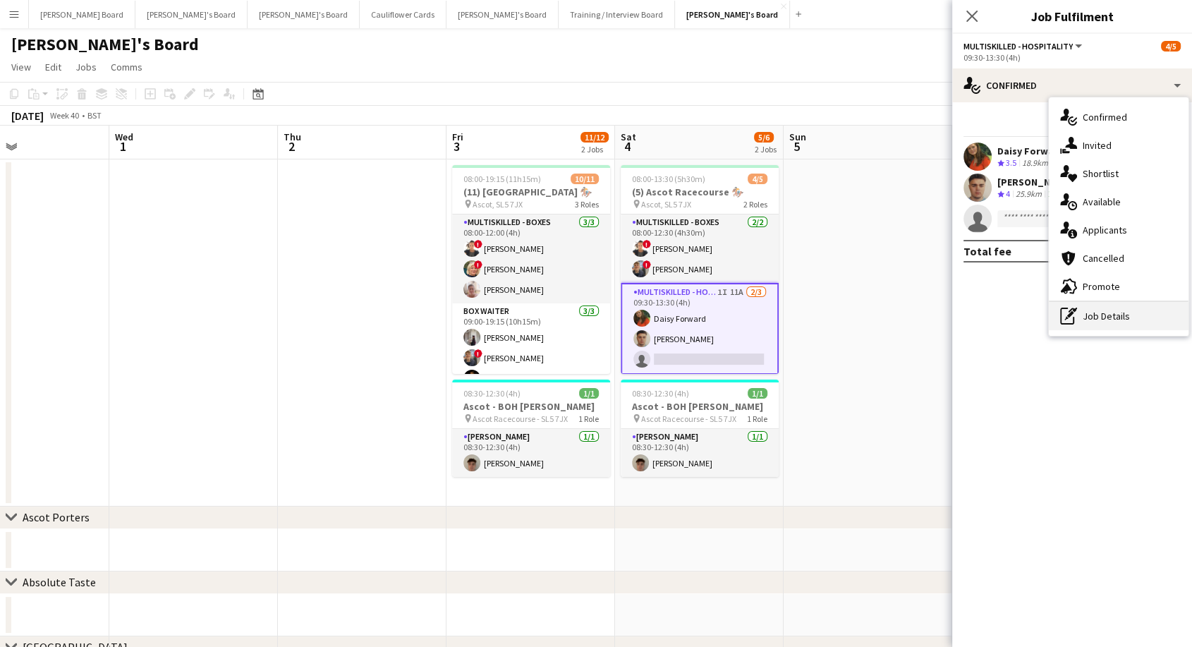
click at [1102, 317] on div "pen-write Job Details" at bounding box center [1118, 316] width 140 height 28
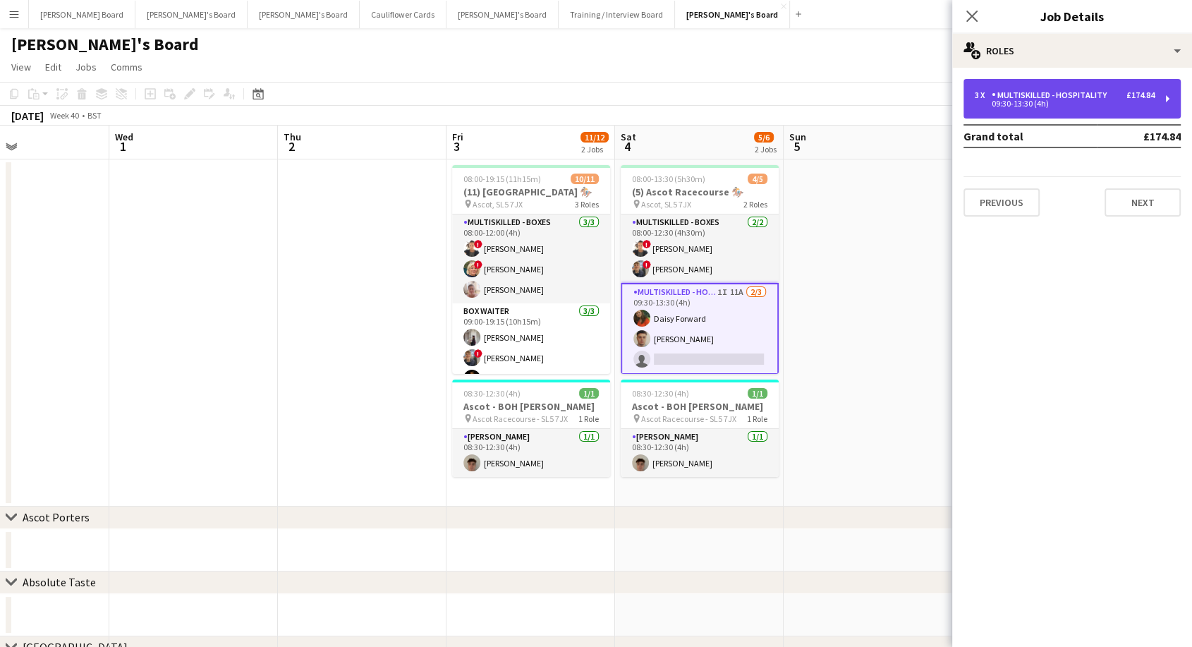
click at [1034, 101] on div "09:30-13:30 (4h)" at bounding box center [1064, 103] width 180 height 7
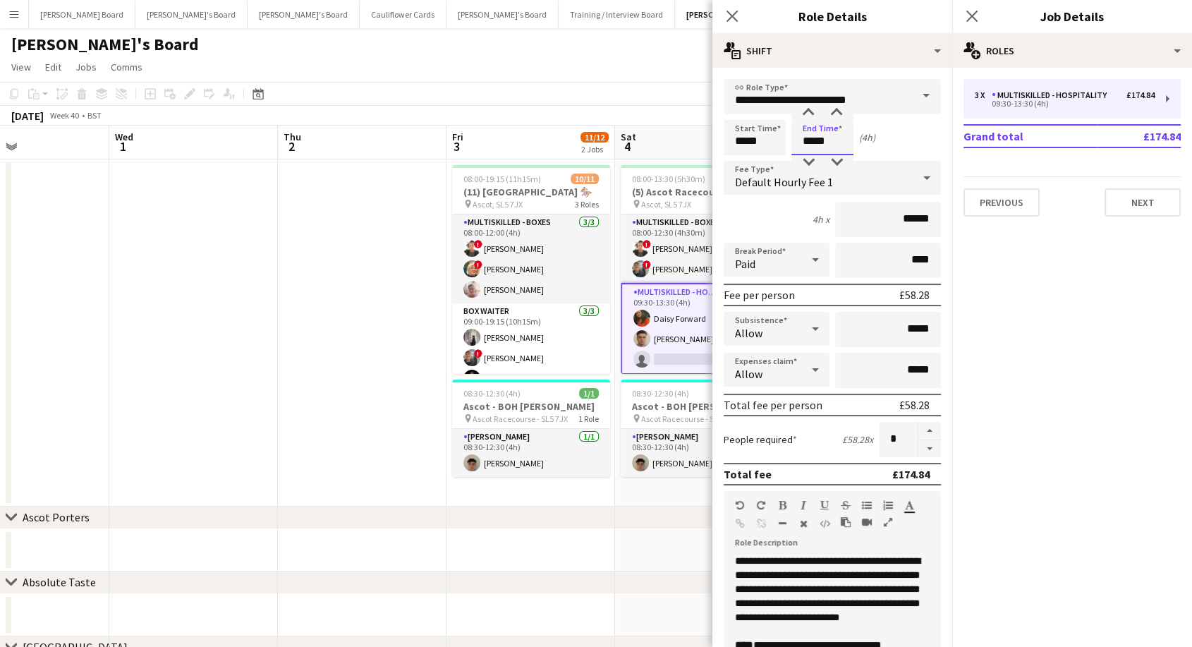
drag, startPoint x: 799, startPoint y: 138, endPoint x: 847, endPoint y: 142, distance: 48.1
click at [847, 142] on input "*****" at bounding box center [822, 137] width 62 height 35
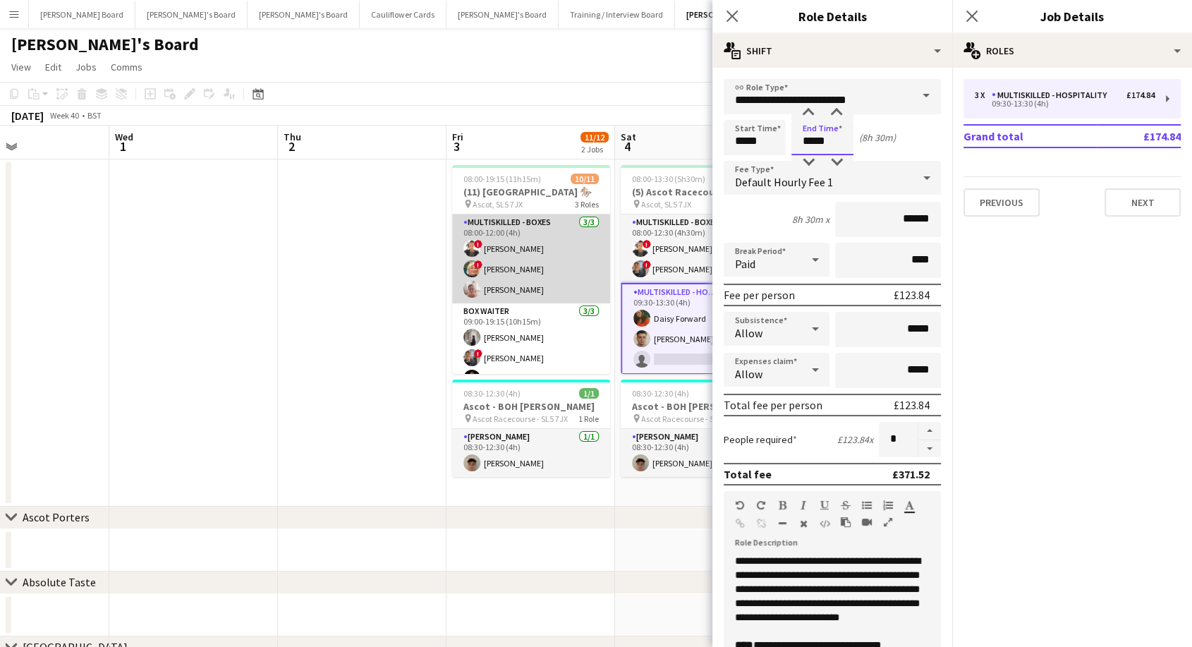
type input "*****"
click at [528, 216] on app-card-role "Multiskilled - Boxes [DATE] 08:00-12:00 (4h) ! Sula Bransden ! [PERSON_NAME] [P…" at bounding box center [531, 258] width 158 height 89
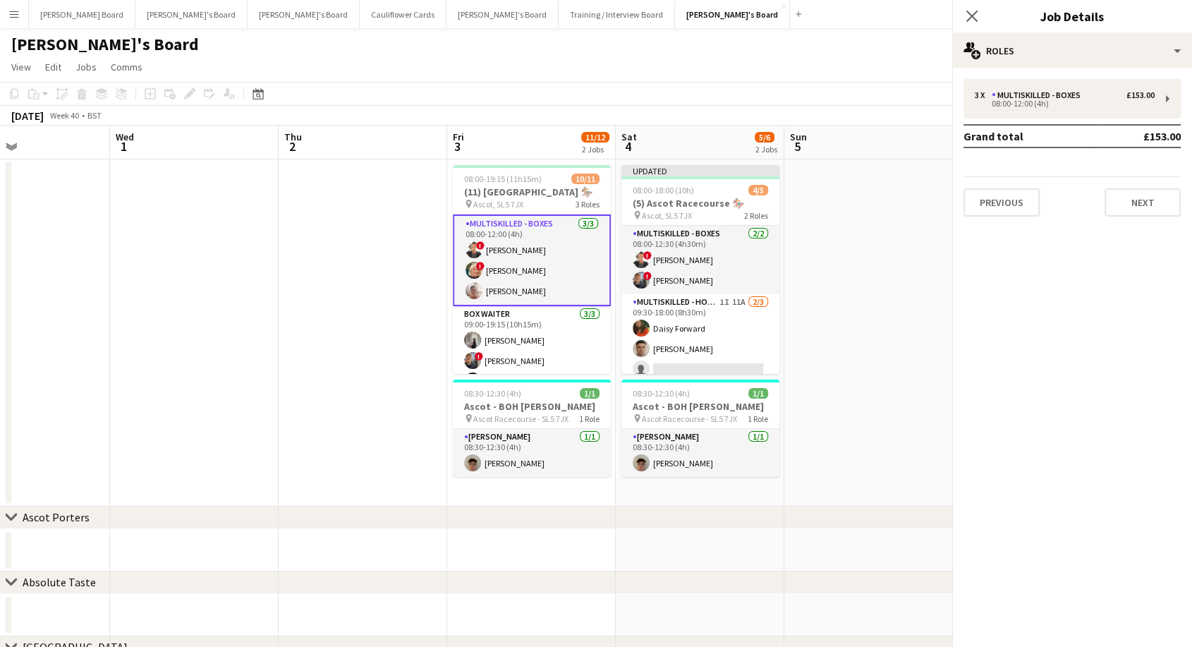
scroll to position [1, 0]
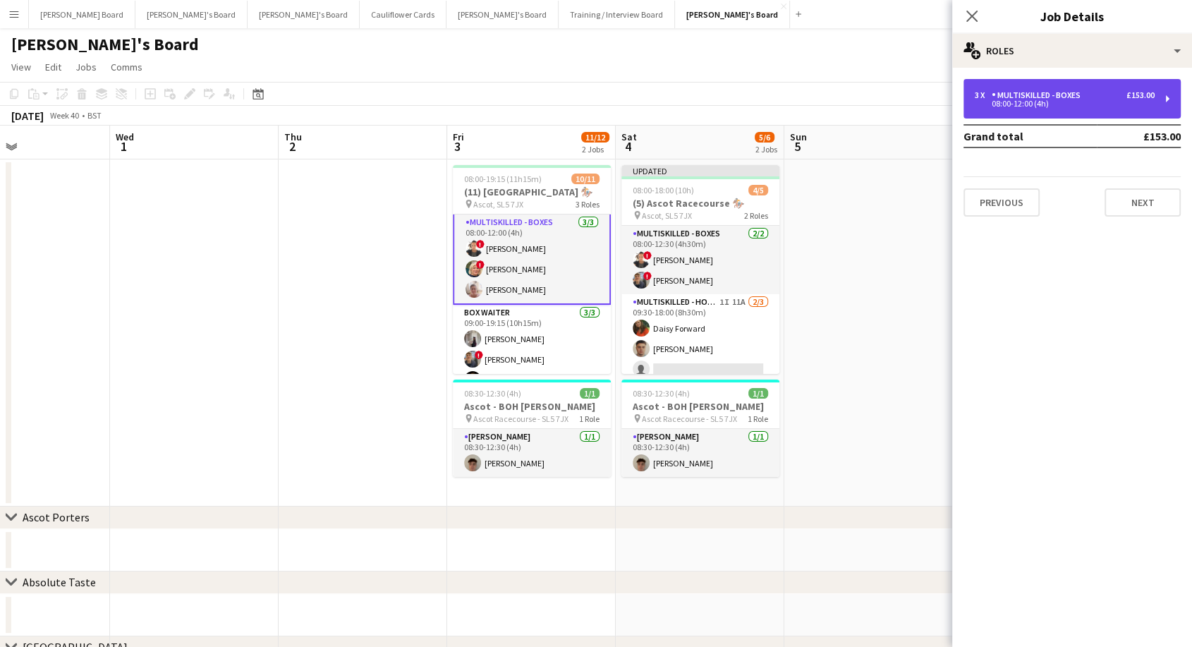
click at [1088, 100] on div "08:00-12:00 (4h)" at bounding box center [1064, 103] width 180 height 7
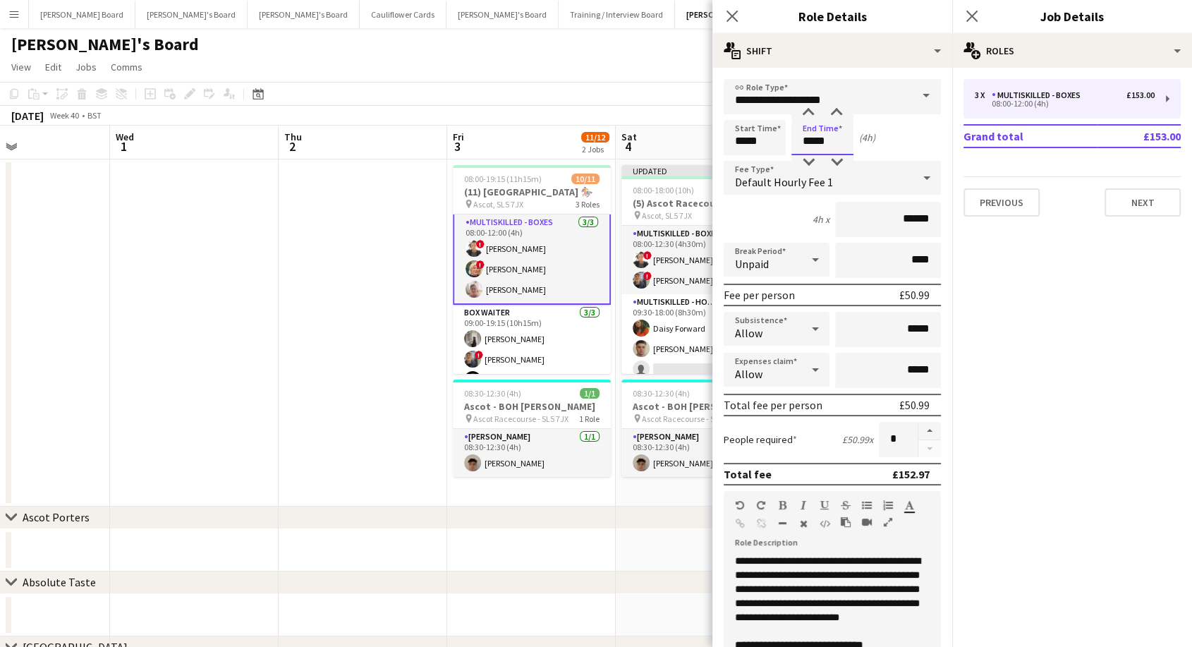
drag, startPoint x: 798, startPoint y: 139, endPoint x: 840, endPoint y: 142, distance: 42.5
click at [840, 142] on input "*****" at bounding box center [822, 137] width 62 height 35
type input "*****"
click at [660, 259] on app-card-role "Multiskilled - Boxes [DATE] 08:00-12:30 (4h30m) ! Sula Bransden ! [PERSON_NAME]" at bounding box center [700, 260] width 158 height 68
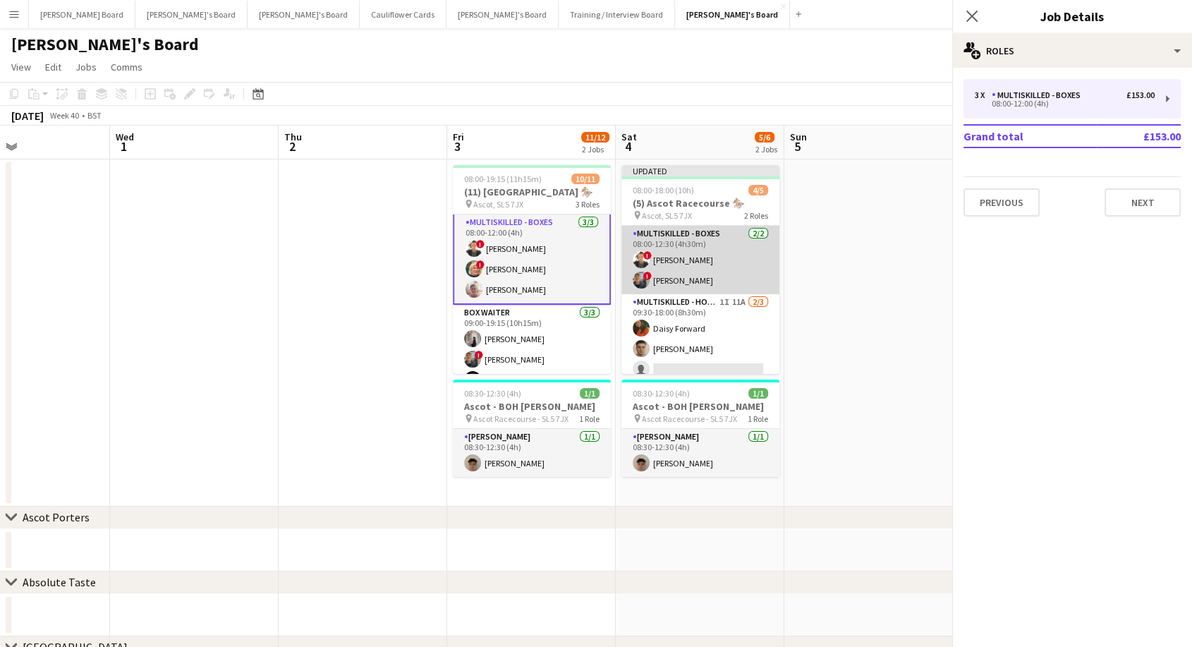
scroll to position [0, 0]
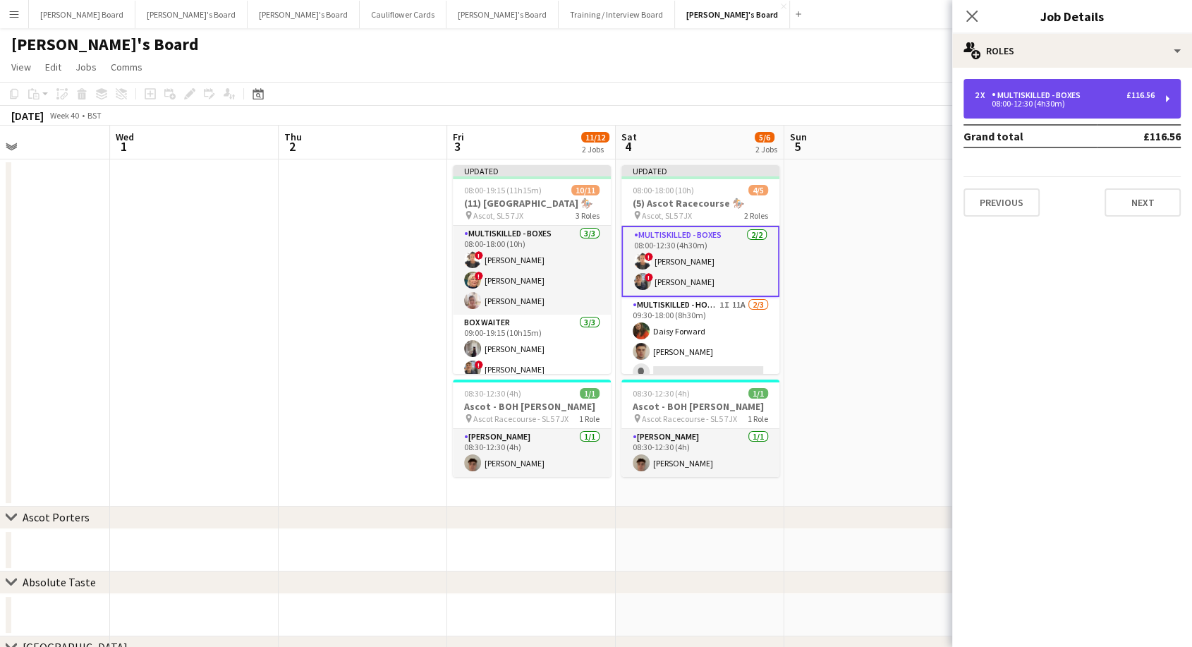
click at [1059, 109] on div "2 x Multiskilled - Boxes £116.56 08:00-12:30 (4h30m)" at bounding box center [1071, 98] width 217 height 39
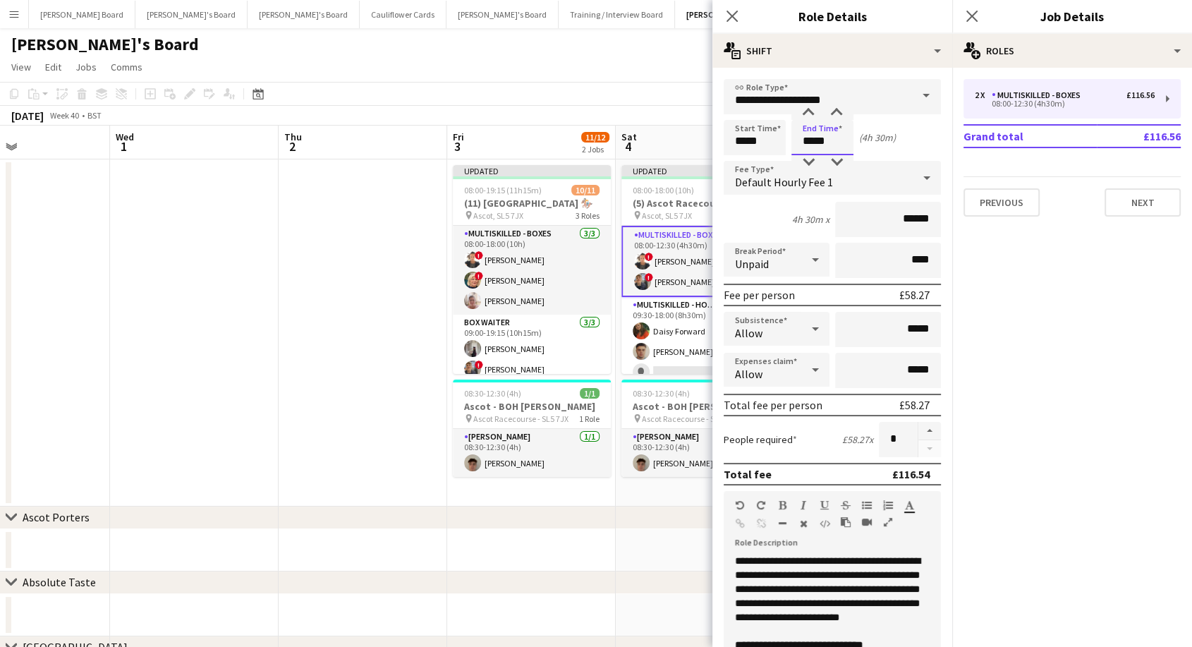
drag, startPoint x: 801, startPoint y: 137, endPoint x: 838, endPoint y: 141, distance: 36.9
click at [838, 141] on input "*****" at bounding box center [822, 137] width 62 height 35
type input "*****"
click at [645, 330] on app-user-avatar at bounding box center [640, 330] width 17 height 17
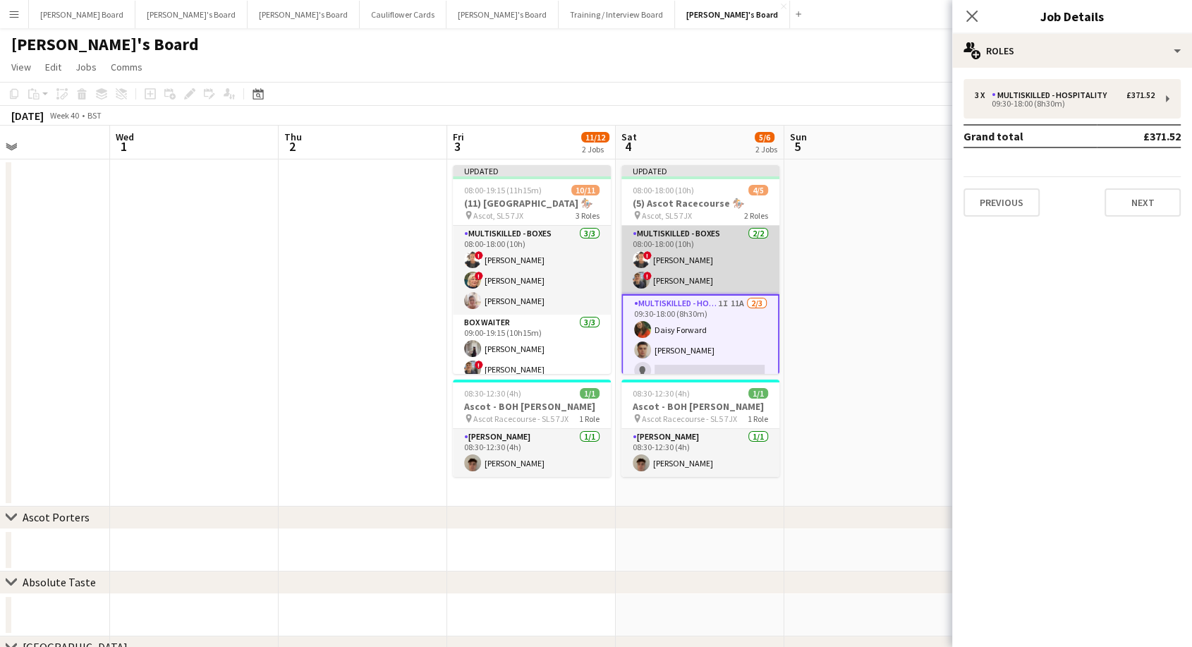
click at [661, 241] on app-card-role "Multiskilled - Boxes [DATE] 08:00-18:00 (10h) ! Sula Bransden ! [PERSON_NAME]" at bounding box center [700, 260] width 158 height 68
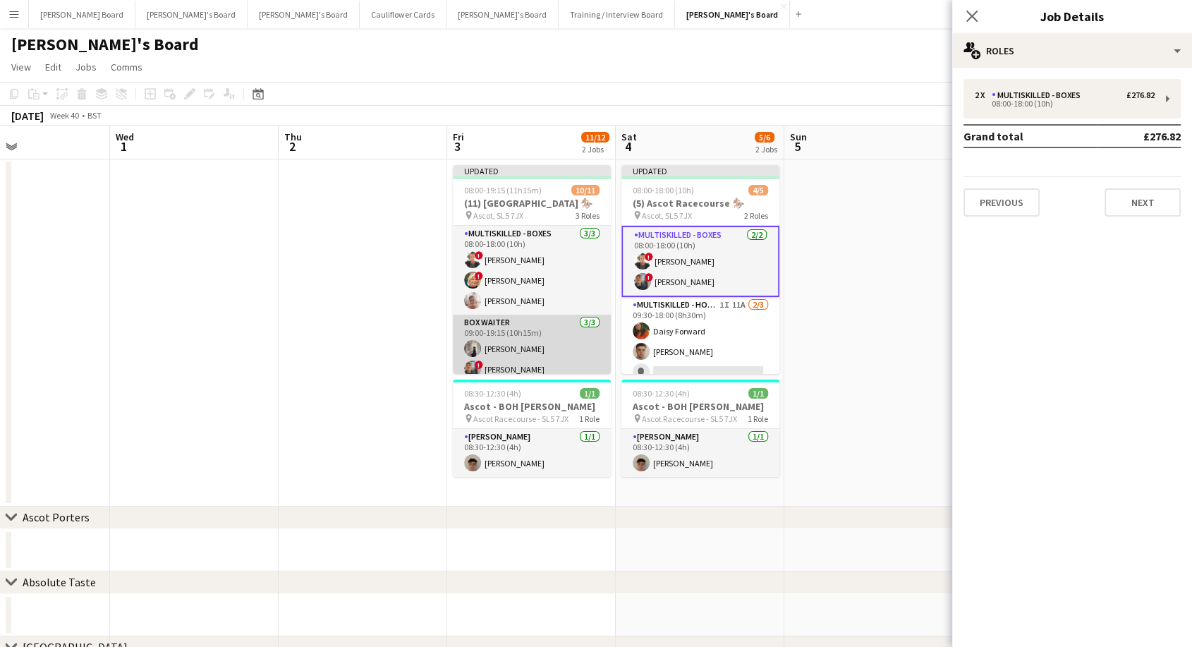
scroll to position [79, 0]
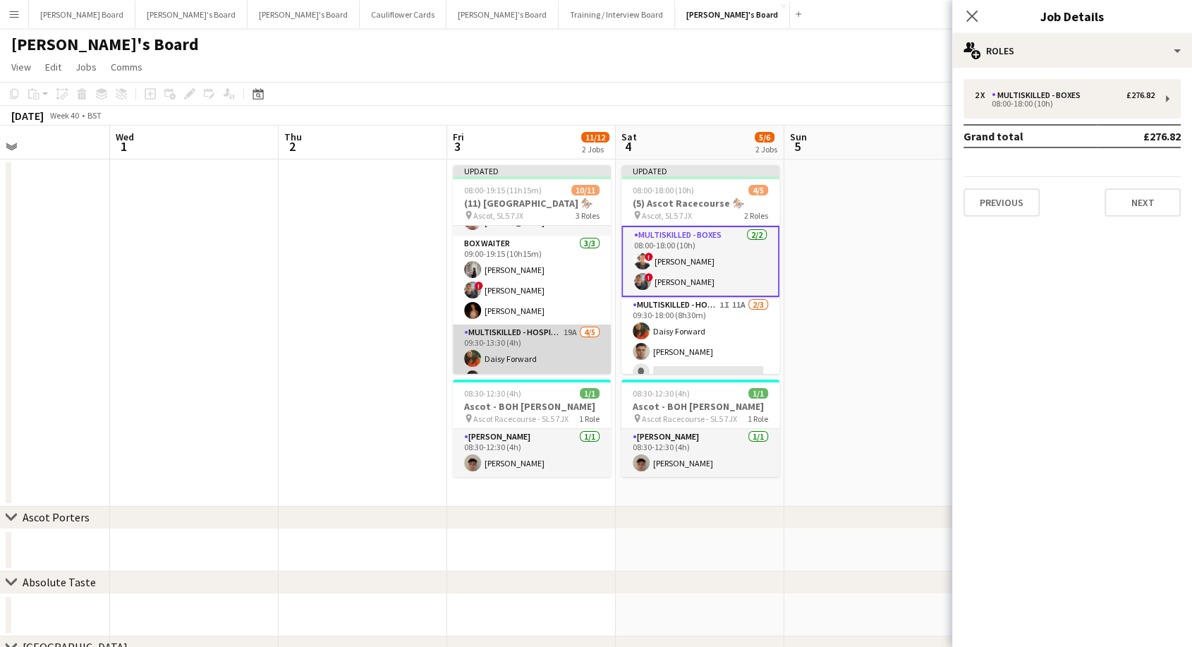
click at [534, 348] on app-card-role "Multiskilled - Hospitality 19A [DATE] 09:30-13:30 (4h) [PERSON_NAME] Forward [P…" at bounding box center [532, 389] width 158 height 130
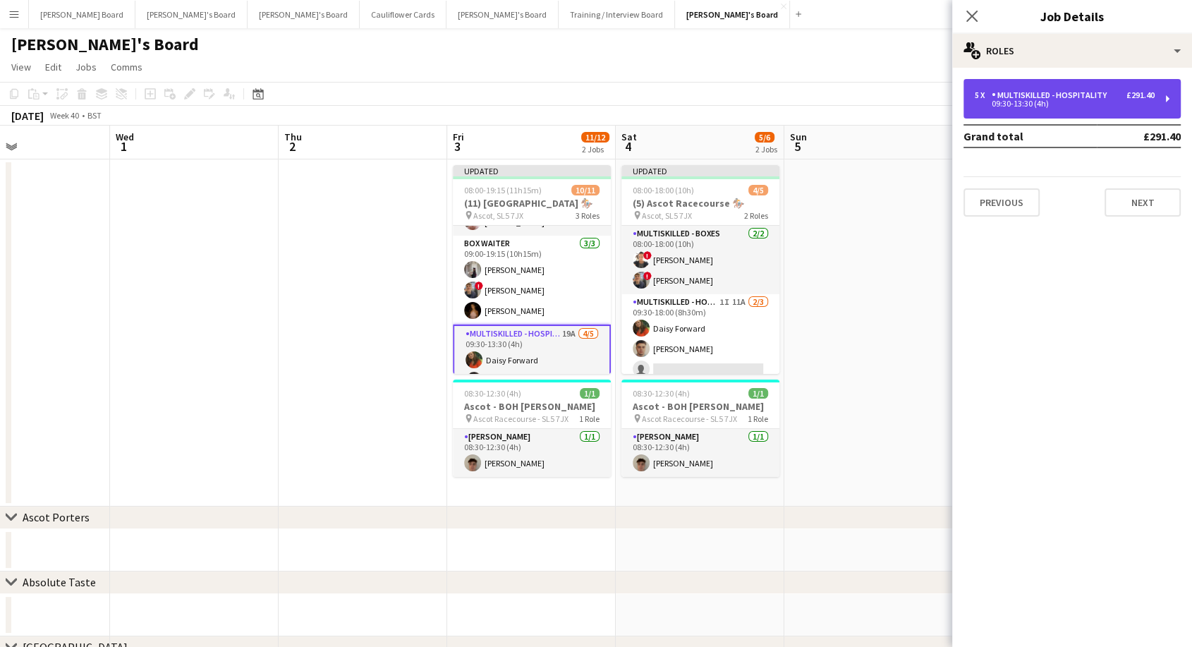
drag, startPoint x: 1030, startPoint y: 97, endPoint x: 1027, endPoint y: 110, distance: 13.9
click at [1031, 97] on div "Multiskilled - Hospitality" at bounding box center [1051, 95] width 121 height 10
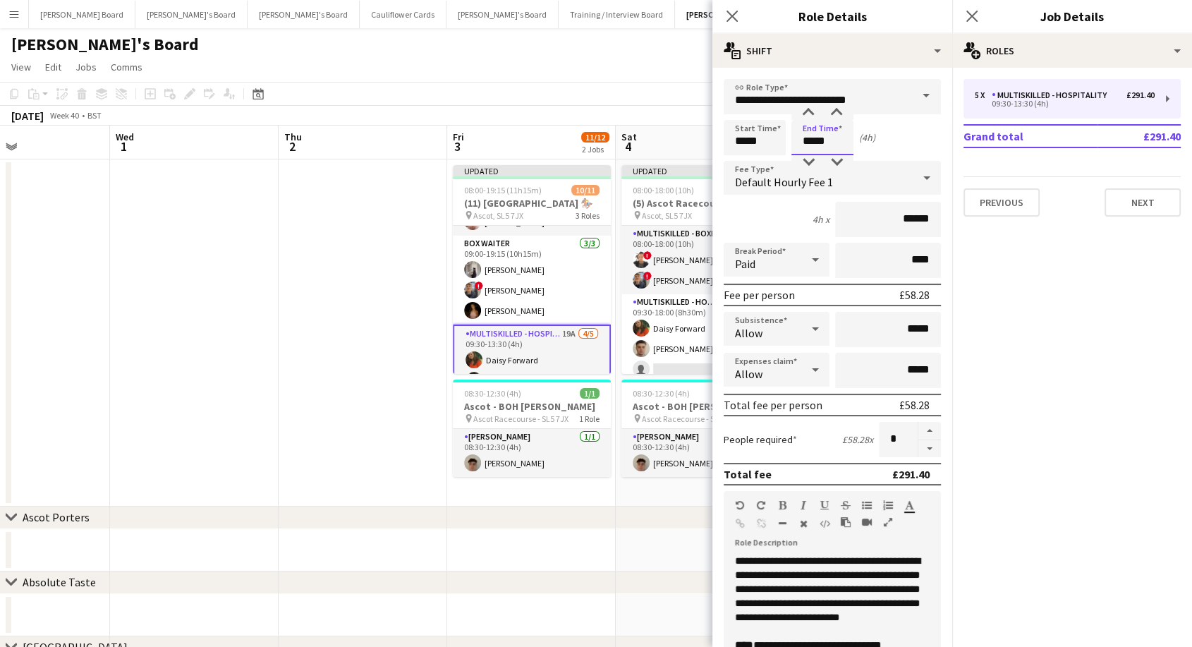
drag, startPoint x: 800, startPoint y: 139, endPoint x: 854, endPoint y: 143, distance: 53.8
click at [854, 143] on div "Start Time ***** End Time ***** (4h)" at bounding box center [831, 137] width 217 height 35
type input "*****"
click at [554, 351] on app-card-role "Multiskilled - Hospitality 19A [DATE] 09:30-13:30 (4h) [PERSON_NAME] Forward [P…" at bounding box center [532, 390] width 158 height 133
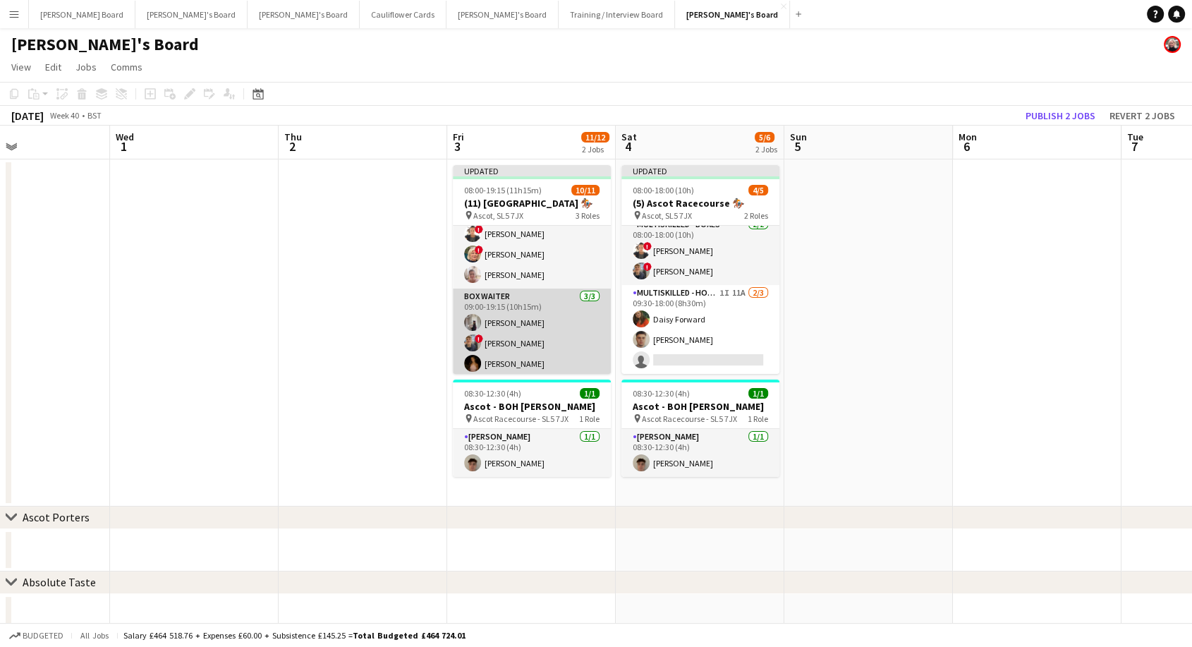
scroll to position [0, 0]
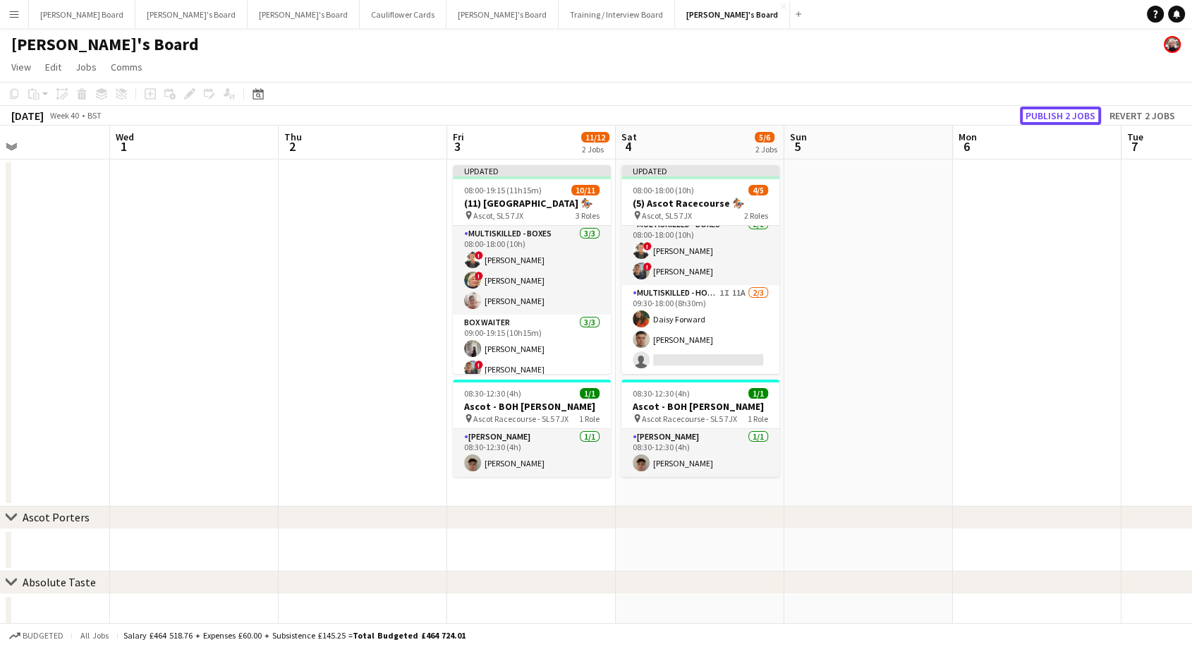
click at [1053, 111] on button "Publish 2 jobs" at bounding box center [1060, 115] width 81 height 18
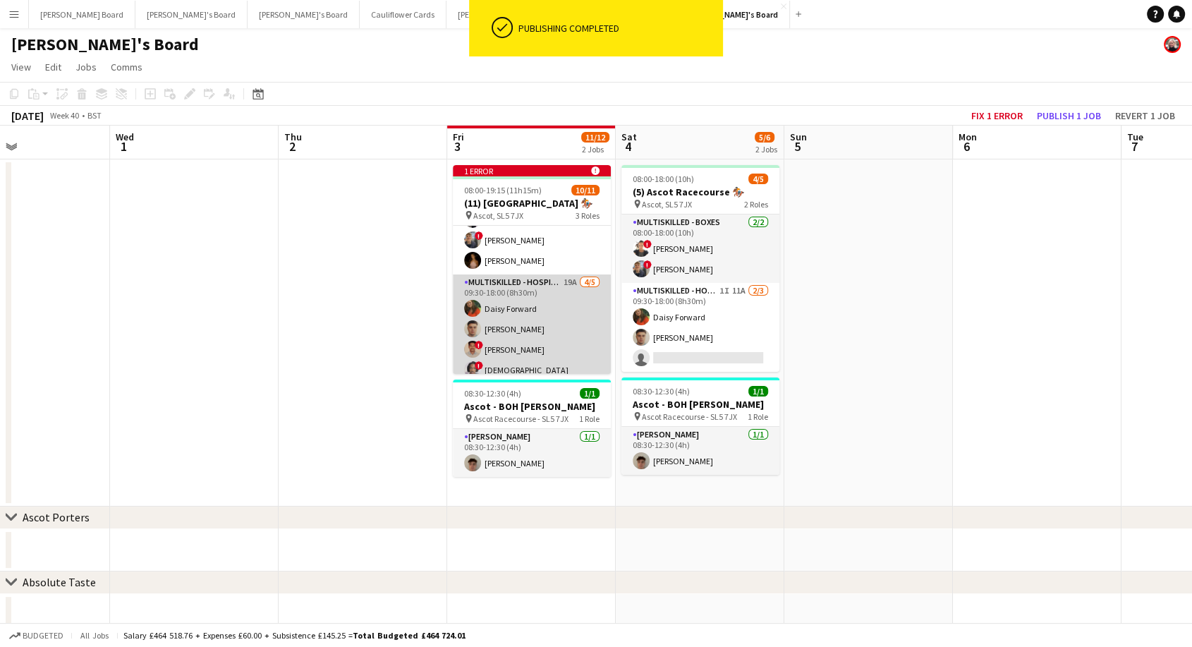
scroll to position [157, 0]
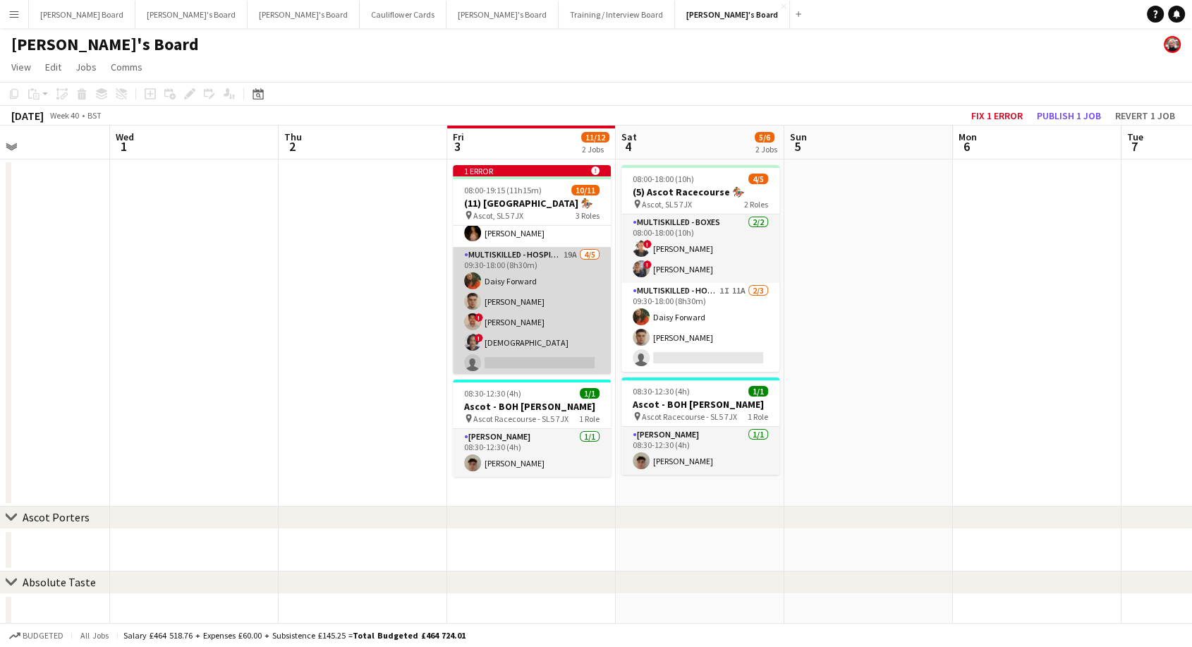
click at [516, 302] on app-card-role "Multiskilled - Hospitality 19A [DATE] 09:30-18:00 (8h30m) [PERSON_NAME] Forward…" at bounding box center [532, 312] width 158 height 130
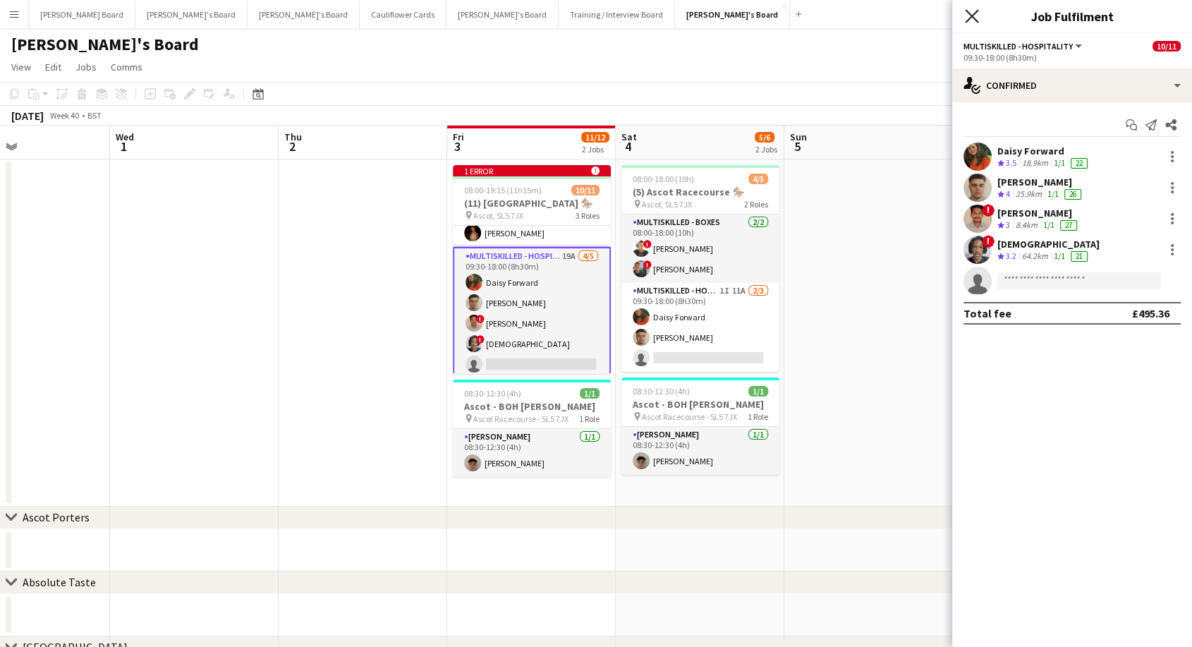
click at [970, 16] on icon at bounding box center [971, 15] width 13 height 13
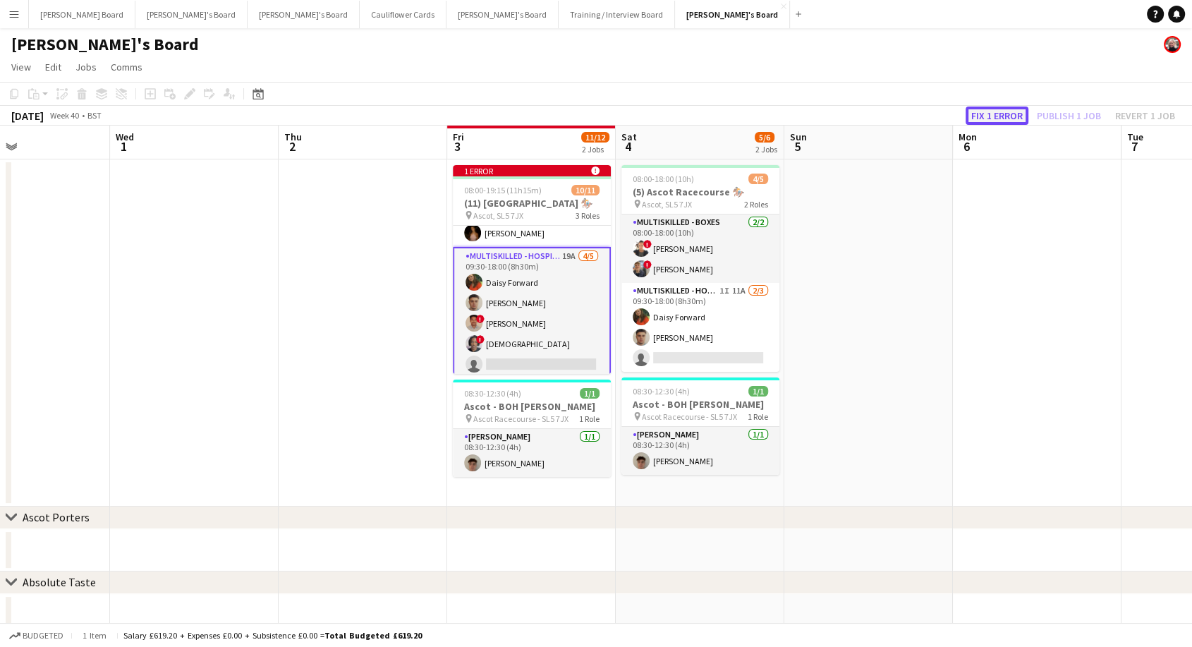
click at [993, 118] on button "Fix 1 error" at bounding box center [996, 115] width 63 height 18
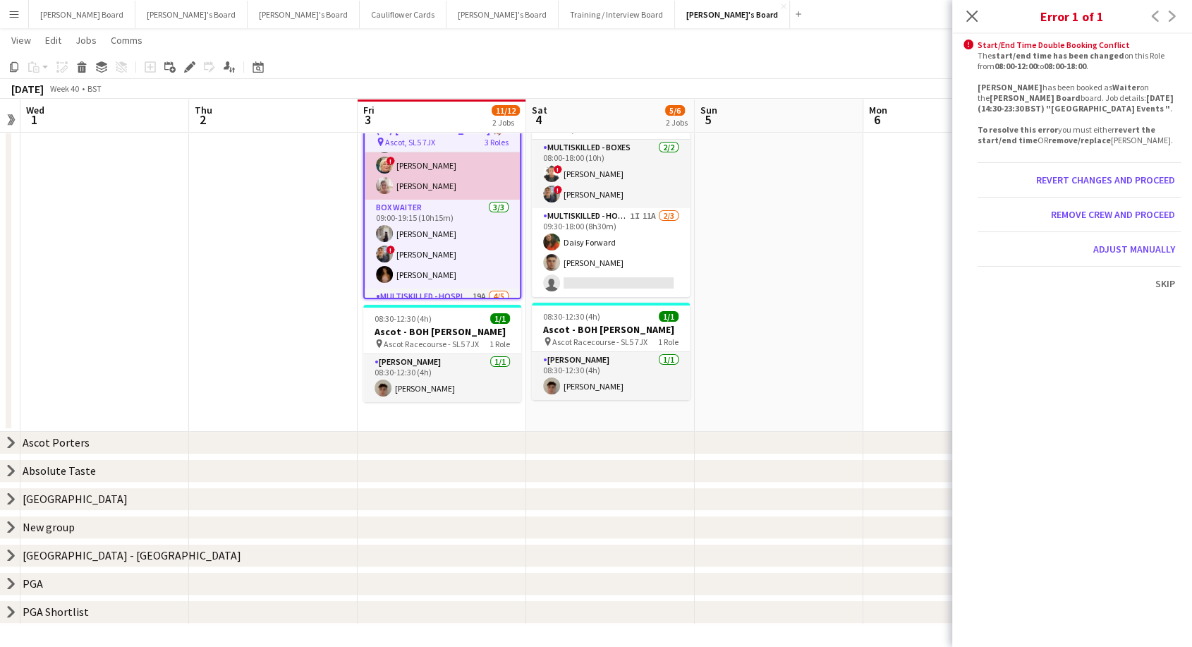
scroll to position [78, 0]
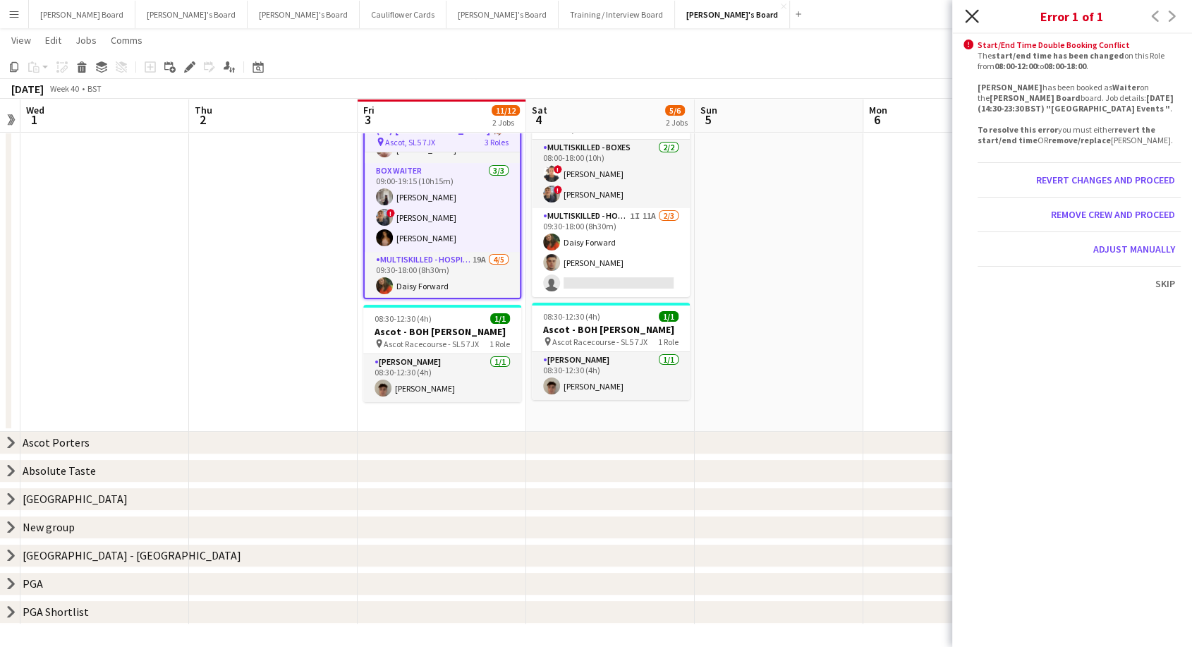
click at [970, 16] on icon at bounding box center [971, 15] width 13 height 13
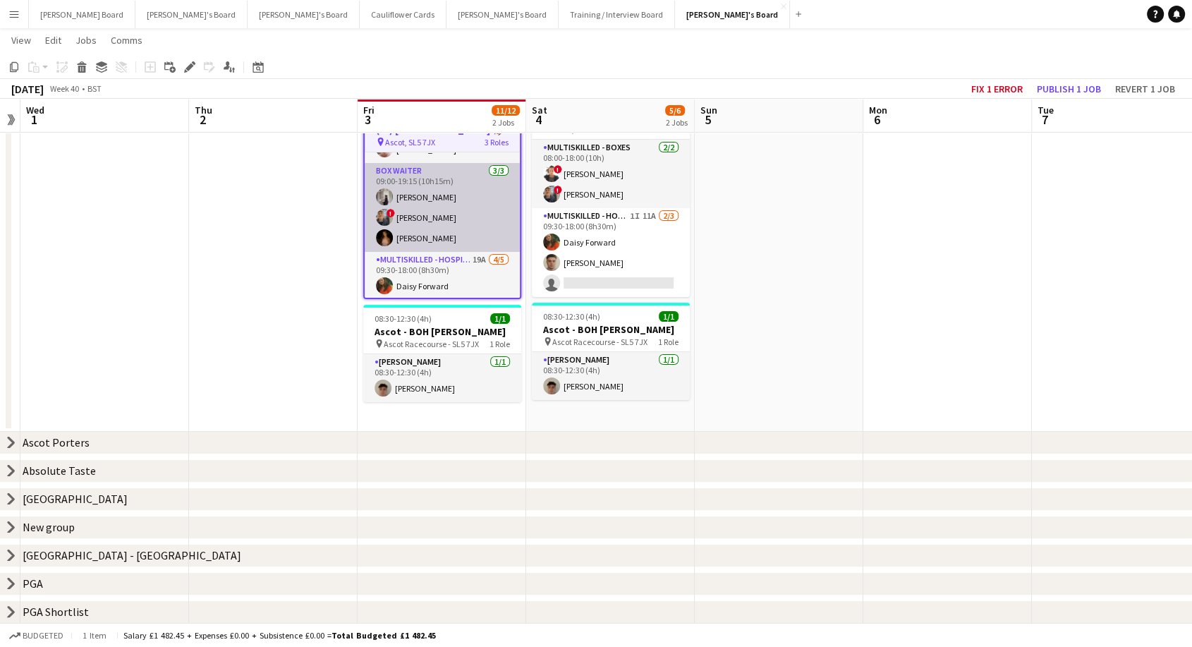
scroll to position [0, 0]
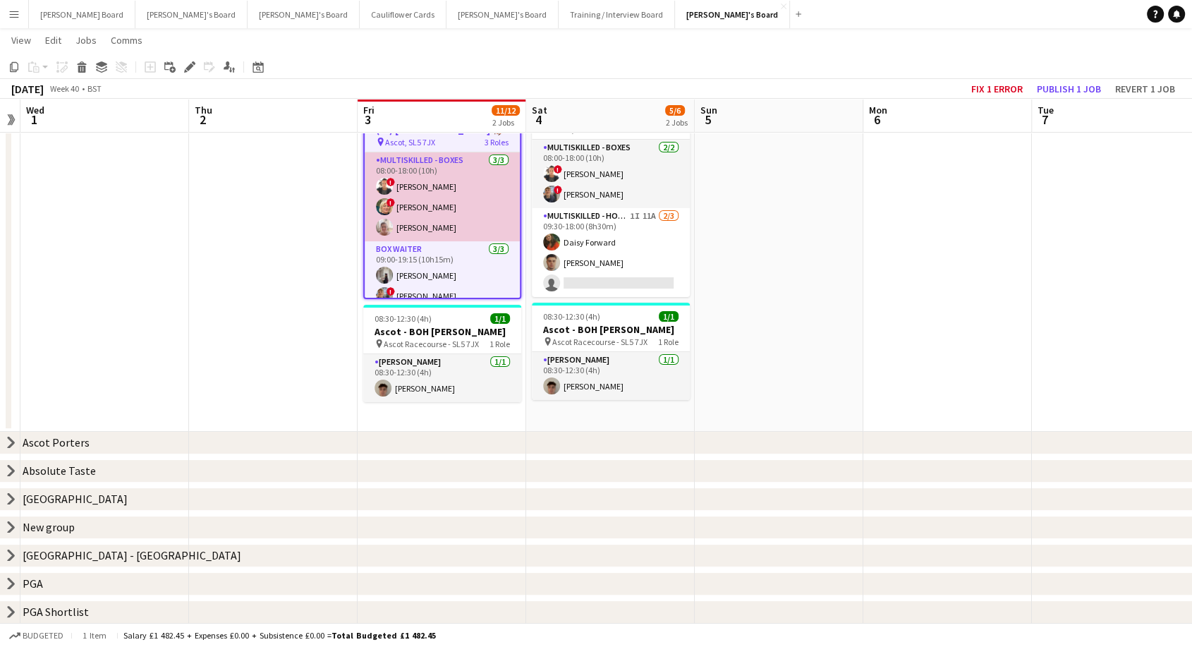
click at [450, 212] on app-card-role "Multiskilled - Boxes [DATE] 08:00-18:00 (10h) ! Sula Bransden ! [PERSON_NAME] […" at bounding box center [442, 196] width 155 height 89
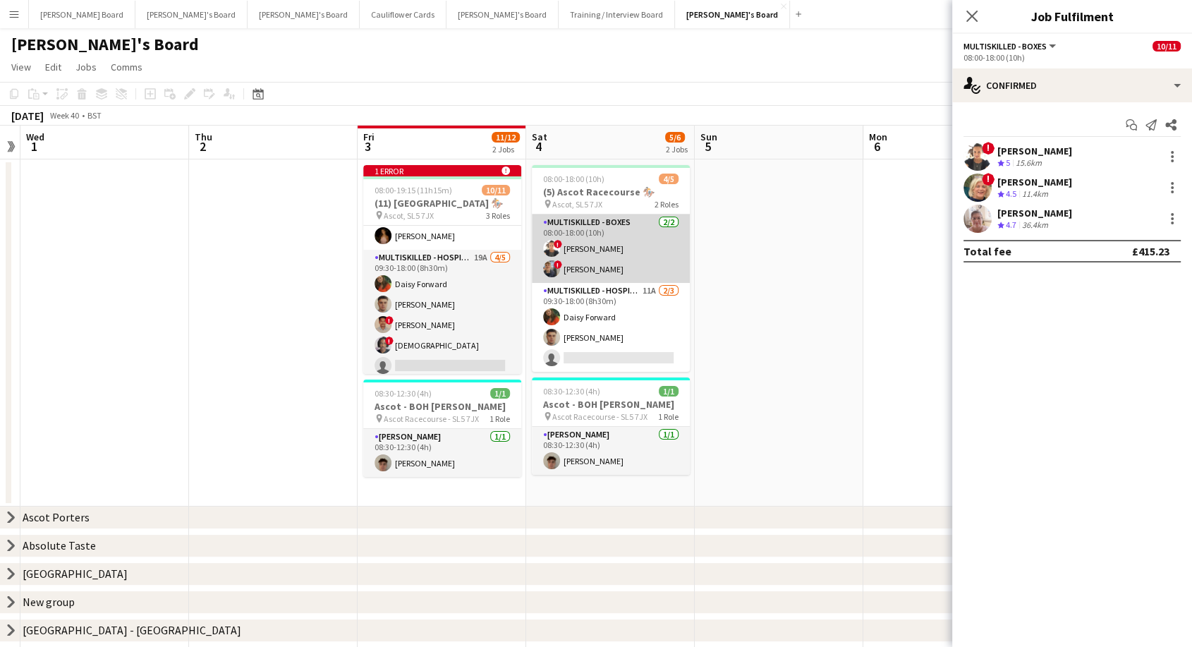
click at [611, 248] on app-card-role "Multiskilled - Boxes [DATE] 08:00-18:00 (10h) ! Sula Bransden ! [PERSON_NAME]" at bounding box center [611, 248] width 158 height 68
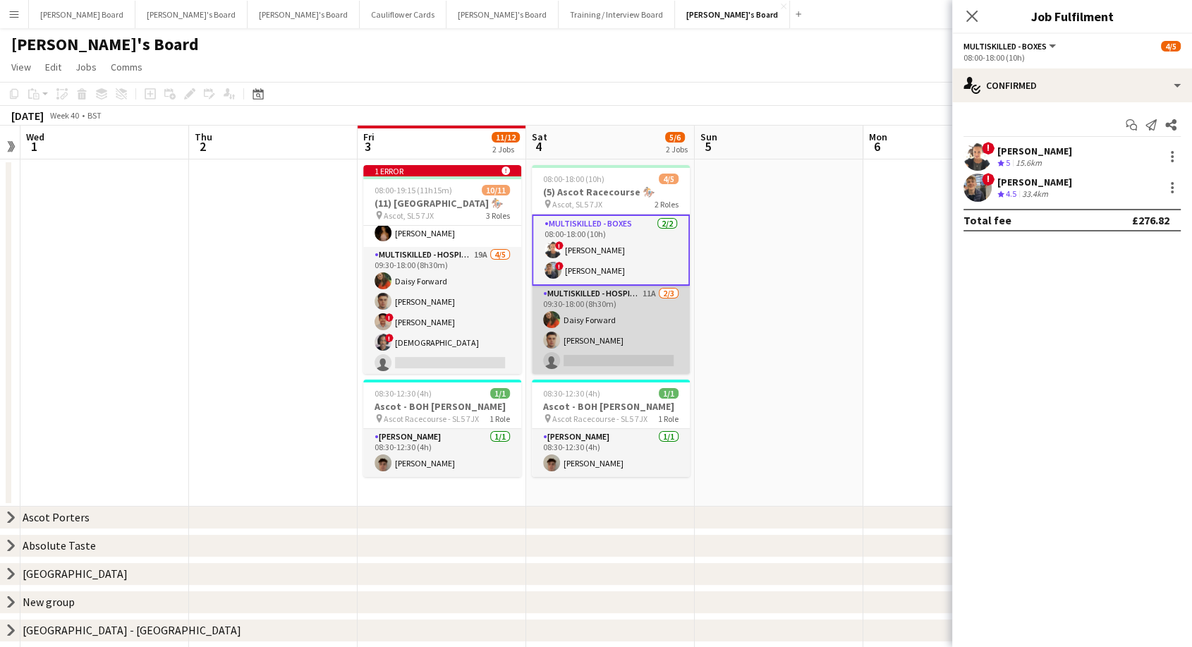
scroll to position [154, 0]
click at [613, 317] on app-card-role "Multiskilled - Hospitality 11A [DATE] 09:30-18:00 (8h30m) [PERSON_NAME] Forward…" at bounding box center [611, 330] width 158 height 89
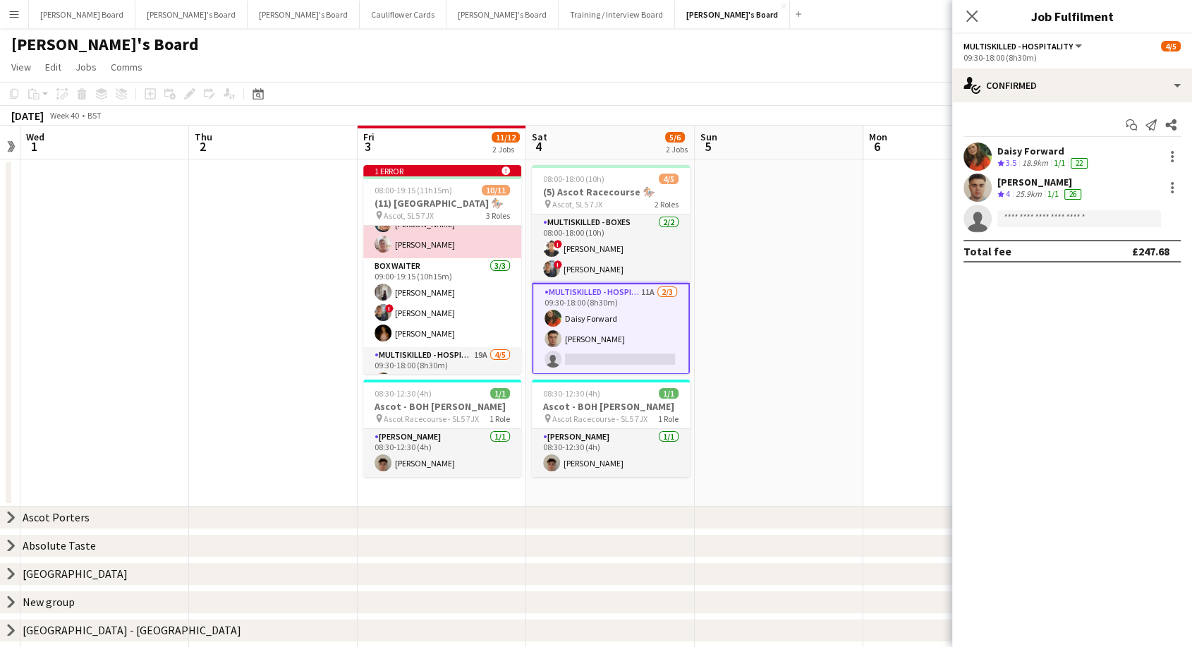
scroll to position [78, 0]
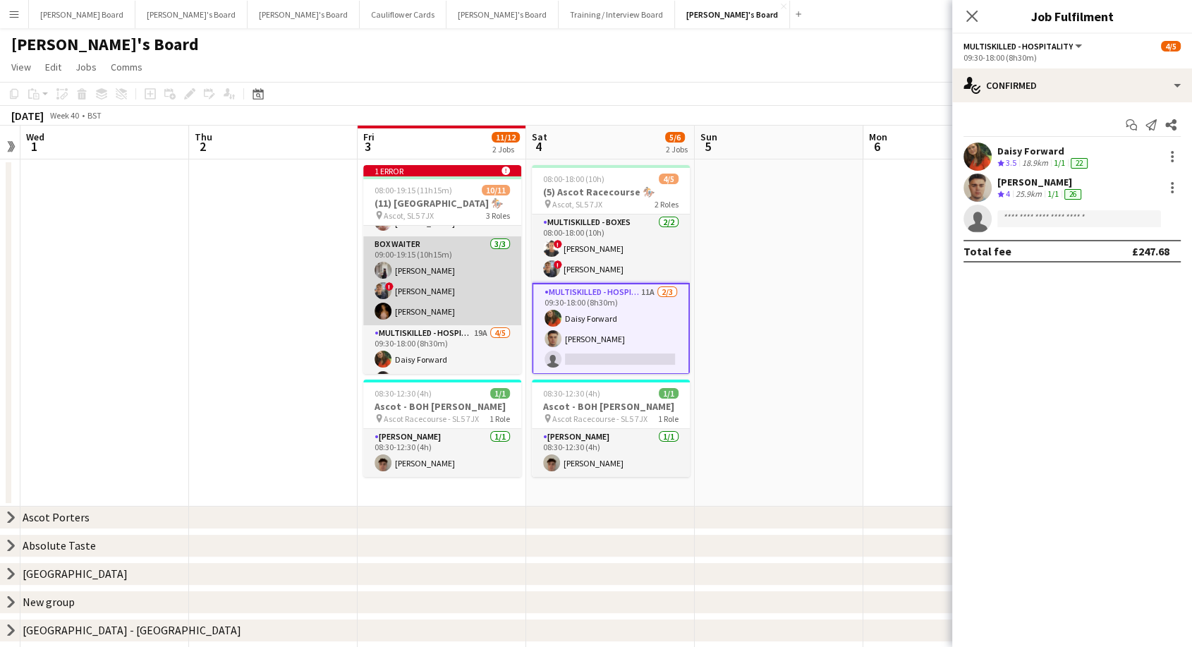
click at [447, 283] on app-card-role "BOX Waiter [DATE] 09:00-19:15 (10h15m) [PERSON_NAME] ! [PERSON_NAME] [PERSON_NA…" at bounding box center [442, 280] width 158 height 89
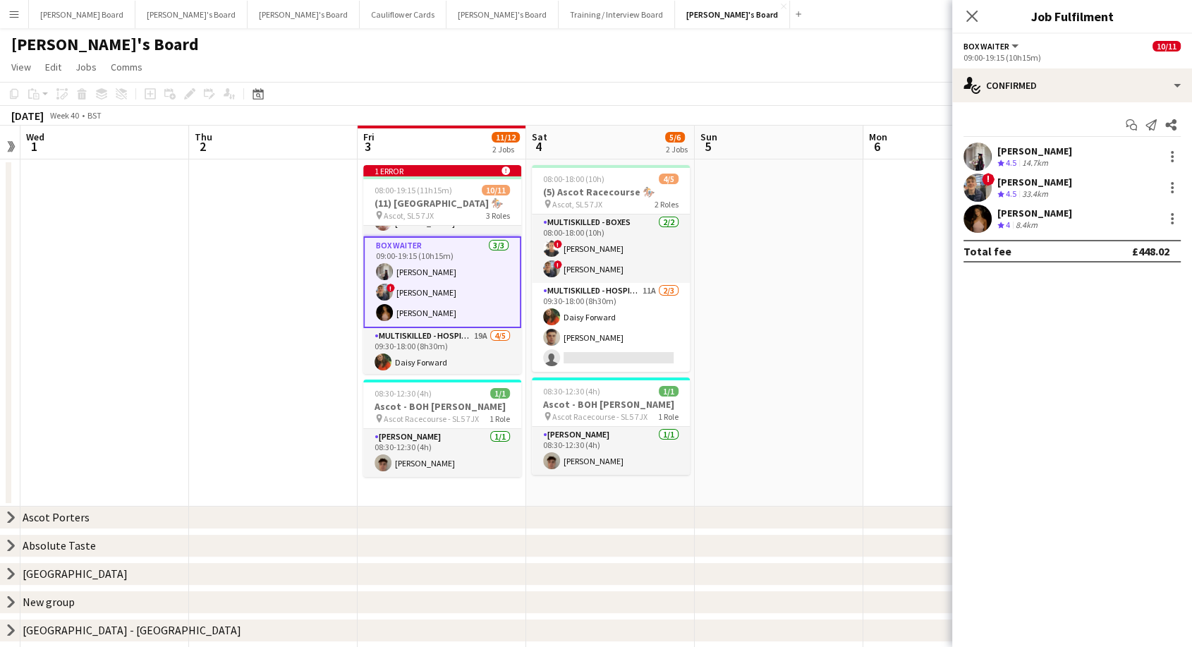
scroll to position [0, 0]
click at [1170, 162] on div at bounding box center [1171, 156] width 17 height 17
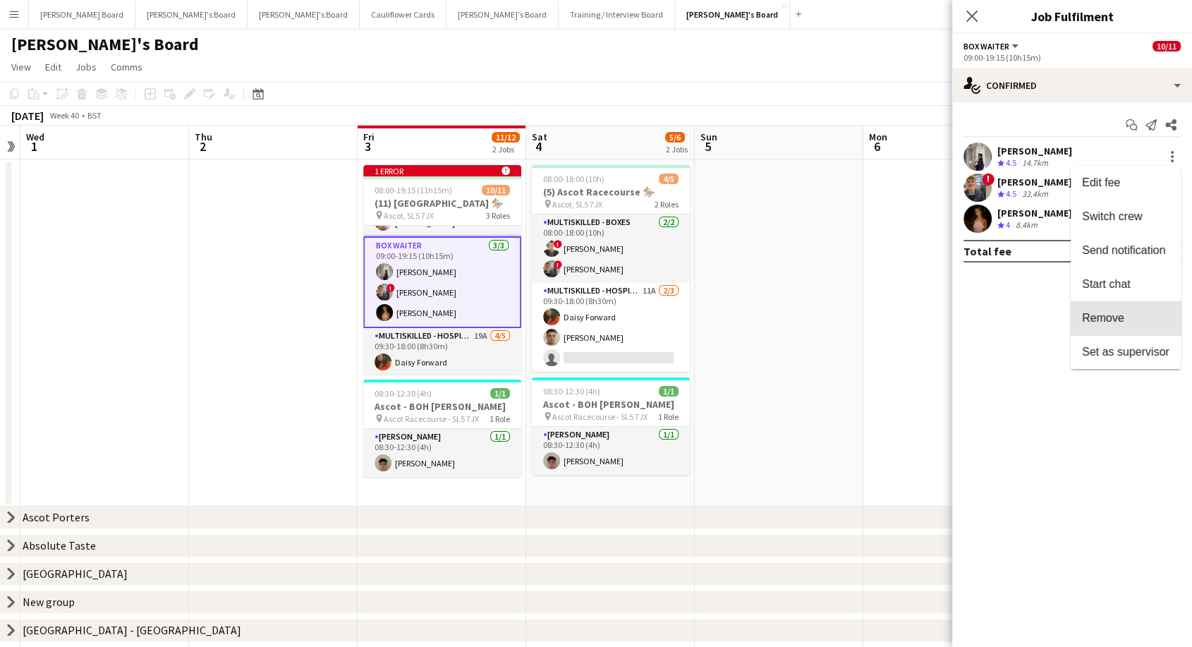
drag, startPoint x: 1117, startPoint y: 320, endPoint x: 922, endPoint y: 314, distance: 195.4
click at [1113, 317] on span "Remove" at bounding box center [1103, 318] width 42 height 12
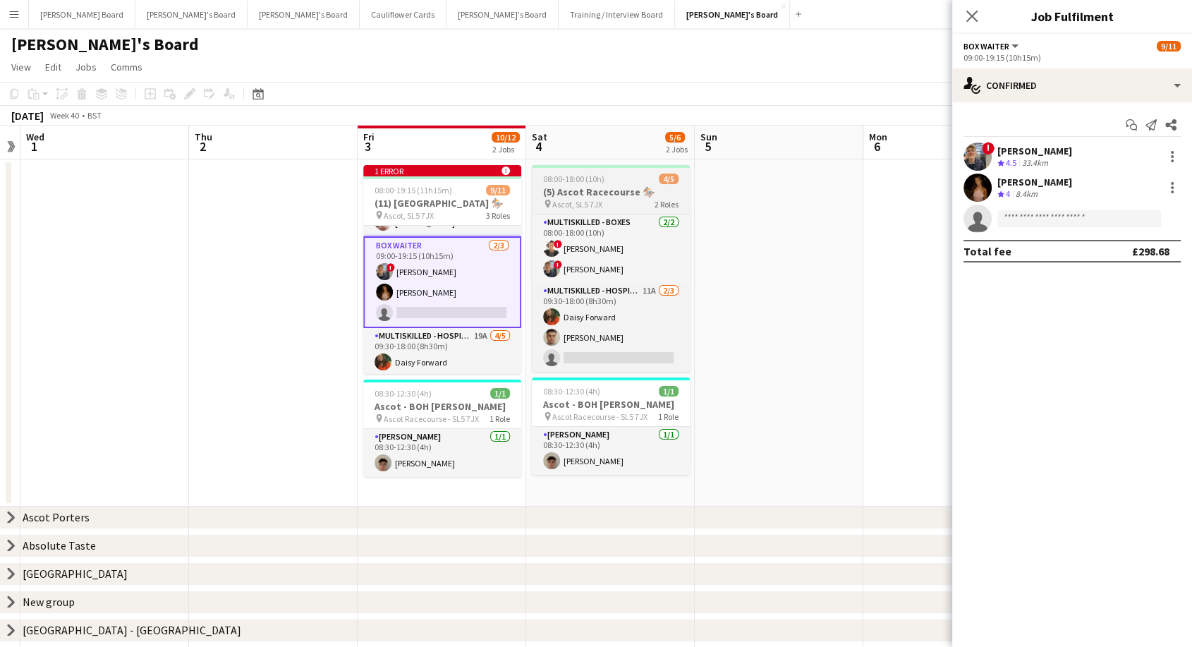
drag, startPoint x: 420, startPoint y: 215, endPoint x: 611, endPoint y: 173, distance: 195.7
click at [420, 215] on span "Ascot, SL5 7JX" at bounding box center [409, 215] width 50 height 11
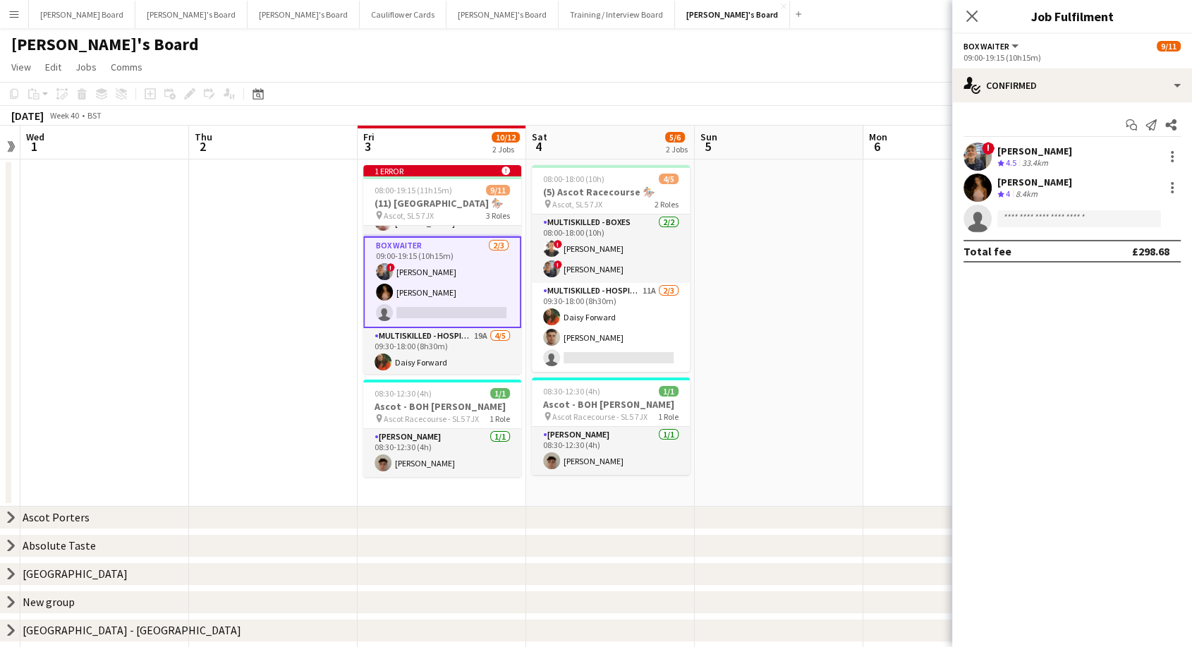
scroll to position [0, 484]
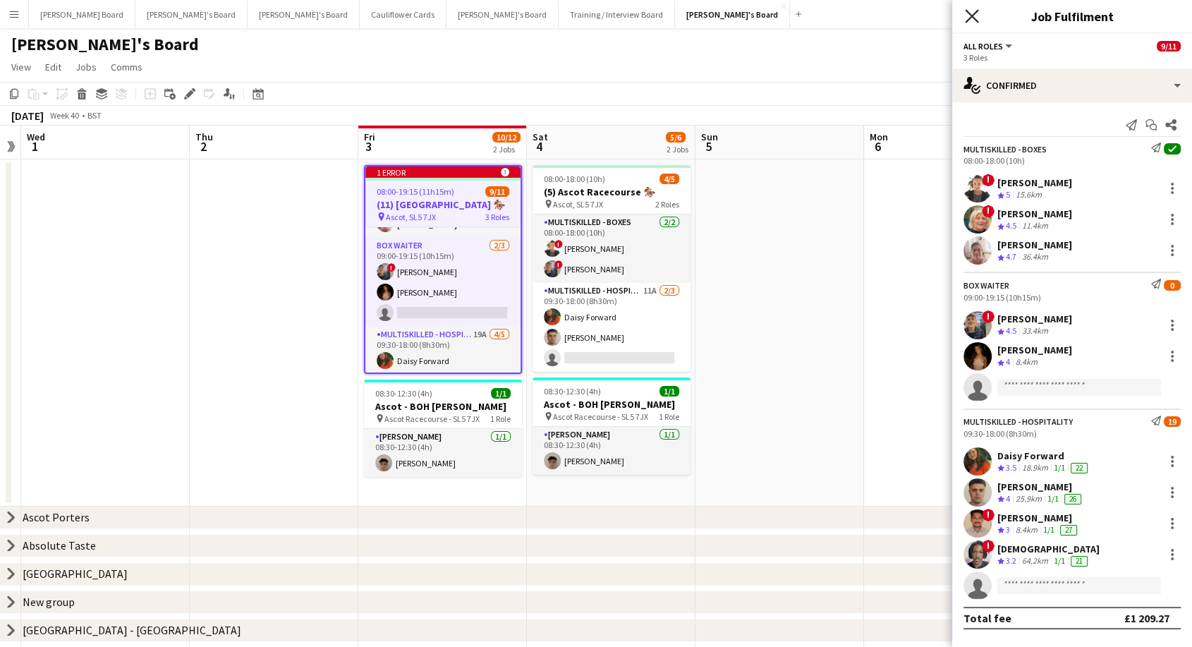
click at [969, 16] on icon "Close pop-in" at bounding box center [971, 15] width 13 height 13
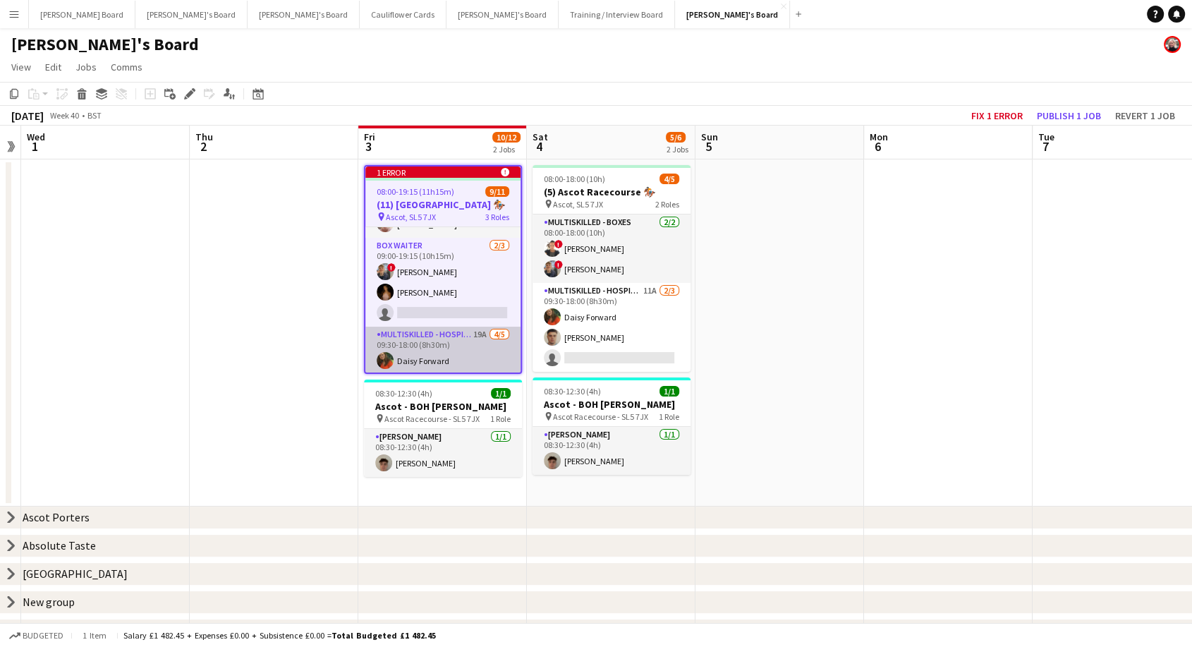
scroll to position [0, 0]
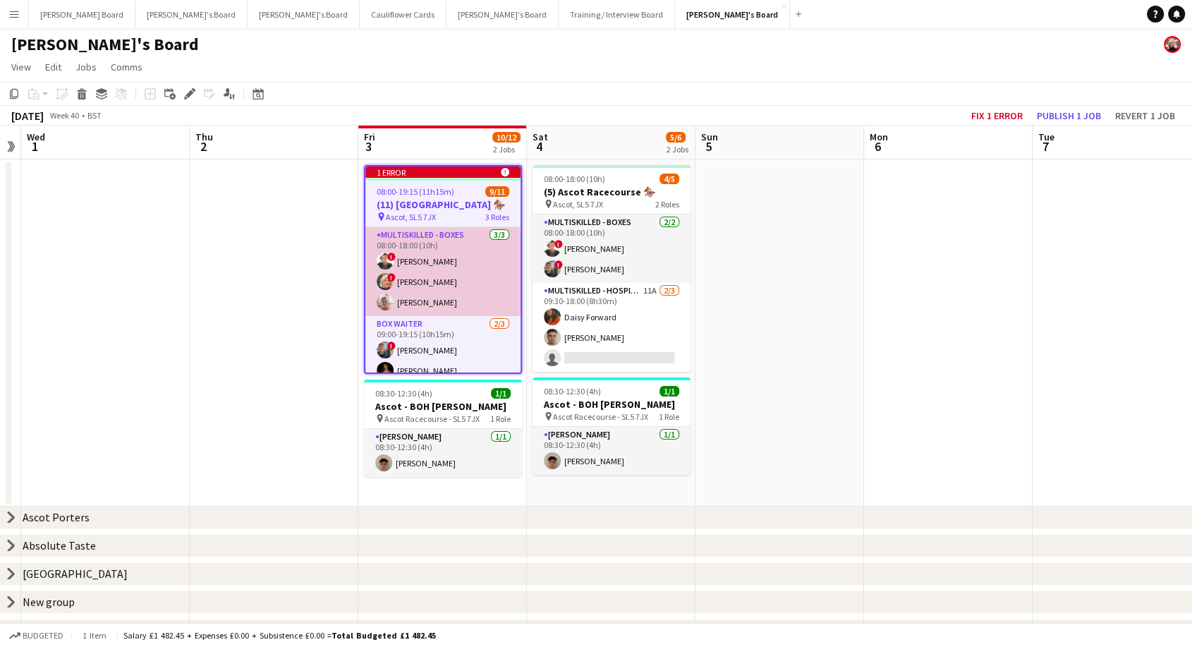
click at [451, 293] on app-card-role "Multiskilled - Boxes [DATE] 08:00-18:00 (10h) ! Sula Bransden ! [PERSON_NAME] […" at bounding box center [442, 271] width 155 height 89
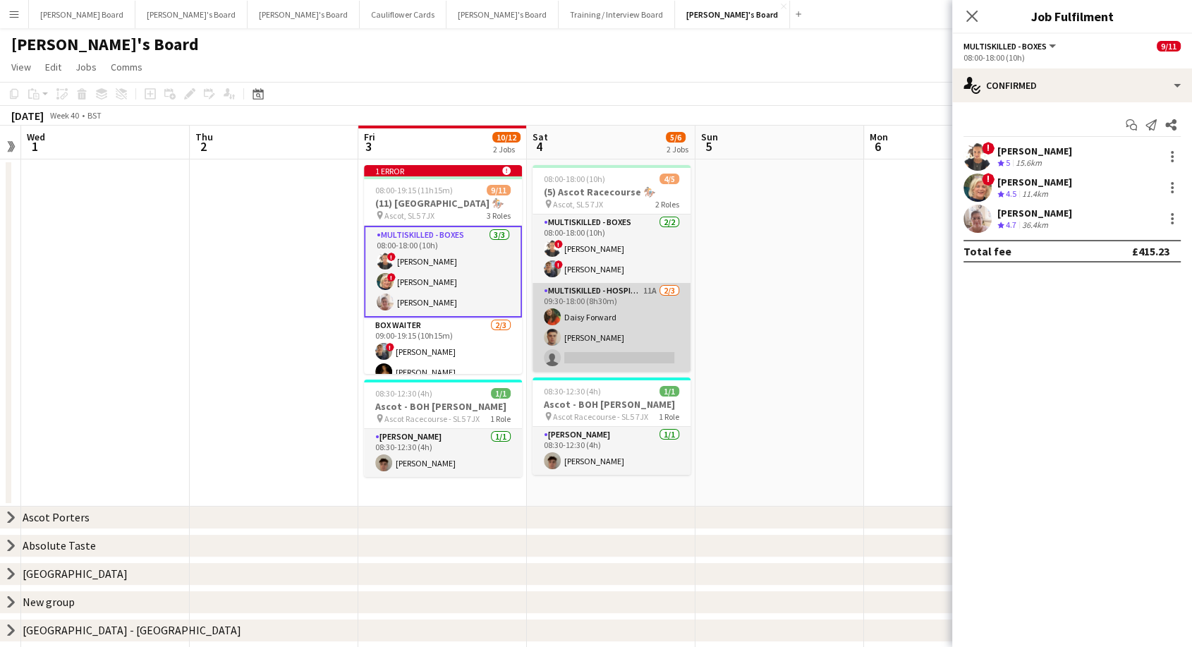
scroll to position [0, 484]
click at [611, 324] on app-card-role "Multiskilled - Hospitality 11A [DATE] 09:30-18:00 (8h30m) [PERSON_NAME] Forward…" at bounding box center [612, 327] width 158 height 89
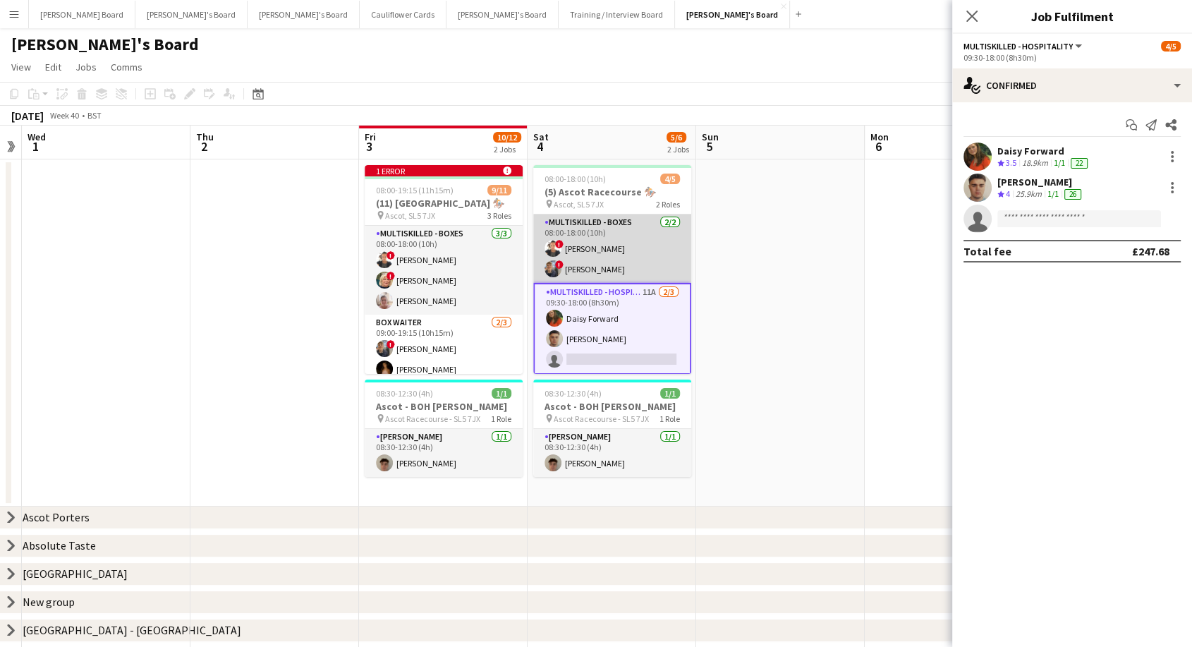
scroll to position [0, 482]
click at [585, 252] on app-card-role "Multiskilled - Boxes [DATE] 08:00-18:00 (10h) ! Sula Bransden ! [PERSON_NAME]" at bounding box center [613, 248] width 158 height 68
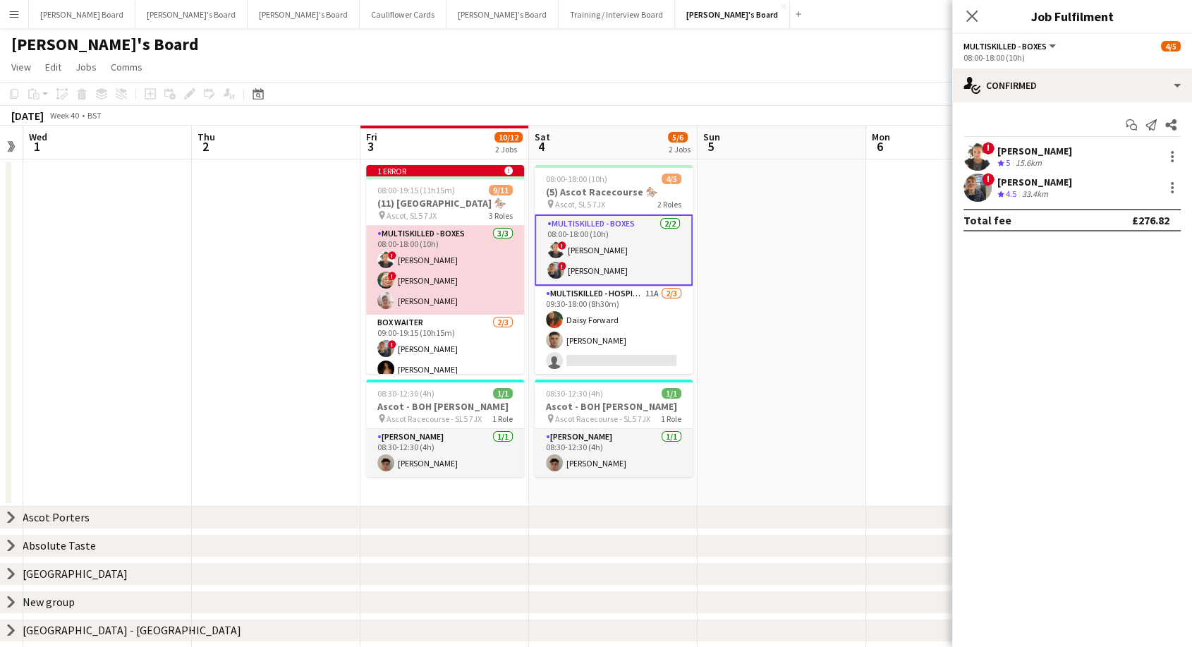
click at [471, 276] on app-card-role "Multiskilled - Boxes [DATE] 08:00-18:00 (10h) ! Sula Bransden ! [PERSON_NAME] […" at bounding box center [445, 270] width 158 height 89
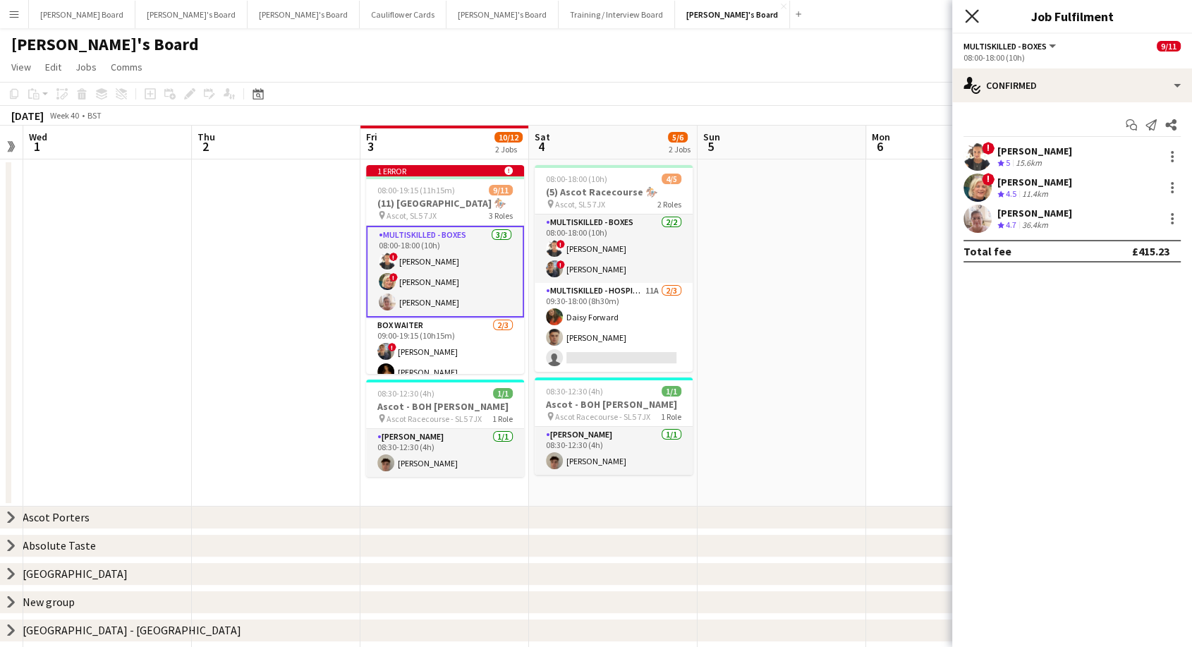
click at [972, 18] on icon "Close pop-in" at bounding box center [971, 15] width 13 height 13
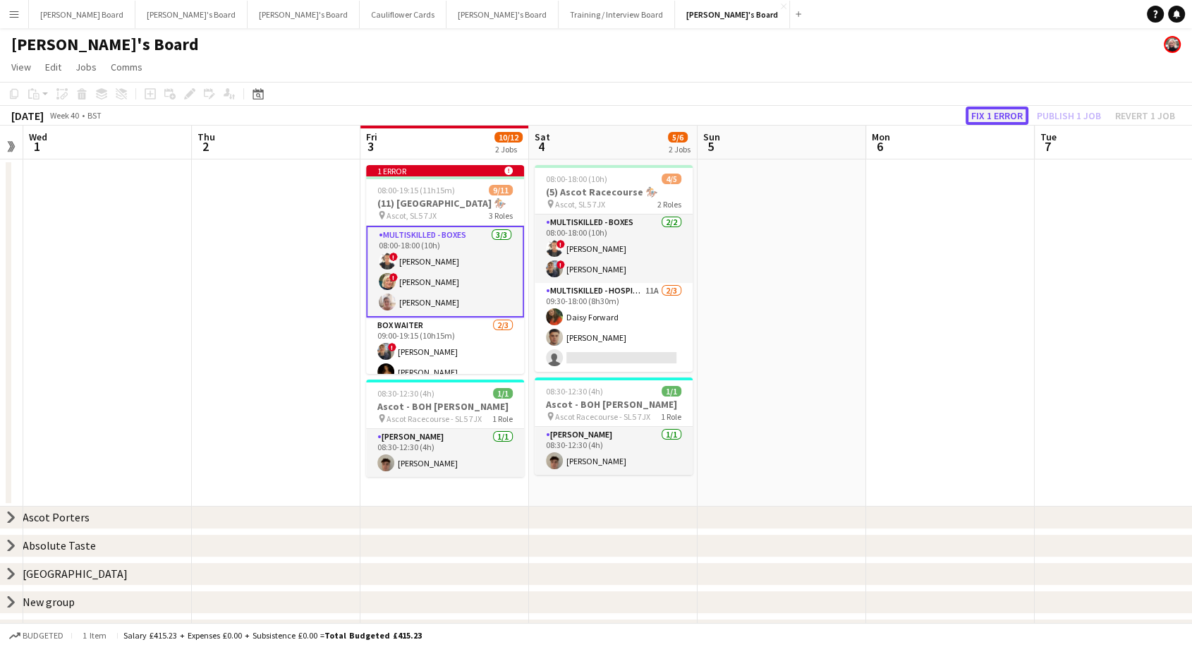
click at [997, 118] on button "Fix 1 error" at bounding box center [996, 115] width 63 height 18
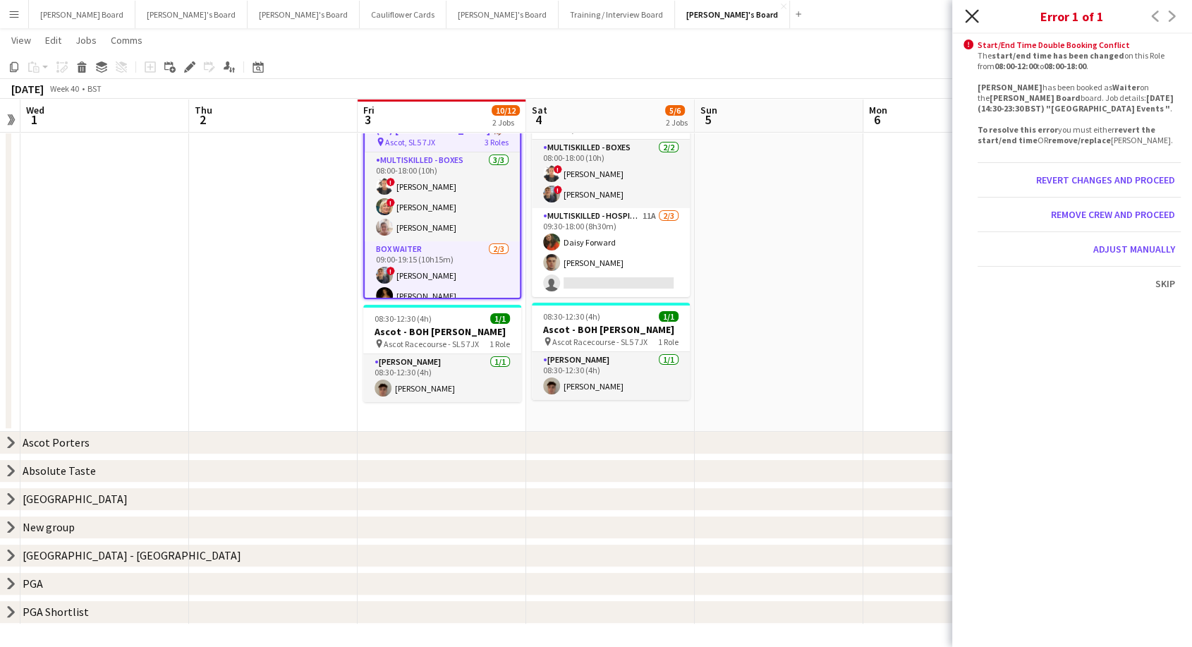
click at [971, 18] on icon "Close pop-in" at bounding box center [971, 15] width 13 height 13
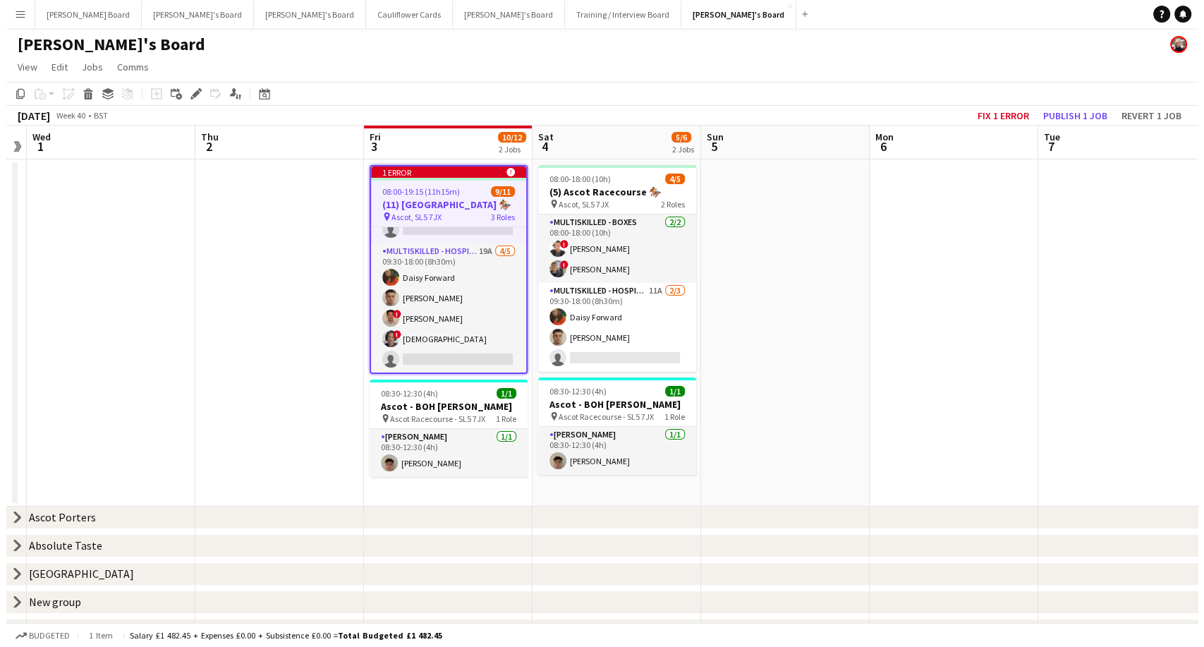
scroll to position [0, 0]
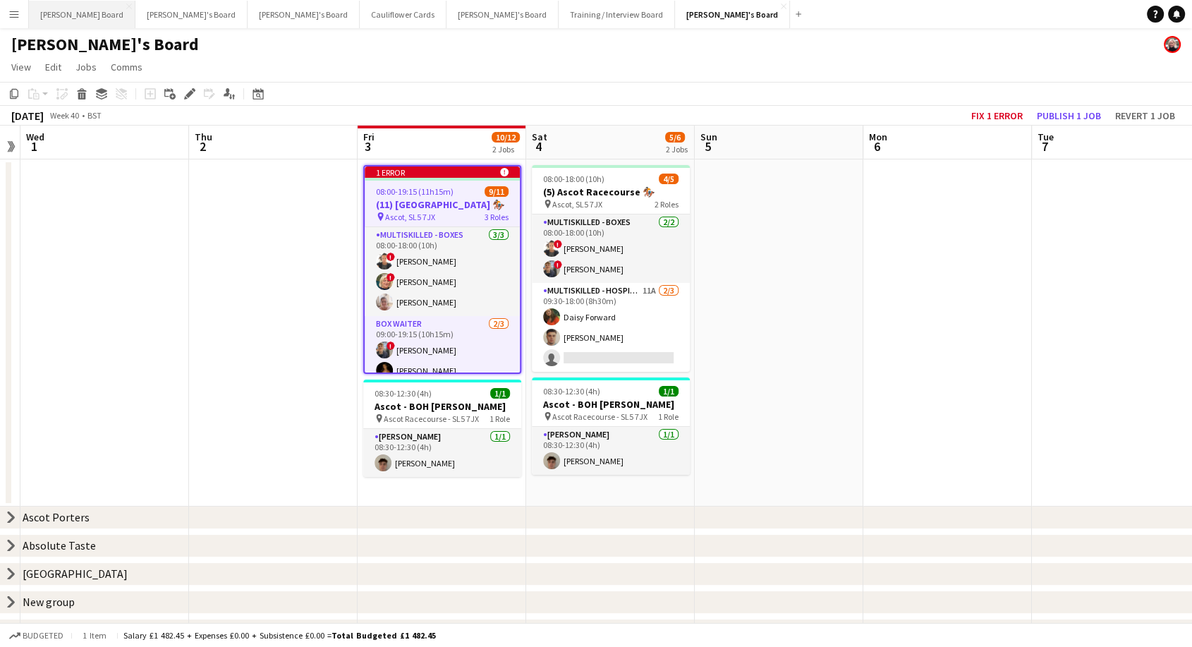
click at [65, 13] on button "Dean's Board Close" at bounding box center [82, 14] width 106 height 27
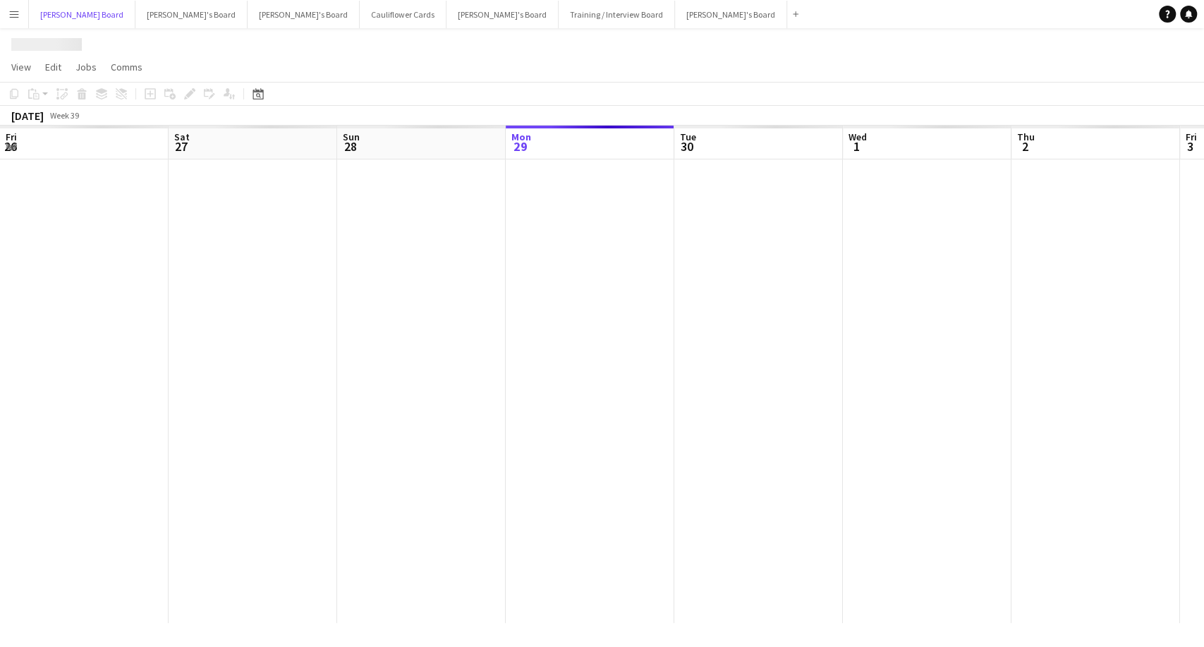
scroll to position [0, 337]
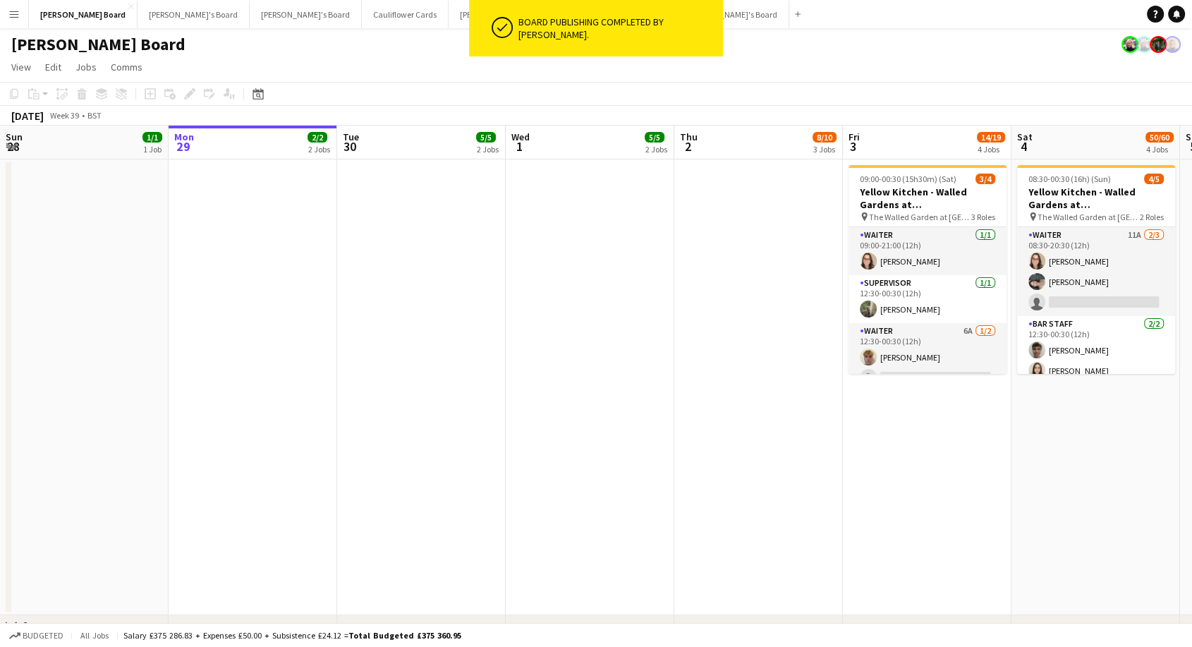
click at [395, 56] on app-page-menu "View Day view expanded Day view collapsed Month view Date picker Jump to today …" at bounding box center [596, 68] width 1192 height 27
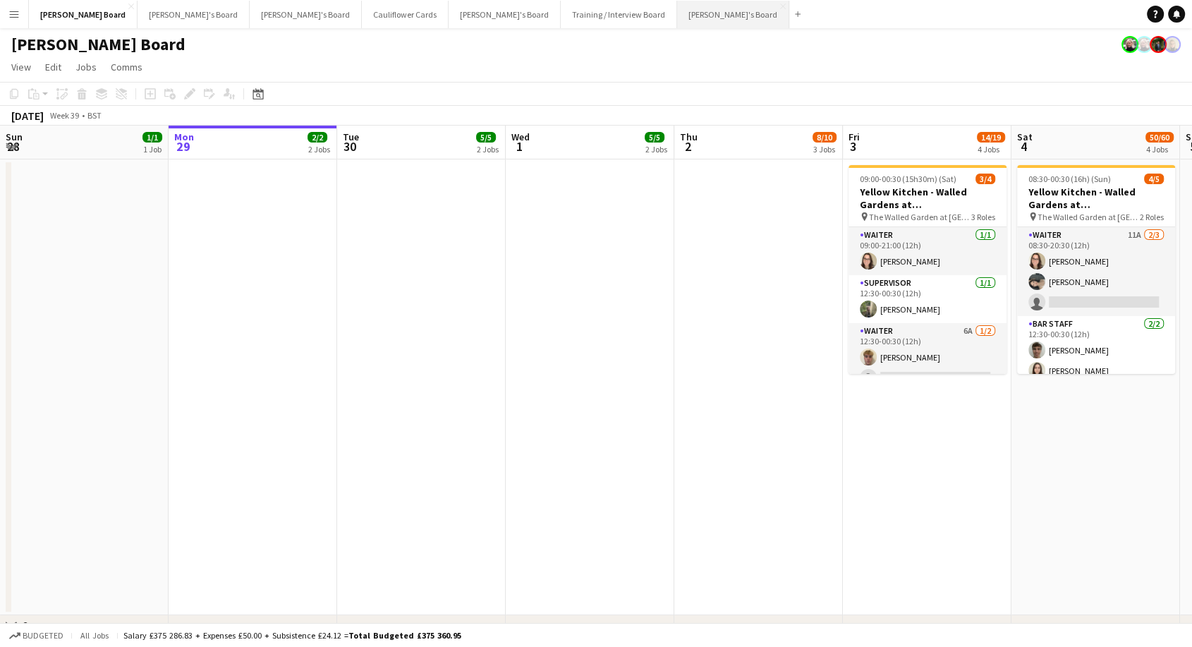
click at [677, 13] on button "Caitlin's Board Close" at bounding box center [733, 14] width 112 height 27
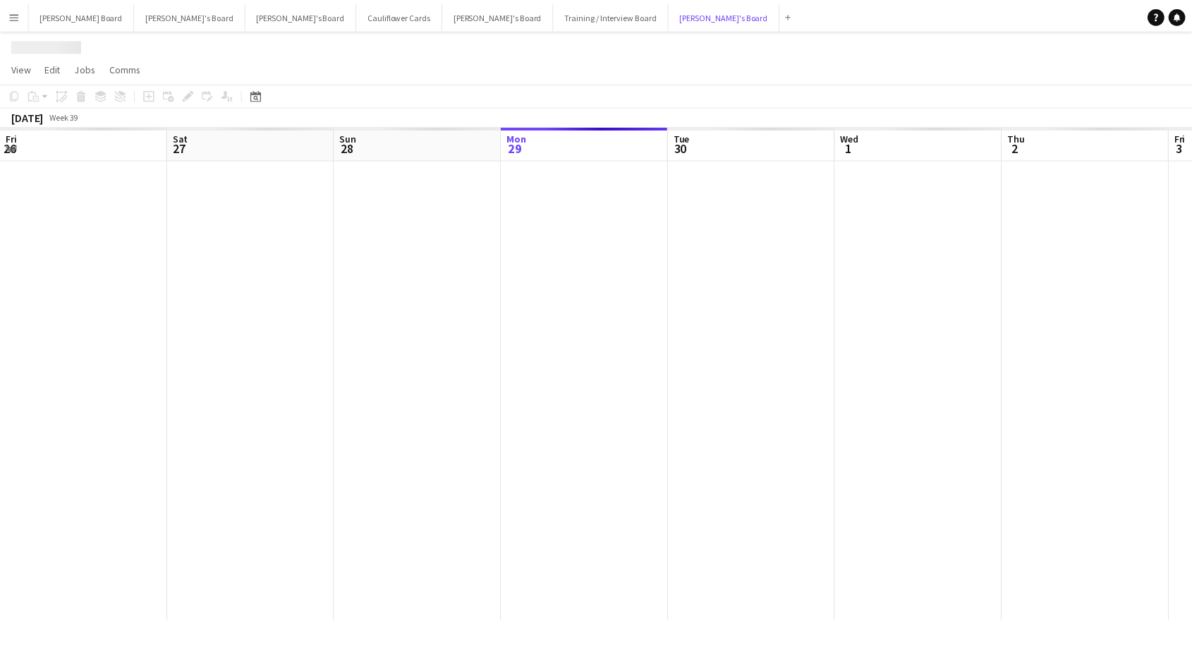
scroll to position [0, 337]
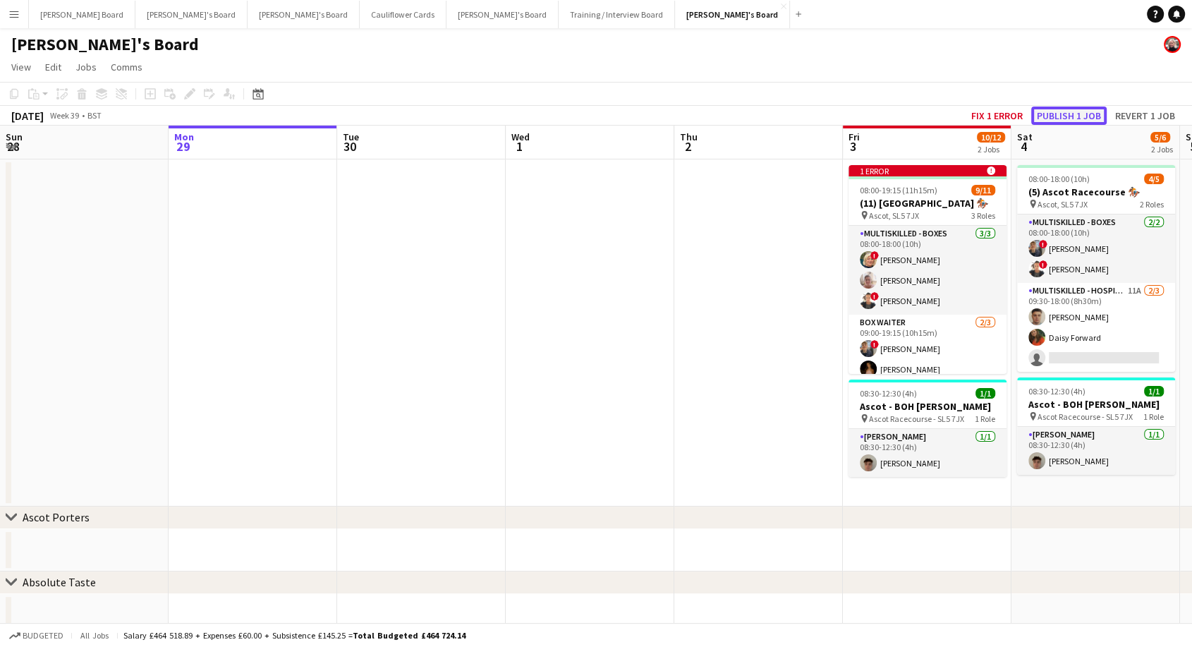
click at [1070, 111] on button "Publish 1 job" at bounding box center [1068, 115] width 75 height 18
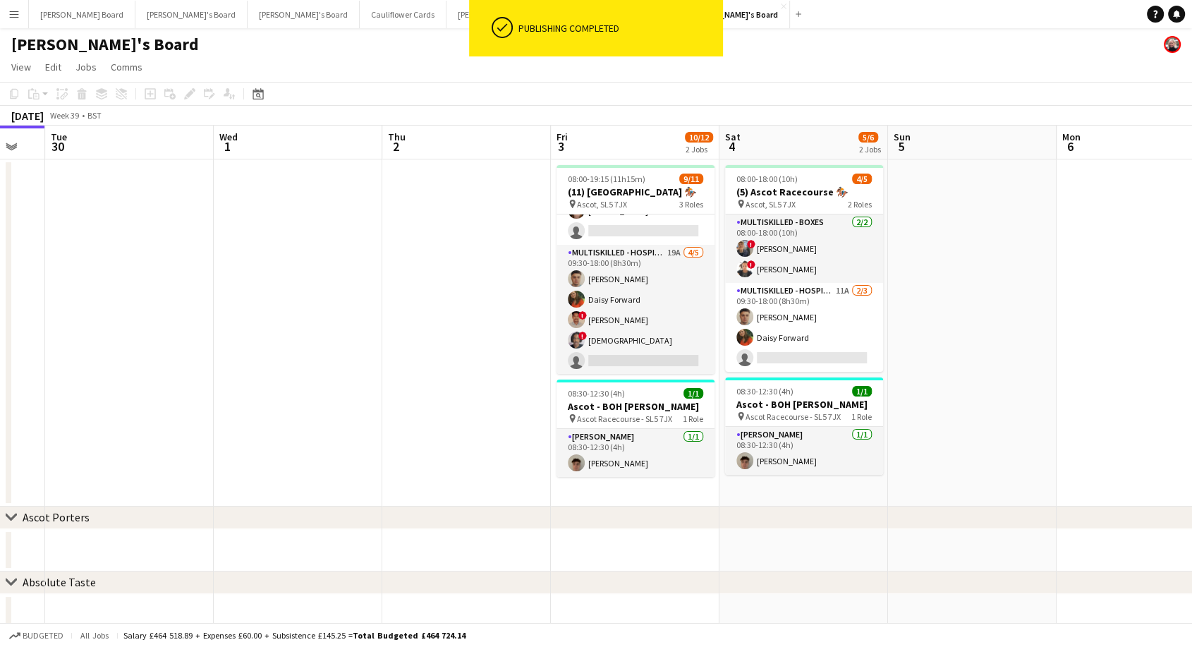
scroll to position [0, 695]
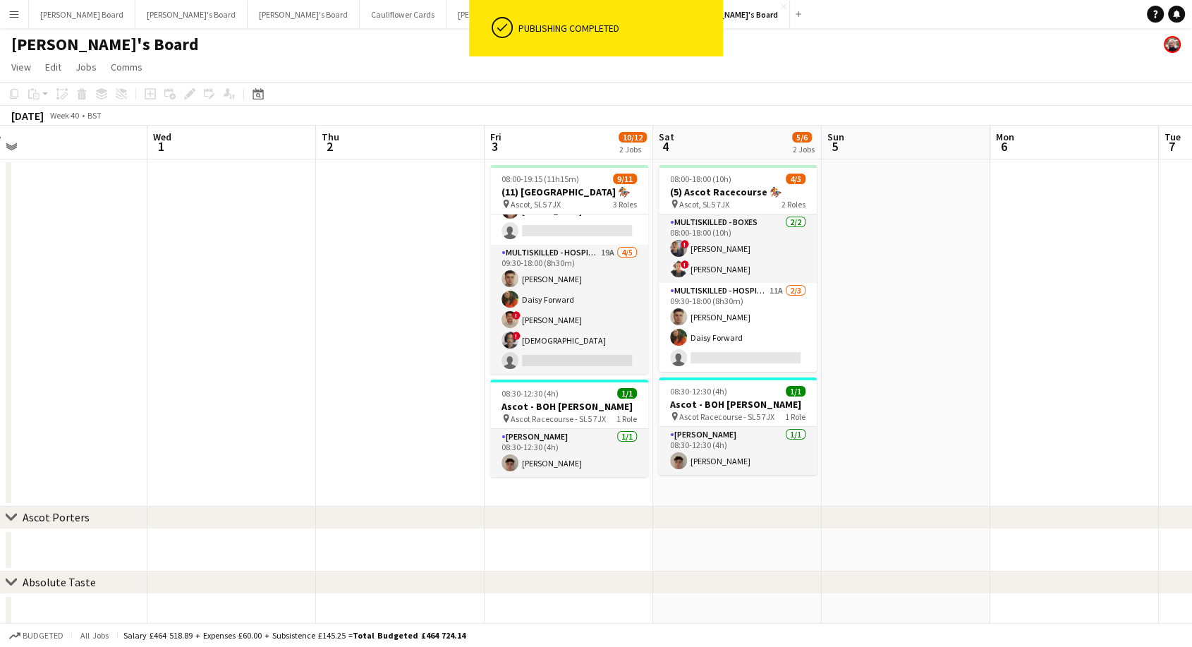
drag, startPoint x: 937, startPoint y: 300, endPoint x: 578, endPoint y: 314, distance: 359.2
click at [578, 314] on app-calendar-viewport "Fri 26 5/5 1 Job Sat 27 32/32 1 Job Sun 28 Mon 29 Tue 30 Wed 1 Thu 2 Fri 3 10/1…" at bounding box center [596, 543] width 1192 height 835
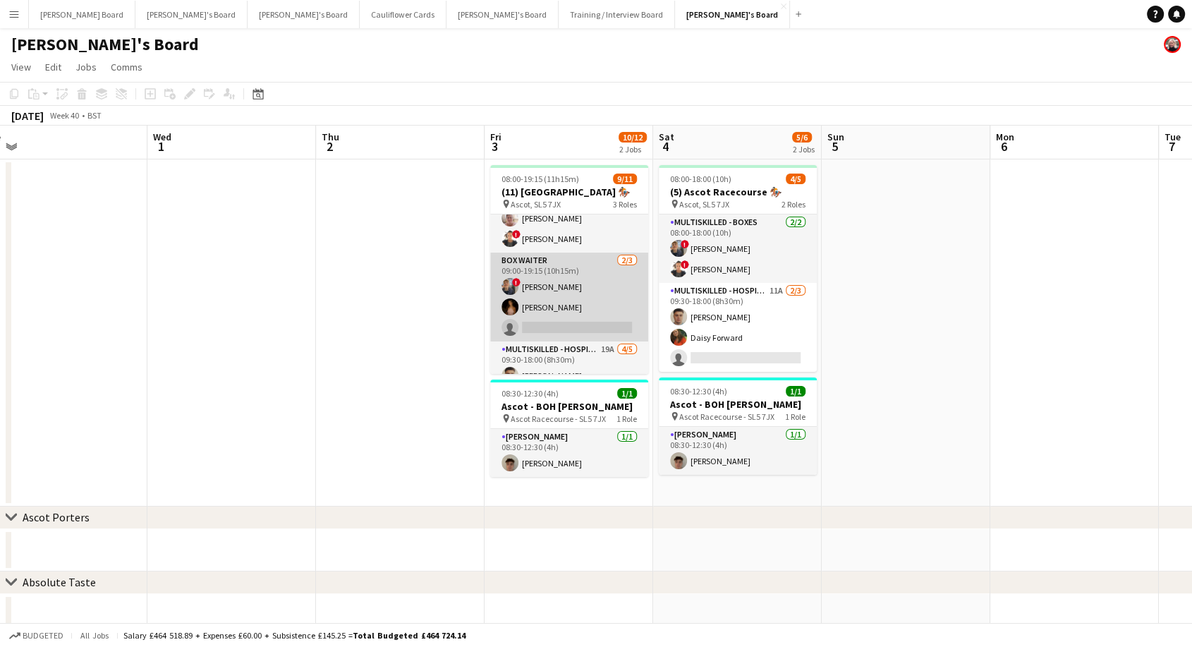
scroll to position [78, 0]
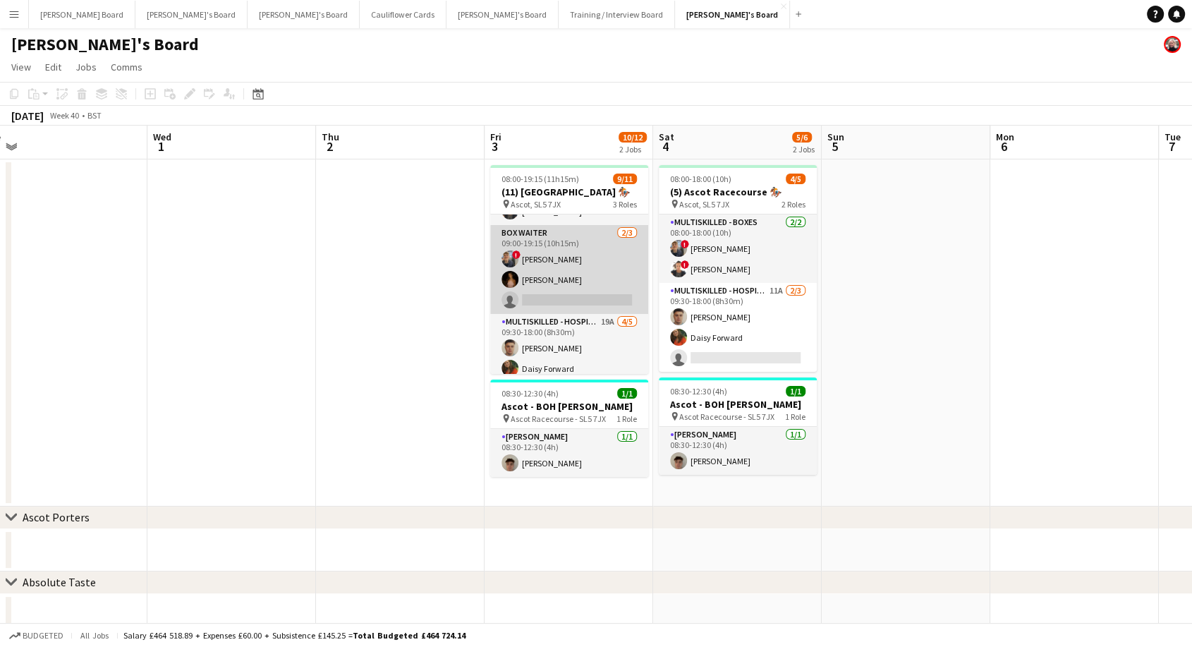
click at [575, 266] on app-card-role "BOX Waiter 2/3 09:00-19:15 (10h15m) ! Alex Buchholdt Abi O'Brien single-neutral…" at bounding box center [569, 269] width 158 height 89
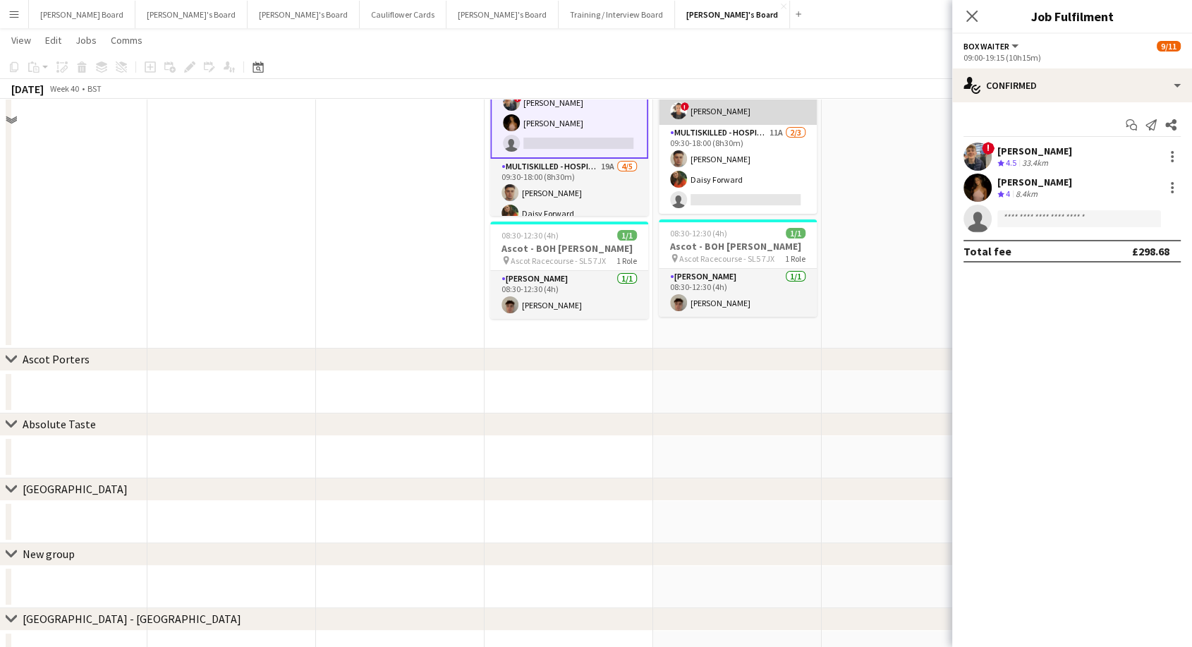
scroll to position [0, 0]
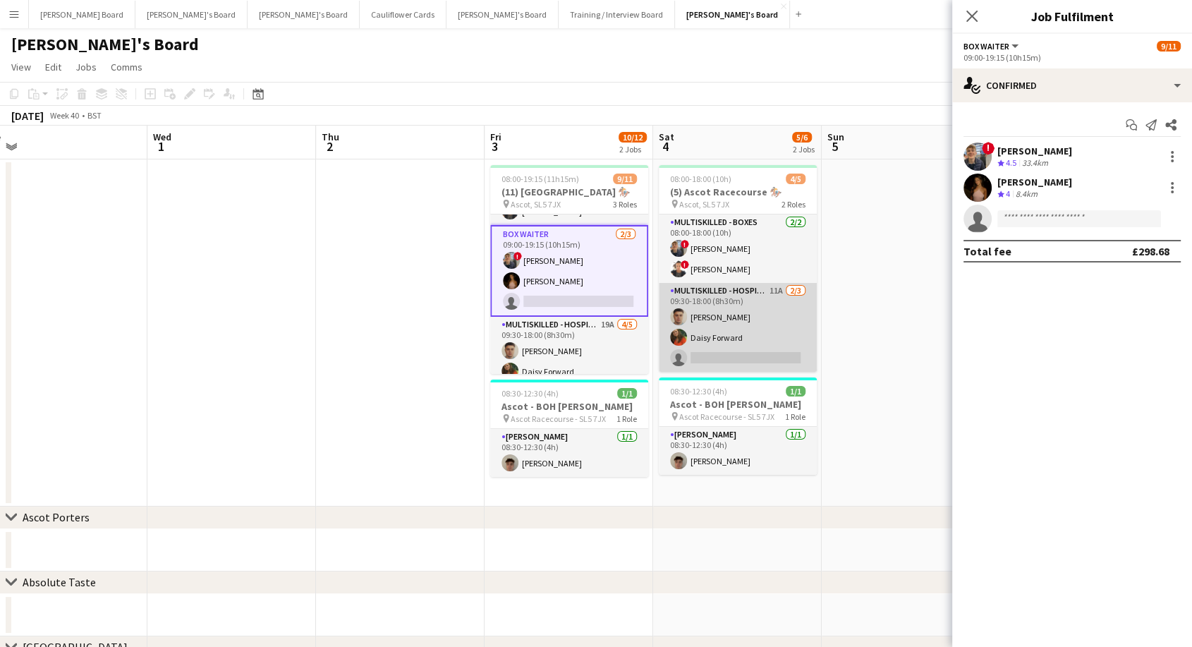
click at [718, 317] on app-card-role "Multiskilled - Hospitality 11A [DATE] 09:30-18:00 (8h30m) [PERSON_NAME] [PERSON…" at bounding box center [738, 327] width 158 height 89
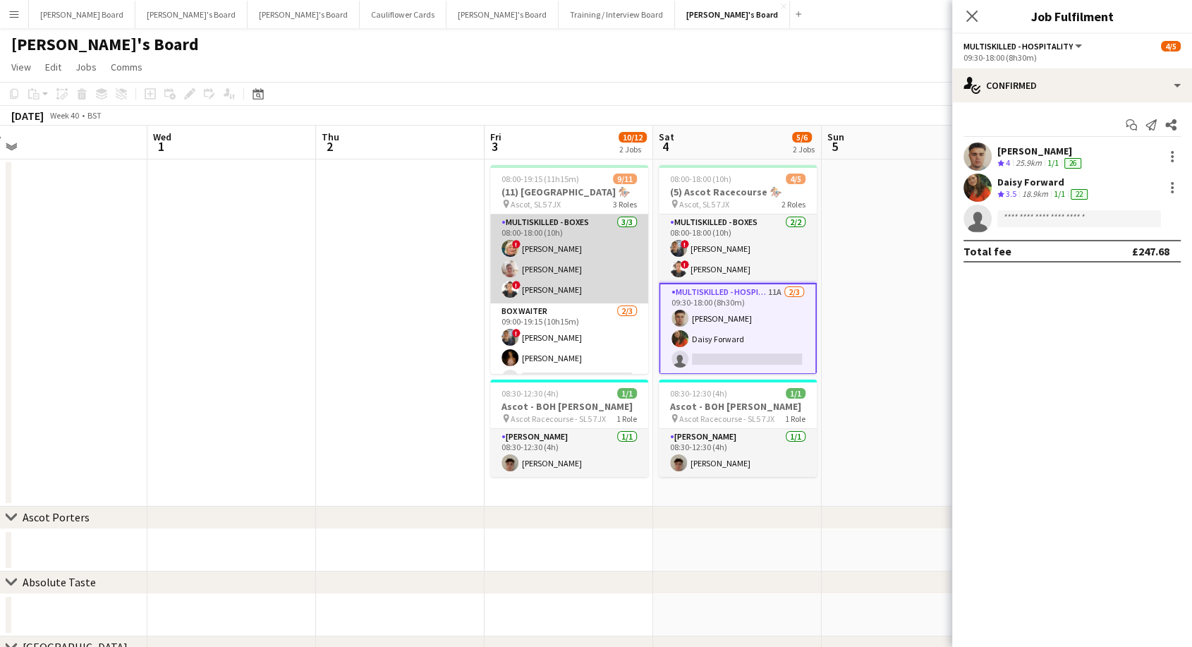
click at [553, 257] on app-card-role "Multiskilled - Boxes 3/3 08:00-18:00 (10h) ! Mairead Sullivan Jan Sage ! Sula B…" at bounding box center [569, 258] width 158 height 89
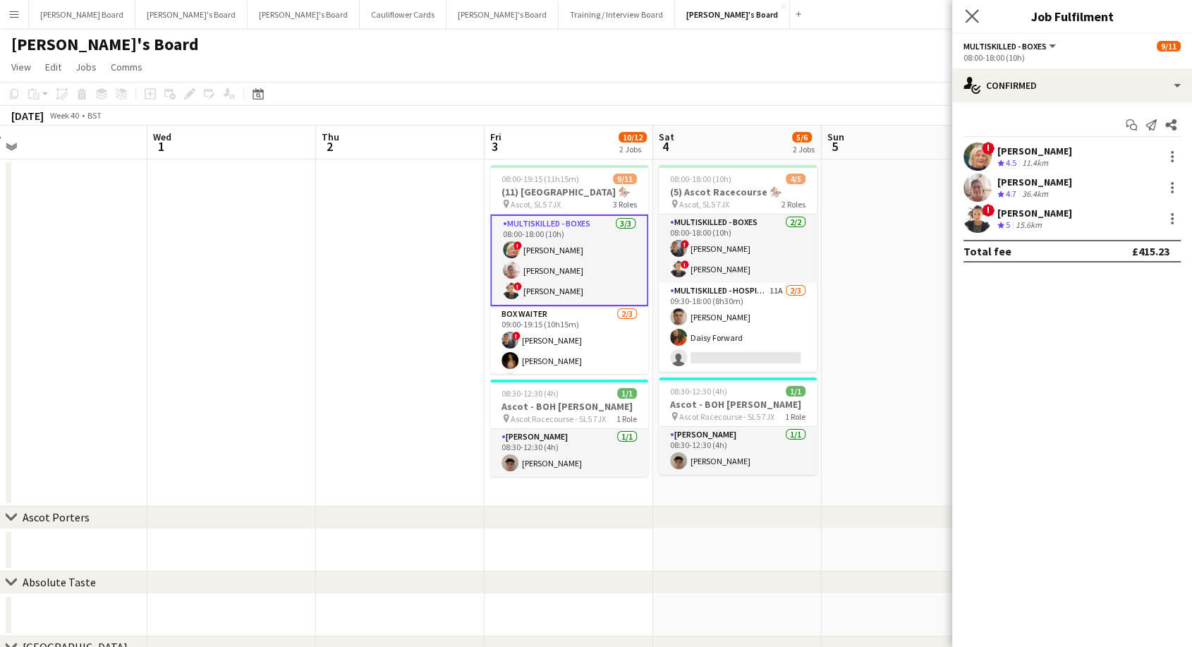
click at [979, 16] on app-icon "Close pop-in" at bounding box center [972, 16] width 20 height 20
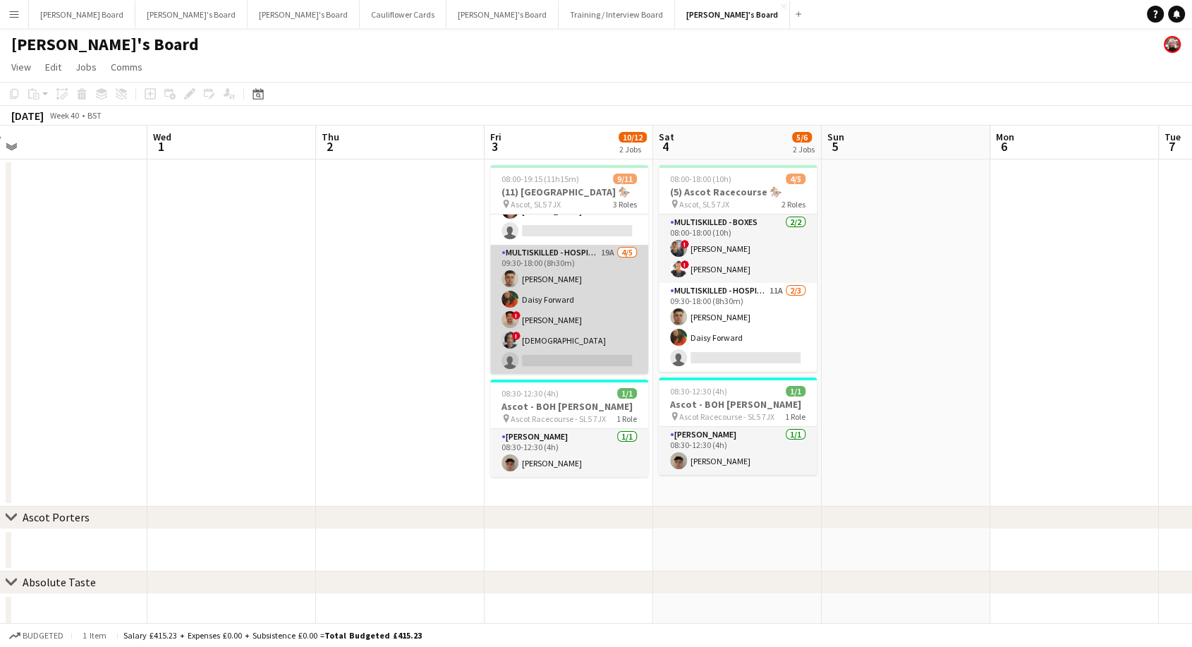
scroll to position [72, 0]
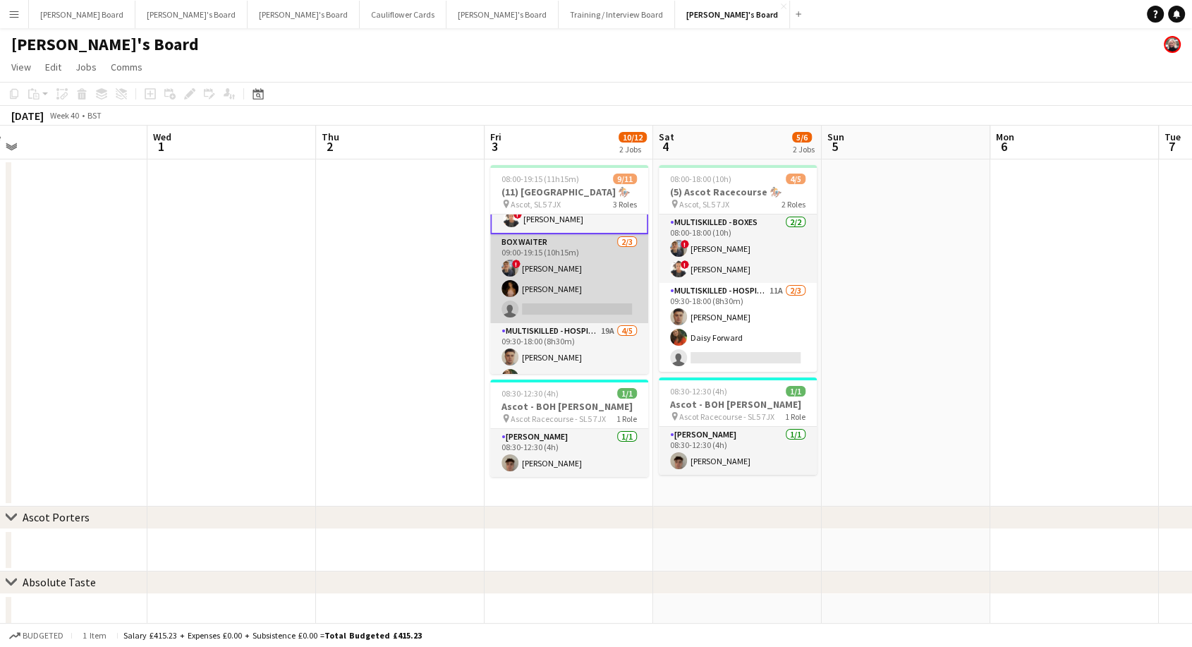
click at [574, 293] on app-card-role "BOX Waiter 2/3 09:00-19:15 (10h15m) ! Alex Buchholdt Abi O'Brien single-neutral…" at bounding box center [569, 278] width 158 height 89
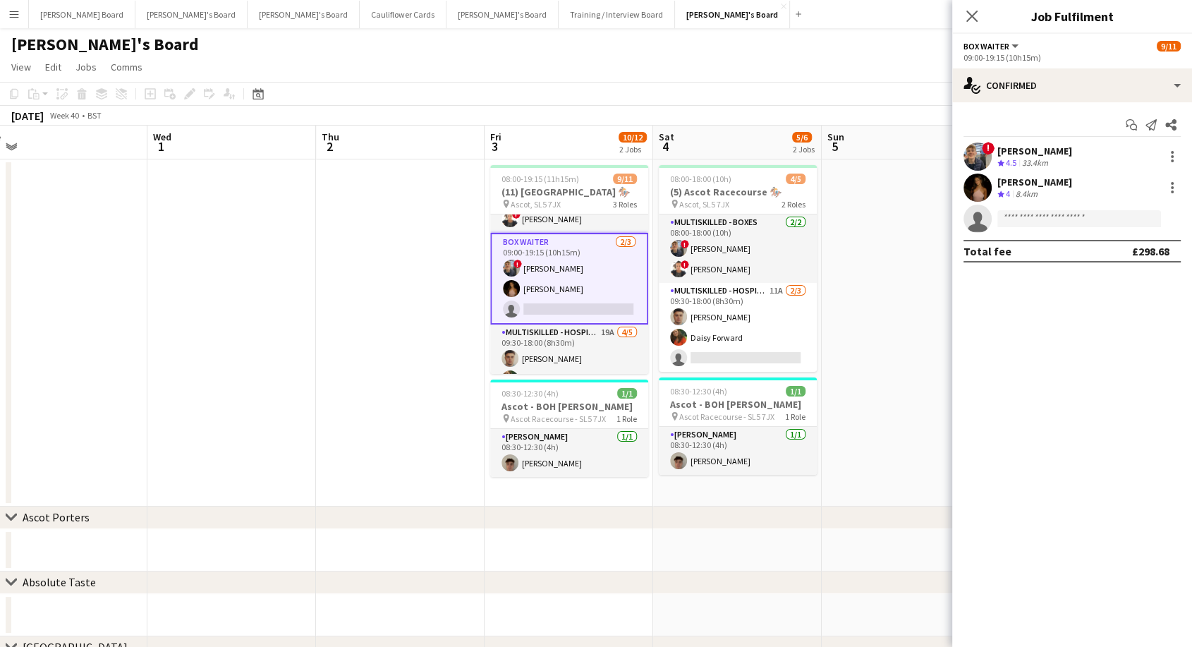
scroll to position [0, 0]
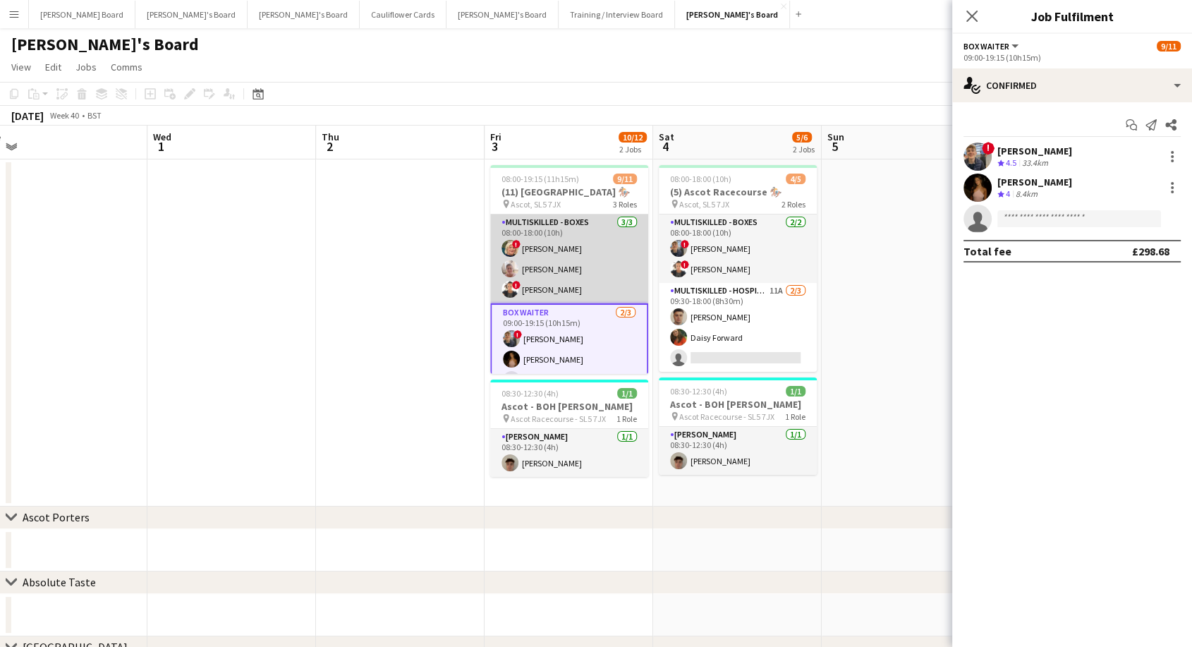
click at [573, 257] on app-card-role "Multiskilled - Boxes 3/3 08:00-18:00 (10h) ! Mairead Sullivan Jan Sage ! Sula B…" at bounding box center [569, 258] width 158 height 89
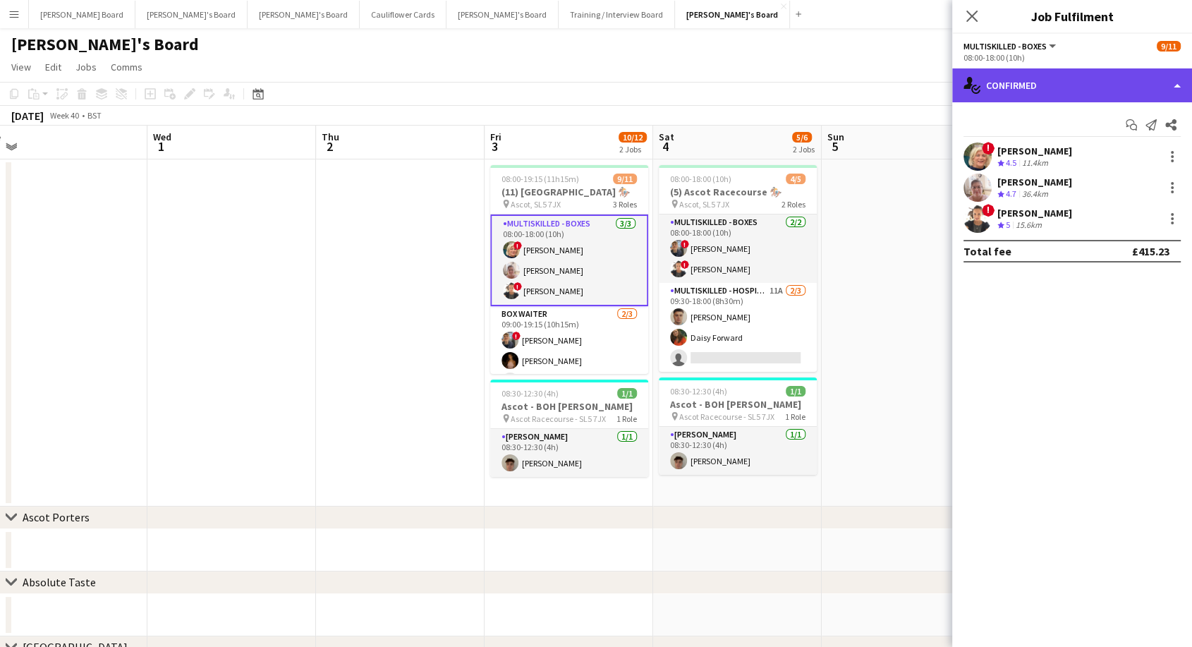
click at [1060, 86] on div "single-neutral-actions-check-2 Confirmed" at bounding box center [1072, 85] width 240 height 34
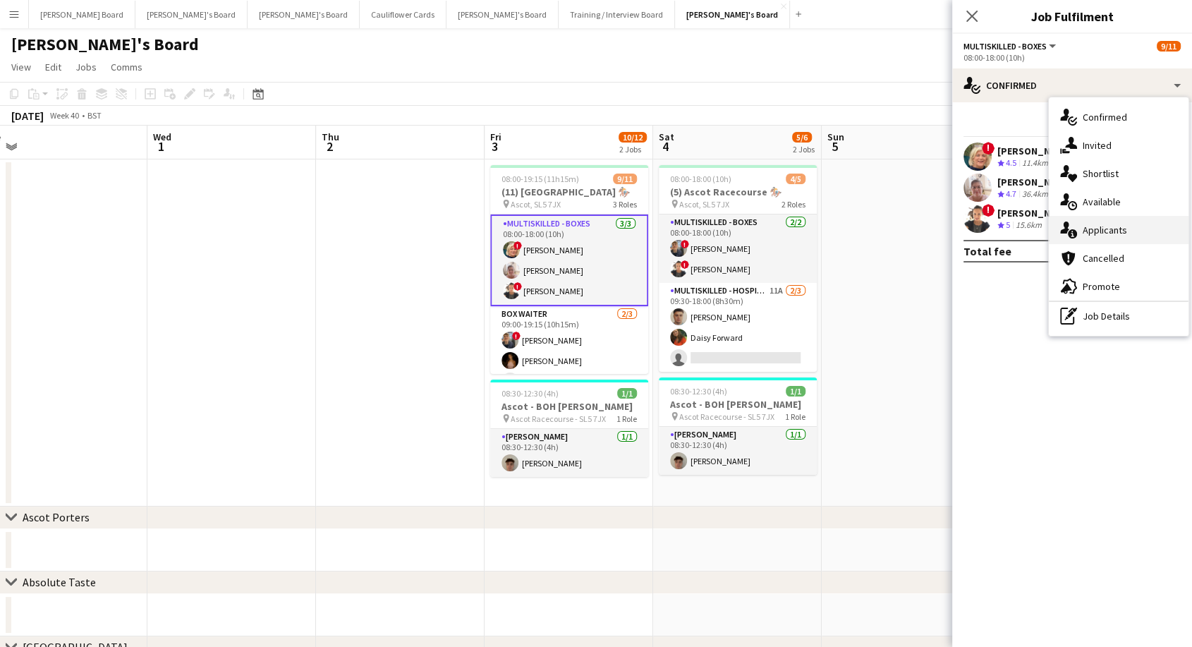
click at [1110, 233] on span "Applicants" at bounding box center [1104, 230] width 44 height 13
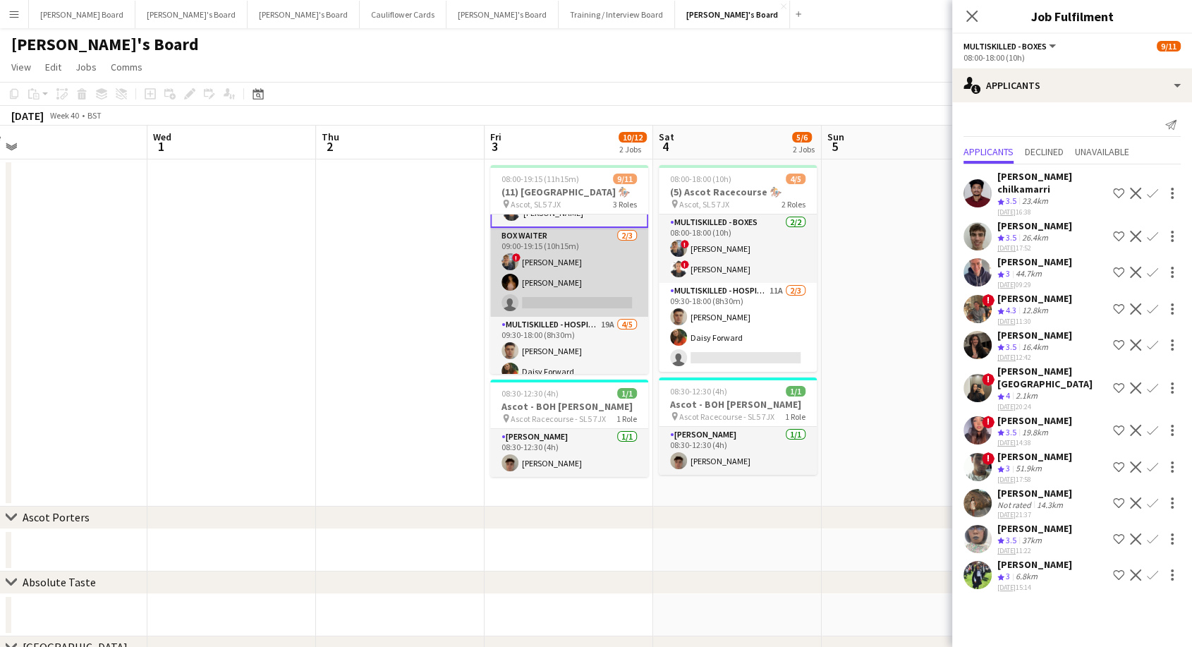
click at [556, 252] on app-card-role "BOX Waiter 2/3 09:00-19:15 (10h15m) ! Alex Buchholdt Abi O'Brien single-neutral…" at bounding box center [569, 272] width 158 height 89
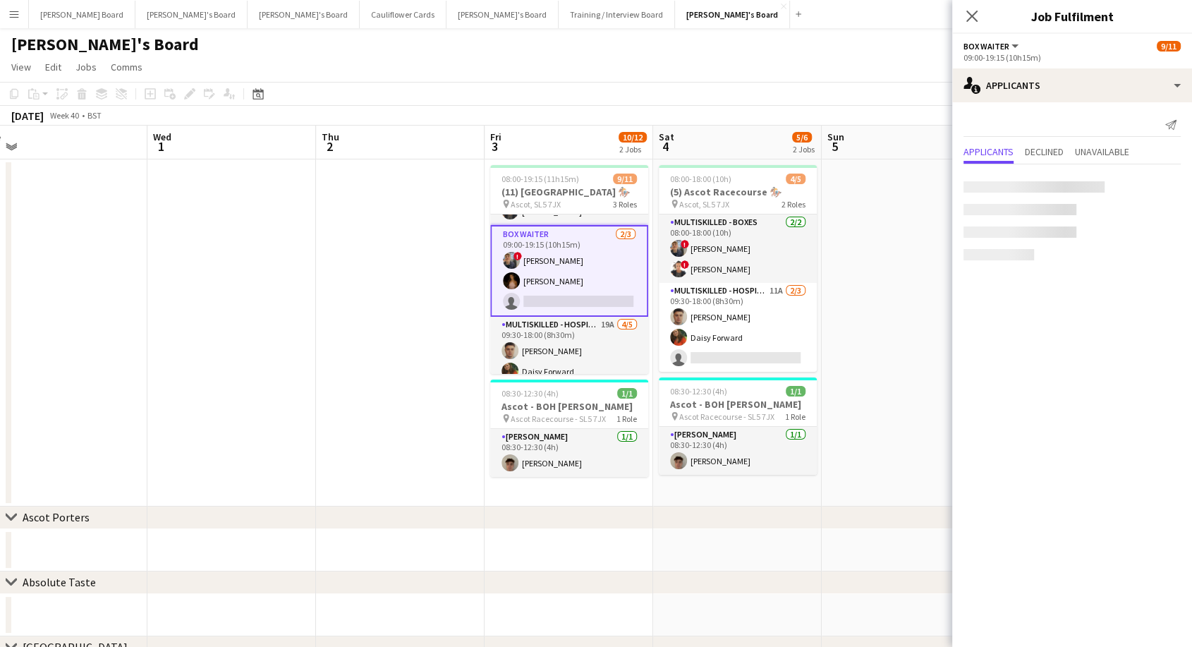
scroll to position [77, 0]
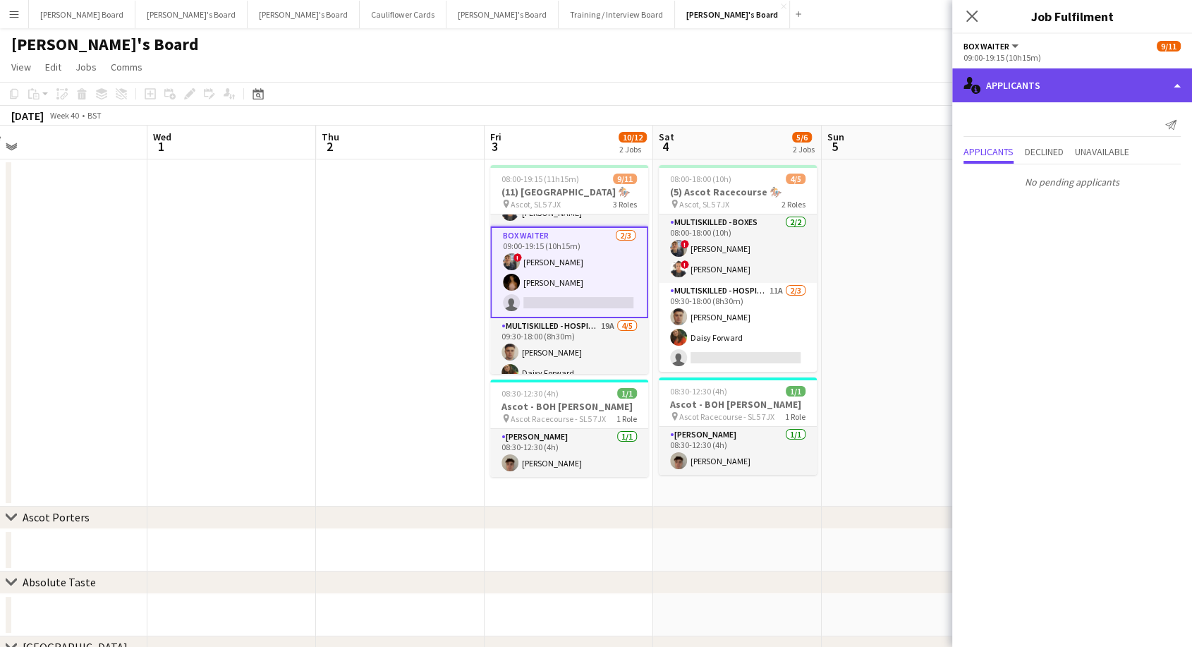
click at [1039, 79] on div "single-neutral-actions-information Applicants" at bounding box center [1072, 85] width 240 height 34
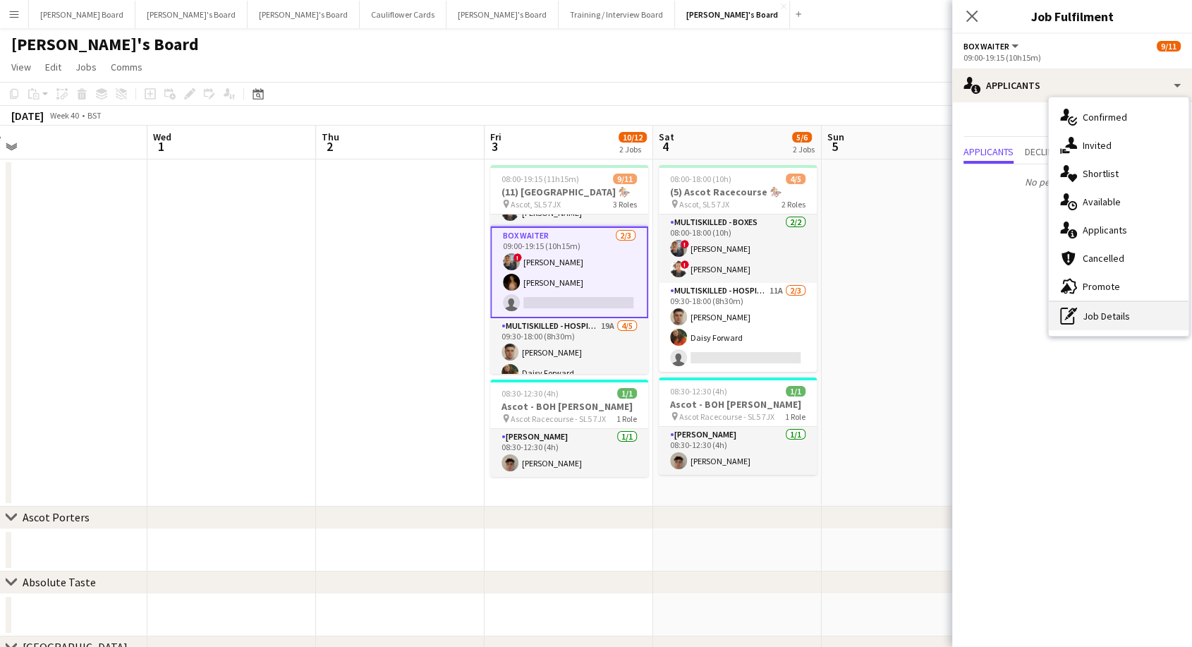
click at [1128, 312] on div "pen-write Job Details" at bounding box center [1118, 316] width 140 height 28
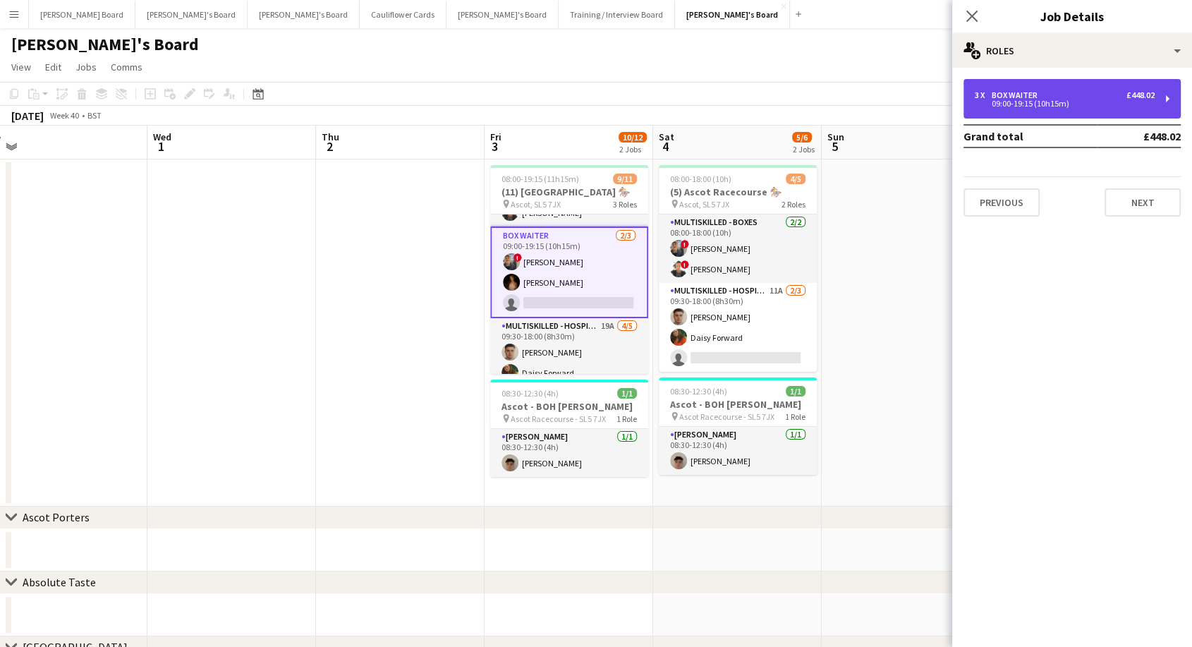
click at [997, 95] on div "BOX Waiter" at bounding box center [1016, 95] width 51 height 10
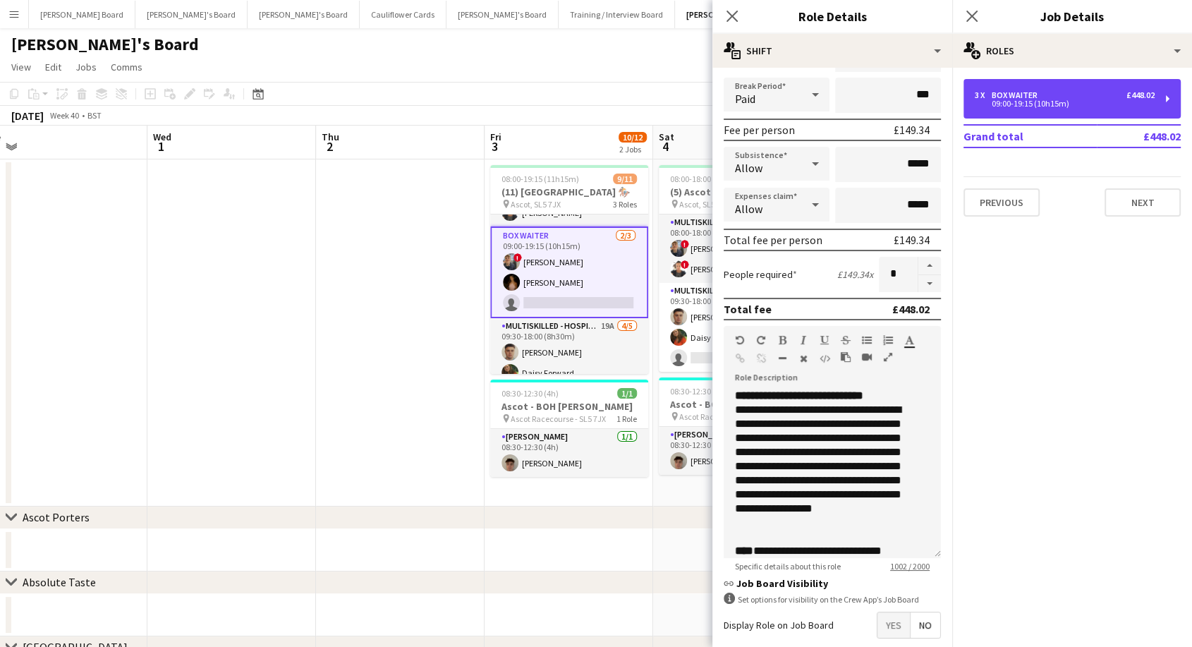
scroll to position [235, 0]
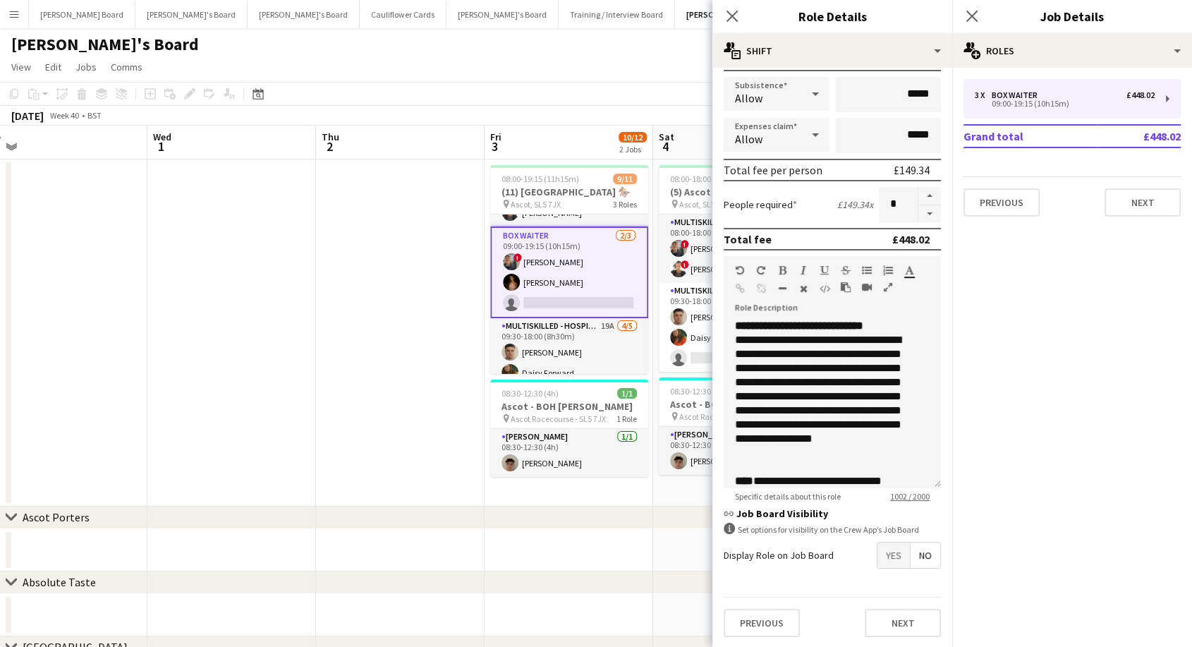
click at [879, 551] on span "Yes" at bounding box center [893, 554] width 32 height 25
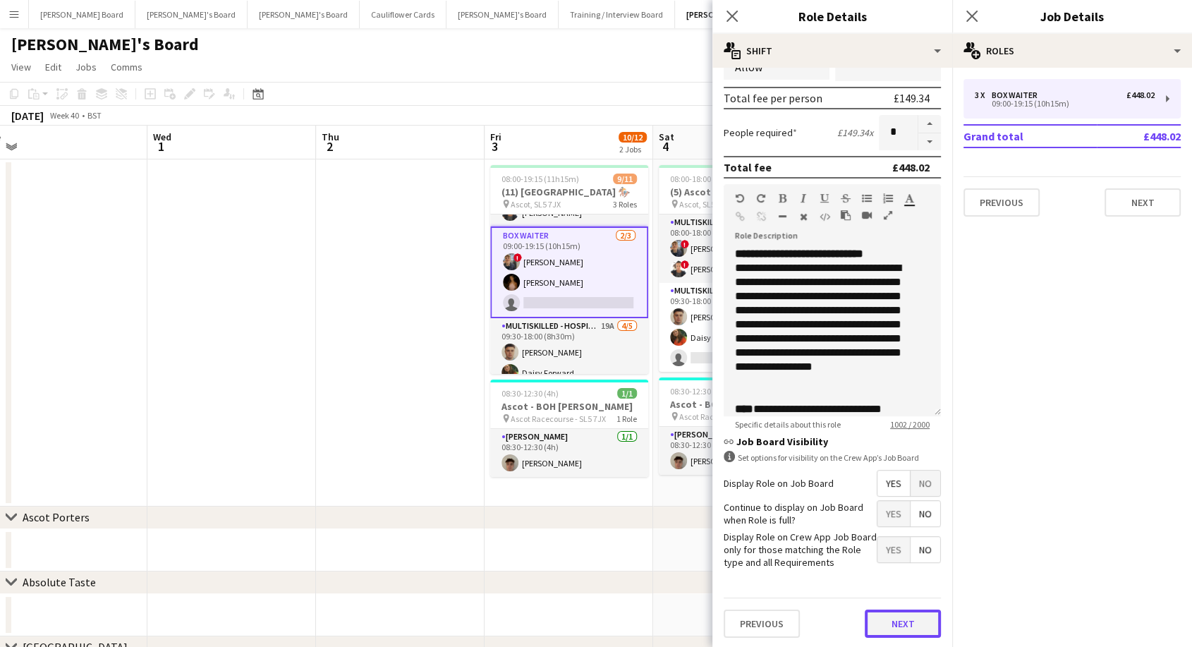
click at [894, 628] on button "Next" at bounding box center [902, 623] width 76 height 28
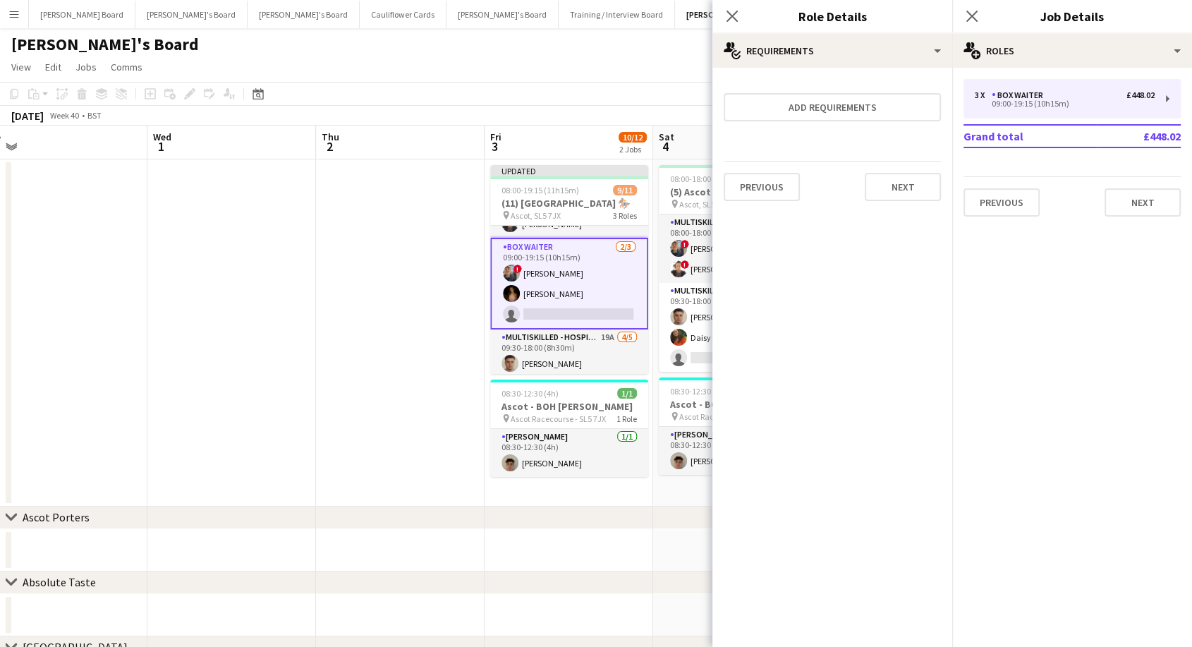
scroll to position [0, 0]
click at [857, 105] on button "Add requirements" at bounding box center [831, 107] width 217 height 28
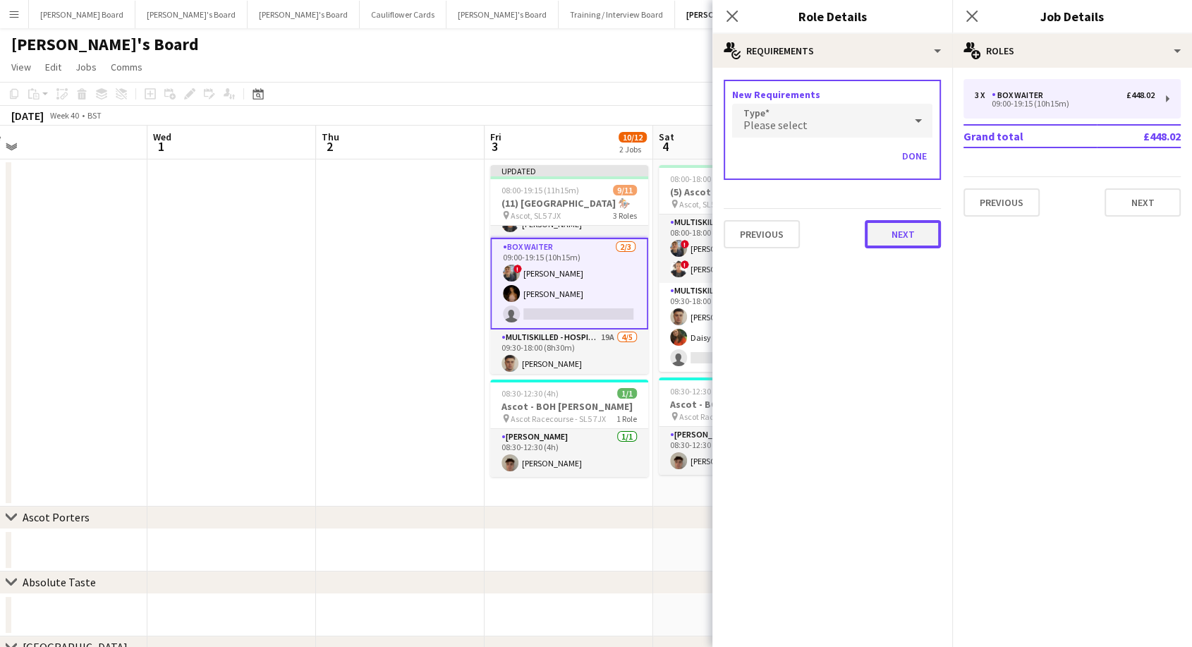
click at [910, 230] on button "Next" at bounding box center [902, 234] width 76 height 28
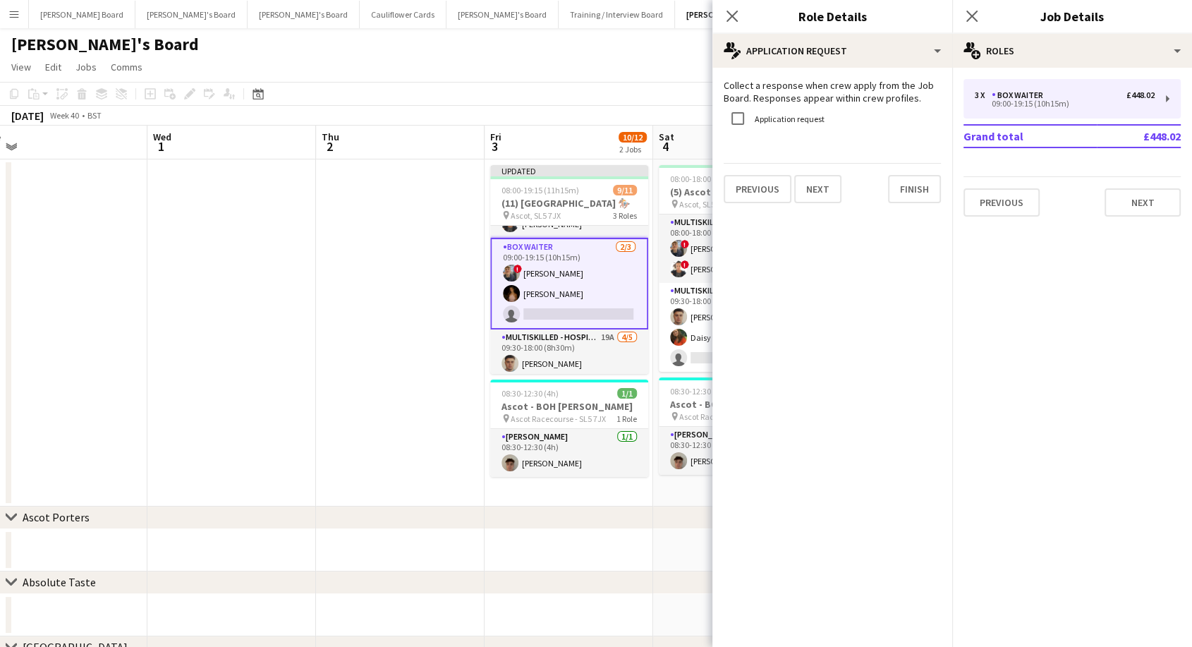
click at [793, 119] on label "Application request" at bounding box center [788, 119] width 73 height 11
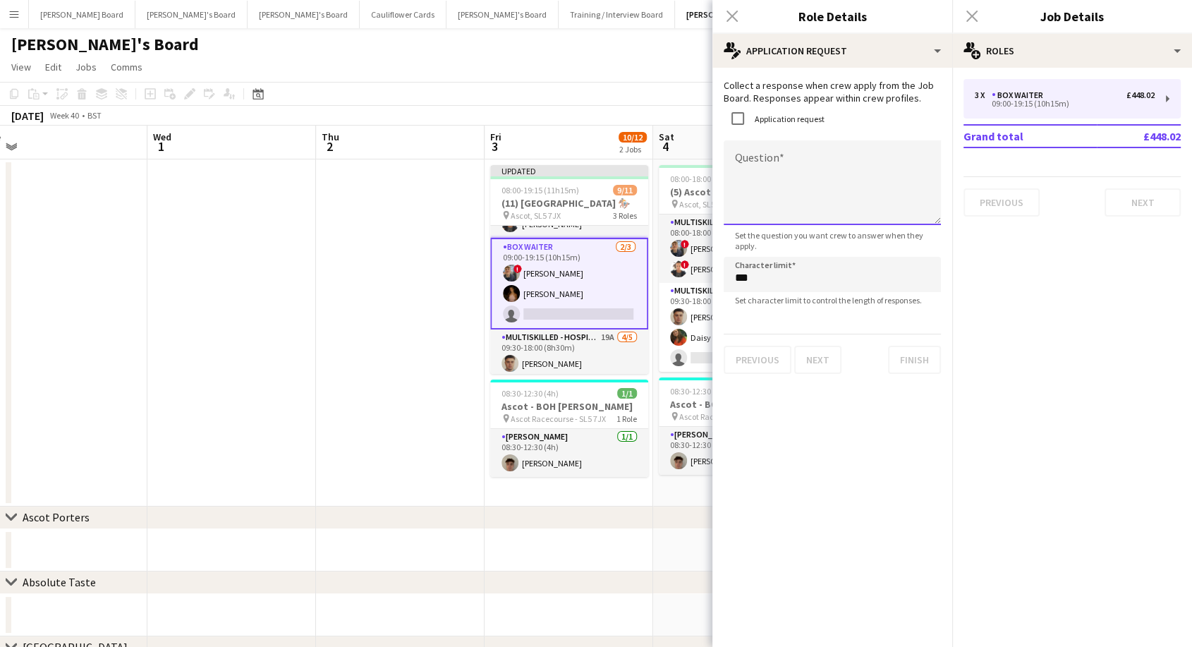
click at [797, 166] on textarea "Question" at bounding box center [831, 182] width 217 height 85
click at [776, 157] on textarea "**********" at bounding box center [831, 182] width 217 height 85
type textarea "**********"
click at [931, 365] on button "Finish" at bounding box center [914, 359] width 53 height 28
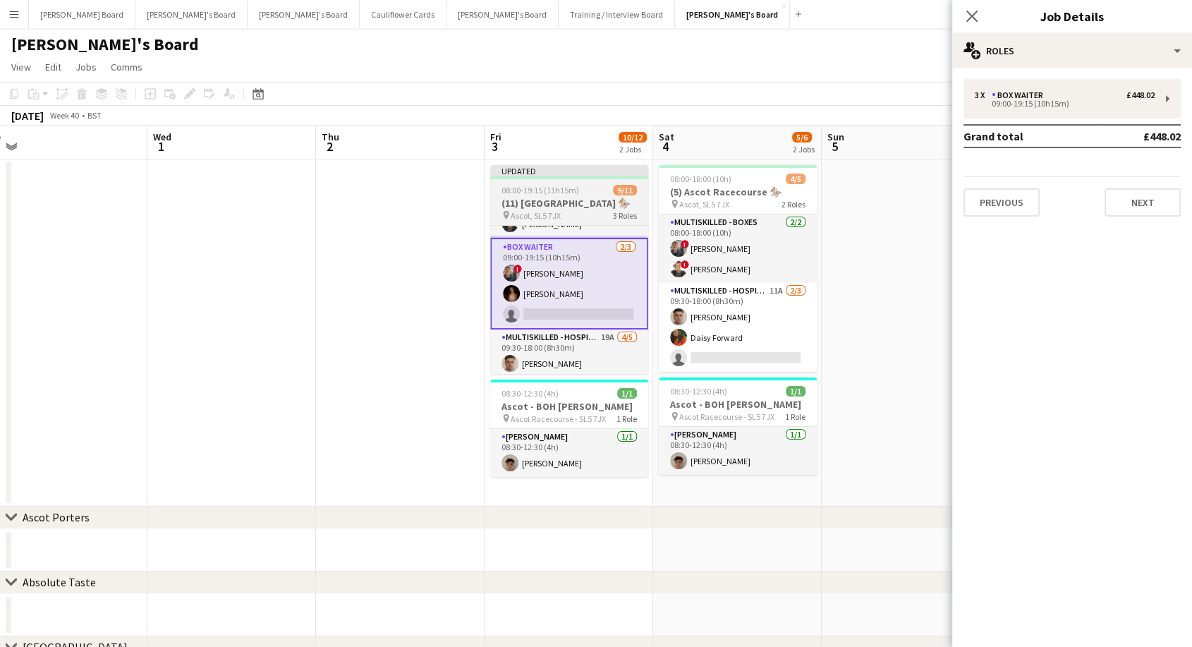
click at [524, 199] on h3 "(11) [GEOGRAPHIC_DATA] 🏇🏼" at bounding box center [569, 203] width 158 height 13
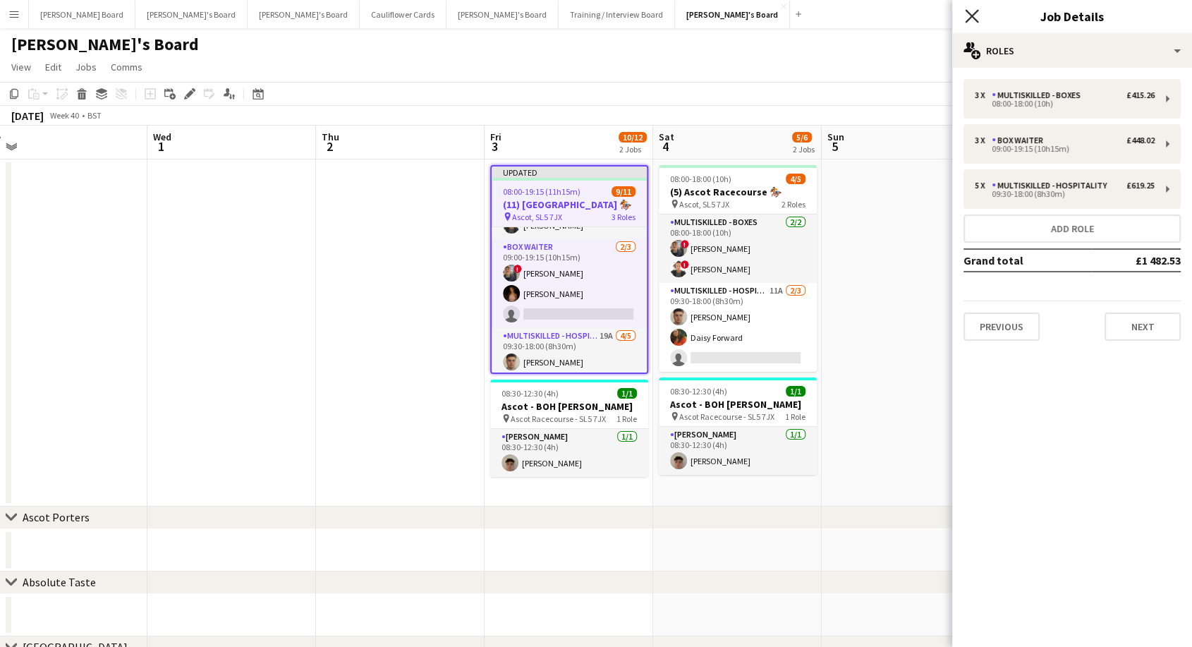
click at [967, 13] on icon "Close pop-in" at bounding box center [971, 15] width 13 height 13
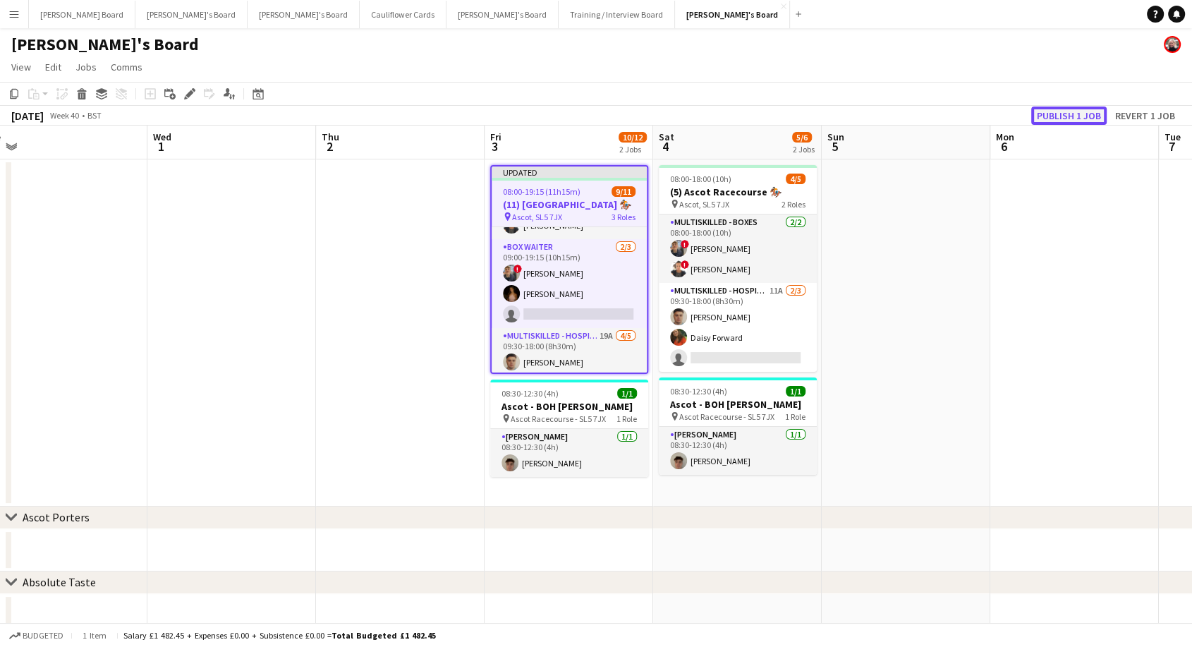
click at [1072, 115] on button "Publish 1 job" at bounding box center [1068, 115] width 75 height 18
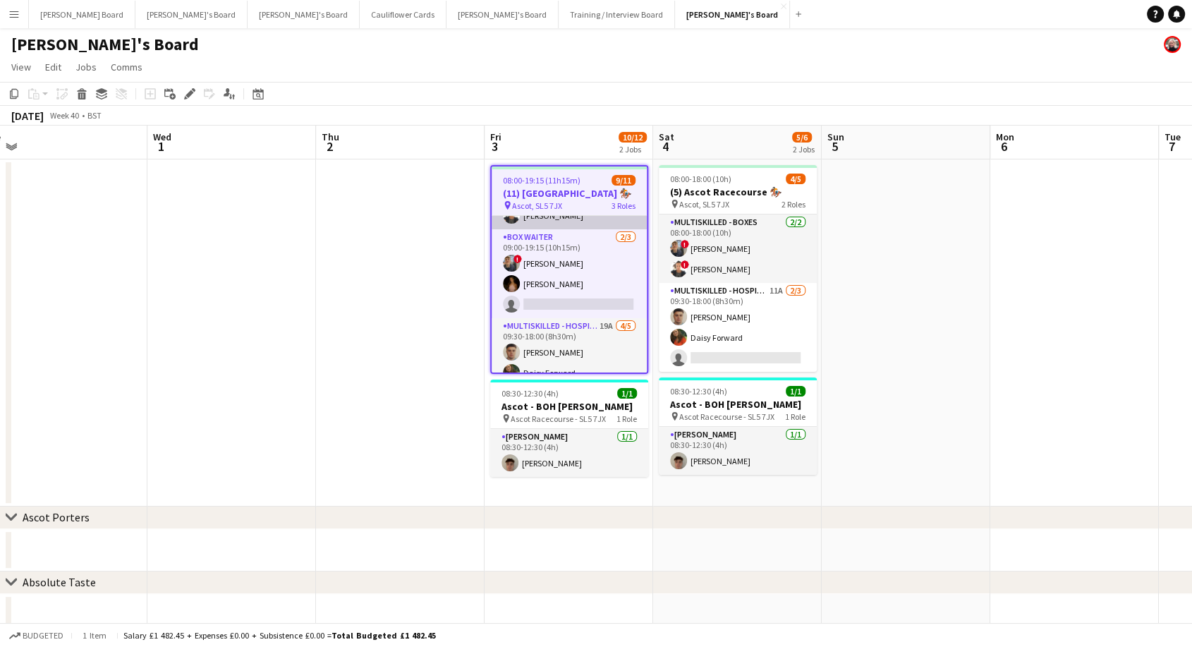
scroll to position [150, 0]
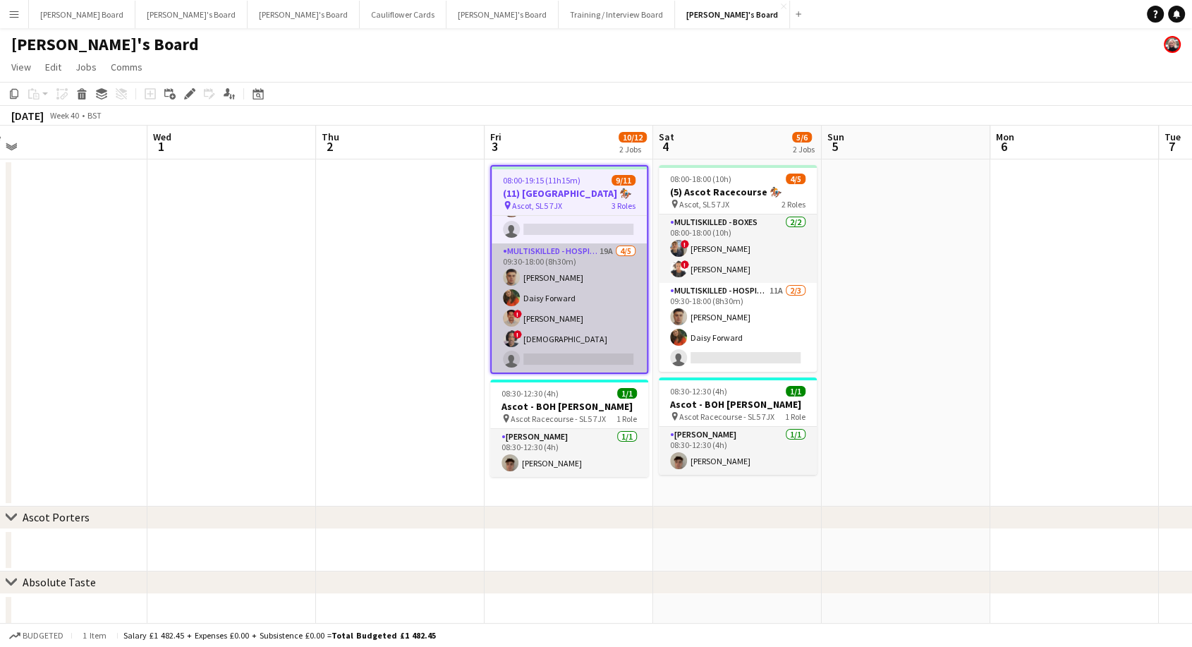
click at [580, 302] on app-card-role "Multiskilled - Hospitality 19A 4/5 09:30-18:00 (8h30m) Thomas Morris Daisy Forw…" at bounding box center [568, 308] width 155 height 130
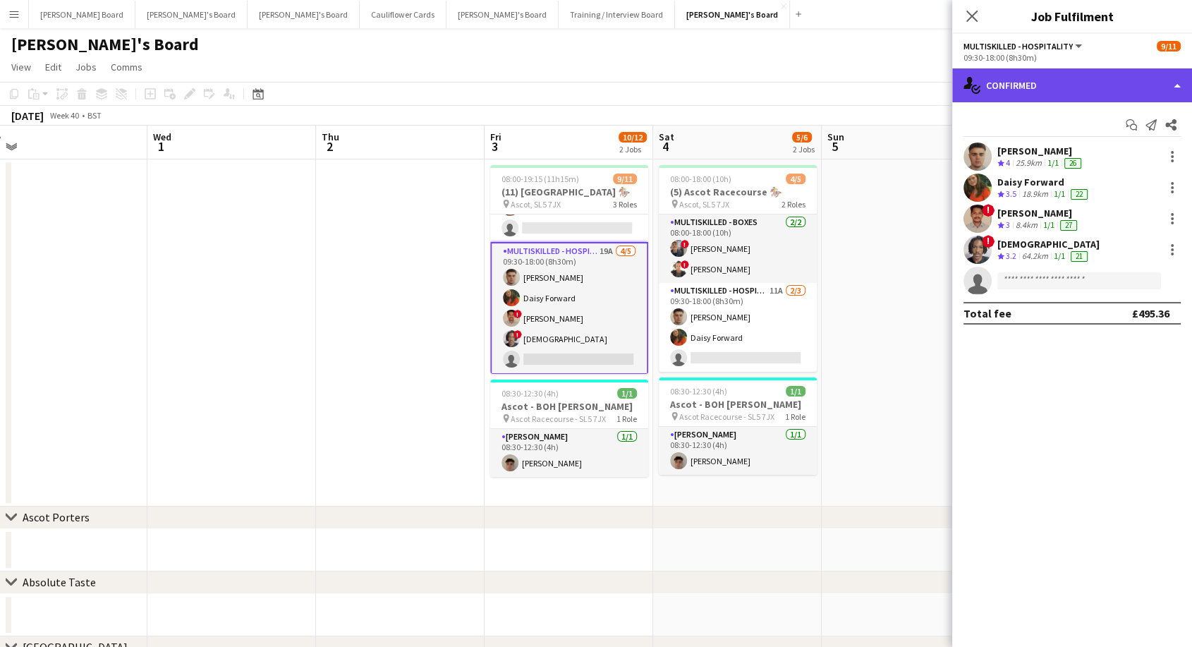
click at [1059, 80] on div "single-neutral-actions-check-2 Confirmed" at bounding box center [1072, 85] width 240 height 34
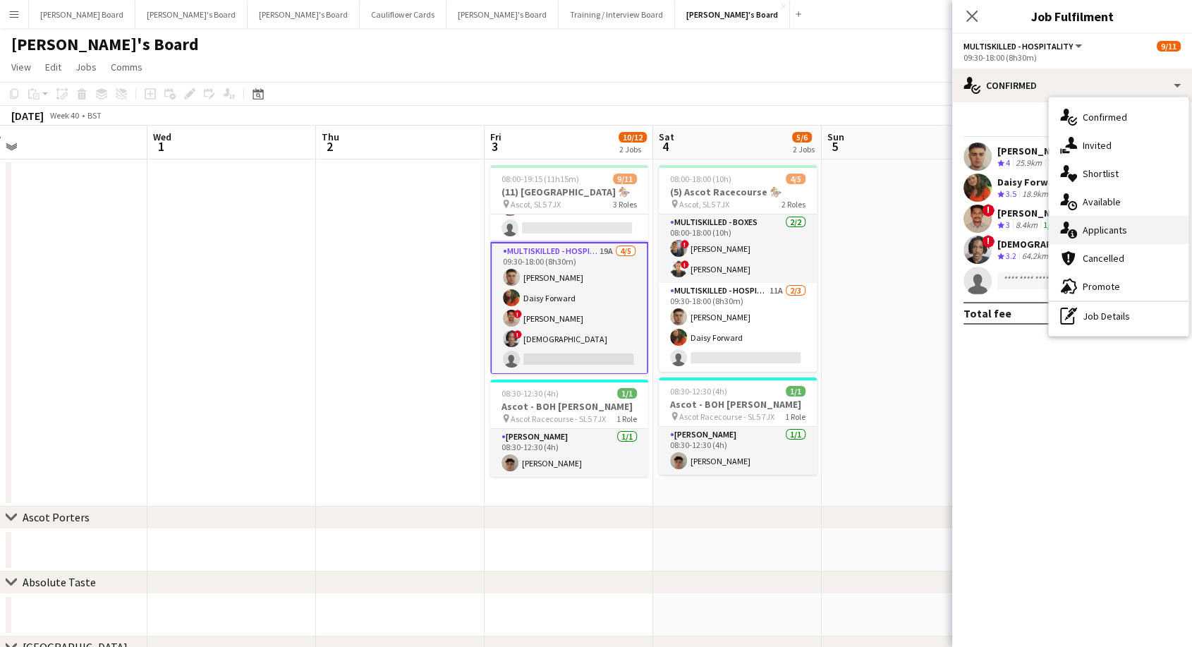
click at [1102, 231] on span "Applicants" at bounding box center [1104, 230] width 44 height 13
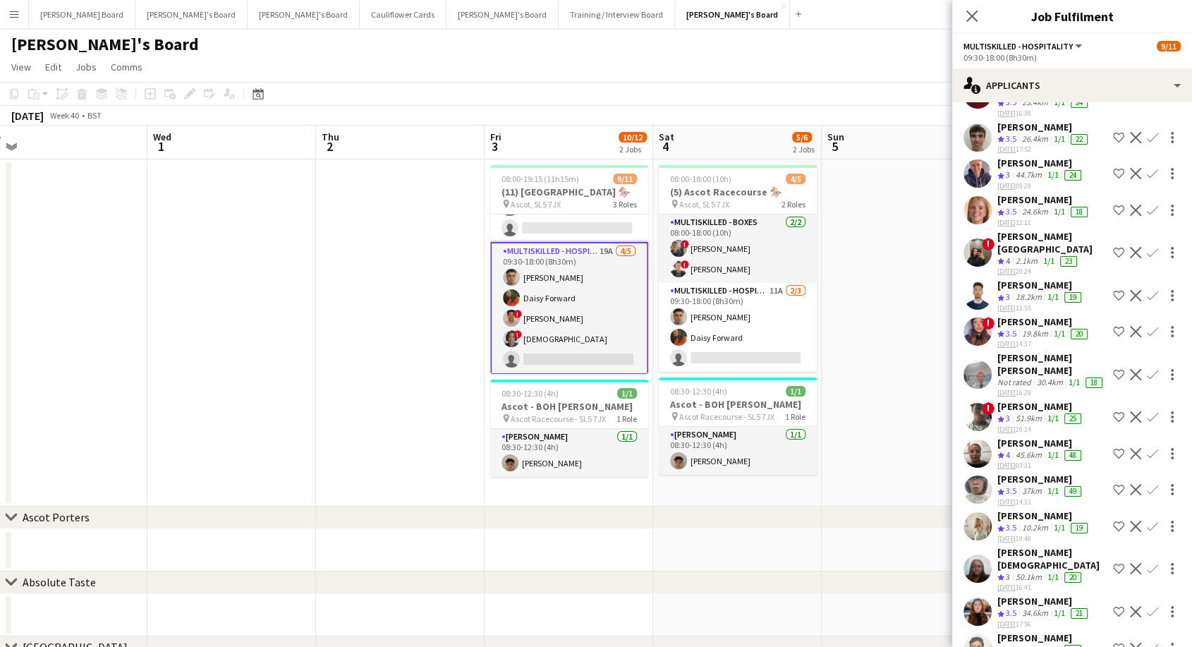
scroll to position [102, 0]
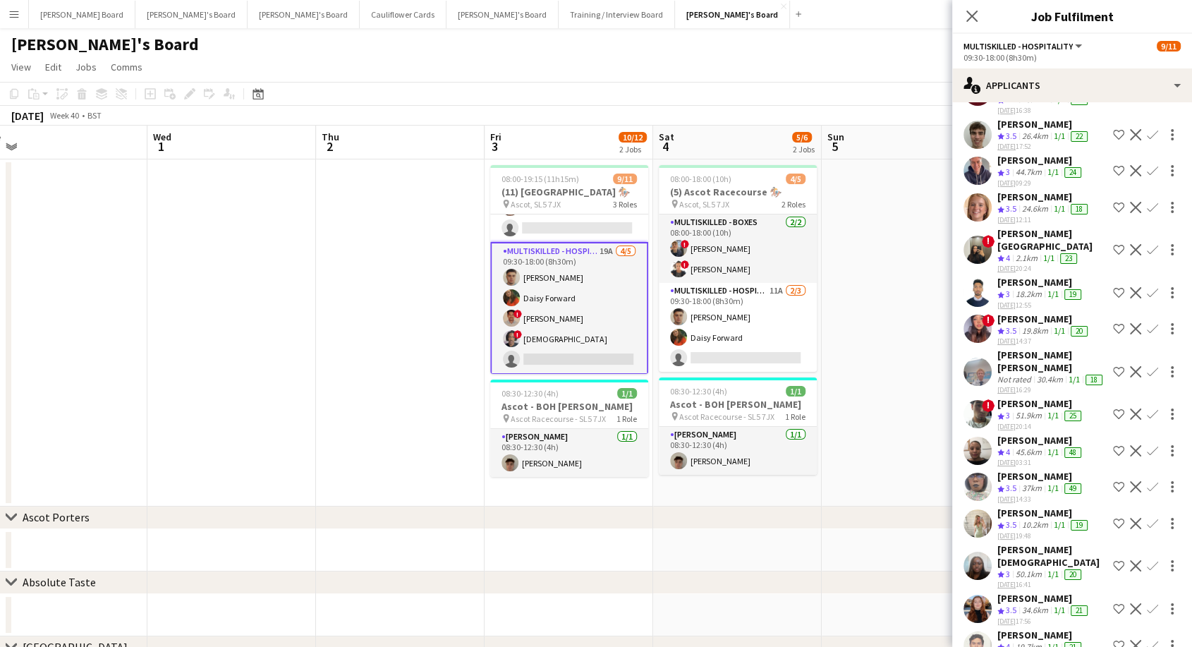
click at [1038, 434] on div "[PERSON_NAME]" at bounding box center [1040, 440] width 87 height 13
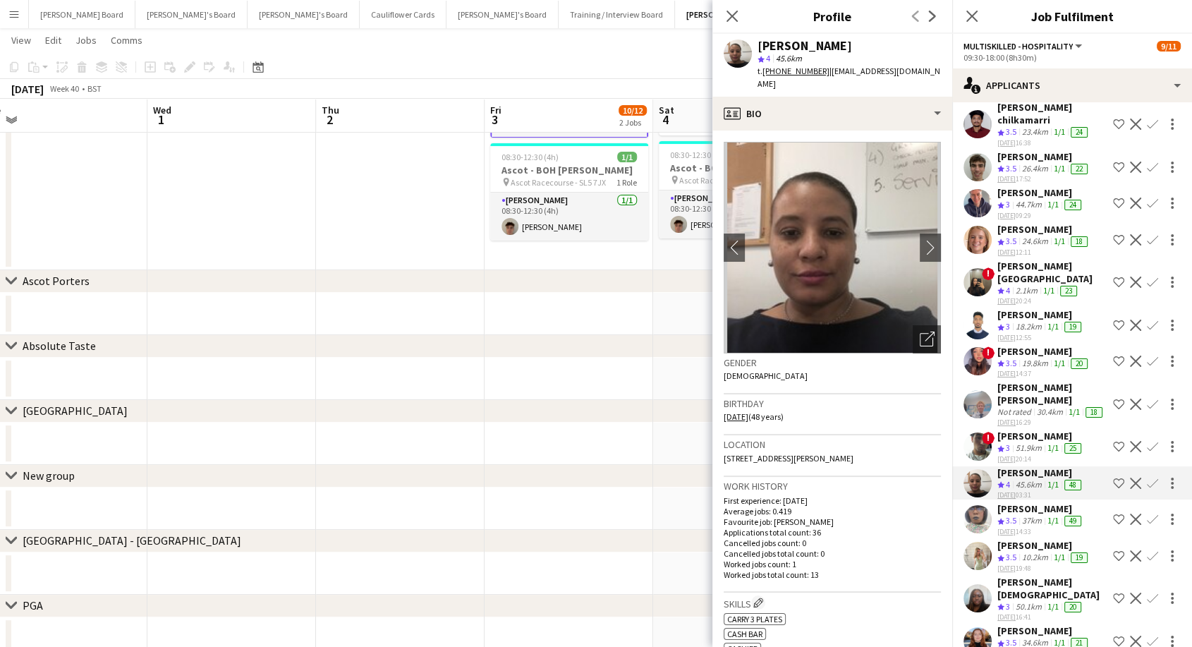
scroll to position [0, 0]
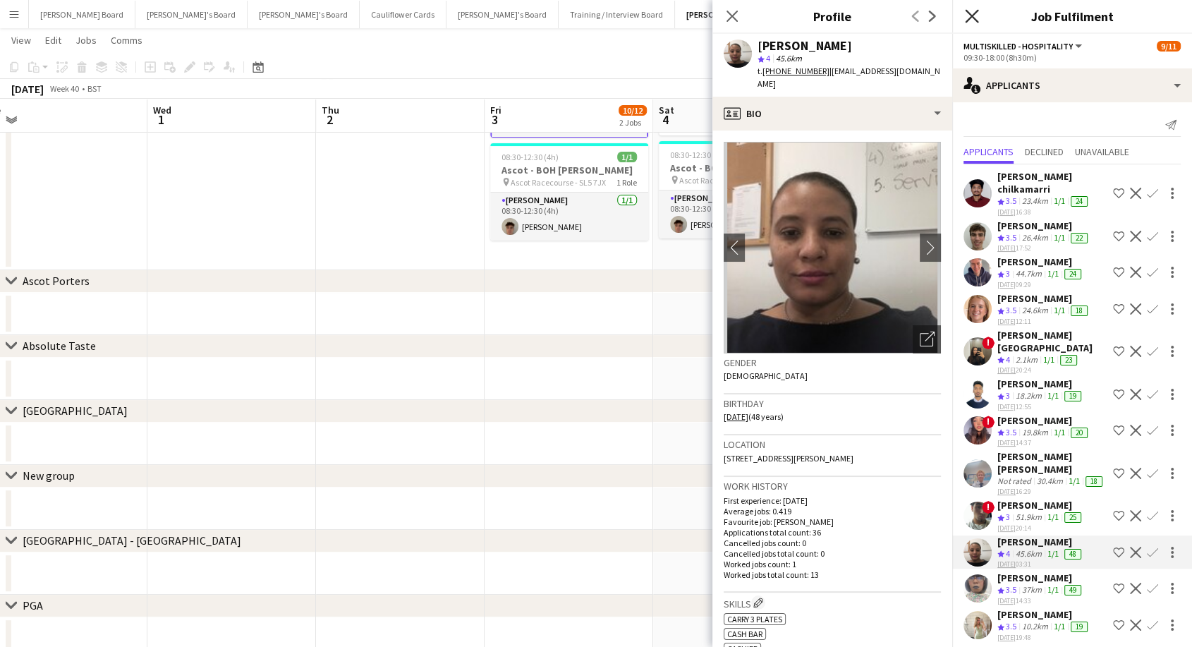
drag, startPoint x: 976, startPoint y: 13, endPoint x: 721, endPoint y: 90, distance: 265.9
click at [976, 13] on icon "Close pop-in" at bounding box center [971, 16] width 11 height 11
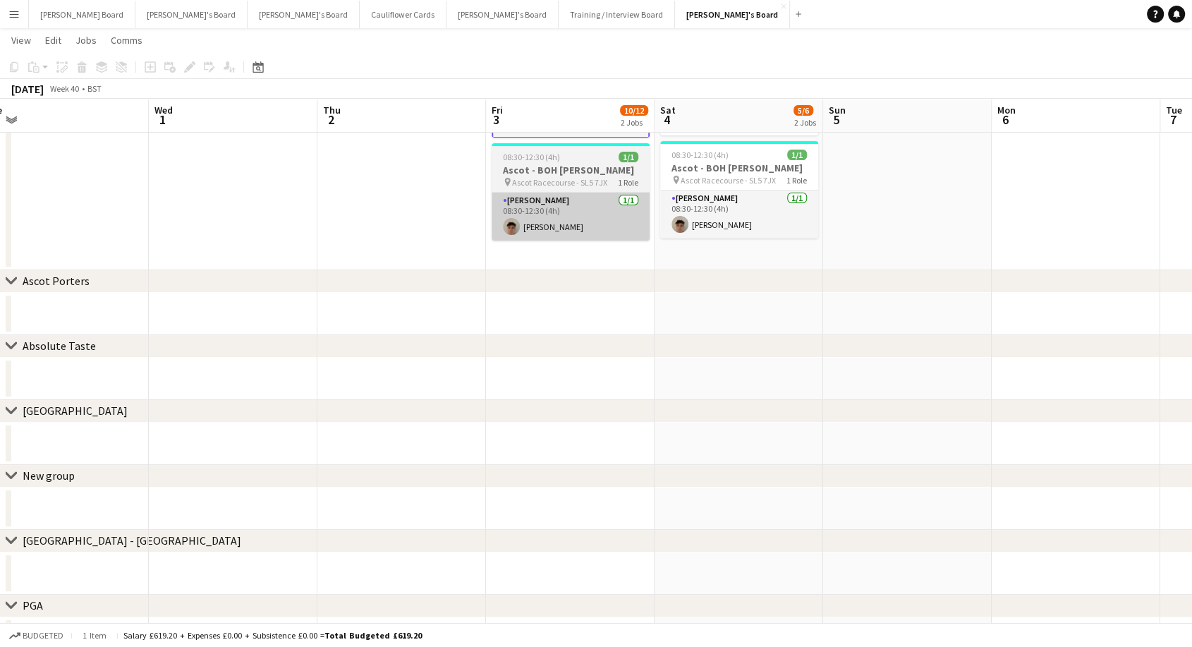
drag, startPoint x: 702, startPoint y: 214, endPoint x: 590, endPoint y: 219, distance: 111.5
click at [699, 214] on app-card-role "Porter - BOH 1/1 08:30-12:30 (4h) Thomas Wilson" at bounding box center [739, 214] width 158 height 48
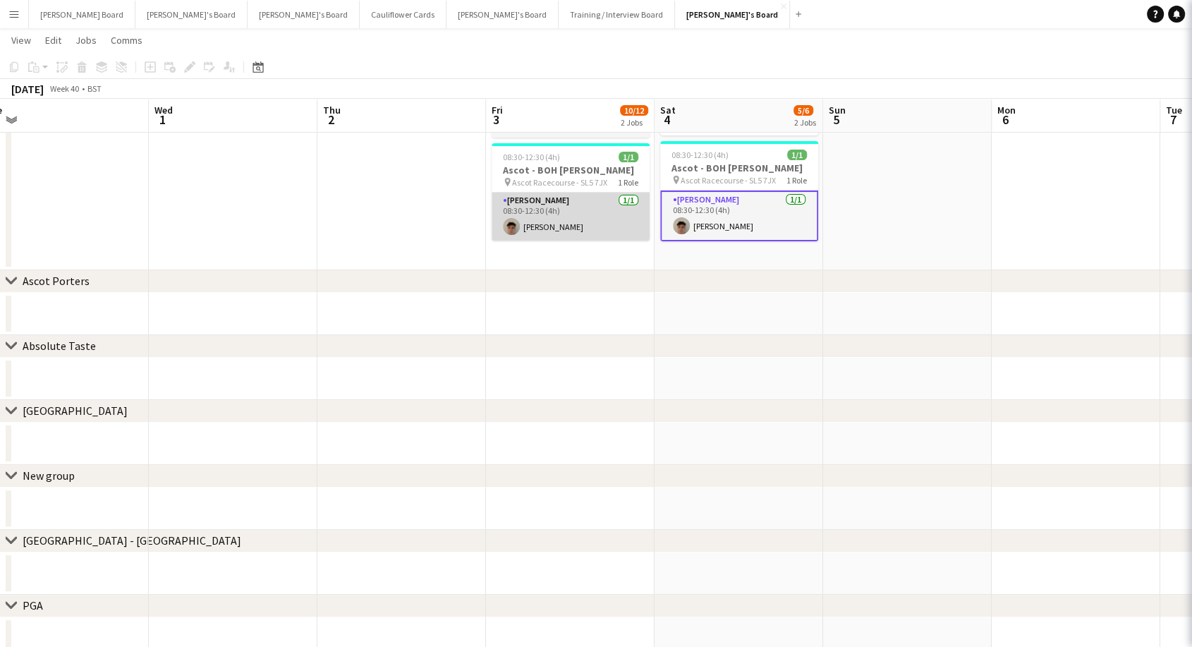
scroll to position [148, 0]
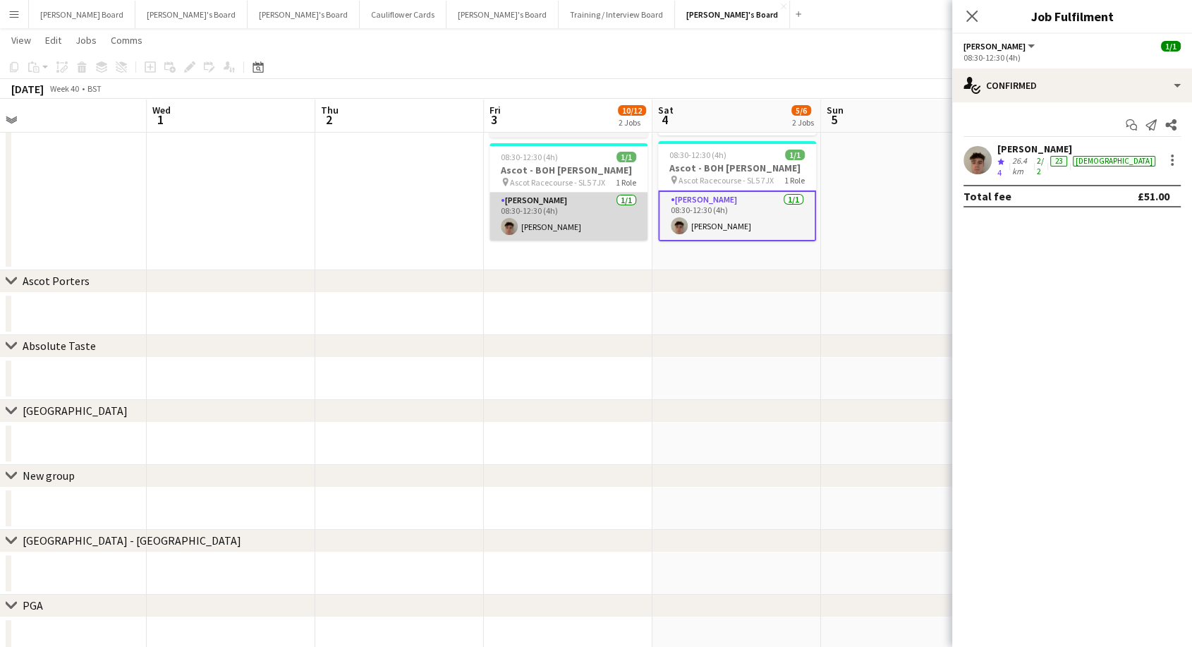
click at [575, 216] on app-card-role "Porter - BOH 1/1 08:30-12:30 (4h) Thomas Wilson" at bounding box center [568, 216] width 158 height 48
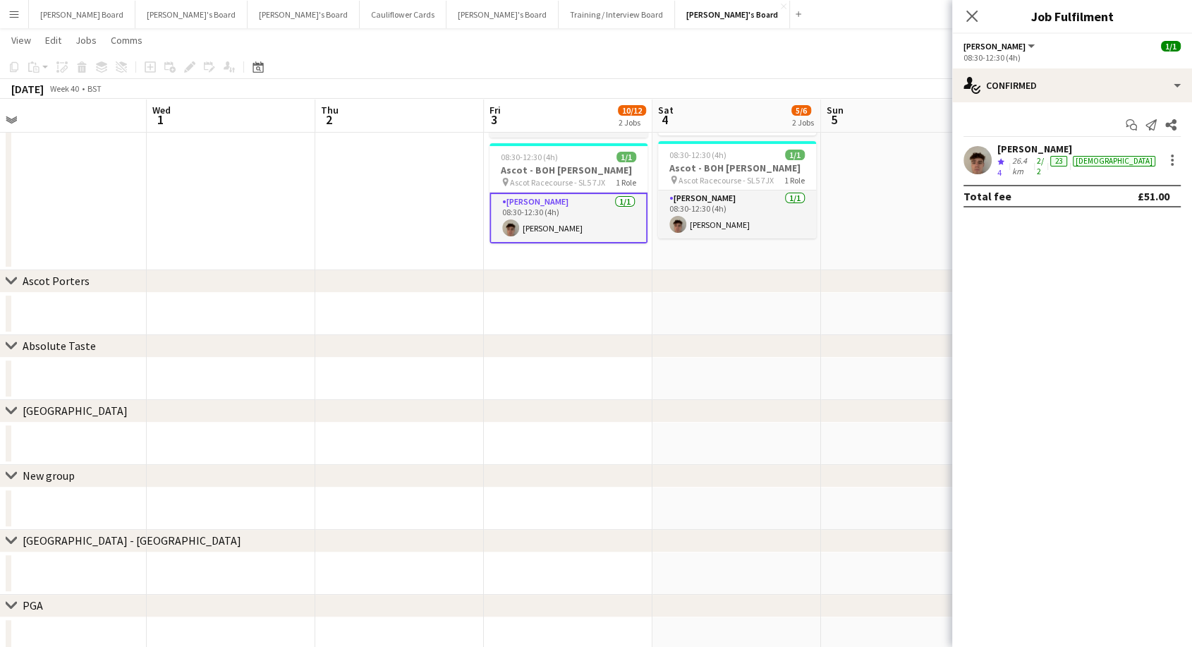
drag, startPoint x: 970, startPoint y: 9, endPoint x: 963, endPoint y: 11, distance: 7.2
click at [968, 10] on app-icon "Close pop-in" at bounding box center [971, 16] width 17 height 17
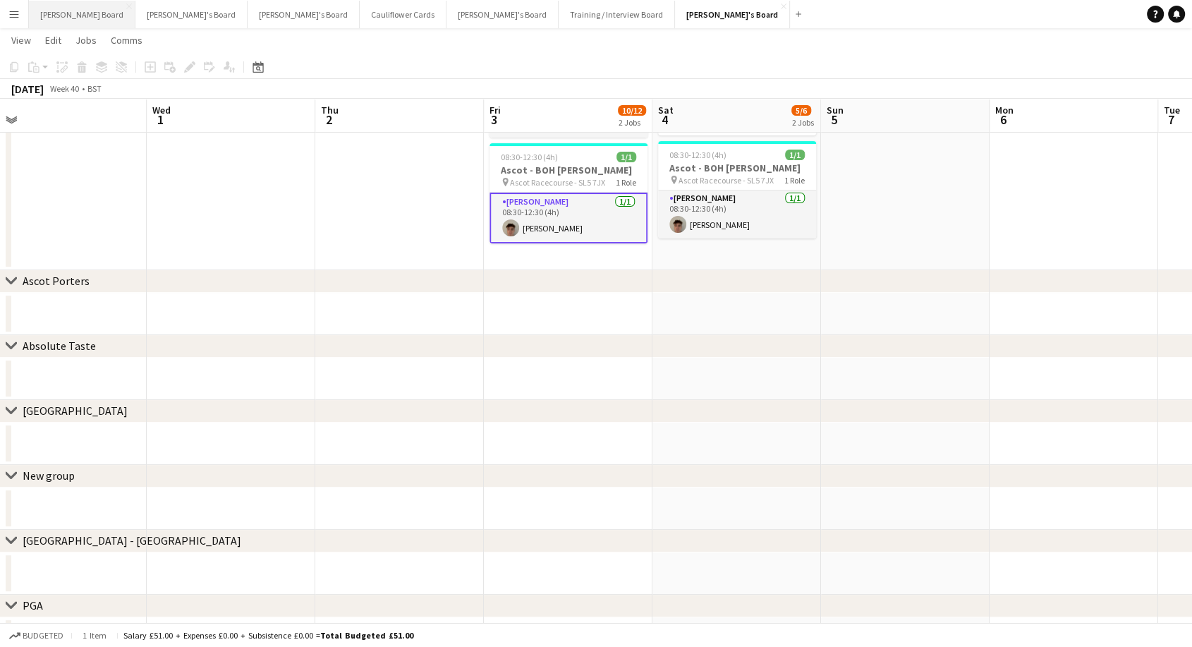
click at [61, 18] on button "Dean's Board Close" at bounding box center [82, 14] width 106 height 27
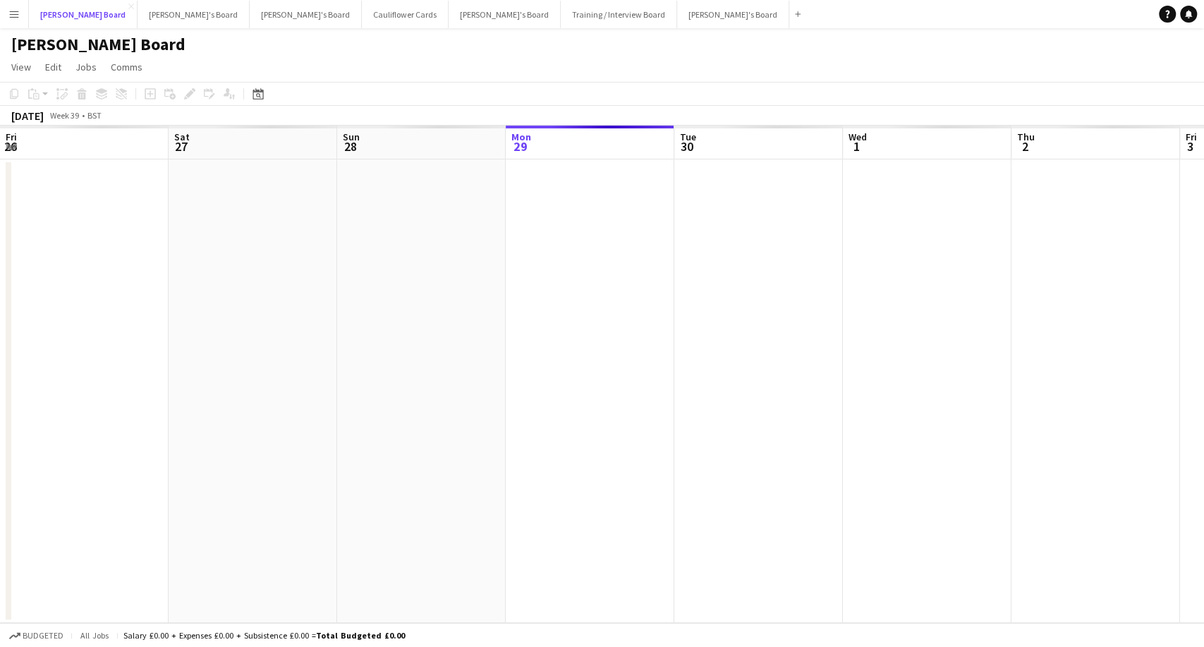
scroll to position [0, 337]
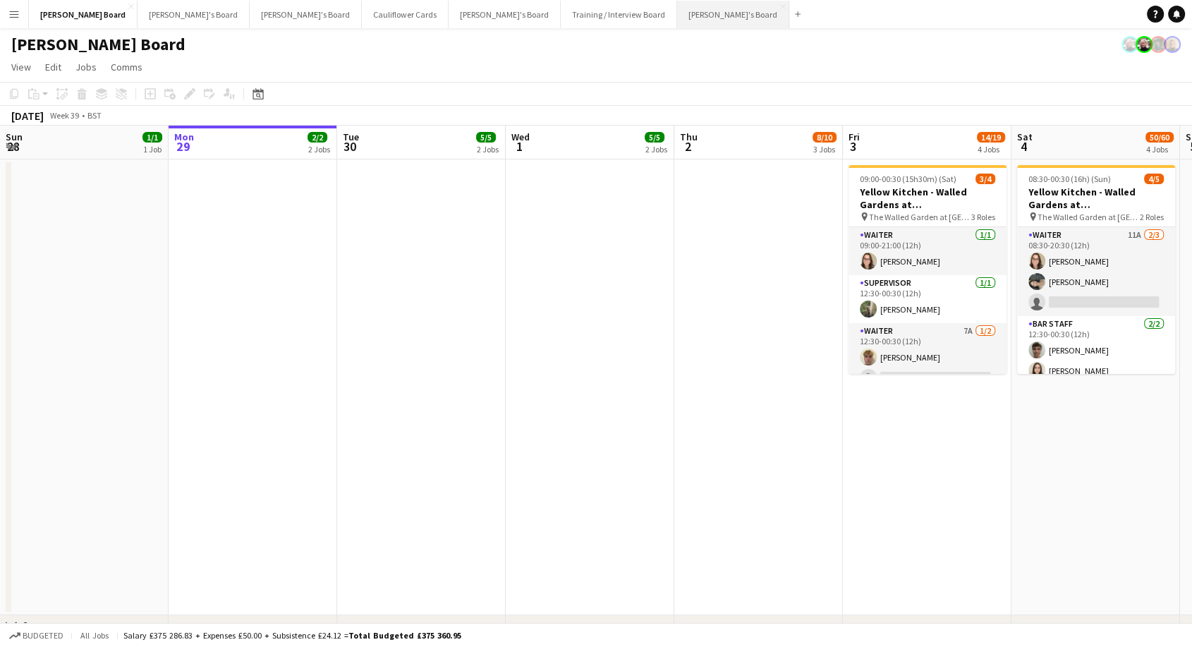
click at [677, 9] on button "Caitlin's Board Close" at bounding box center [733, 14] width 112 height 27
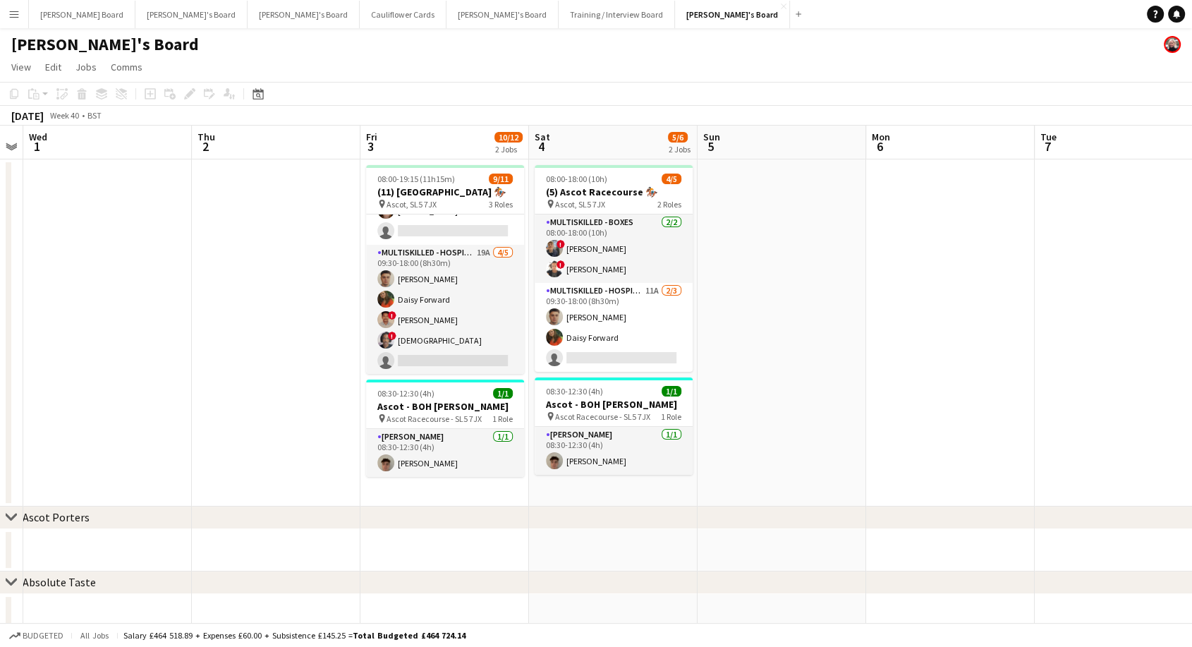
scroll to position [0, 483]
drag, startPoint x: 791, startPoint y: 333, endPoint x: 308, endPoint y: 368, distance: 484.2
click at [308, 368] on app-calendar-viewport "Sun 28 Mon 29 Tue 30 Wed 1 Thu 2 Fri 3 10/12 2 Jobs Sat 4 5/6 2 Jobs Sun 5 Mon …" at bounding box center [596, 543] width 1192 height 835
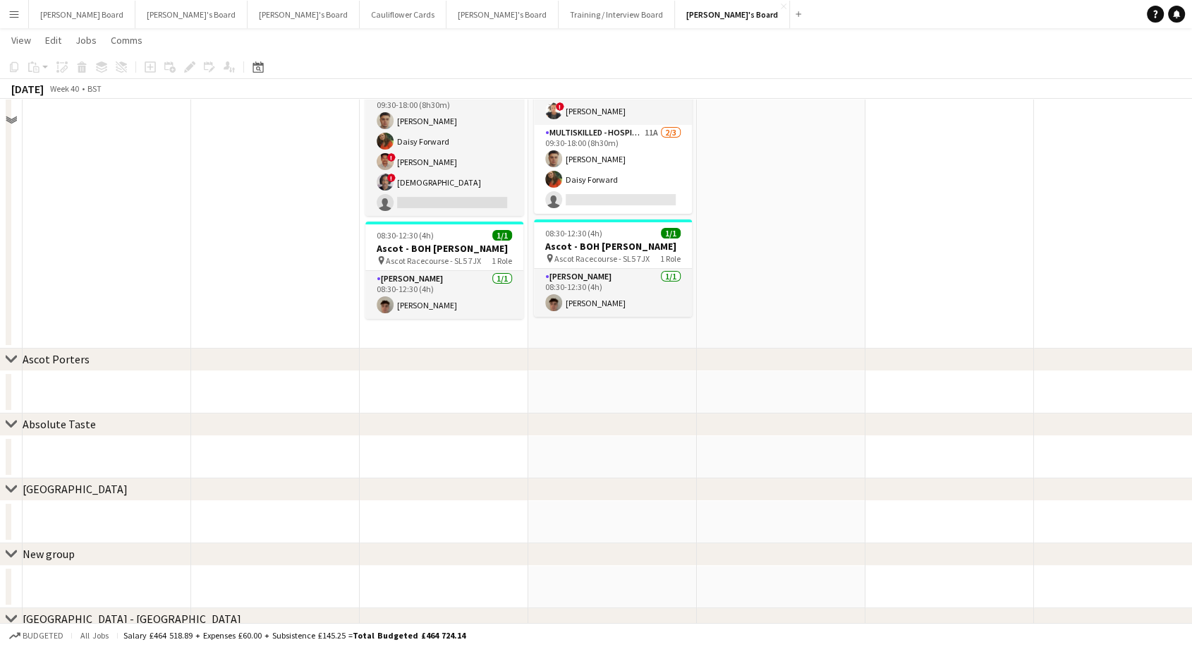
scroll to position [0, 0]
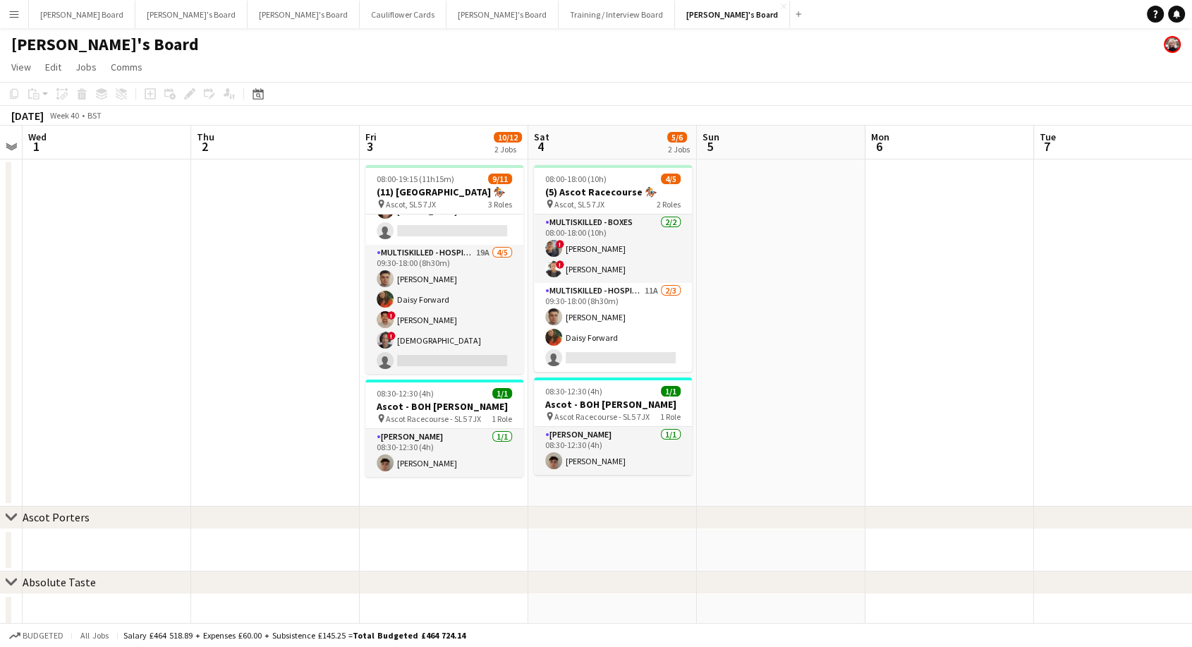
drag, startPoint x: 453, startPoint y: 329, endPoint x: 857, endPoint y: 263, distance: 410.0
click at [453, 329] on app-card-role "Multiskilled - Hospitality 19A 4/5 09:30-18:00 (8h30m) Thomas Morris Daisy Forw…" at bounding box center [444, 310] width 158 height 130
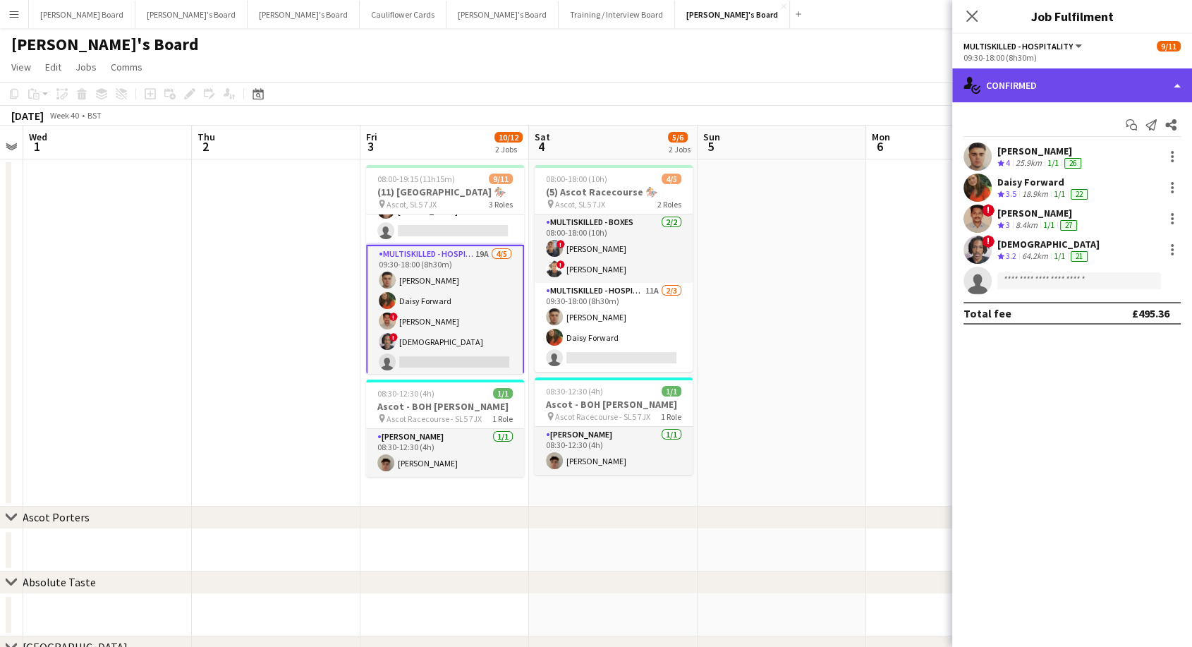
click at [1055, 84] on div "single-neutral-actions-check-2 Confirmed" at bounding box center [1072, 85] width 240 height 34
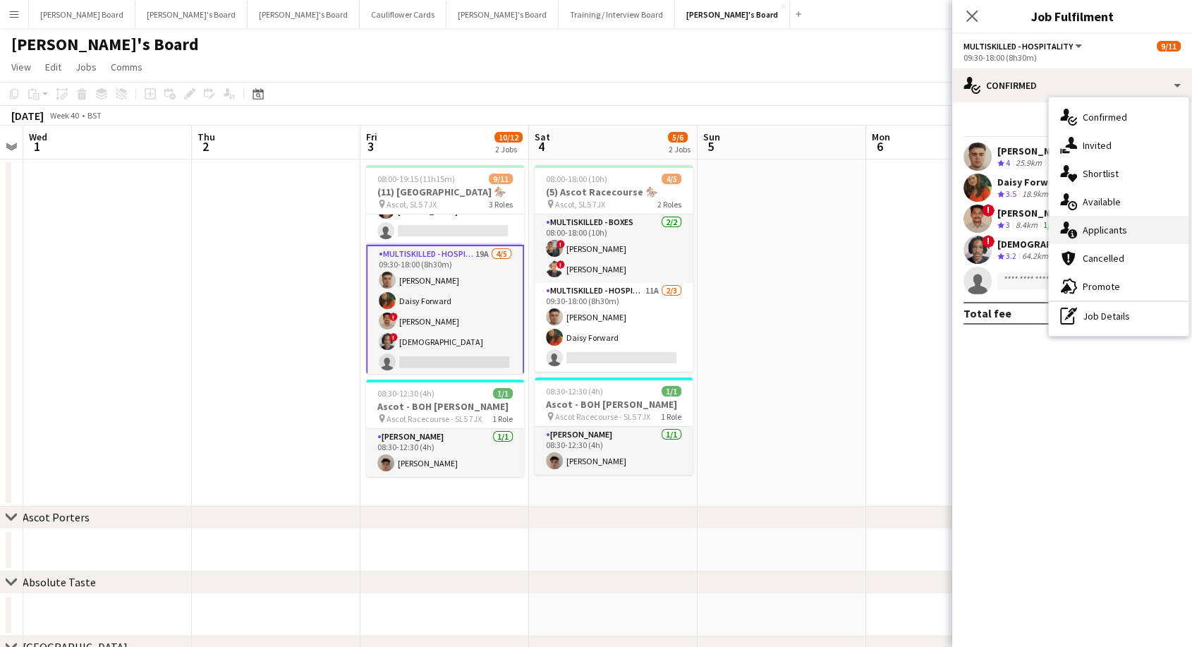
drag, startPoint x: 1100, startPoint y: 231, endPoint x: 1096, endPoint y: 242, distance: 12.0
click at [1100, 232] on span "Applicants" at bounding box center [1104, 230] width 44 height 13
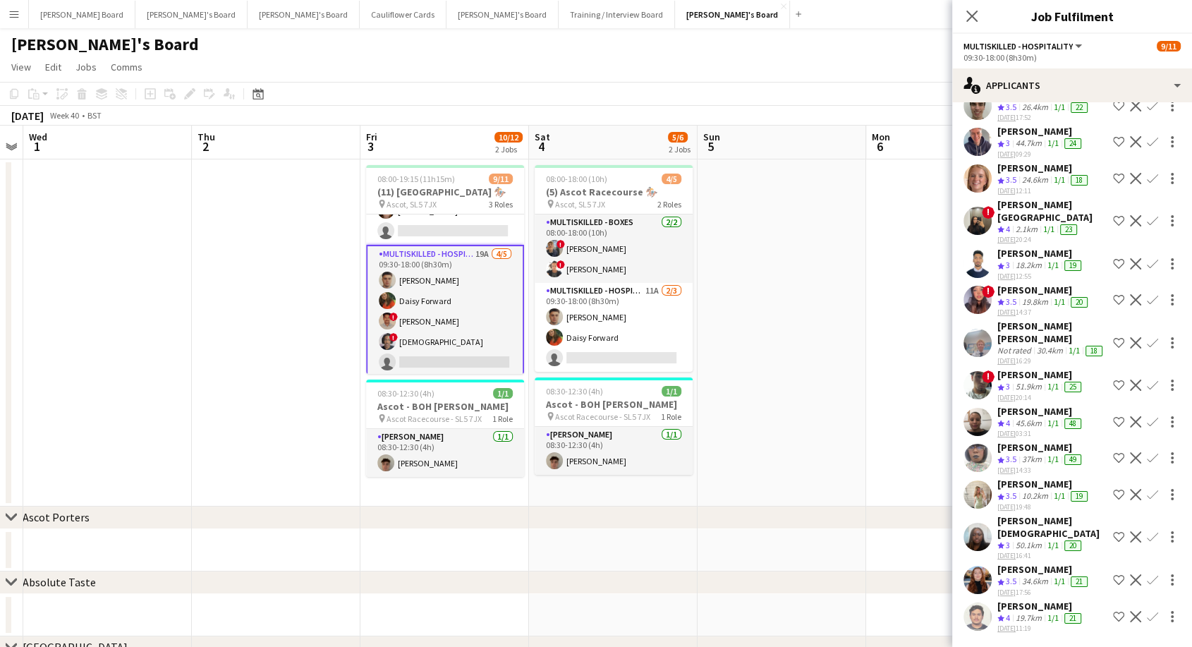
scroll to position [0, 0]
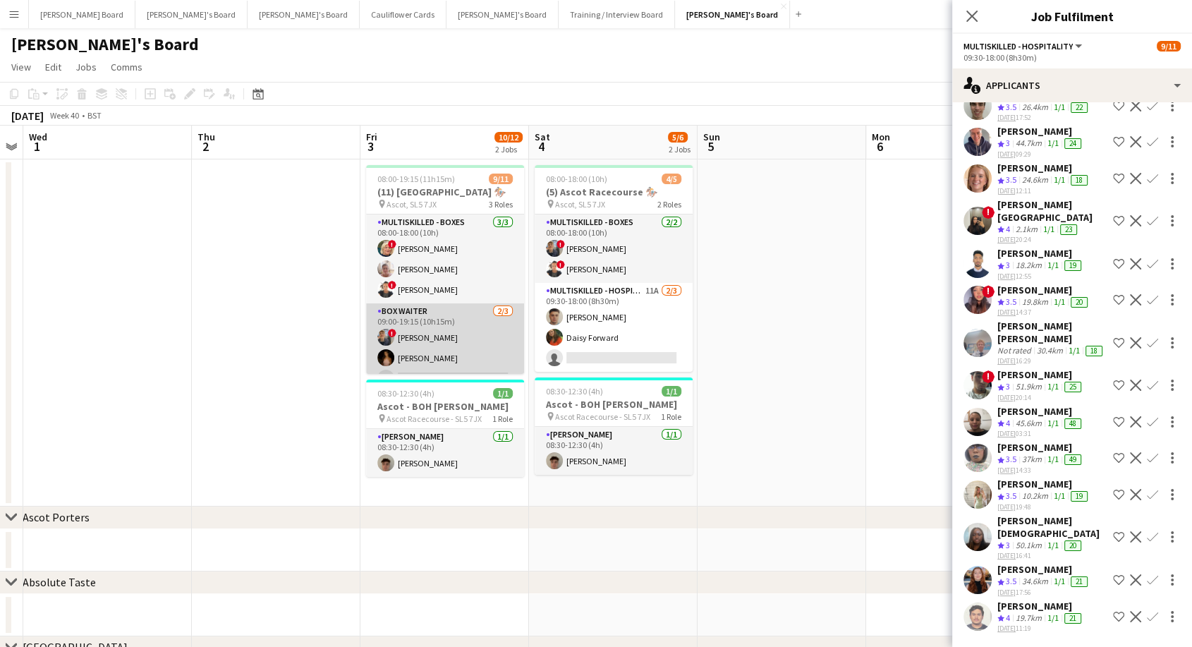
click at [453, 340] on app-card-role "BOX Waiter 2/3 09:00-19:15 (10h15m) ! Alex Buchholdt Abi O'Brien single-neutral…" at bounding box center [445, 347] width 158 height 89
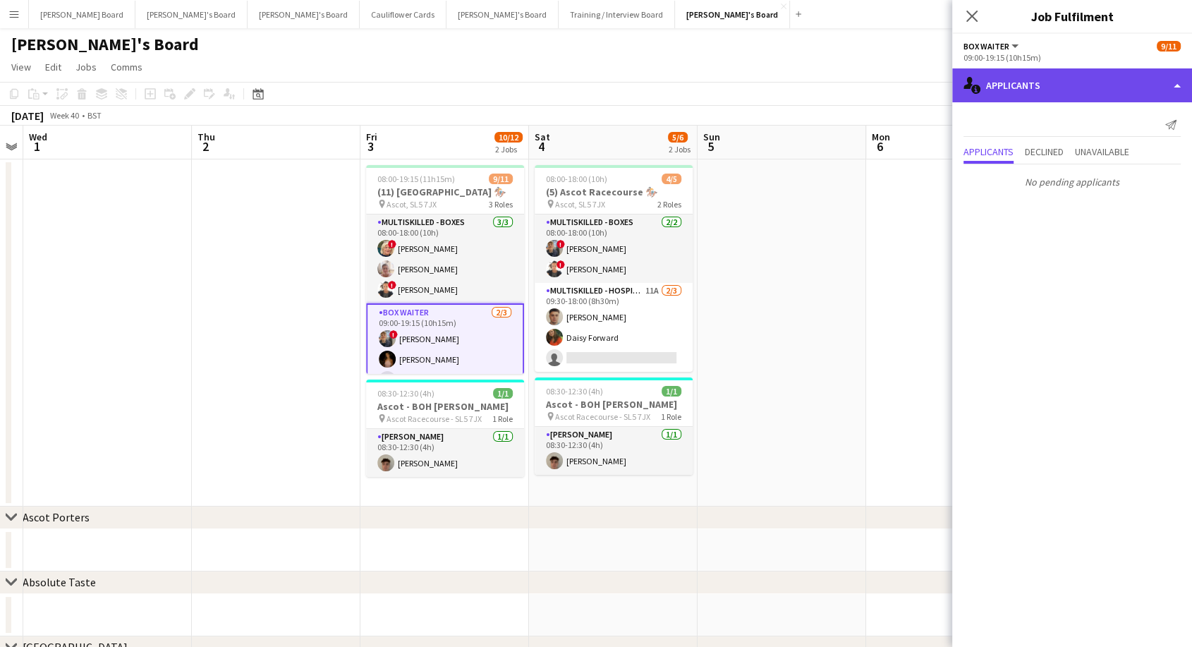
click at [1072, 85] on div "single-neutral-actions-information Applicants" at bounding box center [1072, 85] width 240 height 34
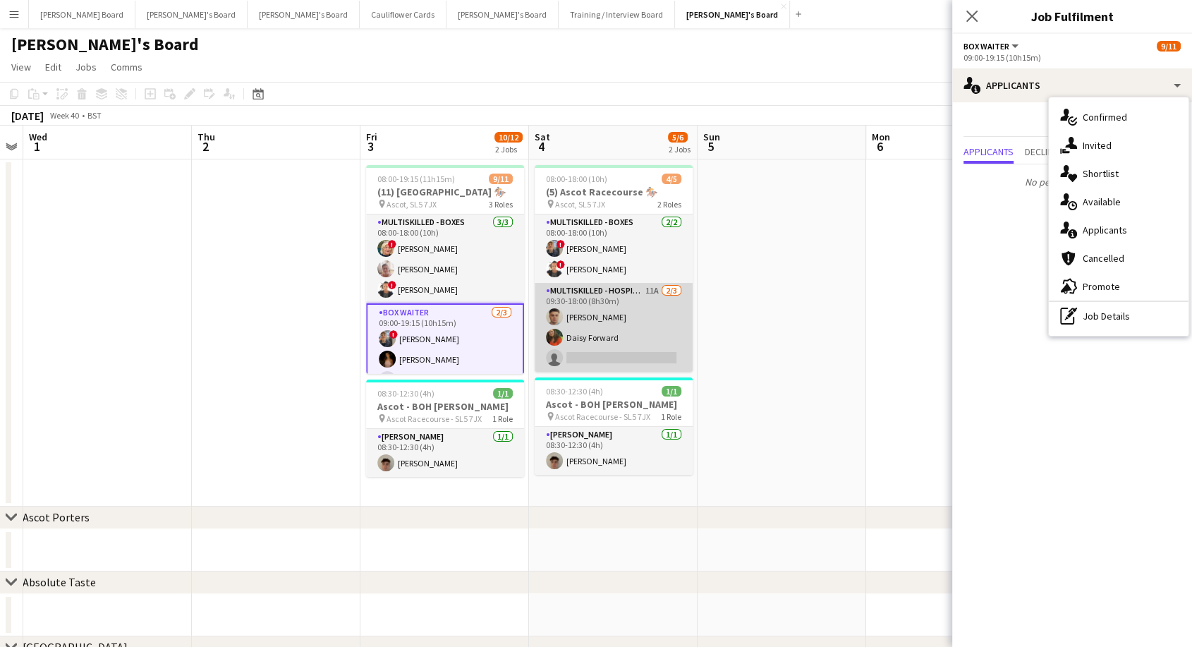
click at [581, 322] on app-card-role "Multiskilled - Hospitality 11A [DATE] 09:30-18:00 (8h30m) [PERSON_NAME] [PERSON…" at bounding box center [613, 327] width 158 height 89
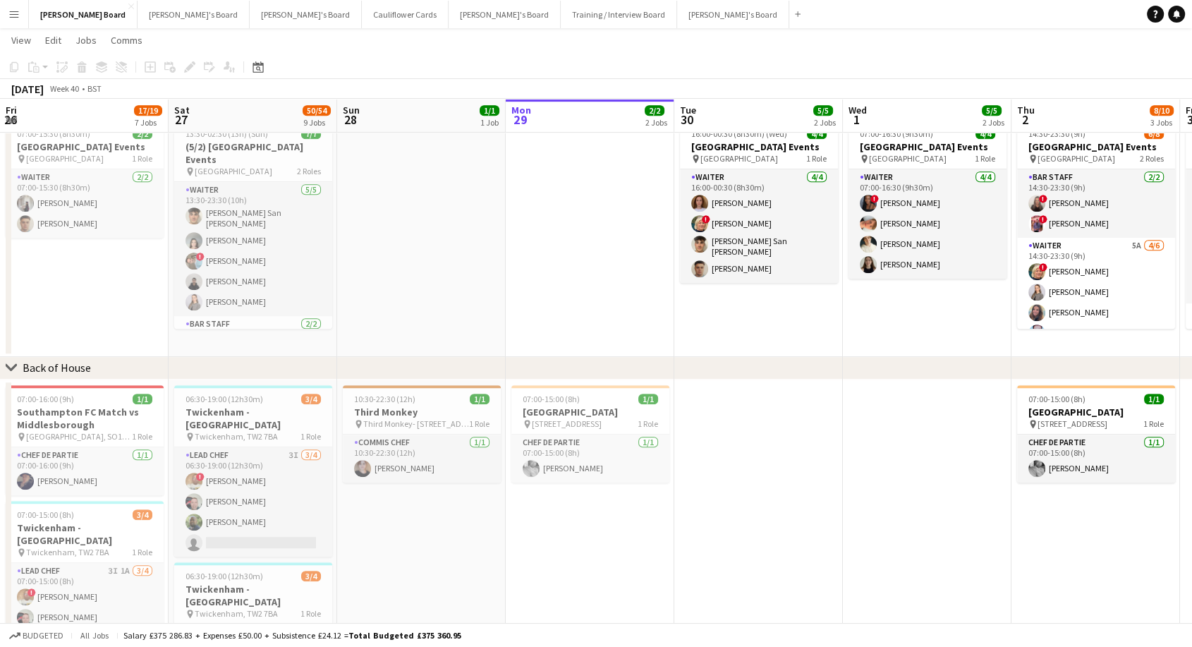
scroll to position [229, 0]
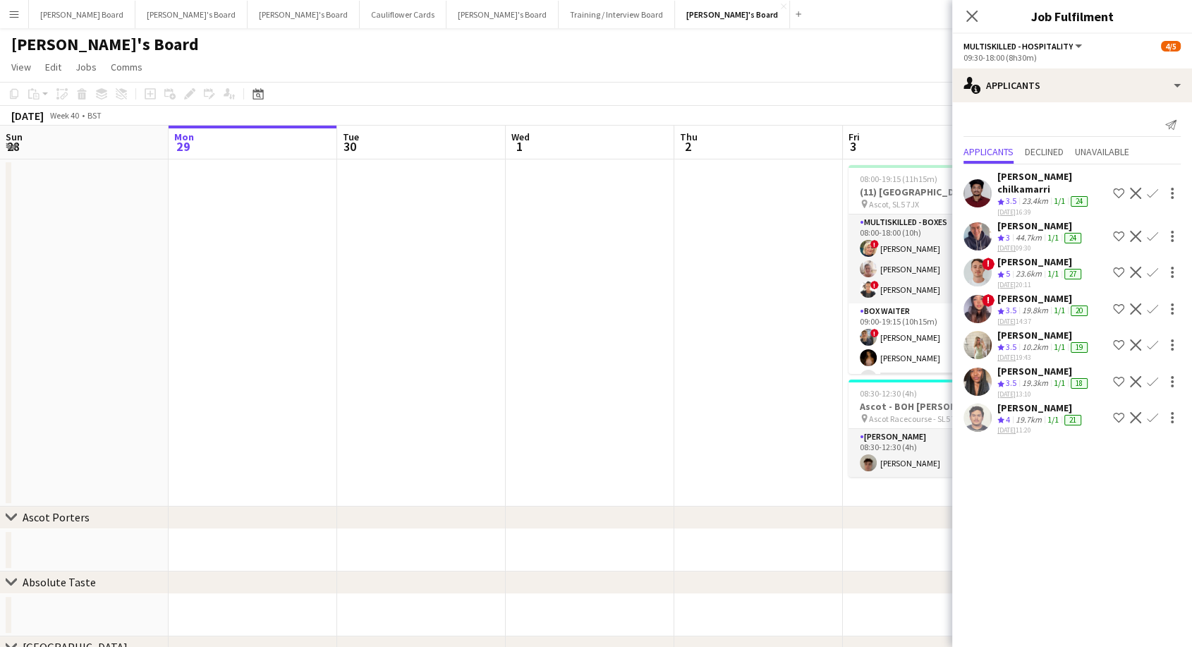
scroll to position [0, 482]
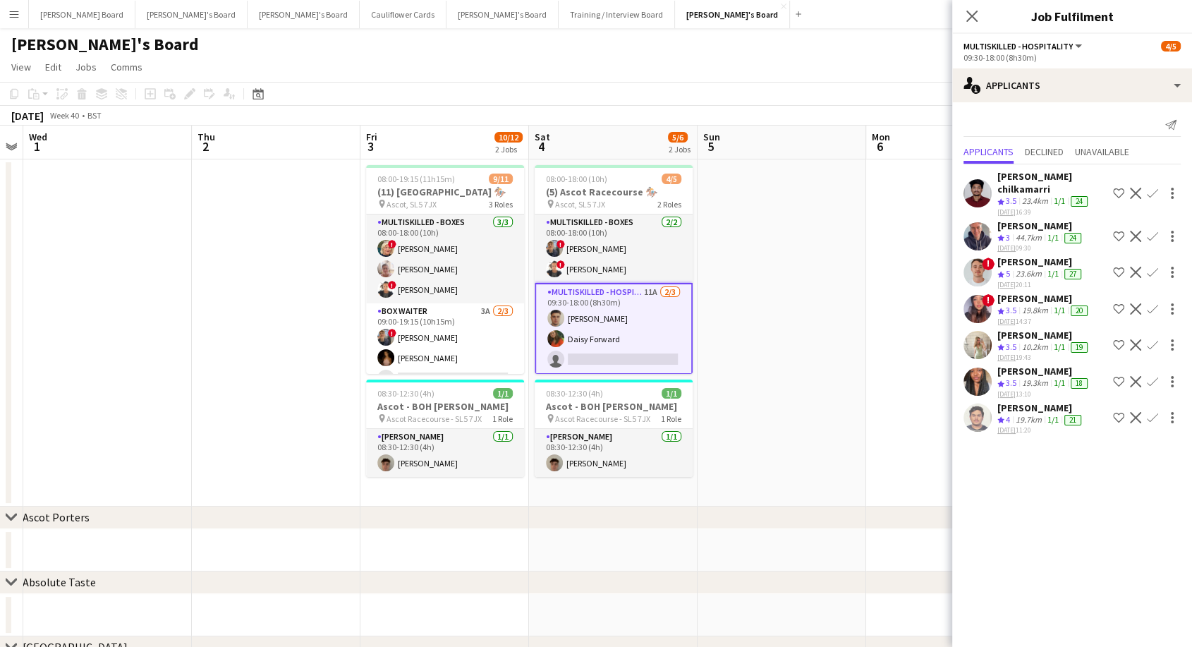
click at [1043, 329] on div "[PERSON_NAME]" at bounding box center [1043, 335] width 93 height 13
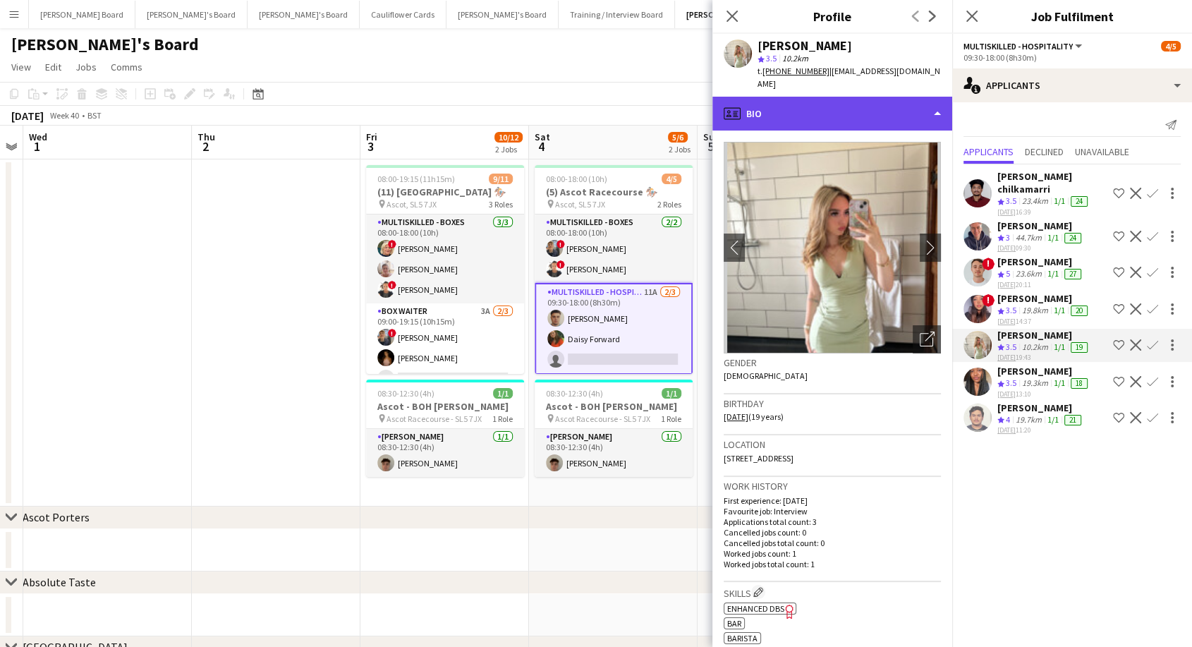
click at [802, 104] on div "profile Bio" at bounding box center [832, 114] width 240 height 34
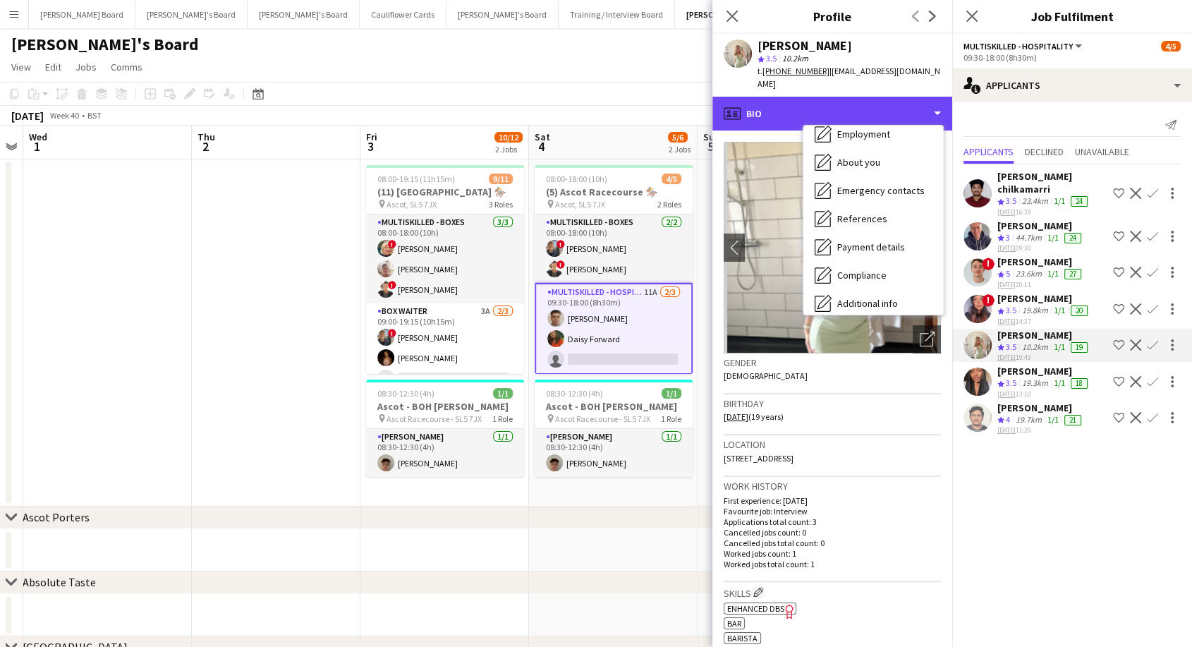
scroll to position [216, 0]
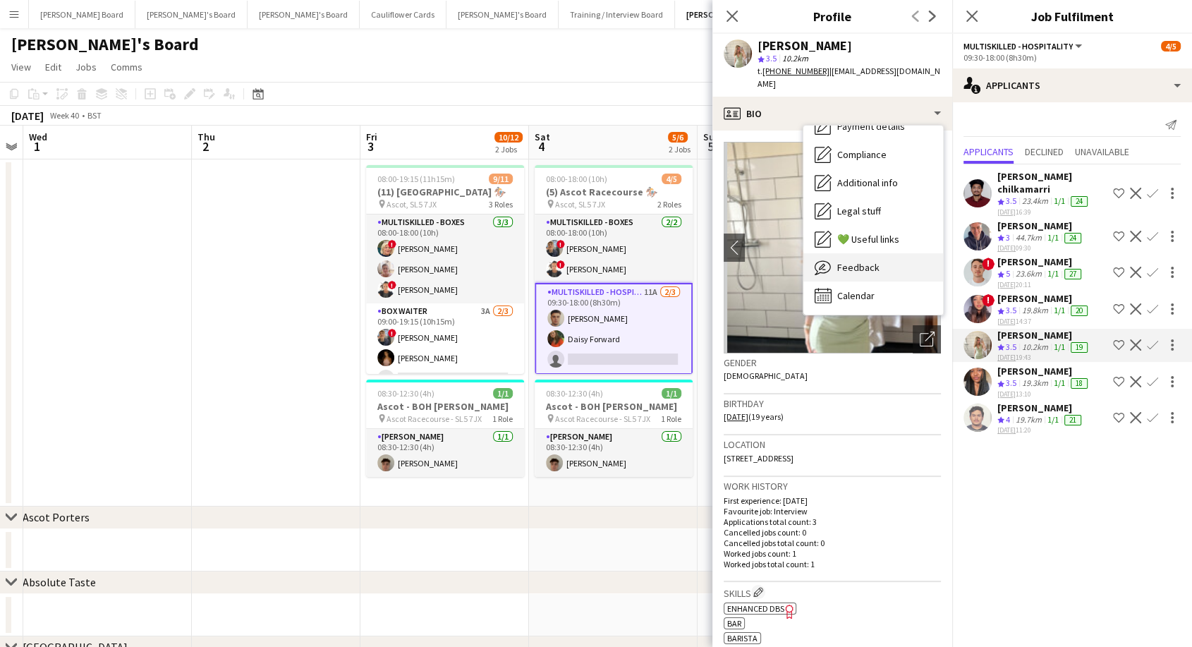
click at [881, 253] on div "Feedback Feedback" at bounding box center [873, 267] width 140 height 28
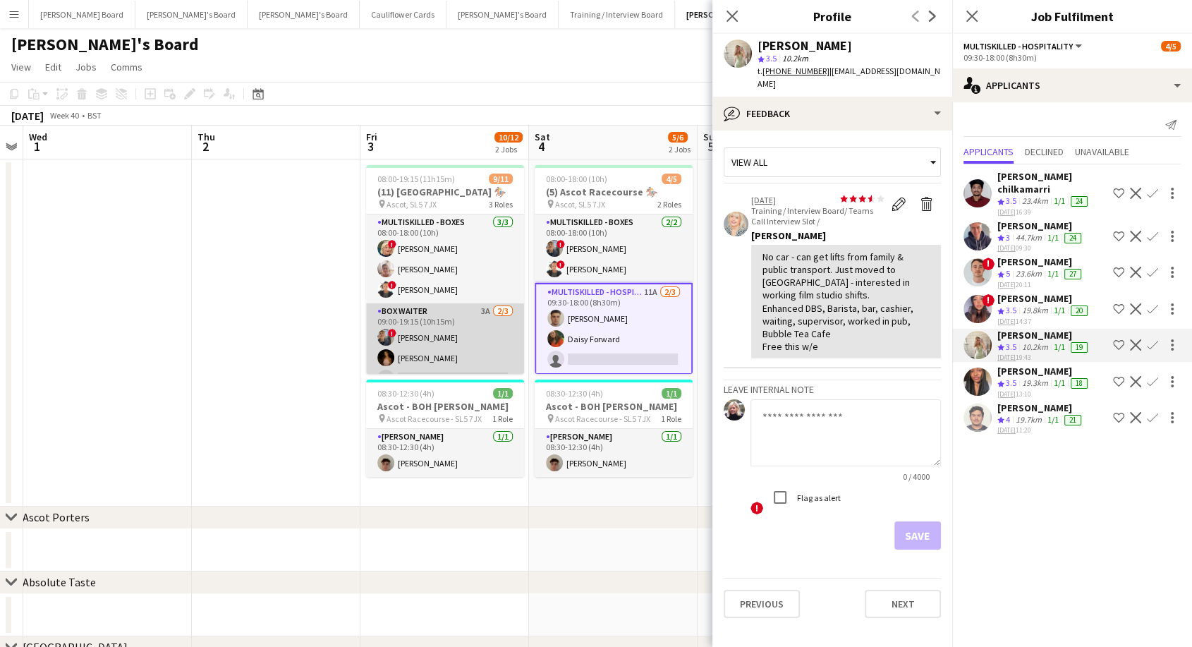
scroll to position [147, 0]
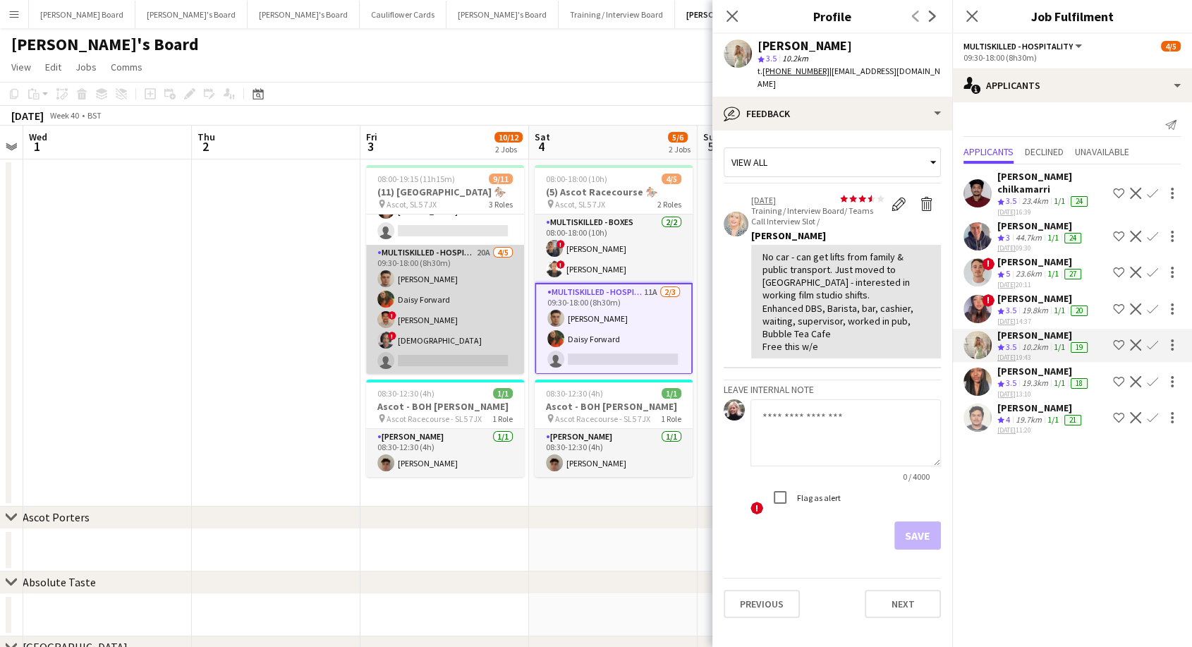
click at [440, 336] on app-card-role "Multiskilled - Hospitality 20A [DATE] 09:30-18:00 (8h30m) [PERSON_NAME] [PERSON…" at bounding box center [445, 310] width 158 height 130
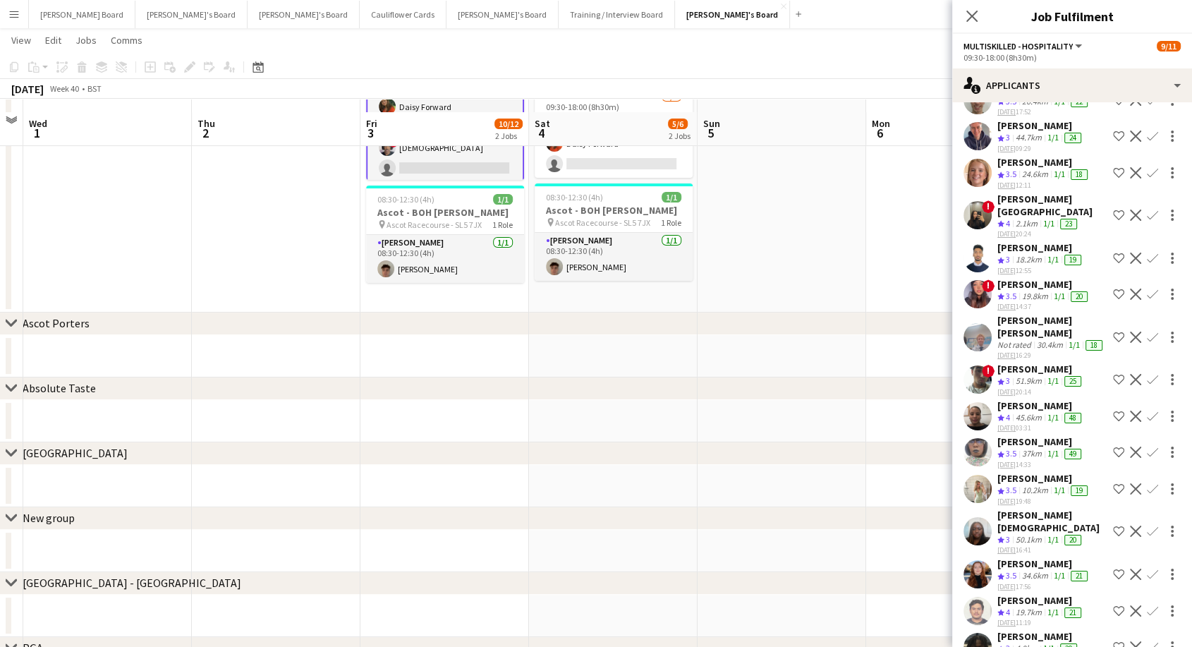
scroll to position [235, 0]
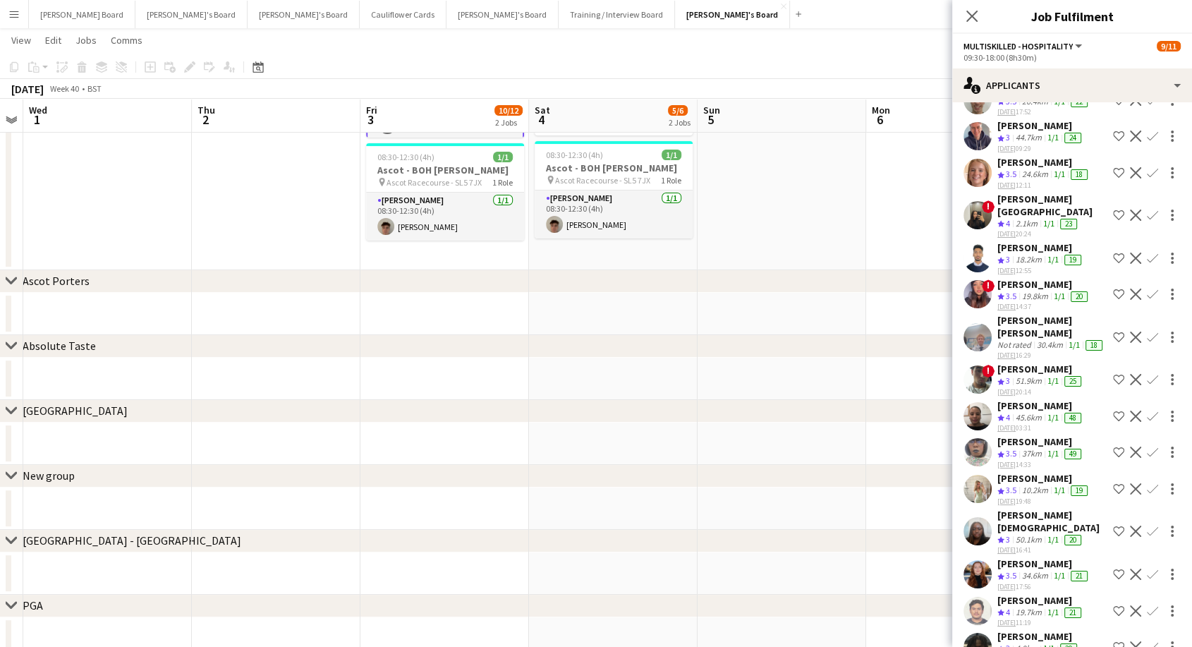
click at [1146, 483] on app-icon "Confirm" at bounding box center [1151, 488] width 11 height 11
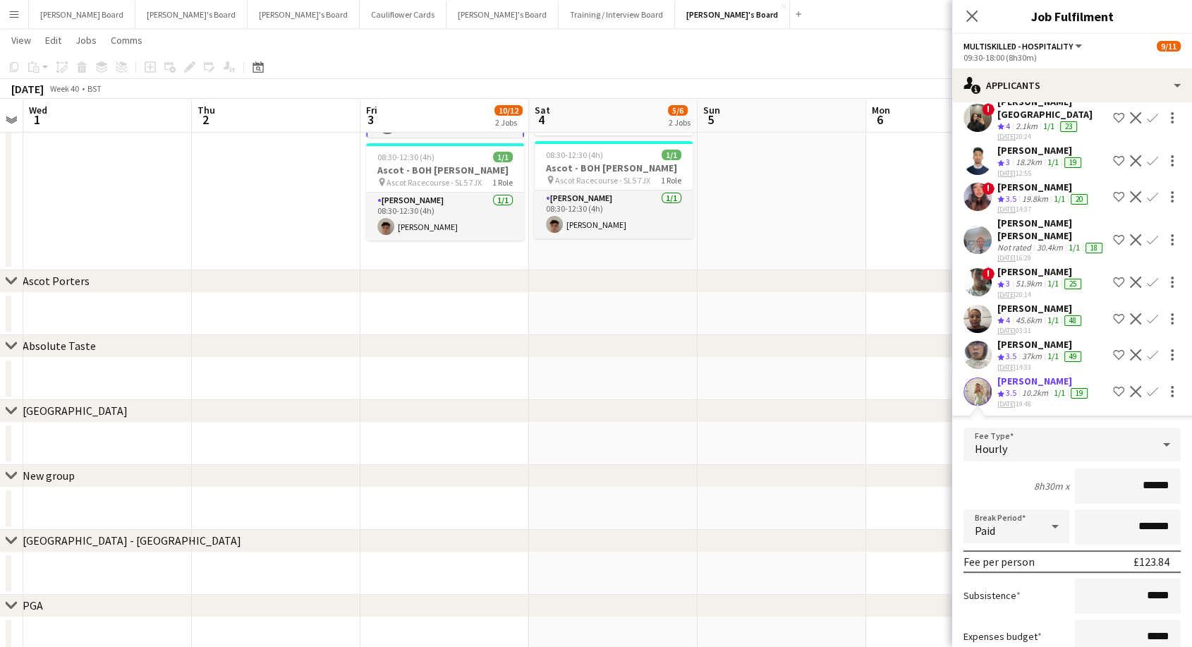
scroll to position [450, 0]
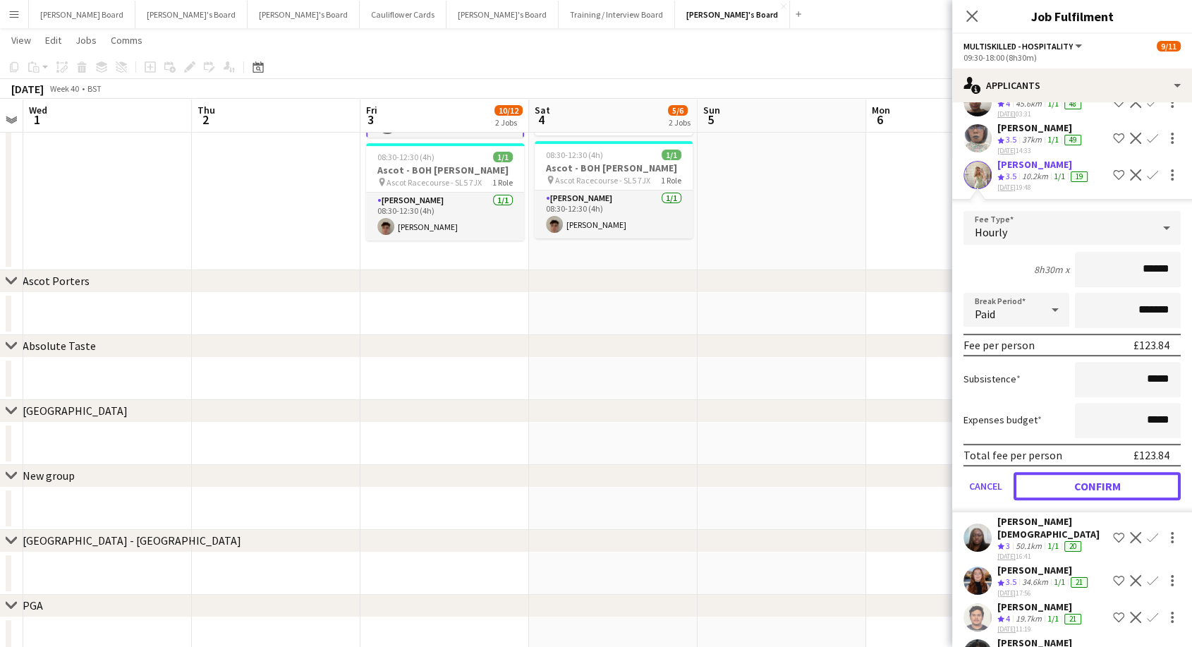
drag, startPoint x: 1078, startPoint y: 474, endPoint x: 993, endPoint y: 455, distance: 87.3
click at [1079, 475] on button "Confirm" at bounding box center [1096, 486] width 167 height 28
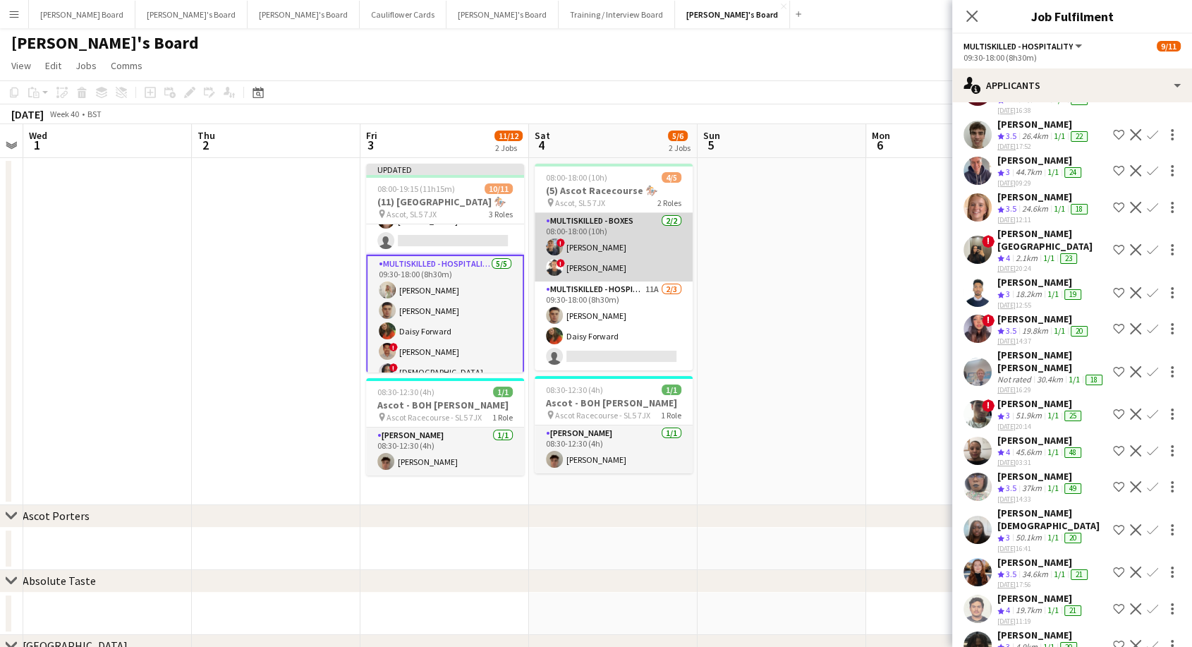
scroll to position [0, 0]
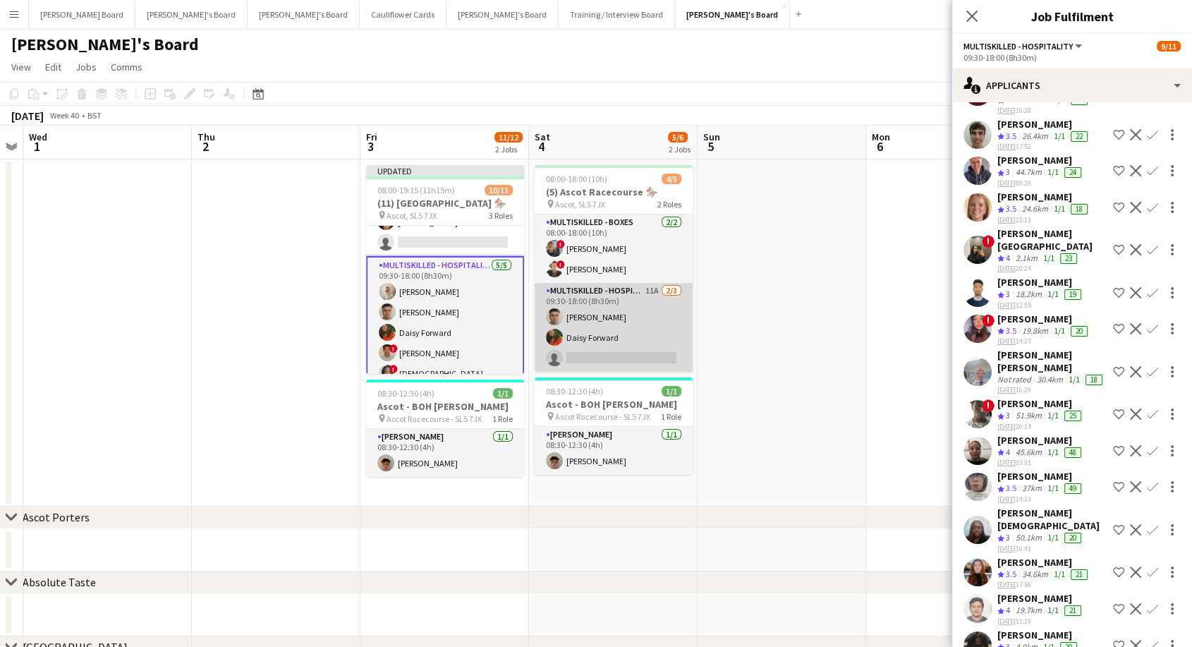
click at [634, 318] on app-card-role "Multiskilled - Hospitality 11A [DATE] 09:30-18:00 (8h30m) [PERSON_NAME] [PERSON…" at bounding box center [613, 327] width 158 height 89
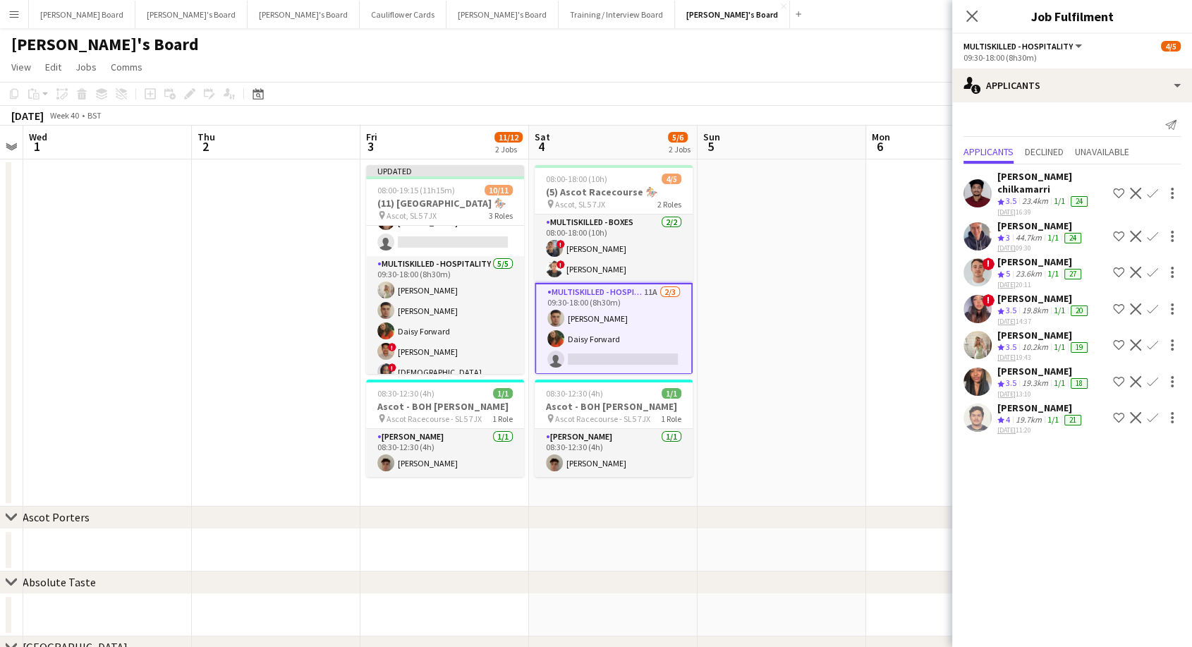
click at [1153, 339] on app-icon "Confirm" at bounding box center [1151, 344] width 11 height 11
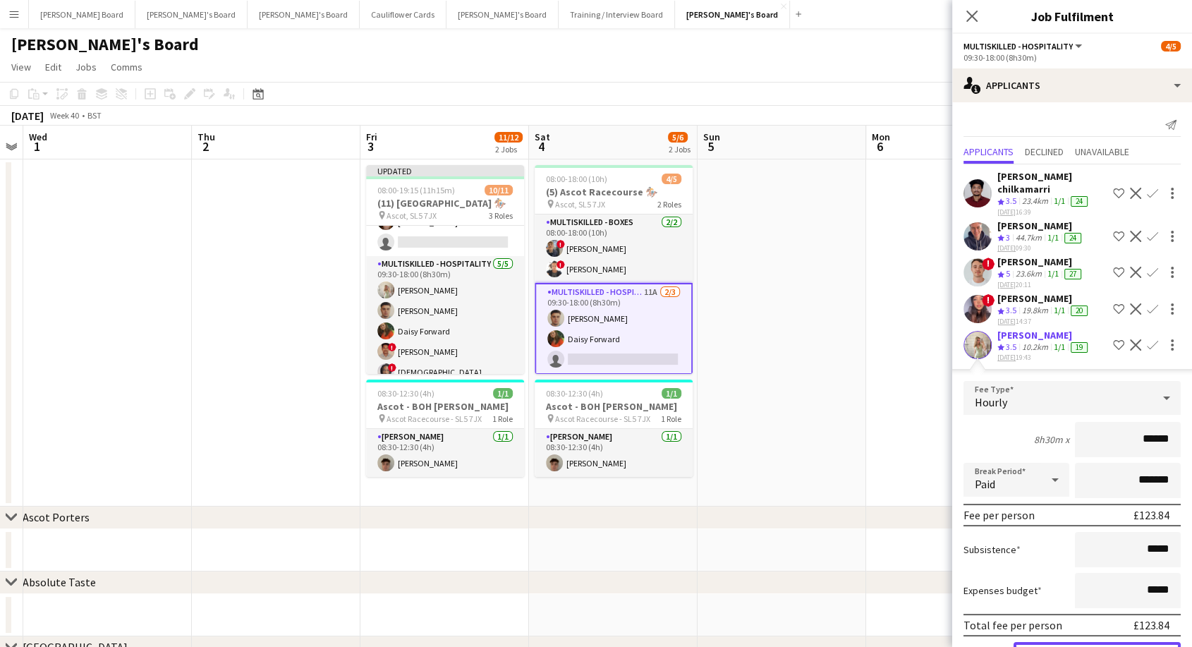
drag, startPoint x: 1116, startPoint y: 633, endPoint x: 1064, endPoint y: 594, distance: 65.4
click at [1111, 642] on button "Confirm" at bounding box center [1096, 656] width 167 height 28
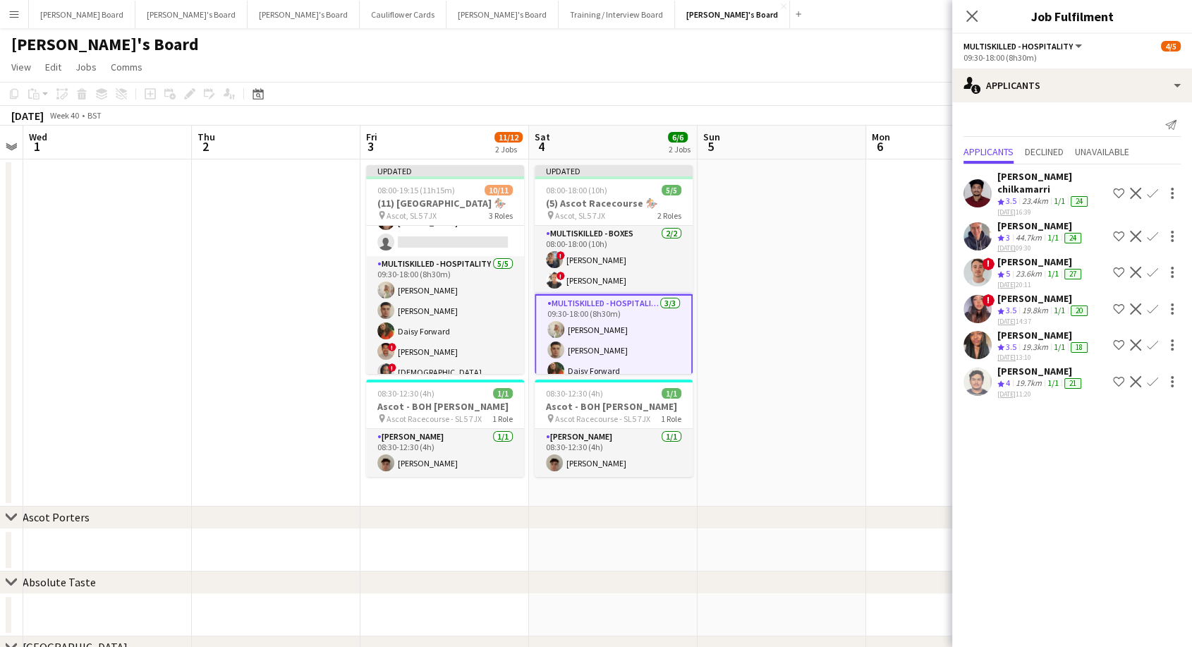
click at [811, 345] on app-date-cell at bounding box center [781, 332] width 169 height 347
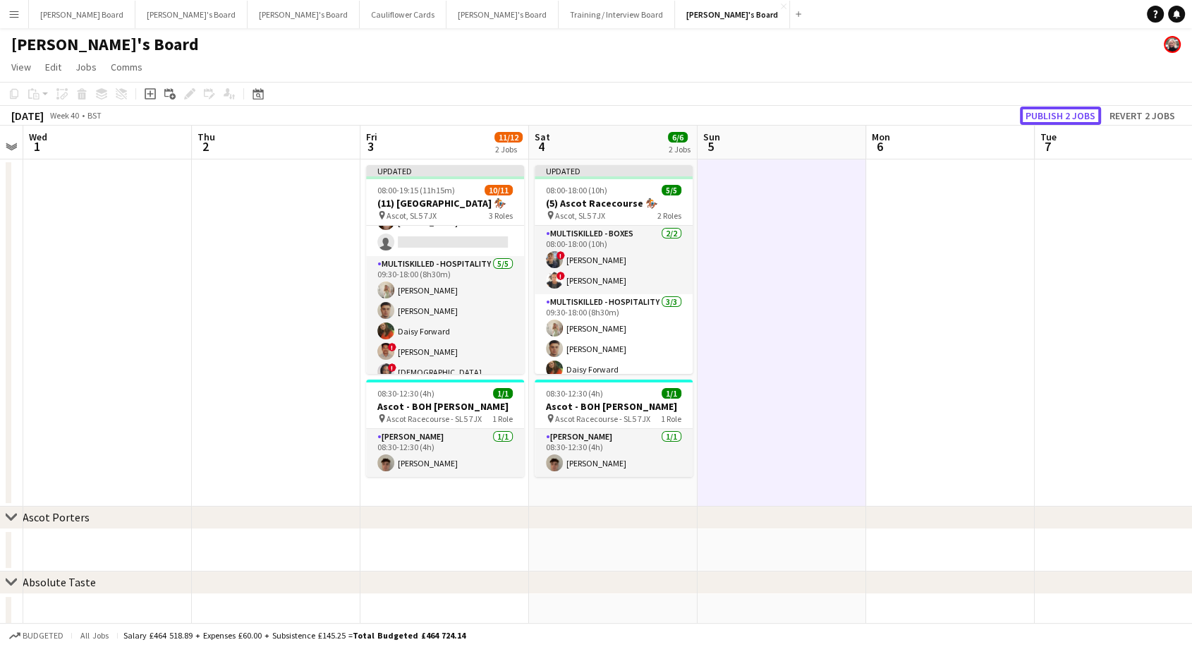
click at [1058, 116] on button "Publish 2 jobs" at bounding box center [1060, 115] width 81 height 18
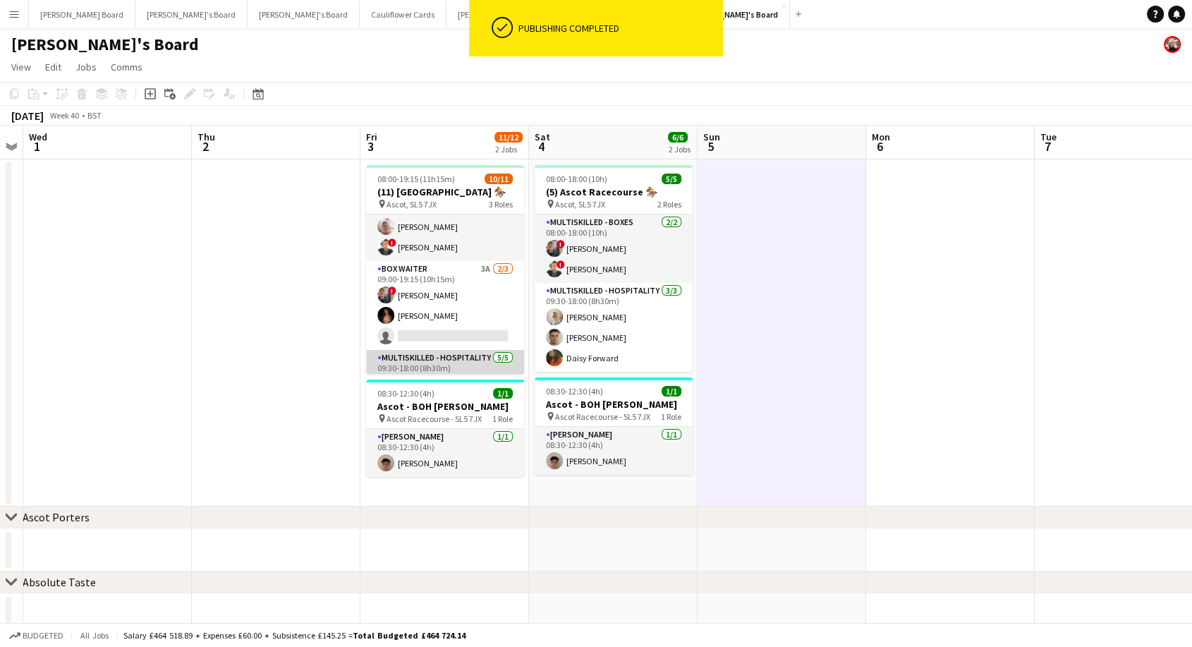
scroll to position [78, 0]
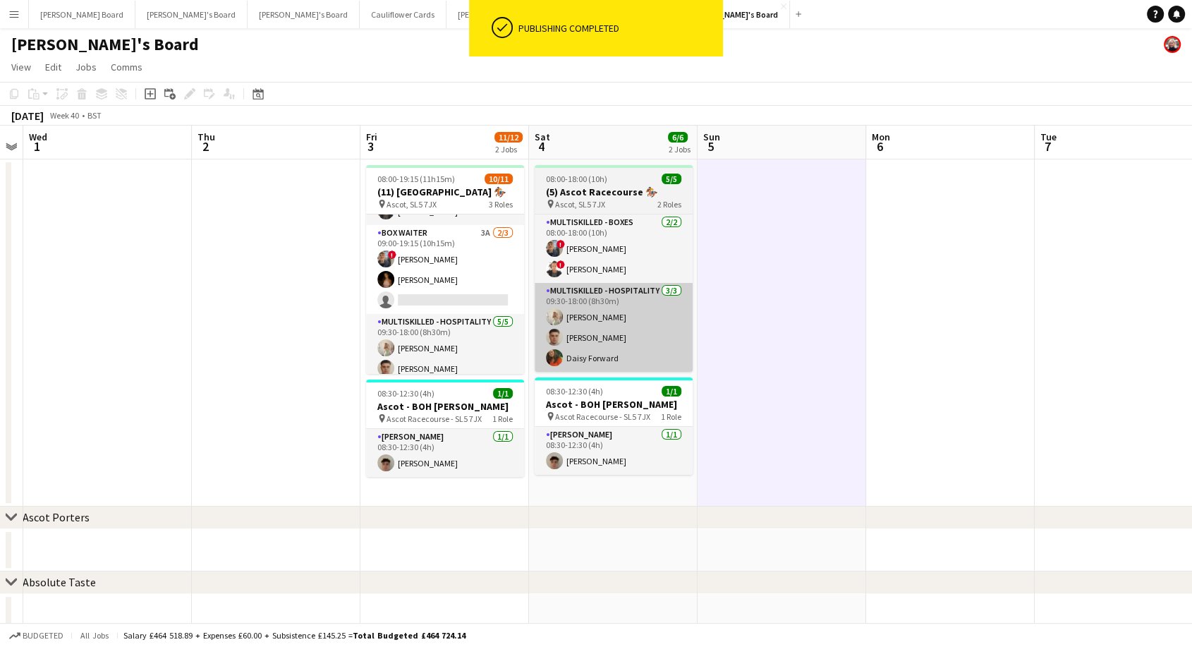
drag, startPoint x: 435, startPoint y: 264, endPoint x: 662, endPoint y: 284, distance: 227.9
click at [436, 264] on app-card-role "BOX Waiter 3A [DATE] 09:00-19:15 (10h15m) ! [PERSON_NAME] [PERSON_NAME] single-…" at bounding box center [445, 269] width 158 height 89
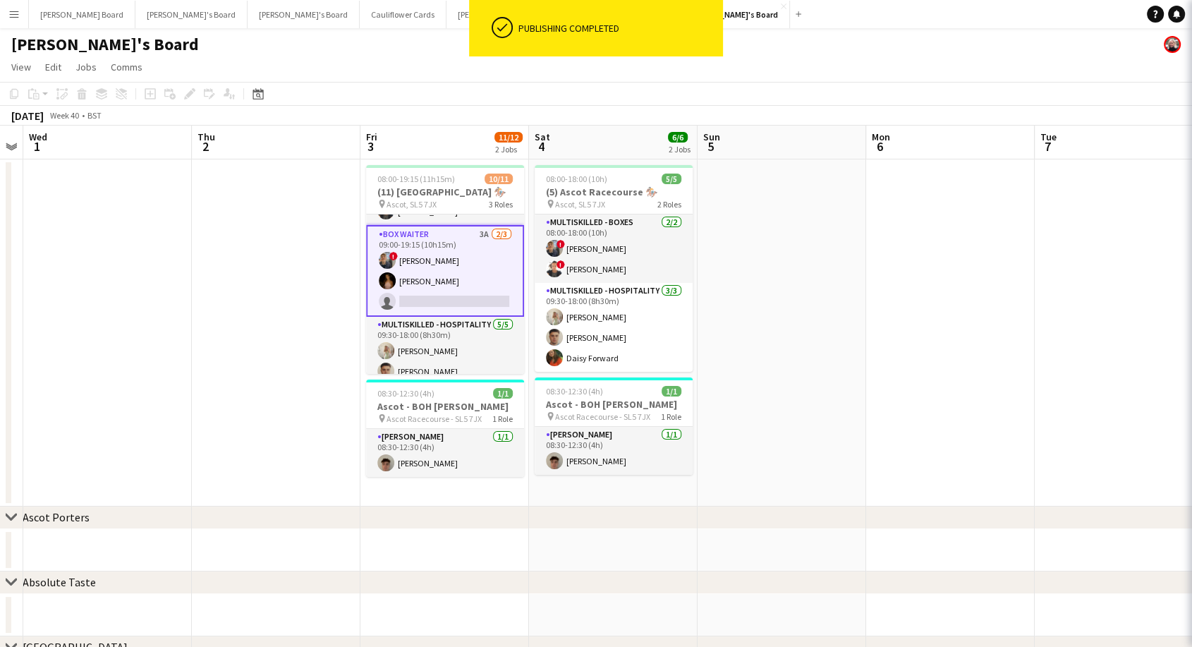
scroll to position [0, 482]
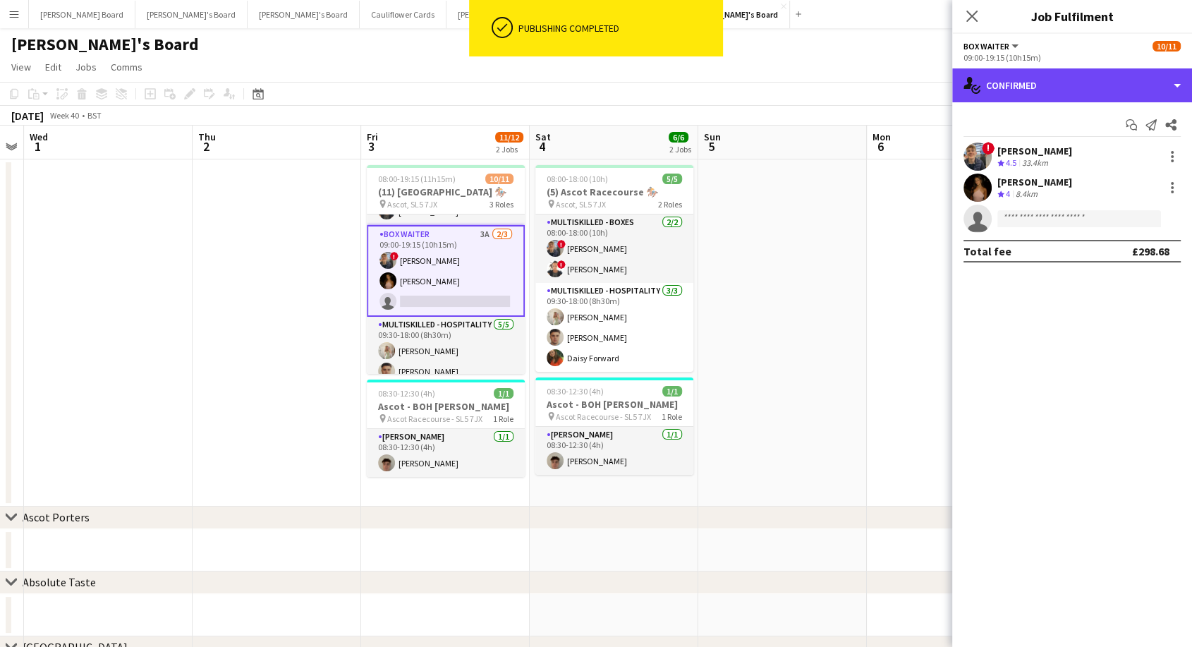
drag, startPoint x: 1062, startPoint y: 81, endPoint x: 1093, endPoint y: 157, distance: 82.2
click at [1064, 88] on div "single-neutral-actions-check-2 Confirmed" at bounding box center [1072, 85] width 240 height 34
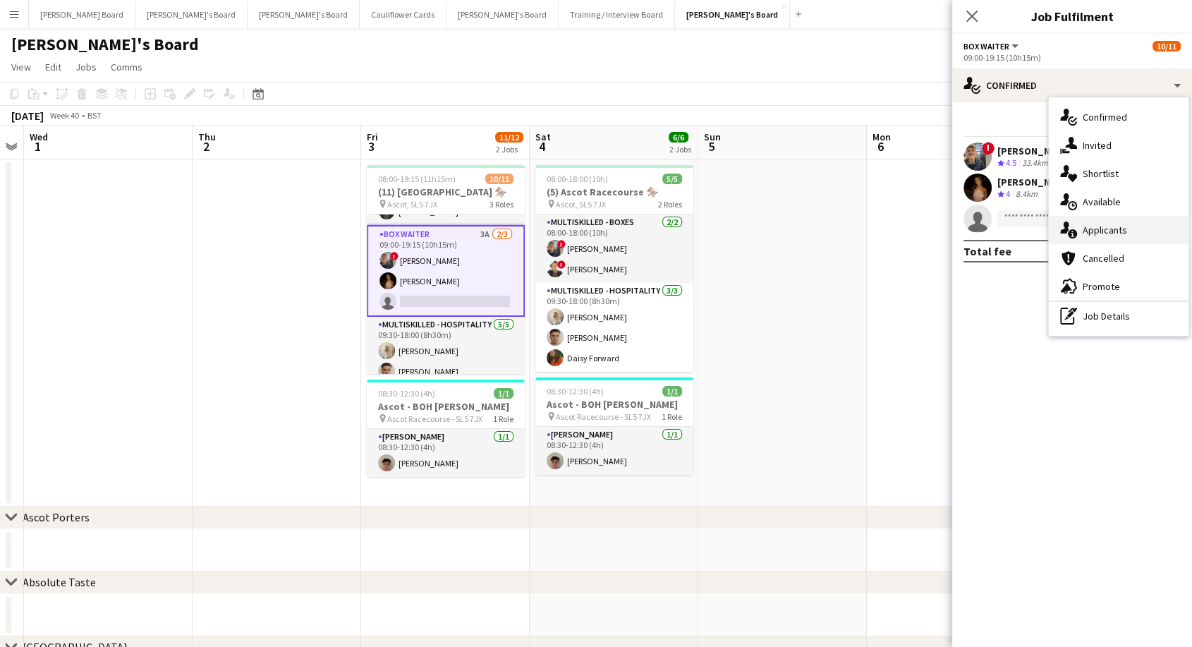
click at [1110, 228] on span "Applicants" at bounding box center [1104, 230] width 44 height 13
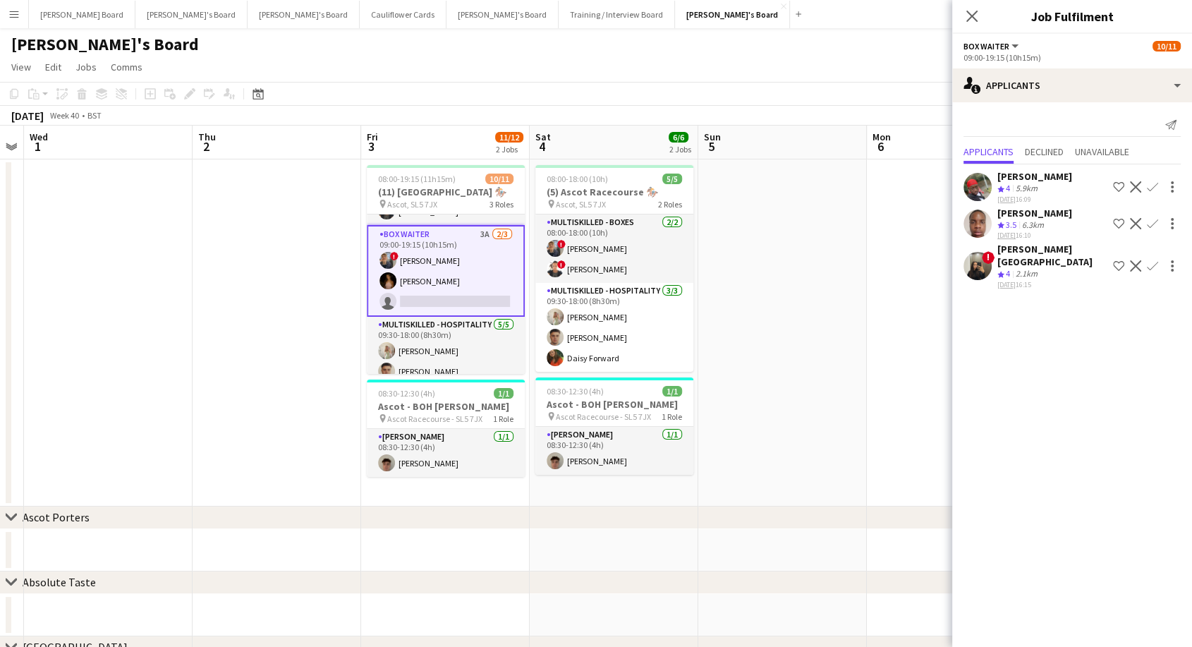
click at [1027, 176] on div "[PERSON_NAME]" at bounding box center [1034, 176] width 75 height 13
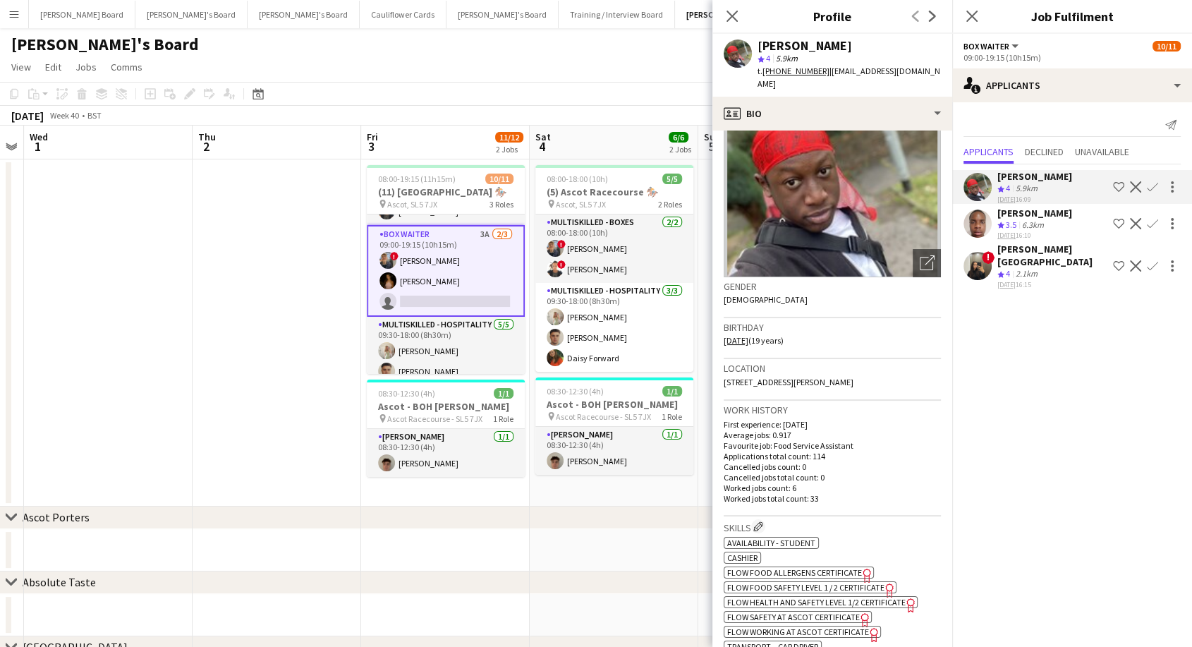
scroll to position [0, 0]
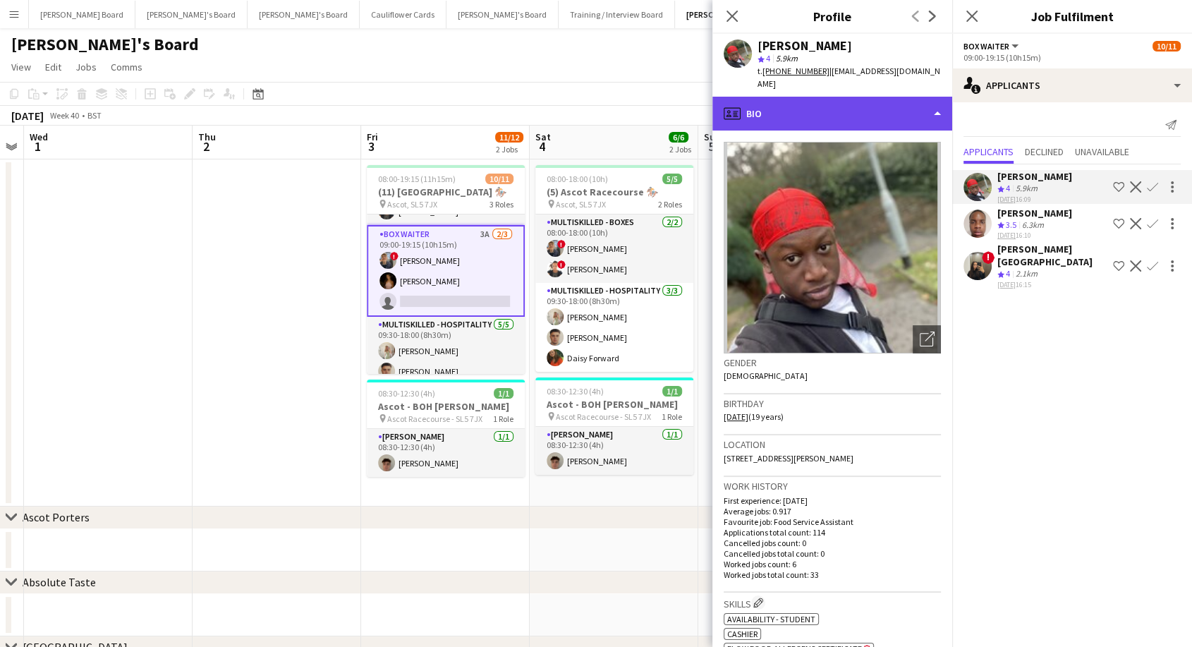
click at [814, 97] on div "profile Bio" at bounding box center [832, 114] width 240 height 34
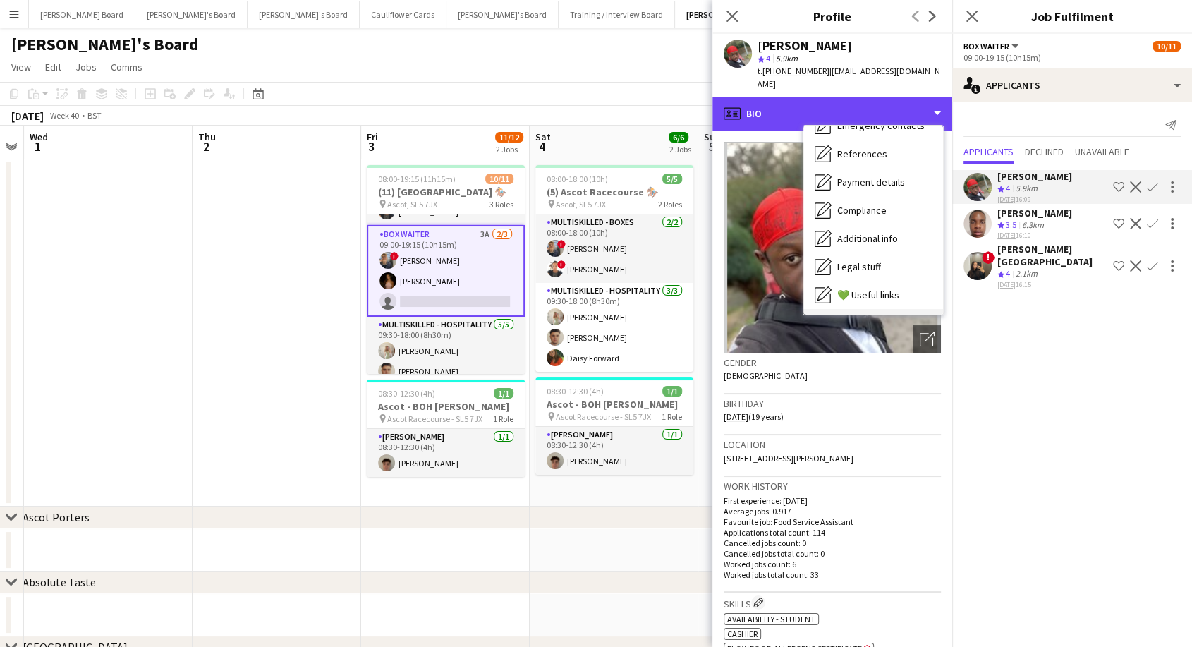
scroll to position [216, 0]
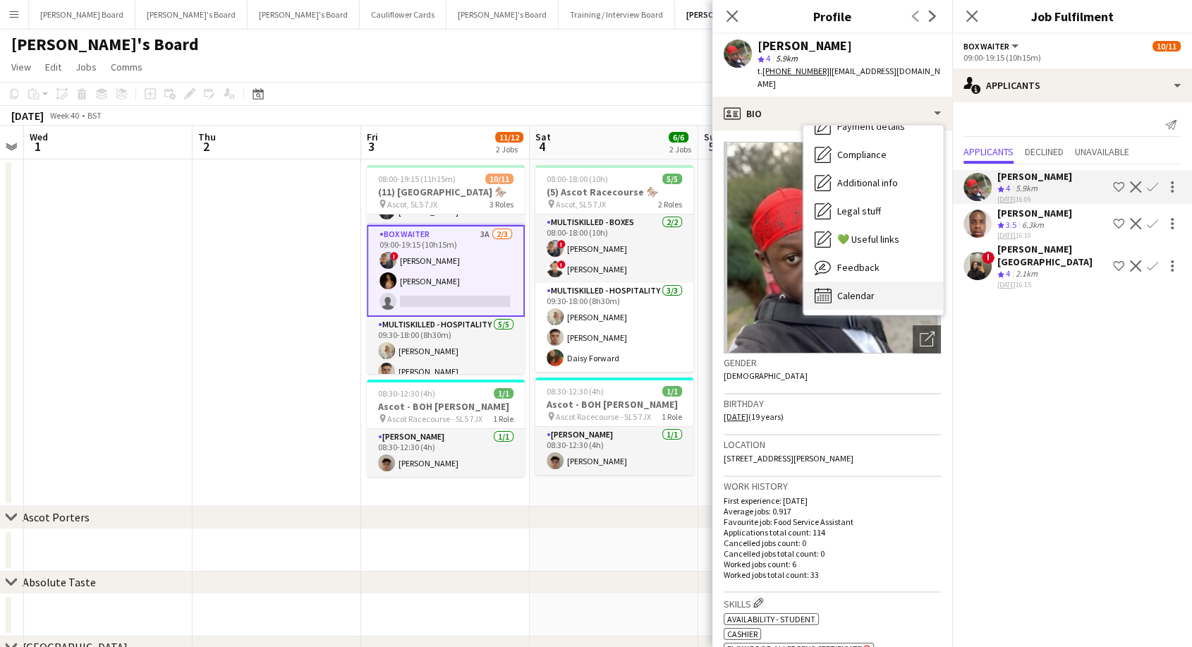
click at [864, 289] on span "Calendar" at bounding box center [855, 295] width 37 height 13
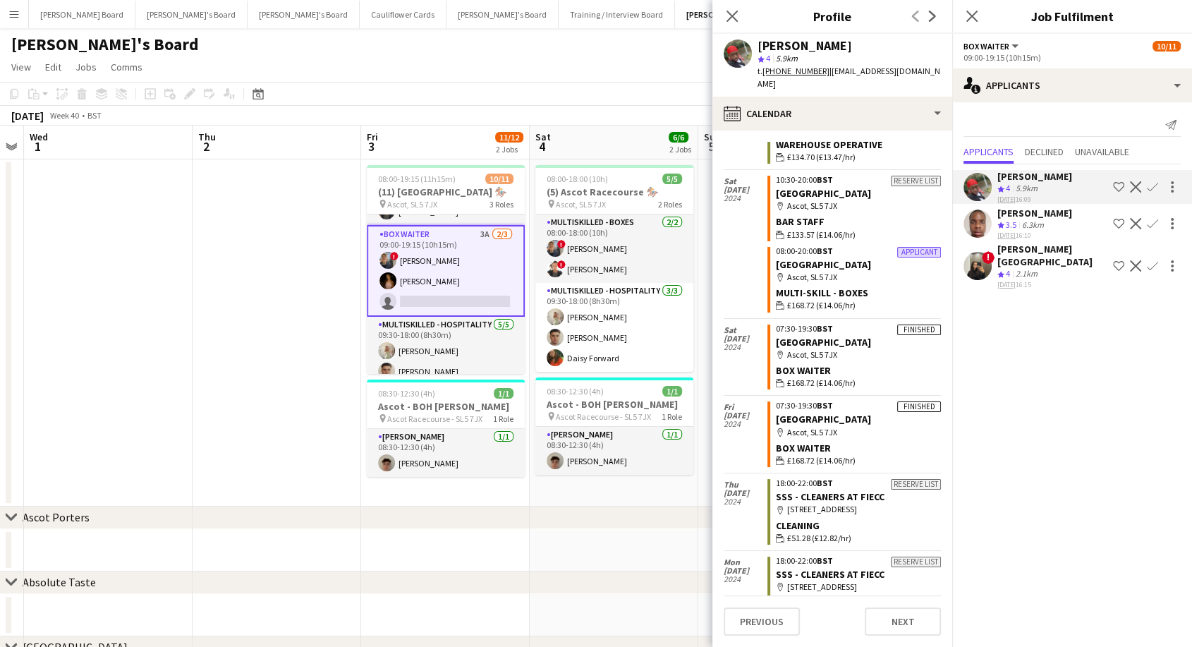
scroll to position [4395, 0]
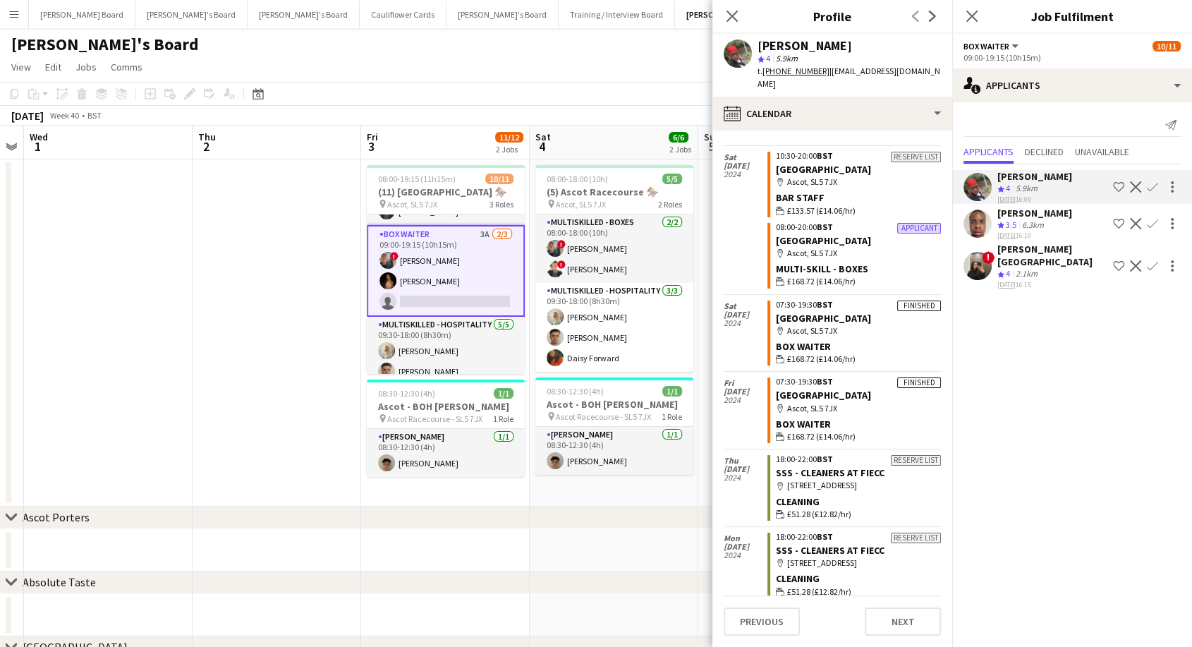
click at [1153, 183] on app-icon "Confirm" at bounding box center [1151, 186] width 11 height 11
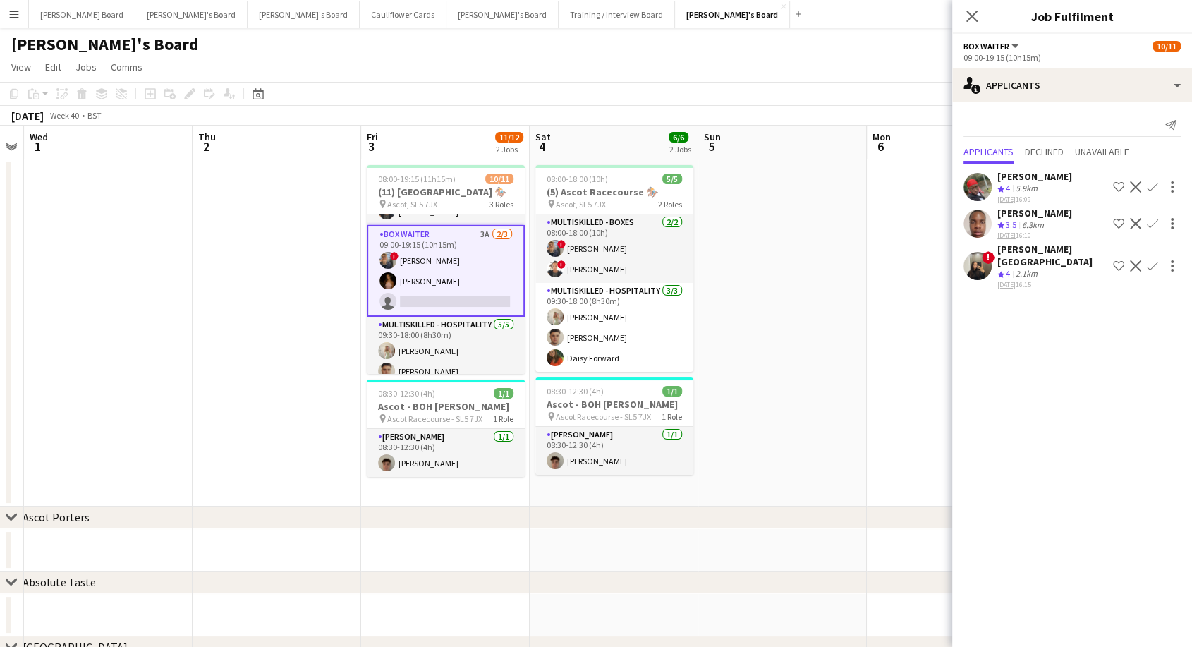
click at [1152, 186] on app-icon "Confirm" at bounding box center [1151, 186] width 11 height 11
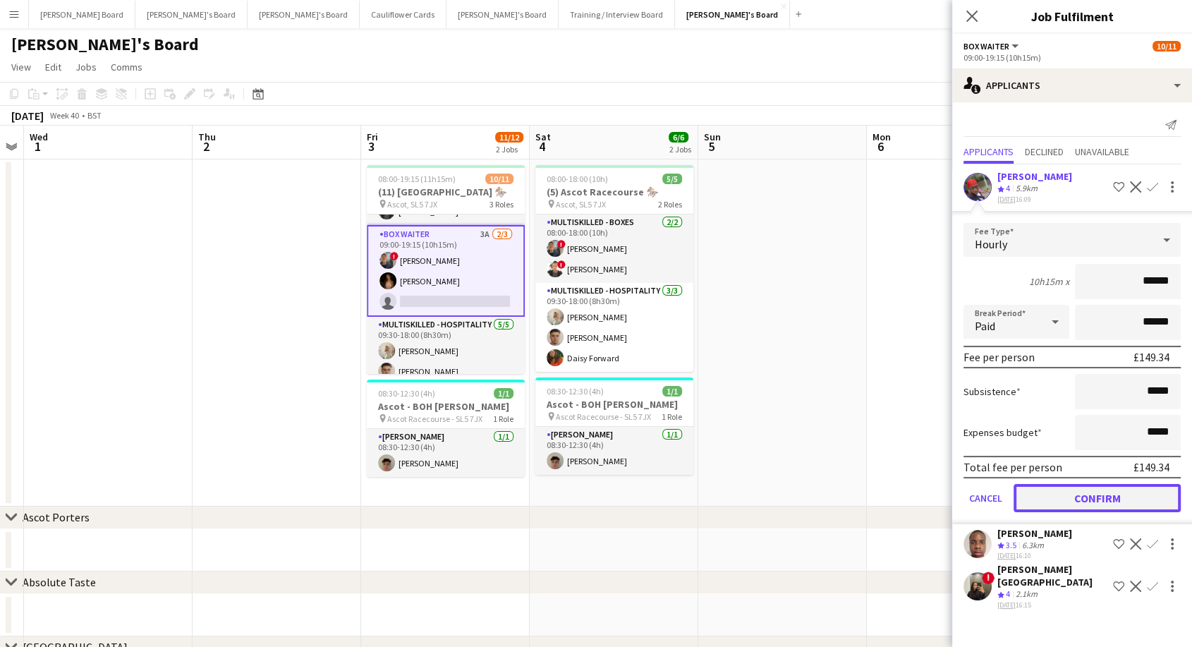
click at [1106, 491] on button "Confirm" at bounding box center [1096, 498] width 167 height 28
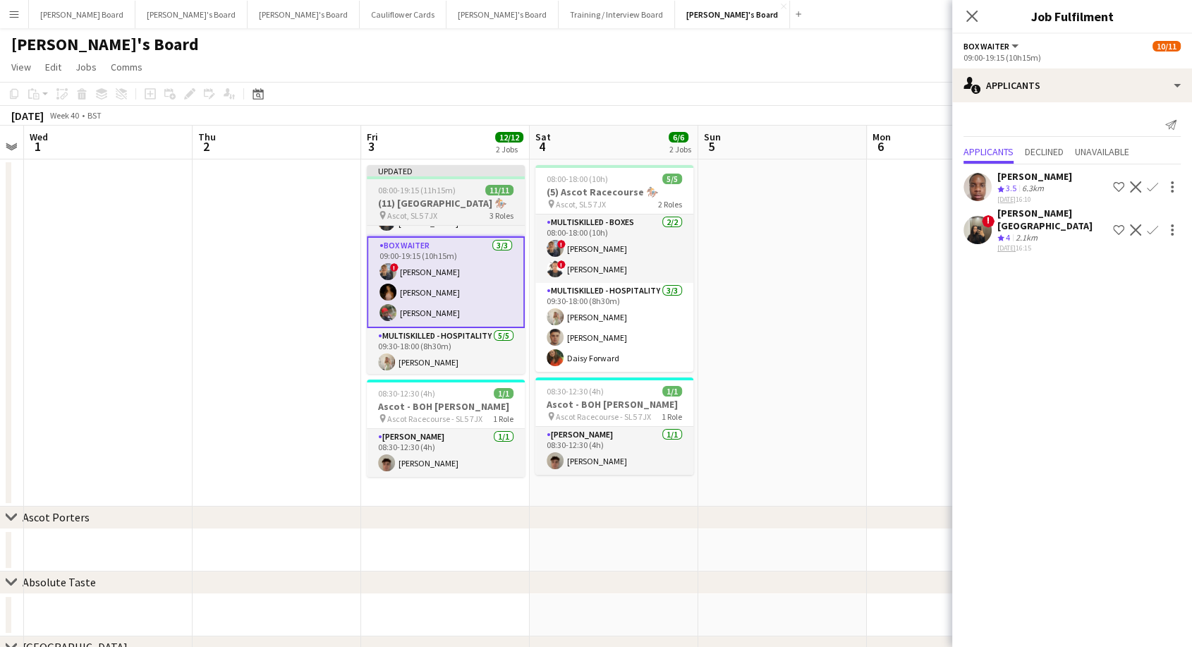
click at [457, 204] on h3 "(11) [GEOGRAPHIC_DATA] 🏇🏼" at bounding box center [446, 203] width 158 height 13
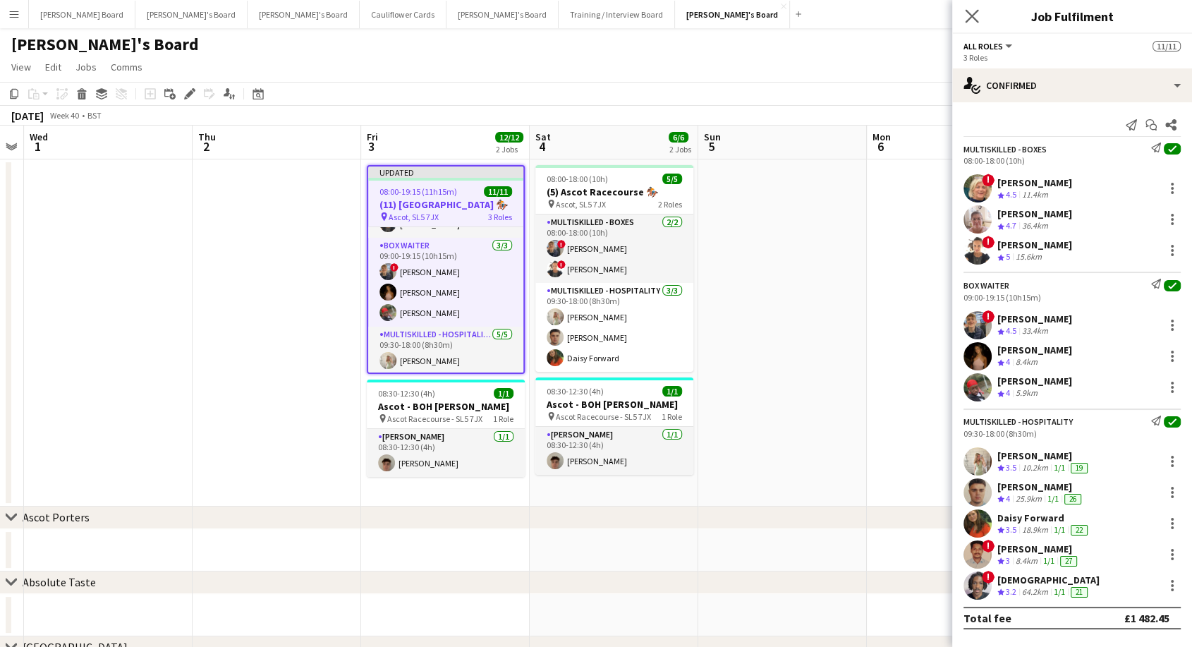
click at [979, 21] on app-icon "Close pop-in" at bounding box center [972, 16] width 20 height 20
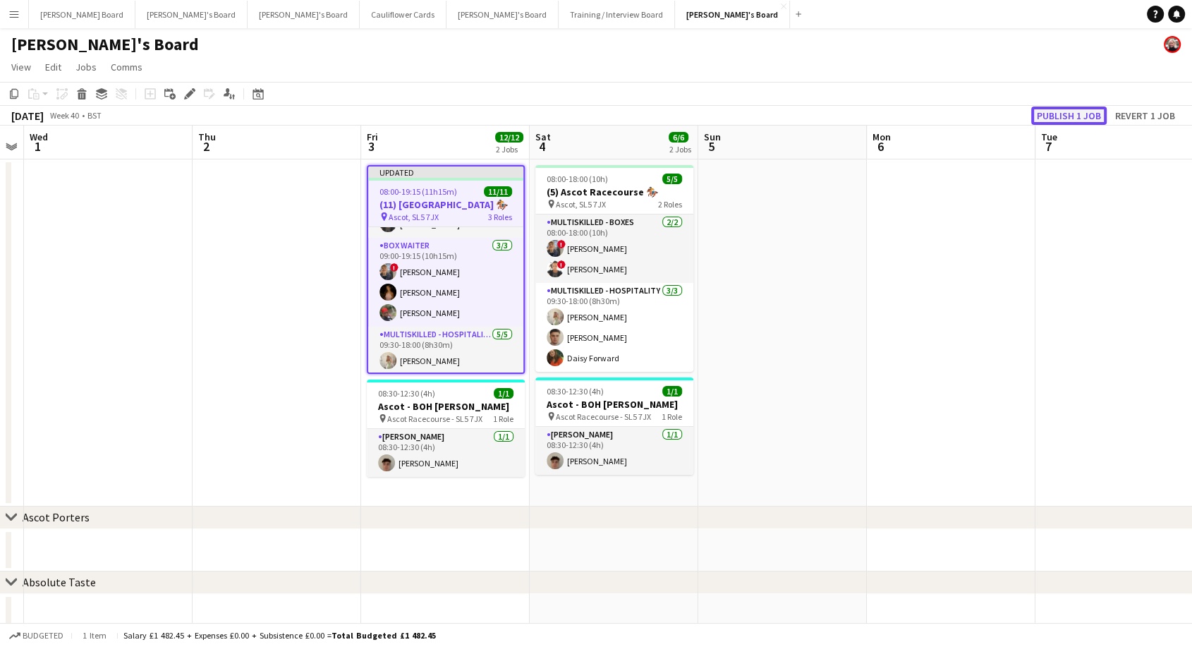
click at [1067, 121] on button "Publish 1 job" at bounding box center [1068, 115] width 75 height 18
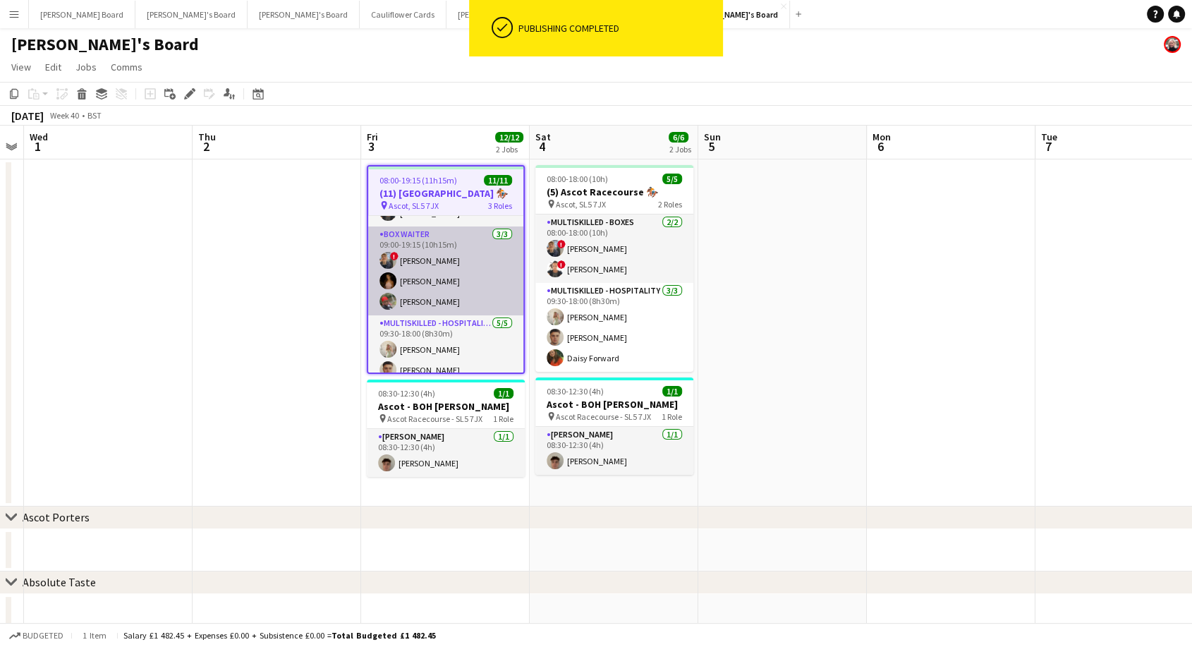
scroll to position [150, 0]
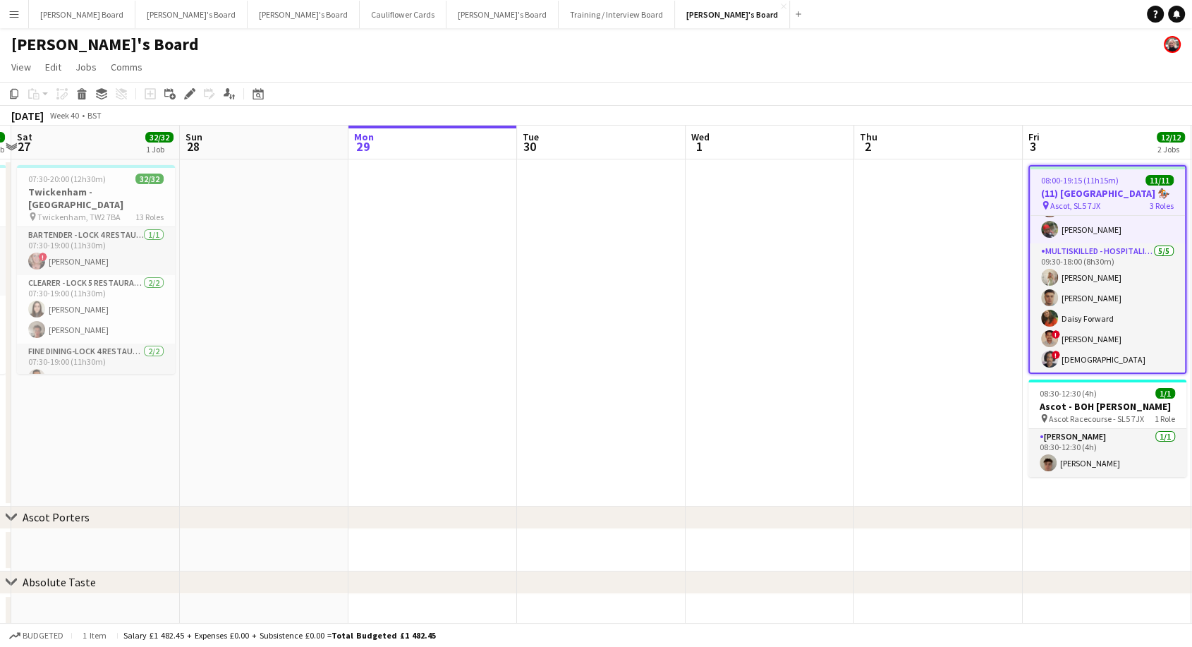
drag, startPoint x: 135, startPoint y: 263, endPoint x: 796, endPoint y: 333, distance: 664.4
click at [796, 333] on app-calendar-viewport "Thu 25 Fri 26 5/5 1 Job Sat 27 32/32 1 Job Sun 28 Mon 29 Tue 30 Wed 1 Thu 2 Fri…" at bounding box center [596, 543] width 1192 height 835
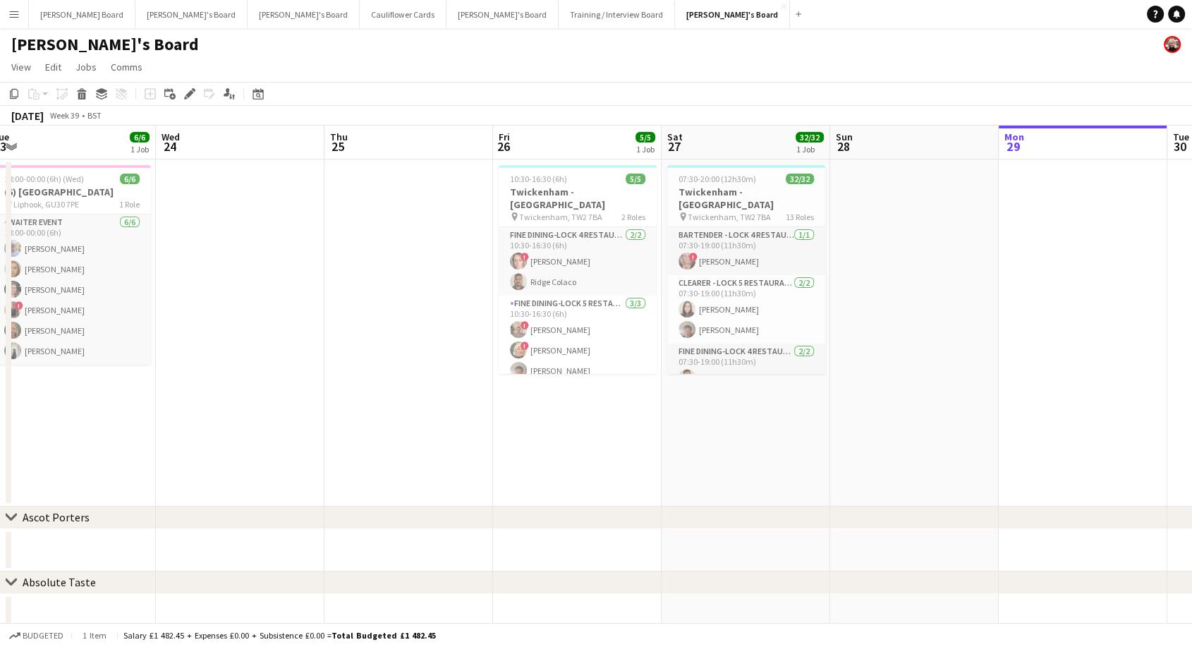
scroll to position [0, 307]
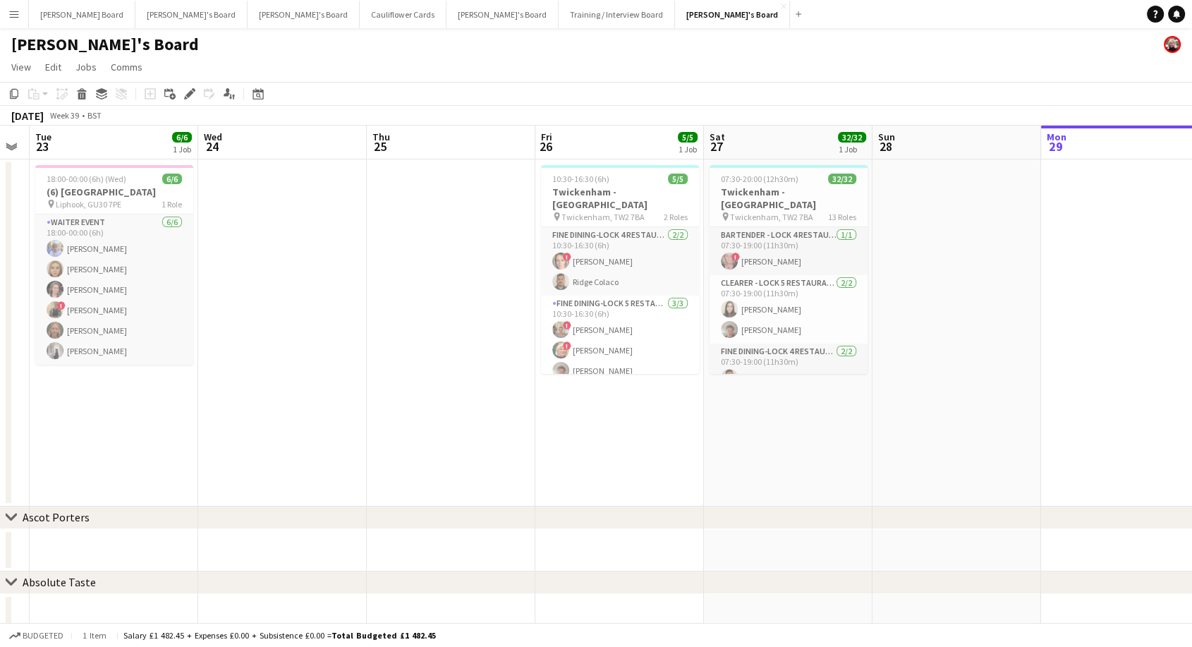
drag, startPoint x: 260, startPoint y: 312, endPoint x: 944, endPoint y: 367, distance: 686.1
click at [944, 367] on app-calendar-viewport "Sun 21 Mon 22 Tue 23 6/6 1 Job Wed 24 Thu 25 Fri 26 5/5 1 Job Sat 27 32/32 1 Jo…" at bounding box center [596, 543] width 1192 height 835
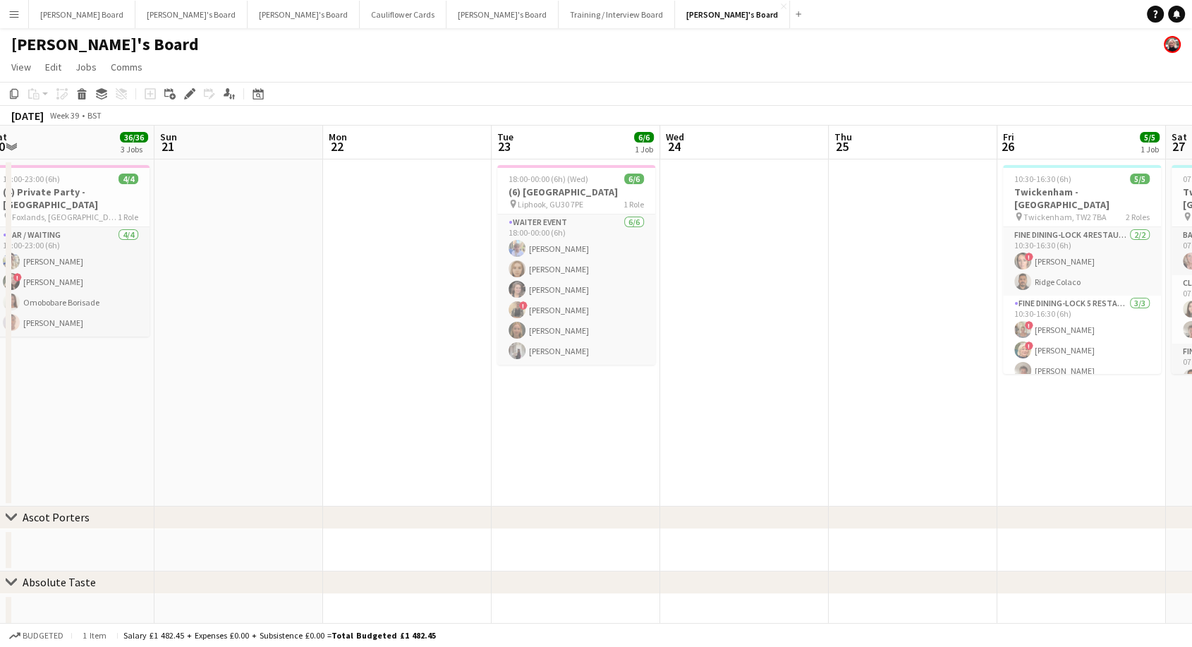
drag, startPoint x: 377, startPoint y: 333, endPoint x: 838, endPoint y: 365, distance: 462.2
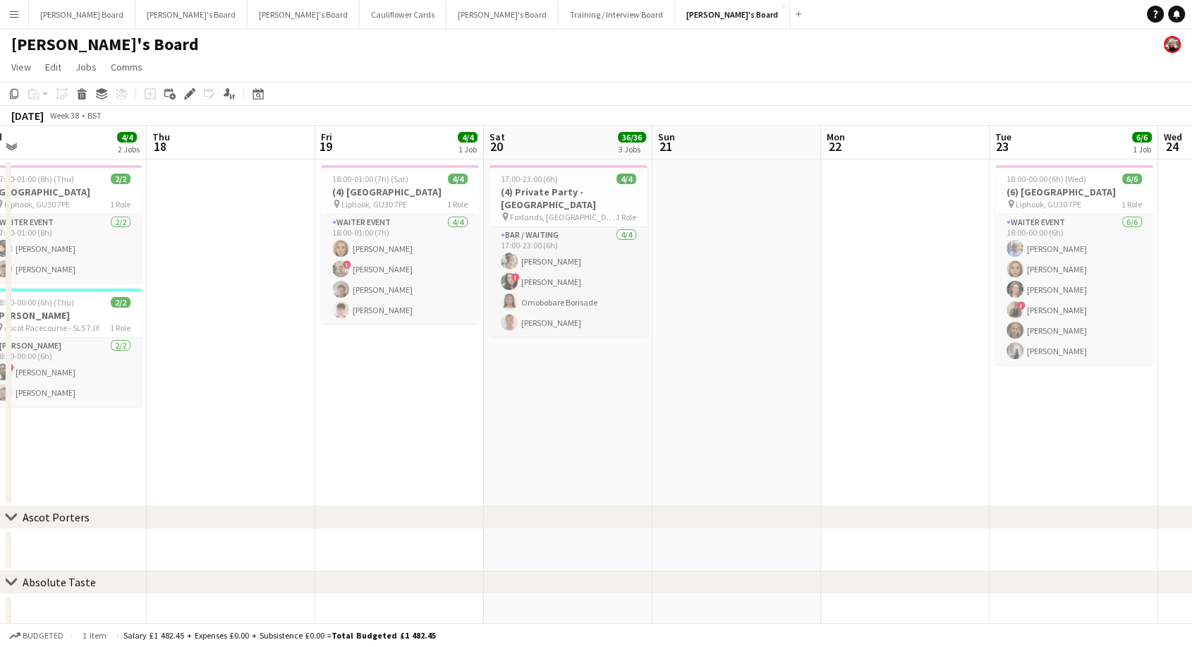
drag, startPoint x: 202, startPoint y: 284, endPoint x: 700, endPoint y: 336, distance: 500.4
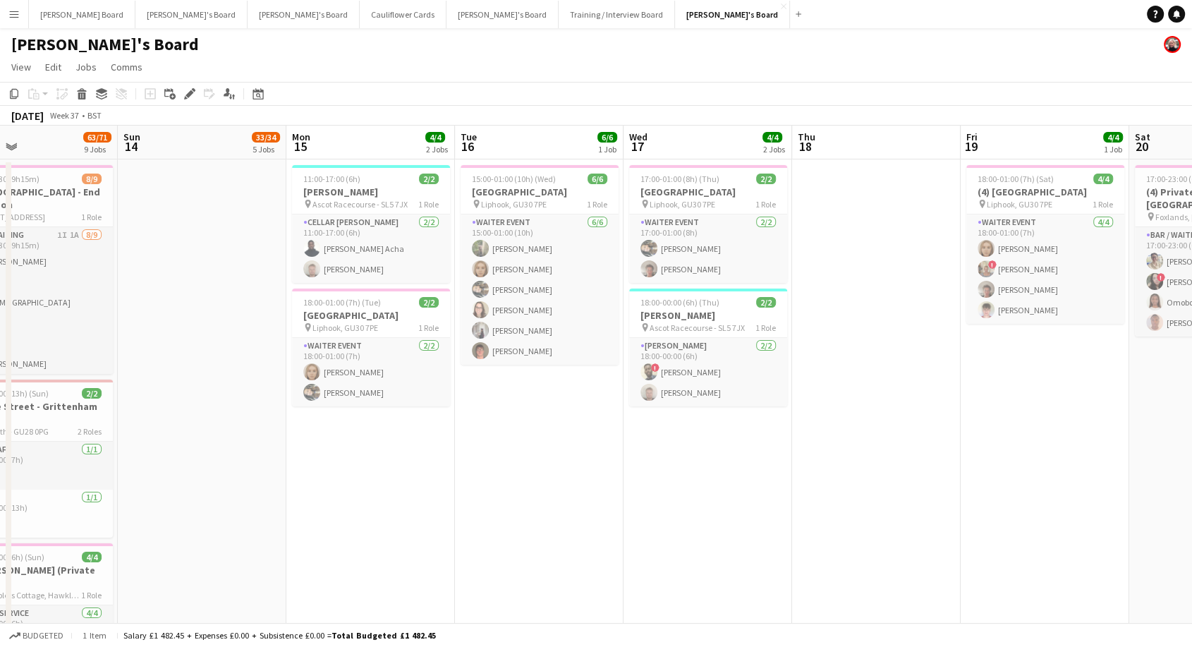
scroll to position [0, 305]
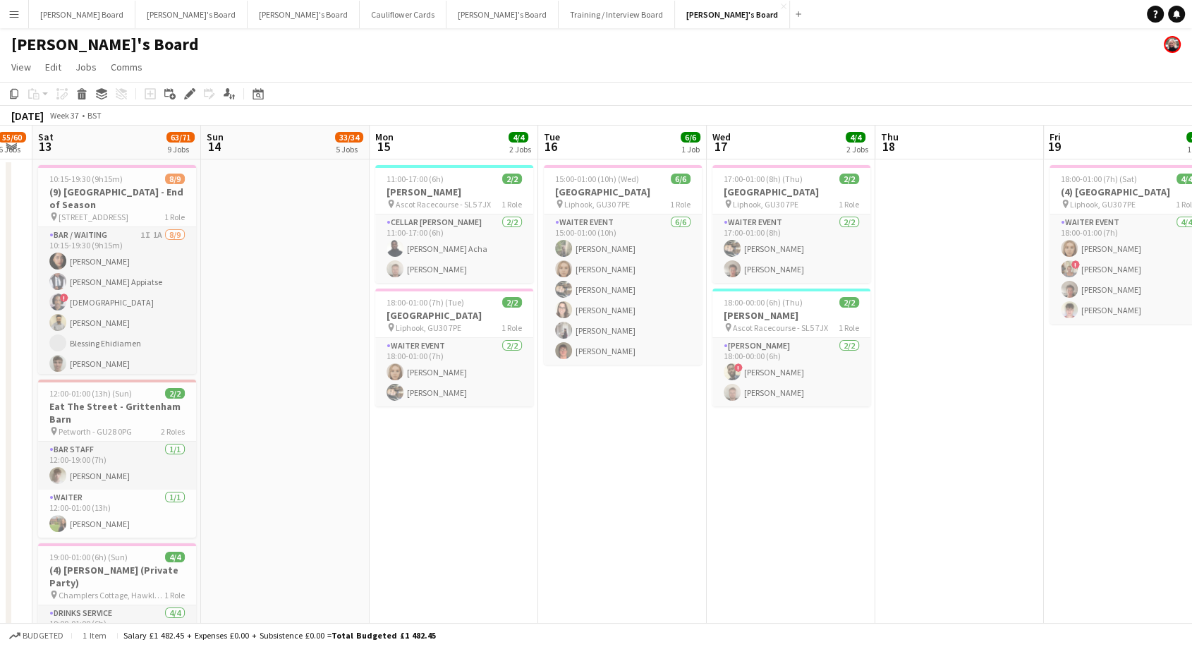
drag, startPoint x: 161, startPoint y: 312, endPoint x: 875, endPoint y: 391, distance: 717.9
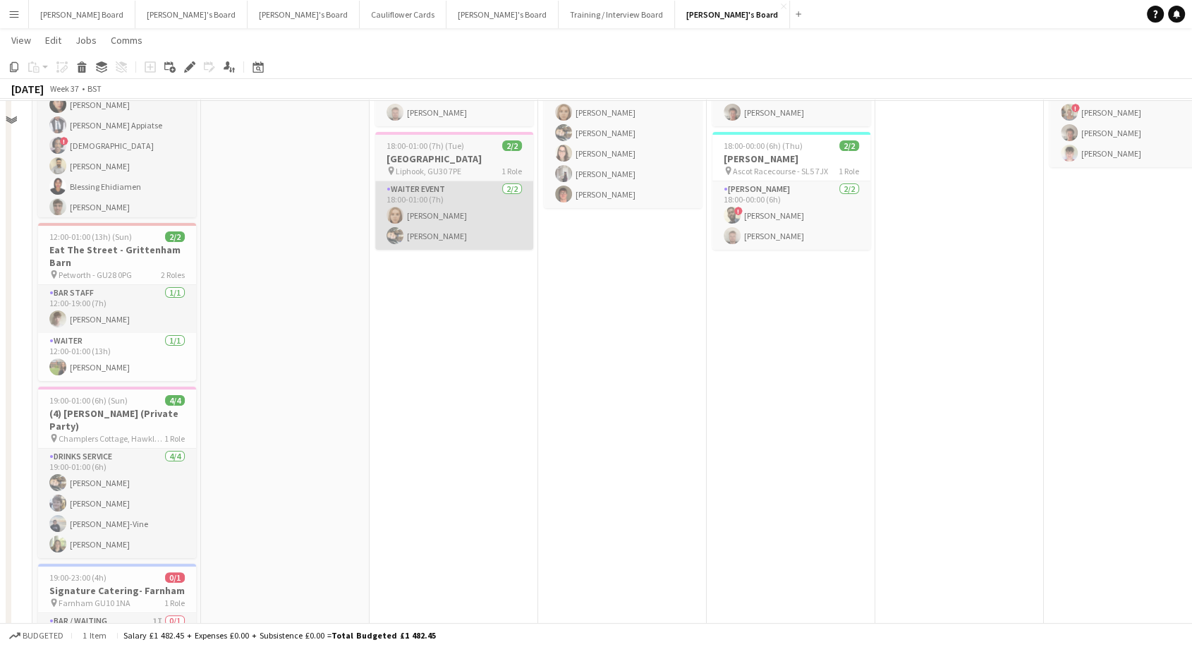
scroll to position [0, 0]
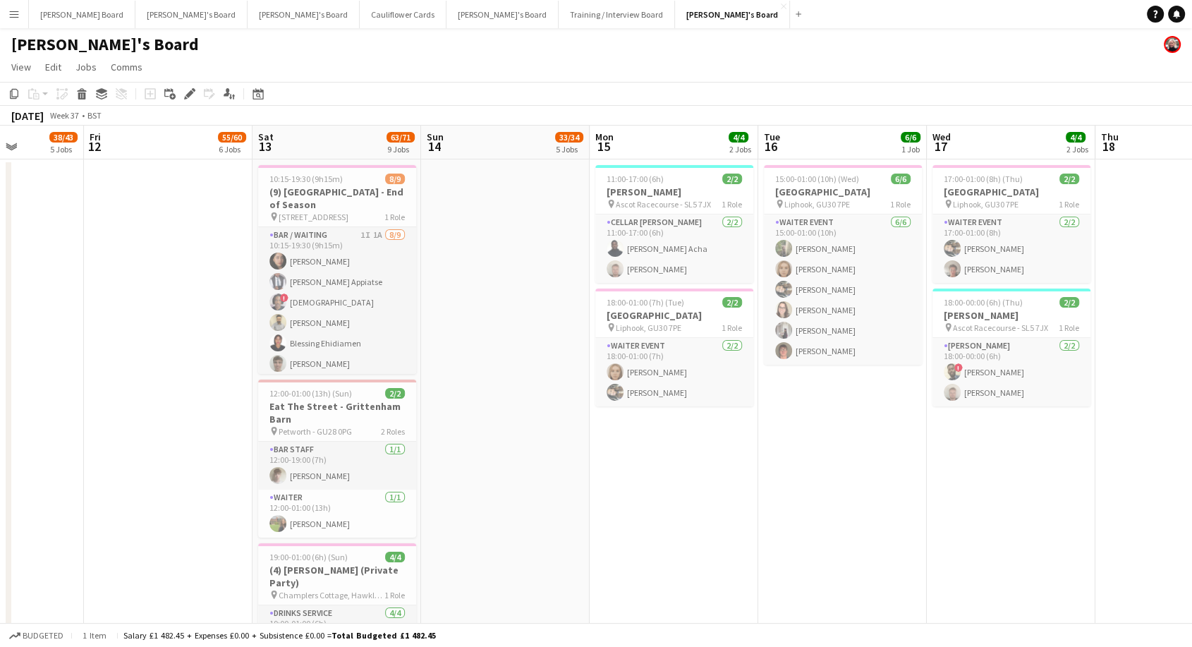
drag, startPoint x: 272, startPoint y: 338, endPoint x: 433, endPoint y: 367, distance: 163.5
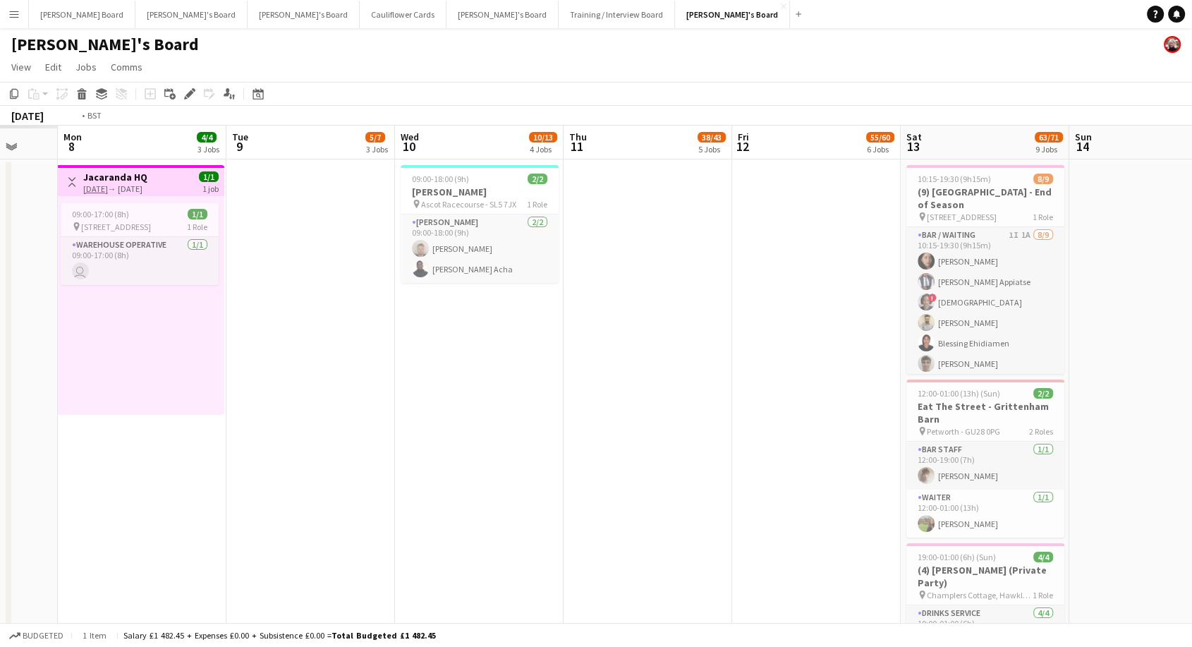
scroll to position [0, 331]
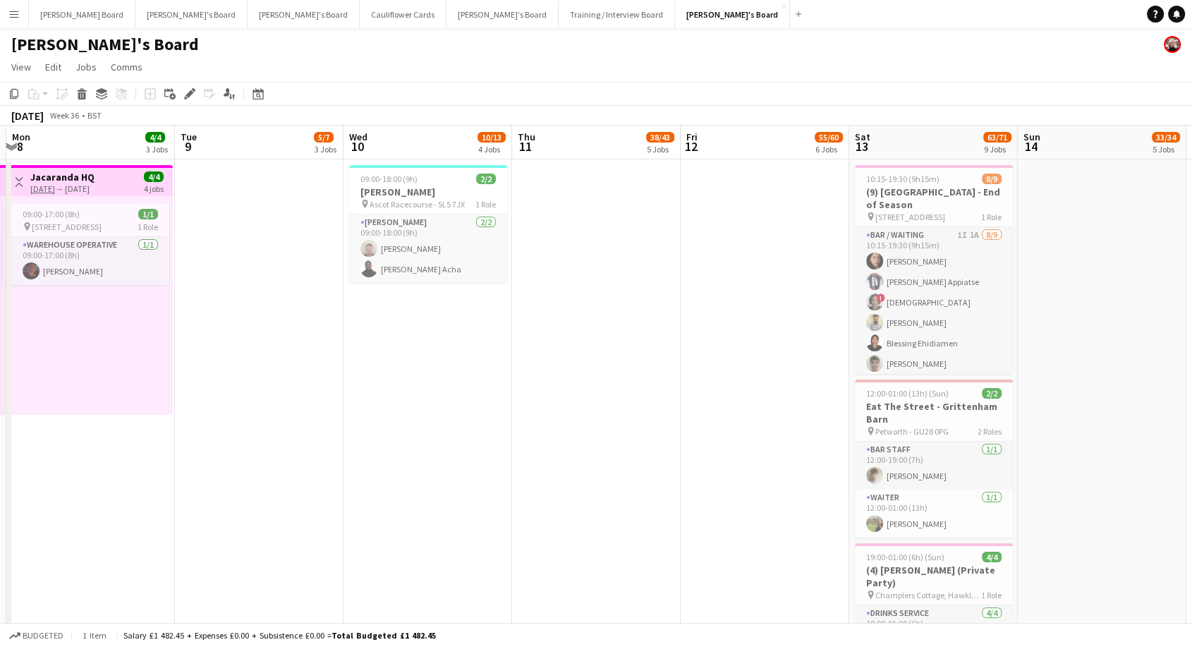
drag, startPoint x: 68, startPoint y: 280, endPoint x: 675, endPoint y: 295, distance: 607.2
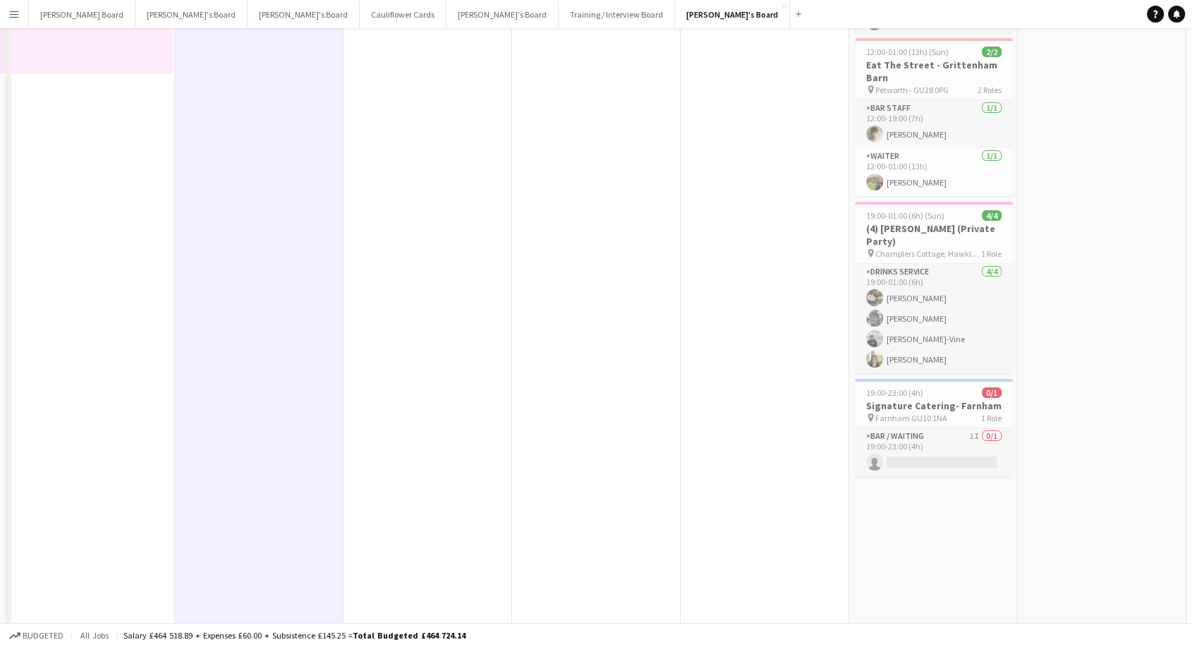
scroll to position [470, 0]
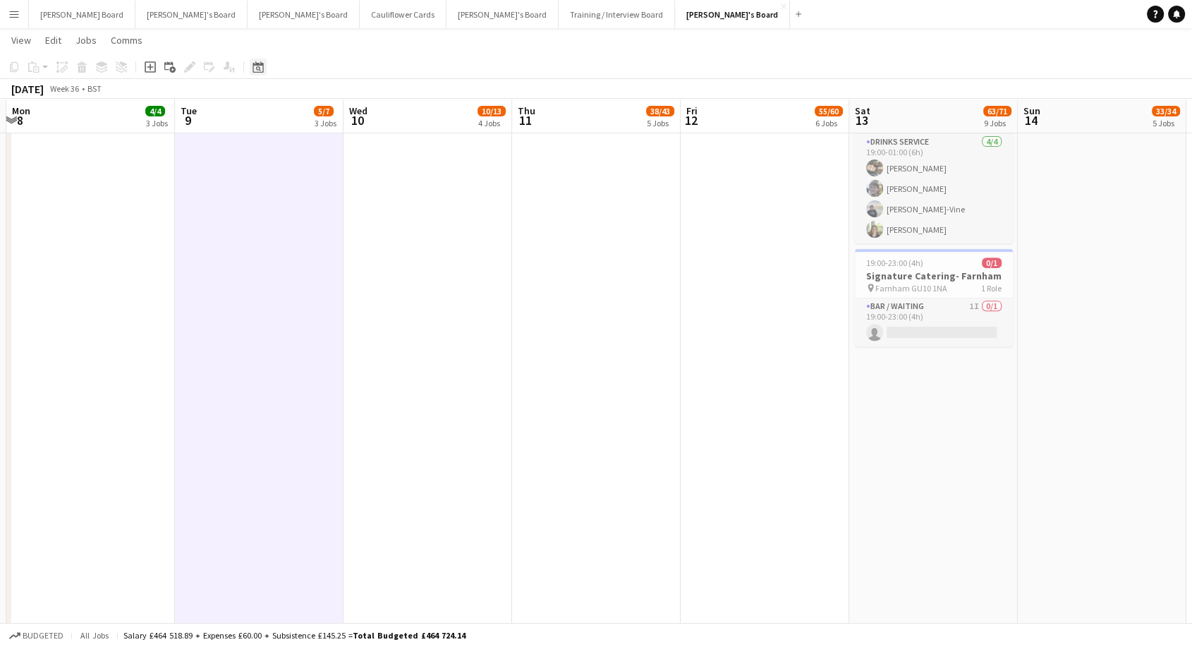
click at [256, 66] on icon "Date picker" at bounding box center [257, 66] width 11 height 11
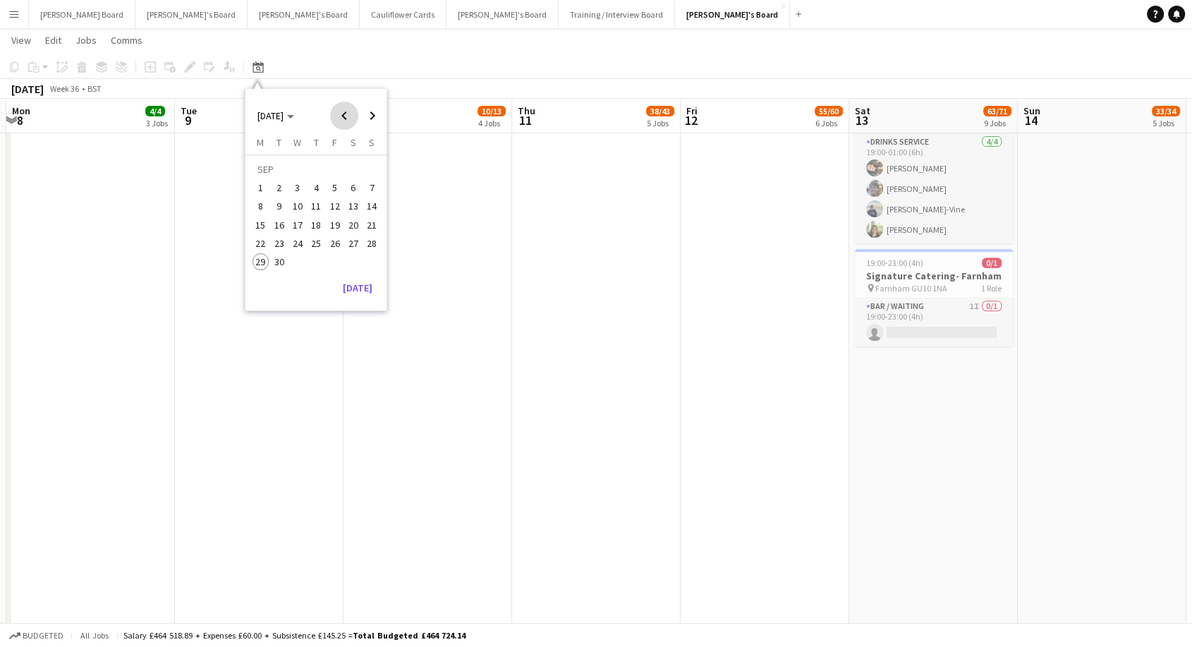
click at [343, 118] on span "Previous month" at bounding box center [344, 116] width 28 height 28
click at [281, 227] on span "17" at bounding box center [279, 228] width 17 height 17
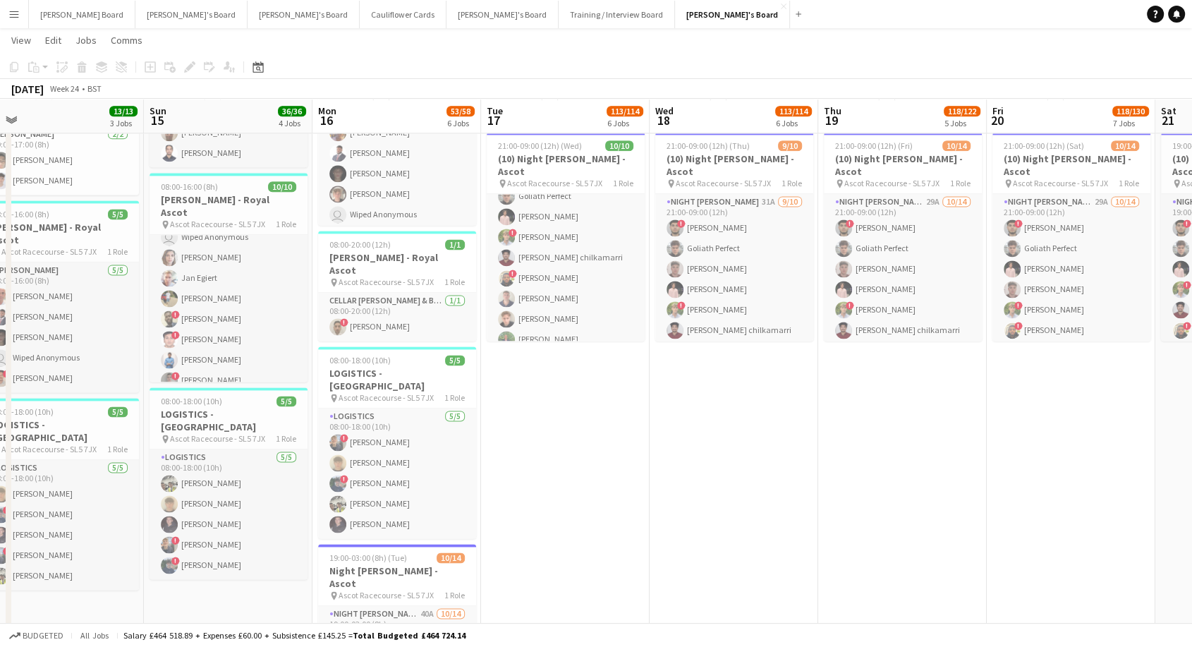
scroll to position [0, 448]
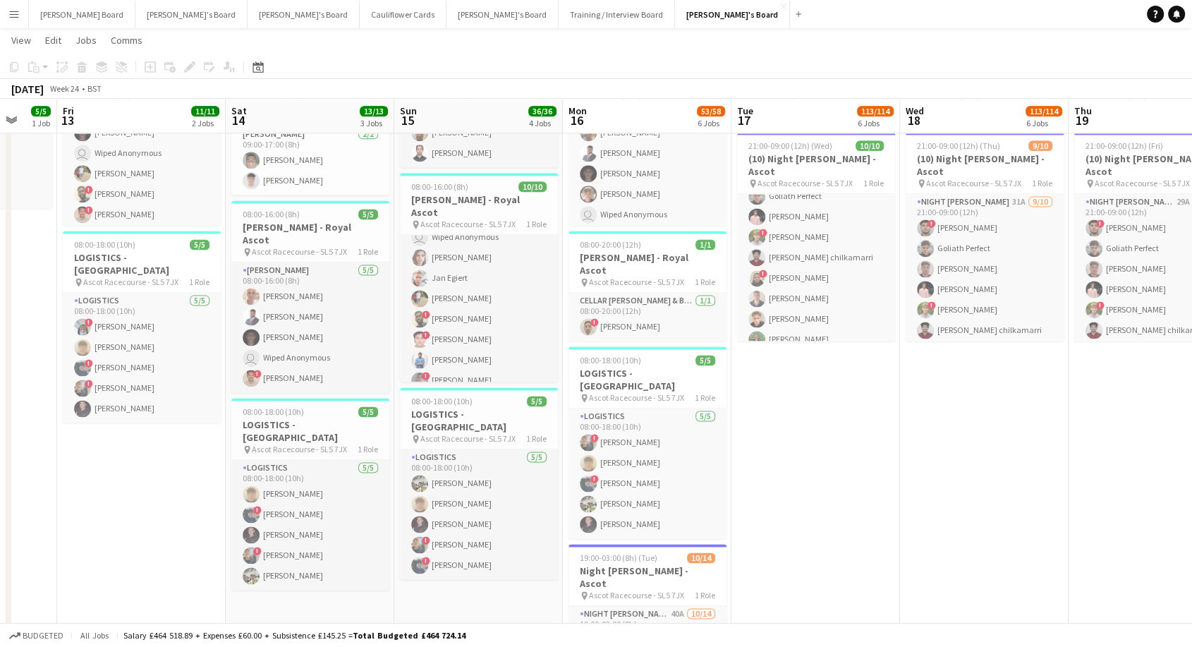
drag, startPoint x: 109, startPoint y: 434, endPoint x: 483, endPoint y: 465, distance: 375.0
click at [483, 465] on app-calendar-viewport "Tue 10 4/5 1 Job Wed 11 6/6 2 Jobs Thu 12 5/5 1 Job Fri 13 11/11 2 Jobs Sat 14 …" at bounding box center [596, 467] width 1192 height 4585
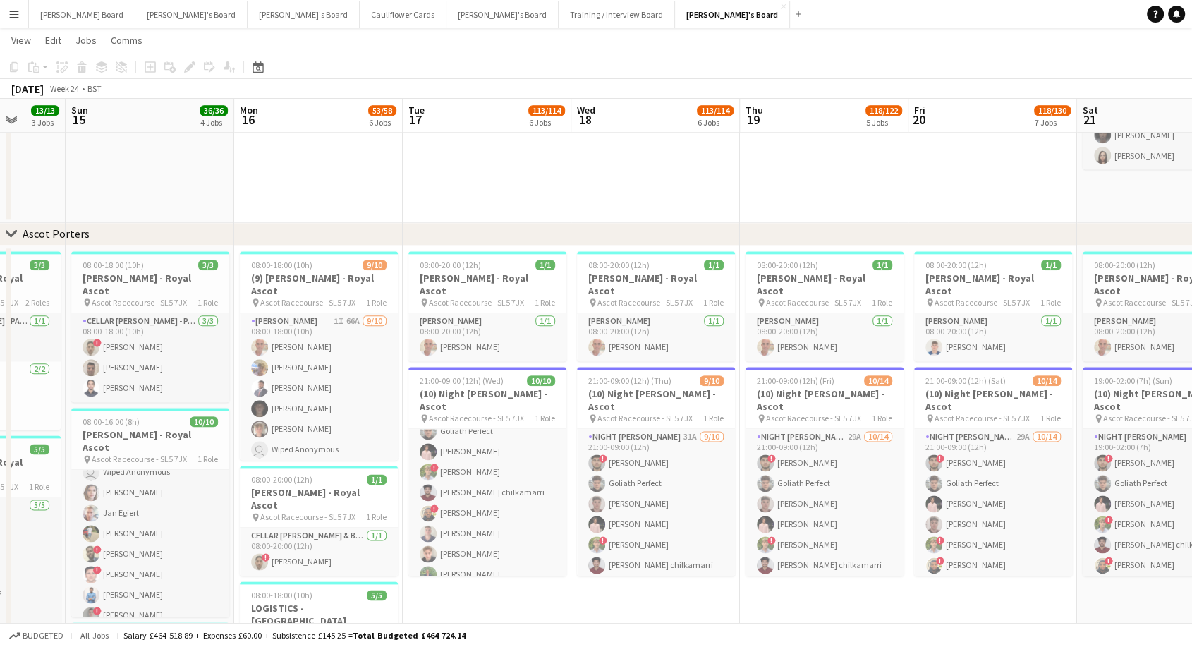
scroll to position [0, 470]
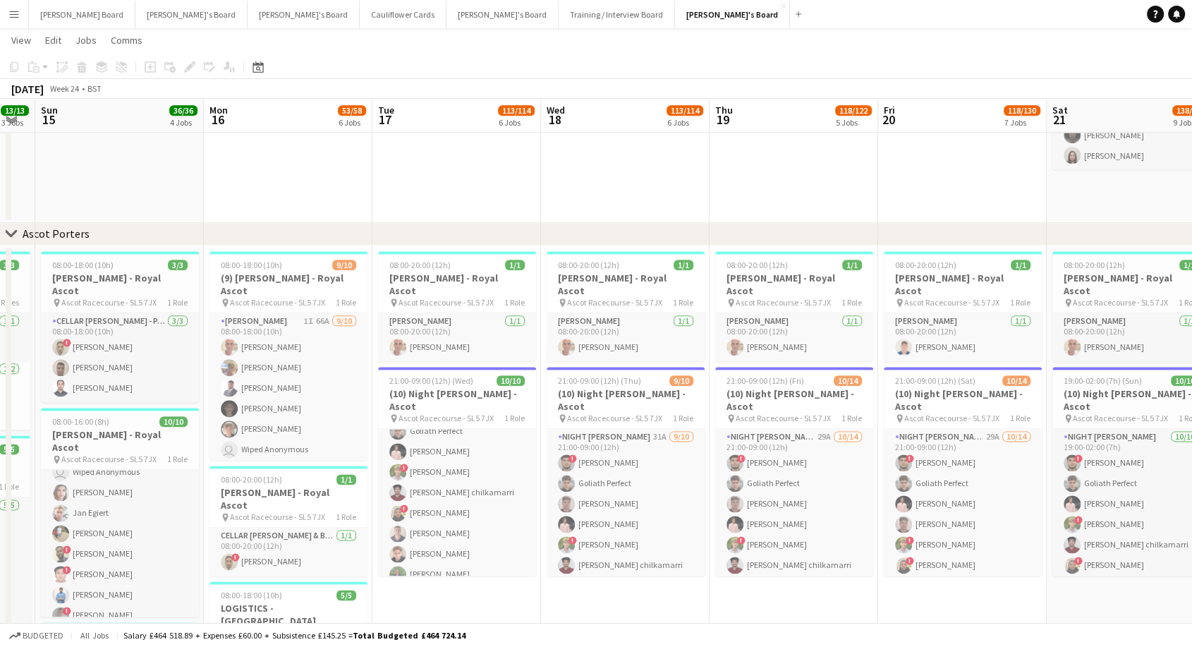
drag, startPoint x: 709, startPoint y: 451, endPoint x: 350, endPoint y: 429, distance: 359.5
click at [253, 69] on icon "Date picker" at bounding box center [257, 66] width 11 height 11
click at [372, 114] on span "Next month" at bounding box center [372, 116] width 28 height 28
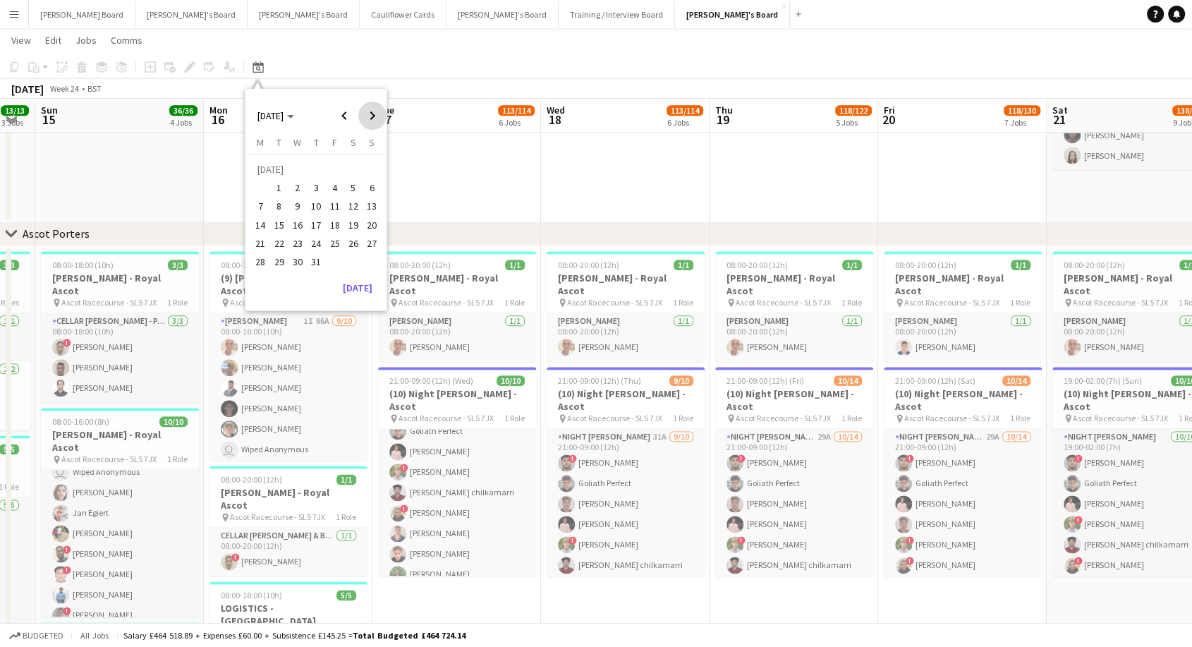
click at [372, 114] on span "Next month" at bounding box center [372, 116] width 28 height 28
click at [294, 222] on span "17" at bounding box center [297, 224] width 17 height 17
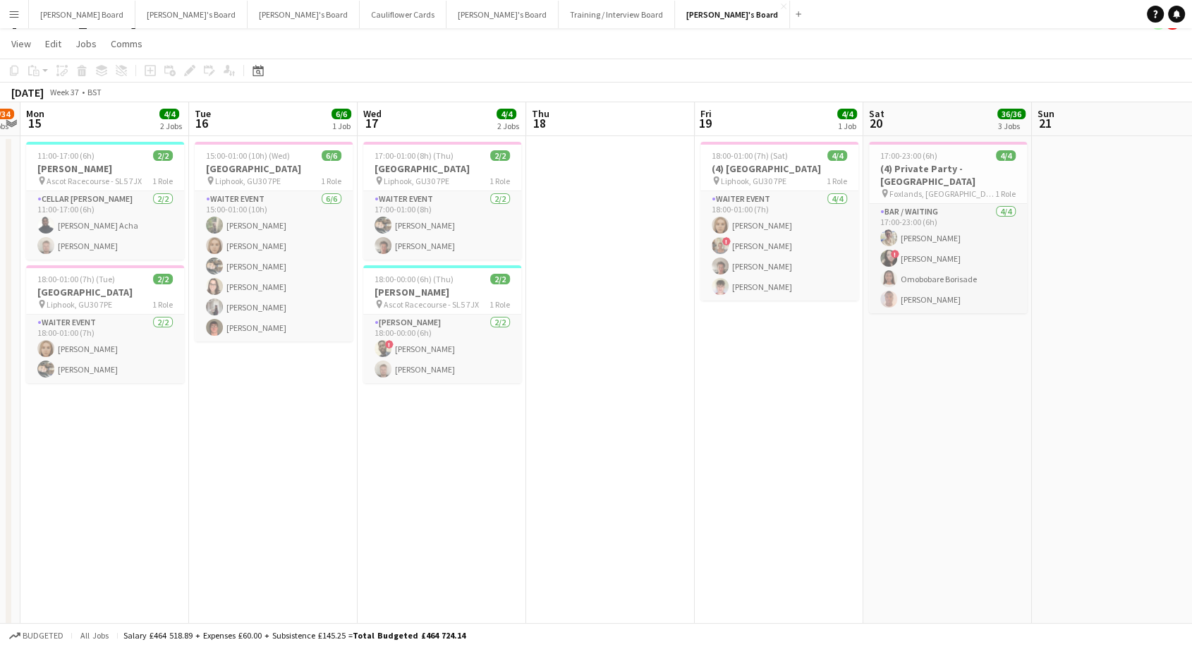
scroll to position [0, 0]
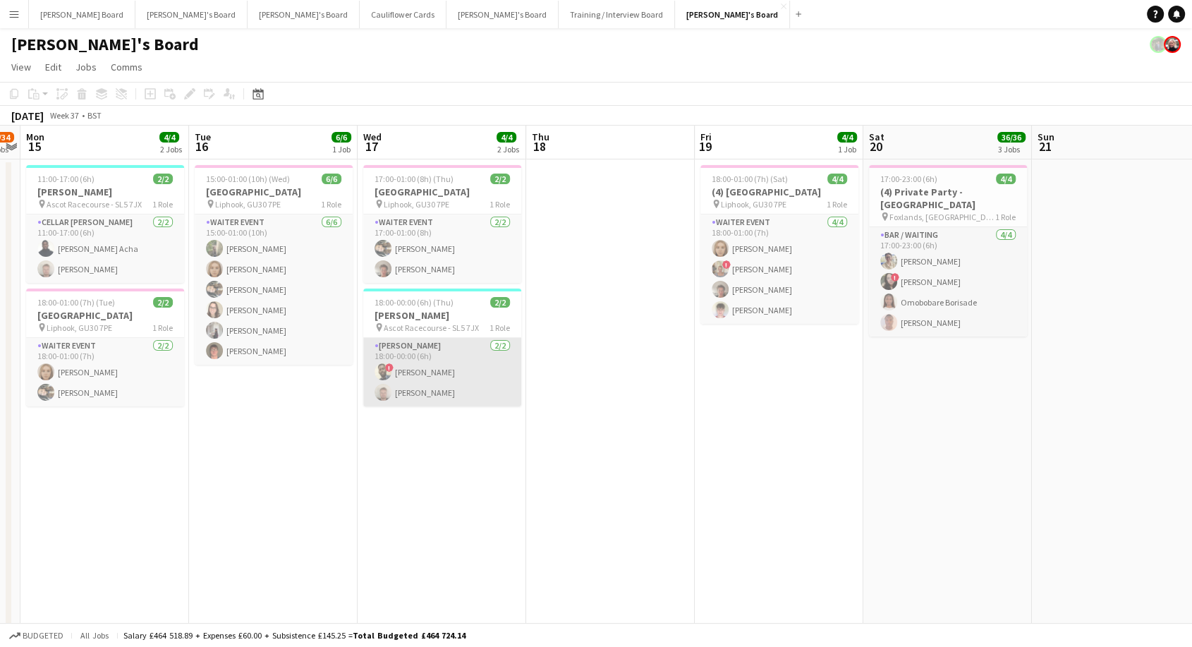
click at [421, 402] on app-card-role "[PERSON_NAME] [DATE] 18:00-00:00 (6h) ! [PERSON_NAME] [PERSON_NAME]" at bounding box center [442, 372] width 158 height 68
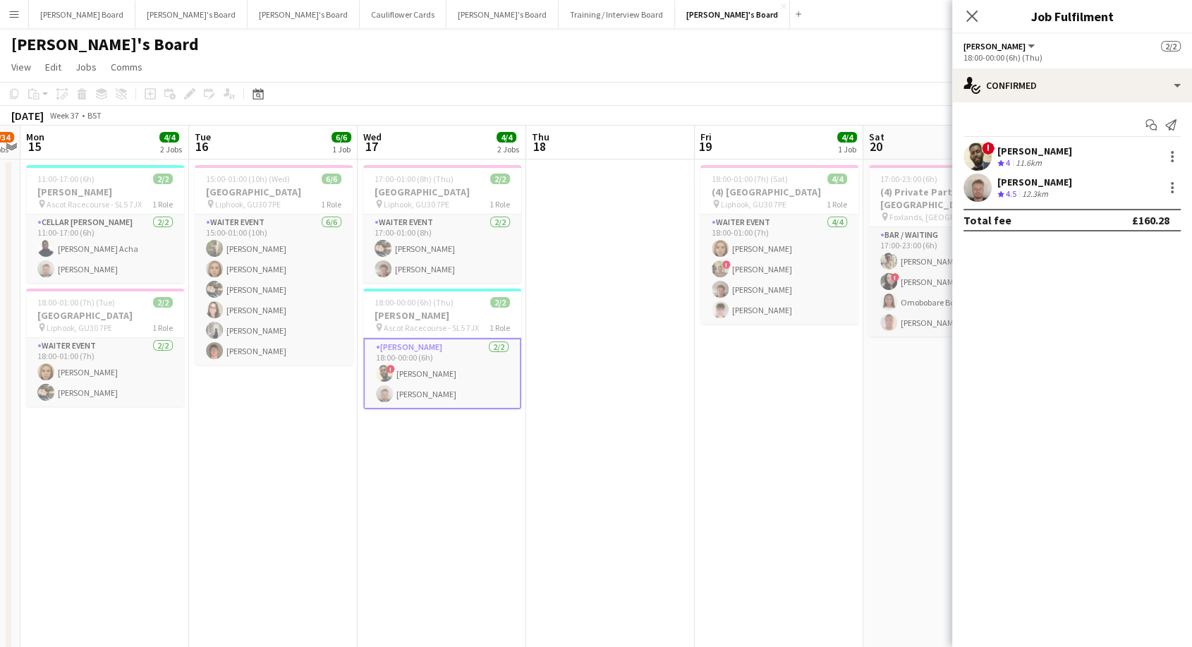
click at [1020, 183] on div "[PERSON_NAME]" at bounding box center [1034, 182] width 75 height 13
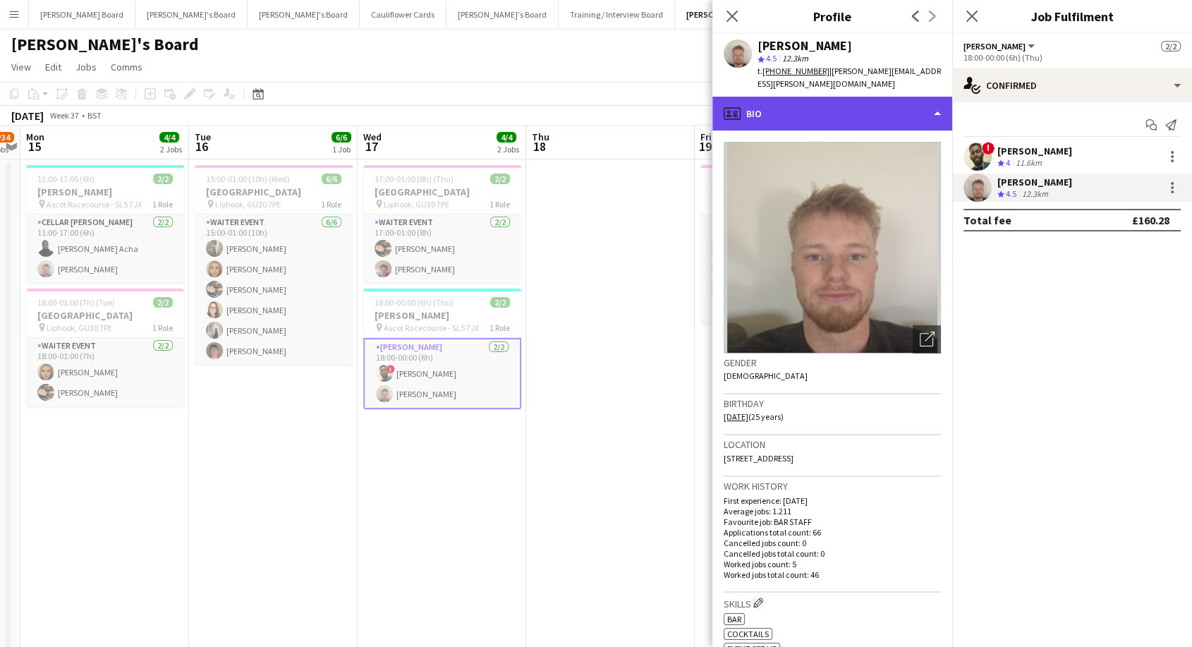
click at [790, 111] on div "profile Bio" at bounding box center [832, 114] width 240 height 34
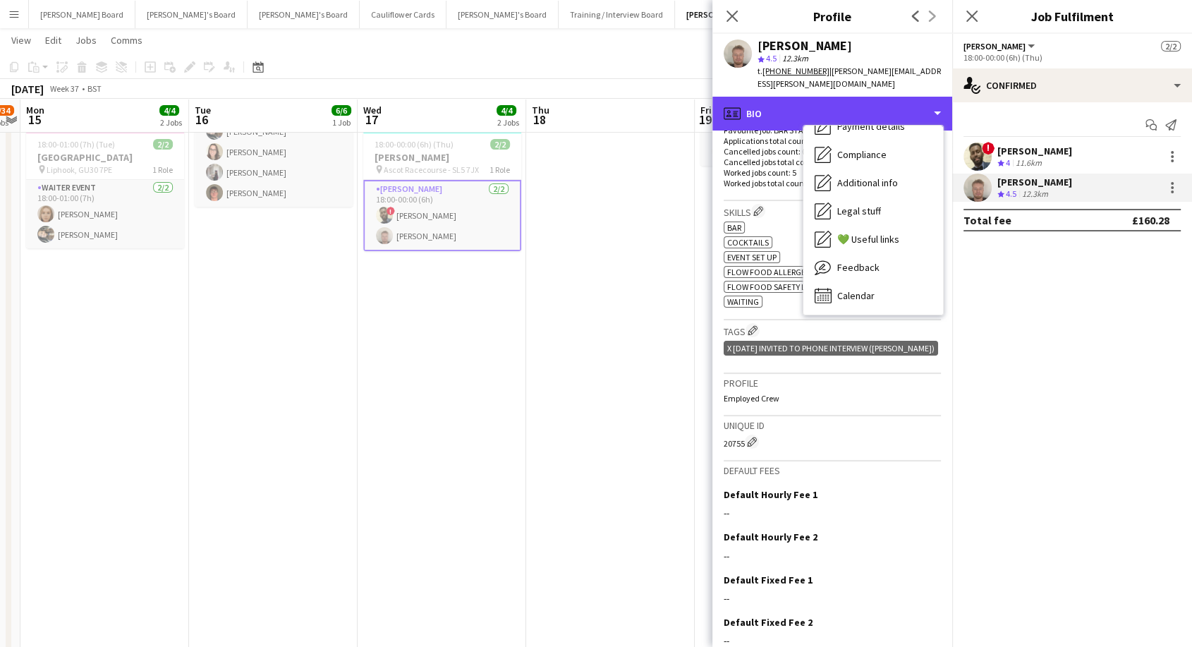
scroll to position [444, 0]
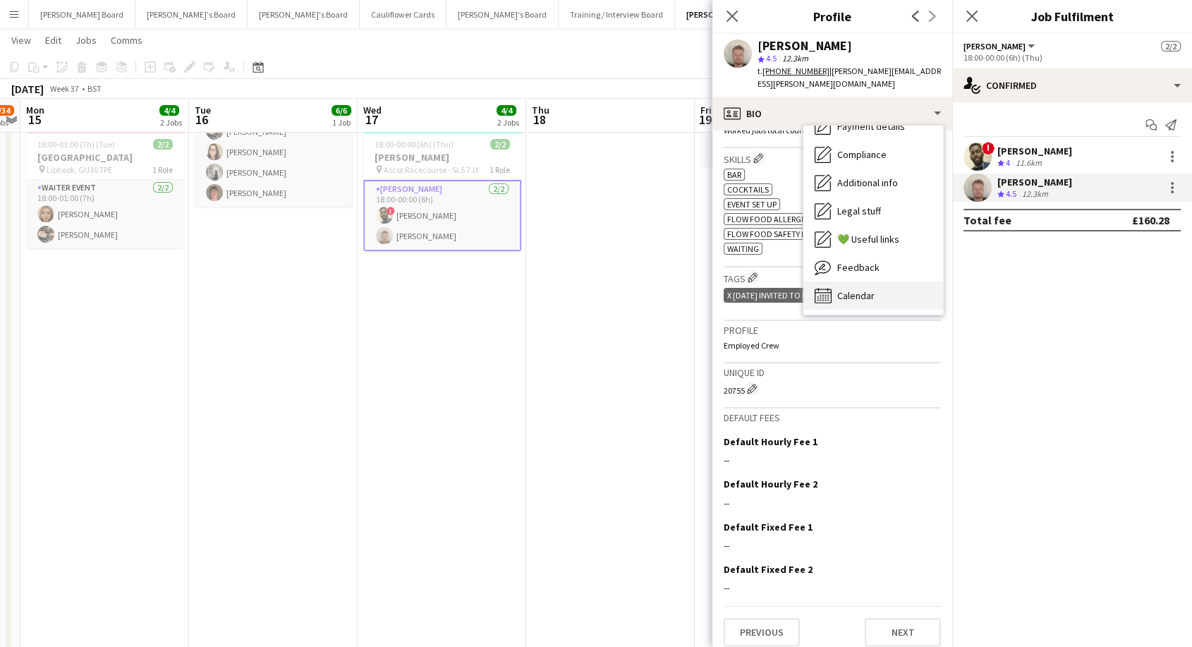
click at [865, 289] on span "Calendar" at bounding box center [855, 295] width 37 height 13
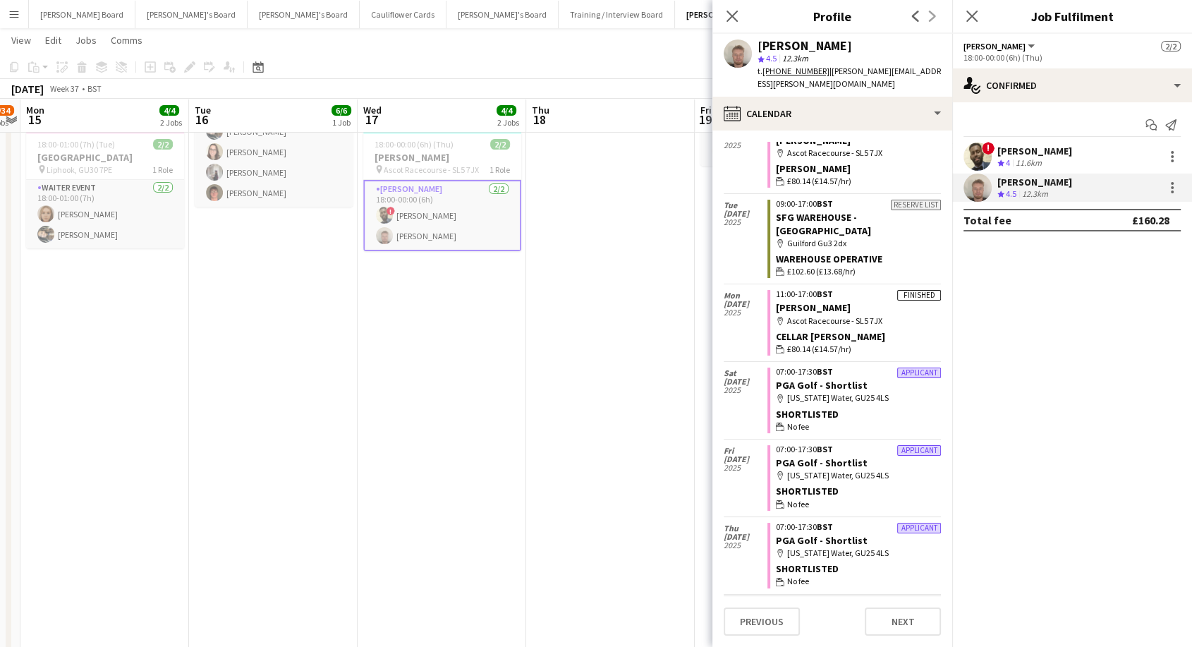
scroll to position [0, 0]
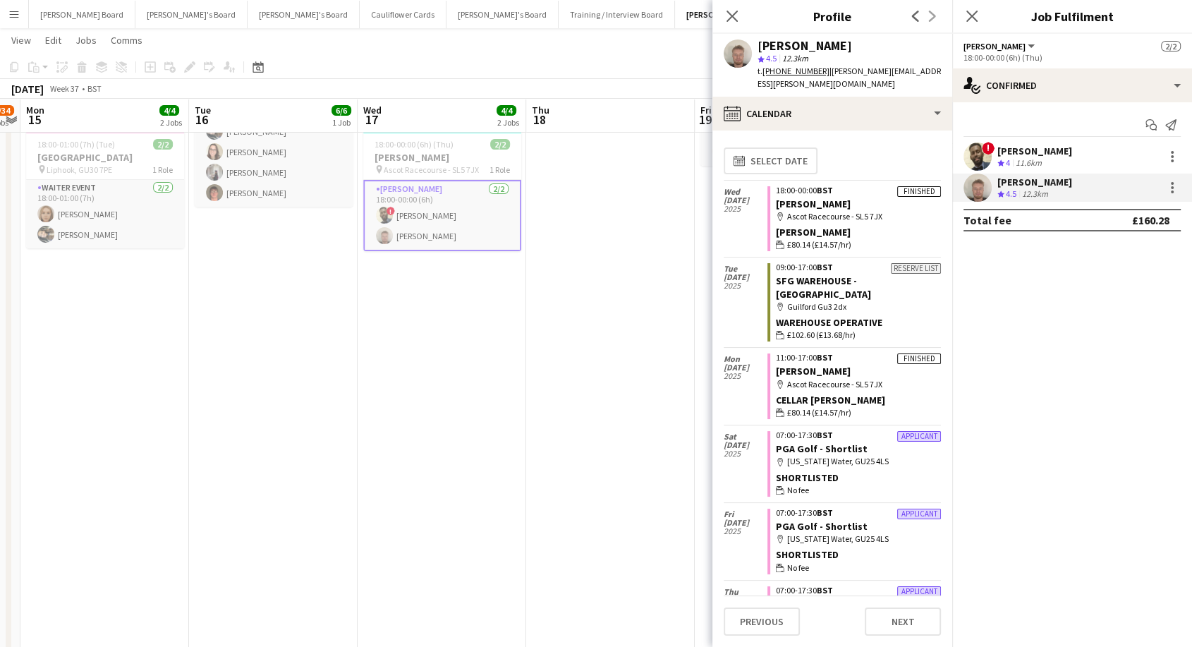
click at [1033, 188] on div "12.3km" at bounding box center [1035, 194] width 32 height 12
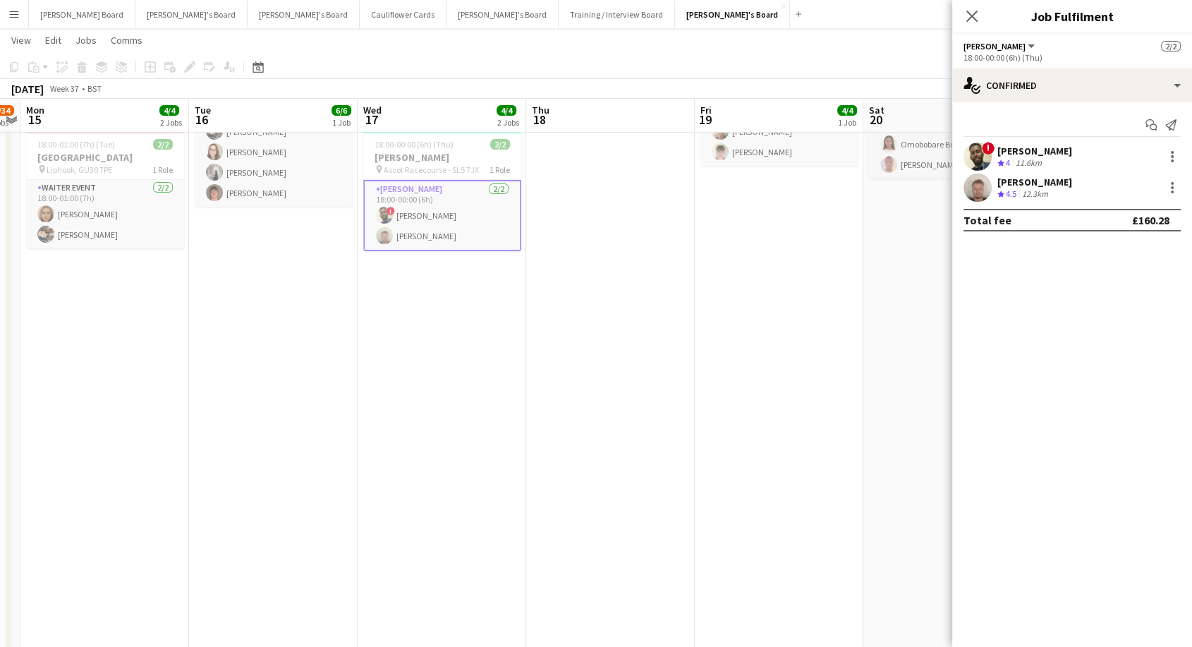
click at [1016, 185] on div "[PERSON_NAME]" at bounding box center [1034, 182] width 75 height 13
